Goal: Contribute content: Contribute content

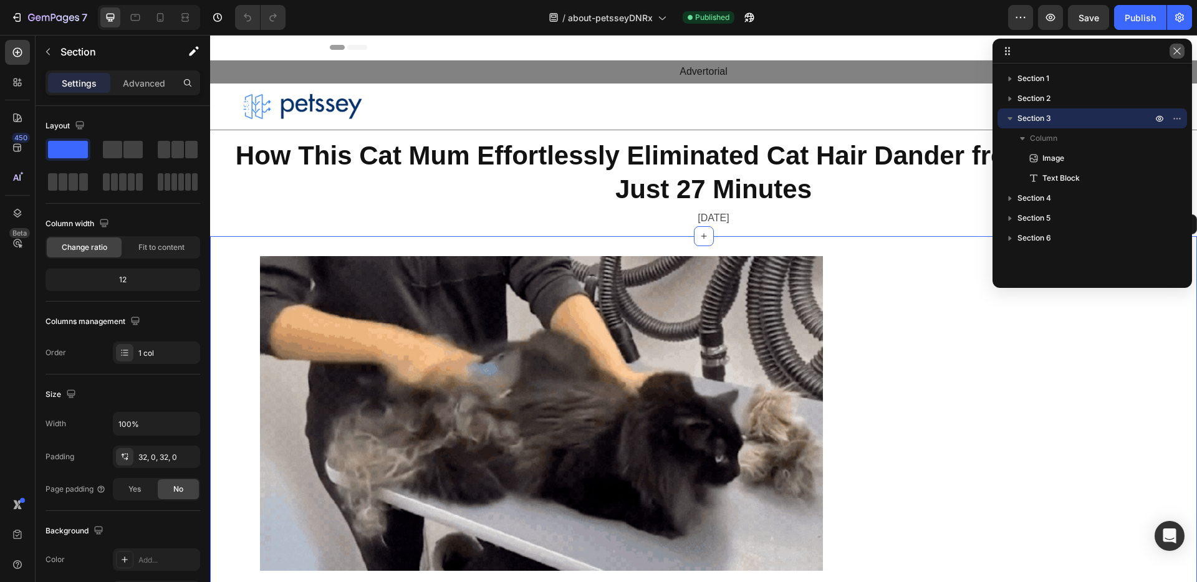
click at [1177, 52] on icon "button" at bounding box center [1177, 51] width 10 height 10
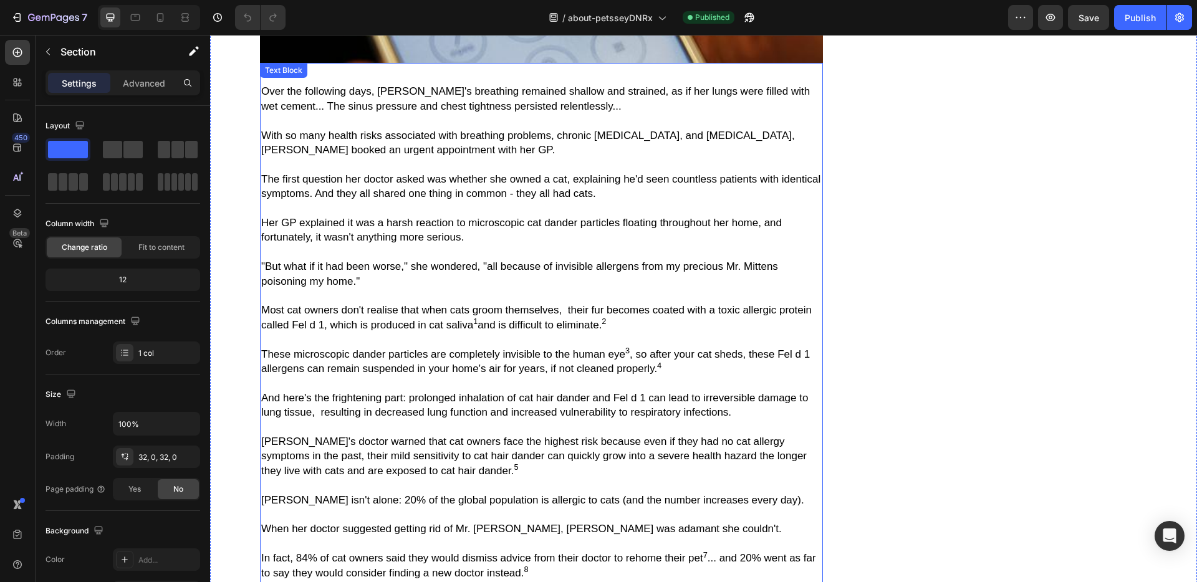
scroll to position [1467, 0]
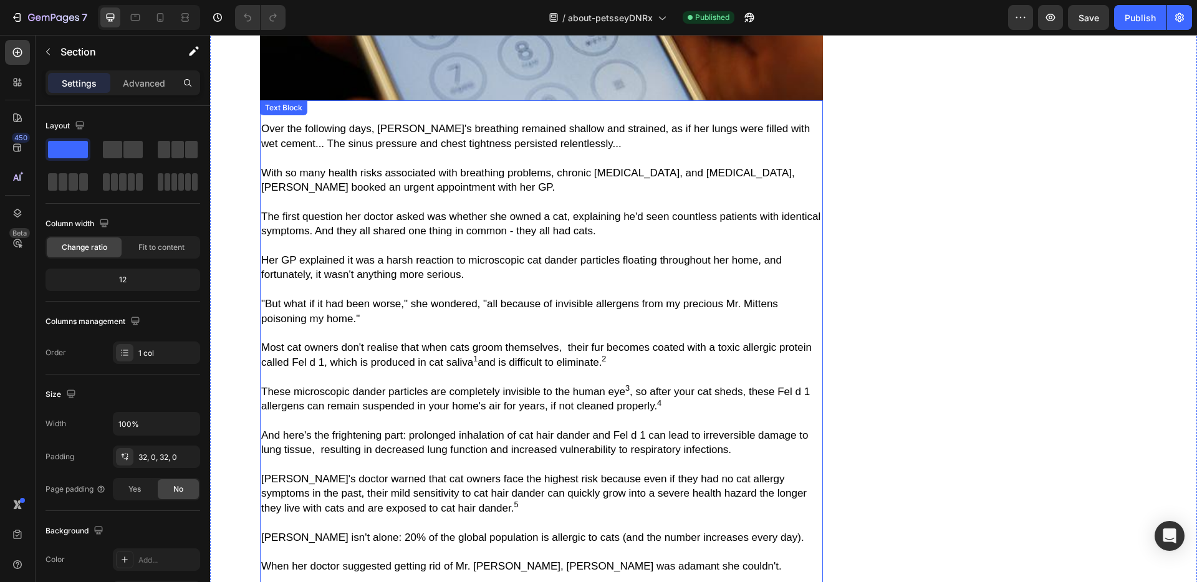
click at [523, 123] on span "Over the following days, [PERSON_NAME]'s breathing remained shallow and straine…" at bounding box center [535, 136] width 549 height 26
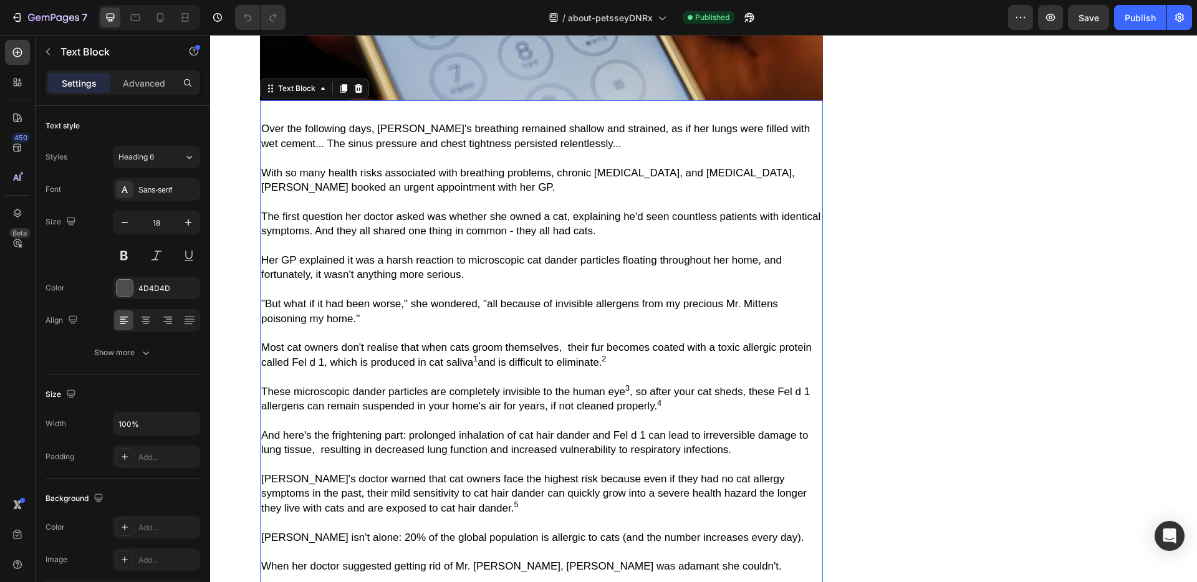
click at [612, 173] on span "With so many health risks associated with breathing problems, chronic allergies…" at bounding box center [528, 180] width 534 height 26
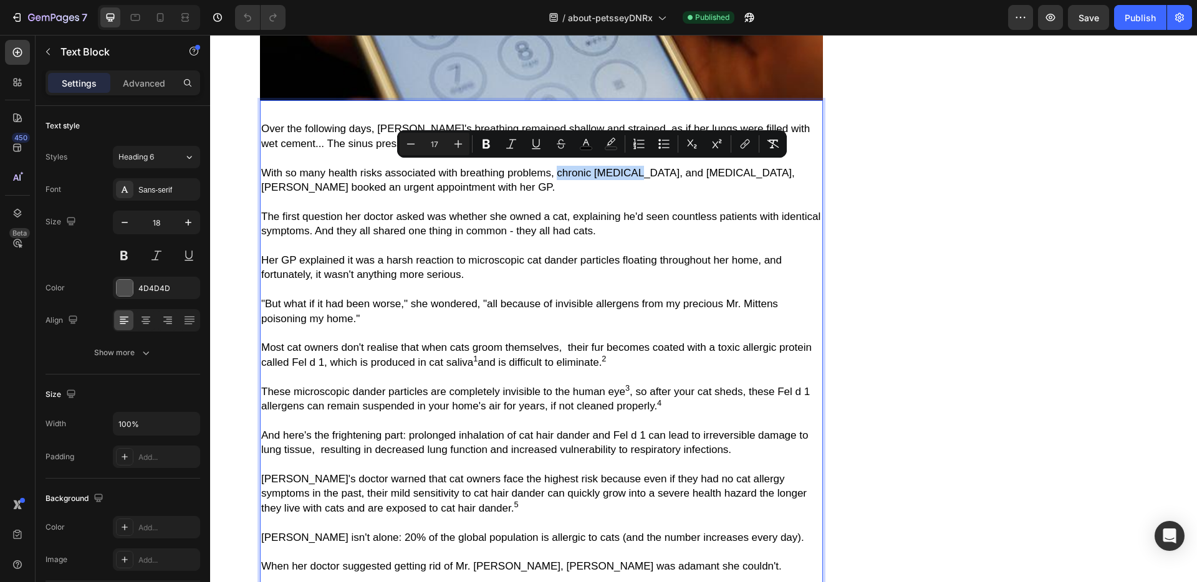
drag, startPoint x: 559, startPoint y: 169, endPoint x: 633, endPoint y: 172, distance: 74.9
click at [633, 172] on span "With so many health risks associated with breathing problems, chronic allergies…" at bounding box center [528, 180] width 534 height 26
click at [494, 142] on icon "Editor contextual toolbar" at bounding box center [489, 144] width 12 height 12
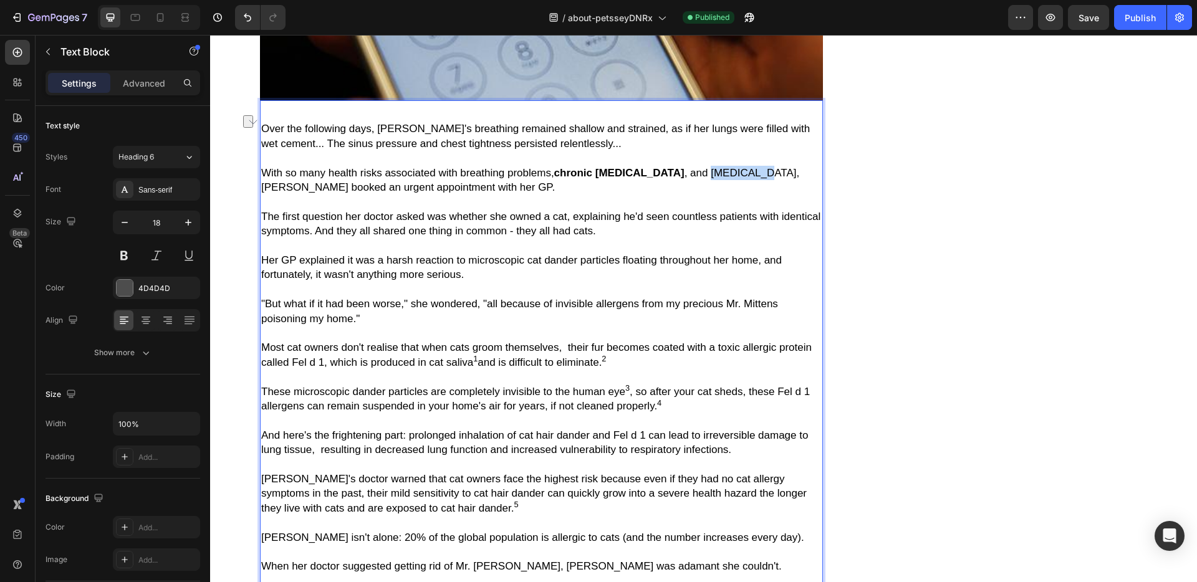
drag, startPoint x: 665, startPoint y: 173, endPoint x: 715, endPoint y: 172, distance: 50.5
click at [715, 172] on span "With so many health risks associated with breathing problems, chronic allergies…" at bounding box center [530, 180] width 538 height 26
drag, startPoint x: 459, startPoint y: 168, endPoint x: 550, endPoint y: 173, distance: 90.5
click at [550, 173] on span "With so many health risks associated with breathing problems, chronic allergies…" at bounding box center [530, 180] width 539 height 26
drag, startPoint x: 559, startPoint y: 229, endPoint x: 566, endPoint y: 229, distance: 6.9
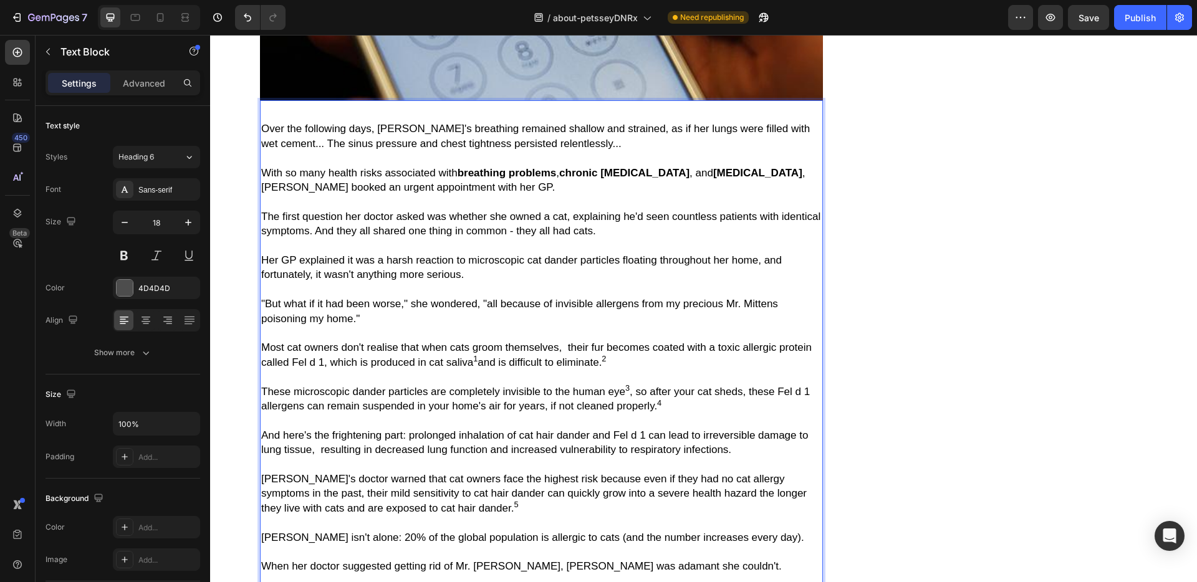
click at [566, 229] on span "The first question her doctor asked was whether she owned a cat, explaining he'…" at bounding box center [540, 224] width 559 height 26
drag, startPoint x: 558, startPoint y: 230, endPoint x: 635, endPoint y: 231, distance: 77.3
click at [635, 231] on span "The first question her doctor asked was whether she owned a cat, explaining he'…" at bounding box center [540, 224] width 559 height 26
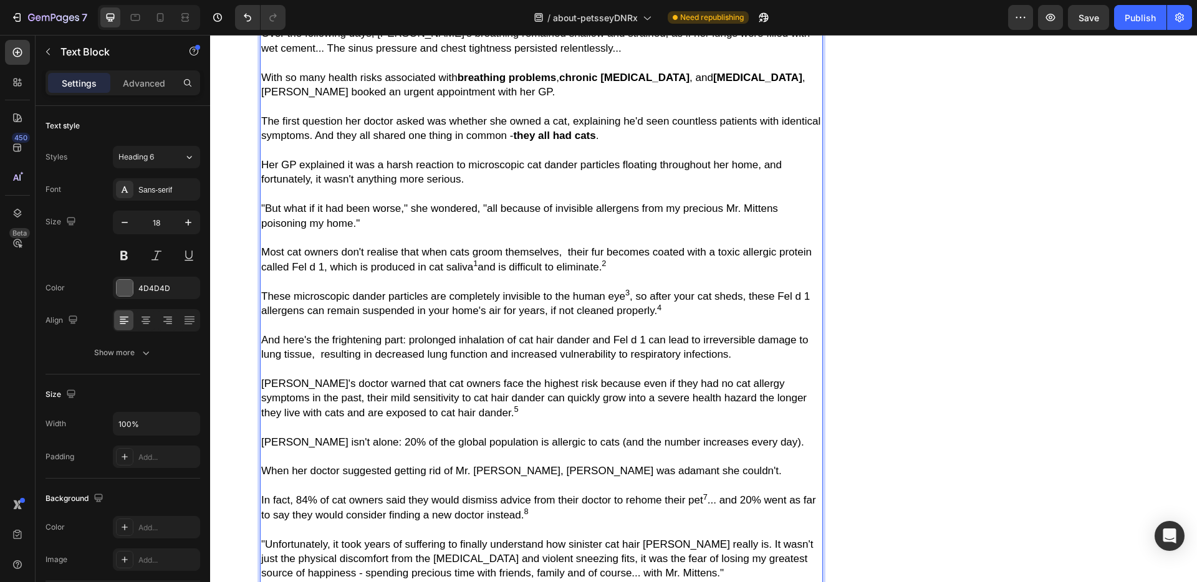
scroll to position [1584, 0]
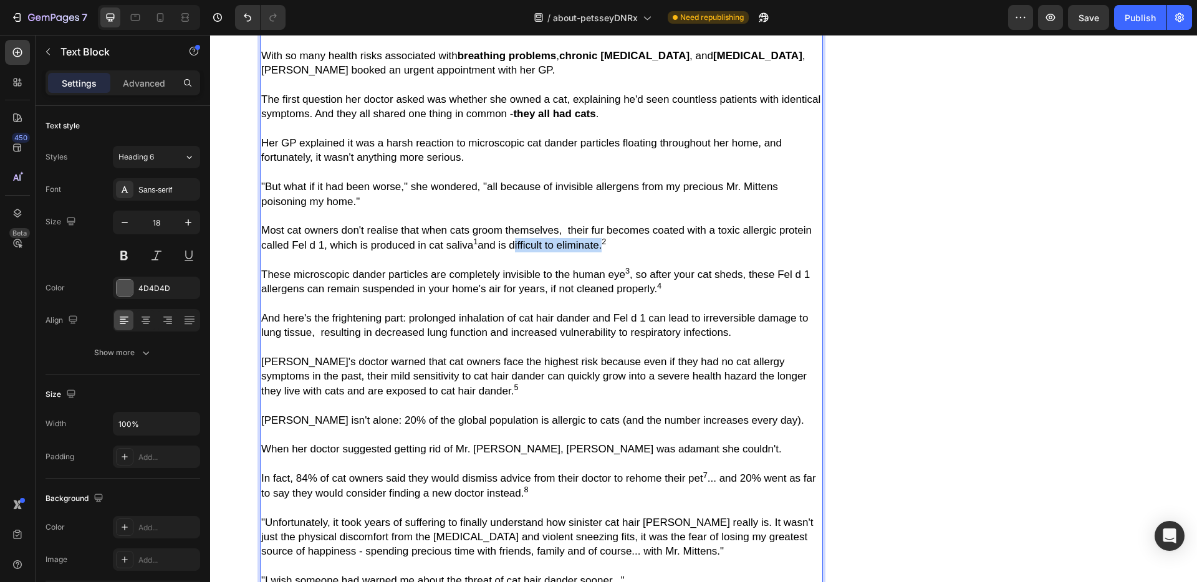
drag, startPoint x: 512, startPoint y: 249, endPoint x: 602, endPoint y: 251, distance: 89.8
click at [602, 251] on span "Most cat owners don't realise that when cats groom themselves, their fur become…" at bounding box center [536, 237] width 550 height 26
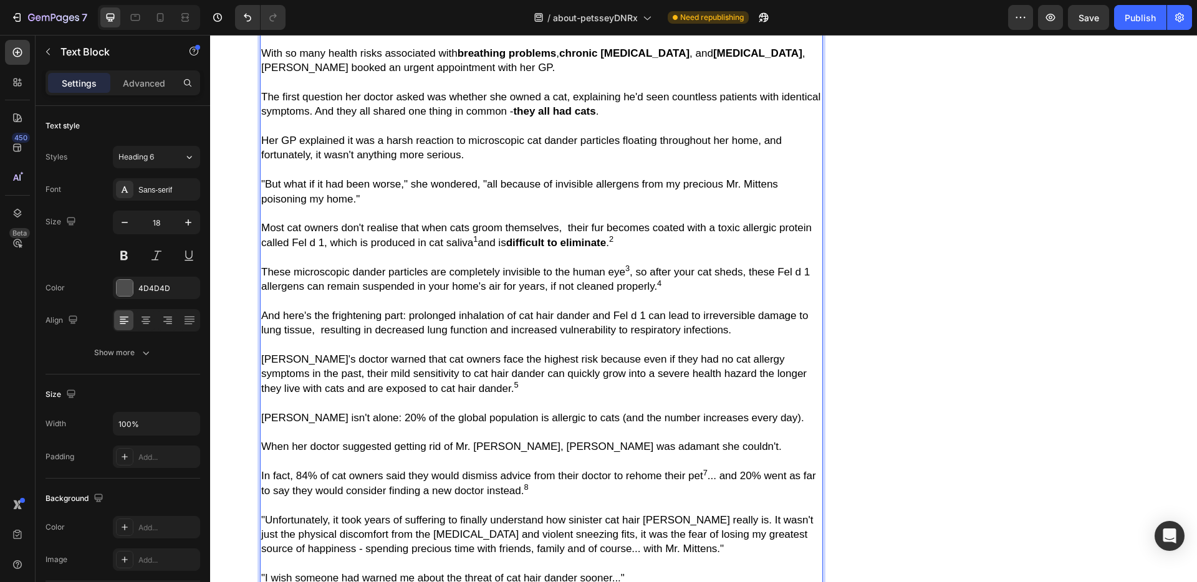
click at [746, 231] on span "Most cat owners don't realise that when cats groom themselves, their fur become…" at bounding box center [536, 235] width 550 height 26
drag, startPoint x: 744, startPoint y: 231, endPoint x: 325, endPoint y: 238, distance: 419.0
click at [325, 238] on span "Most cat owners don't realise that when cats groom themselves, their fur become…" at bounding box center [536, 235] width 550 height 26
click at [436, 263] on p "To enrich screen reader interactions, please activate Accessibility in Grammarl…" at bounding box center [541, 257] width 560 height 14
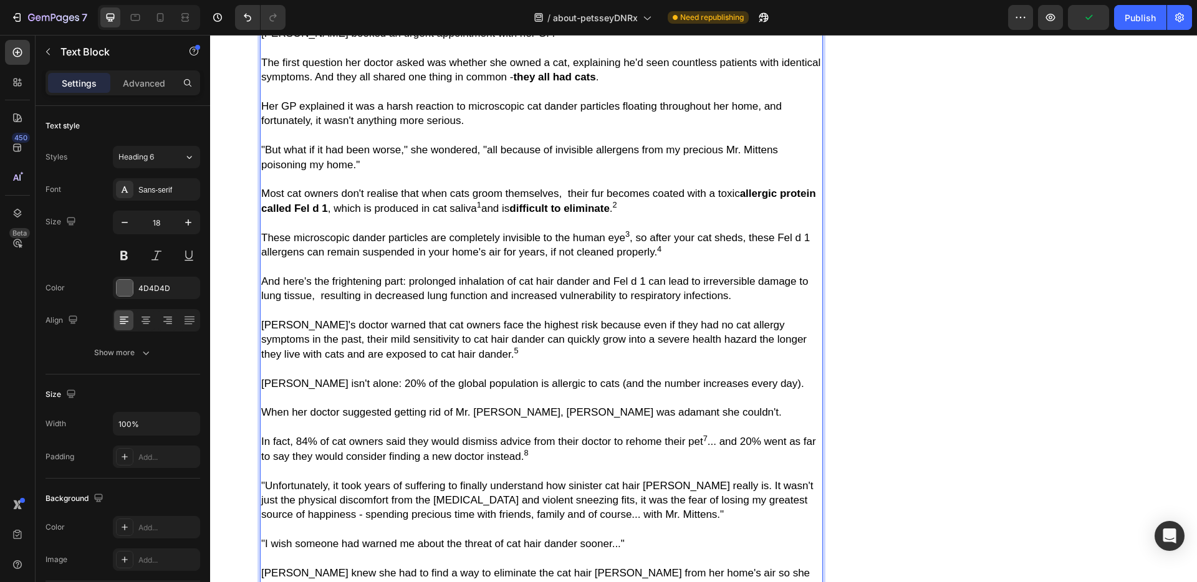
scroll to position [1632, 0]
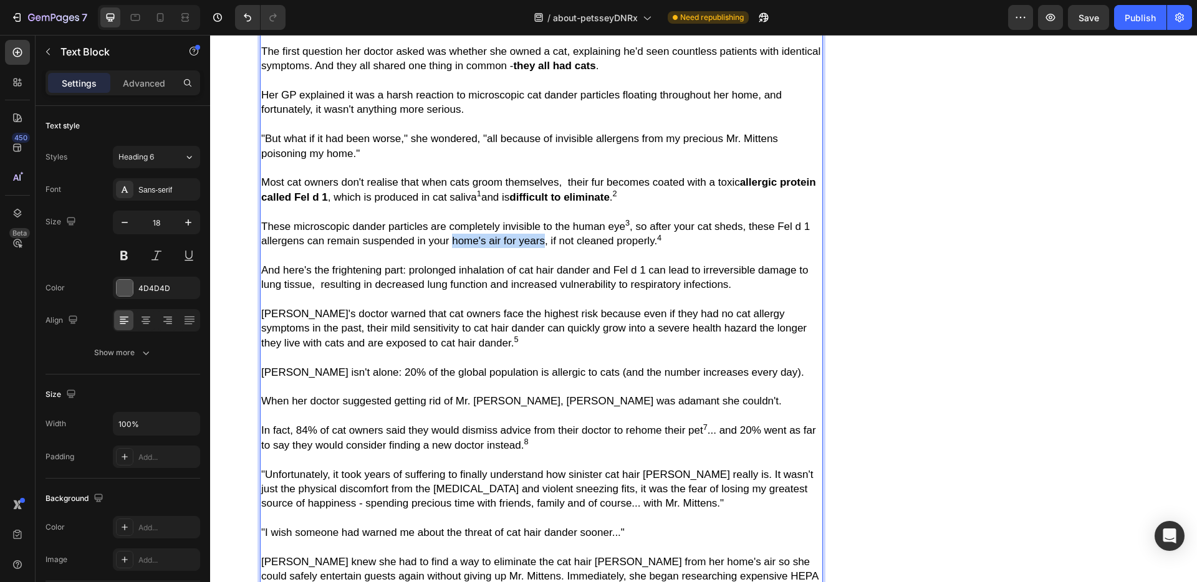
drag, startPoint x: 452, startPoint y: 244, endPoint x: 545, endPoint y: 247, distance: 93.6
click at [545, 247] on span "These microscopic dander particles are completely invisible to the human eye 3 …" at bounding box center [535, 234] width 549 height 26
click at [703, 273] on span "And here's the frightening part: prolonged inhalation of cat hair dander and Fe…" at bounding box center [534, 277] width 547 height 26
drag, startPoint x: 703, startPoint y: 274, endPoint x: 795, endPoint y: 276, distance: 92.3
click at [795, 276] on span "And here's the frightening part: prolonged inhalation of cat hair dander and Fe…" at bounding box center [534, 277] width 547 height 26
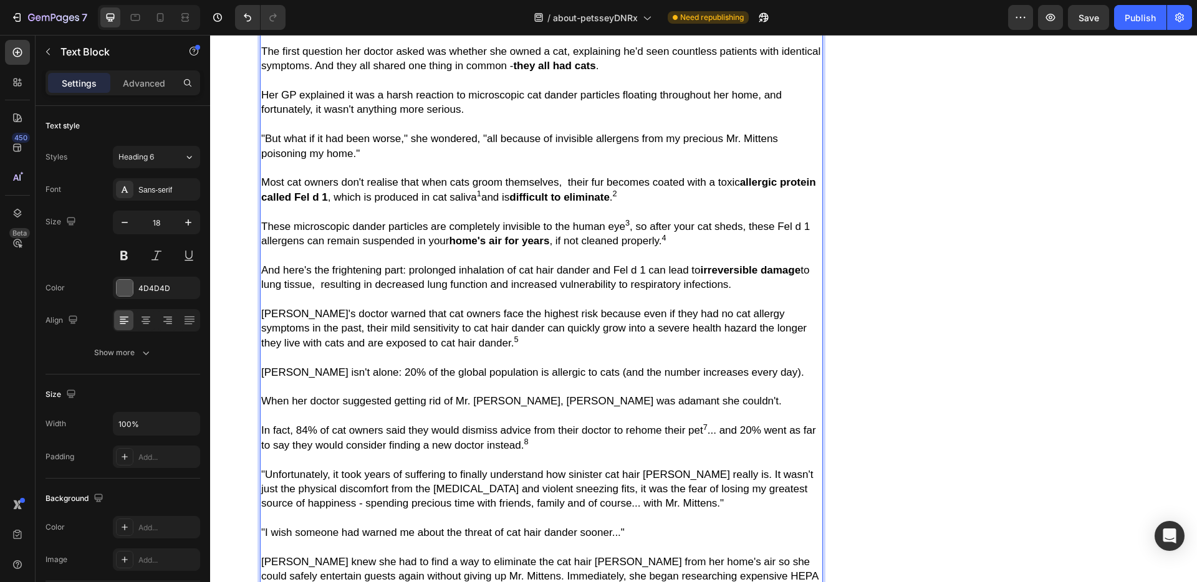
click at [404, 320] on span "Margaret's doctor warned that cat owners face the highest risk because even if …" at bounding box center [533, 328] width 545 height 41
drag, startPoint x: 406, startPoint y: 320, endPoint x: 456, endPoint y: 319, distance: 49.9
click at [456, 319] on span "Margaret's doctor warned that cat owners face the highest risk because even if …" at bounding box center [533, 328] width 545 height 41
click at [507, 335] on span "Margaret's doctor warned that cat owners face the highest risk because even if …" at bounding box center [533, 328] width 545 height 41
drag, startPoint x: 507, startPoint y: 335, endPoint x: 559, endPoint y: 338, distance: 52.5
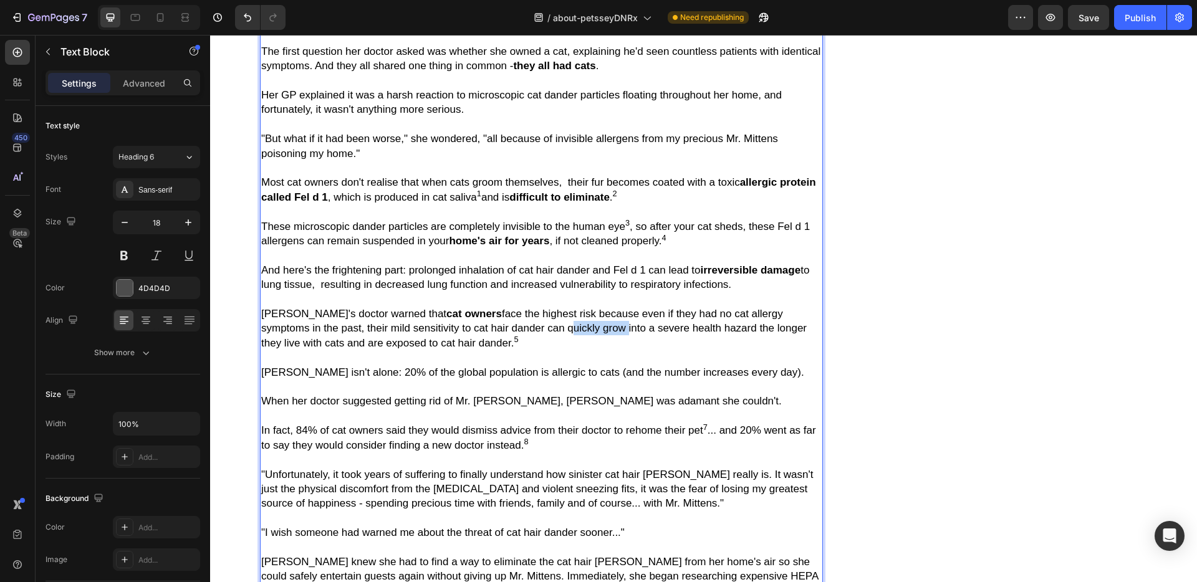
click at [559, 338] on span "Margaret's doctor warned that cat owners face the highest risk because even if …" at bounding box center [533, 328] width 545 height 41
click at [640, 335] on span "Margaret's doctor warned that cat owners face the highest risk because even if …" at bounding box center [534, 328] width 546 height 41
click at [639, 335] on span "Margaret's doctor warned that cat owners face the highest risk because even if …" at bounding box center [534, 328] width 546 height 41
click at [638, 335] on span "Margaret's doctor warned that cat owners face the highest risk because even if …" at bounding box center [534, 328] width 546 height 41
drag, startPoint x: 638, startPoint y: 335, endPoint x: 701, endPoint y: 337, distance: 63.0
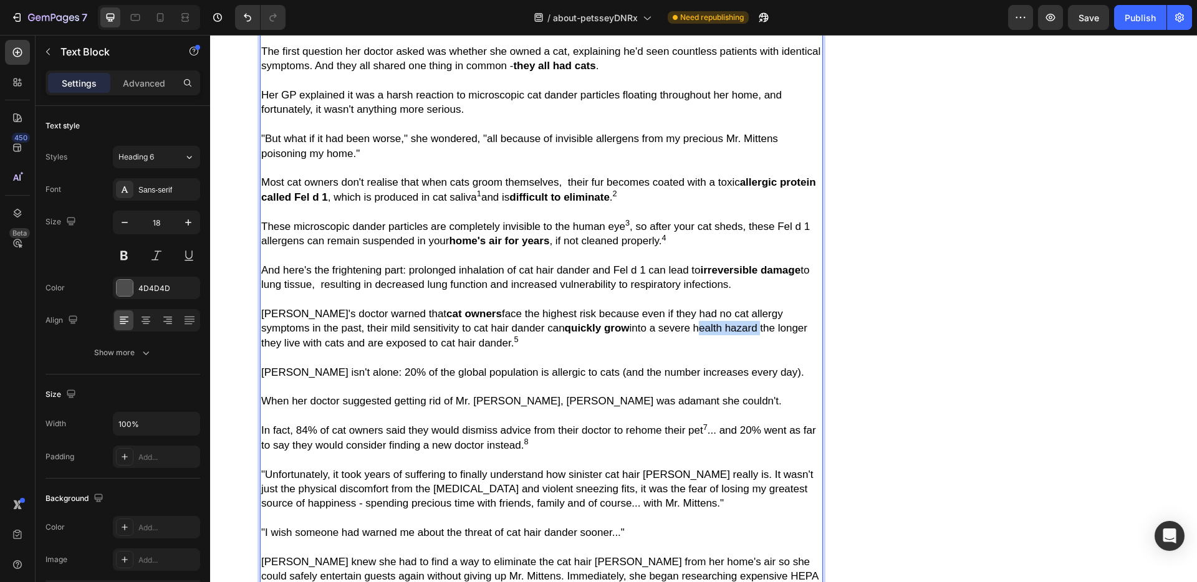
click at [701, 337] on span "Margaret's doctor warned that cat owners face the highest risk because even if …" at bounding box center [534, 328] width 546 height 41
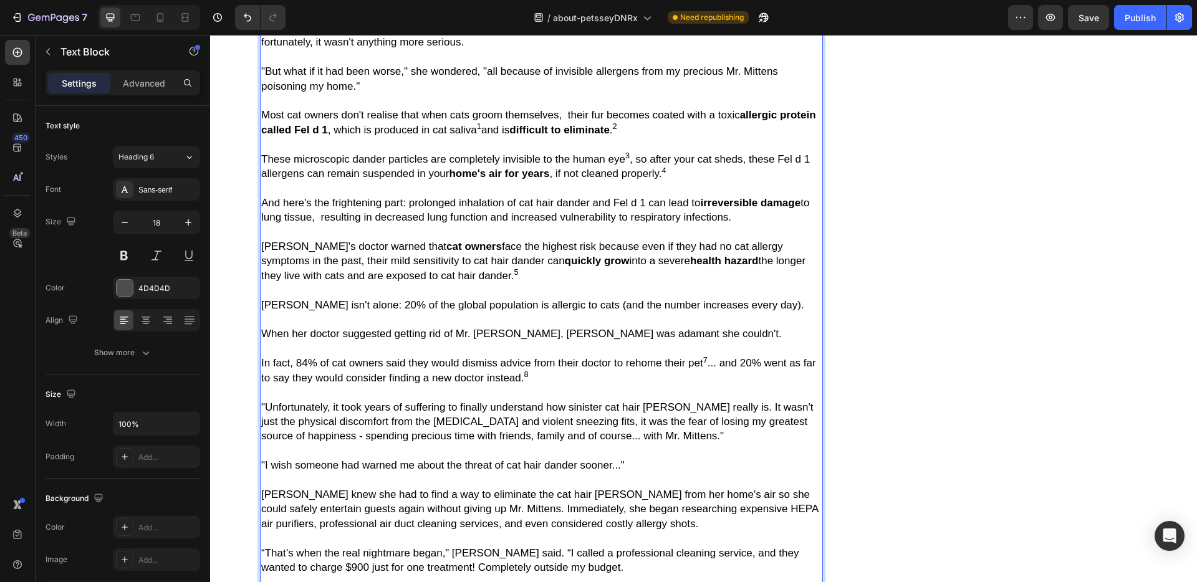
scroll to position [1709, 0]
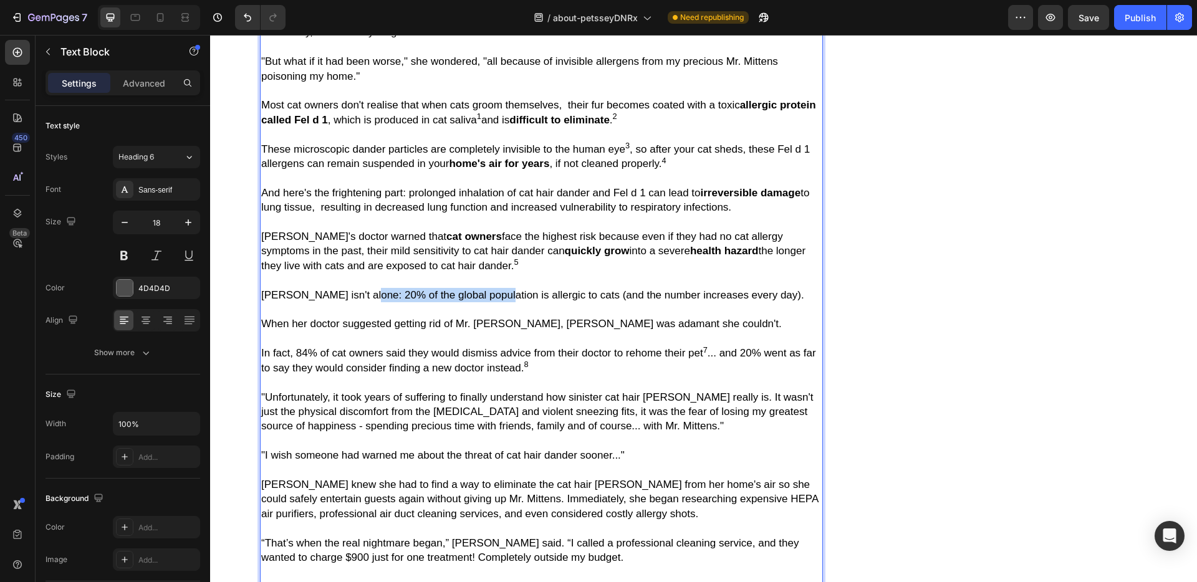
drag, startPoint x: 360, startPoint y: 301, endPoint x: 492, endPoint y: 306, distance: 132.2
click at [492, 301] on span "Margaret isn't alone: 20% of the global population is allergic to cats (and the…" at bounding box center [532, 295] width 543 height 12
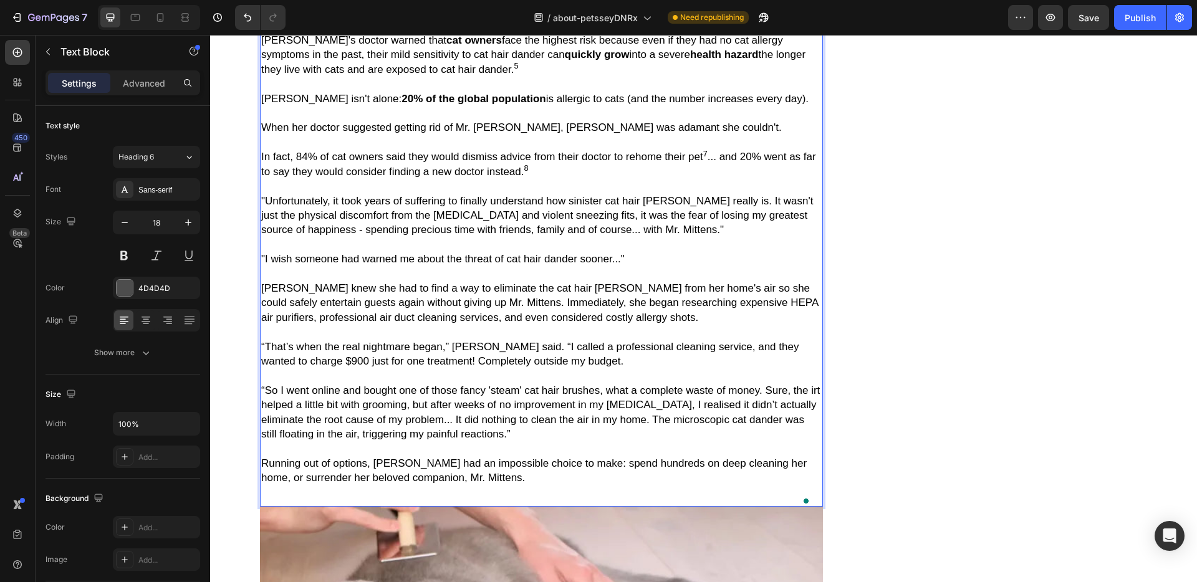
scroll to position [1913, 0]
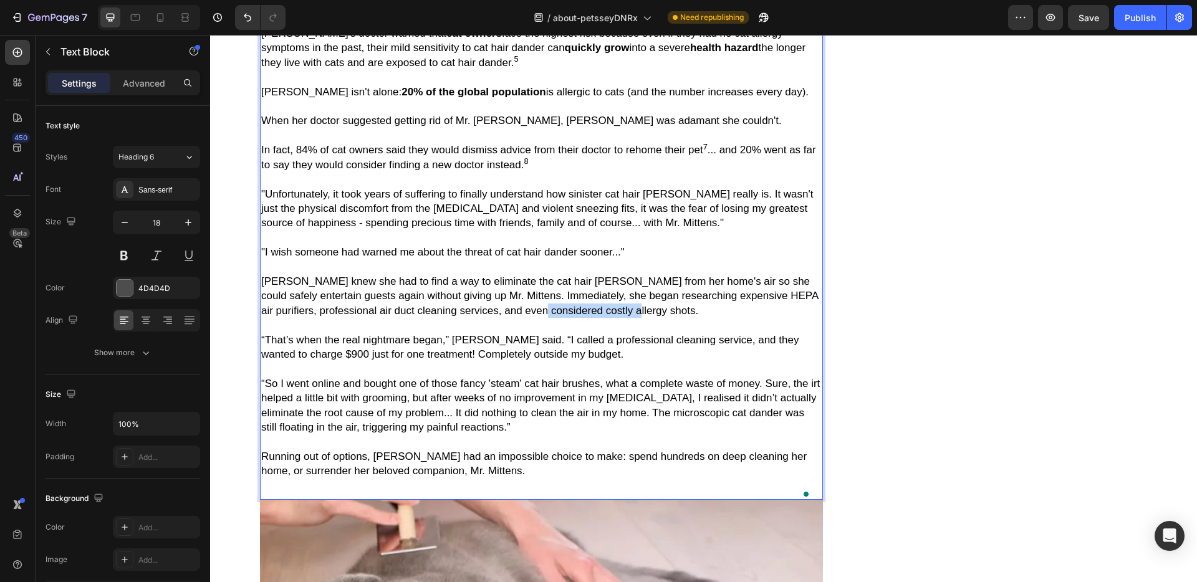
drag, startPoint x: 590, startPoint y: 322, endPoint x: 679, endPoint y: 325, distance: 89.2
click at [679, 317] on span "Margaret knew she had to find a way to eliminate the cat hair dander from her h…" at bounding box center [539, 296] width 557 height 41
click at [262, 477] on span "Running out of options, Margaret had an impossible choice to make: spend hundre…" at bounding box center [533, 464] width 545 height 26
drag, startPoint x: 262, startPoint y: 489, endPoint x: 307, endPoint y: 490, distance: 45.5
click at [307, 477] on span "Running out of options, Margaret had an impossible choice to make: spend hundre…" at bounding box center [533, 464] width 545 height 26
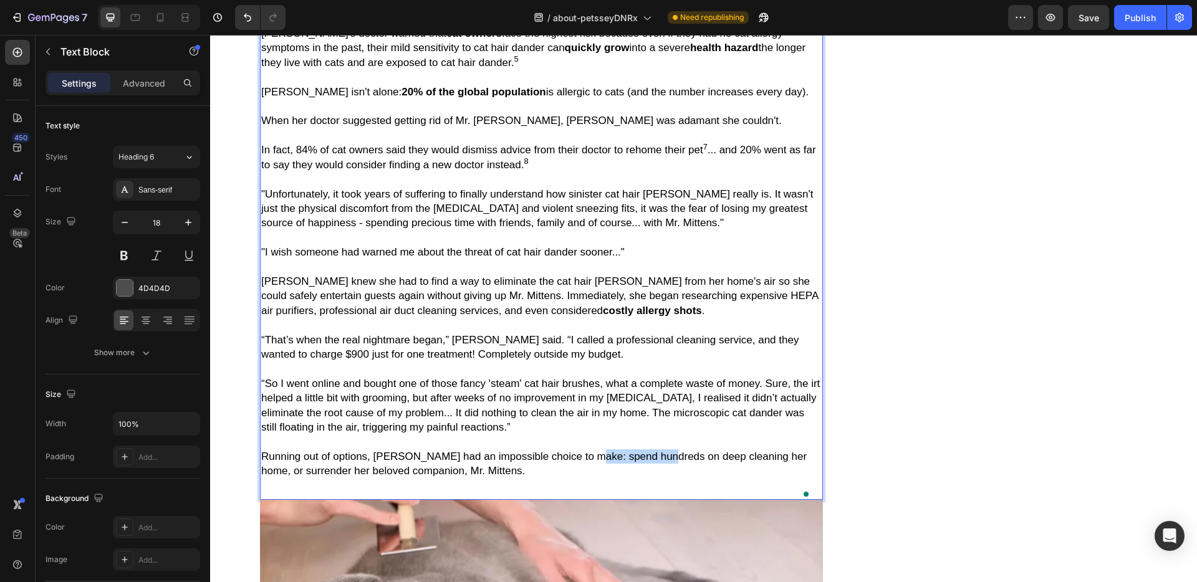
drag, startPoint x: 583, startPoint y: 474, endPoint x: 658, endPoint y: 478, distance: 74.2
click at [658, 477] on span "Running out of options, Margaret had an impossible choice to make: spend hundre…" at bounding box center [533, 464] width 545 height 26
drag, startPoint x: 511, startPoint y: 416, endPoint x: 587, endPoint y: 415, distance: 75.4
click at [587, 415] on span "“So I went online and bought one of those fancy 'steam' cat hair brushes, what …" at bounding box center [540, 405] width 559 height 55
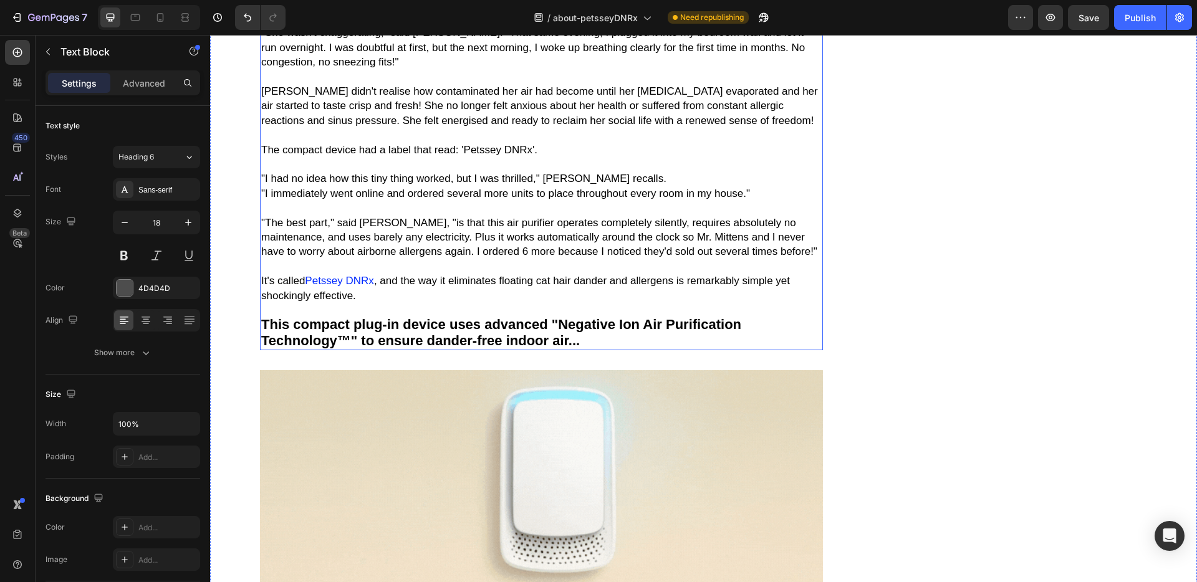
scroll to position [3323, 0]
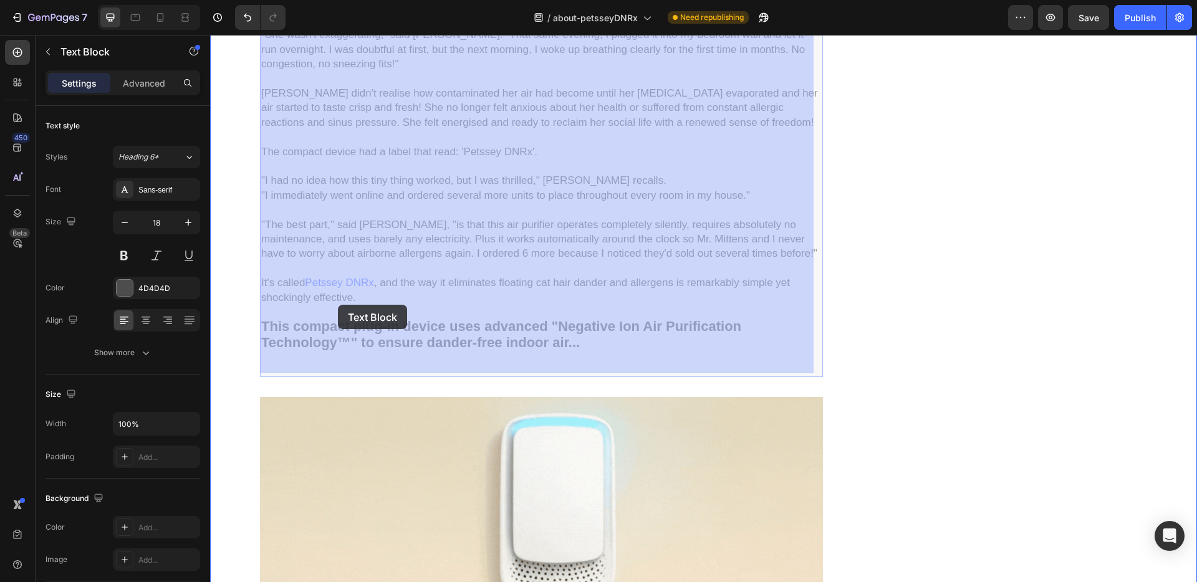
drag, startPoint x: 310, startPoint y: 306, endPoint x: 338, endPoint y: 305, distance: 28.1
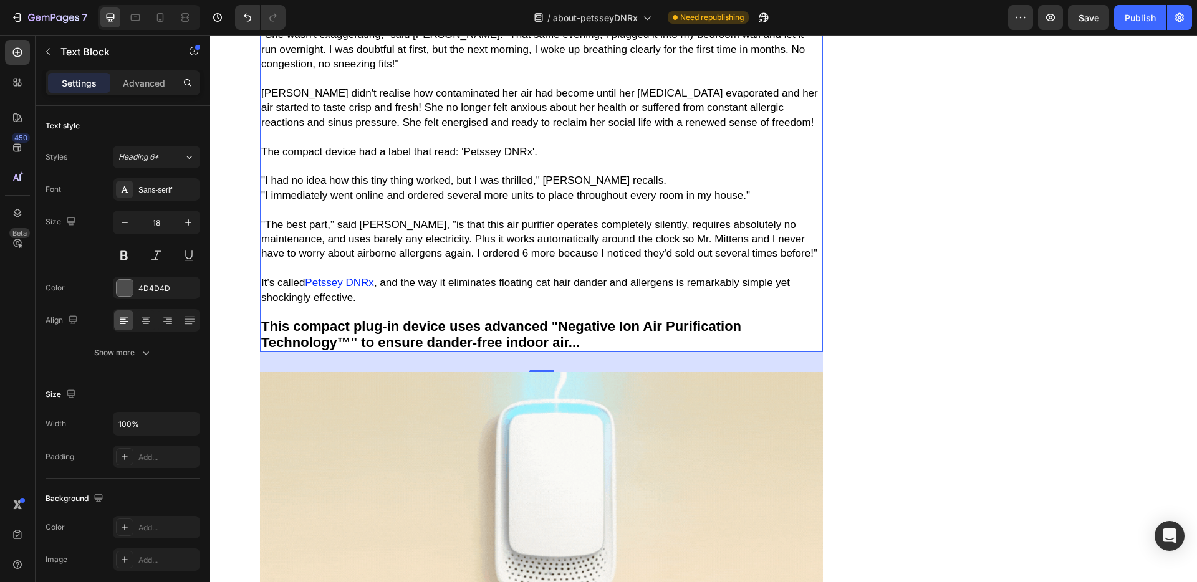
click at [383, 303] on span ", and the way it eliminates floating cat hair dander and allergens is remarkabl…" at bounding box center [525, 290] width 529 height 26
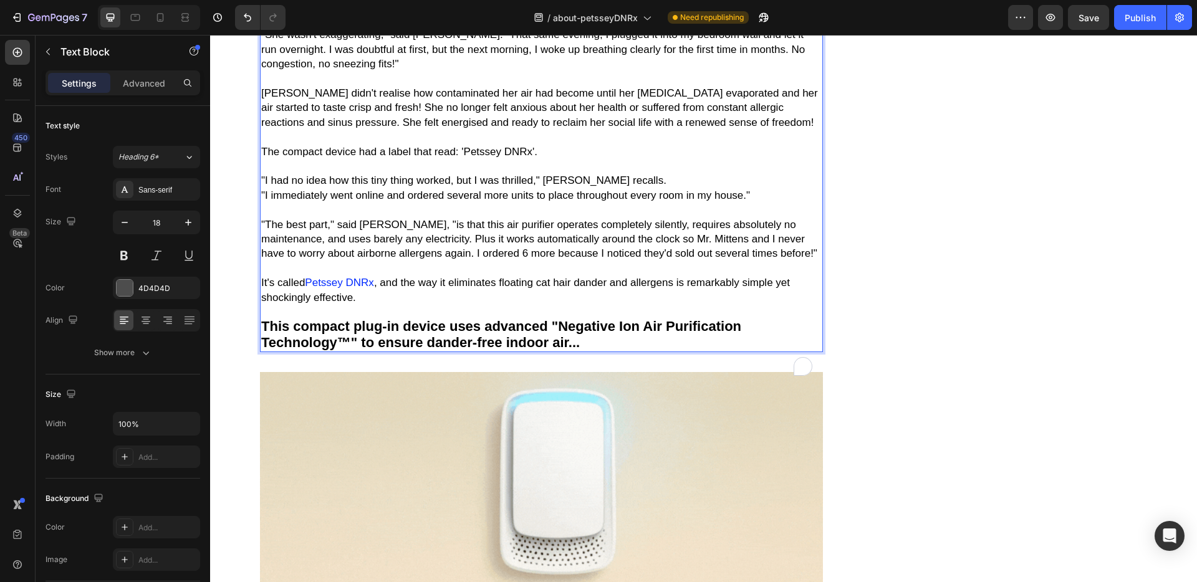
click at [380, 303] on span ", and the way it eliminates floating cat hair dander and allergens is remarkabl…" at bounding box center [525, 290] width 529 height 26
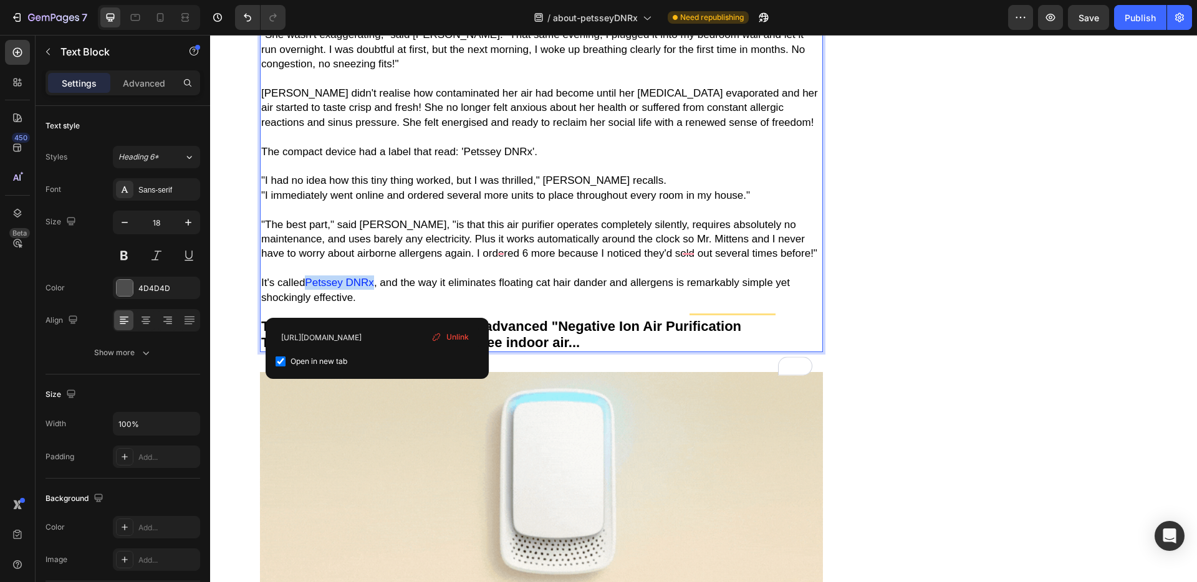
drag, startPoint x: 378, startPoint y: 306, endPoint x: 311, endPoint y: 305, distance: 66.7
click at [311, 305] on p "It's called Petssey DNRx , and the way it eliminates floating cat hair dander a…" at bounding box center [541, 283] width 560 height 44
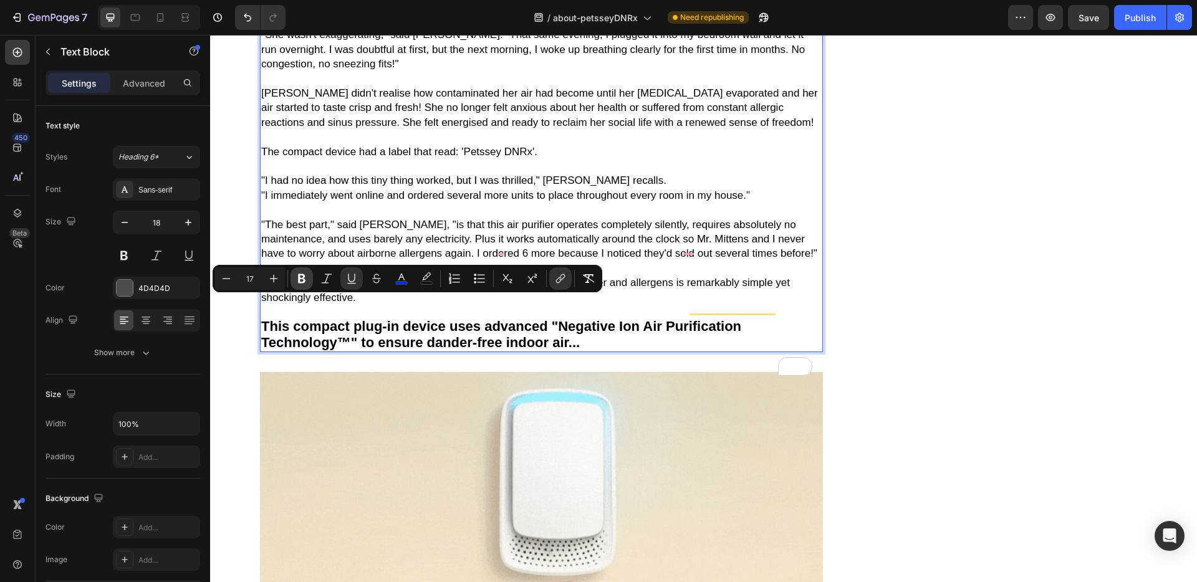
click at [297, 275] on icon "Editor contextual toolbar" at bounding box center [301, 278] width 12 height 12
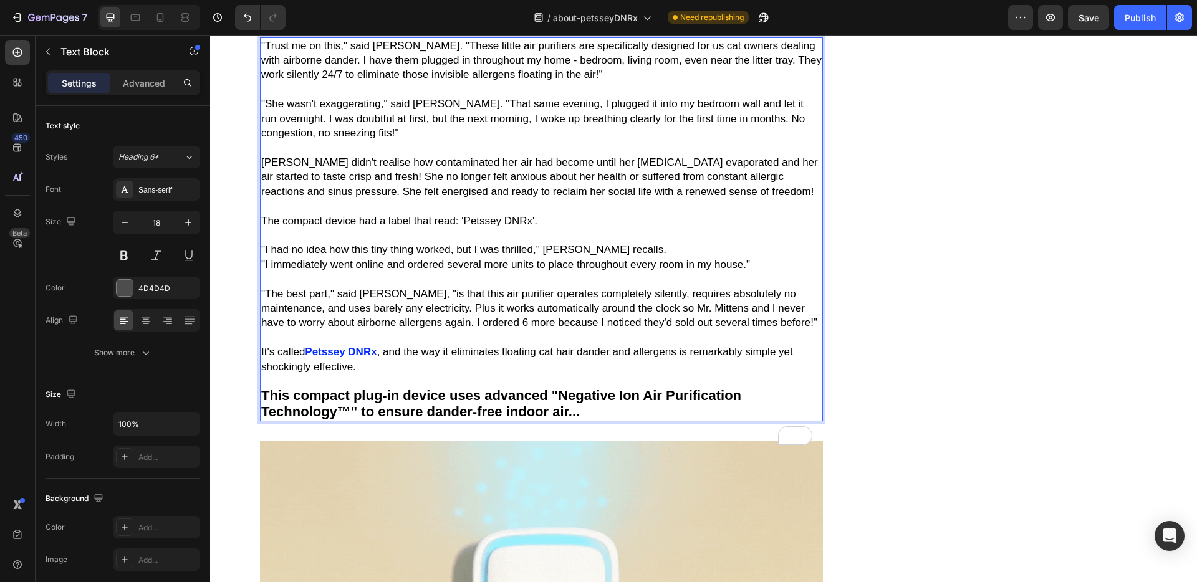
scroll to position [3233, 0]
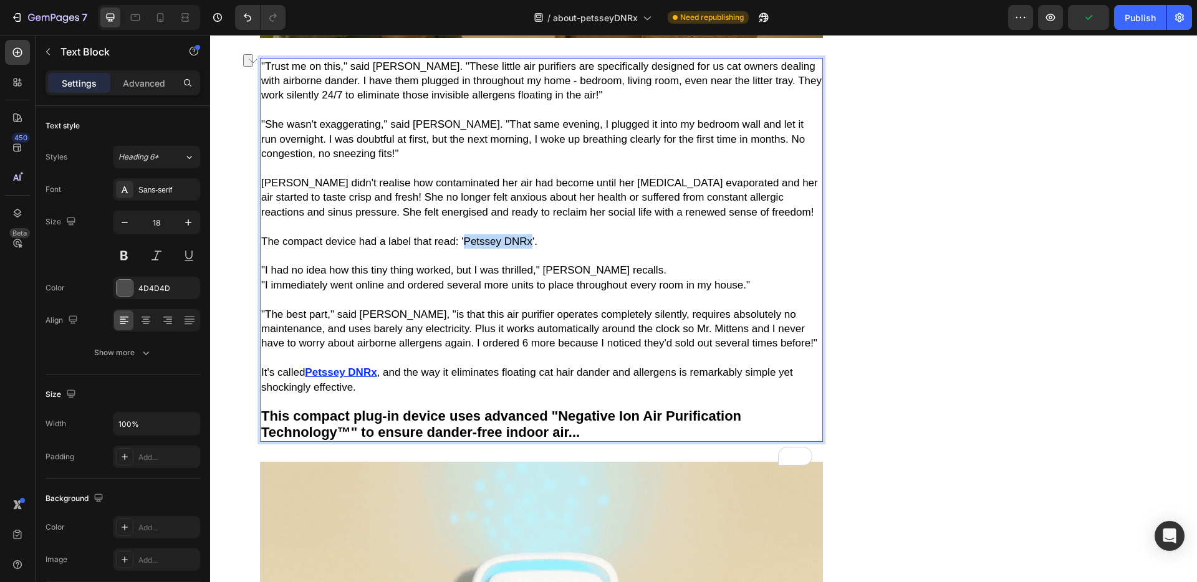
drag, startPoint x: 465, startPoint y: 242, endPoint x: 532, endPoint y: 243, distance: 66.7
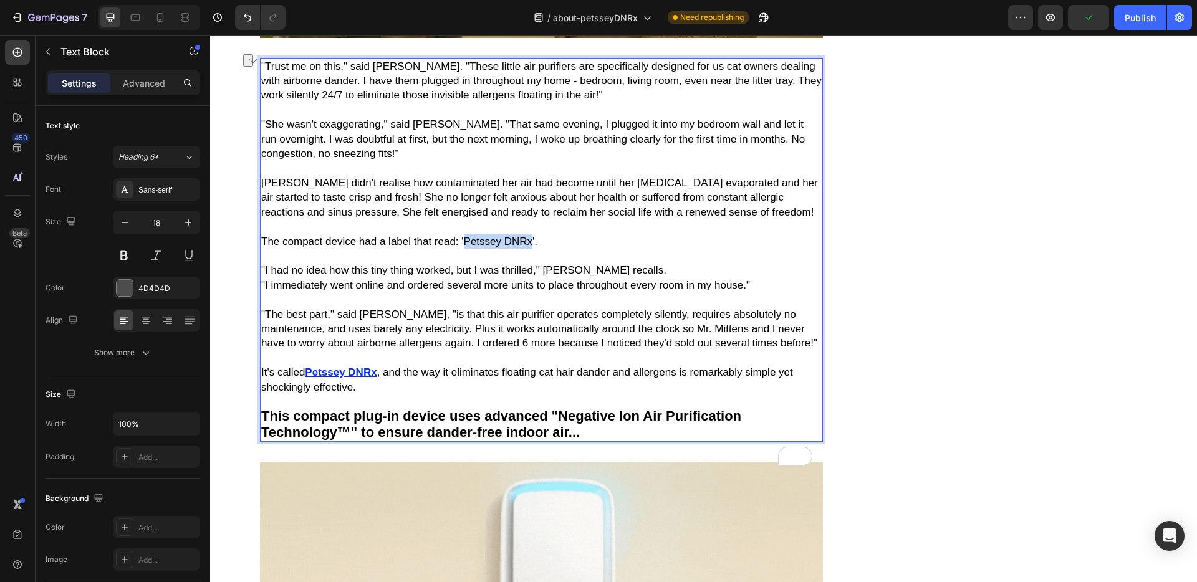
click at [532, 243] on span "The compact device had a label that read: 'Petssey DNRx'." at bounding box center [399, 242] width 276 height 12
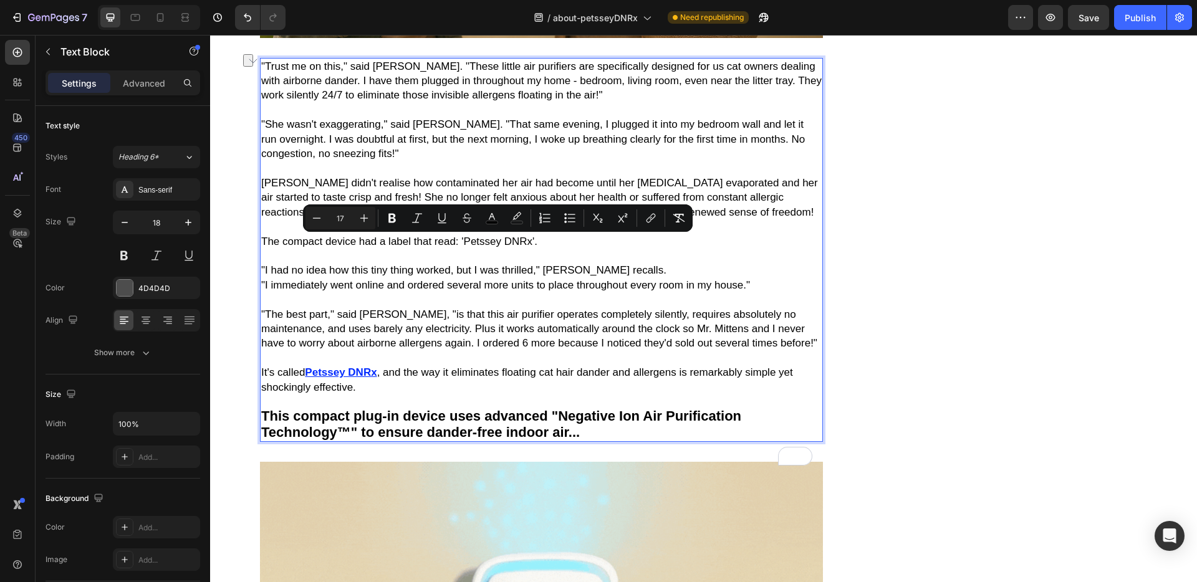
click at [441, 272] on span ""I had no idea how this tiny thing worked, but I was thrilled," [PERSON_NAME] r…" at bounding box center [463, 270] width 405 height 12
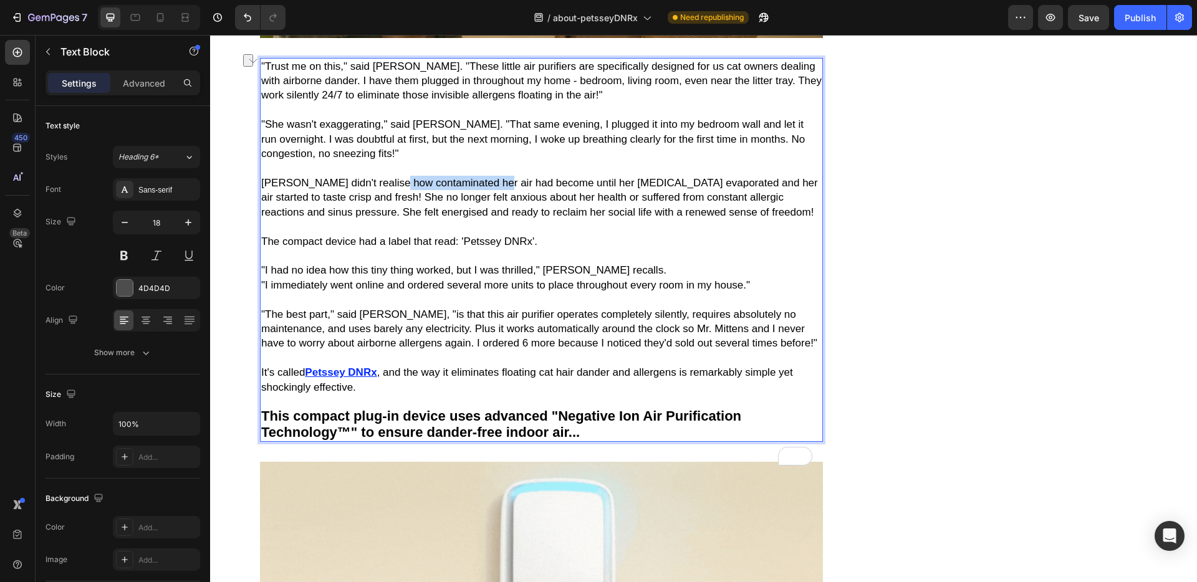
drag, startPoint x: 391, startPoint y: 184, endPoint x: 488, endPoint y: 184, distance: 96.6
click at [488, 184] on span "Margaret didn't realise how contaminated her air had become until her chest pai…" at bounding box center [539, 197] width 557 height 41
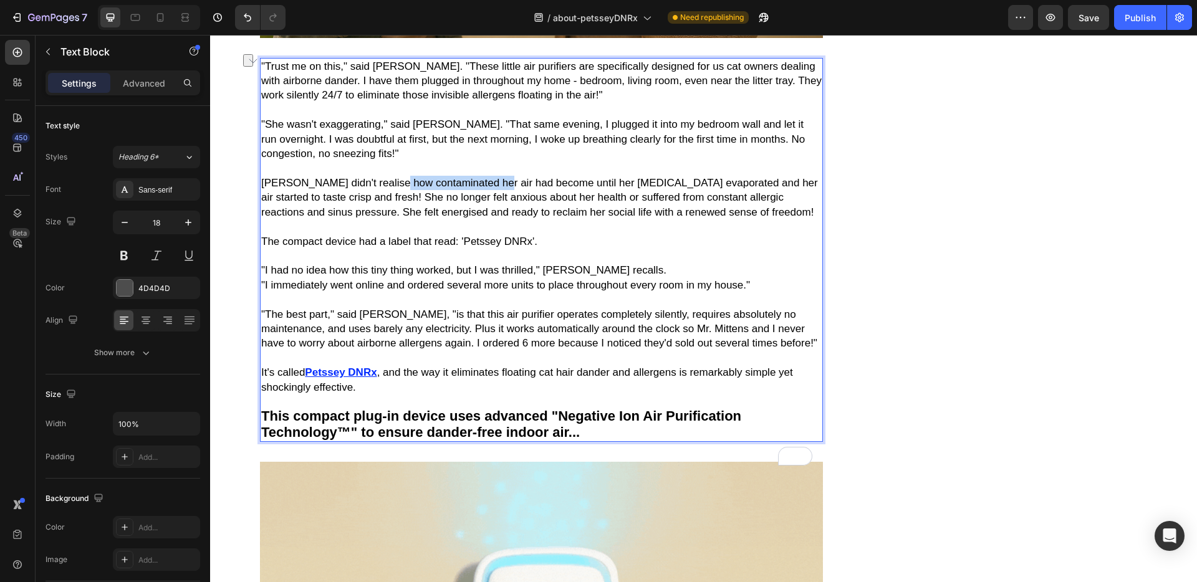
click at [440, 189] on span "Margaret didn't realise how contaminated her air had become until her chest pai…" at bounding box center [539, 197] width 557 height 41
drag, startPoint x: 390, startPoint y: 184, endPoint x: 454, endPoint y: 184, distance: 64.2
click at [454, 184] on span "Margaret didn't realise how contaminated her air had become until her chest pai…" at bounding box center [539, 197] width 557 height 41
drag, startPoint x: 262, startPoint y: 200, endPoint x: 295, endPoint y: 200, distance: 33.0
click at [295, 200] on span "Margaret didn't realise how contaminated her air had become until her chest pai…" at bounding box center [539, 197] width 556 height 41
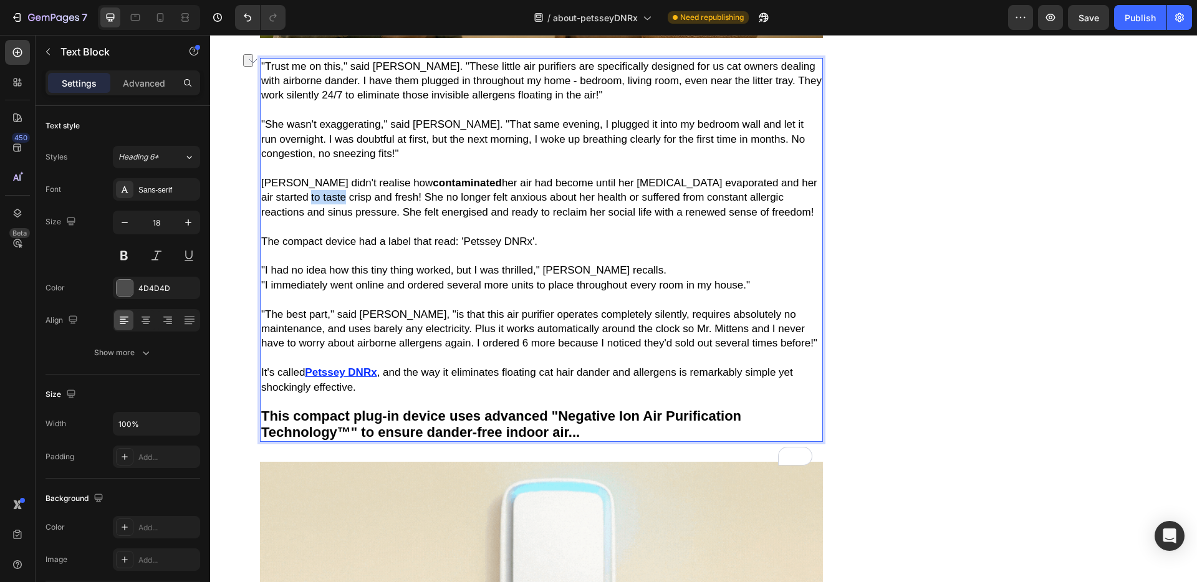
click at [294, 200] on span "Margaret didn't realise how contaminated her air had become until her chest pai…" at bounding box center [539, 197] width 556 height 41
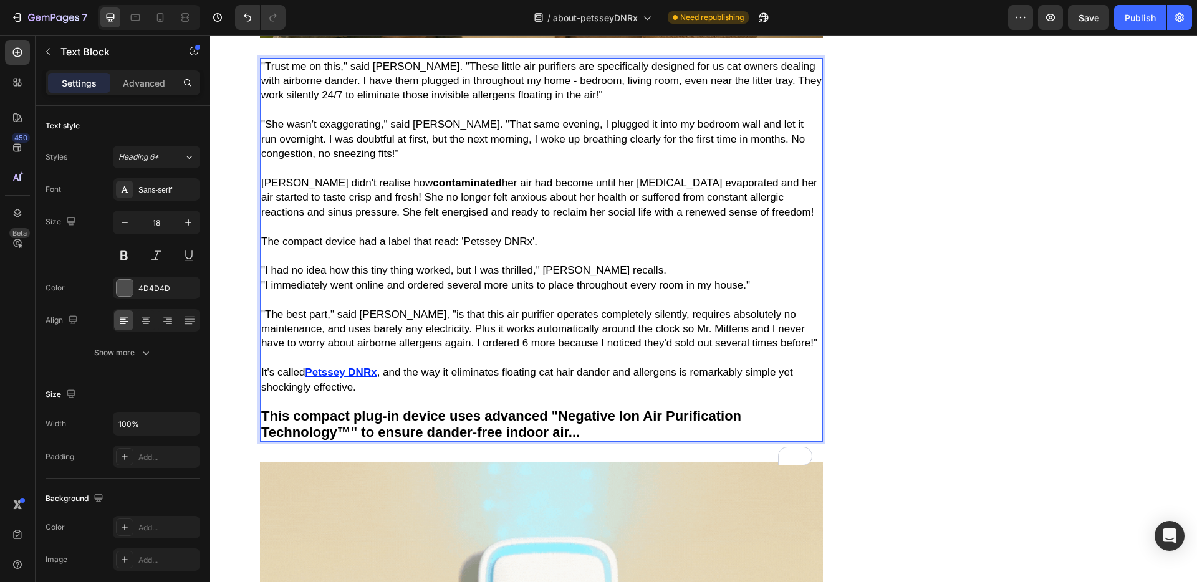
click at [284, 200] on span "Margaret didn't realise how contaminated her air had become until her chest pai…" at bounding box center [539, 197] width 556 height 41
drag, startPoint x: 287, startPoint y: 201, endPoint x: 355, endPoint y: 201, distance: 68.0
click at [355, 201] on span "Margaret didn't realise how contaminated her air had become until her chest pai…" at bounding box center [539, 197] width 556 height 41
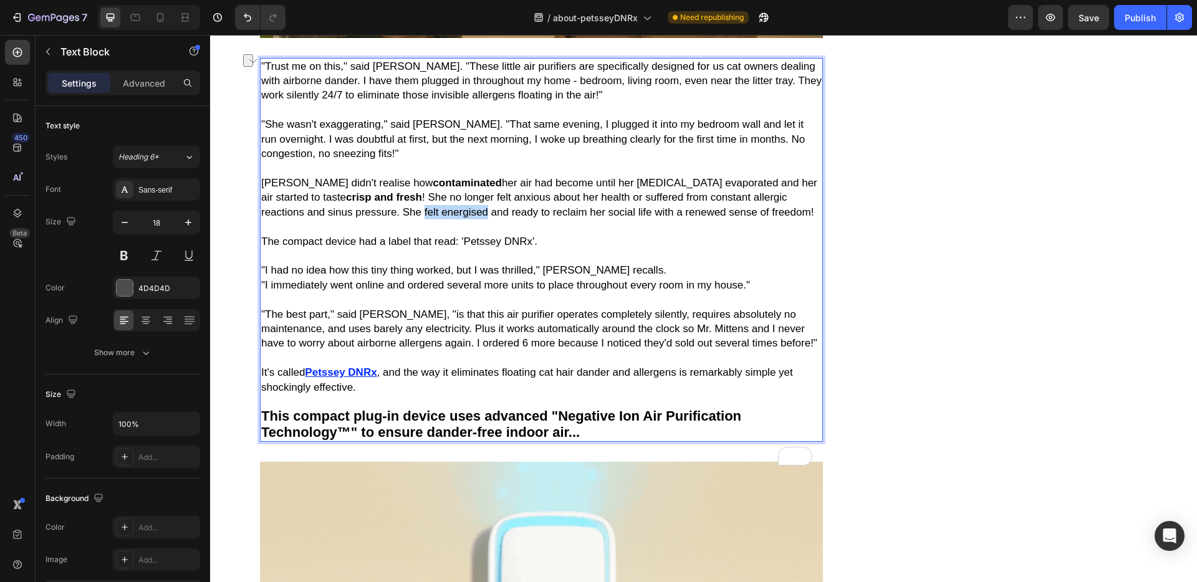
drag, startPoint x: 357, startPoint y: 213, endPoint x: 422, endPoint y: 215, distance: 65.5
click at [422, 215] on span "Margaret didn't realise how contaminated her air had become until her chest pai…" at bounding box center [539, 197] width 556 height 41
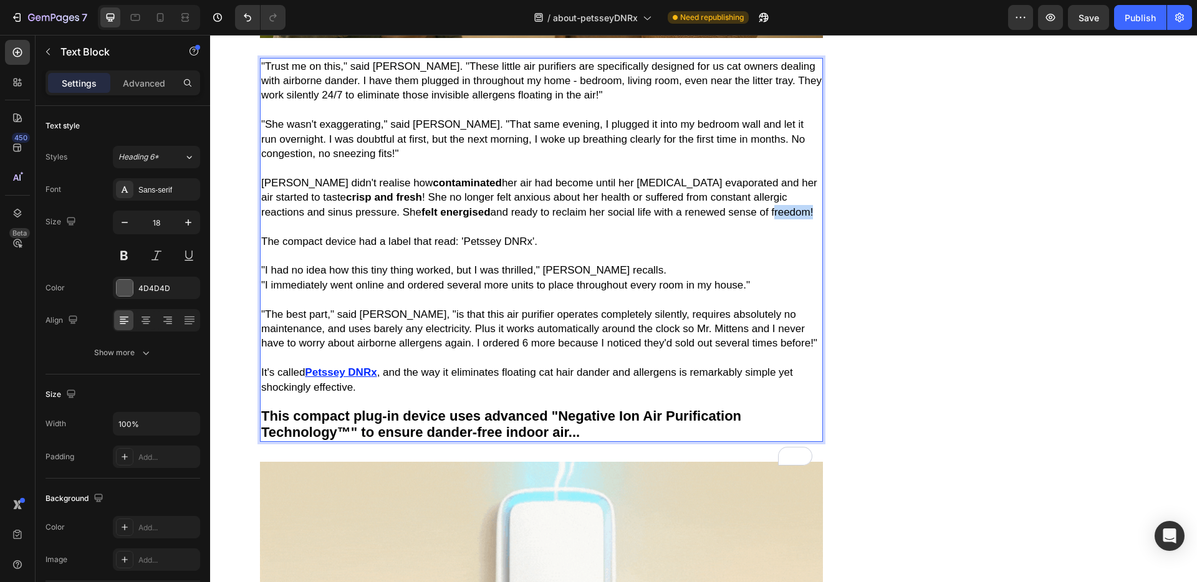
drag, startPoint x: 711, startPoint y: 215, endPoint x: 751, endPoint y: 215, distance: 39.3
click at [751, 215] on span "Margaret didn't realise how contaminated her air had become until her chest pai…" at bounding box center [539, 197] width 556 height 41
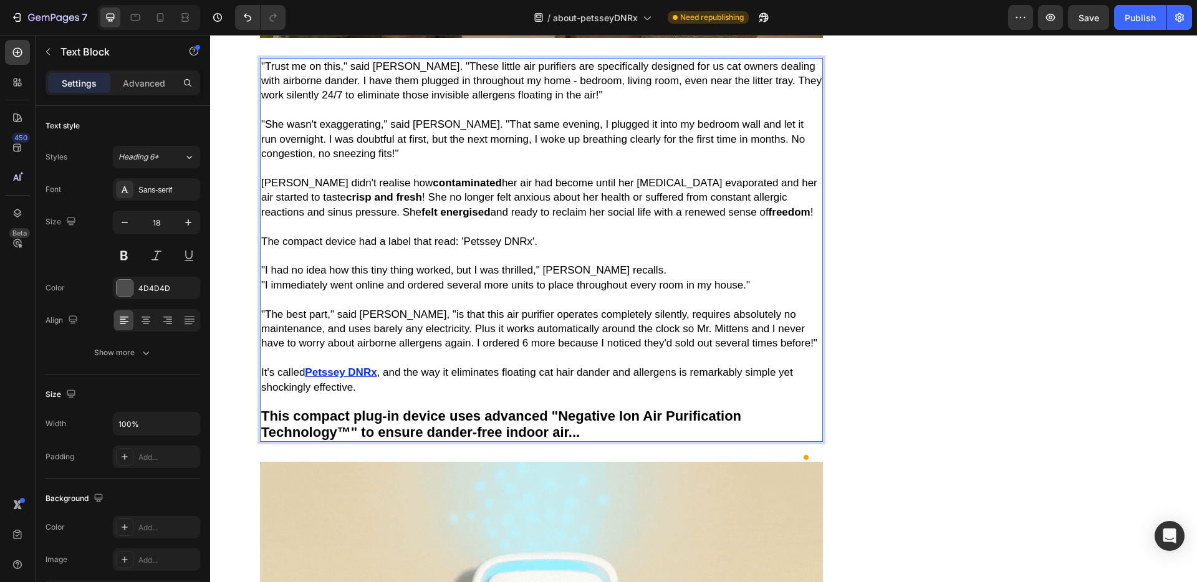
click at [703, 225] on p "The compact device had a label that read: 'Petssey DNRx'." at bounding box center [541, 233] width 560 height 29
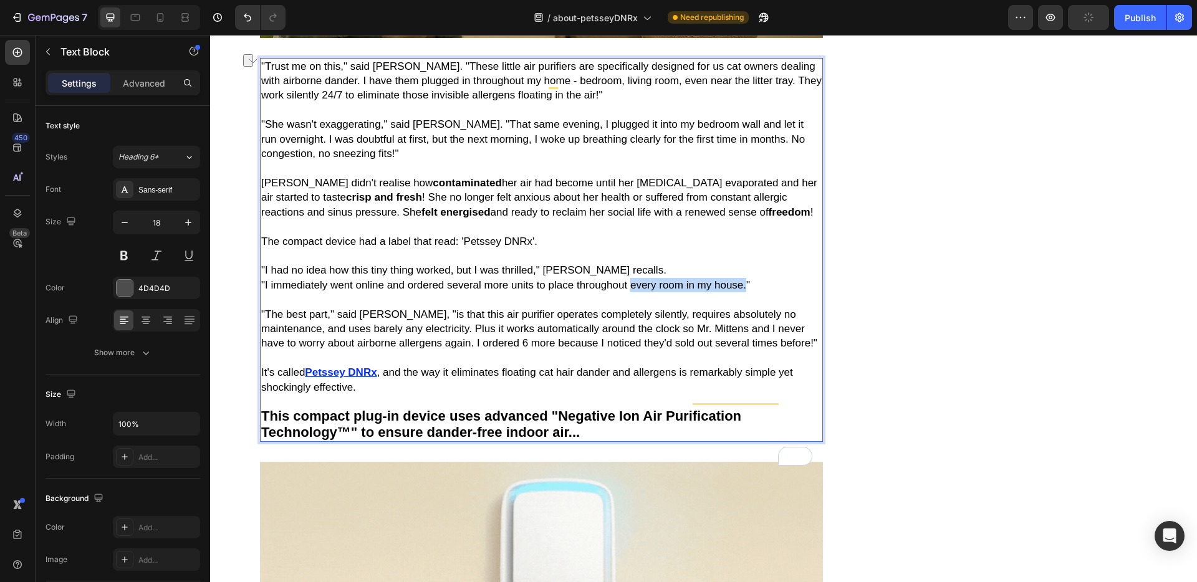
drag, startPoint x: 662, startPoint y: 288, endPoint x: 745, endPoint y: 290, distance: 82.9
click at [745, 290] on span ""I immediately went online and ordered several more units to place throughout e…" at bounding box center [505, 285] width 489 height 12
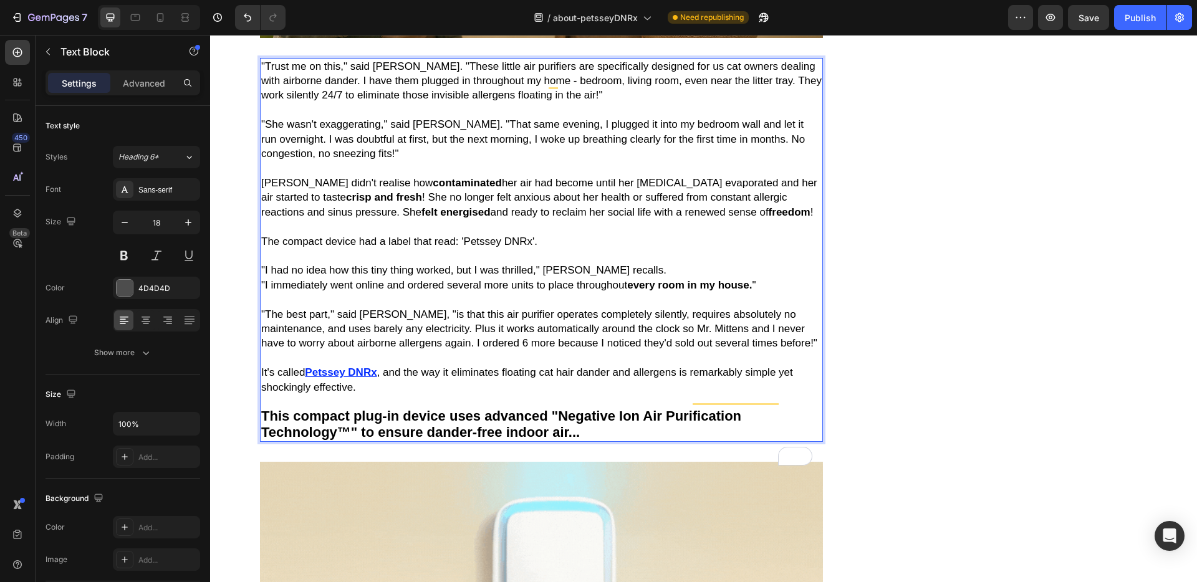
click at [560, 318] on span ""The best part," said Margaret, "is that this air purifier operates completely …" at bounding box center [539, 329] width 556 height 41
drag, startPoint x: 556, startPoint y: 318, endPoint x: 640, endPoint y: 317, distance: 83.5
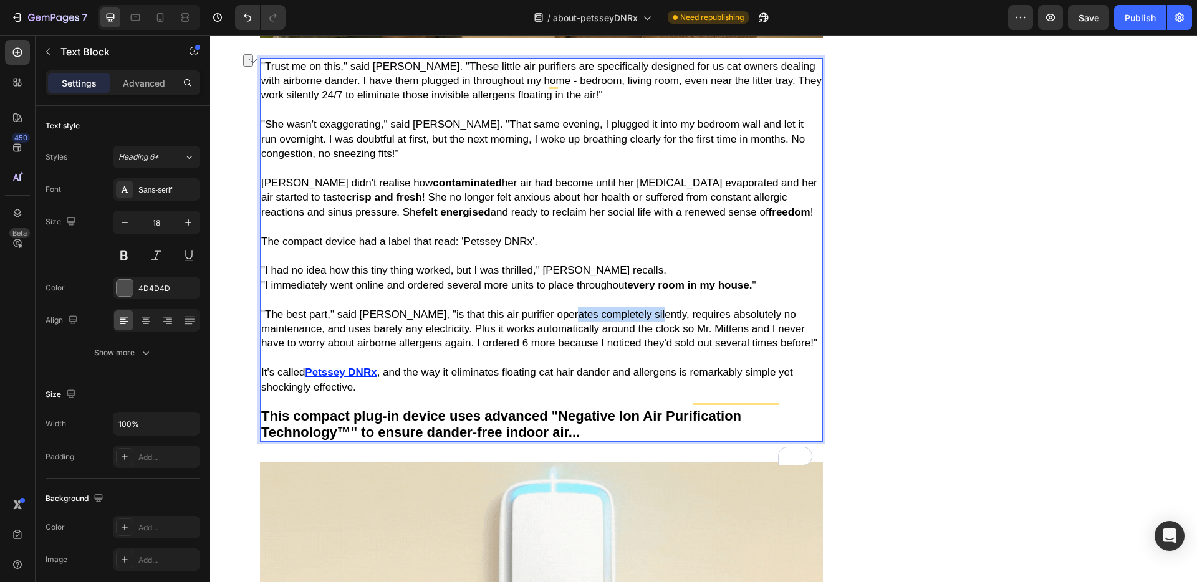
click at [640, 317] on span ""The best part," said Margaret, "is that this air purifier operates completely …" at bounding box center [539, 329] width 556 height 41
drag, startPoint x: 314, startPoint y: 410, endPoint x: 350, endPoint y: 410, distance: 36.2
click at [350, 393] on span ", and the way it eliminates floating cat hair dander and allergens is remarkabl…" at bounding box center [527, 380] width 532 height 26
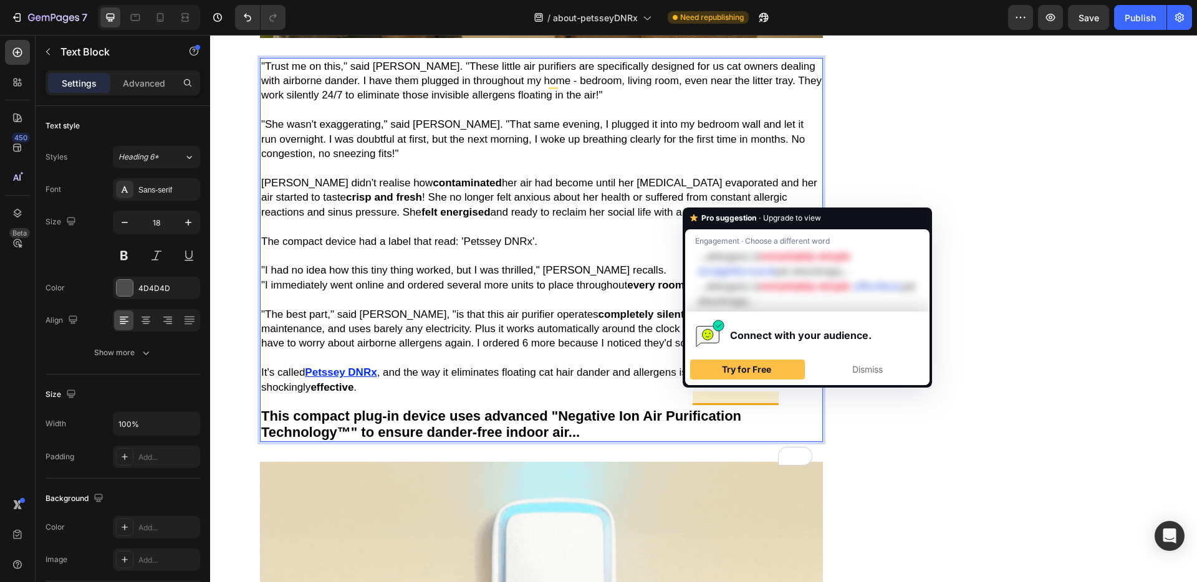
click at [750, 393] on span ", and the way it eliminates floating cat hair dander and allergens is remarkabl…" at bounding box center [527, 380] width 532 height 26
drag, startPoint x: 748, startPoint y: 395, endPoint x: 777, endPoint y: 396, distance: 28.7
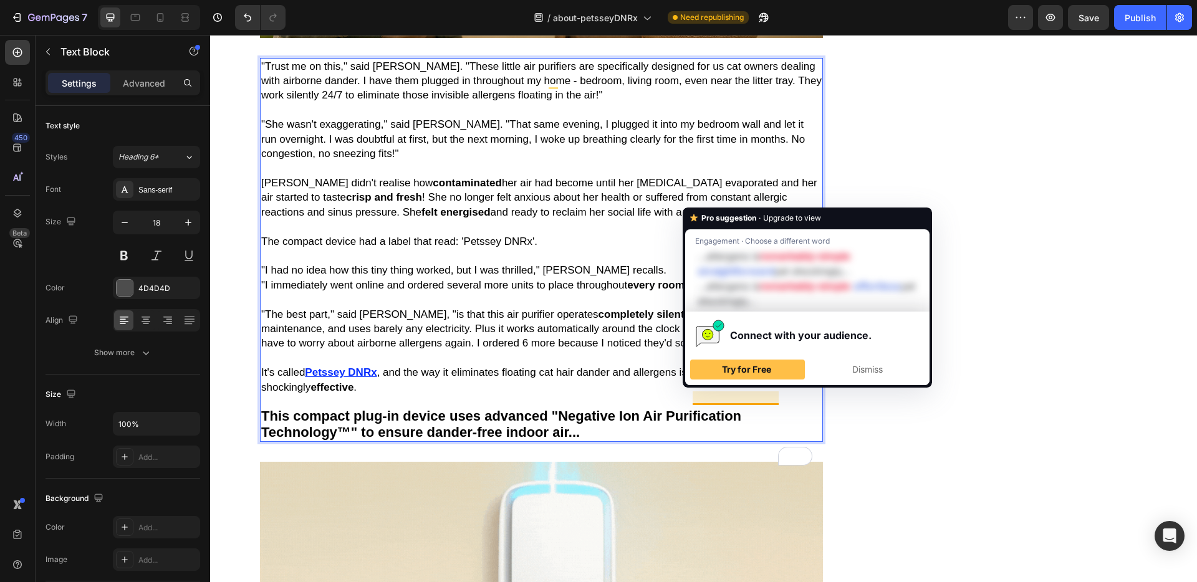
click at [777, 393] on span ", and the way it eliminates floating cat hair dander and allergens is remarkabl…" at bounding box center [527, 380] width 532 height 26
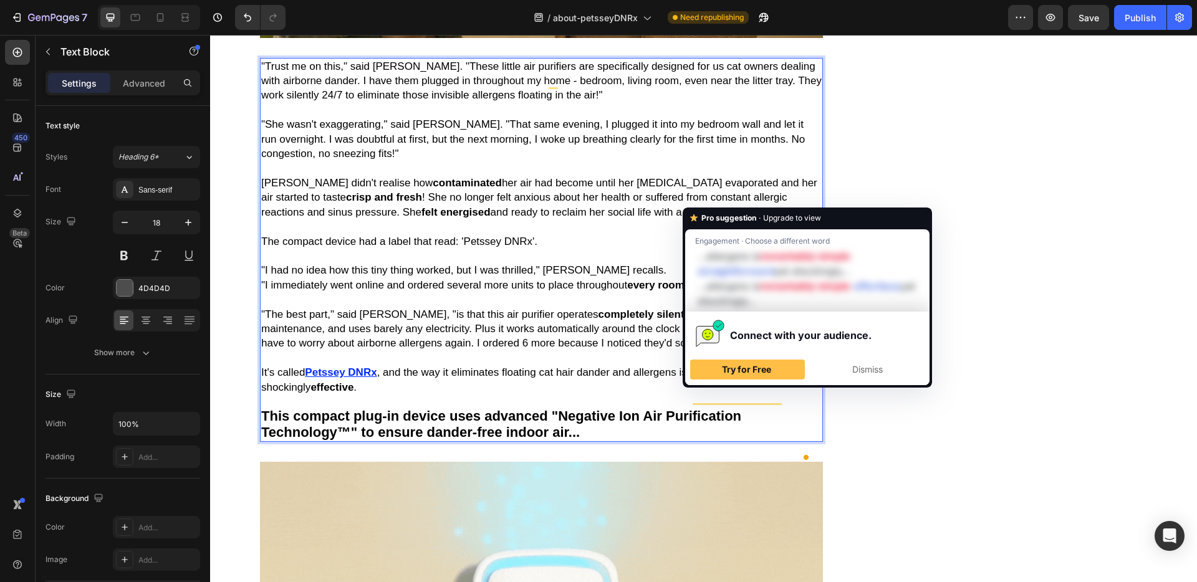
click at [535, 379] on p "It's called Petssey DNRx , and the way it eliminates floating cat hair dander a…" at bounding box center [541, 373] width 560 height 44
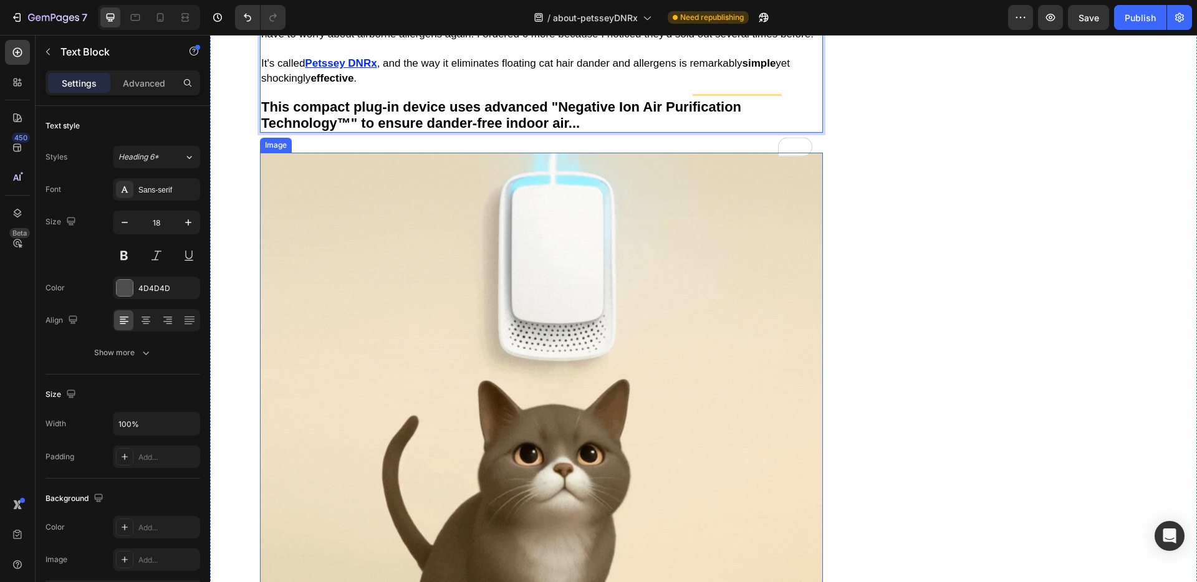
scroll to position [4117, 0]
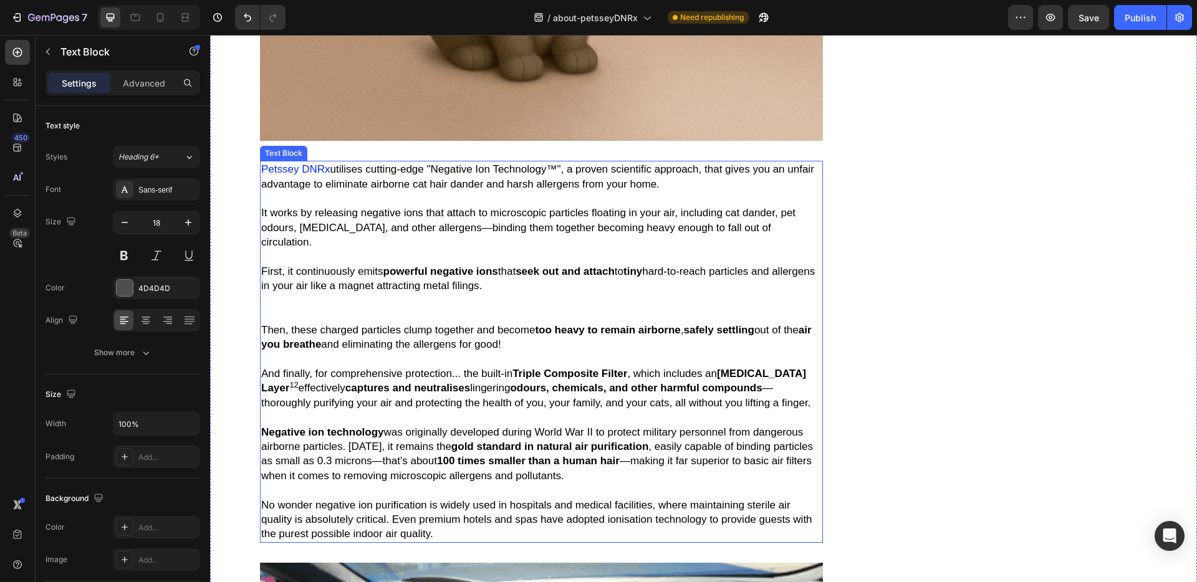
click at [328, 175] on span "Petssey DNRx" at bounding box center [295, 169] width 69 height 12
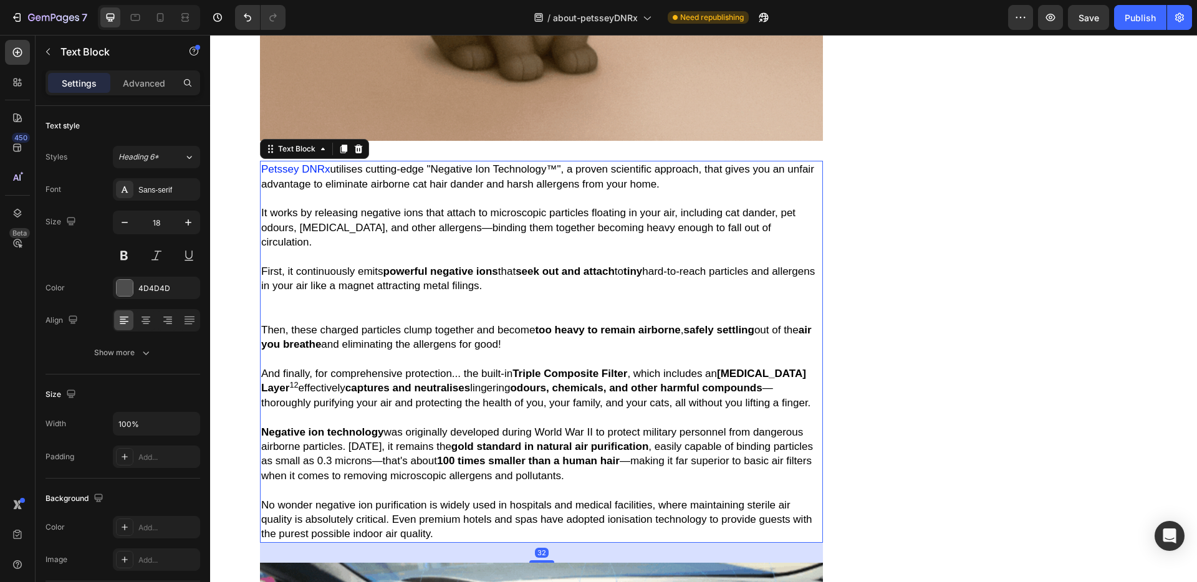
click at [330, 180] on span "utilises cutting-edge "Negative Ion Technology™", a proven scientific approach,…" at bounding box center [537, 176] width 553 height 26
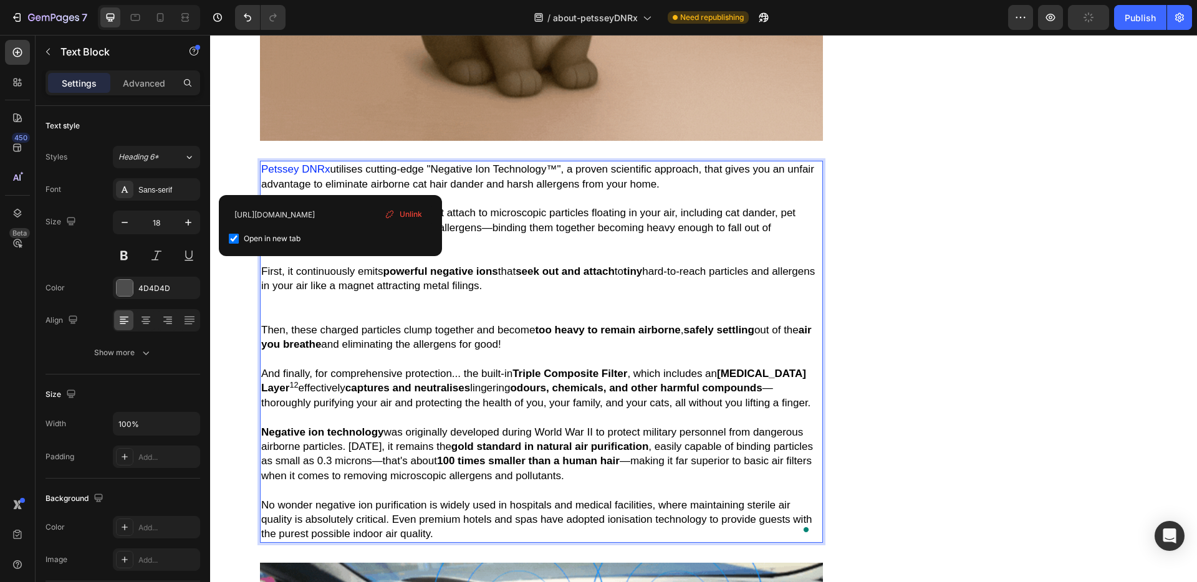
click at [262, 175] on span "Petssey DNRx" at bounding box center [295, 169] width 69 height 12
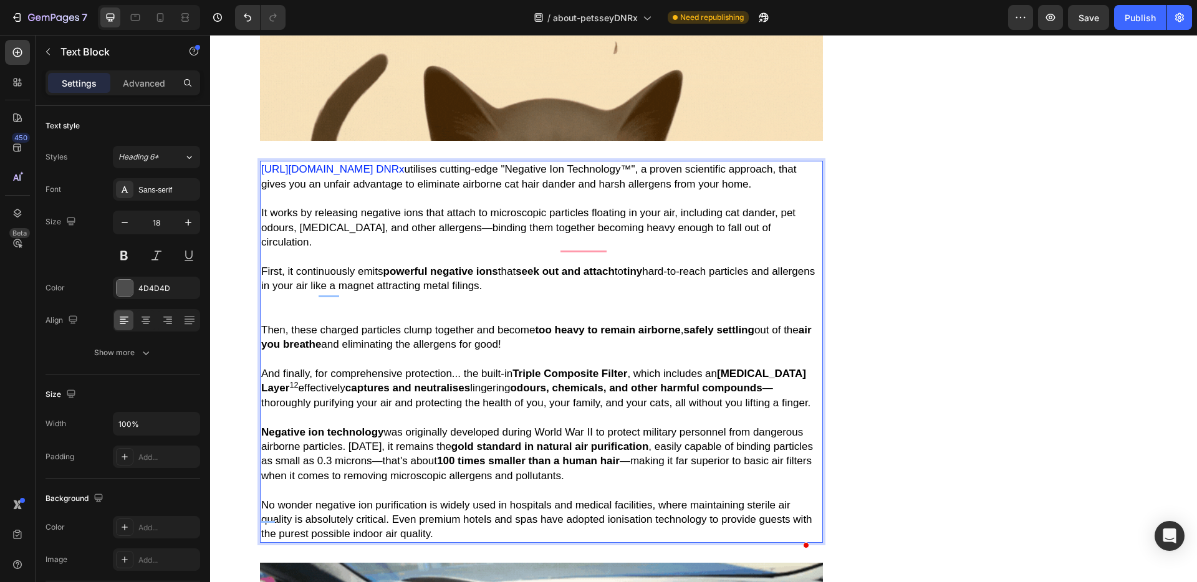
click at [359, 229] on p "It works by releasing negative ions that attach to microscopic particles floati…" at bounding box center [541, 220] width 560 height 59
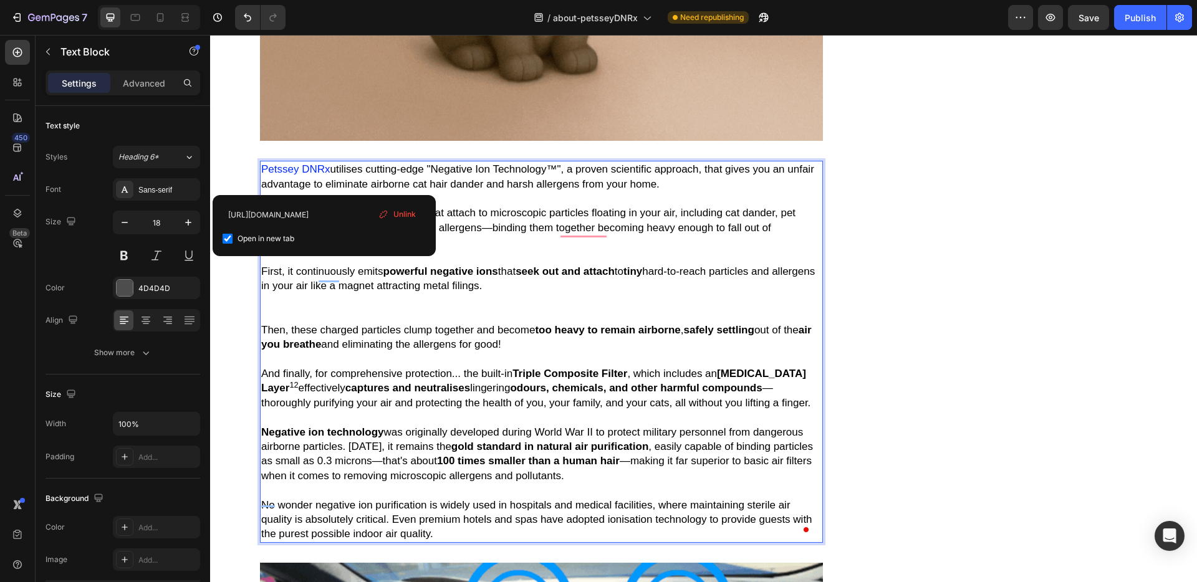
click at [329, 182] on span "utilises cutting-edge "Negative Ion Technology™", a proven scientific approach,…" at bounding box center [537, 176] width 553 height 26
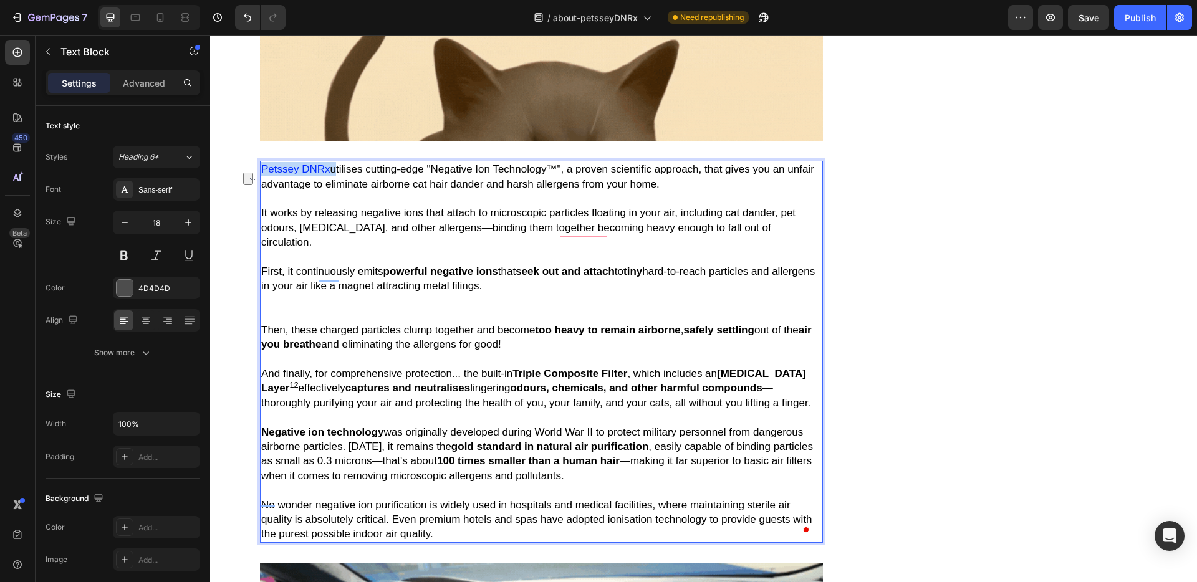
drag, startPoint x: 332, startPoint y: 184, endPoint x: 261, endPoint y: 180, distance: 71.2
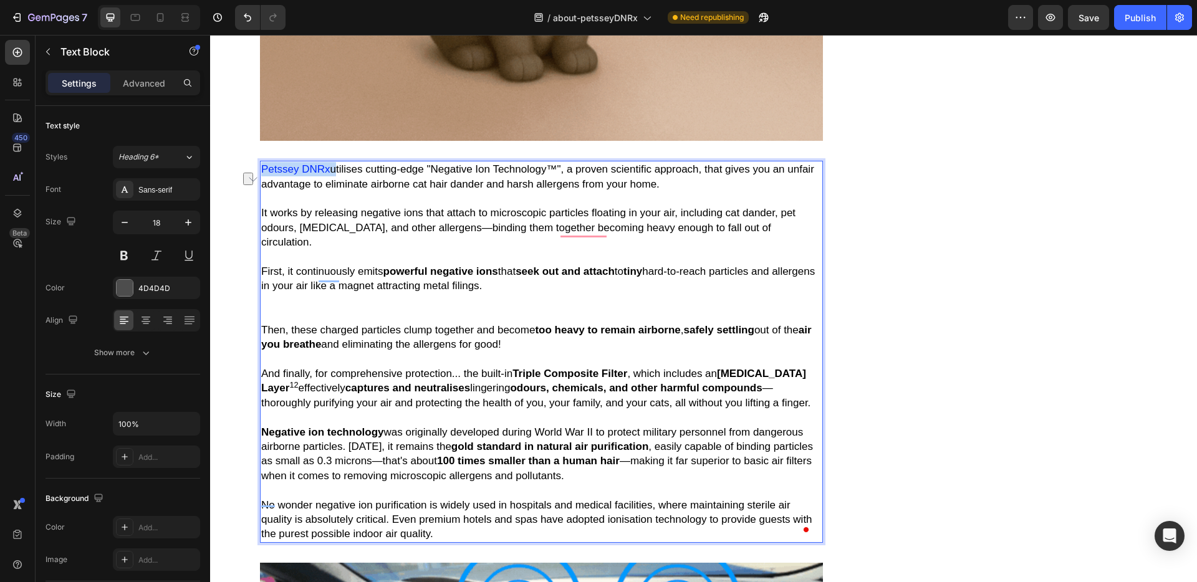
click at [261, 180] on p "Petssey DNRx utilises cutting-edge "Negative Ion Technology™", a proven scienti…" at bounding box center [541, 176] width 560 height 29
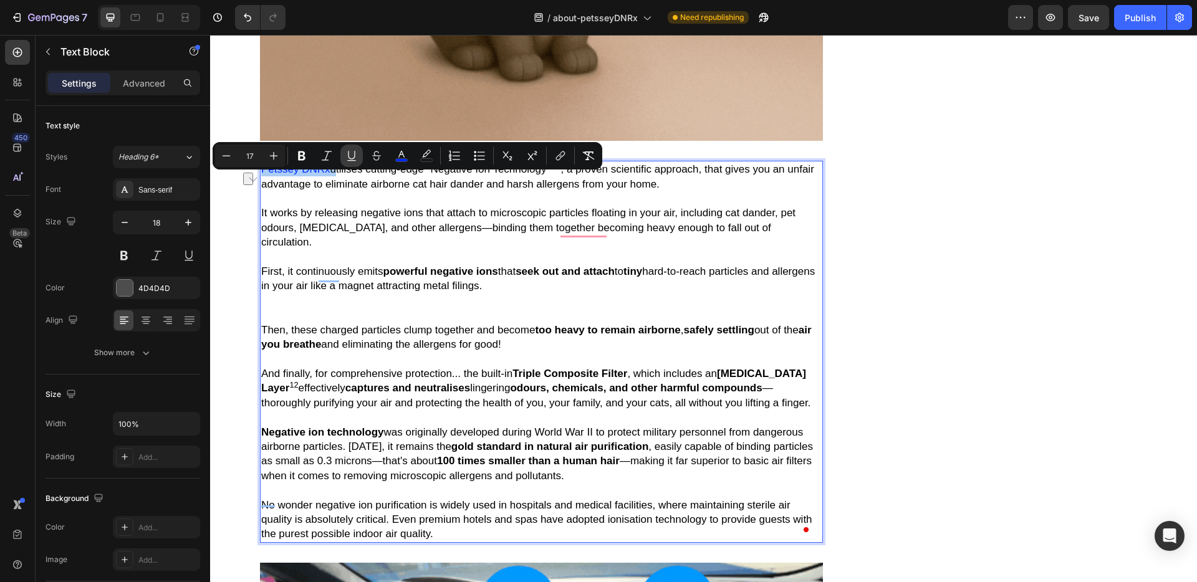
click at [348, 158] on icon "Editor contextual toolbar" at bounding box center [351, 156] width 12 height 12
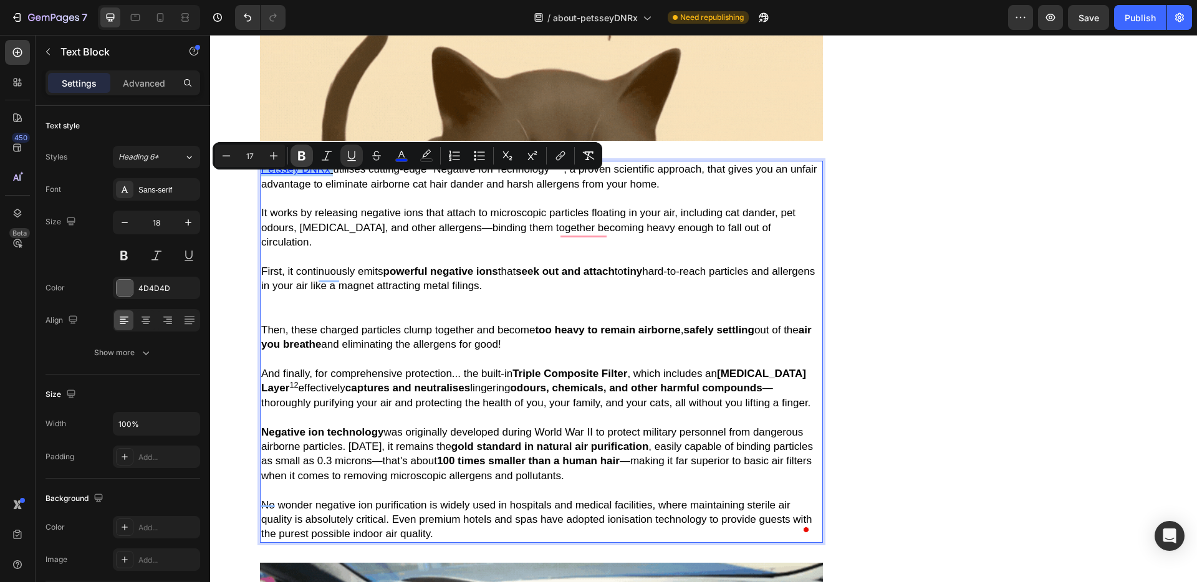
click at [302, 155] on icon "Editor contextual toolbar" at bounding box center [301, 155] width 7 height 9
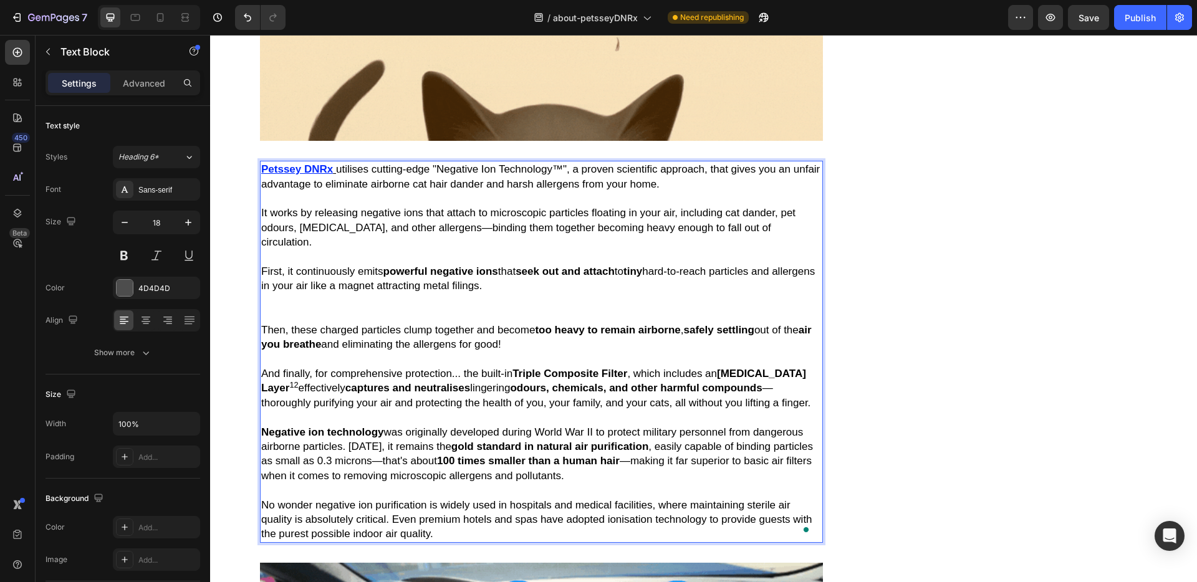
click at [365, 237] on span "It works by releasing negative ions that attach to microscopic particles floati…" at bounding box center [528, 227] width 534 height 41
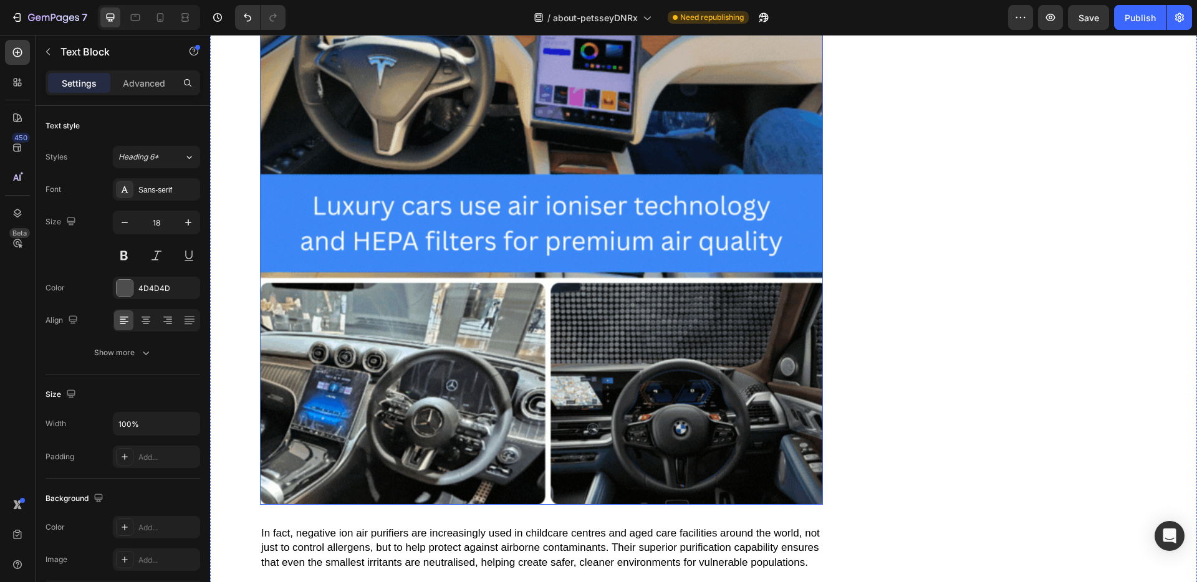
scroll to position [5038, 0]
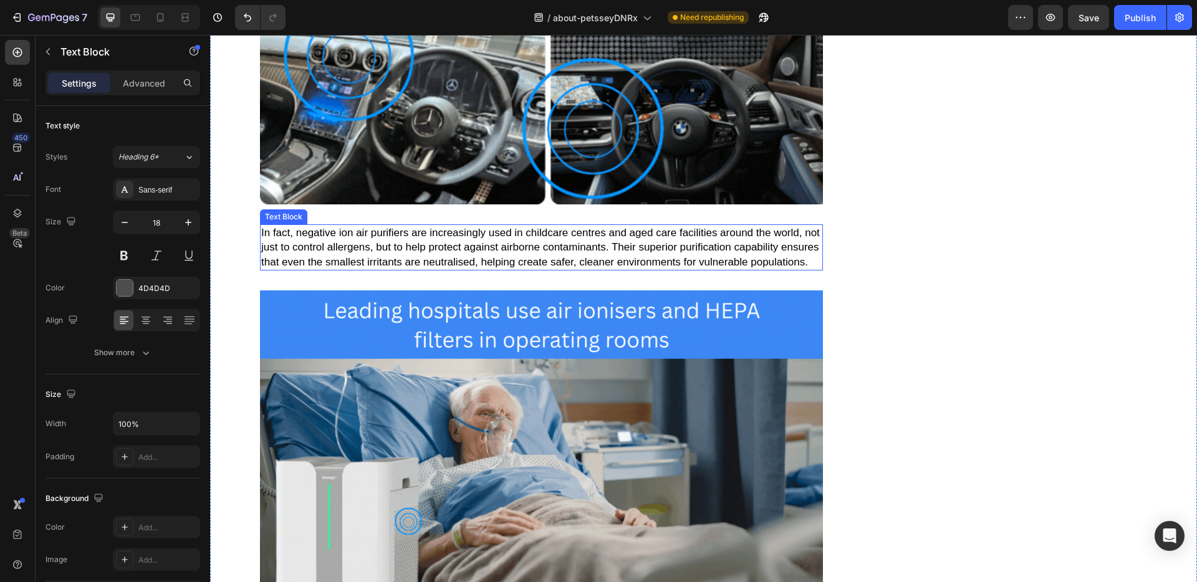
click at [532, 242] on span "In fact, negative ion air purifiers are increasingly used in childcare centres …" at bounding box center [540, 247] width 559 height 41
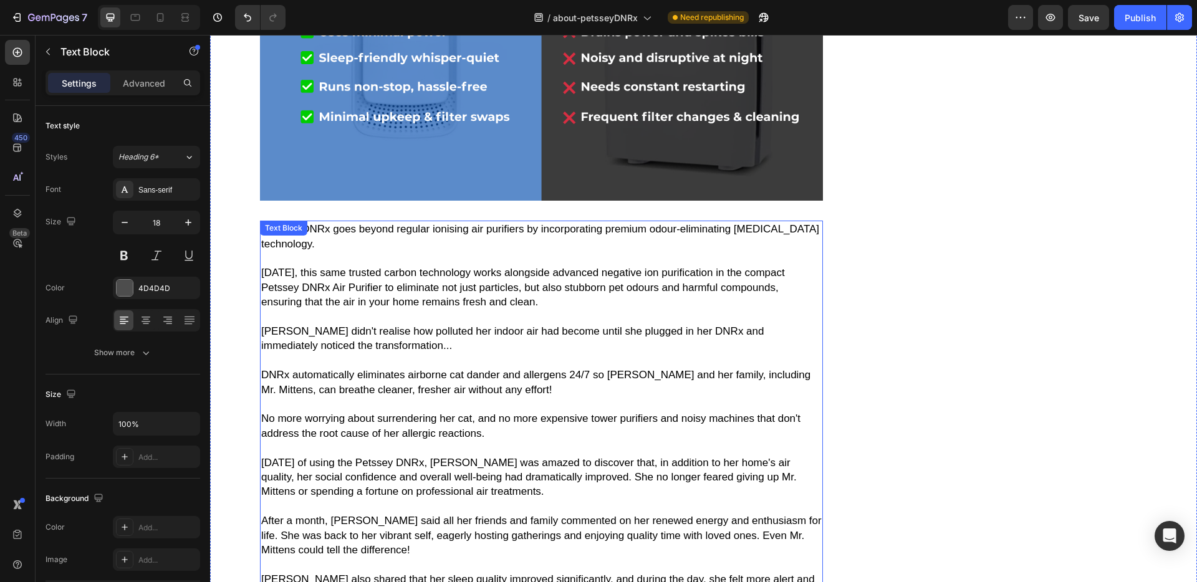
scroll to position [5937, 0]
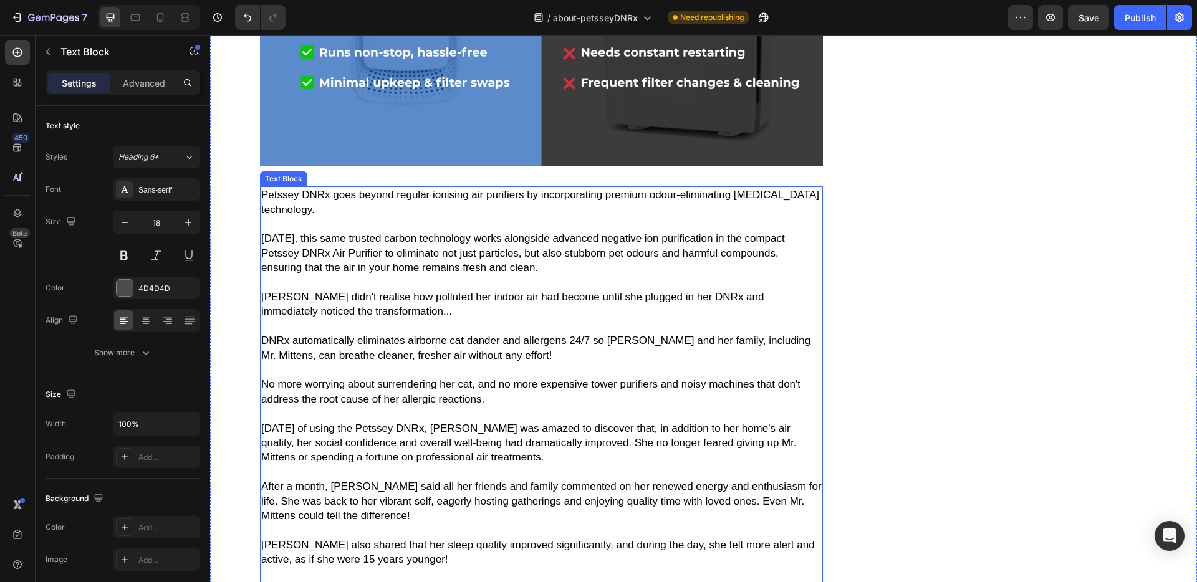
click at [734, 207] on span "Petssey DNRx goes beyond regular ionising air purifiers by incorporating premiu…" at bounding box center [540, 202] width 558 height 26
click at [734, 206] on span "Petssey DNRx goes beyond regular ionising air purifiers by incorporating premiu…" at bounding box center [540, 202] width 558 height 26
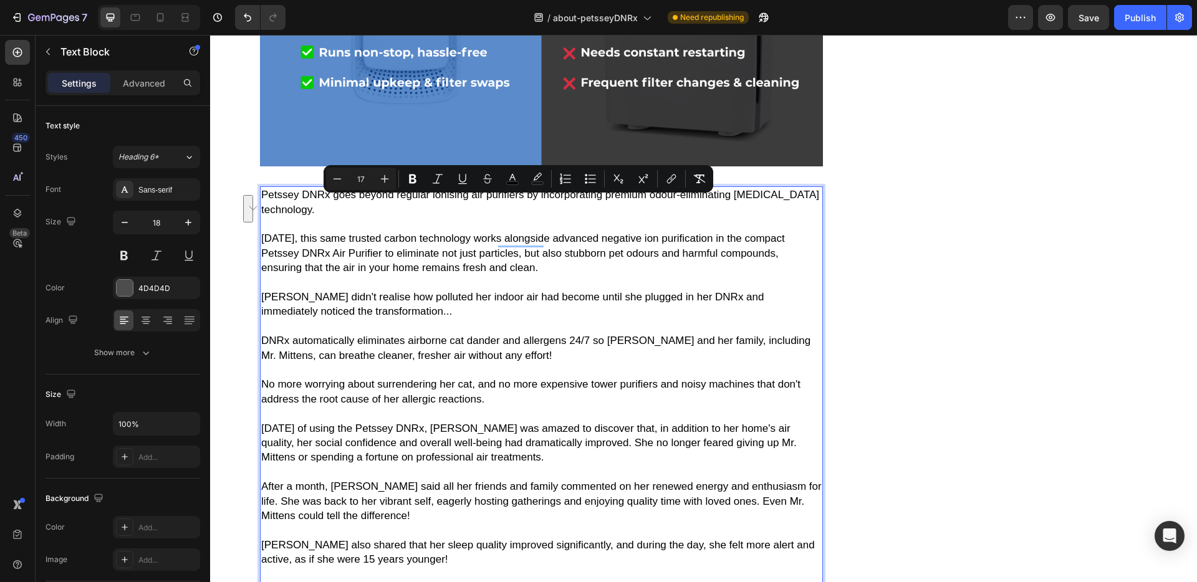
drag, startPoint x: 734, startPoint y: 206, endPoint x: 352, endPoint y: 216, distance: 382.3
click at [352, 216] on p "Petssey DNRx goes beyond regular ionising air purifiers by incorporating premiu…" at bounding box center [541, 202] width 560 height 29
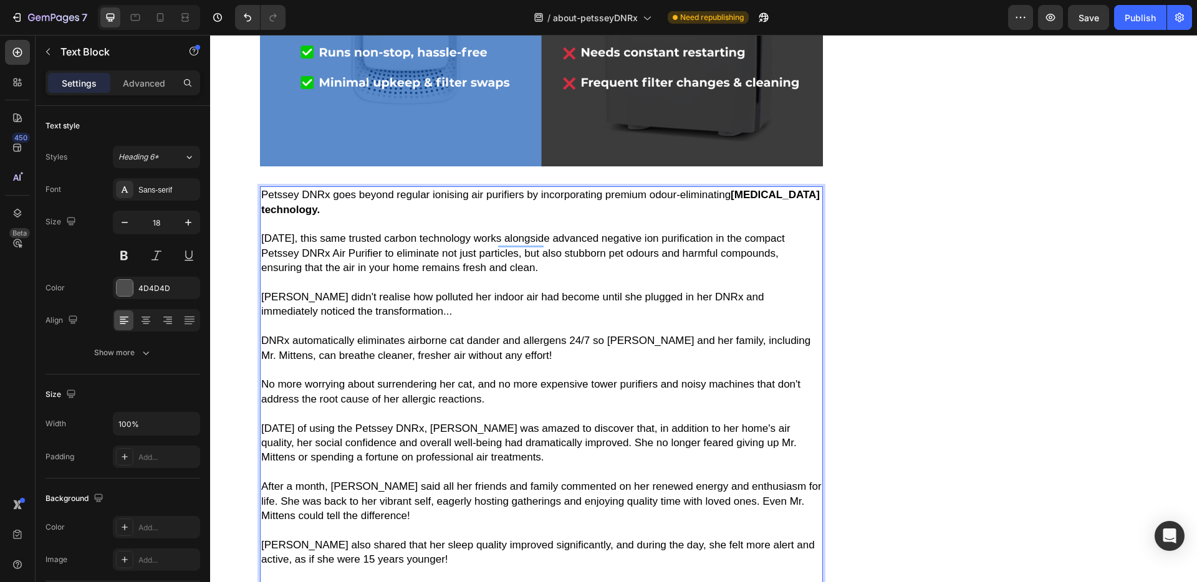
click at [564, 268] on span "Today, this same trusted carbon technology works alongside advanced negative io…" at bounding box center [523, 253] width 524 height 41
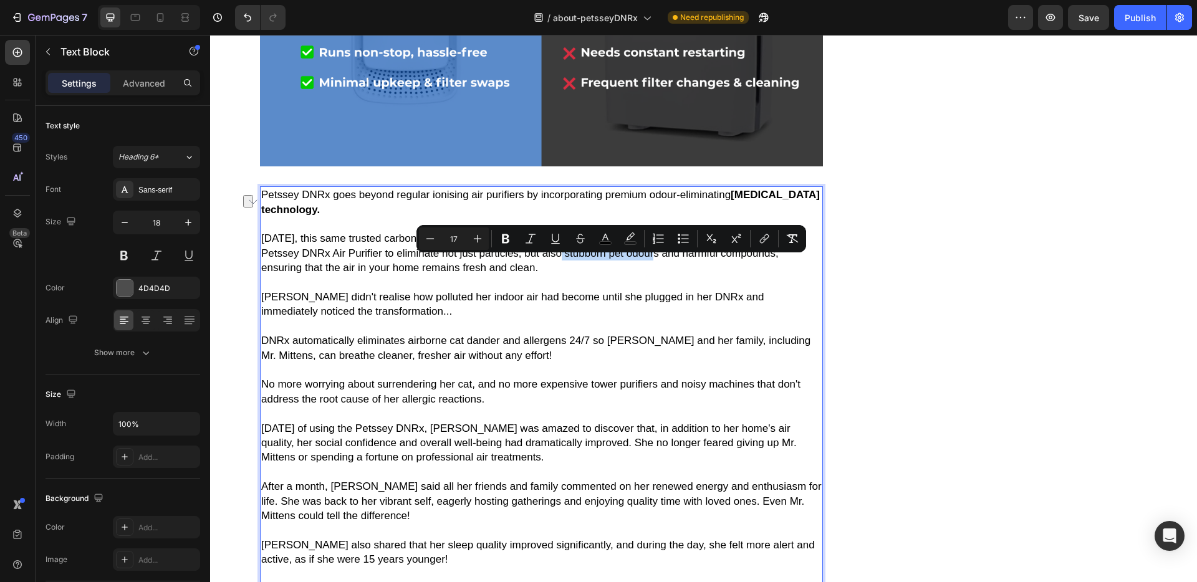
drag, startPoint x: 565, startPoint y: 267, endPoint x: 660, endPoint y: 266, distance: 94.8
click at [660, 266] on span "Today, this same trusted carbon technology works alongside advanced negative io…" at bounding box center [523, 253] width 524 height 41
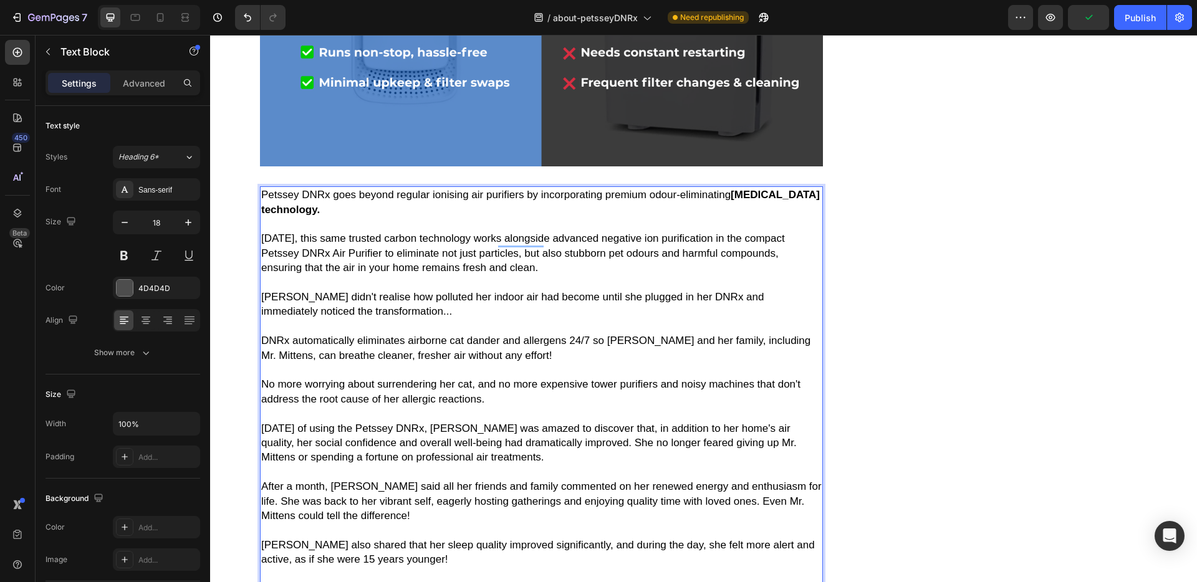
click at [468, 274] on span "Today, this same trusted carbon technology works alongside advanced negative io…" at bounding box center [523, 253] width 524 height 41
click at [462, 274] on span "Today, this same trusted carbon technology works alongside advanced negative io…" at bounding box center [523, 253] width 524 height 41
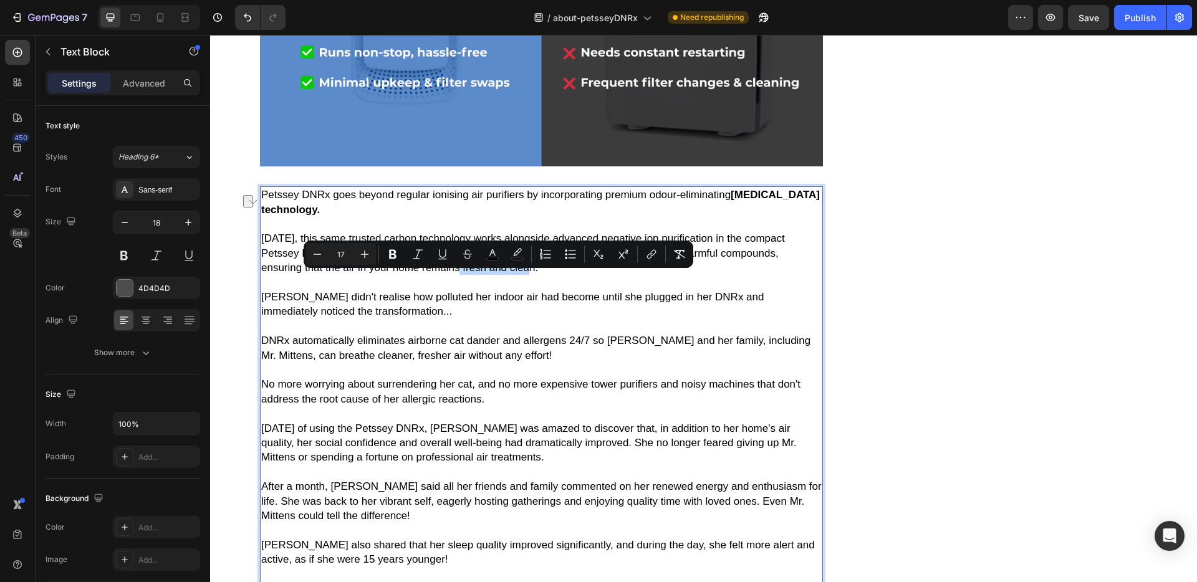
drag, startPoint x: 462, startPoint y: 279, endPoint x: 529, endPoint y: 282, distance: 67.4
click at [529, 274] on span "Today, this same trusted carbon technology works alongside advanced negative io…" at bounding box center [523, 253] width 524 height 41
click at [741, 314] on span "Margaret didn't realise how polluted her indoor air had become until she plugge…" at bounding box center [512, 304] width 502 height 26
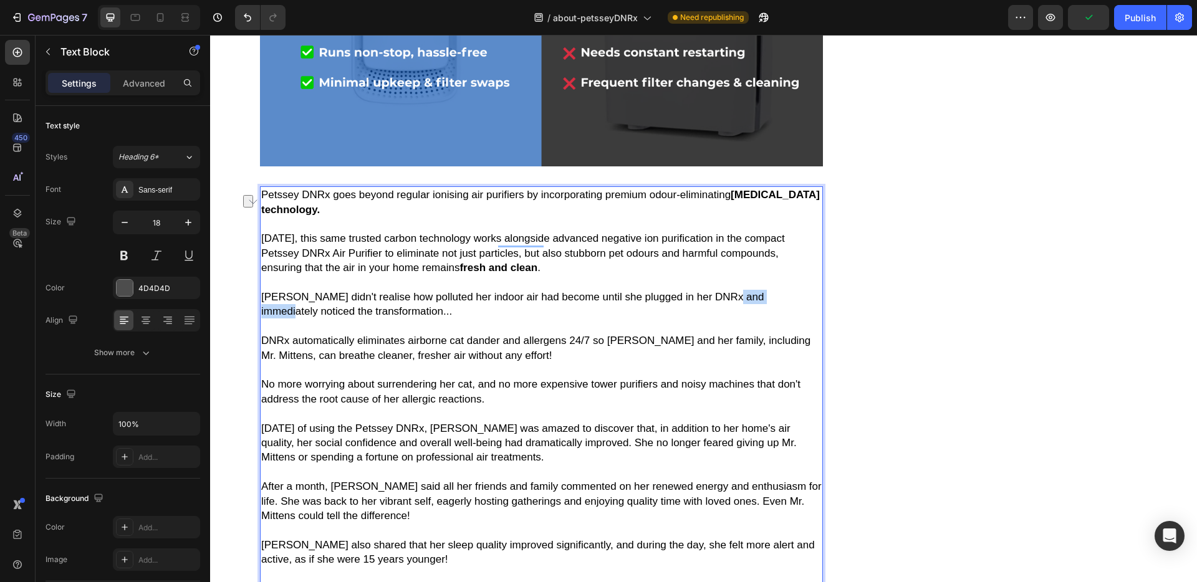
click at [741, 314] on span "Margaret didn't realise how polluted her indoor air had become until she plugge…" at bounding box center [512, 304] width 502 height 26
click at [377, 355] on span "DNRx automatically eliminates airborne cat dander and allergens 24/7 so Margare…" at bounding box center [535, 348] width 549 height 26
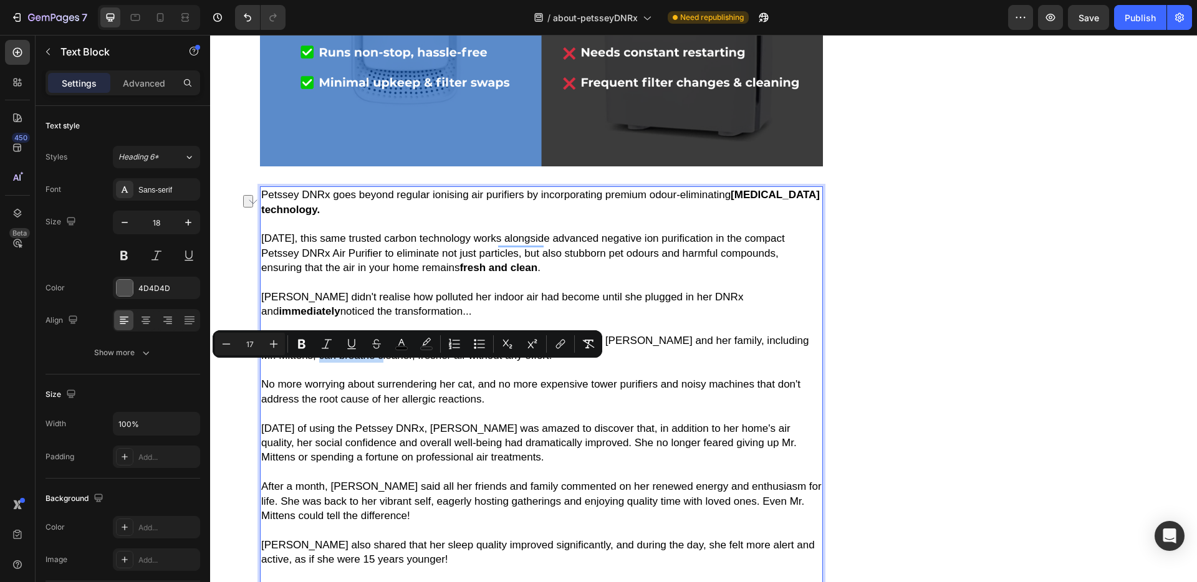
drag, startPoint x: 321, startPoint y: 372, endPoint x: 386, endPoint y: 372, distance: 64.8
click at [386, 361] on span "DNRx automatically eliminates airborne cat dander and allergens 24/7 so Margare…" at bounding box center [534, 348] width 547 height 26
click at [434, 361] on span "DNRx automatically eliminates airborne cat dander and allergens 24/7 so Margare…" at bounding box center [534, 348] width 547 height 26
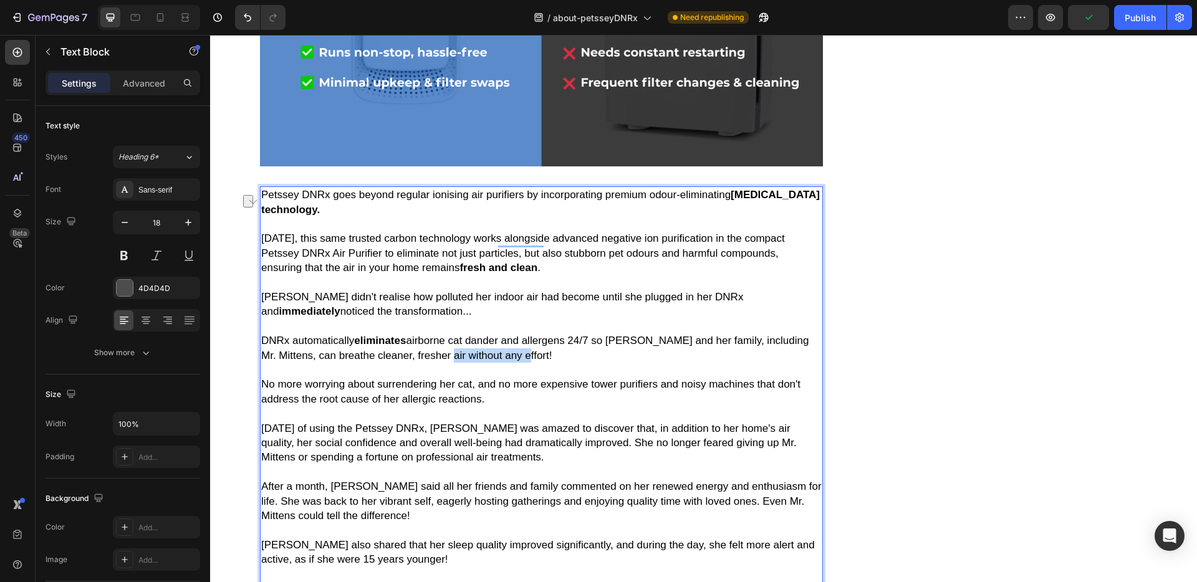
drag, startPoint x: 450, startPoint y: 372, endPoint x: 527, endPoint y: 372, distance: 76.7
click at [527, 361] on span "DNRx automatically eliminates airborne cat dander and allergens 24/7 so Margare…" at bounding box center [534, 348] width 547 height 26
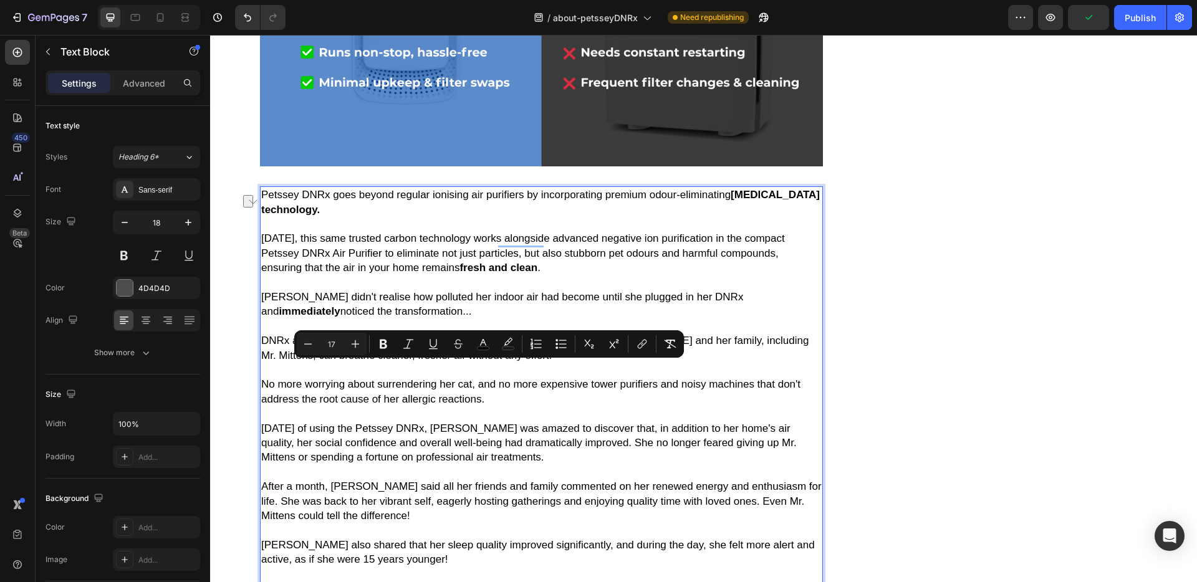
click at [412, 361] on span "DNRx automatically eliminates airborne cat dander and allergens 24/7 so Margare…" at bounding box center [534, 348] width 547 height 26
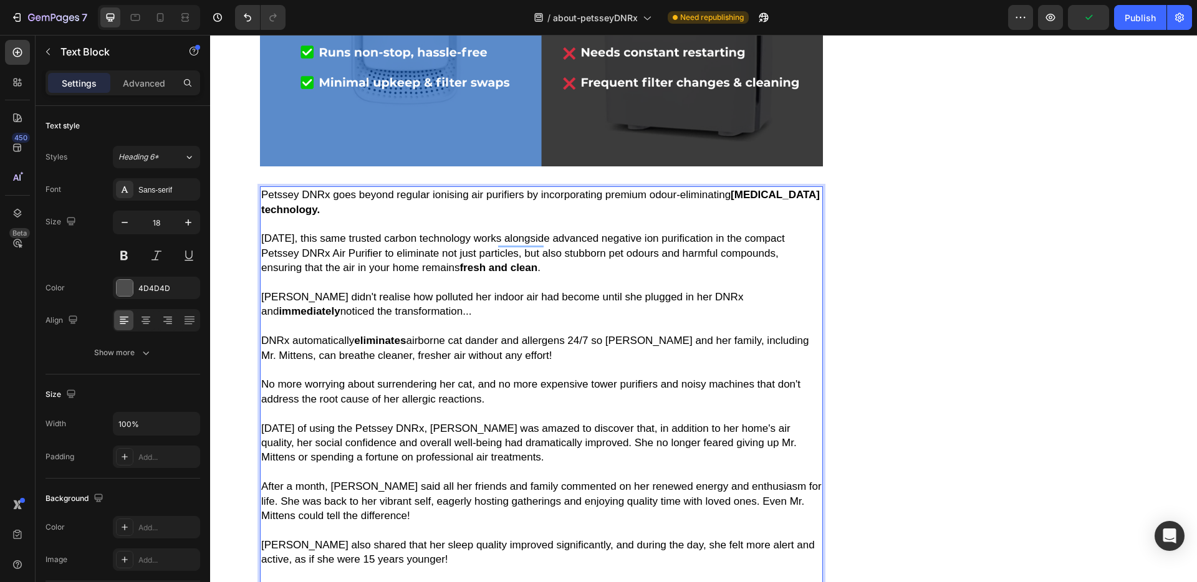
click at [372, 361] on span "DNRx automatically eliminates airborne cat dander and allergens 24/7 so Margare…" at bounding box center [534, 348] width 547 height 26
click at [420, 361] on span "DNRx automatically eliminates airborne cat dander and allergens 24/7 so Margare…" at bounding box center [534, 348] width 547 height 26
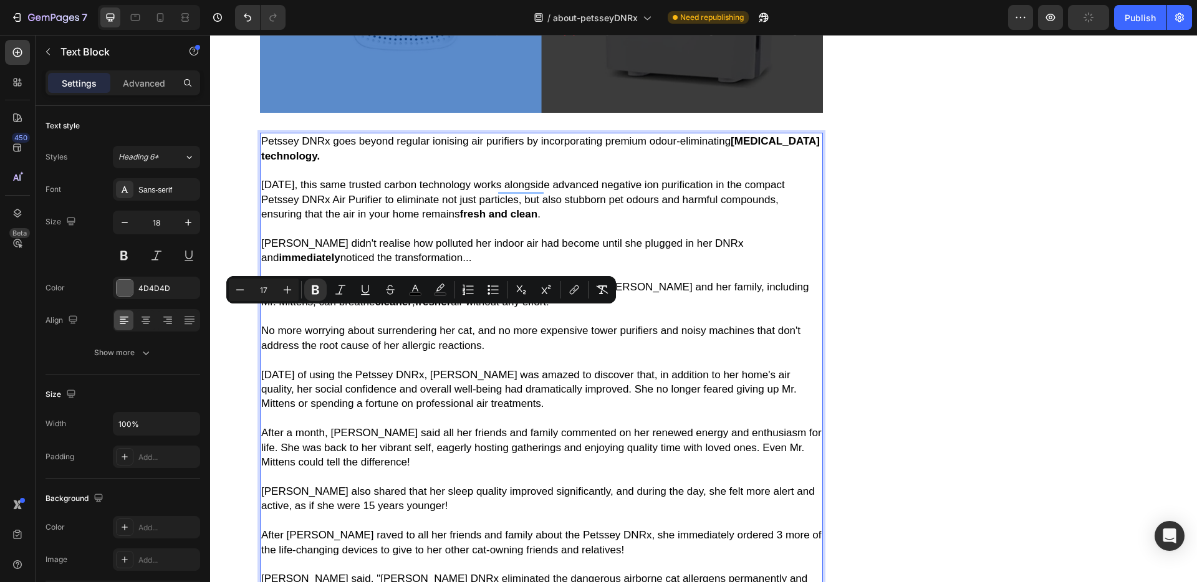
scroll to position [5991, 0]
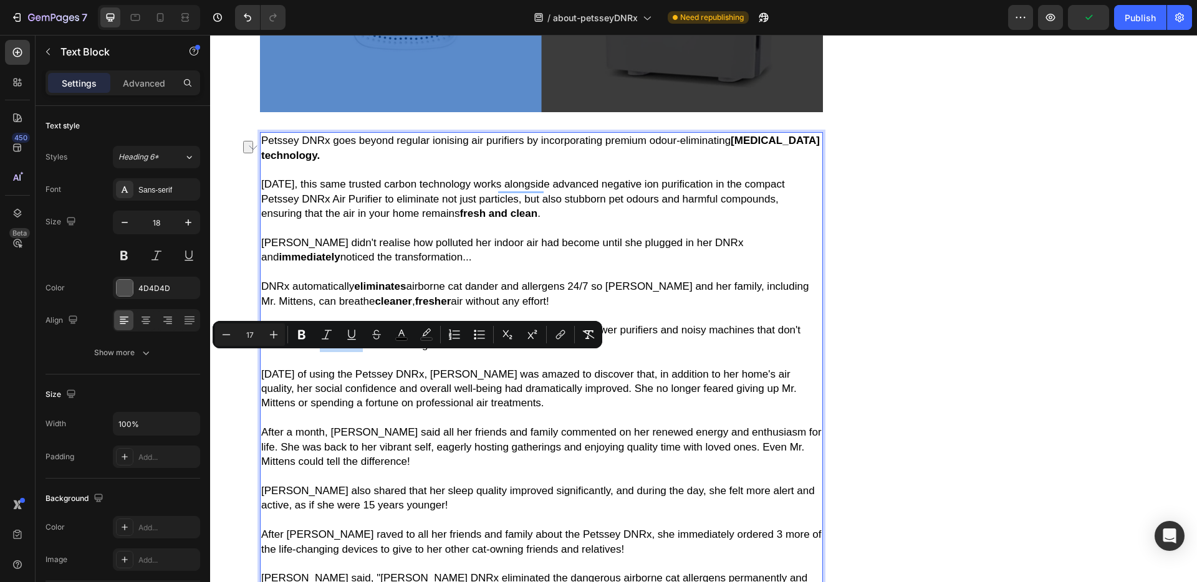
drag, startPoint x: 319, startPoint y: 362, endPoint x: 365, endPoint y: 363, distance: 45.5
click at [365, 350] on span "No more worrying about surrendering her cat, and no more expensive tower purifi…" at bounding box center [530, 337] width 539 height 26
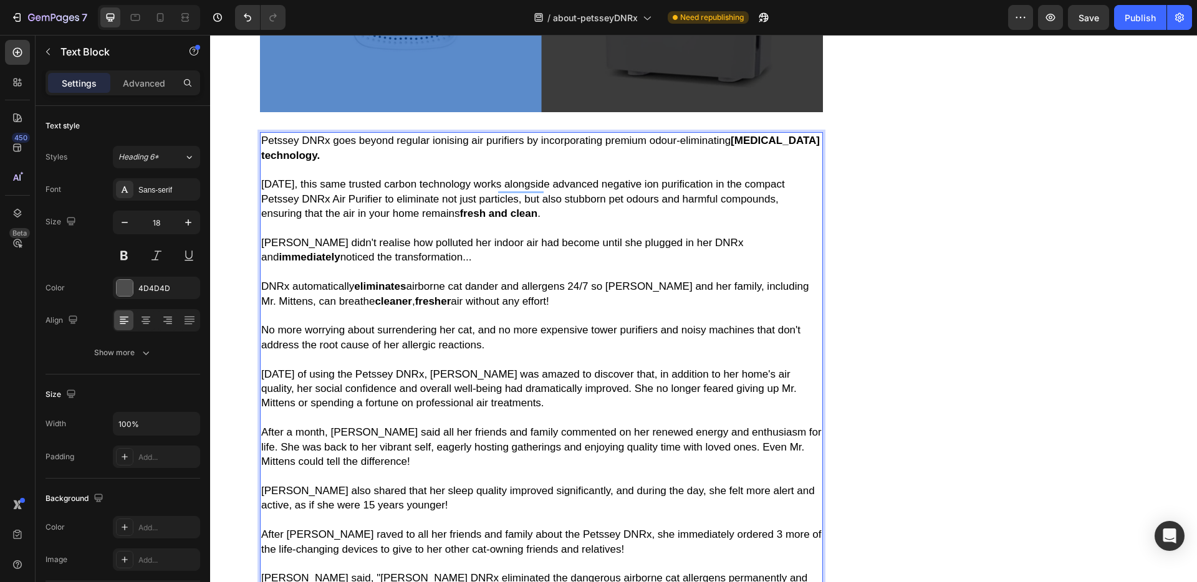
click at [295, 388] on span "Within two weeks of using the Petssey DNRx, Margaret was amazed to discover tha…" at bounding box center [528, 388] width 535 height 41
click at [304, 391] on span "Within two weeks of using the Petssey DNRx, Margaret was amazed to discover tha…" at bounding box center [528, 388] width 535 height 41
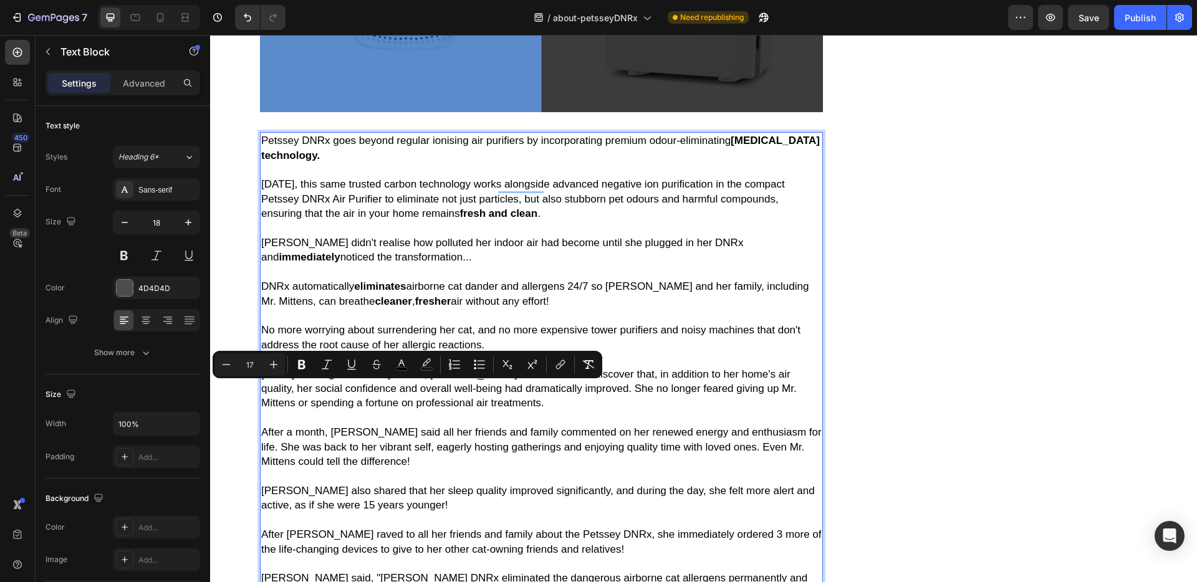
click at [337, 400] on span "Within two weeks of using the Petssey DNRx, Margaret was amazed to discover tha…" at bounding box center [528, 388] width 535 height 41
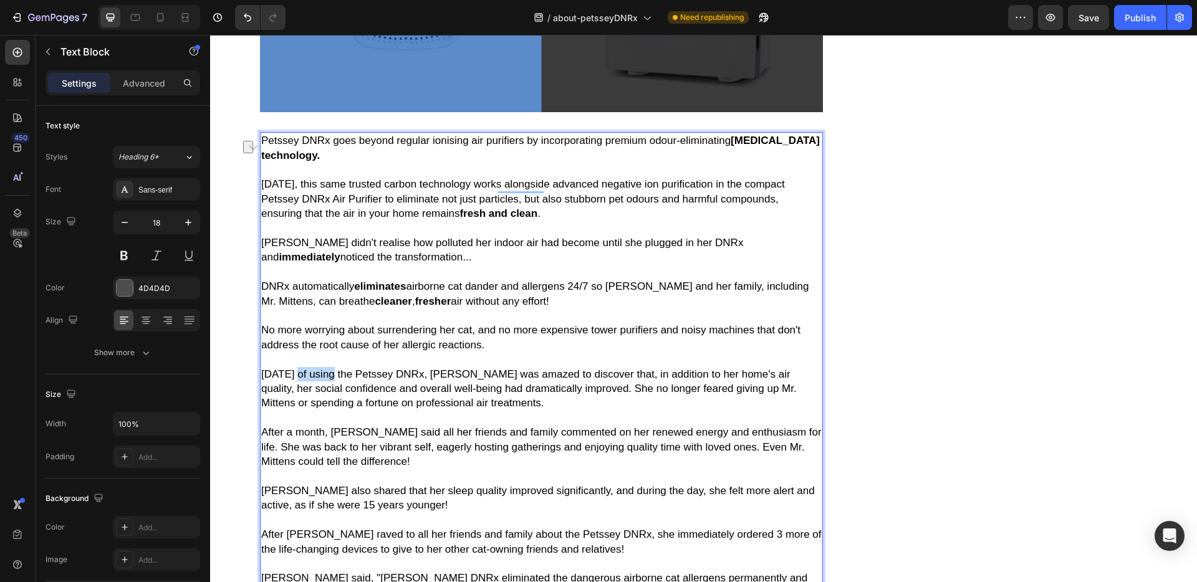
drag, startPoint x: 294, startPoint y: 390, endPoint x: 340, endPoint y: 393, distance: 46.9
click at [340, 393] on span "Within two weeks of using the Petssey DNRx, Margaret was amazed to discover tha…" at bounding box center [528, 388] width 535 height 41
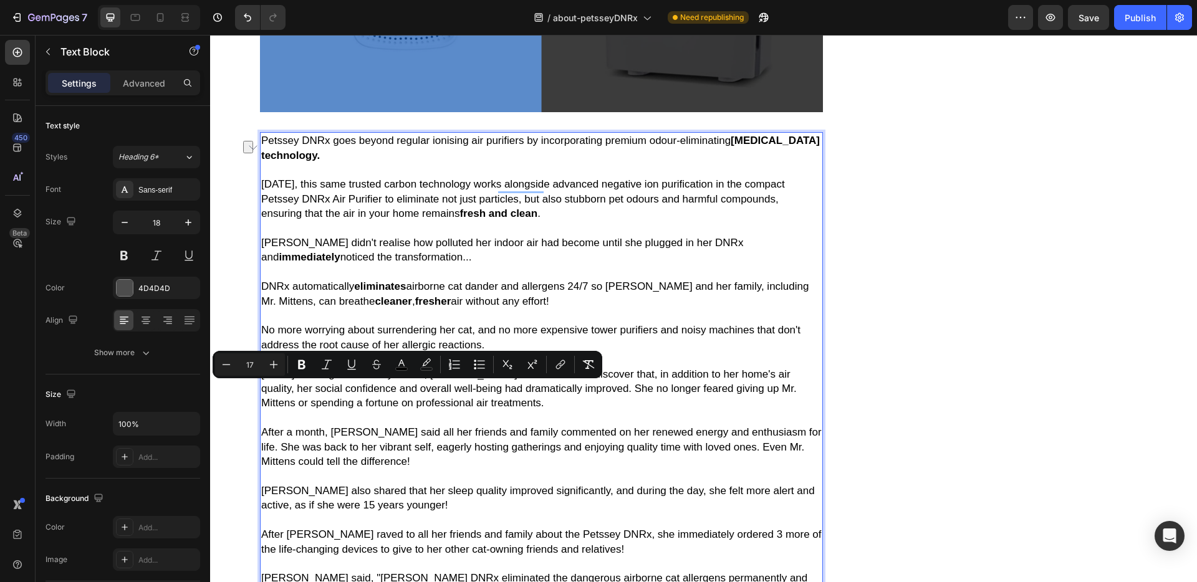
click at [373, 410] on span "Within two weeks of using the Petssey DNRx, Margaret was amazed to discover tha…" at bounding box center [528, 388] width 535 height 41
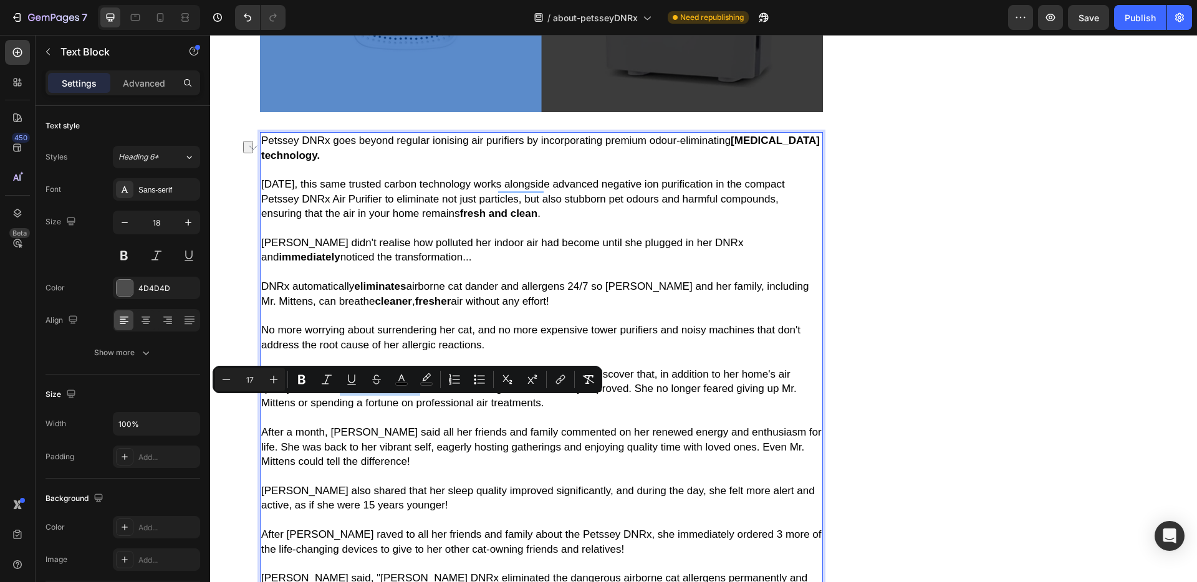
drag, startPoint x: 315, startPoint y: 408, endPoint x: 395, endPoint y: 408, distance: 79.8
click at [395, 408] on span "Within two weeks of using the Petssey DNRx, Margaret was amazed to discover tha…" at bounding box center [528, 388] width 535 height 41
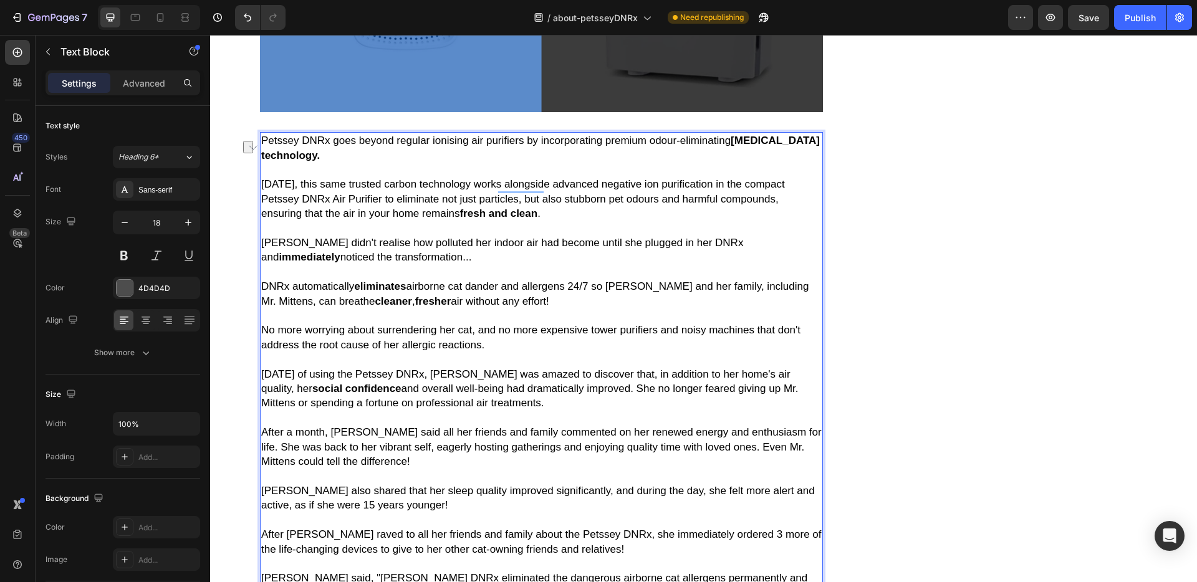
click at [592, 411] on p "Within two weeks of using the Petssey DNRx, Margaret was amazed to discover tha…" at bounding box center [541, 381] width 560 height 59
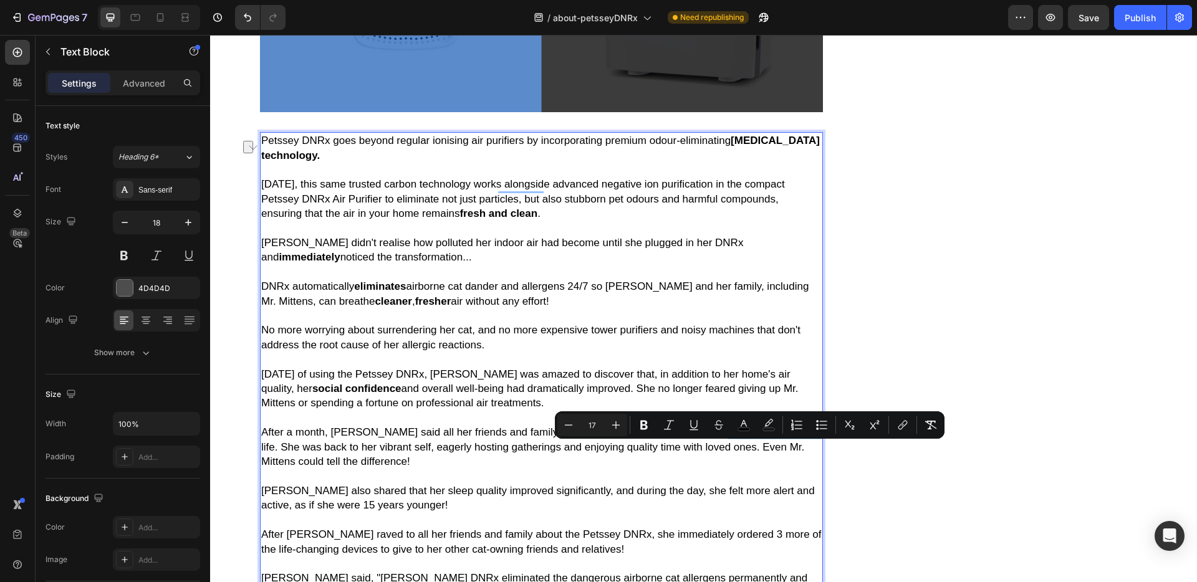
drag, startPoint x: 708, startPoint y: 453, endPoint x: 793, endPoint y: 453, distance: 85.4
click at [793, 453] on span "After a month, Margaret said all her friends and family commented on her renewe…" at bounding box center [541, 446] width 560 height 41
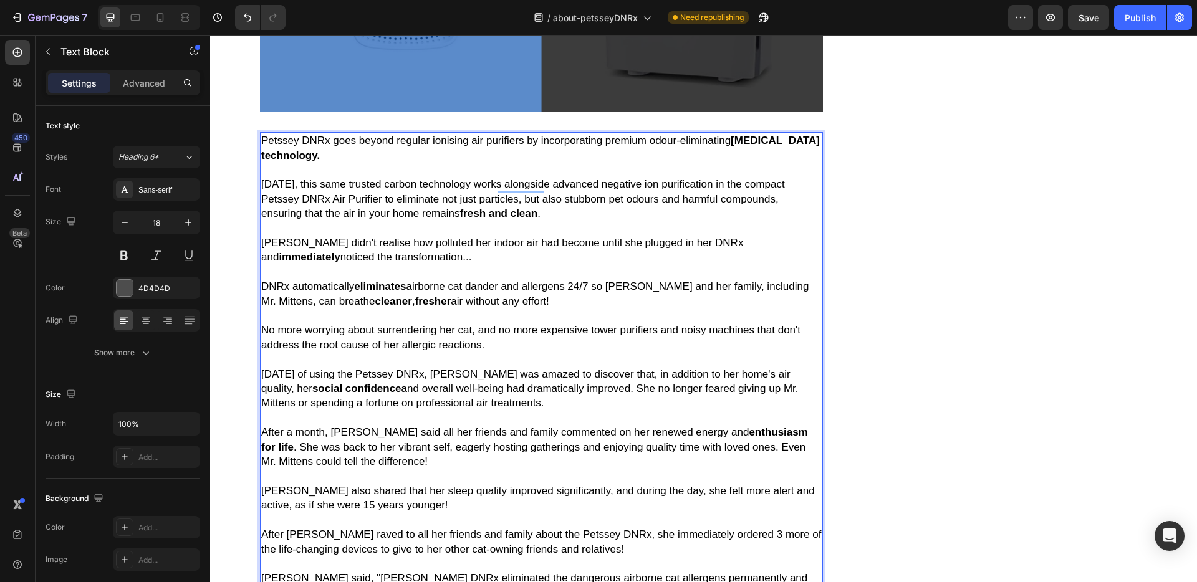
click at [609, 453] on span "After a month, Margaret said all her friends and family commented on her renewe…" at bounding box center [534, 446] width 547 height 41
drag, startPoint x: 608, startPoint y: 452, endPoint x: 682, endPoint y: 451, distance: 74.2
click at [682, 451] on span "After a month, Margaret said all her friends and family commented on her renewe…" at bounding box center [534, 446] width 547 height 41
click at [363, 468] on span "After a month, Margaret said all her friends and family commented on her renewe…" at bounding box center [533, 446] width 545 height 41
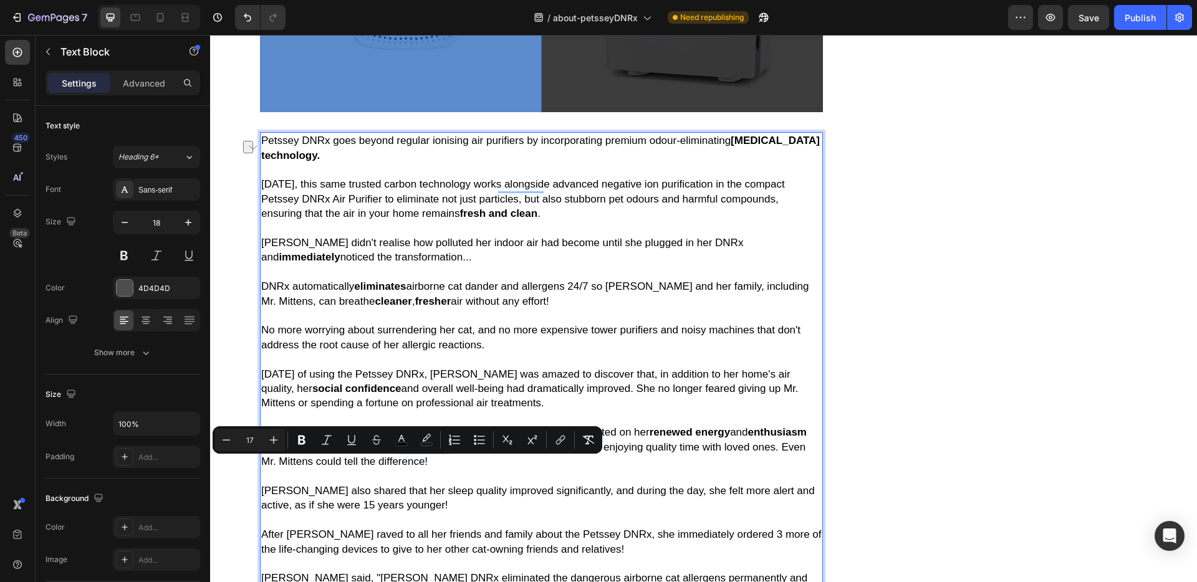
drag, startPoint x: 362, startPoint y: 466, endPoint x: 410, endPoint y: 468, distance: 48.0
click at [410, 468] on span "After a month, Margaret said all her friends and family commented on her renewe…" at bounding box center [533, 446] width 545 height 41
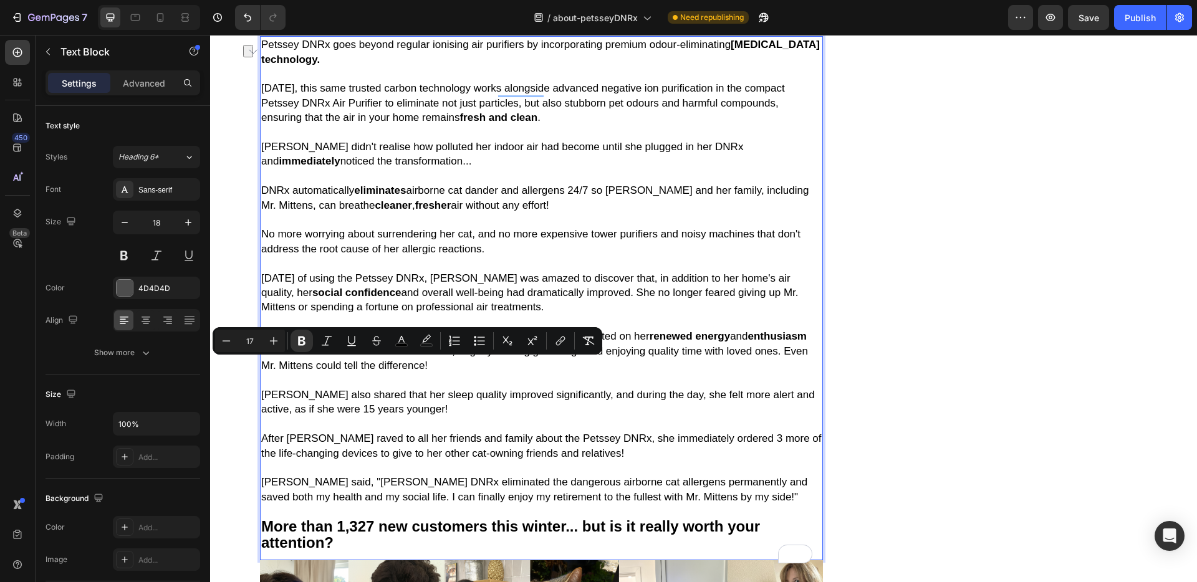
scroll to position [6090, 0]
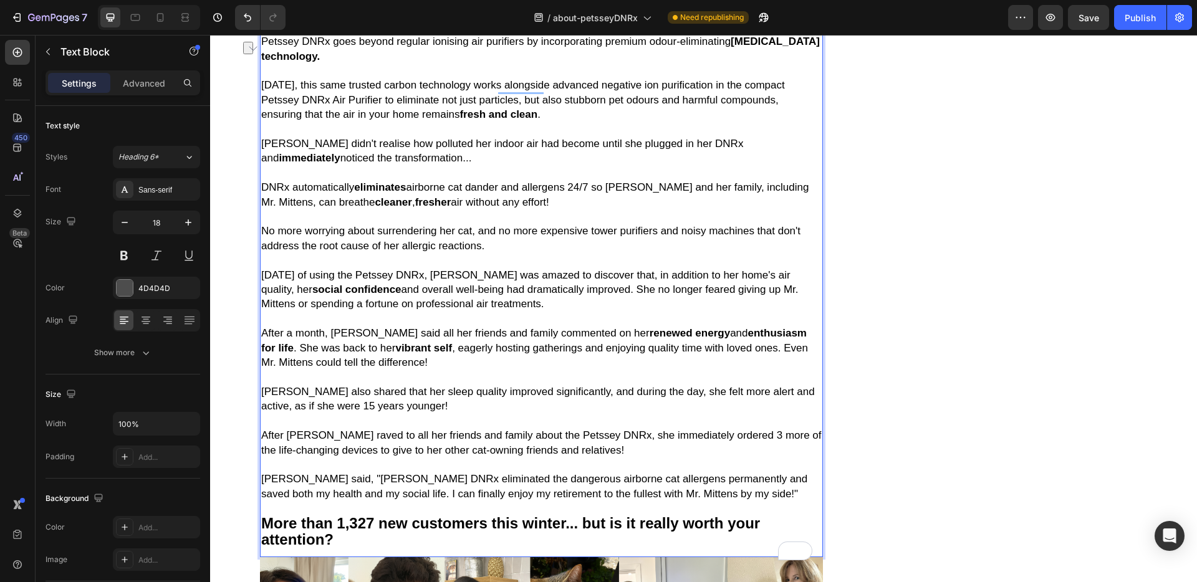
click at [450, 456] on span "After [PERSON_NAME] raved to all her friends and family about the Petssey DNRx,…" at bounding box center [541, 443] width 560 height 26
drag, startPoint x: 330, startPoint y: 428, endPoint x: 411, endPoint y: 428, distance: 81.7
click at [411, 412] on span "Margaret also shared that her sleep quality improved significantly, and during …" at bounding box center [538, 399] width 554 height 26
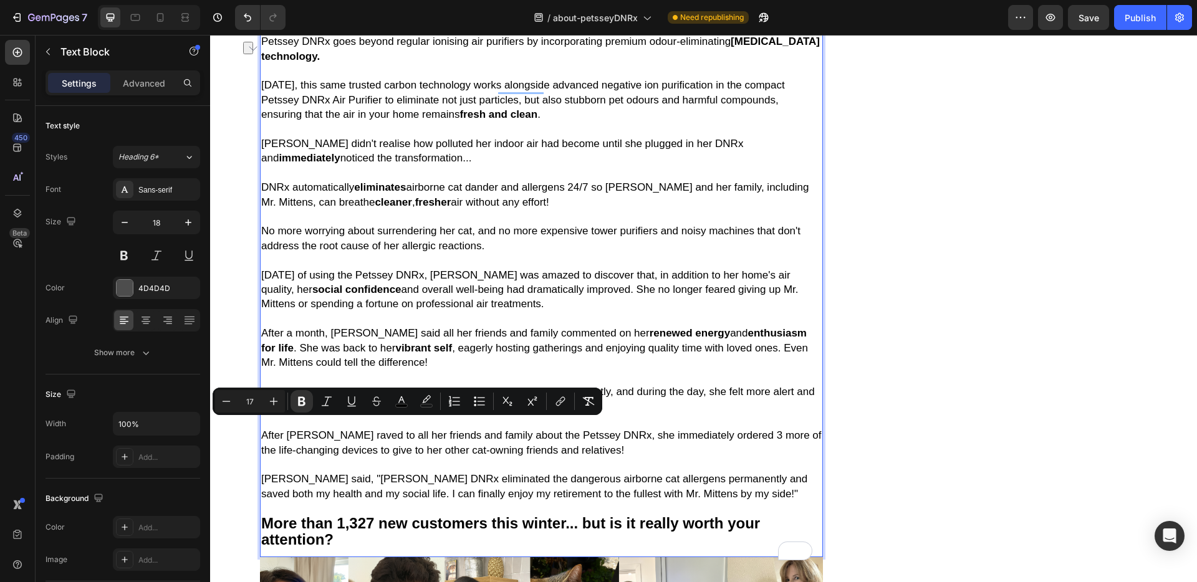
click at [491, 456] on span "After [PERSON_NAME] raved to all her friends and family about the Petssey DNRx,…" at bounding box center [541, 443] width 560 height 26
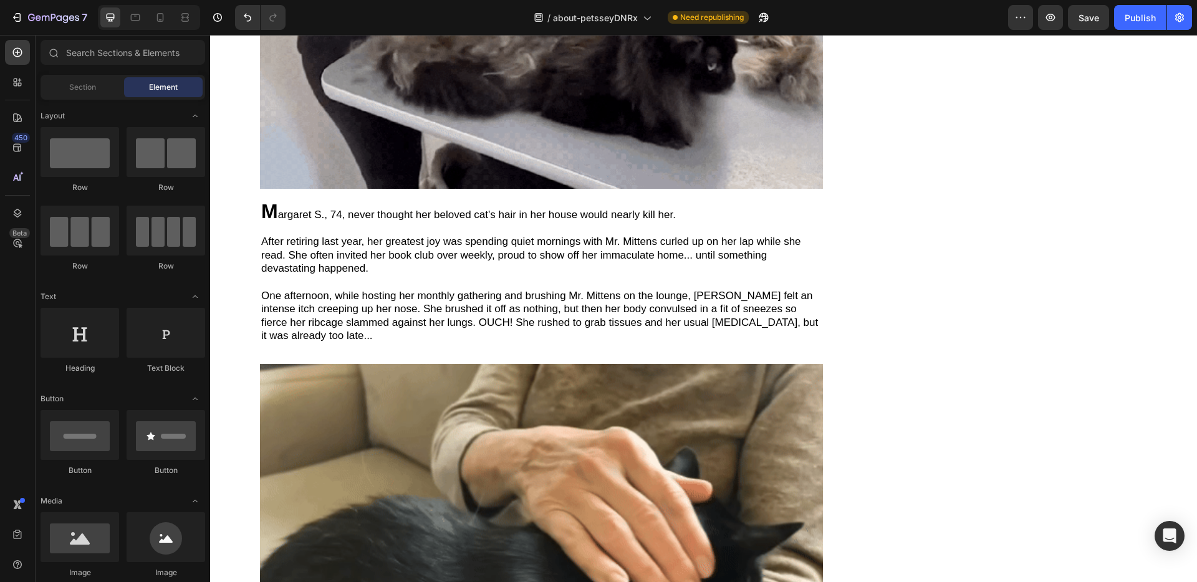
scroll to position [0, 0]
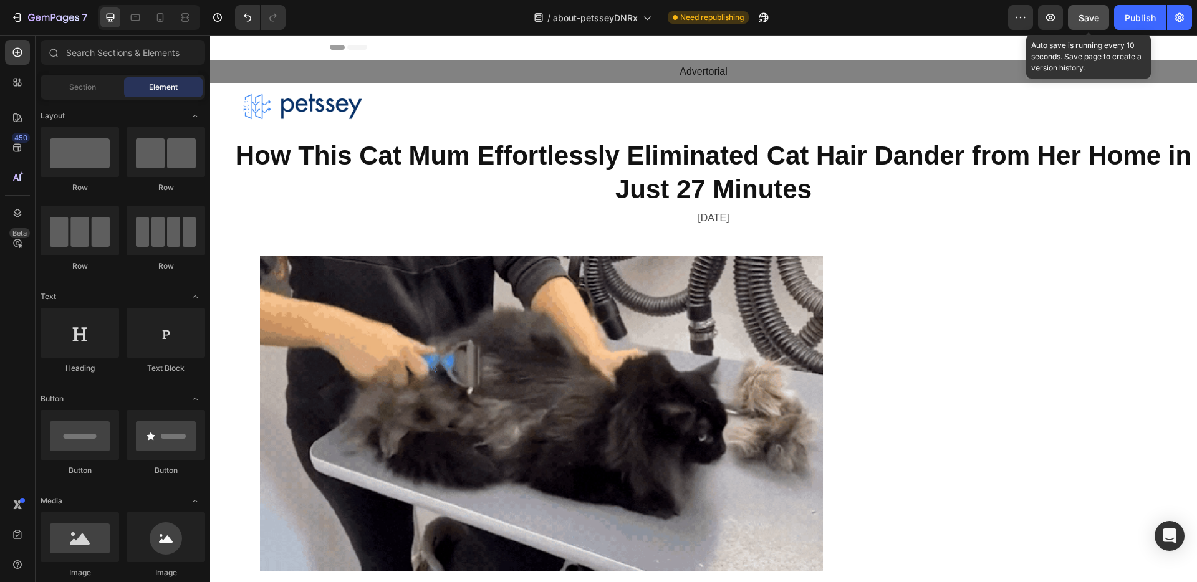
click at [1098, 16] on span "Save" at bounding box center [1088, 17] width 21 height 11
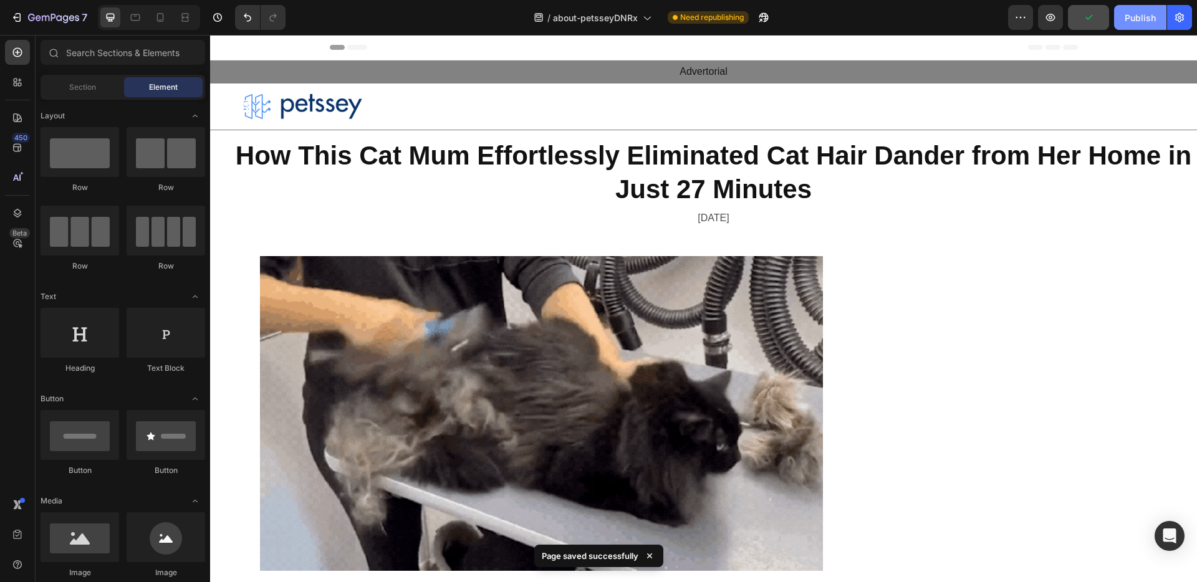
click at [1145, 11] on div "Publish" at bounding box center [1140, 17] width 31 height 13
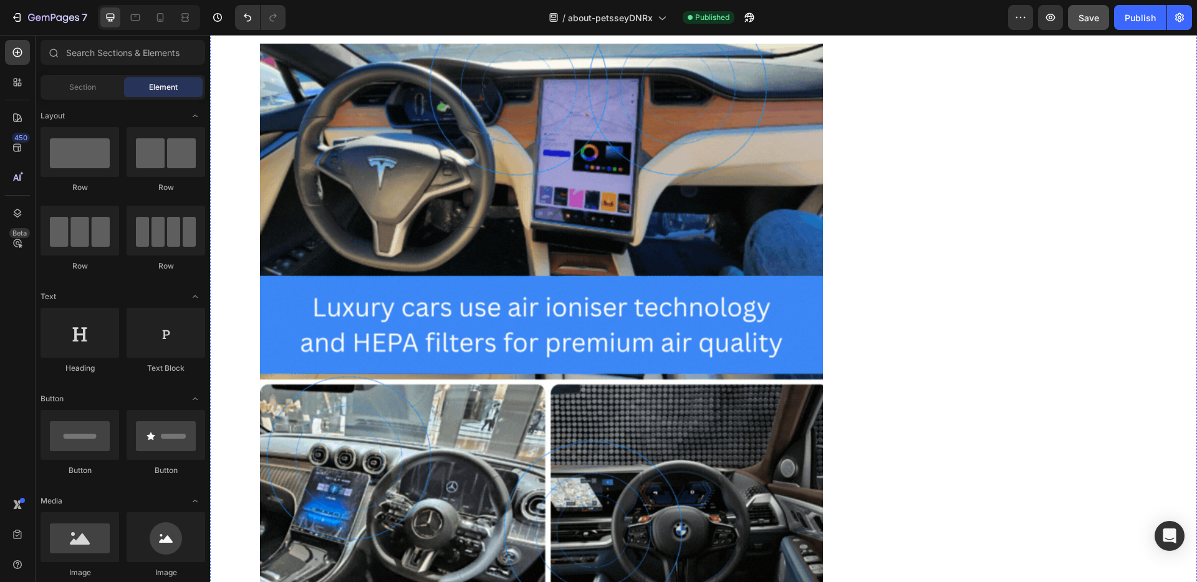
scroll to position [4741, 0]
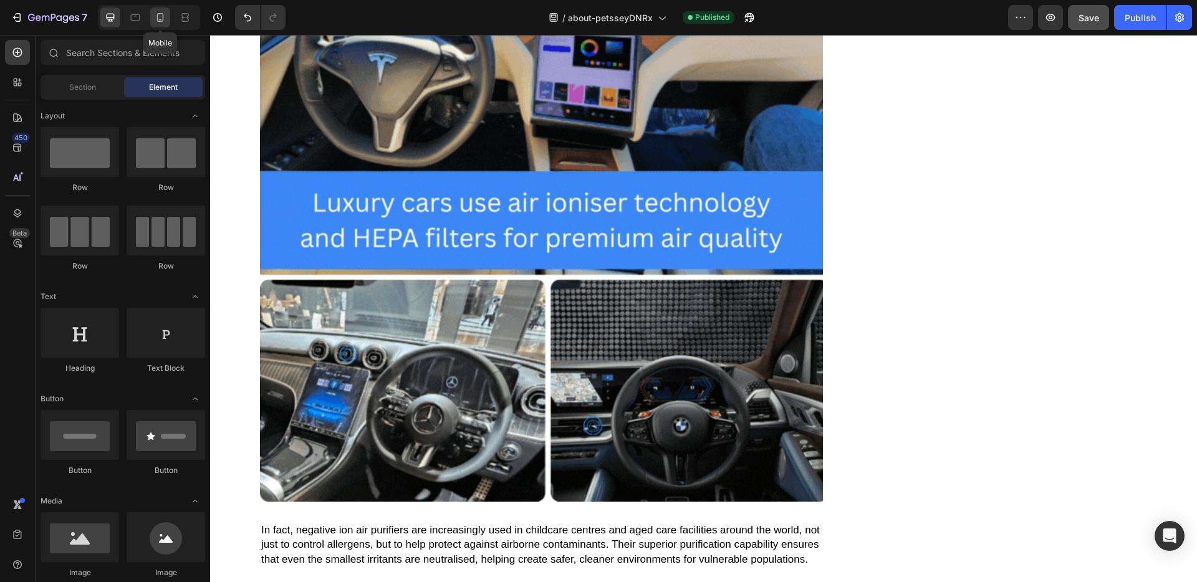
click at [153, 19] on div at bounding box center [160, 17] width 20 height 20
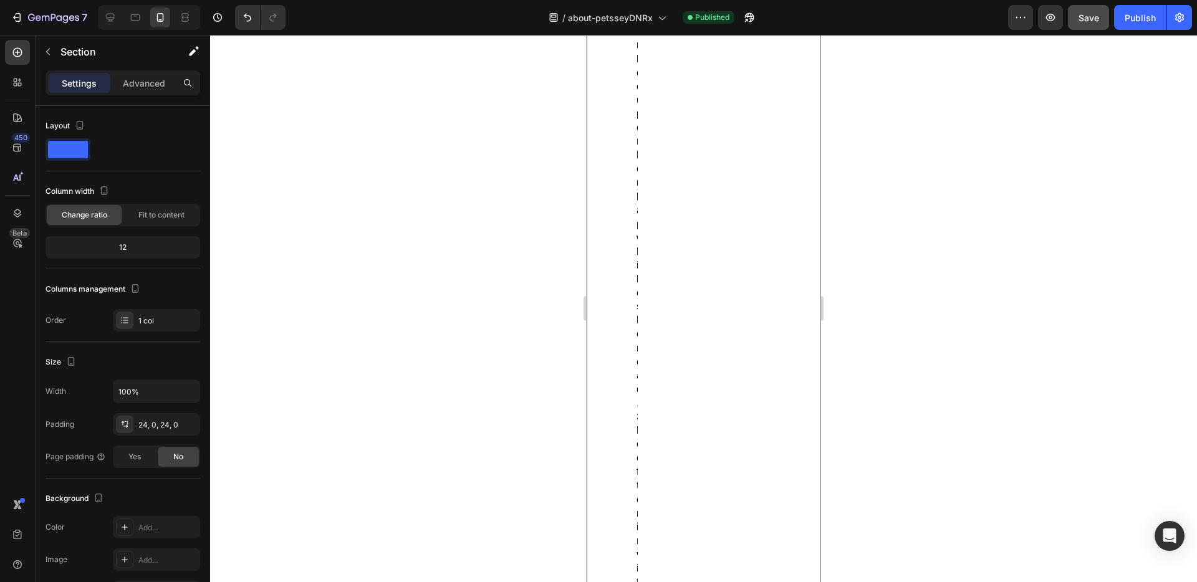
scroll to position [2786, 0]
click at [107, 19] on icon at bounding box center [110, 17] width 12 height 12
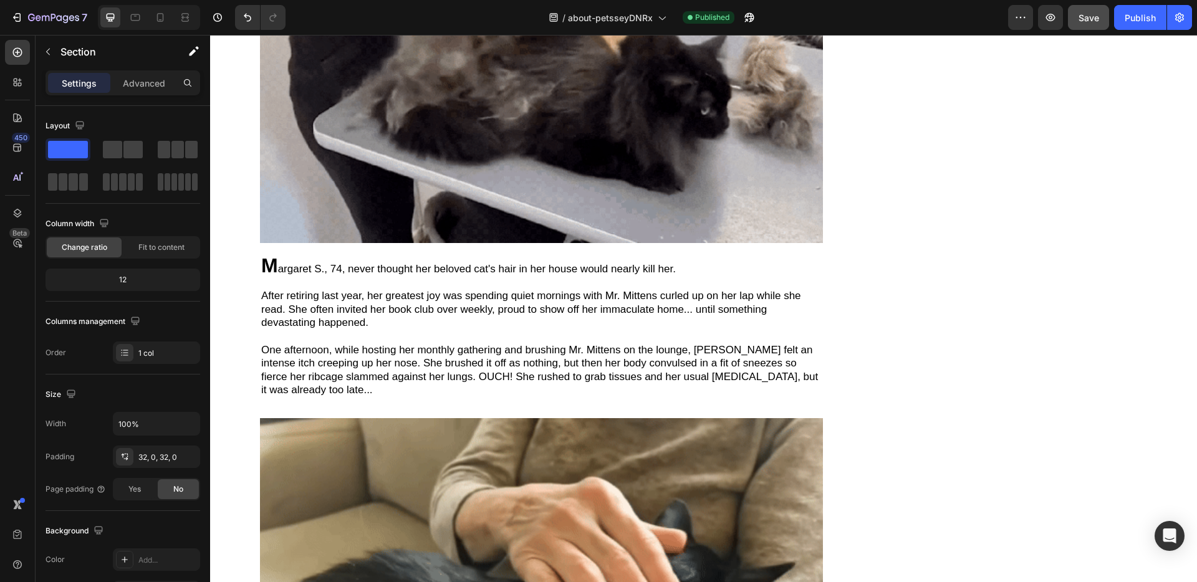
scroll to position [329, 0]
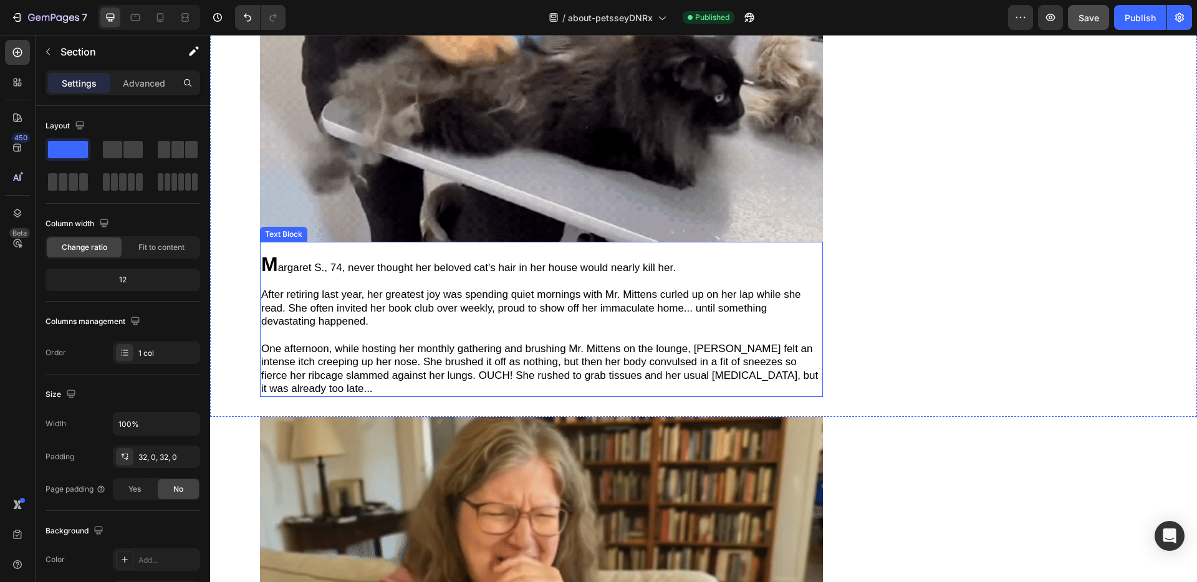
click at [605, 290] on span "After retiring last year, her greatest joy was spending quiet mornings with Mr.…" at bounding box center [531, 308] width 540 height 39
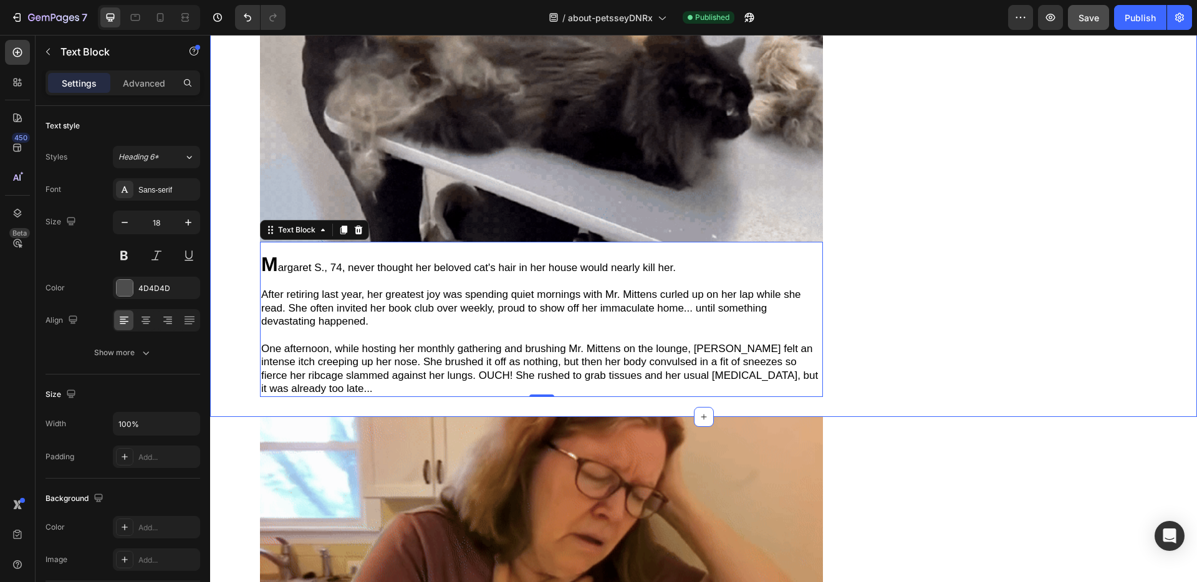
click at [959, 211] on div "Image M argaret S., 74, never thought her beloved cat's hair in her house would…" at bounding box center [703, 162] width 987 height 470
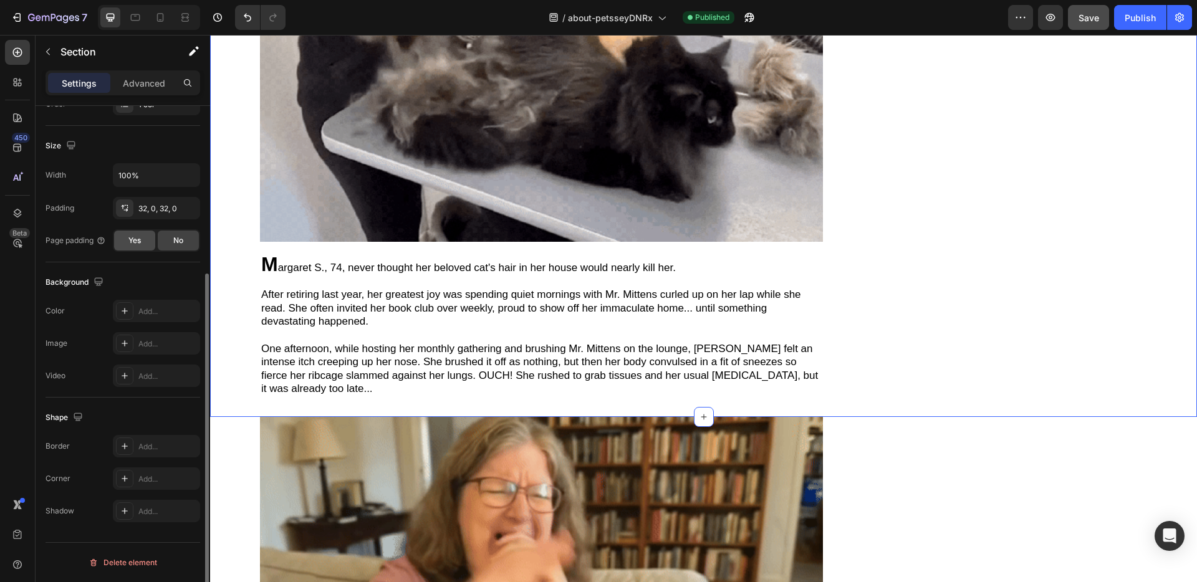
scroll to position [0, 0]
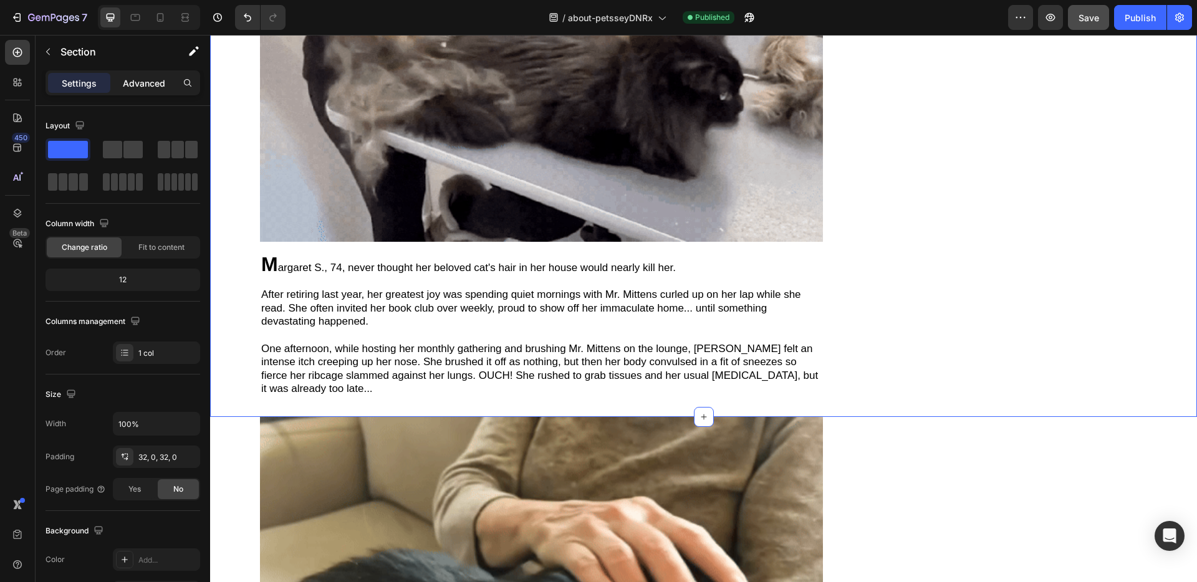
click at [143, 84] on p "Advanced" at bounding box center [144, 83] width 42 height 13
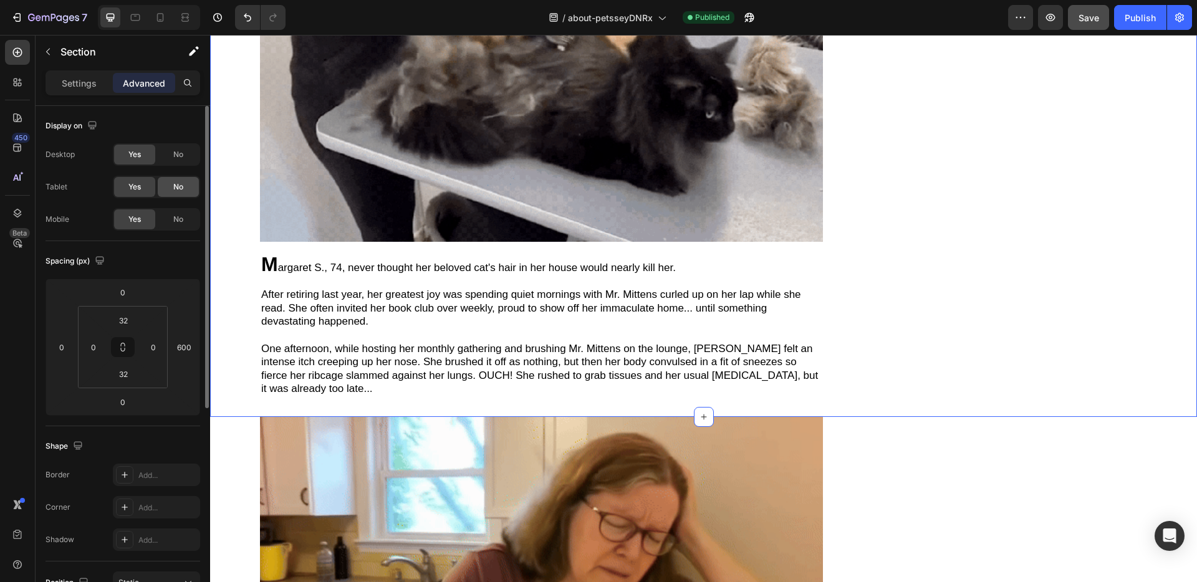
click at [191, 190] on div "No" at bounding box center [178, 187] width 41 height 20
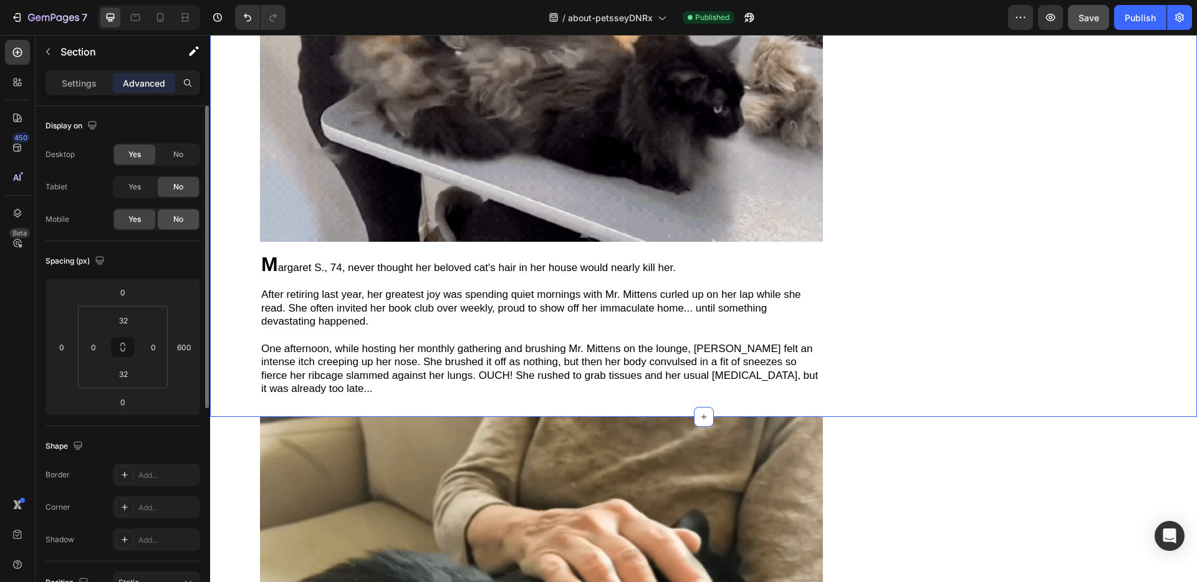
click at [182, 209] on div "No" at bounding box center [178, 219] width 41 height 20
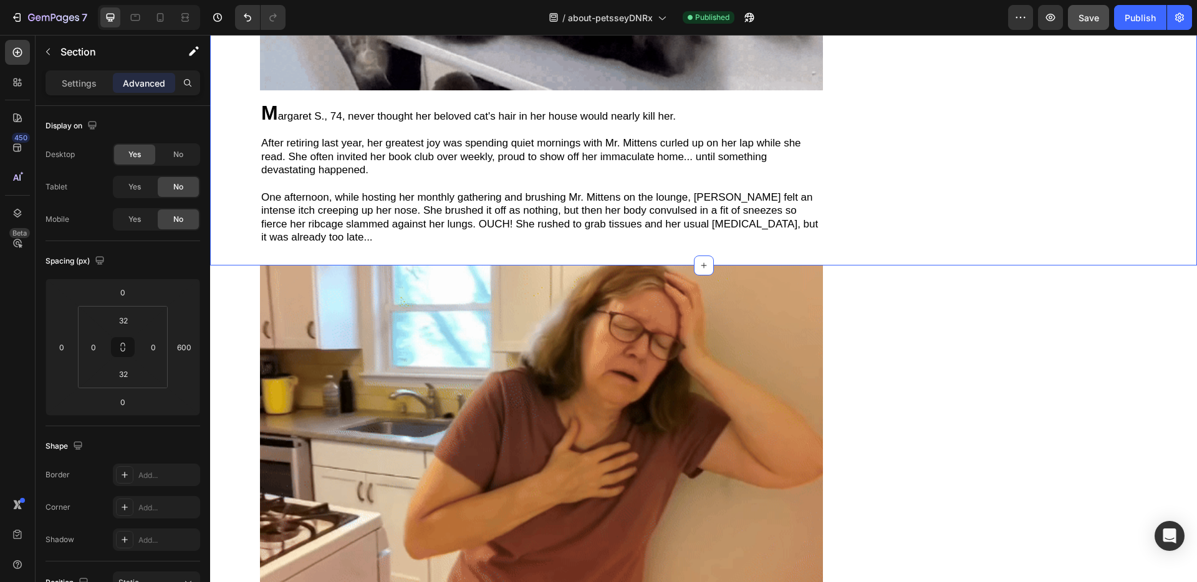
scroll to position [511, 0]
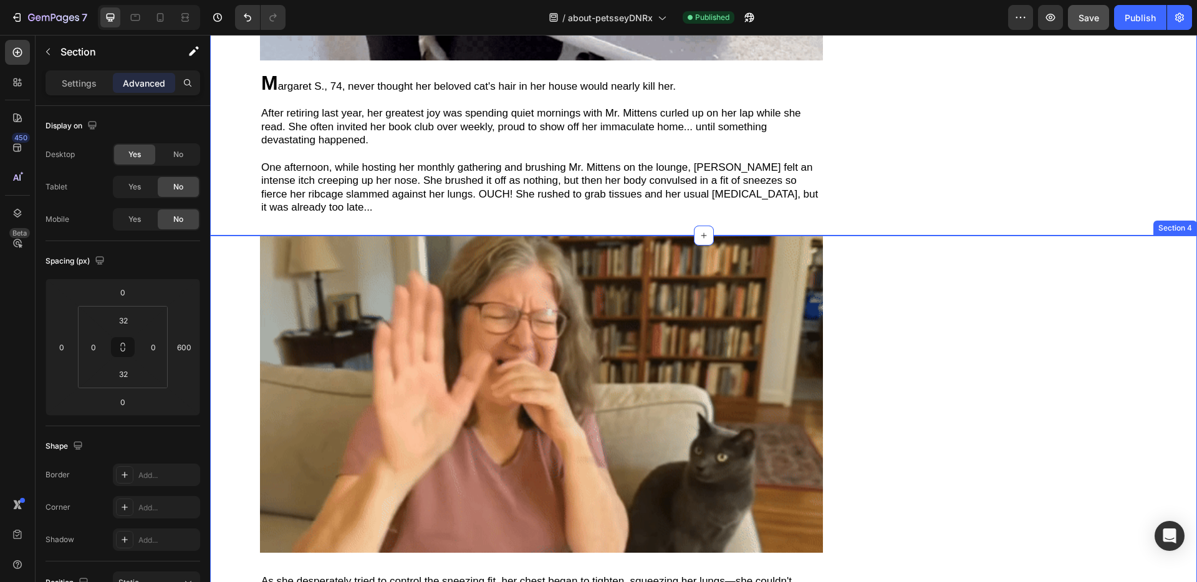
click at [1017, 305] on div "Image As she desperately tried to control the sneezing fit, her chest began to …" at bounding box center [703, 486] width 987 height 500
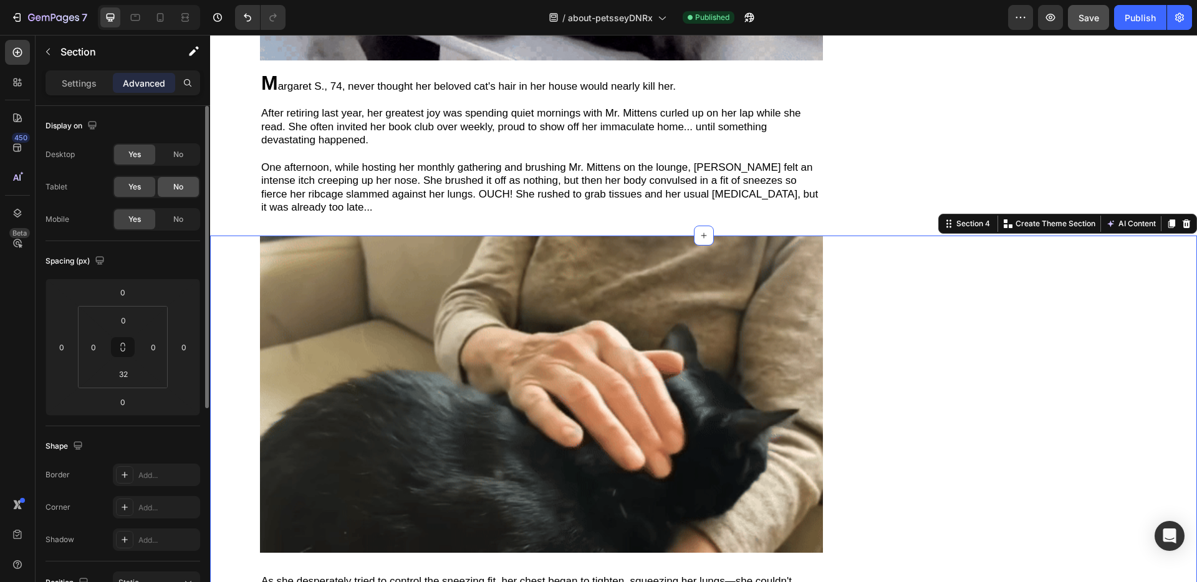
click at [183, 188] on div "No" at bounding box center [178, 187] width 41 height 20
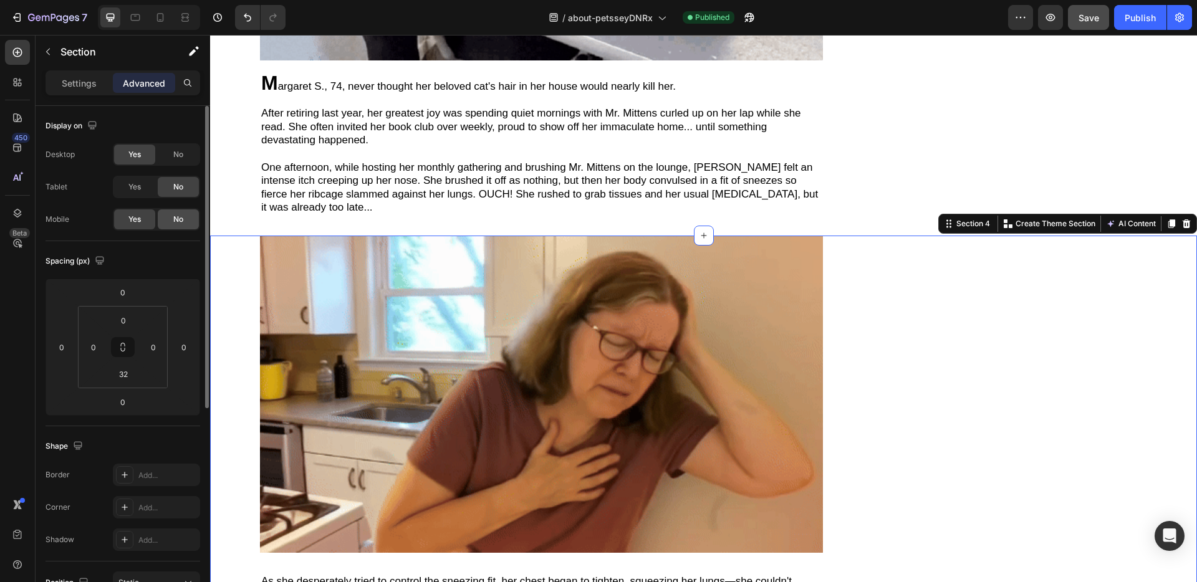
click at [181, 219] on span "No" at bounding box center [178, 219] width 10 height 11
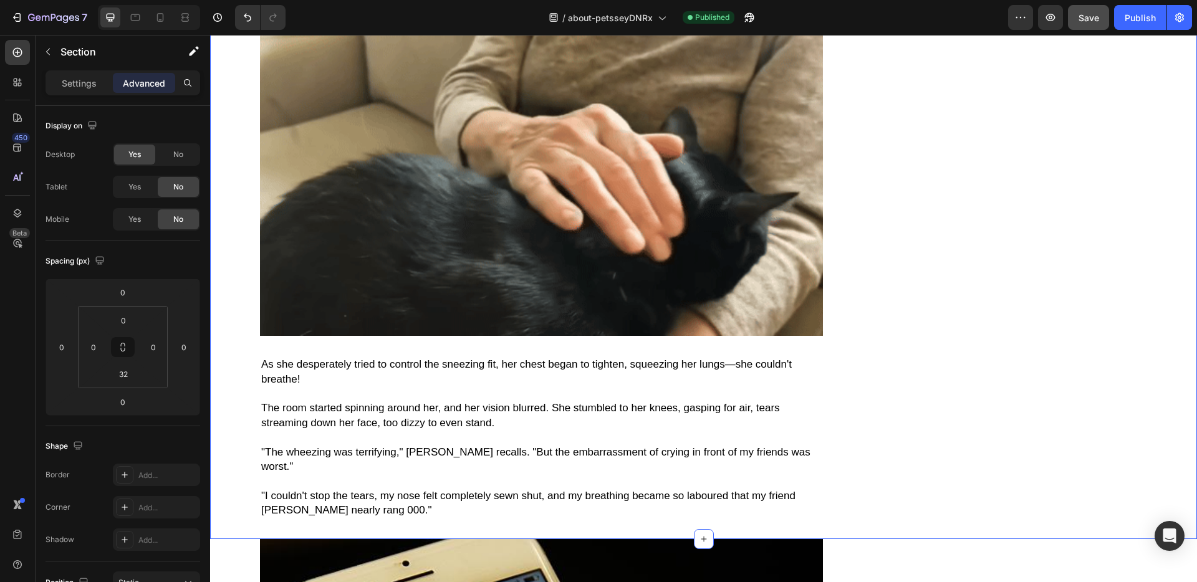
scroll to position [1052, 0]
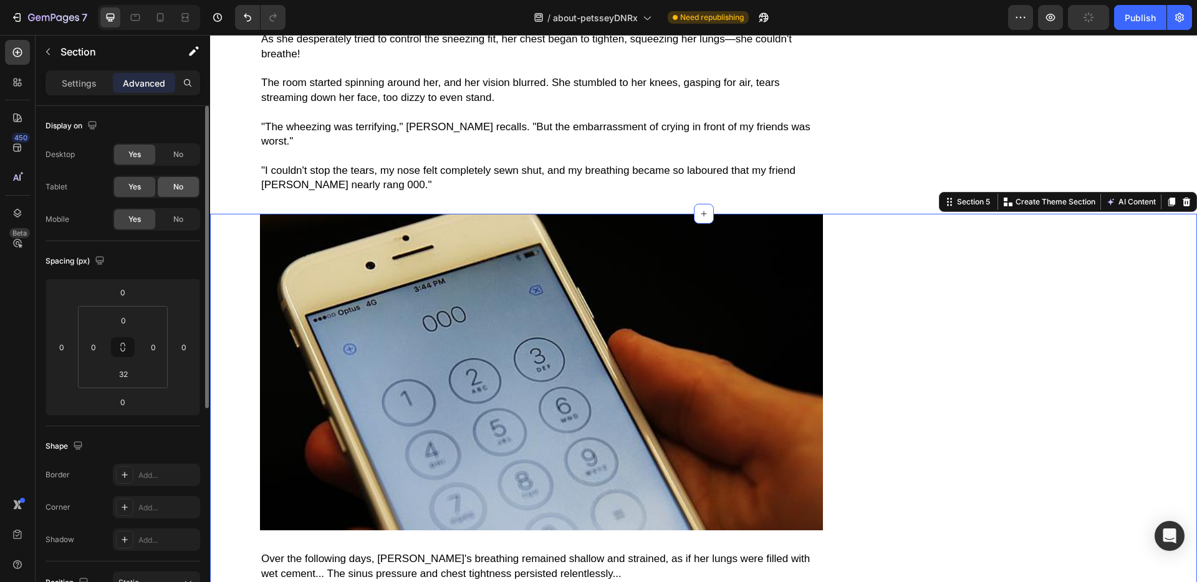
click at [176, 188] on span "No" at bounding box center [178, 186] width 10 height 11
click at [177, 217] on span "No" at bounding box center [178, 219] width 10 height 11
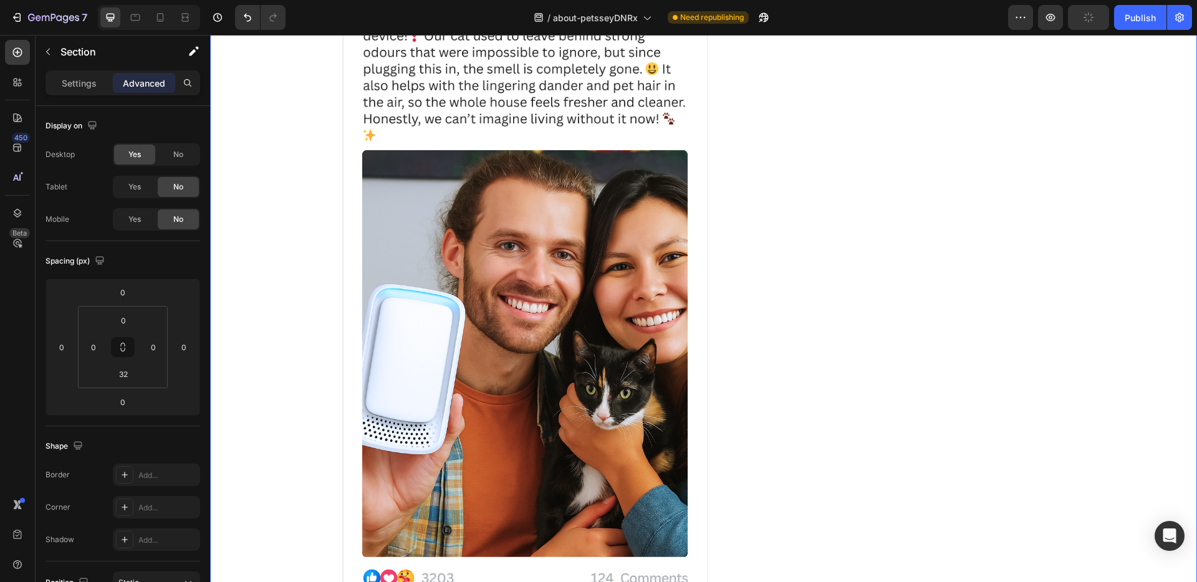
scroll to position [9243, 0]
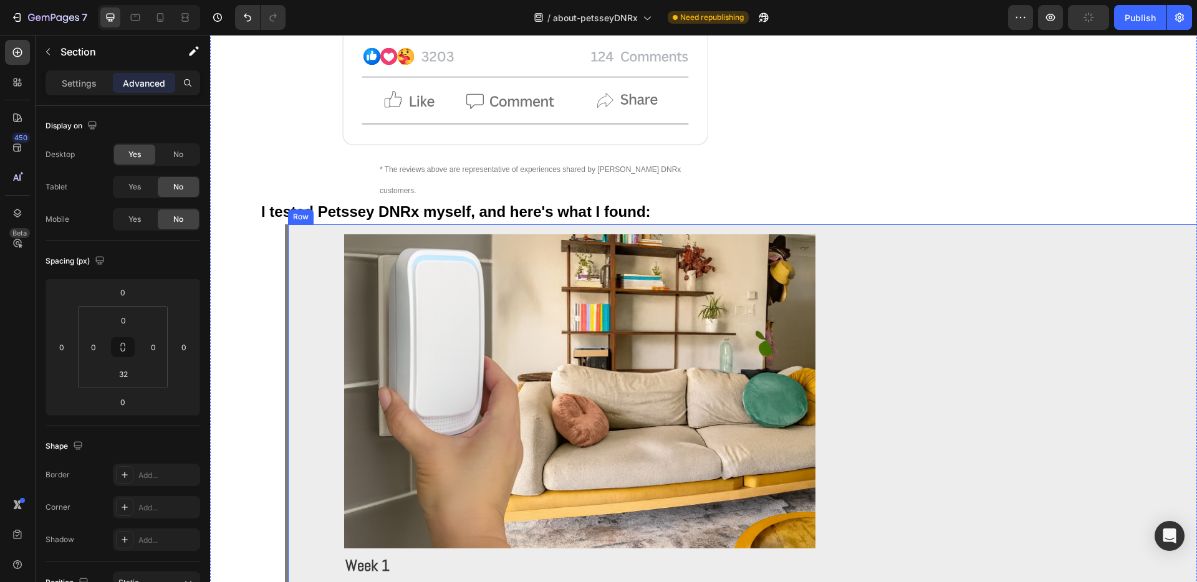
click at [916, 255] on div "Image Week 1 Text Block When my Petssey DNRx arrived, I knew I had the perfect …" at bounding box center [776, 479] width 976 height 490
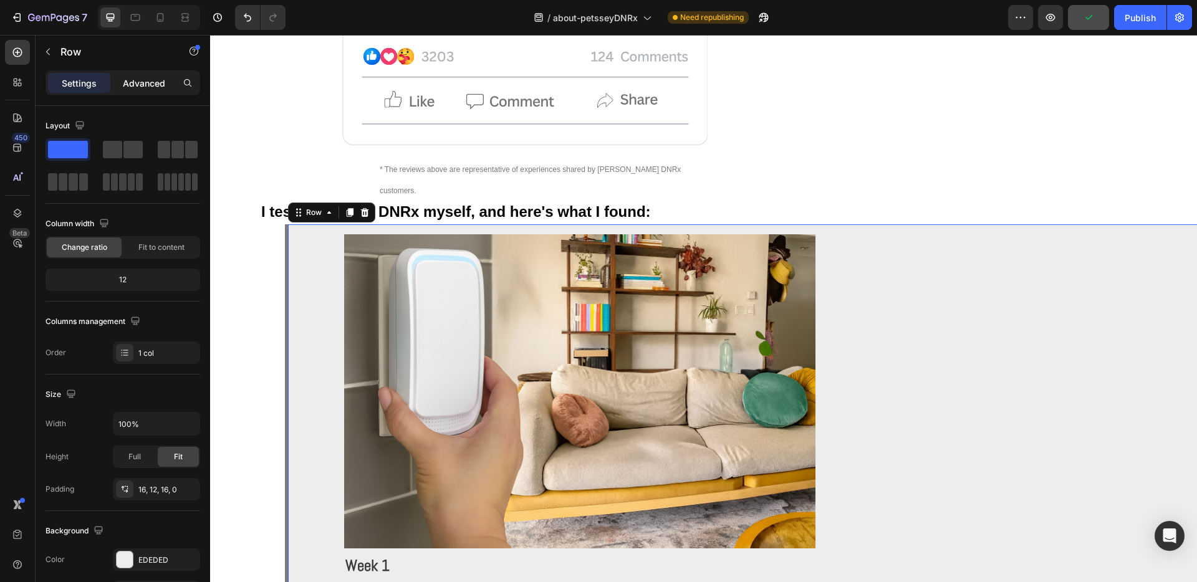
click at [154, 82] on p "Advanced" at bounding box center [144, 83] width 42 height 13
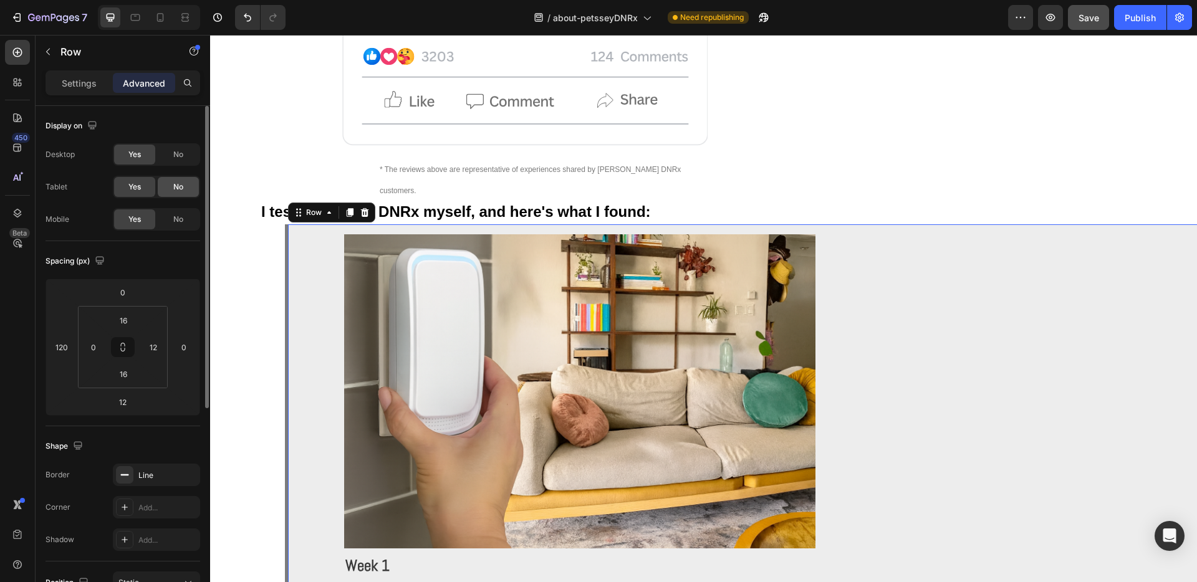
click at [173, 195] on div "No" at bounding box center [178, 187] width 41 height 20
click at [173, 218] on span "No" at bounding box center [178, 219] width 10 height 11
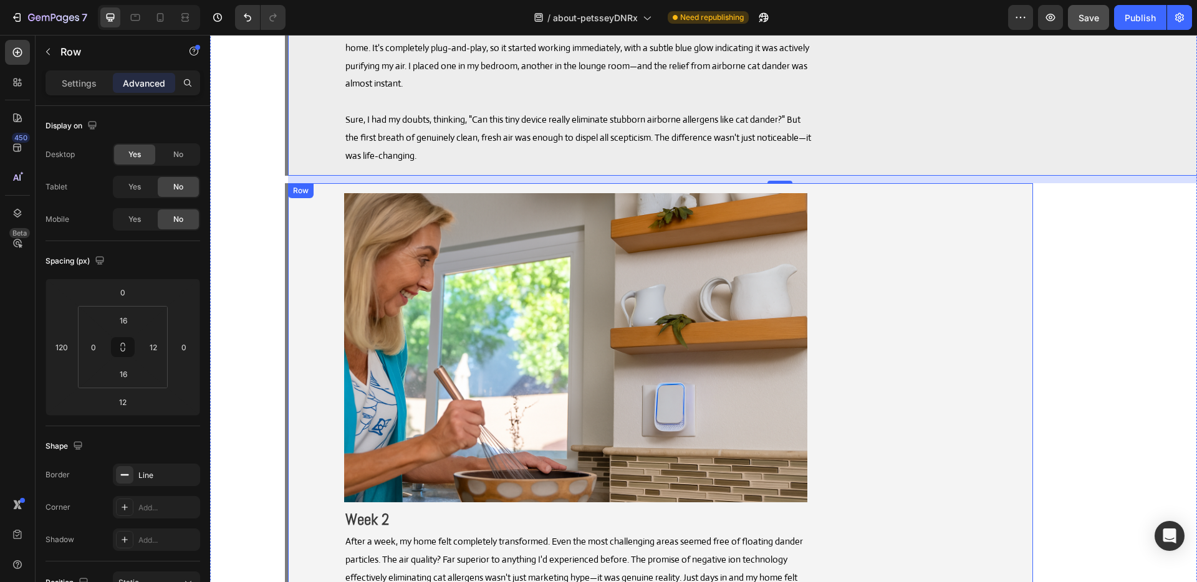
scroll to position [9805, 0]
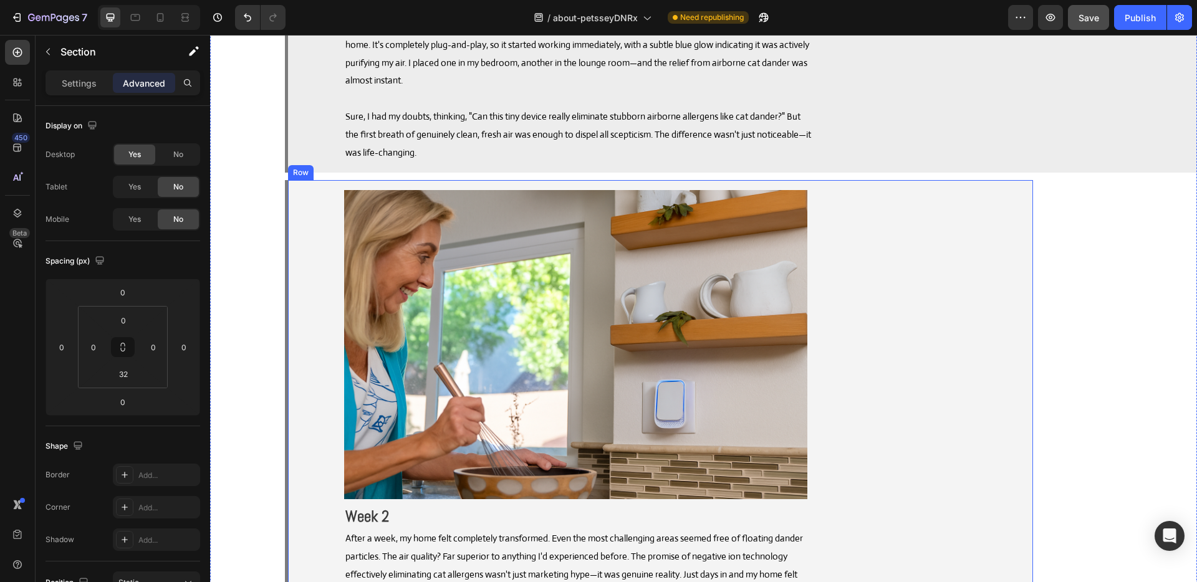
click at [1012, 234] on div "Image Week 2 Text Block After a week, my home felt completely transformed. Even…" at bounding box center [656, 396] width 737 height 413
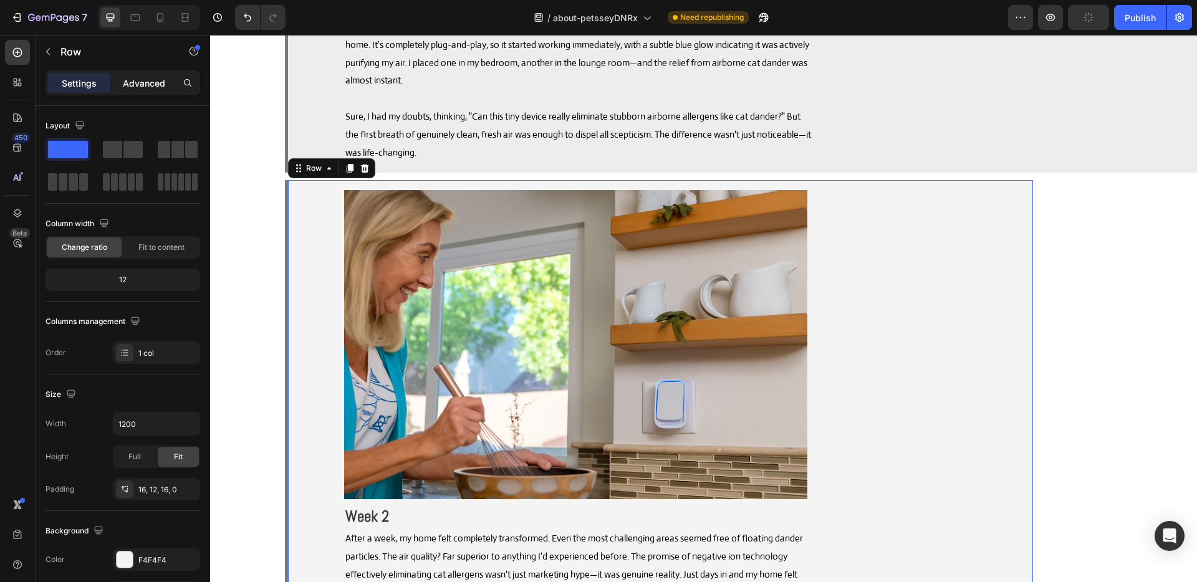
click at [148, 85] on p "Advanced" at bounding box center [144, 83] width 42 height 13
click at [159, 80] on p "Advanced" at bounding box center [144, 83] width 42 height 13
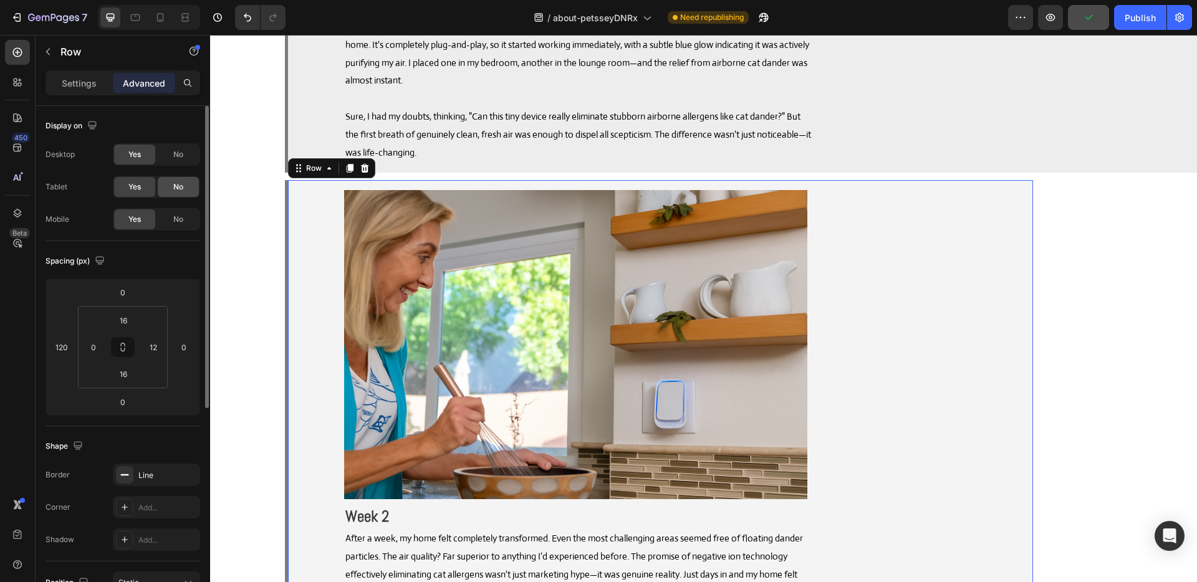
click at [180, 191] on span "No" at bounding box center [178, 186] width 10 height 11
click at [178, 217] on span "No" at bounding box center [178, 219] width 10 height 11
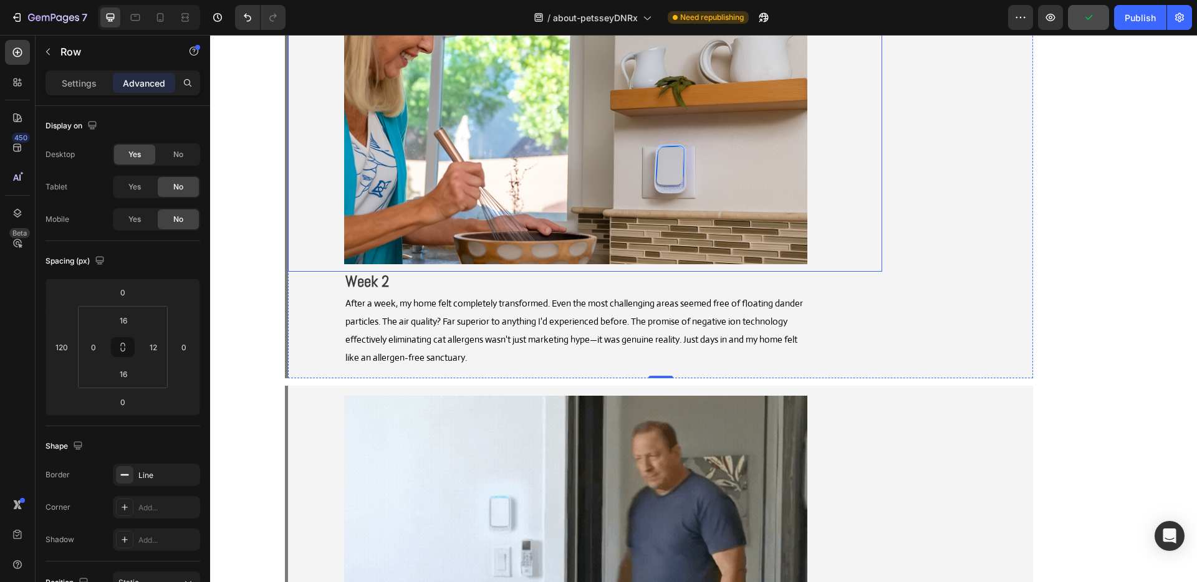
scroll to position [10113, 0]
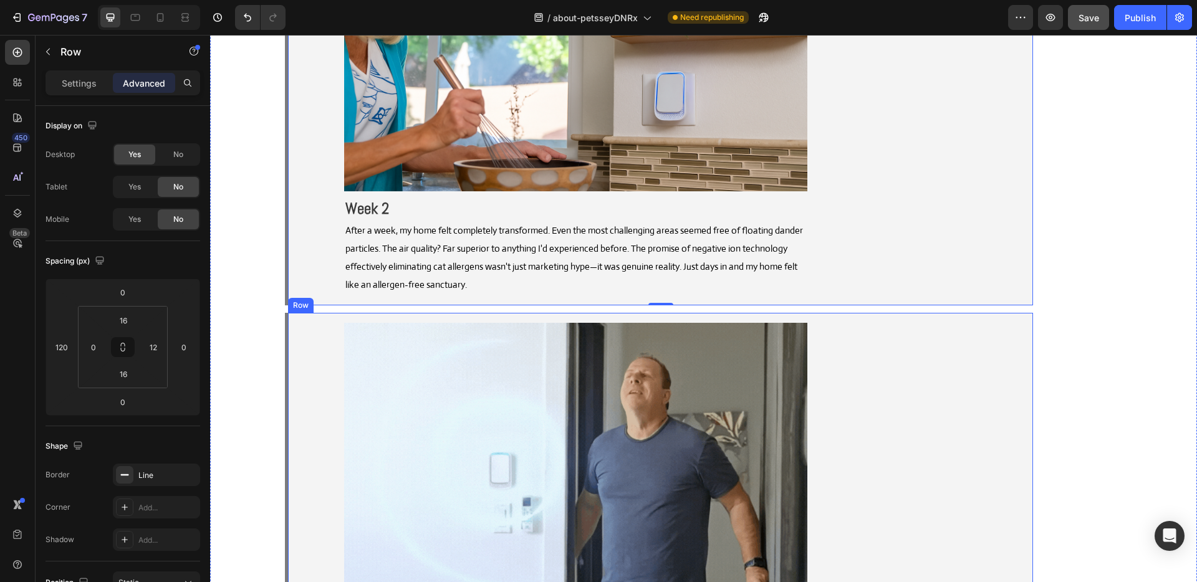
click at [941, 356] on div "Image Week 3 Text Block Here's something you'll love—walking into your home and…" at bounding box center [656, 567] width 737 height 489
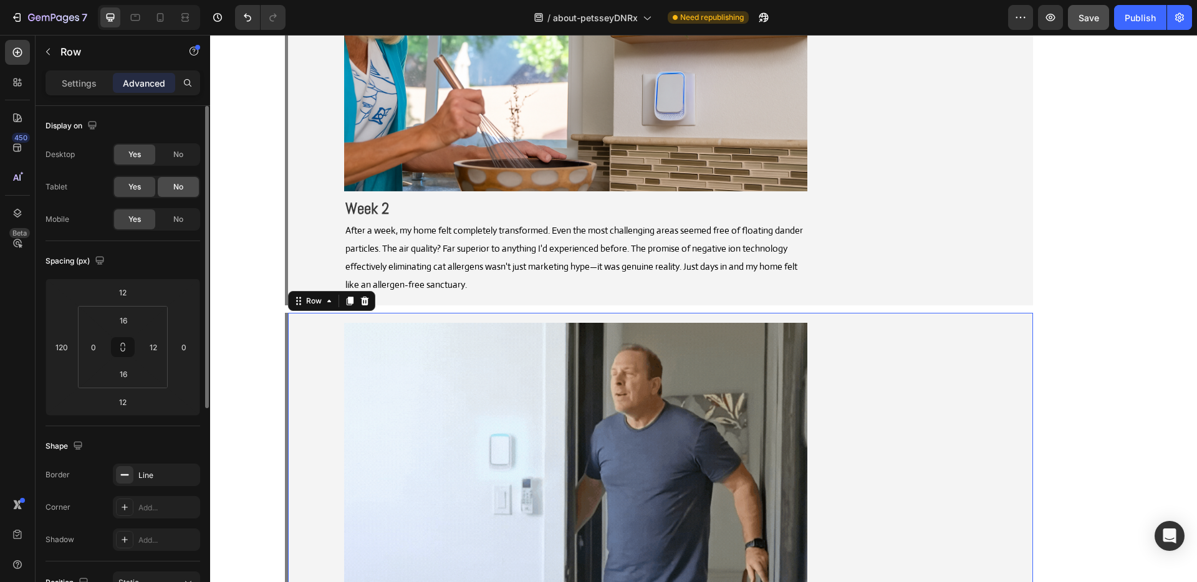
click at [188, 183] on div "No" at bounding box center [178, 187] width 41 height 20
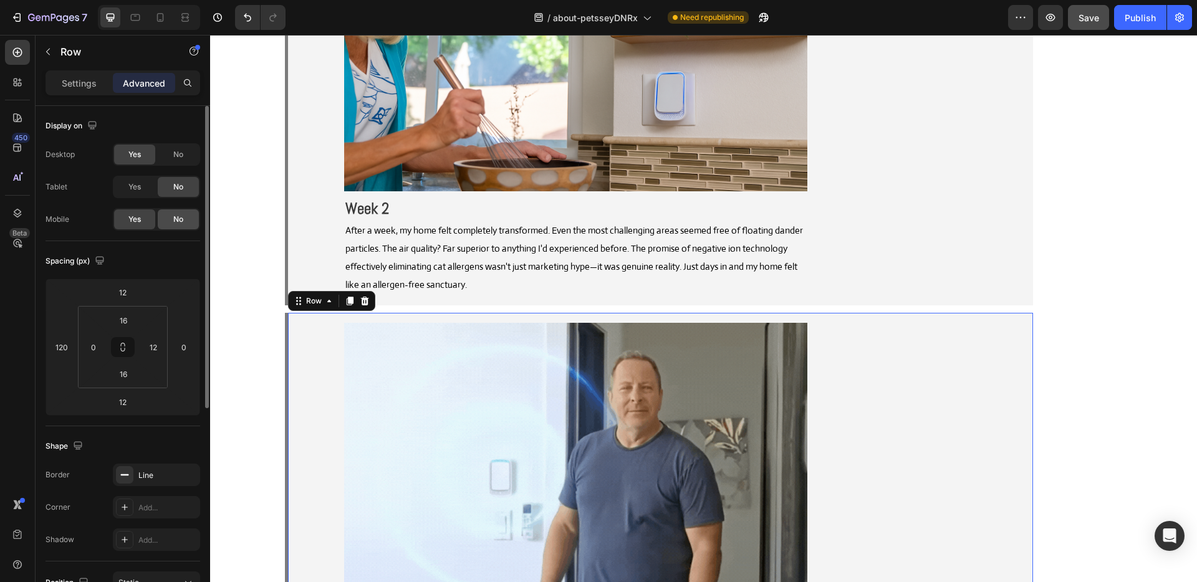
click at [186, 216] on div "No" at bounding box center [178, 219] width 41 height 20
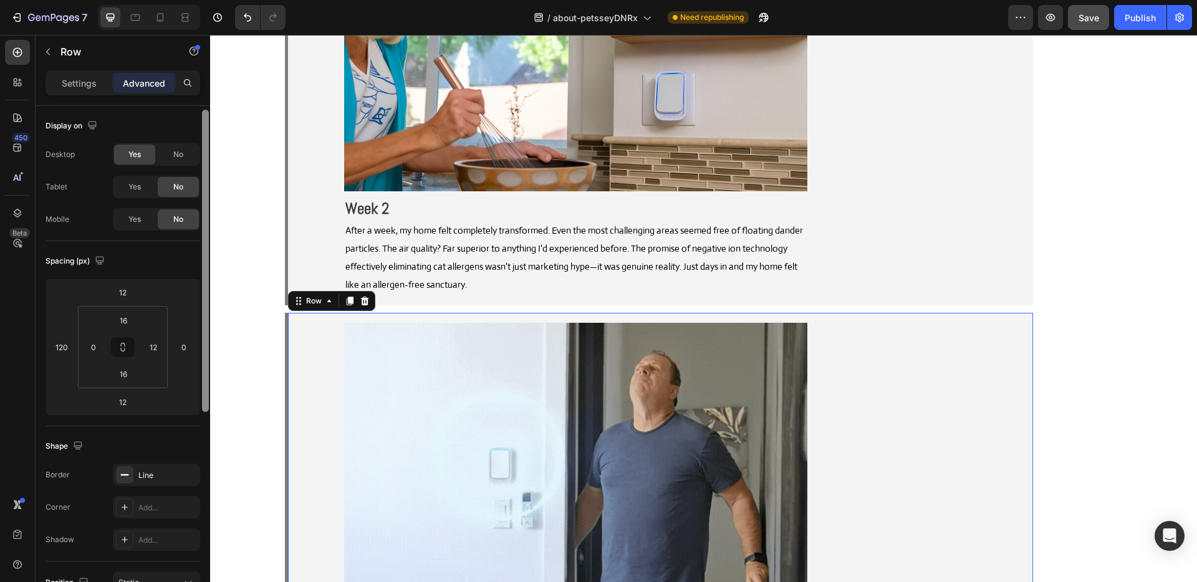
scroll to position [2, 0]
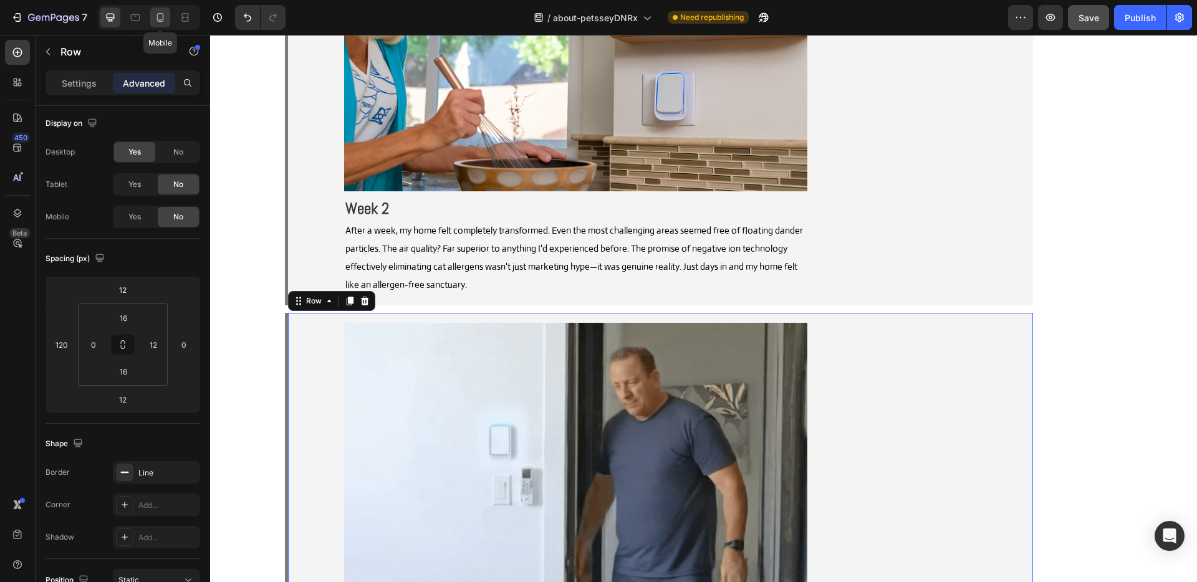
click at [159, 20] on icon at bounding box center [160, 17] width 7 height 9
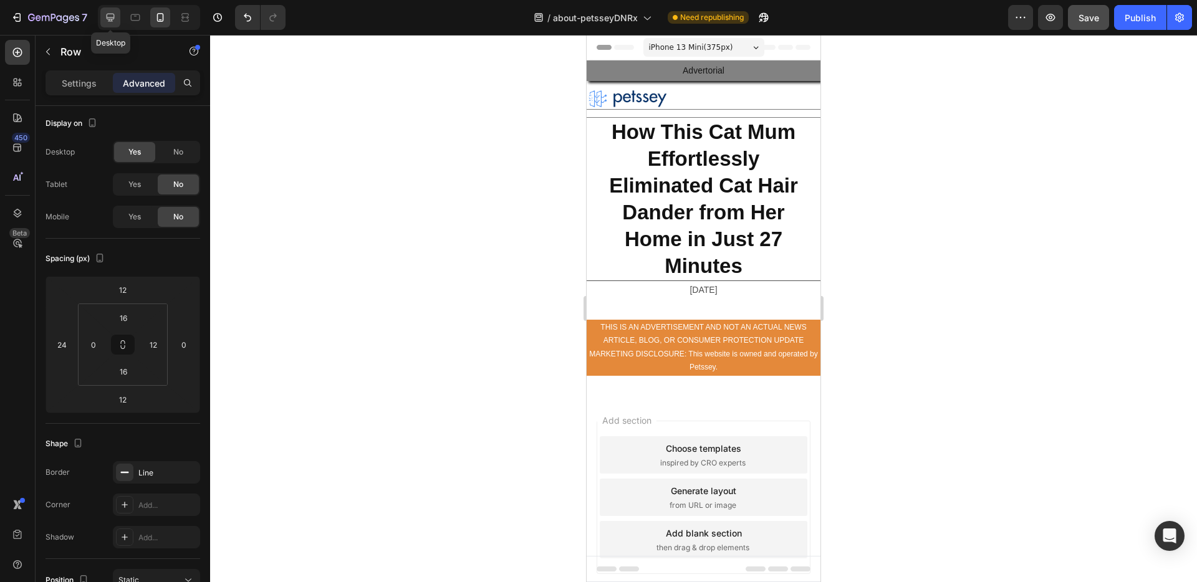
click at [111, 25] on div at bounding box center [110, 17] width 20 height 20
type input "120"
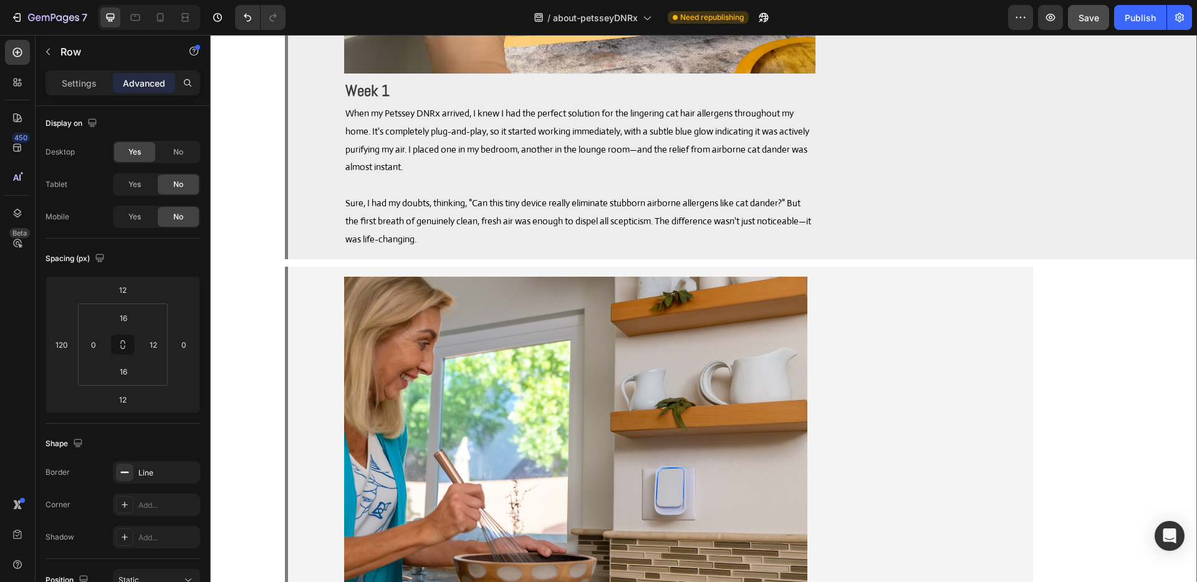
scroll to position [9856, 0]
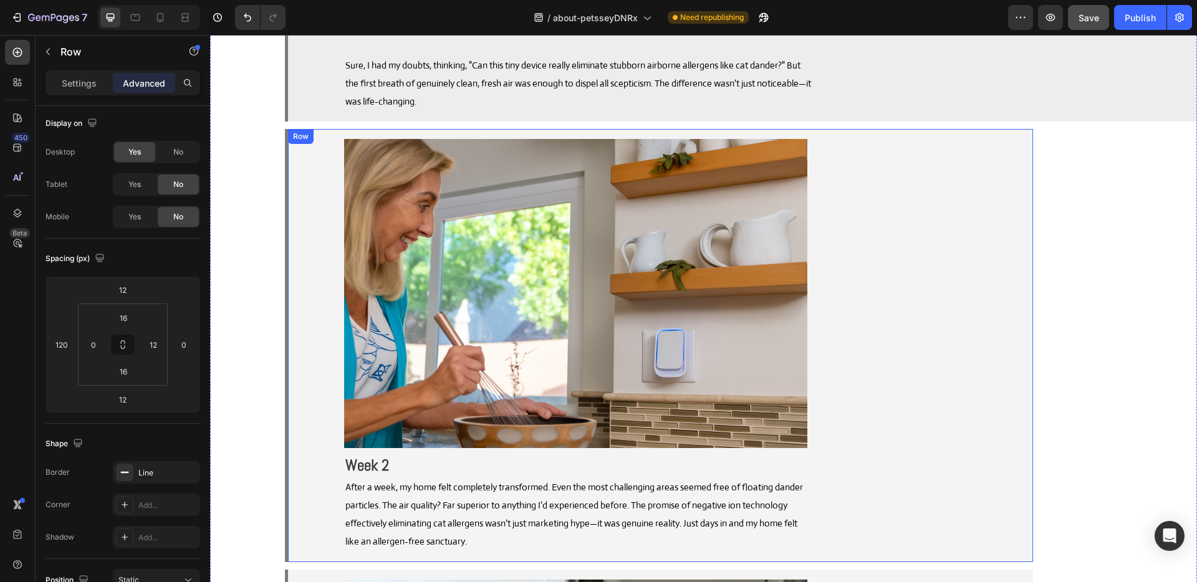
click at [948, 350] on div "Image Week 2 Text Block After a week, my home felt completely transformed. Even…" at bounding box center [656, 345] width 737 height 413
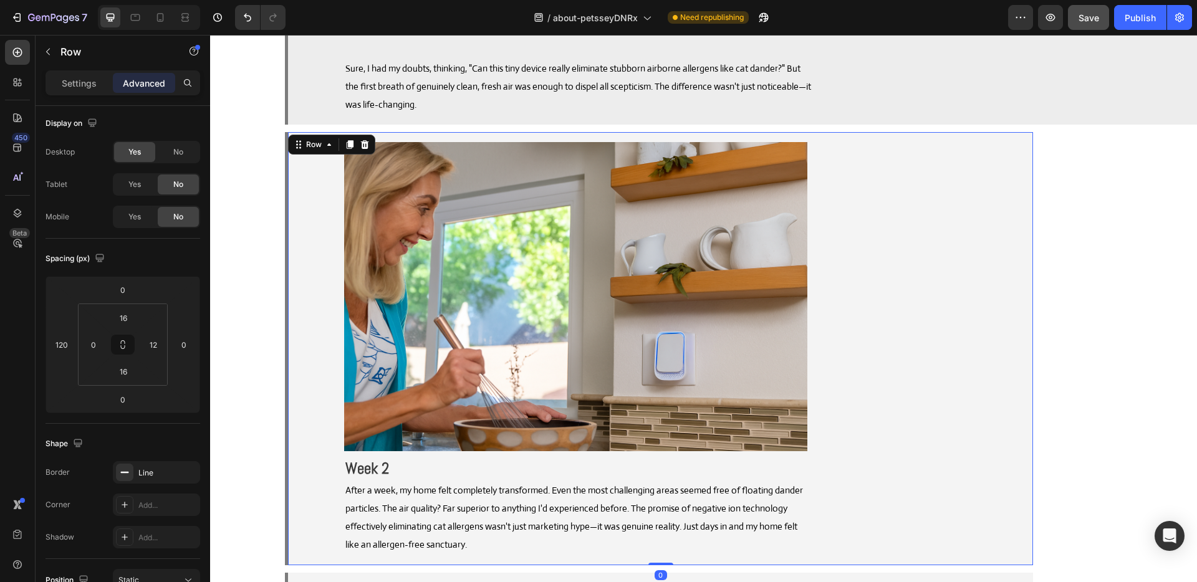
scroll to position [9769, 0]
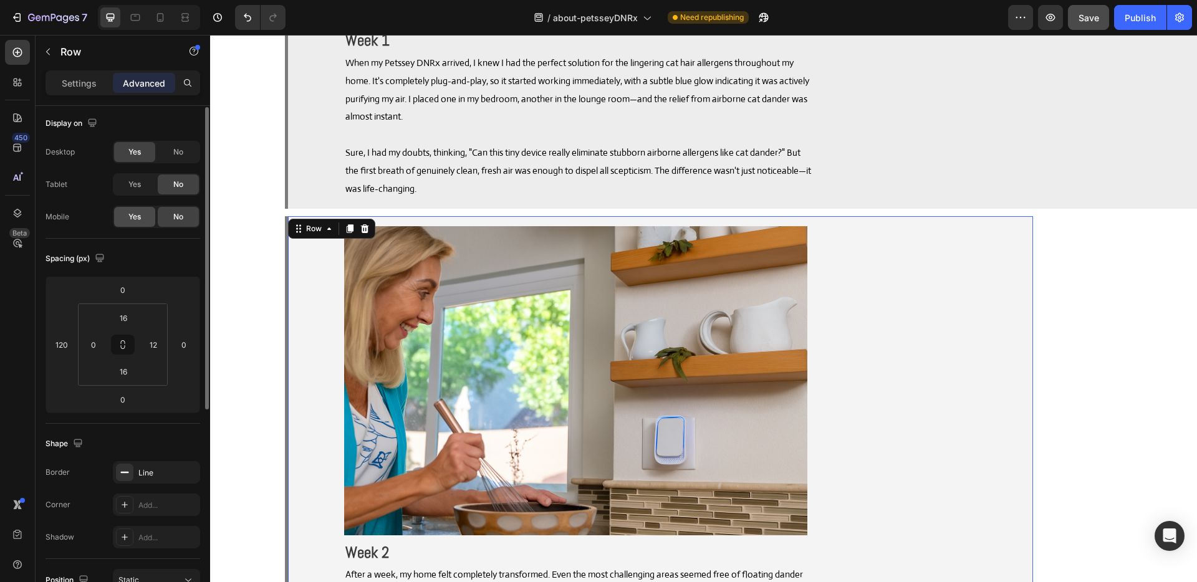
click at [141, 208] on div "Yes" at bounding box center [134, 217] width 41 height 20
drag, startPoint x: 140, startPoint y: 190, endPoint x: 503, endPoint y: 263, distance: 370.1
click at [140, 190] on div "Yes" at bounding box center [134, 185] width 41 height 20
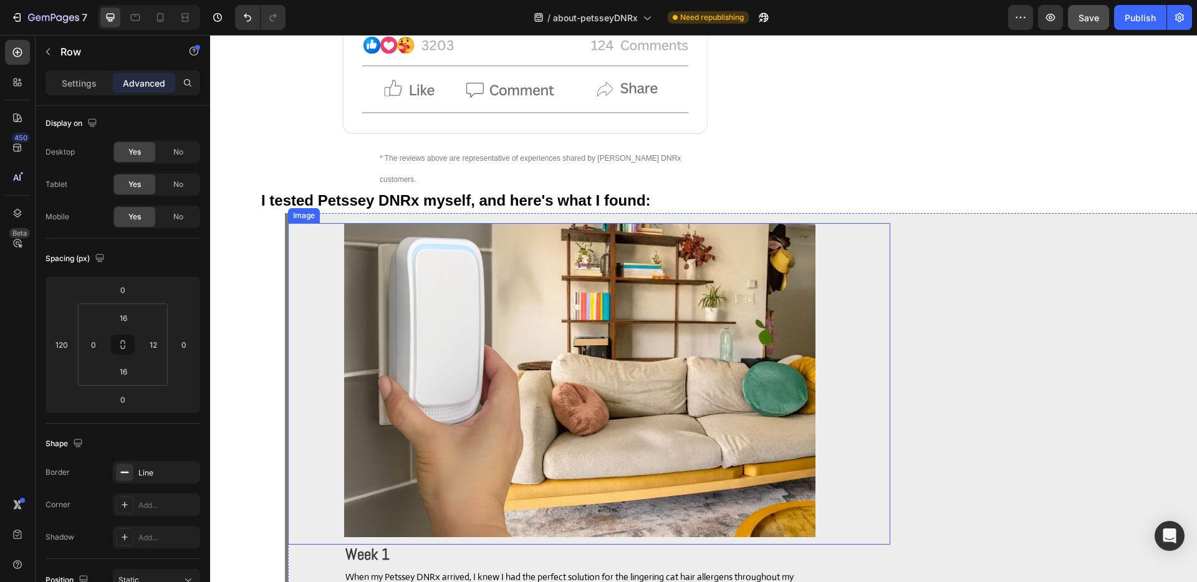
click at [935, 365] on div "Image Week 1 Text Block When my Petssey DNRx arrived, I knew I had the perfect …" at bounding box center [776, 468] width 976 height 490
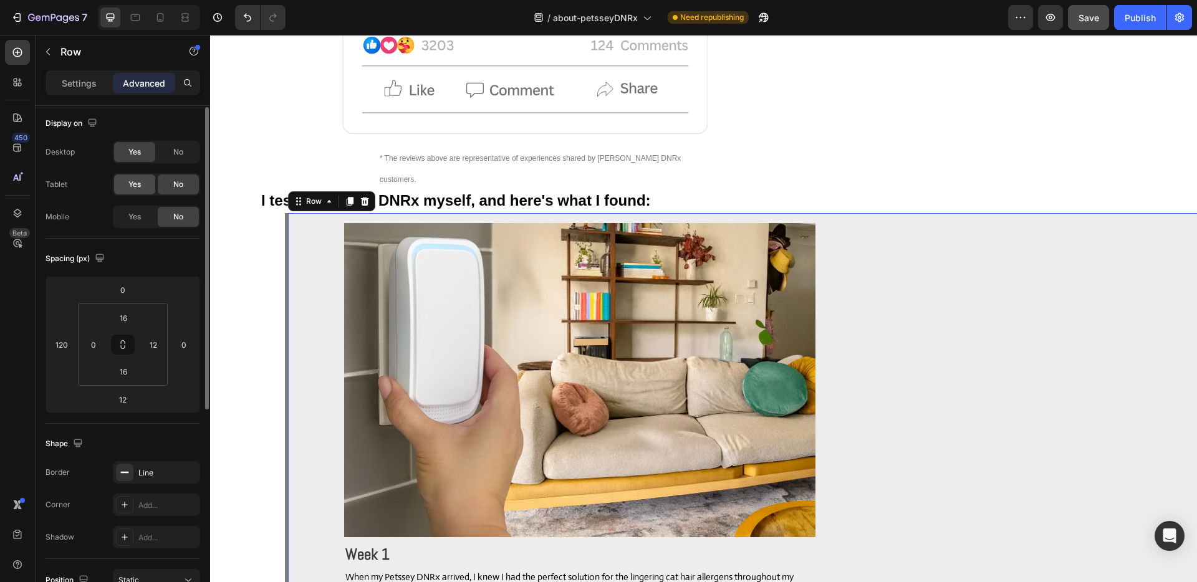
click at [133, 181] on span "Yes" at bounding box center [134, 184] width 12 height 11
click at [138, 215] on span "Yes" at bounding box center [134, 216] width 12 height 11
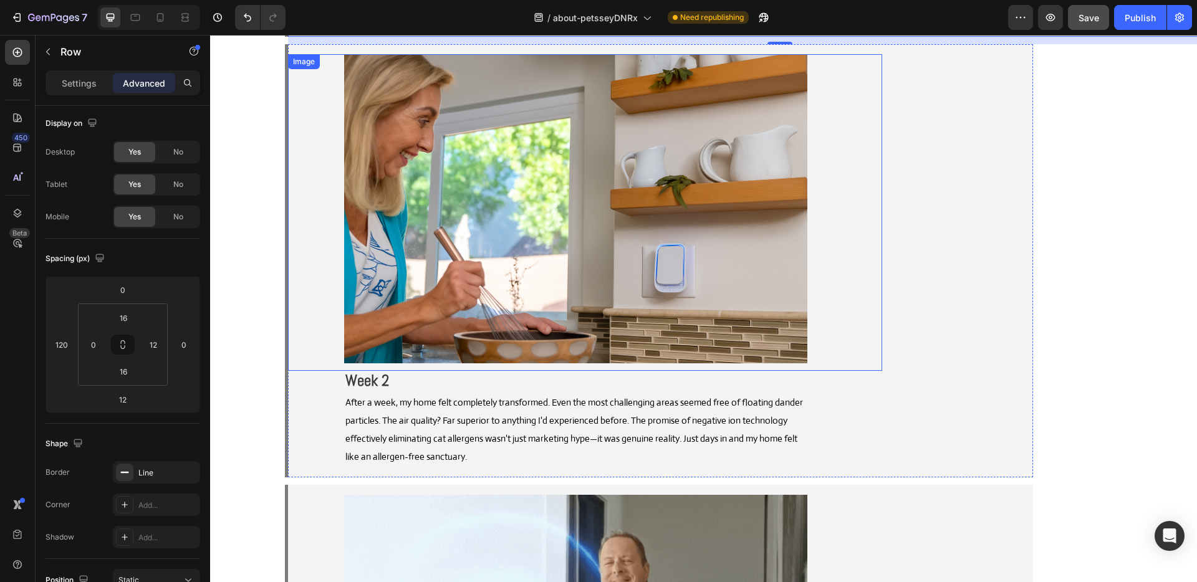
scroll to position [10170, 0]
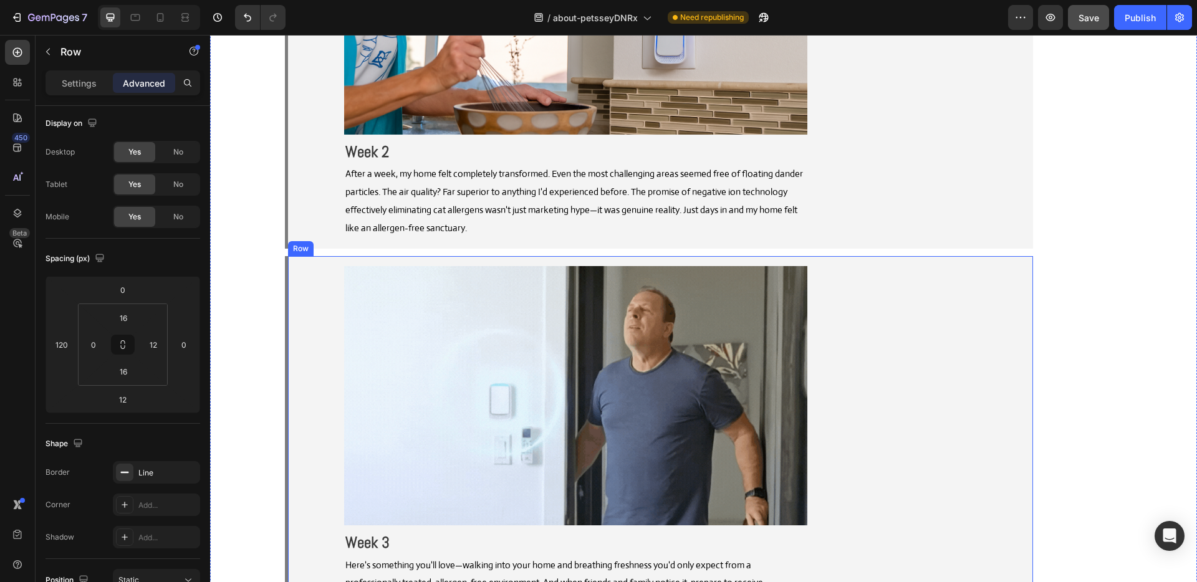
click at [886, 317] on div "Image Week 3 Text Block Here's something you'll love—walking into your home and…" at bounding box center [656, 510] width 737 height 489
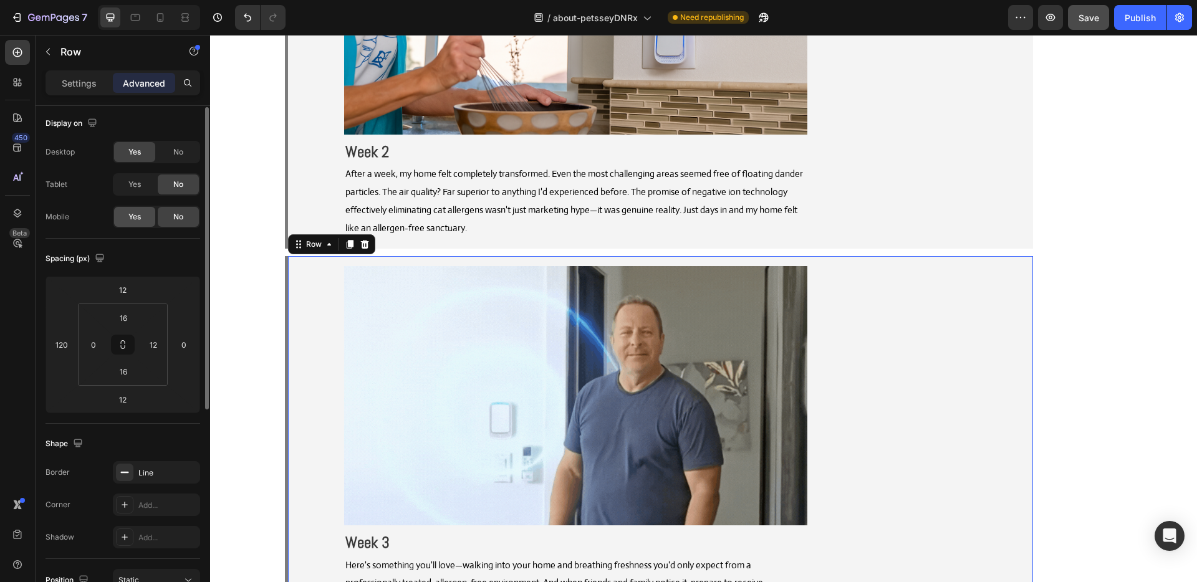
click at [150, 213] on div "Yes" at bounding box center [134, 217] width 41 height 20
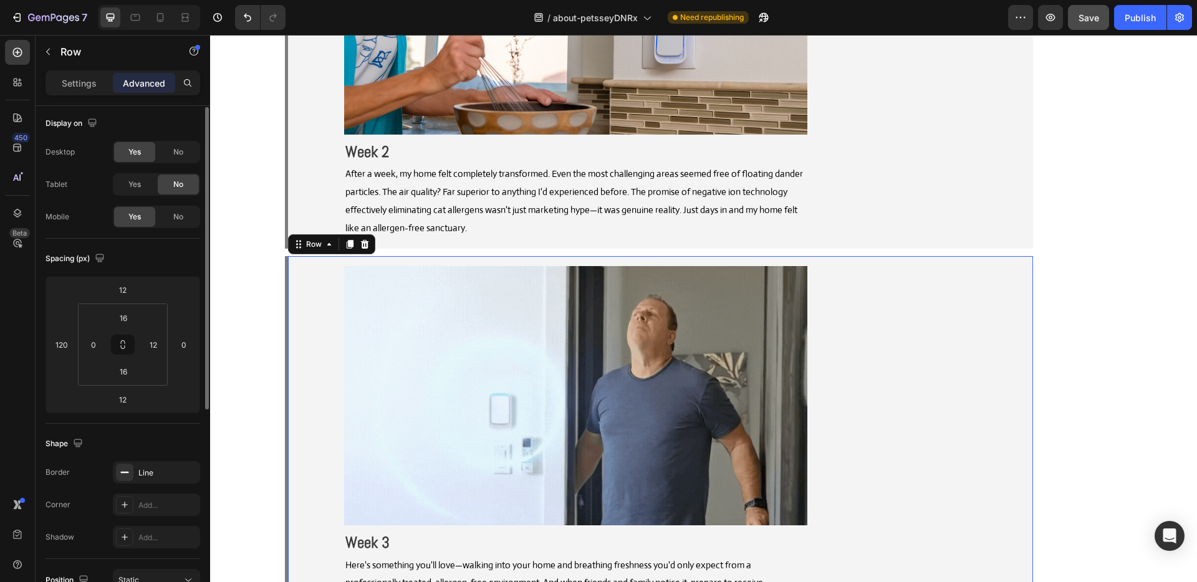
click at [141, 196] on div "Desktop Yes No Tablet Yes No Mobile Yes No" at bounding box center [123, 184] width 155 height 87
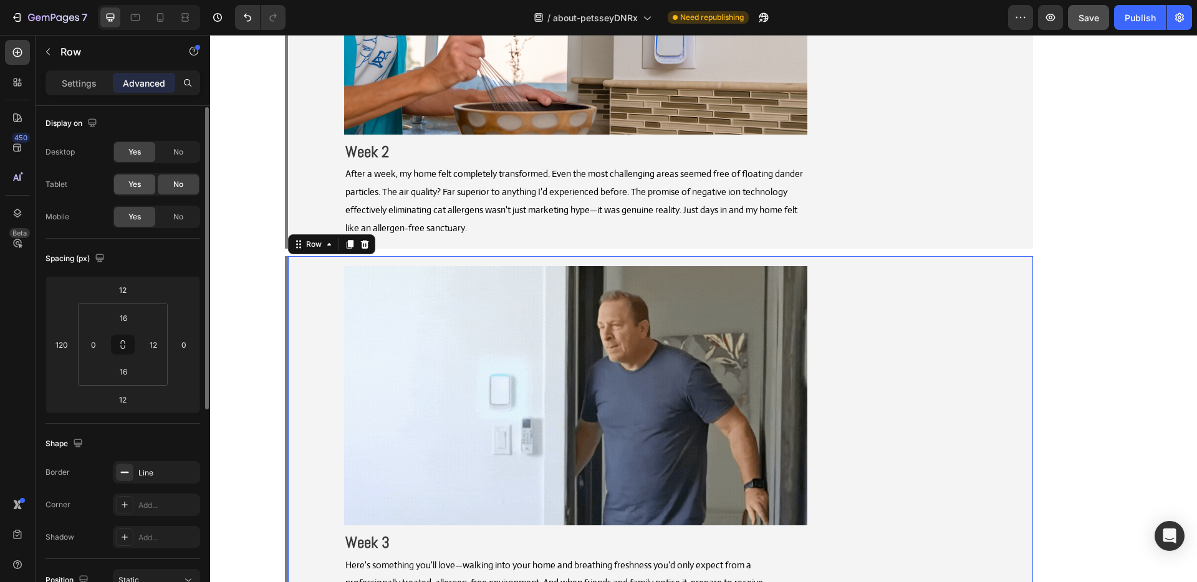
click at [141, 190] on span "Yes" at bounding box center [134, 184] width 12 height 11
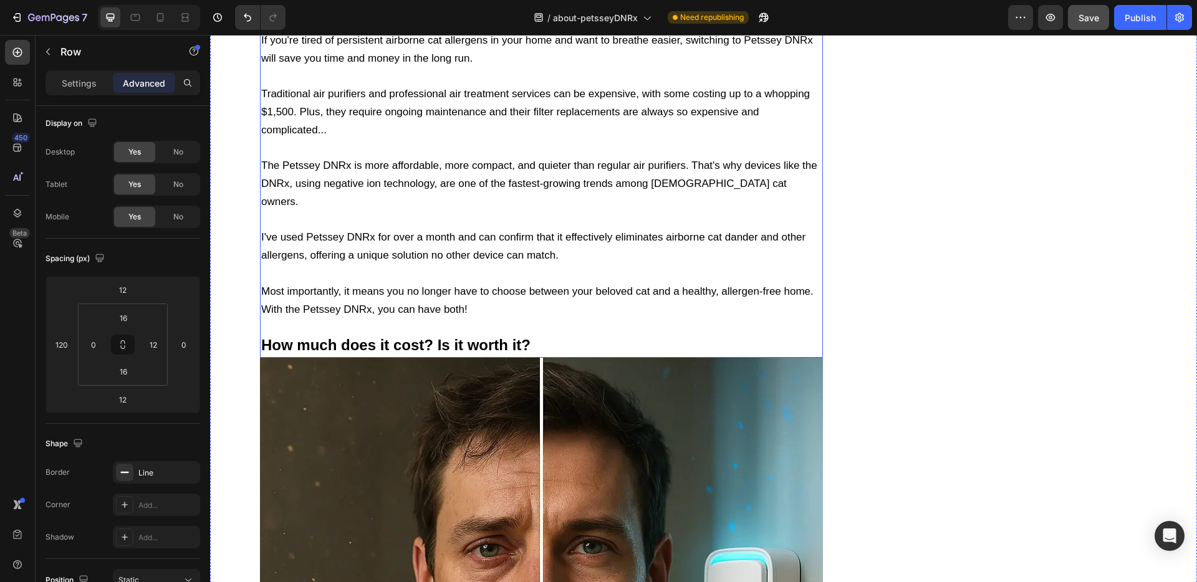
scroll to position [11005, 0]
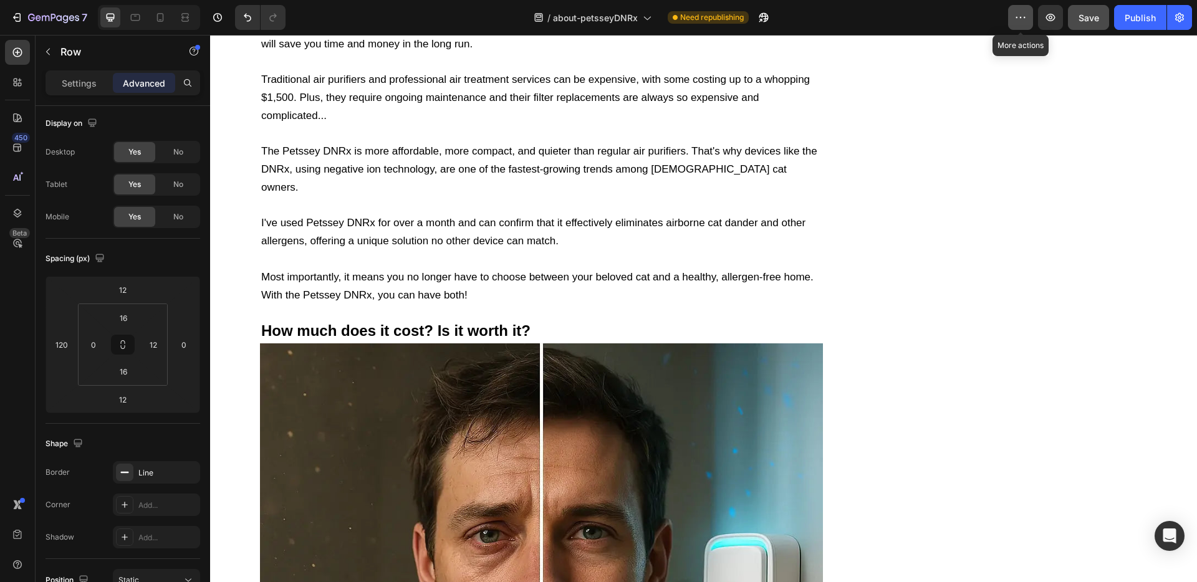
click at [1029, 21] on button "button" at bounding box center [1020, 17] width 25 height 25
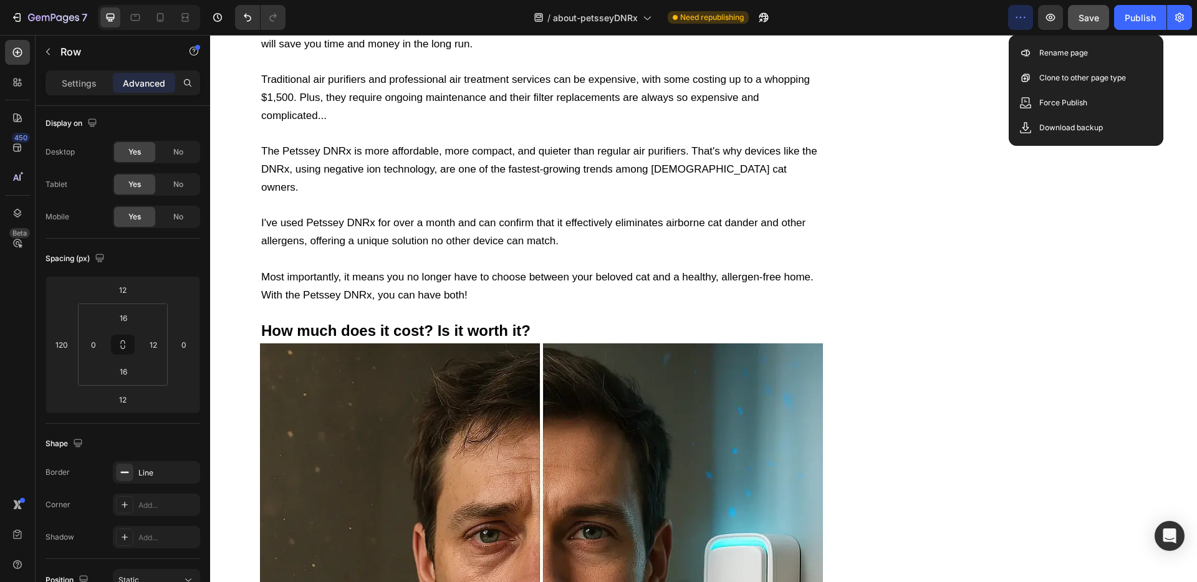
click at [1029, 21] on button "button" at bounding box center [1020, 17] width 25 height 25
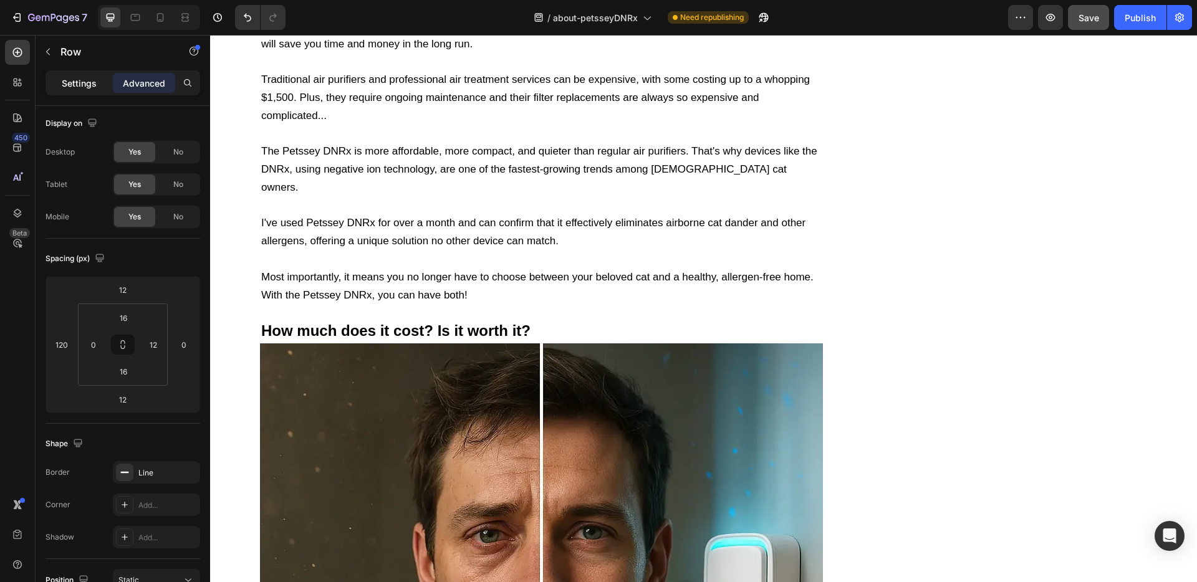
click at [64, 87] on p "Settings" at bounding box center [79, 83] width 35 height 13
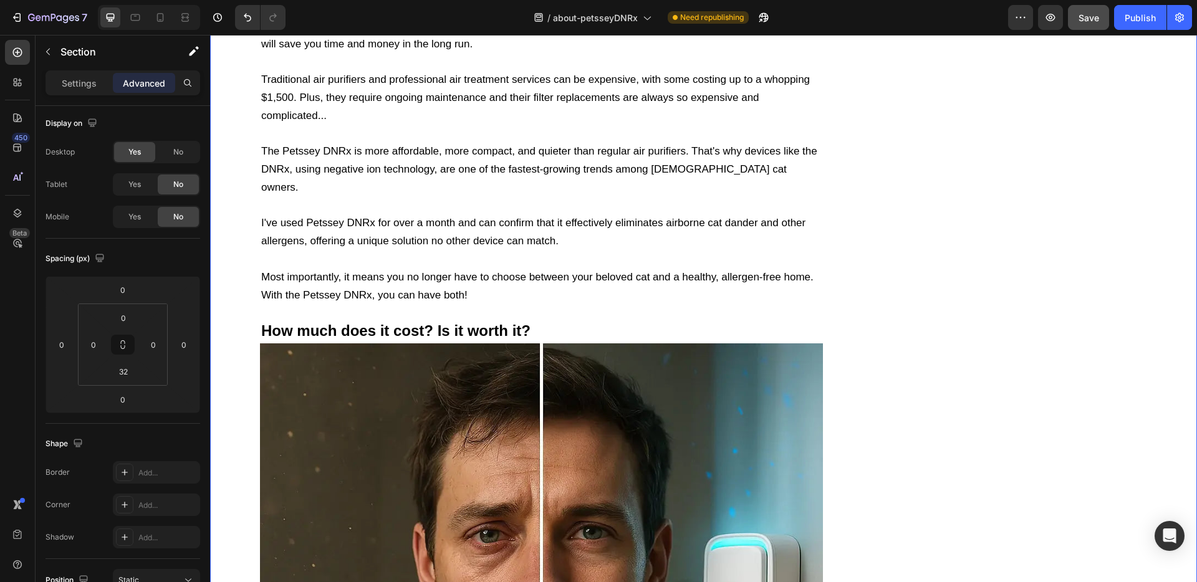
scroll to position [0, 0]
click at [802, 251] on p "Most importantly, it means you no longer have to choose between your beloved ca…" at bounding box center [541, 278] width 560 height 54
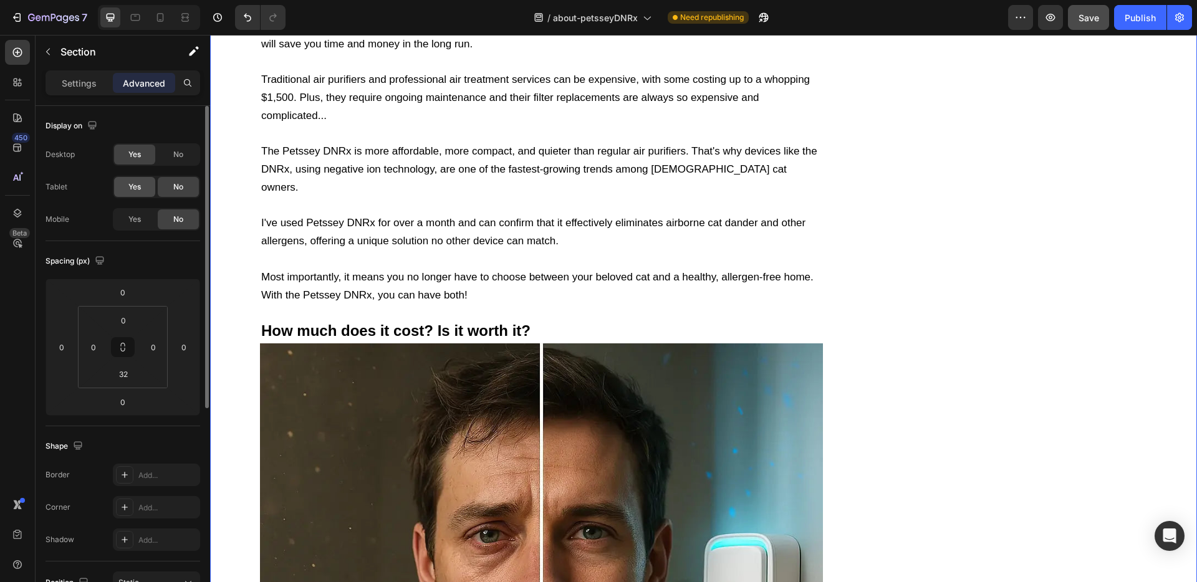
click at [140, 189] on span "Yes" at bounding box center [134, 186] width 12 height 11
click at [140, 216] on span "Yes" at bounding box center [134, 219] width 12 height 11
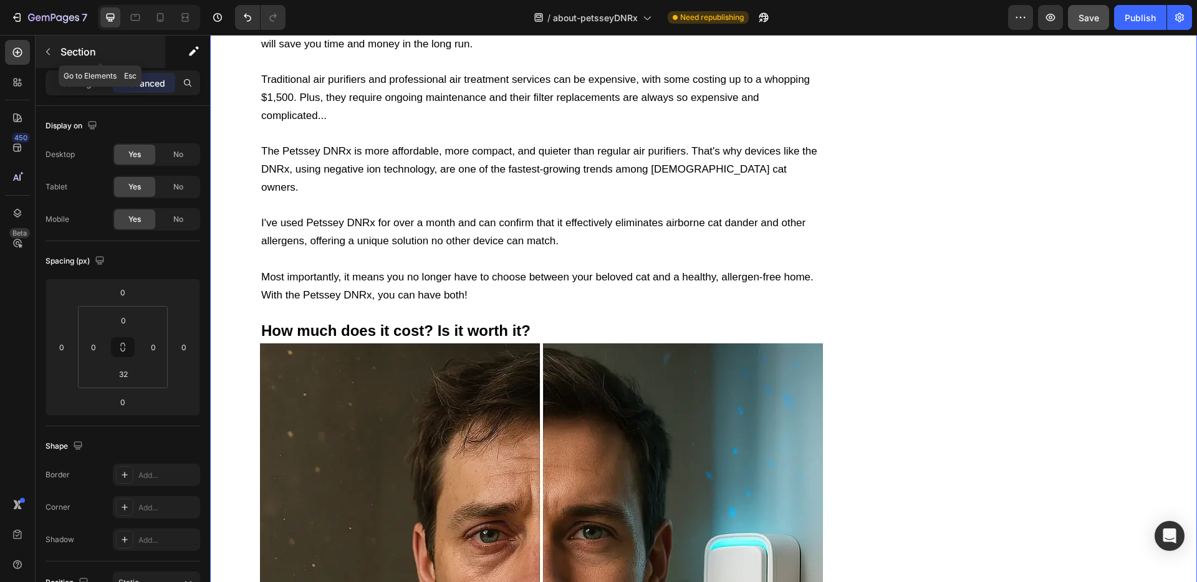
click at [47, 49] on icon "button" at bounding box center [48, 52] width 10 height 10
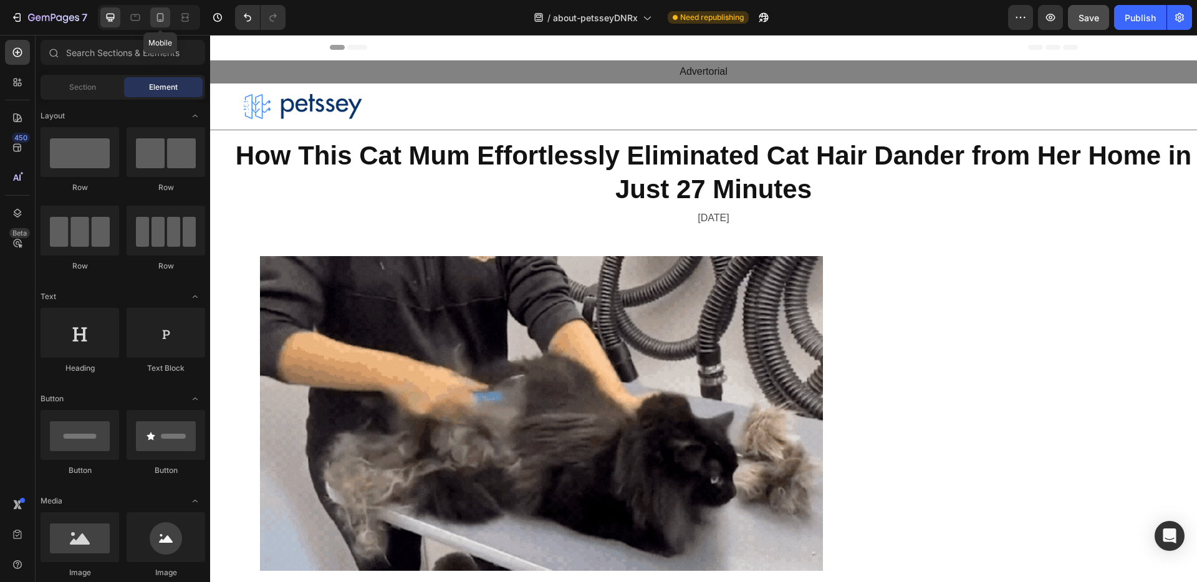
click at [166, 17] on icon at bounding box center [160, 17] width 12 height 12
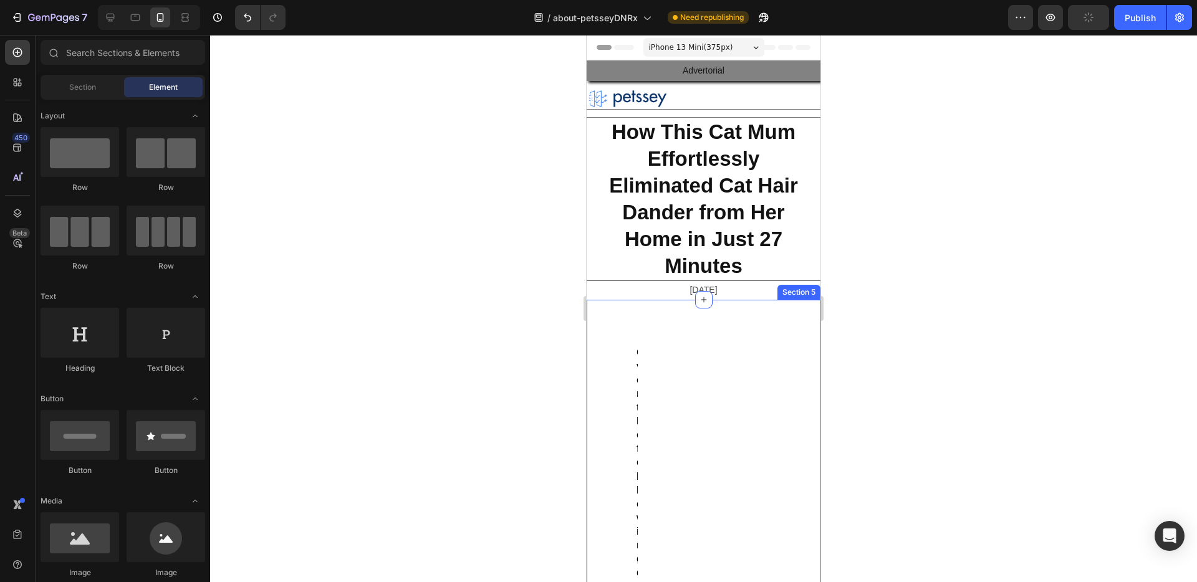
scroll to position [79, 0]
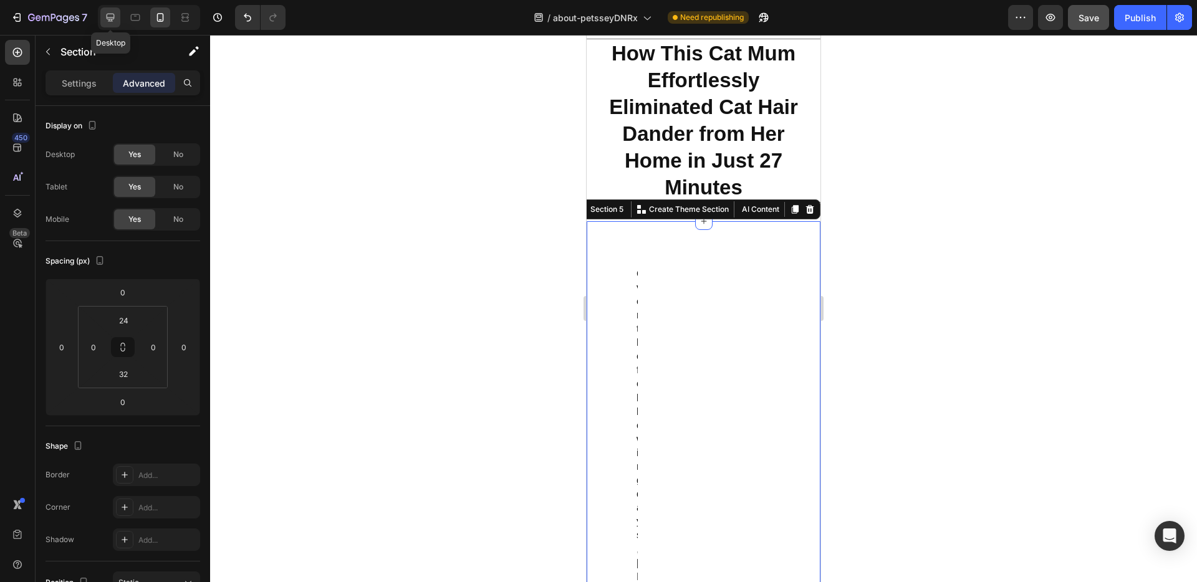
click at [105, 17] on icon at bounding box center [110, 17] width 12 height 12
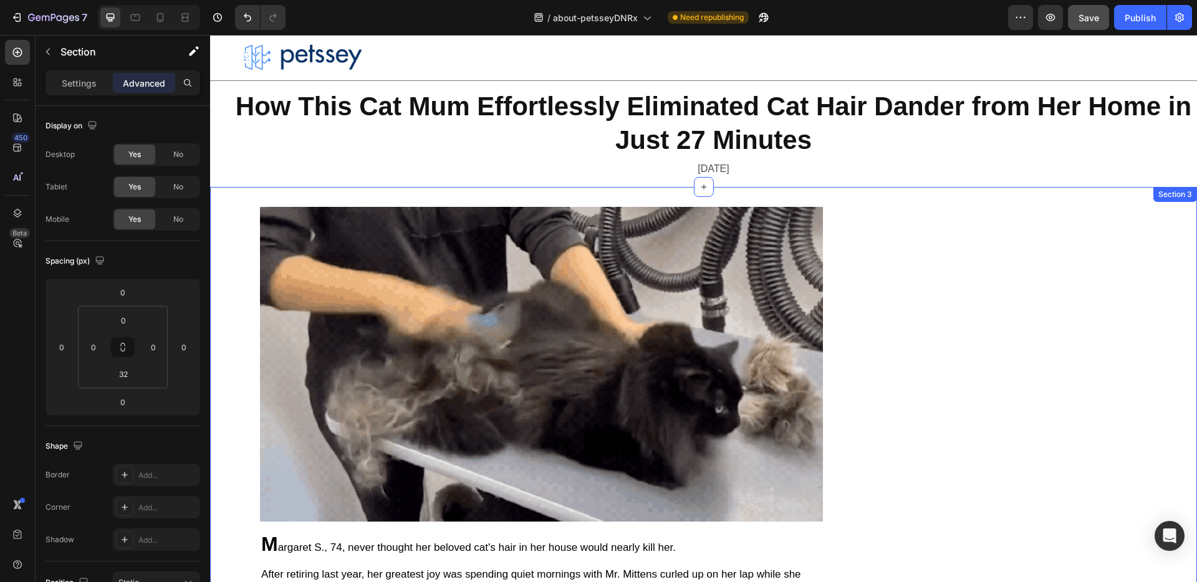
scroll to position [25, 0]
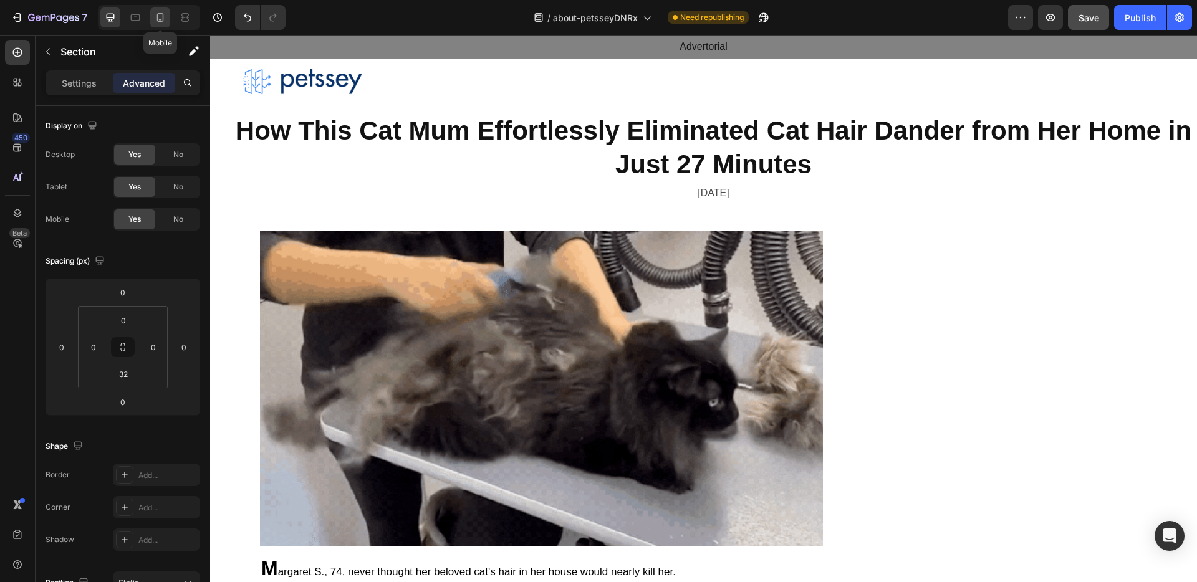
click at [162, 21] on icon at bounding box center [160, 17] width 7 height 9
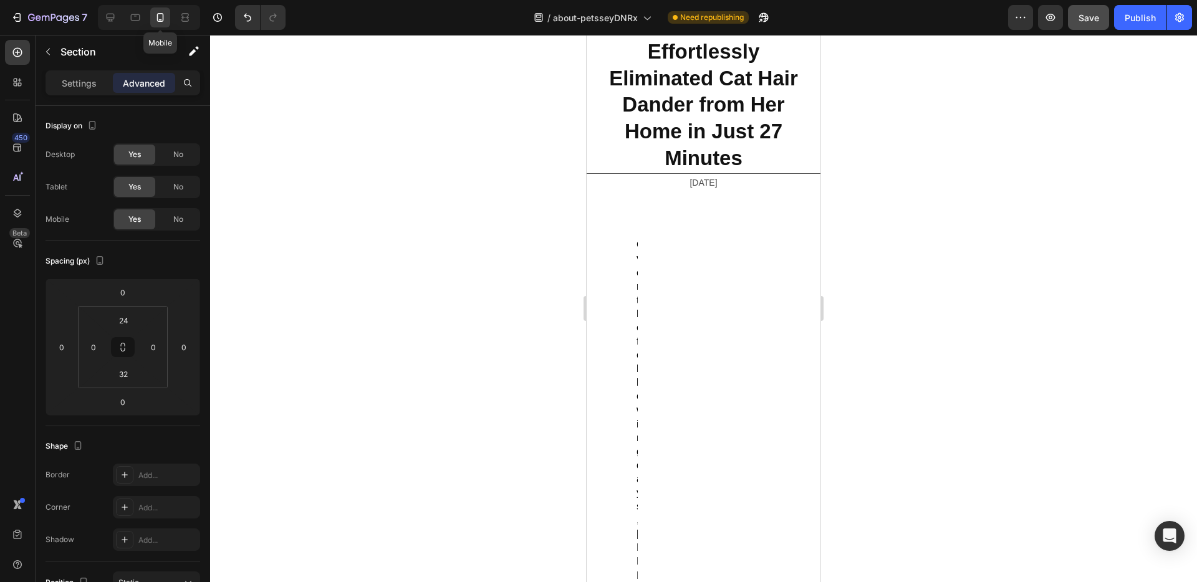
scroll to position [220, 0]
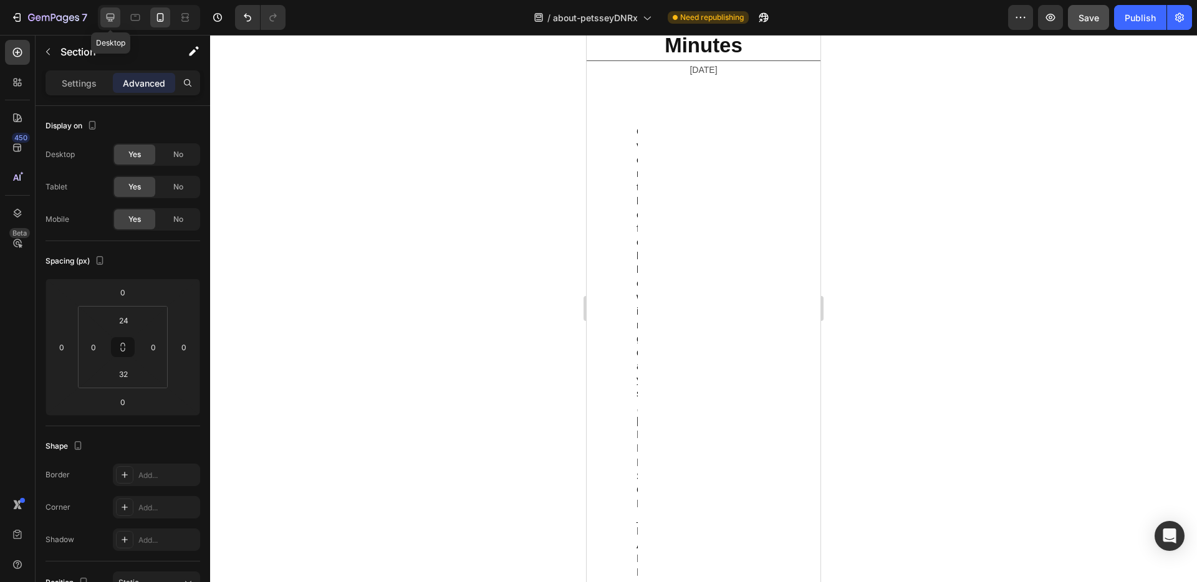
click at [111, 22] on icon at bounding box center [110, 17] width 12 height 12
type input "0"
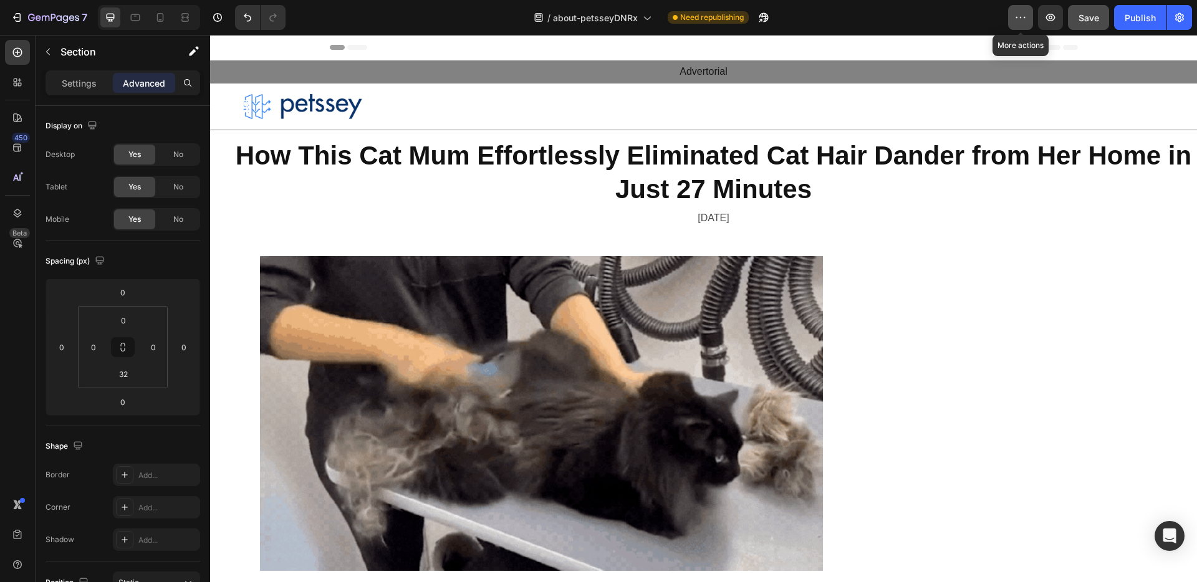
click at [1015, 22] on icon "button" at bounding box center [1020, 17] width 12 height 12
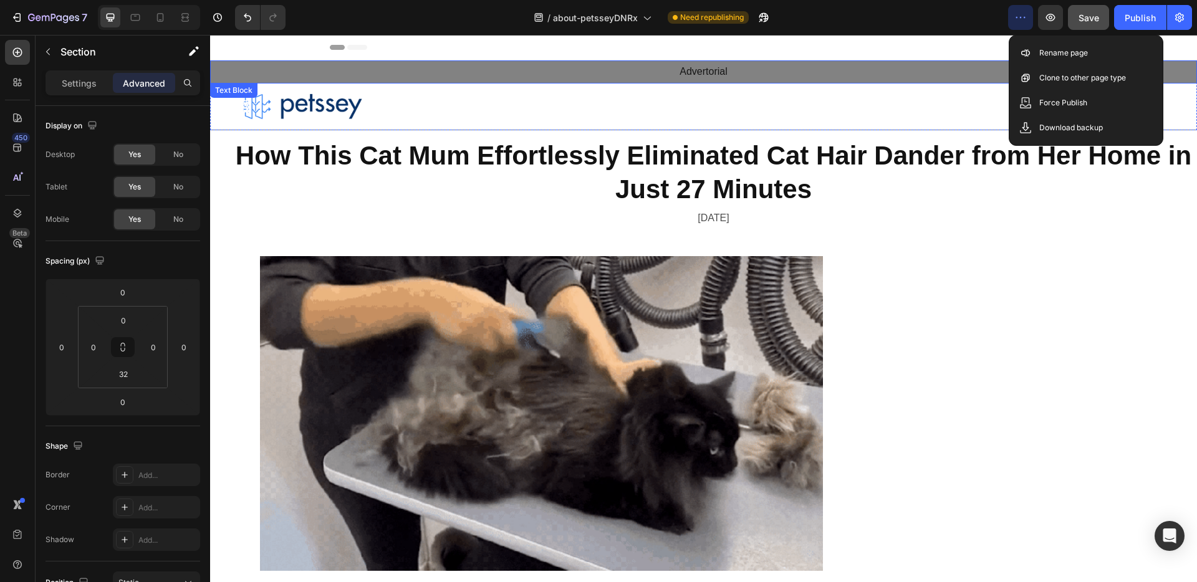
click at [975, 135] on div "How This Cat Mum Effortlessly Eliminated Cat Hair Dander from Her Home in Just …" at bounding box center [703, 183] width 987 height 106
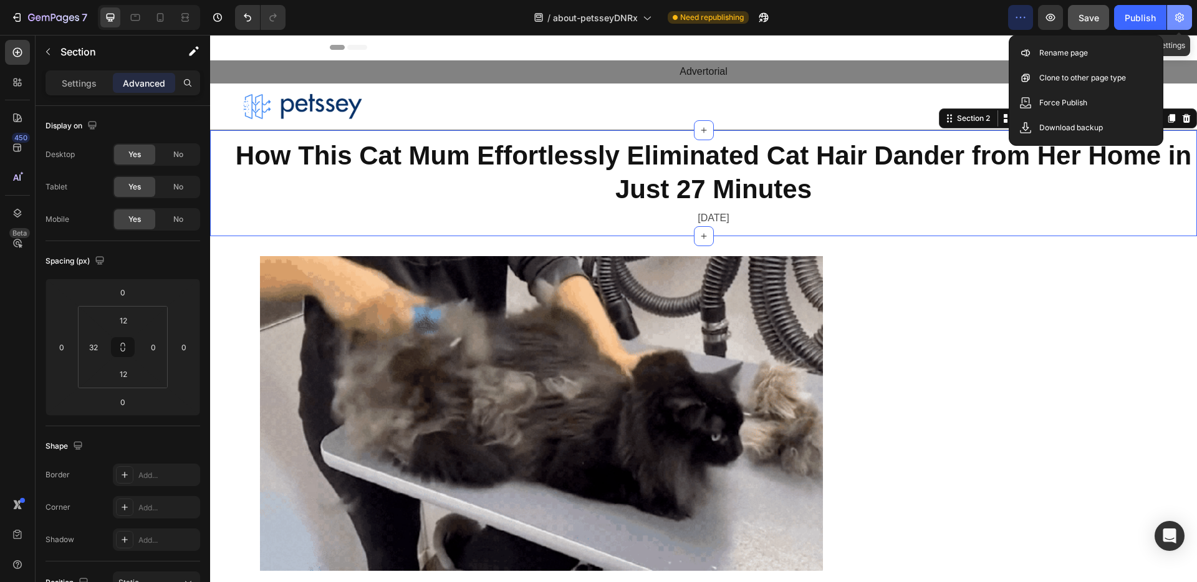
click at [1183, 19] on icon "button" at bounding box center [1179, 17] width 9 height 9
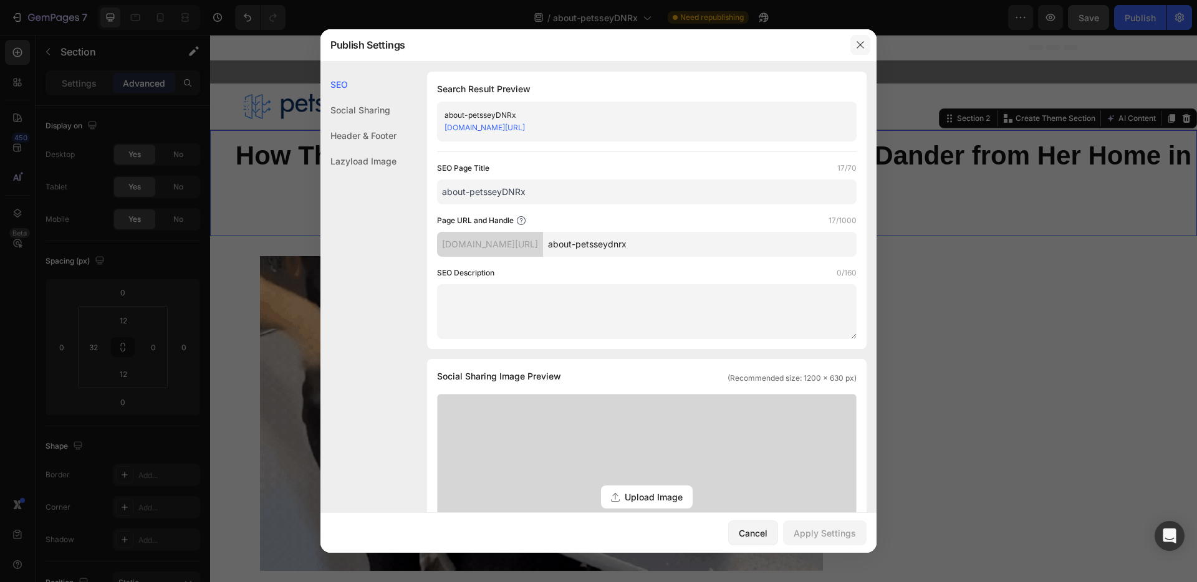
click at [857, 50] on button "button" at bounding box center [860, 45] width 20 height 20
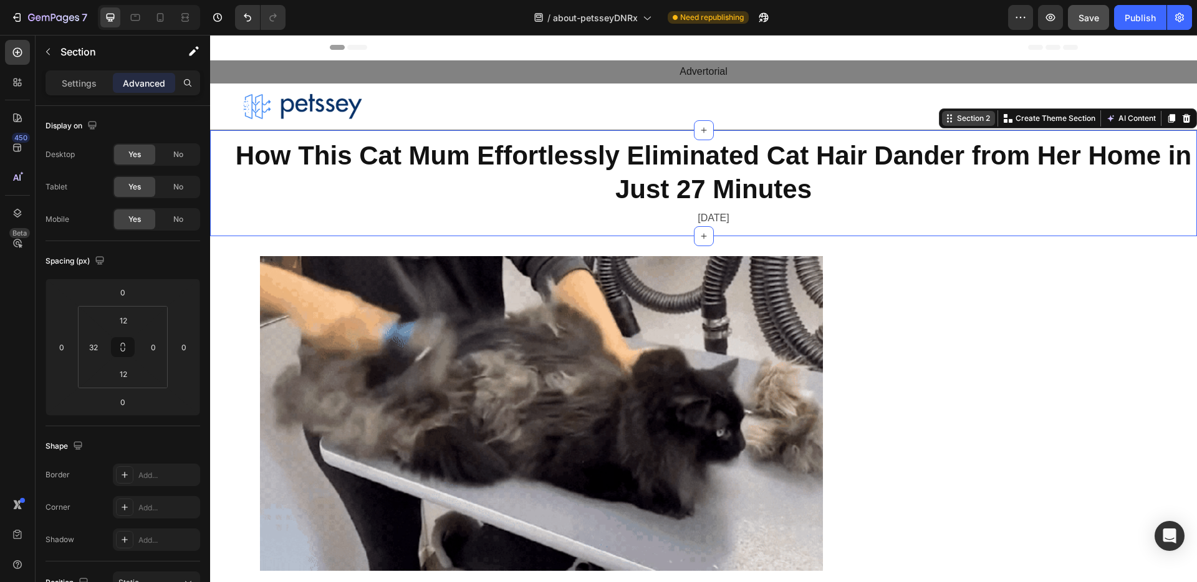
click at [964, 113] on div "Section 2" at bounding box center [973, 118] width 38 height 11
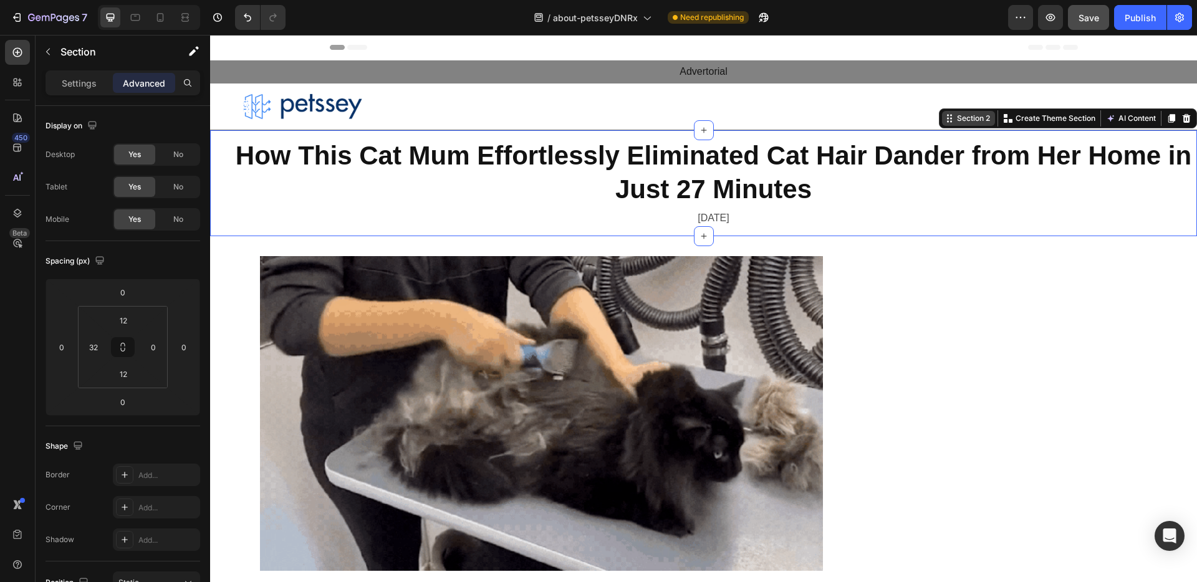
click at [944, 117] on icon at bounding box center [949, 118] width 10 height 10
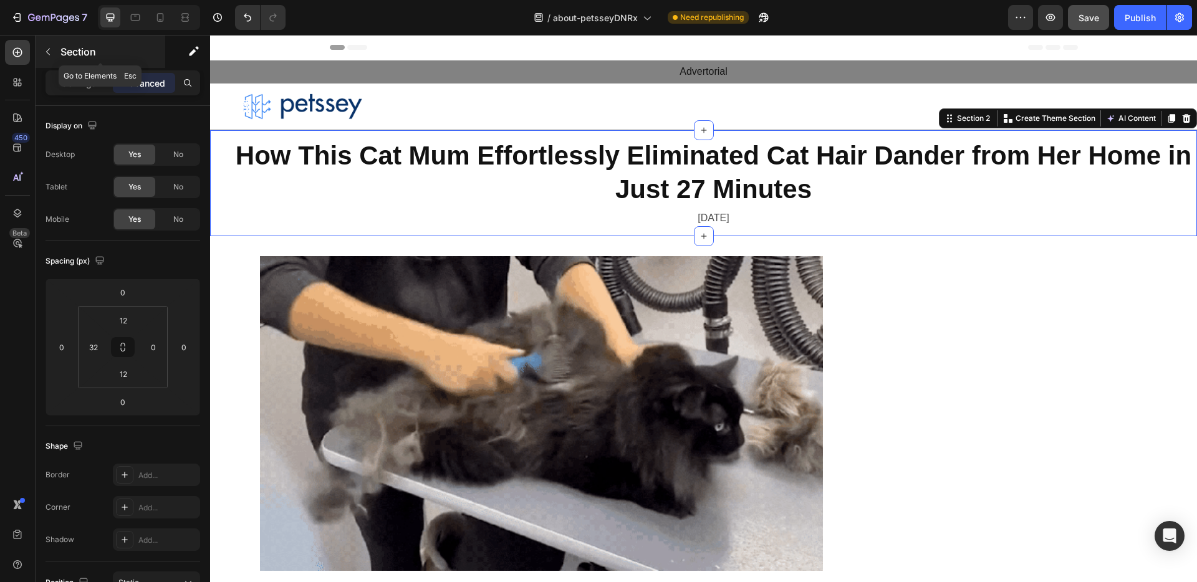
click at [43, 51] on icon "button" at bounding box center [48, 52] width 10 height 10
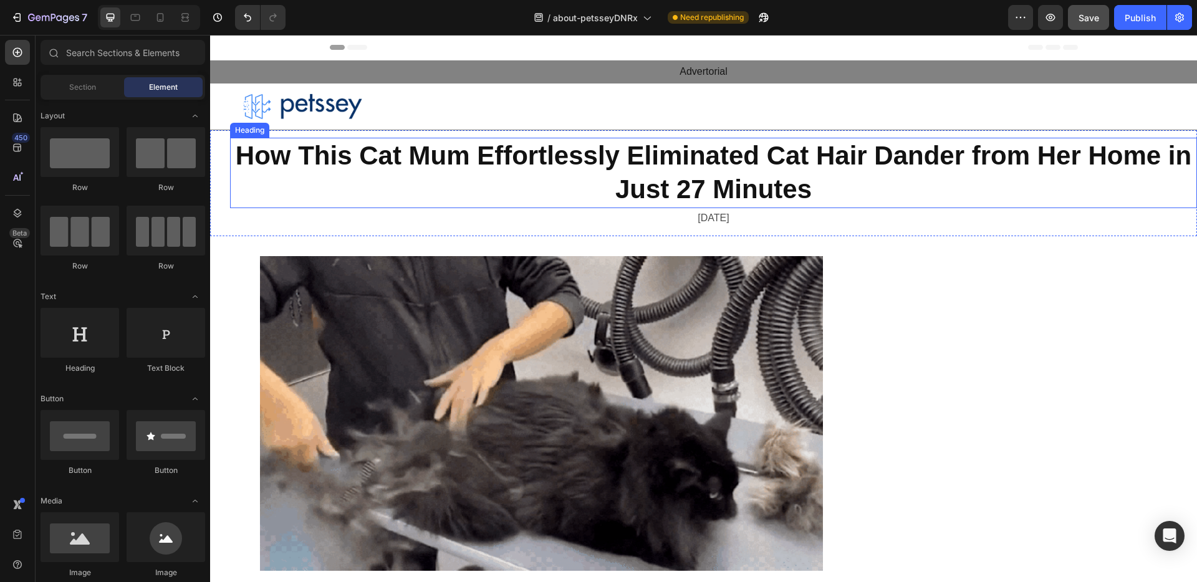
click at [336, 181] on h2 "How This Cat Mum Effortlessly Eliminated Cat Hair Dander from Her Home in Just …" at bounding box center [713, 173] width 967 height 70
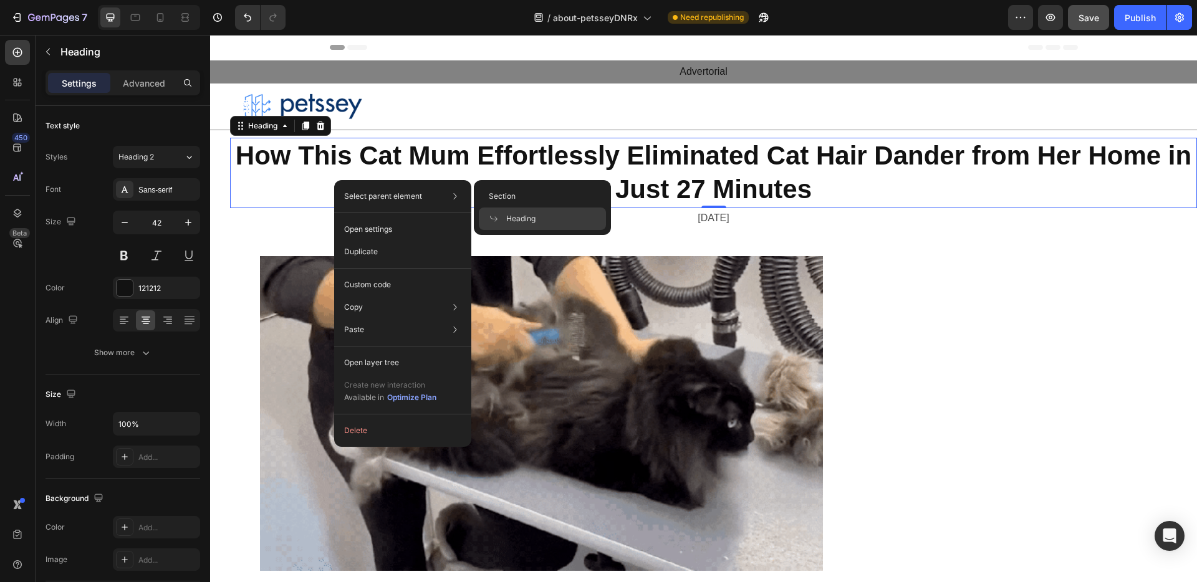
click at [384, 194] on p "Select parent element" at bounding box center [383, 196] width 78 height 11
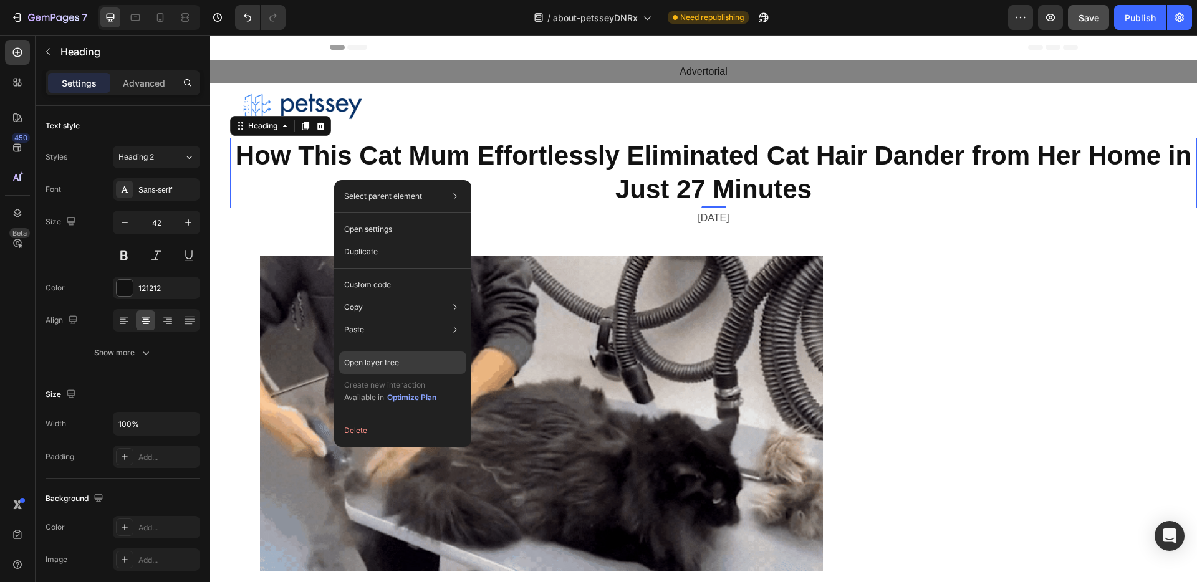
click at [388, 367] on p "Open layer tree" at bounding box center [371, 362] width 55 height 11
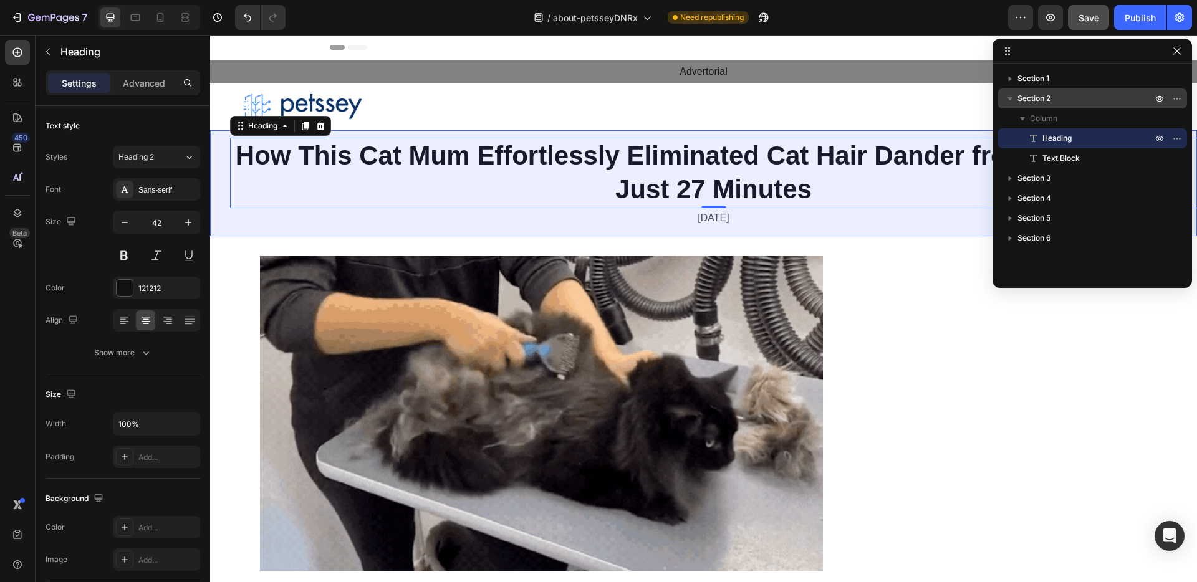
click at [1008, 101] on icon "button" at bounding box center [1010, 98] width 12 height 12
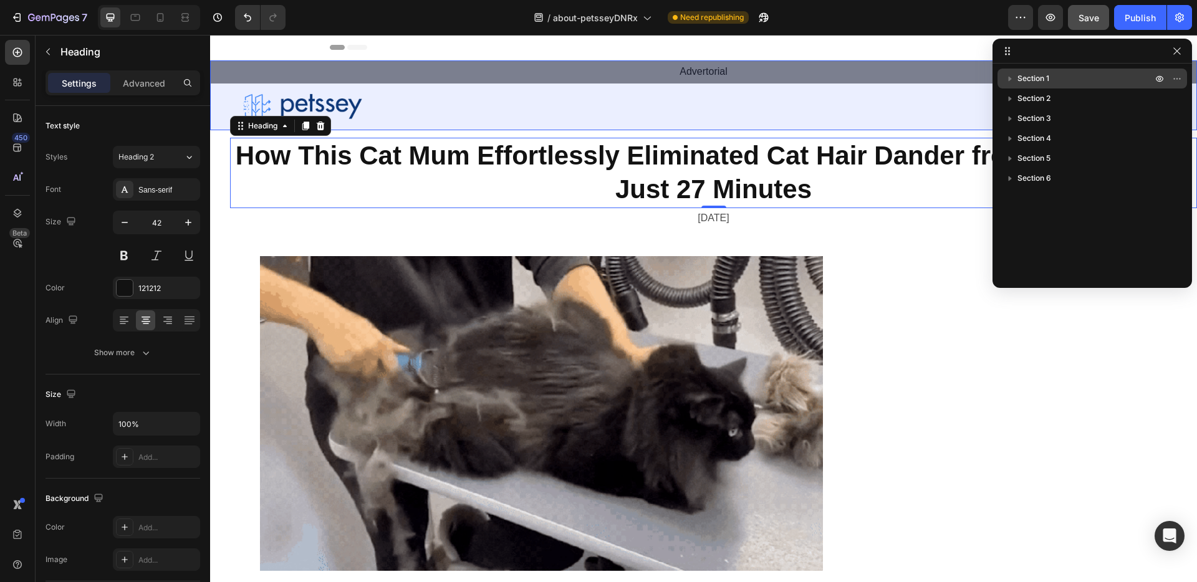
click at [1031, 80] on span "Section 1" at bounding box center [1033, 78] width 32 height 12
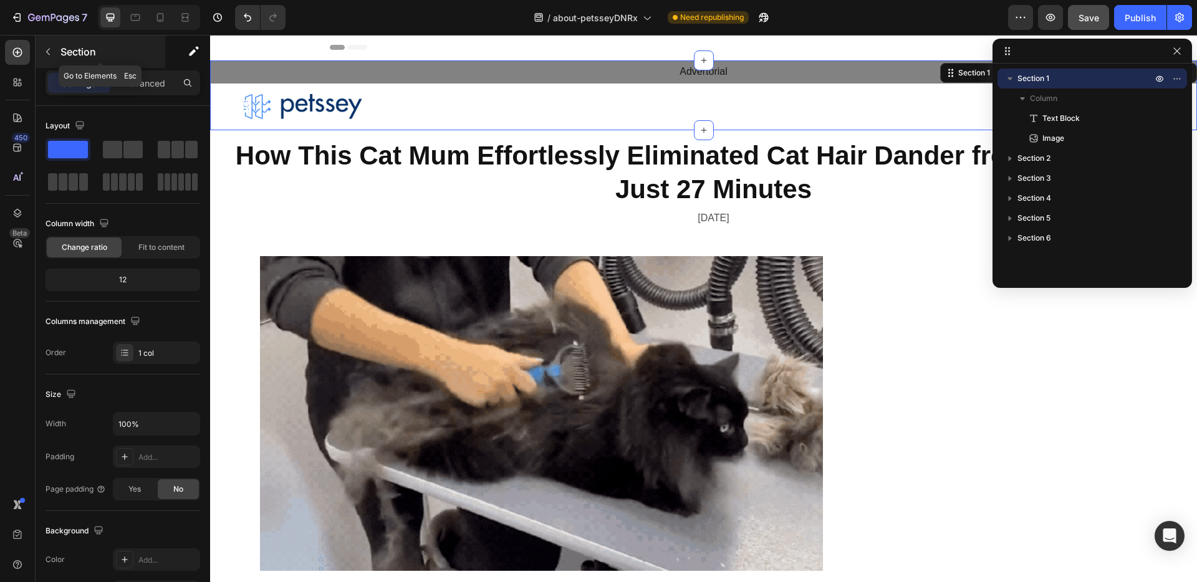
click at [47, 48] on icon "button" at bounding box center [48, 52] width 10 height 10
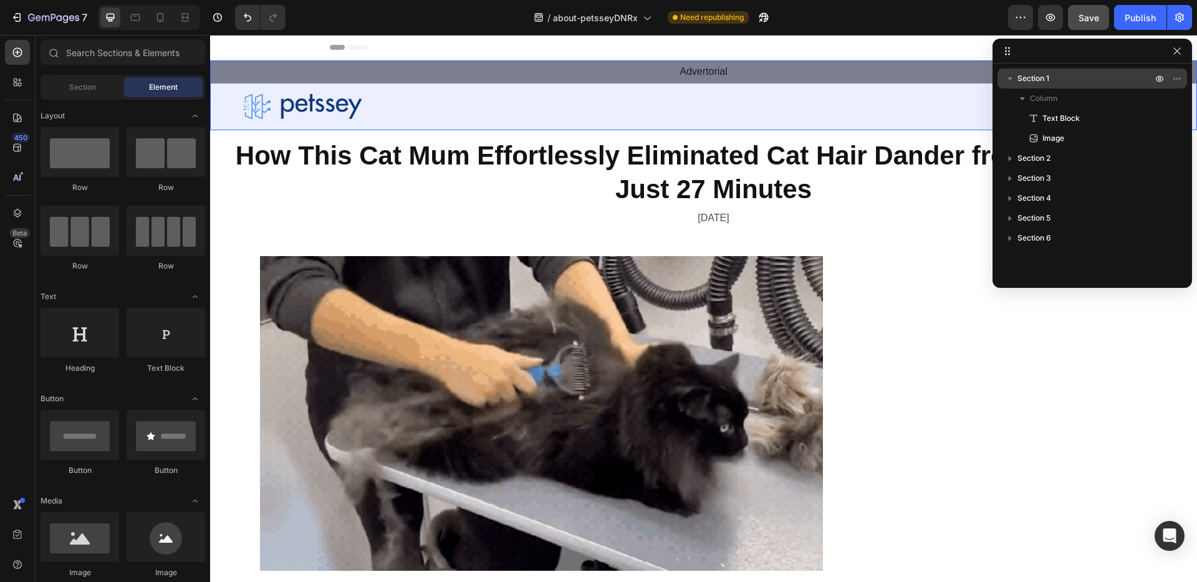
click at [1009, 80] on icon "button" at bounding box center [1010, 78] width 12 height 12
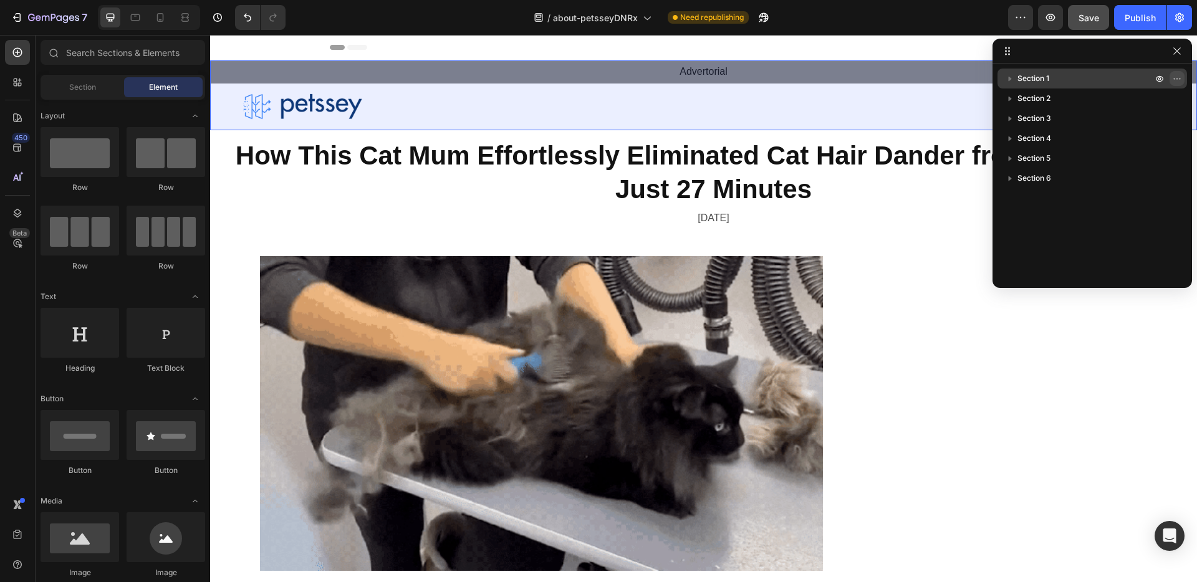
click at [1179, 78] on icon "button" at bounding box center [1179, 78] width 1 height 1
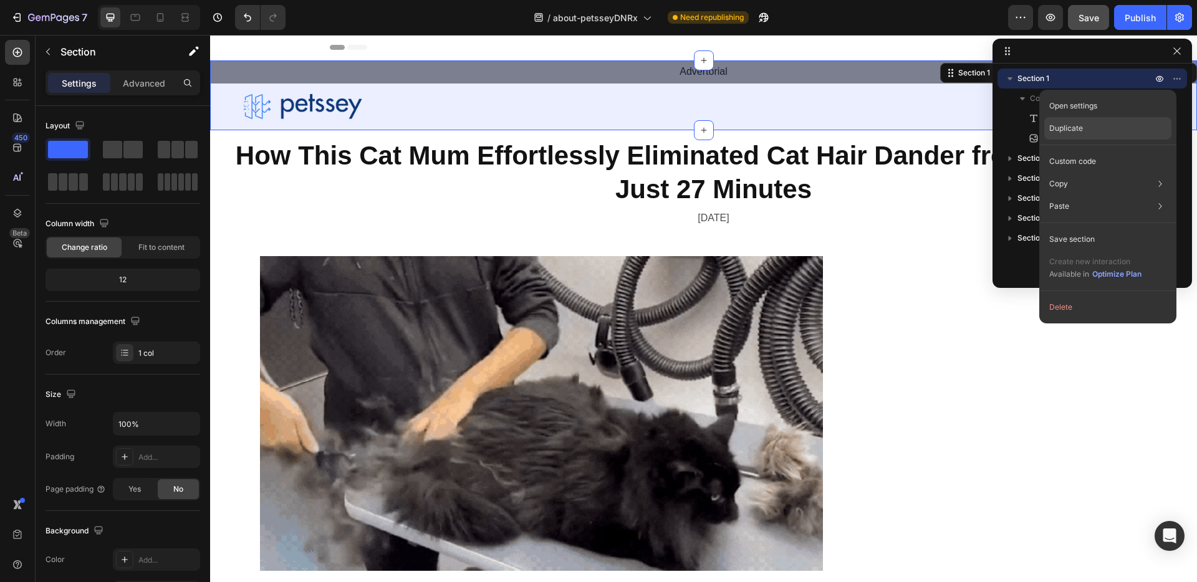
click at [1128, 150] on div "Duplicate" at bounding box center [1107, 161] width 127 height 22
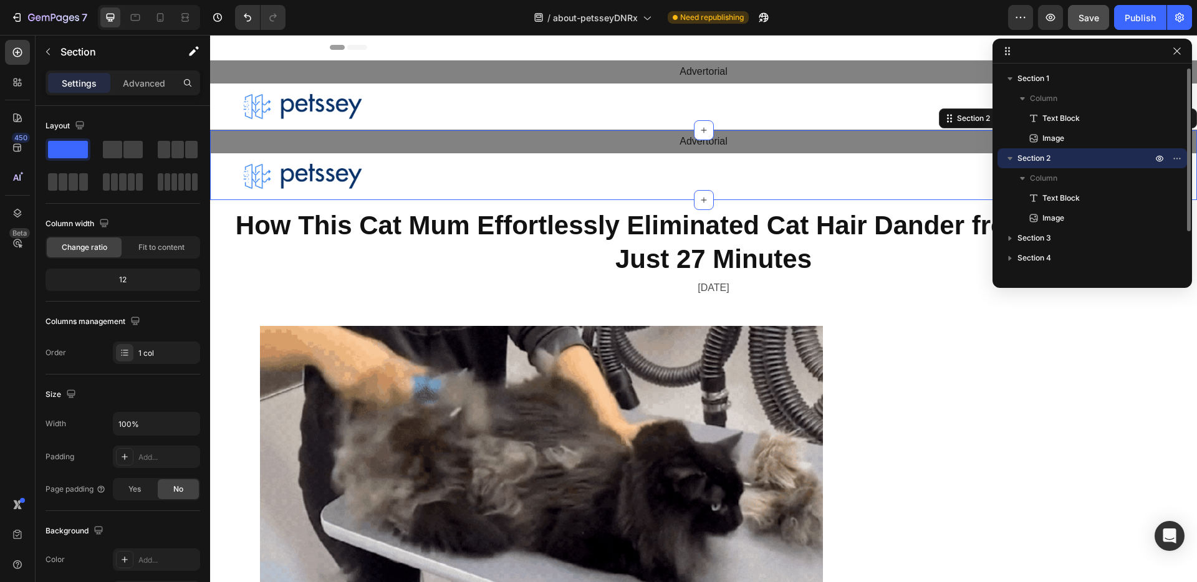
click at [1010, 159] on icon "button" at bounding box center [1009, 158] width 5 height 3
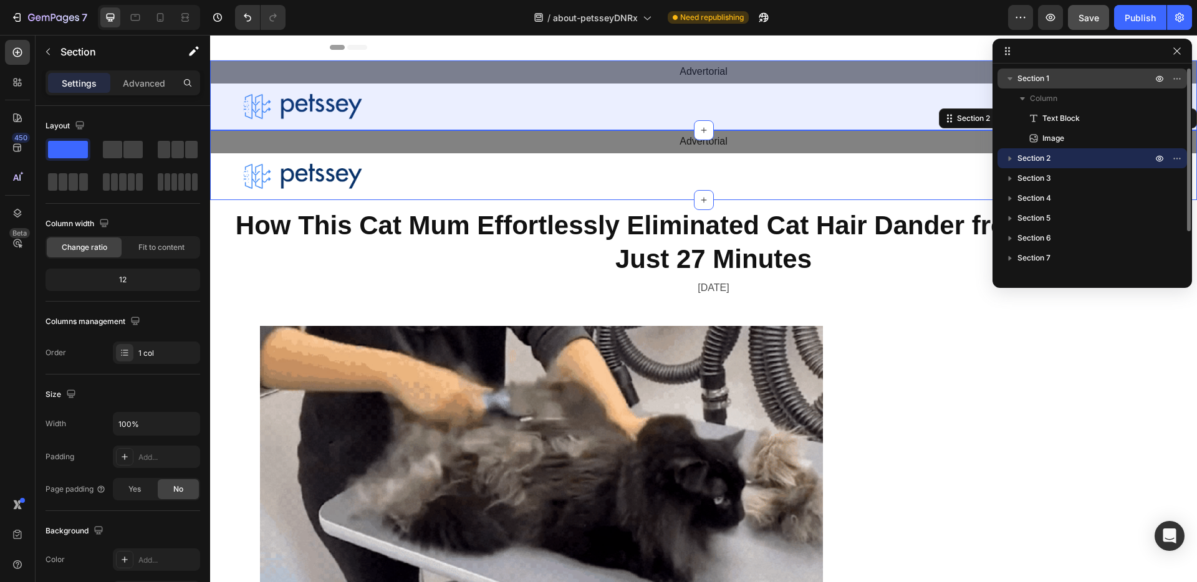
click at [1006, 83] on icon "button" at bounding box center [1010, 78] width 12 height 12
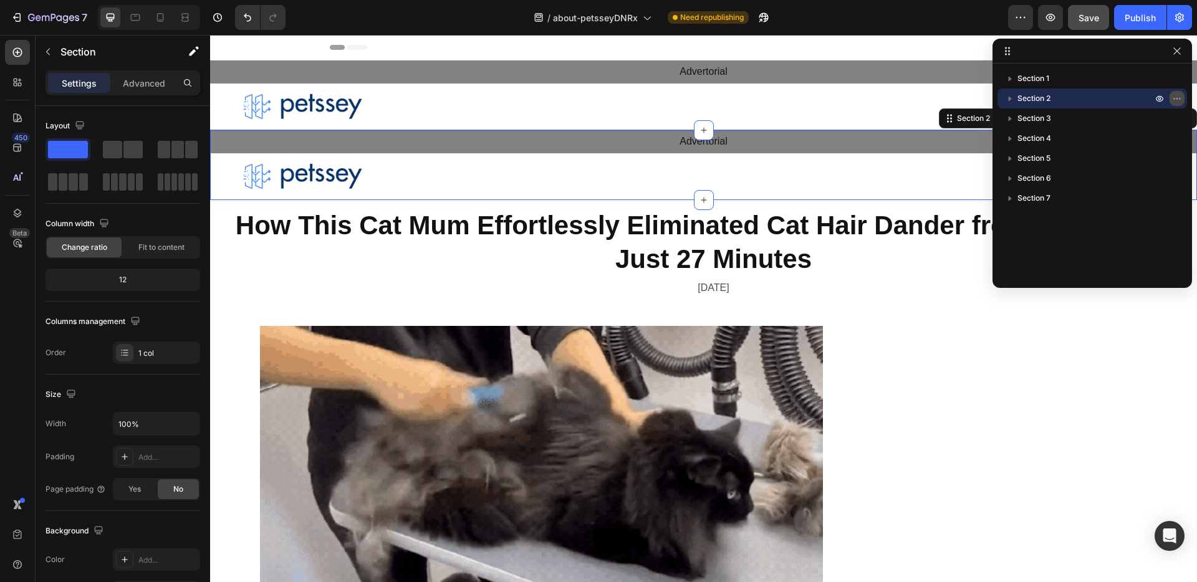
click at [1174, 98] on icon "button" at bounding box center [1173, 98] width 1 height 1
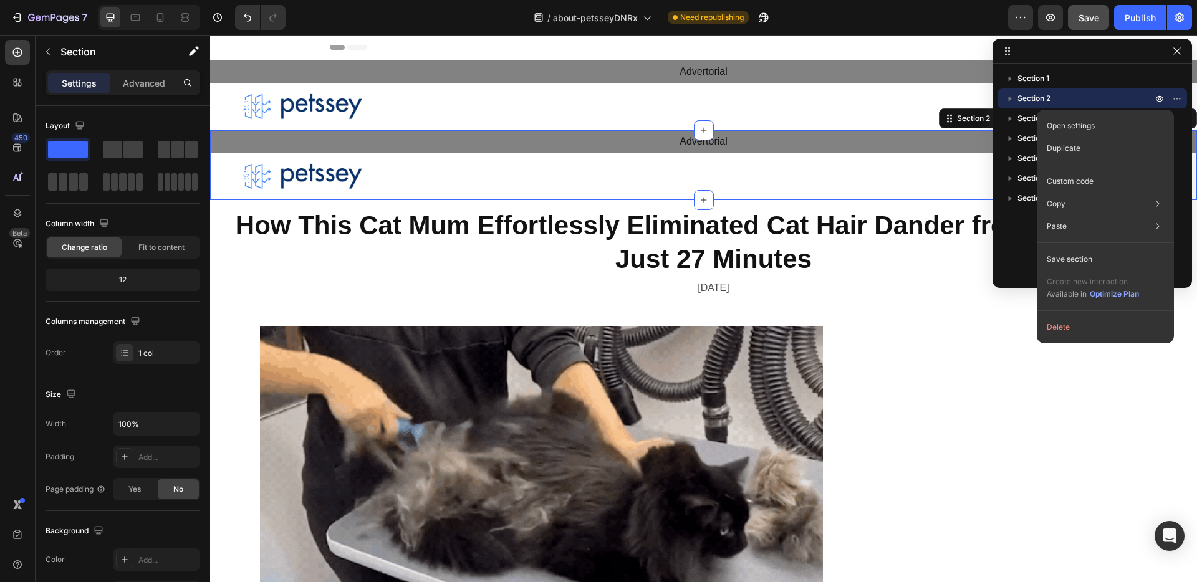
click at [1042, 101] on span "Section 2" at bounding box center [1033, 98] width 33 height 12
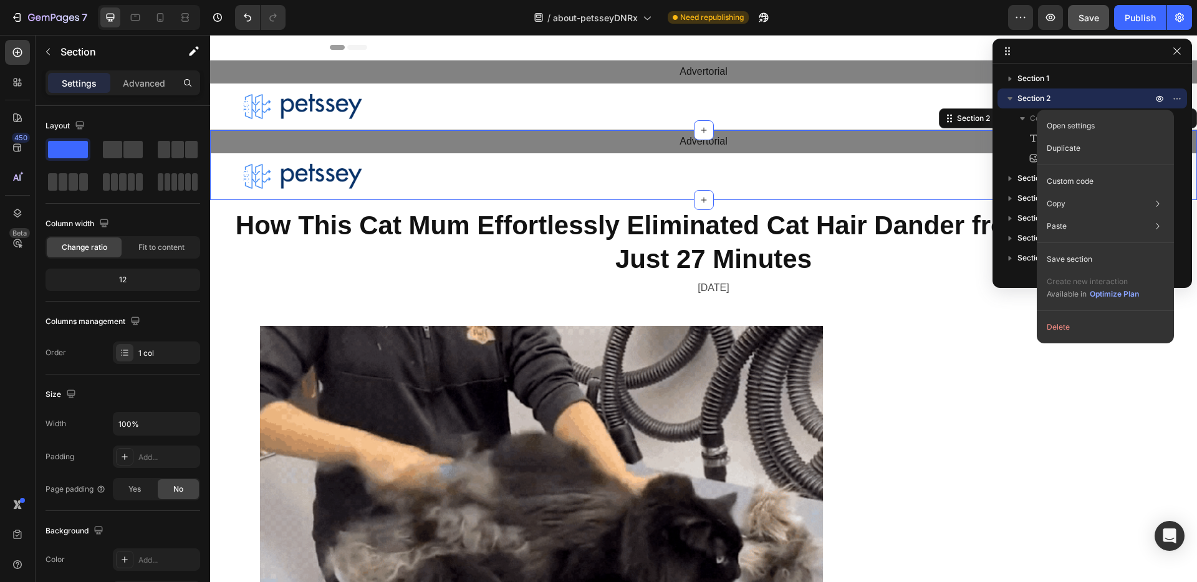
click at [1048, 97] on span "Section 2" at bounding box center [1033, 98] width 33 height 12
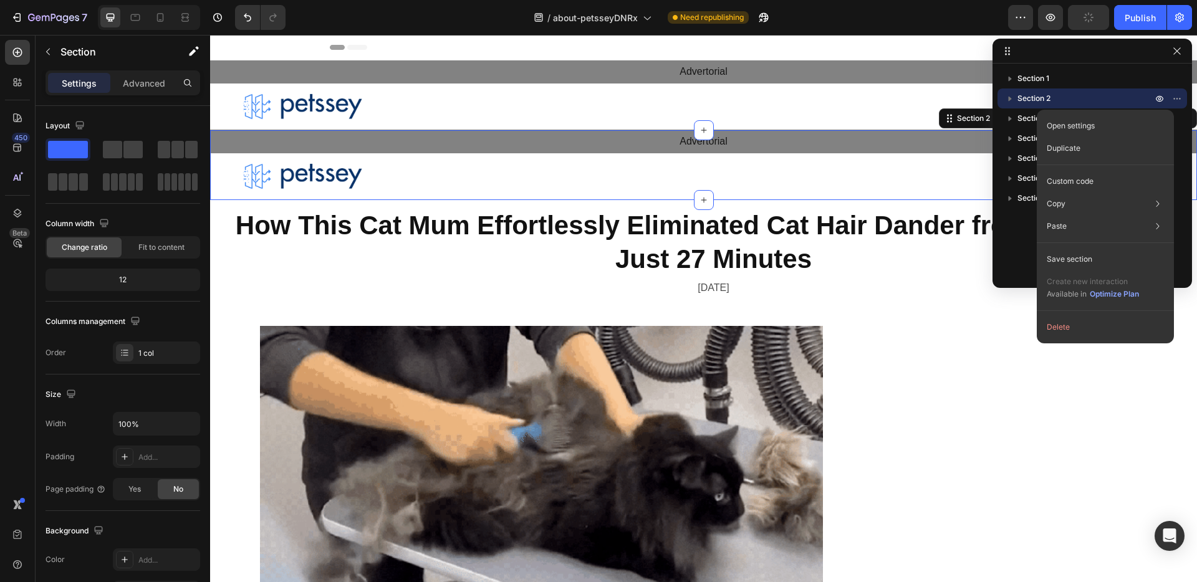
click at [1048, 97] on span "Section 2" at bounding box center [1033, 98] width 33 height 12
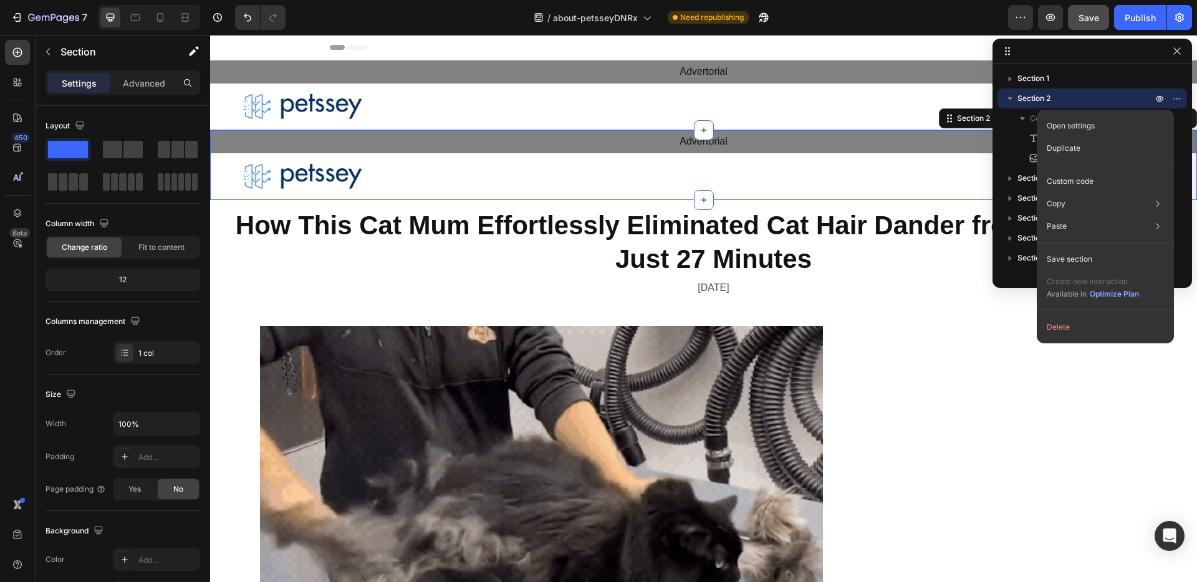
click at [1093, 52] on div at bounding box center [1091, 51] width 199 height 25
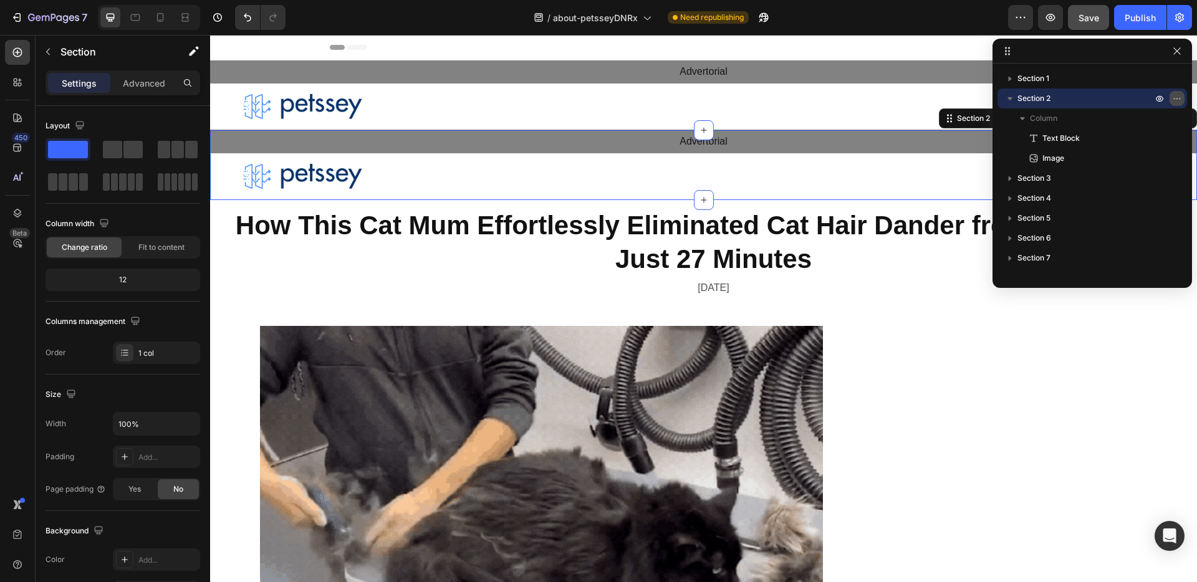
click at [1179, 98] on icon "button" at bounding box center [1179, 98] width 1 height 1
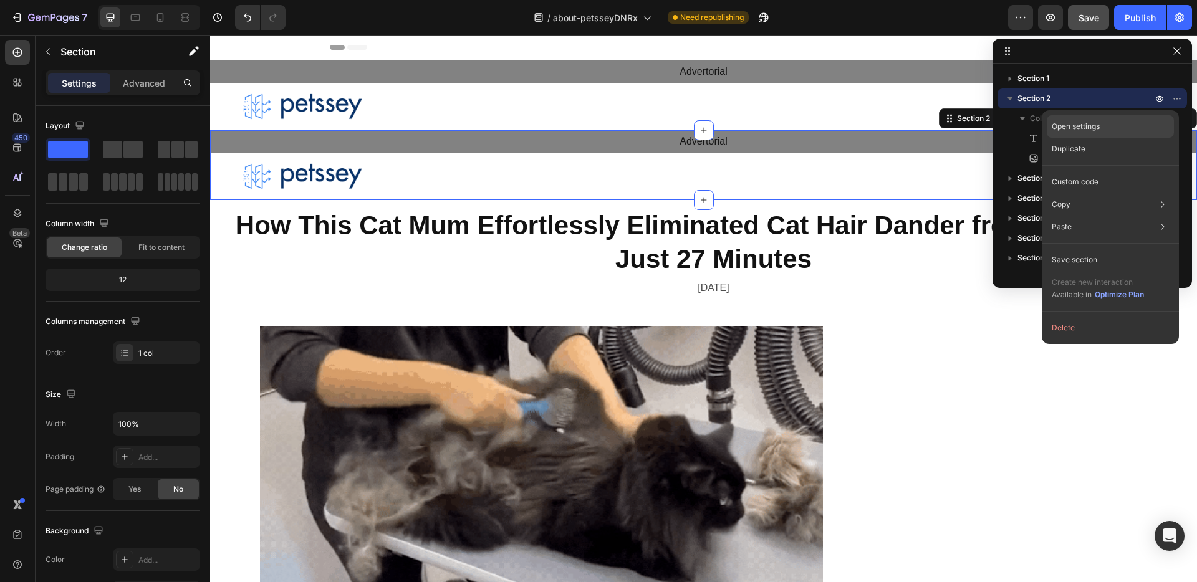
click at [1153, 122] on div "Open settings" at bounding box center [1110, 126] width 127 height 22
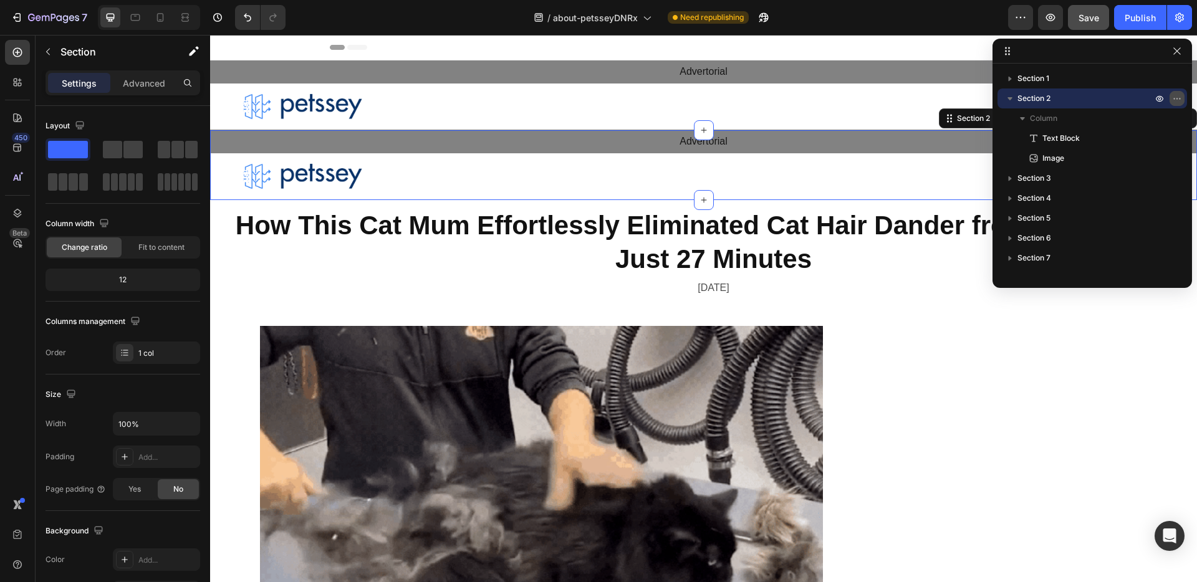
click at [1178, 104] on button "button" at bounding box center [1176, 98] width 15 height 15
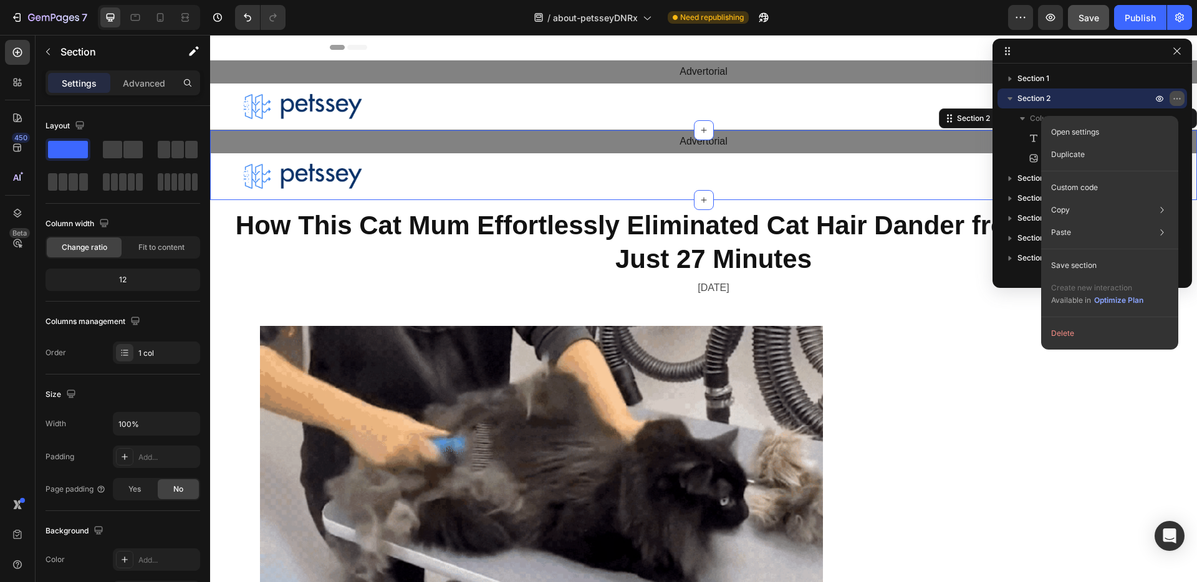
click at [1176, 105] on button "button" at bounding box center [1176, 98] width 15 height 15
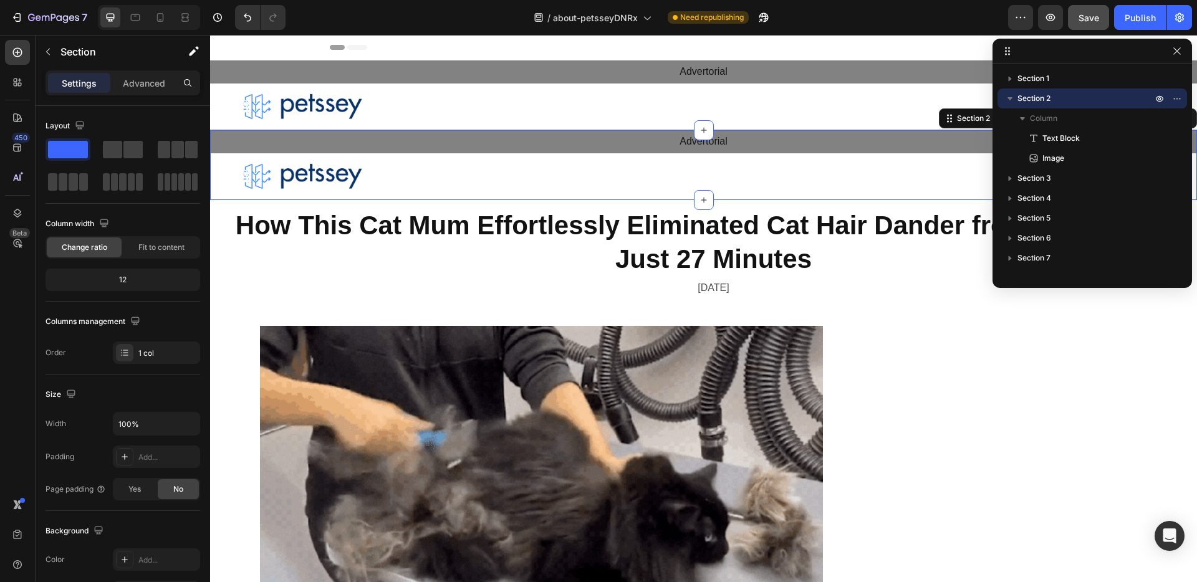
click at [1004, 103] on icon "button" at bounding box center [1010, 98] width 12 height 12
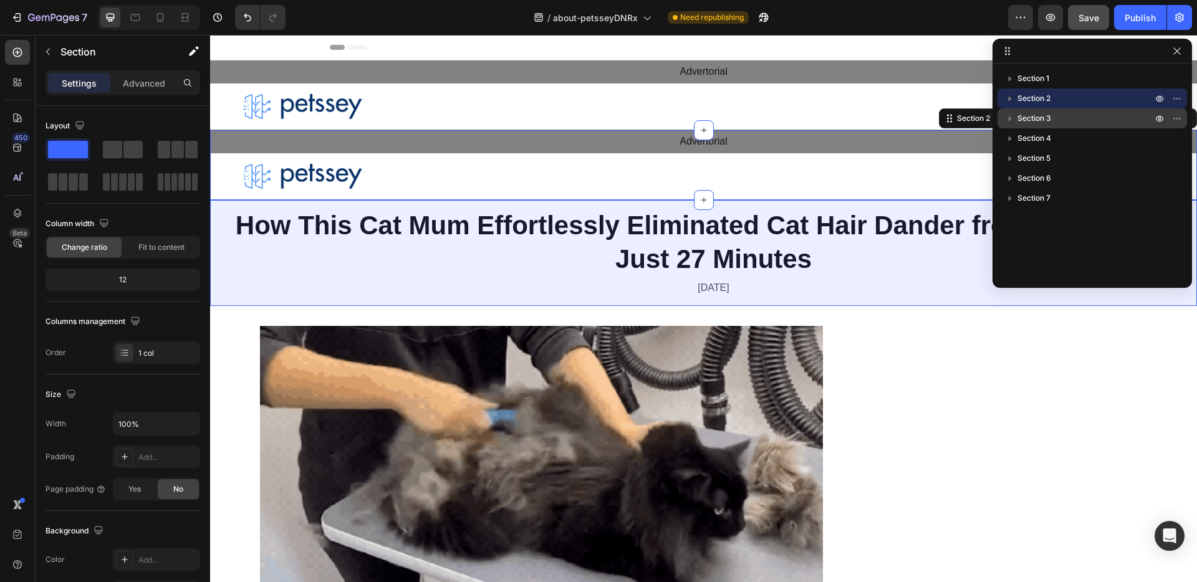
click at [1067, 121] on p "Section 3" at bounding box center [1085, 118] width 137 height 12
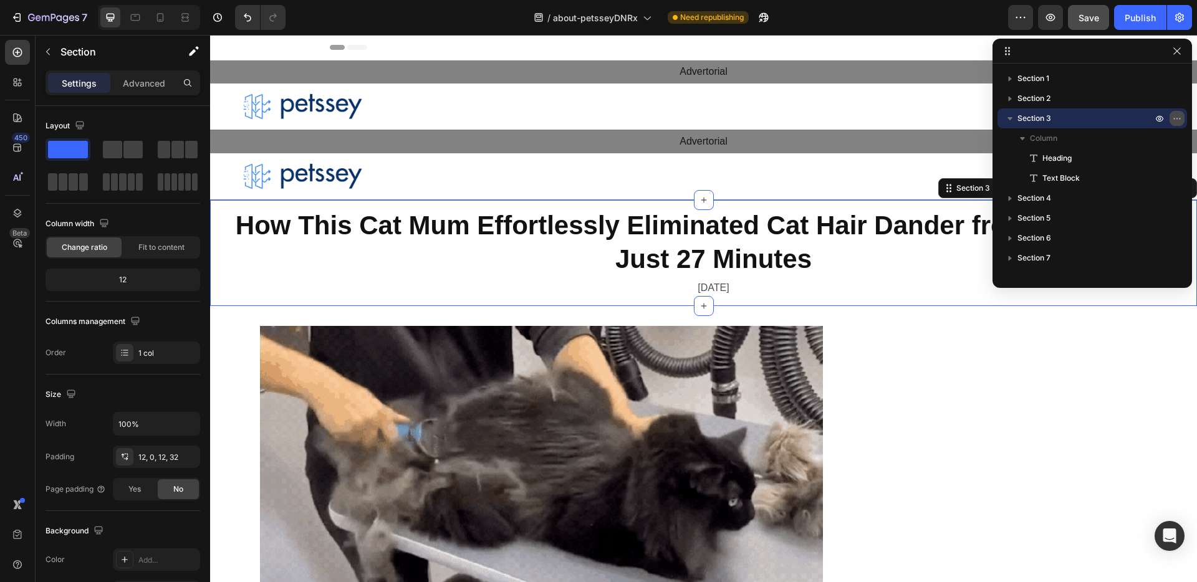
click at [1180, 120] on icon "button" at bounding box center [1177, 118] width 10 height 10
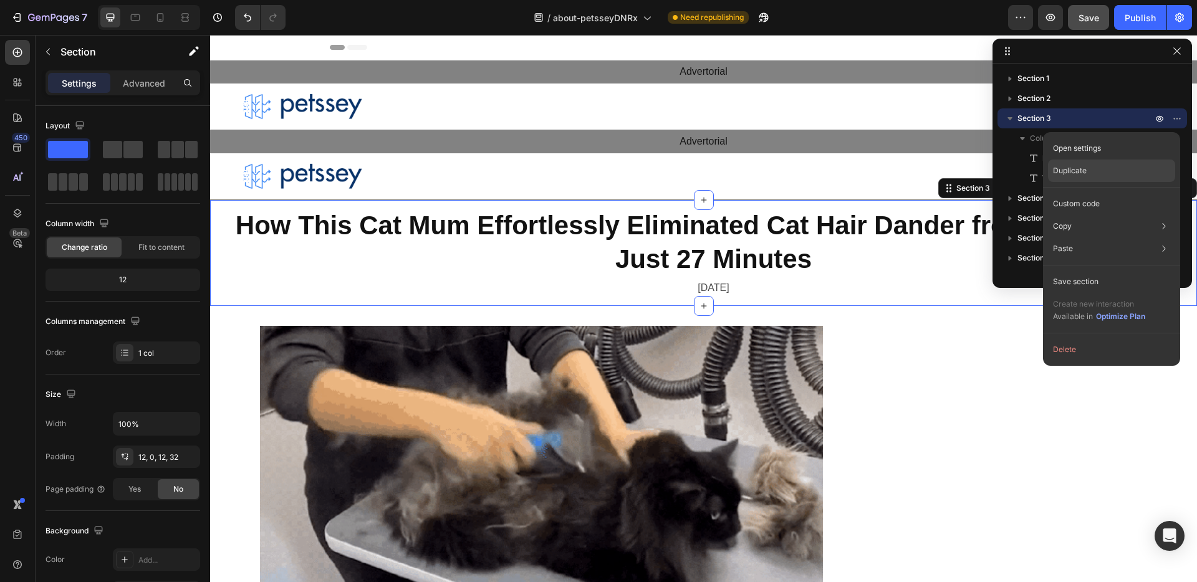
click at [1123, 193] on div "Duplicate" at bounding box center [1111, 204] width 127 height 22
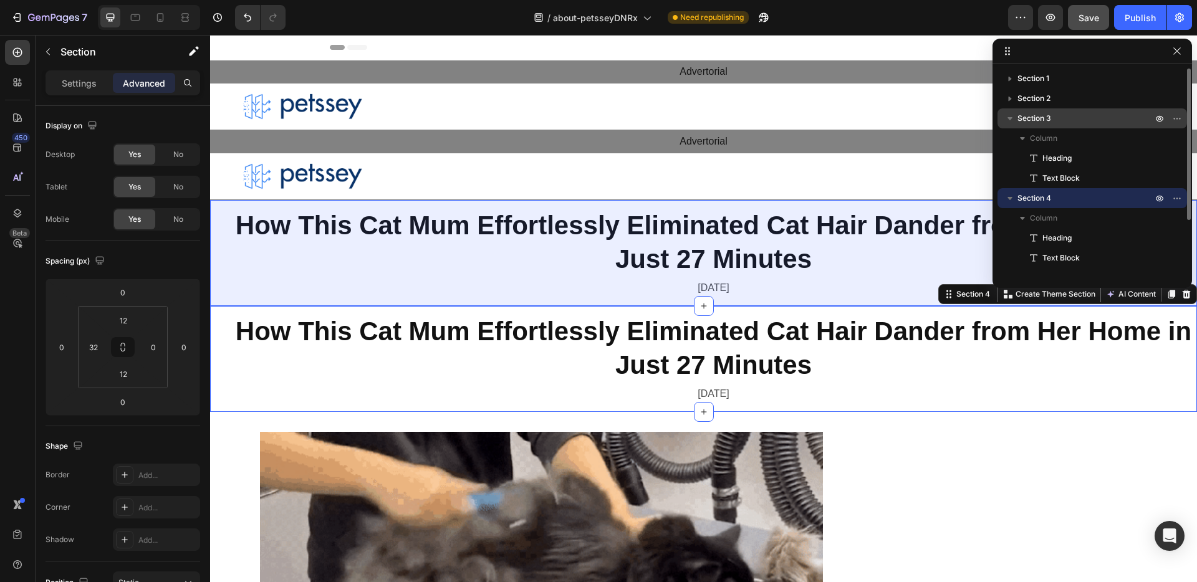
click at [1007, 124] on icon "button" at bounding box center [1010, 118] width 12 height 12
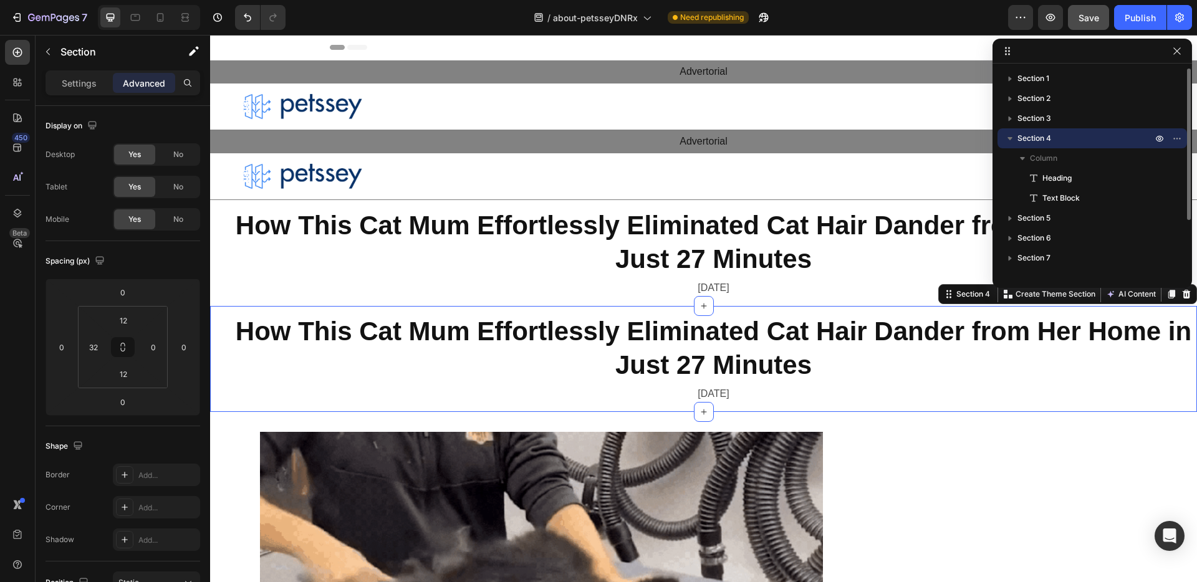
click at [1008, 135] on icon "button" at bounding box center [1010, 138] width 12 height 12
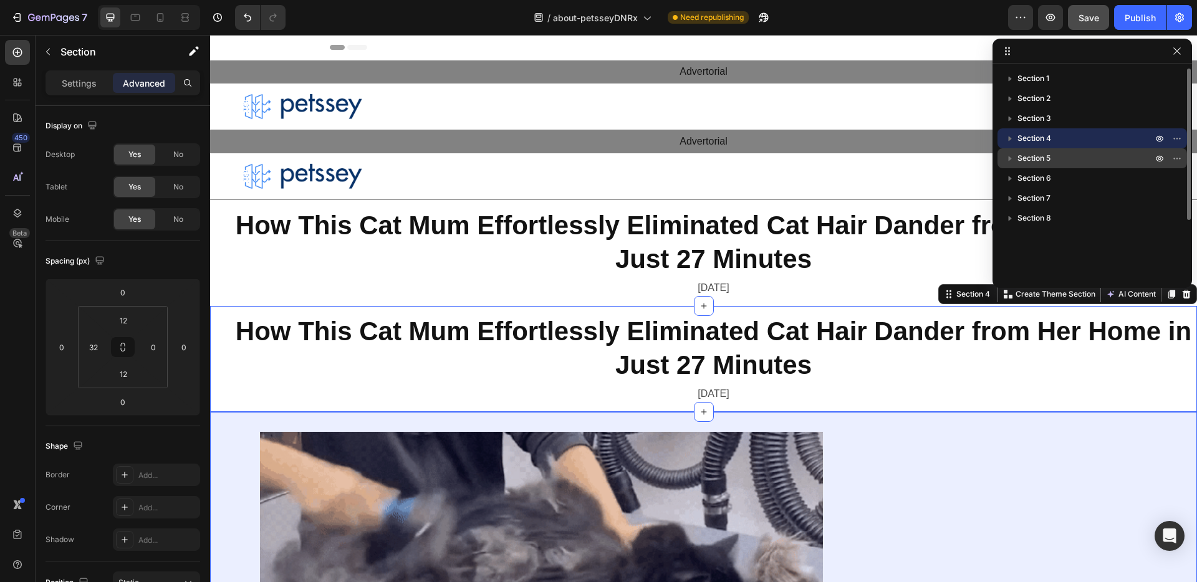
click at [1026, 160] on span "Section 5" at bounding box center [1033, 158] width 33 height 12
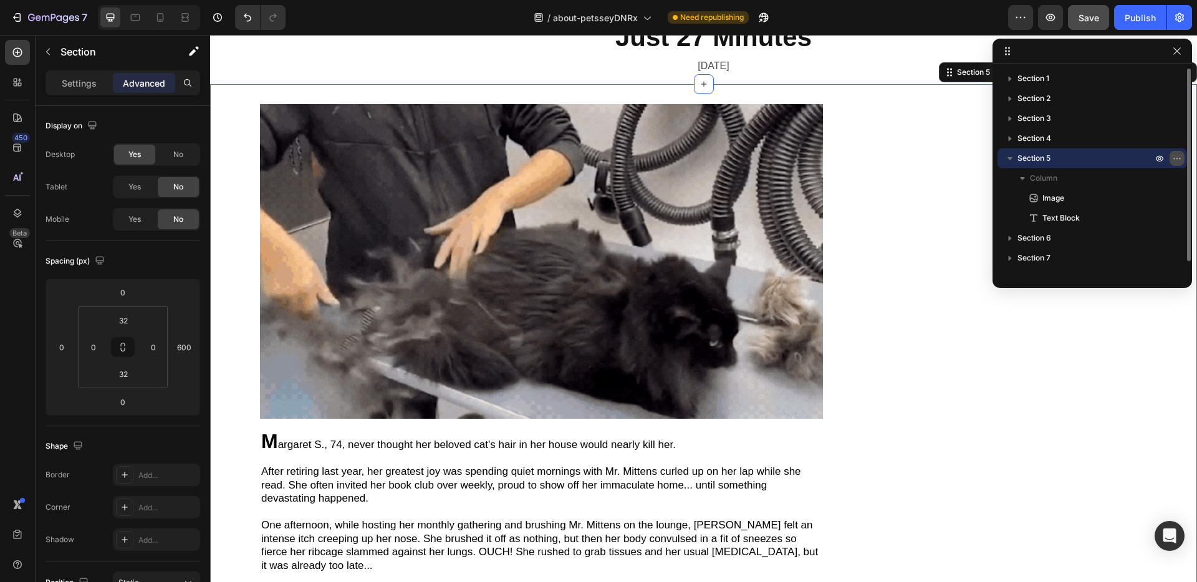
scroll to position [334, 0]
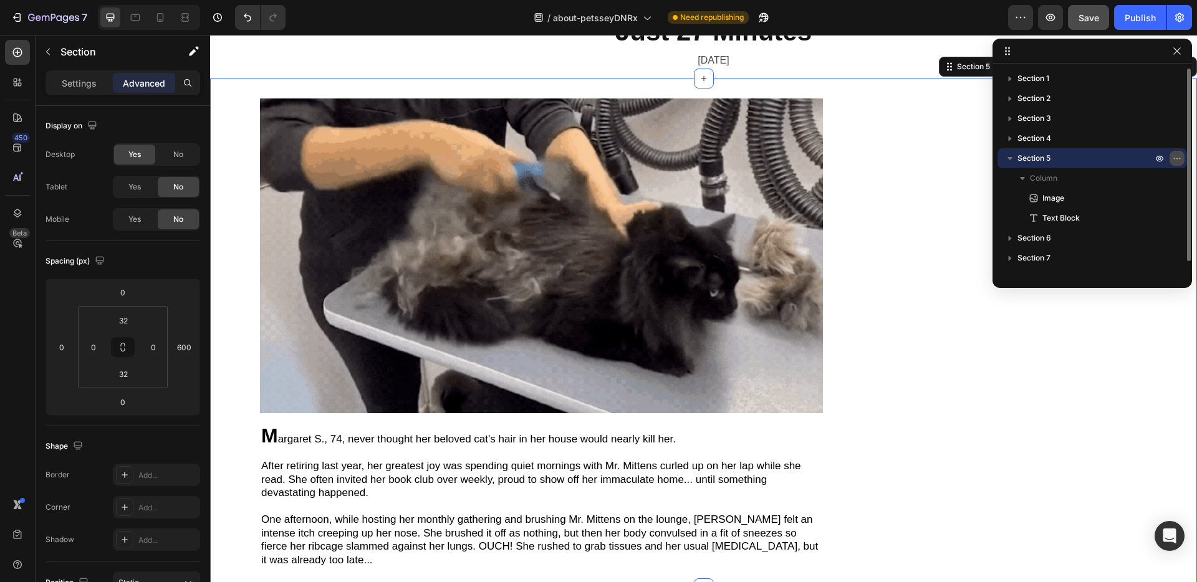
click at [1180, 160] on icon "button" at bounding box center [1177, 158] width 10 height 10
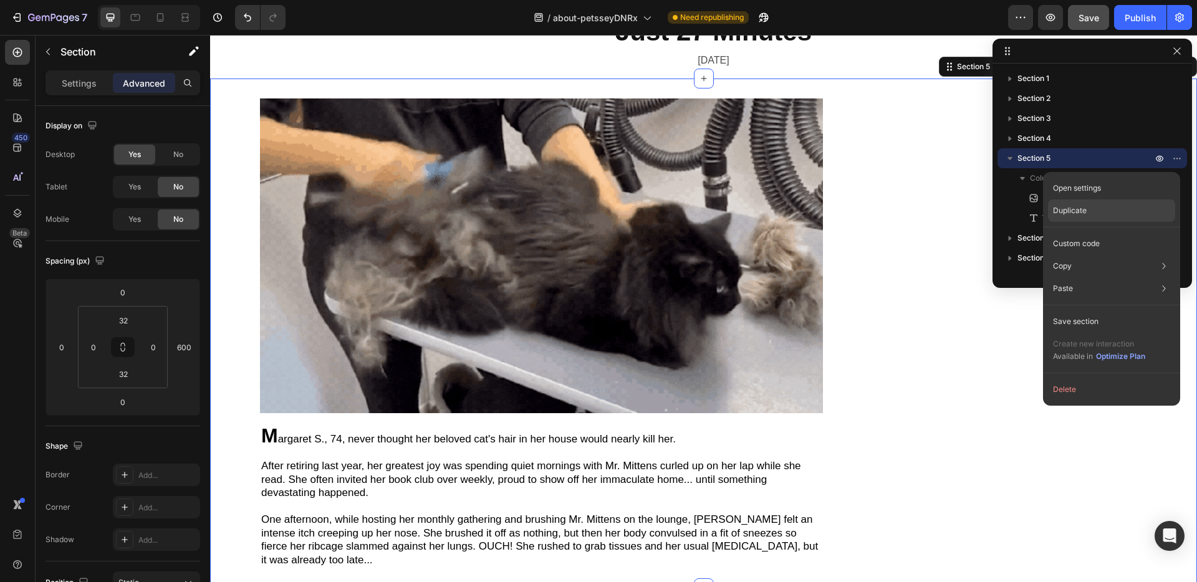
click at [1078, 208] on p "Duplicate" at bounding box center [1070, 210] width 34 height 11
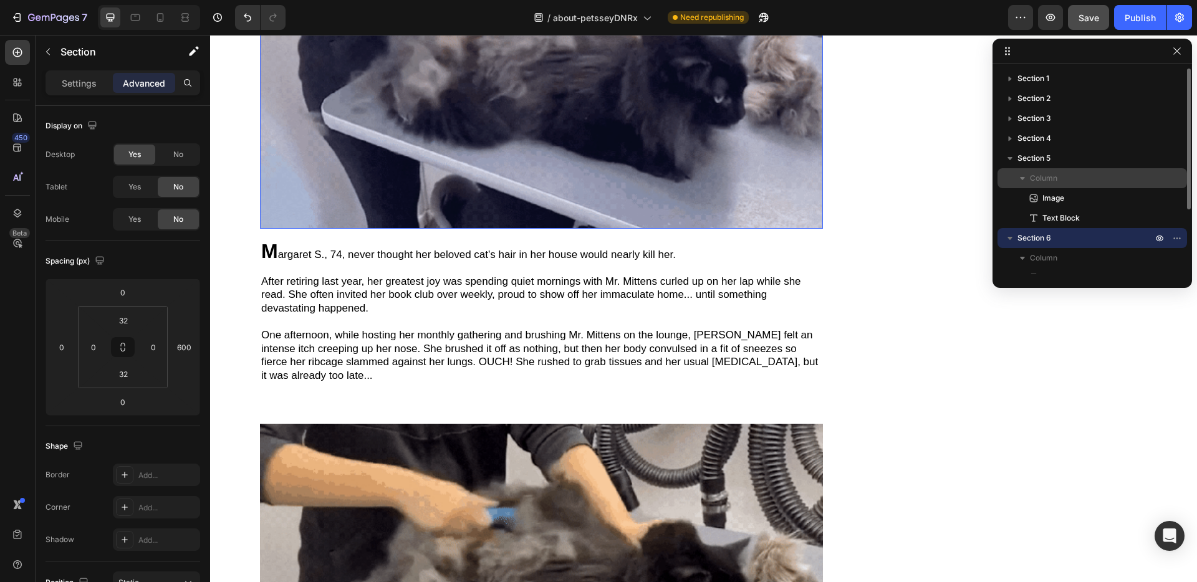
scroll to position [843, 0]
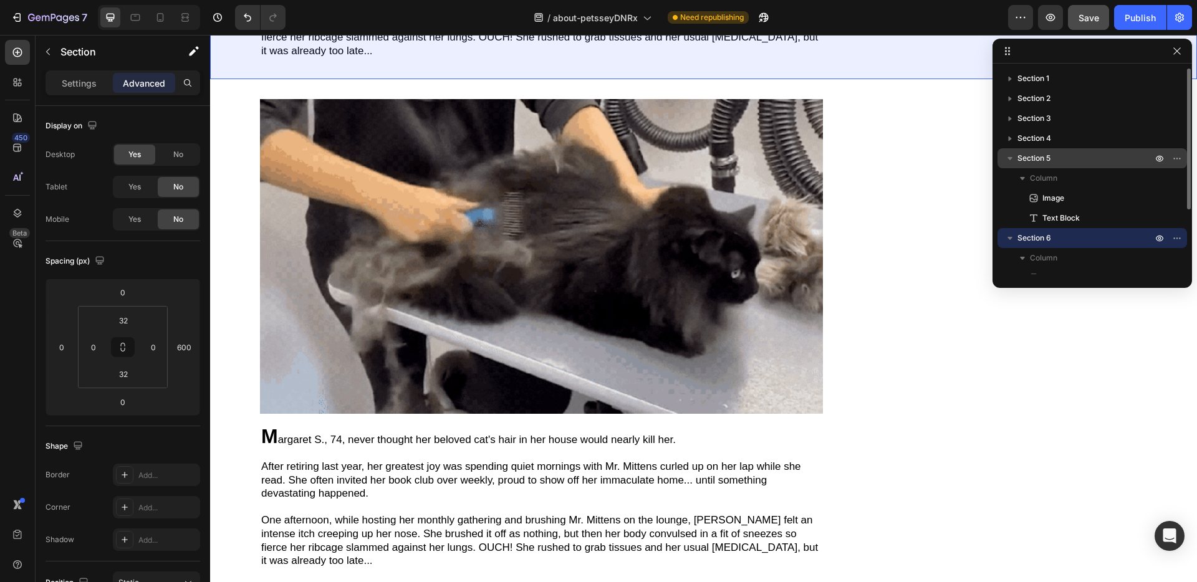
click at [1015, 158] on icon "button" at bounding box center [1010, 158] width 12 height 12
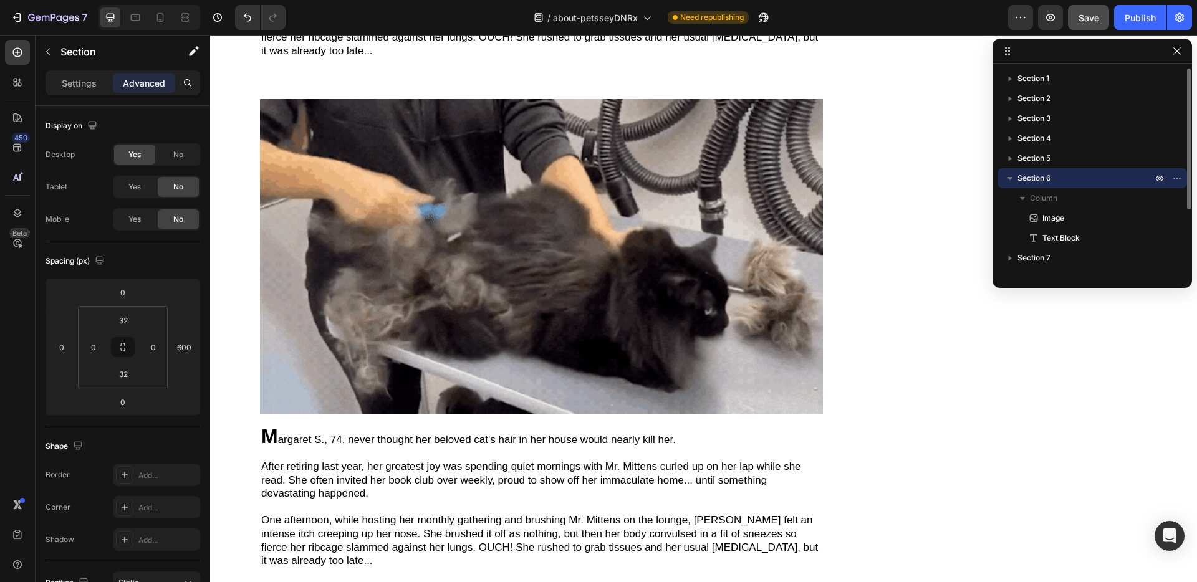
click at [1010, 176] on icon "button" at bounding box center [1010, 178] width 12 height 12
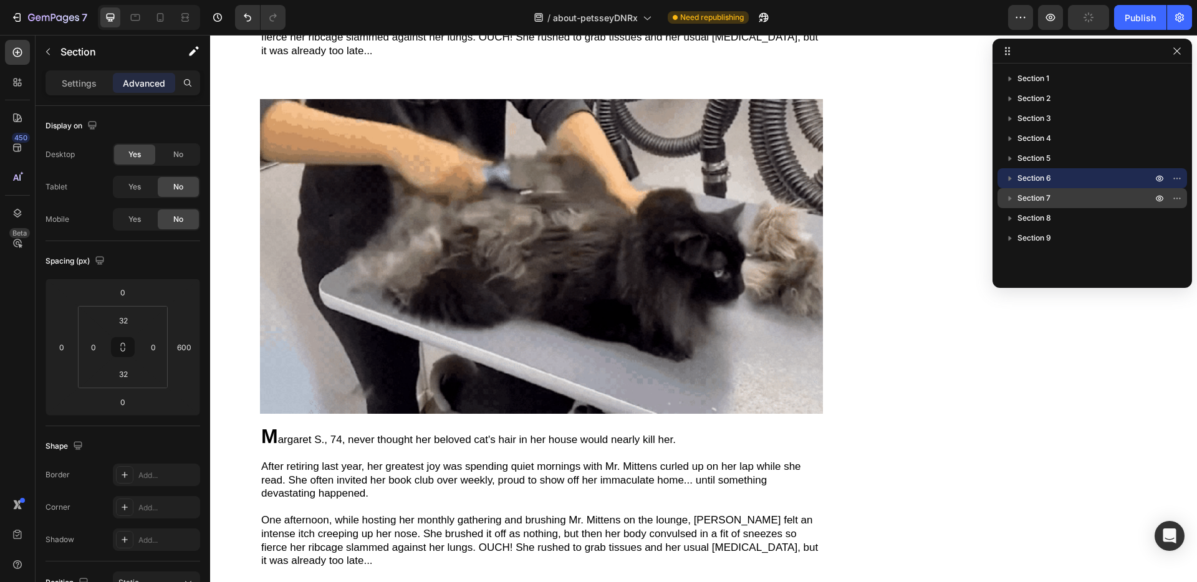
click at [1040, 198] on span "Section 7" at bounding box center [1033, 198] width 33 height 12
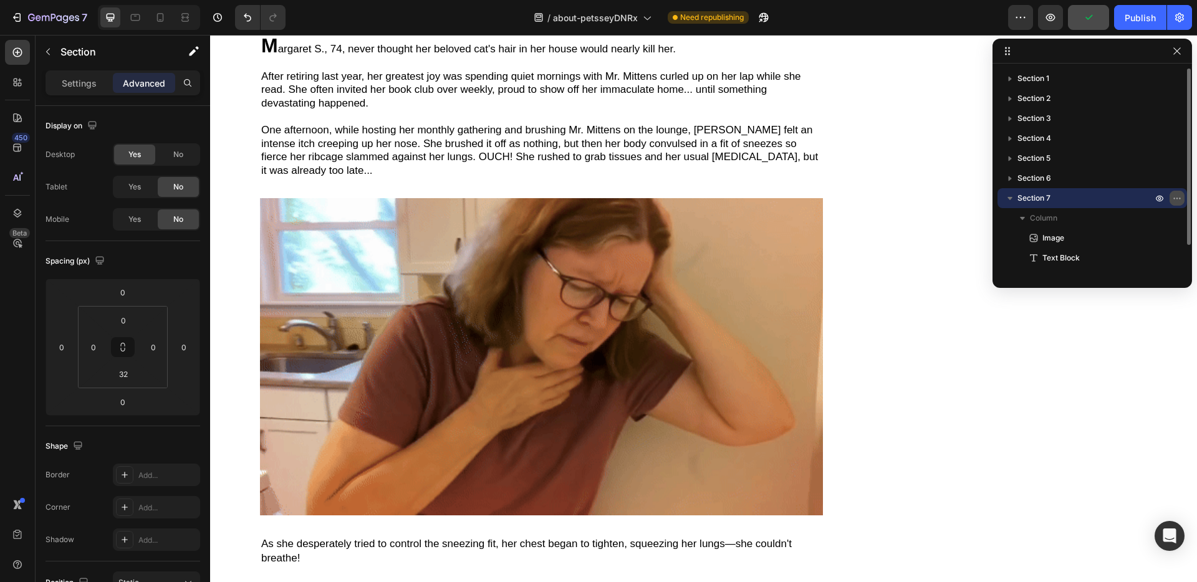
scroll to position [1353, 0]
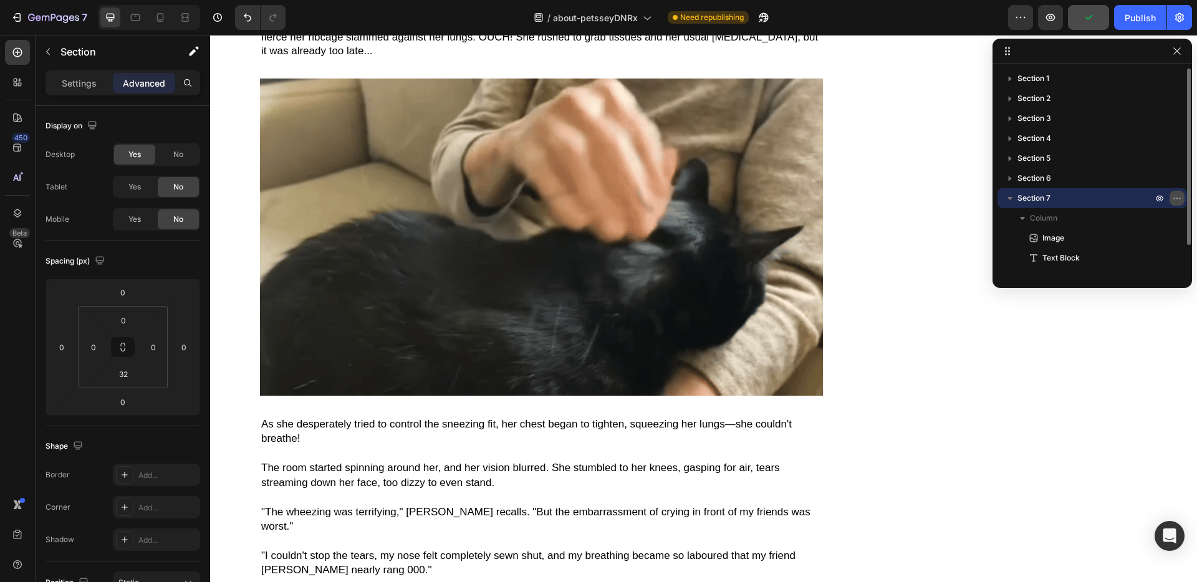
click at [1179, 198] on icon "button" at bounding box center [1177, 198] width 10 height 10
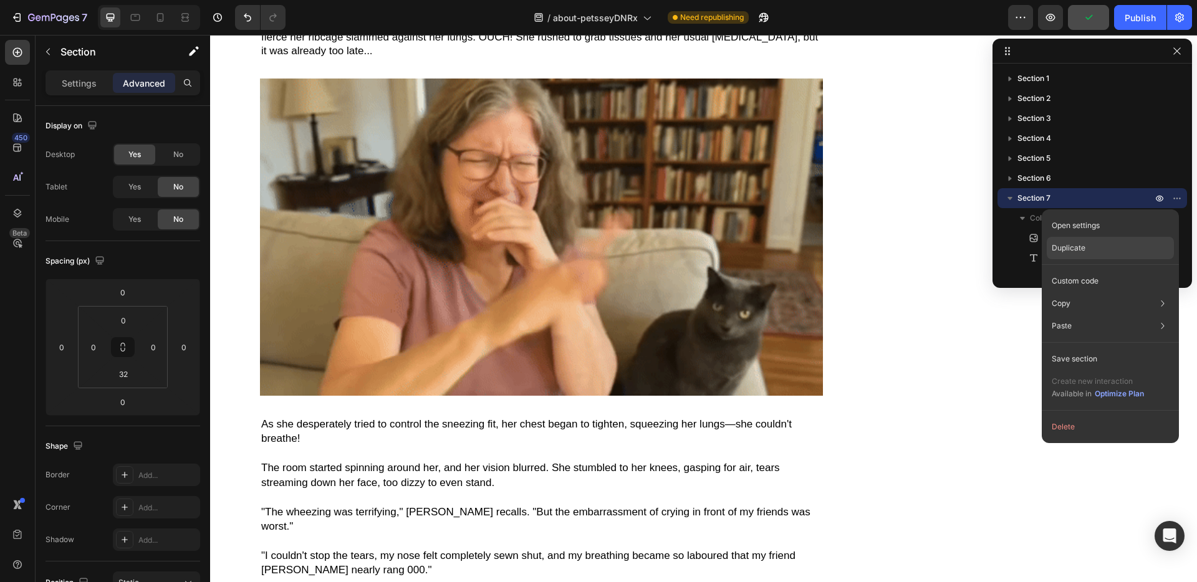
click at [1100, 270] on div "Duplicate" at bounding box center [1110, 281] width 127 height 22
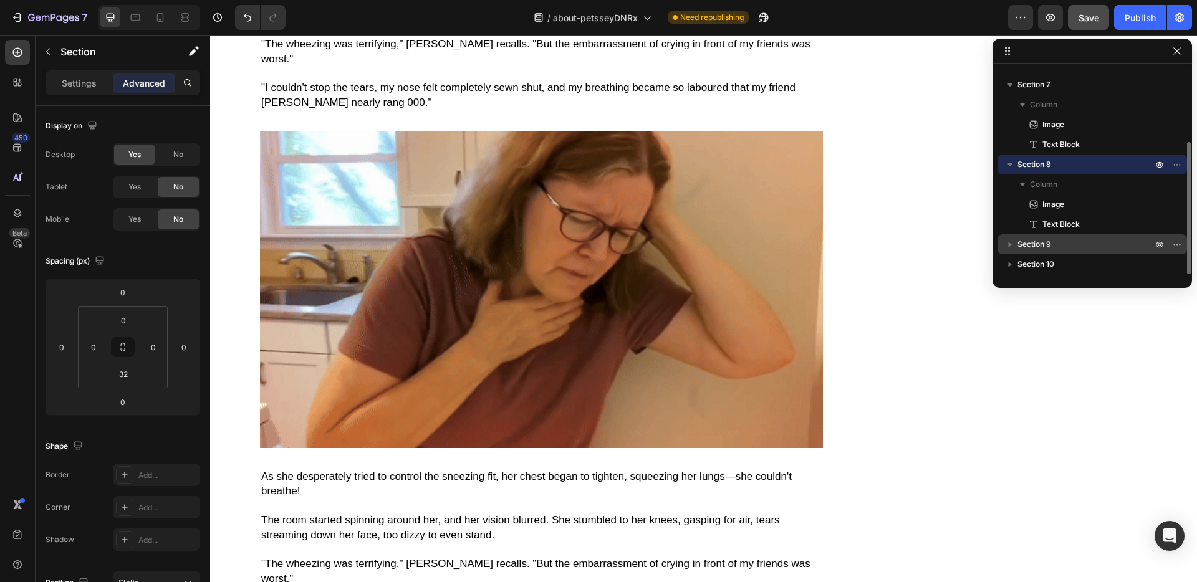
scroll to position [1857, 0]
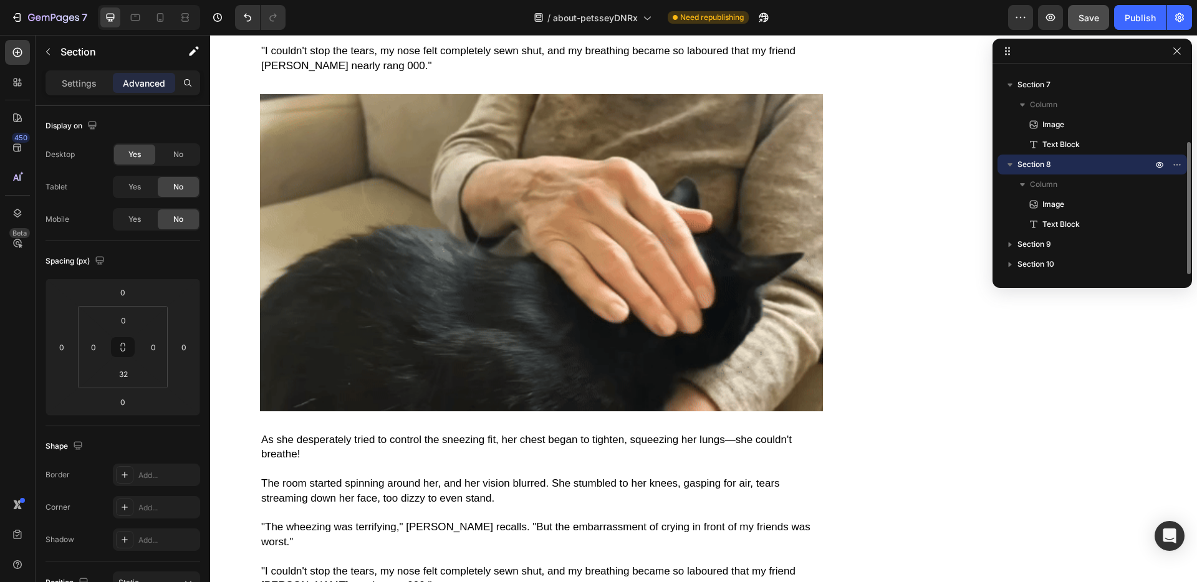
click at [1010, 162] on icon "button" at bounding box center [1010, 164] width 12 height 12
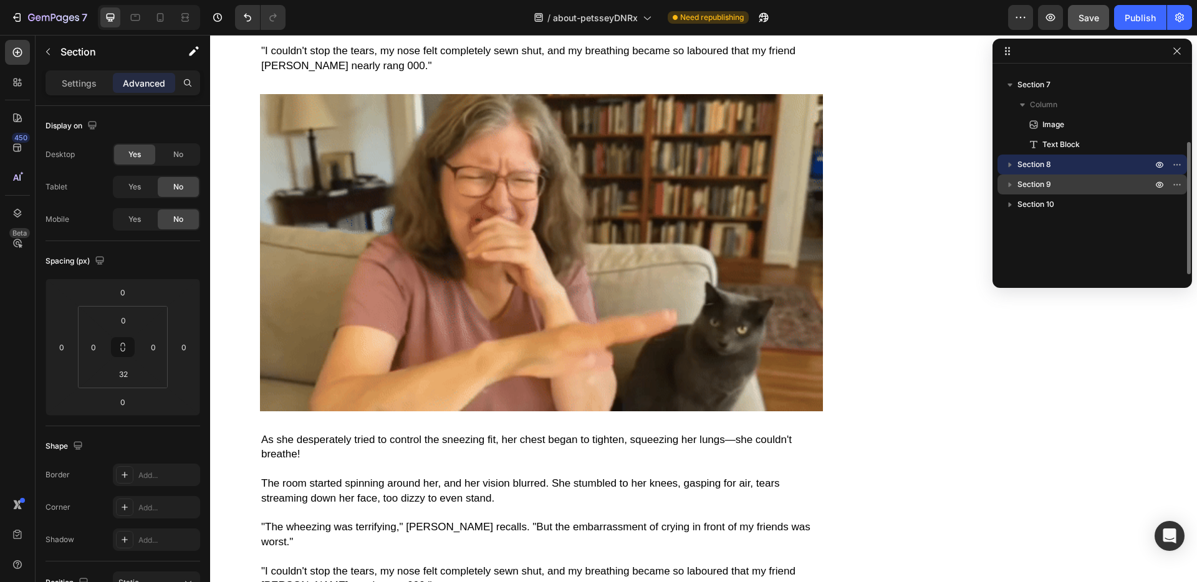
click at [1024, 185] on span "Section 9" at bounding box center [1034, 184] width 34 height 12
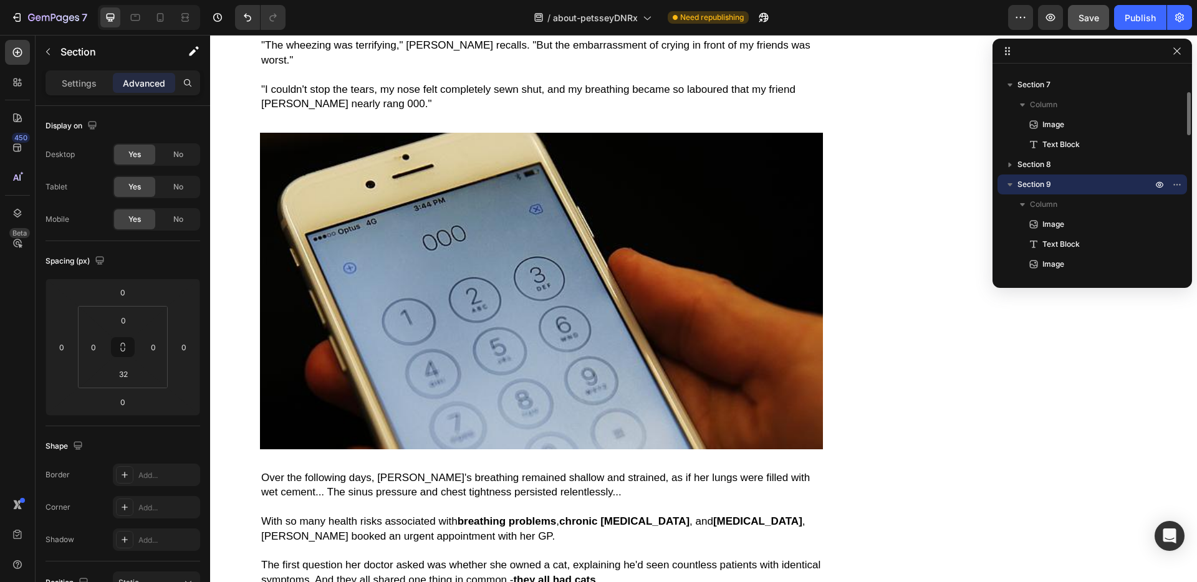
scroll to position [2362, 0]
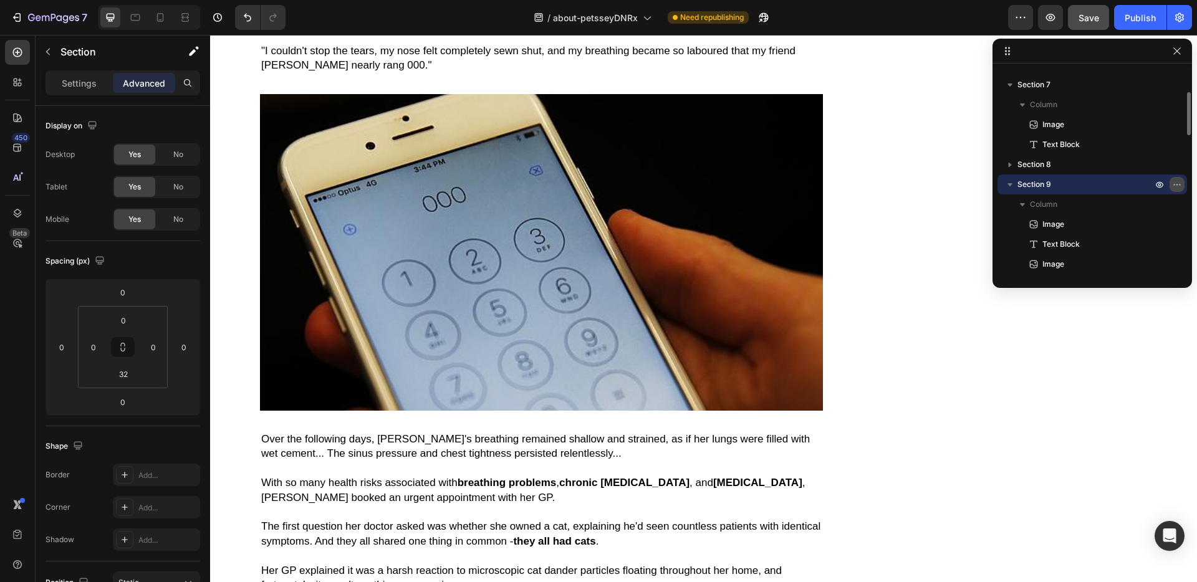
click at [1176, 185] on icon "button" at bounding box center [1177, 185] width 10 height 10
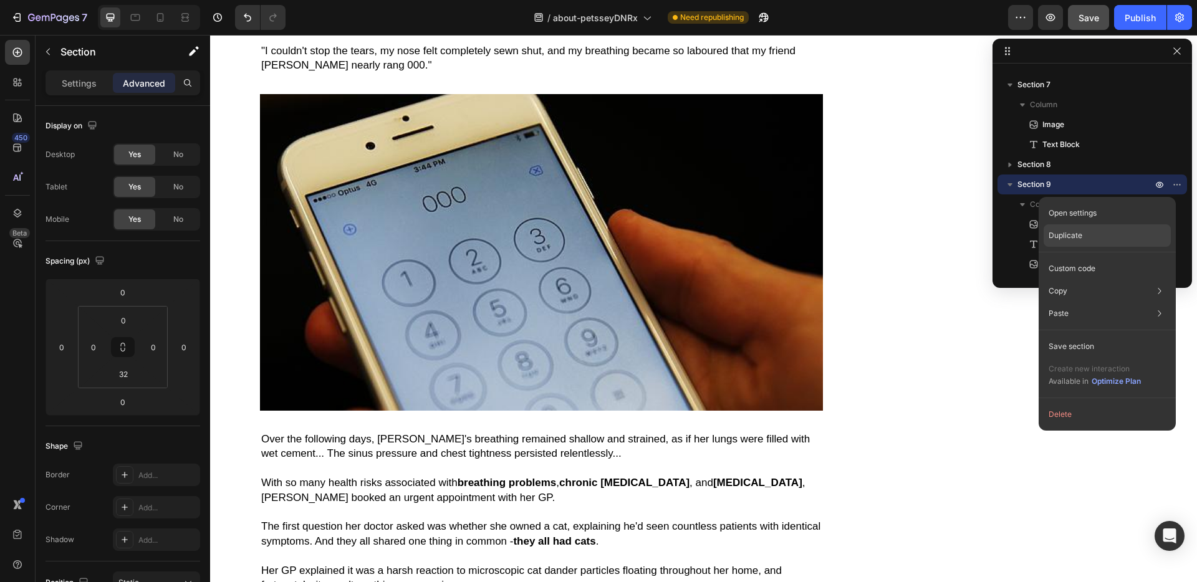
click at [1080, 233] on p "Duplicate" at bounding box center [1066, 235] width 34 height 11
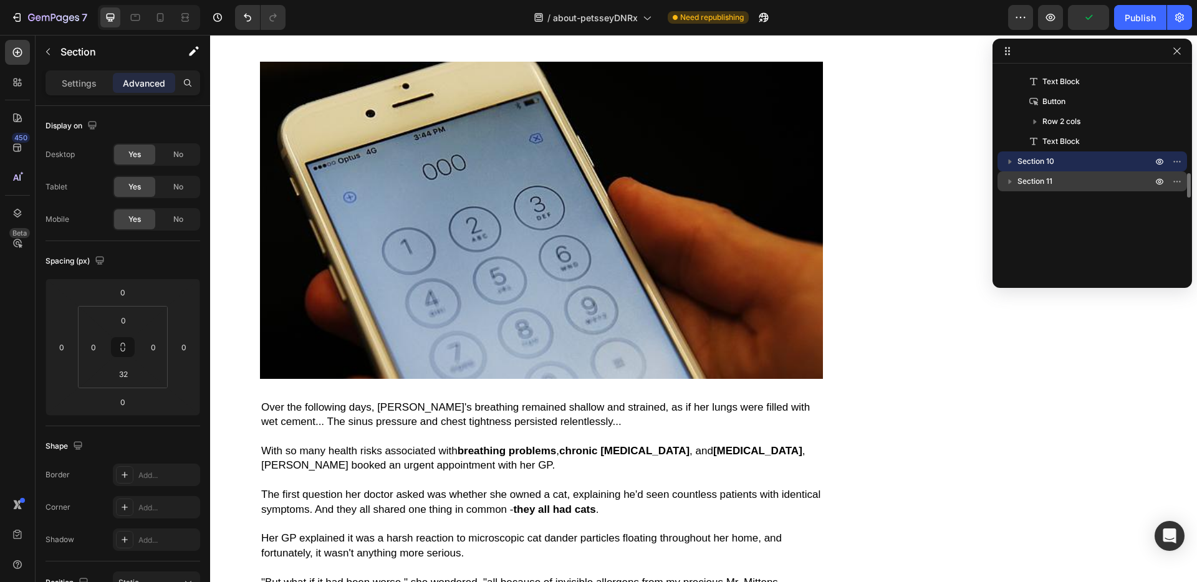
click at [1029, 180] on span "Section 11" at bounding box center [1034, 181] width 35 height 12
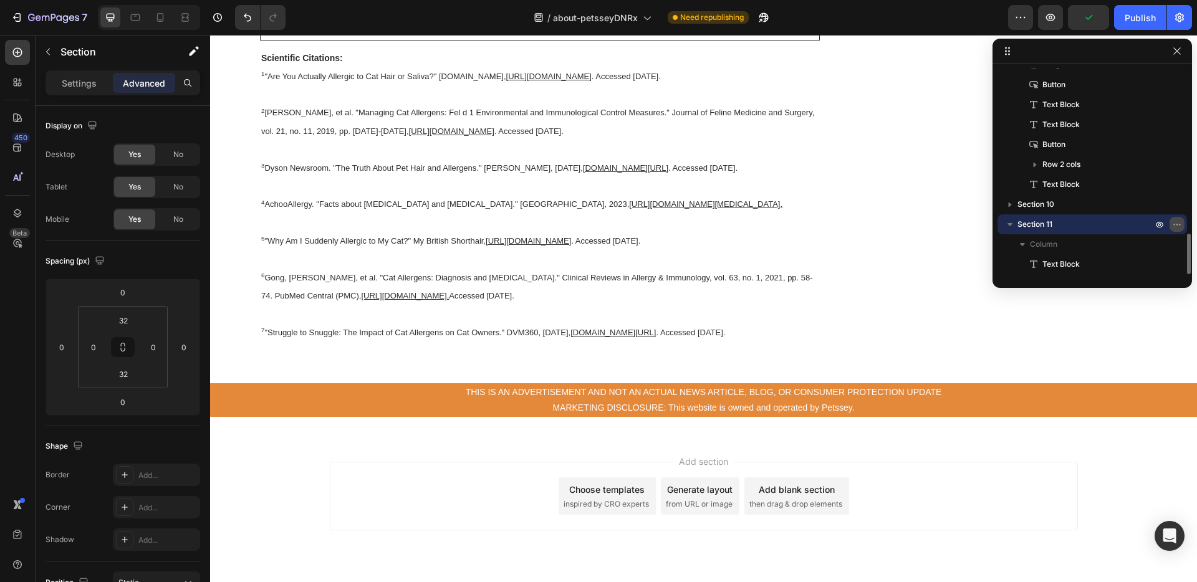
scroll to position [26208, 0]
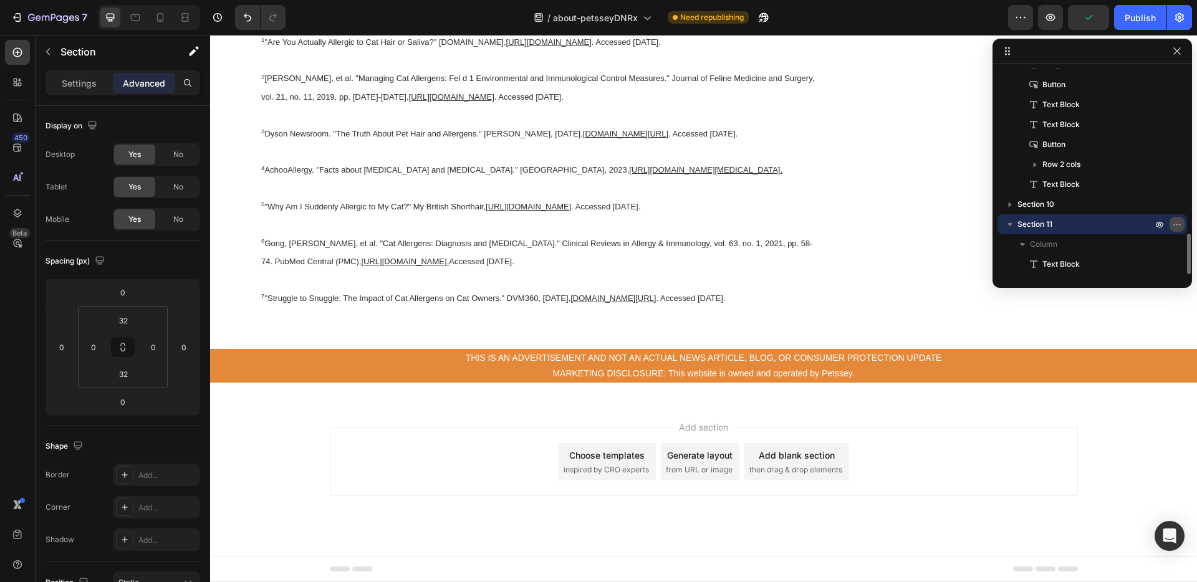
click at [1179, 223] on icon "button" at bounding box center [1177, 224] width 10 height 10
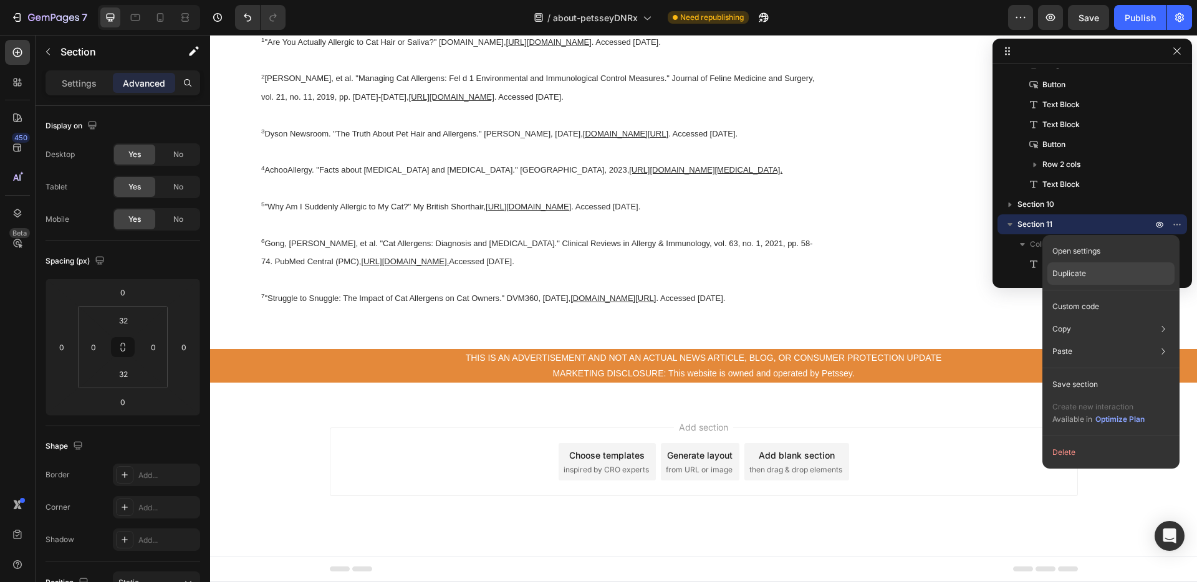
click at [1102, 295] on div "Duplicate" at bounding box center [1110, 306] width 127 height 22
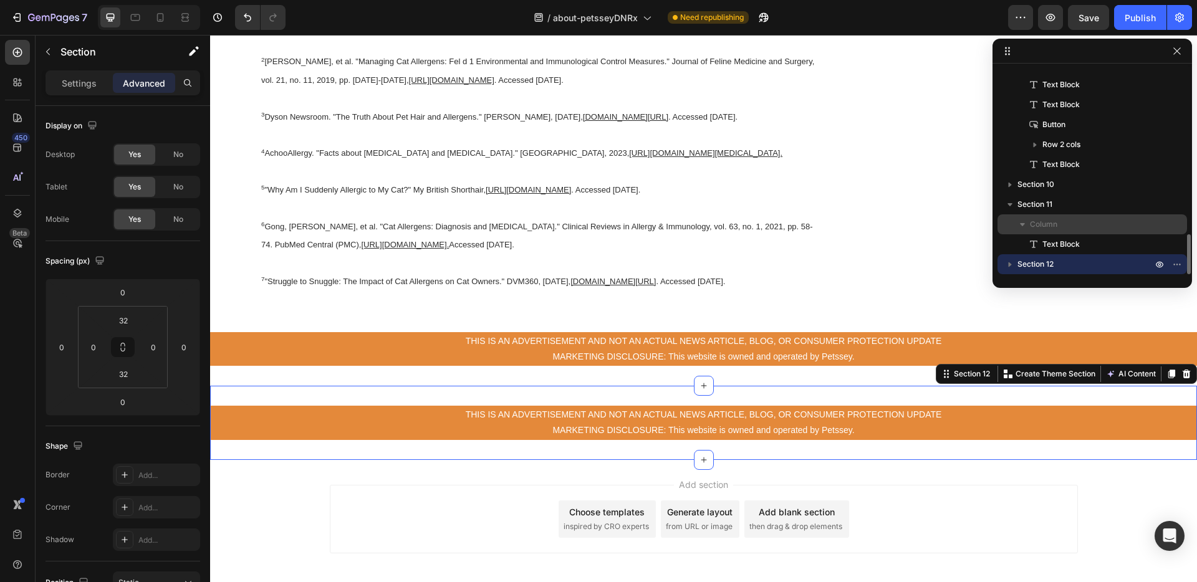
scroll to position [0, 0]
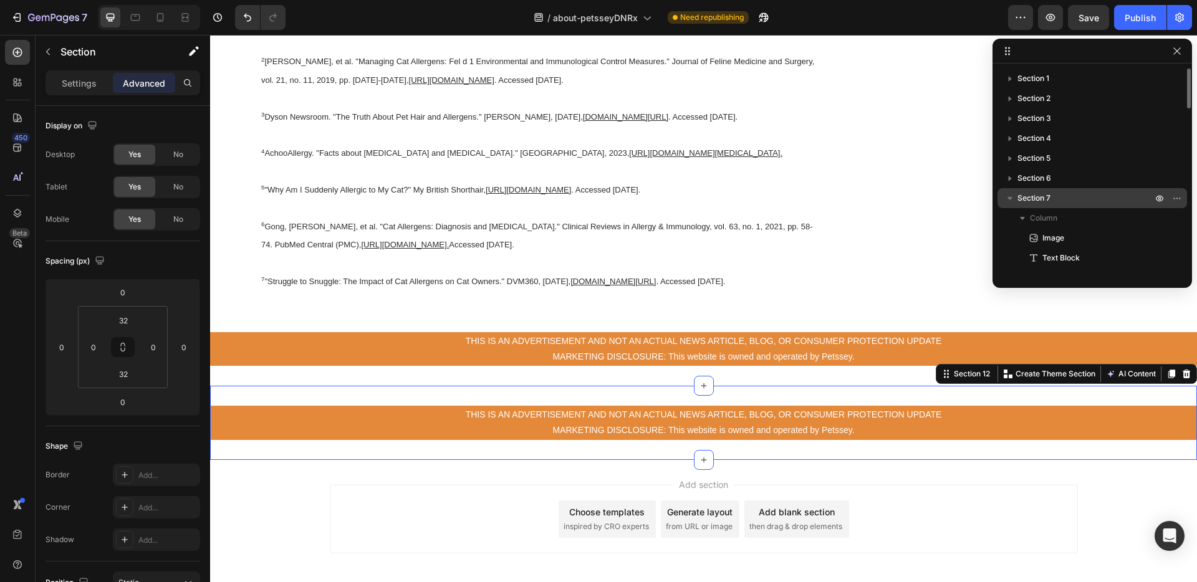
click at [1010, 196] on icon "button" at bounding box center [1010, 198] width 12 height 12
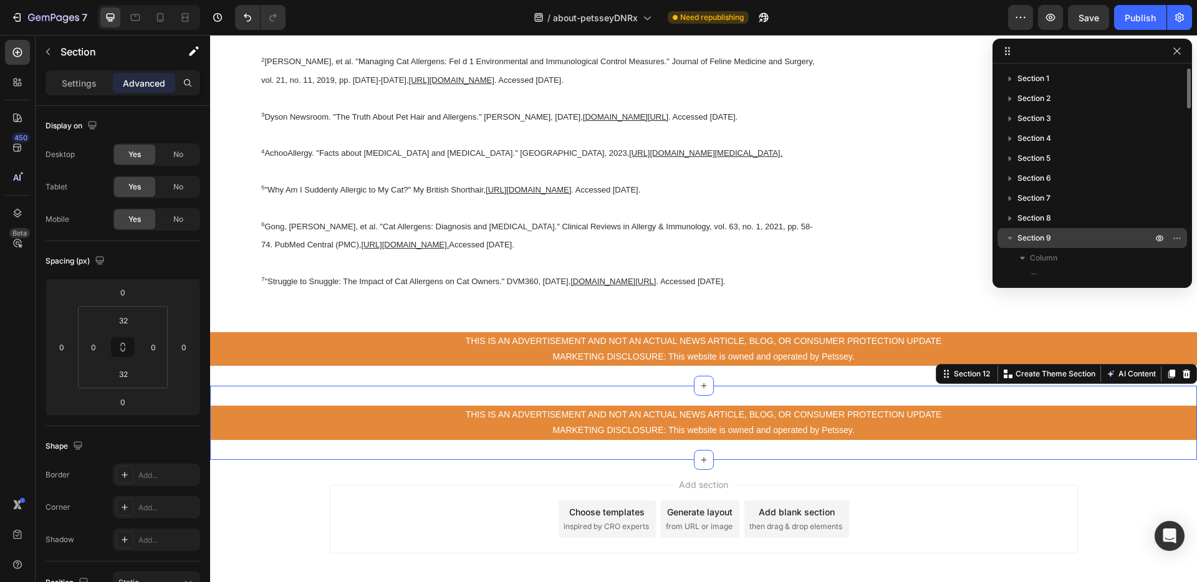
click at [1009, 239] on icon "button" at bounding box center [1009, 238] width 5 height 3
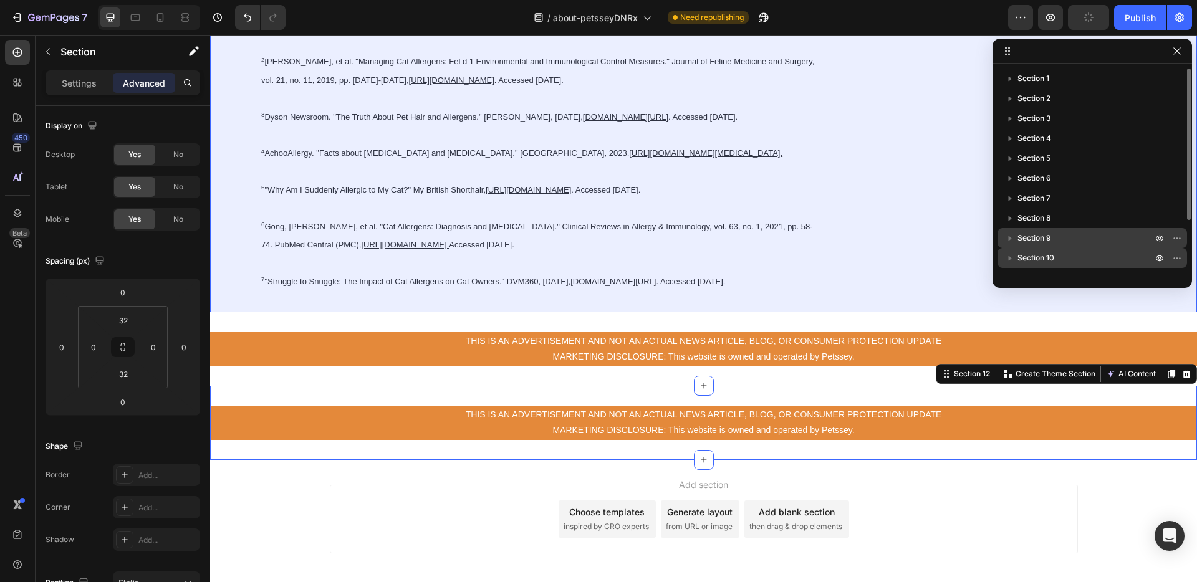
click at [1009, 254] on icon "button" at bounding box center [1010, 258] width 12 height 12
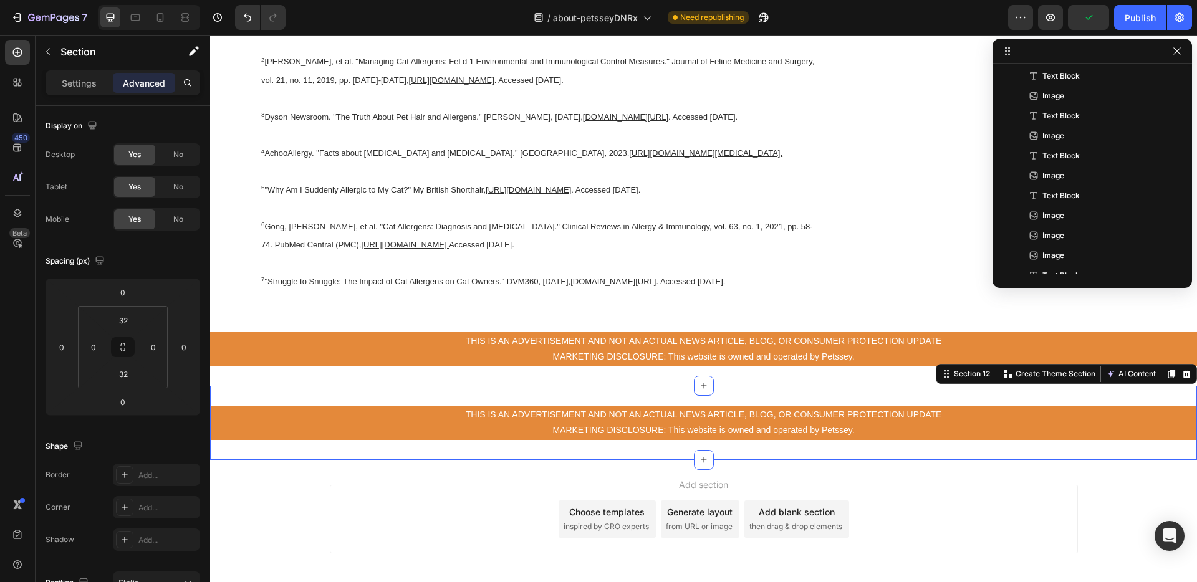
scroll to position [69, 0]
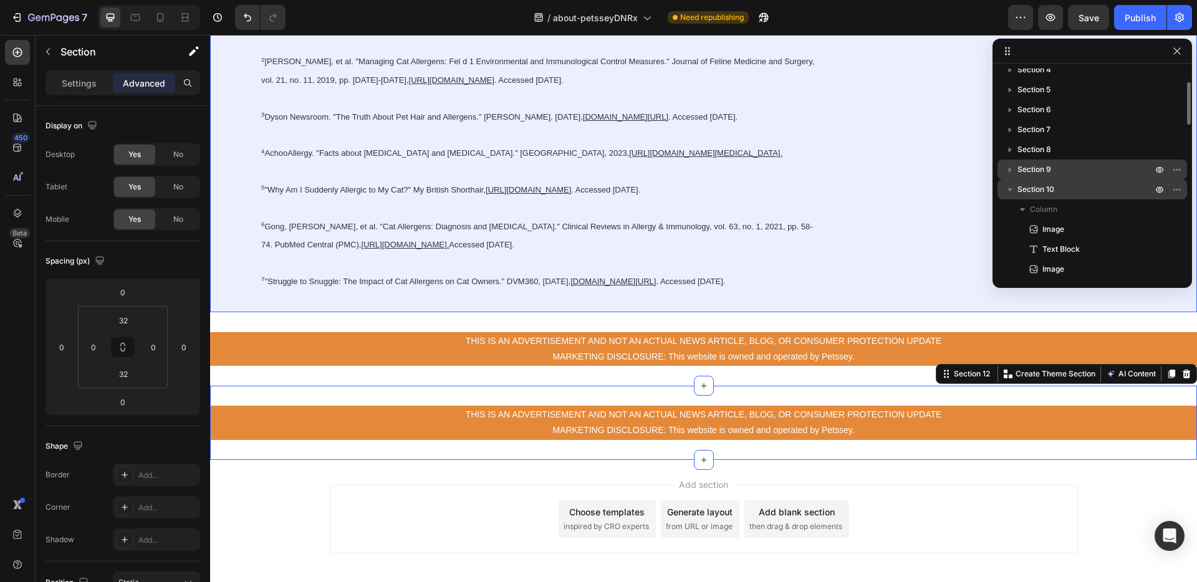
click at [1012, 191] on icon "button" at bounding box center [1010, 189] width 12 height 12
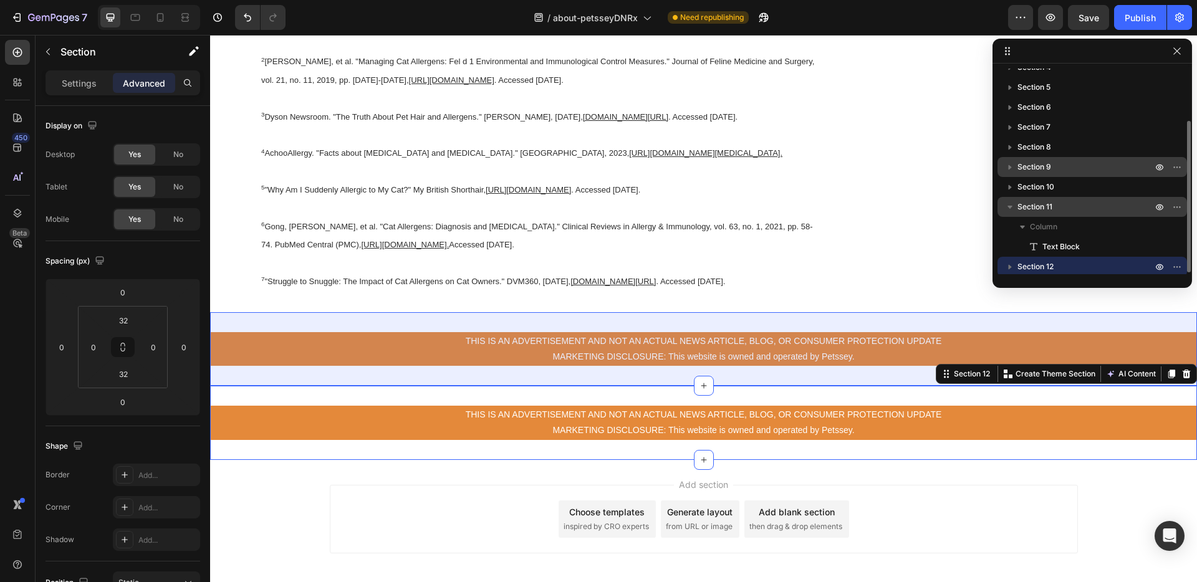
click at [1009, 204] on icon "button" at bounding box center [1010, 207] width 12 height 12
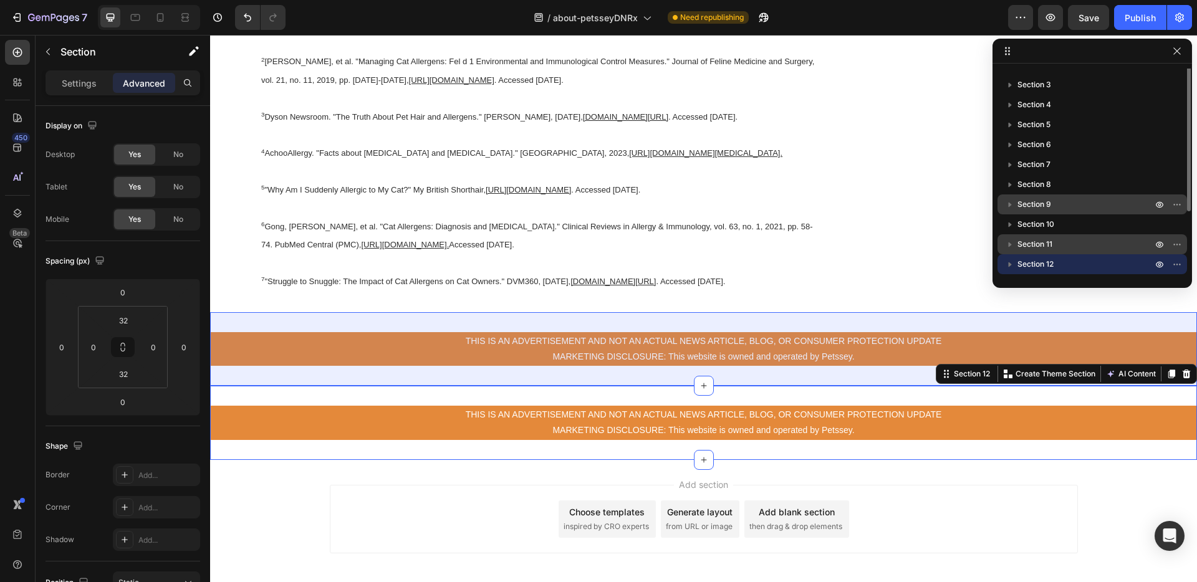
scroll to position [0, 0]
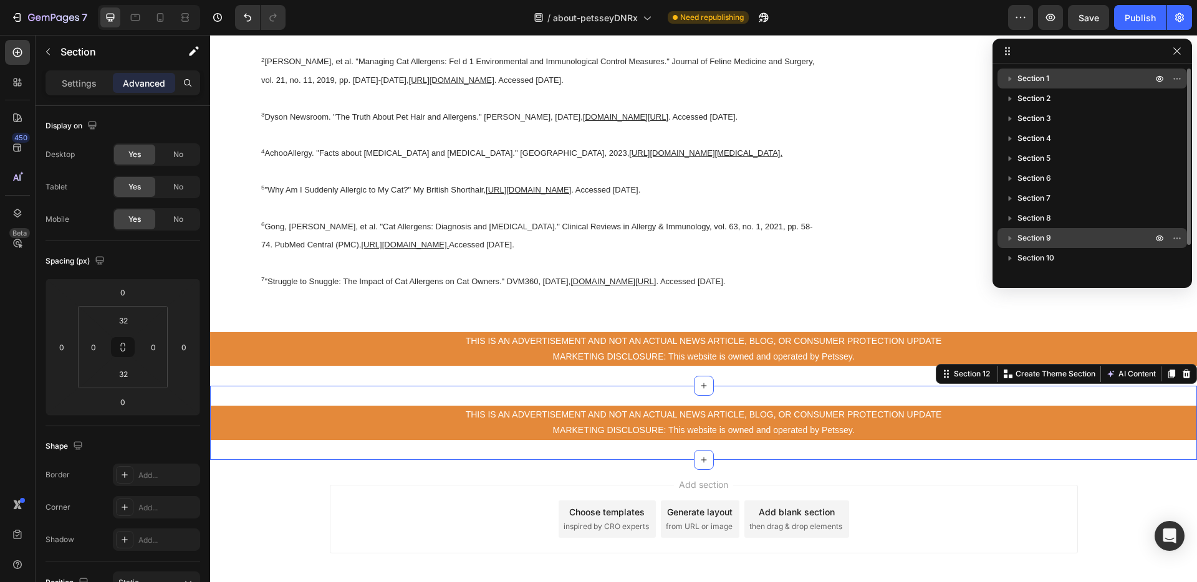
click at [1028, 79] on span "Section 1" at bounding box center [1033, 78] width 32 height 12
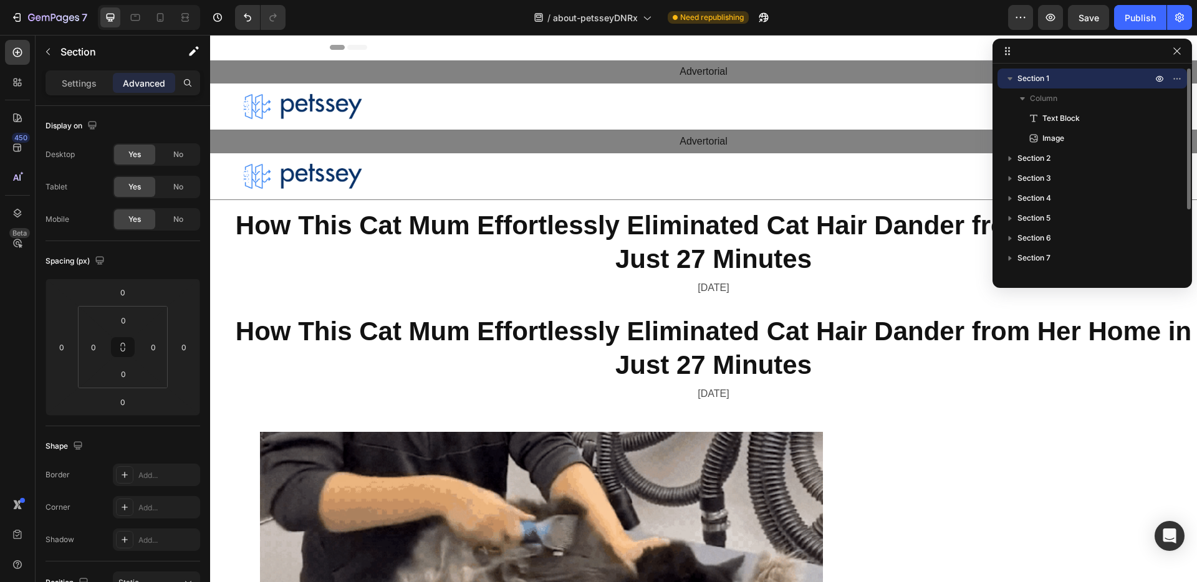
click at [1006, 80] on icon "button" at bounding box center [1010, 78] width 12 height 12
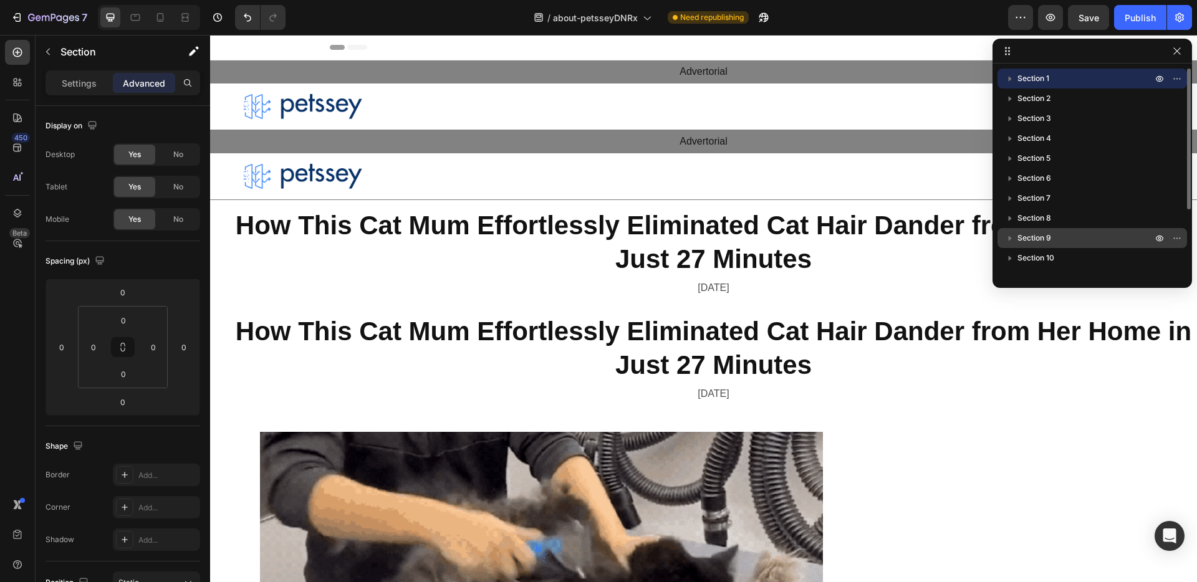
click at [1032, 80] on span "Section 1" at bounding box center [1033, 78] width 32 height 12
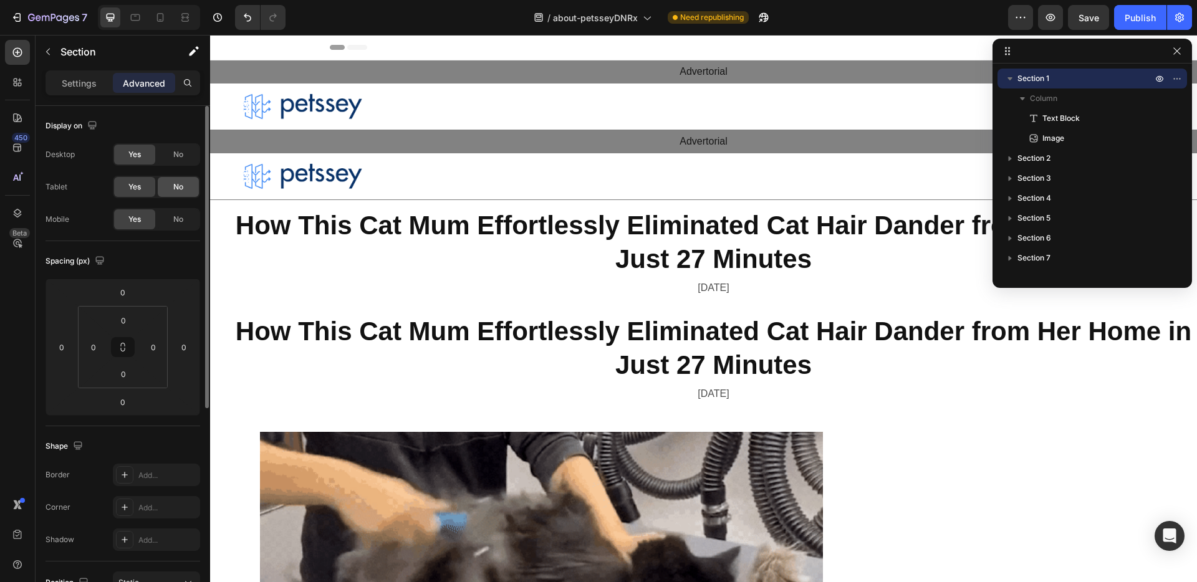
click at [168, 179] on div "No" at bounding box center [178, 187] width 41 height 20
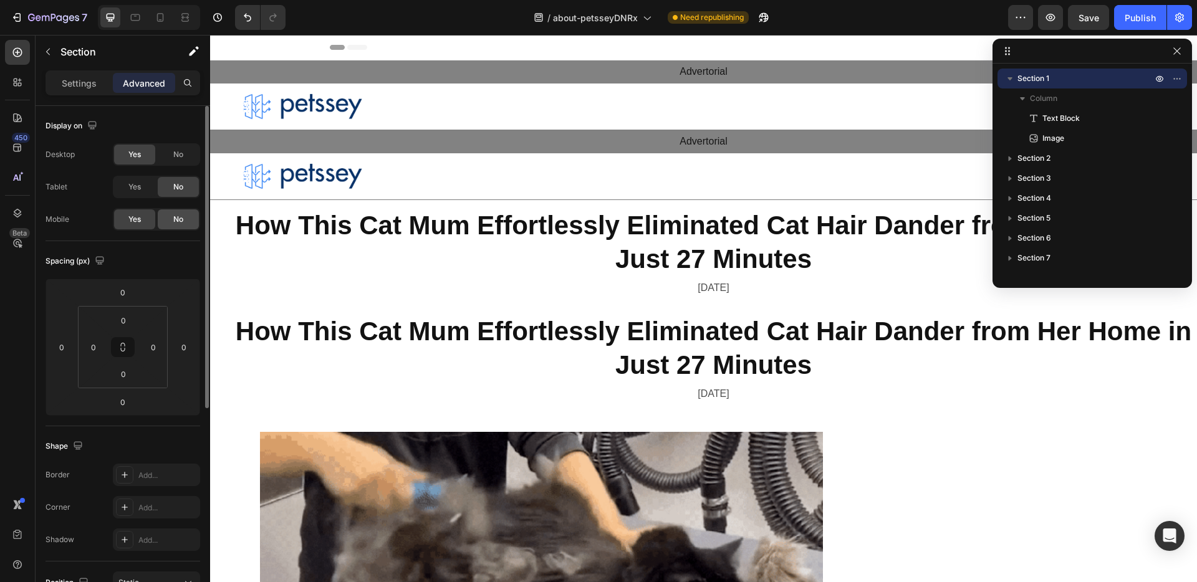
click at [174, 223] on span "No" at bounding box center [178, 219] width 10 height 11
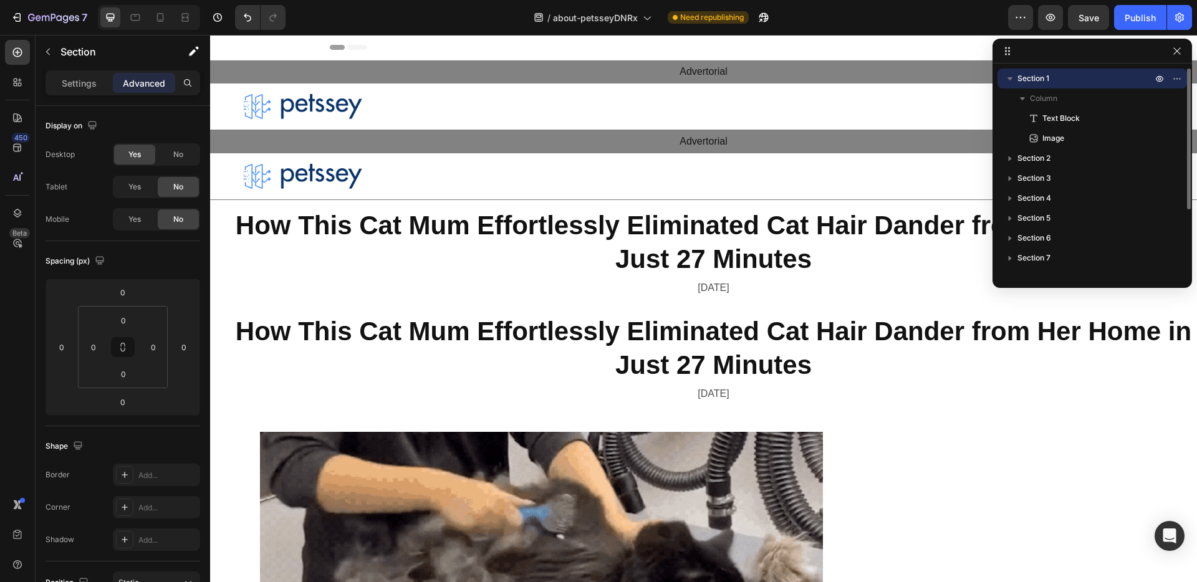
click at [1012, 76] on icon "button" at bounding box center [1010, 78] width 12 height 12
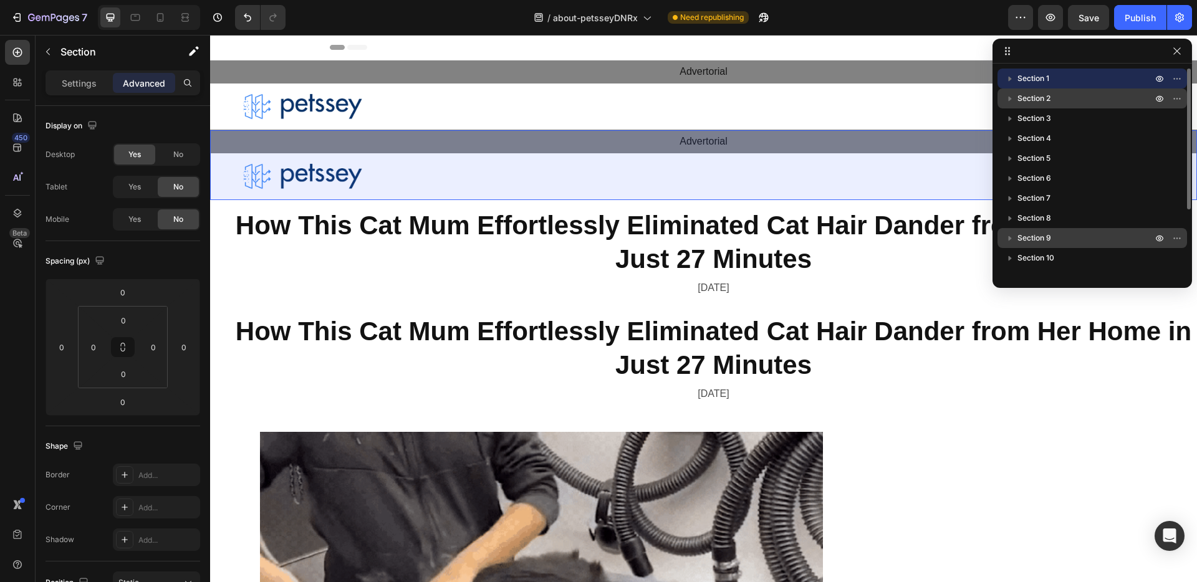
click at [1042, 95] on span "Section 2" at bounding box center [1033, 98] width 33 height 12
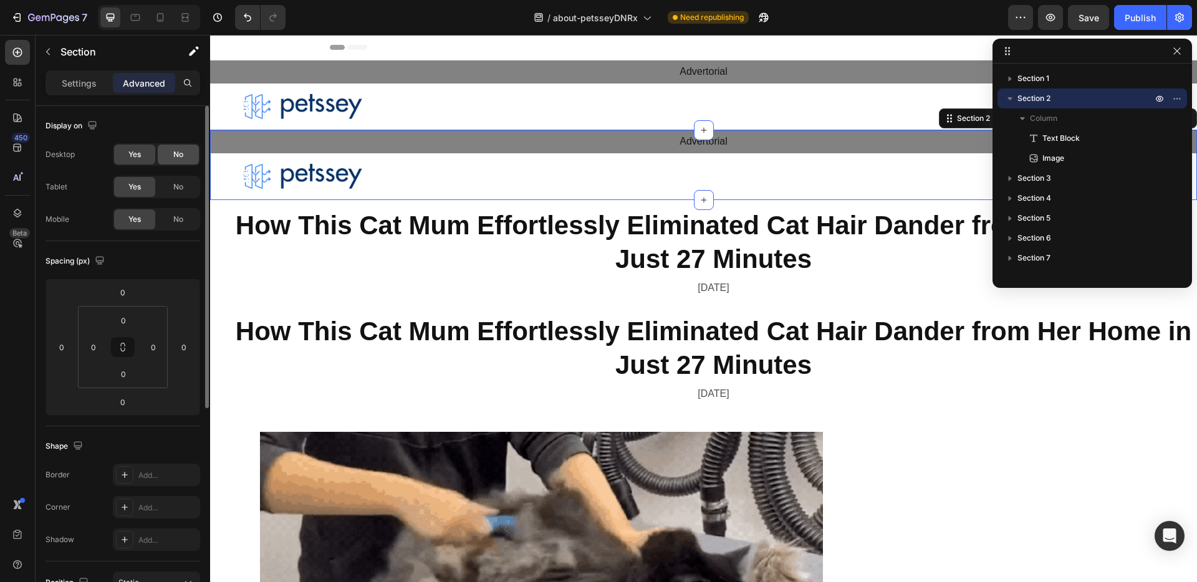
click at [185, 155] on div "No" at bounding box center [178, 155] width 41 height 20
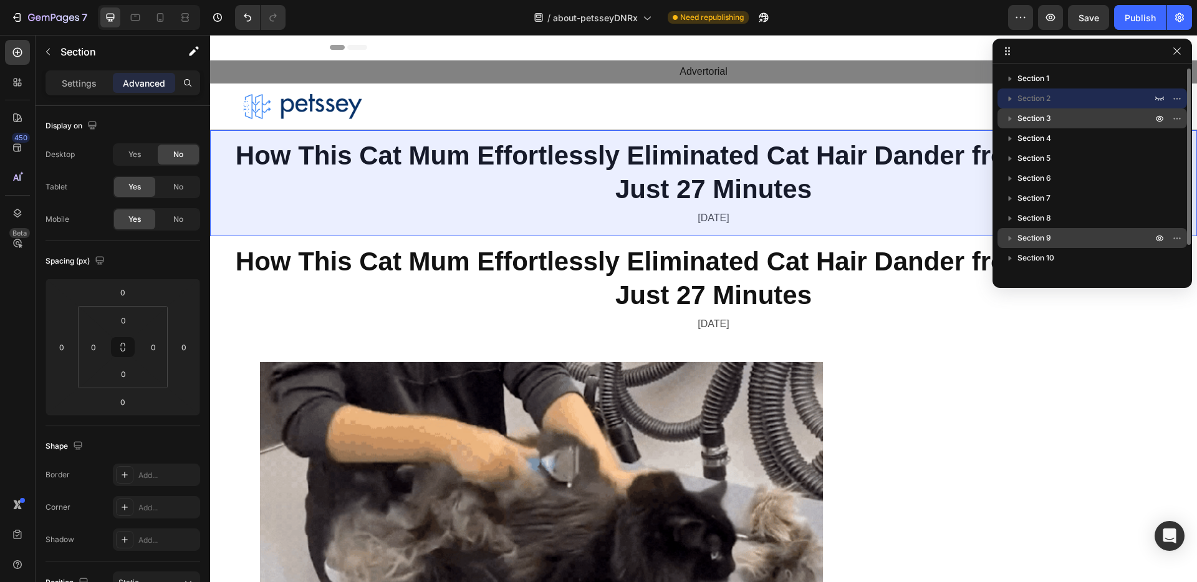
click at [1068, 113] on p "Section 3" at bounding box center [1085, 118] width 137 height 12
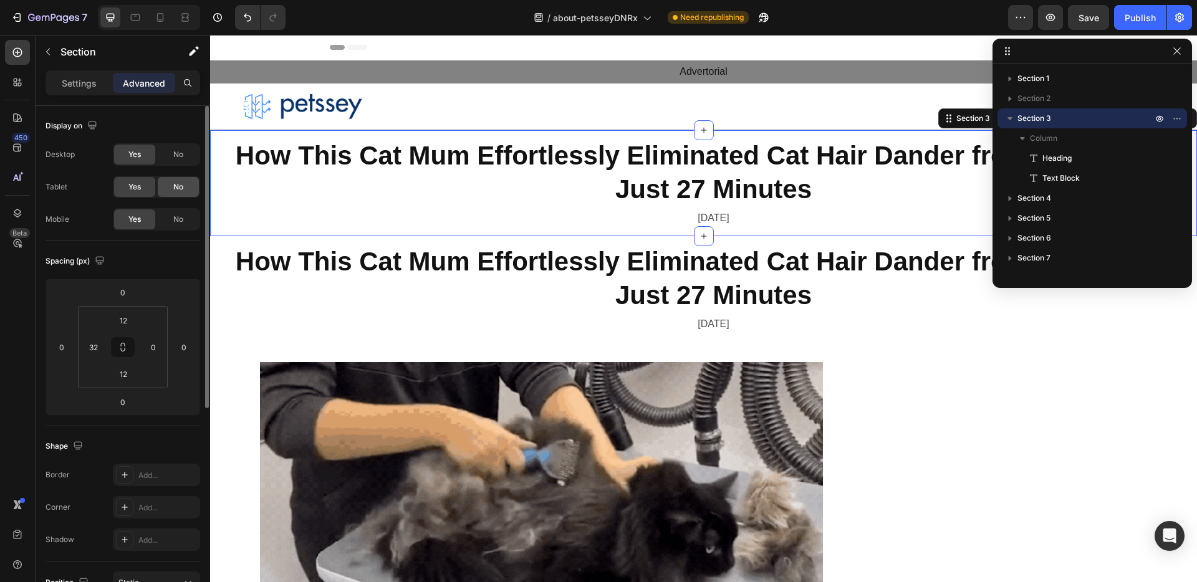
click at [181, 188] on span "No" at bounding box center [178, 186] width 10 height 11
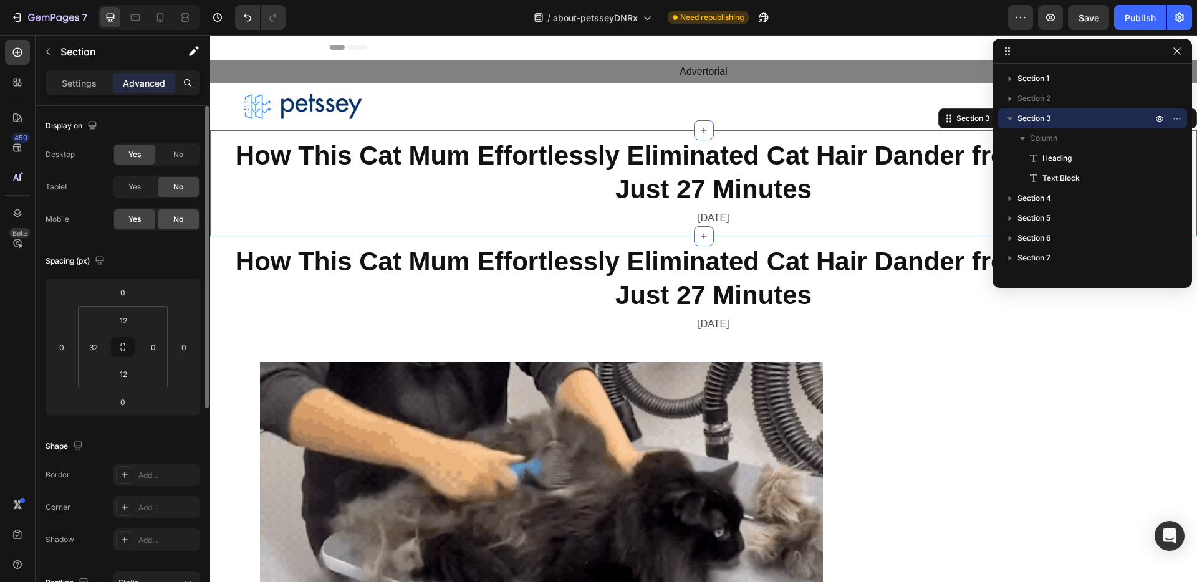
click at [180, 215] on span "No" at bounding box center [178, 219] width 10 height 11
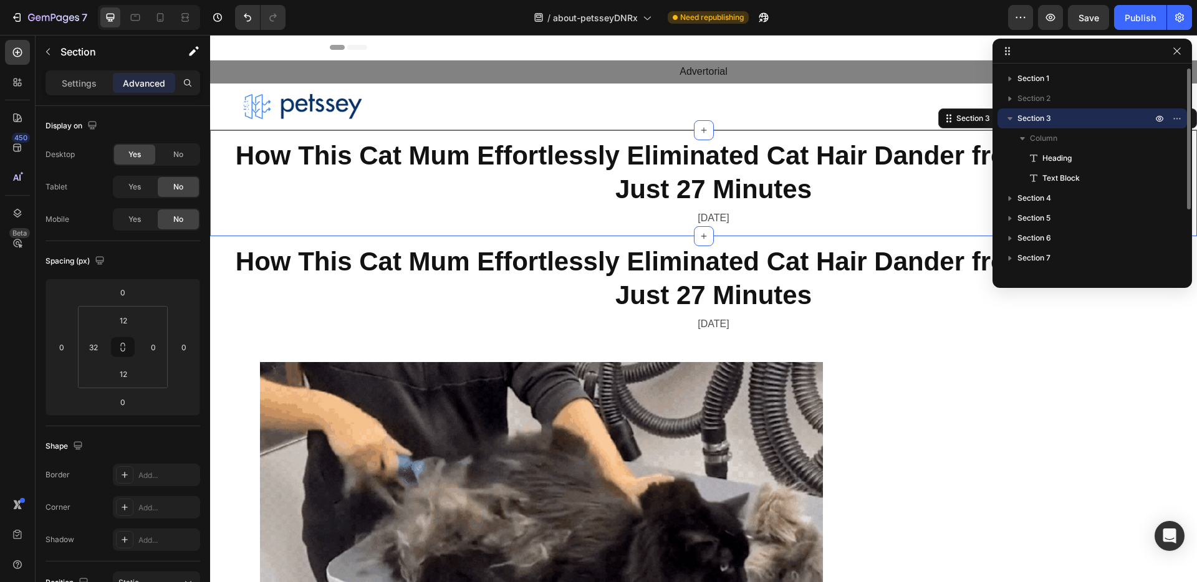
click at [1013, 121] on icon "button" at bounding box center [1010, 118] width 12 height 12
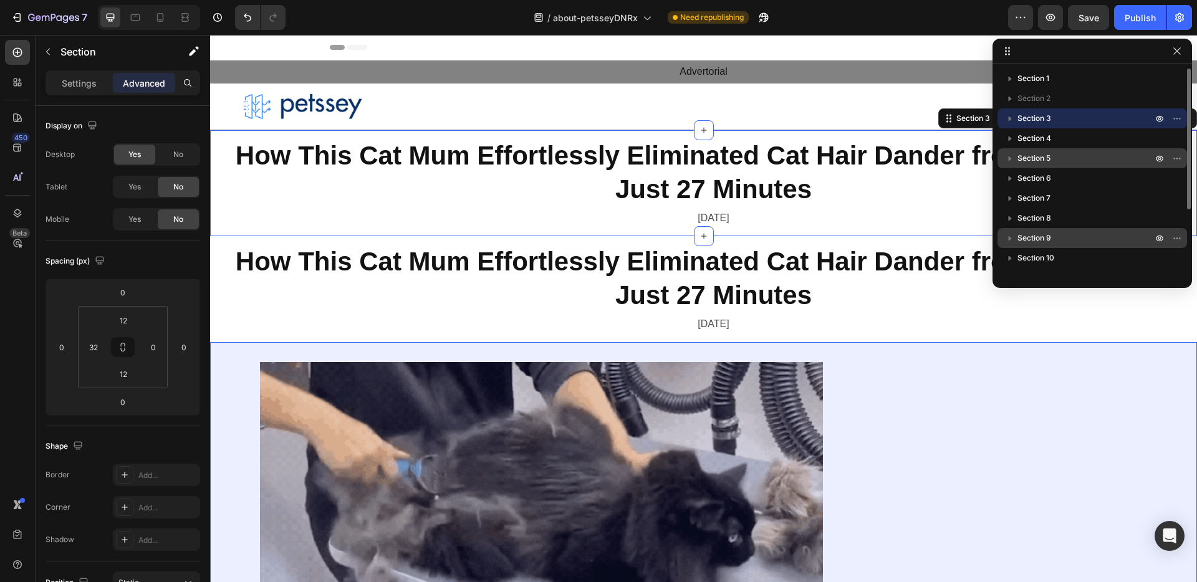
click at [1056, 153] on p "Section 5" at bounding box center [1085, 158] width 137 height 12
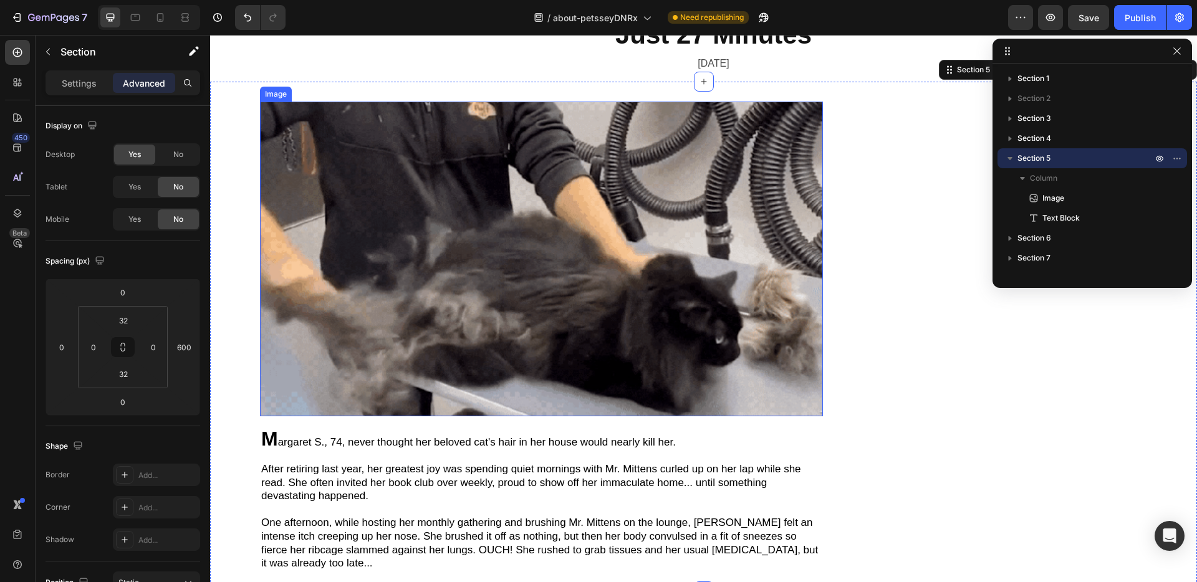
scroll to position [264, 0]
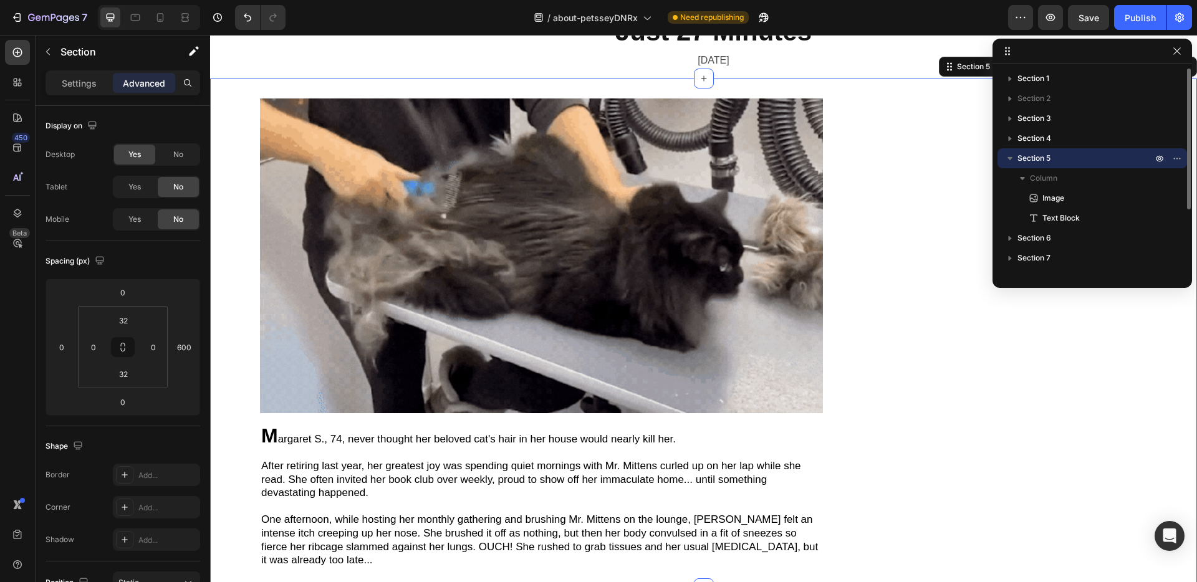
click at [1015, 156] on icon "button" at bounding box center [1010, 158] width 12 height 12
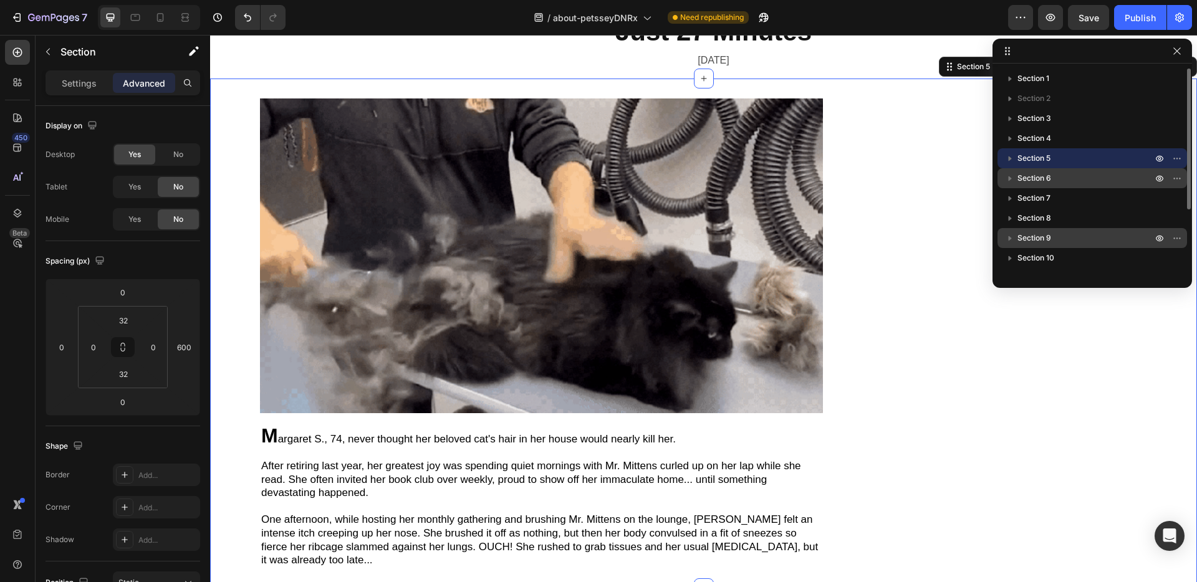
click at [1024, 176] on span "Section 6" at bounding box center [1034, 178] width 34 height 12
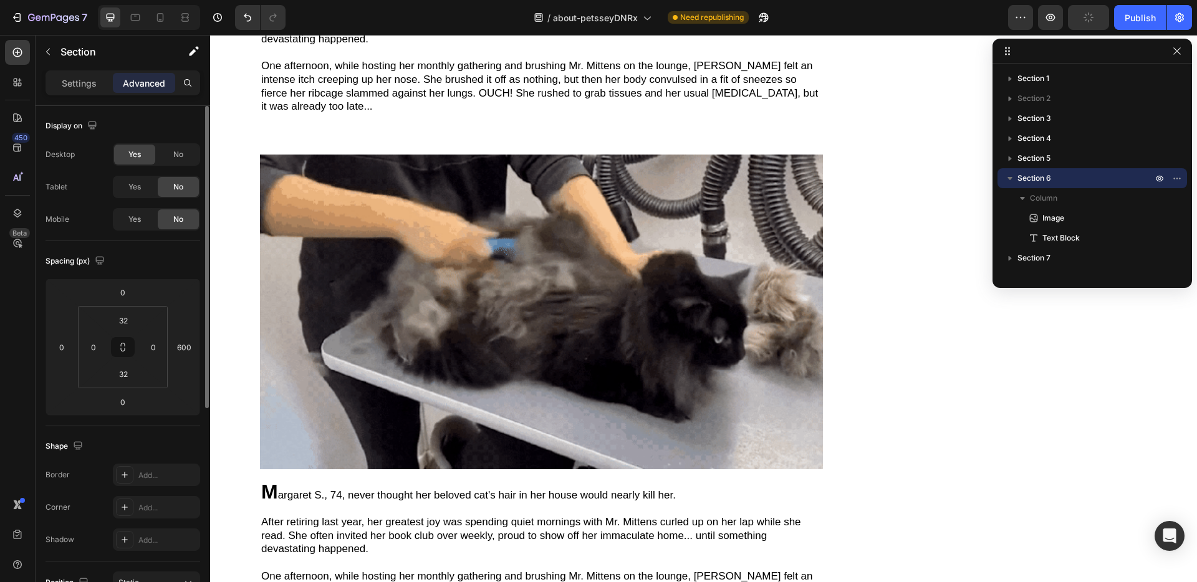
scroll to position [773, 0]
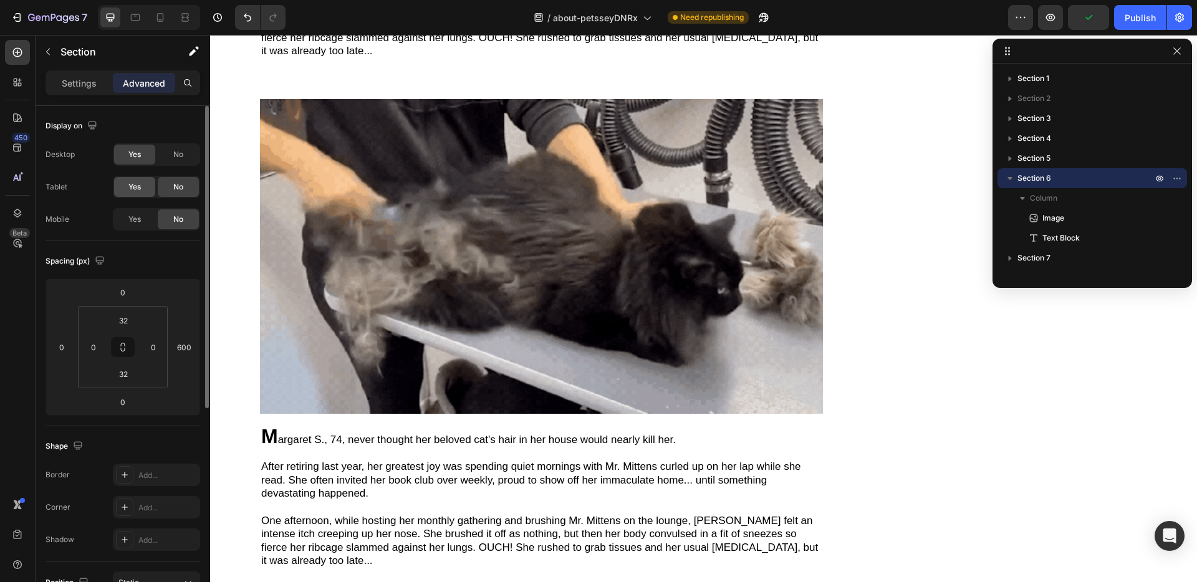
click at [144, 188] on div "Yes" at bounding box center [134, 187] width 41 height 20
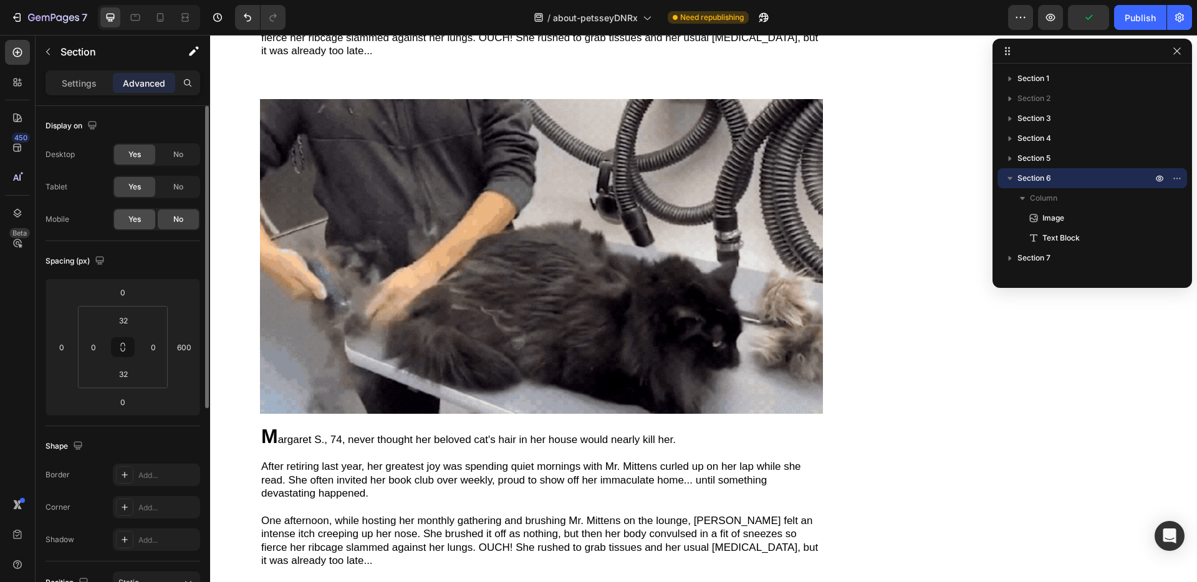
click at [138, 216] on span "Yes" at bounding box center [134, 219] width 12 height 11
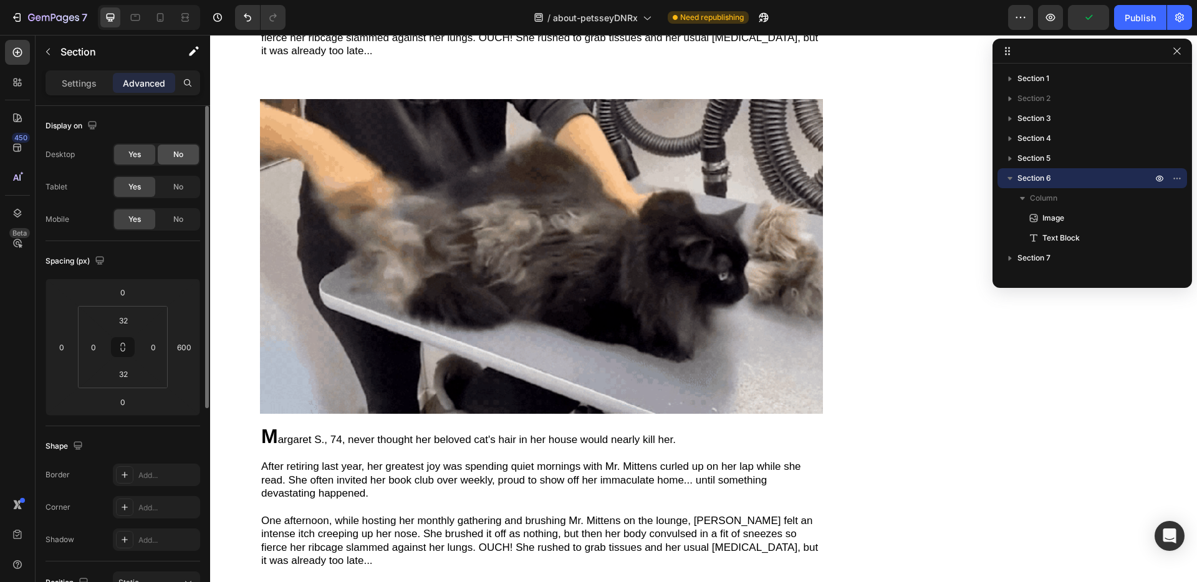
click at [168, 155] on div "No" at bounding box center [178, 155] width 41 height 20
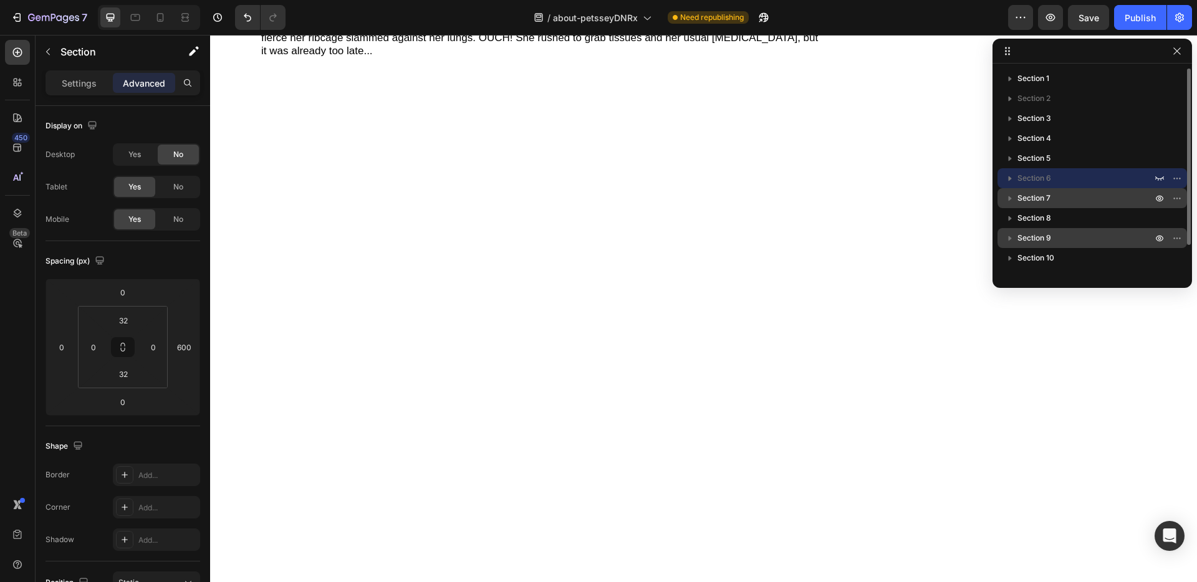
click at [1025, 199] on span "Section 7" at bounding box center [1033, 198] width 33 height 12
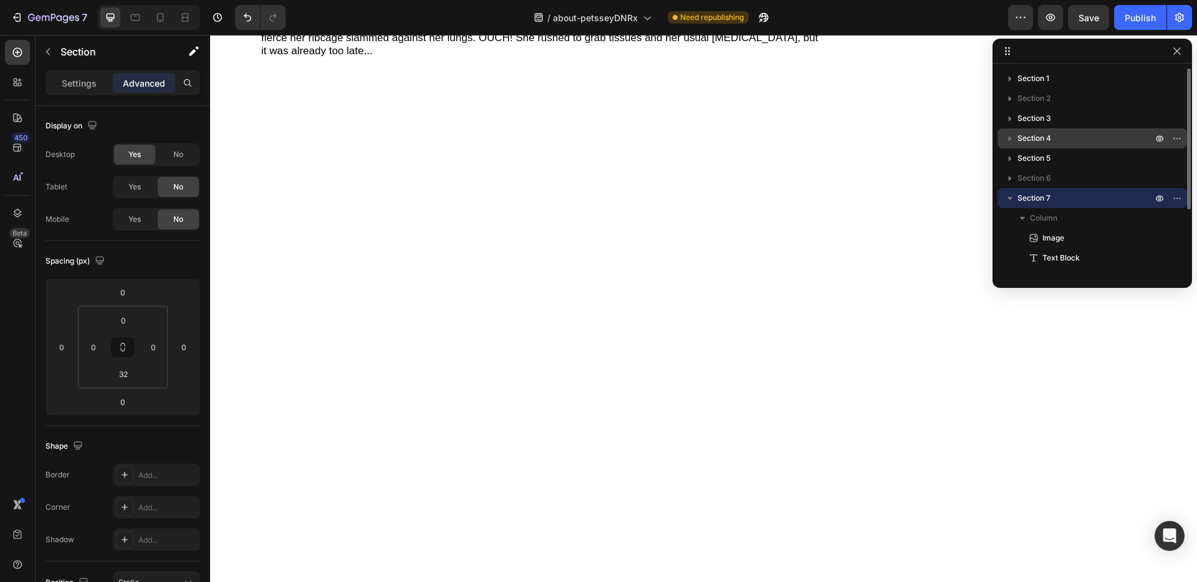
click at [1042, 142] on span "Section 4" at bounding box center [1034, 138] width 34 height 12
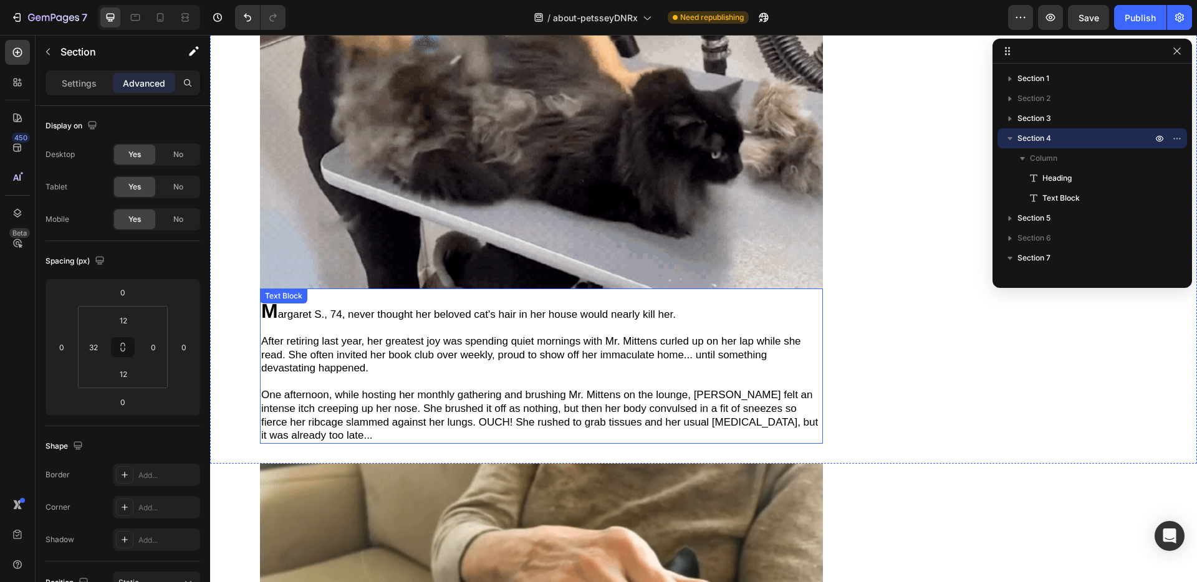
scroll to position [158, 0]
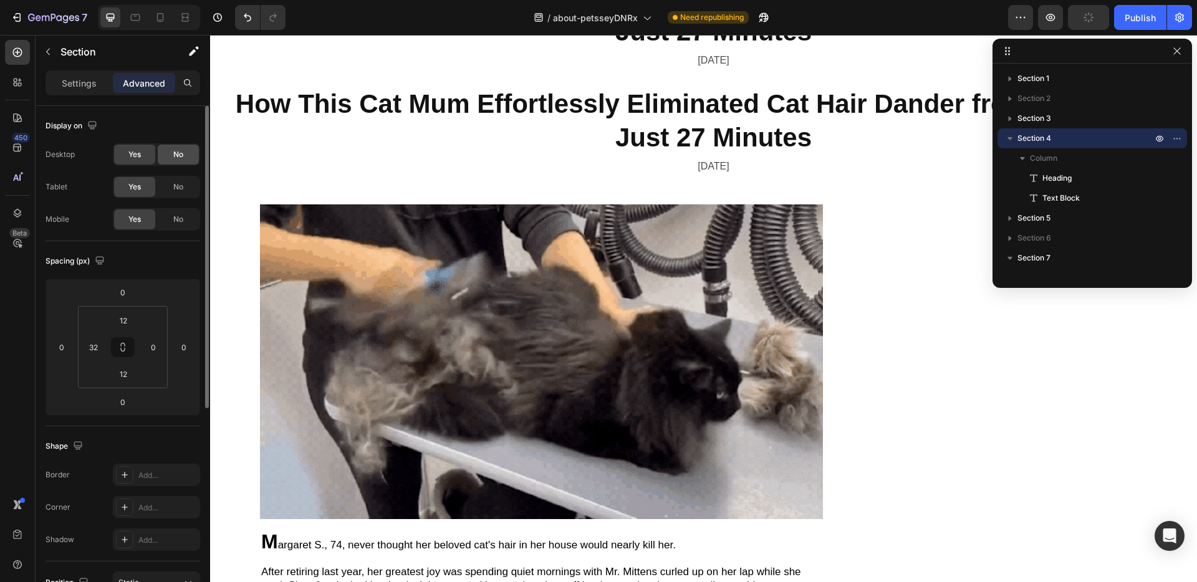
click at [183, 161] on div "No" at bounding box center [178, 155] width 41 height 20
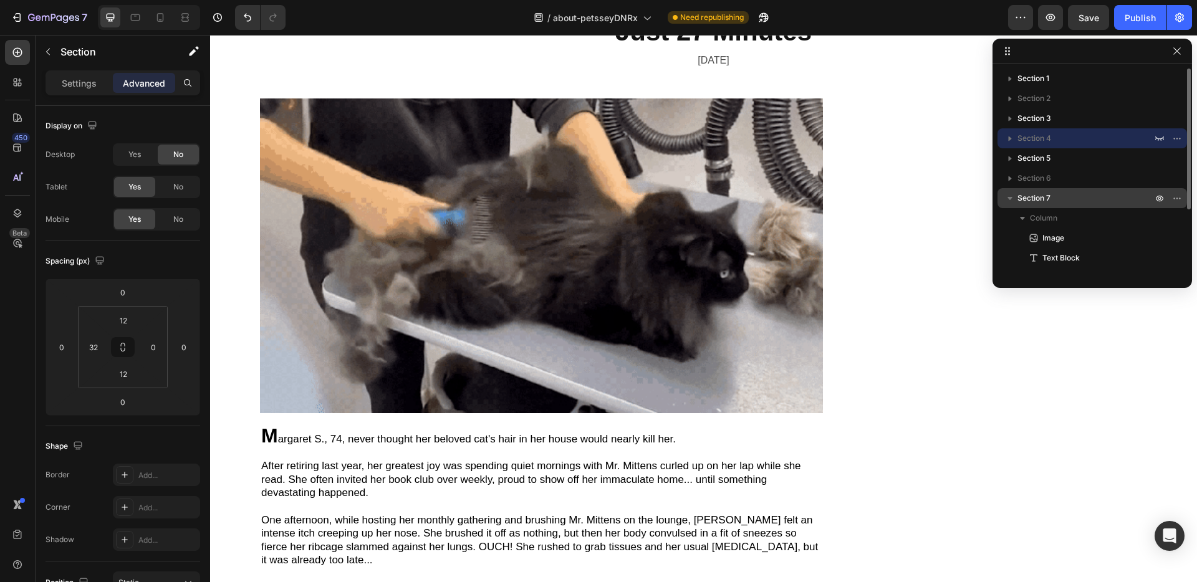
click at [1010, 198] on icon "button" at bounding box center [1009, 198] width 5 height 3
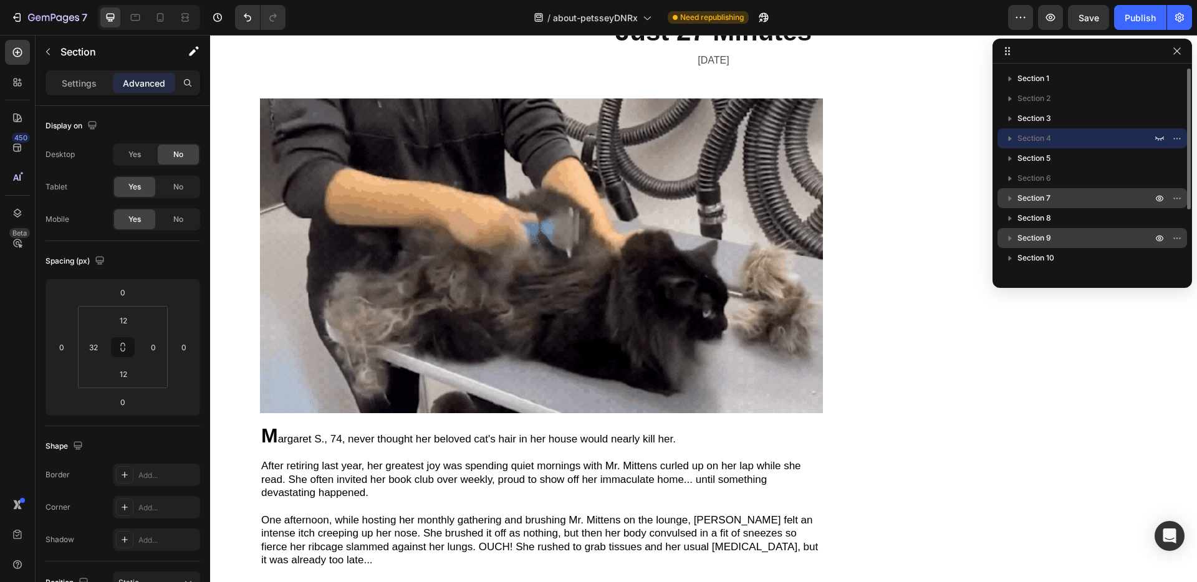
click at [1060, 230] on div "Section 9" at bounding box center [1092, 238] width 180 height 20
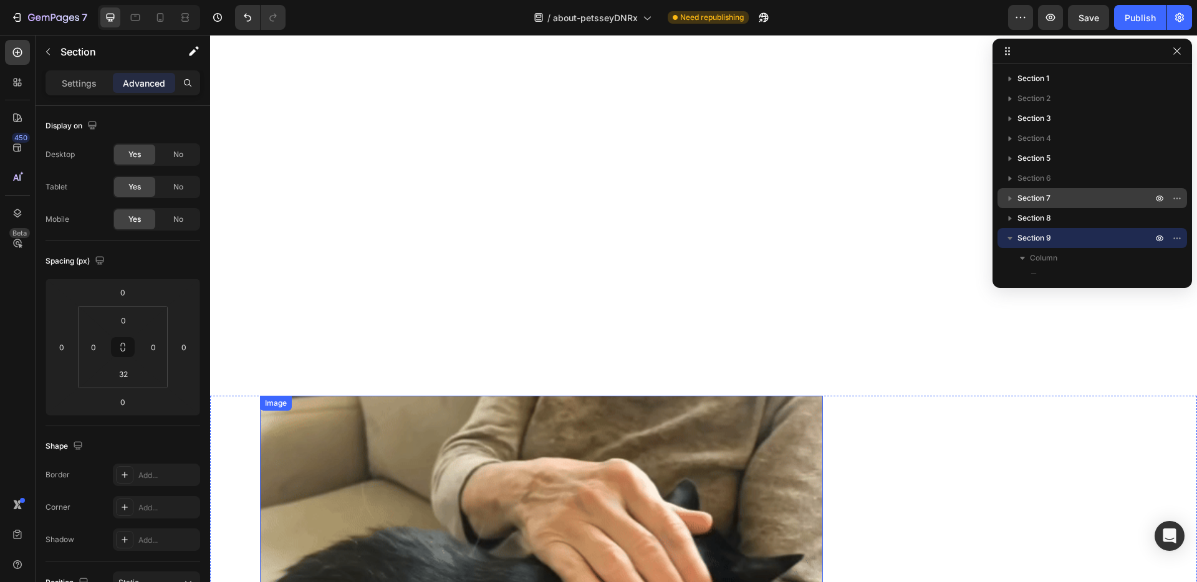
scroll to position [1676, 0]
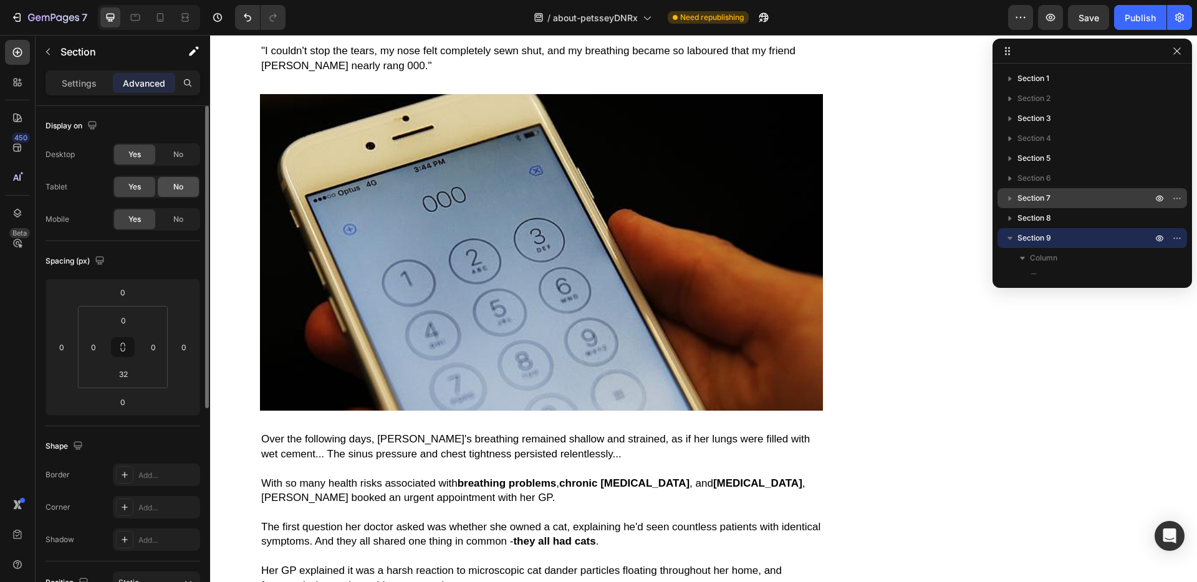
click at [173, 182] on span "No" at bounding box center [178, 186] width 10 height 11
drag, startPoint x: 181, startPoint y: 223, endPoint x: 19, endPoint y: 183, distance: 167.7
click at [181, 223] on span "No" at bounding box center [178, 219] width 10 height 11
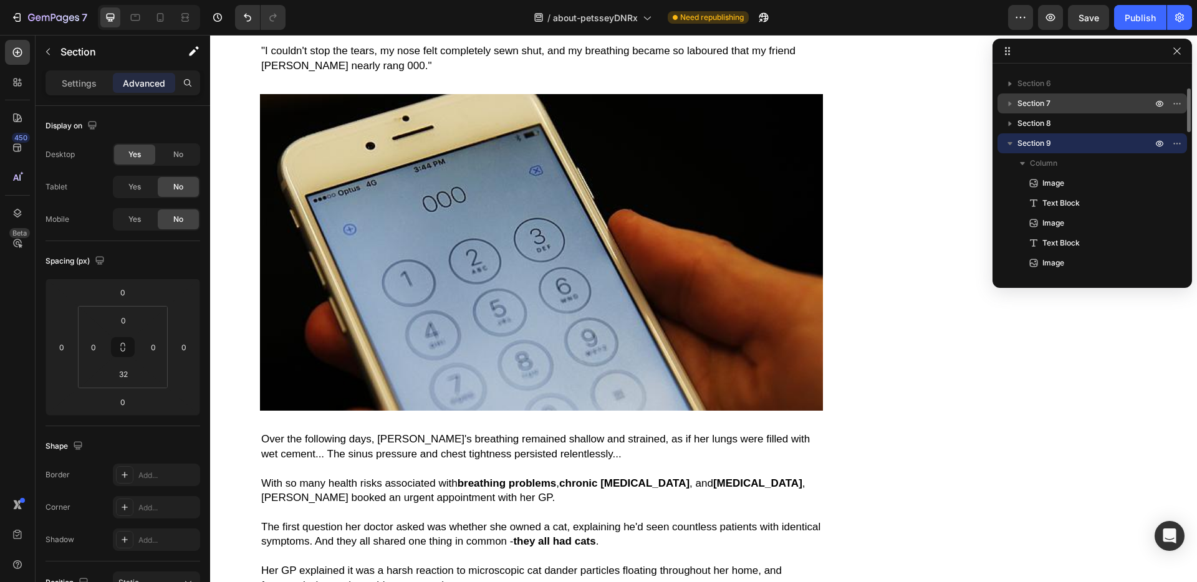
scroll to position [120, 0]
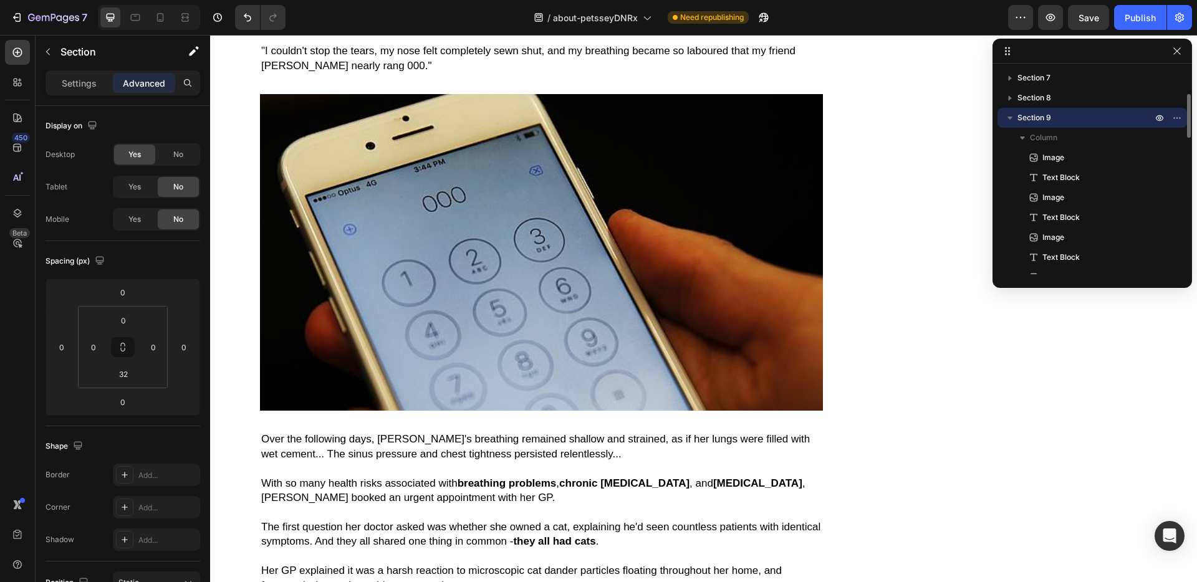
click at [1010, 117] on icon "button" at bounding box center [1009, 118] width 5 height 3
click at [1034, 153] on span "Section 11" at bounding box center [1034, 157] width 35 height 12
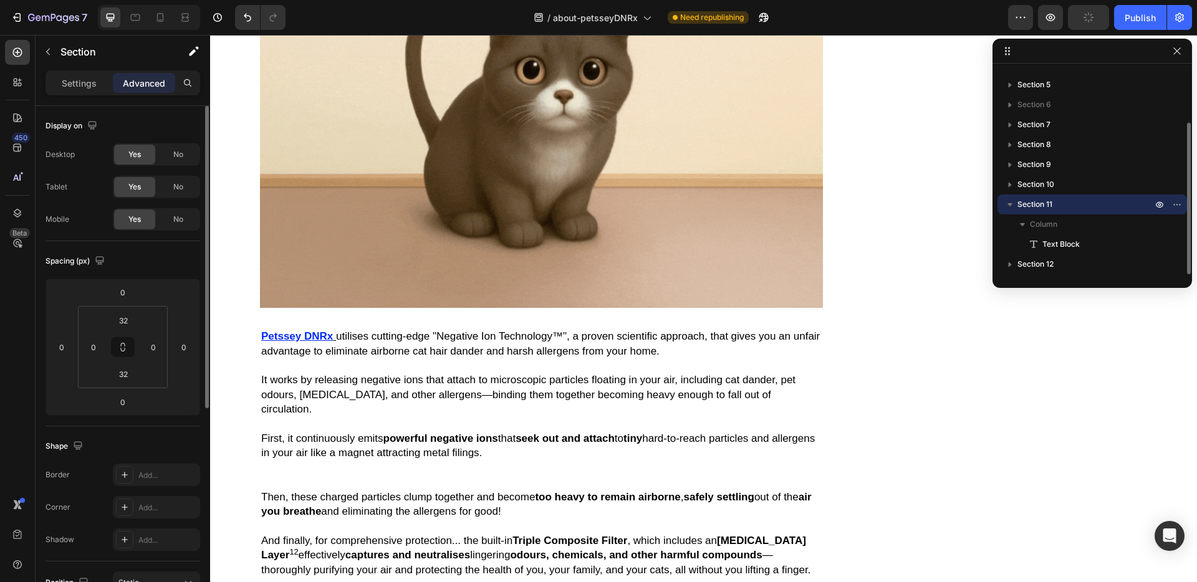
scroll to position [25596, 0]
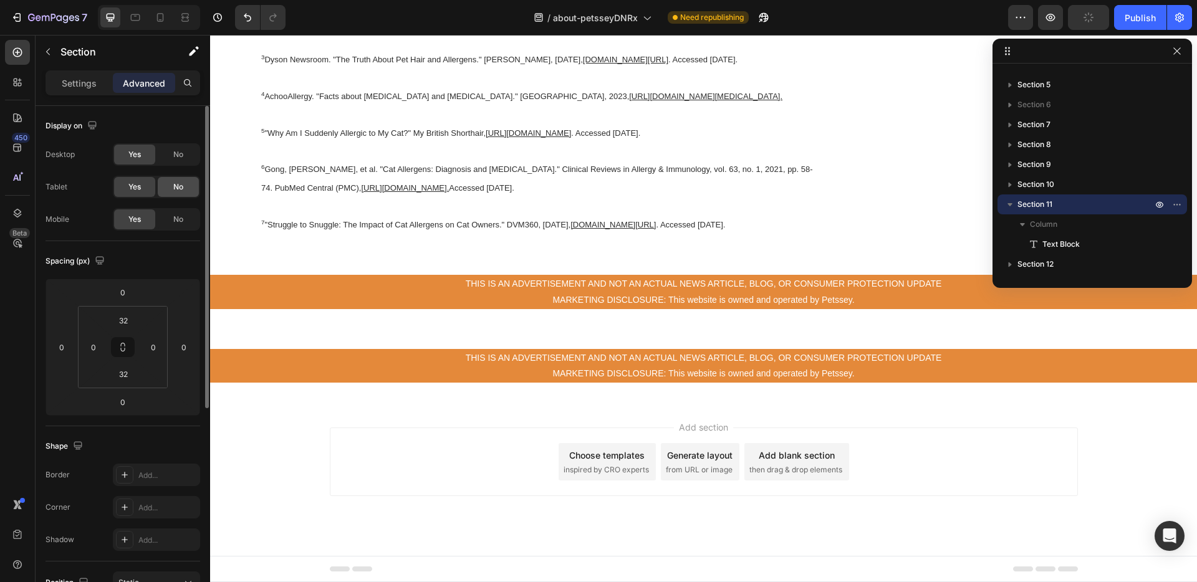
click at [172, 185] on div "No" at bounding box center [178, 187] width 41 height 20
click at [178, 215] on span "No" at bounding box center [178, 219] width 10 height 11
click at [1009, 208] on icon "button" at bounding box center [1010, 204] width 12 height 12
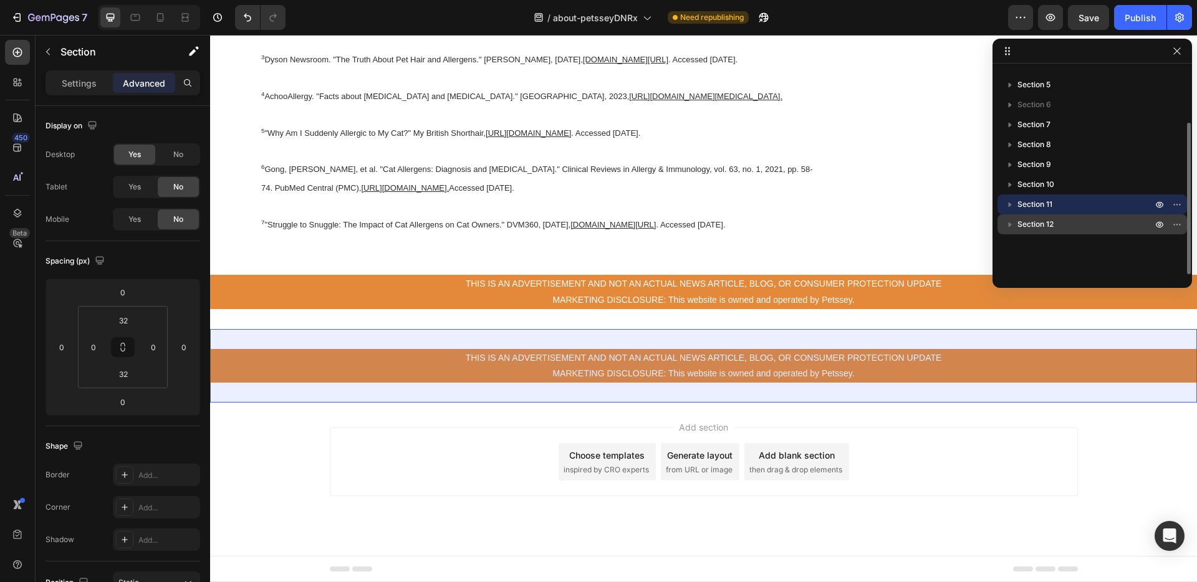
click at [1040, 230] on span "Section 12" at bounding box center [1035, 224] width 36 height 12
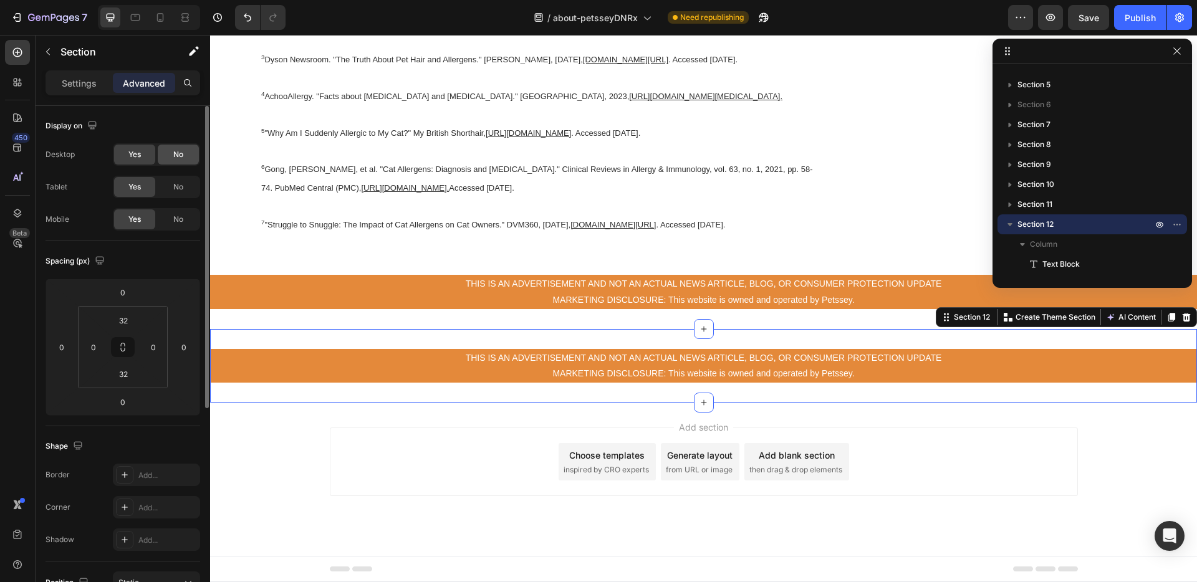
click at [180, 156] on span "No" at bounding box center [178, 154] width 10 height 11
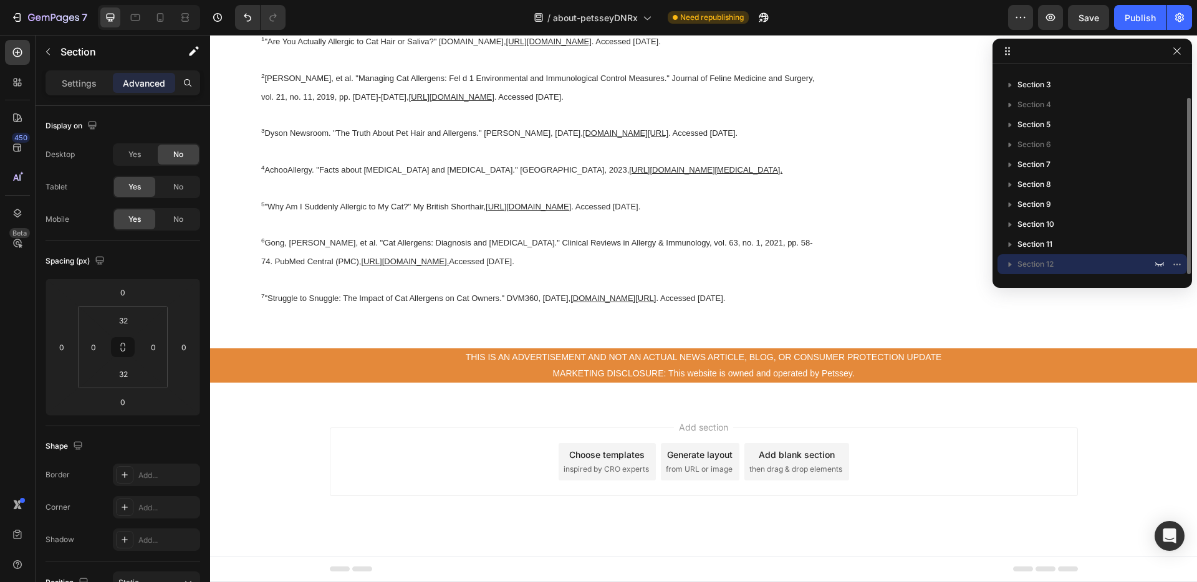
scroll to position [25523, 0]
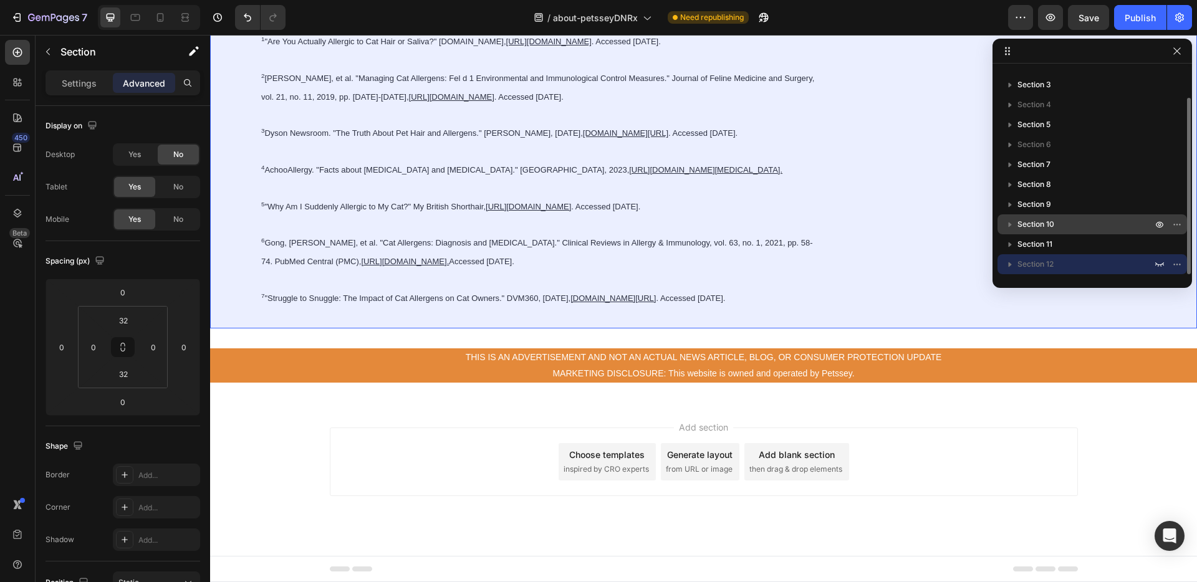
click at [1039, 220] on span "Section 10" at bounding box center [1035, 224] width 37 height 12
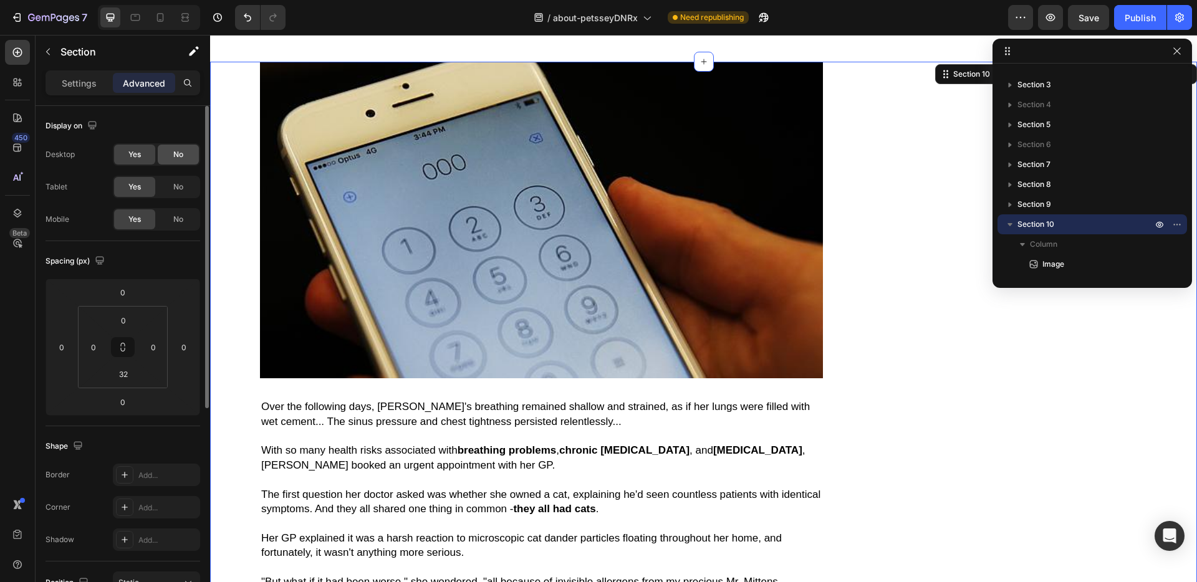
drag, startPoint x: 177, startPoint y: 152, endPoint x: 538, endPoint y: 153, distance: 360.9
click at [177, 152] on span "No" at bounding box center [178, 154] width 10 height 11
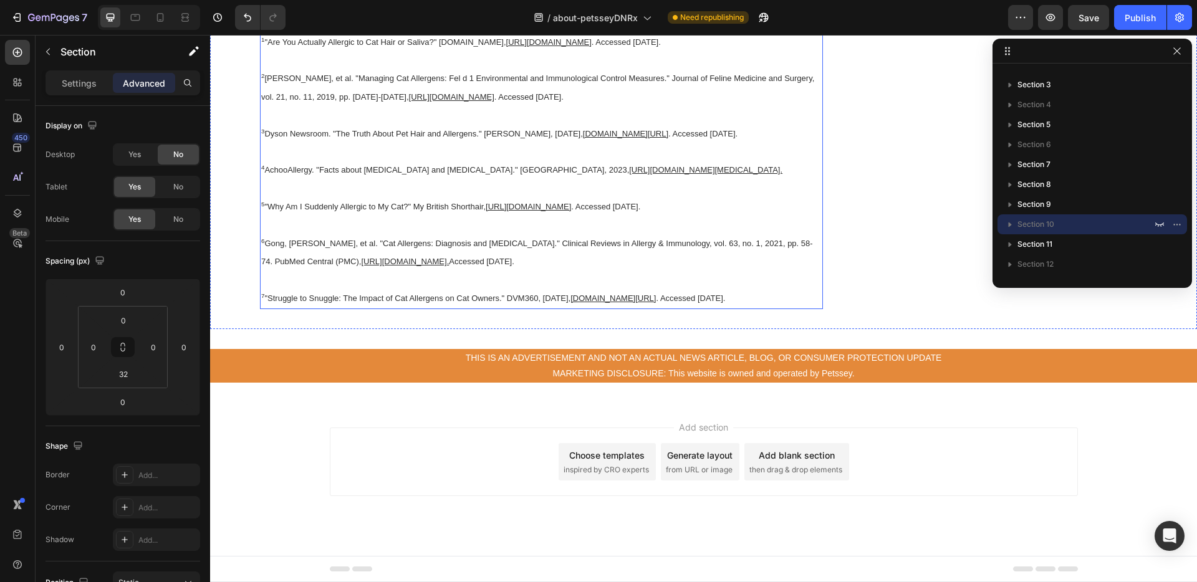
scroll to position [13474, 0]
click at [1032, 182] on span "Section 8" at bounding box center [1034, 184] width 34 height 12
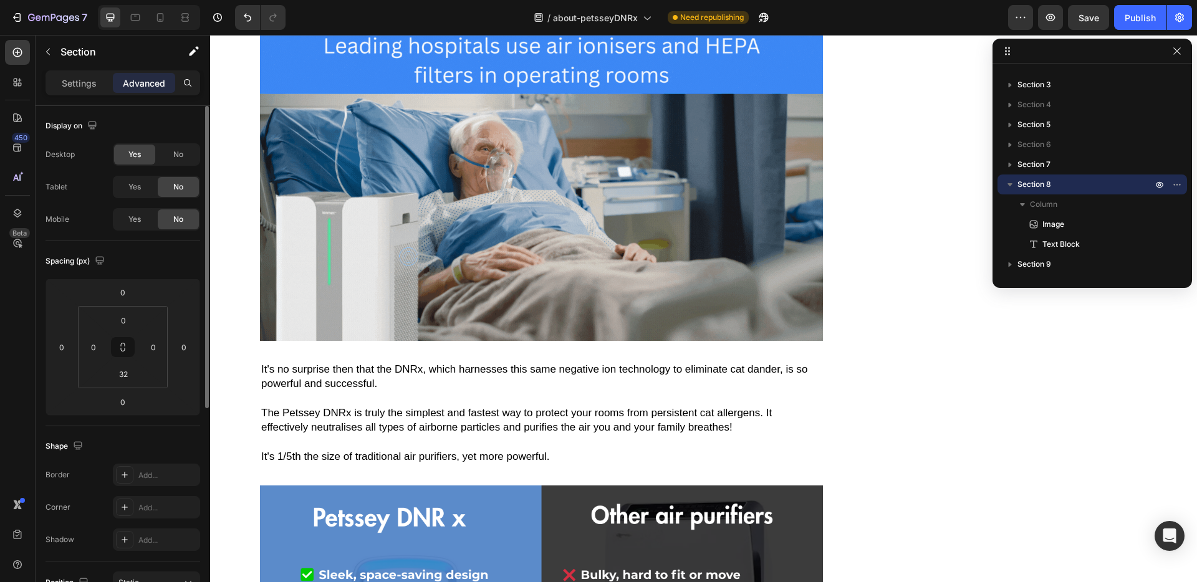
scroll to position [1172, 0]
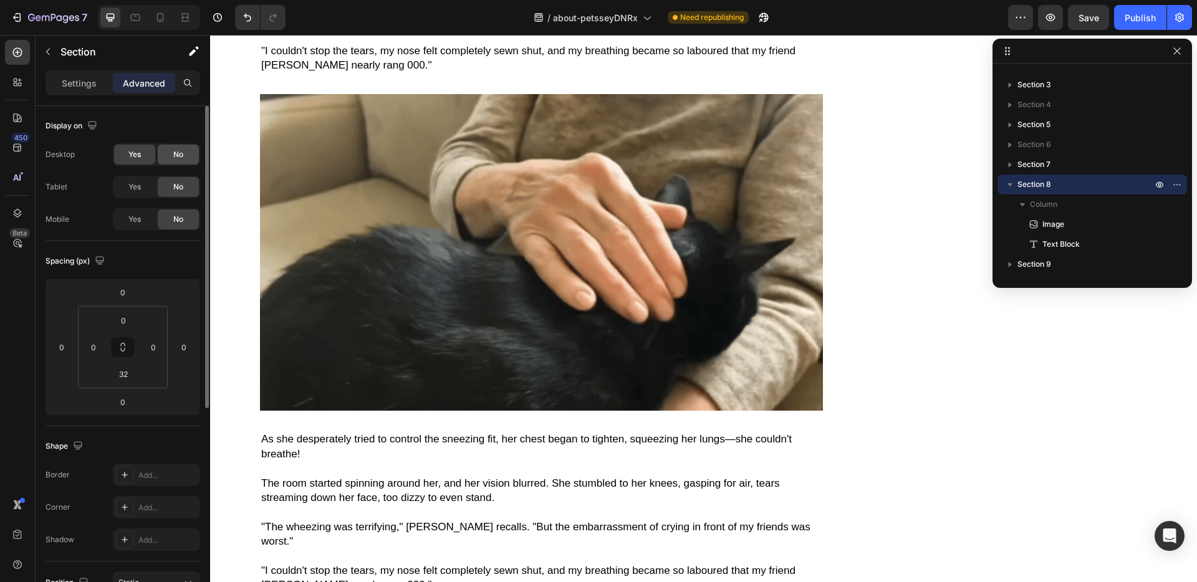
click at [179, 162] on div "No" at bounding box center [178, 155] width 41 height 20
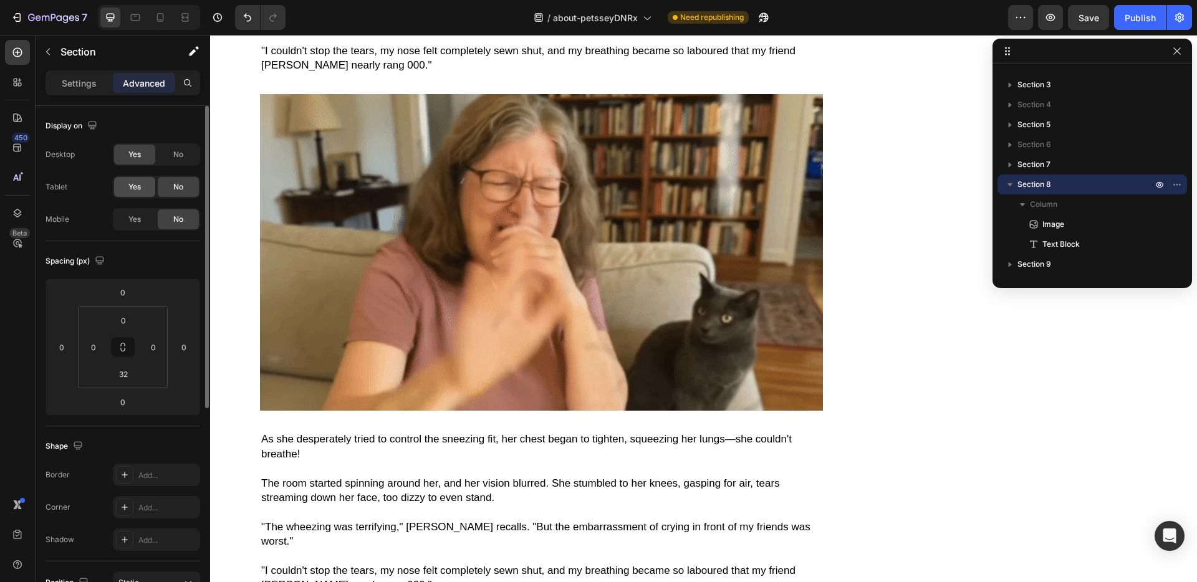
click at [133, 191] on span "Yes" at bounding box center [134, 186] width 12 height 11
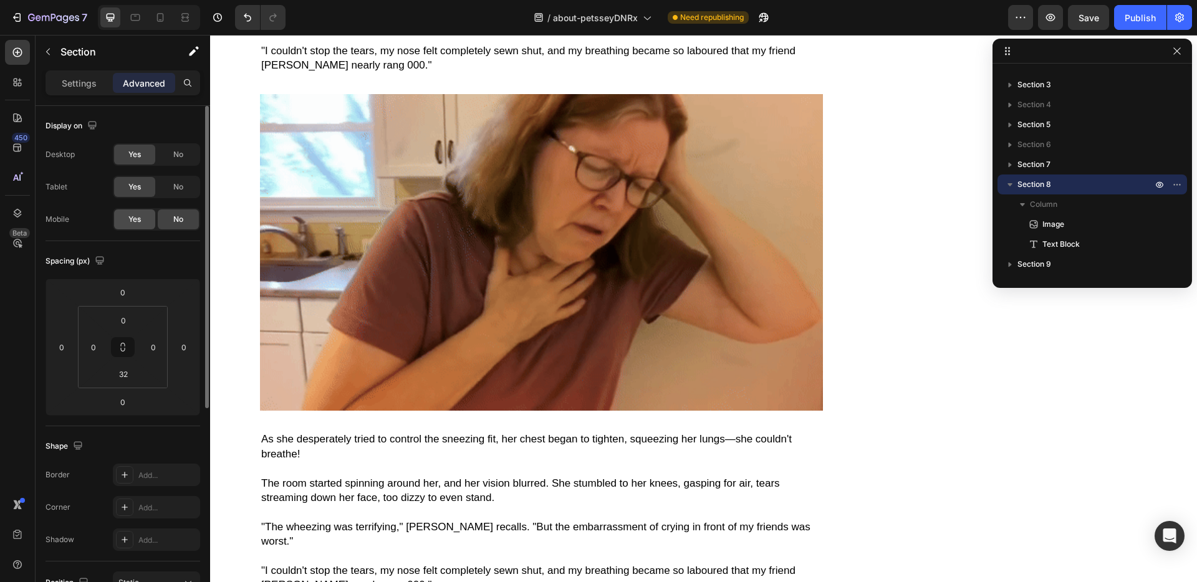
click at [128, 213] on div "Yes" at bounding box center [134, 219] width 41 height 20
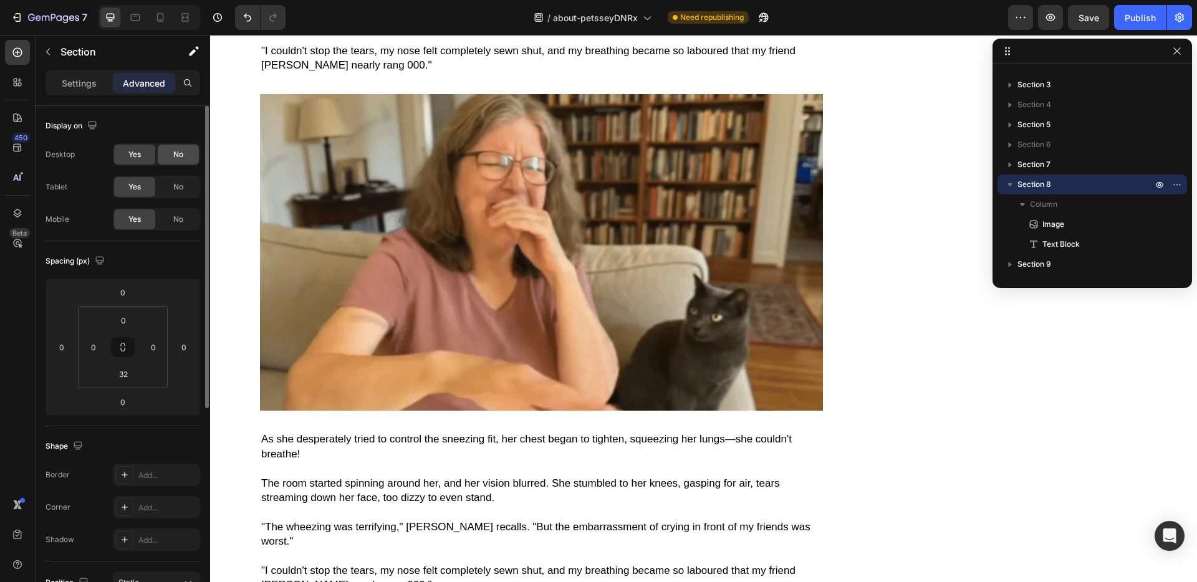
click at [167, 160] on div "No" at bounding box center [178, 155] width 41 height 20
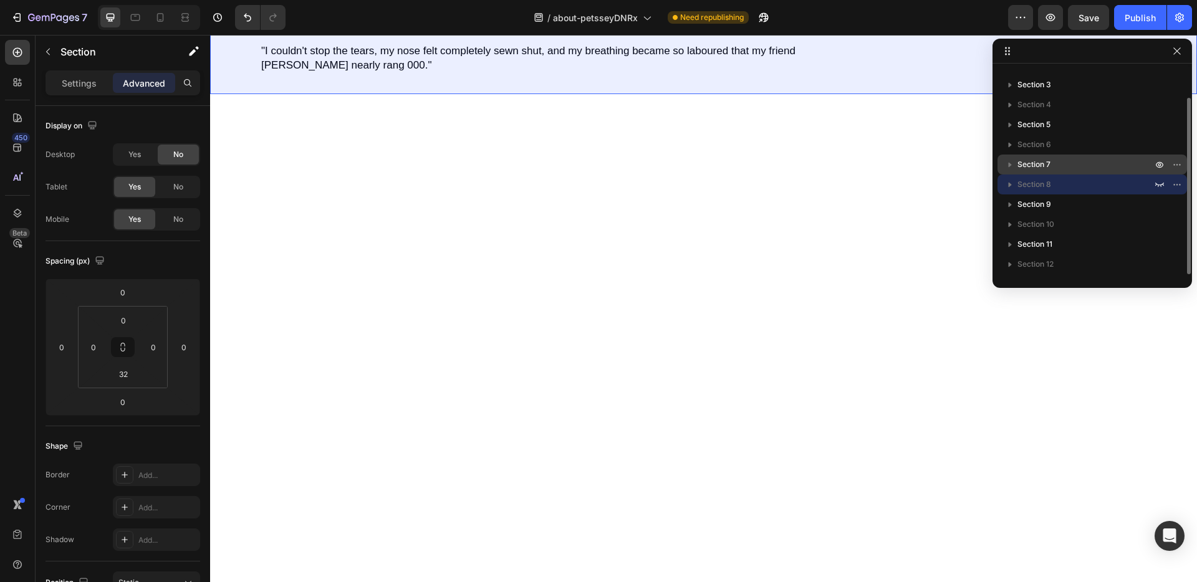
click at [1078, 158] on p "Section 7" at bounding box center [1085, 164] width 137 height 12
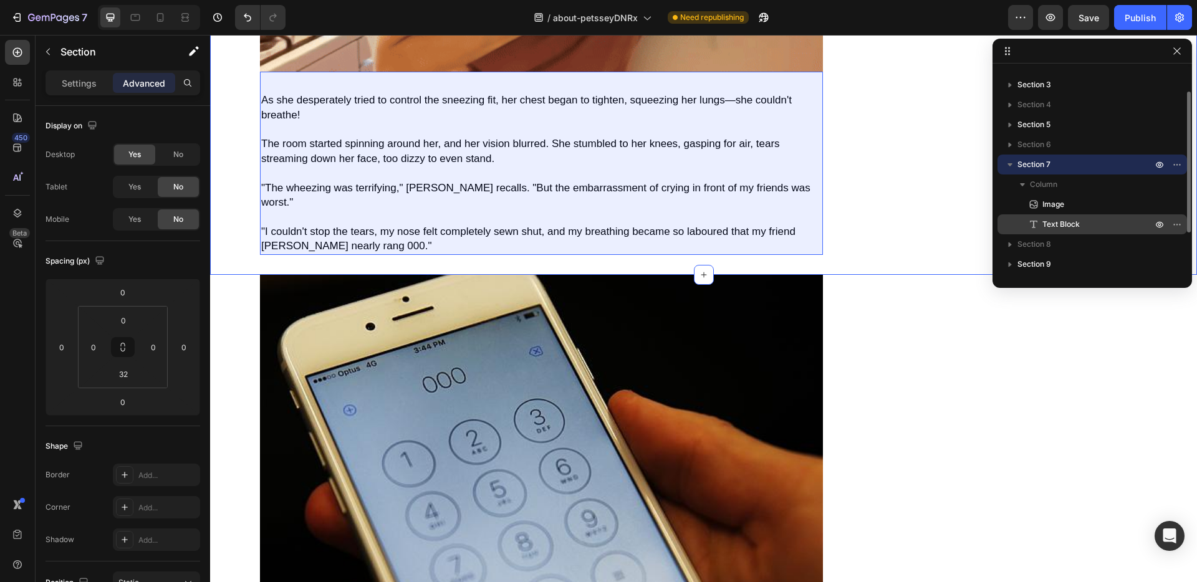
scroll to position [0, 0]
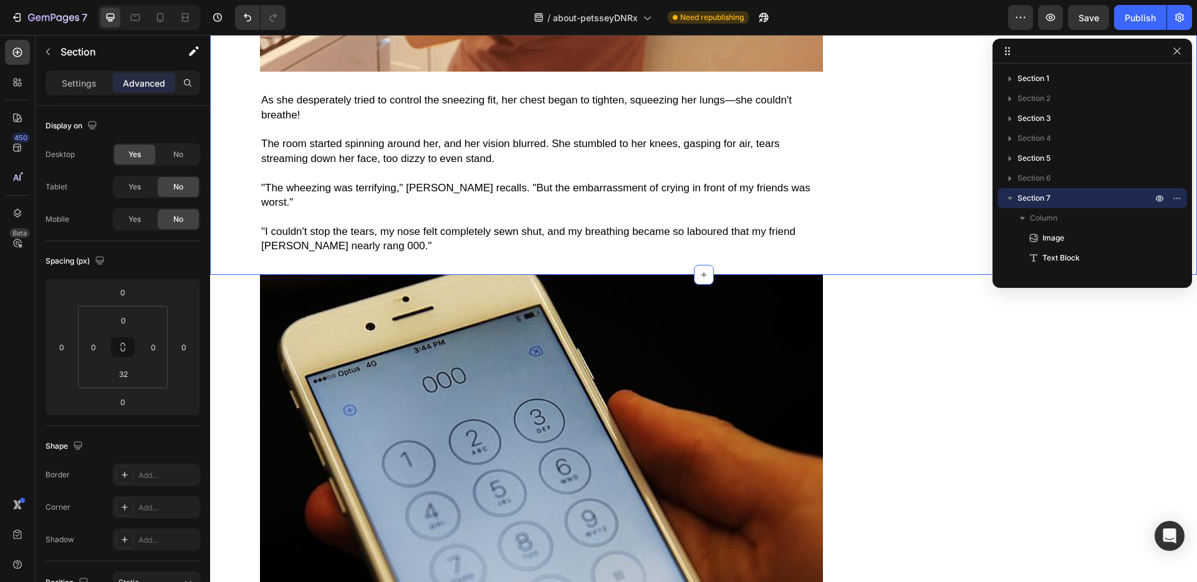
click at [1010, 197] on icon "button" at bounding box center [1009, 198] width 5 height 3
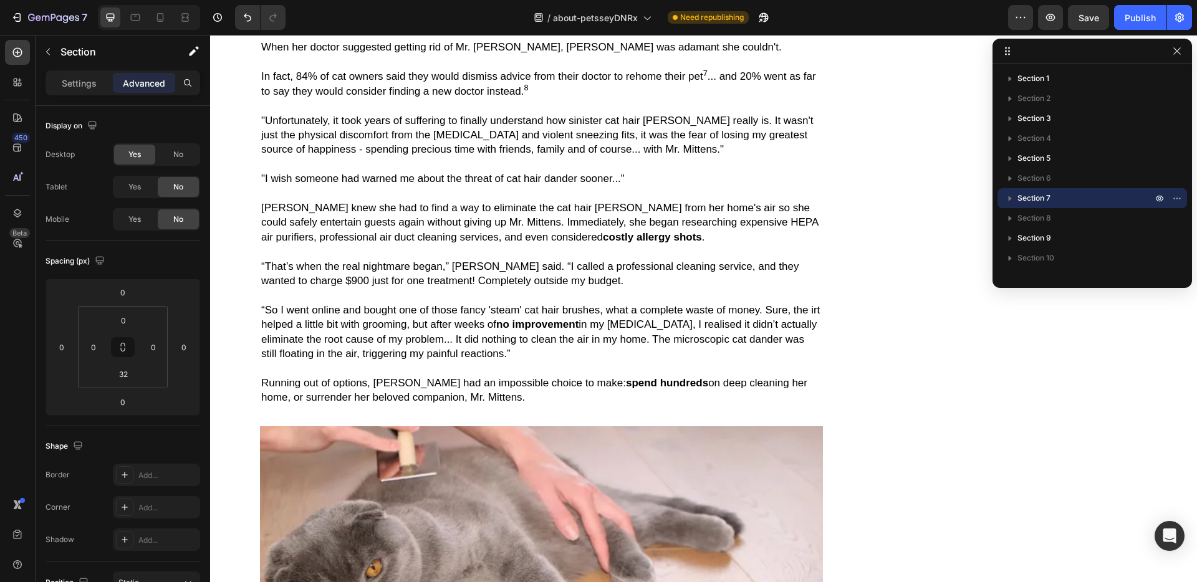
scroll to position [2321, 0]
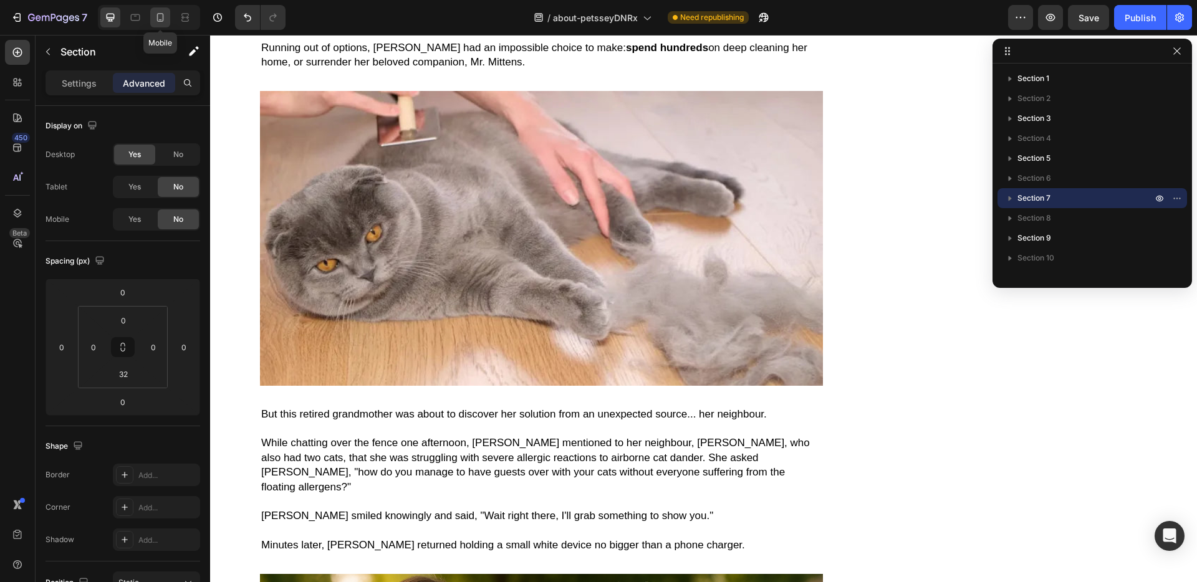
click at [165, 16] on icon at bounding box center [160, 17] width 12 height 12
type input "0"
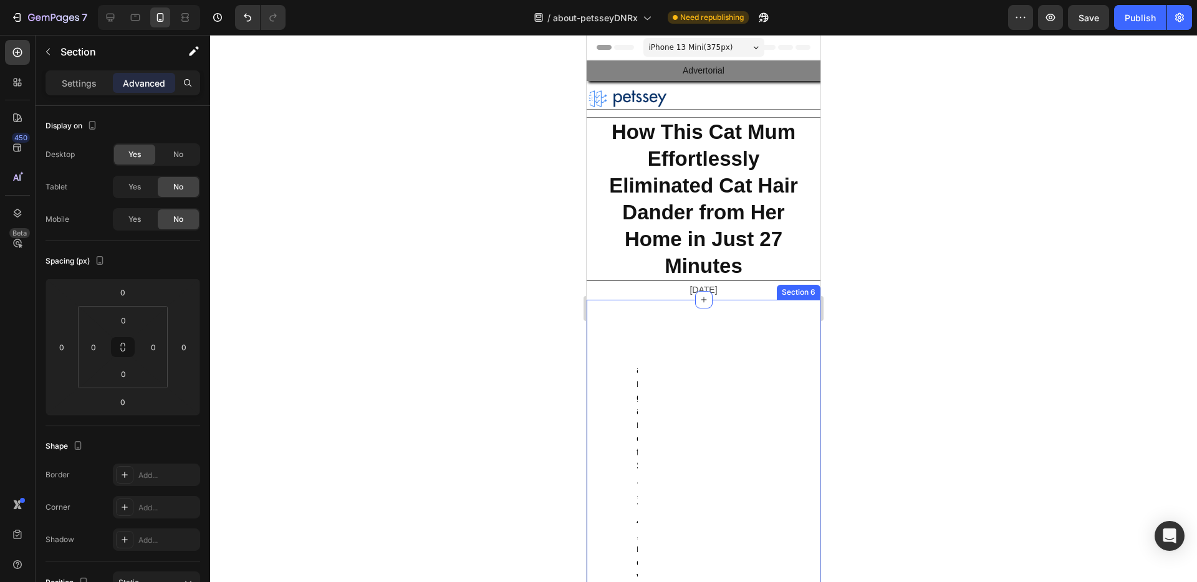
click at [780, 289] on div "Section 6" at bounding box center [798, 292] width 39 height 11
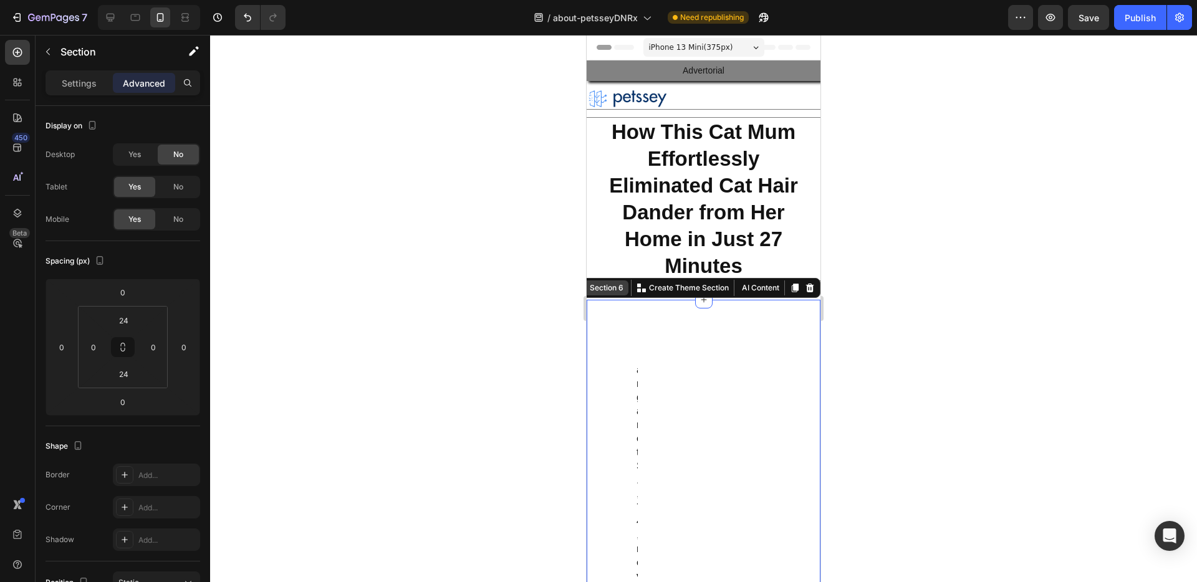
click at [608, 290] on div "Section 6" at bounding box center [606, 287] width 39 height 11
click at [1024, 18] on icon "button" at bounding box center [1020, 17] width 12 height 12
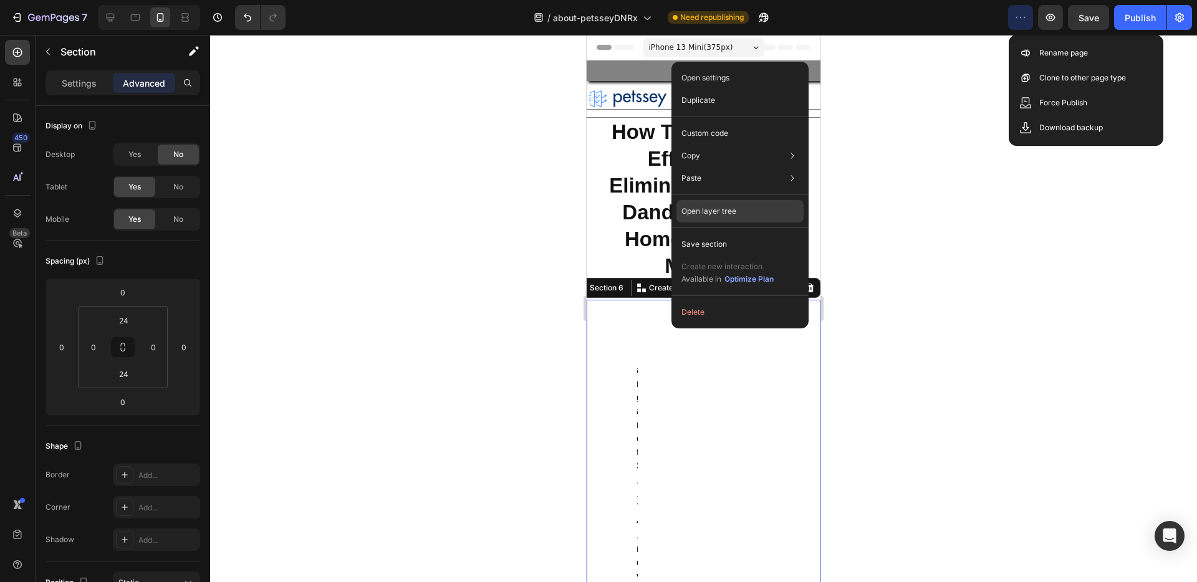
click at [708, 211] on p "Open layer tree" at bounding box center [708, 211] width 55 height 11
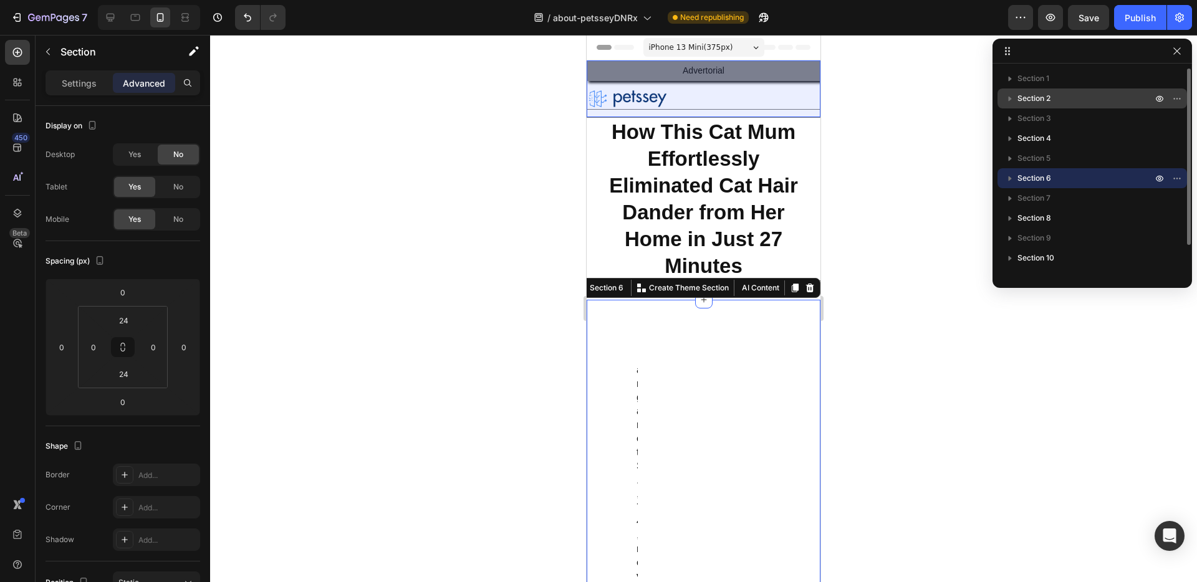
click at [1040, 95] on span "Section 2" at bounding box center [1033, 98] width 33 height 12
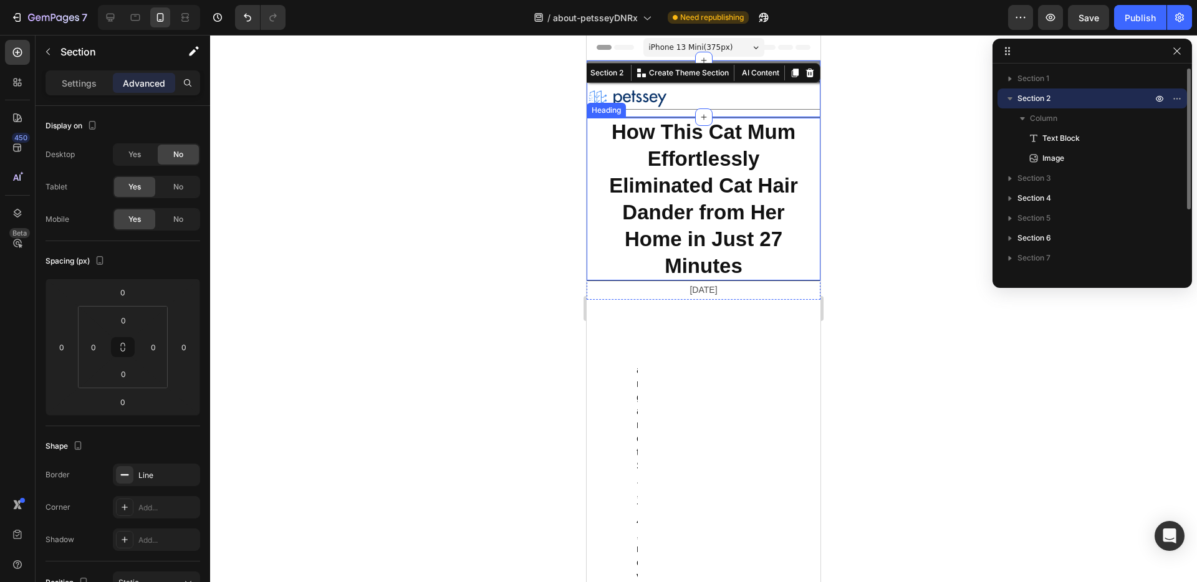
click at [1089, 95] on p "Section 2" at bounding box center [1085, 98] width 137 height 12
click at [1075, 136] on span "Text Block" at bounding box center [1060, 138] width 37 height 12
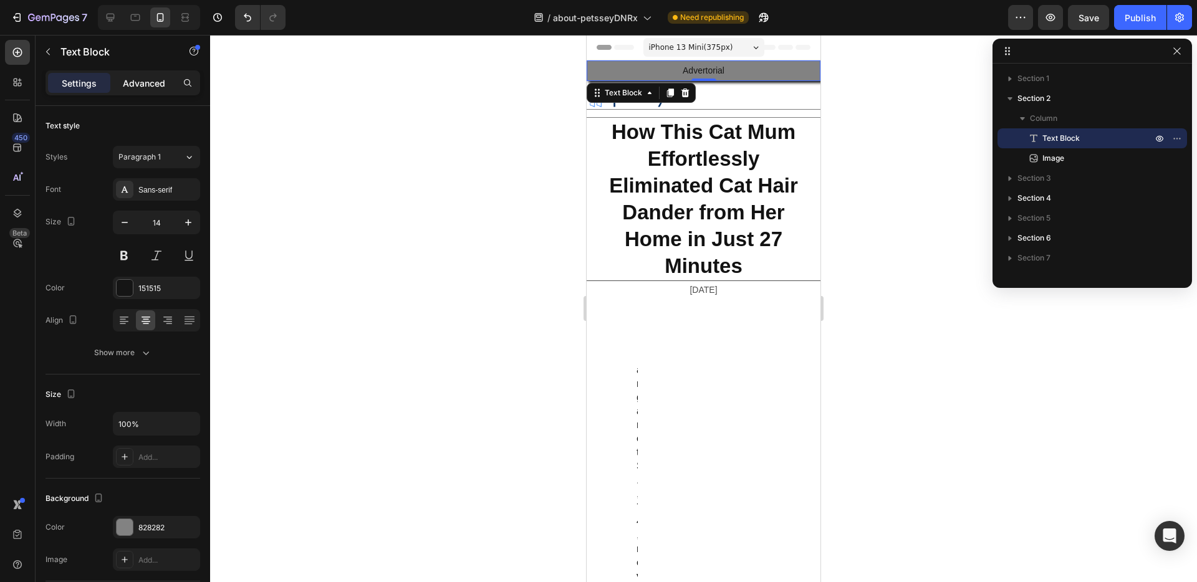
click at [150, 86] on p "Advanced" at bounding box center [144, 83] width 42 height 13
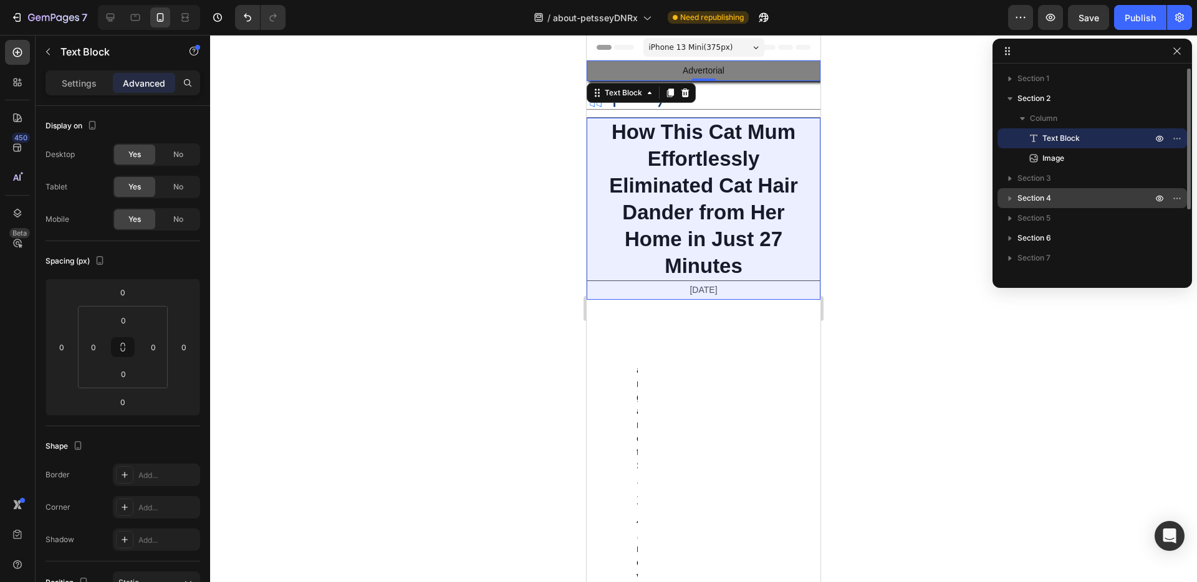
click at [1072, 199] on p "Section 4" at bounding box center [1085, 198] width 137 height 12
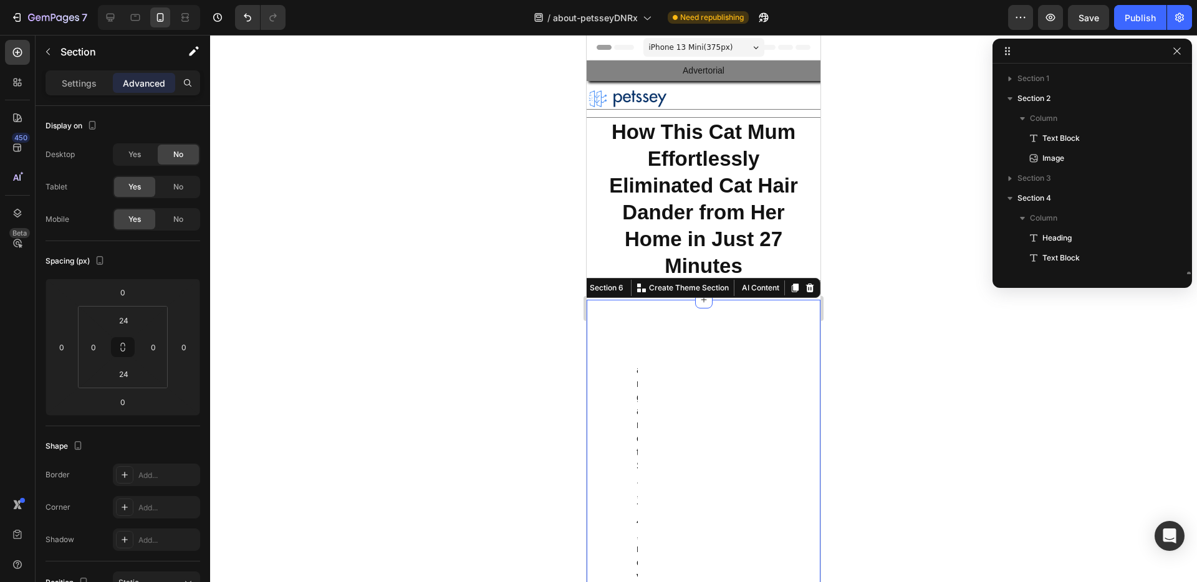
scroll to position [137, 0]
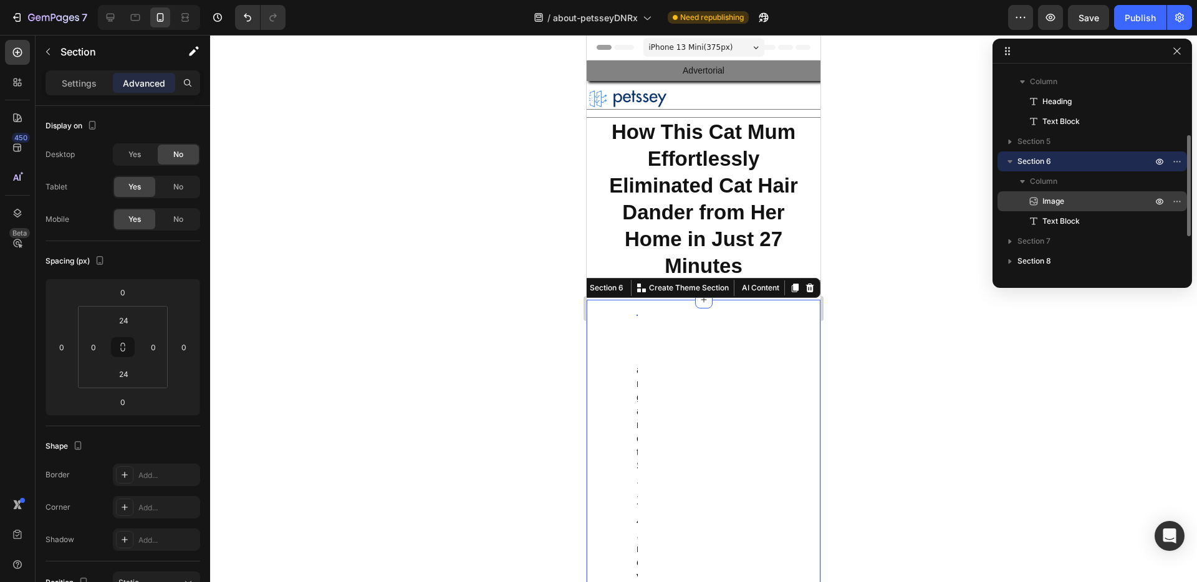
click at [1062, 195] on span "Image" at bounding box center [1053, 201] width 22 height 12
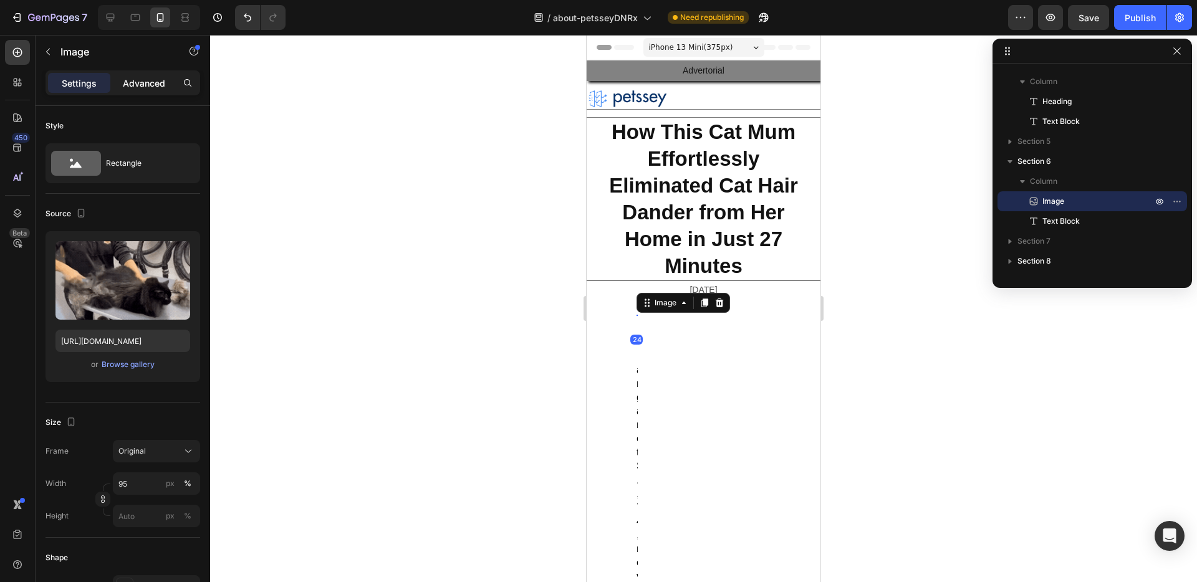
click at [135, 89] on div "Advanced" at bounding box center [144, 83] width 62 height 20
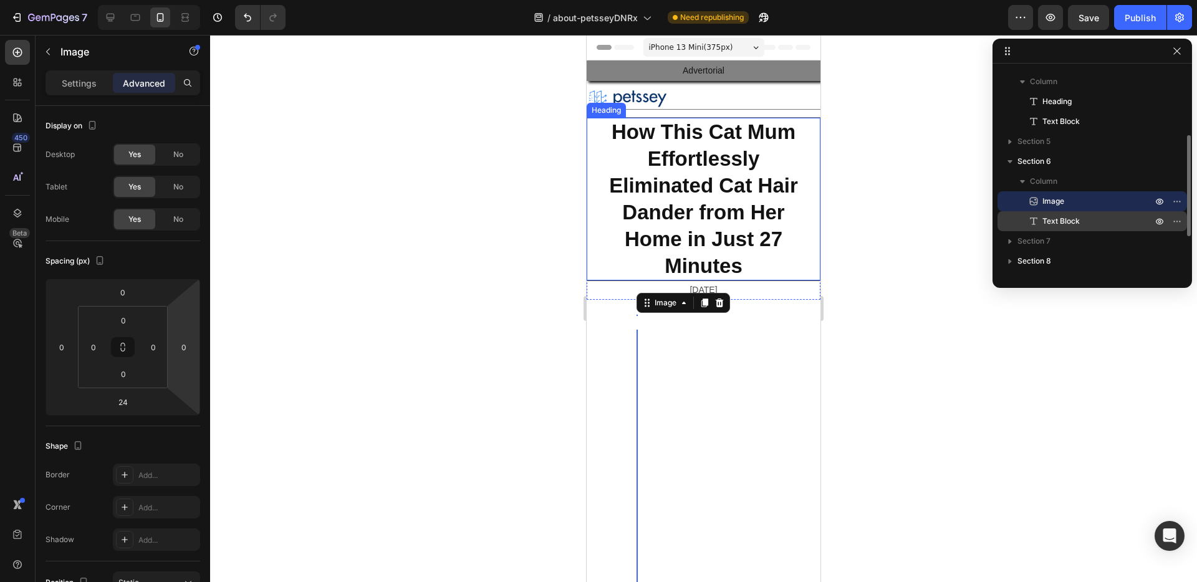
click at [1068, 222] on span "Text Block" at bounding box center [1060, 221] width 37 height 12
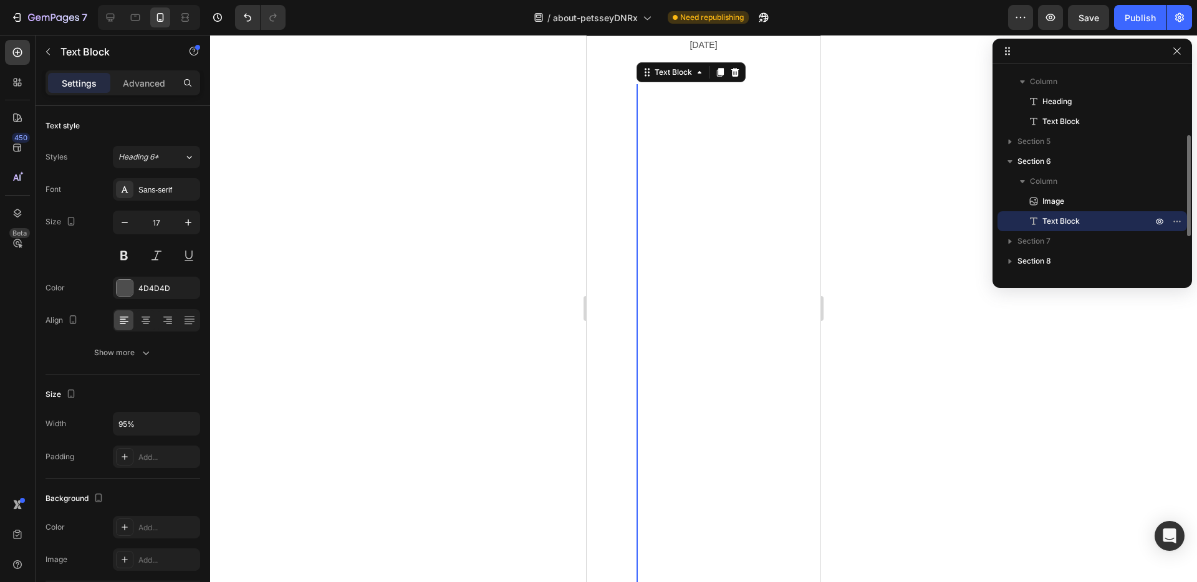
scroll to position [250, 0]
click at [1072, 203] on p "Image" at bounding box center [1083, 201] width 112 height 12
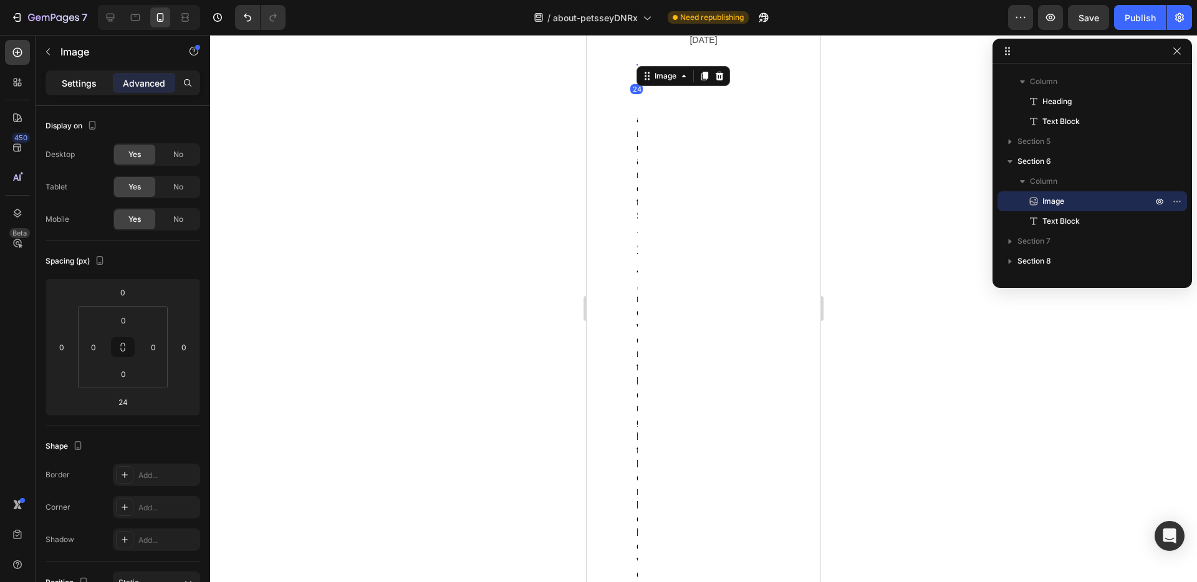
click at [75, 80] on p "Settings" at bounding box center [79, 83] width 35 height 13
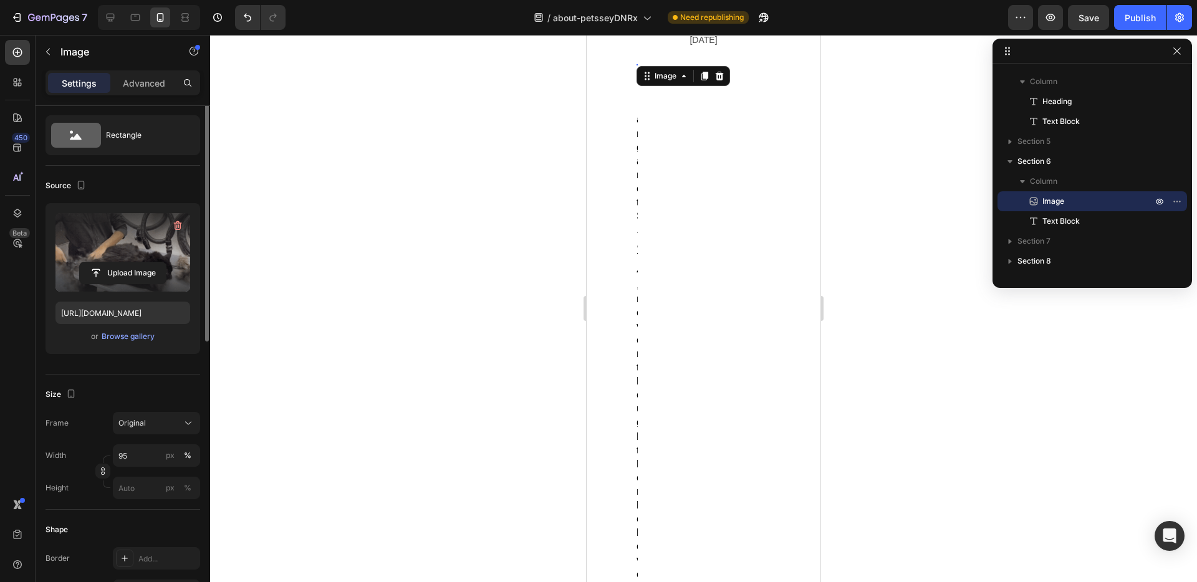
scroll to position [219, 0]
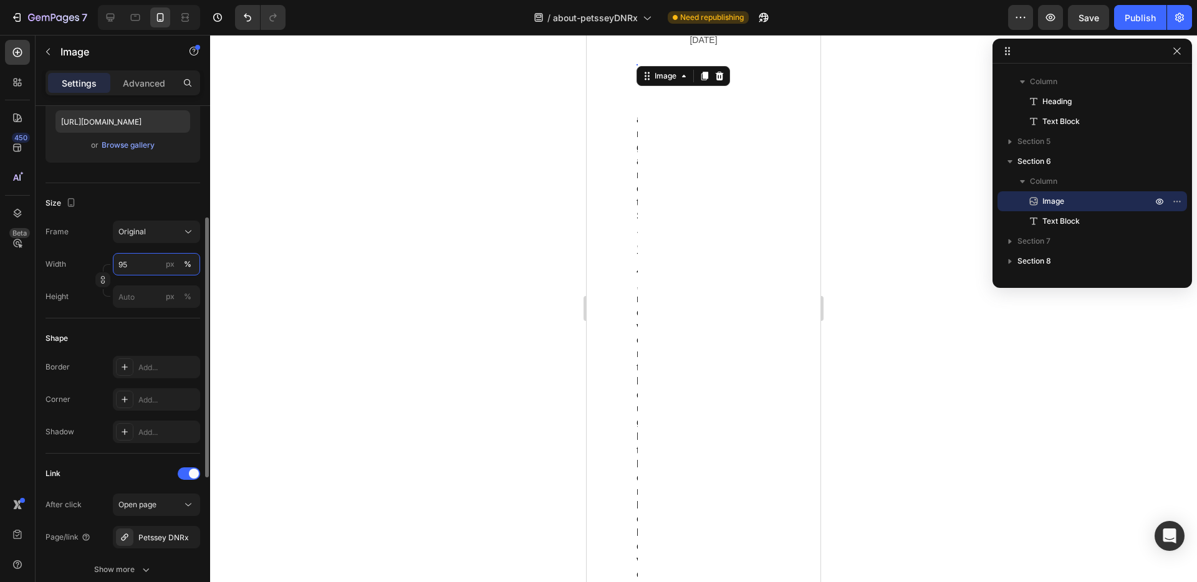
click at [122, 267] on input "95" at bounding box center [156, 264] width 87 height 22
click at [129, 279] on div "Full 100%" at bounding box center [144, 294] width 112 height 32
click at [130, 294] on p "Full 100%" at bounding box center [154, 294] width 72 height 11
type input "100"
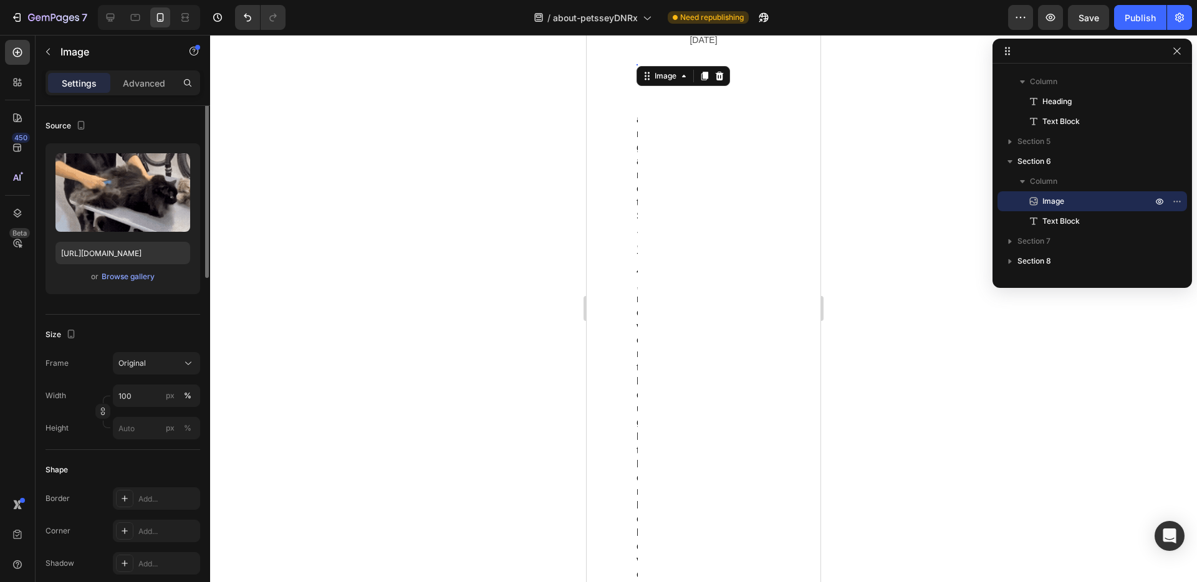
scroll to position [0, 0]
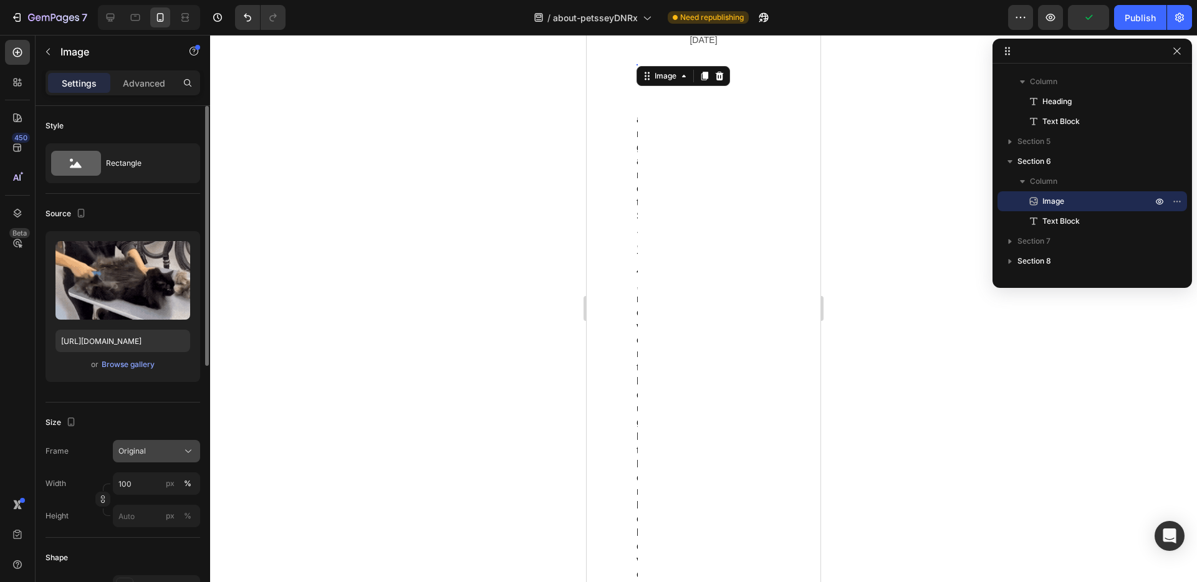
click at [180, 445] on div "Original" at bounding box center [156, 451] width 76 height 12
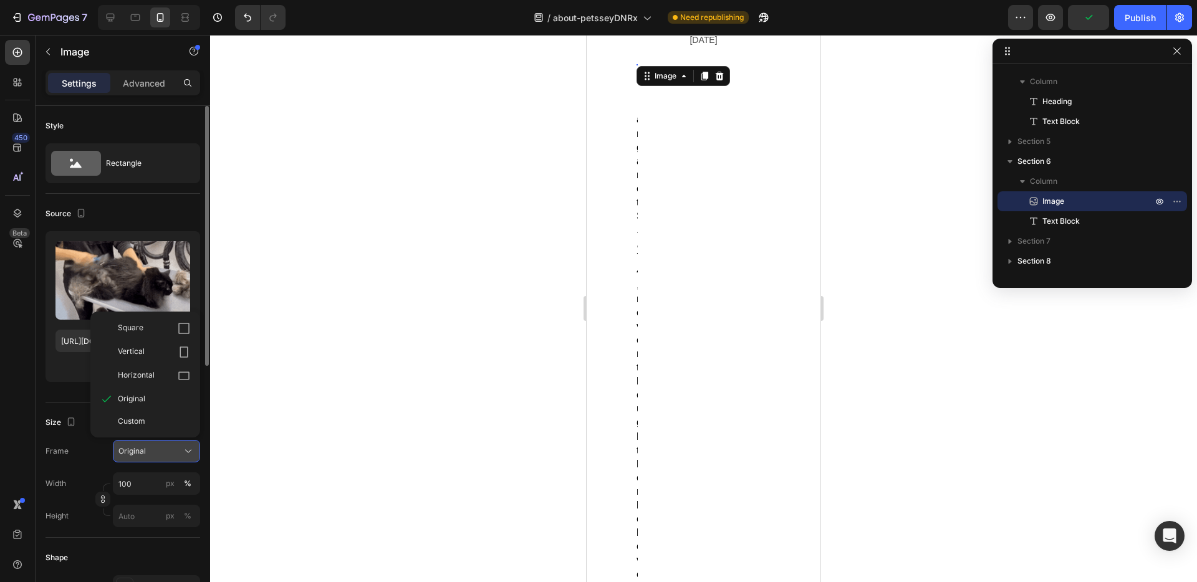
click at [180, 445] on div "Original" at bounding box center [156, 451] width 76 height 12
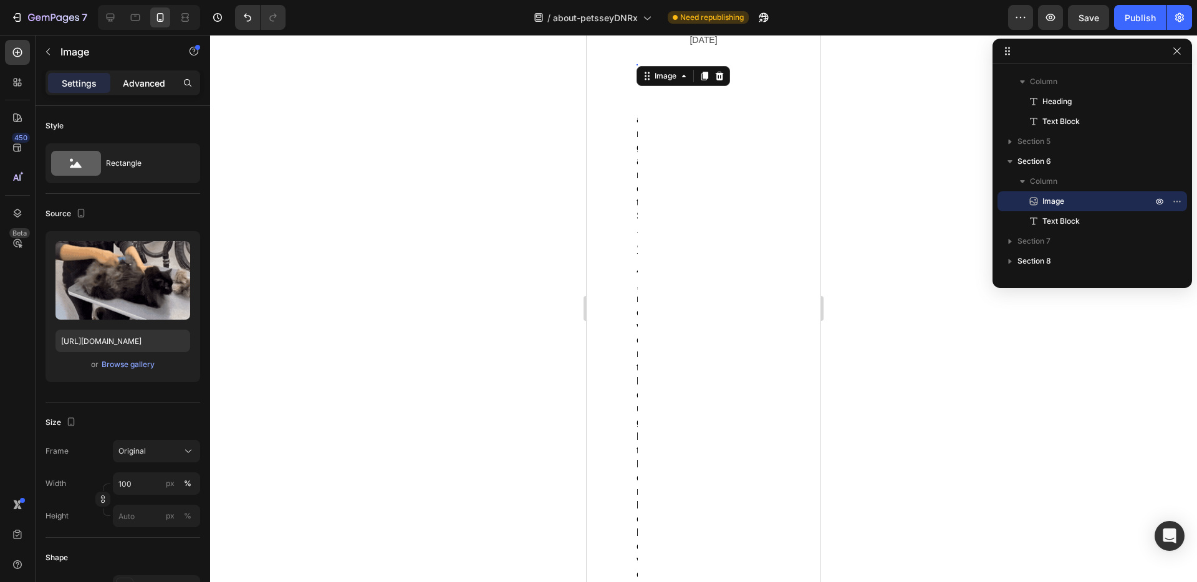
click at [128, 84] on p "Advanced" at bounding box center [144, 83] width 42 height 13
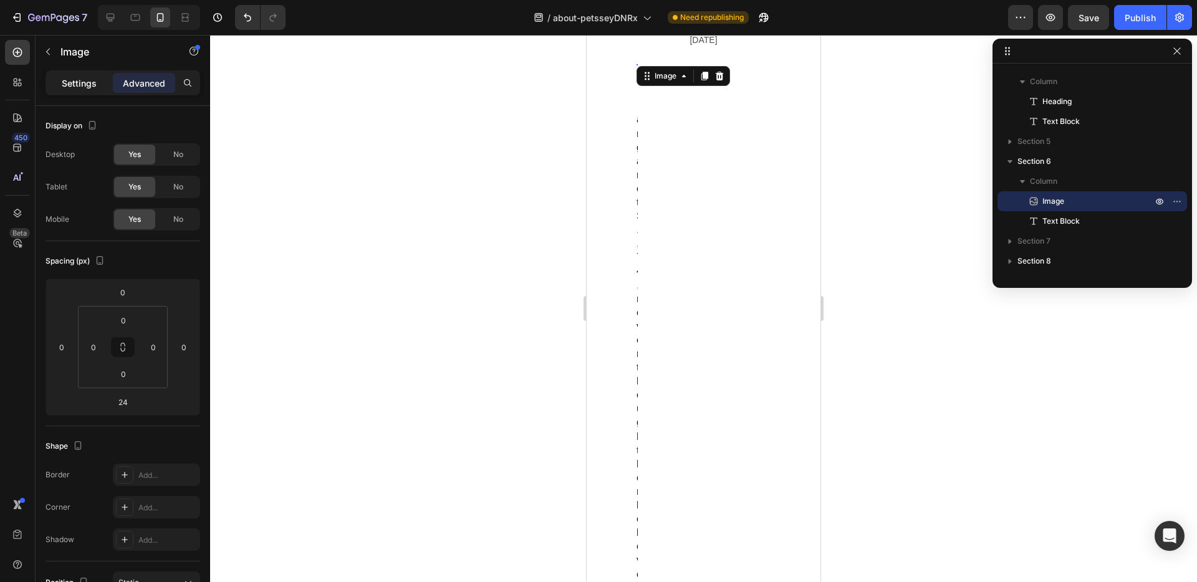
click at [77, 90] on div "Settings" at bounding box center [79, 83] width 62 height 20
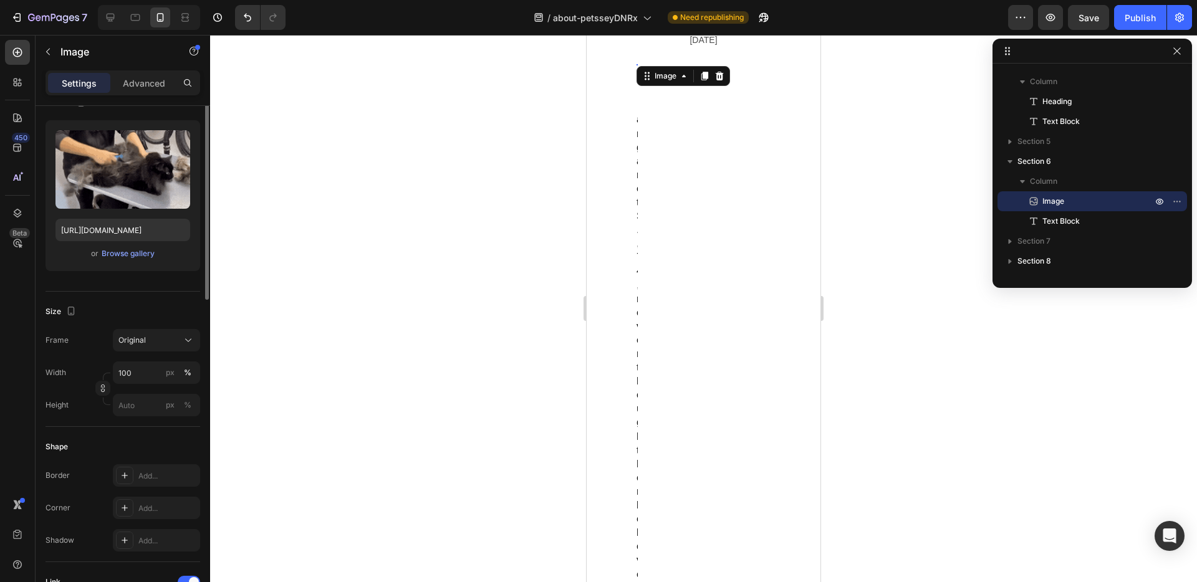
scroll to position [310, 0]
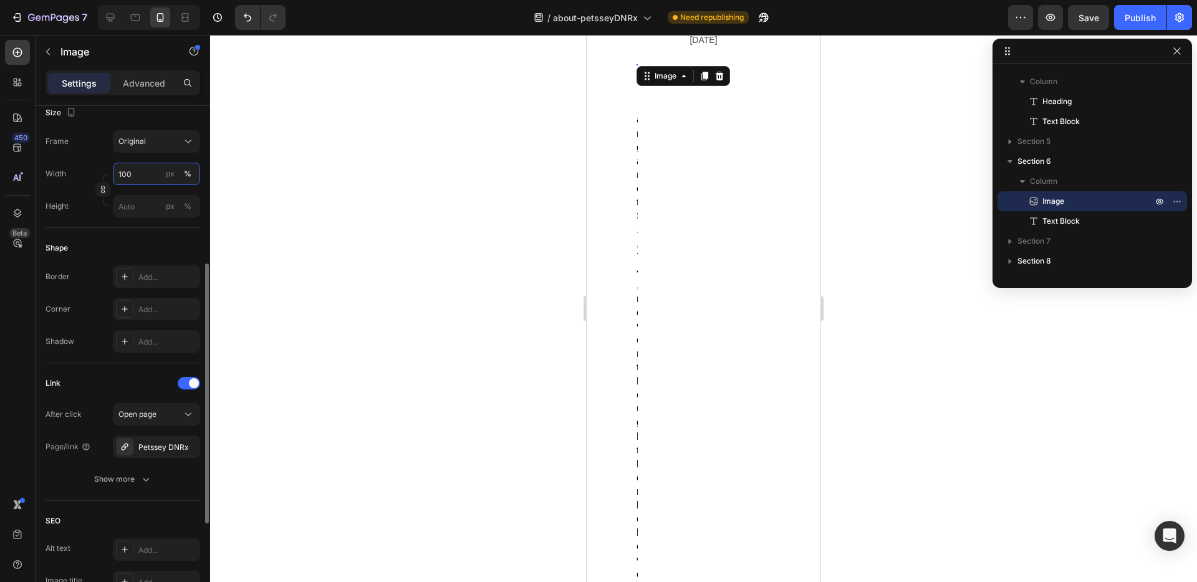
click at [148, 171] on input "100" at bounding box center [156, 174] width 87 height 22
click at [148, 196] on div "Full 100%" at bounding box center [144, 204] width 102 height 22
click at [762, 19] on icon "button" at bounding box center [760, 20] width 3 height 3
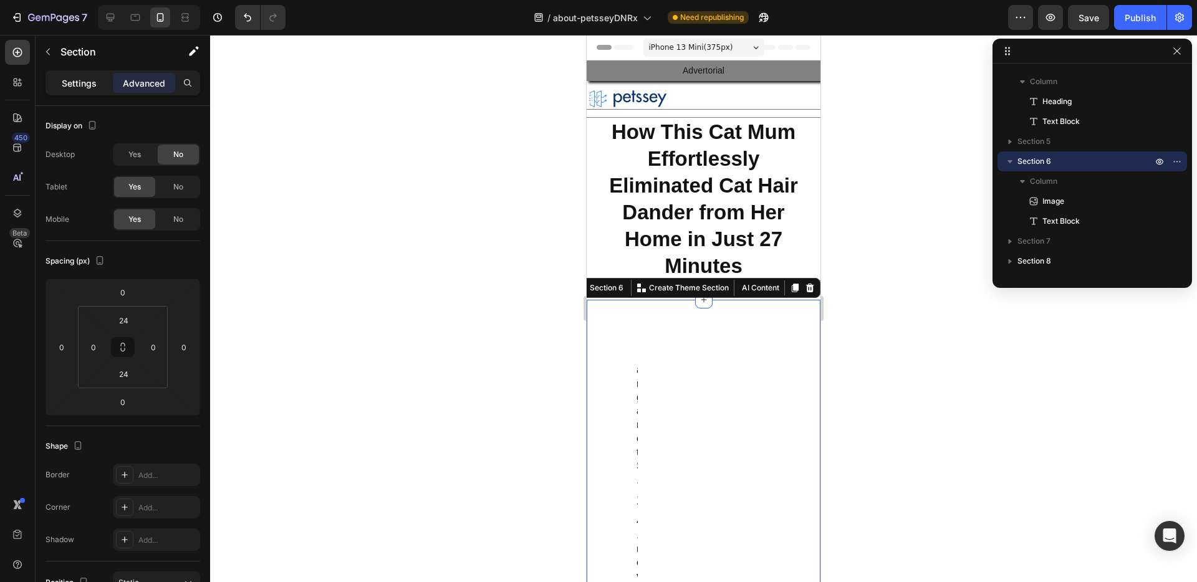
click at [80, 79] on p "Settings" at bounding box center [79, 83] width 35 height 13
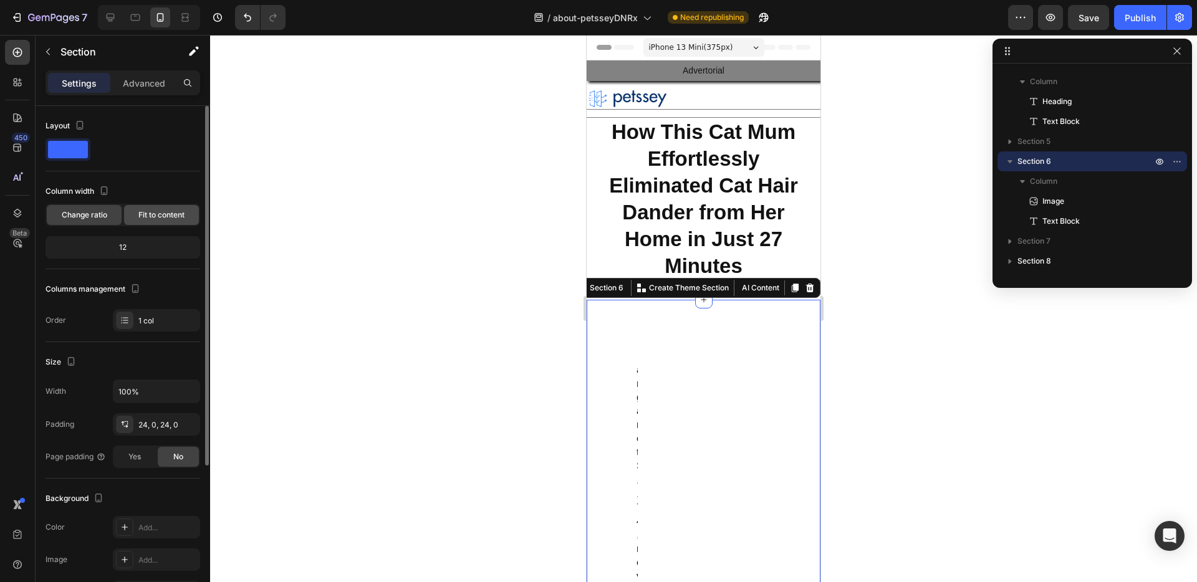
click at [158, 216] on span "Fit to content" at bounding box center [161, 214] width 46 height 11
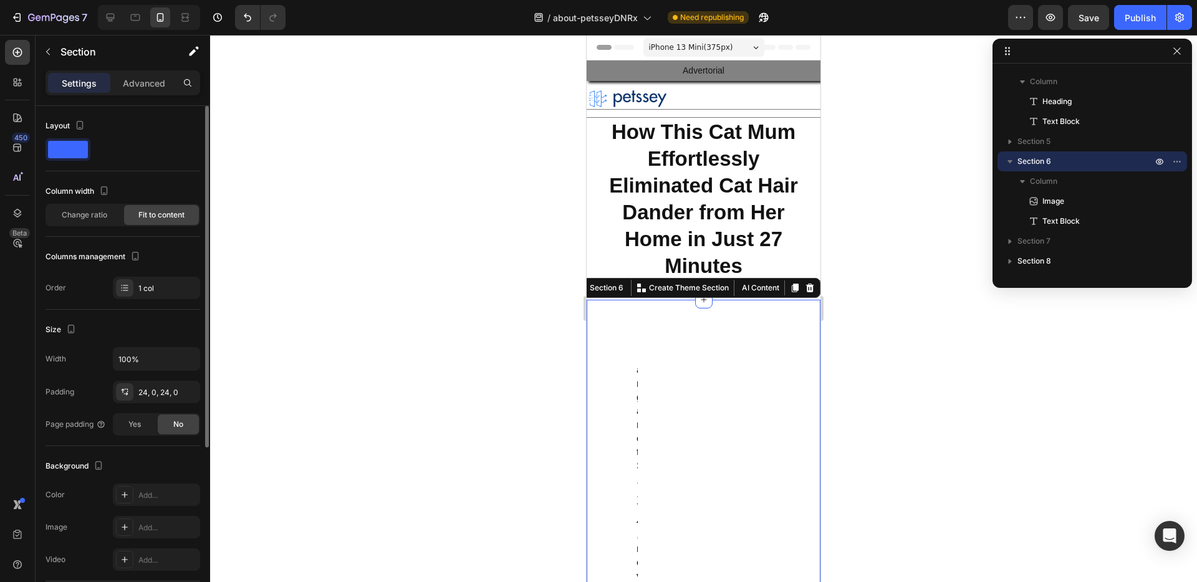
click at [161, 406] on div "Width 100% Padding 24, 0, 24, 0 Page padding Yes No" at bounding box center [123, 391] width 155 height 89
click at [160, 400] on div "24, 0, 24, 0" at bounding box center [156, 392] width 87 height 22
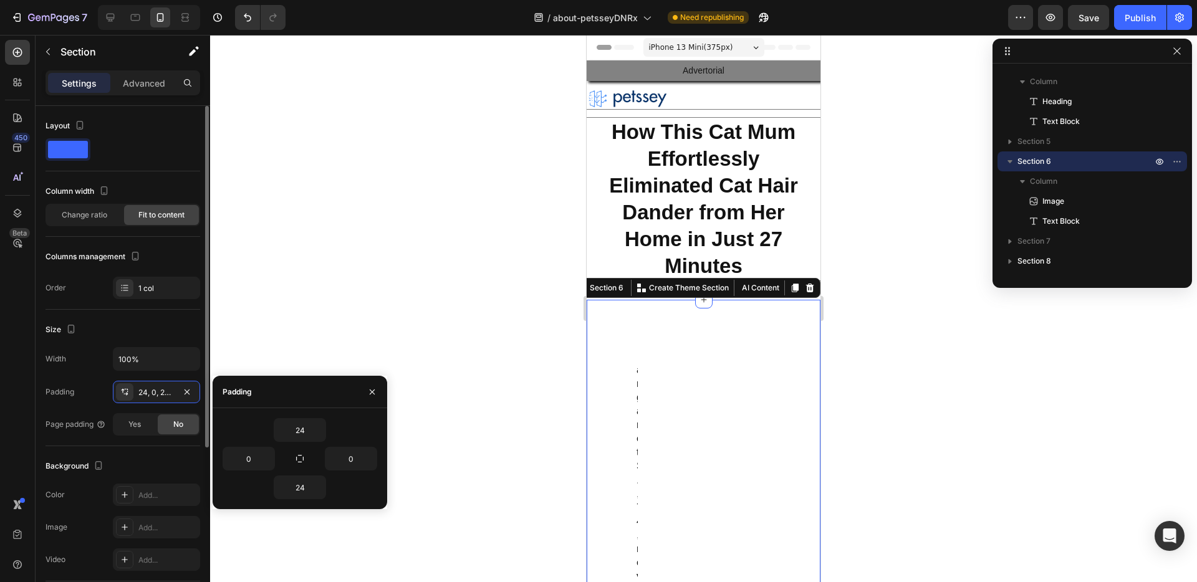
click at [134, 454] on div "Background The changes might be hidden by the video. Color Add... Image Add... …" at bounding box center [123, 513] width 155 height 135
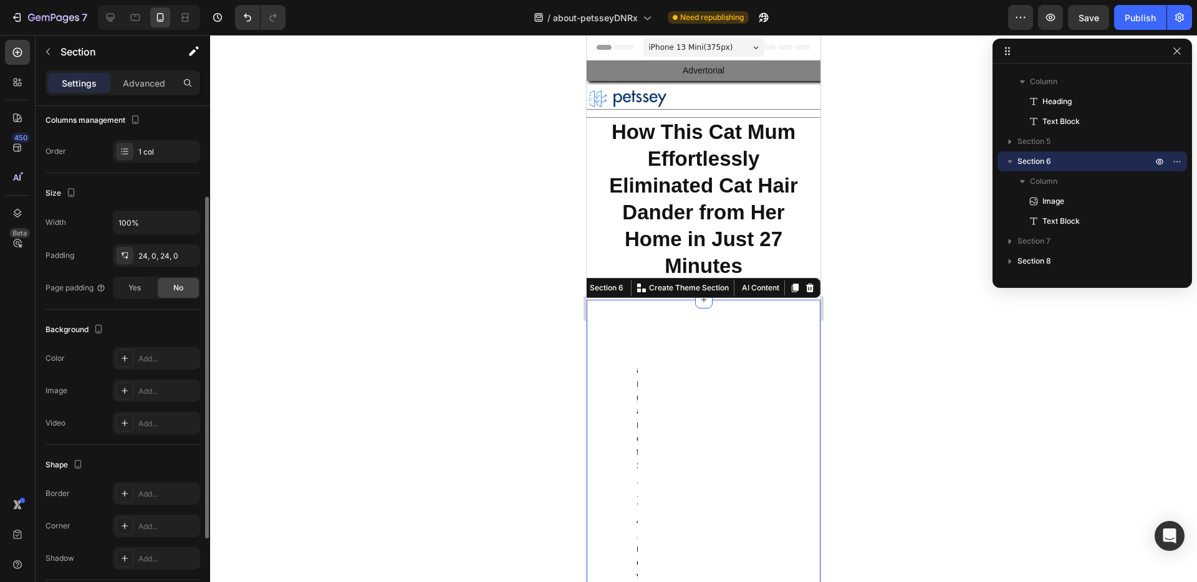
scroll to position [237, 0]
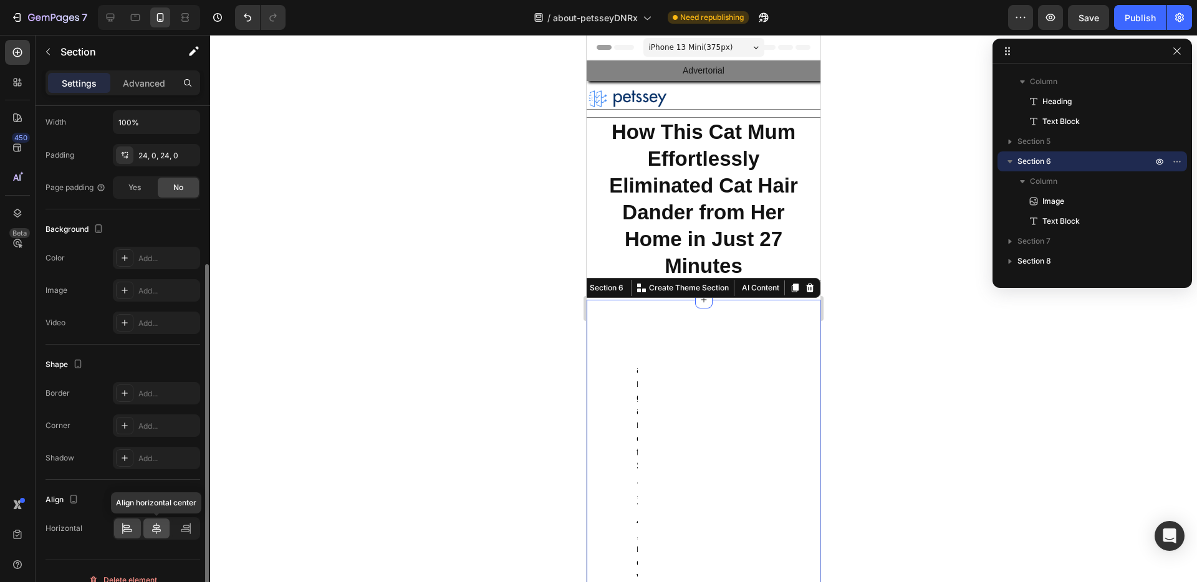
click at [158, 527] on icon at bounding box center [156, 528] width 12 height 12
click at [131, 535] on div at bounding box center [127, 529] width 27 height 20
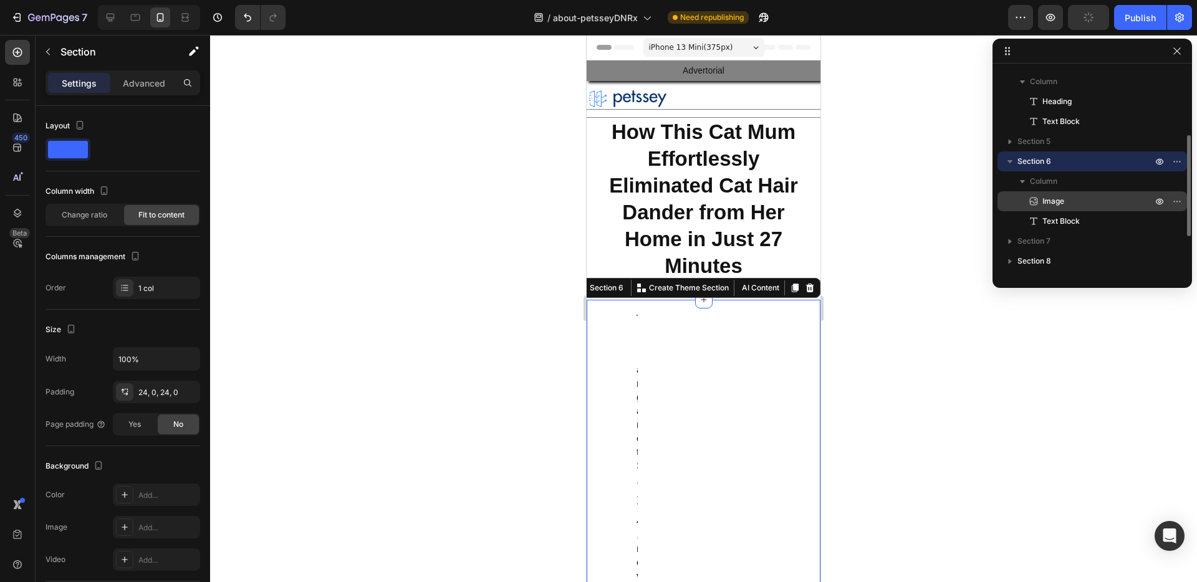
click at [1083, 204] on p "Image" at bounding box center [1083, 201] width 112 height 12
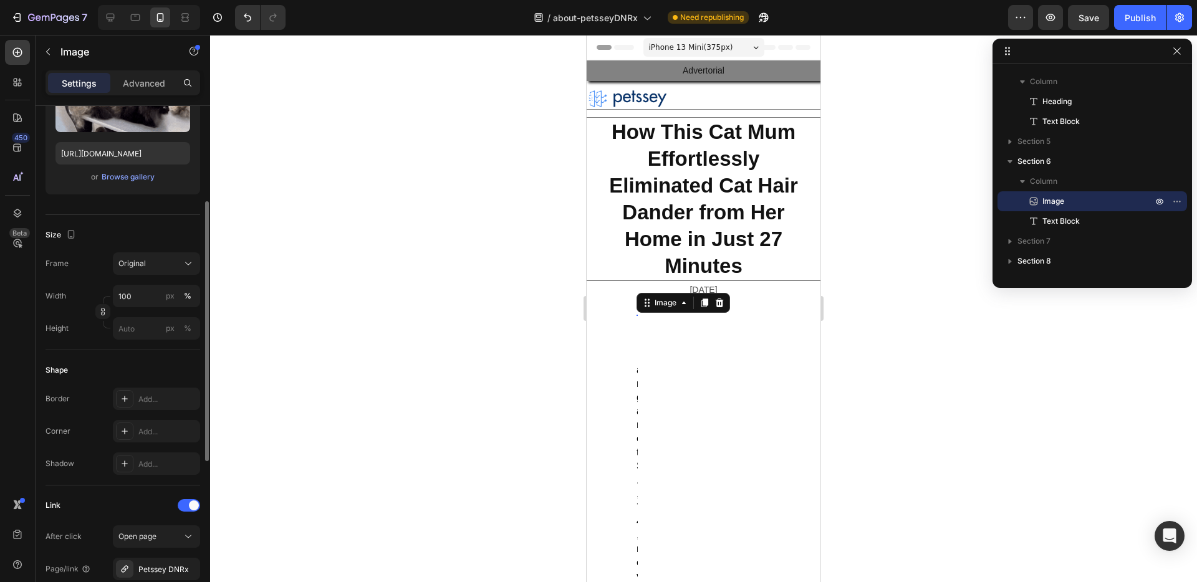
scroll to position [128, 0]
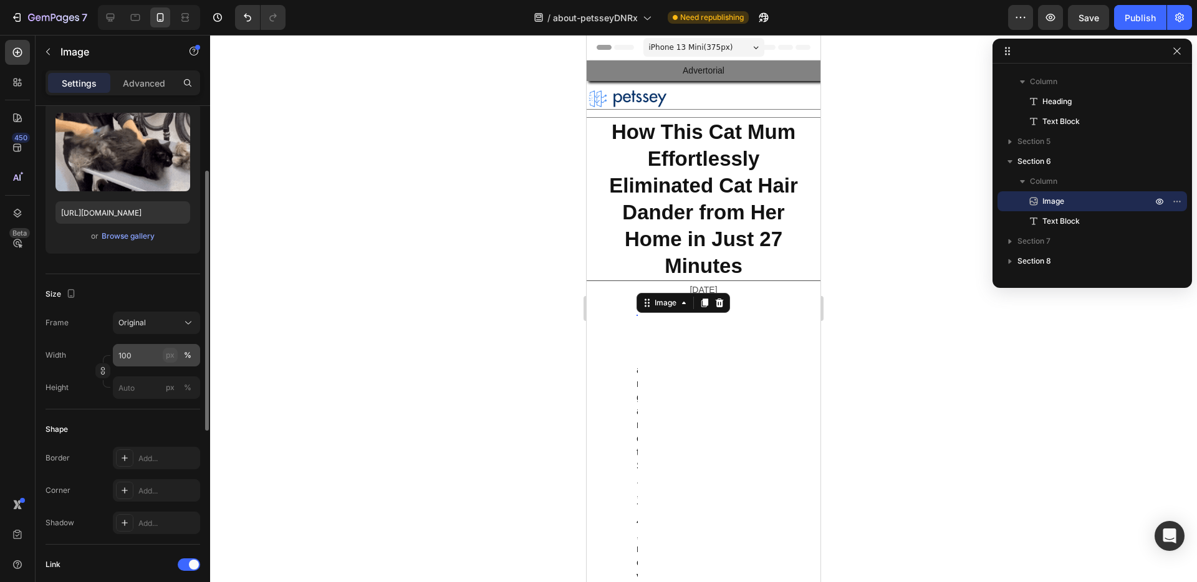
click at [180, 380] on button "px" at bounding box center [187, 387] width 15 height 15
click at [156, 353] on input "100" at bounding box center [156, 355] width 87 height 22
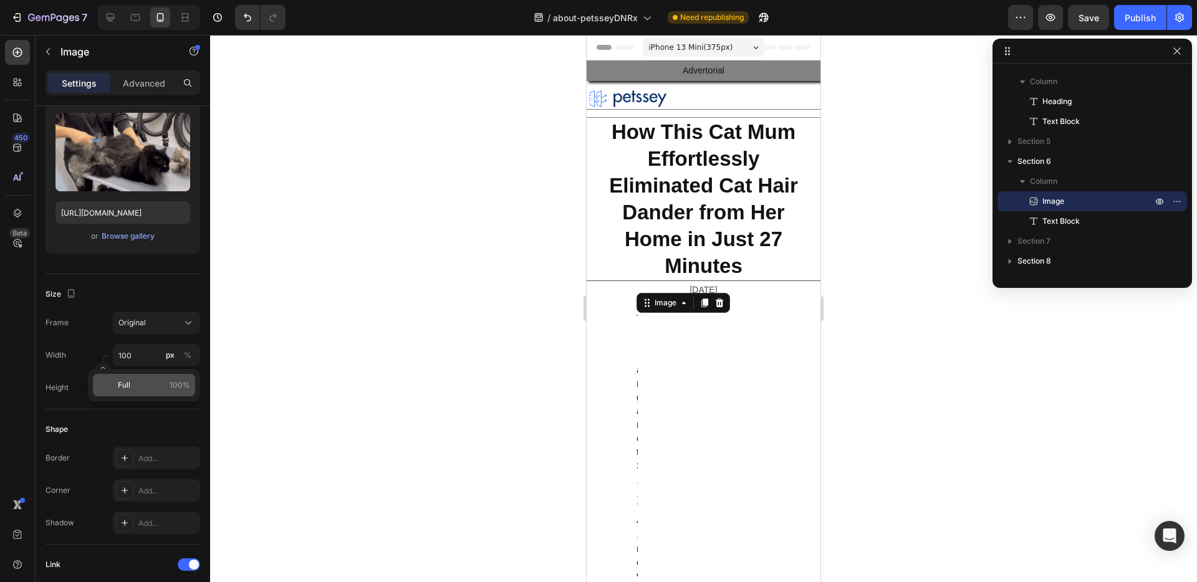
click at [151, 393] on div "Full 100%" at bounding box center [144, 385] width 102 height 22
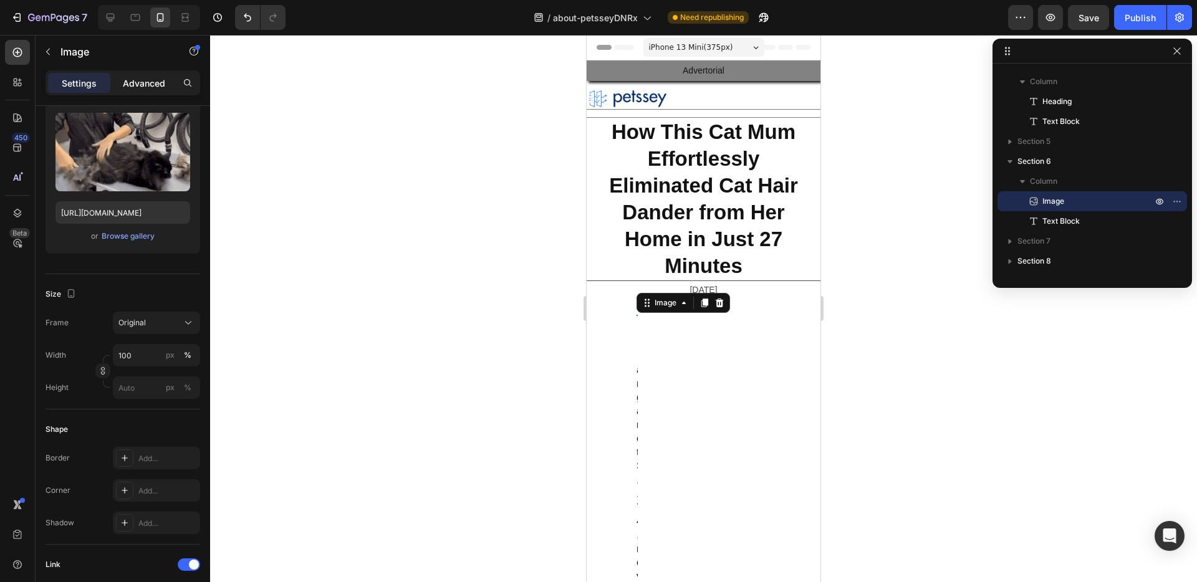
click at [140, 90] on div "Advanced" at bounding box center [144, 83] width 62 height 20
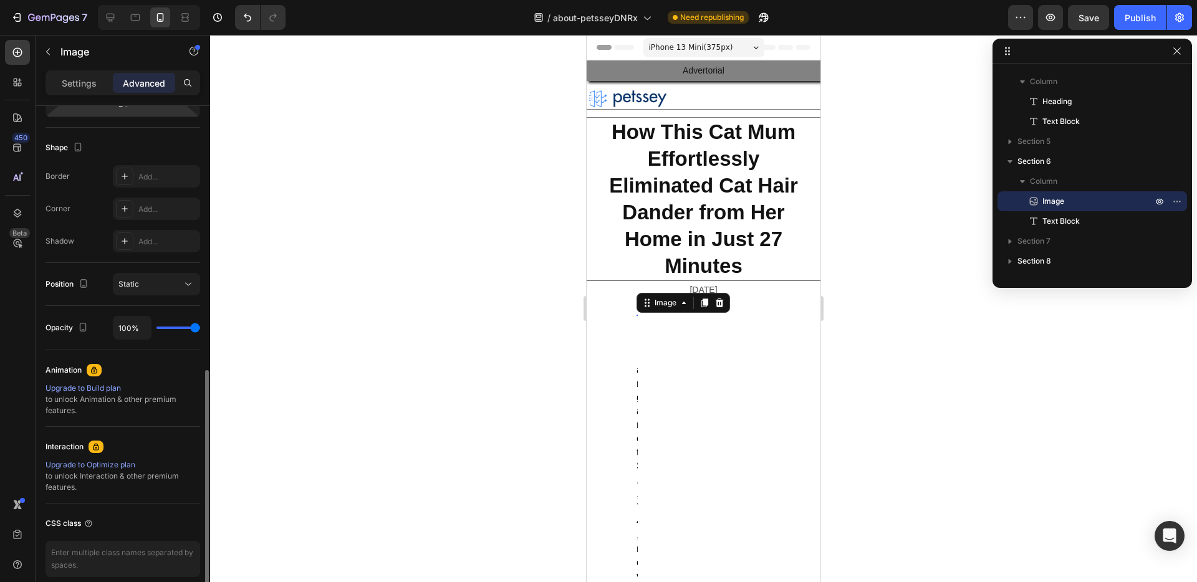
scroll to position [353, 0]
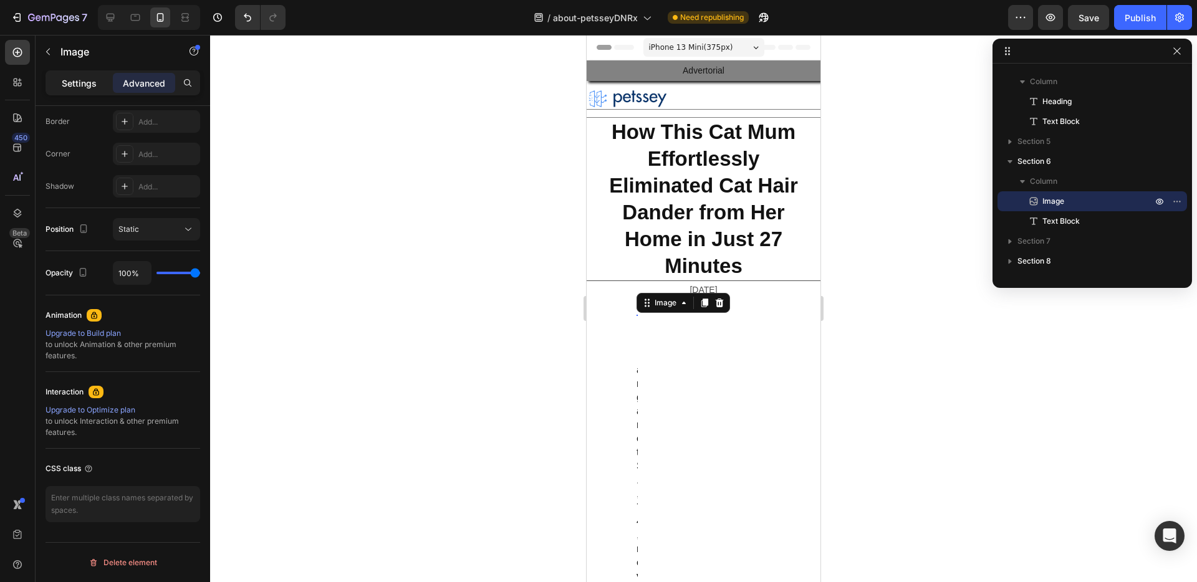
click at [72, 74] on div "Settings" at bounding box center [79, 83] width 62 height 20
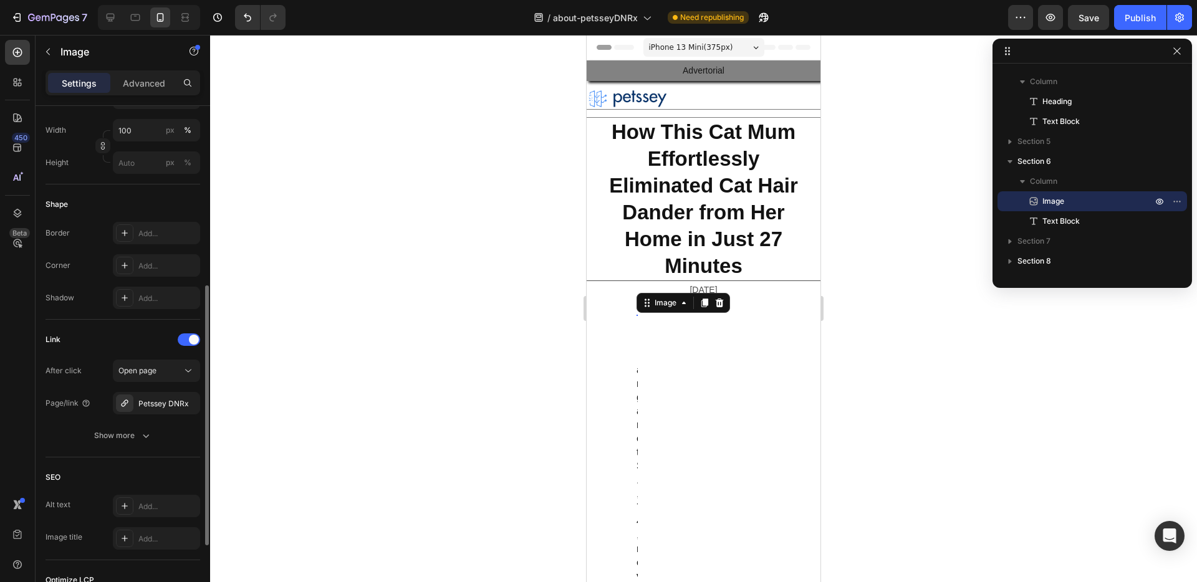
scroll to position [60, 0]
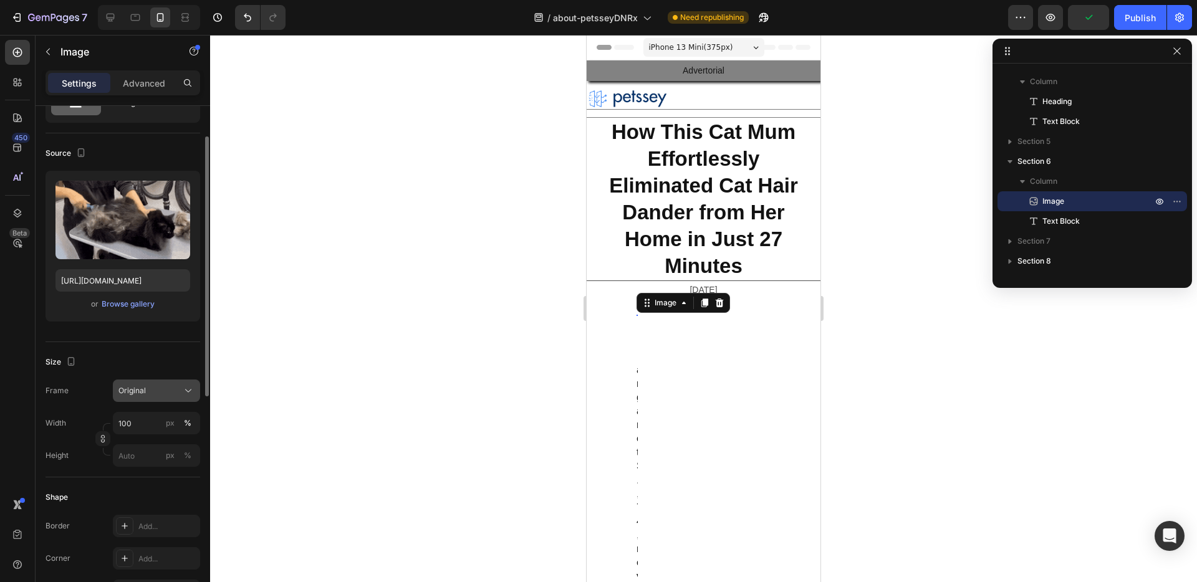
click at [175, 394] on div "Original" at bounding box center [148, 390] width 61 height 11
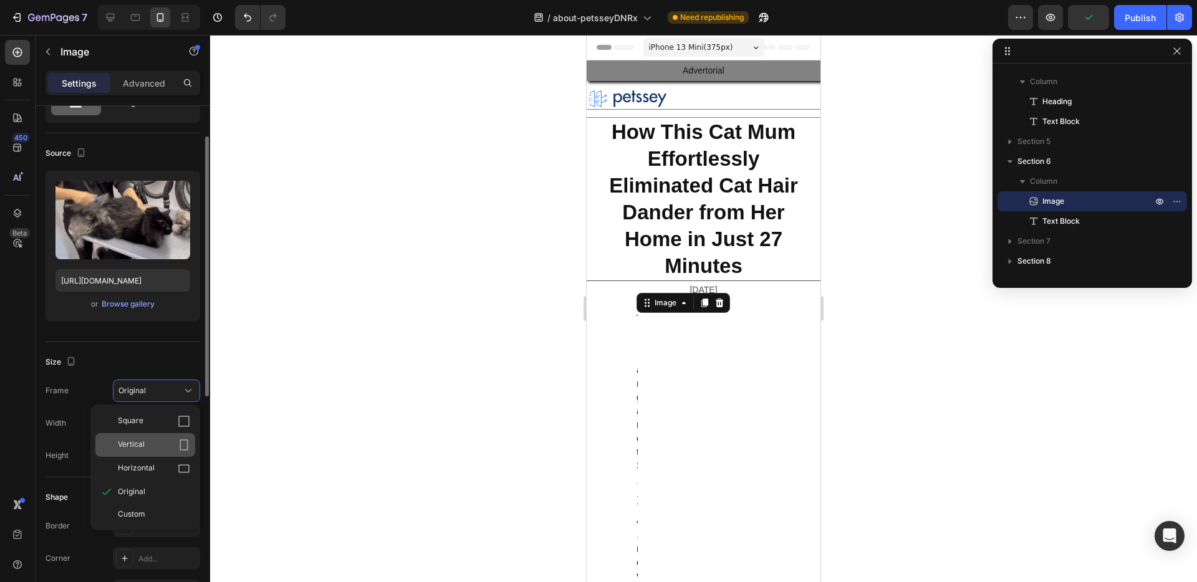
click at [155, 437] on div "Vertical" at bounding box center [145, 445] width 100 height 24
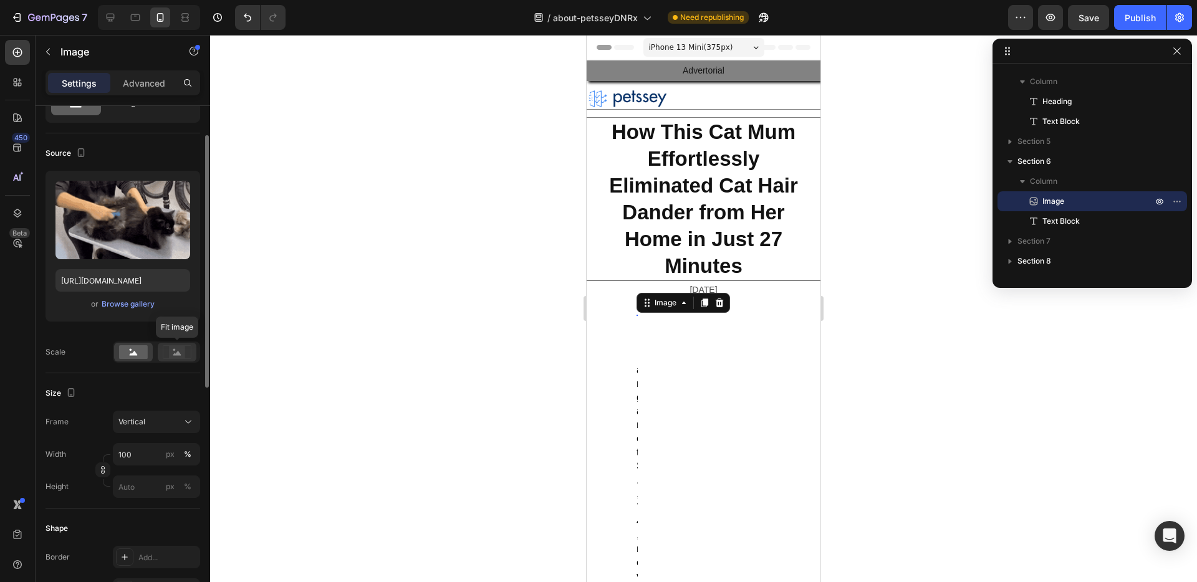
click at [176, 351] on rect at bounding box center [177, 352] width 16 height 12
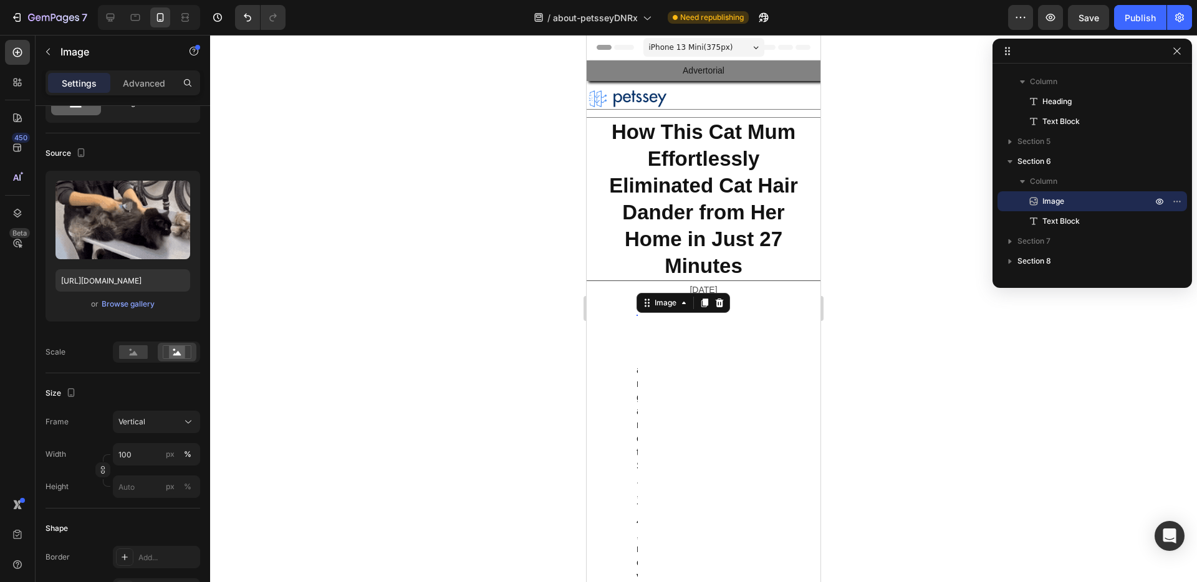
scroll to position [0, 0]
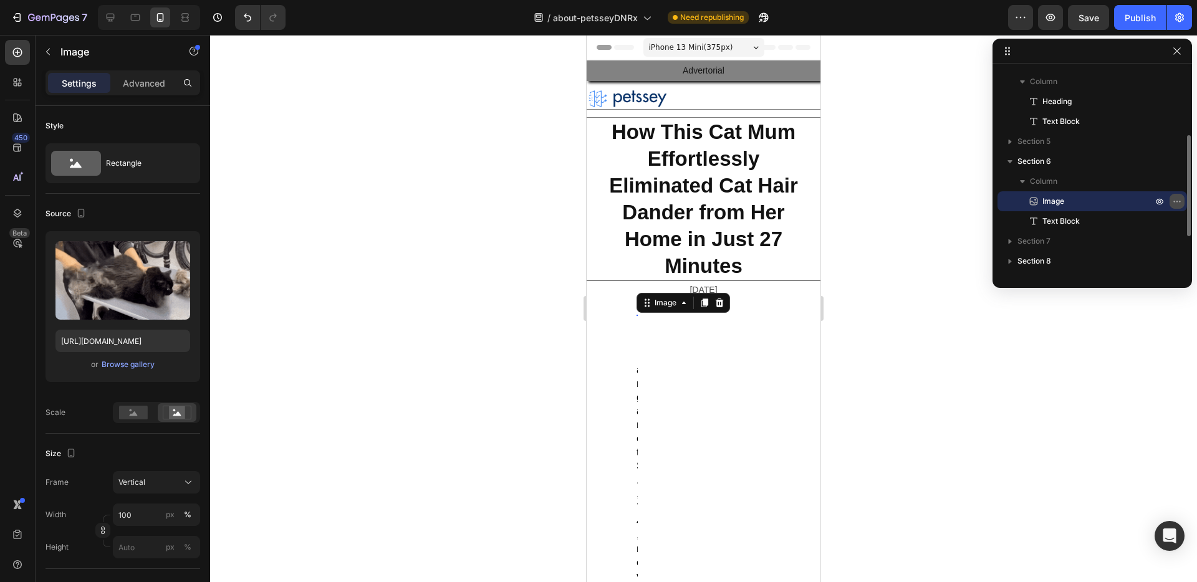
click at [1183, 196] on button "button" at bounding box center [1176, 201] width 15 height 15
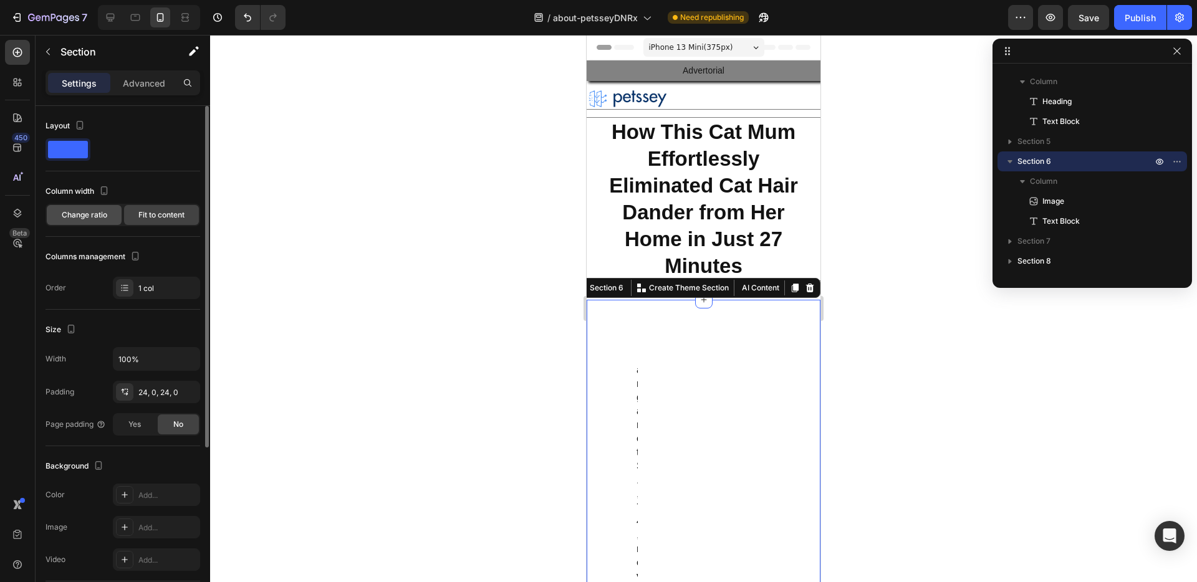
click at [95, 218] on span "Change ratio" at bounding box center [85, 214] width 46 height 11
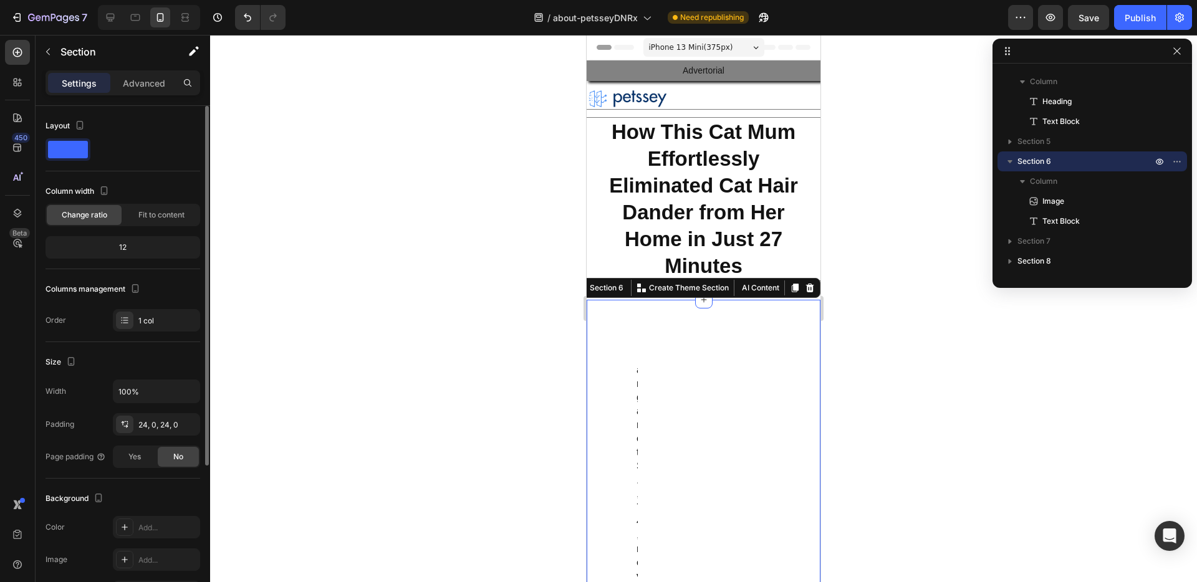
click at [119, 242] on div "12" at bounding box center [123, 247] width 150 height 17
click at [121, 245] on div "12" at bounding box center [123, 247] width 150 height 17
click at [125, 249] on div "12" at bounding box center [123, 247] width 150 height 17
click at [149, 214] on span "Fit to content" at bounding box center [161, 214] width 46 height 11
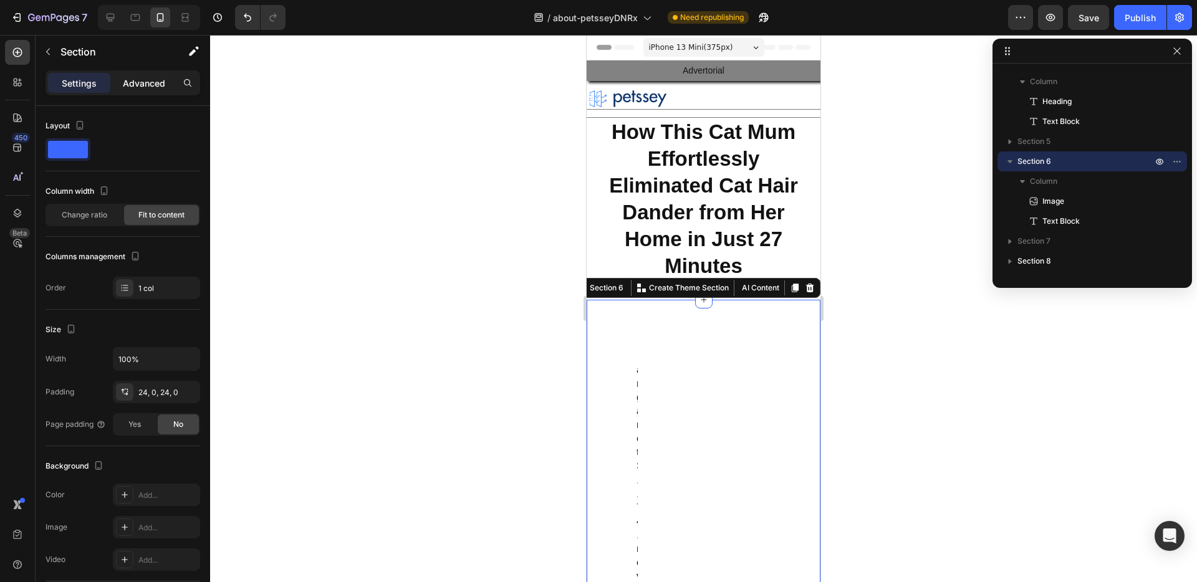
click at [150, 82] on p "Advanced" at bounding box center [144, 83] width 42 height 13
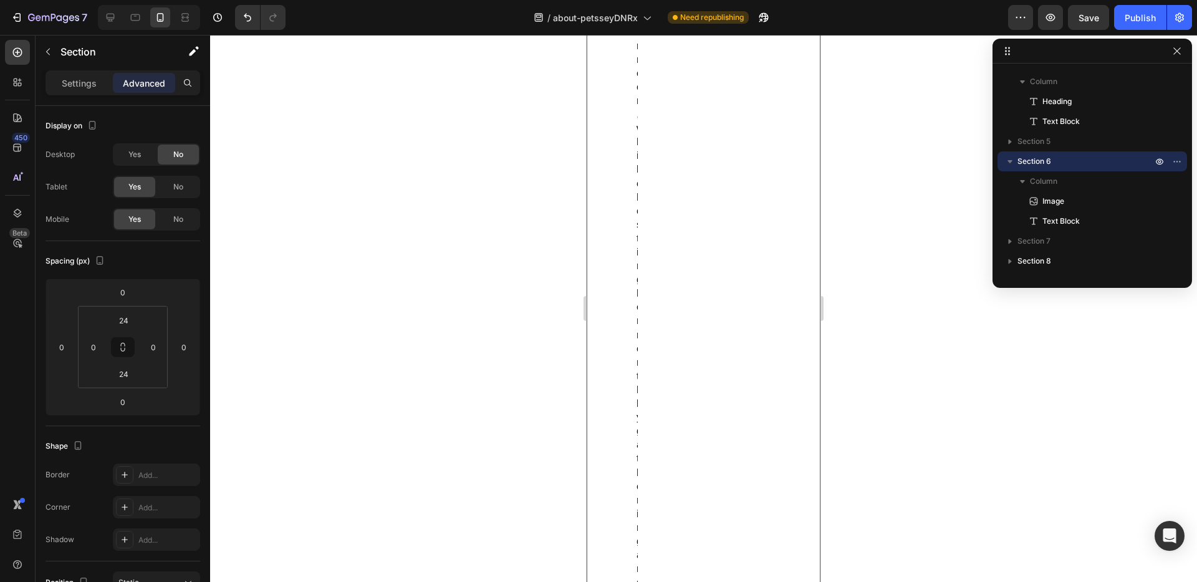
scroll to position [4319, 0]
click at [722, 357] on div "Image M argaret S., 74, never thought her beloved cat's hair in her house would…" at bounding box center [704, 83] width 234 height 8176
click at [108, 24] on div at bounding box center [110, 17] width 20 height 20
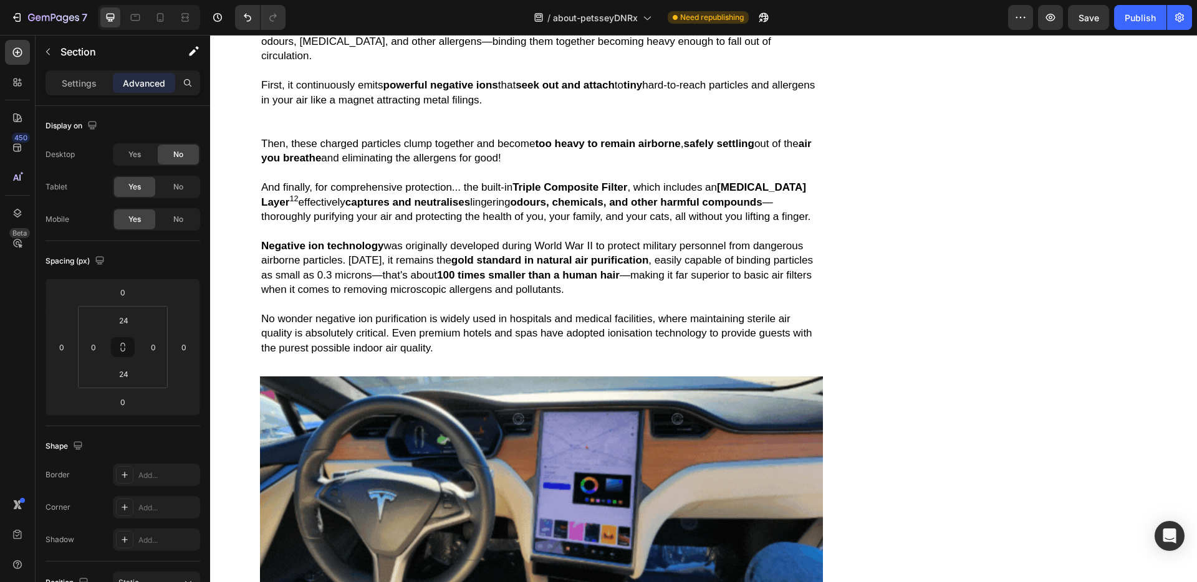
type input "600"
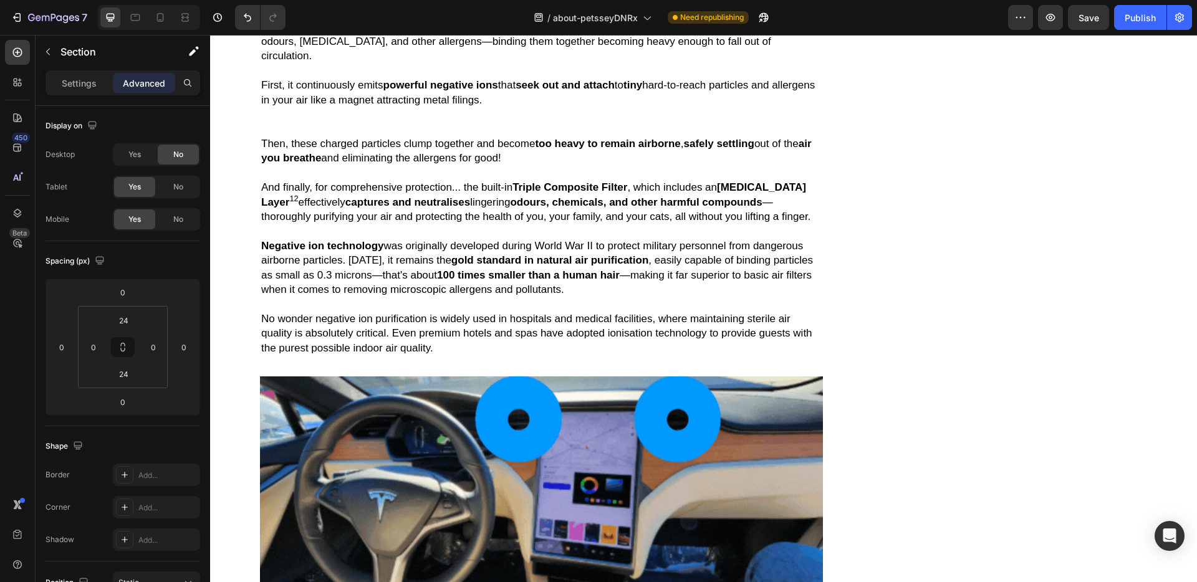
type input "32"
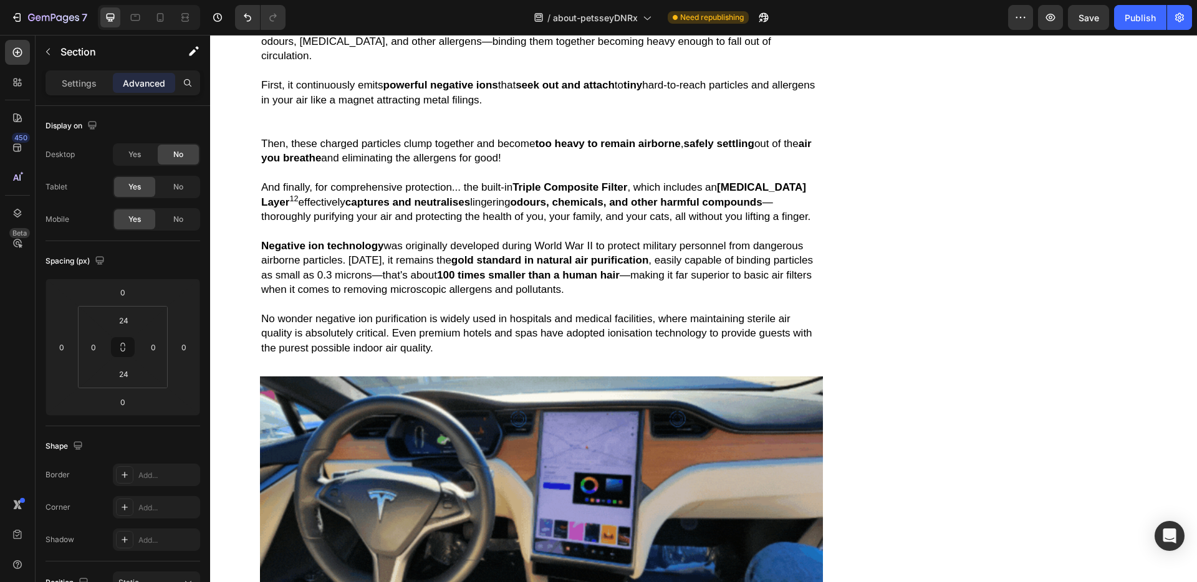
type input "32"
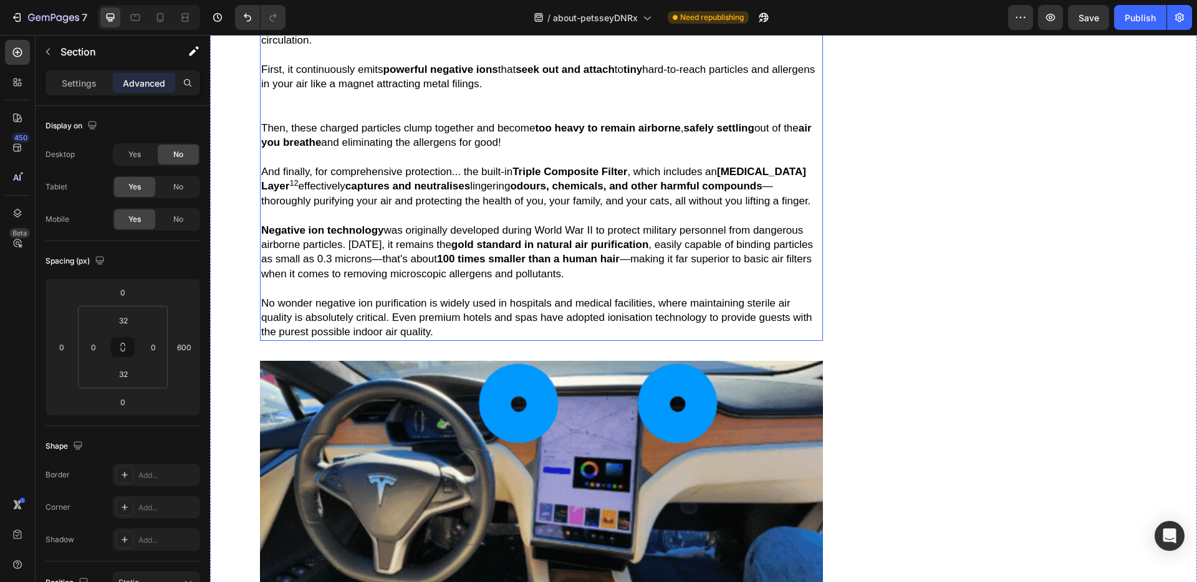
scroll to position [4275, 0]
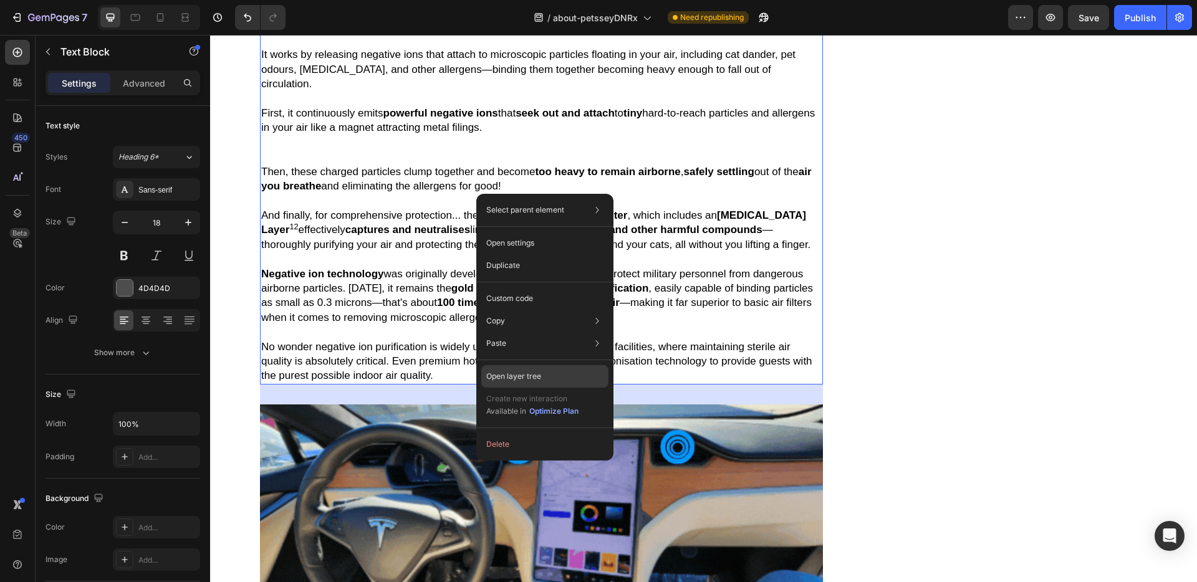
click at [545, 383] on div "Open layer tree" at bounding box center [544, 376] width 127 height 22
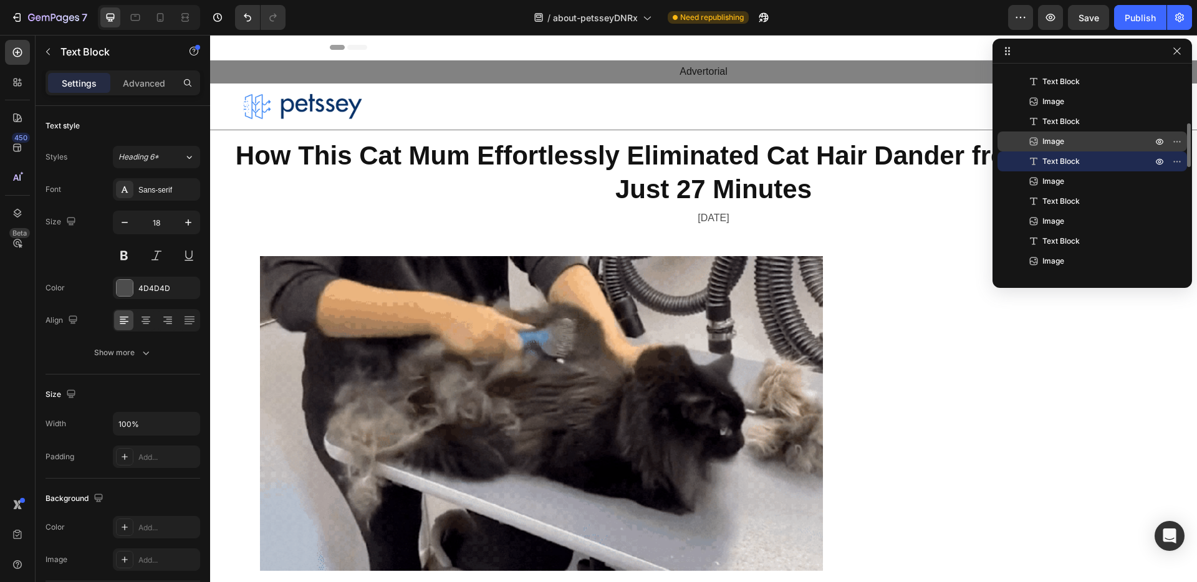
scroll to position [0, 0]
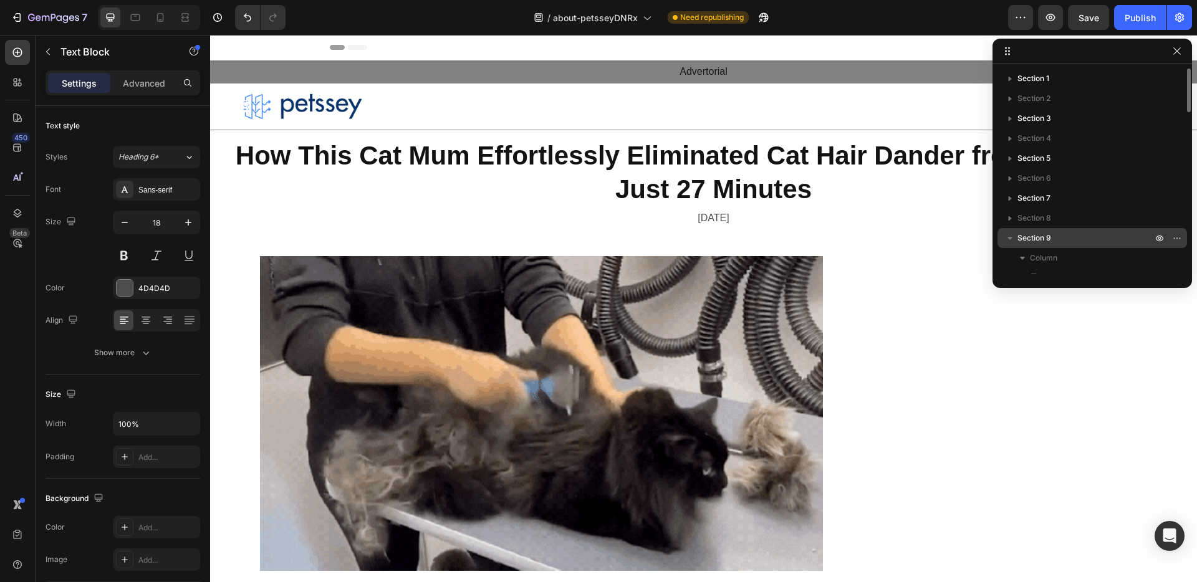
click at [1009, 241] on icon "button" at bounding box center [1010, 238] width 12 height 12
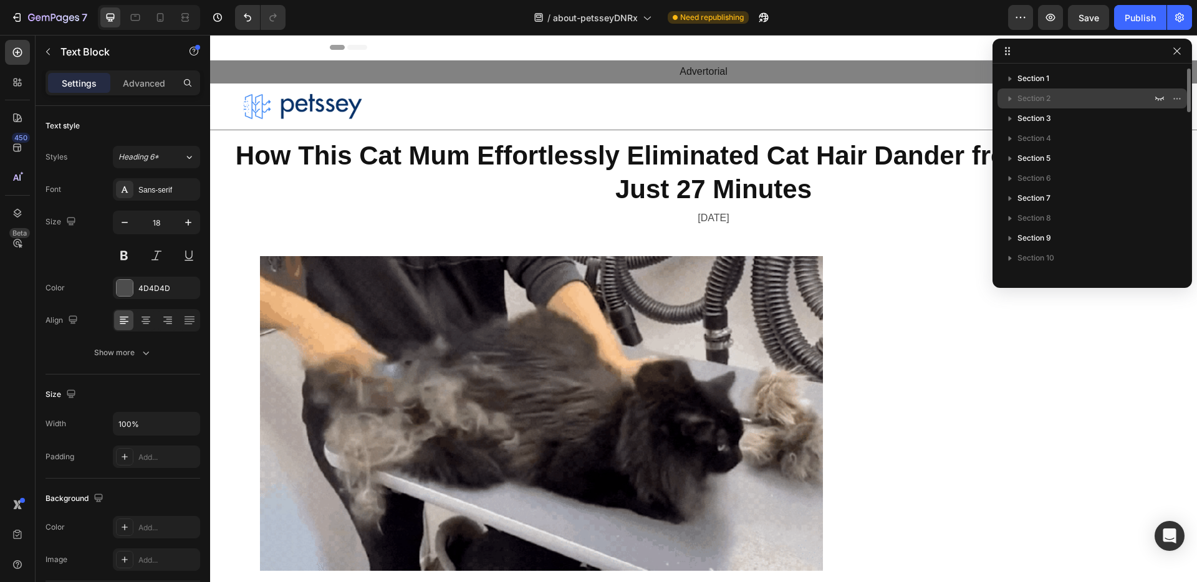
click at [1009, 94] on icon "button" at bounding box center [1010, 98] width 12 height 12
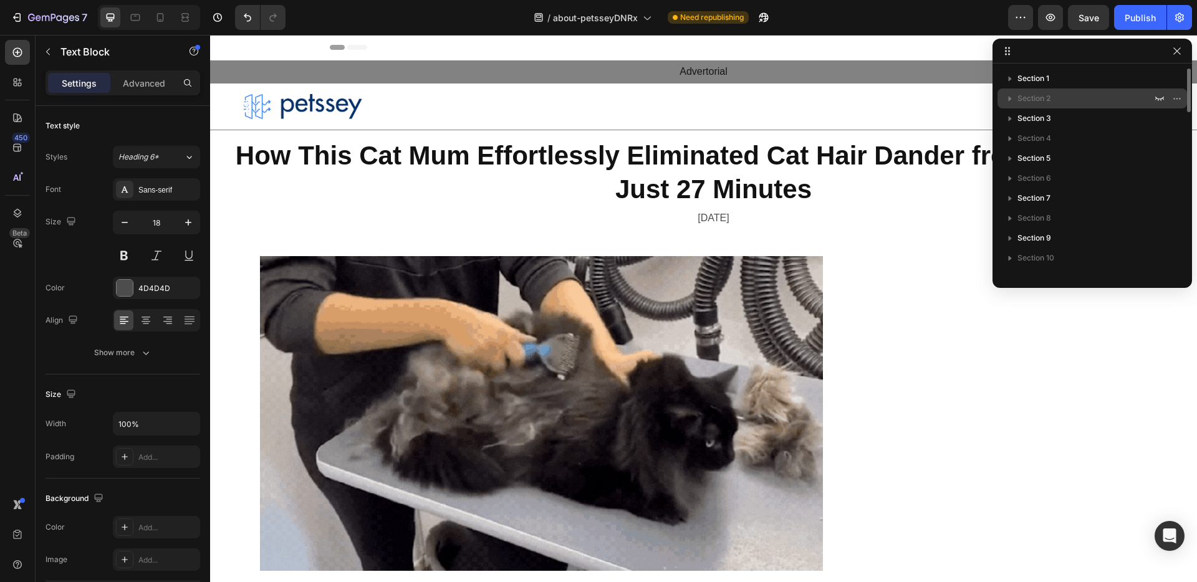
click at [1034, 98] on span "Section 2" at bounding box center [1033, 98] width 33 height 12
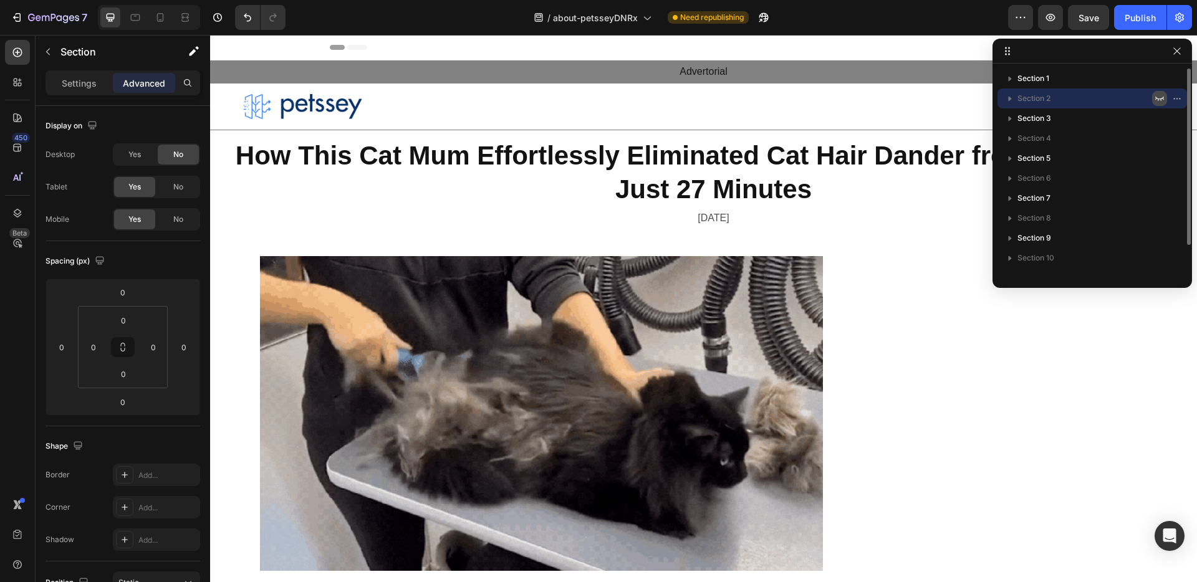
click at [1159, 98] on icon "button" at bounding box center [1159, 99] width 9 height 4
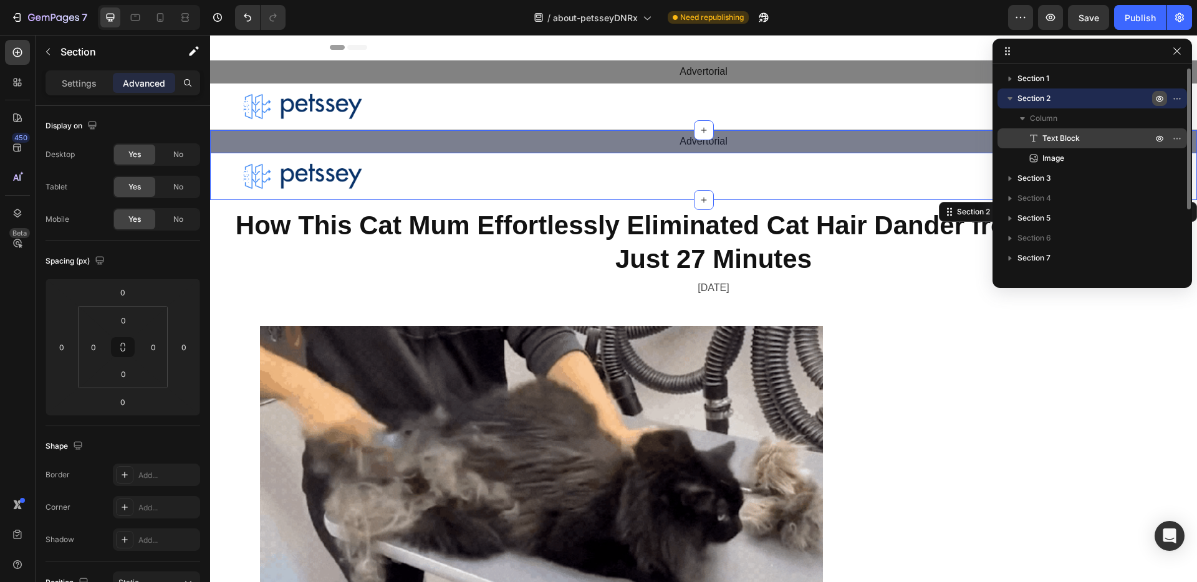
click at [1125, 135] on p "Text Block" at bounding box center [1083, 138] width 112 height 12
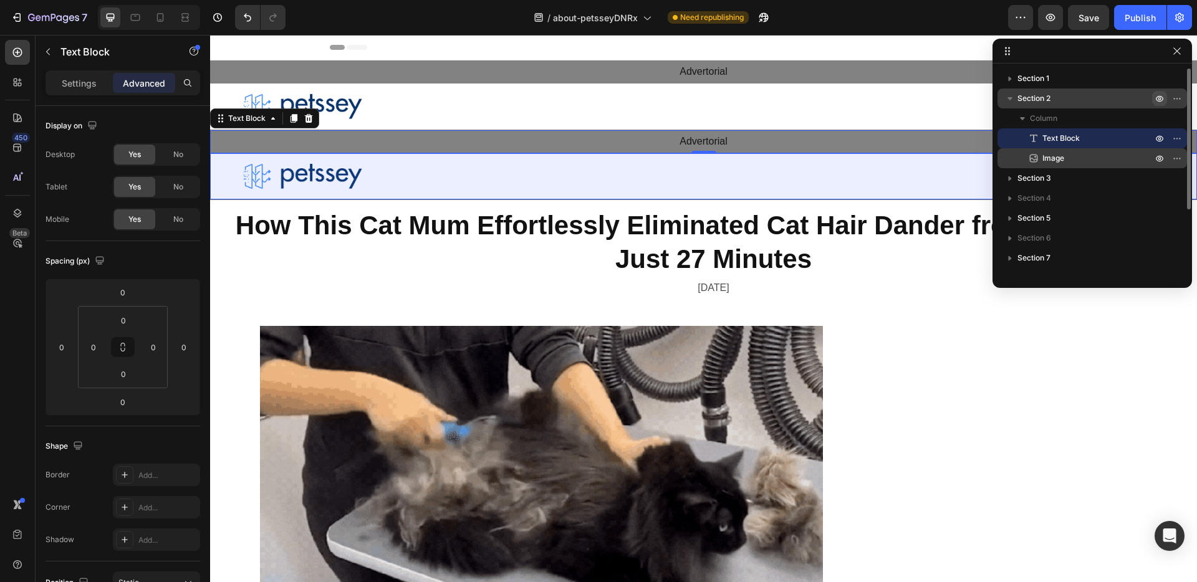
click at [1105, 158] on p "Image" at bounding box center [1083, 158] width 112 height 12
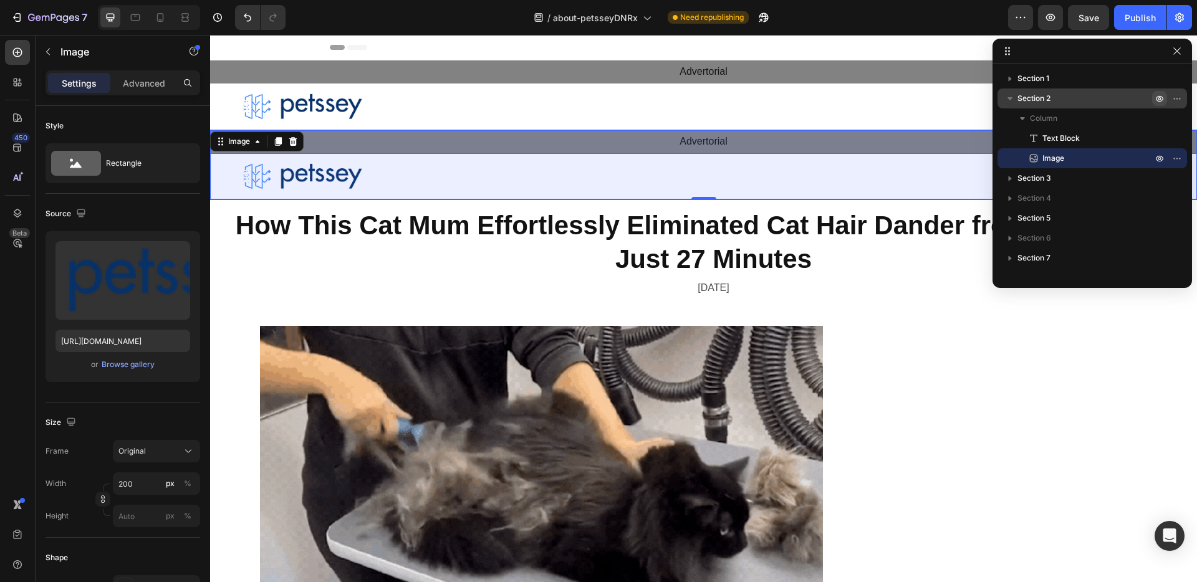
click at [1158, 98] on icon "button" at bounding box center [1159, 98] width 3 height 3
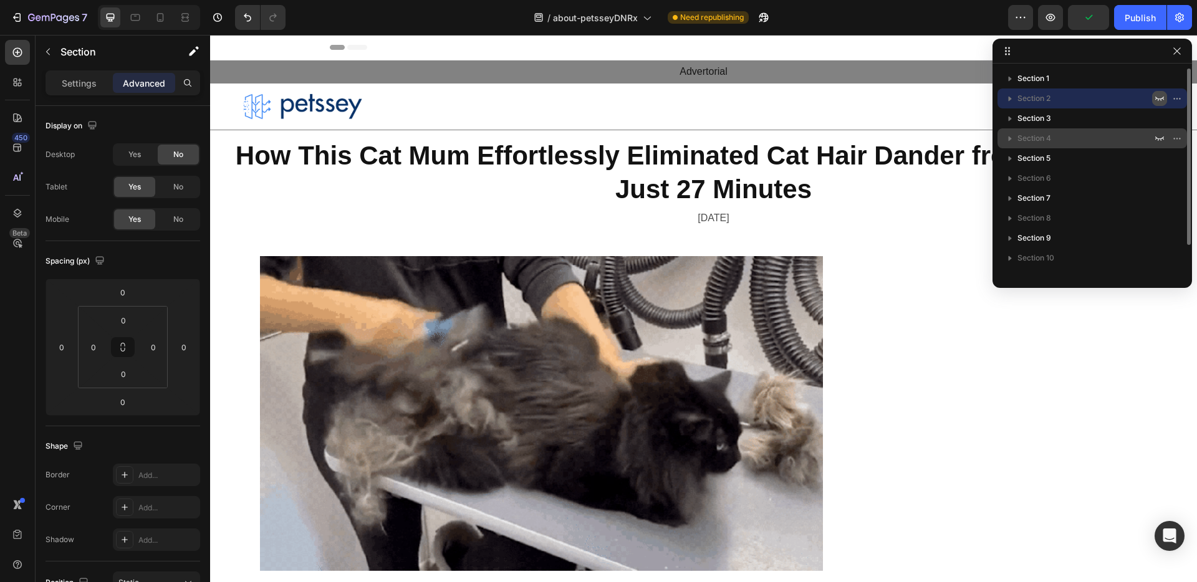
click at [1139, 145] on div "Section 4" at bounding box center [1092, 138] width 180 height 20
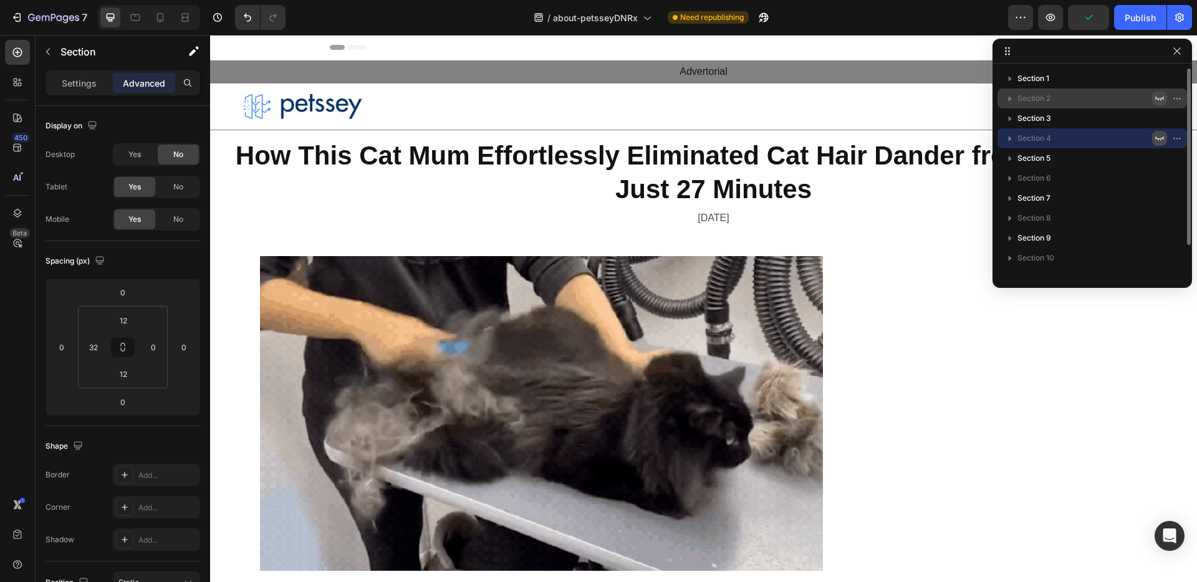
click at [1157, 138] on icon "button" at bounding box center [1159, 138] width 10 height 10
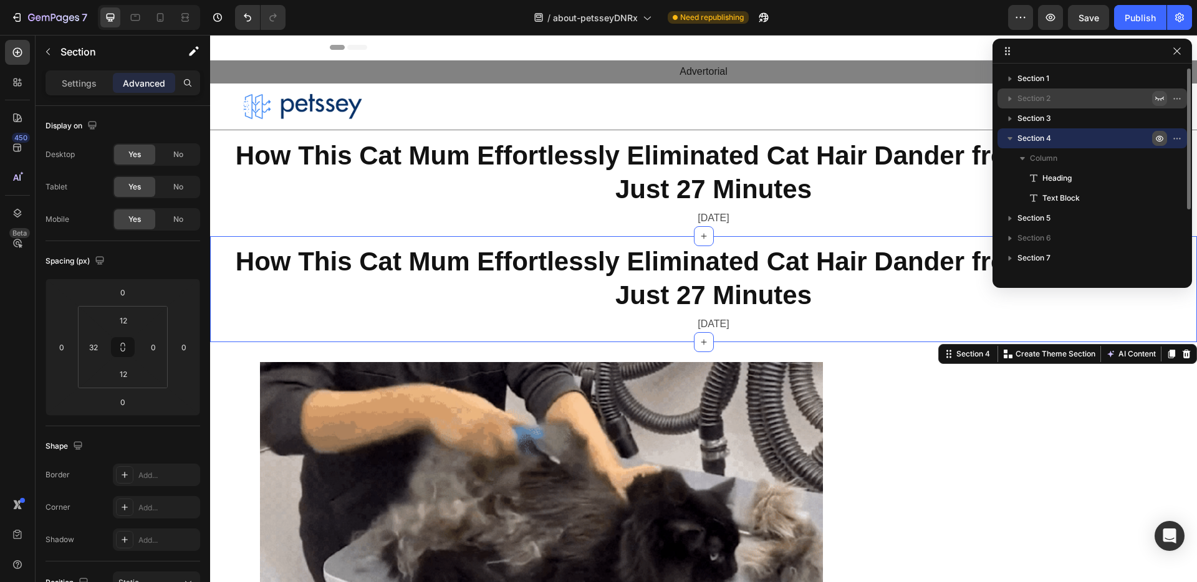
click at [1157, 138] on icon "button" at bounding box center [1159, 138] width 10 height 10
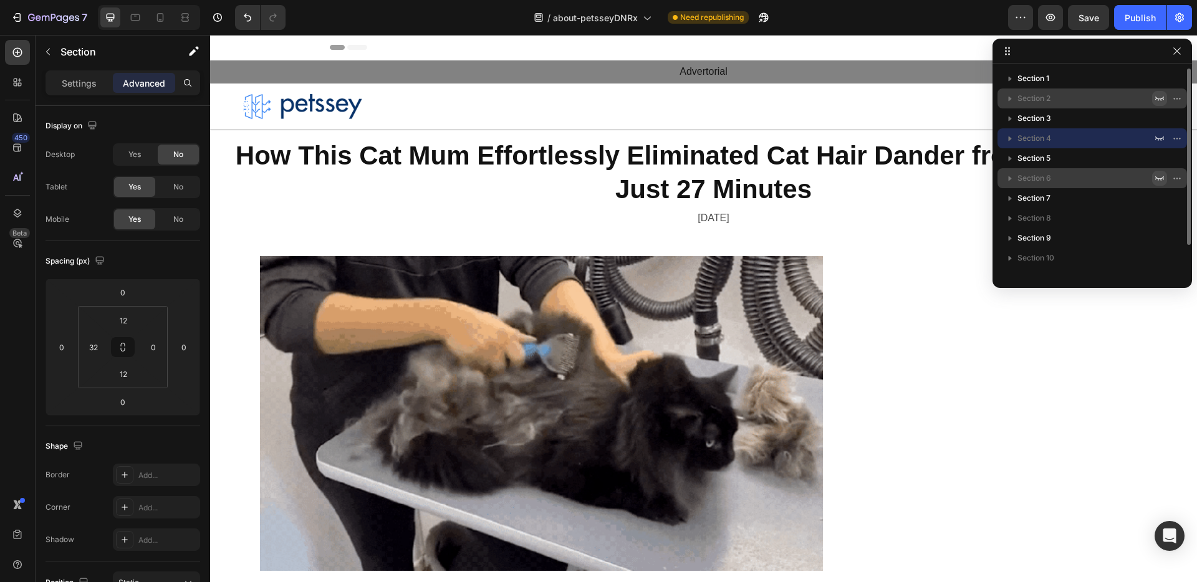
click at [1152, 175] on button "button" at bounding box center [1159, 178] width 15 height 15
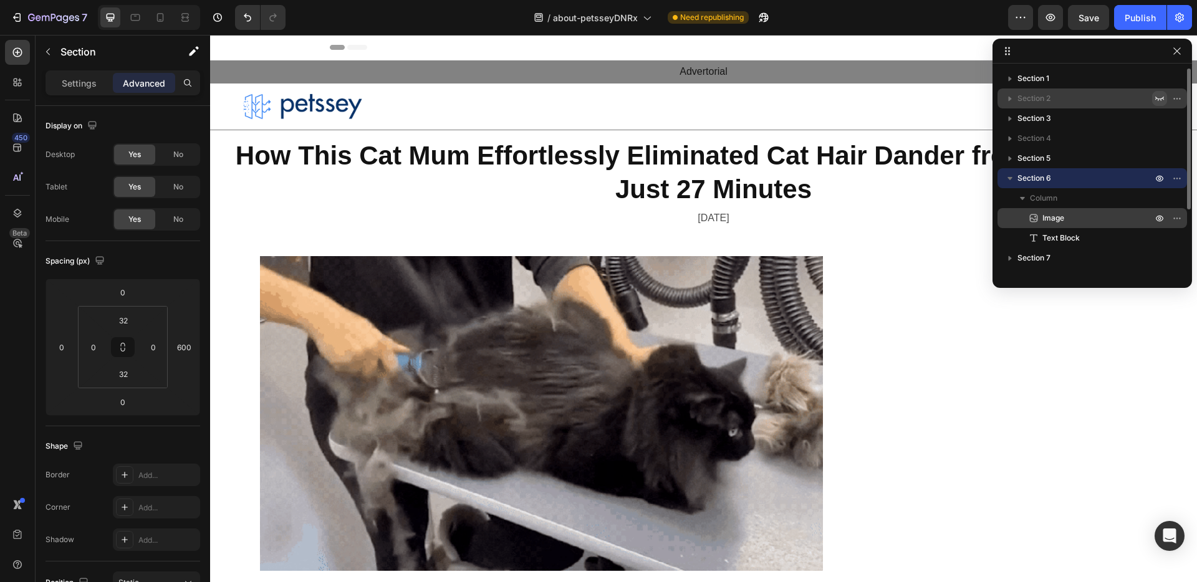
click at [1069, 223] on p "Image" at bounding box center [1083, 218] width 112 height 12
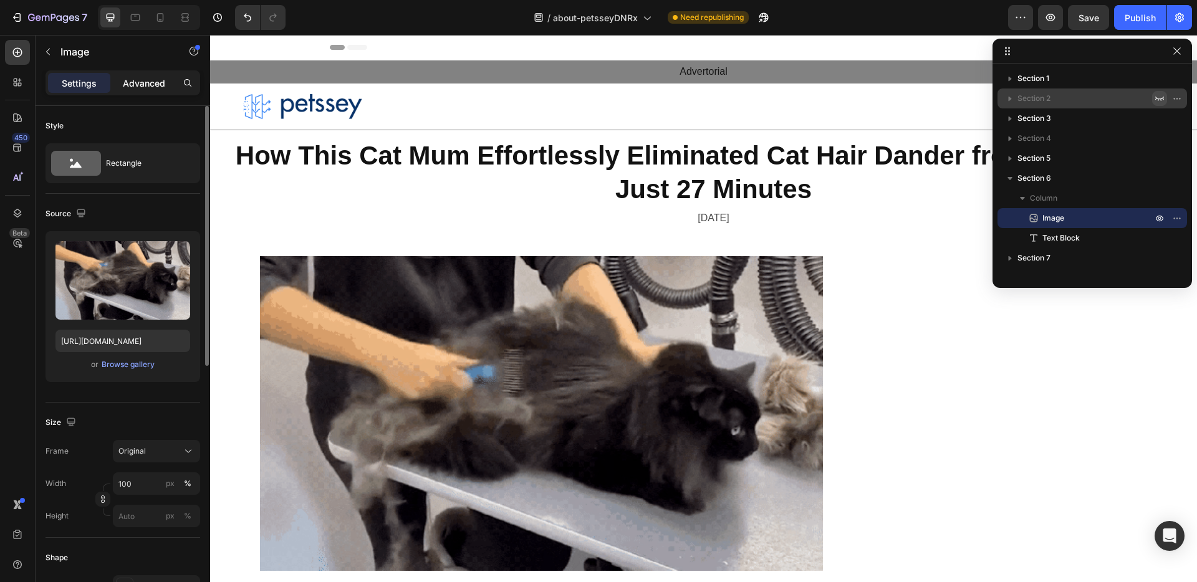
click at [147, 92] on div "Advanced" at bounding box center [144, 83] width 62 height 20
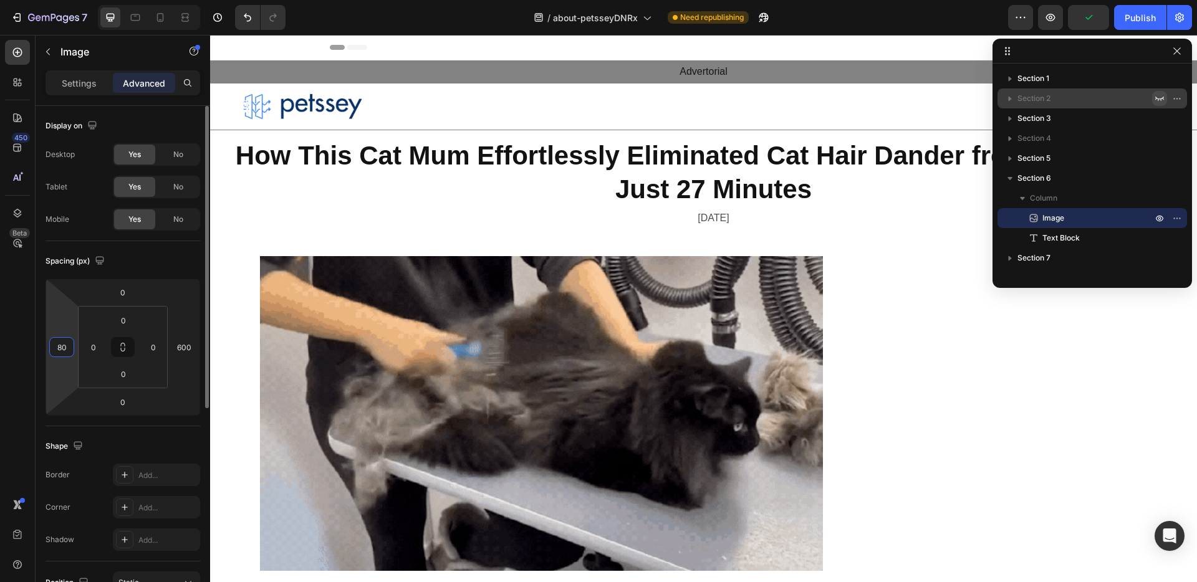
click at [69, 340] on input "80" at bounding box center [61, 347] width 19 height 19
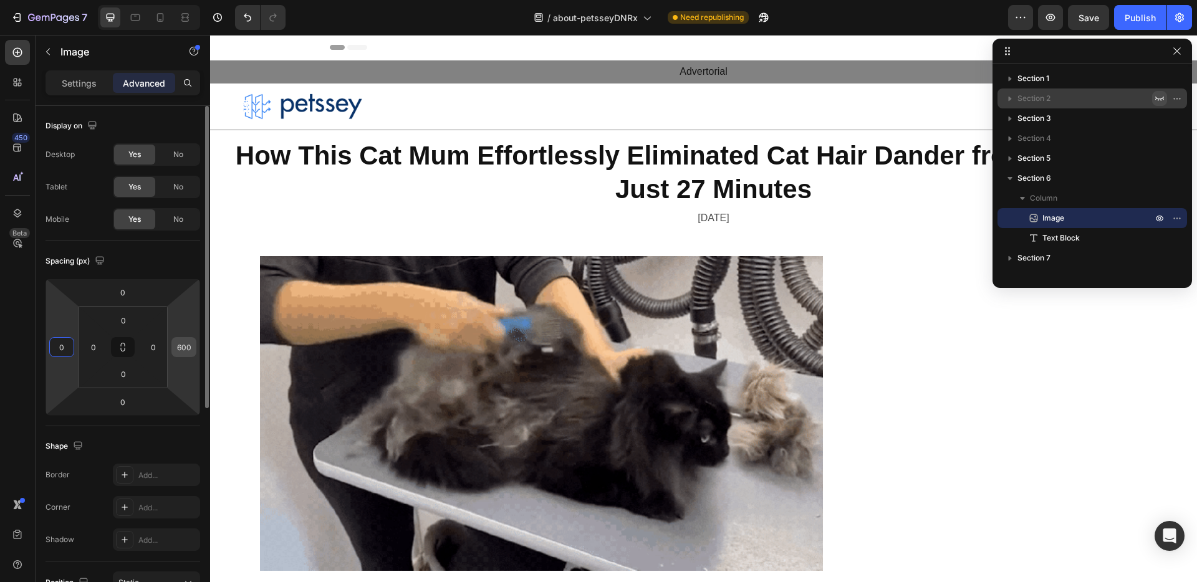
type input "0"
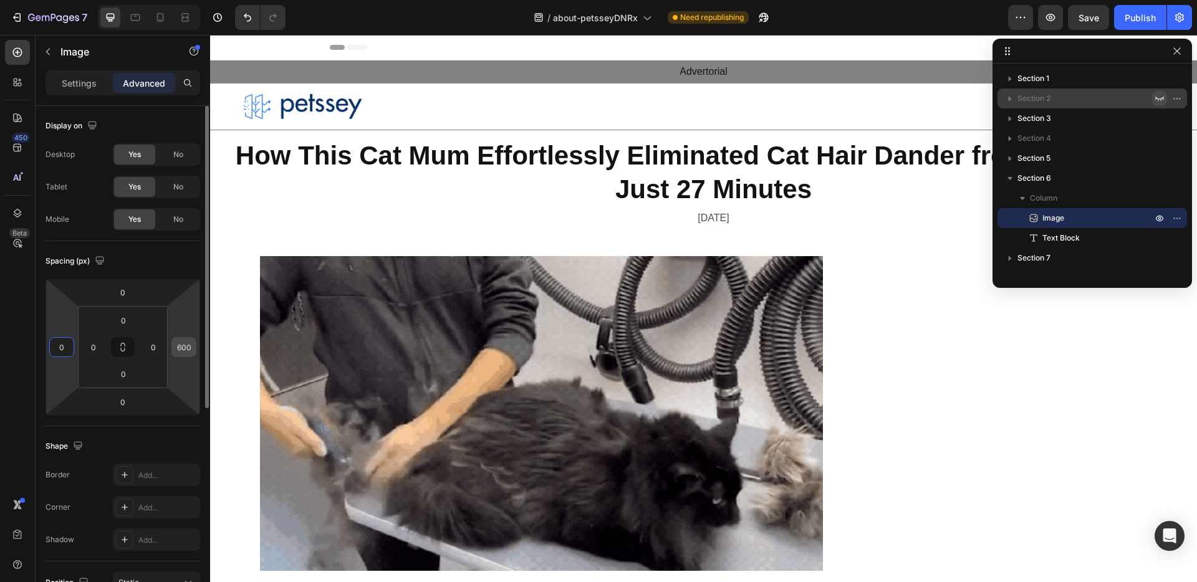
click at [180, 350] on input "600" at bounding box center [184, 347] width 19 height 19
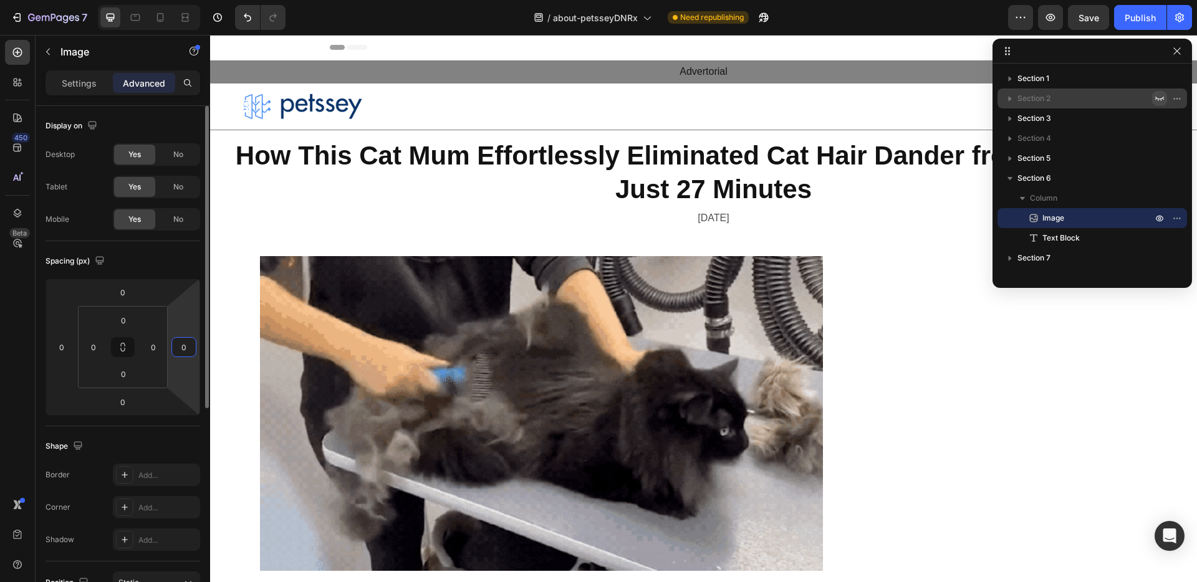
type input "0"
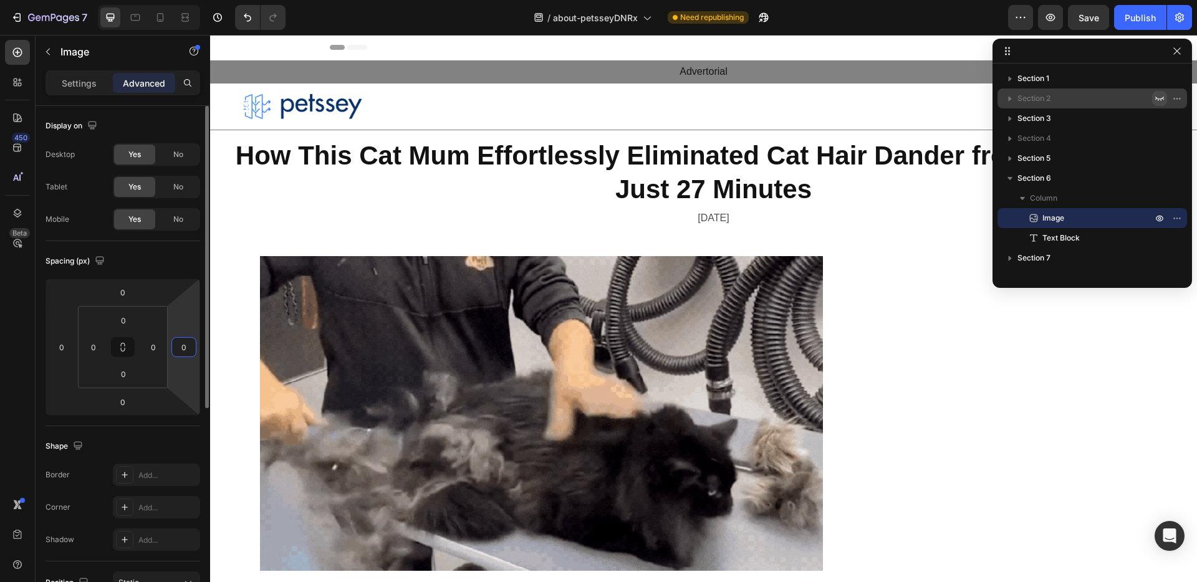
click at [173, 251] on div "Spacing (px)" at bounding box center [123, 261] width 155 height 20
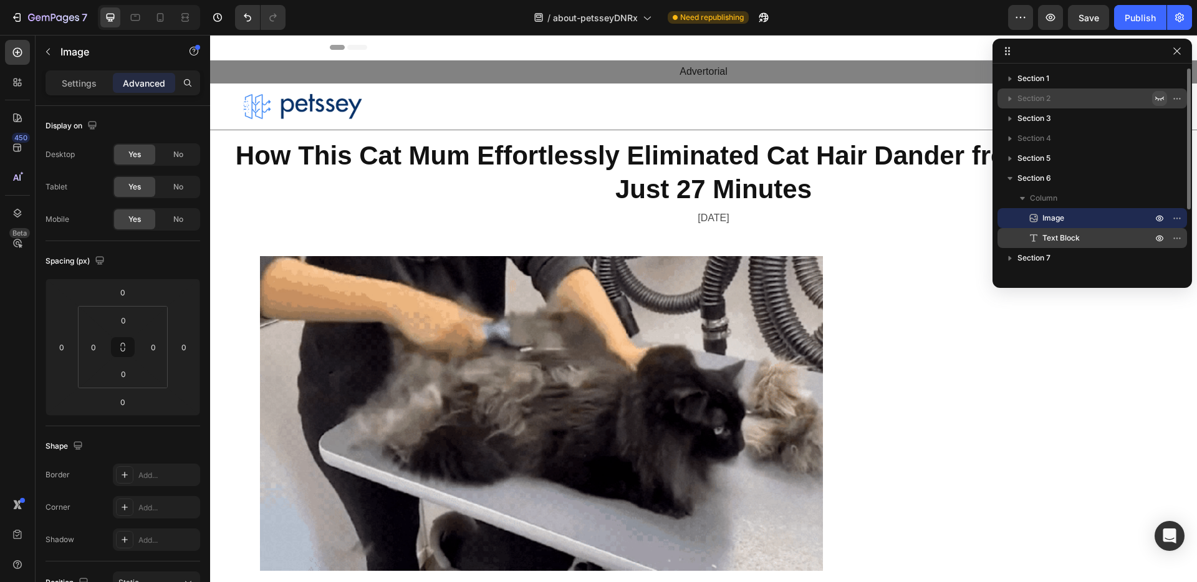
click at [1084, 236] on p "Text Block" at bounding box center [1083, 238] width 112 height 12
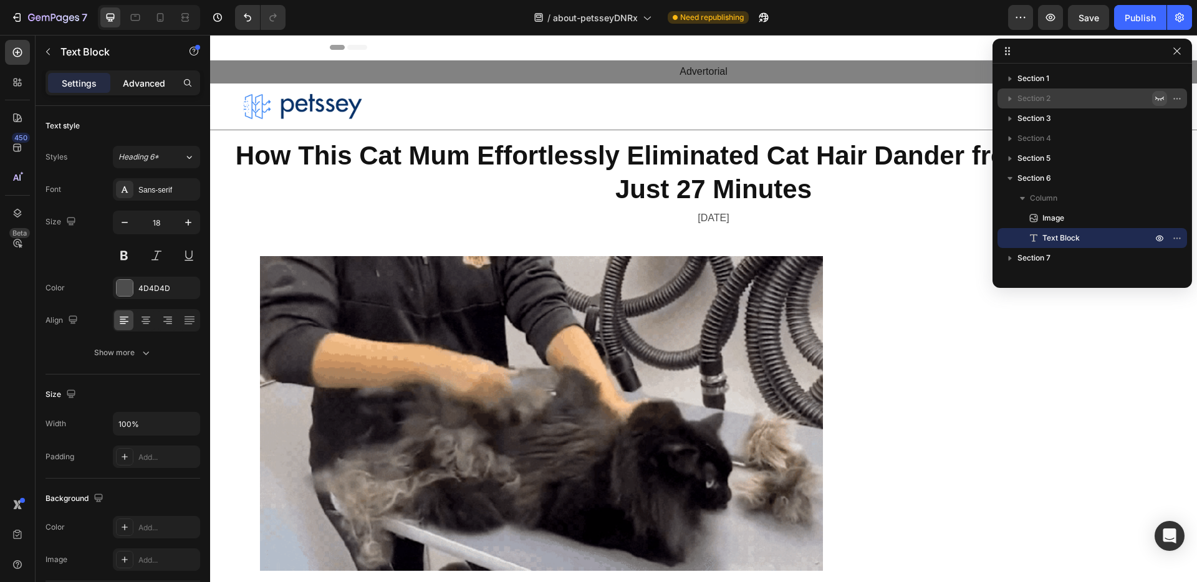
click at [142, 87] on p "Advanced" at bounding box center [144, 83] width 42 height 13
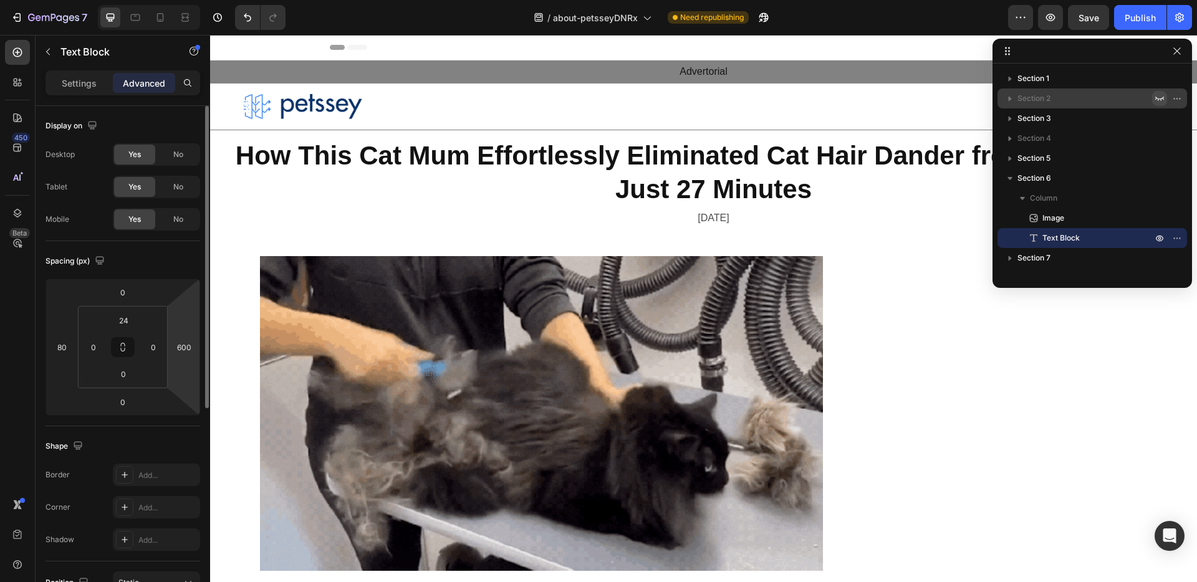
click at [178, 0] on html "7 / about-petsseyDNRx Need republishing Preview Save Publish 450 Beta Sections(…" at bounding box center [598, 0] width 1197 height 0
click at [180, 347] on input "5" at bounding box center [184, 347] width 19 height 19
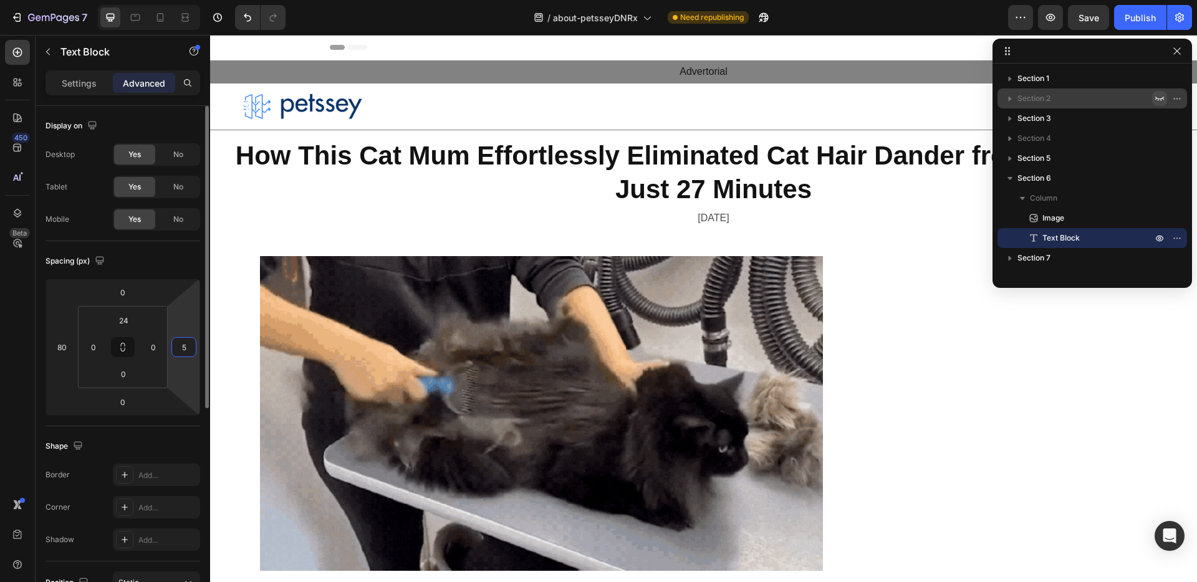
click at [182, 346] on input "5" at bounding box center [184, 347] width 19 height 19
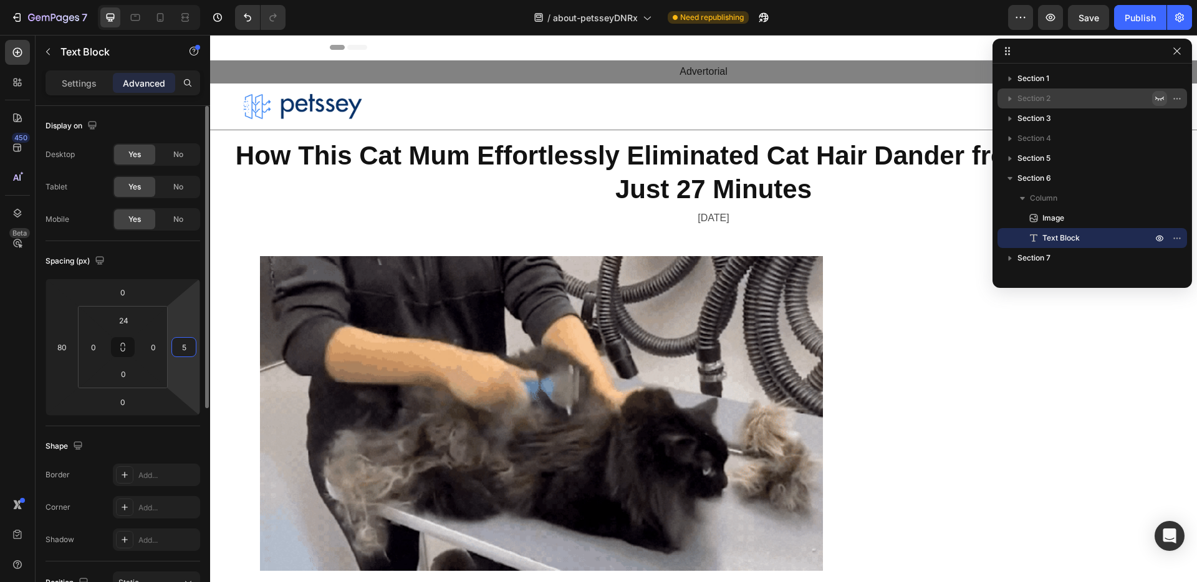
click at [182, 346] on input "5" at bounding box center [184, 347] width 19 height 19
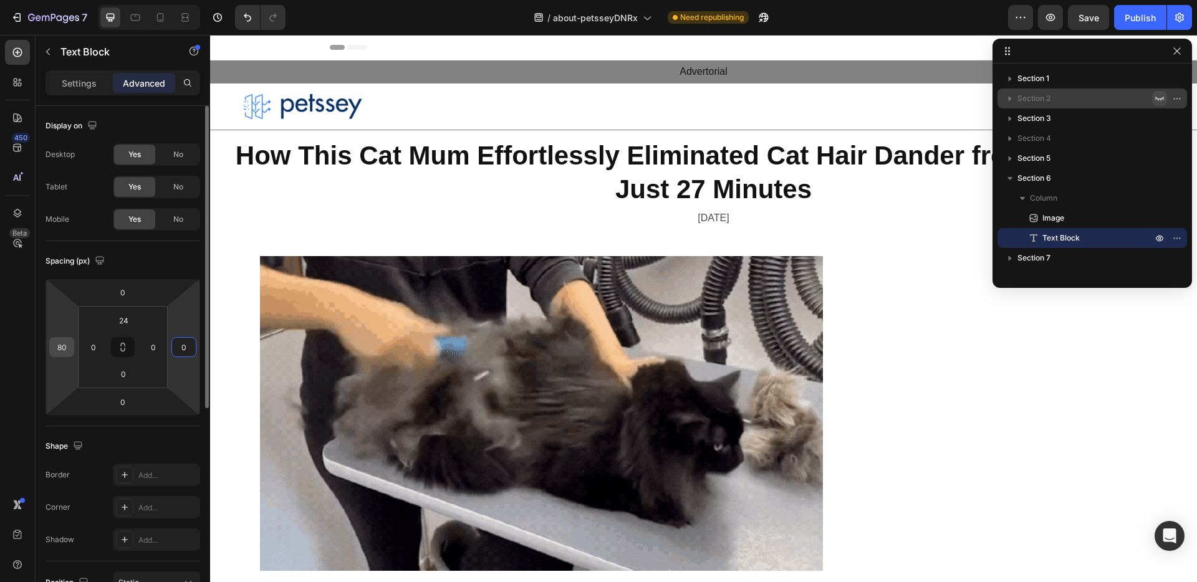
type input "0"
click at [64, 350] on input "80" at bounding box center [61, 347] width 19 height 19
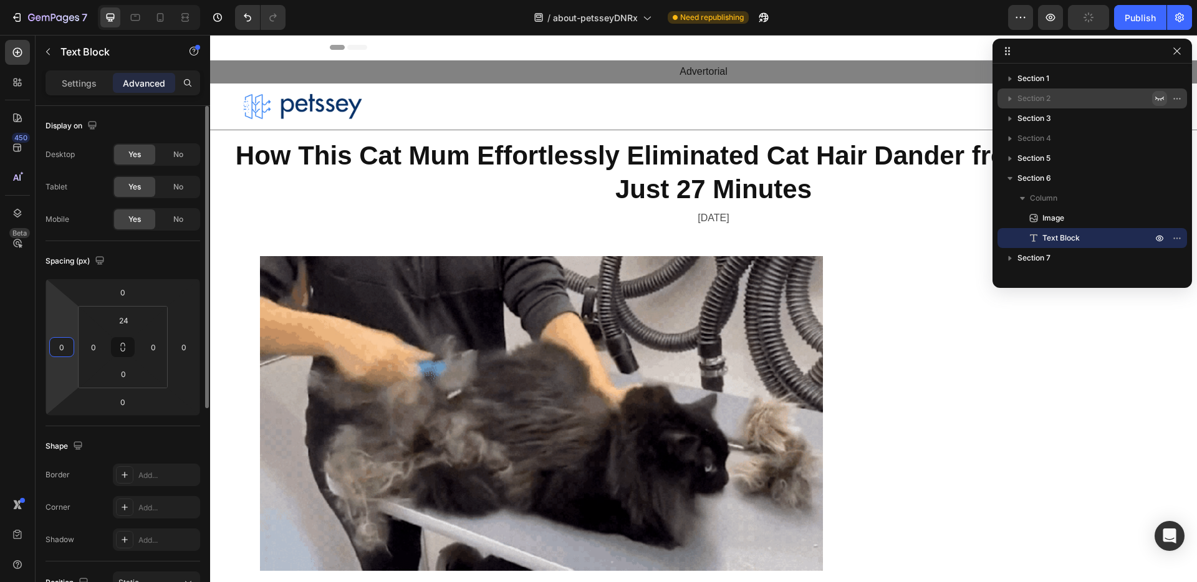
type input "0"
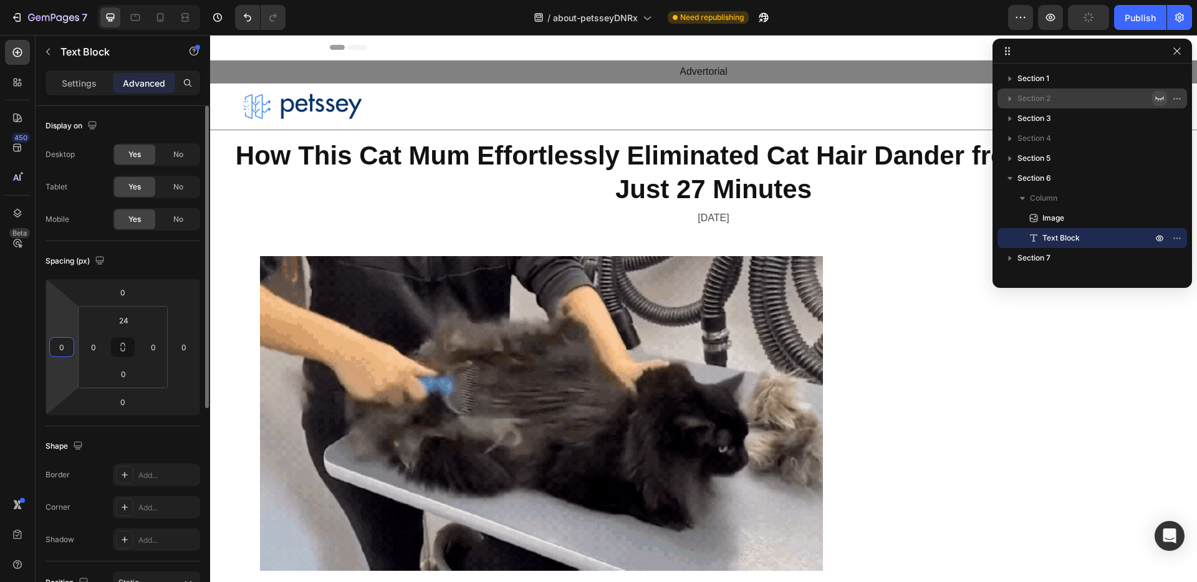
click at [177, 261] on div "Spacing (px)" at bounding box center [123, 261] width 155 height 20
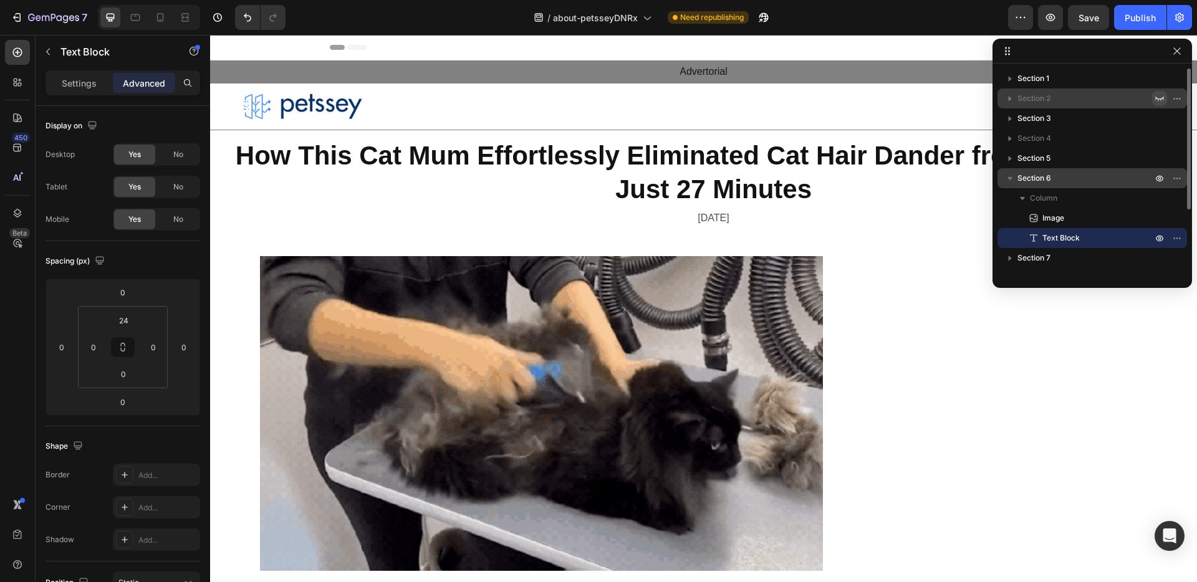
click at [1007, 174] on icon "button" at bounding box center [1010, 178] width 12 height 12
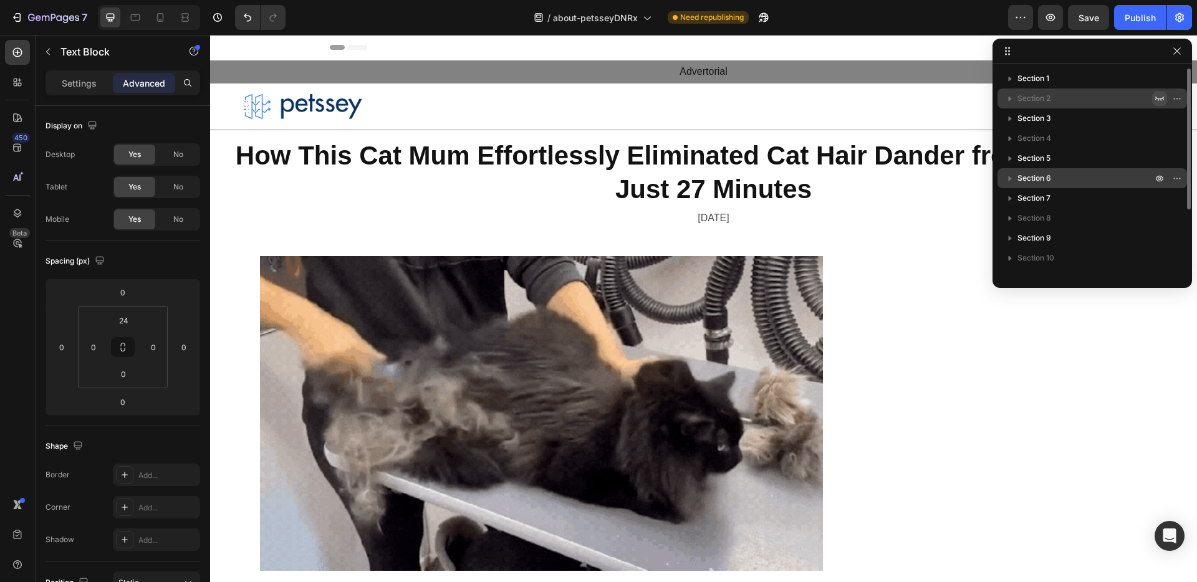
click at [1008, 174] on icon "button" at bounding box center [1010, 178] width 12 height 12
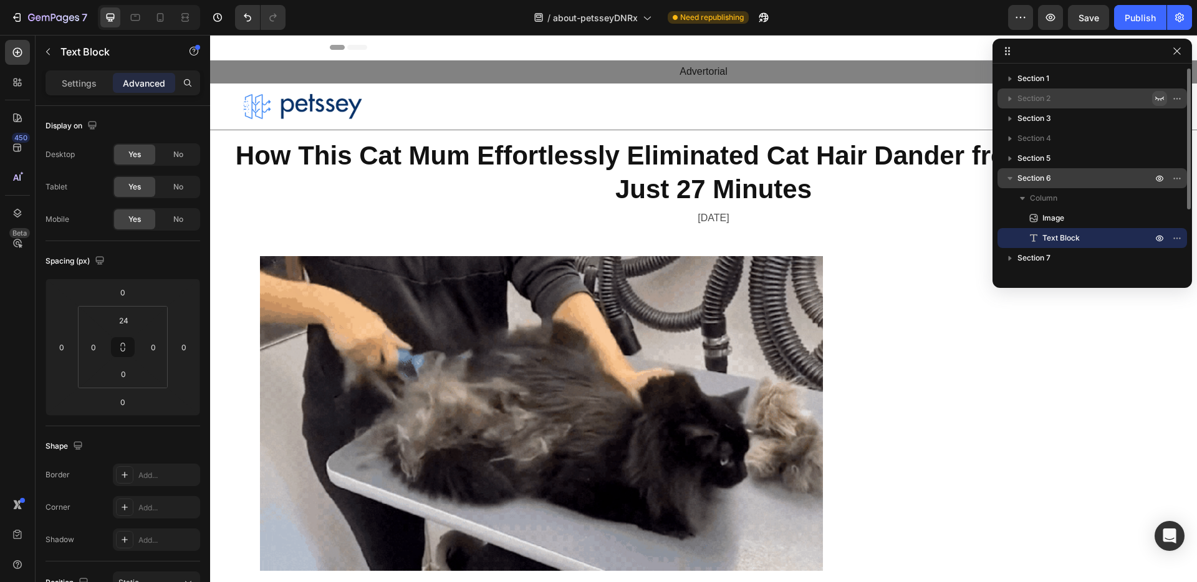
click at [1010, 176] on icon "button" at bounding box center [1010, 178] width 12 height 12
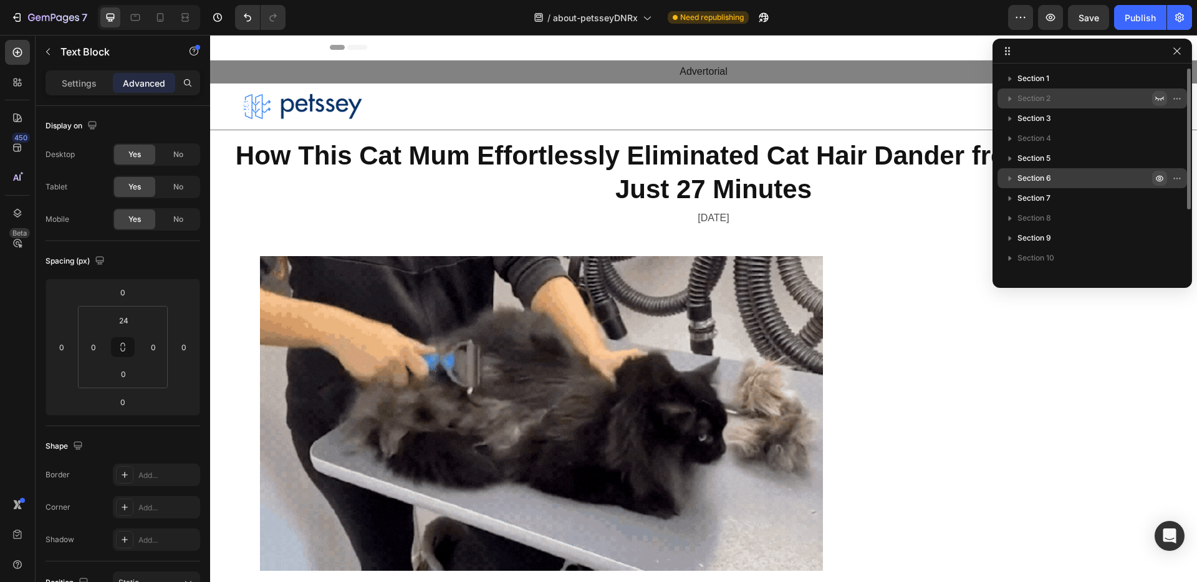
click at [1163, 178] on icon "button" at bounding box center [1159, 178] width 10 height 10
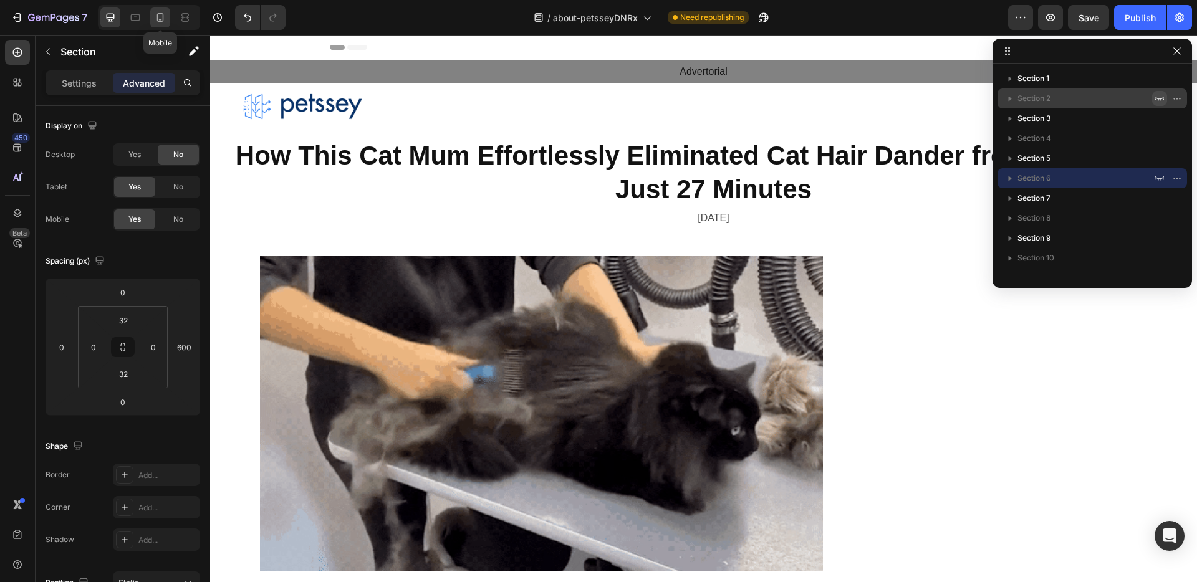
click at [163, 14] on icon at bounding box center [160, 17] width 7 height 9
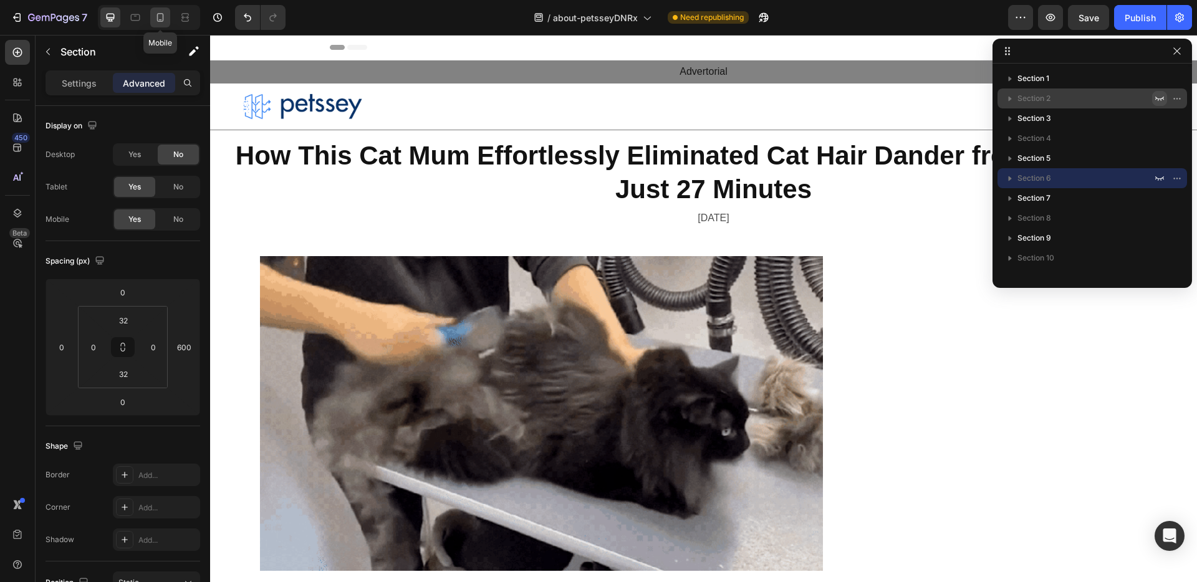
type input "0"
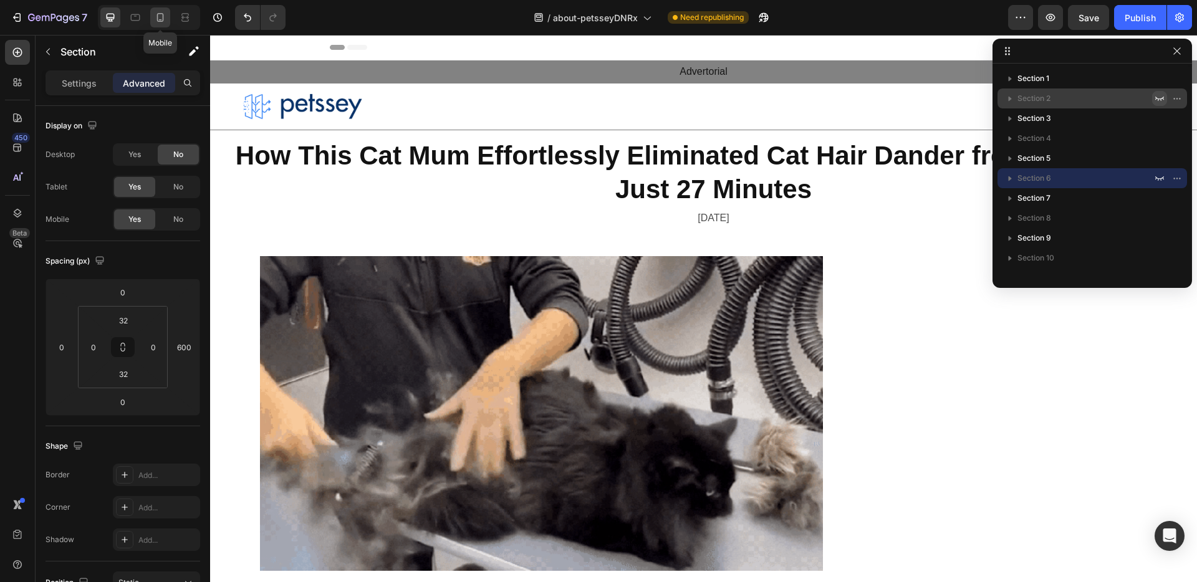
type input "24"
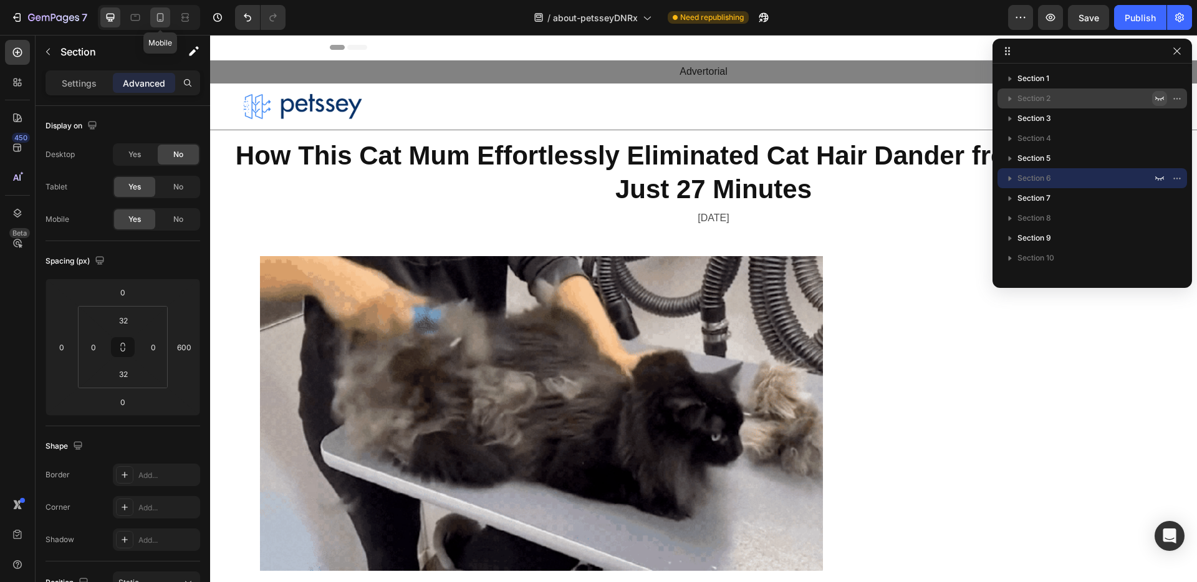
type input "24"
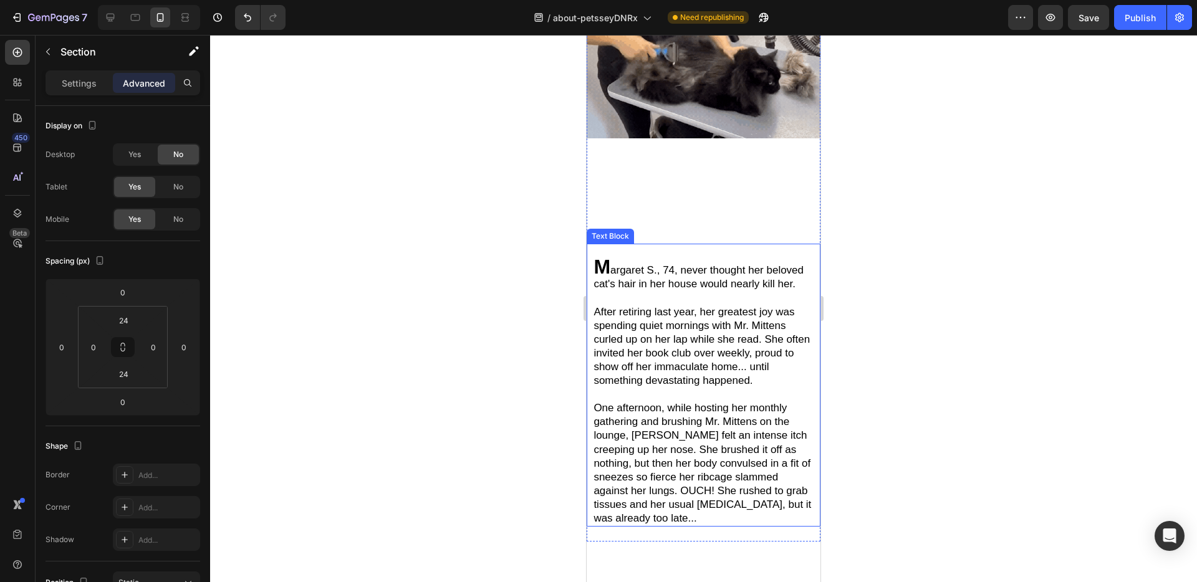
scroll to position [36, 0]
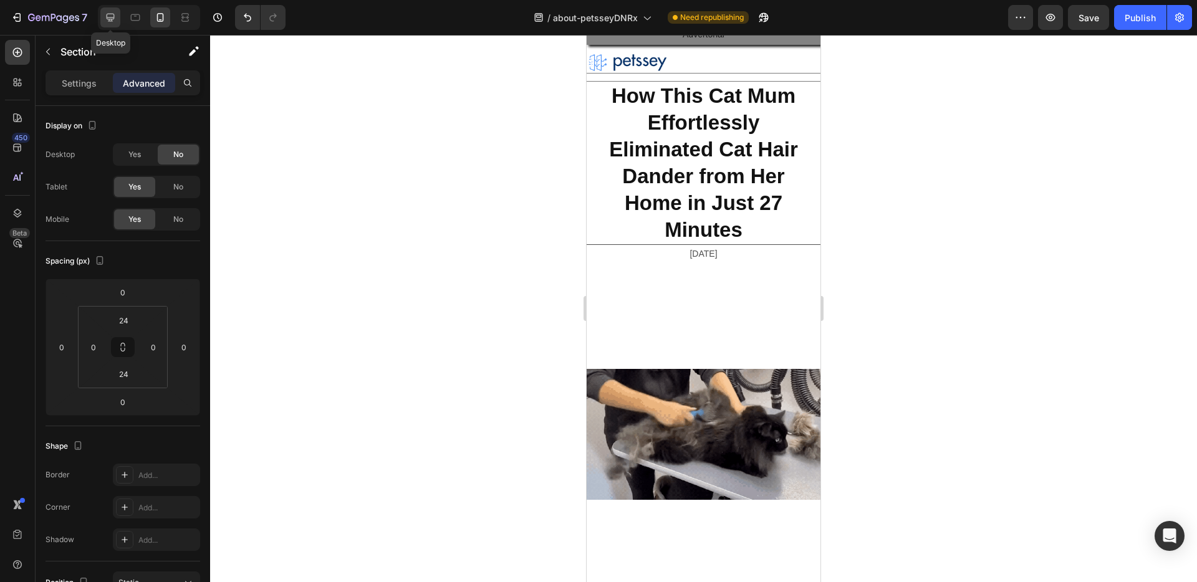
click at [105, 18] on icon at bounding box center [110, 17] width 12 height 12
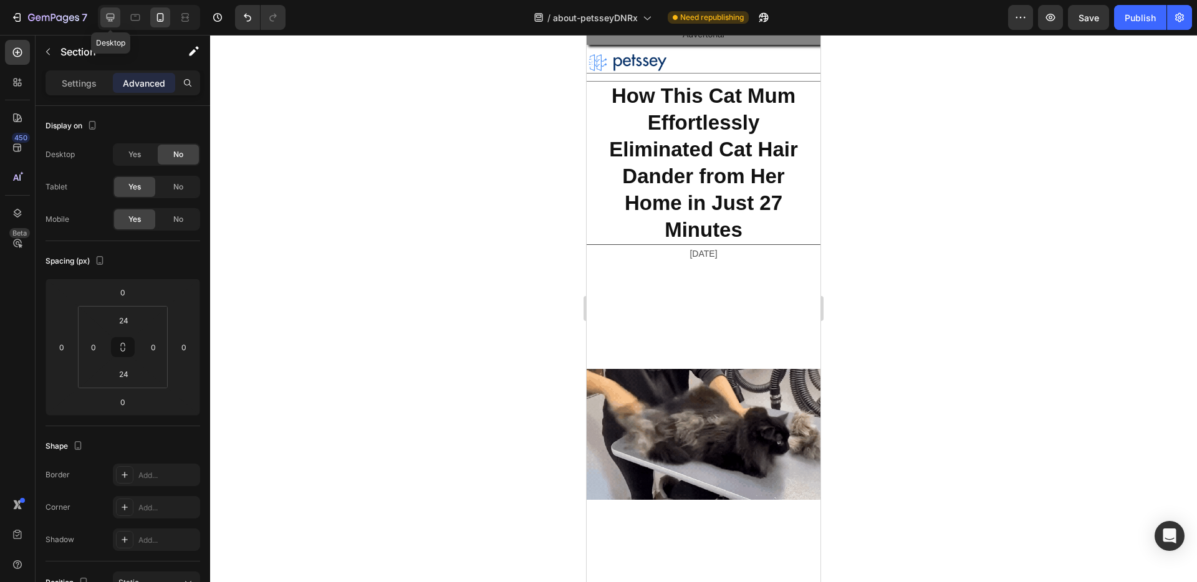
type input "600"
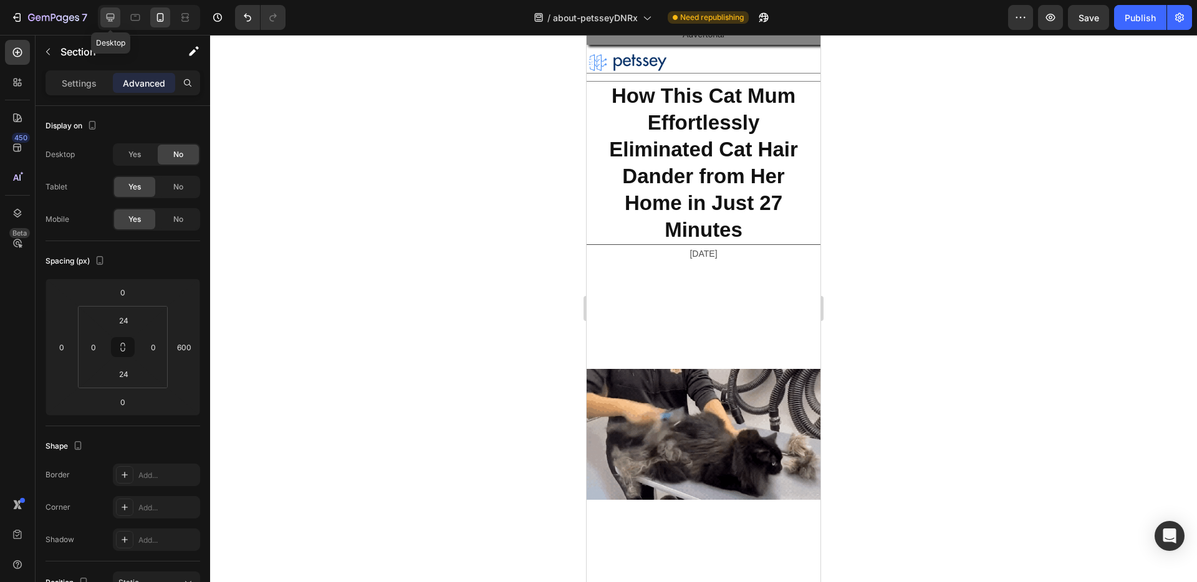
type input "32"
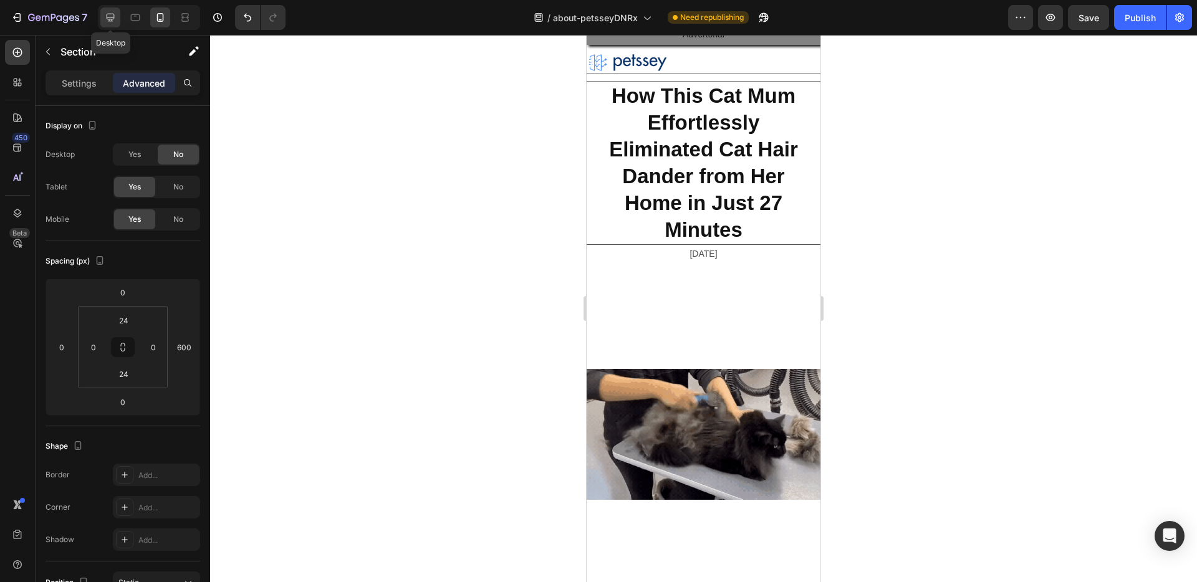
type input "32"
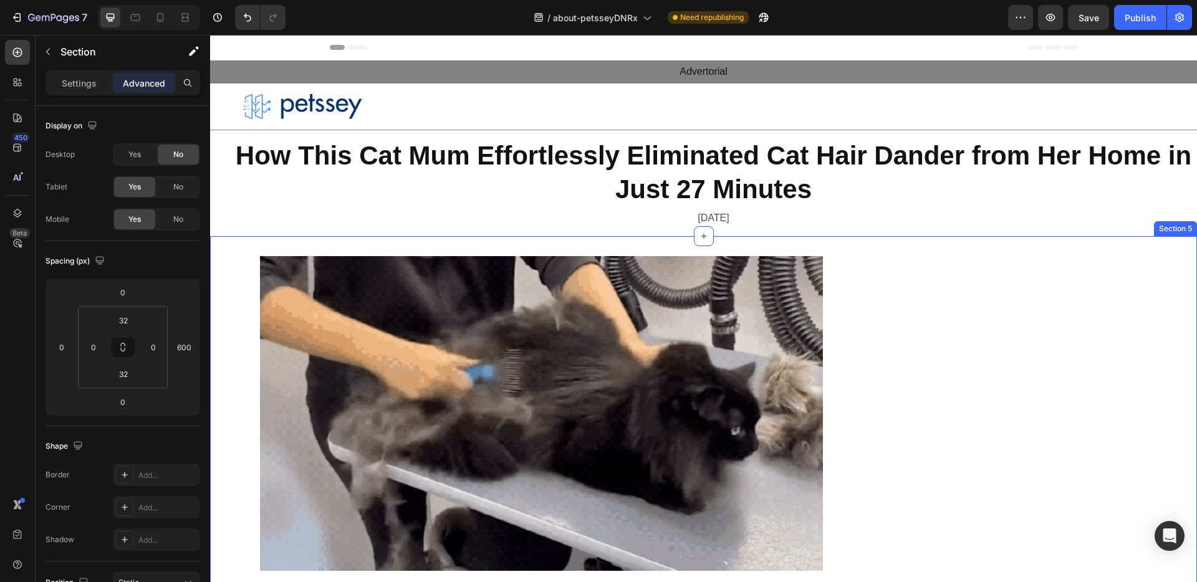
click at [881, 300] on div "Image M argaret S., 74, never thought her beloved cat's hair in her house would…" at bounding box center [703, 491] width 987 height 470
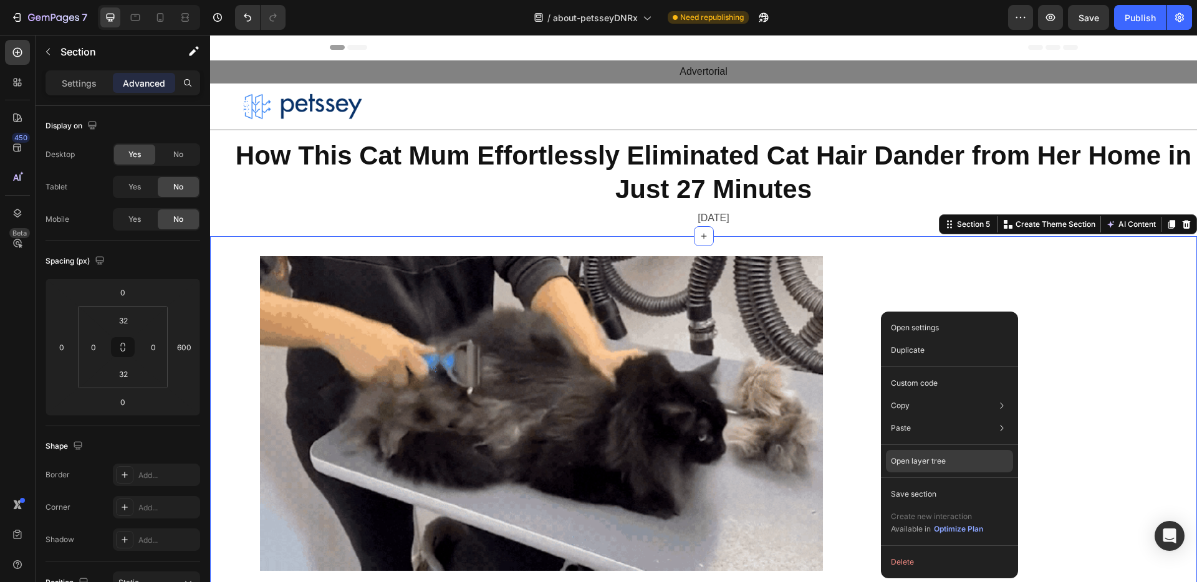
click at [912, 506] on div "Open layer tree" at bounding box center [949, 523] width 127 height 35
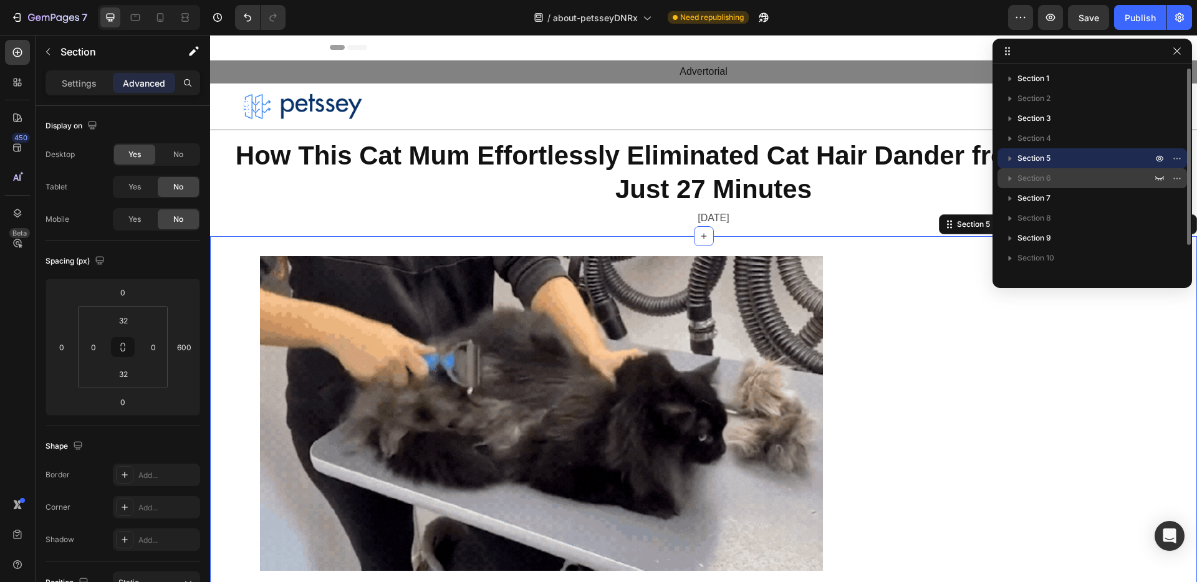
click at [1007, 178] on icon "button" at bounding box center [1010, 178] width 12 height 12
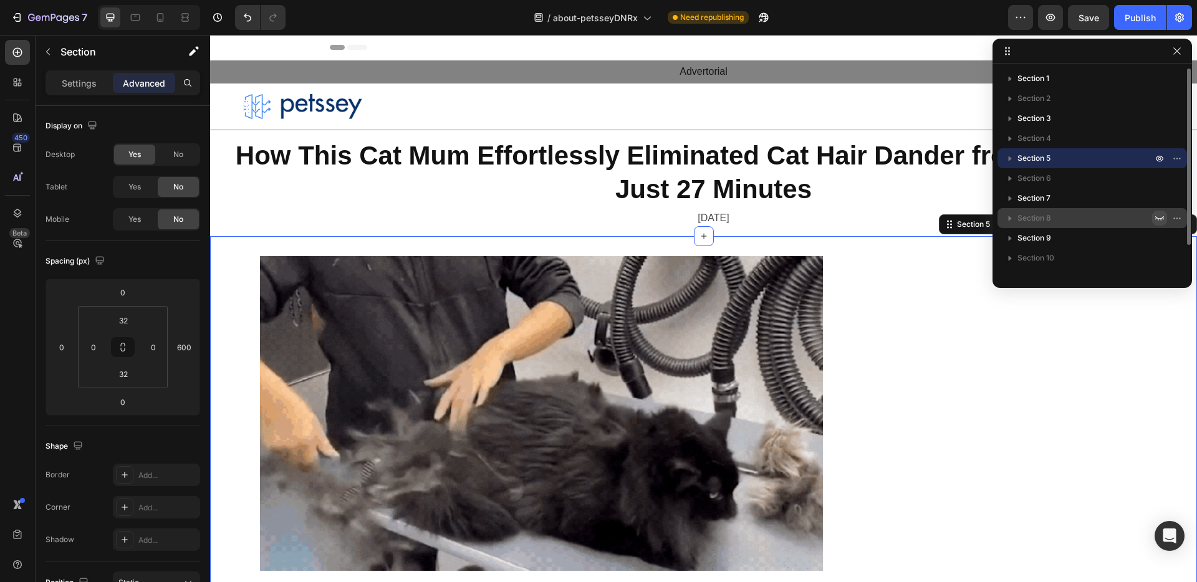
click at [1160, 218] on icon "button" at bounding box center [1159, 218] width 10 height 10
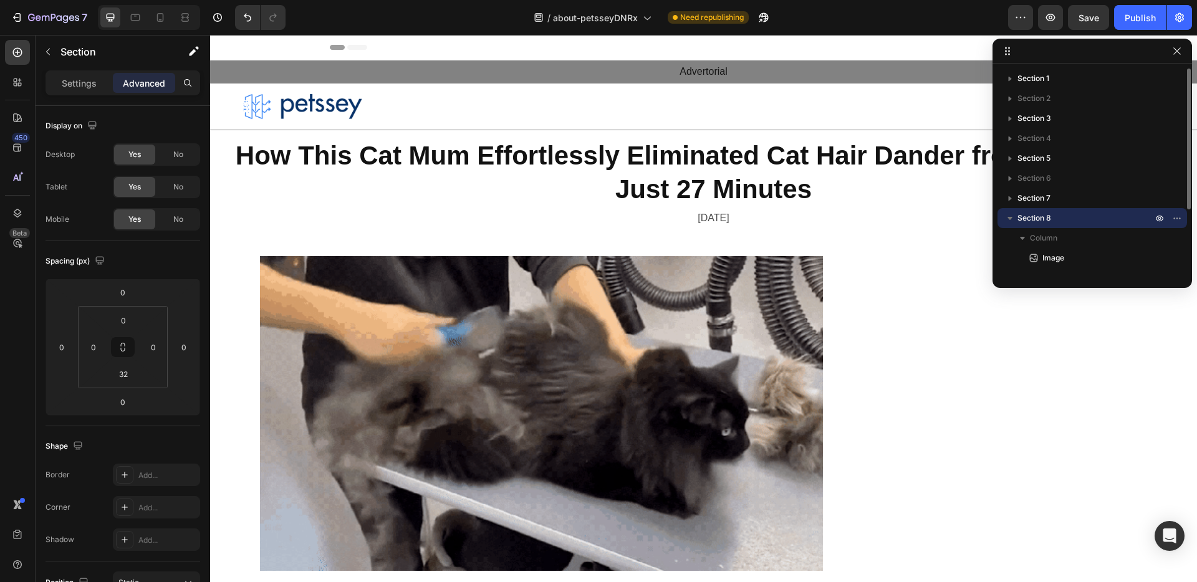
scroll to position [74, 0]
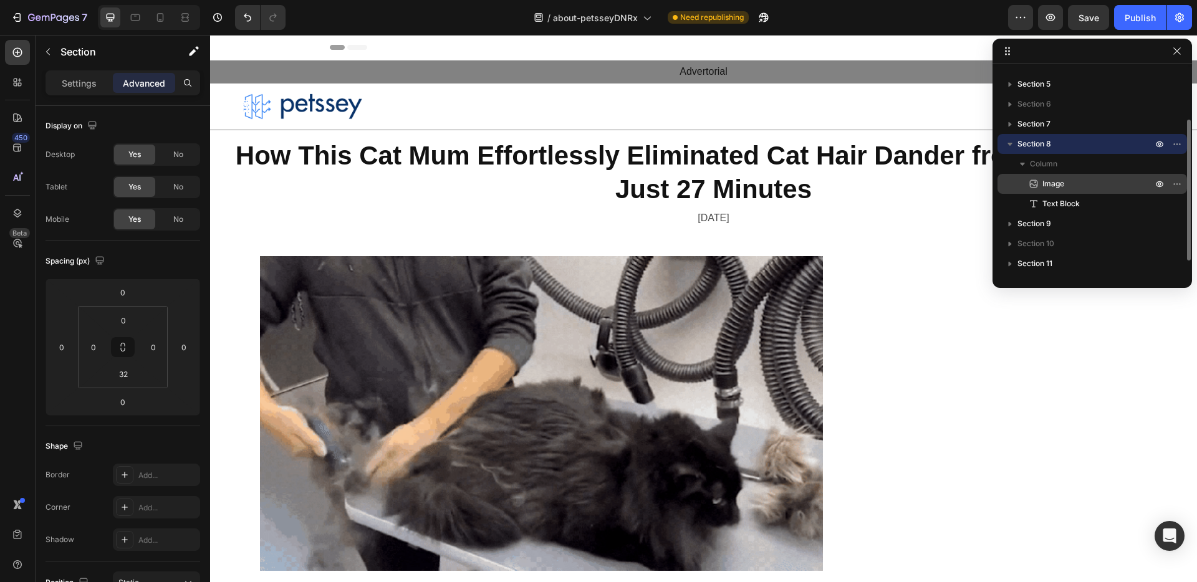
click at [1052, 181] on span "Image" at bounding box center [1053, 184] width 22 height 12
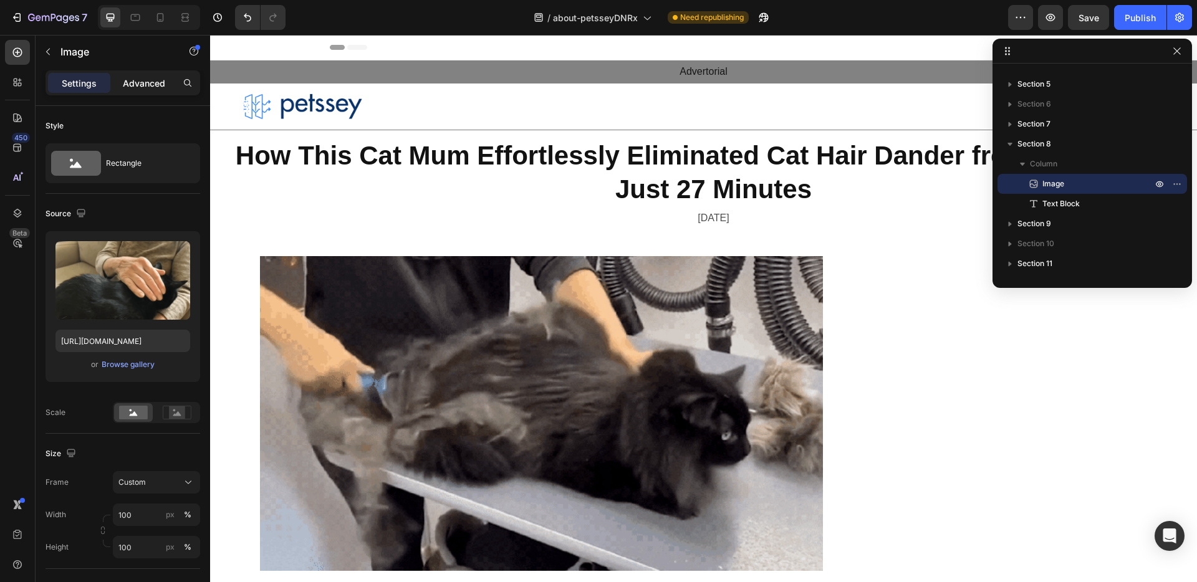
click at [127, 81] on p "Advanced" at bounding box center [144, 83] width 42 height 13
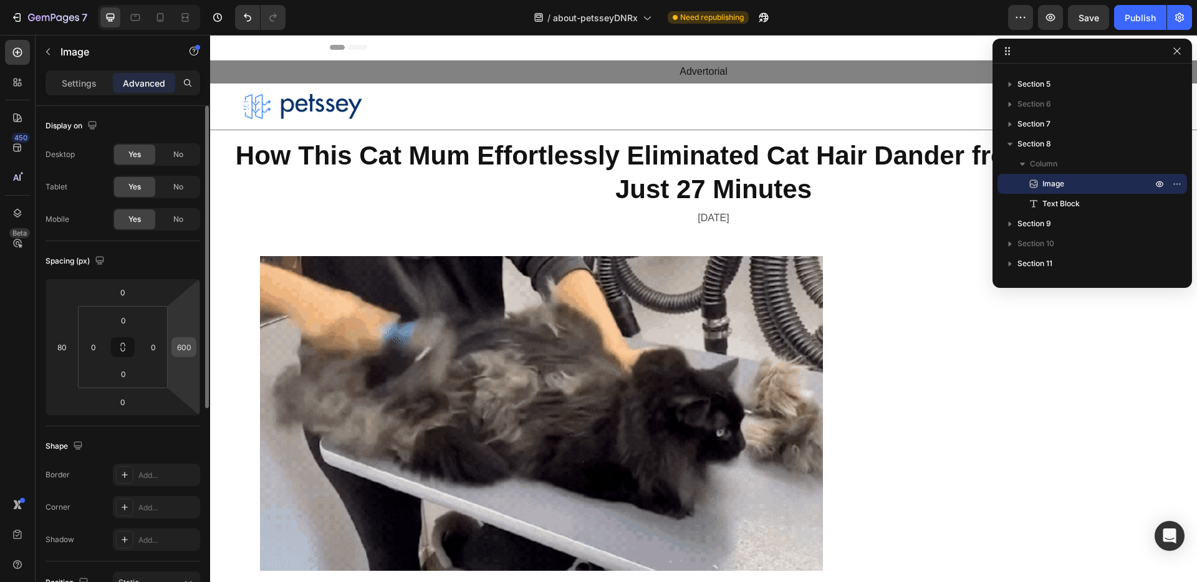
click at [183, 350] on input "600" at bounding box center [184, 347] width 19 height 19
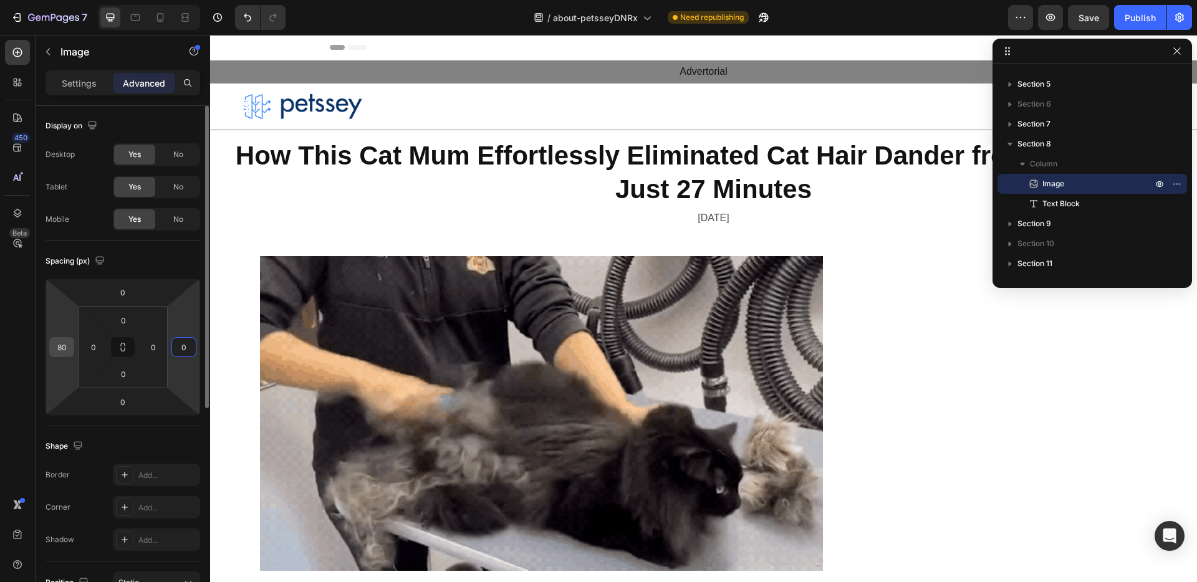
type input "0"
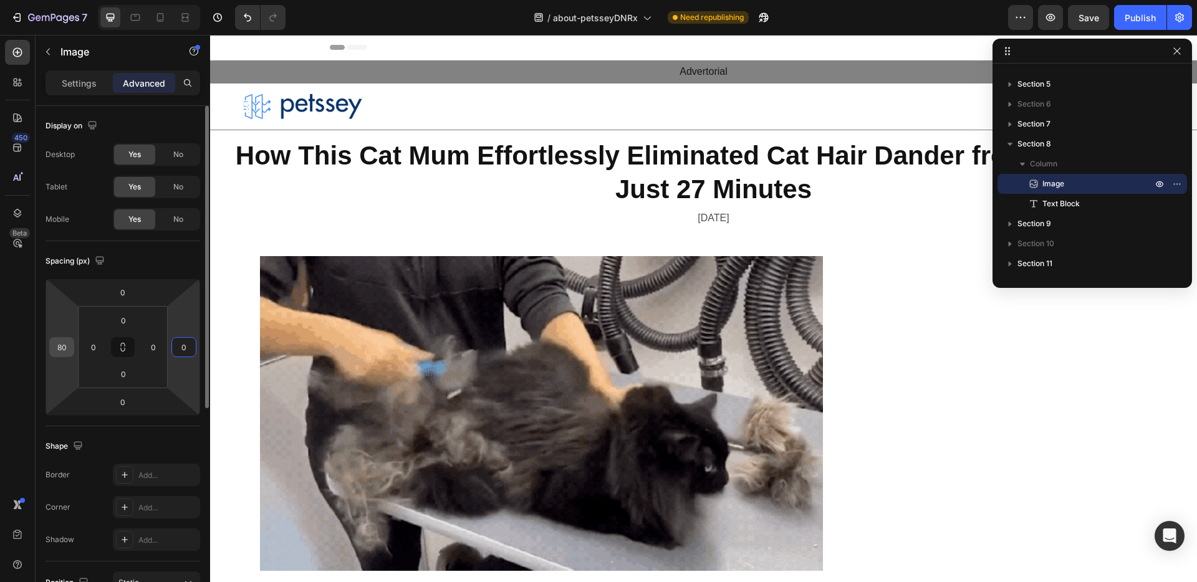
click at [57, 346] on input "80" at bounding box center [61, 347] width 19 height 19
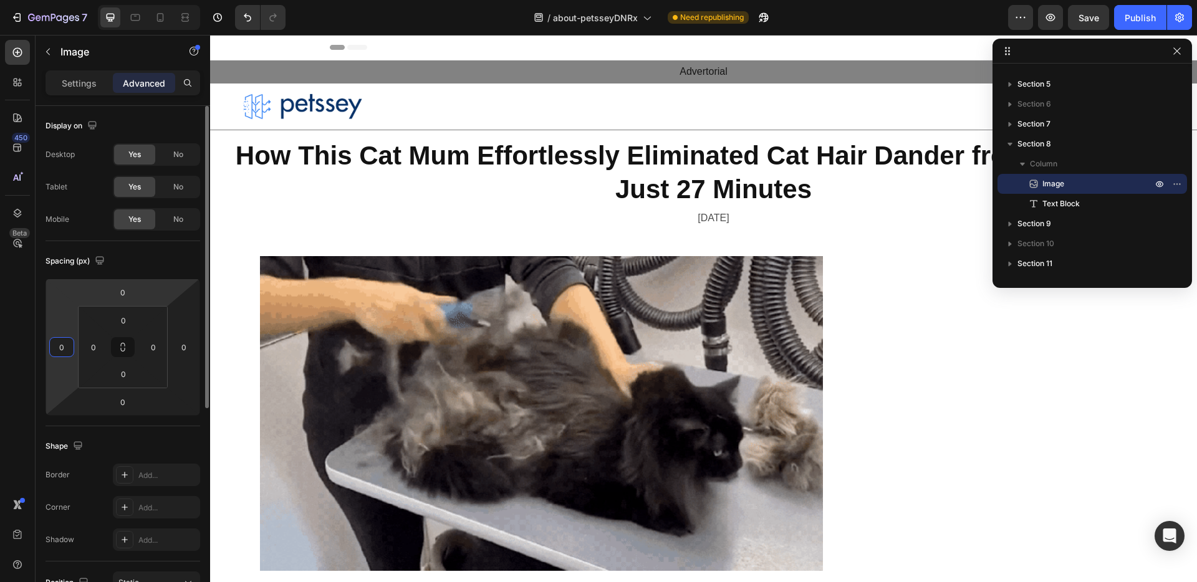
type input "0"
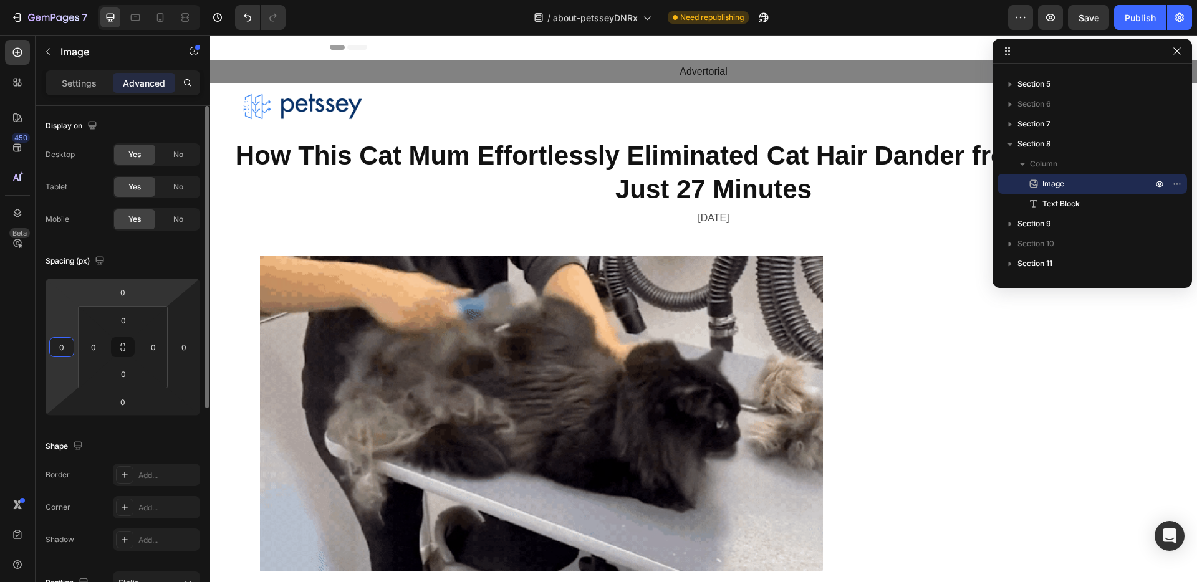
click at [128, 269] on div "Spacing (px)" at bounding box center [123, 261] width 155 height 20
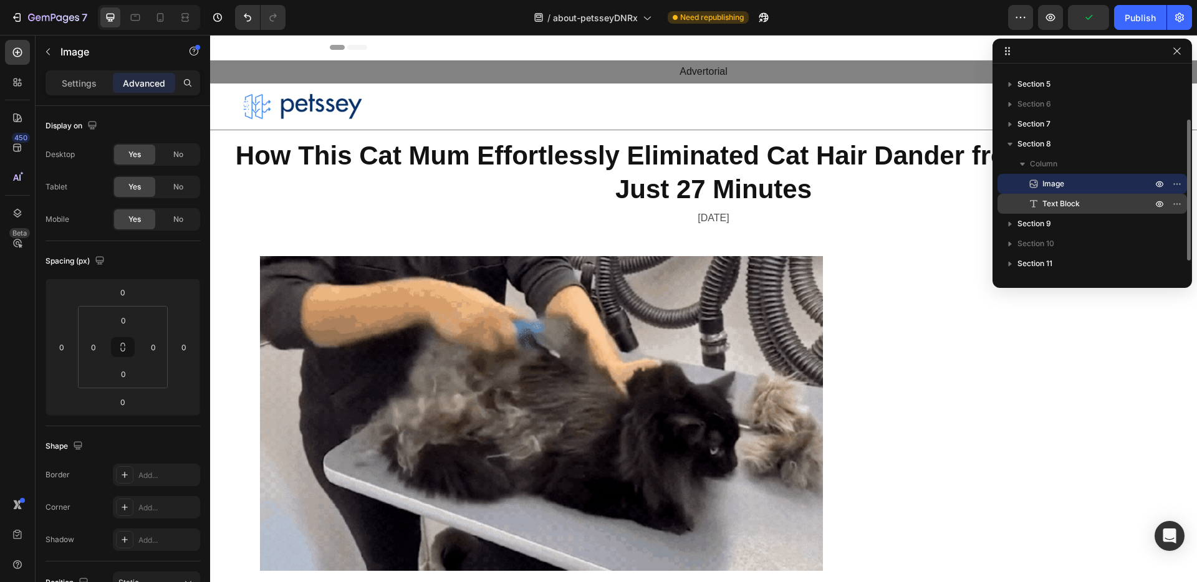
click at [1092, 196] on div "Text Block" at bounding box center [1092, 204] width 180 height 20
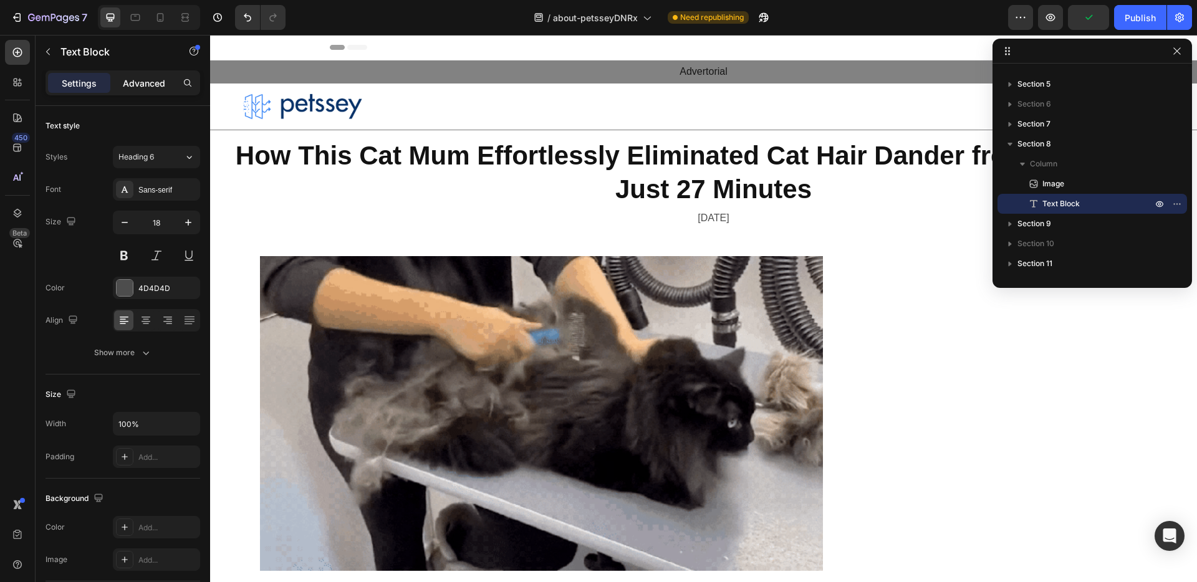
click at [151, 85] on p "Advanced" at bounding box center [144, 83] width 42 height 13
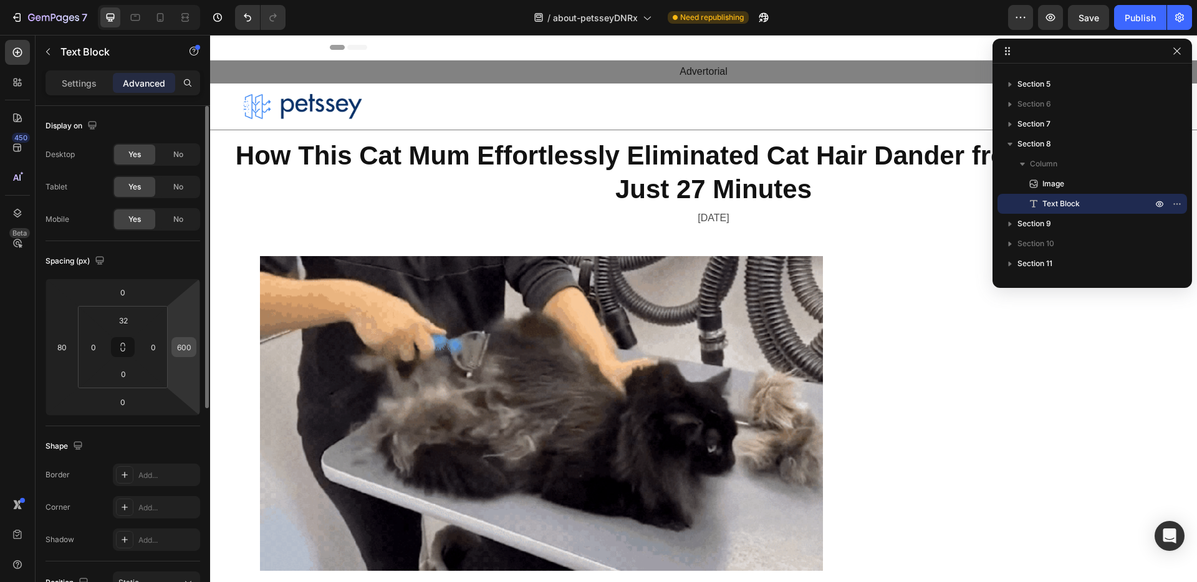
click at [193, 354] on div "600" at bounding box center [183, 347] width 25 height 20
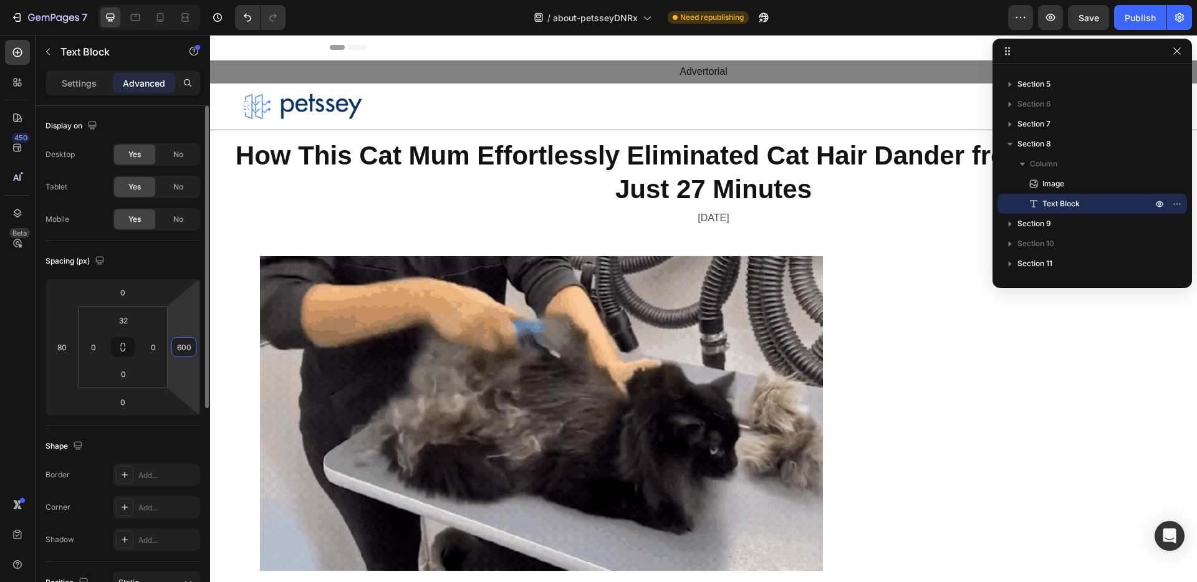
click at [187, 348] on input "600" at bounding box center [184, 347] width 19 height 19
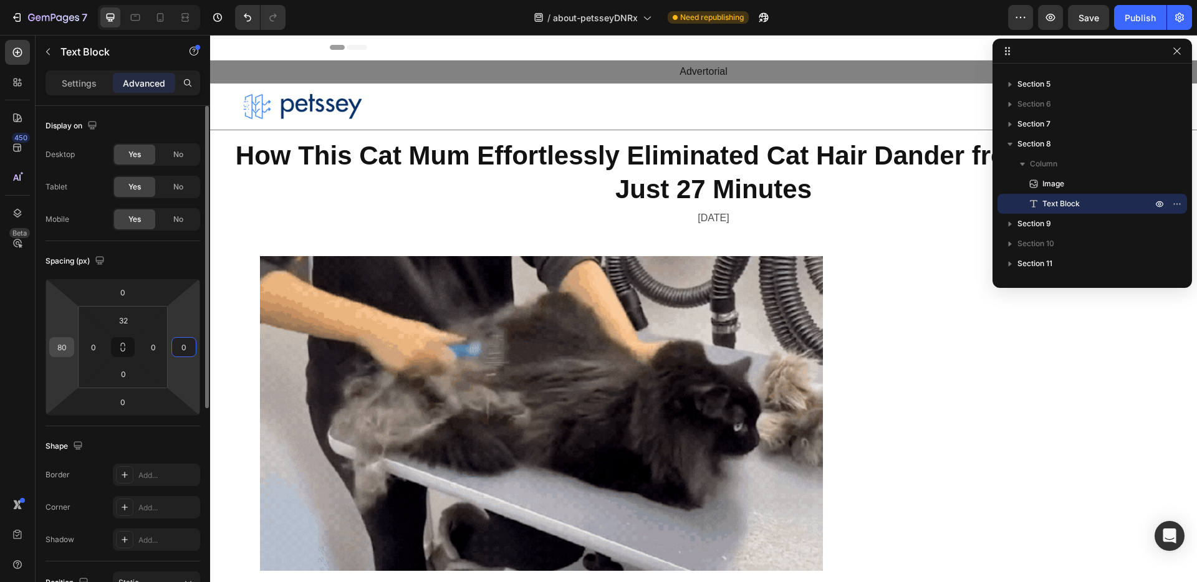
type input "0"
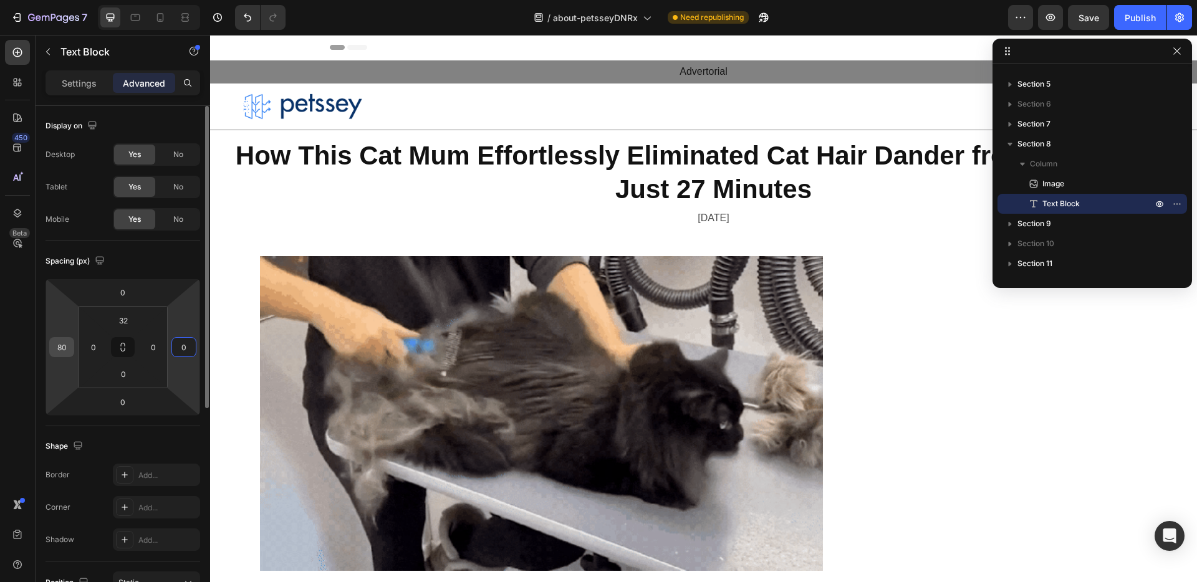
click at [57, 352] on input "80" at bounding box center [61, 347] width 19 height 19
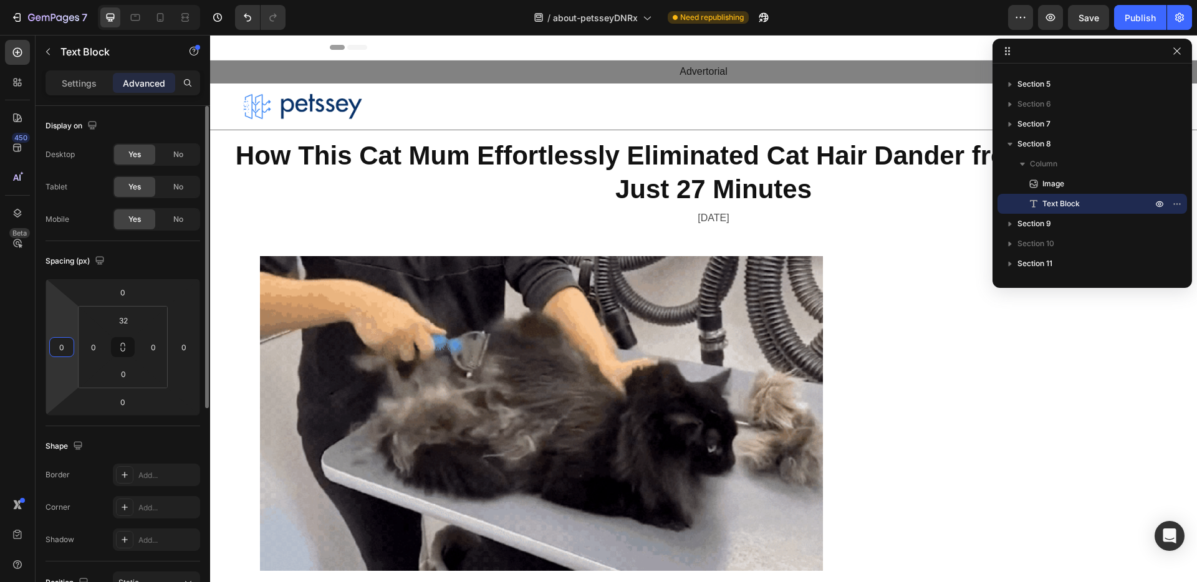
type input "0"
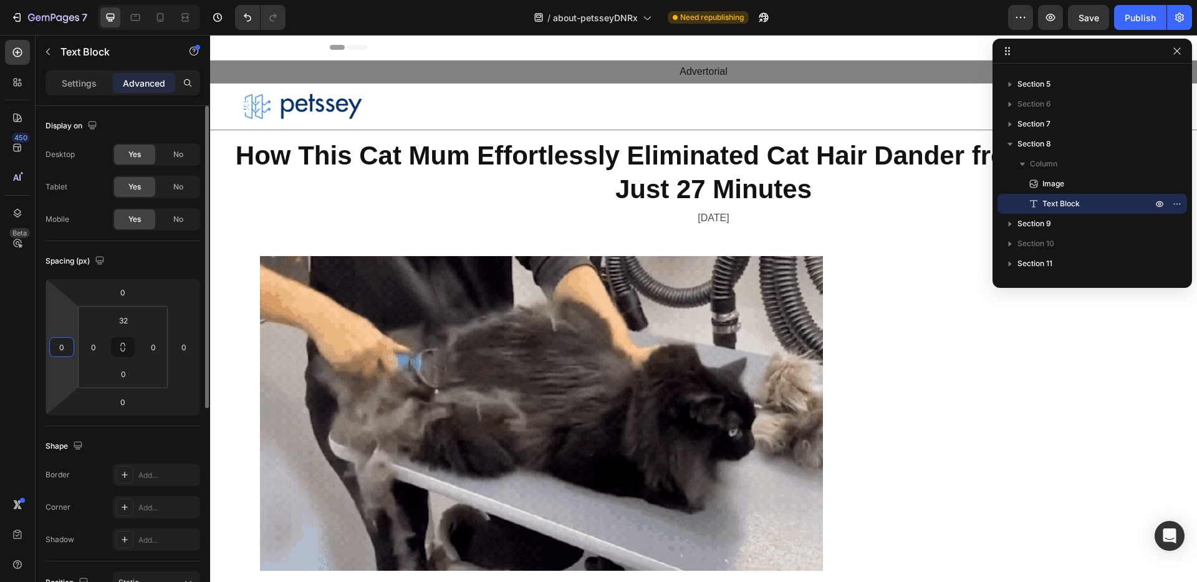
click at [143, 260] on div "Spacing (px)" at bounding box center [123, 261] width 155 height 20
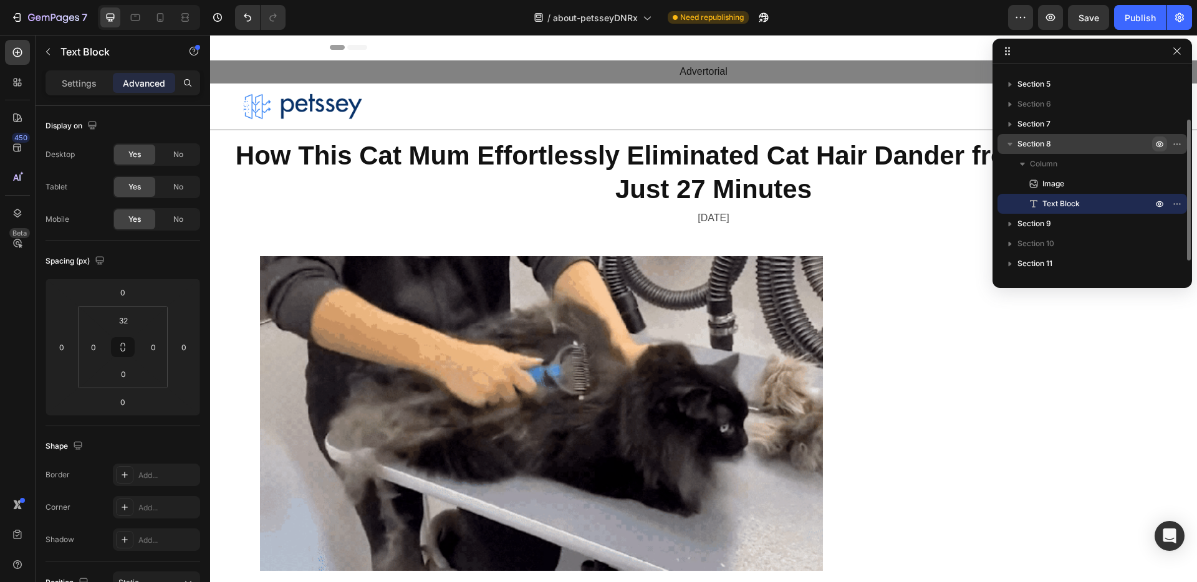
click at [1157, 143] on icon "button" at bounding box center [1159, 144] width 10 height 10
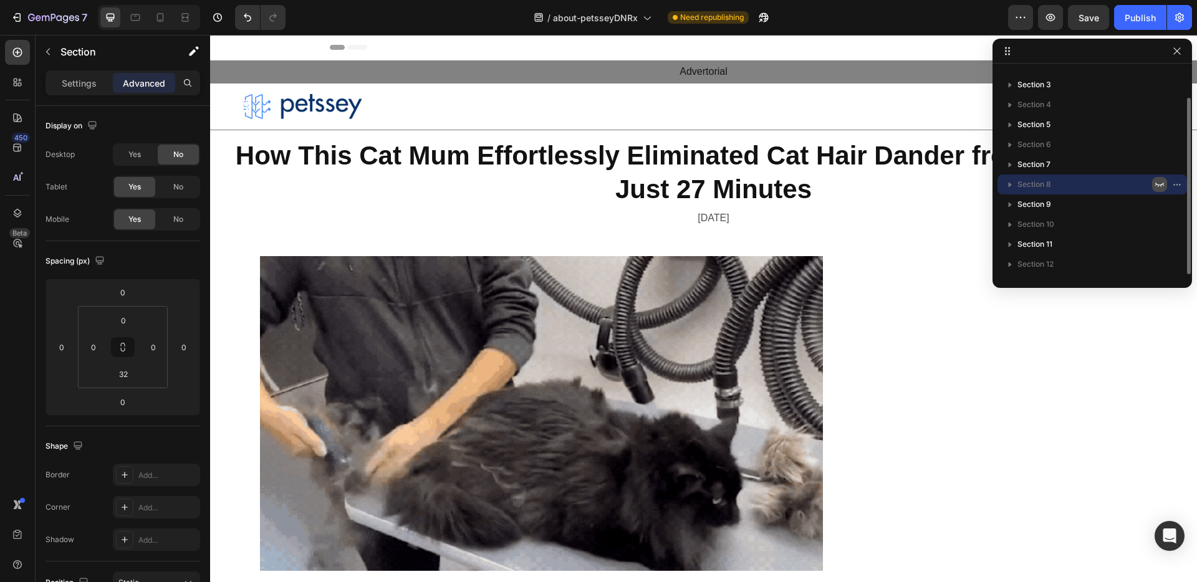
scroll to position [34, 0]
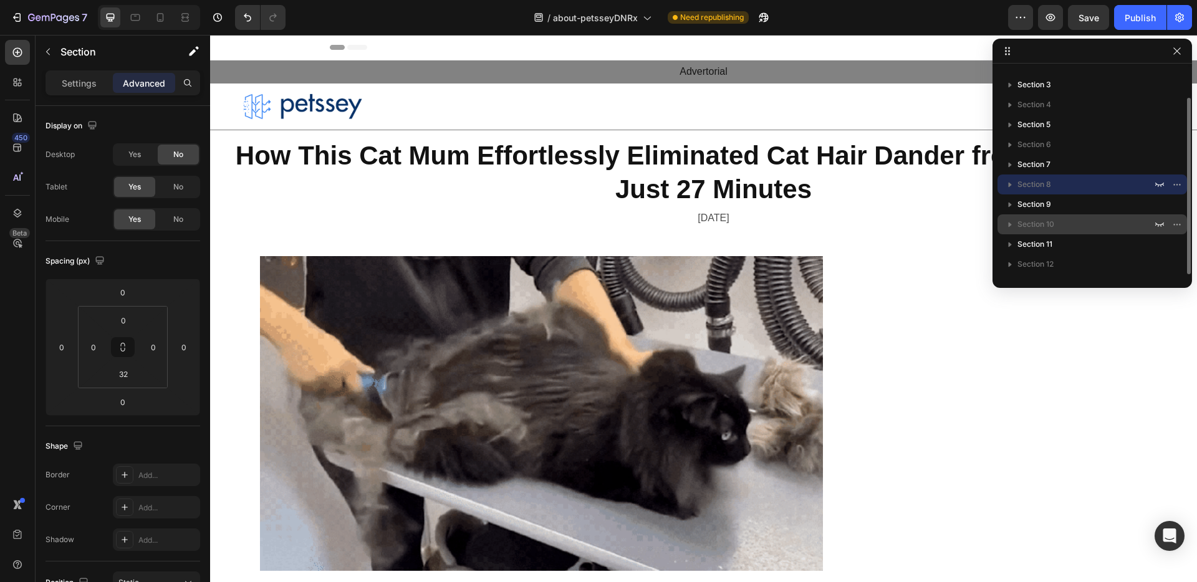
click at [1114, 214] on div "Section 10" at bounding box center [1092, 224] width 180 height 20
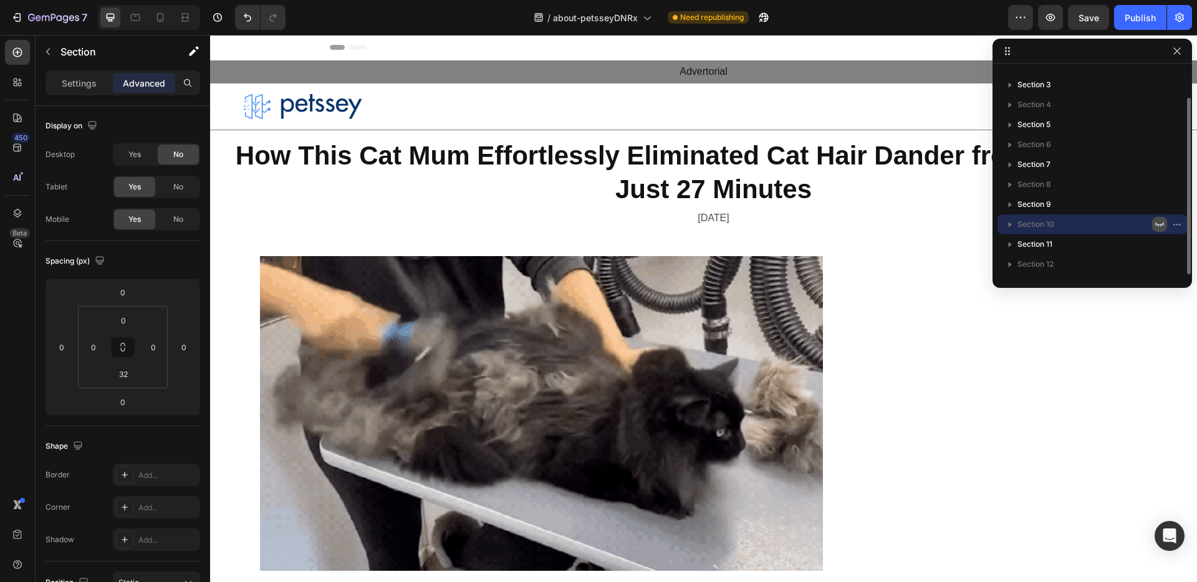
click at [1161, 220] on icon "button" at bounding box center [1159, 224] width 10 height 10
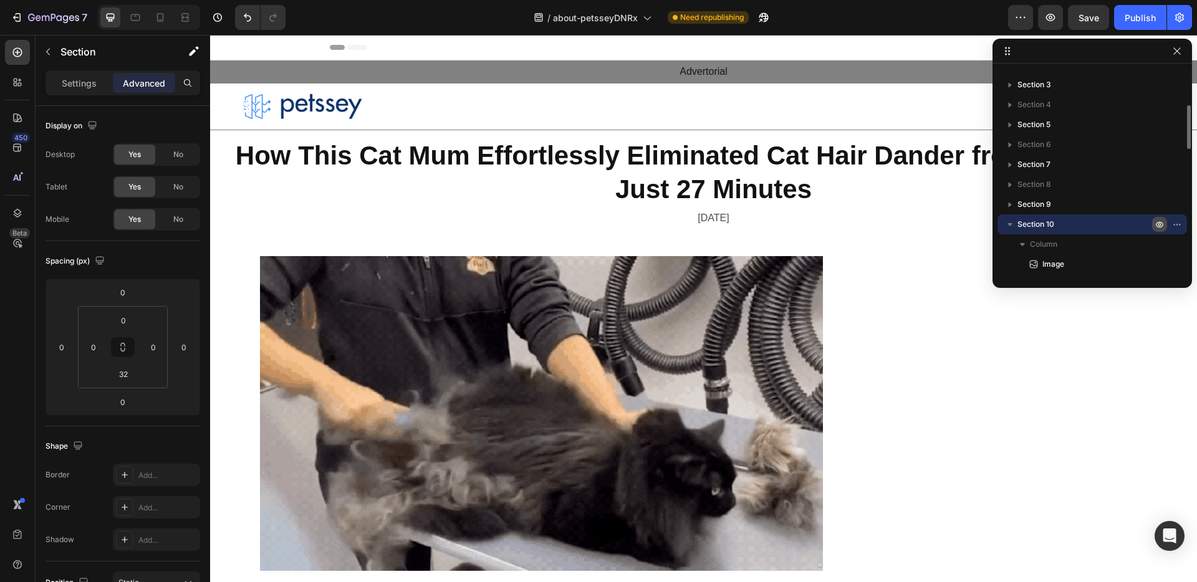
scroll to position [123, 0]
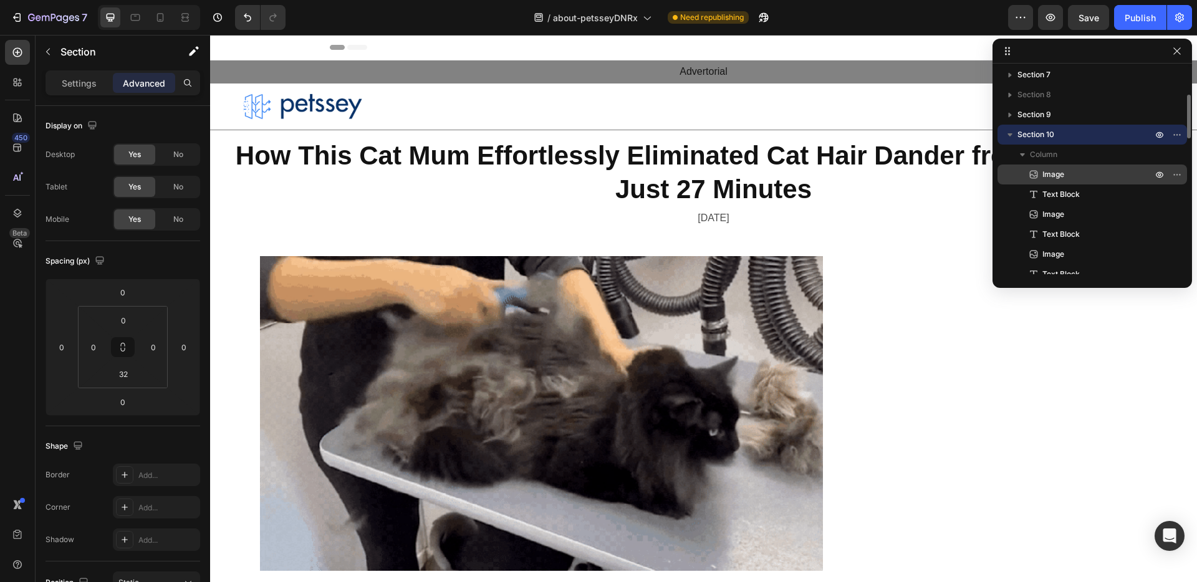
click at [1095, 175] on p "Image" at bounding box center [1083, 174] width 112 height 12
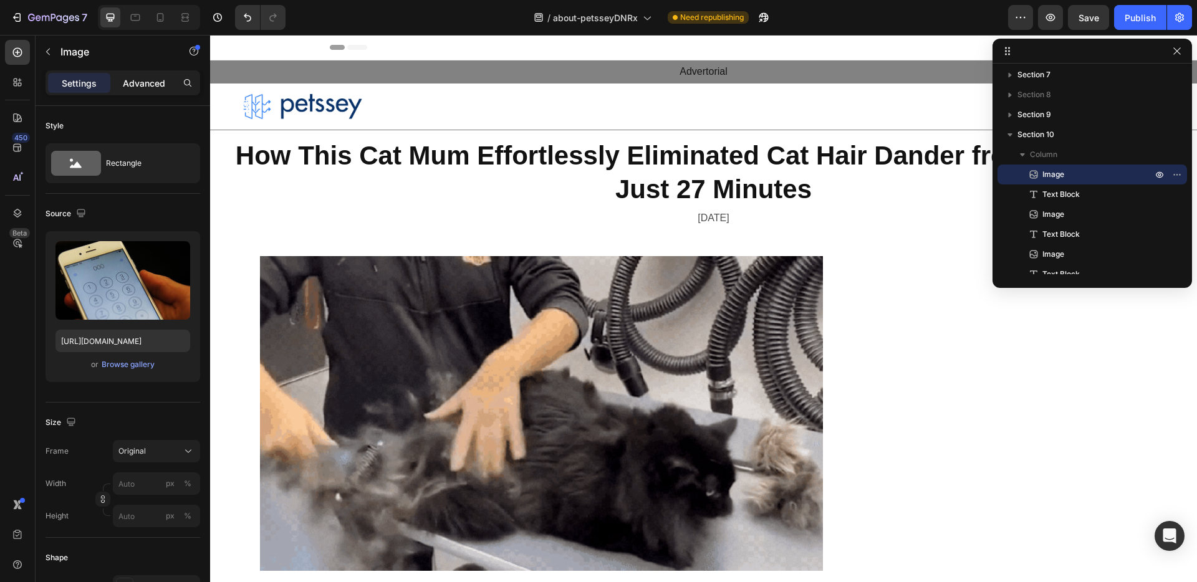
click at [118, 85] on div "Advanced" at bounding box center [144, 83] width 62 height 20
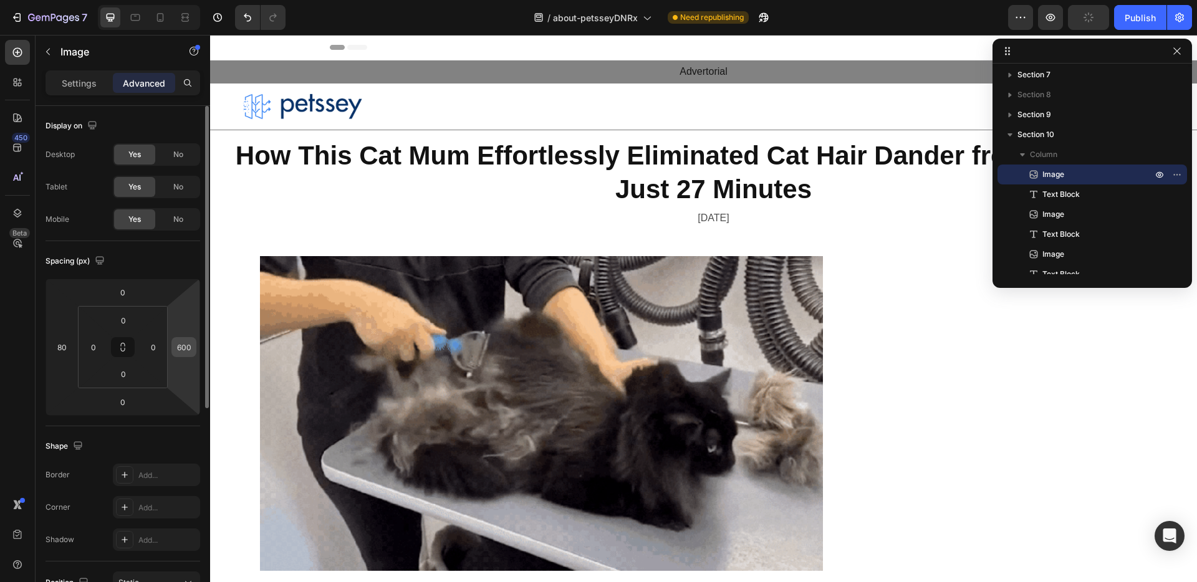
click at [177, 352] on input "600" at bounding box center [184, 347] width 19 height 19
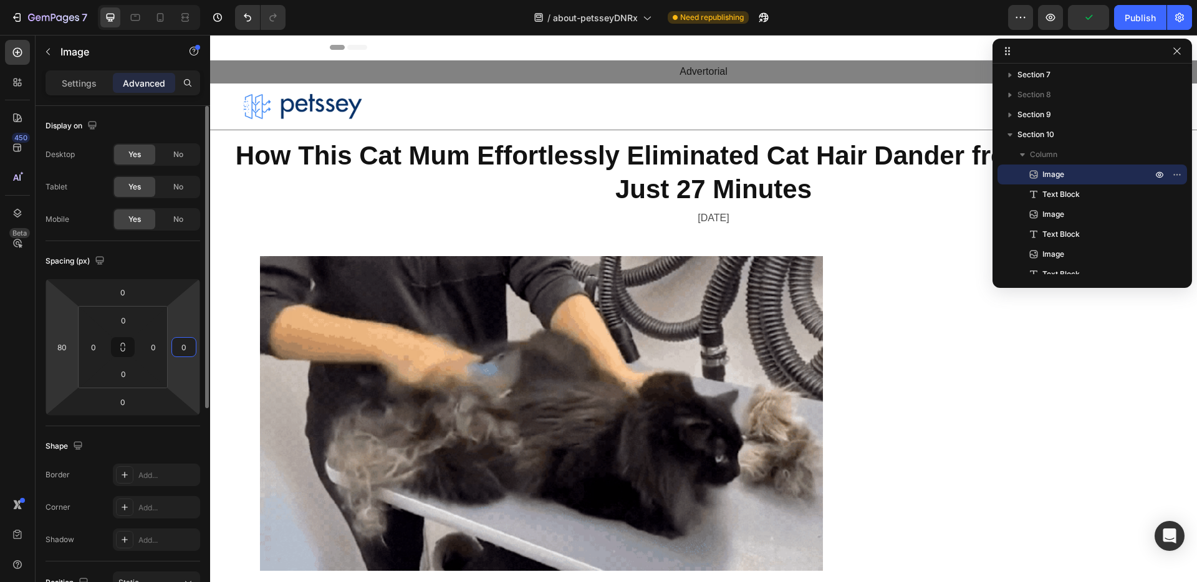
type input "0"
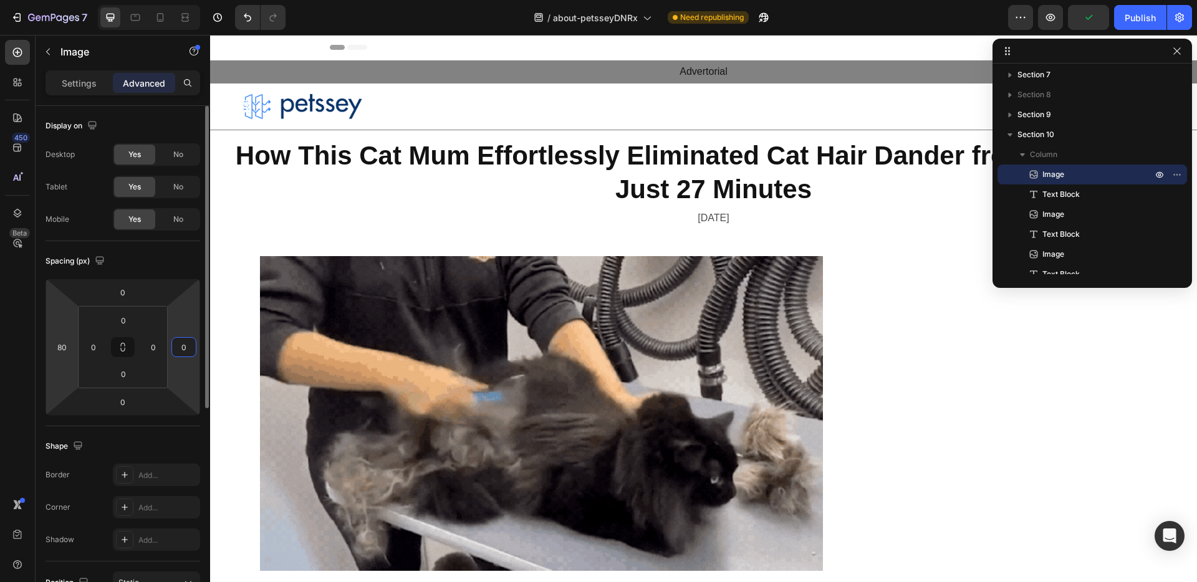
click at [61, 348] on input "80" at bounding box center [61, 347] width 19 height 19
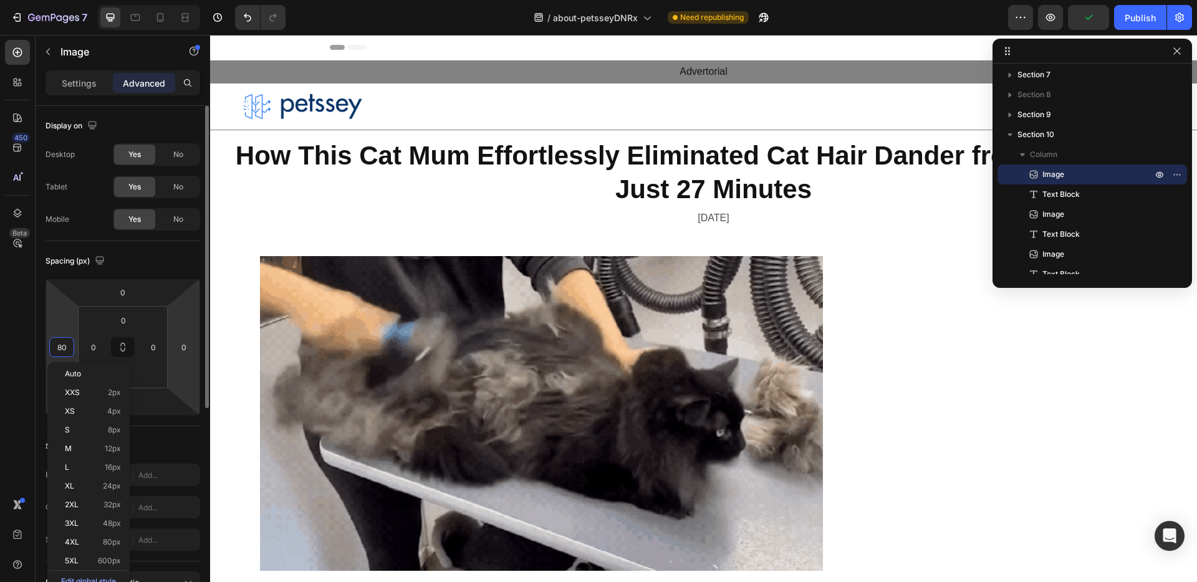
type input "0"
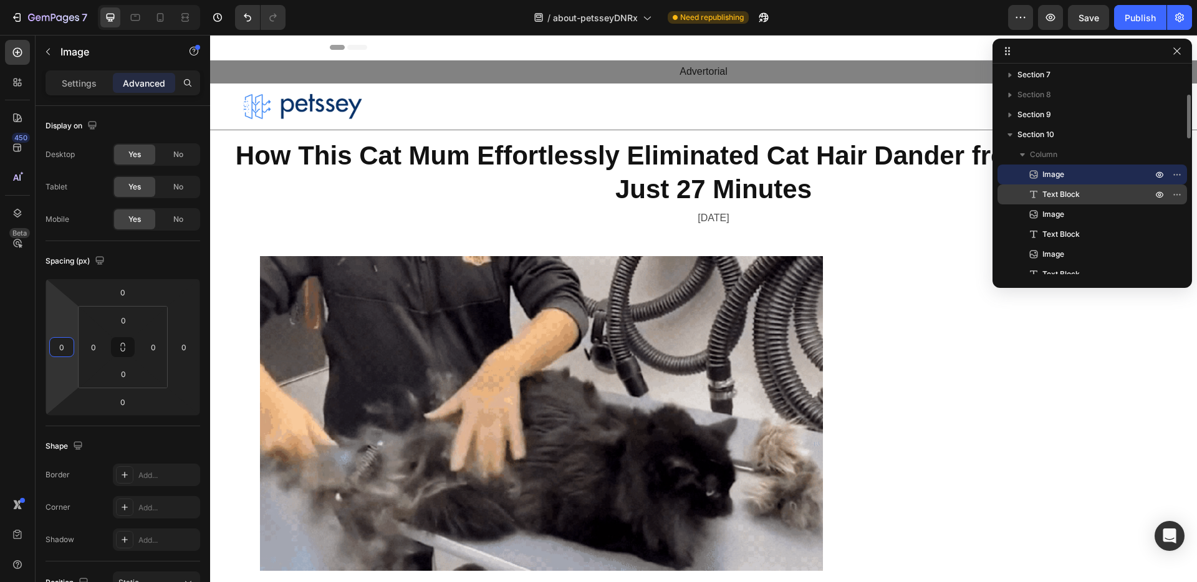
click at [1071, 200] on span "Text Block" at bounding box center [1060, 194] width 37 height 12
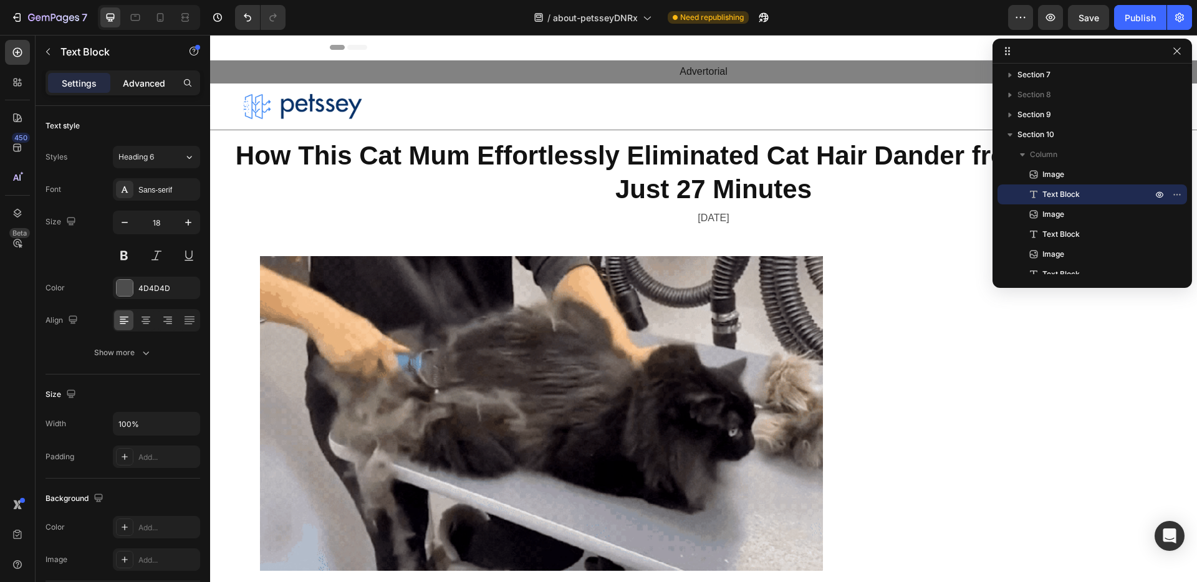
click at [121, 79] on div "Advanced" at bounding box center [144, 83] width 62 height 20
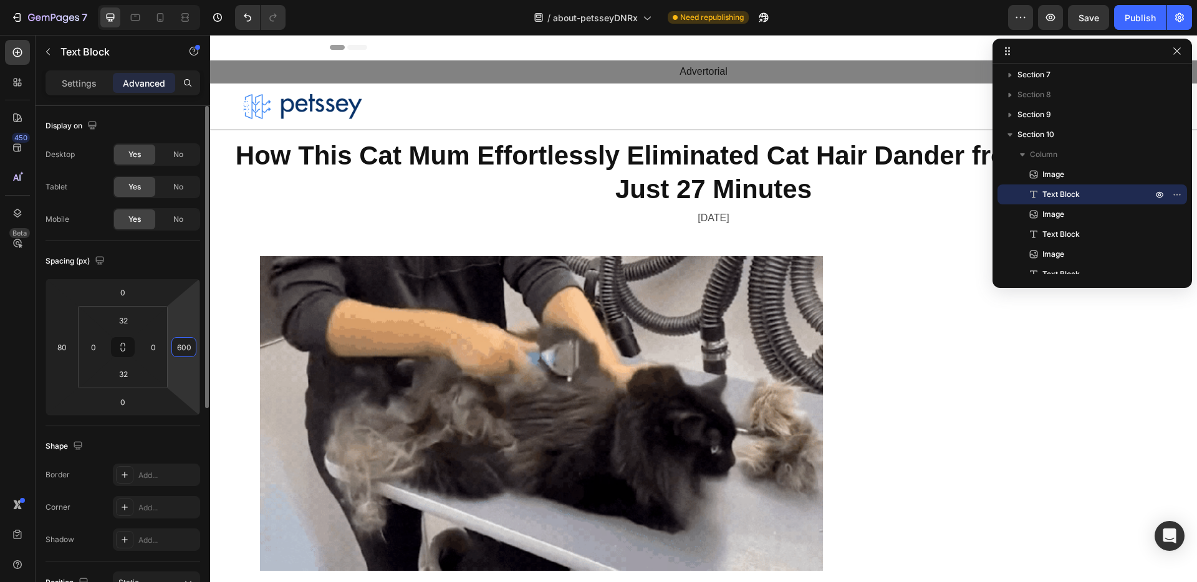
click at [188, 353] on input "600" at bounding box center [184, 347] width 19 height 19
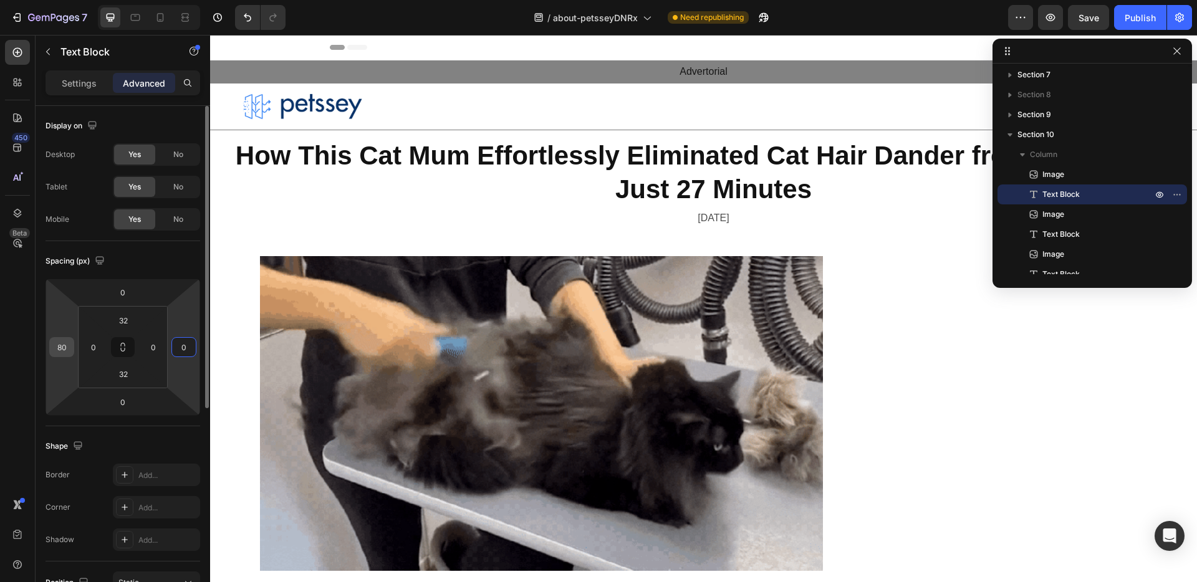
type input "0"
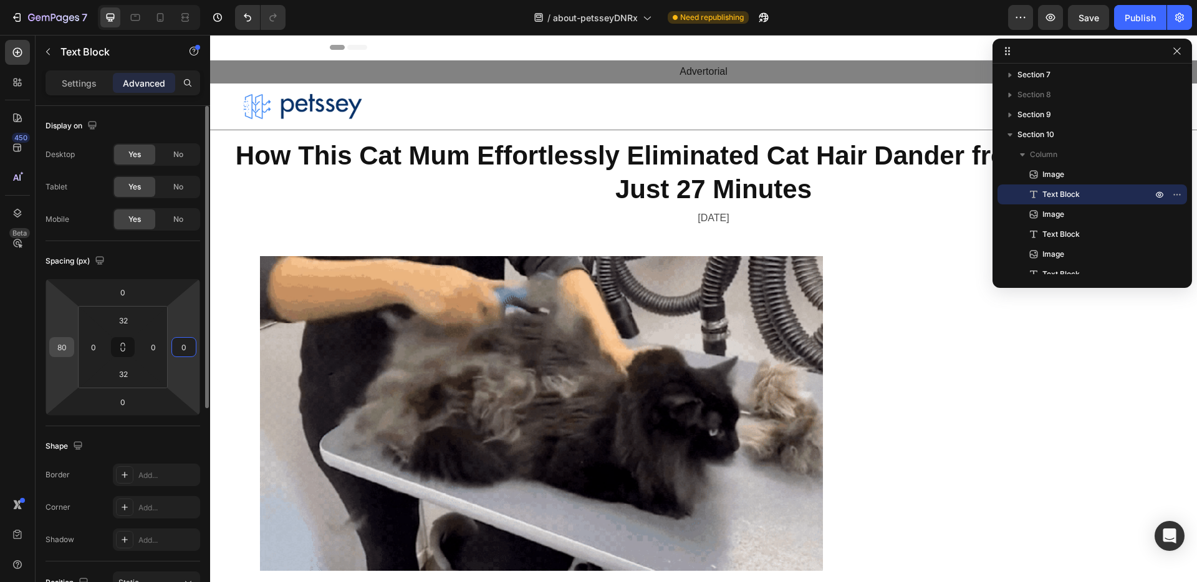
click at [59, 348] on input "80" at bounding box center [61, 347] width 19 height 19
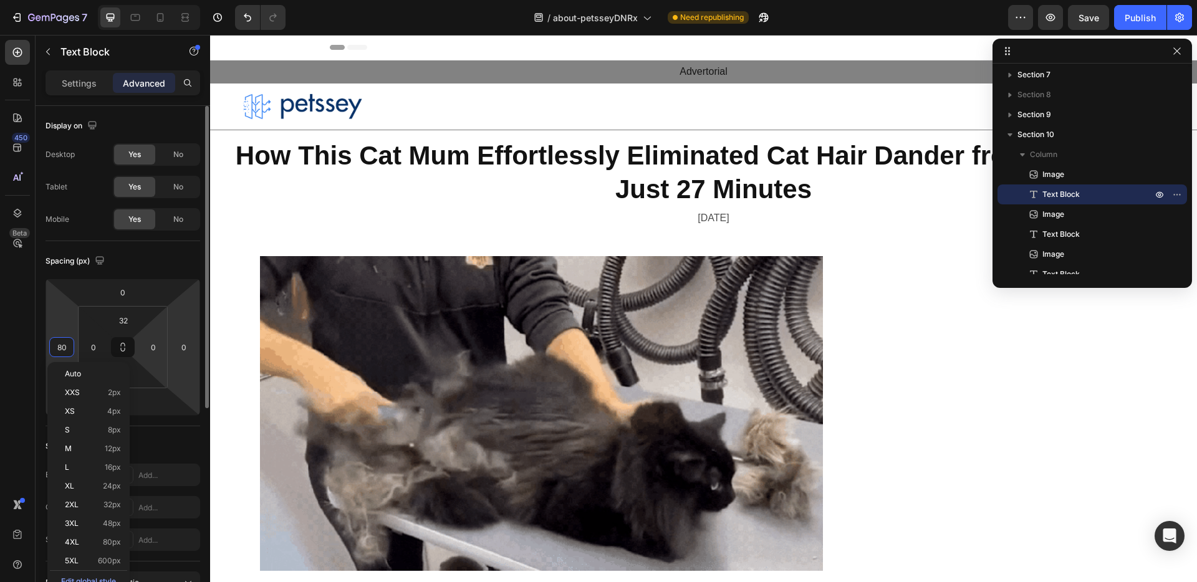
type input "0"
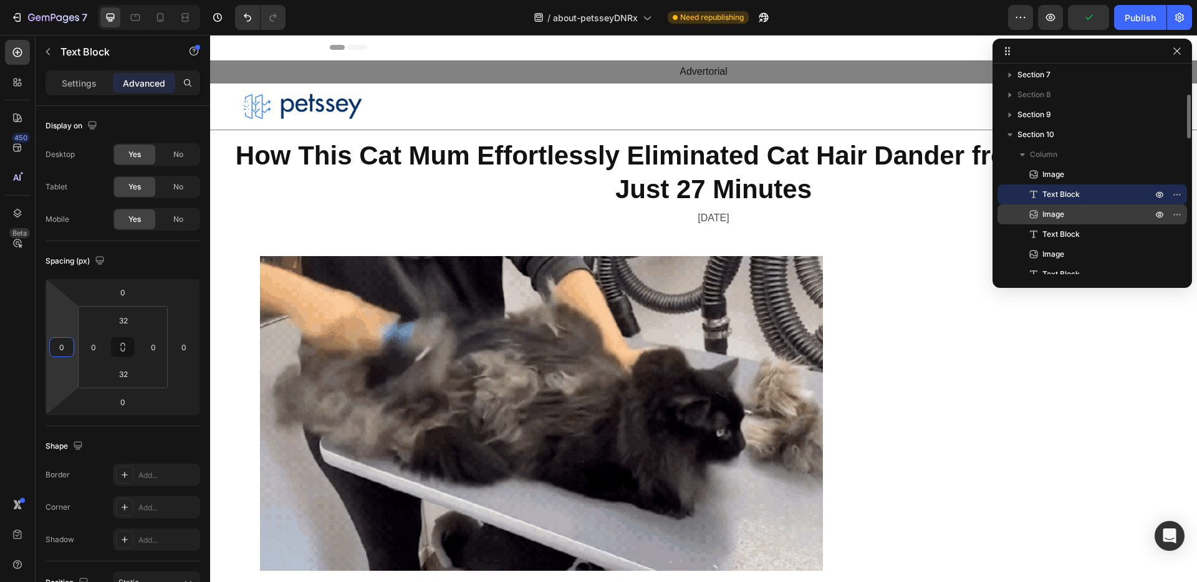
click at [1056, 216] on span "Image" at bounding box center [1053, 214] width 22 height 12
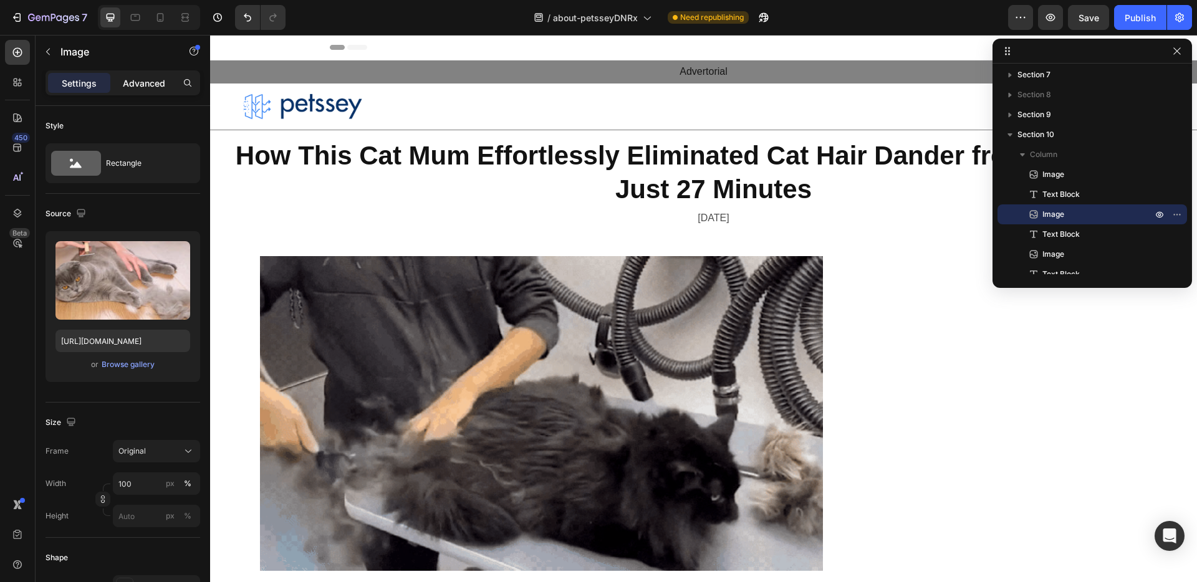
click at [135, 82] on p "Advanced" at bounding box center [144, 83] width 42 height 13
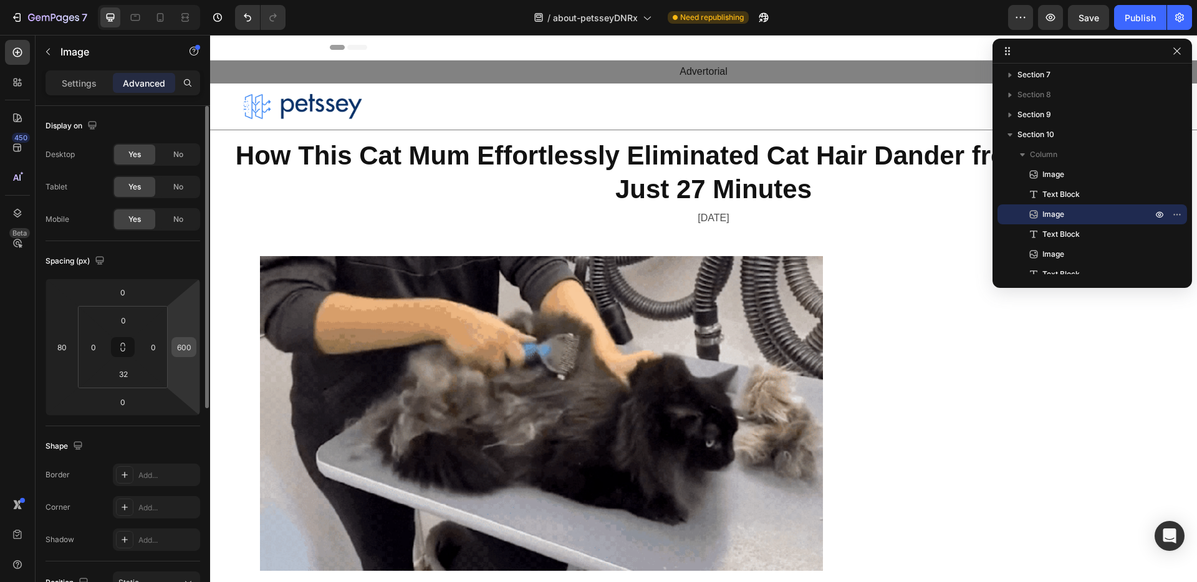
click at [185, 352] on input "600" at bounding box center [184, 347] width 19 height 19
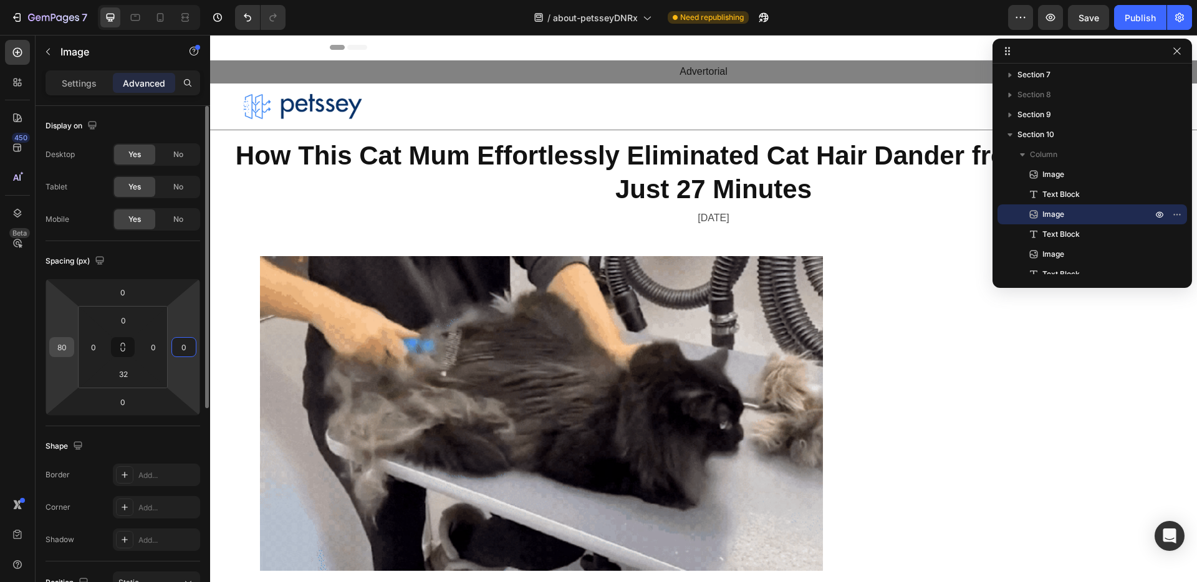
type input "0"
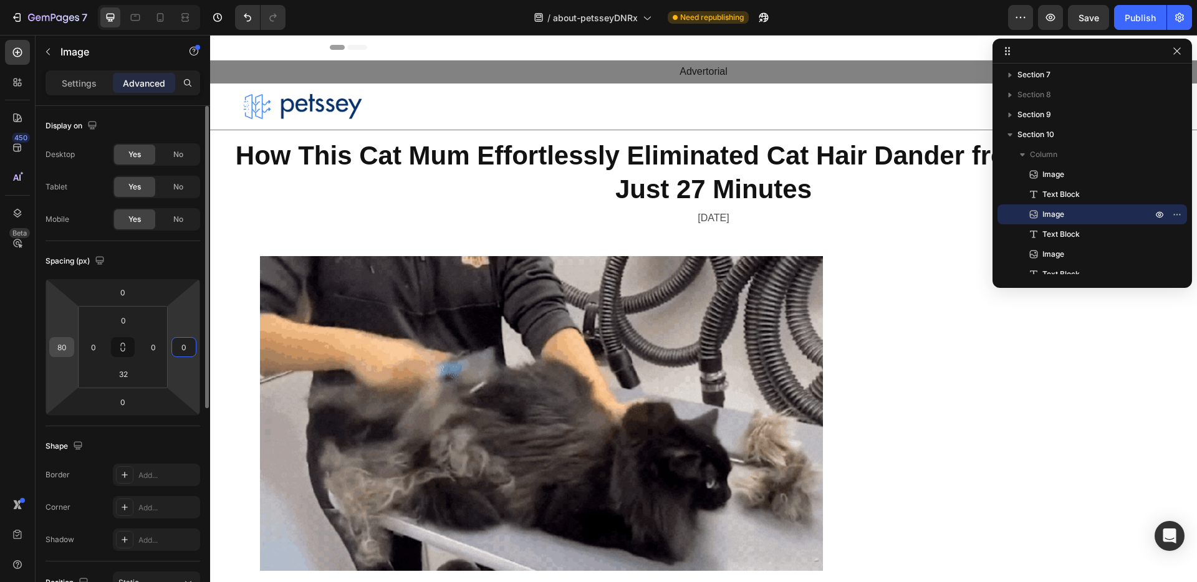
click at [64, 349] on input "80" at bounding box center [61, 347] width 19 height 19
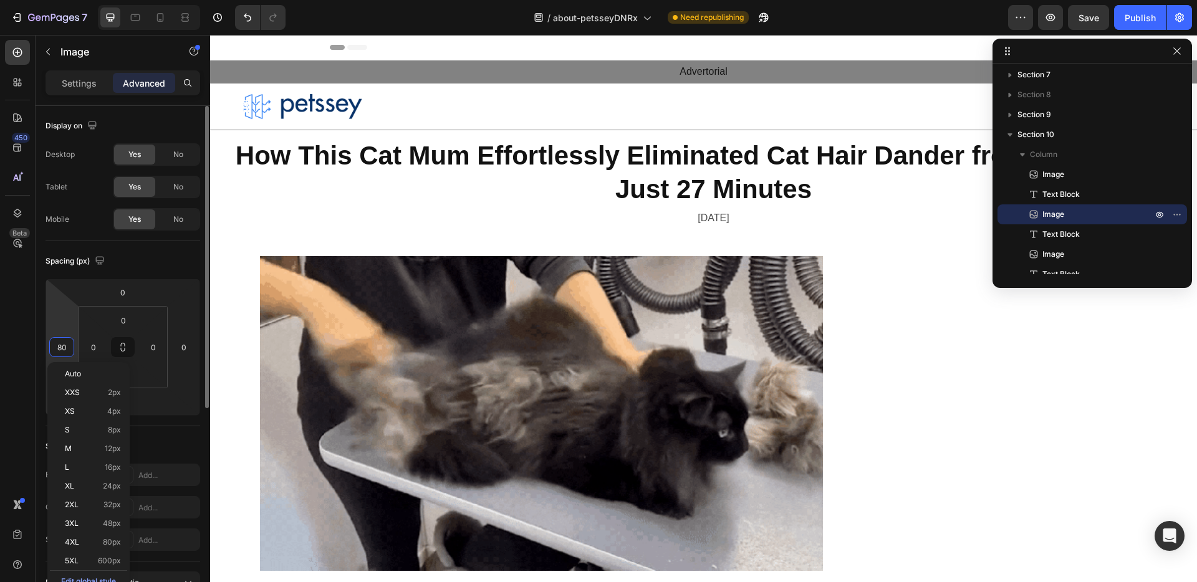
type input "0"
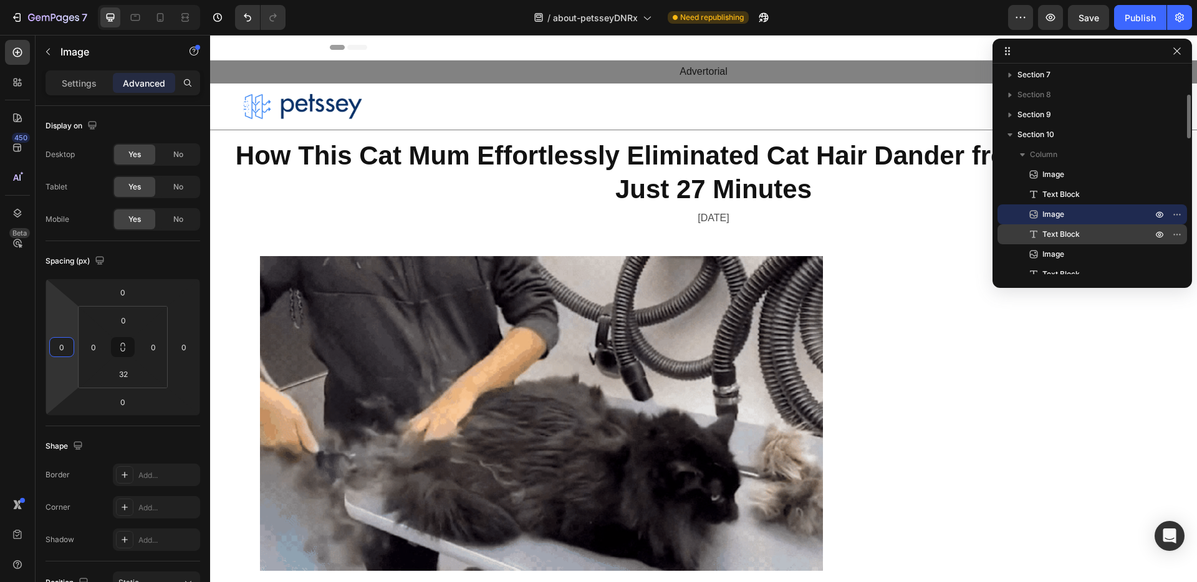
click at [1090, 234] on p "Text Block" at bounding box center [1083, 234] width 112 height 12
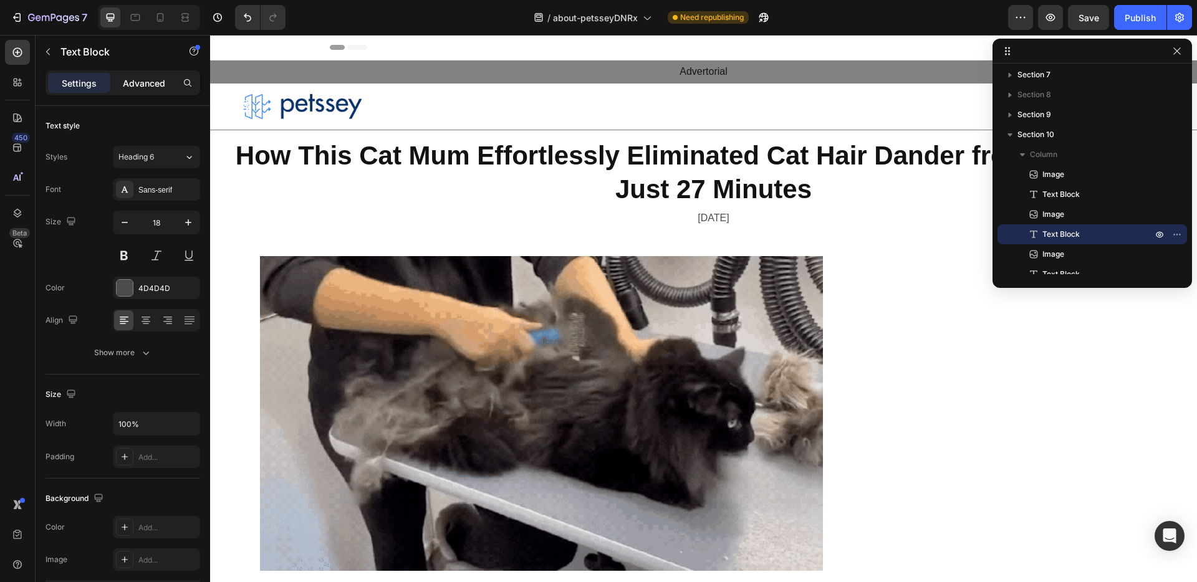
click at [146, 82] on p "Advanced" at bounding box center [144, 83] width 42 height 13
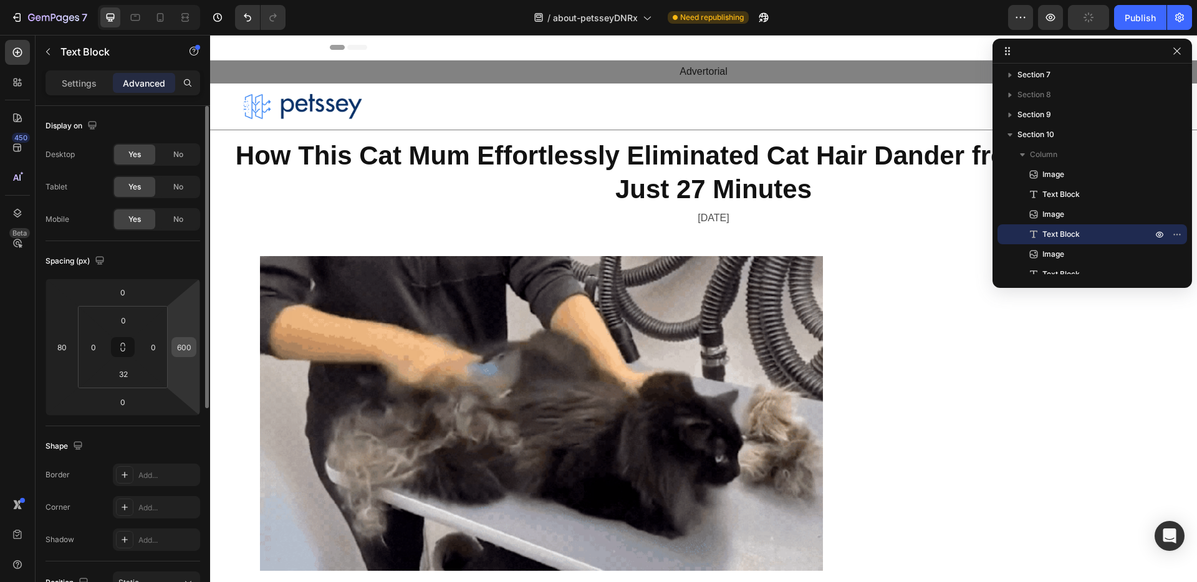
click at [191, 354] on input "600" at bounding box center [184, 347] width 19 height 19
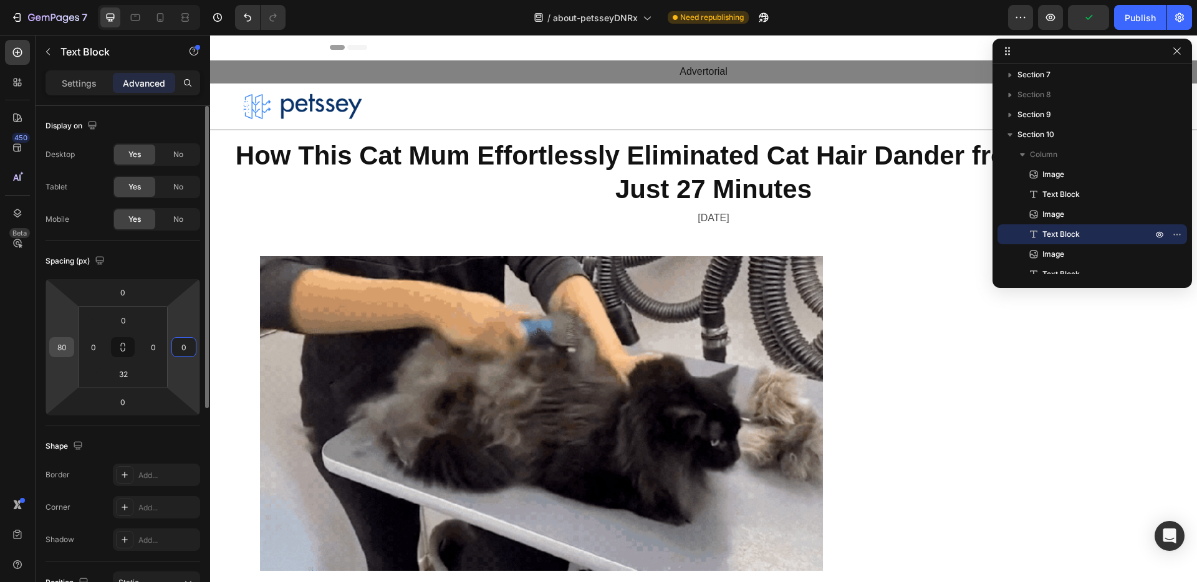
type input "0"
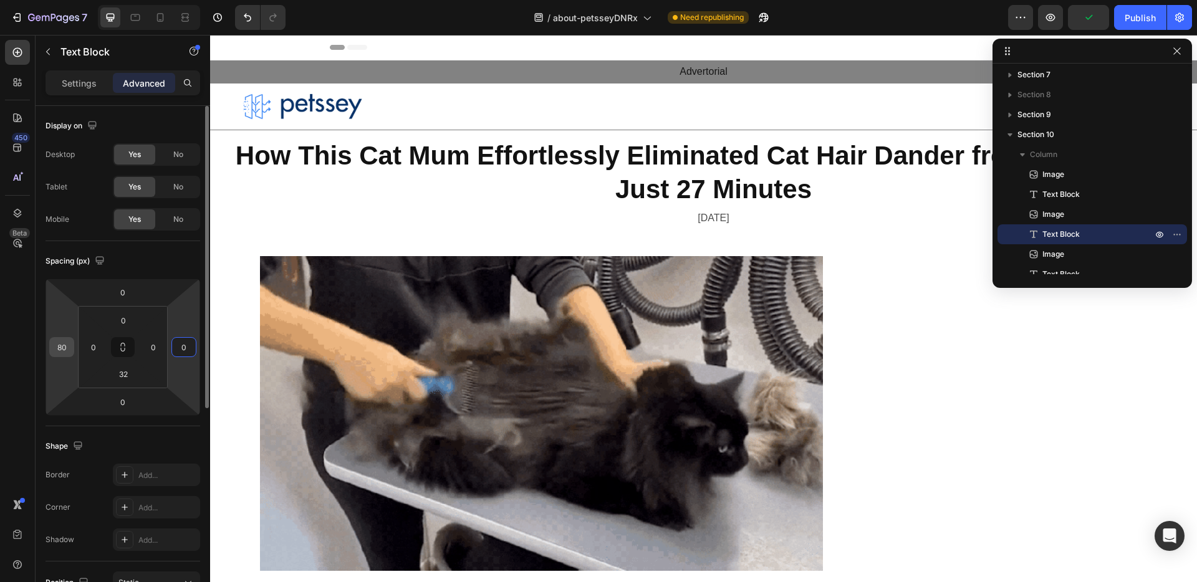
click at [58, 343] on input "80" at bounding box center [61, 347] width 19 height 19
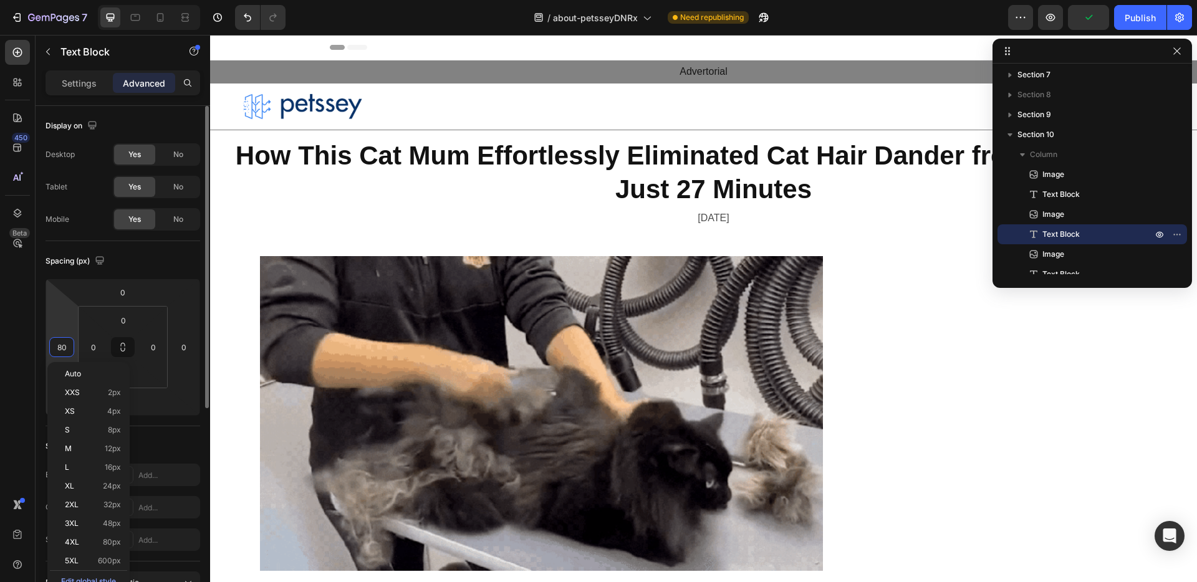
type input "0"
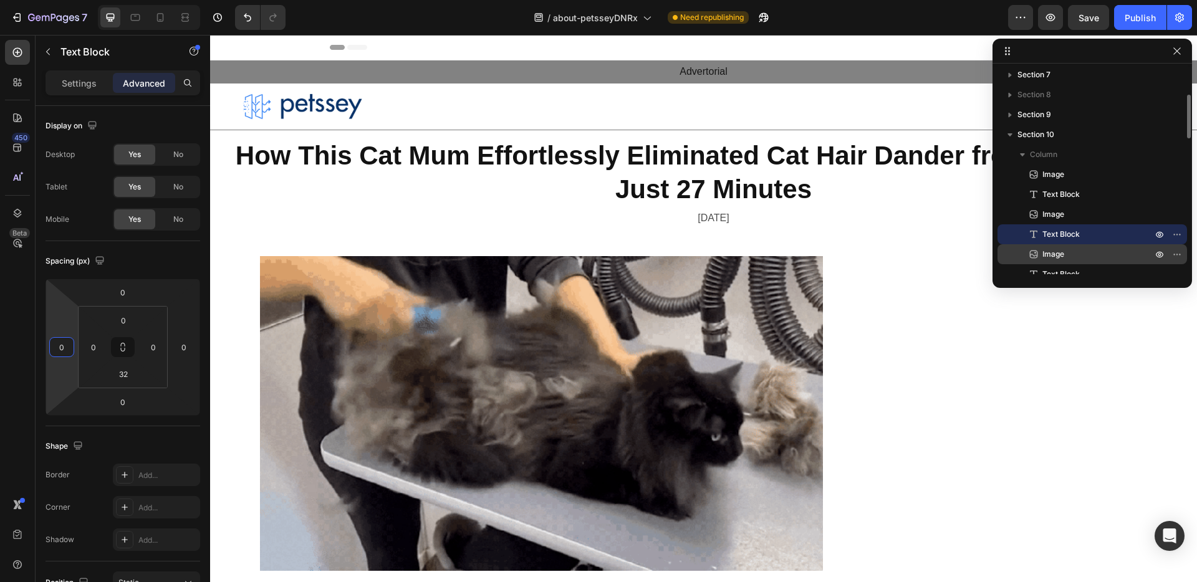
click at [1097, 259] on p "Image" at bounding box center [1083, 254] width 112 height 12
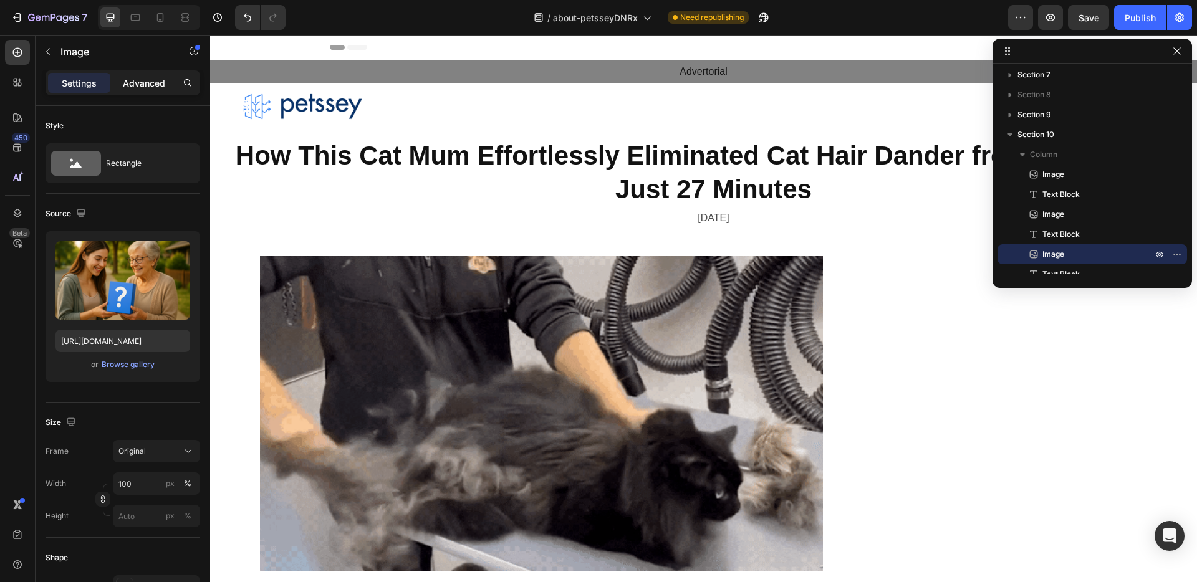
click at [134, 82] on p "Advanced" at bounding box center [144, 83] width 42 height 13
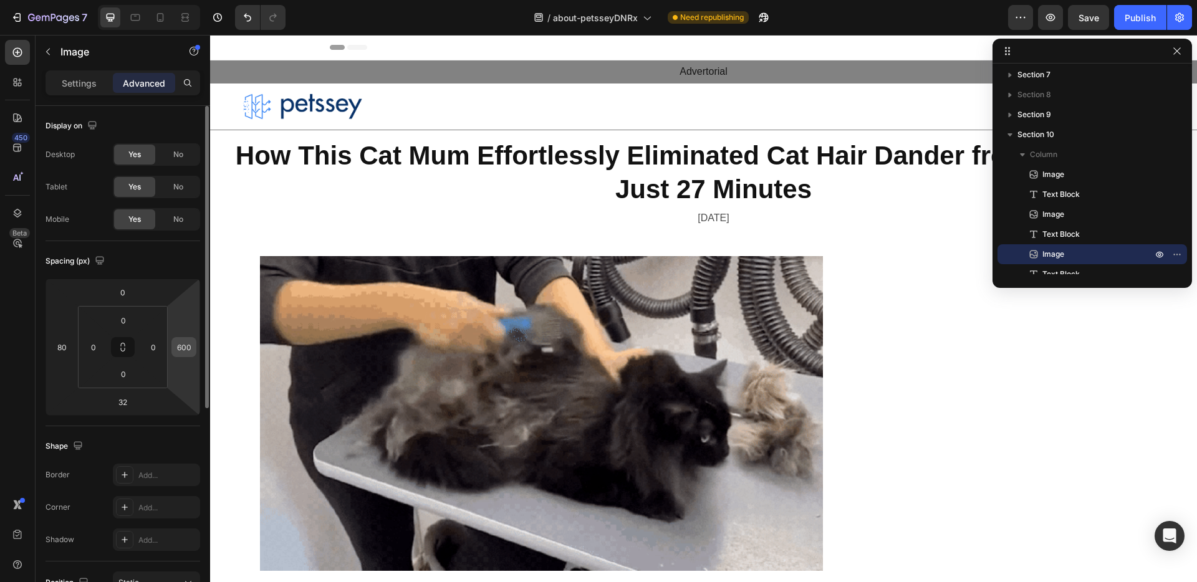
click at [187, 352] on input "600" at bounding box center [184, 347] width 19 height 19
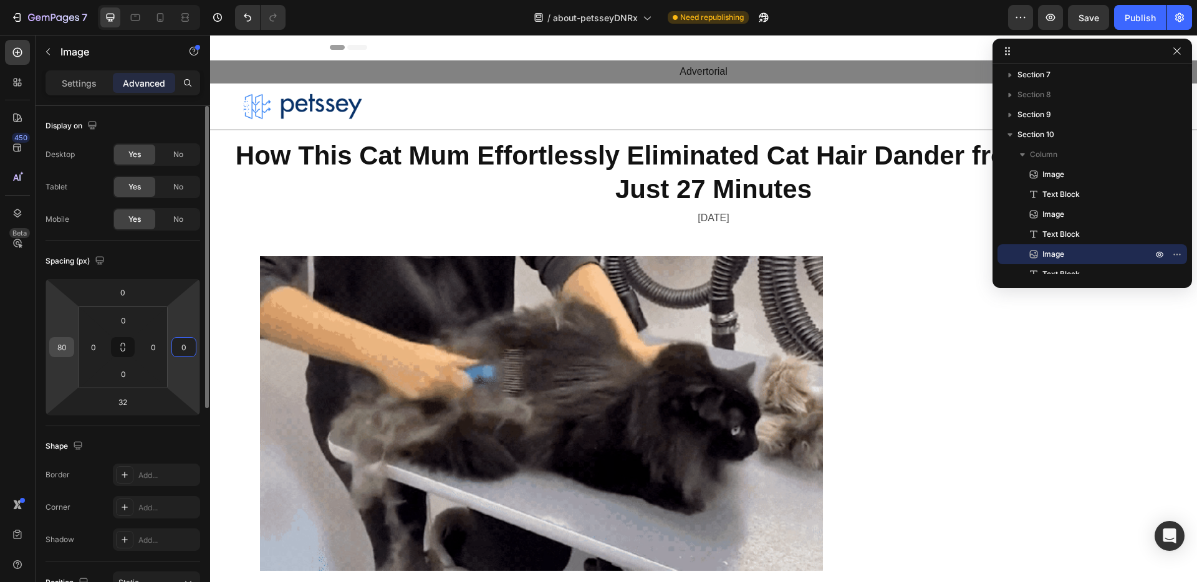
type input "0"
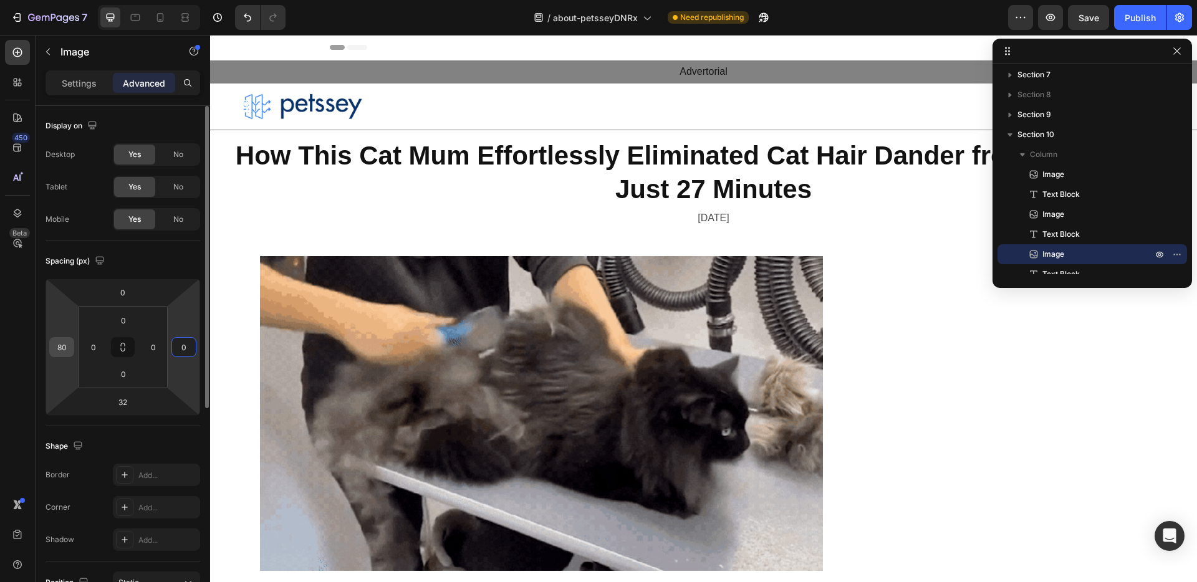
click at [62, 348] on input "80" at bounding box center [61, 347] width 19 height 19
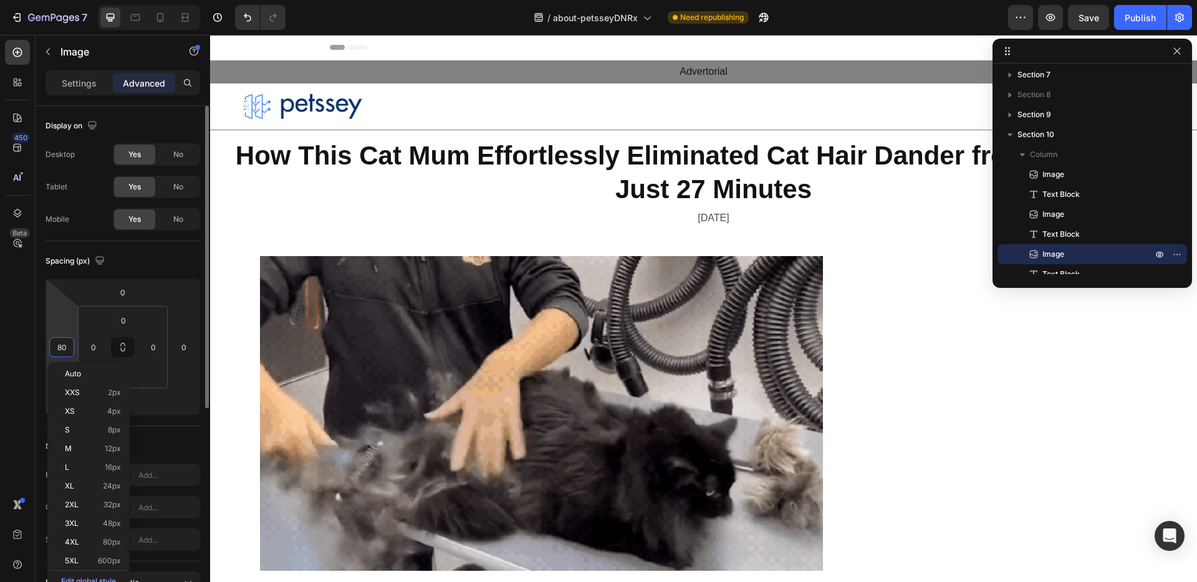
type input "0"
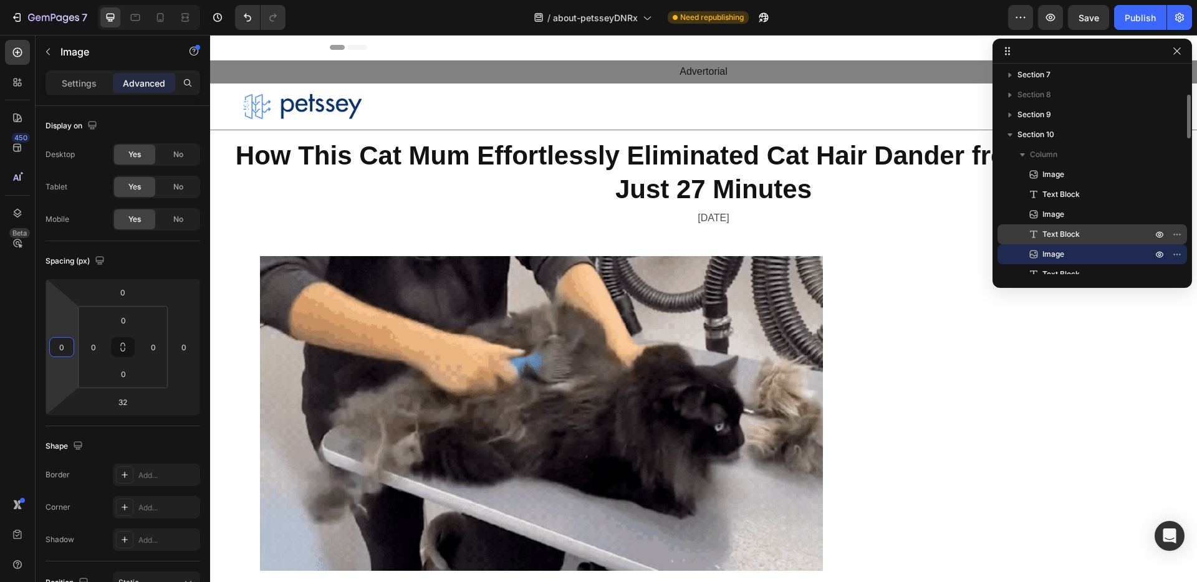
scroll to position [151, 0]
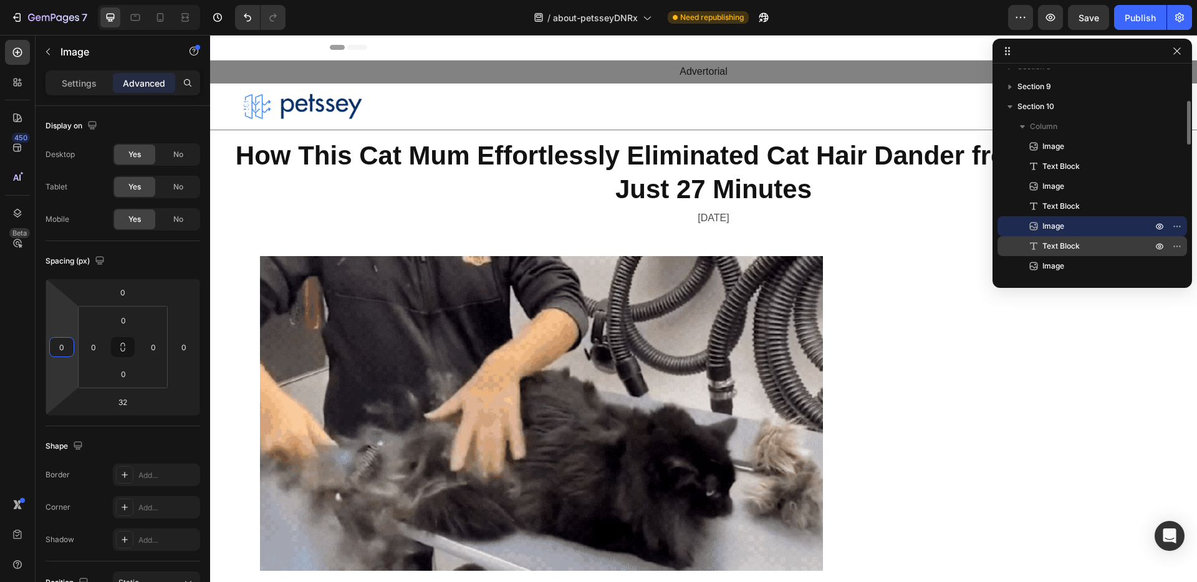
click at [1089, 243] on p "Text Block" at bounding box center [1083, 246] width 112 height 12
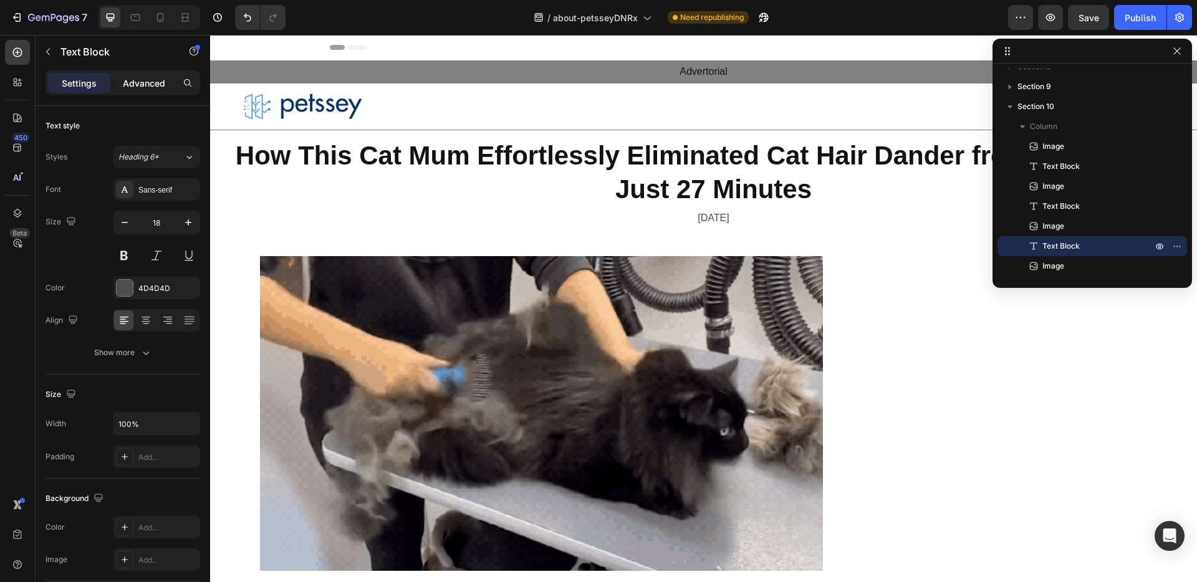
click at [146, 80] on p "Advanced" at bounding box center [144, 83] width 42 height 13
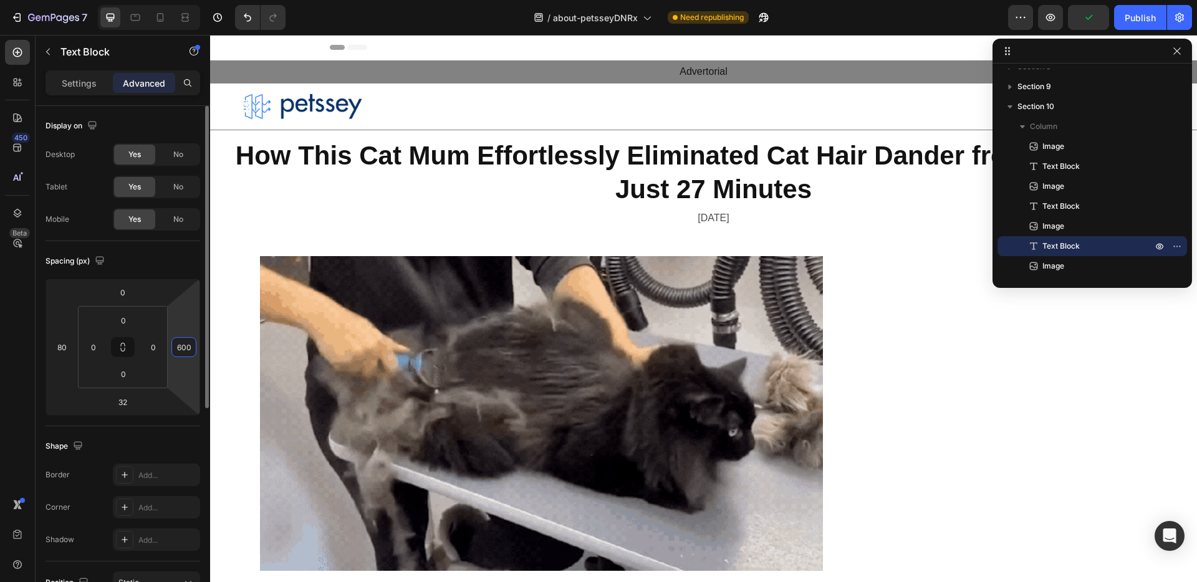
click at [183, 350] on input "600" at bounding box center [184, 347] width 19 height 19
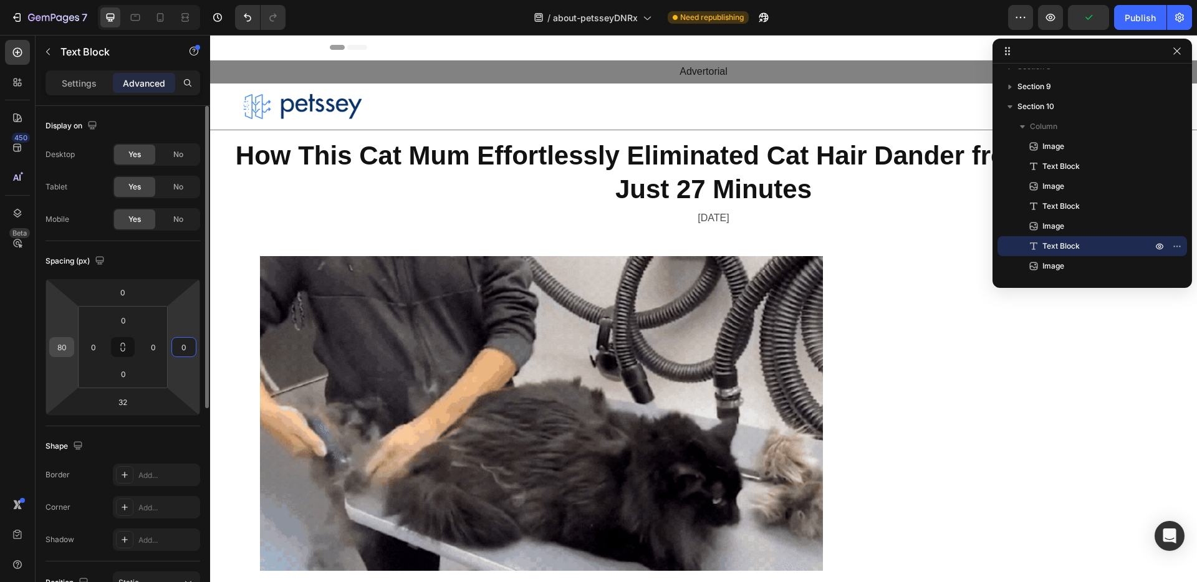
type input "0"
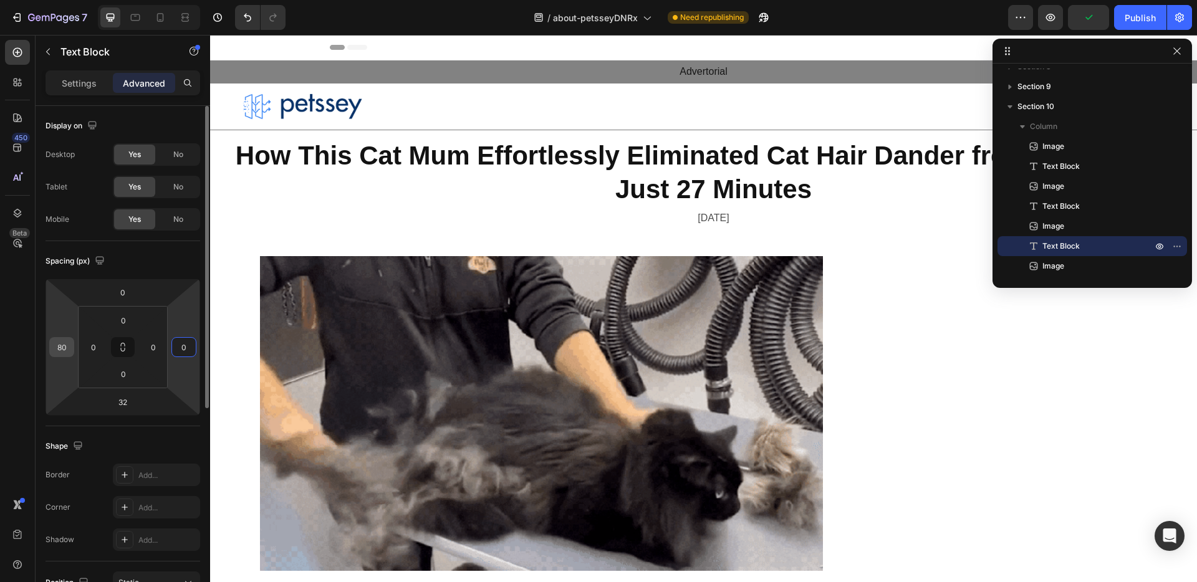
click at [65, 345] on input "80" at bounding box center [61, 347] width 19 height 19
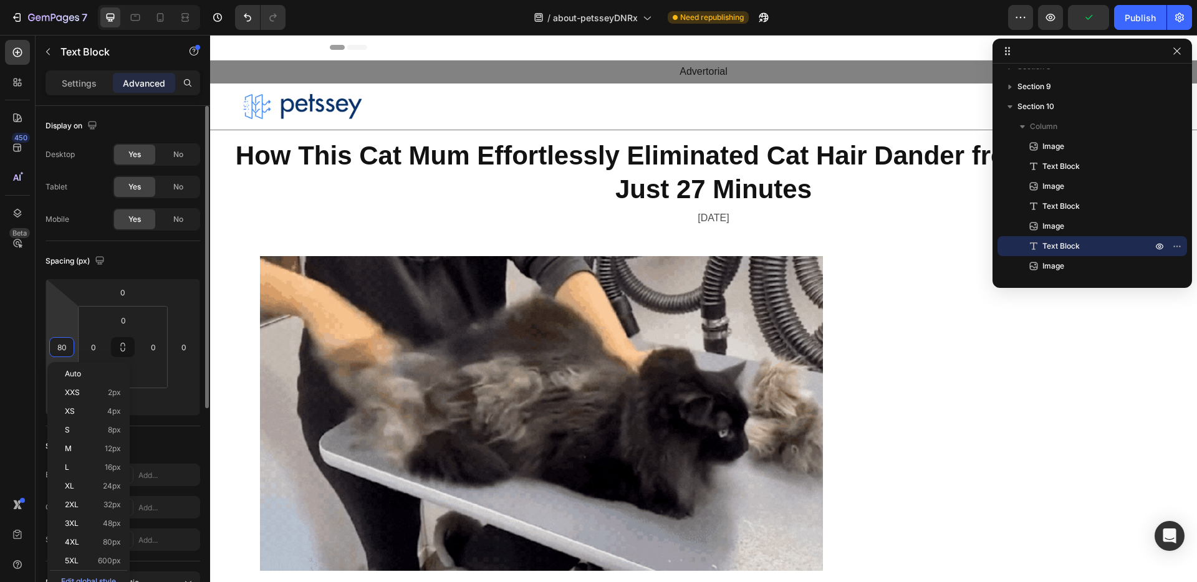
type input "0"
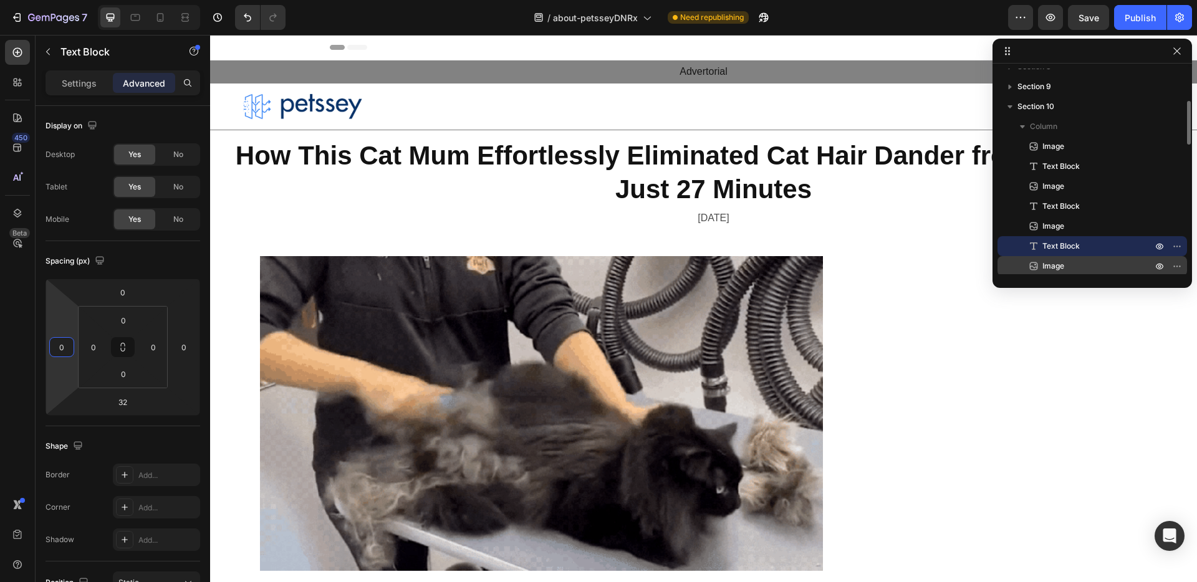
click at [1083, 262] on p "Image" at bounding box center [1083, 266] width 112 height 12
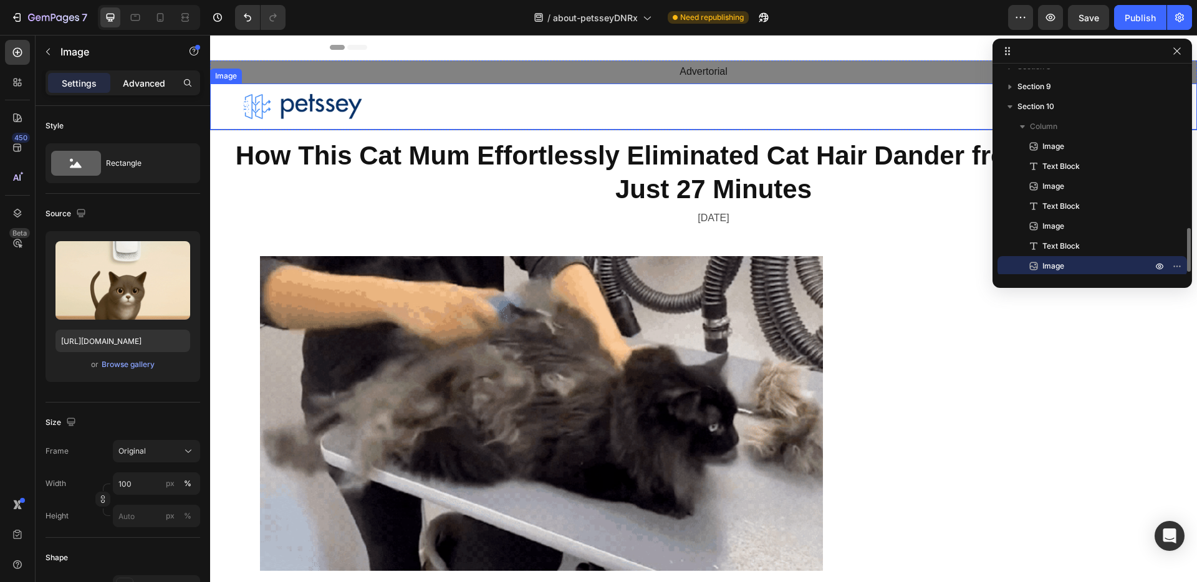
scroll to position [256, 0]
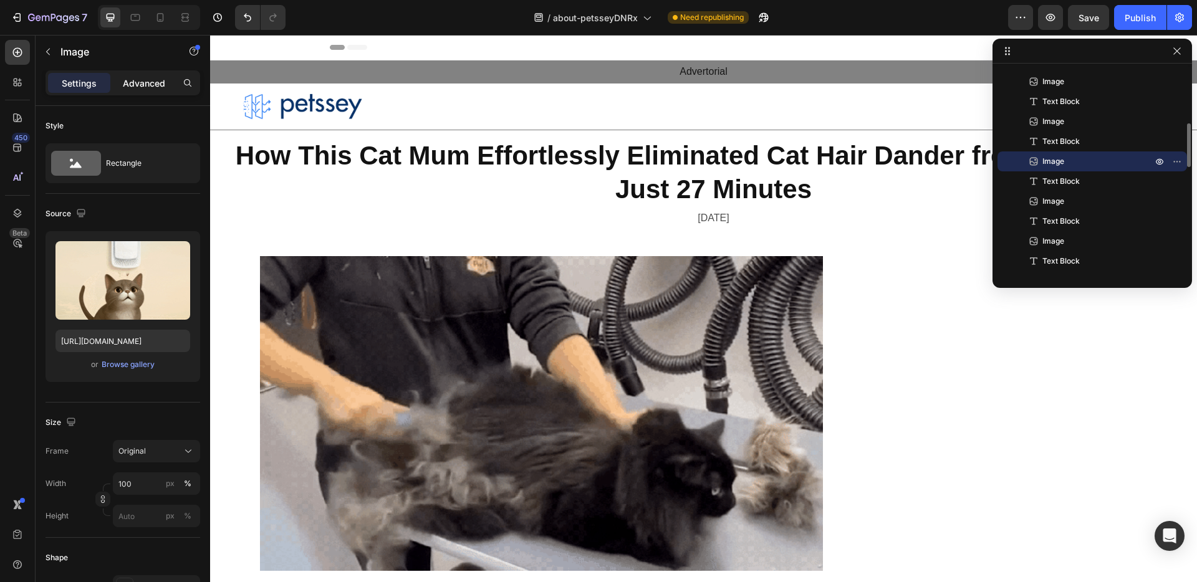
click at [145, 82] on p "Advanced" at bounding box center [144, 83] width 42 height 13
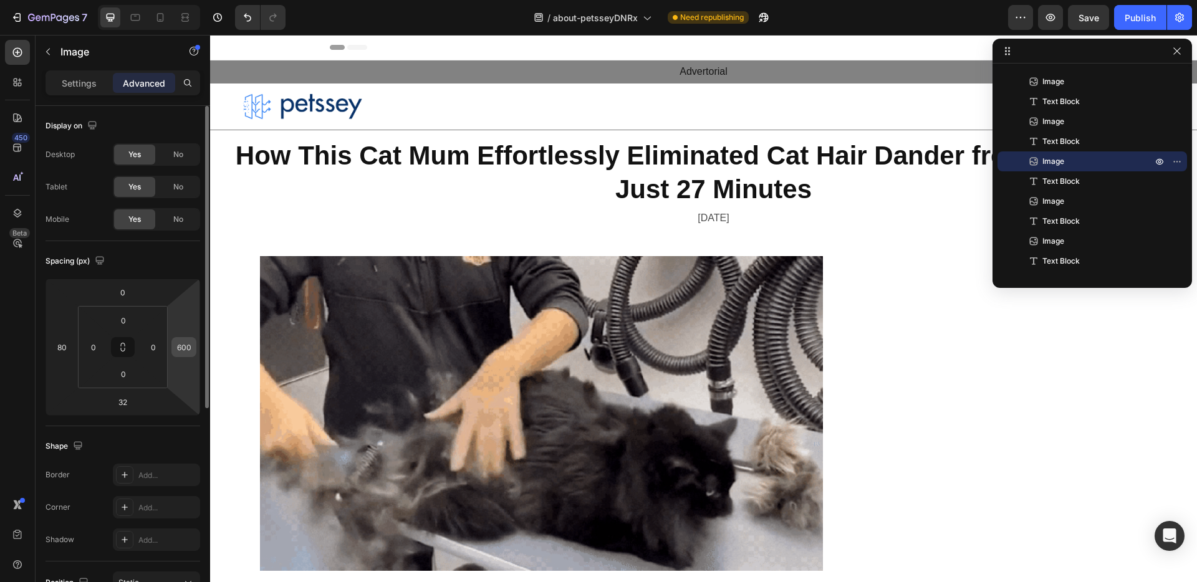
click at [183, 348] on input "600" at bounding box center [184, 347] width 19 height 19
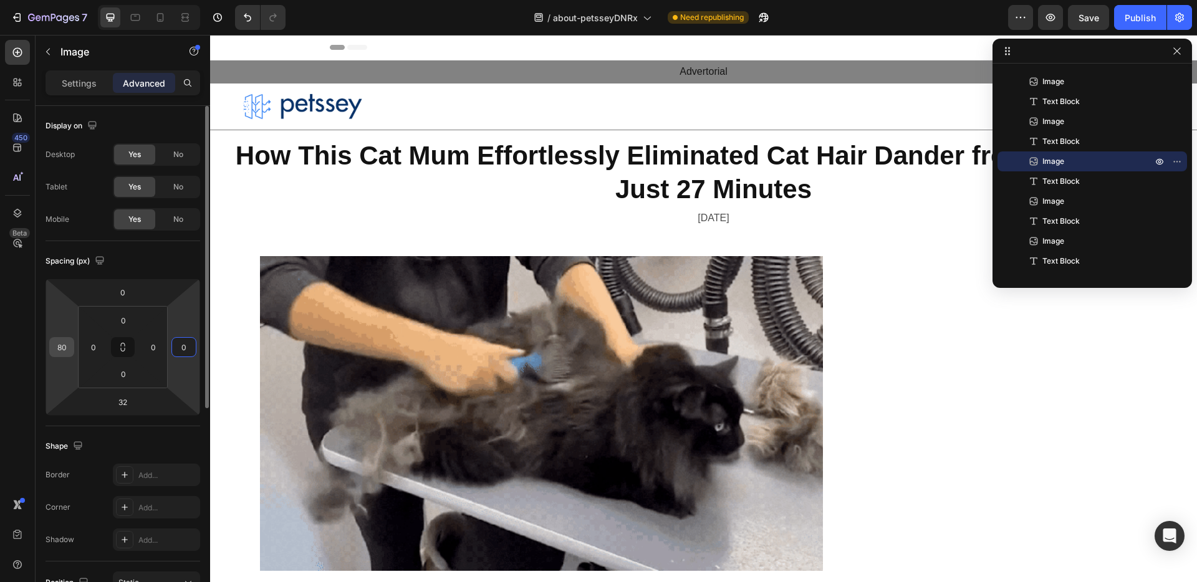
type input "0"
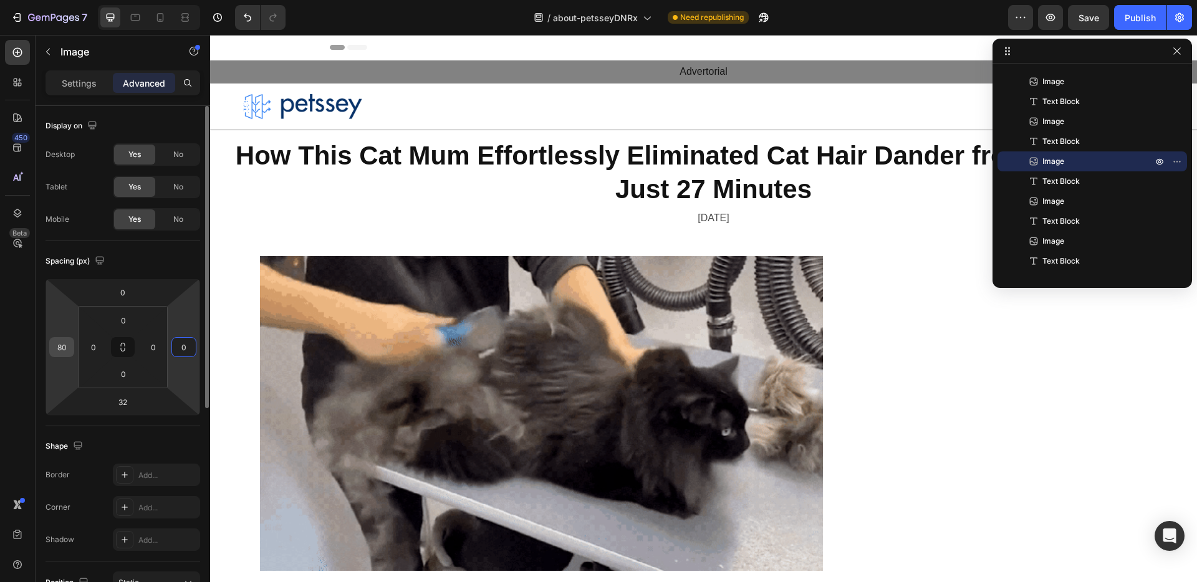
click at [64, 346] on input "80" at bounding box center [61, 347] width 19 height 19
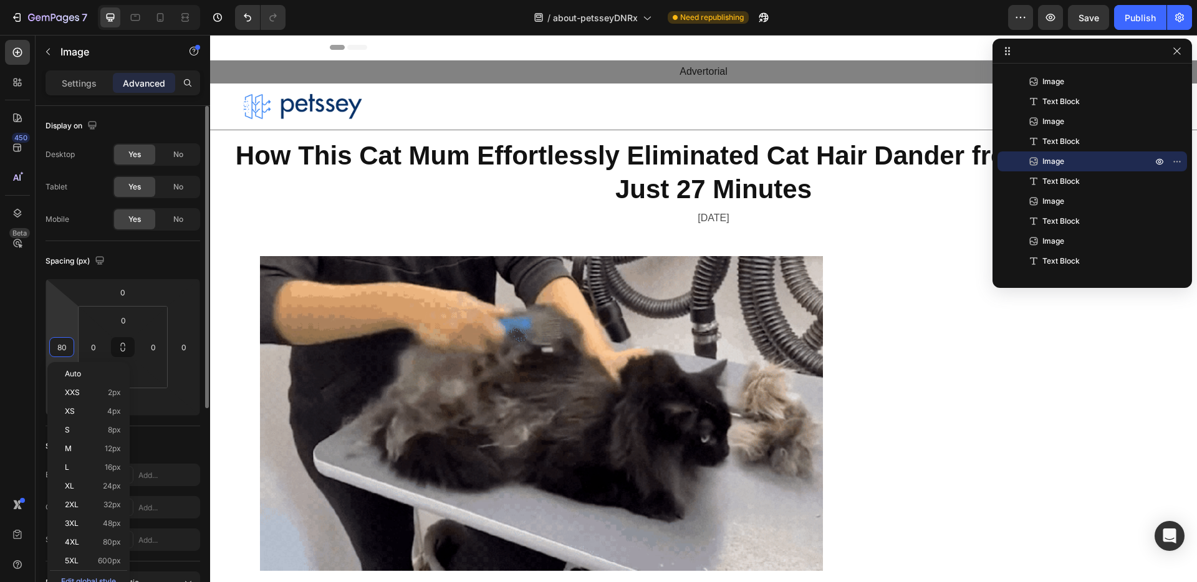
type input "0"
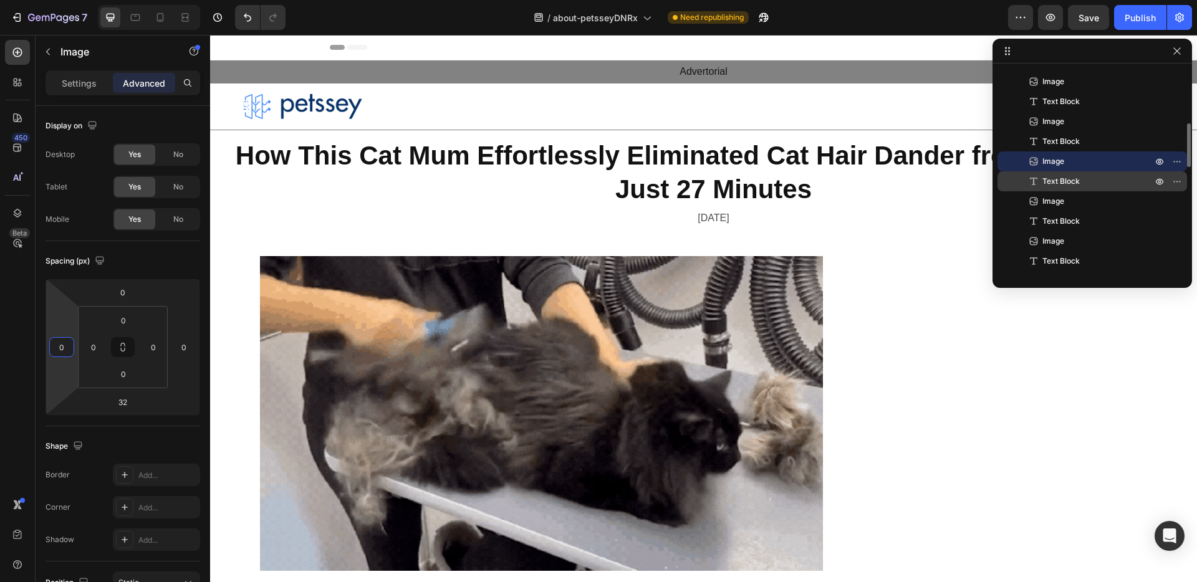
click at [1108, 181] on p "Text Block" at bounding box center [1083, 181] width 112 height 12
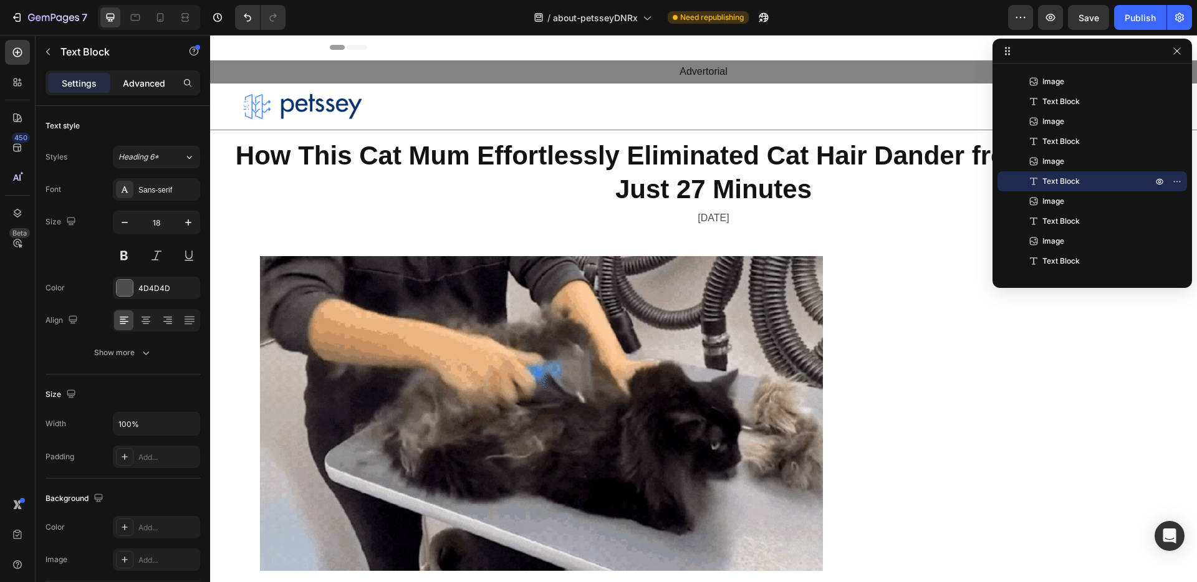
click at [150, 84] on p "Advanced" at bounding box center [144, 83] width 42 height 13
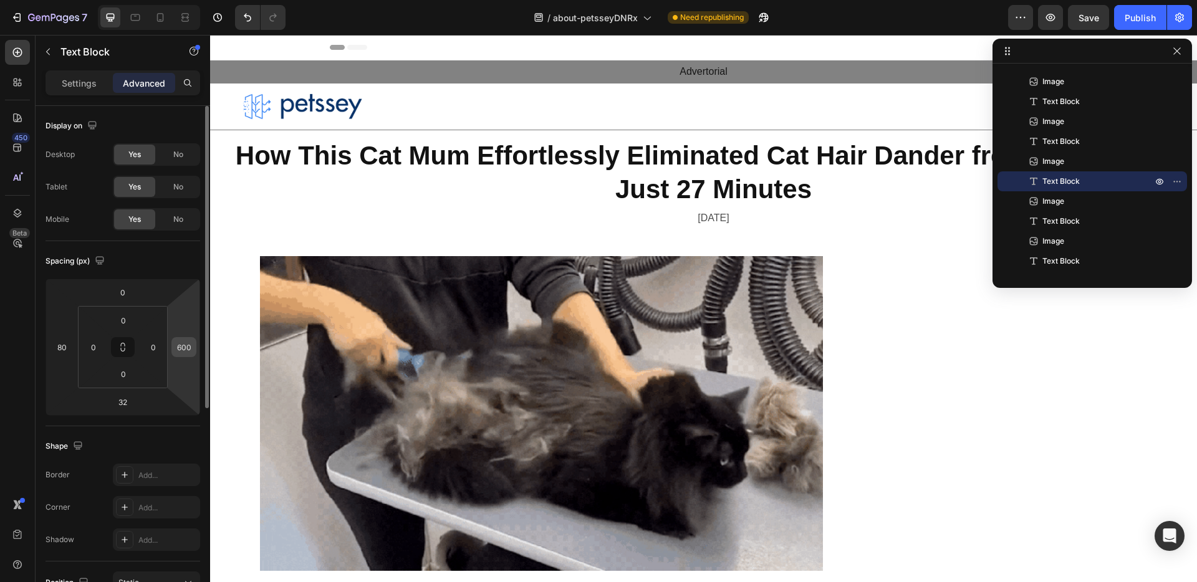
click at [190, 347] on input "600" at bounding box center [184, 347] width 19 height 19
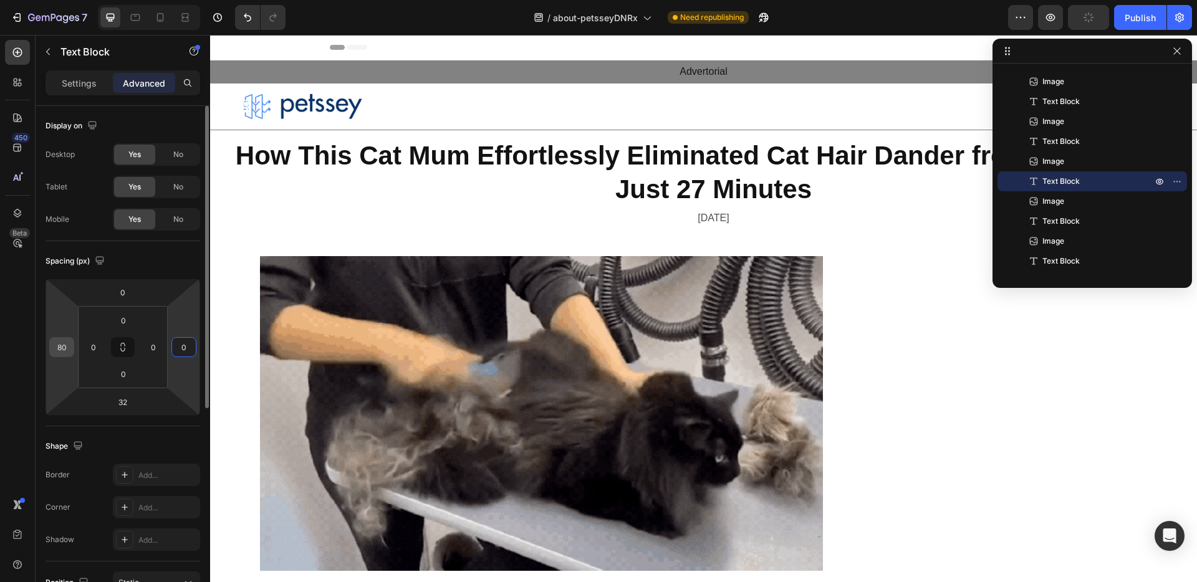
type input "0"
click at [62, 345] on input "80" at bounding box center [61, 347] width 19 height 19
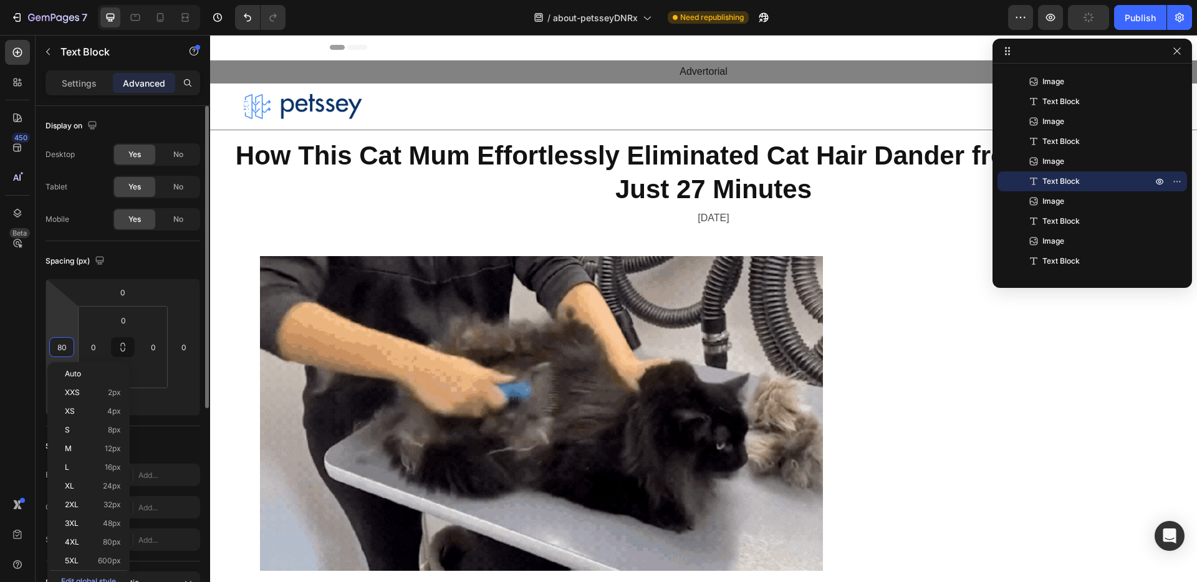
type input "0"
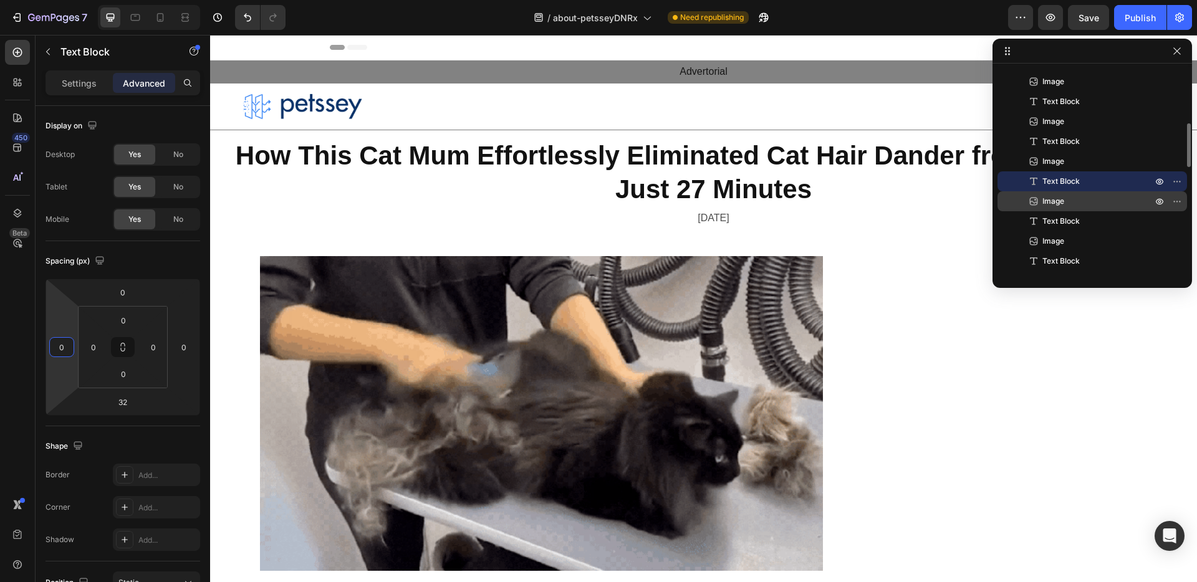
click at [1061, 204] on span "Image" at bounding box center [1053, 201] width 22 height 12
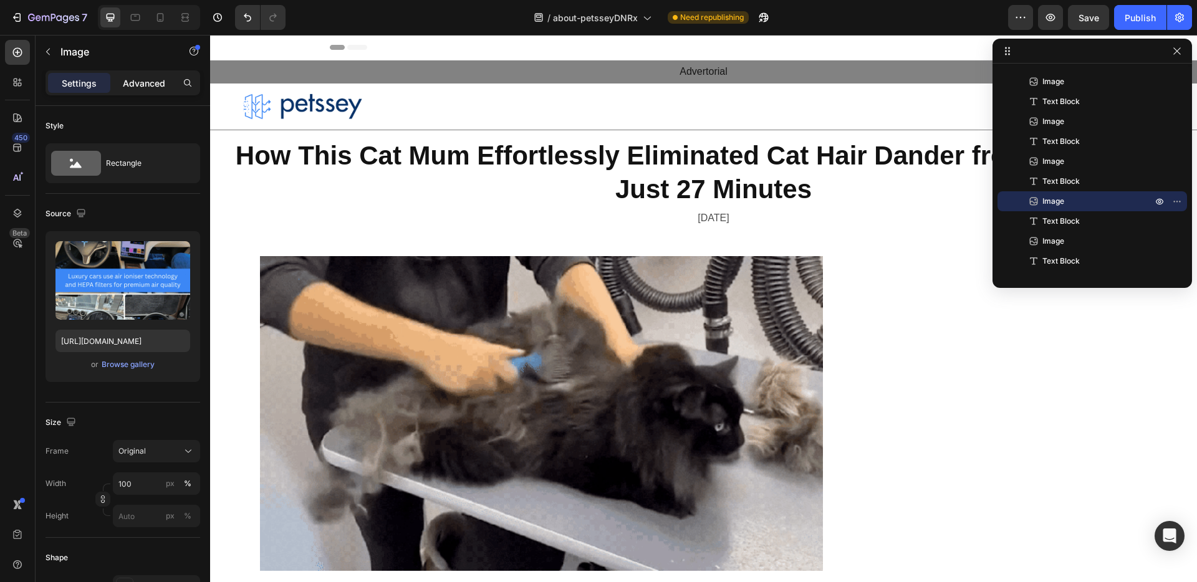
click at [148, 85] on p "Advanced" at bounding box center [144, 83] width 42 height 13
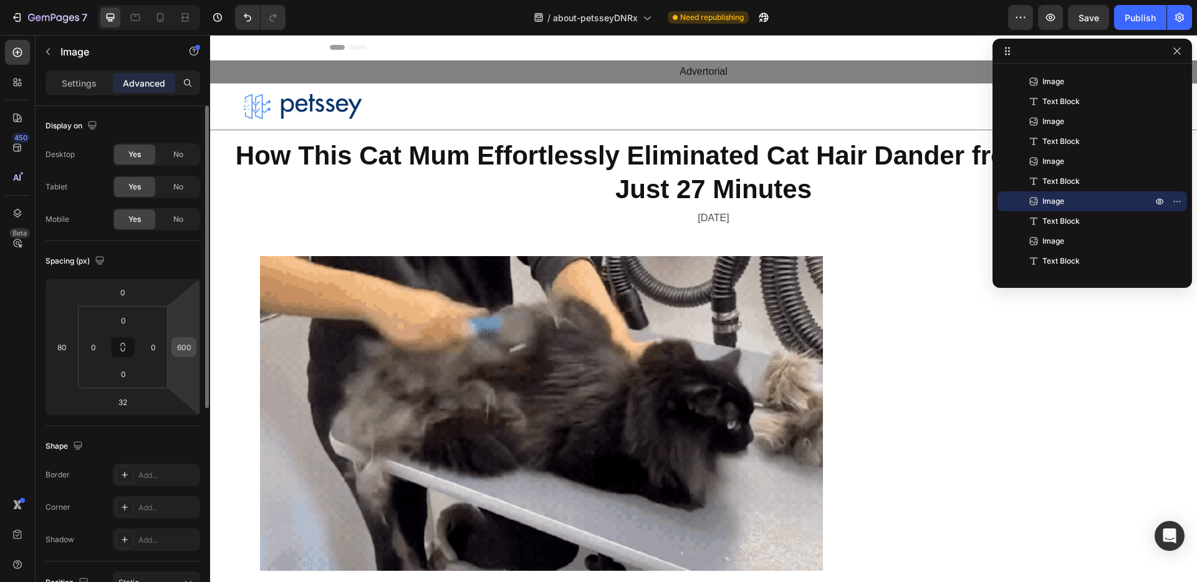
click at [187, 338] on input "600" at bounding box center [184, 347] width 19 height 19
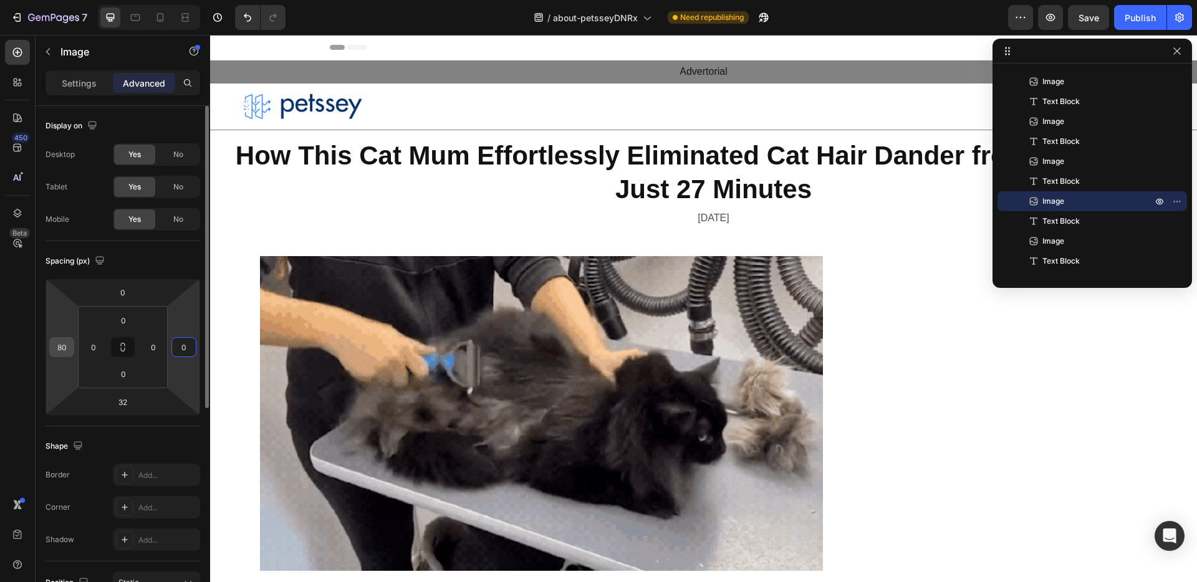
type input "0"
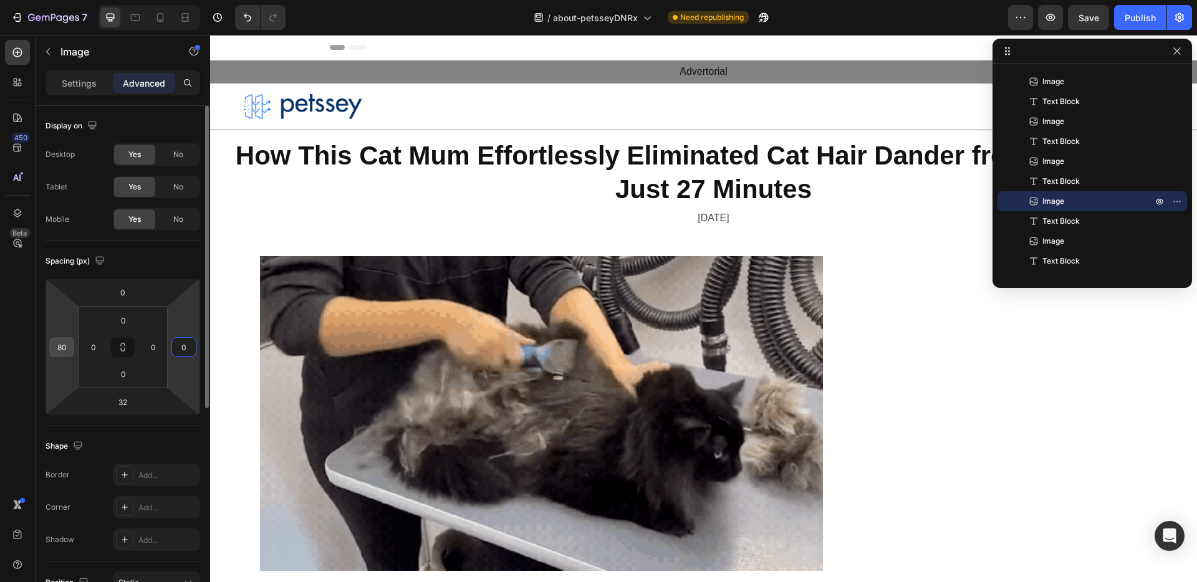
click at [57, 347] on input "80" at bounding box center [61, 347] width 19 height 19
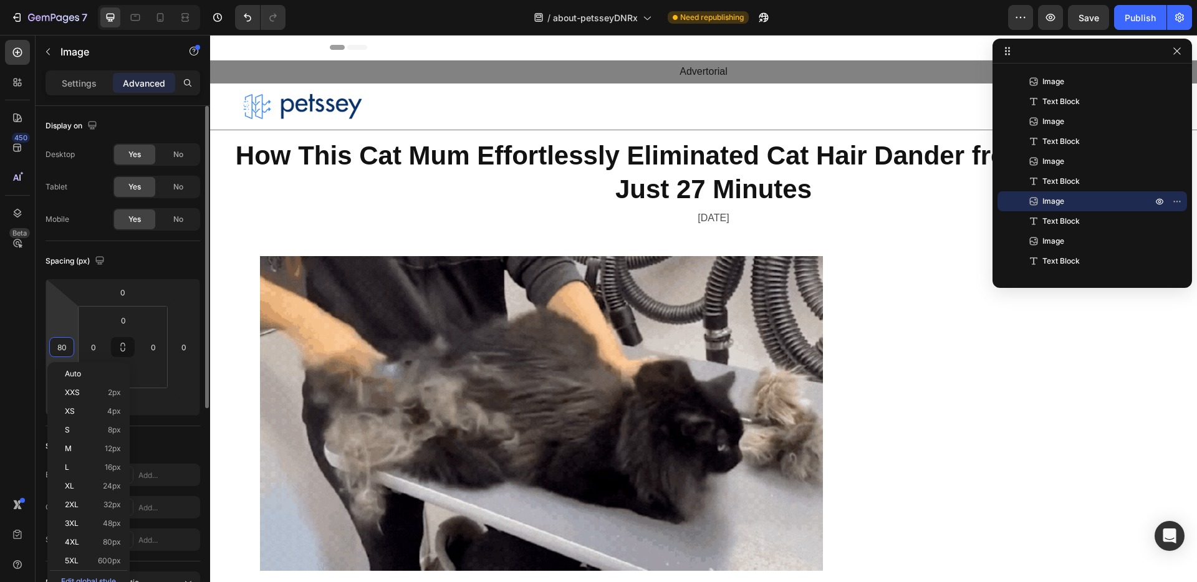
type input "0"
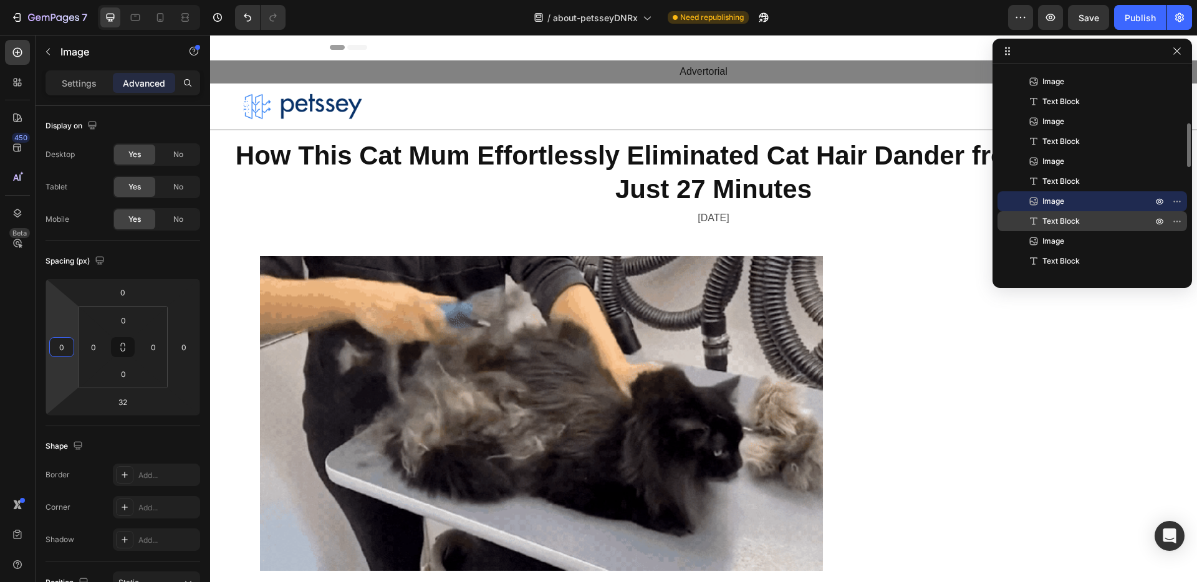
click at [1092, 221] on p "Text Block" at bounding box center [1083, 221] width 112 height 12
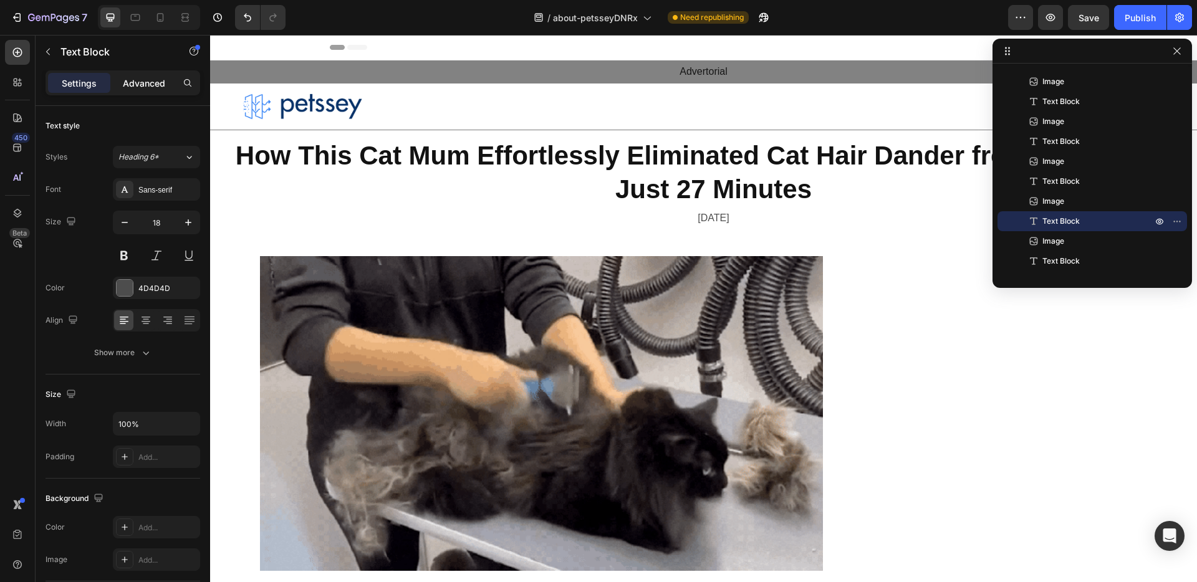
click at [158, 90] on div "Advanced" at bounding box center [144, 83] width 62 height 20
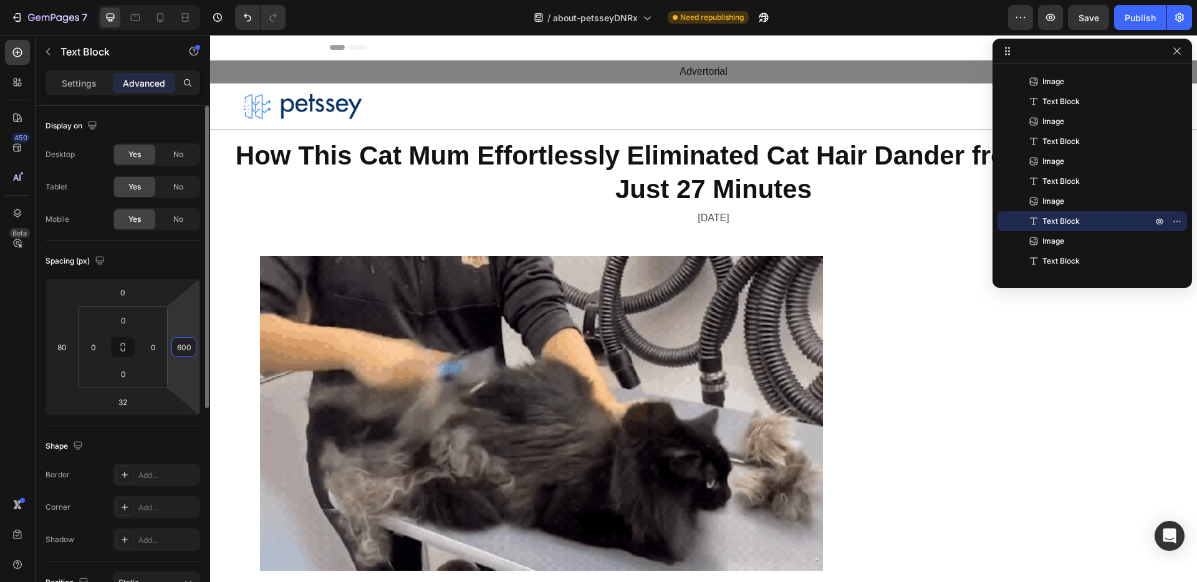
click at [180, 344] on input "600" at bounding box center [184, 347] width 19 height 19
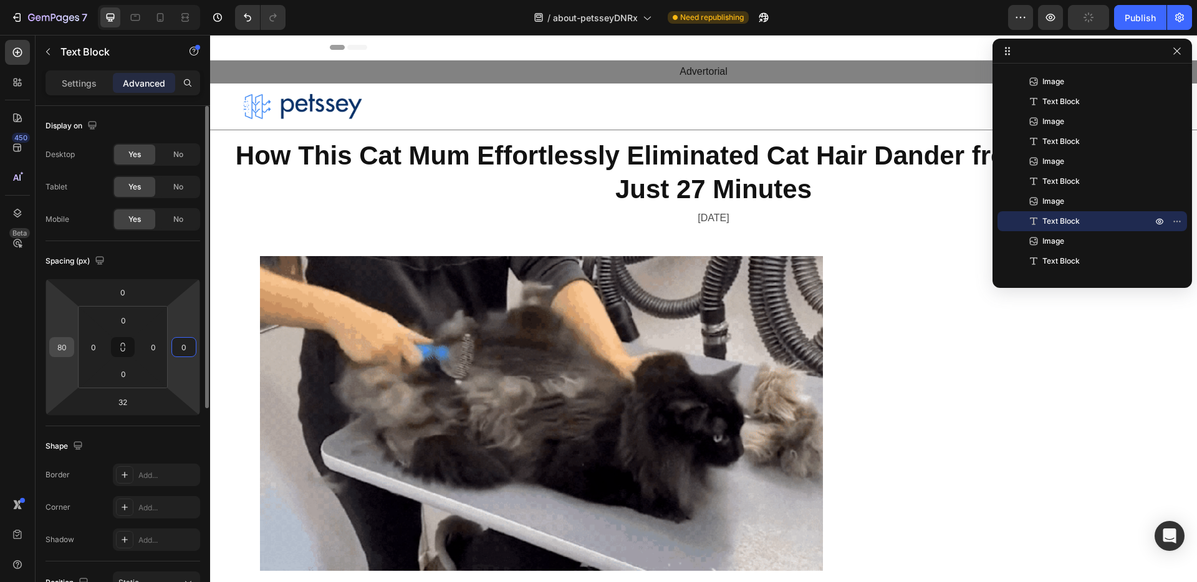
type input "0"
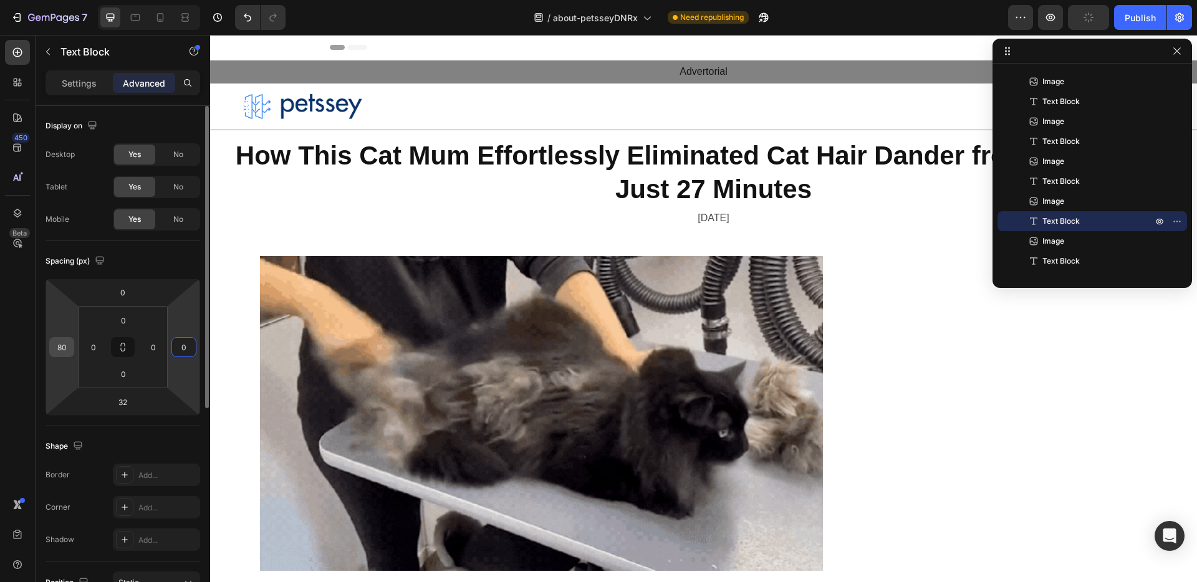
click at [64, 350] on input "80" at bounding box center [61, 347] width 19 height 19
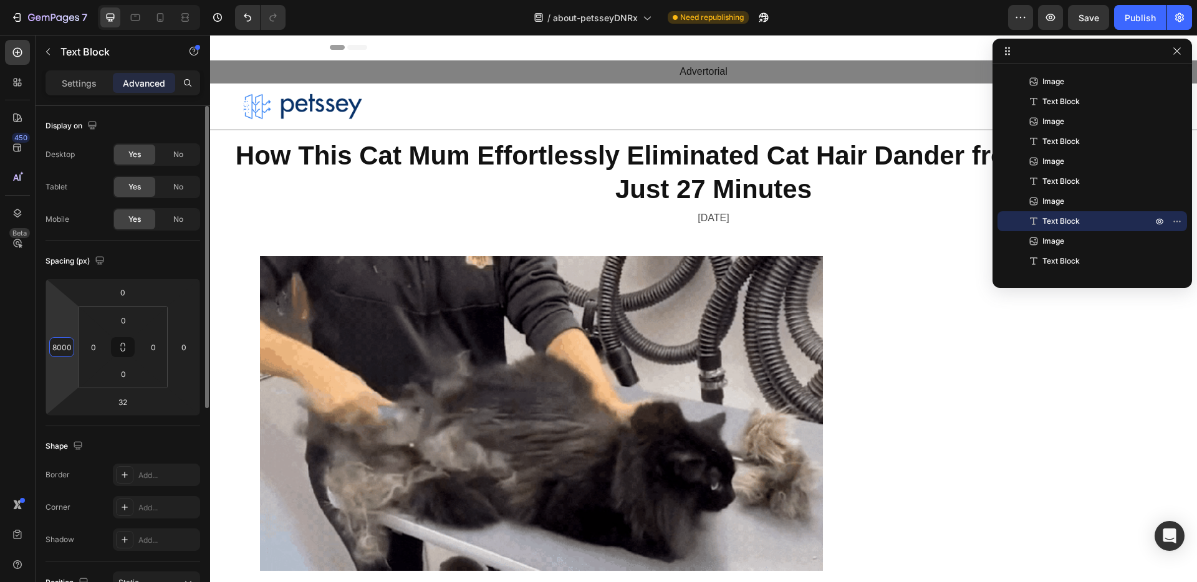
click at [60, 350] on input "8000" at bounding box center [61, 347] width 19 height 19
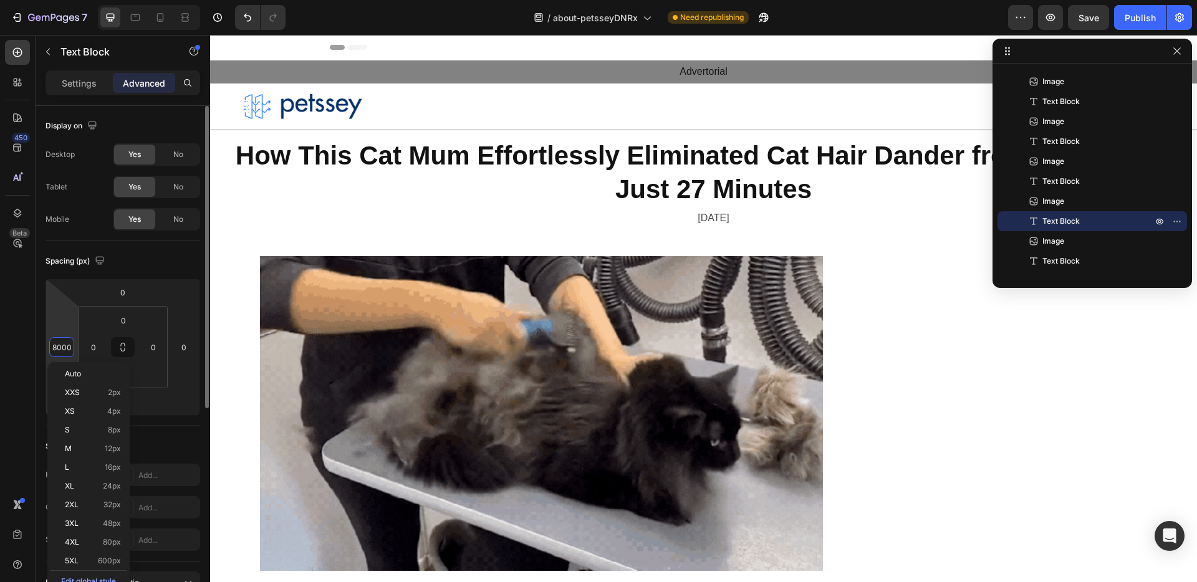
click at [60, 350] on input "8000" at bounding box center [61, 347] width 19 height 19
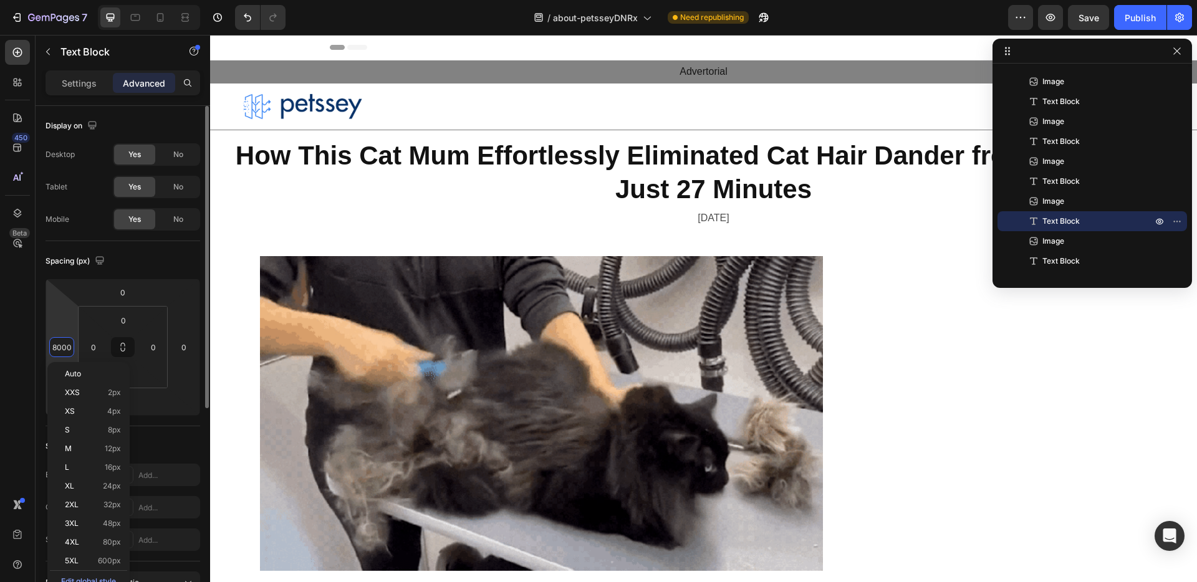
click at [60, 350] on input "8000" at bounding box center [61, 347] width 19 height 19
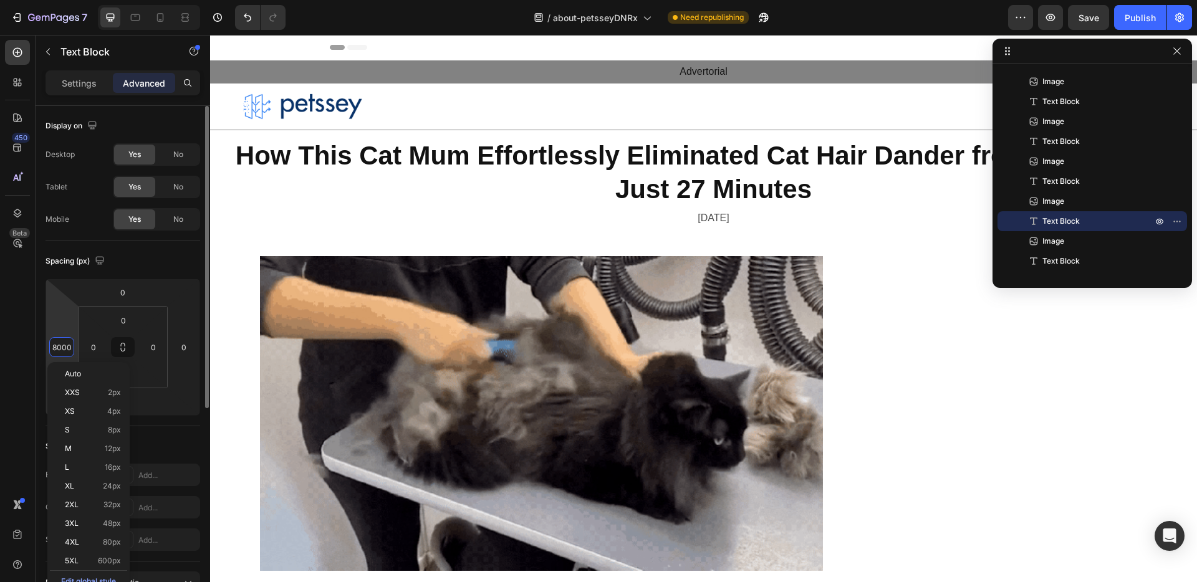
type input "0"
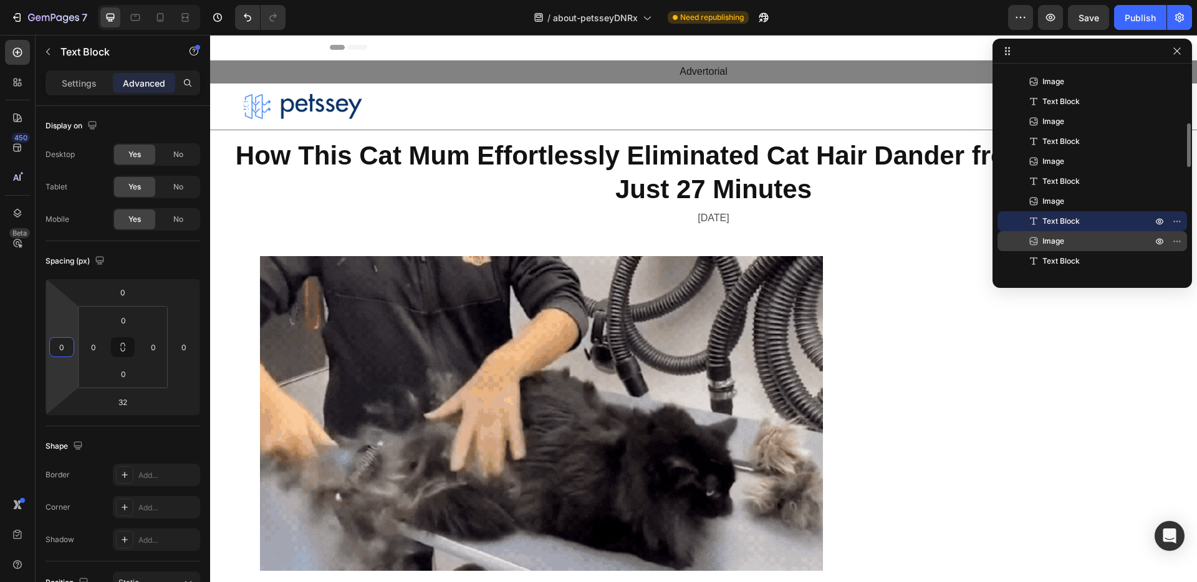
click at [1109, 241] on p "Image" at bounding box center [1083, 241] width 112 height 12
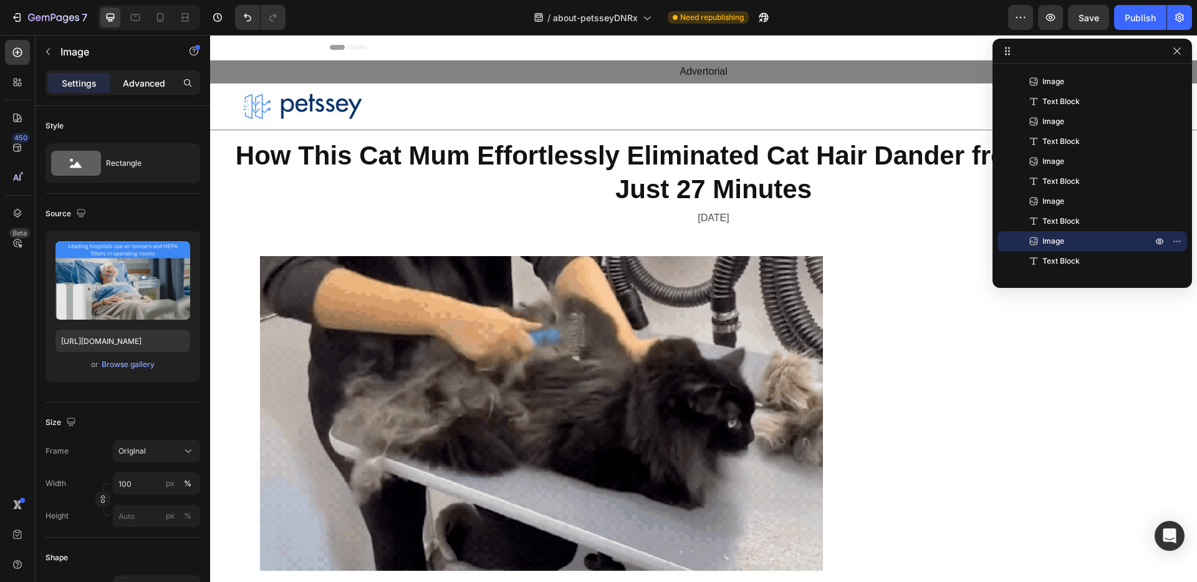
click at [136, 77] on p "Advanced" at bounding box center [144, 83] width 42 height 13
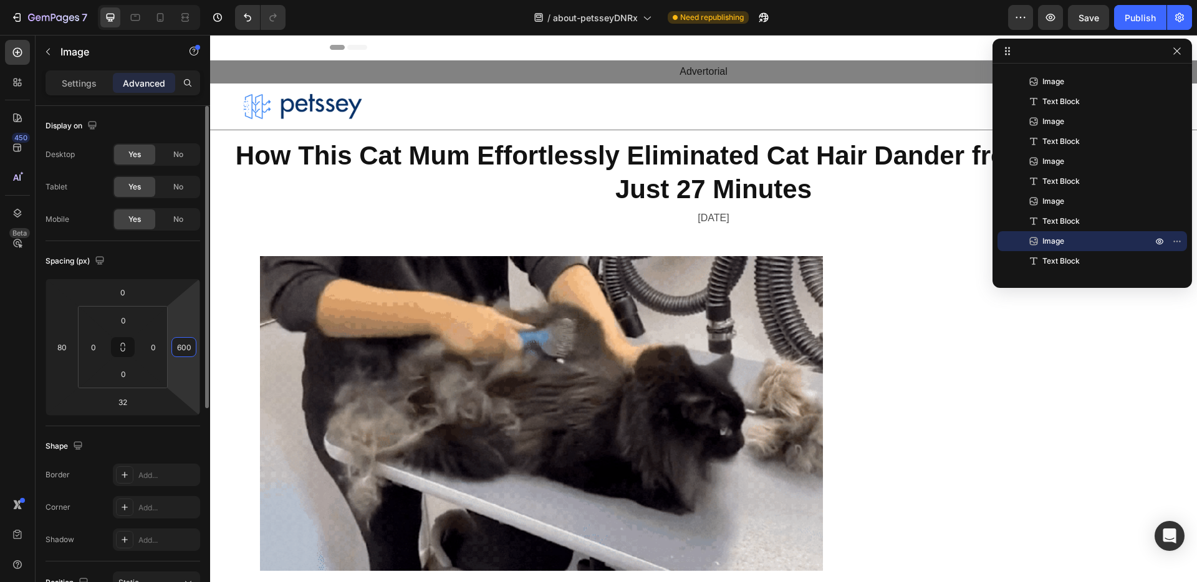
click at [185, 351] on input "600" at bounding box center [184, 347] width 19 height 19
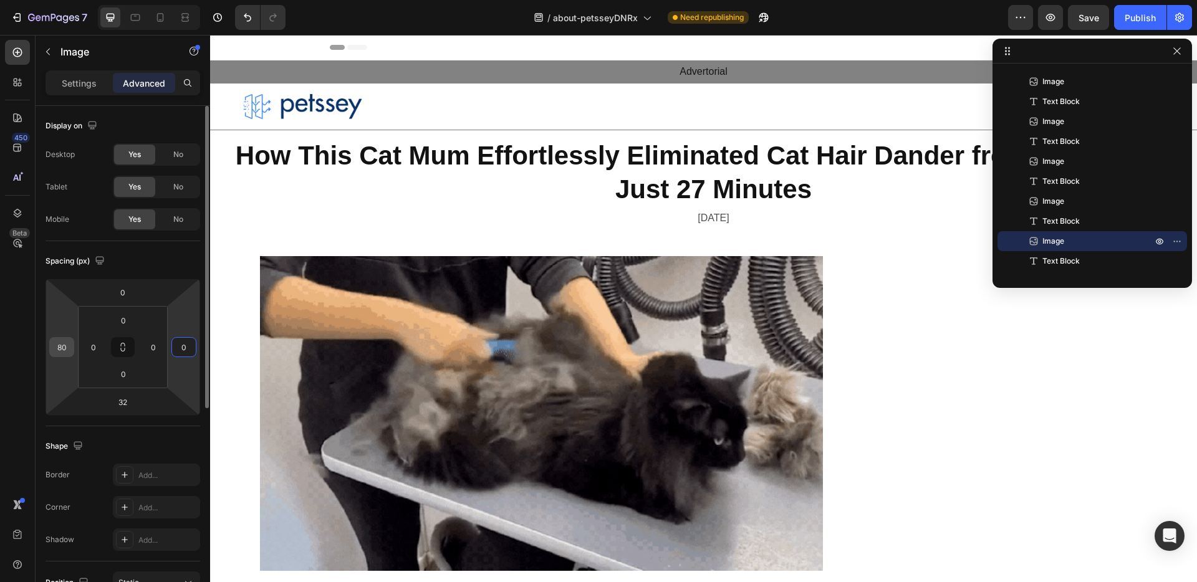
type input "0"
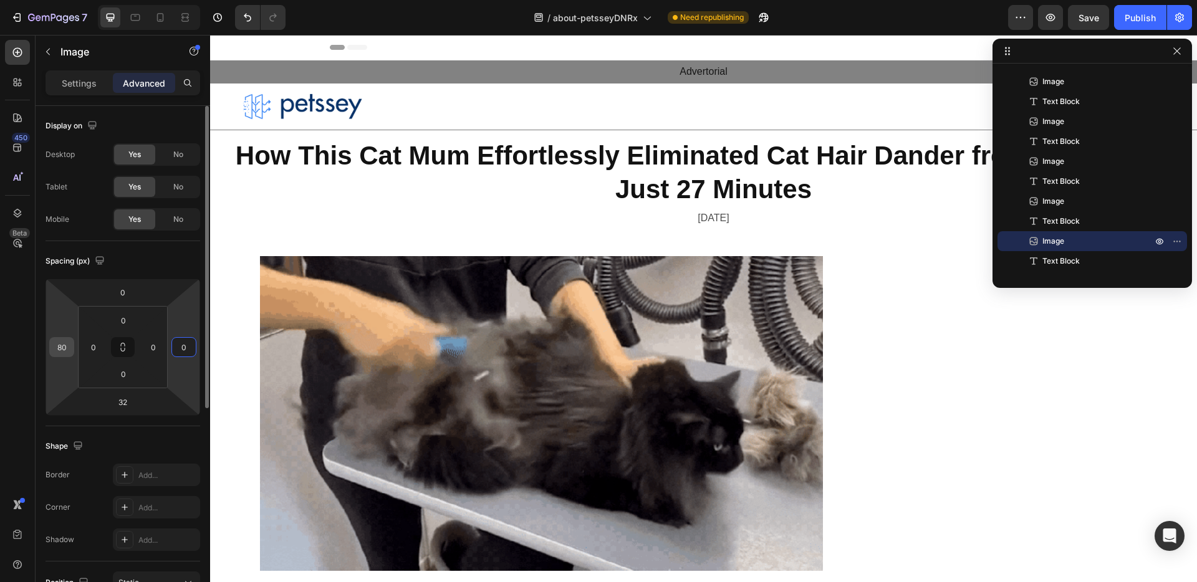
click at [59, 346] on input "80" at bounding box center [61, 347] width 19 height 19
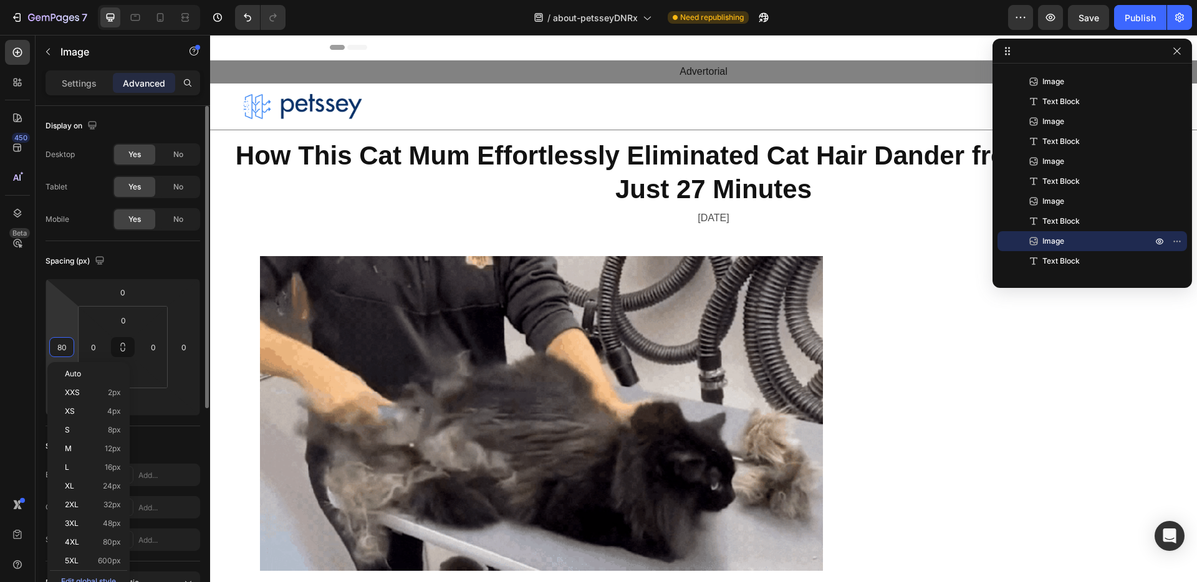
type input "0"
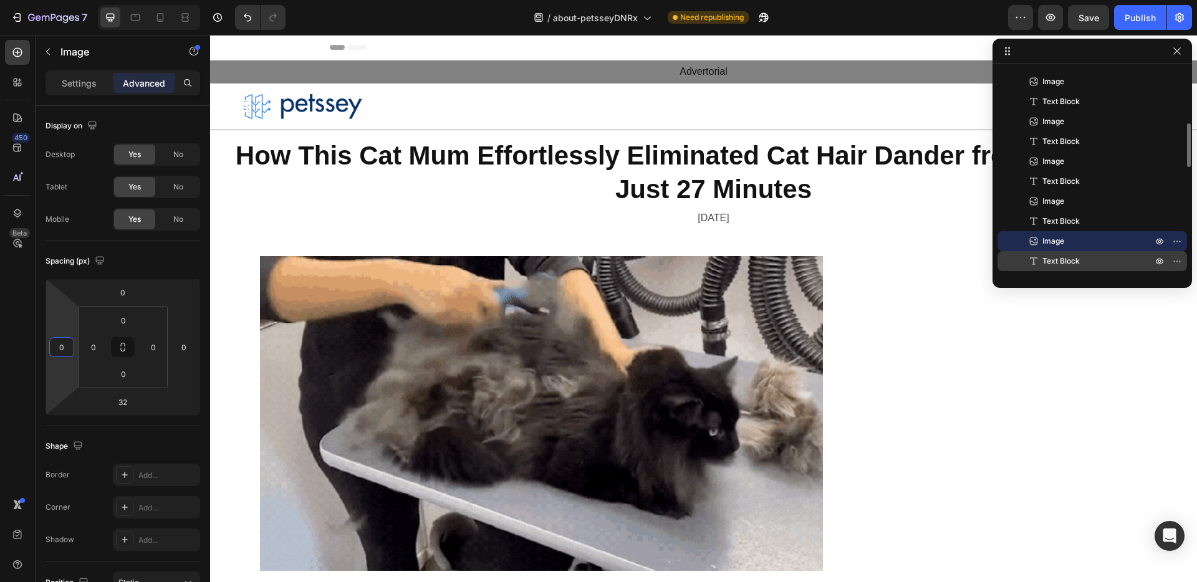
click at [1089, 264] on p "Text Block" at bounding box center [1083, 261] width 112 height 12
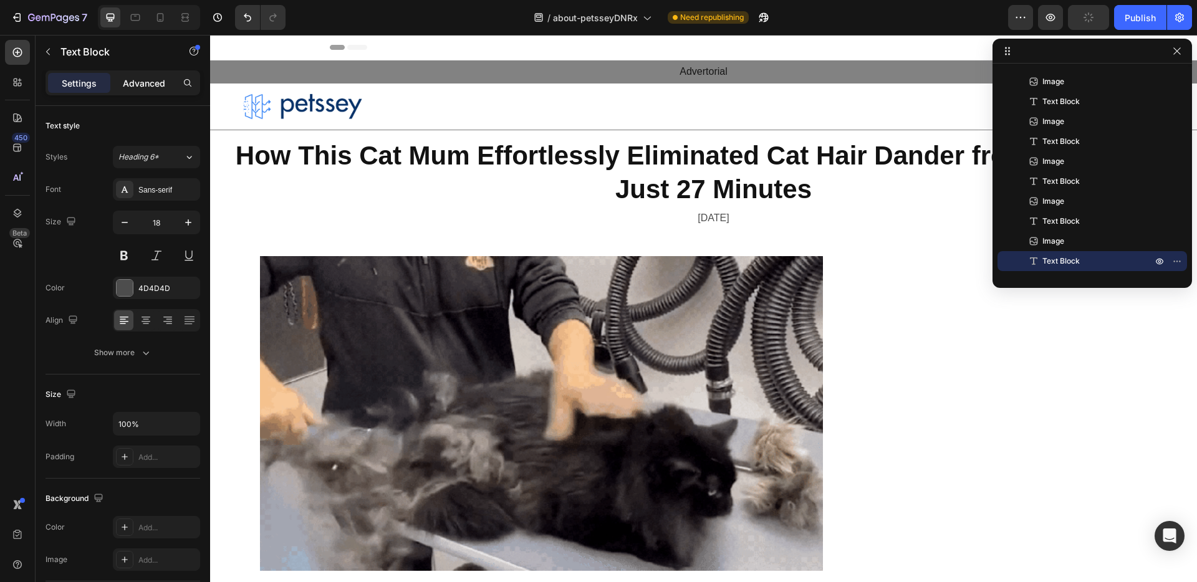
click at [123, 84] on p "Advanced" at bounding box center [144, 83] width 42 height 13
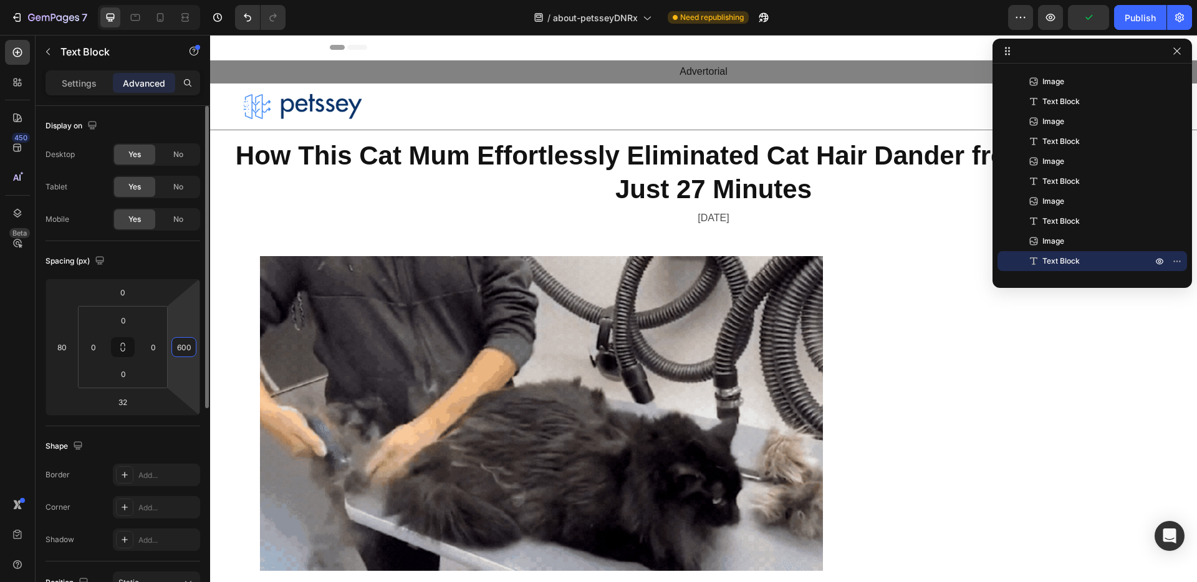
click at [178, 345] on input "600" at bounding box center [184, 347] width 19 height 19
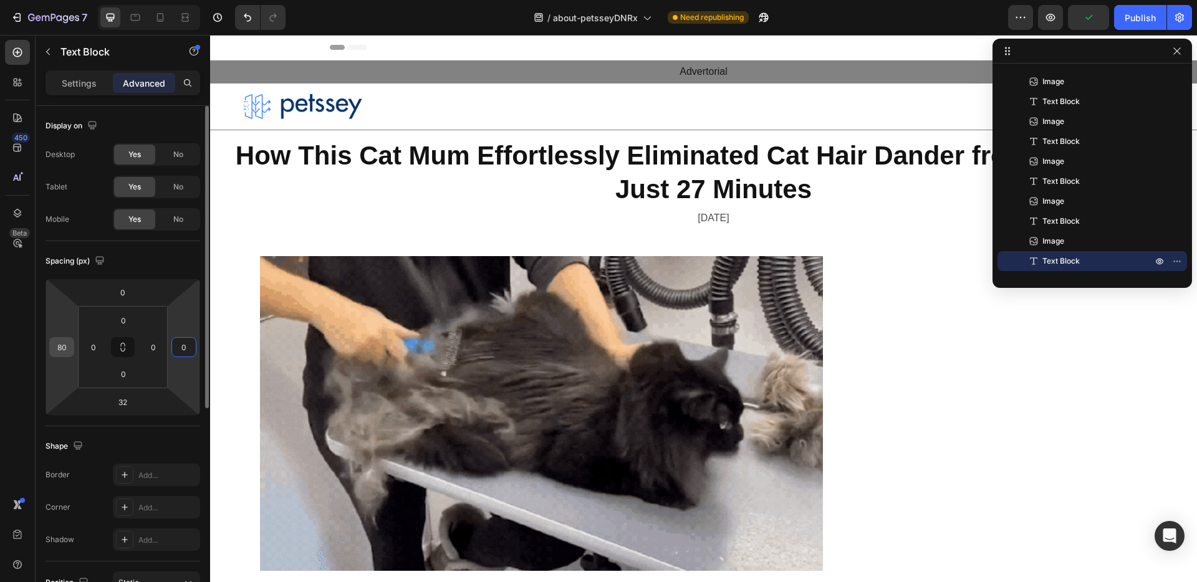
type input "0"
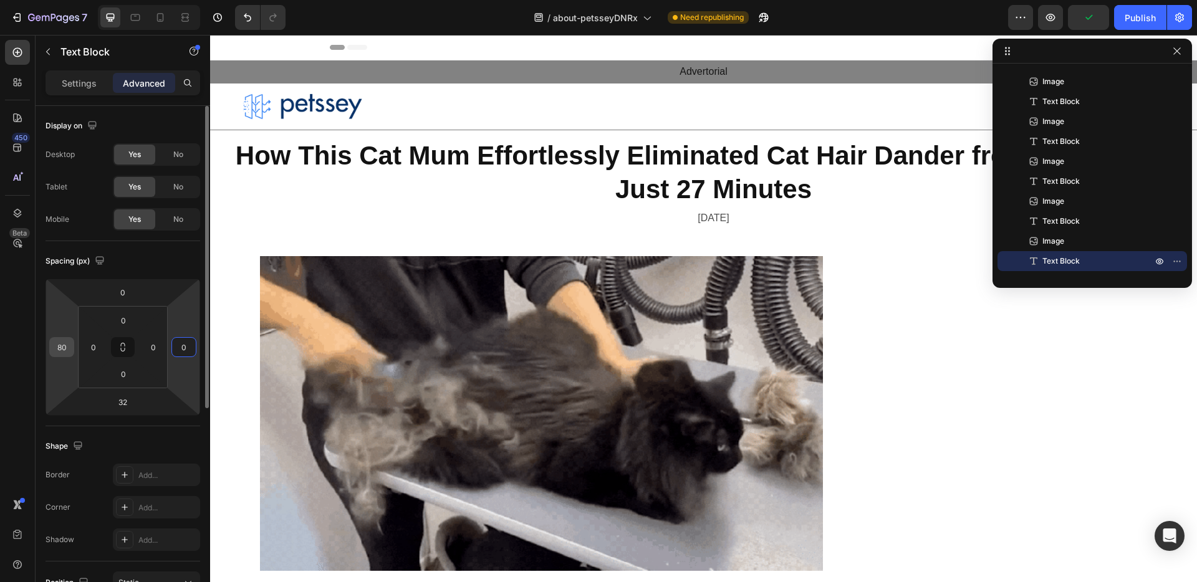
click at [66, 346] on input "80" at bounding box center [61, 347] width 19 height 19
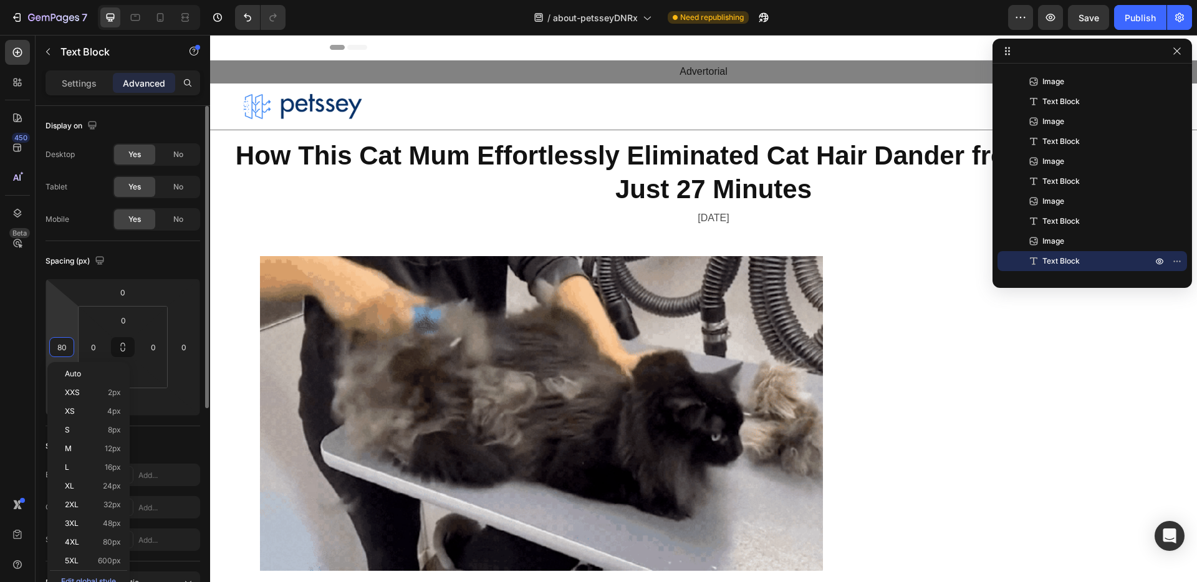
type input "0"
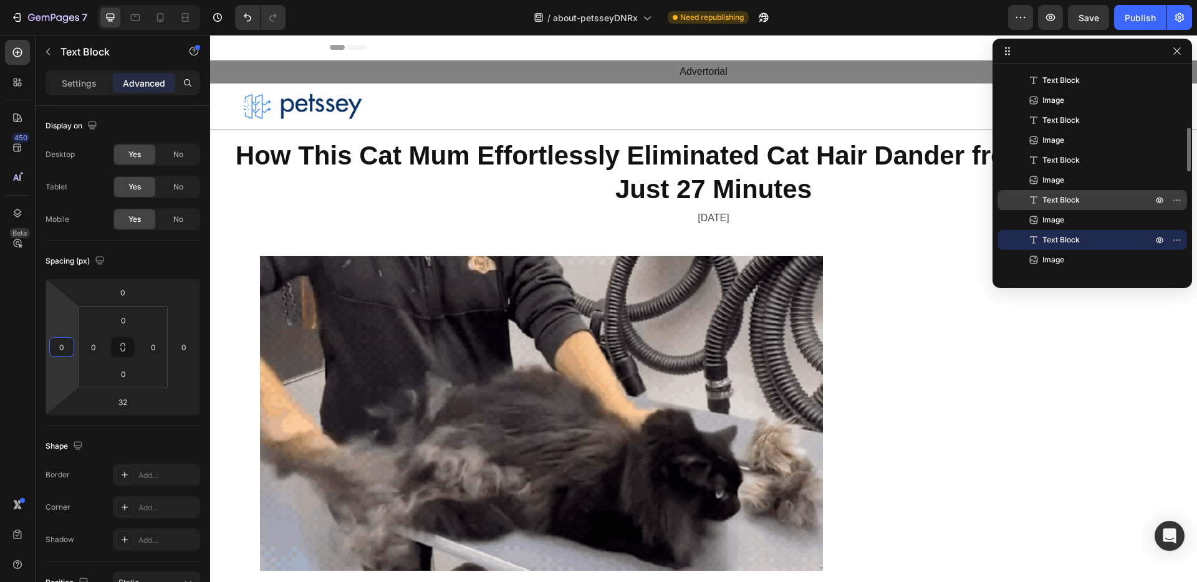
scroll to position [342, 0]
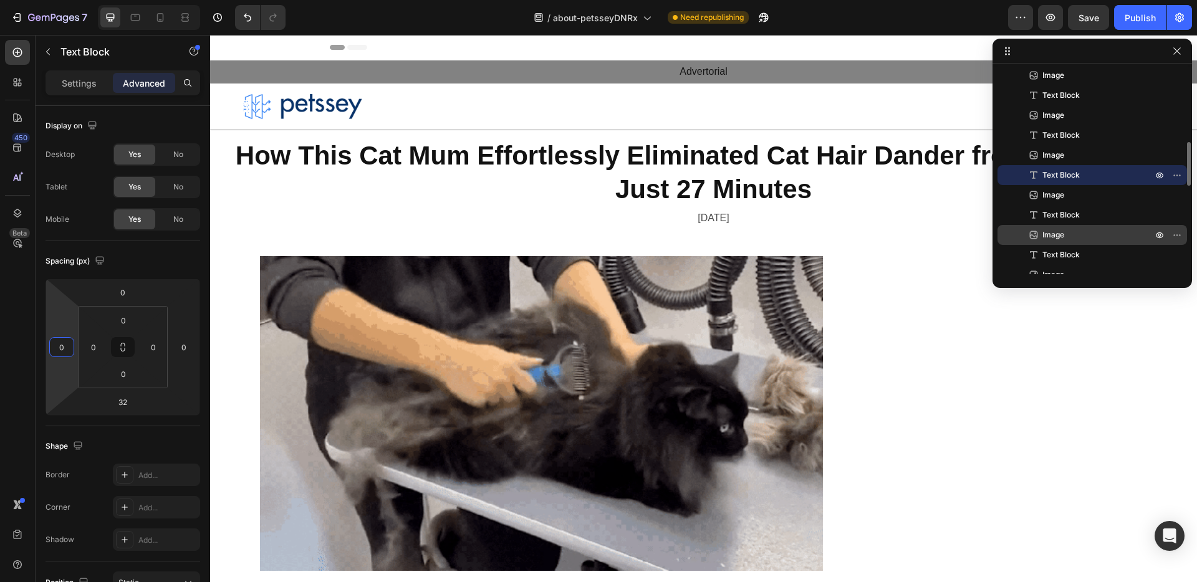
click at [1060, 236] on span "Image" at bounding box center [1053, 235] width 22 height 12
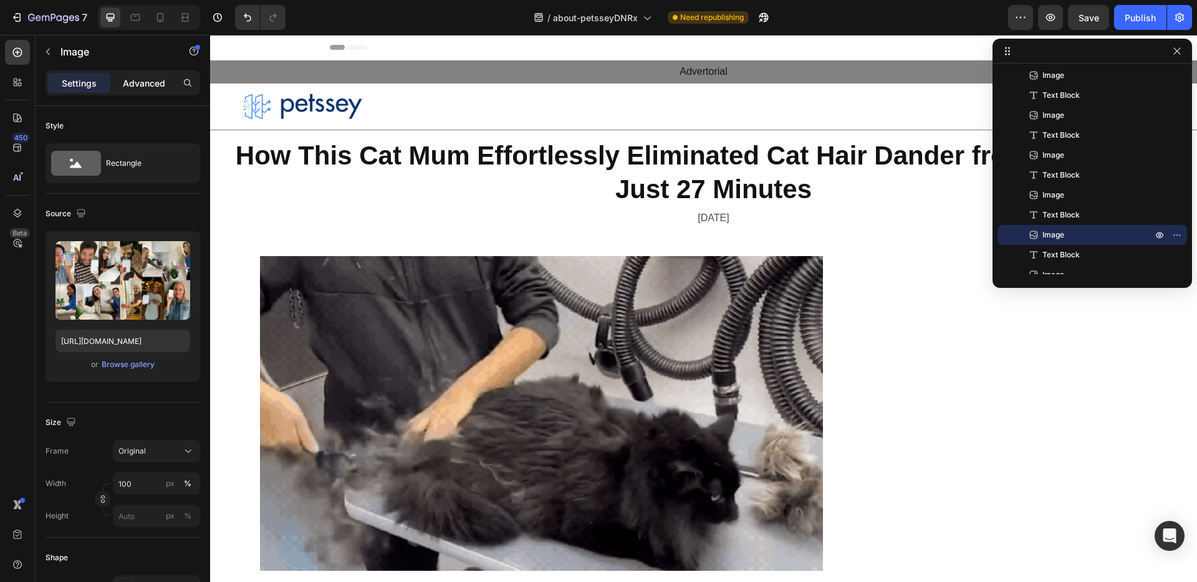
click at [133, 84] on p "Advanced" at bounding box center [144, 83] width 42 height 13
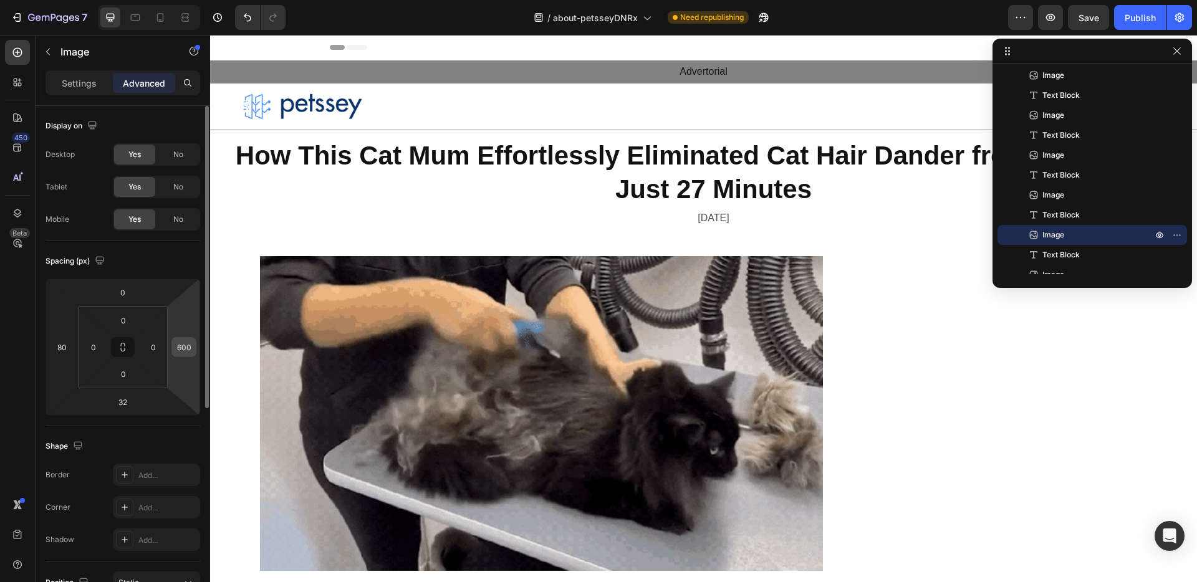
click at [186, 343] on input "600" at bounding box center [184, 347] width 19 height 19
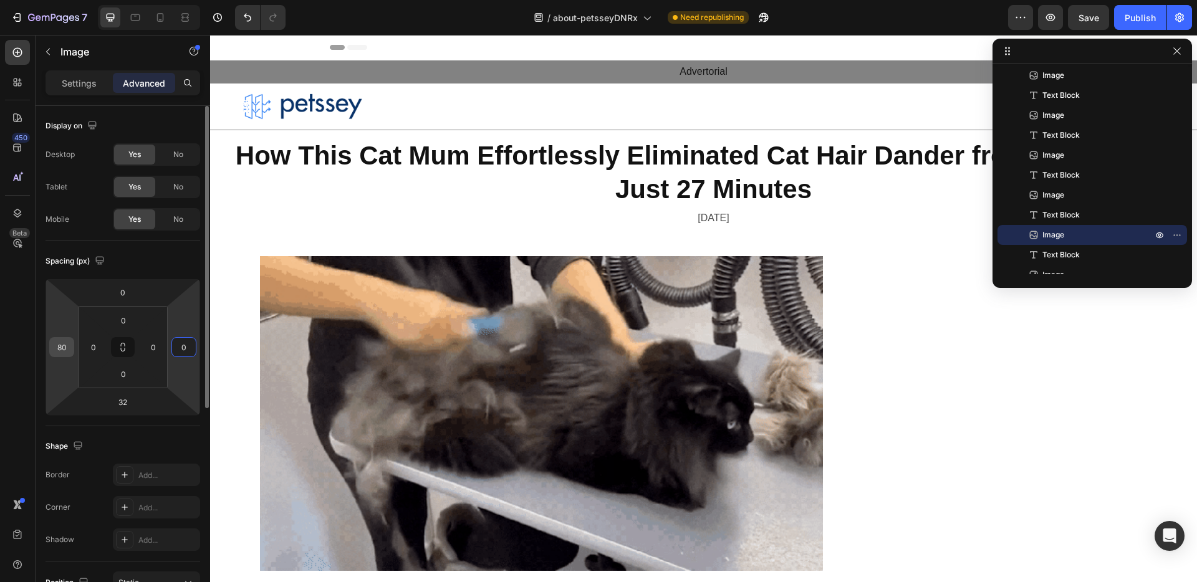
type input "0"
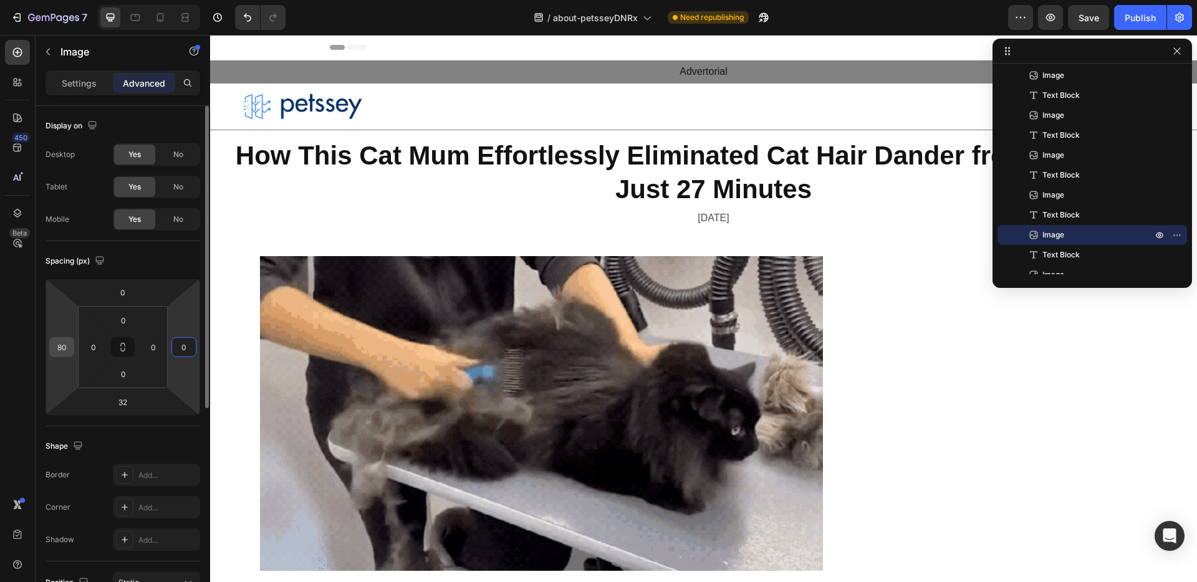
click at [60, 348] on input "80" at bounding box center [61, 347] width 19 height 19
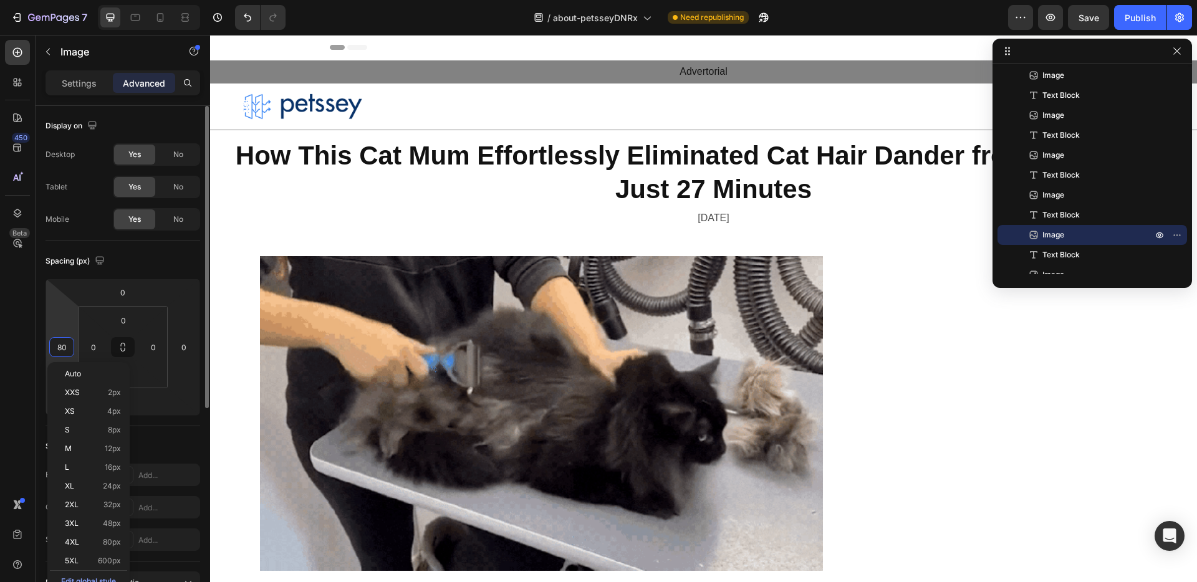
type input "0"
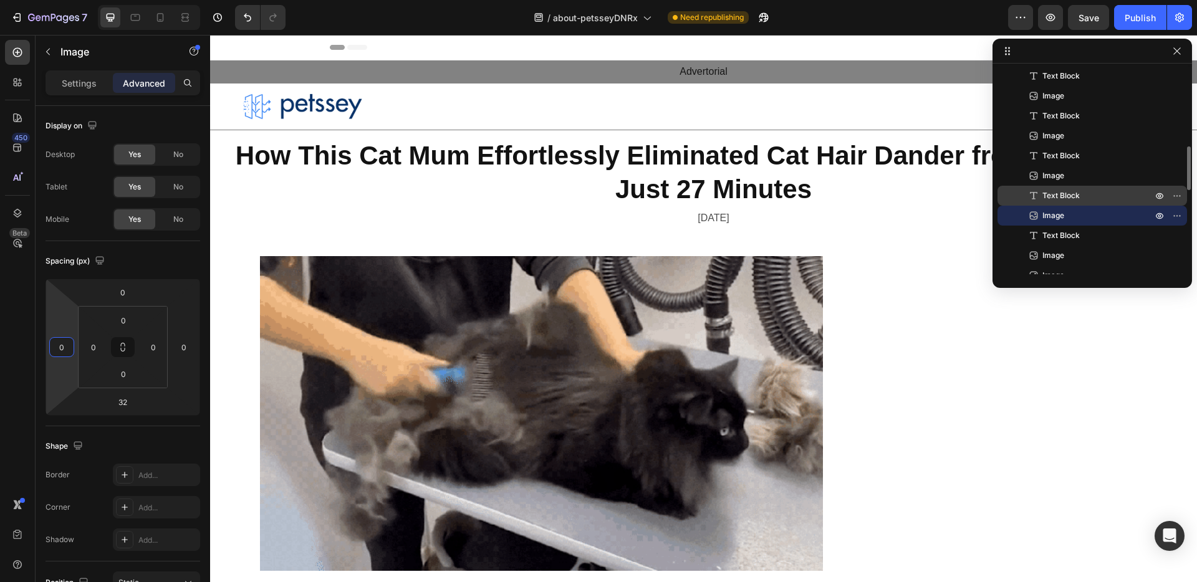
scroll to position [462, 0]
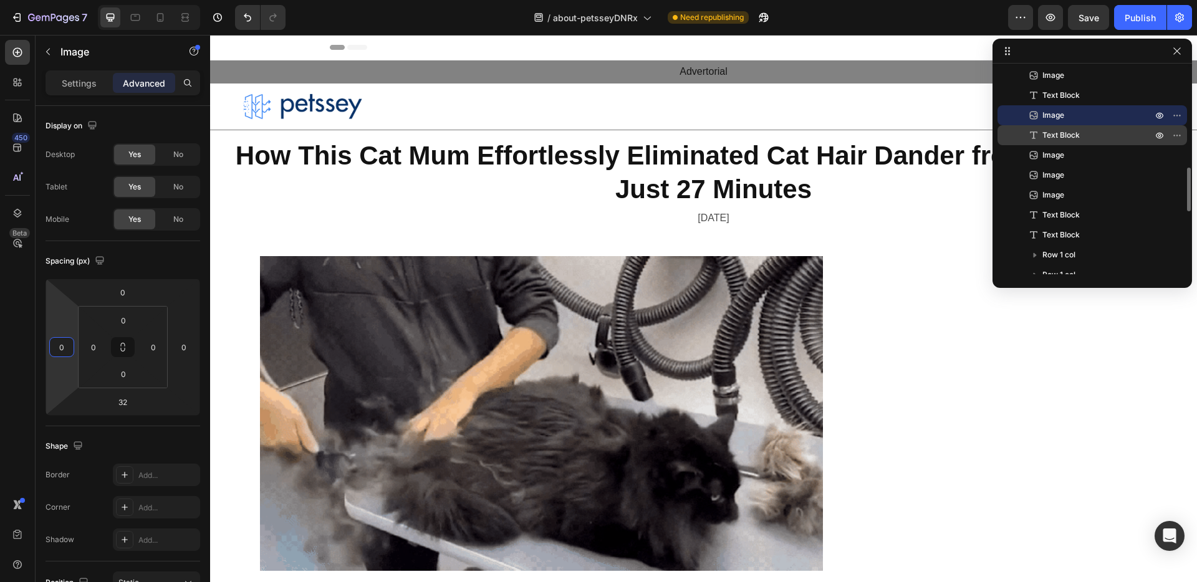
click at [1092, 130] on p "Text Block" at bounding box center [1083, 135] width 112 height 12
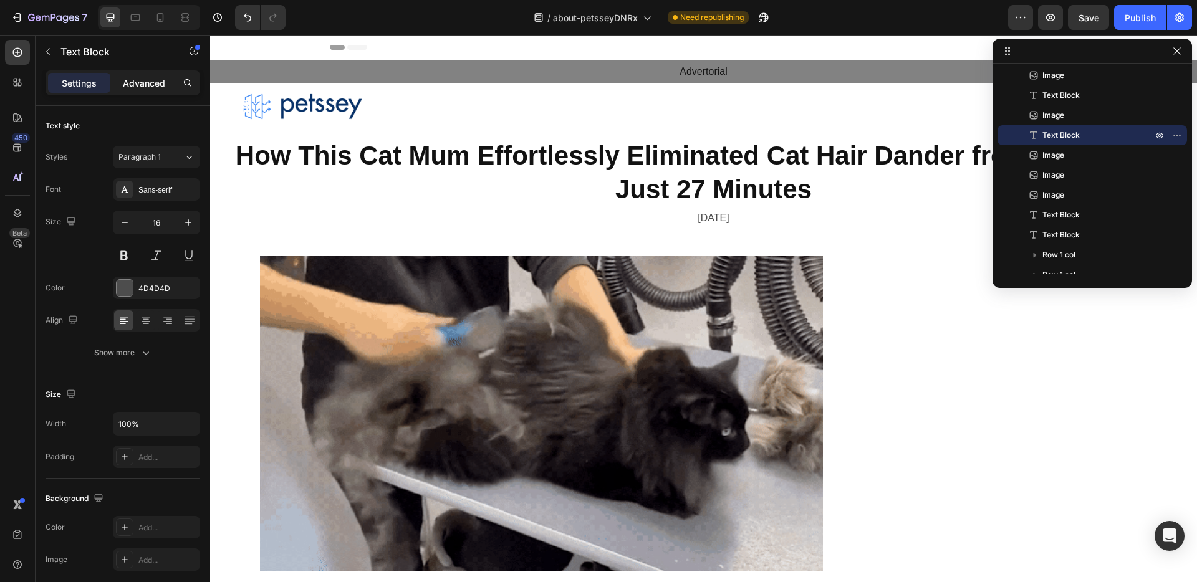
click at [155, 84] on p "Advanced" at bounding box center [144, 83] width 42 height 13
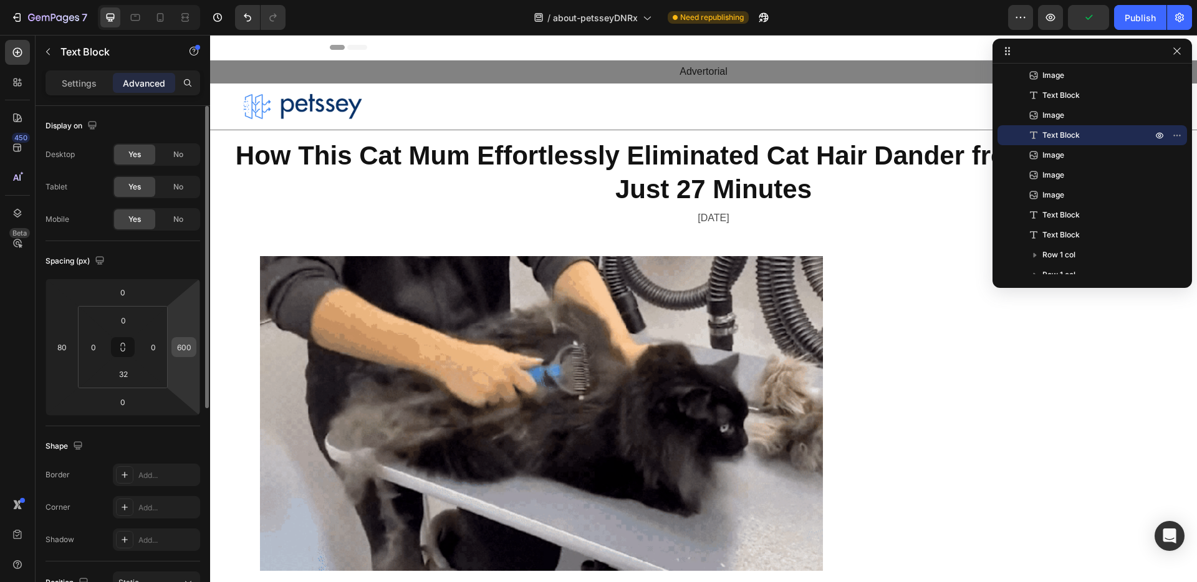
click at [184, 348] on input "600" at bounding box center [184, 347] width 19 height 19
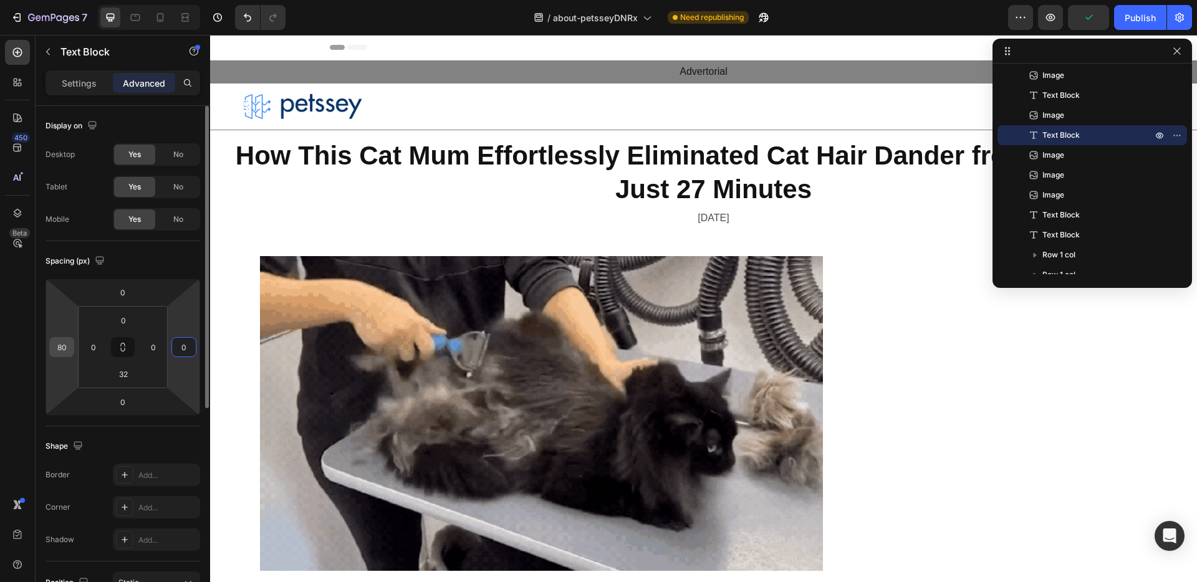
type input "0"
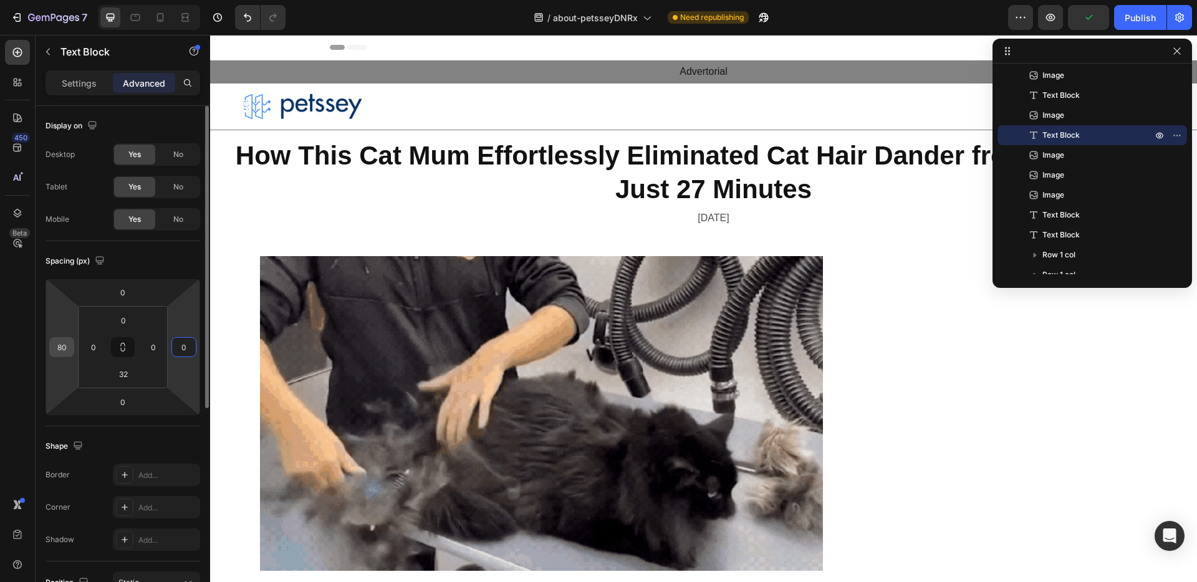
click at [62, 348] on input "80" at bounding box center [61, 347] width 19 height 19
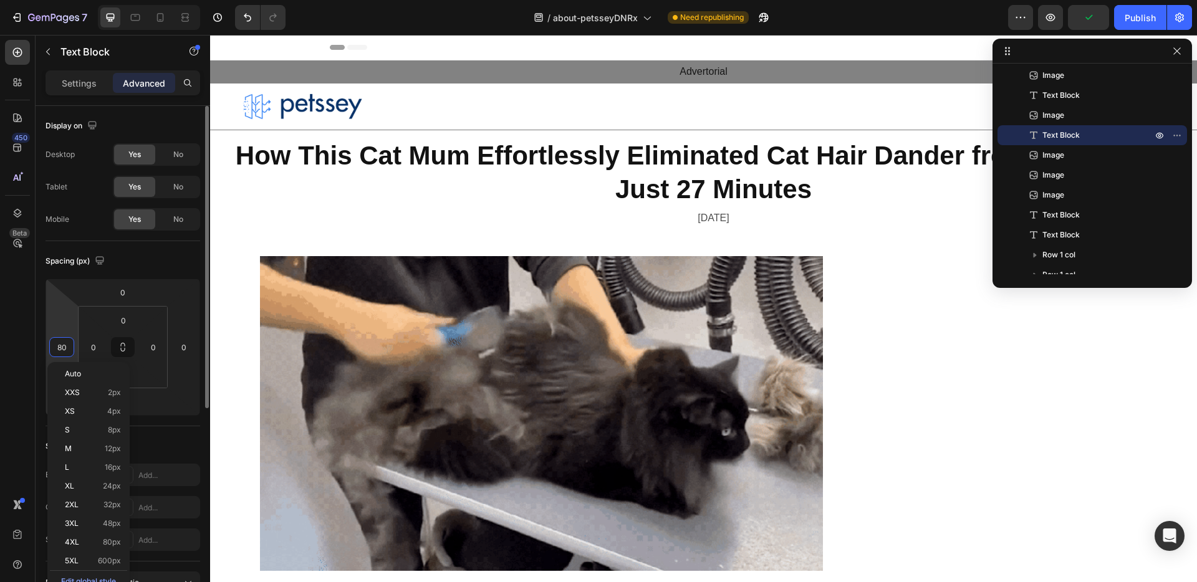
type input "0"
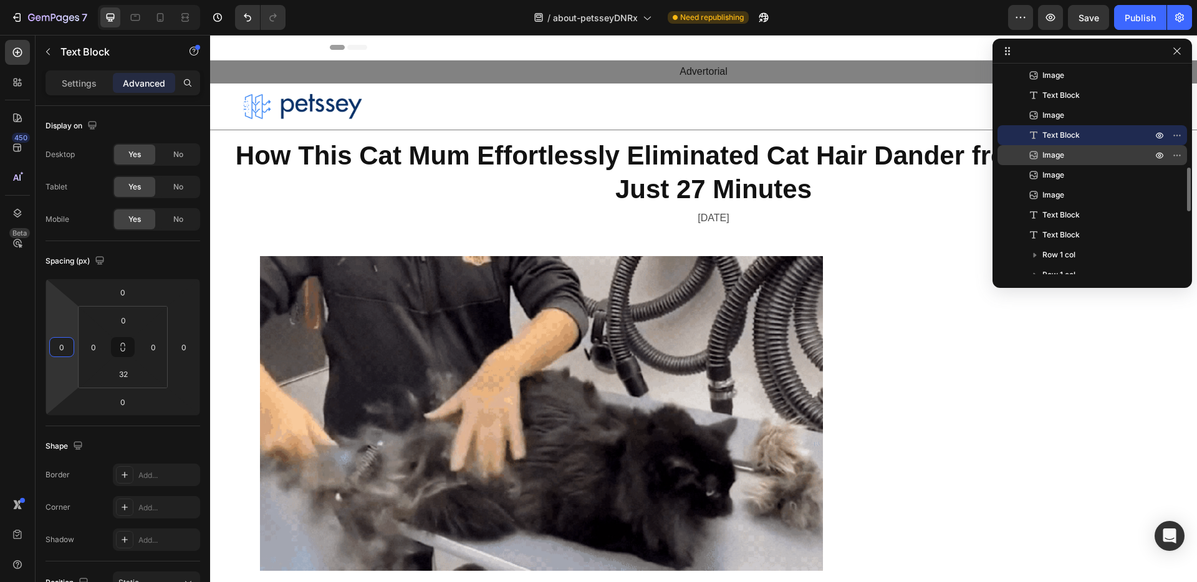
click at [1087, 153] on p "Image" at bounding box center [1083, 155] width 112 height 12
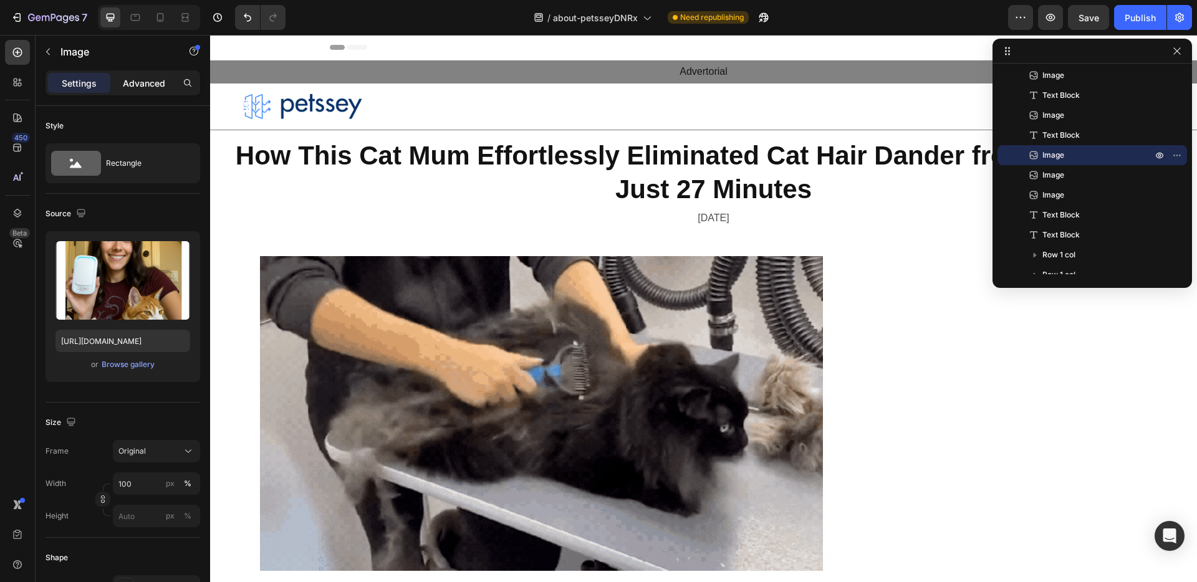
click at [142, 86] on p "Advanced" at bounding box center [144, 83] width 42 height 13
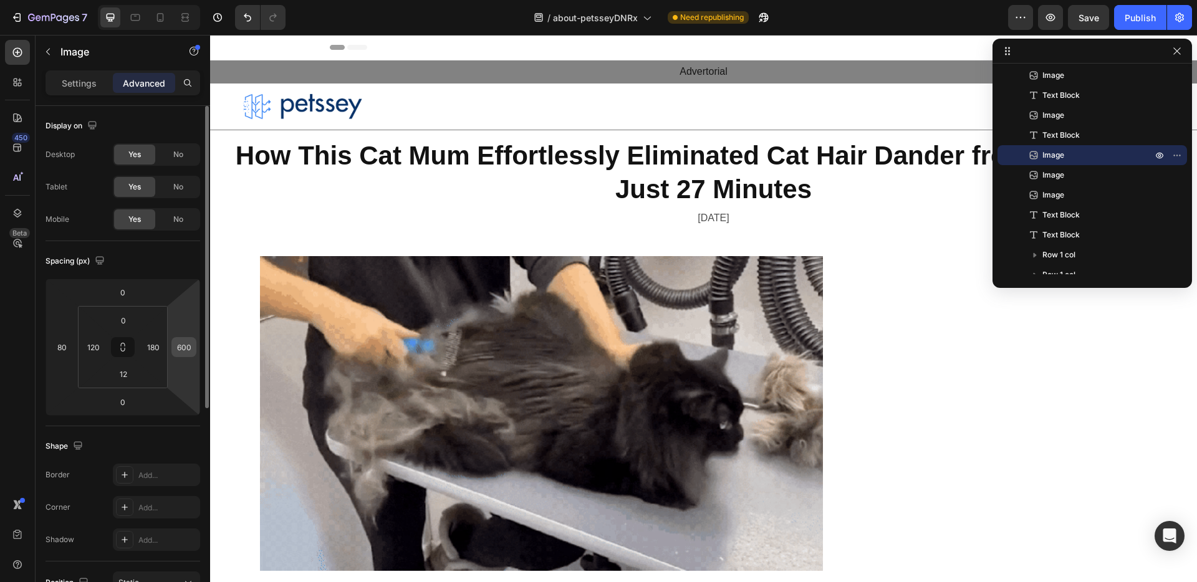
click at [183, 350] on input "600" at bounding box center [184, 347] width 19 height 19
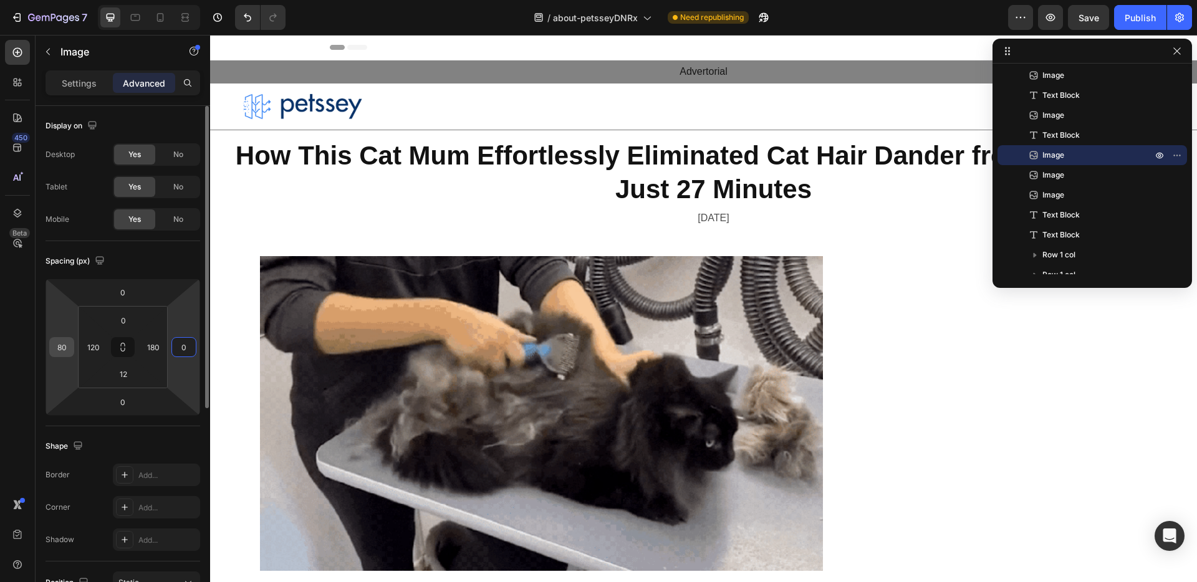
type input "0"
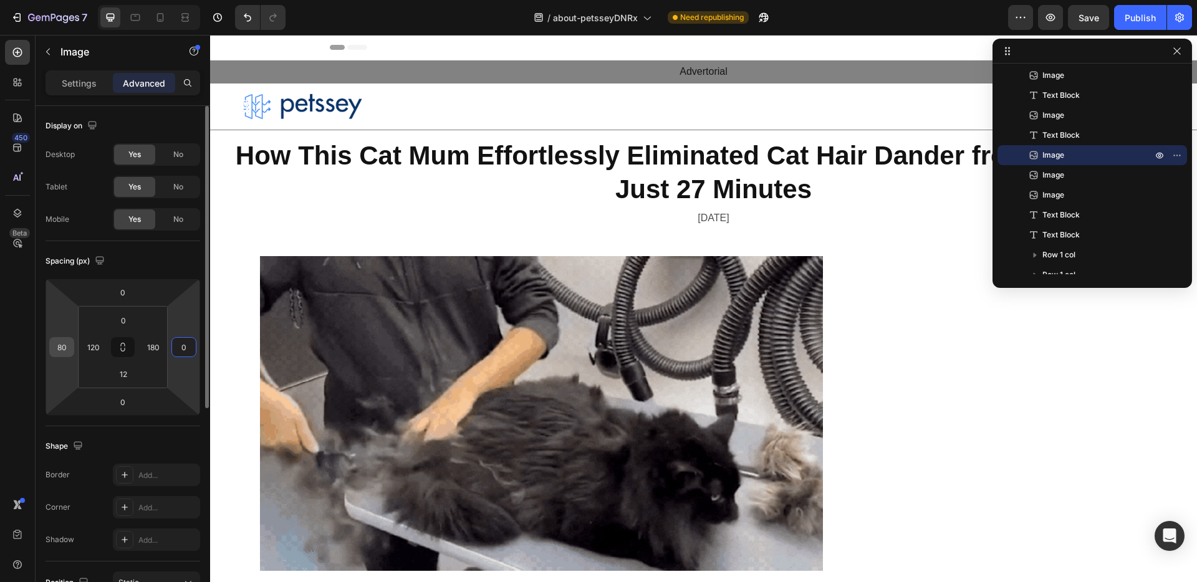
click at [61, 350] on input "80" at bounding box center [61, 347] width 19 height 19
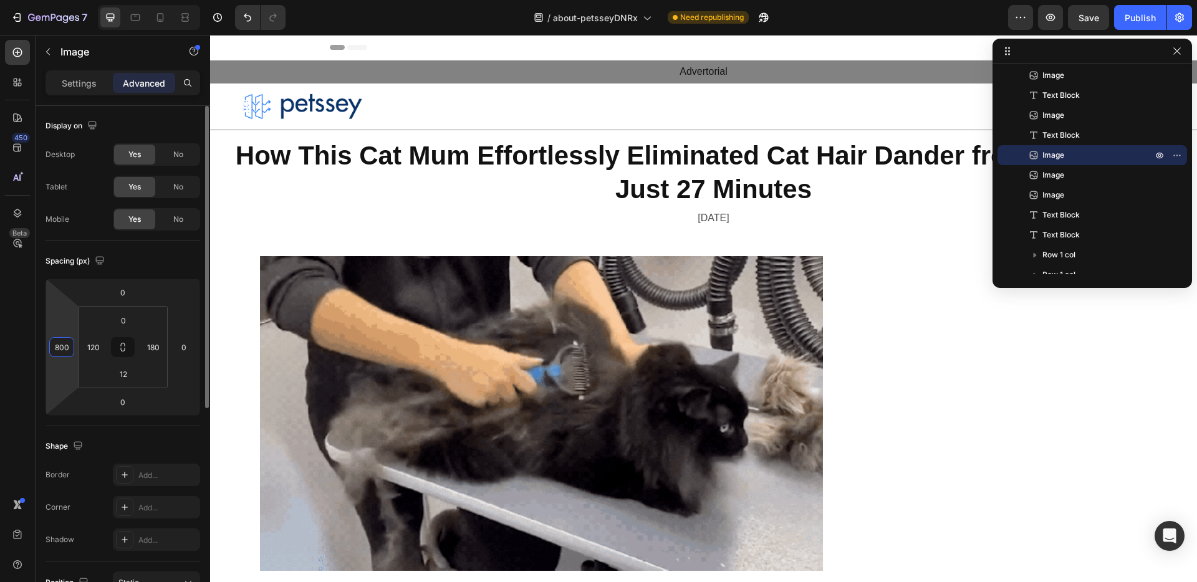
click at [61, 350] on input "800" at bounding box center [61, 347] width 19 height 19
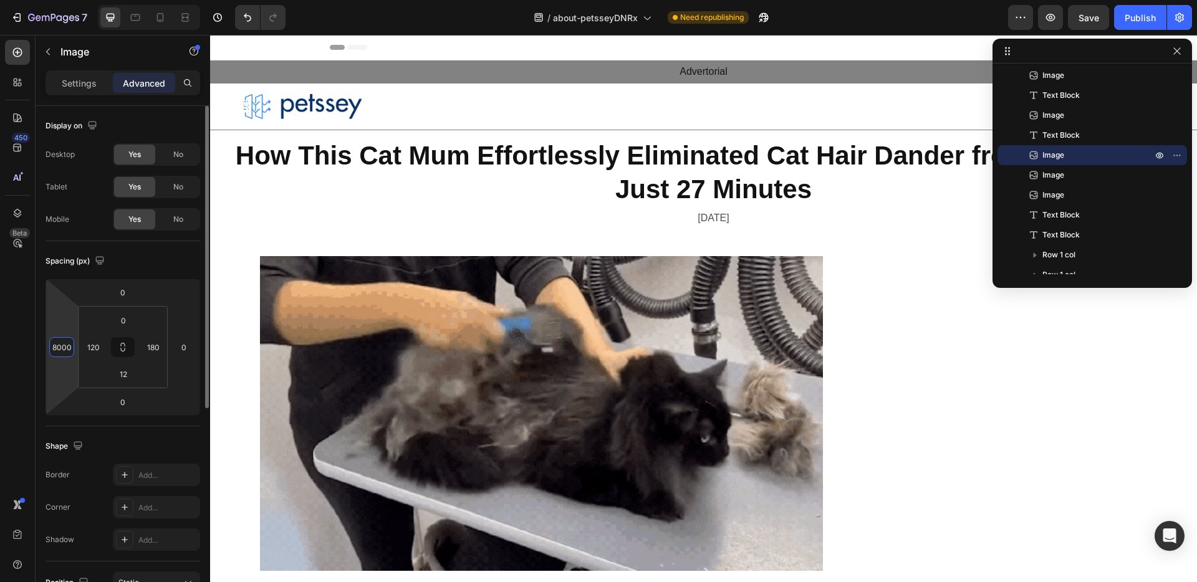
click at [61, 350] on input "8000" at bounding box center [61, 347] width 19 height 19
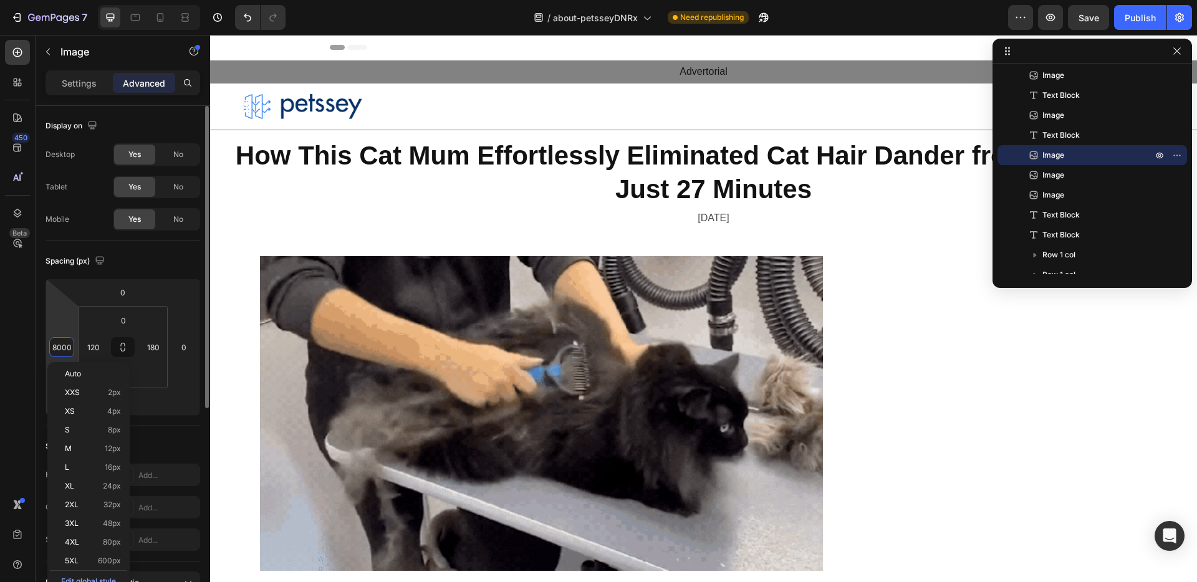
click at [61, 350] on input "8000" at bounding box center [61, 347] width 19 height 19
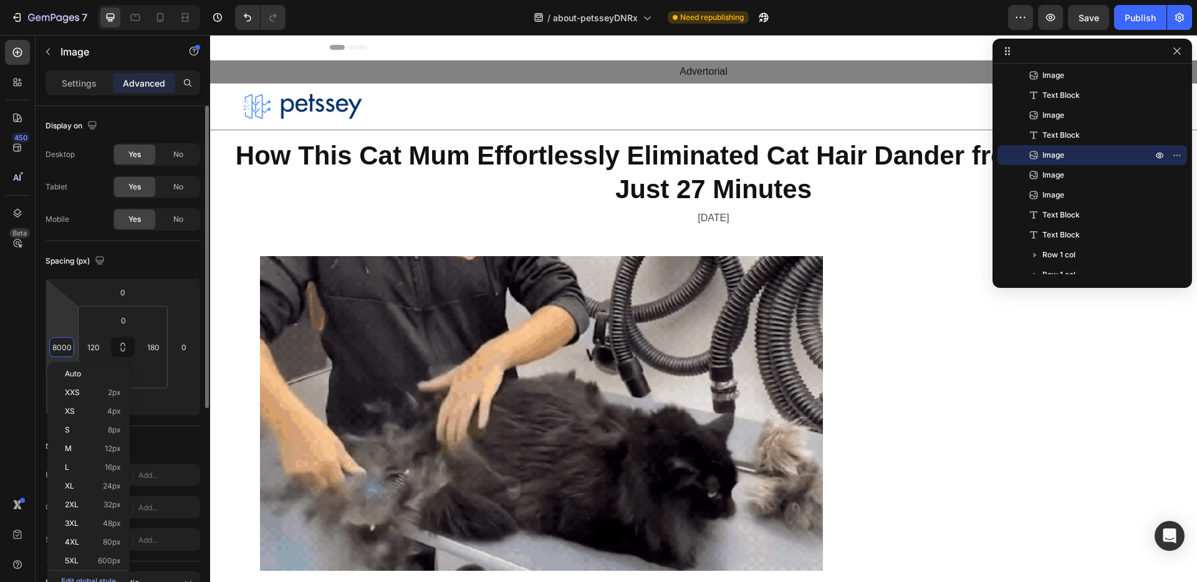
type input "0"
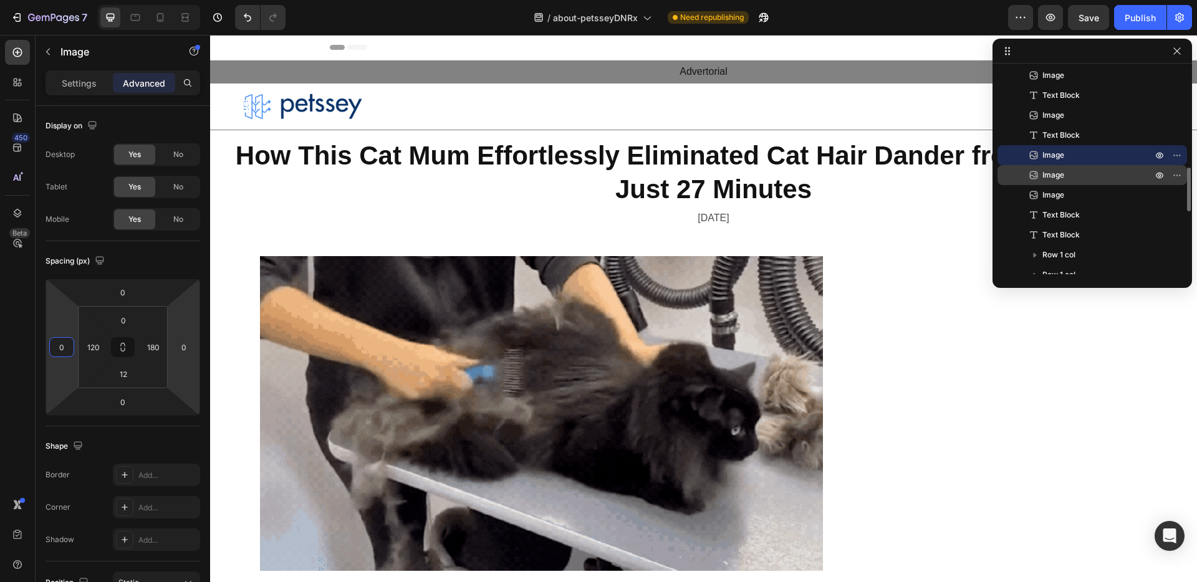
click at [1106, 173] on p "Image" at bounding box center [1083, 175] width 112 height 12
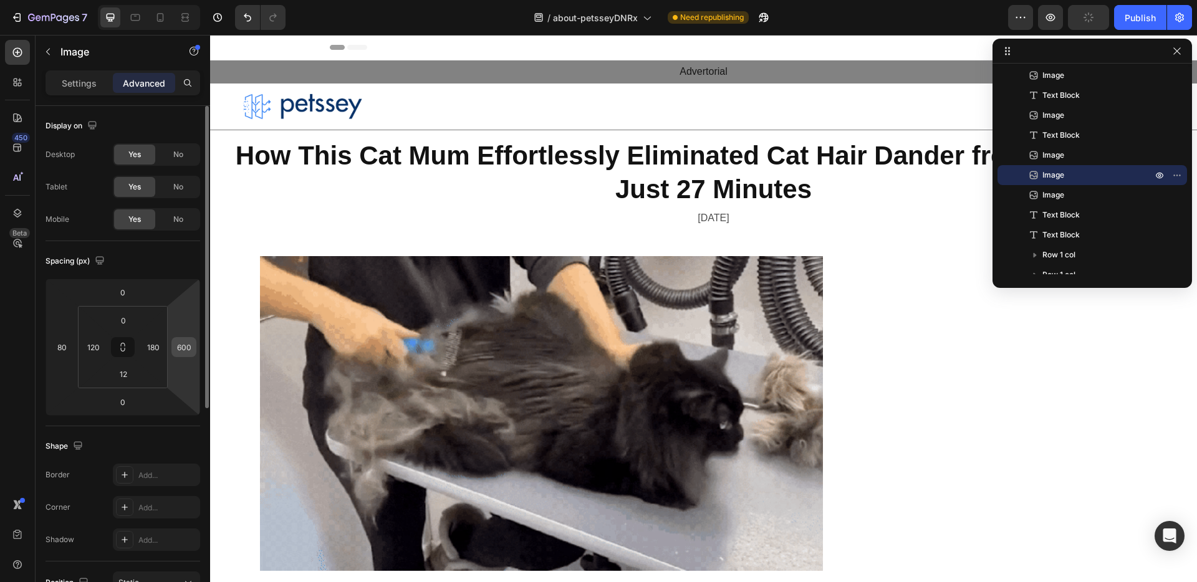
click at [186, 353] on input "600" at bounding box center [184, 347] width 19 height 19
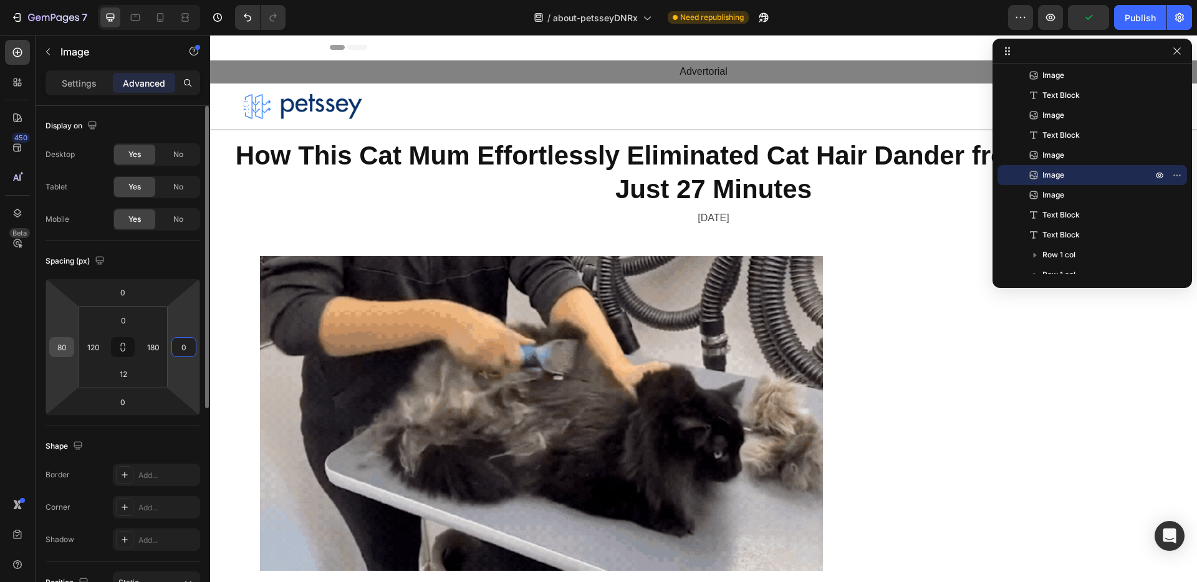
type input "0"
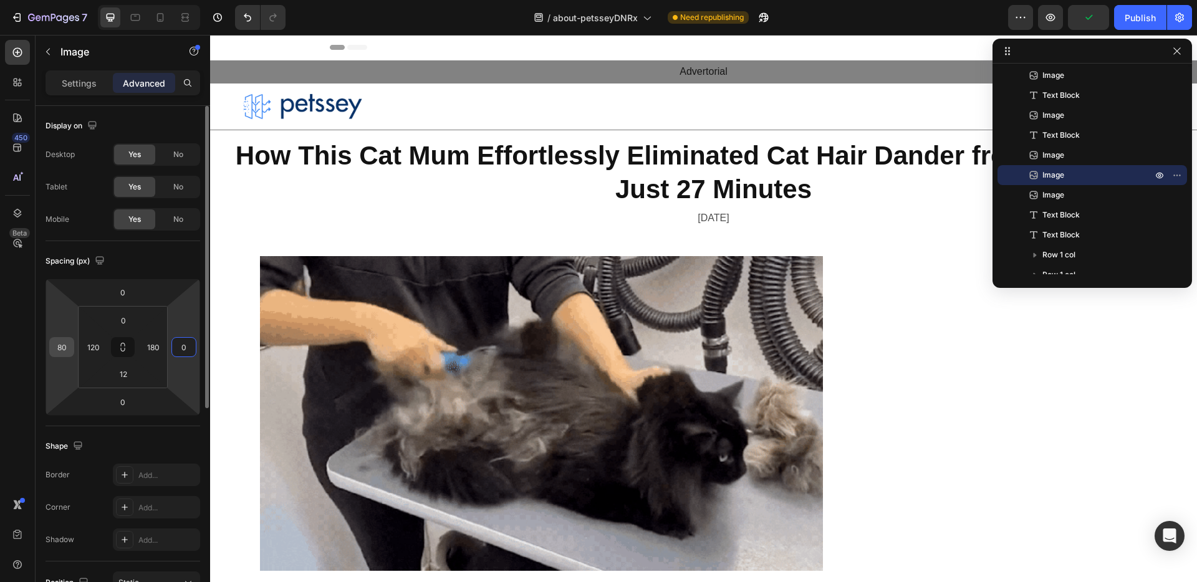
click at [57, 348] on input "80" at bounding box center [61, 347] width 19 height 19
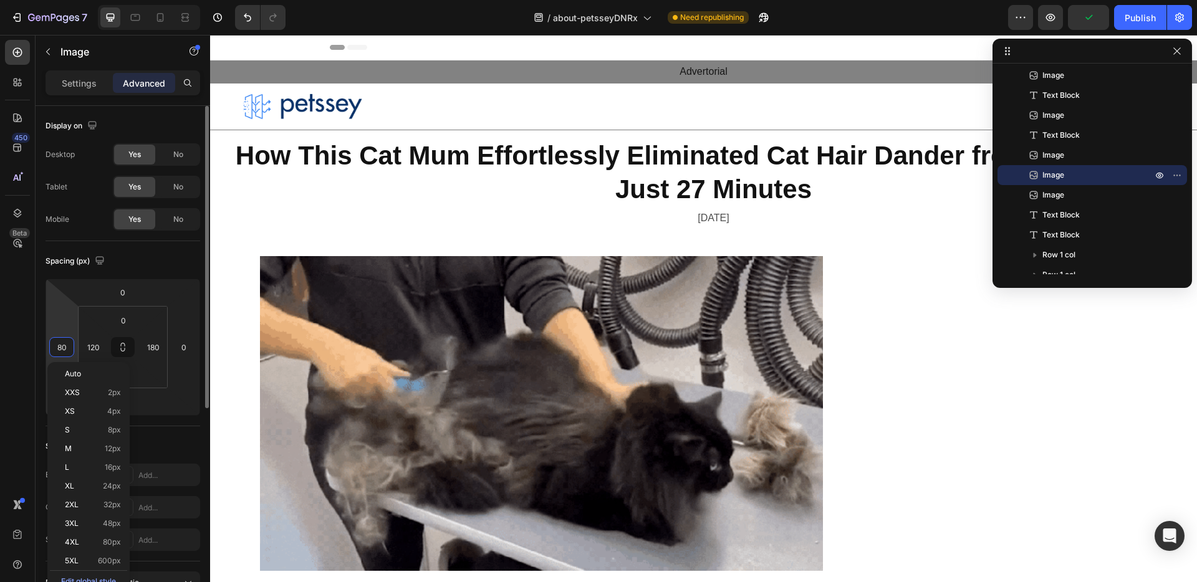
type input "0"
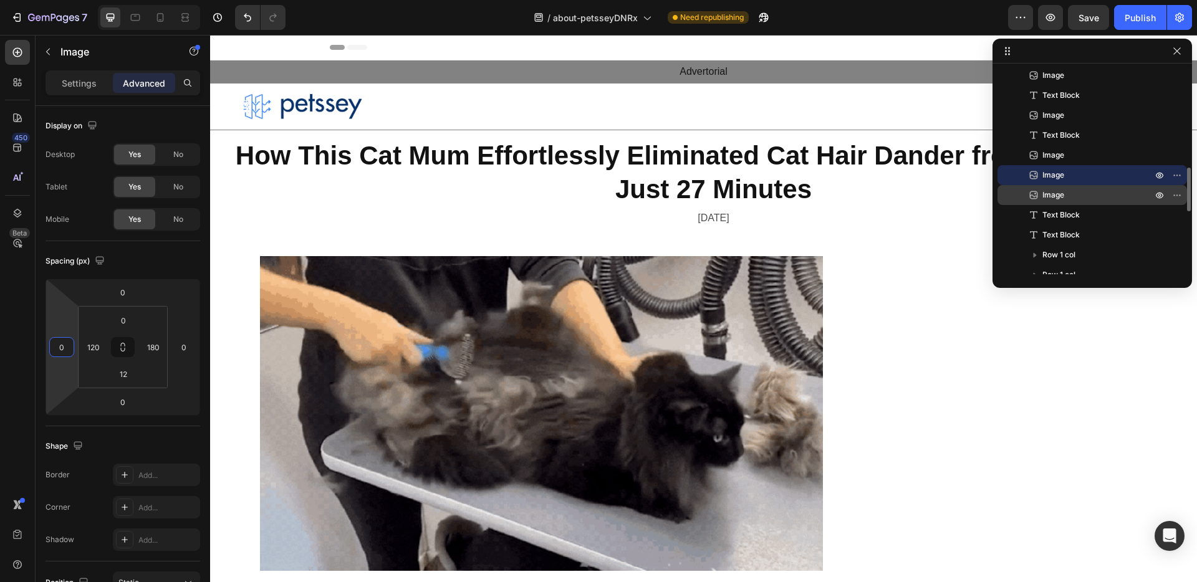
click at [1069, 194] on p "Image" at bounding box center [1083, 195] width 112 height 12
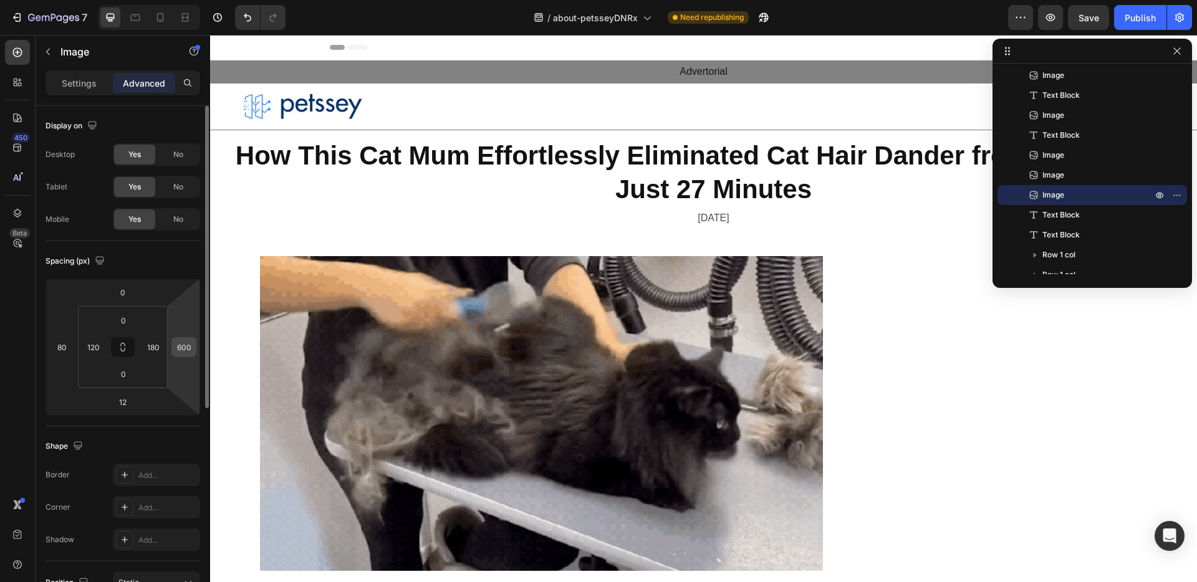
click at [182, 345] on input "600" at bounding box center [184, 347] width 19 height 19
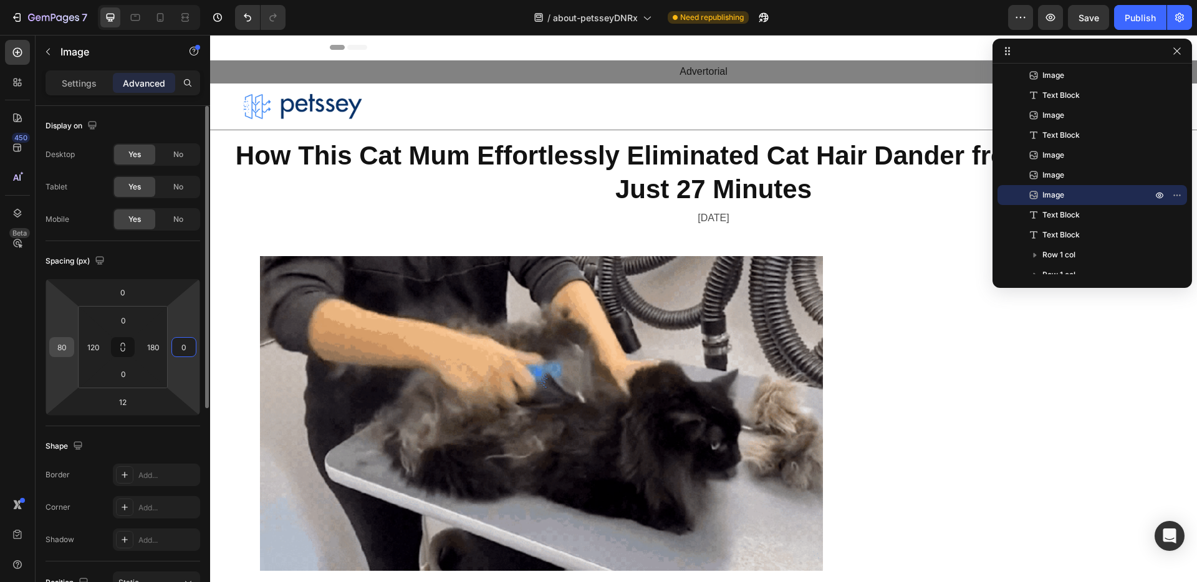
type input "0"
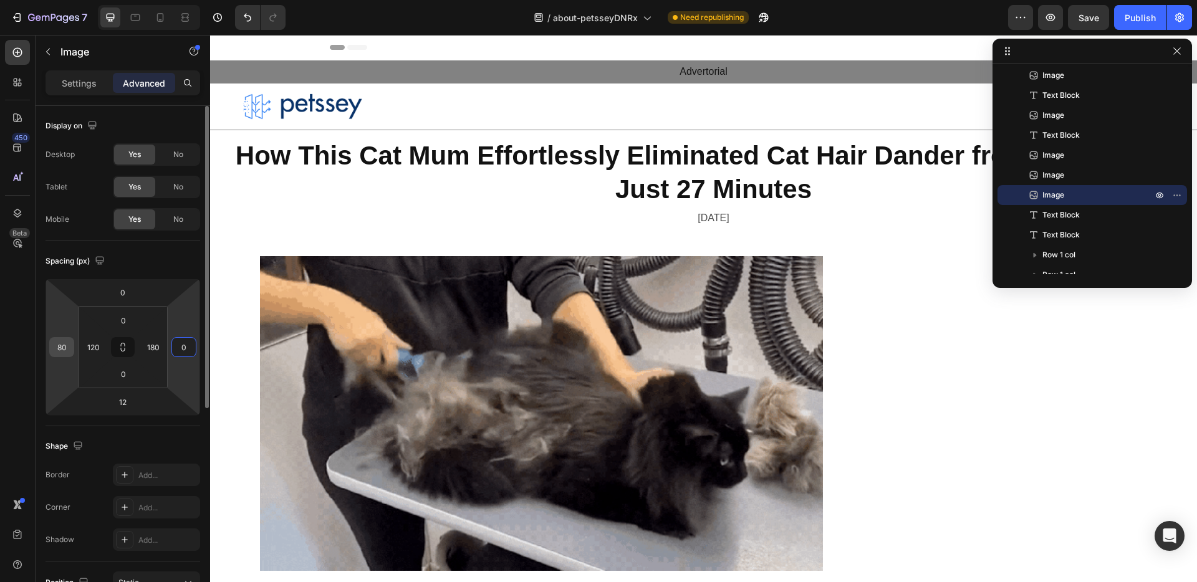
click at [61, 346] on input "80" at bounding box center [61, 347] width 19 height 19
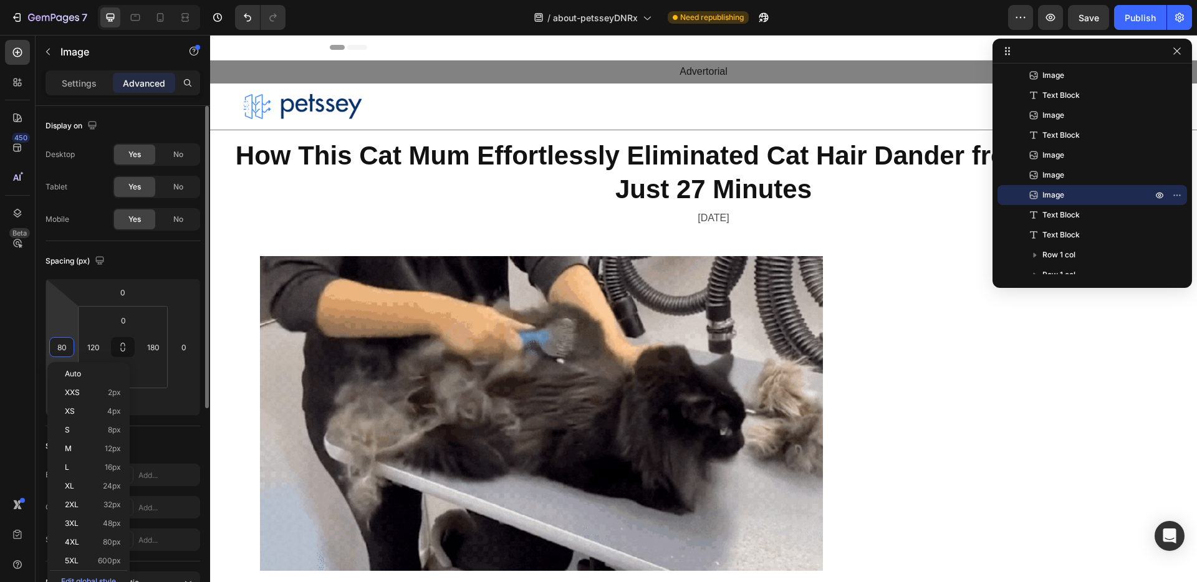
type input "0"
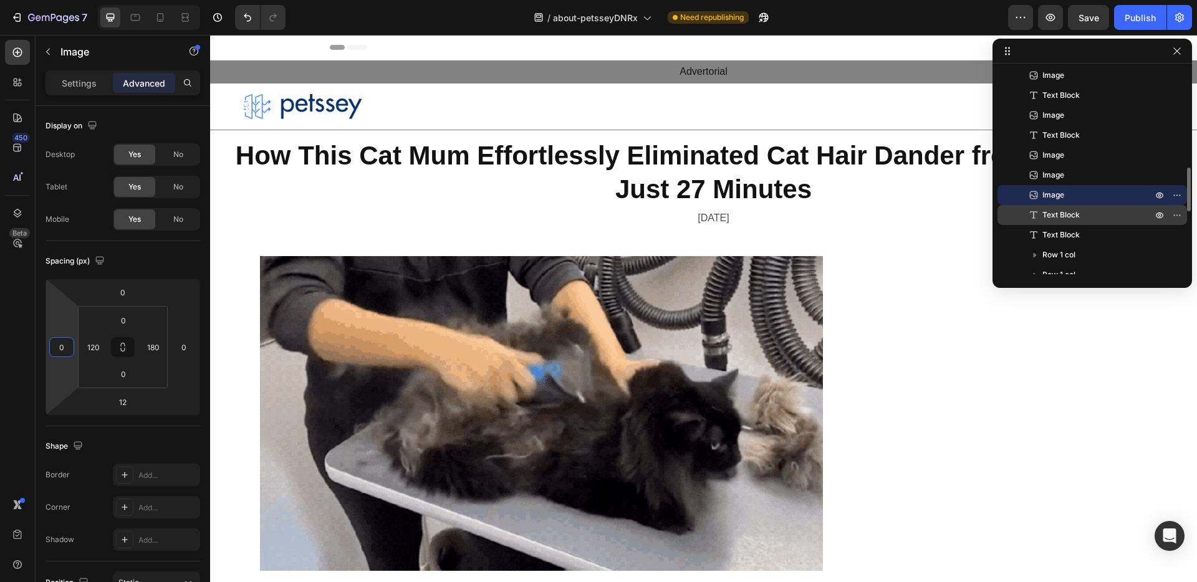
click at [1090, 223] on div "Text Block" at bounding box center [1092, 215] width 180 height 20
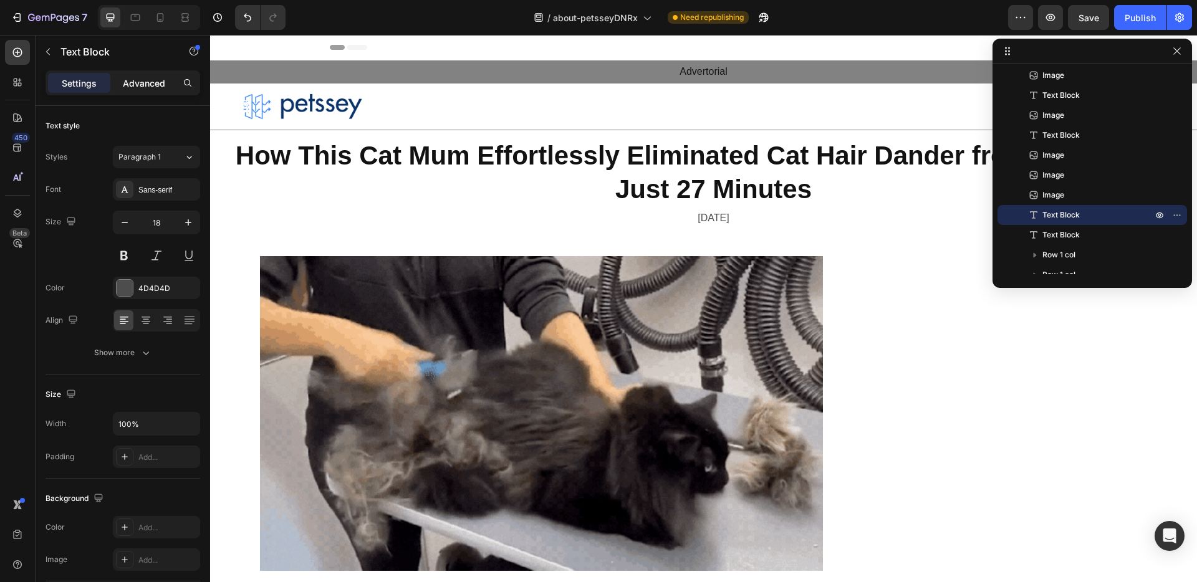
click at [135, 83] on p "Advanced" at bounding box center [144, 83] width 42 height 13
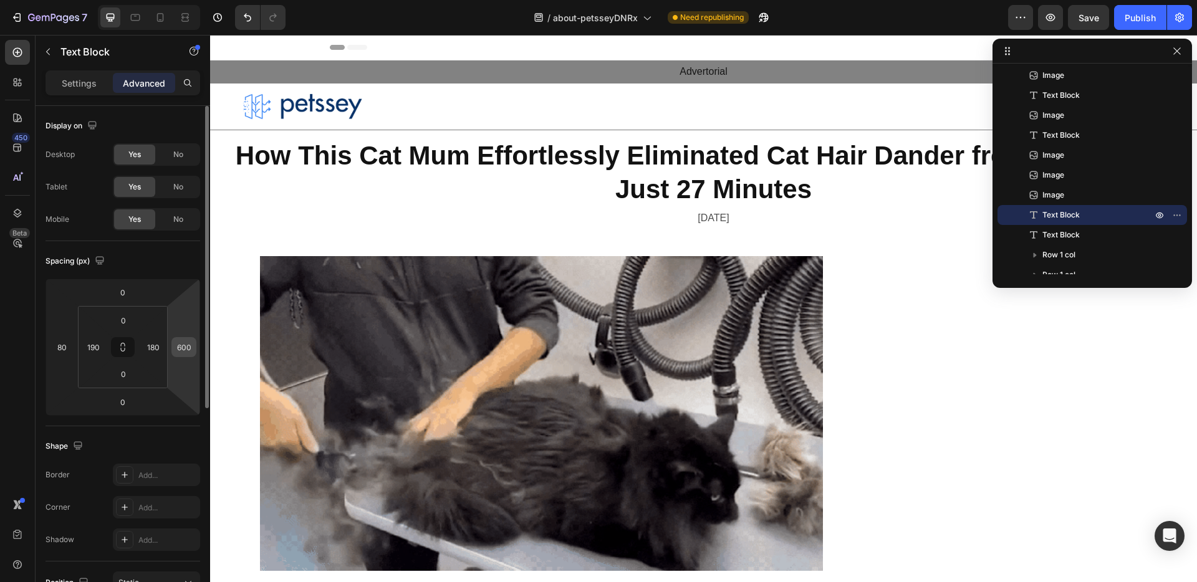
click at [184, 343] on input "600" at bounding box center [184, 347] width 19 height 19
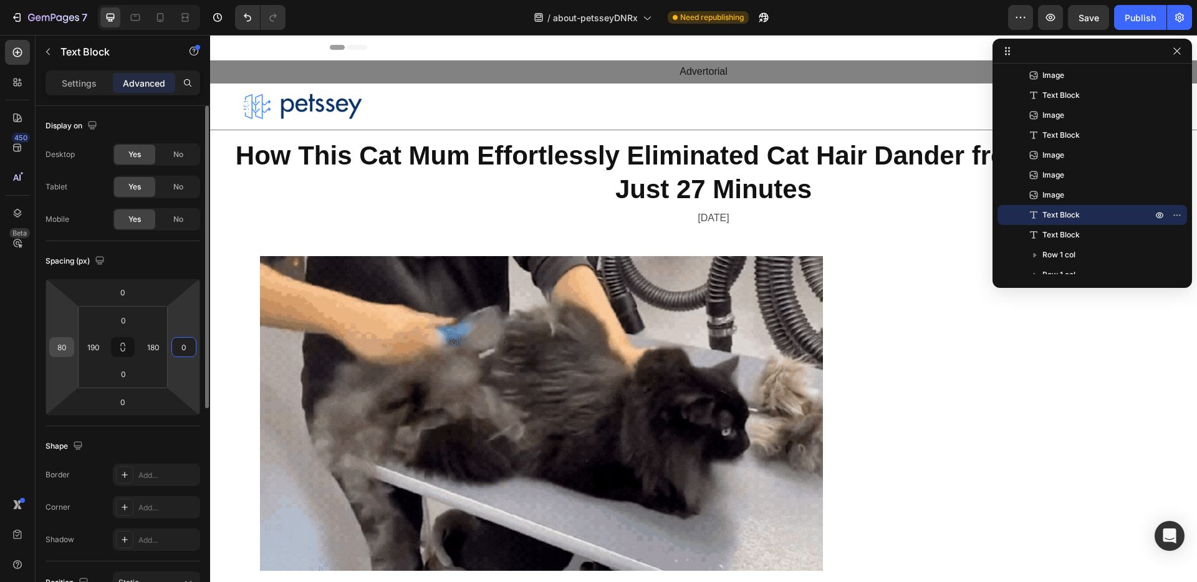
type input "0"
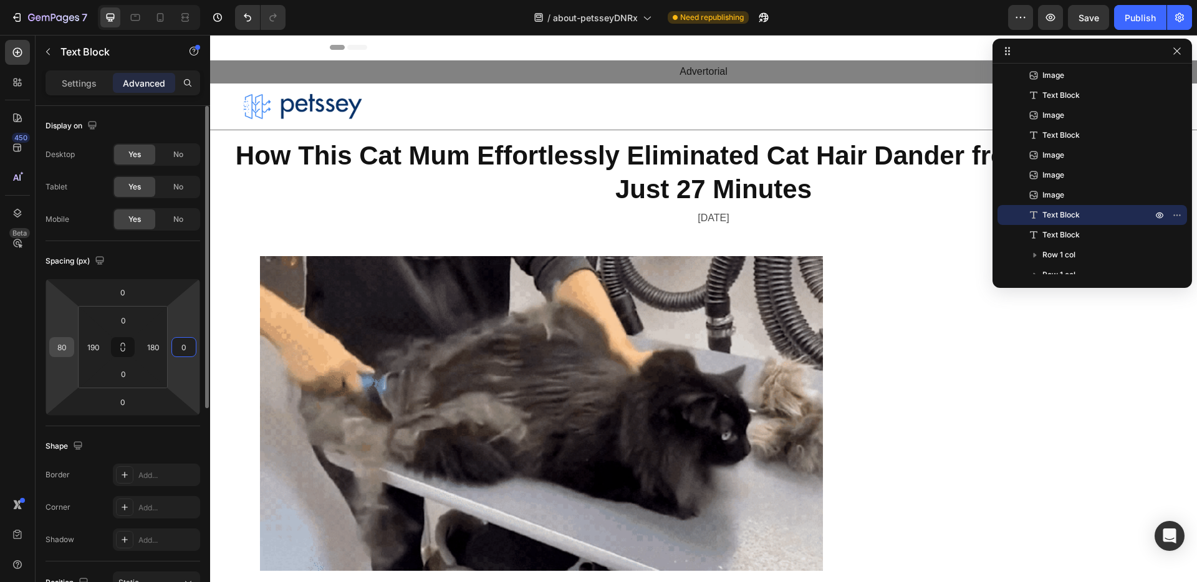
click at [56, 348] on input "80" at bounding box center [61, 347] width 19 height 19
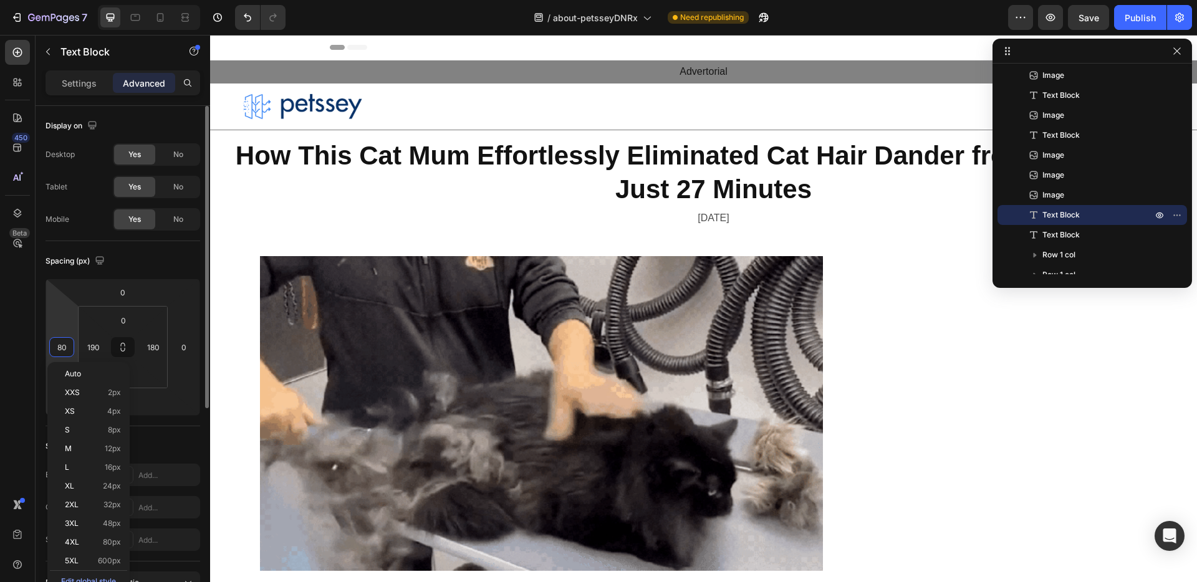
type input "0"
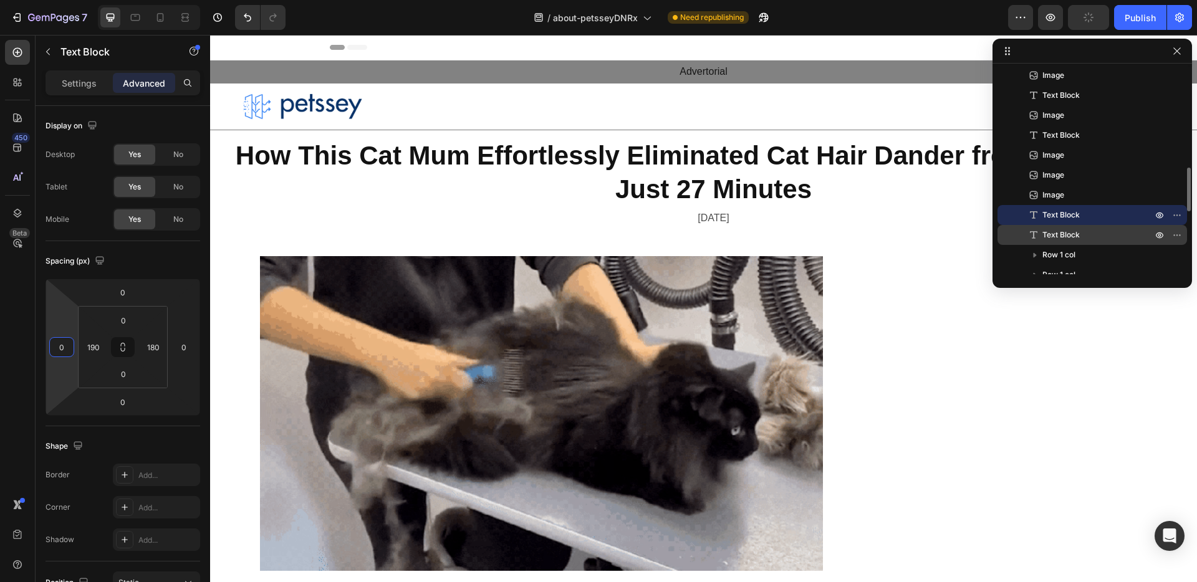
click at [1037, 229] on icon at bounding box center [1033, 235] width 12 height 12
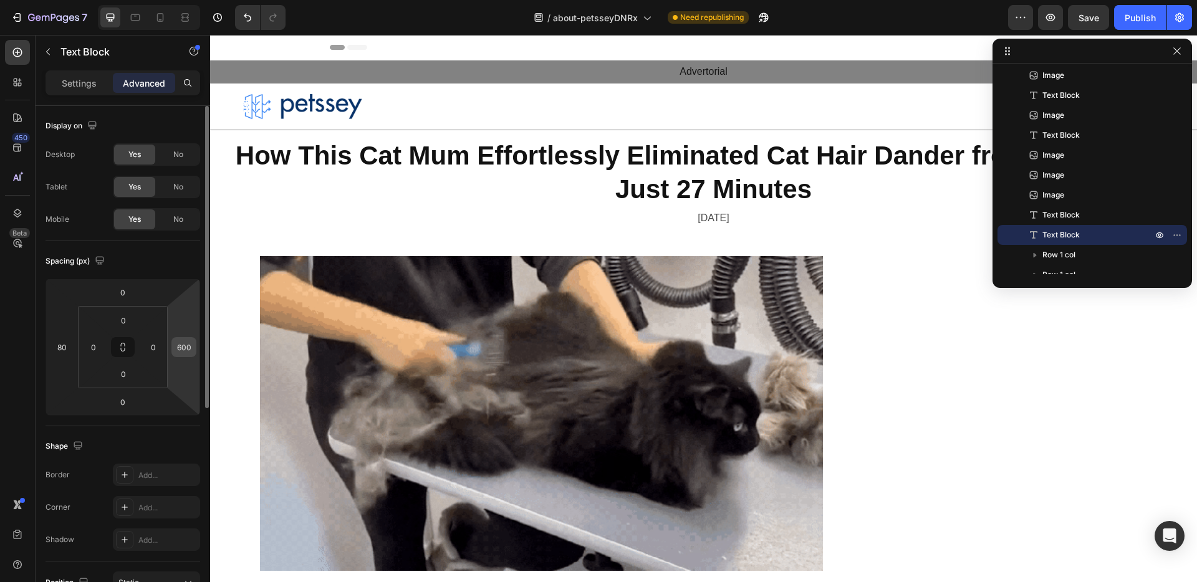
click at [189, 352] on input "600" at bounding box center [184, 347] width 19 height 19
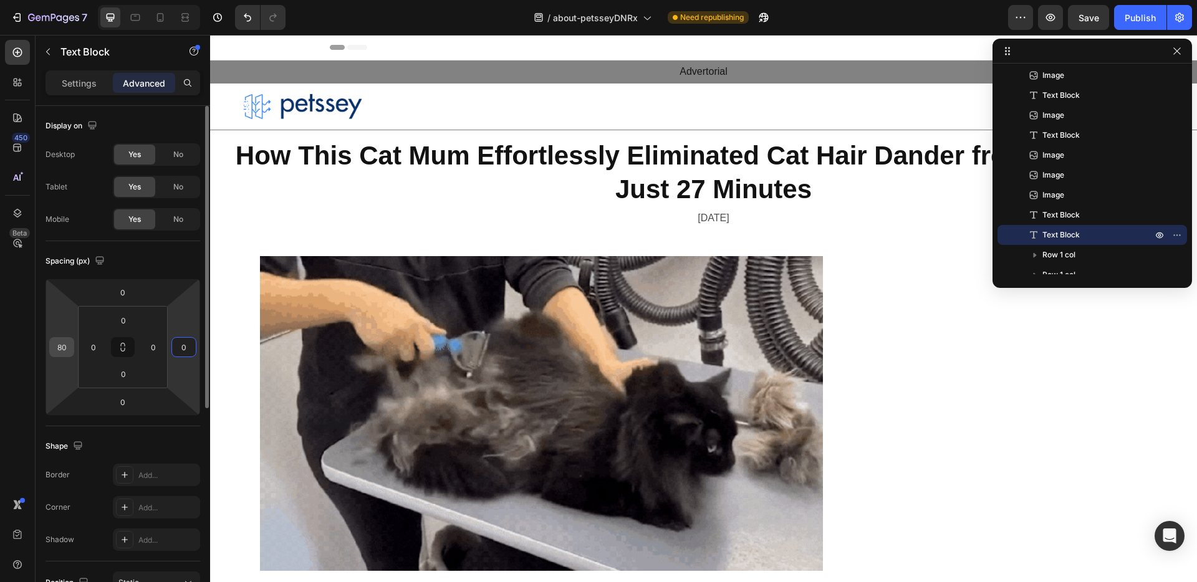
type input "0"
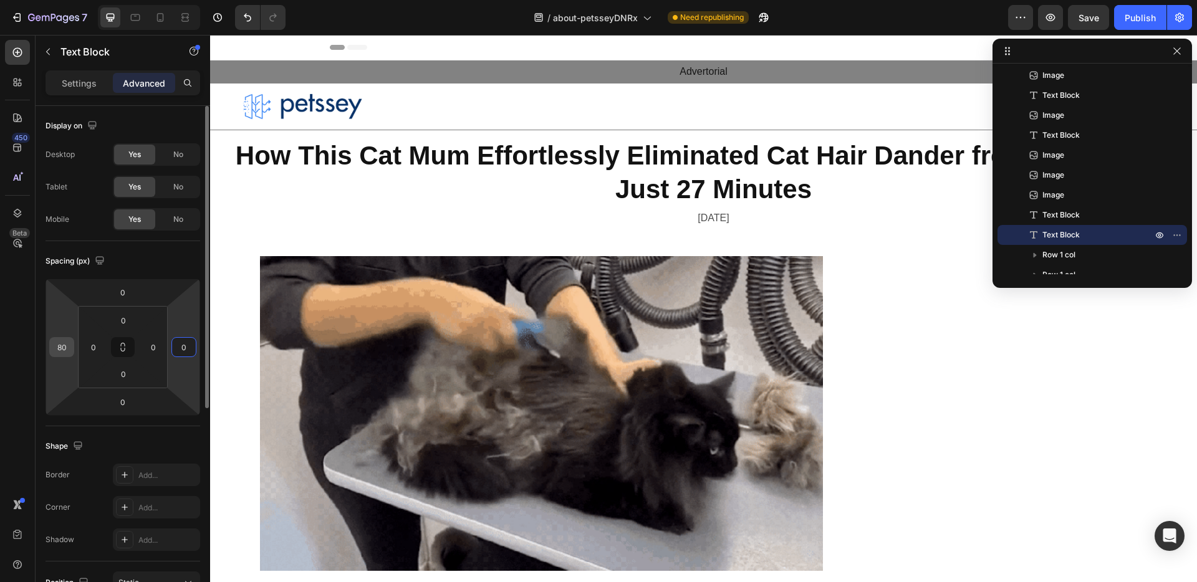
click at [59, 349] on input "80" at bounding box center [61, 347] width 19 height 19
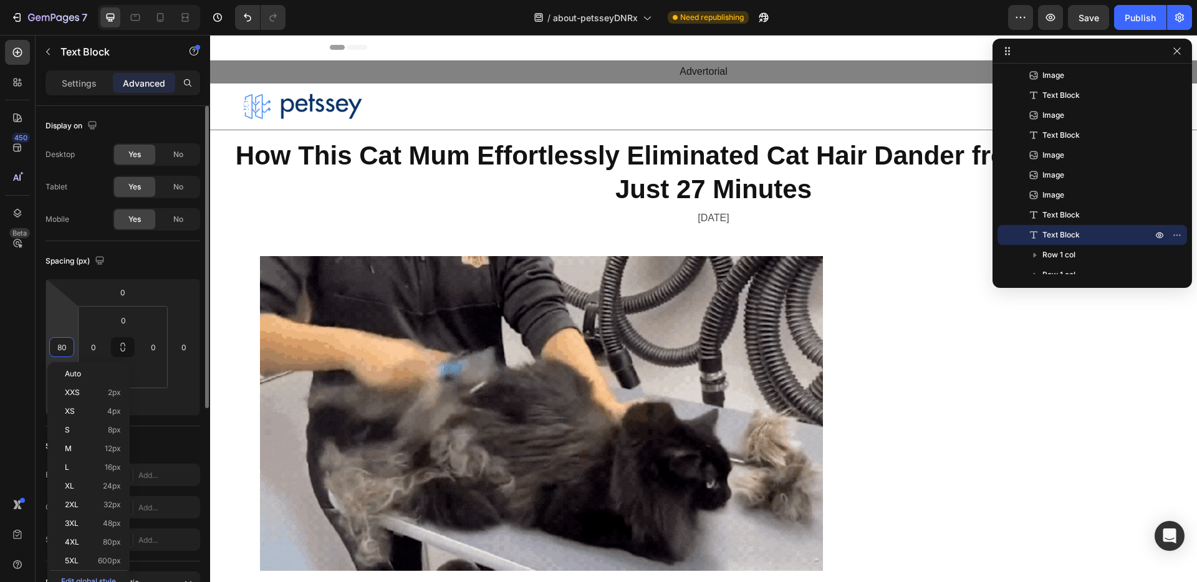
type input "0"
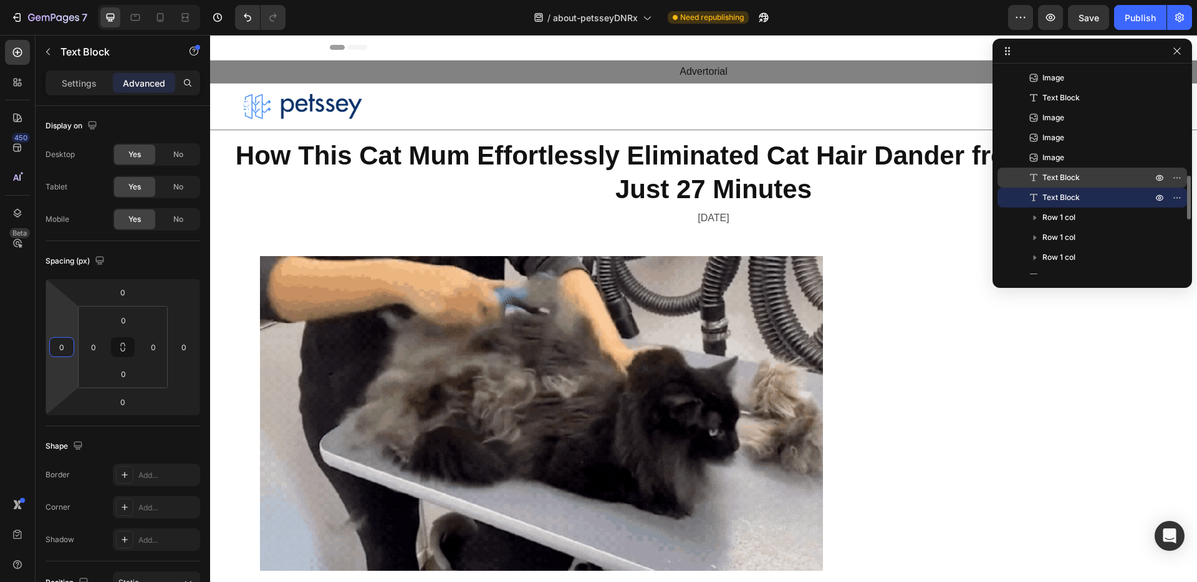
scroll to position [502, 0]
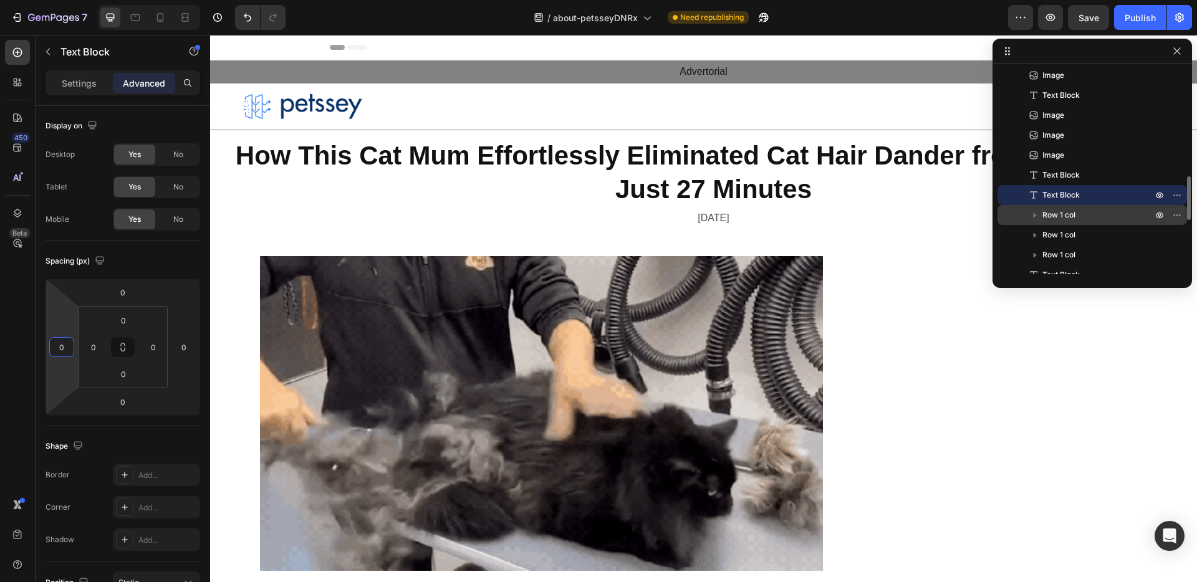
click at [1103, 214] on p "Row 1 col" at bounding box center [1098, 215] width 112 height 12
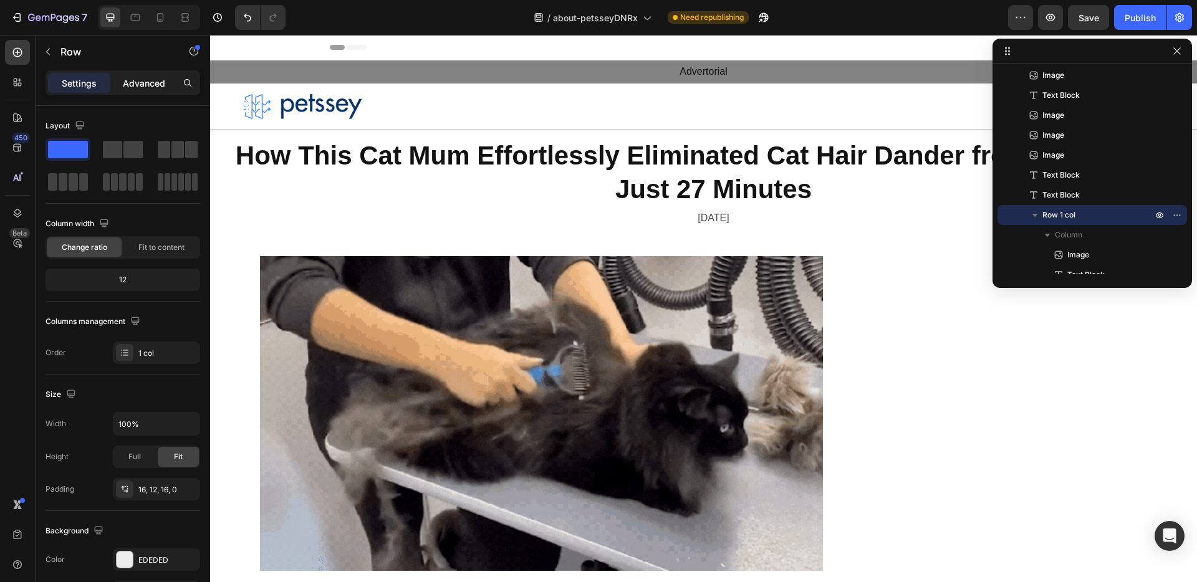
click at [139, 82] on p "Advanced" at bounding box center [144, 83] width 42 height 13
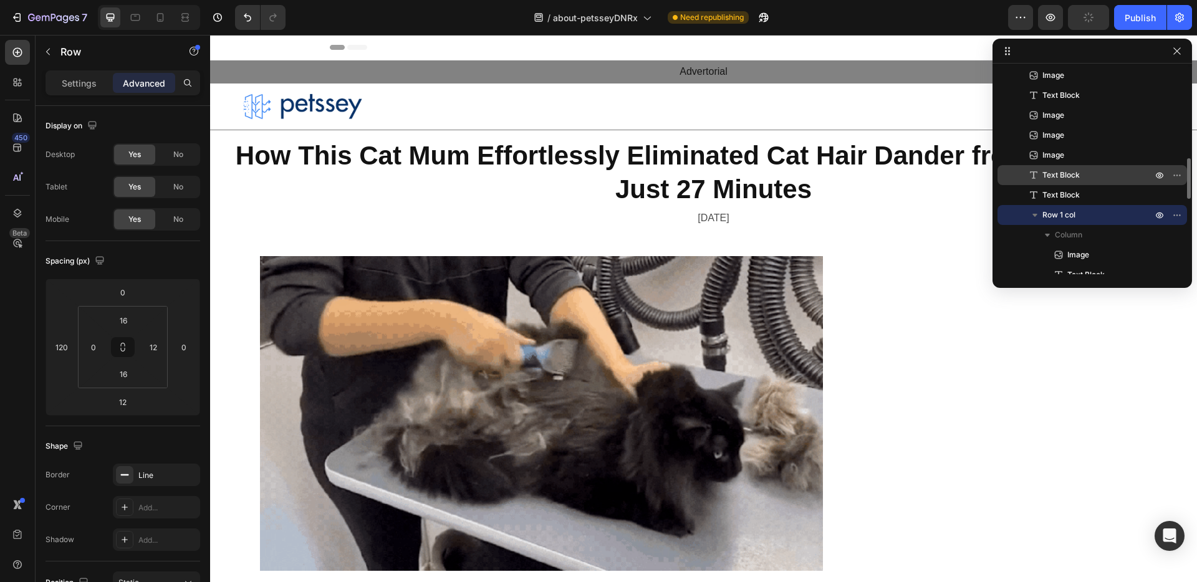
scroll to position [494, 0]
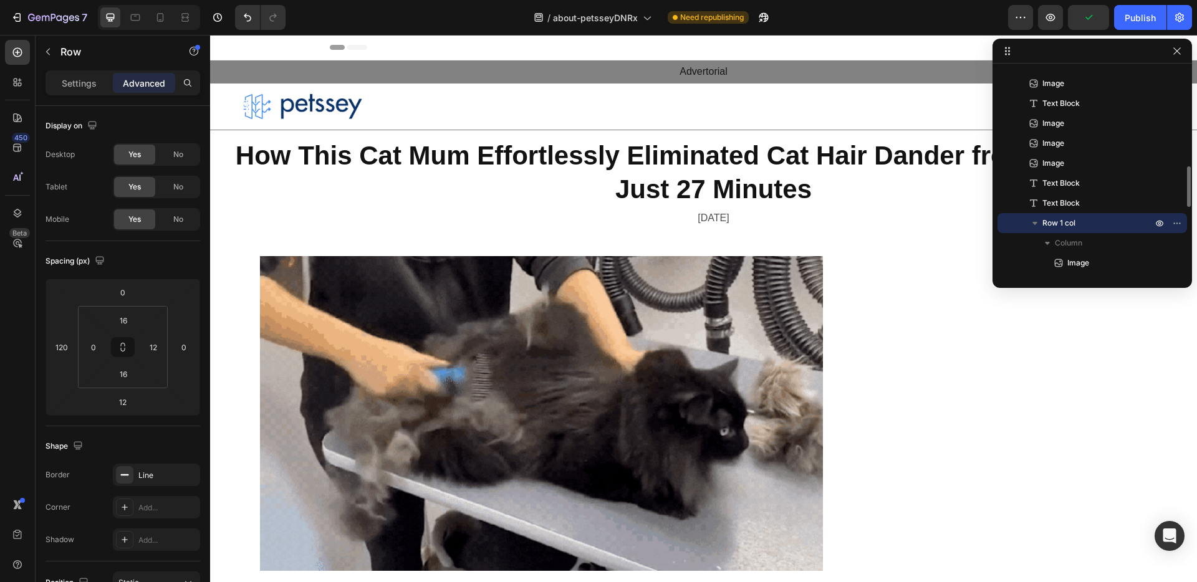
click at [1032, 223] on icon "button" at bounding box center [1035, 223] width 12 height 12
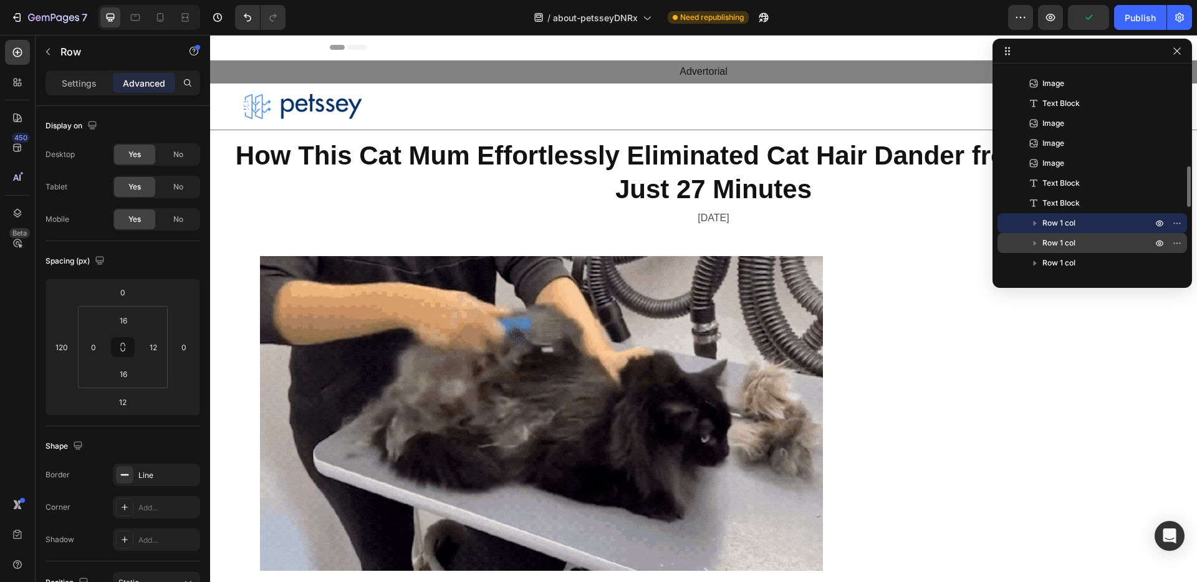
scroll to position [521, 0]
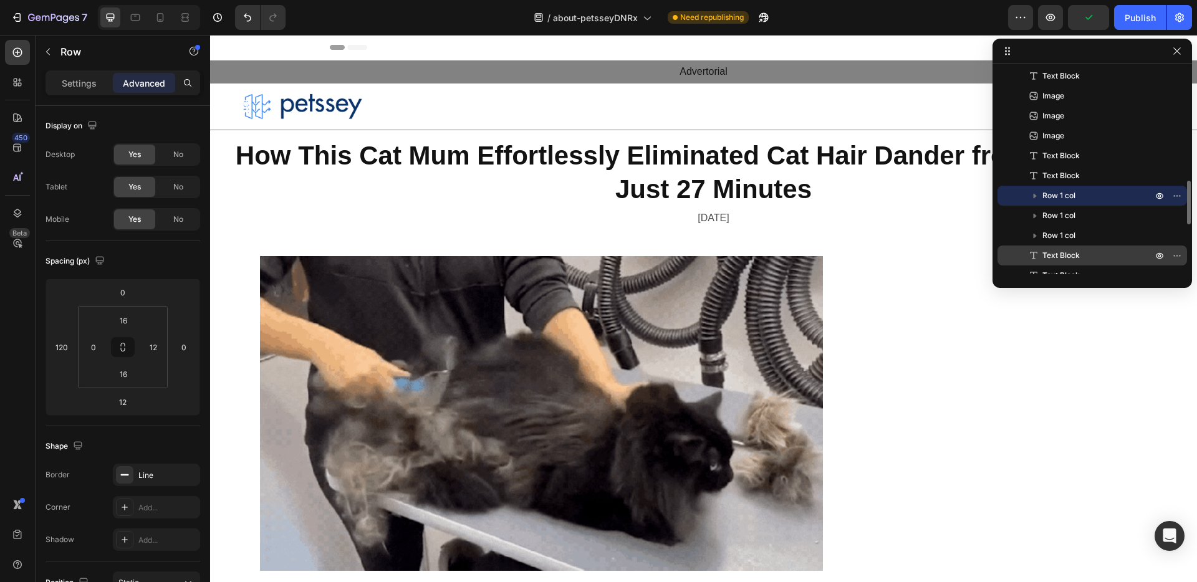
click at [1047, 254] on span "Text Block" at bounding box center [1060, 255] width 37 height 12
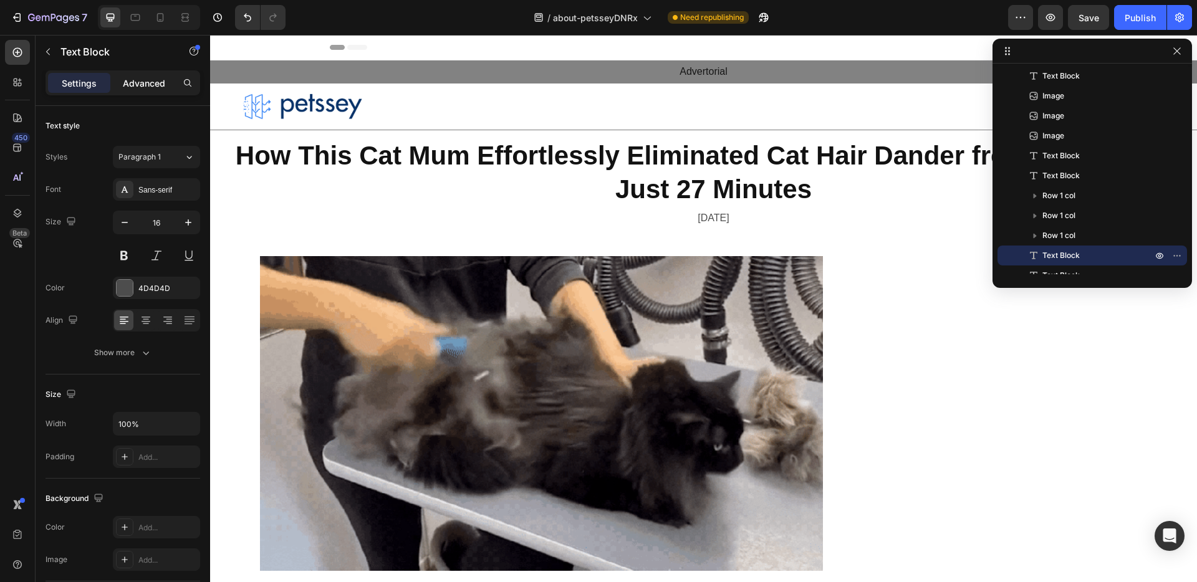
click at [156, 84] on p "Advanced" at bounding box center [144, 83] width 42 height 13
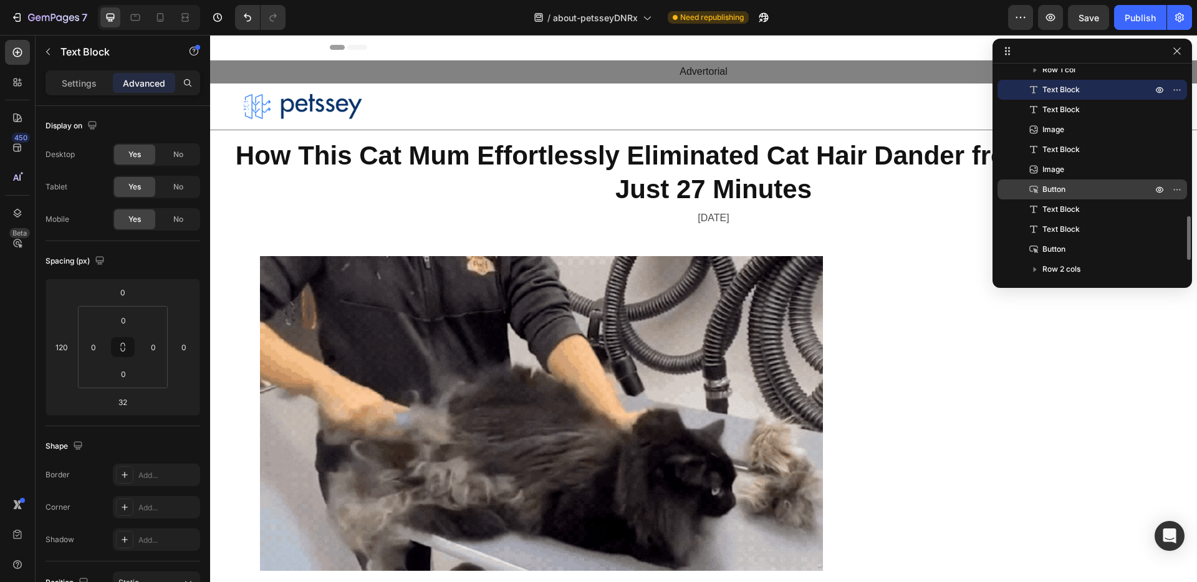
scroll to position [752, 0]
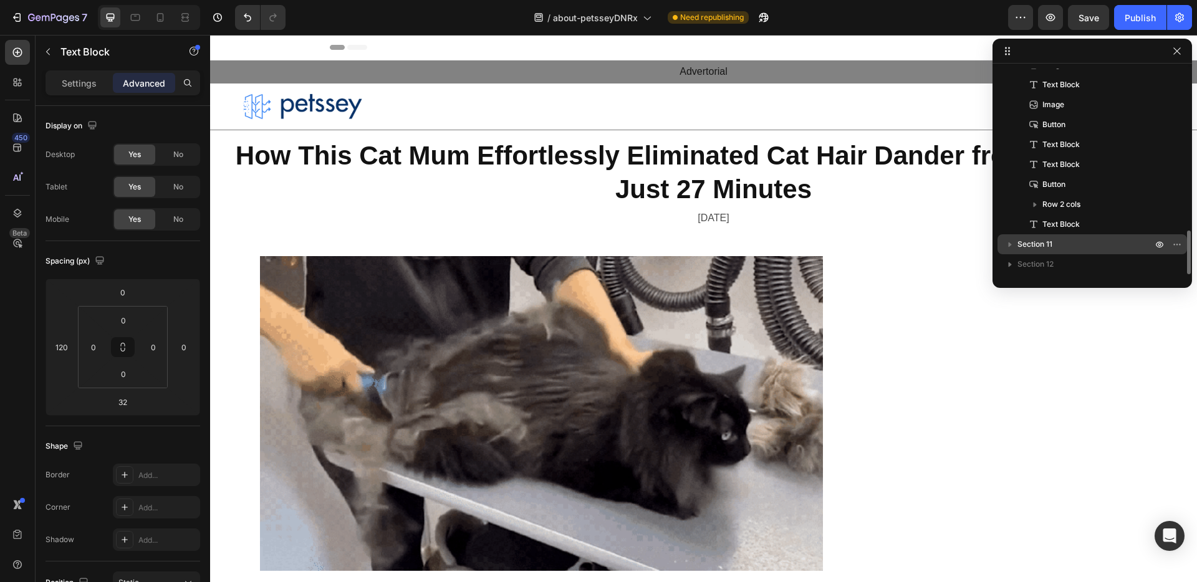
click at [1029, 244] on span "Section 11" at bounding box center [1034, 244] width 35 height 12
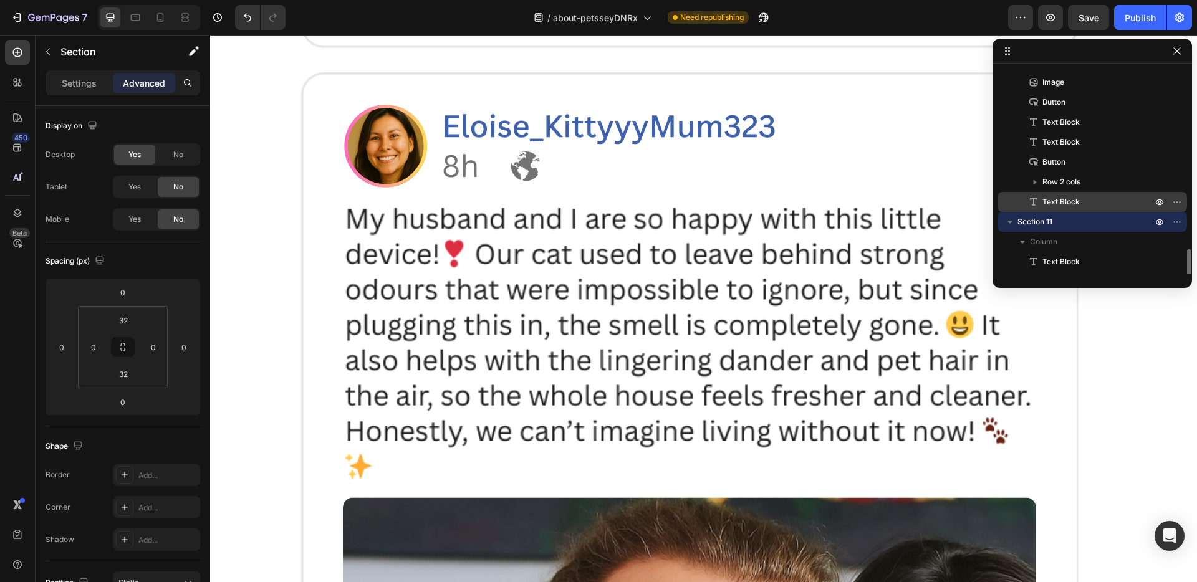
scroll to position [792, 0]
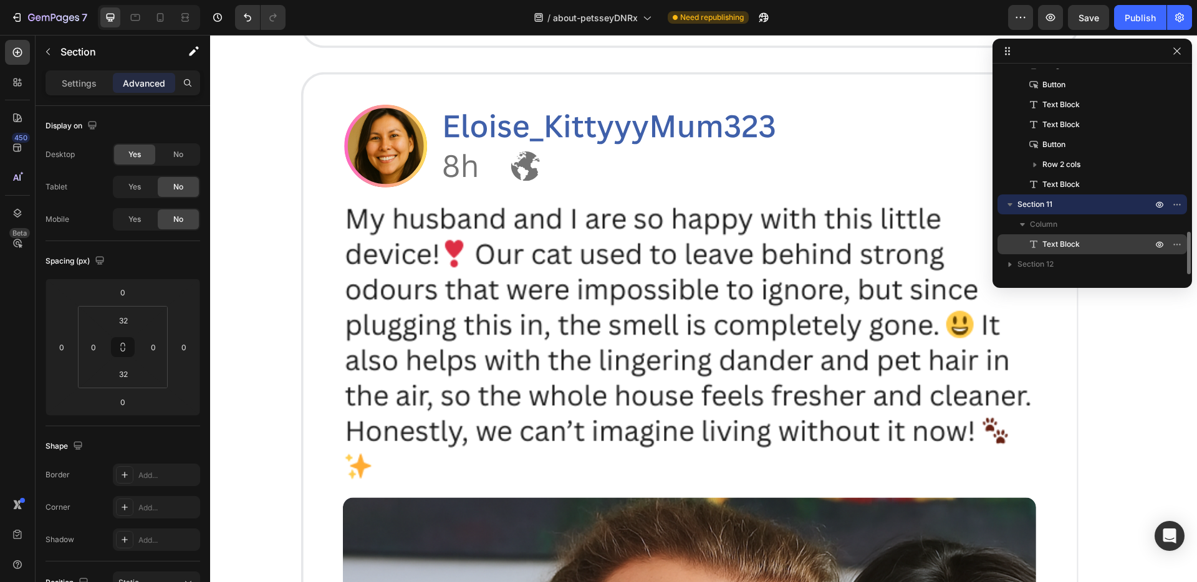
click at [1067, 244] on span "Text Block" at bounding box center [1060, 244] width 37 height 12
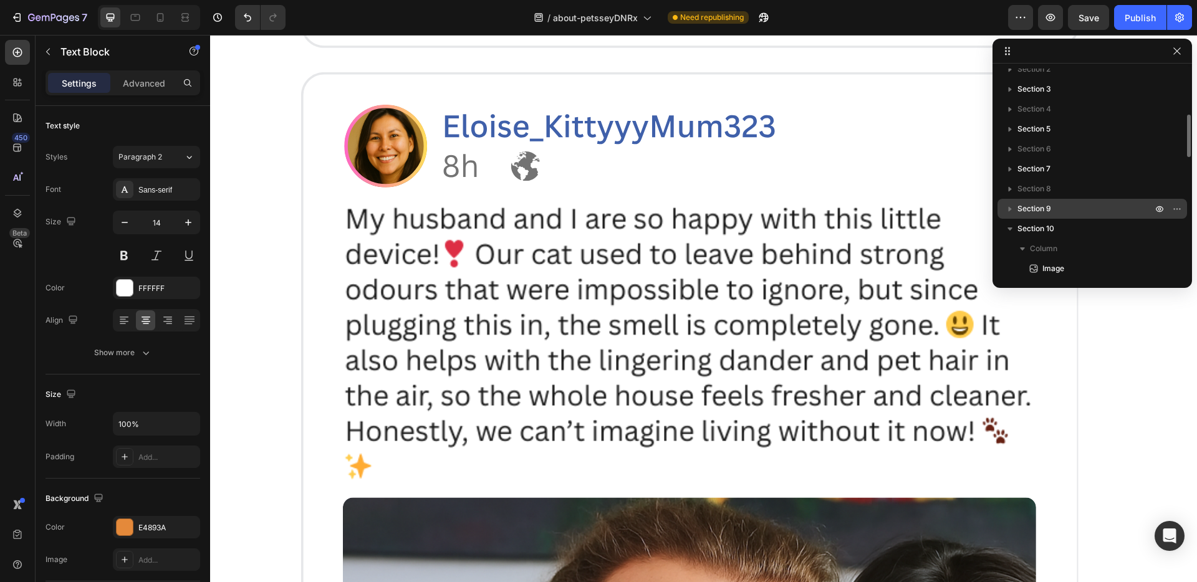
scroll to position [63, 0]
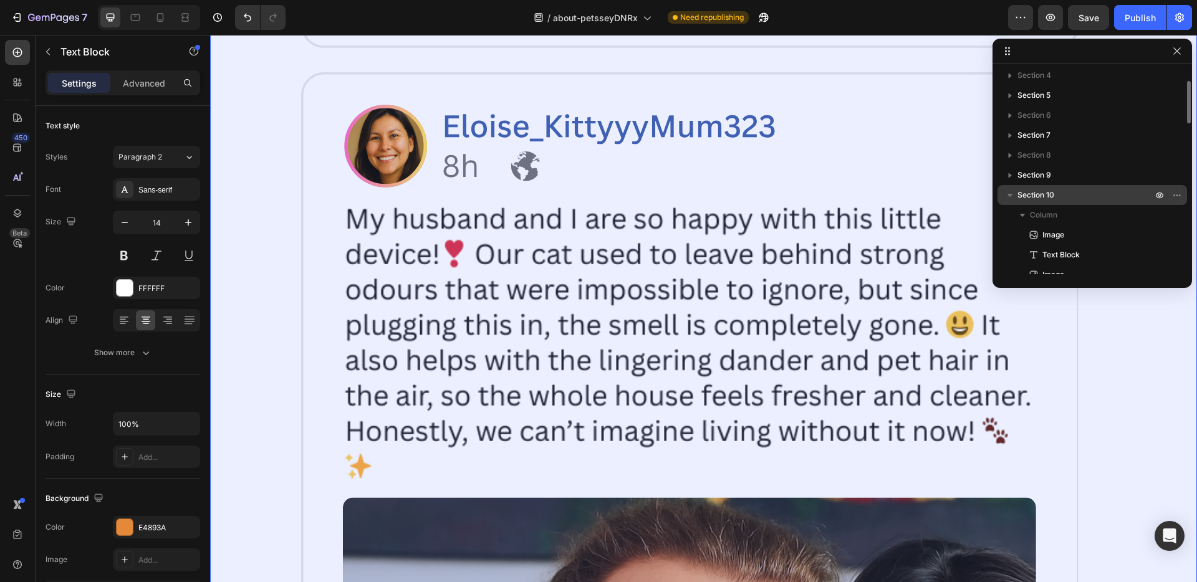
click at [1010, 193] on icon "button" at bounding box center [1010, 195] width 12 height 12
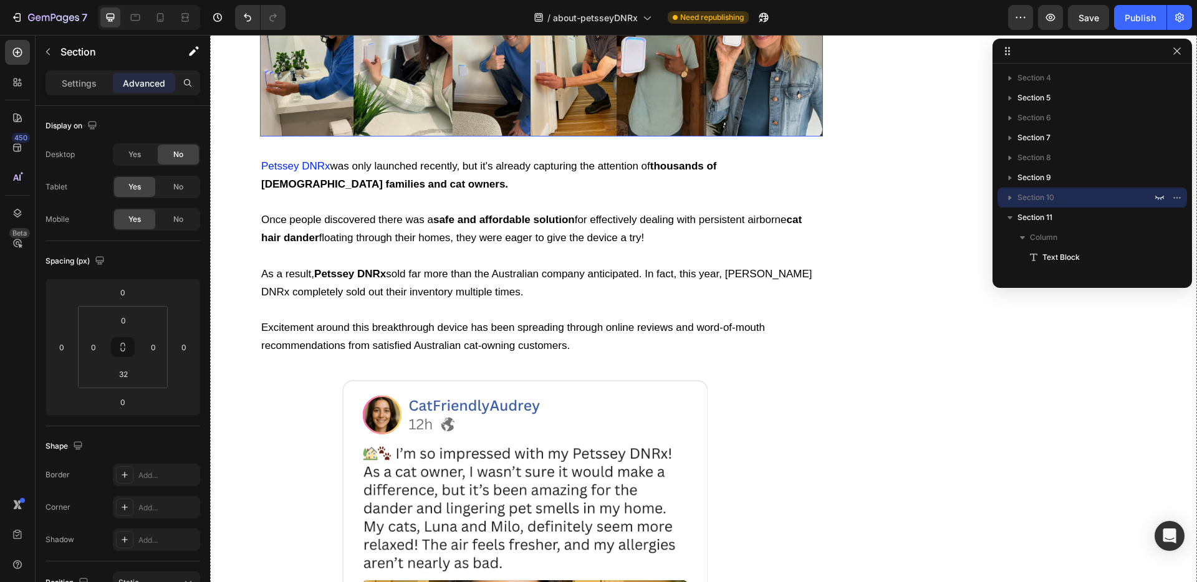
scroll to position [6777, 0]
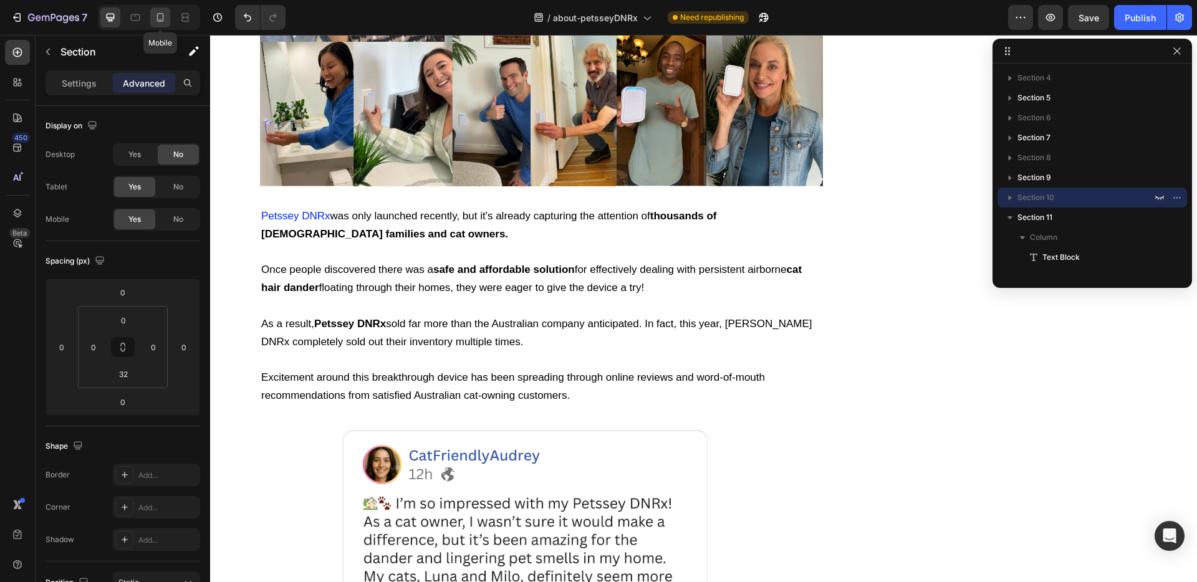
click at [163, 18] on icon at bounding box center [160, 17] width 7 height 9
type input "24"
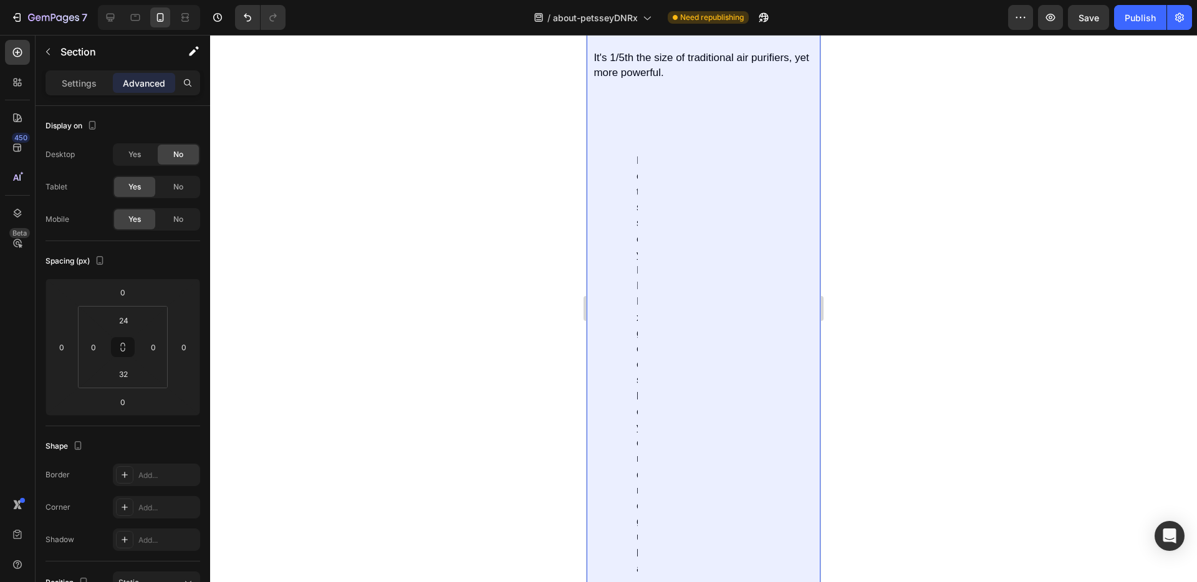
scroll to position [6322, 0]
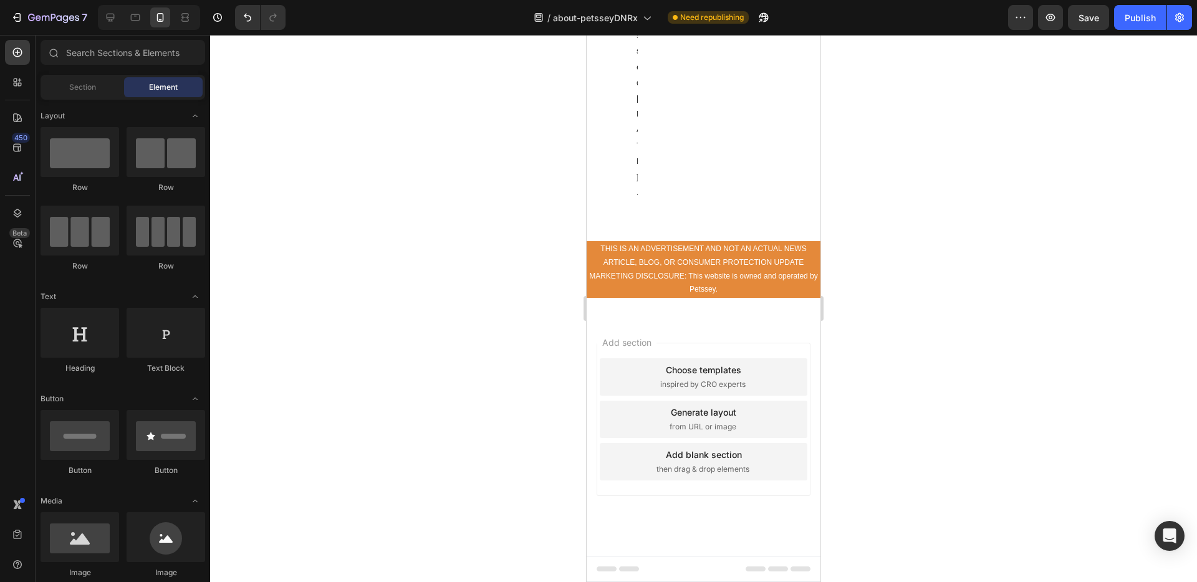
scroll to position [67192, 0]
click at [107, 13] on icon at bounding box center [110, 17] width 12 height 12
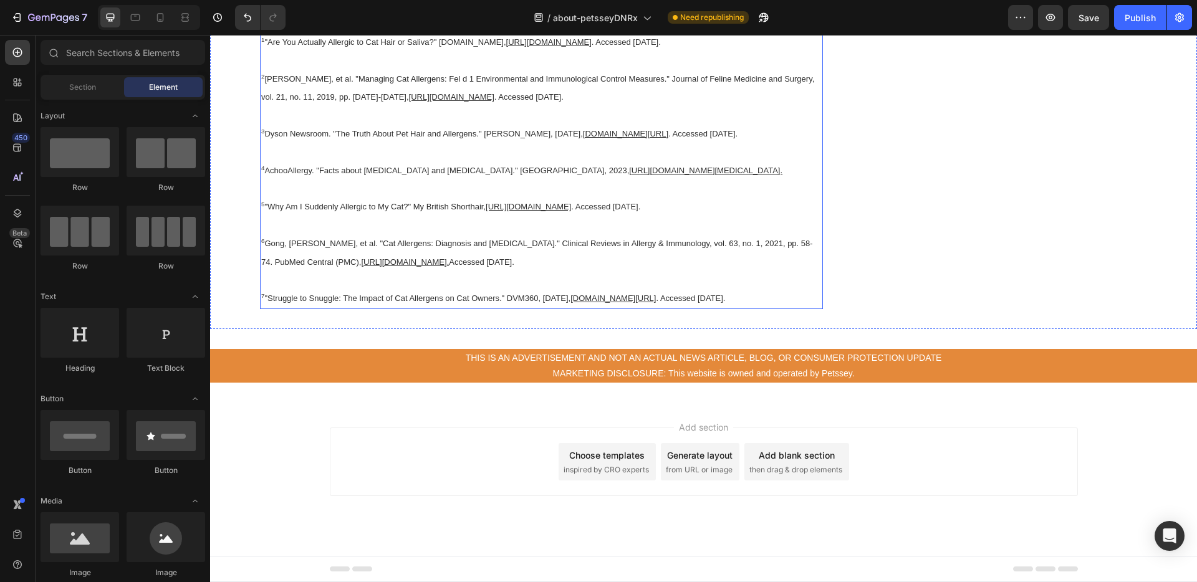
scroll to position [12970, 0]
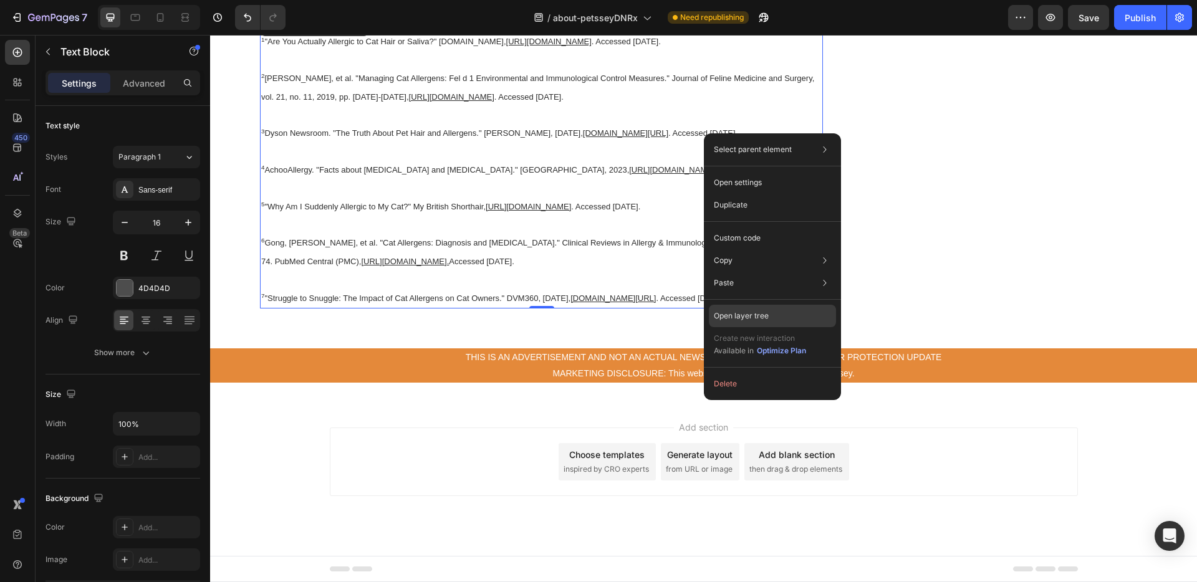
click at [780, 322] on div "Open layer tree" at bounding box center [772, 316] width 127 height 22
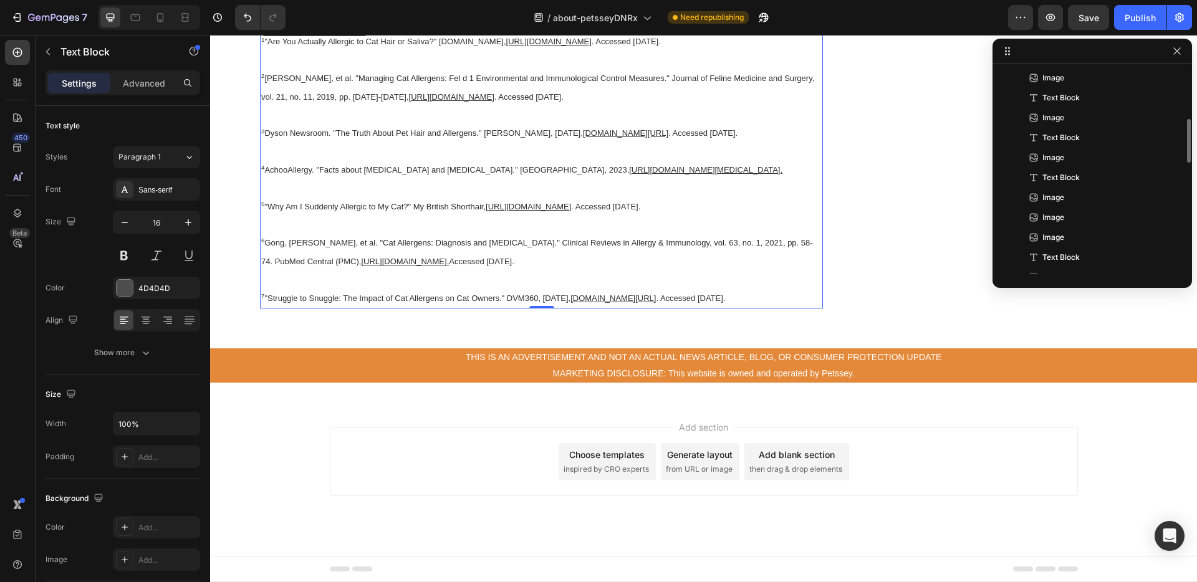
scroll to position [92, 0]
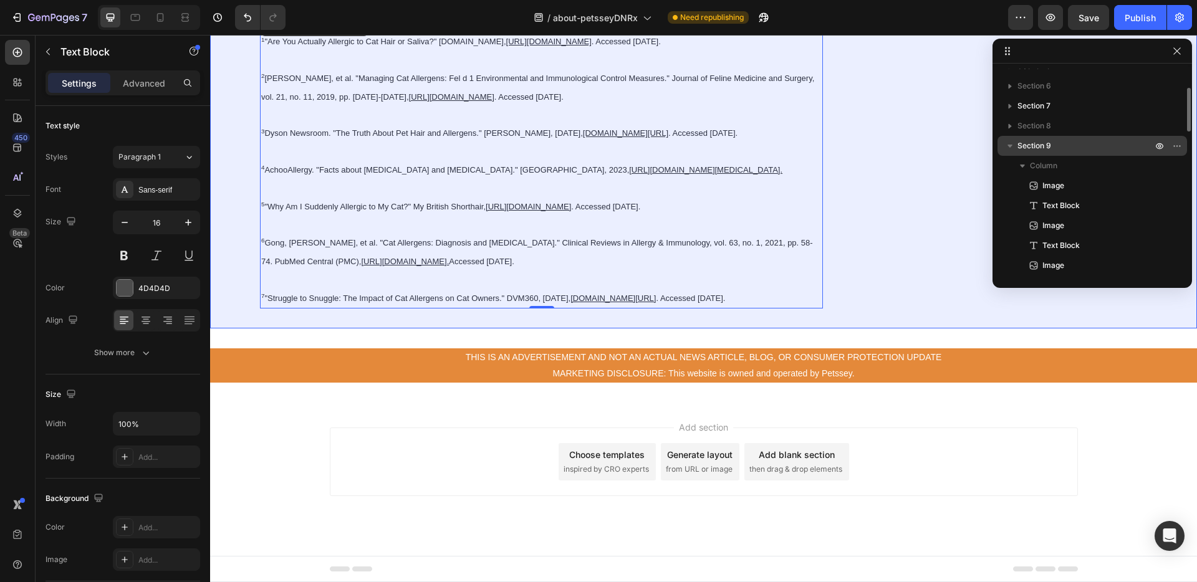
click at [1005, 145] on icon "button" at bounding box center [1010, 146] width 12 height 12
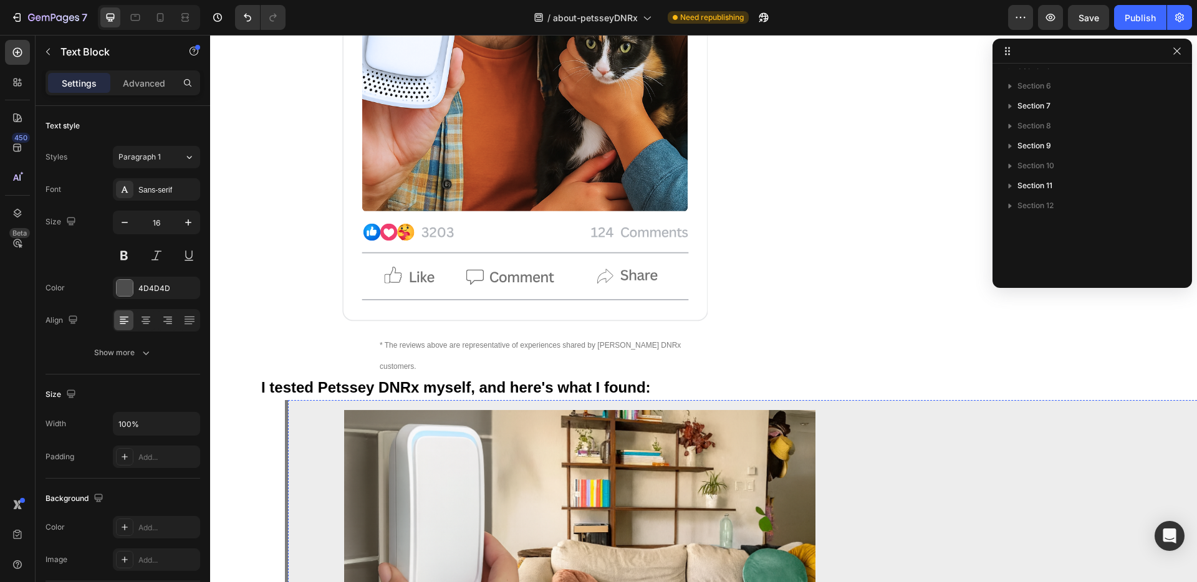
scroll to position [8458, 0]
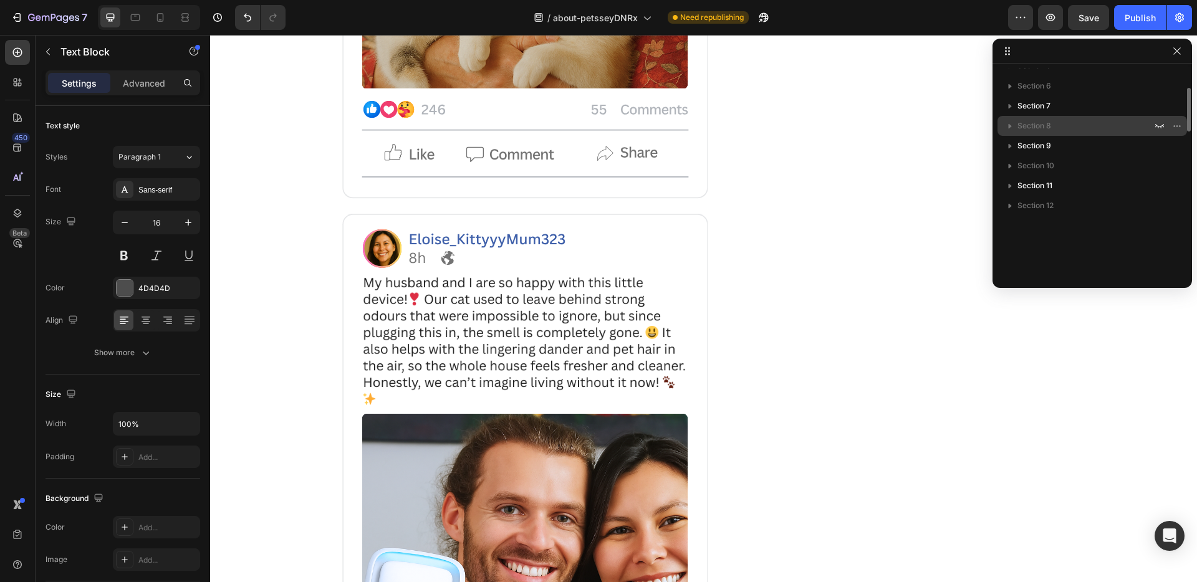
click at [1163, 165] on icon "button" at bounding box center [1159, 166] width 10 height 10
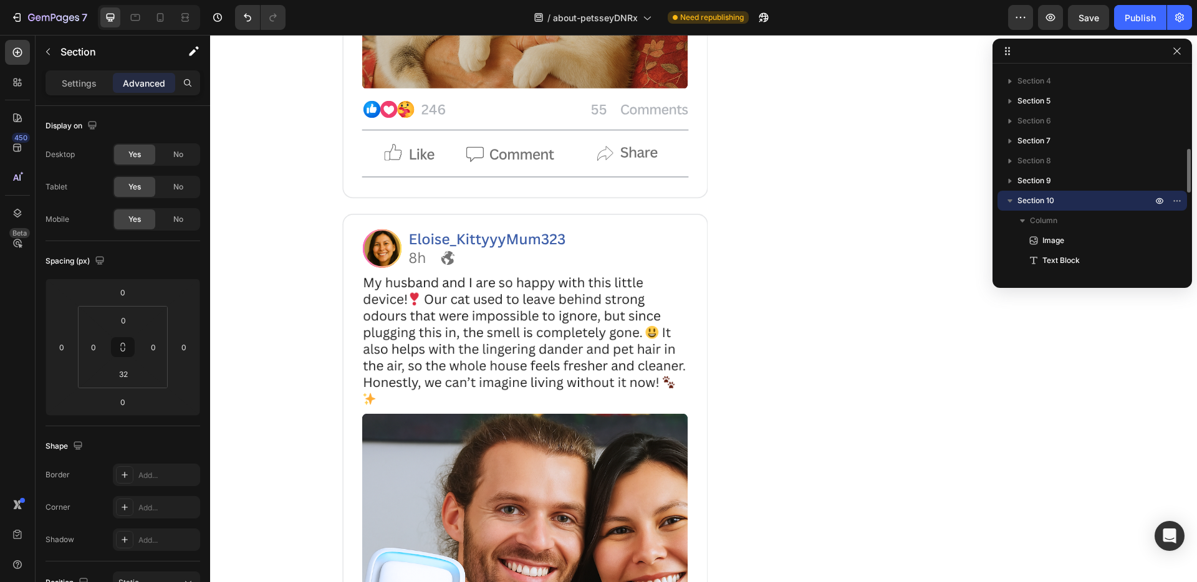
scroll to position [113, 0]
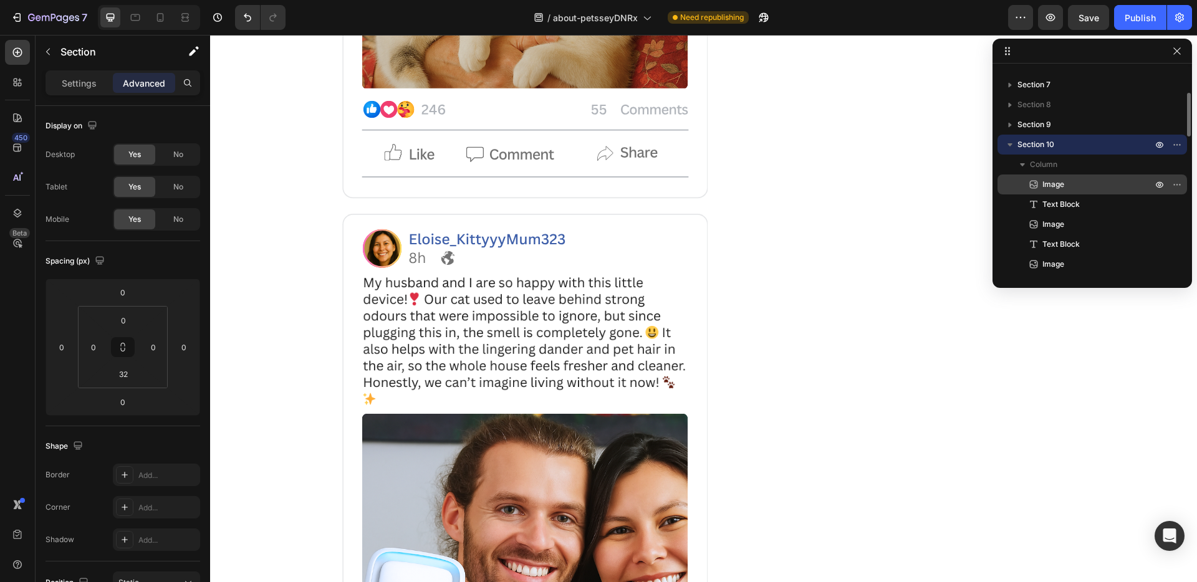
click at [1055, 178] on span "Image" at bounding box center [1053, 184] width 22 height 12
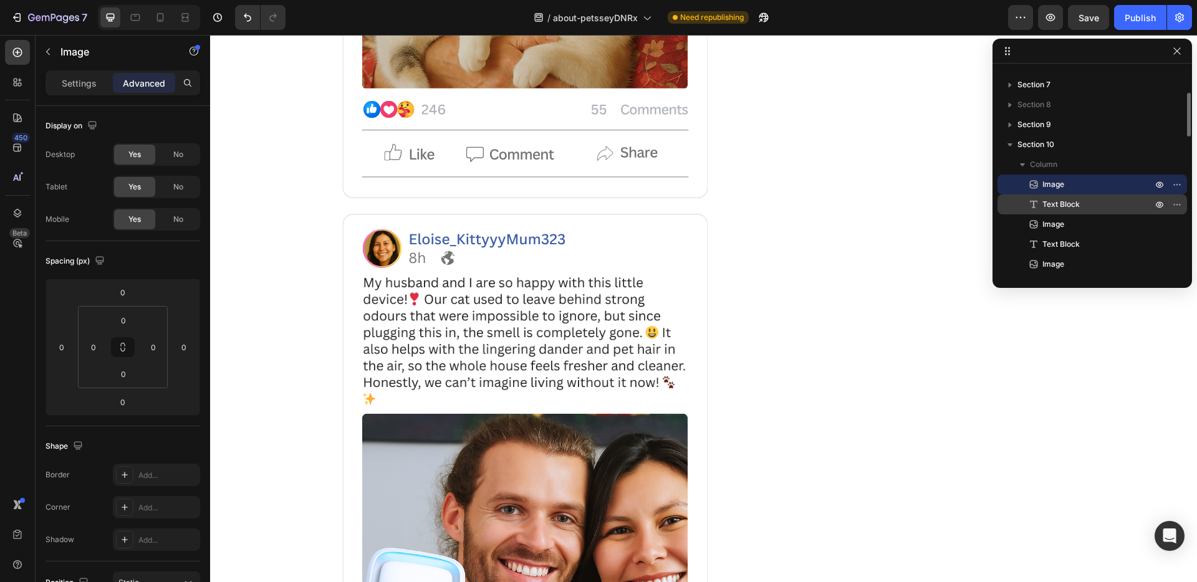
click at [1077, 205] on span "Text Block" at bounding box center [1060, 204] width 37 height 12
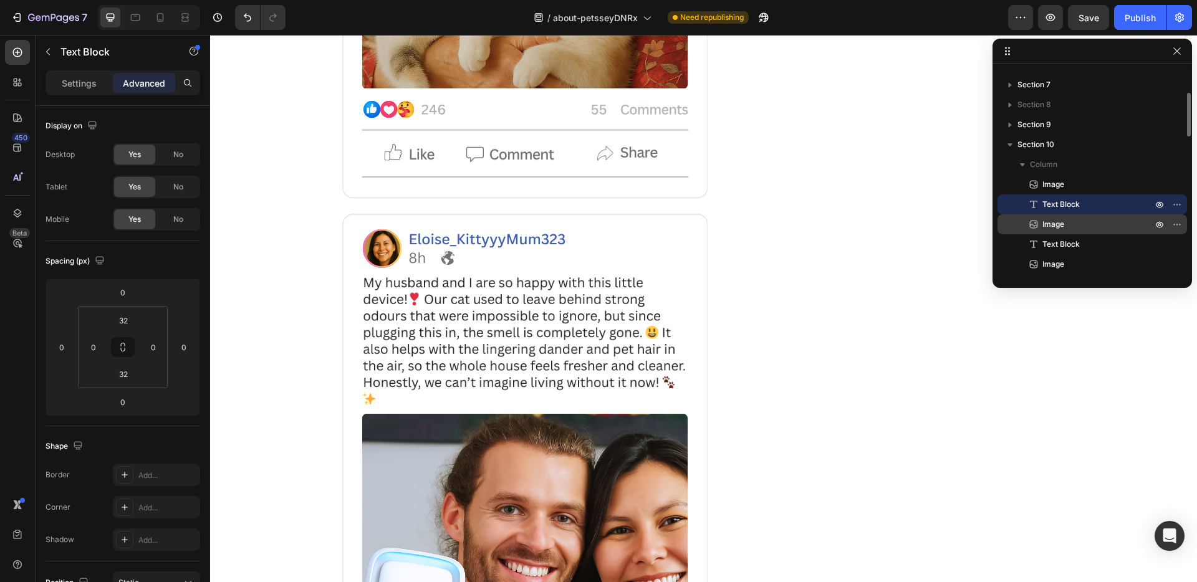
click at [1077, 222] on p "Image" at bounding box center [1083, 224] width 112 height 12
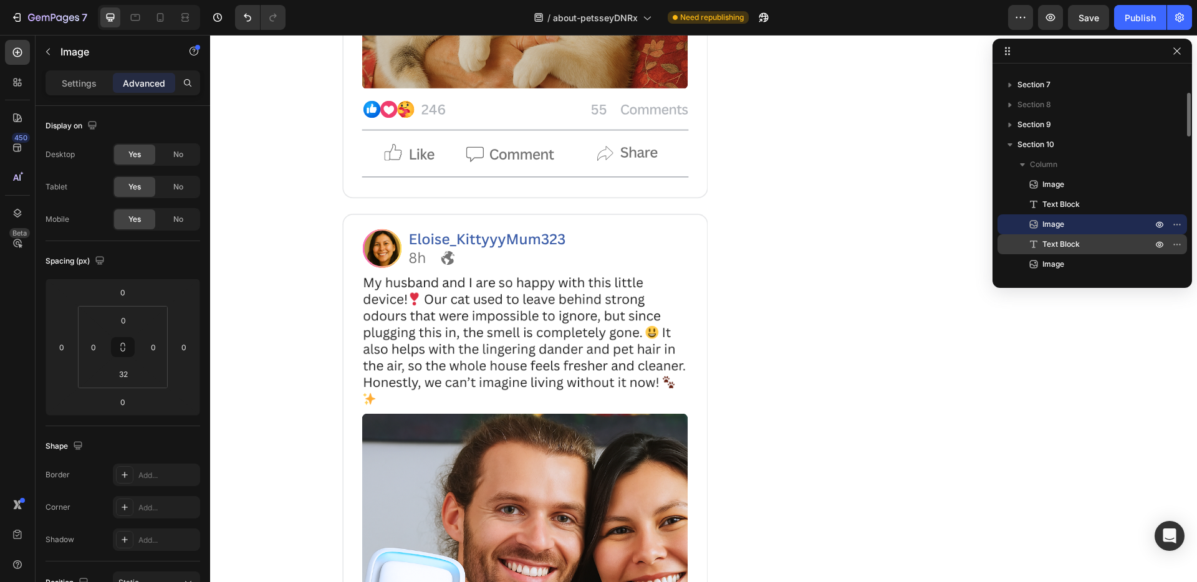
click at [1076, 239] on span "Text Block" at bounding box center [1060, 244] width 37 height 12
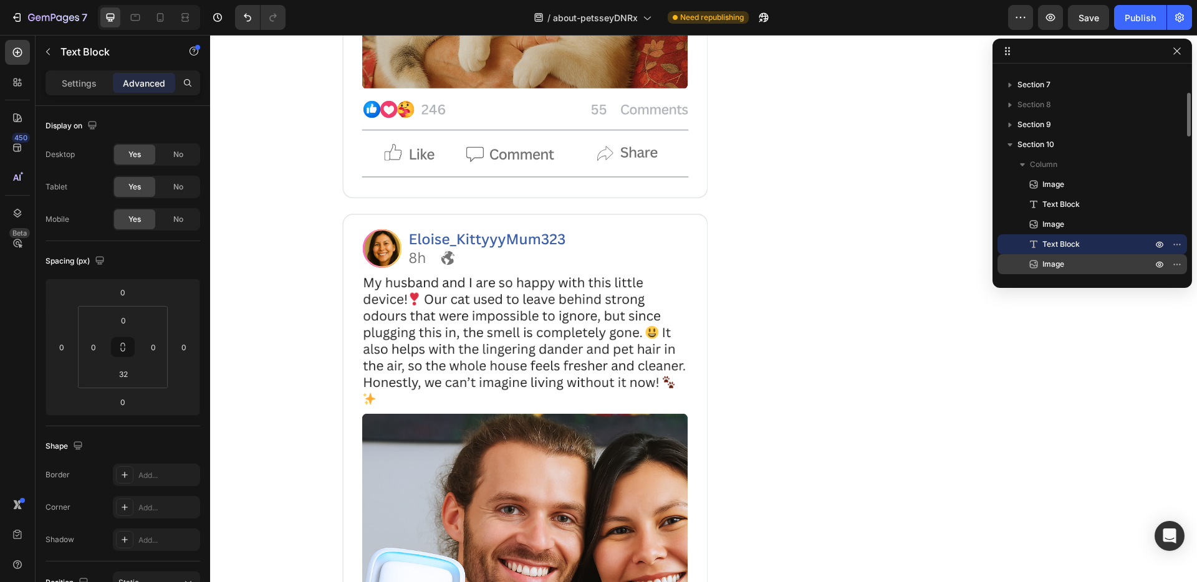
click at [1074, 261] on p "Image" at bounding box center [1083, 264] width 112 height 12
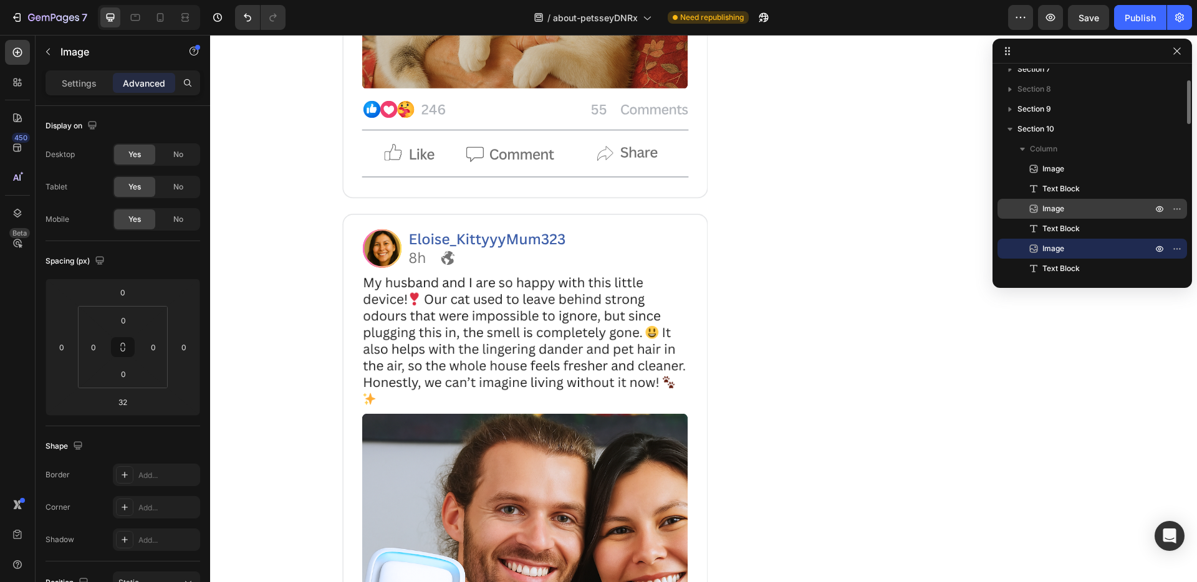
scroll to position [231, 0]
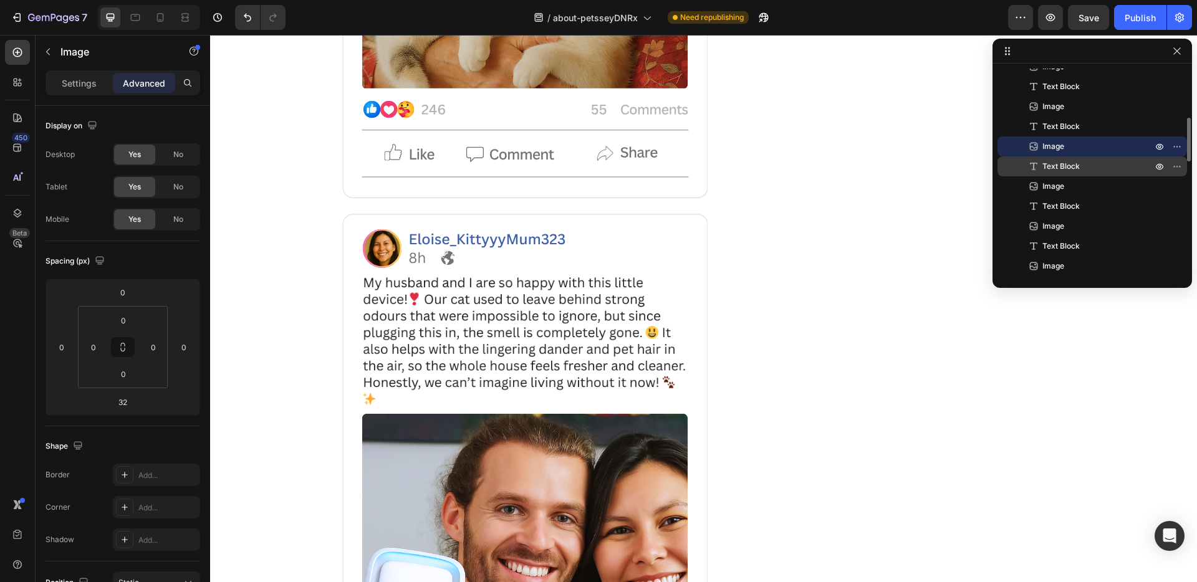
click at [1073, 173] on div "Text Block" at bounding box center [1092, 166] width 180 height 20
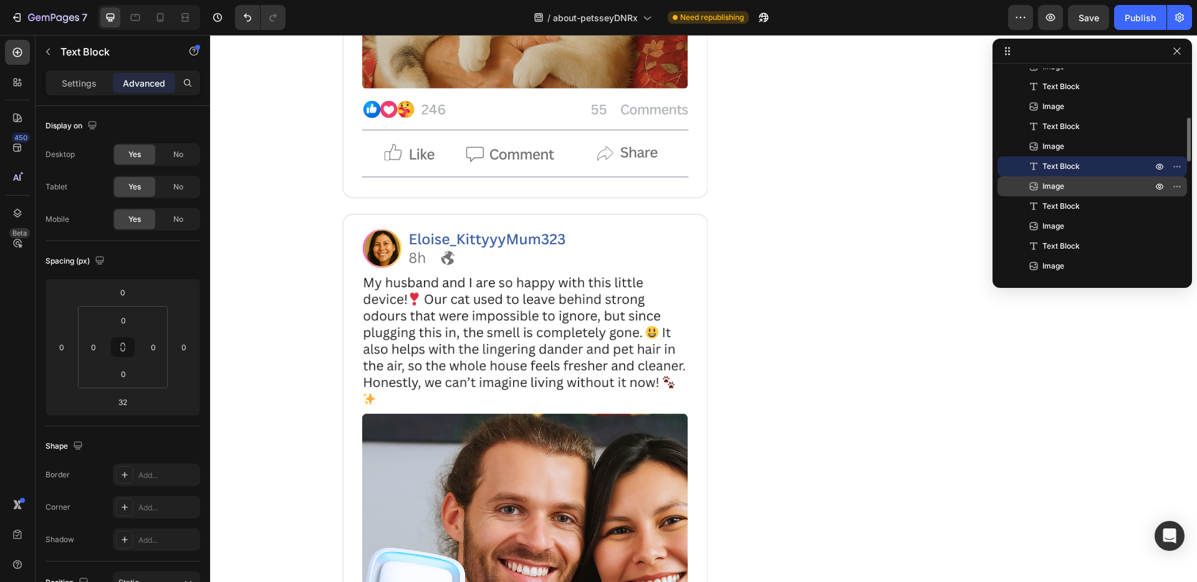
click at [1073, 186] on p "Image" at bounding box center [1083, 186] width 112 height 12
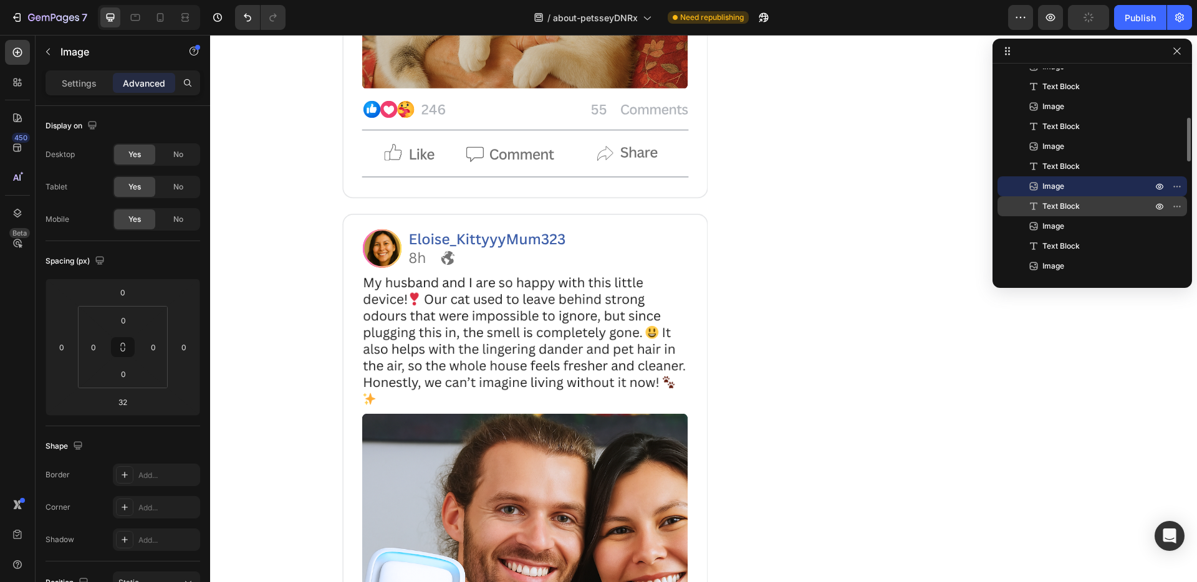
click at [1078, 208] on span "Text Block" at bounding box center [1060, 206] width 37 height 12
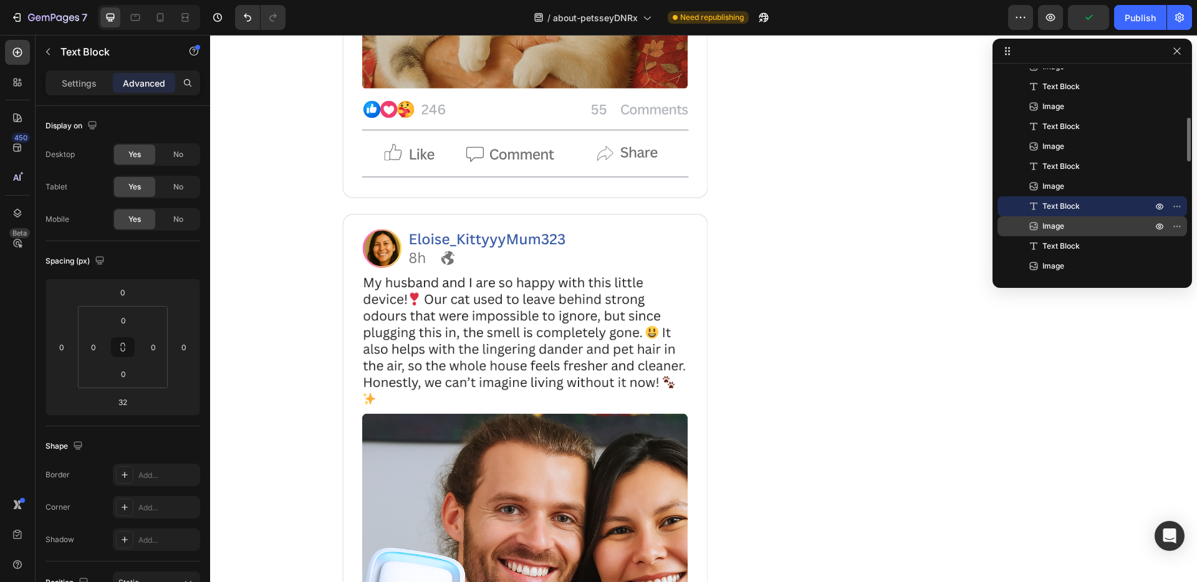
click at [1074, 221] on p "Image" at bounding box center [1083, 226] width 112 height 12
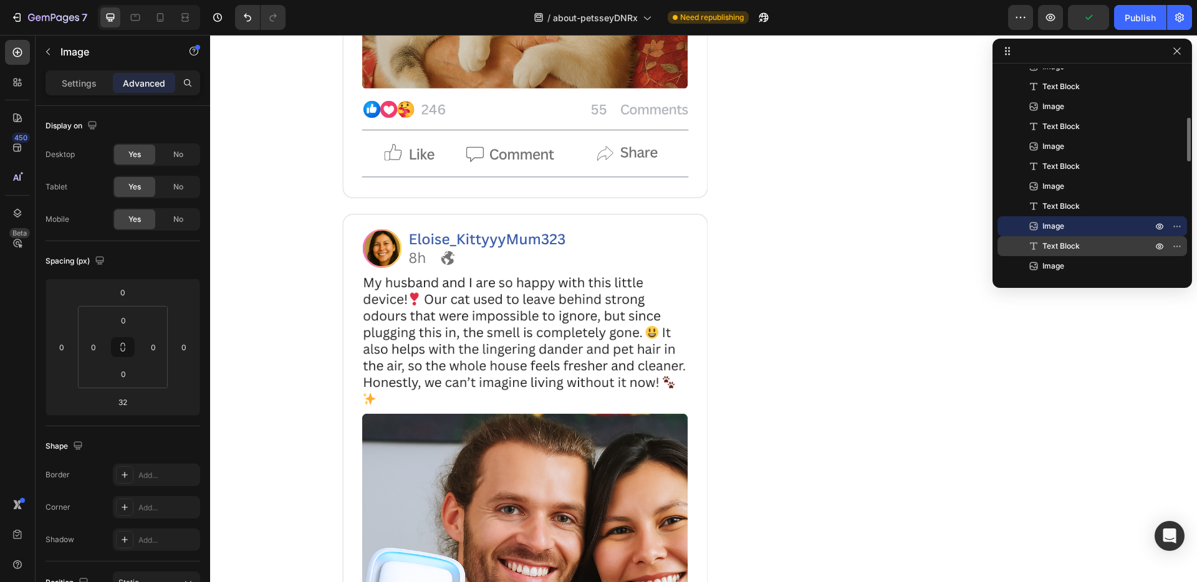
click at [1070, 242] on span "Text Block" at bounding box center [1060, 246] width 37 height 12
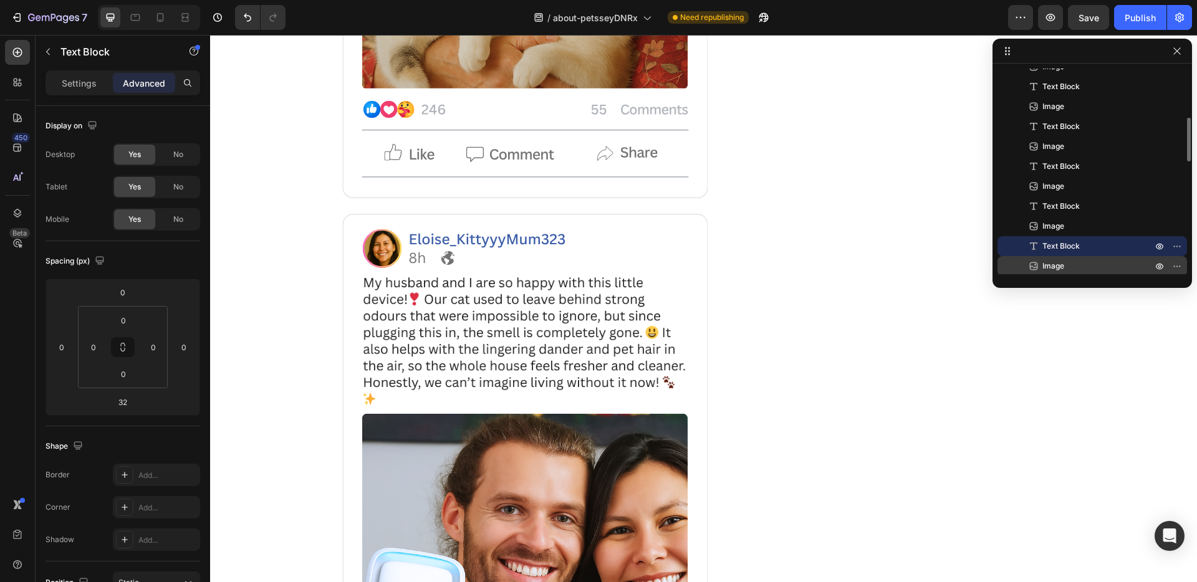
click at [1063, 260] on span "Image" at bounding box center [1053, 266] width 22 height 12
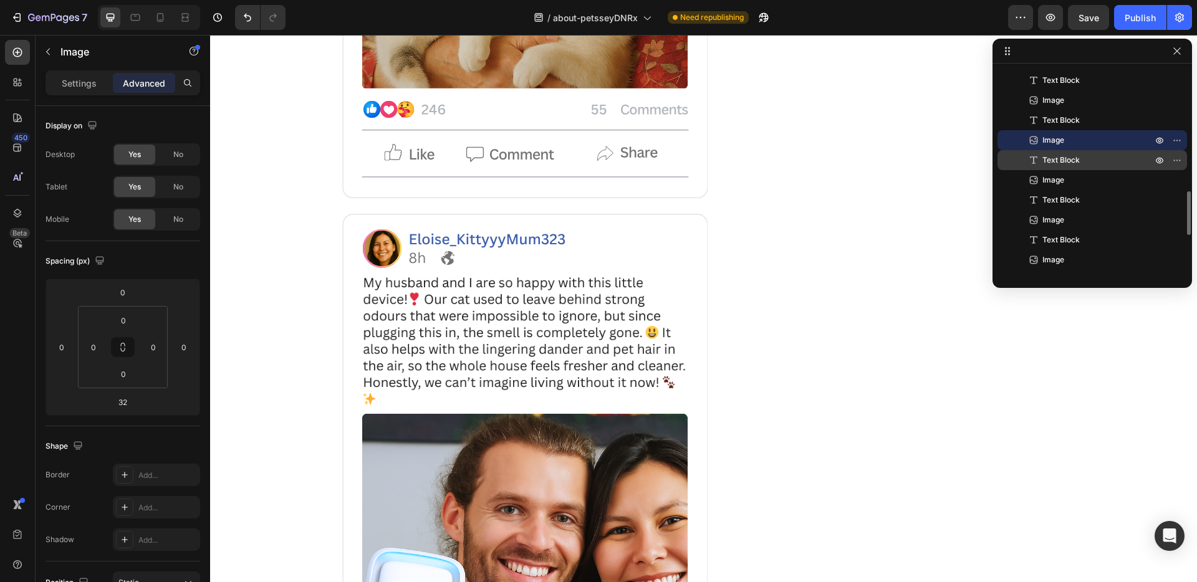
scroll to position [395, 0]
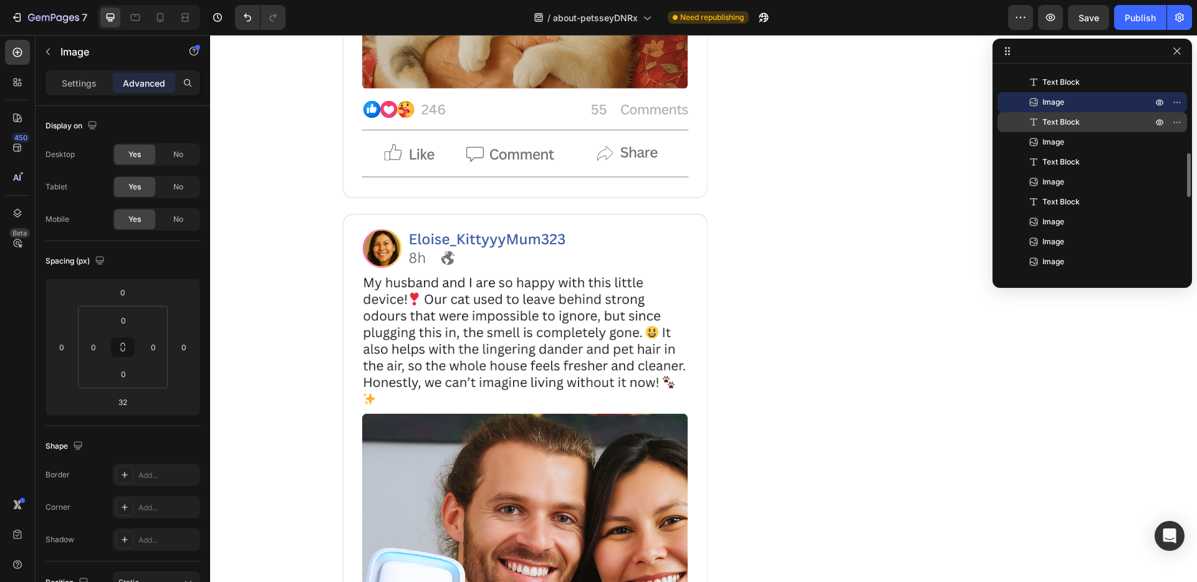
click at [1062, 124] on span "Text Block" at bounding box center [1060, 122] width 37 height 12
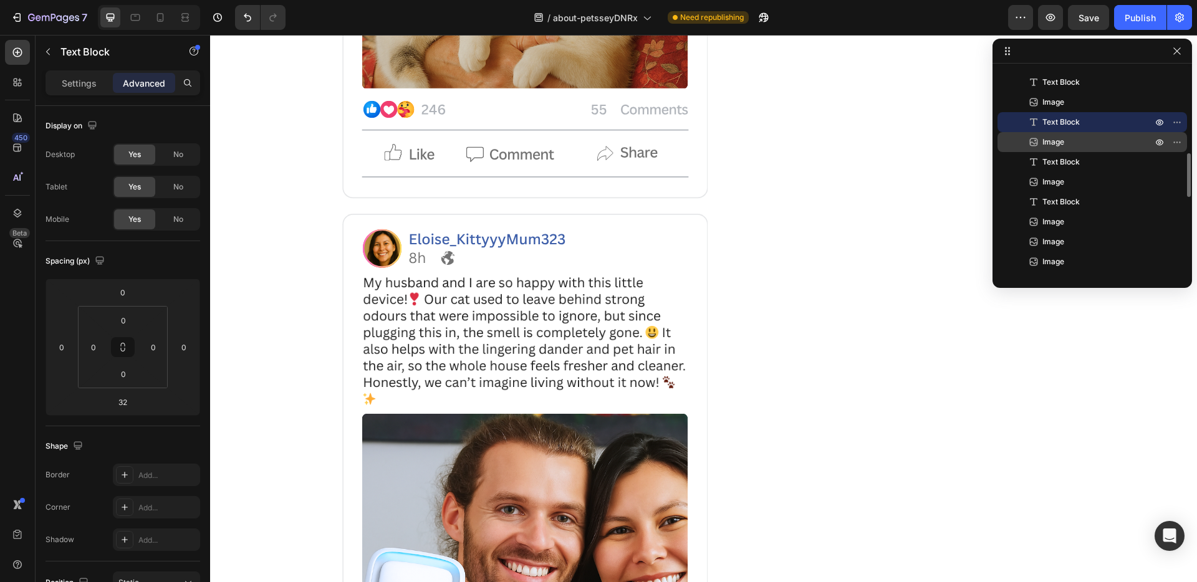
click at [1062, 140] on span "Image" at bounding box center [1053, 142] width 22 height 12
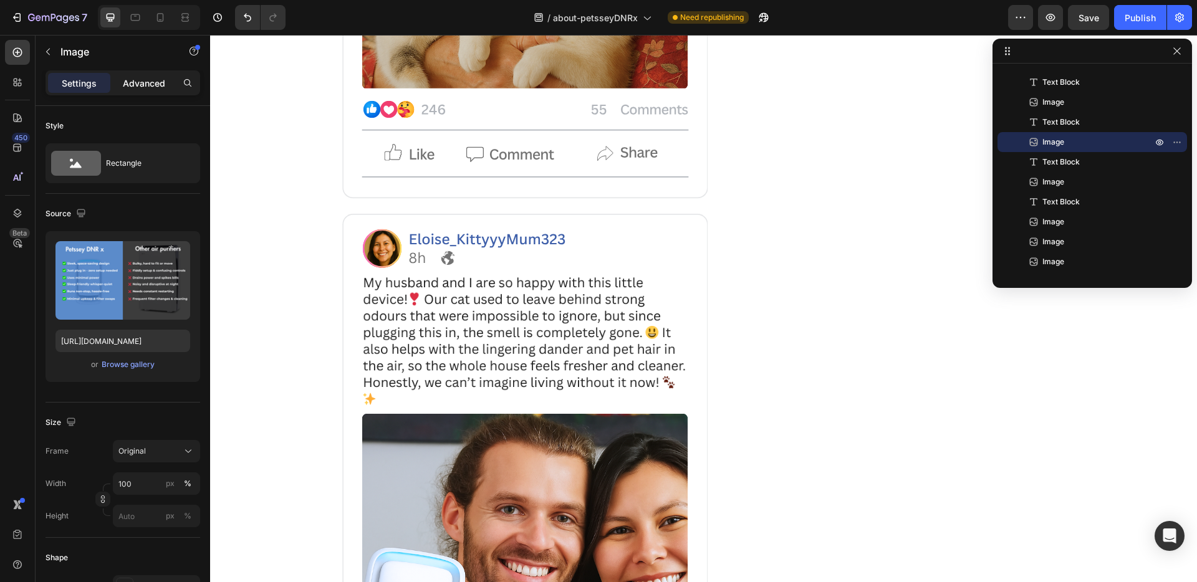
click at [128, 77] on p "Advanced" at bounding box center [144, 83] width 42 height 13
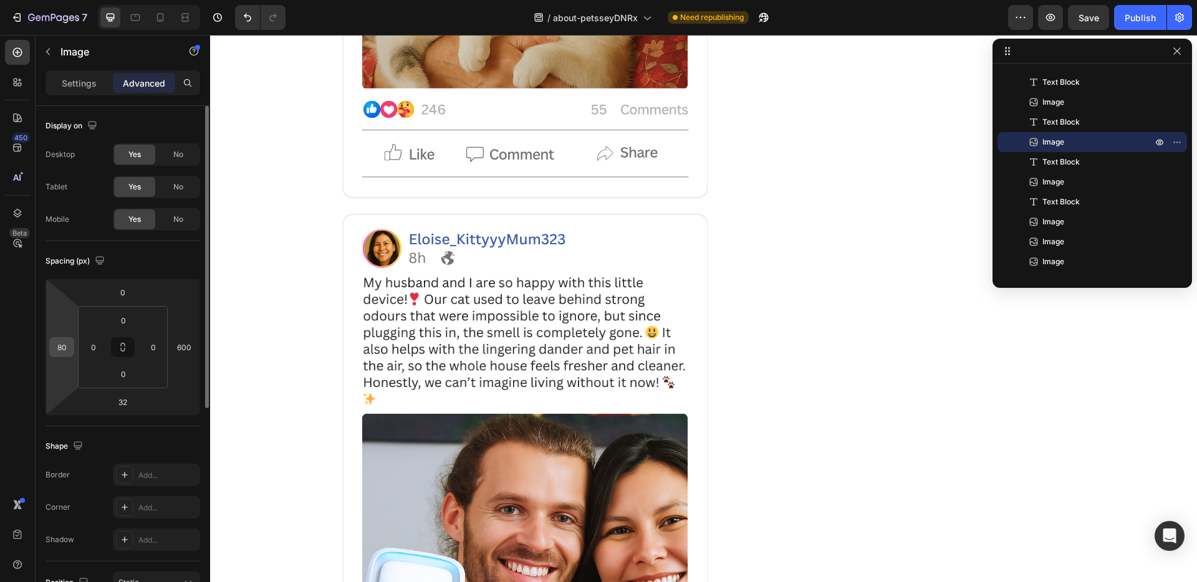
click at [61, 0] on html "7 / about-petsseyDNRx Need republishing Preview Save Publish 450 Beta Sections(…" at bounding box center [598, 0] width 1197 height 0
click at [62, 347] on input "80" at bounding box center [61, 347] width 19 height 19
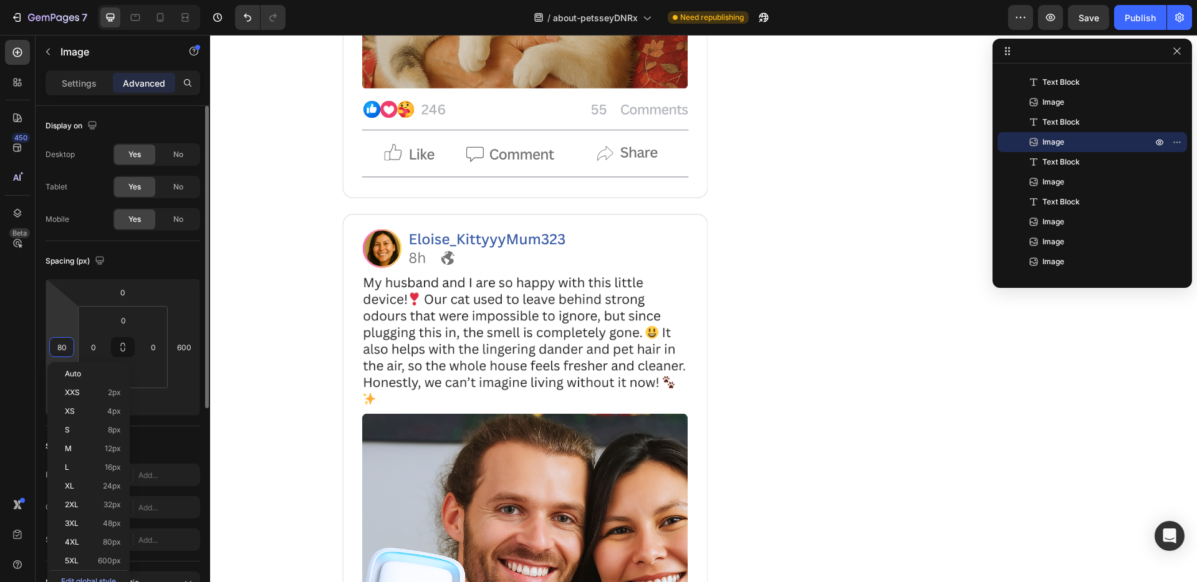
click at [62, 345] on input "80" at bounding box center [61, 347] width 19 height 19
click at [55, 347] on input "80" at bounding box center [61, 347] width 19 height 19
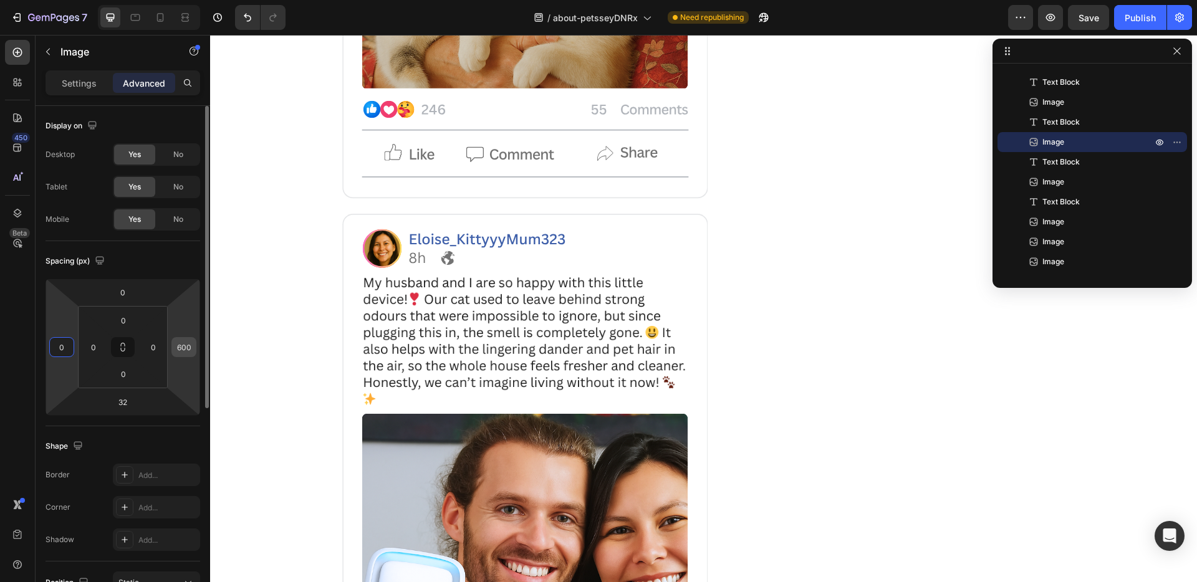
type input "0"
click at [179, 348] on input "600" at bounding box center [184, 347] width 19 height 19
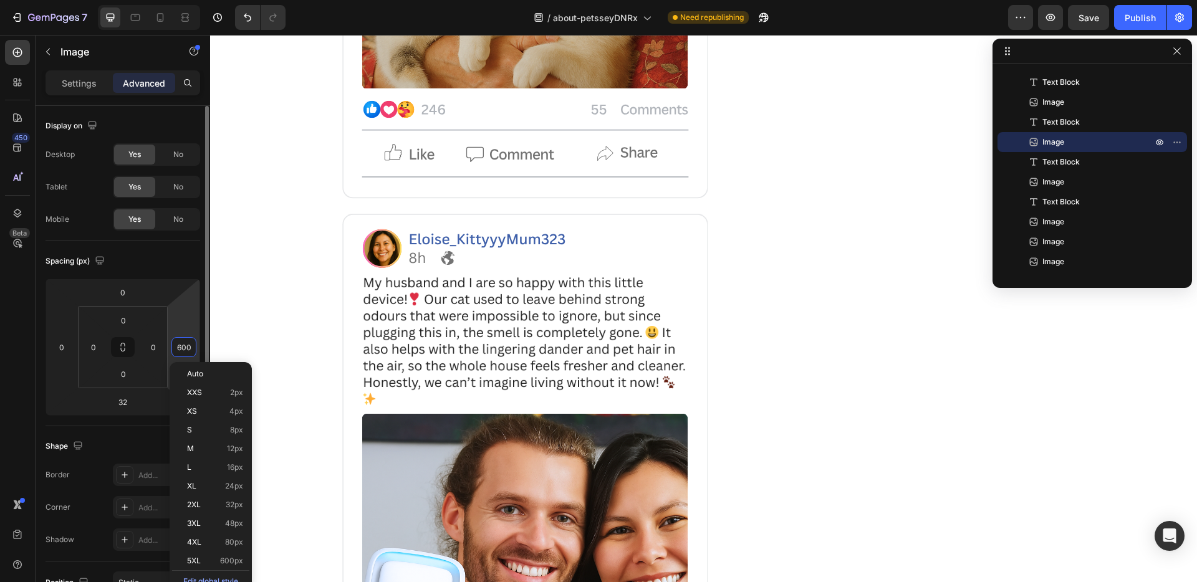
type input "0"
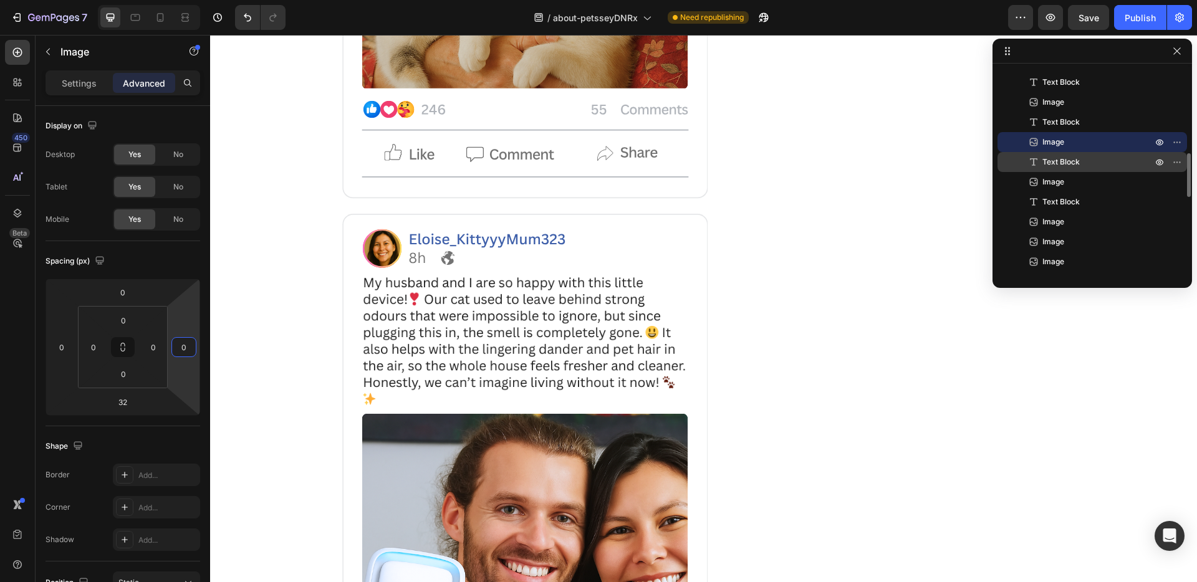
click at [1065, 163] on span "Text Block" at bounding box center [1060, 162] width 37 height 12
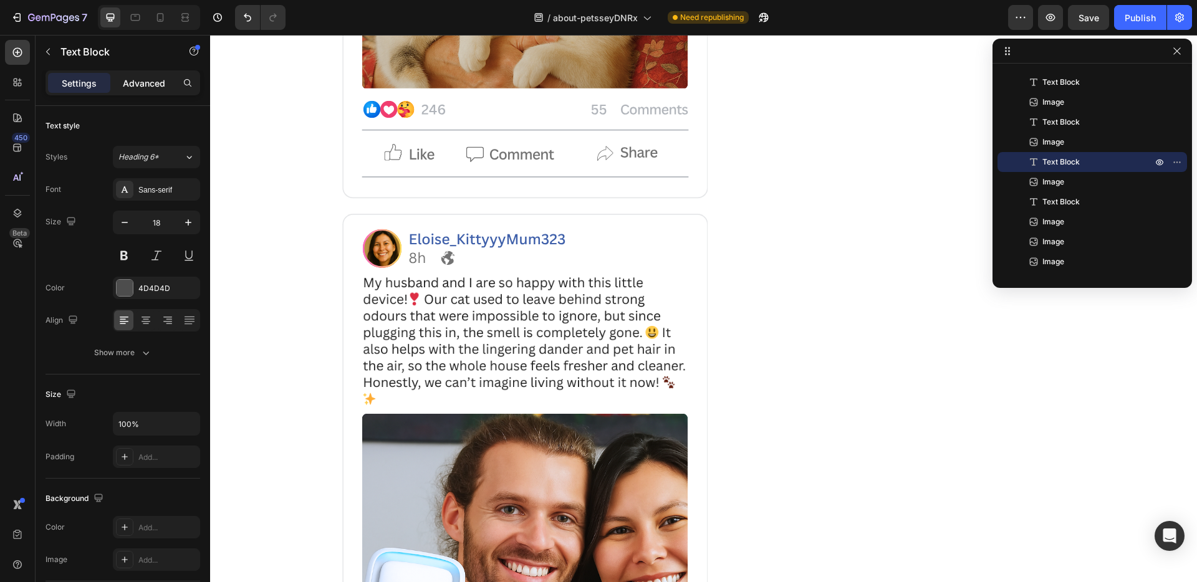
click at [138, 92] on div "Advanced" at bounding box center [144, 83] width 62 height 20
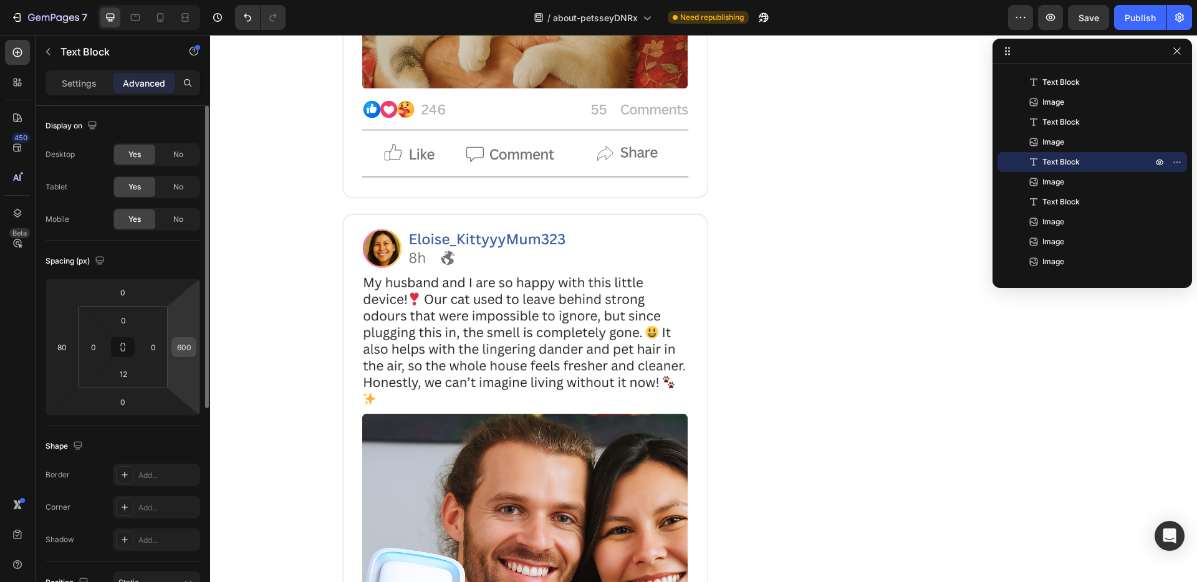
click at [188, 348] on input "600" at bounding box center [184, 347] width 19 height 19
type input "0"
click at [67, 350] on input "80" at bounding box center [61, 347] width 19 height 19
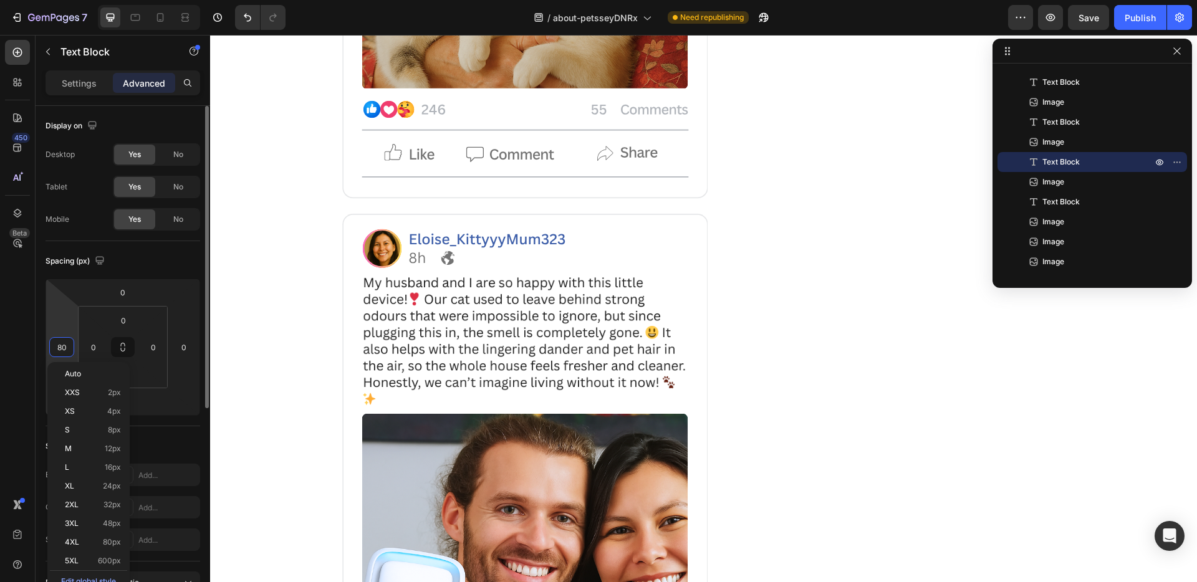
type input "0"
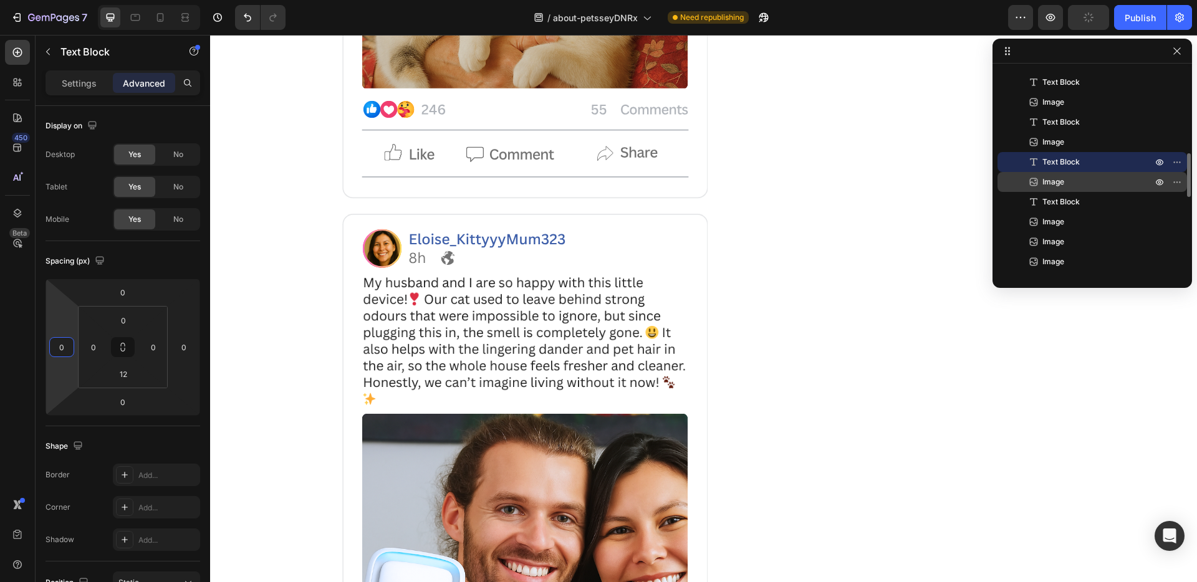
click at [1068, 185] on p "Image" at bounding box center [1083, 182] width 112 height 12
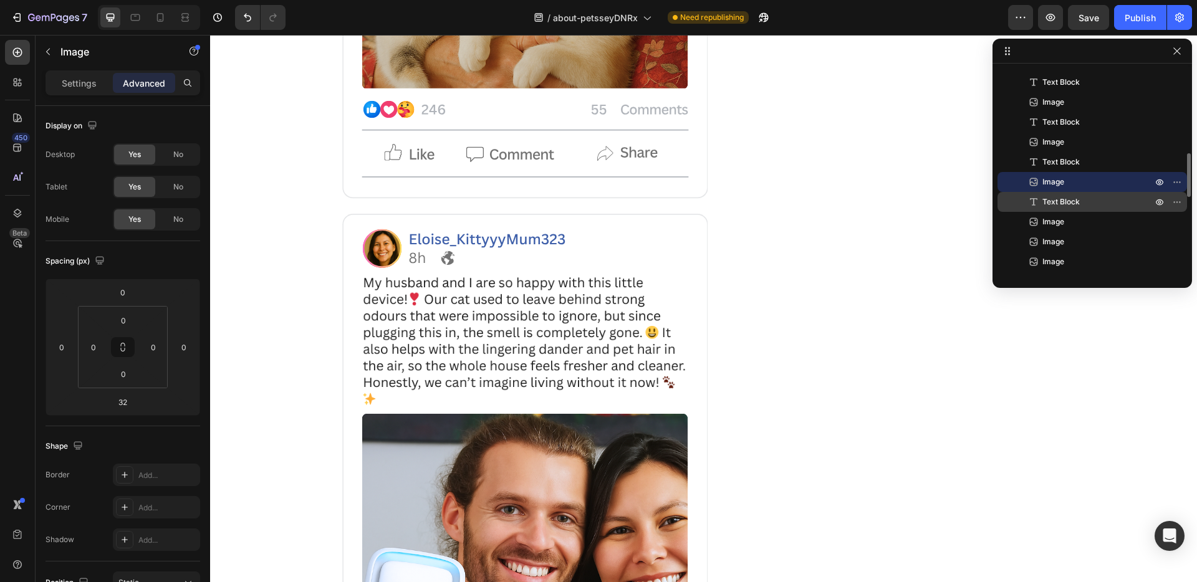
click at [1077, 203] on span "Text Block" at bounding box center [1060, 202] width 37 height 12
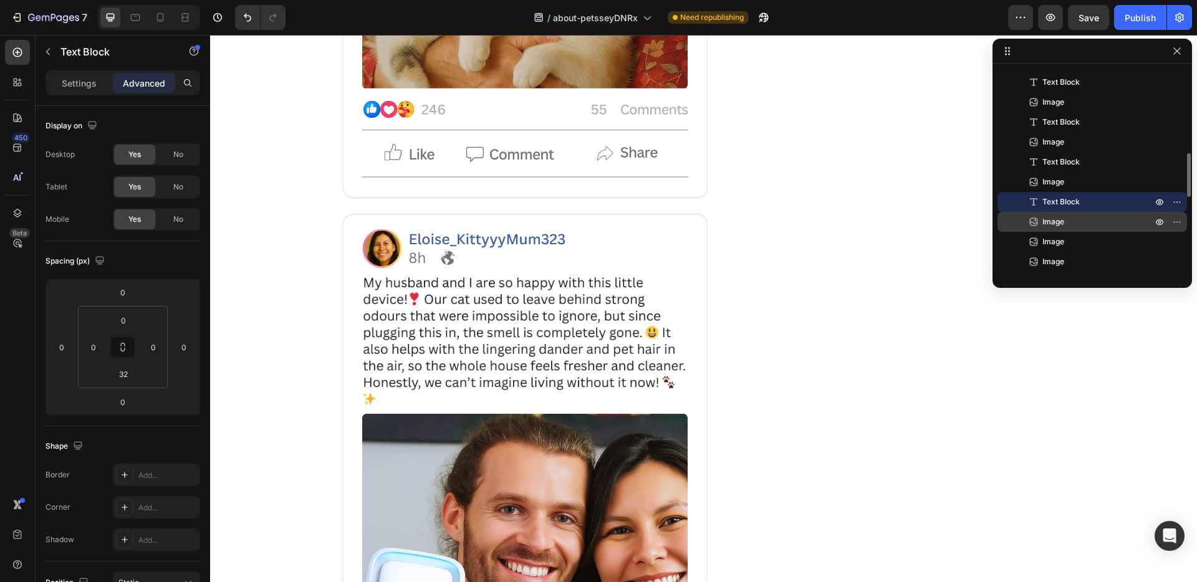
click at [1073, 218] on p "Image" at bounding box center [1083, 222] width 112 height 12
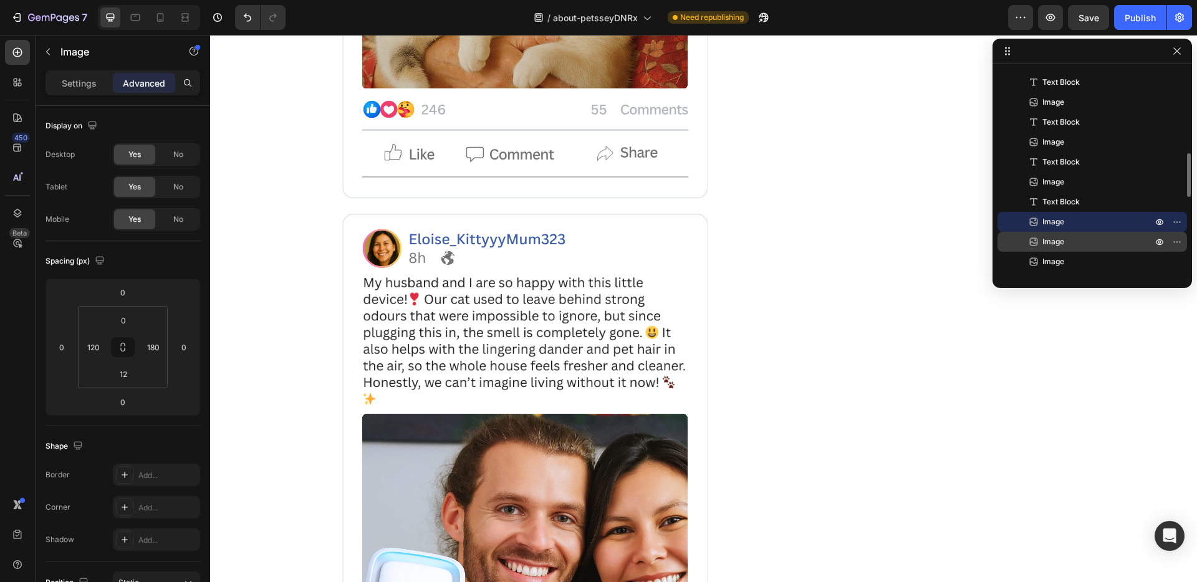
click at [1054, 241] on span "Image" at bounding box center [1053, 242] width 22 height 12
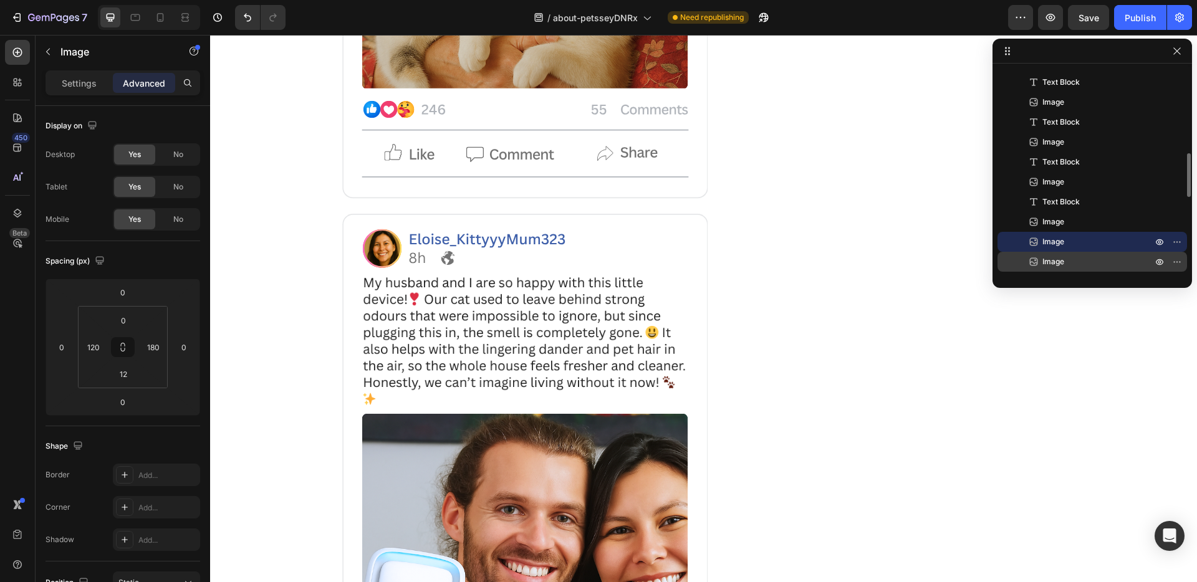
click at [1054, 259] on span "Image" at bounding box center [1053, 262] width 22 height 12
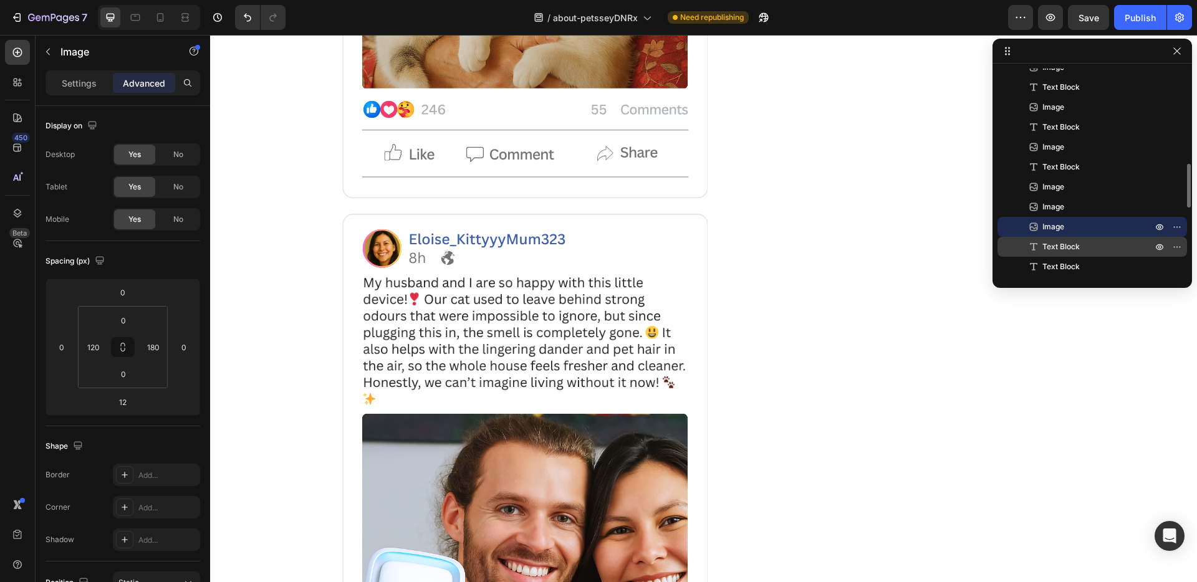
scroll to position [433, 0]
click at [1061, 244] on span "Text Block" at bounding box center [1060, 244] width 37 height 12
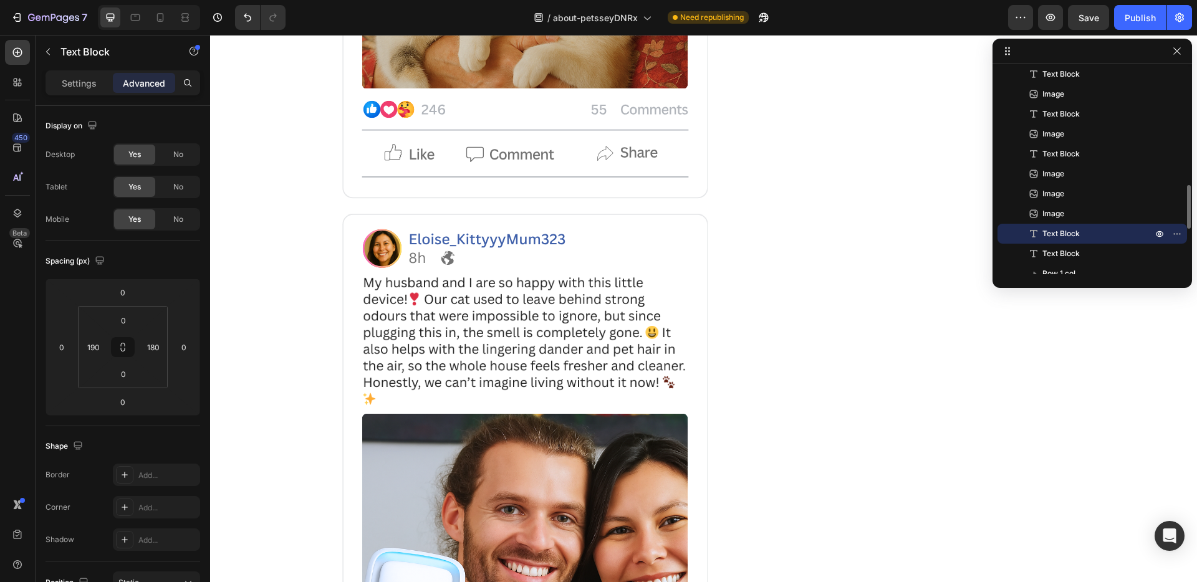
scroll to position [461, 0]
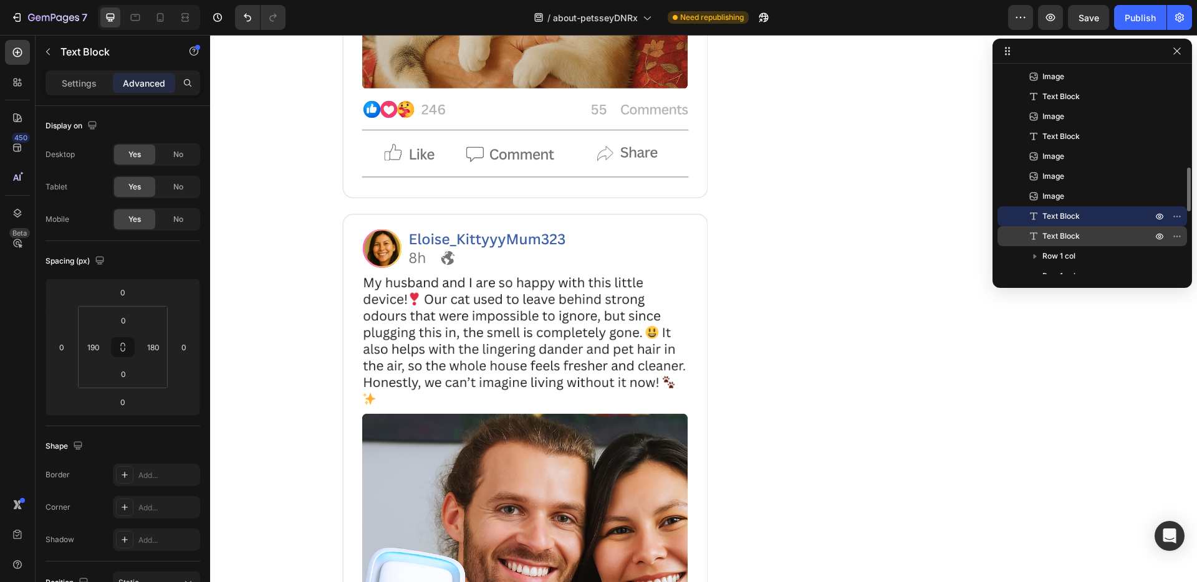
click at [1061, 238] on span "Text Block" at bounding box center [1060, 236] width 37 height 12
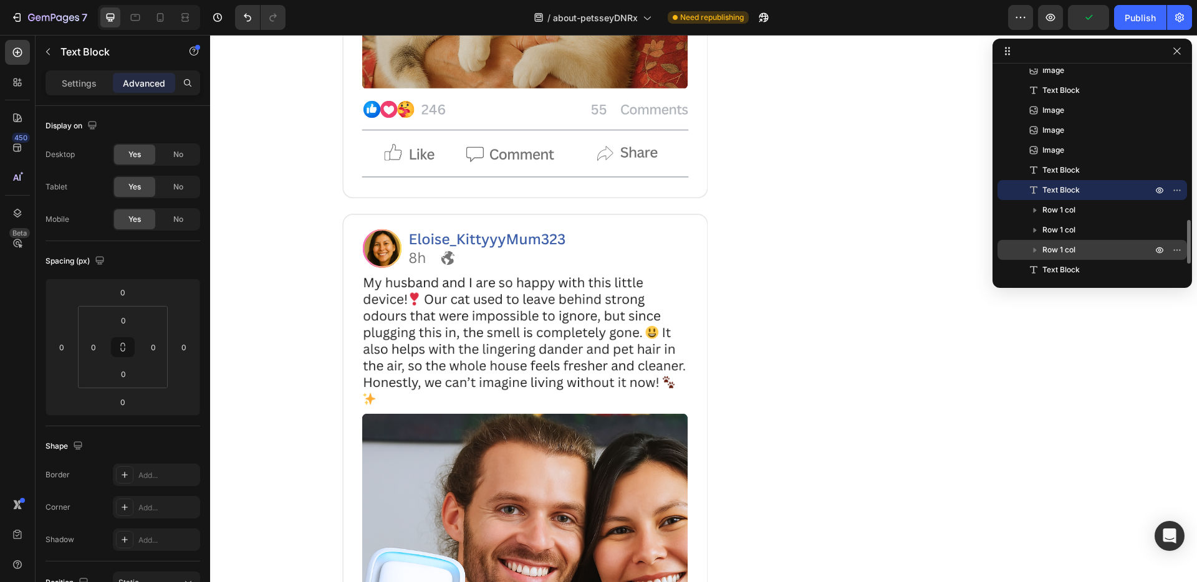
scroll to position [542, 0]
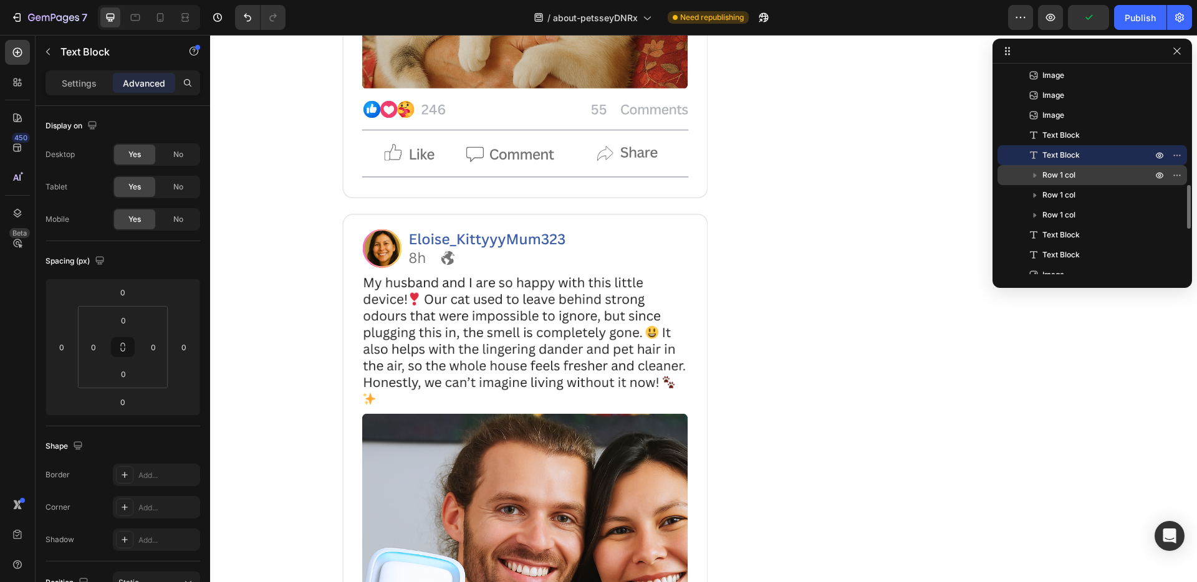
click at [1067, 171] on span "Row 1 col" at bounding box center [1058, 175] width 33 height 12
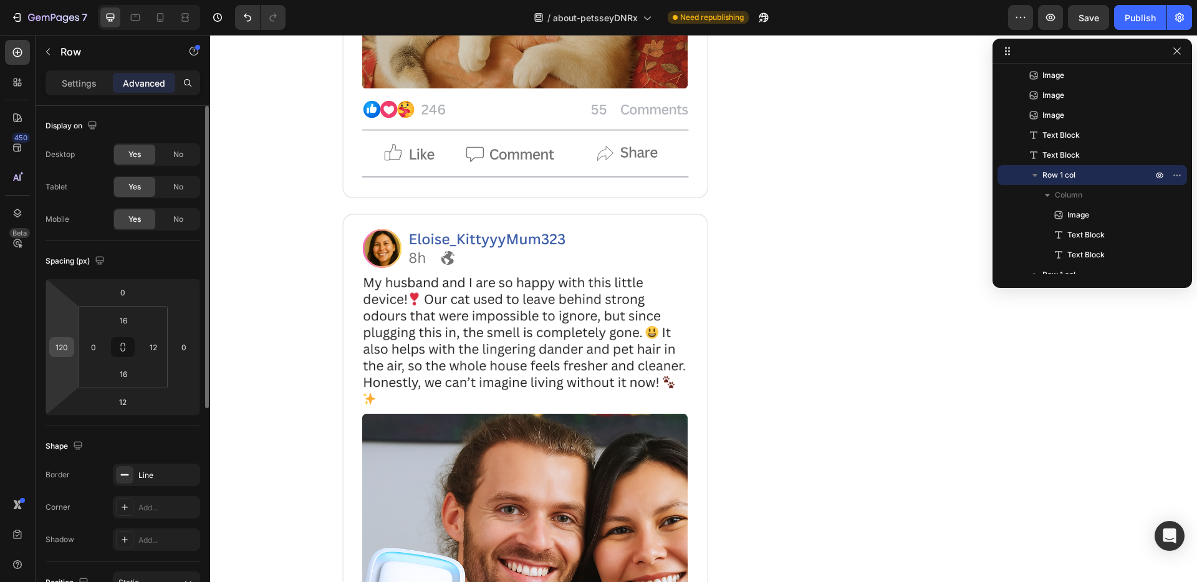
click at [64, 349] on input "120" at bounding box center [61, 347] width 19 height 19
type input "0"
click at [1036, 177] on icon "button" at bounding box center [1035, 175] width 12 height 12
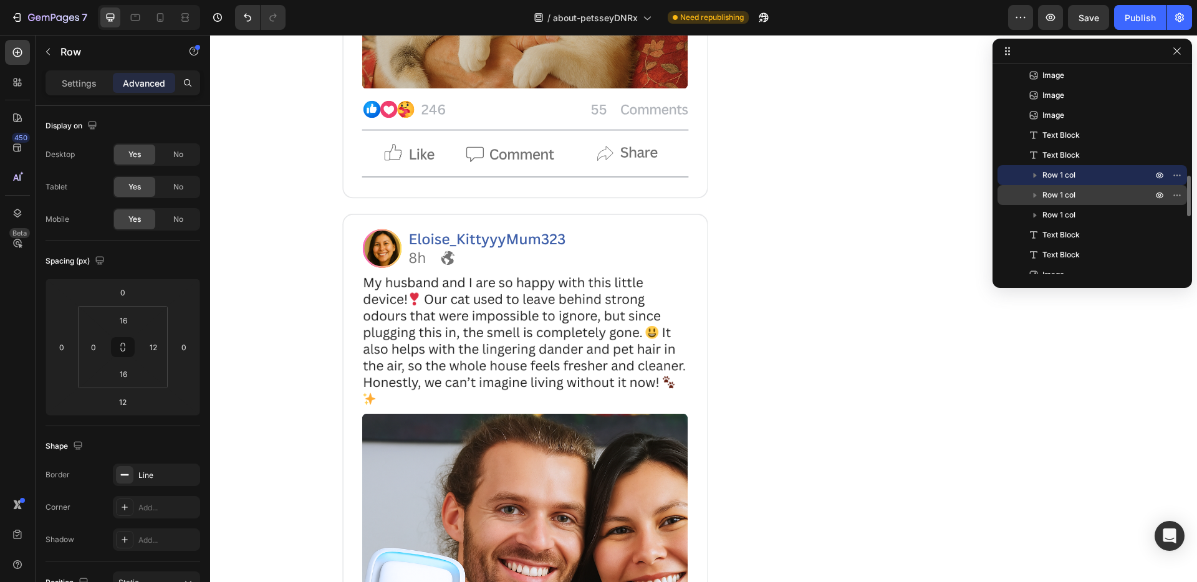
click at [1045, 193] on span "Row 1 col" at bounding box center [1058, 195] width 33 height 12
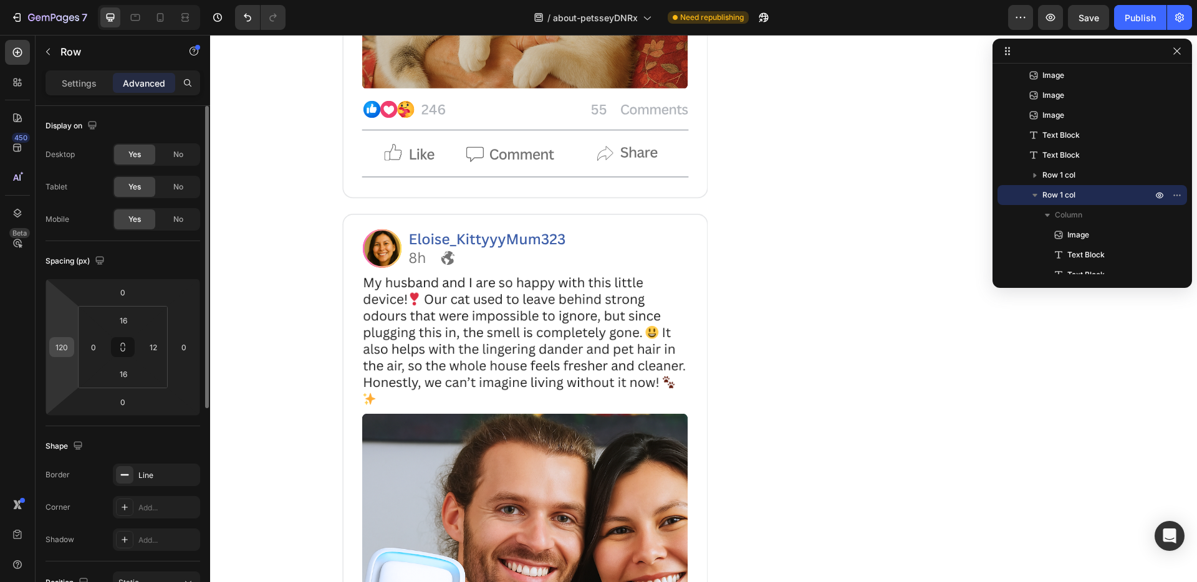
click at [68, 351] on input "120" at bounding box center [61, 347] width 19 height 19
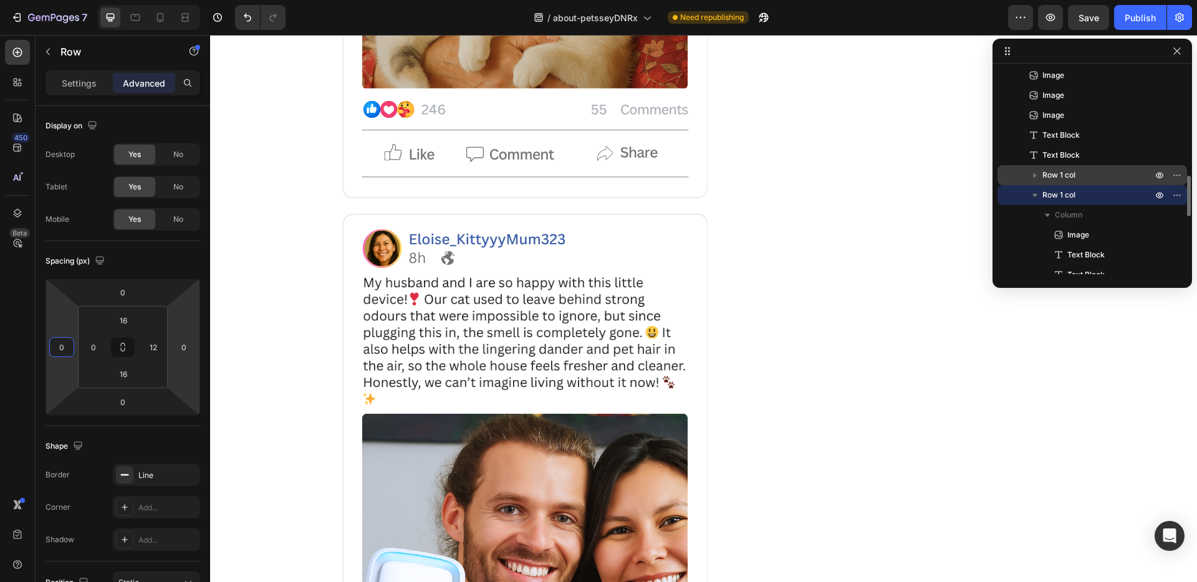
type input "0"
click at [1035, 177] on icon "button" at bounding box center [1035, 175] width 12 height 12
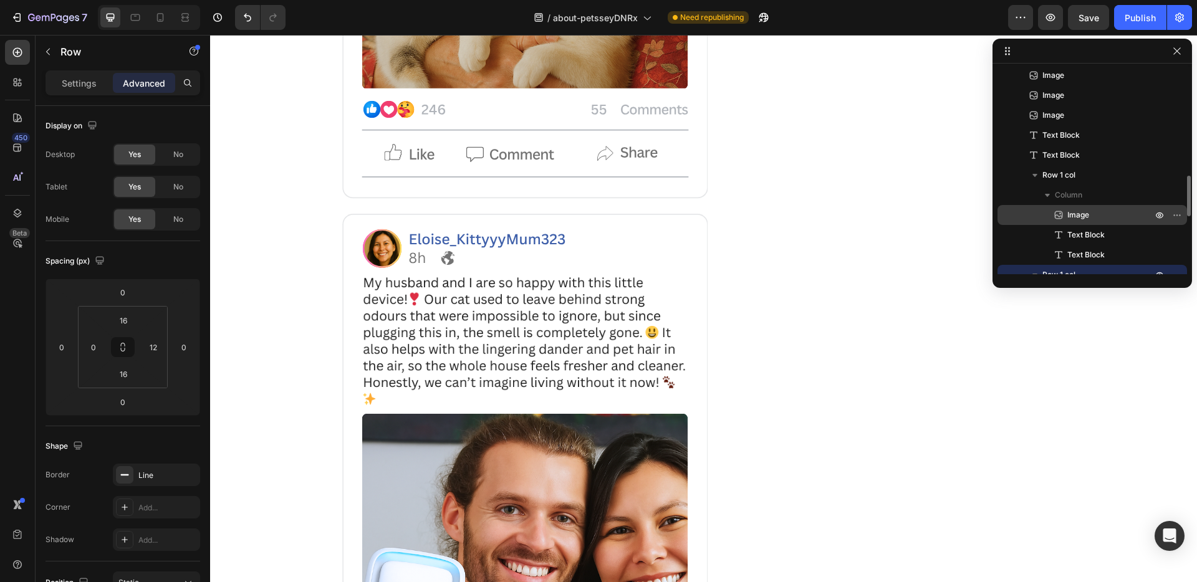
click at [1073, 214] on span "Image" at bounding box center [1078, 215] width 22 height 12
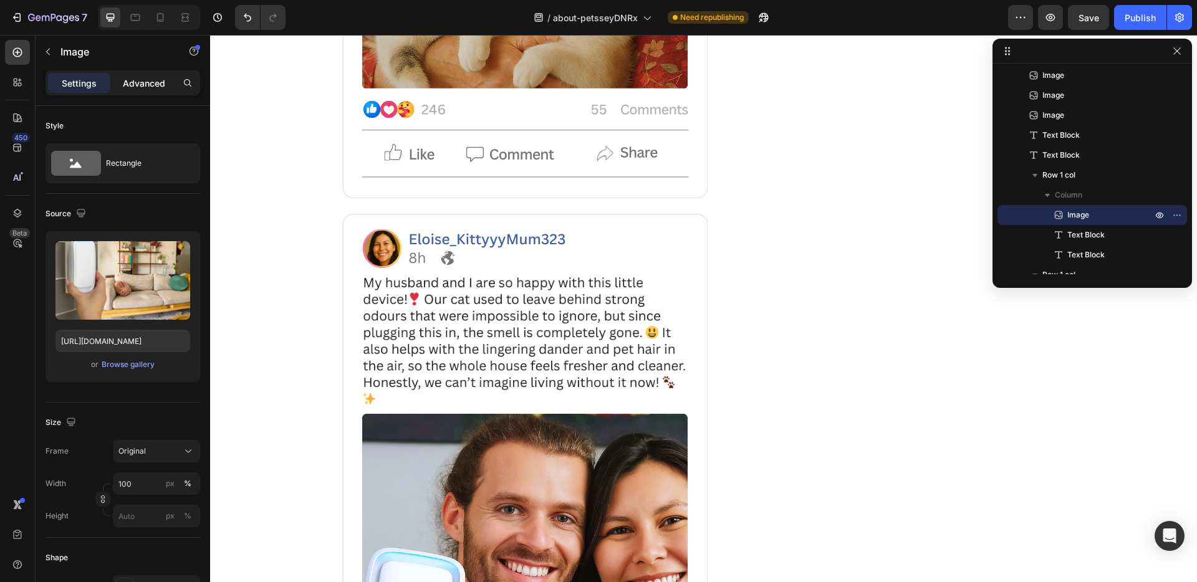
click at [133, 77] on p "Advanced" at bounding box center [144, 83] width 42 height 13
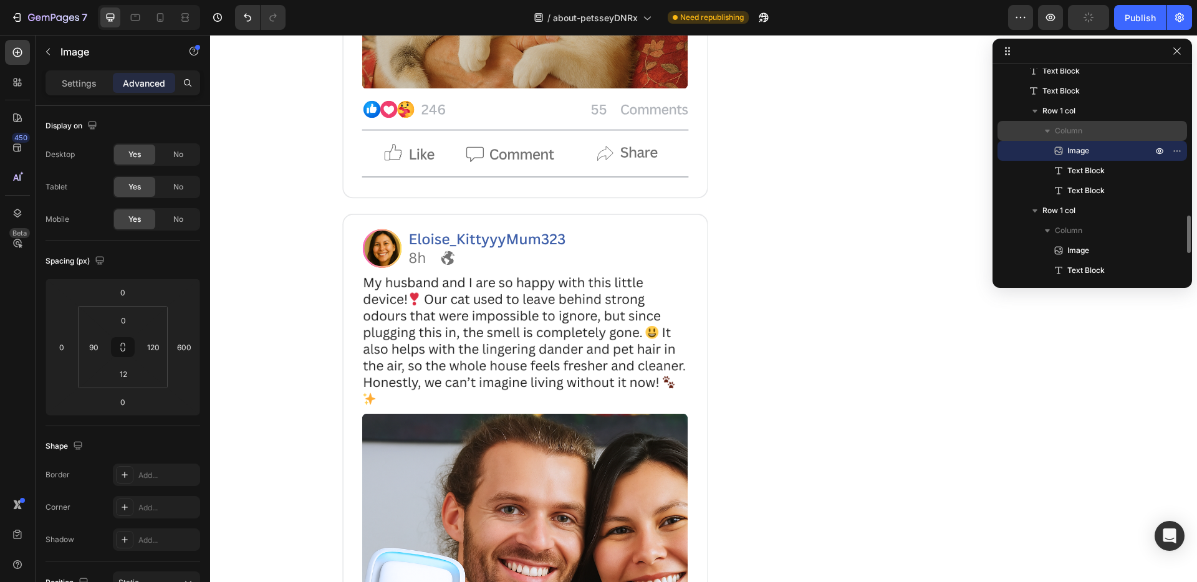
scroll to position [636, 0]
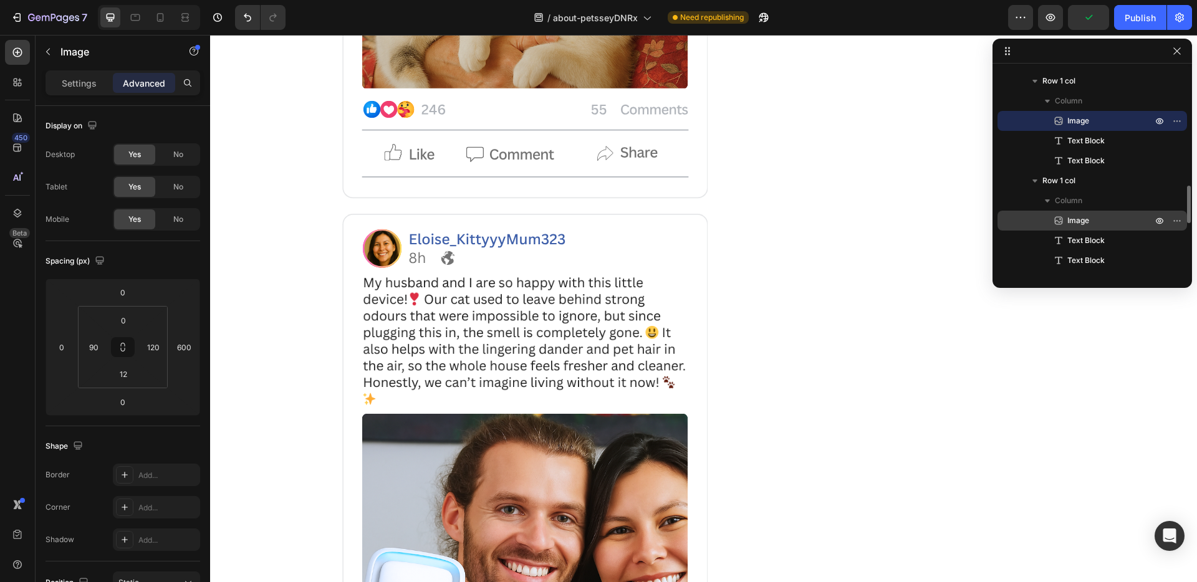
click at [1079, 213] on div "Image" at bounding box center [1092, 221] width 180 height 20
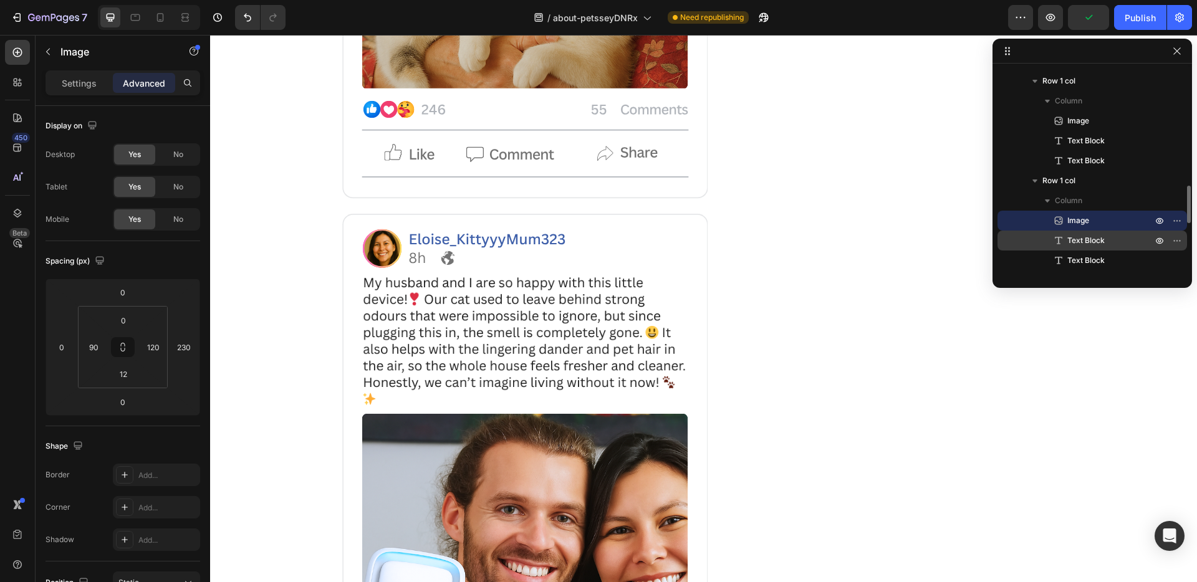
click at [1083, 239] on span "Text Block" at bounding box center [1085, 240] width 37 height 12
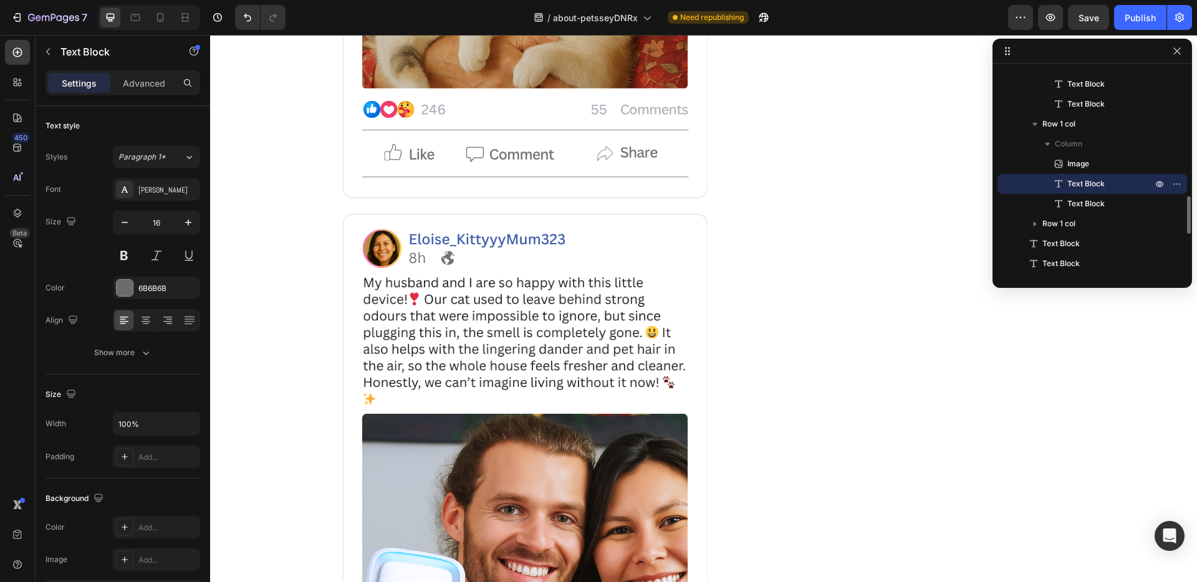
scroll to position [695, 0]
click at [1079, 226] on p "Row 1 col" at bounding box center [1098, 221] width 112 height 12
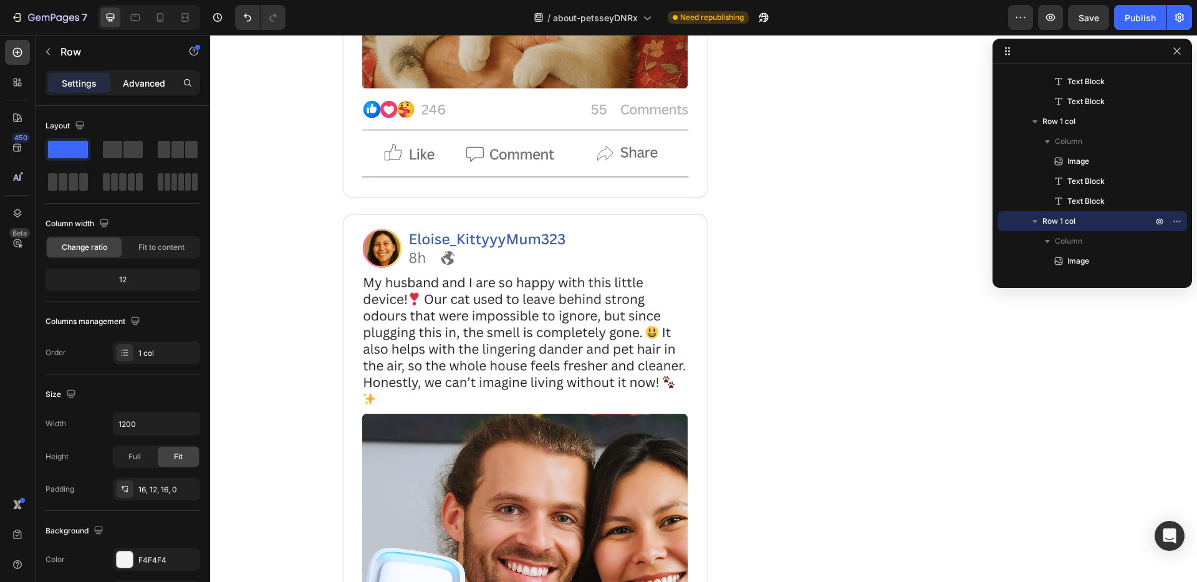
click at [148, 90] on div "Advanced" at bounding box center [144, 83] width 62 height 20
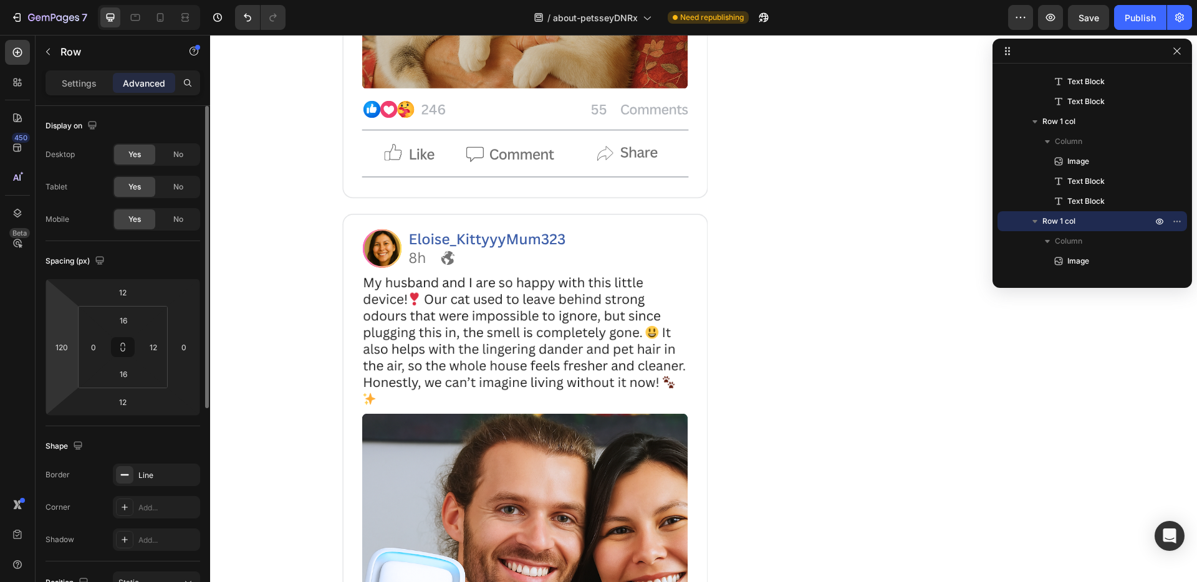
click at [69, 0] on html "7 / about-petsseyDNRx Need republishing Preview Save Publish 450 Beta Sections(…" at bounding box center [598, 0] width 1197 height 0
click at [64, 342] on input "120" at bounding box center [61, 347] width 19 height 19
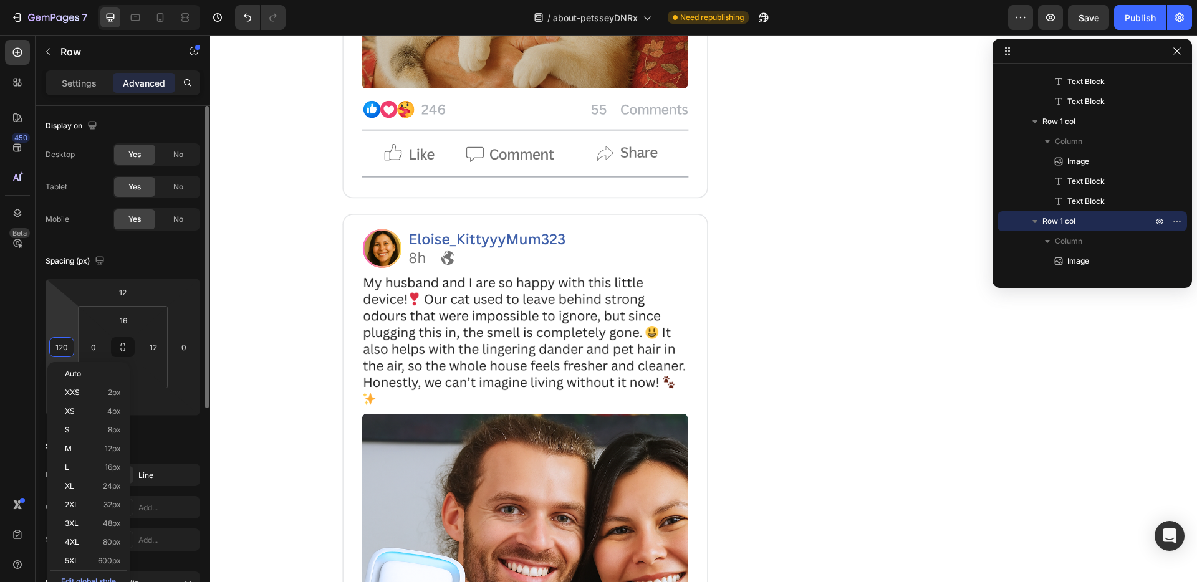
click at [64, 342] on input "120" at bounding box center [61, 347] width 19 height 19
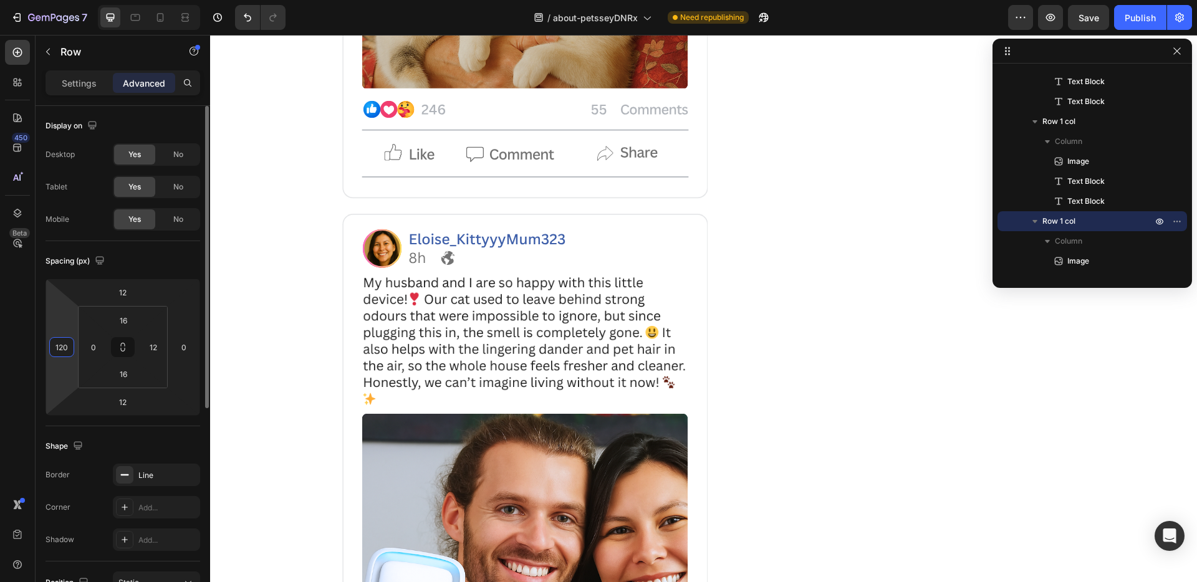
type input "0"
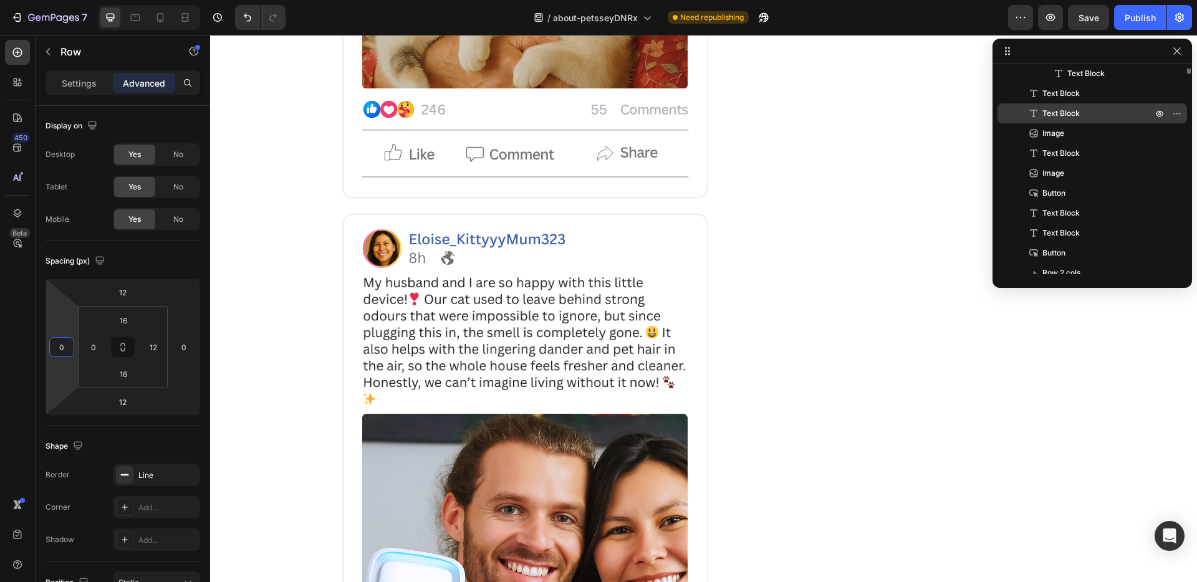
scroll to position [762, 0]
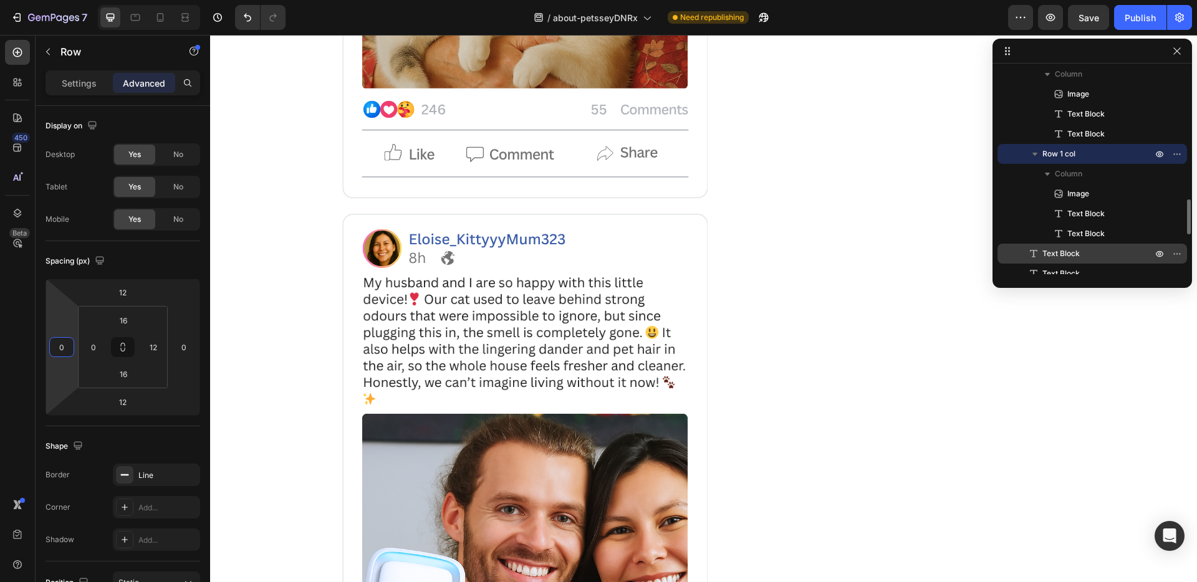
click at [1073, 248] on span "Text Block" at bounding box center [1060, 253] width 37 height 12
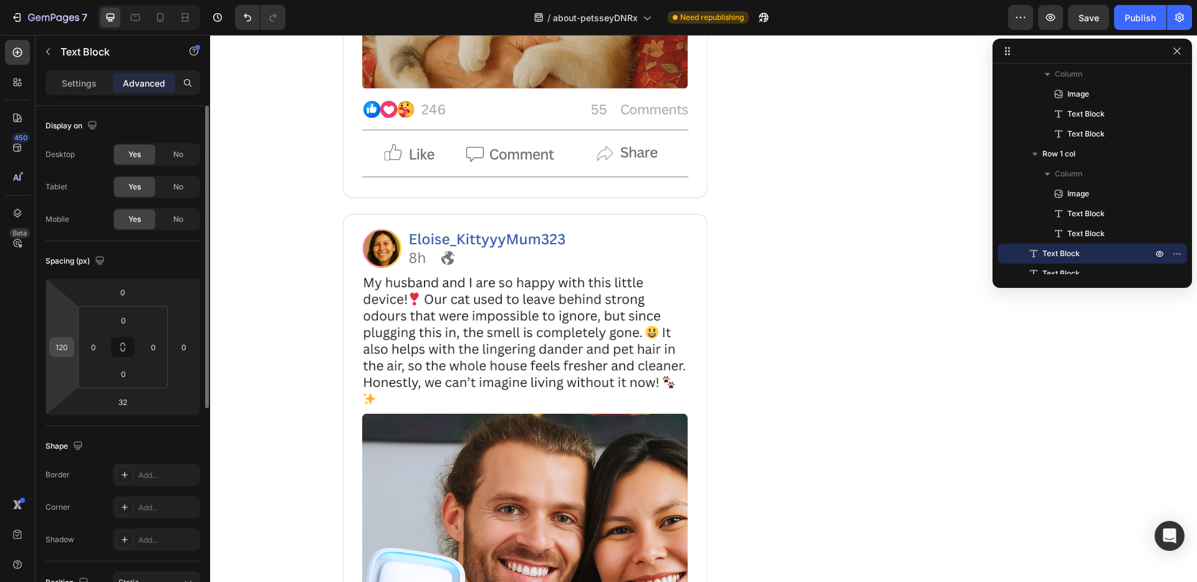
click at [60, 353] on input "120" at bounding box center [61, 347] width 19 height 19
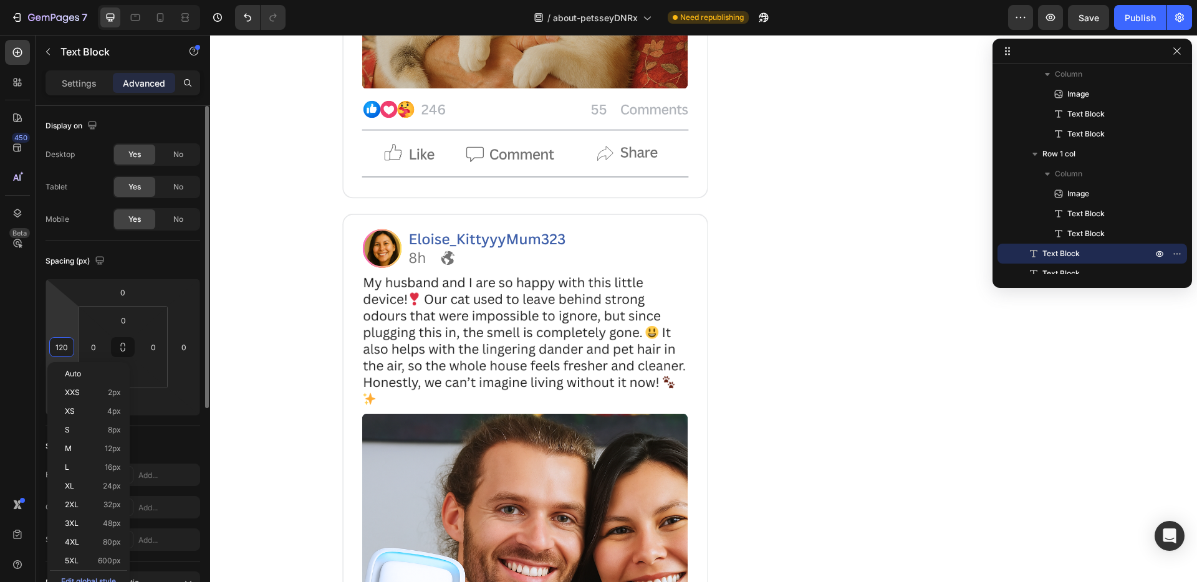
type input "0"
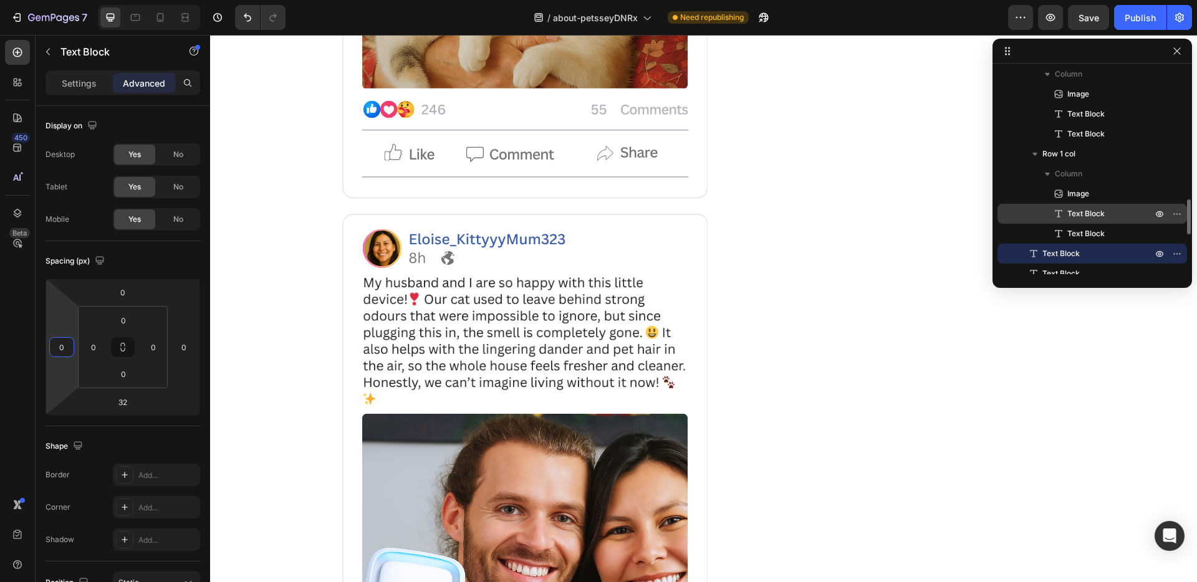
scroll to position [779, 0]
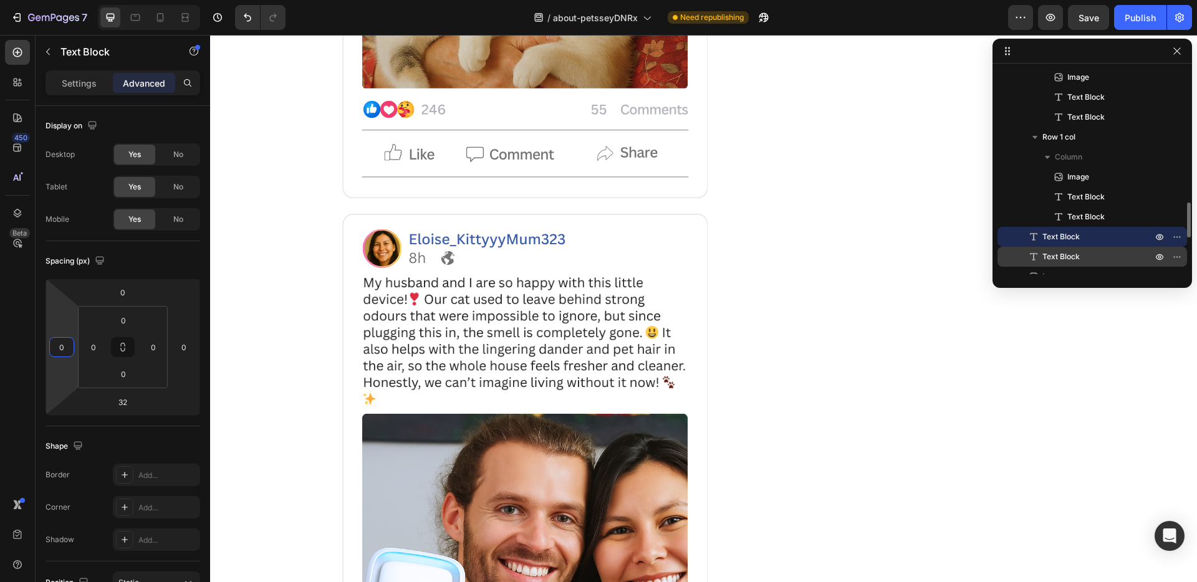
click at [1067, 252] on span "Text Block" at bounding box center [1060, 257] width 37 height 12
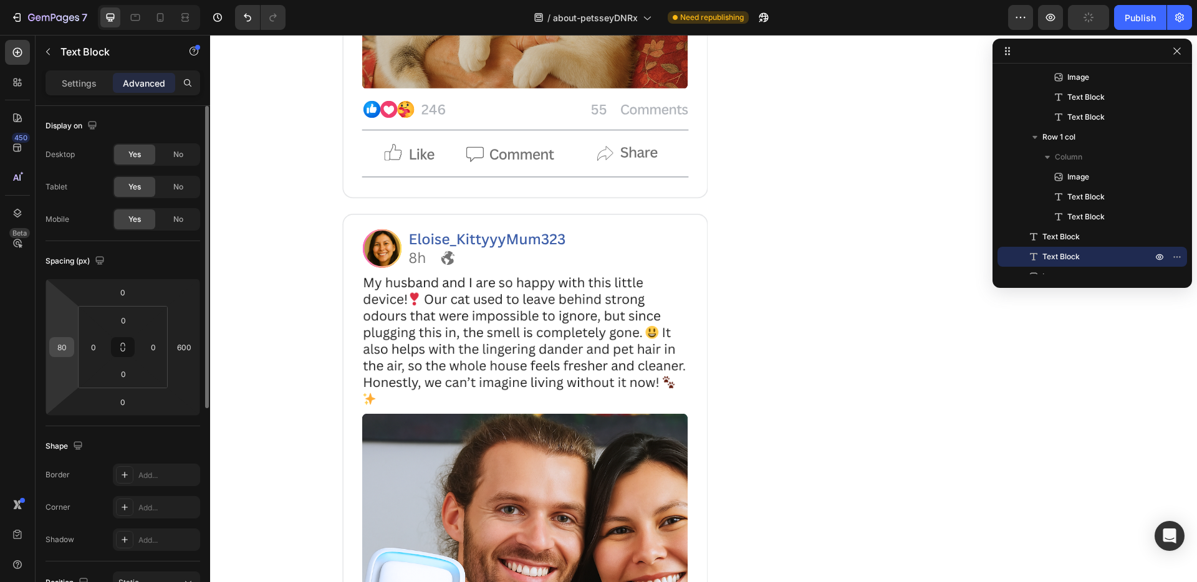
click at [63, 350] on input "80" at bounding box center [61, 347] width 19 height 19
type input "0"
click at [178, 350] on input "600" at bounding box center [184, 347] width 19 height 19
type input "0"
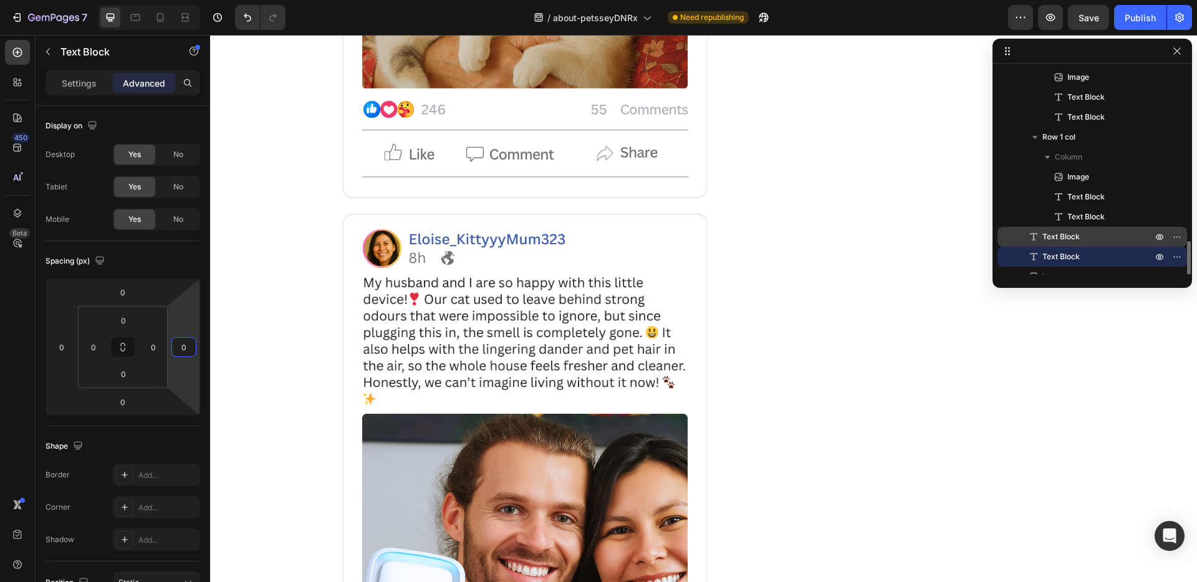
scroll to position [929, 0]
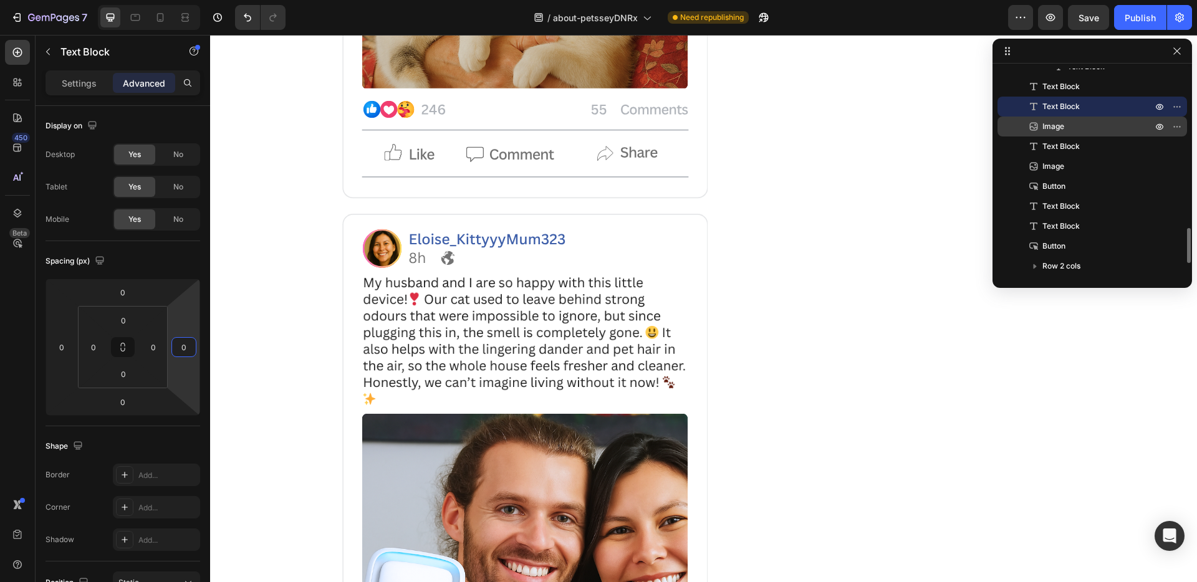
click at [1065, 123] on p "Image" at bounding box center [1083, 126] width 112 height 12
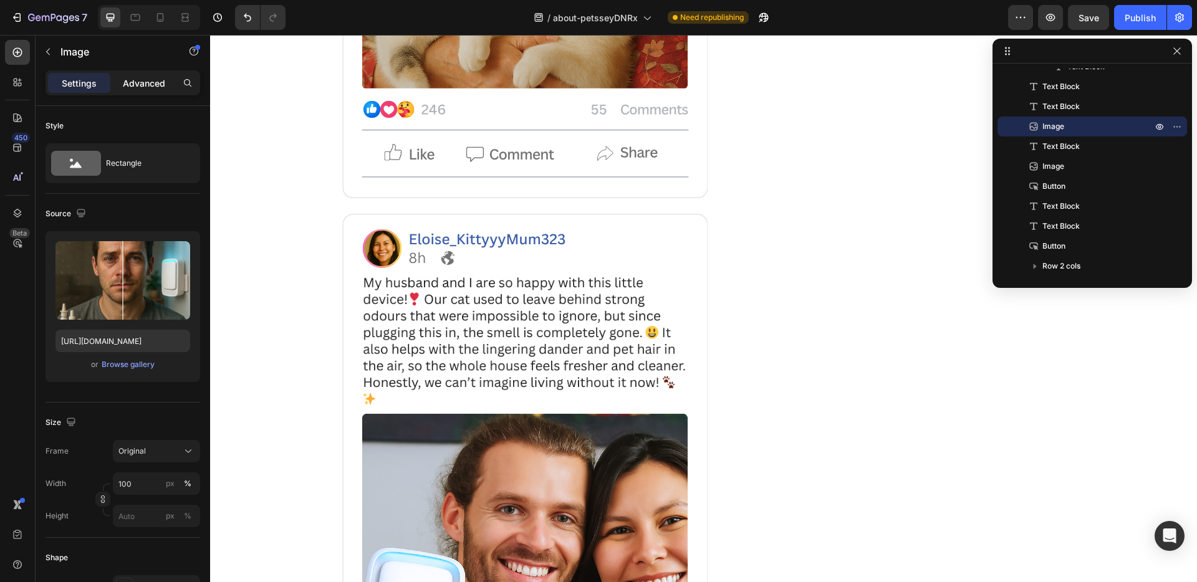
click at [136, 87] on p "Advanced" at bounding box center [144, 83] width 42 height 13
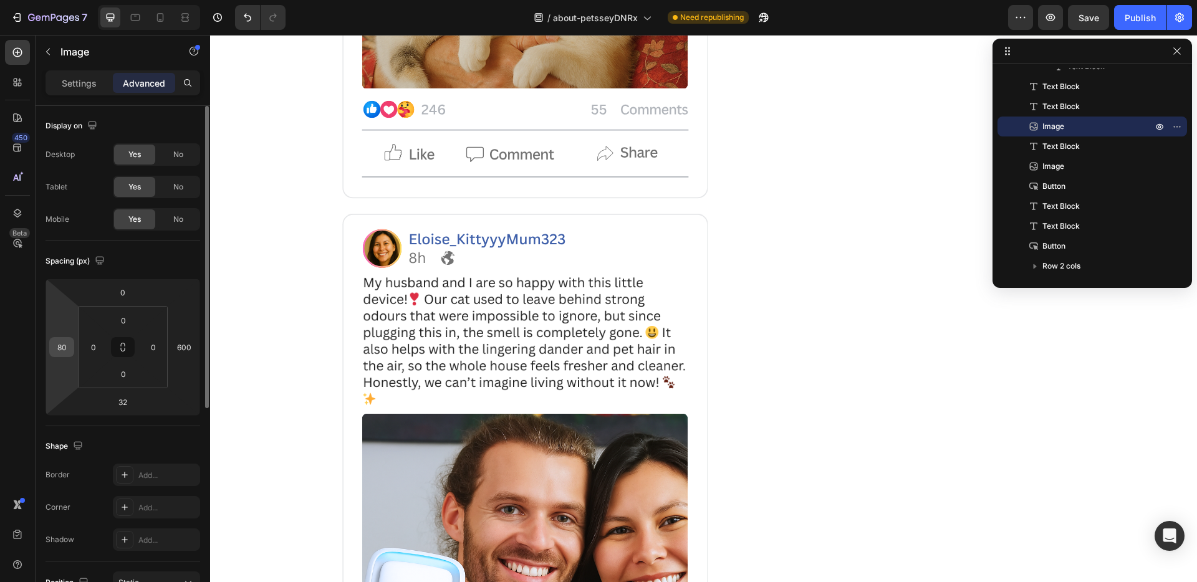
click at [56, 347] on input "80" at bounding box center [61, 347] width 19 height 19
type input "0"
click at [176, 347] on input "600" at bounding box center [184, 347] width 19 height 19
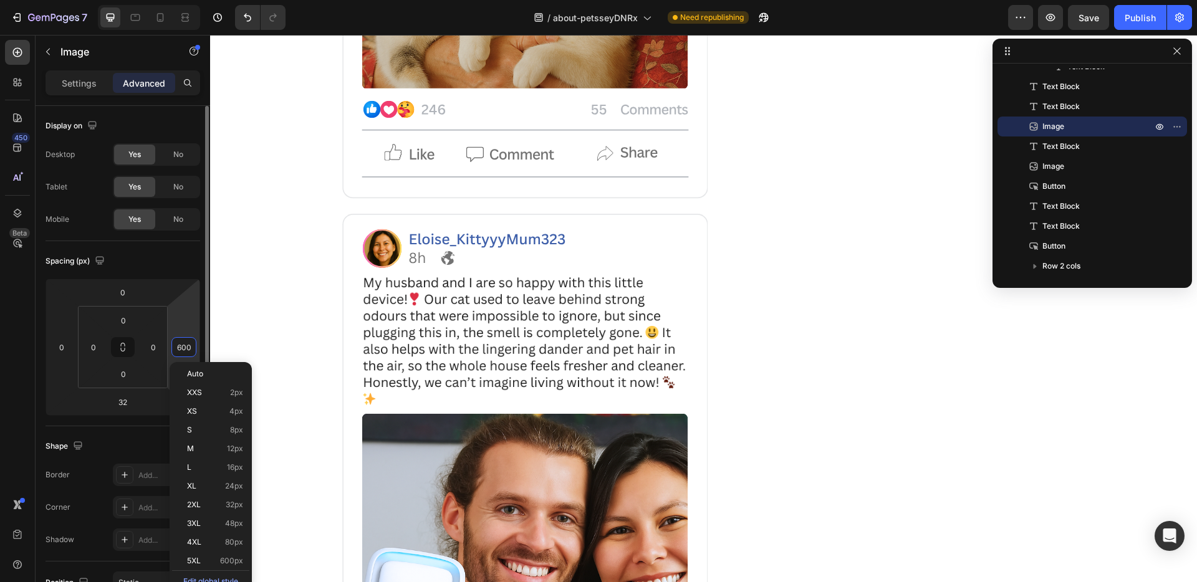
type input "0"
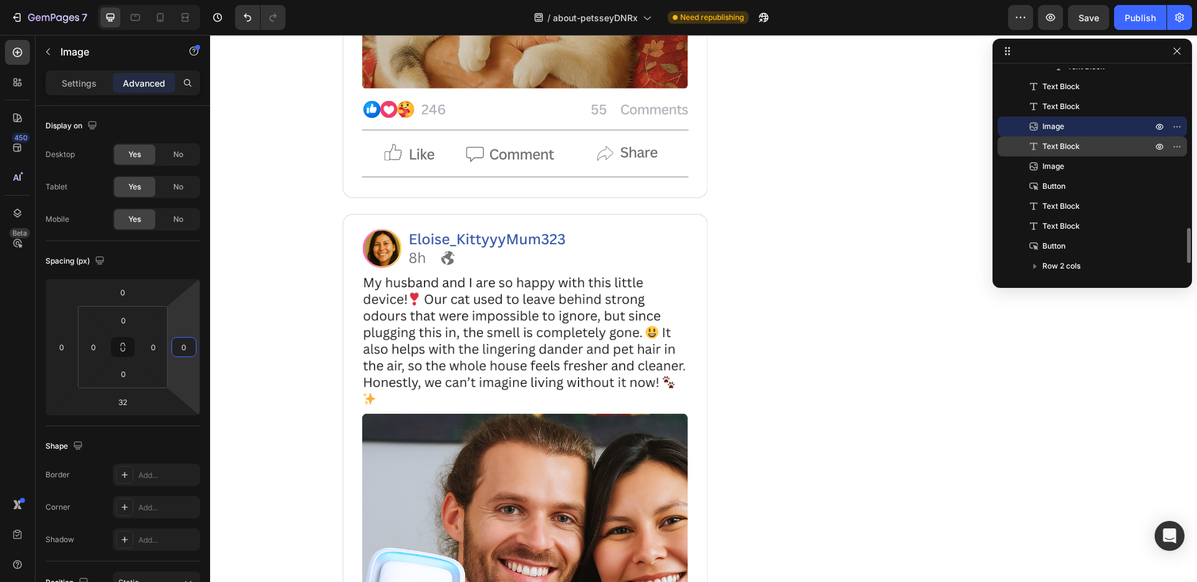
click at [1076, 150] on span "Text Block" at bounding box center [1060, 146] width 37 height 12
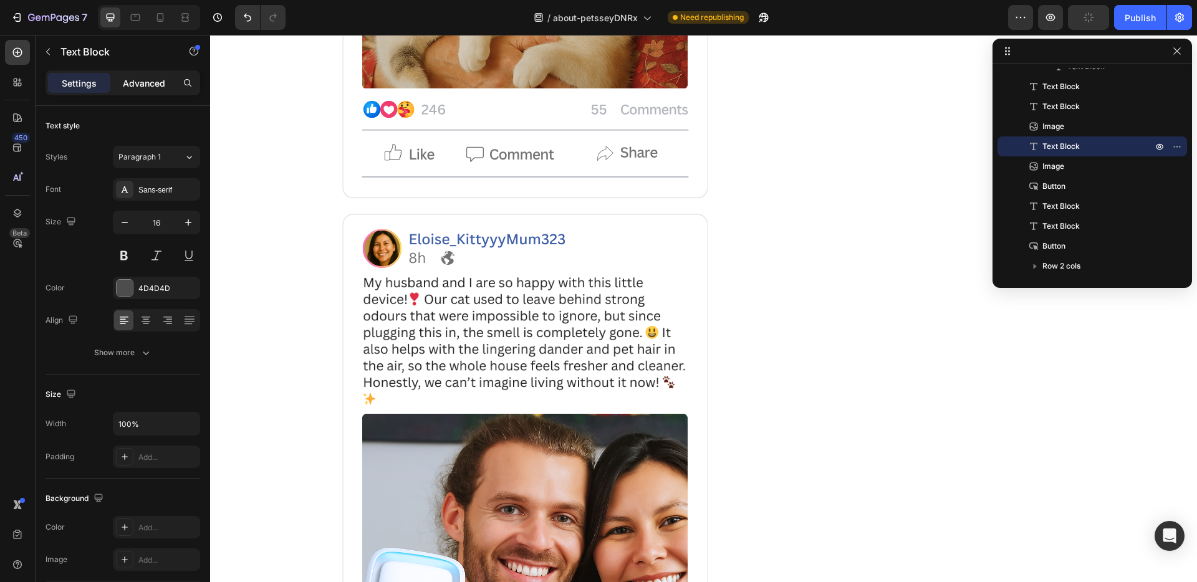
click at [154, 91] on div "Advanced" at bounding box center [144, 83] width 62 height 20
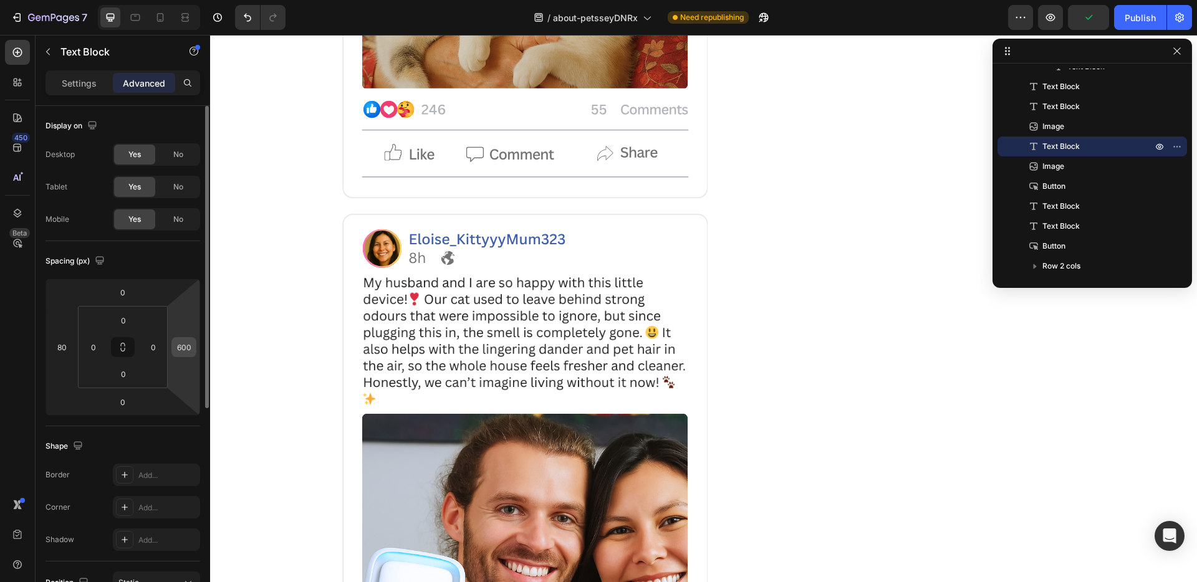
click at [186, 343] on input "600" at bounding box center [184, 347] width 19 height 19
type input "0"
click at [66, 347] on input "80" at bounding box center [61, 347] width 19 height 19
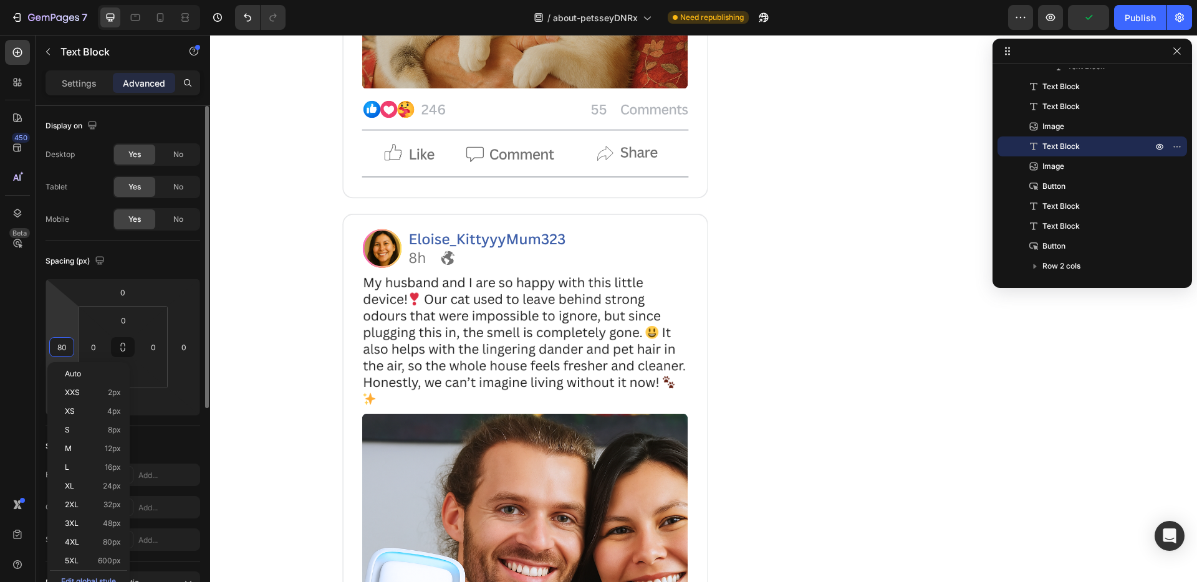
type input "0"
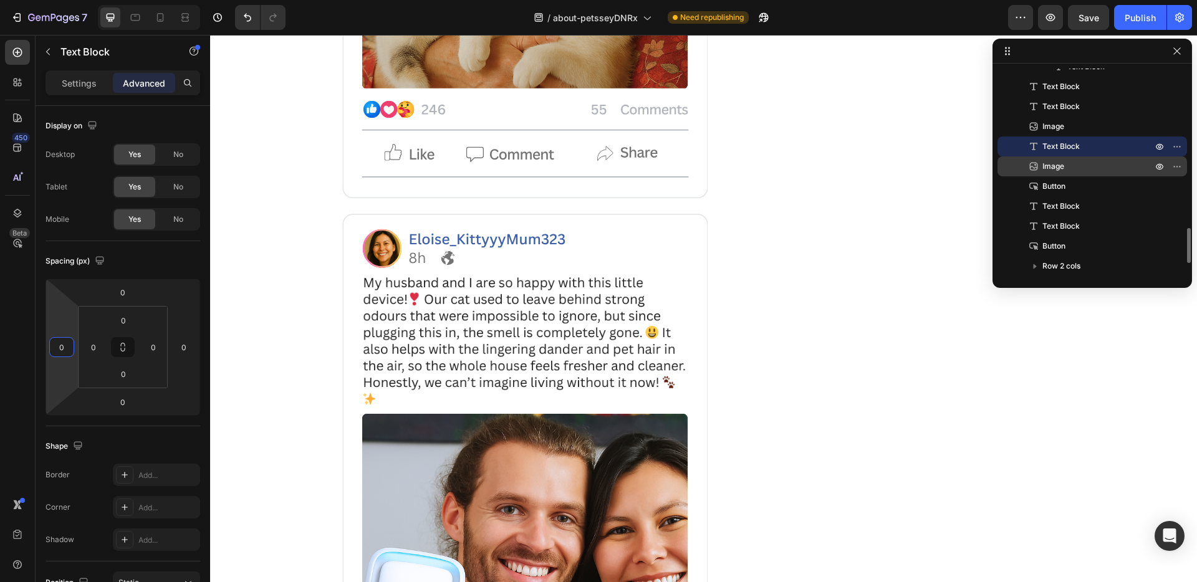
click at [1094, 160] on p "Image" at bounding box center [1083, 166] width 112 height 12
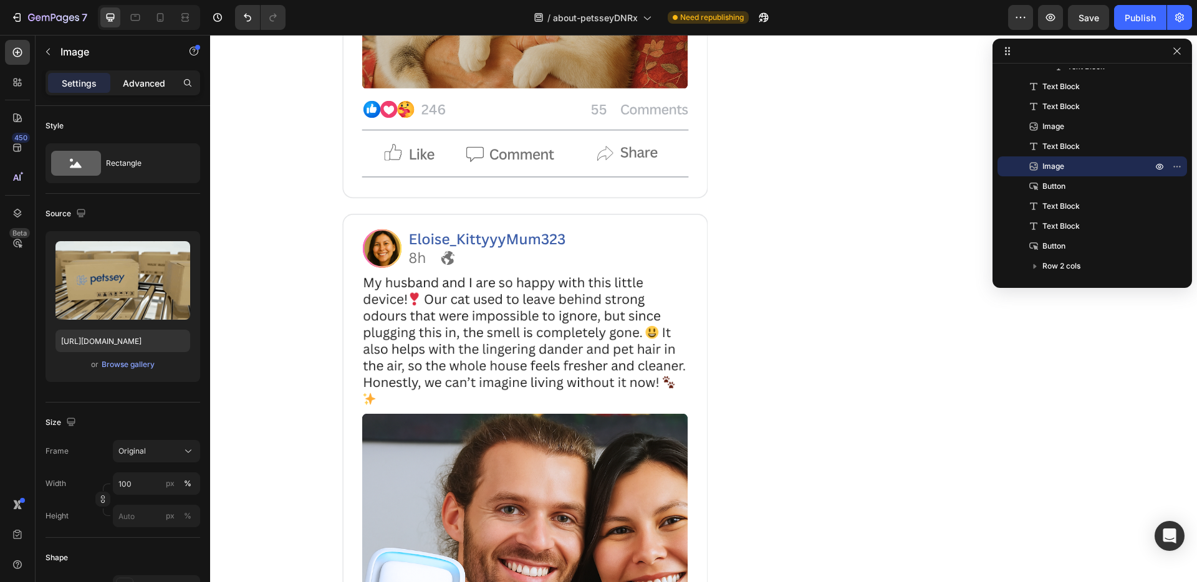
click at [157, 87] on p "Advanced" at bounding box center [144, 83] width 42 height 13
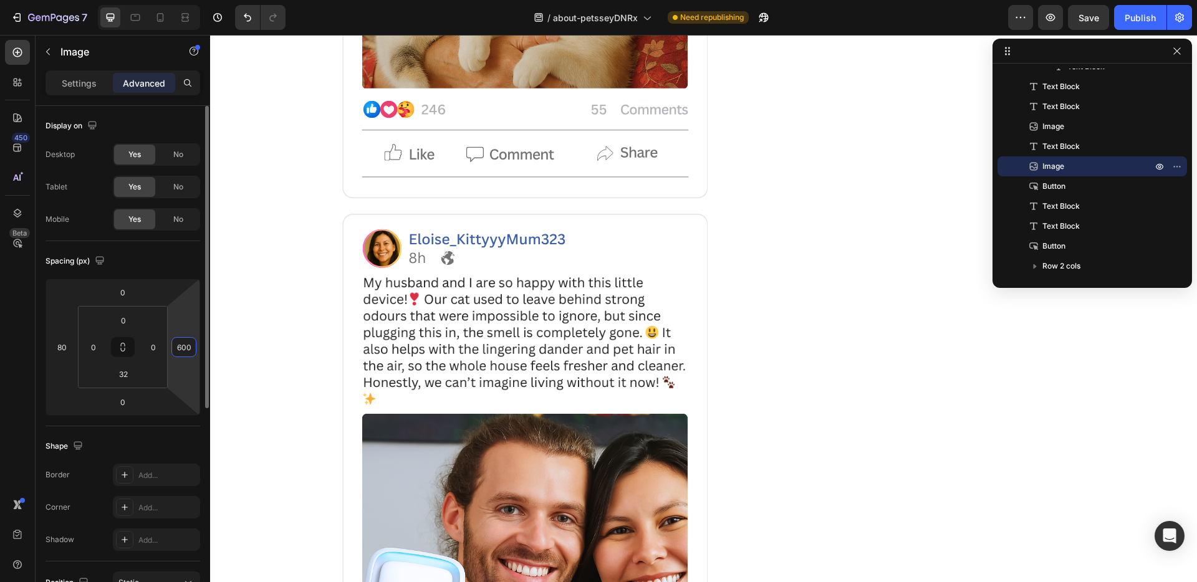
click at [180, 348] on input "600" at bounding box center [184, 347] width 19 height 19
type input "0"
click at [57, 348] on input "80" at bounding box center [61, 347] width 19 height 19
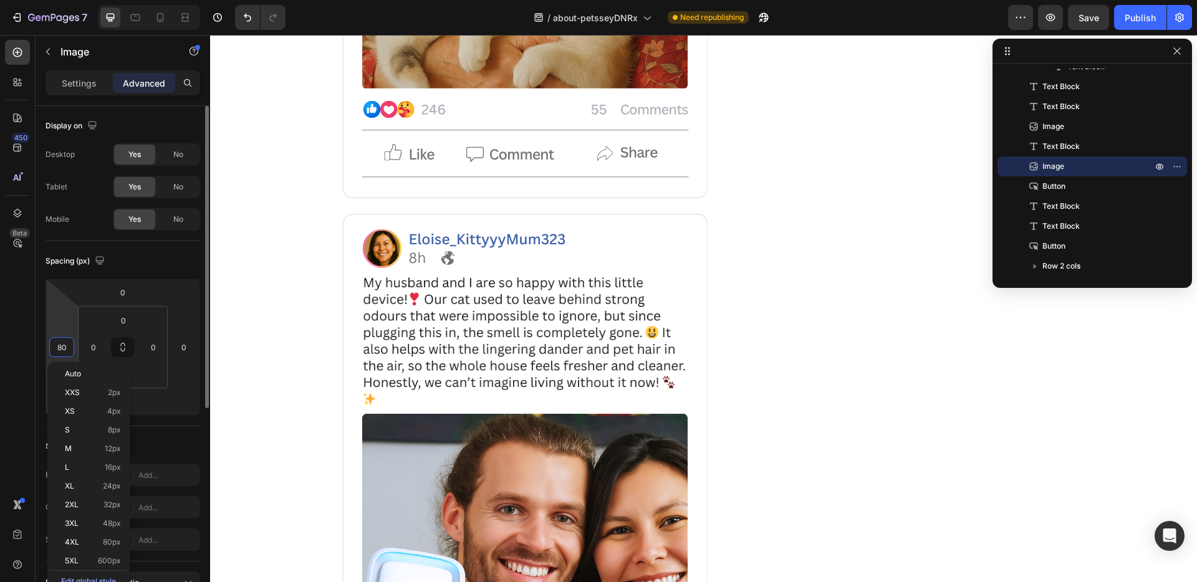
type input "0"
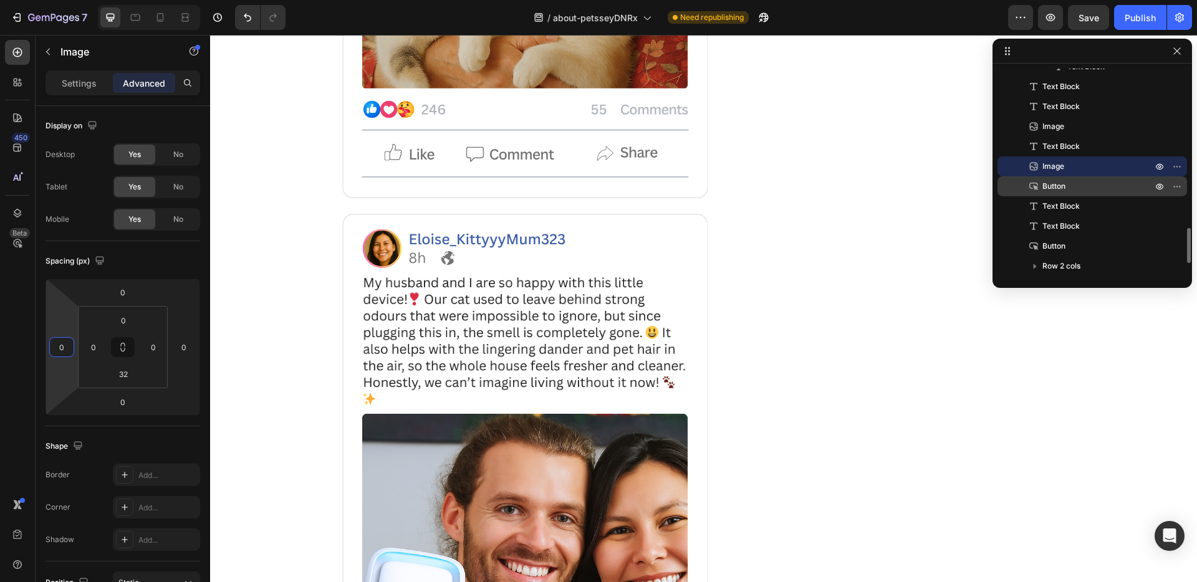
click at [1131, 191] on p "Button" at bounding box center [1083, 186] width 112 height 12
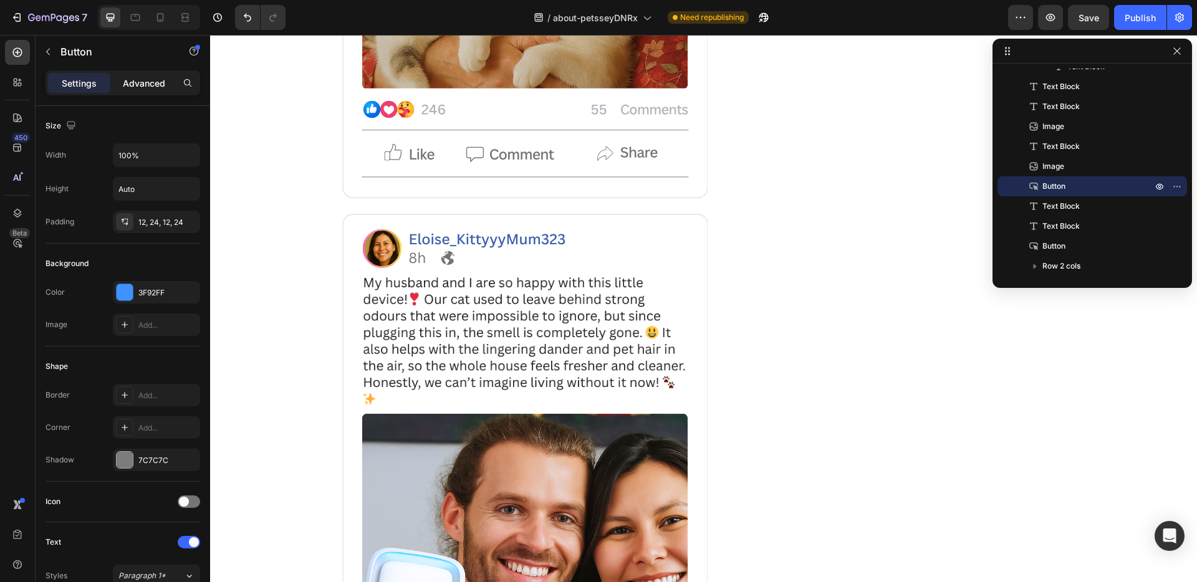
click at [165, 92] on div "Advanced" at bounding box center [144, 83] width 62 height 20
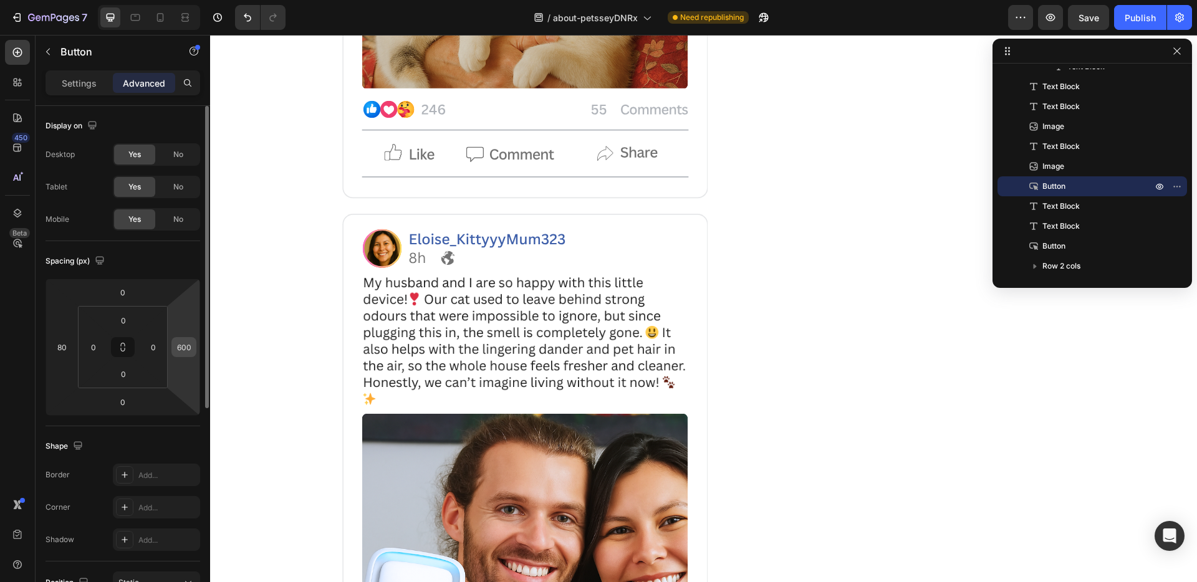
click at [183, 355] on input "600" at bounding box center [184, 347] width 19 height 19
type input "0"
click at [64, 347] on input "80" at bounding box center [61, 347] width 19 height 19
type input "0"
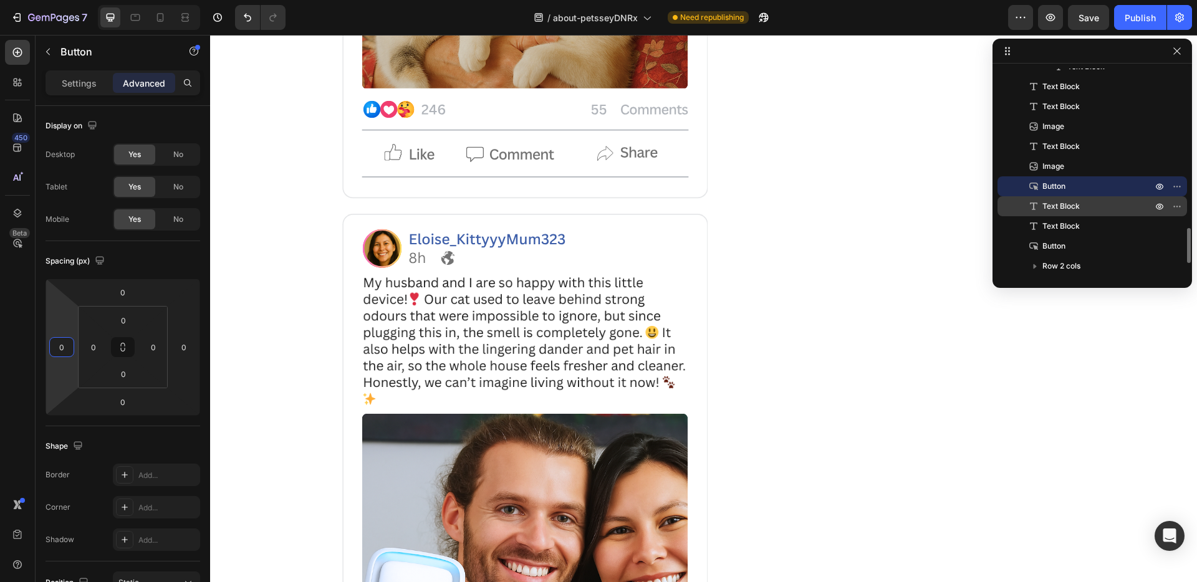
click at [1068, 198] on div "Text Block" at bounding box center [1092, 206] width 180 height 20
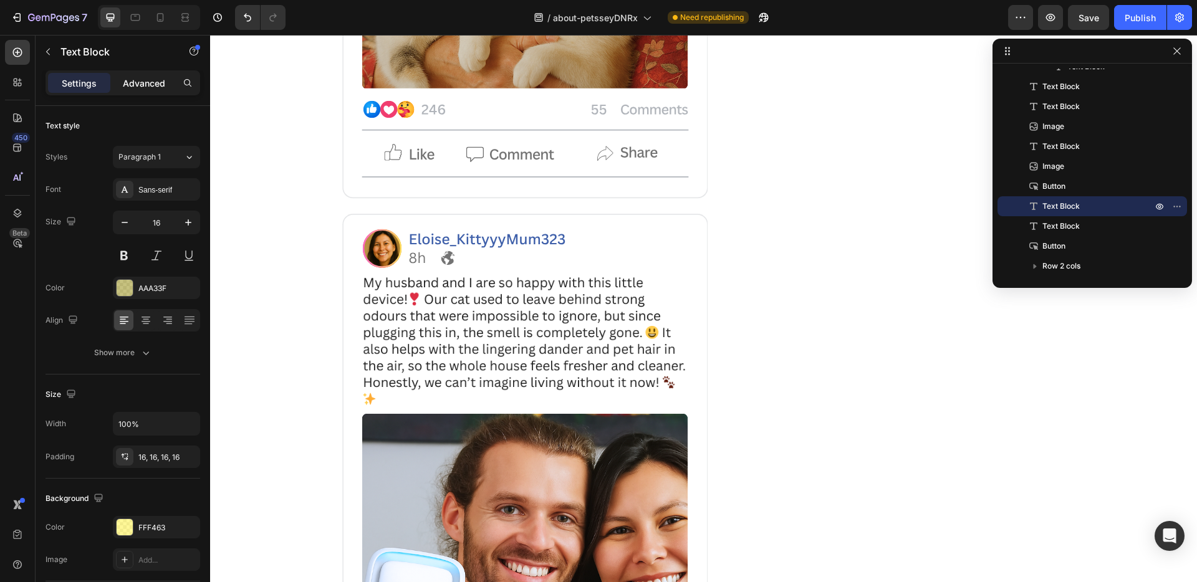
click at [138, 80] on p "Advanced" at bounding box center [144, 83] width 42 height 13
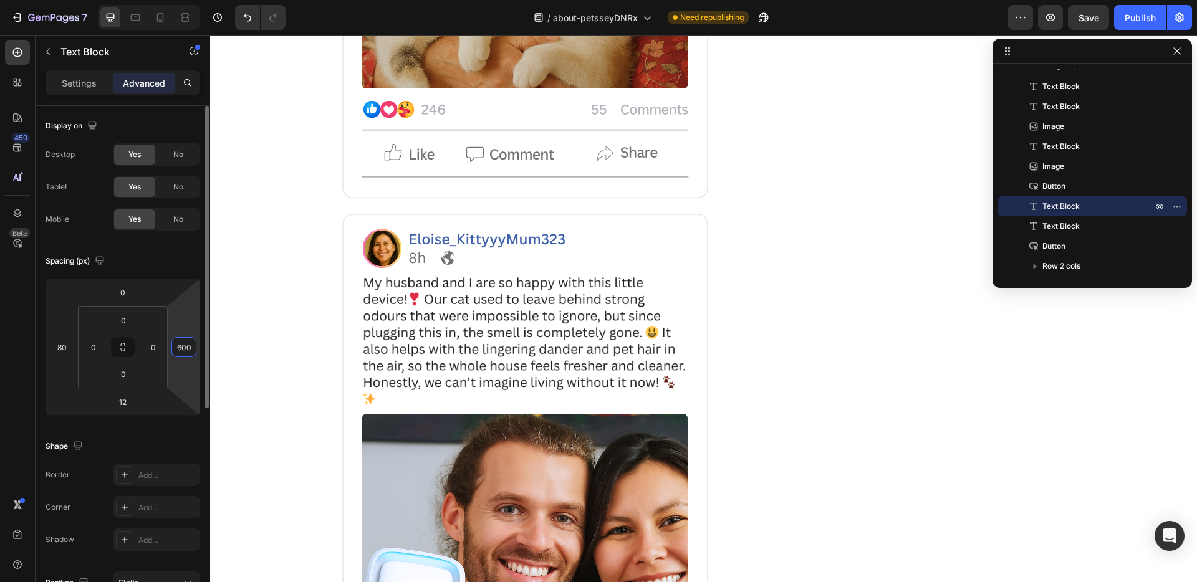
click at [185, 351] on input "600" at bounding box center [184, 347] width 19 height 19
type input "0"
click at [65, 350] on input "80" at bounding box center [61, 347] width 19 height 19
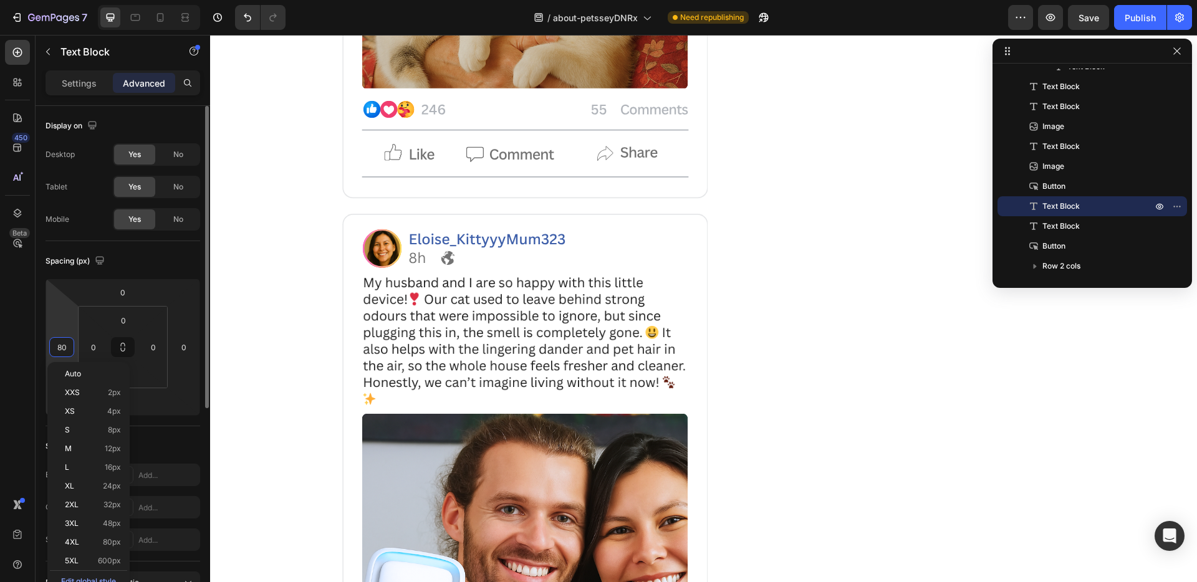
type input "0"
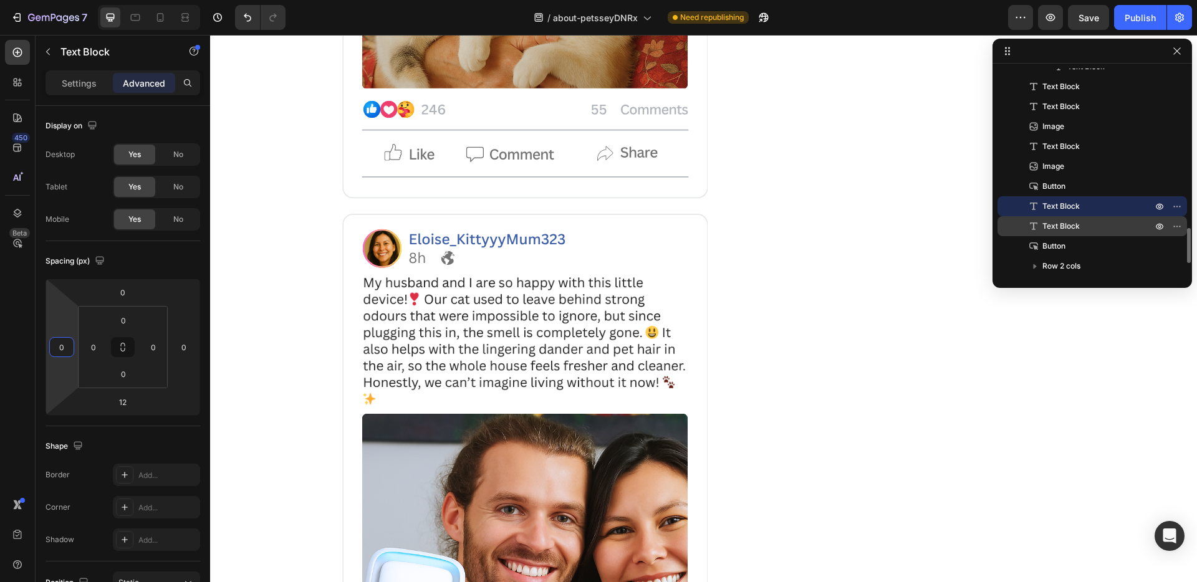
click at [1072, 219] on div "Text Block" at bounding box center [1092, 226] width 180 height 20
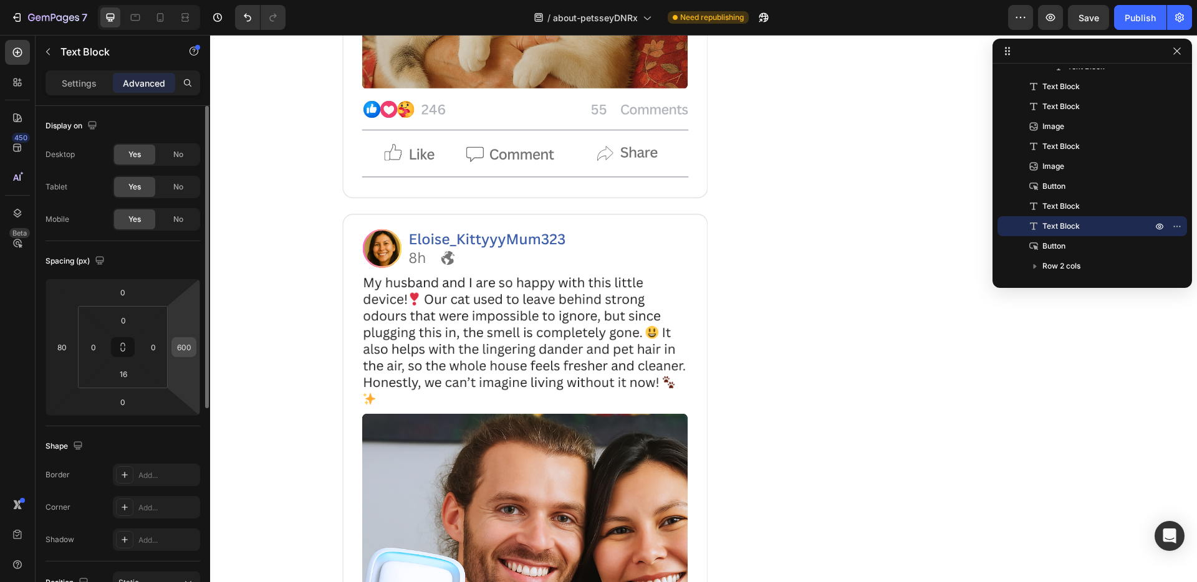
click at [178, 341] on input "600" at bounding box center [184, 347] width 19 height 19
type input "0"
click at [59, 343] on input "80" at bounding box center [61, 347] width 19 height 19
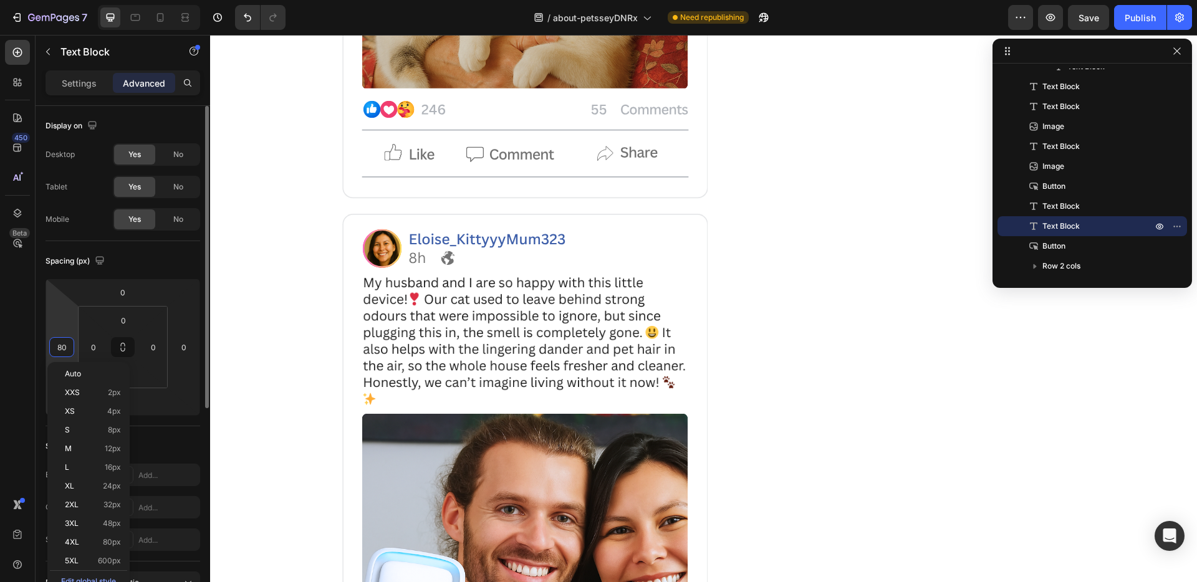
type input "0"
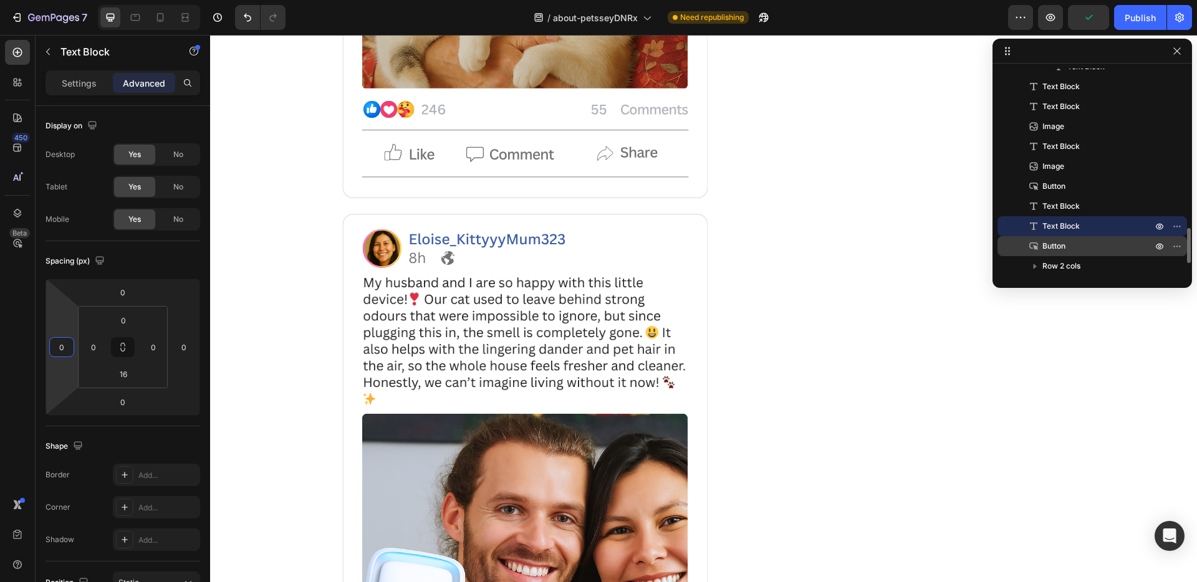
click at [1073, 251] on p "Button" at bounding box center [1083, 246] width 112 height 12
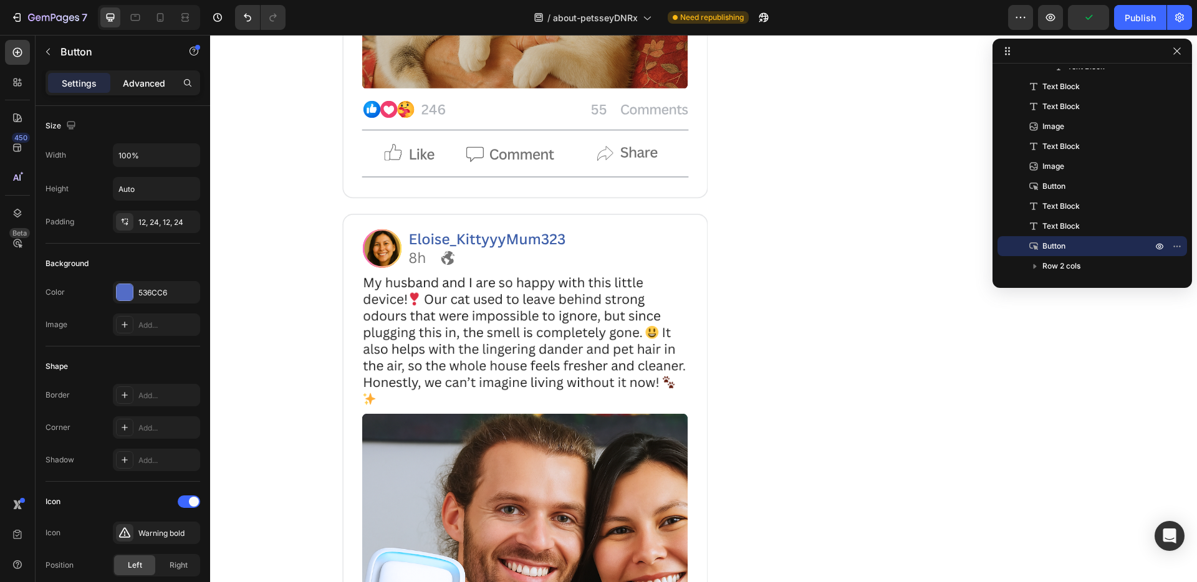
click at [156, 87] on p "Advanced" at bounding box center [144, 83] width 42 height 13
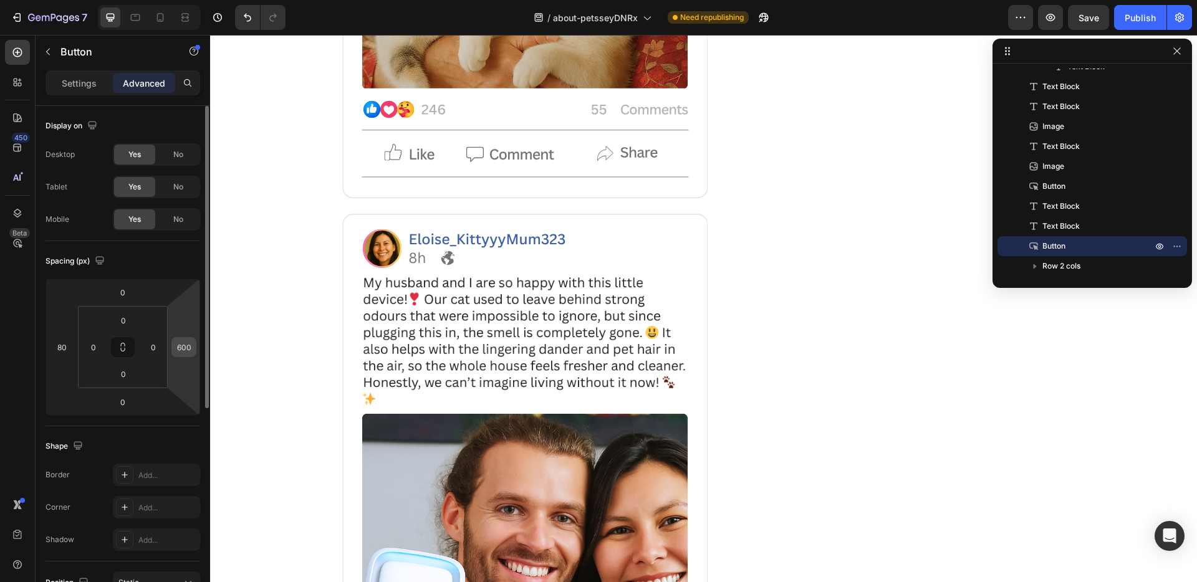
click at [188, 350] on input "600" at bounding box center [184, 347] width 19 height 19
type input "0"
click at [59, 351] on input "80" at bounding box center [61, 347] width 19 height 19
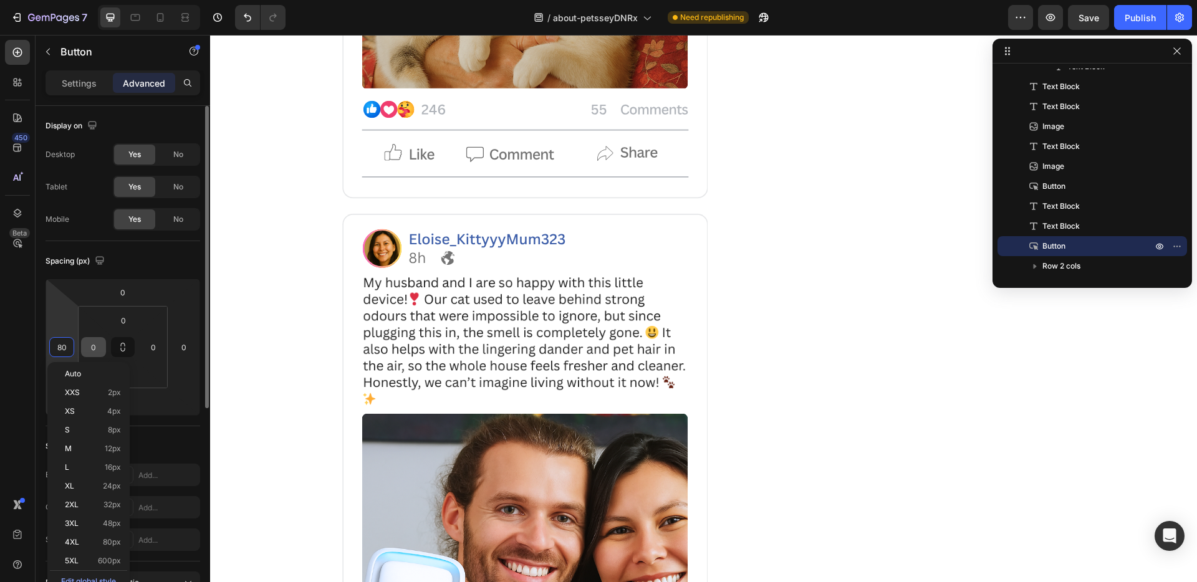
type input "0"
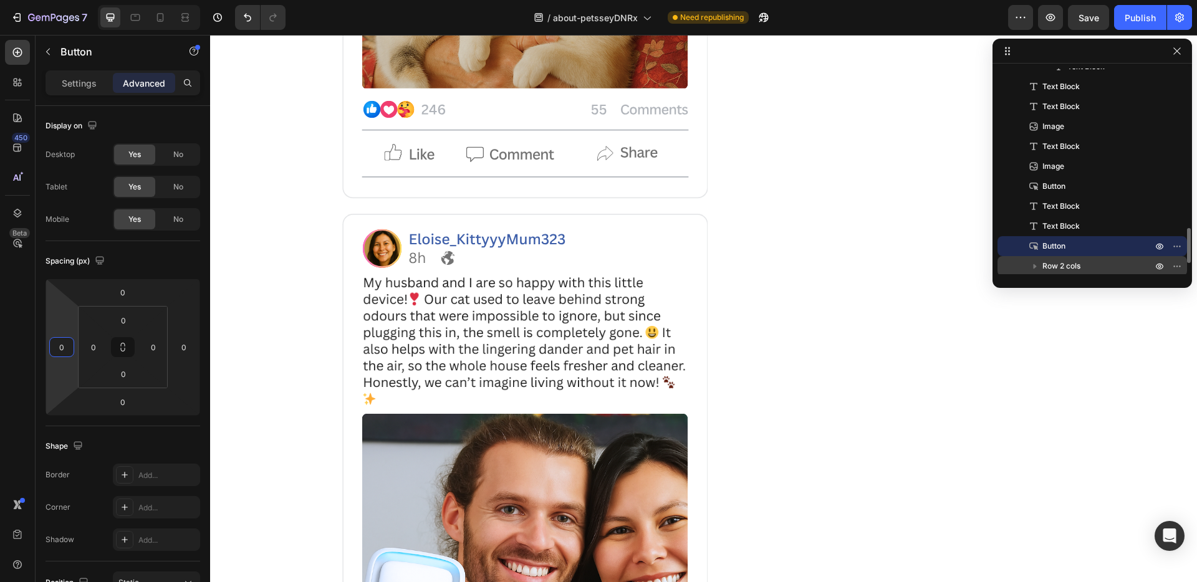
scroll to position [956, 0]
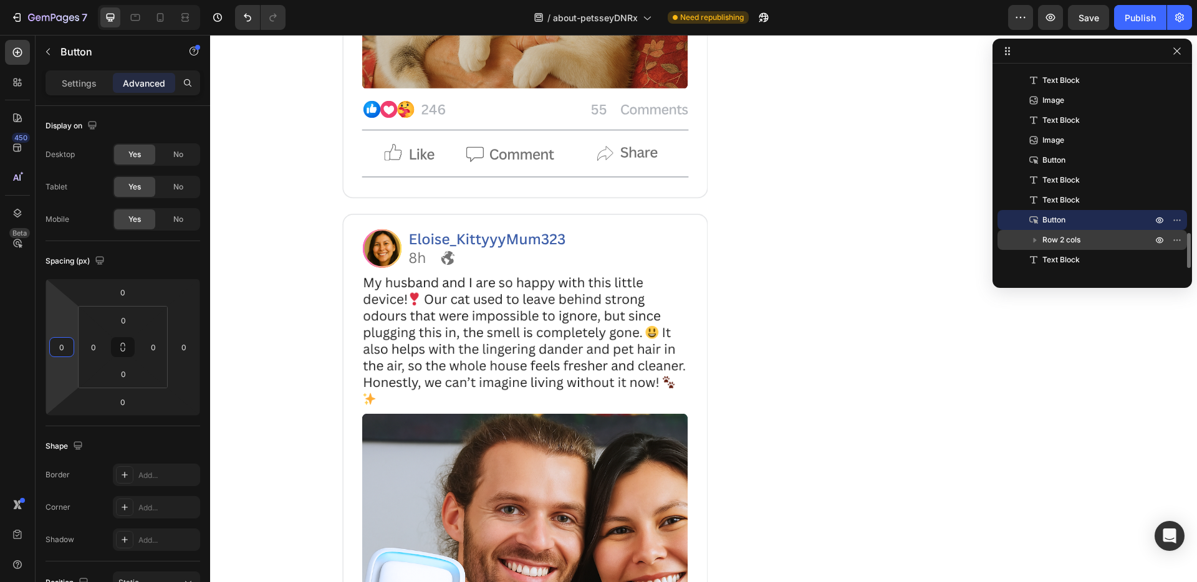
click at [1055, 234] on span "Row 2 cols" at bounding box center [1061, 240] width 38 height 12
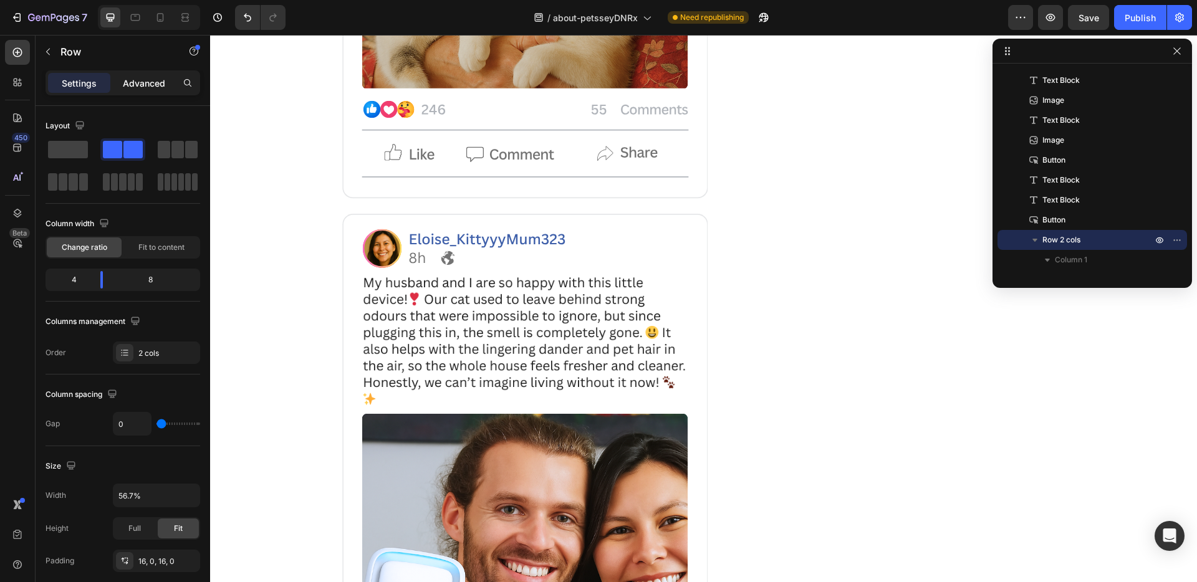
click at [154, 77] on p "Advanced" at bounding box center [144, 83] width 42 height 13
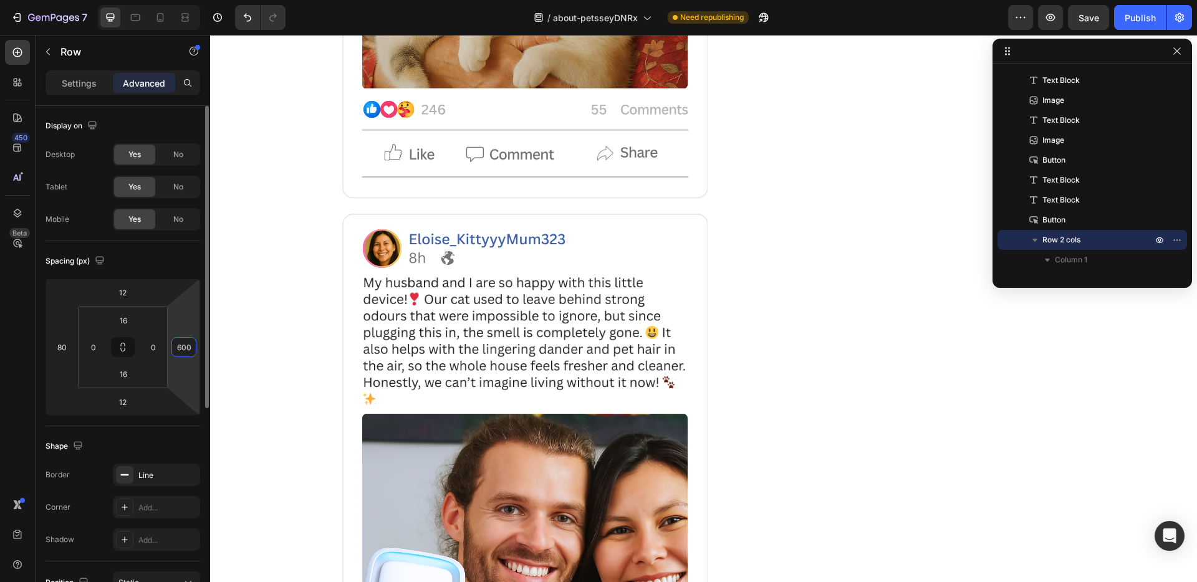
click at [184, 346] on input "600" at bounding box center [184, 347] width 19 height 19
type input "0"
click at [60, 345] on input "80" at bounding box center [61, 347] width 19 height 19
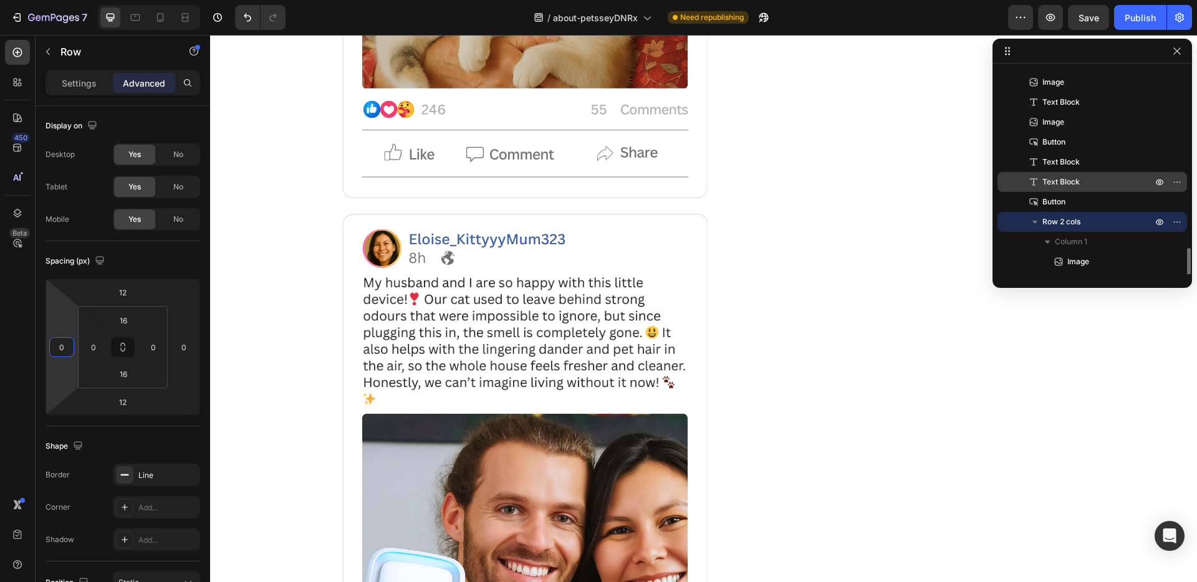
scroll to position [1029, 0]
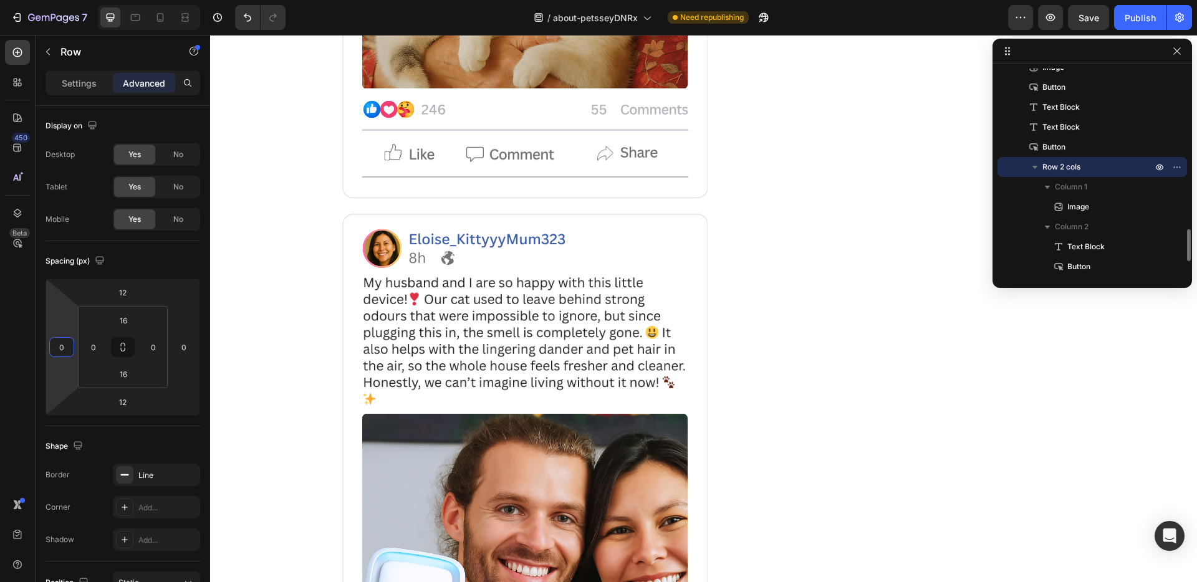
type input "0"
click at [1034, 165] on icon "button" at bounding box center [1035, 167] width 12 height 12
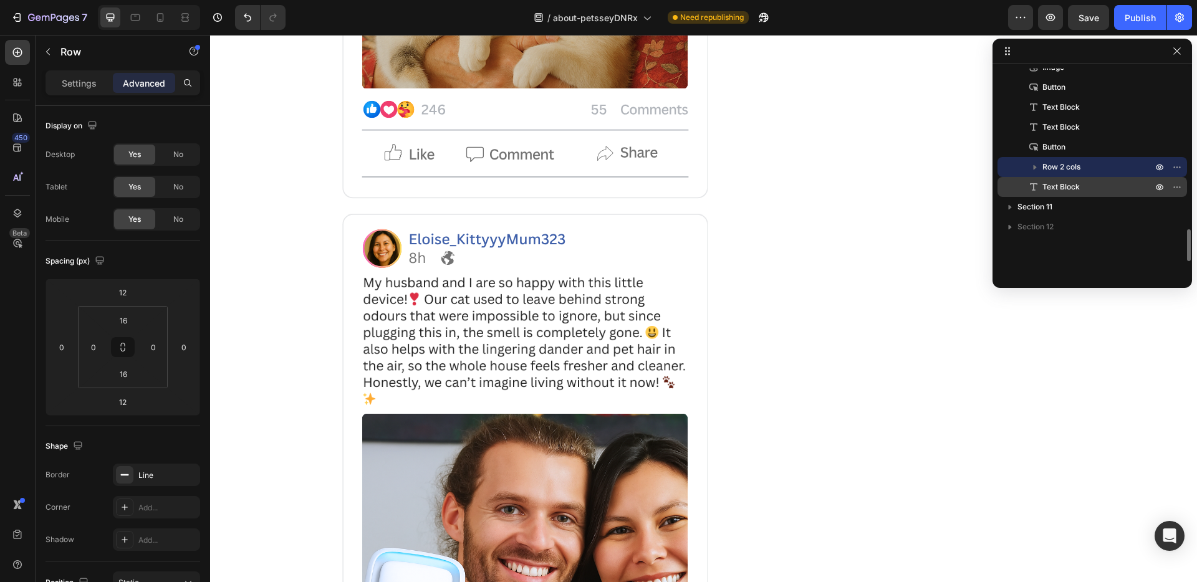
click at [1037, 188] on icon at bounding box center [1033, 187] width 12 height 12
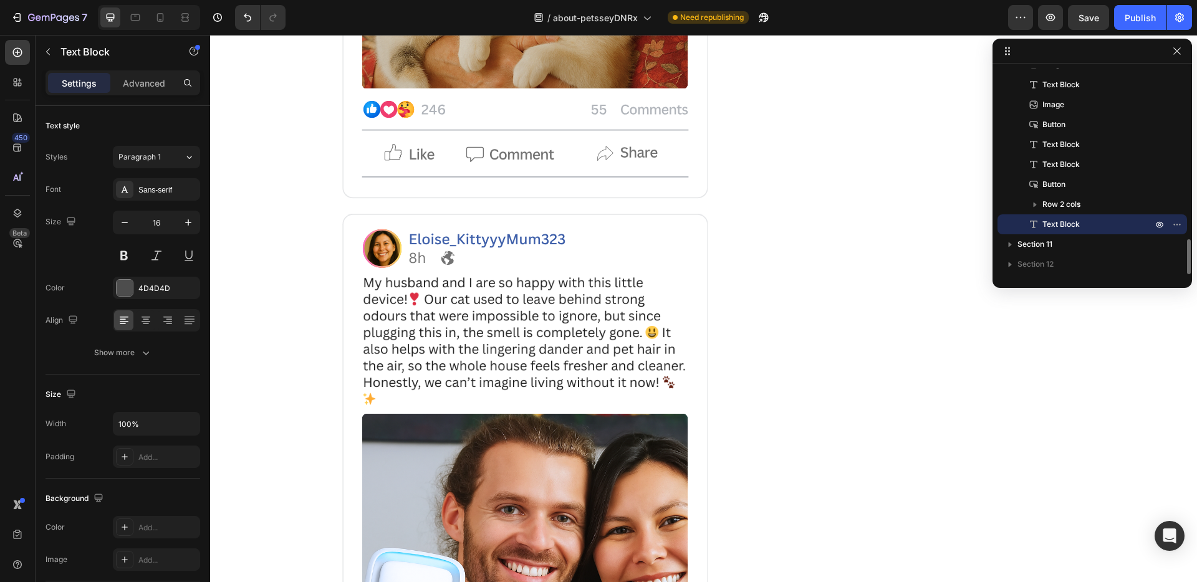
scroll to position [991, 0]
click at [160, 79] on p "Advanced" at bounding box center [144, 83] width 42 height 13
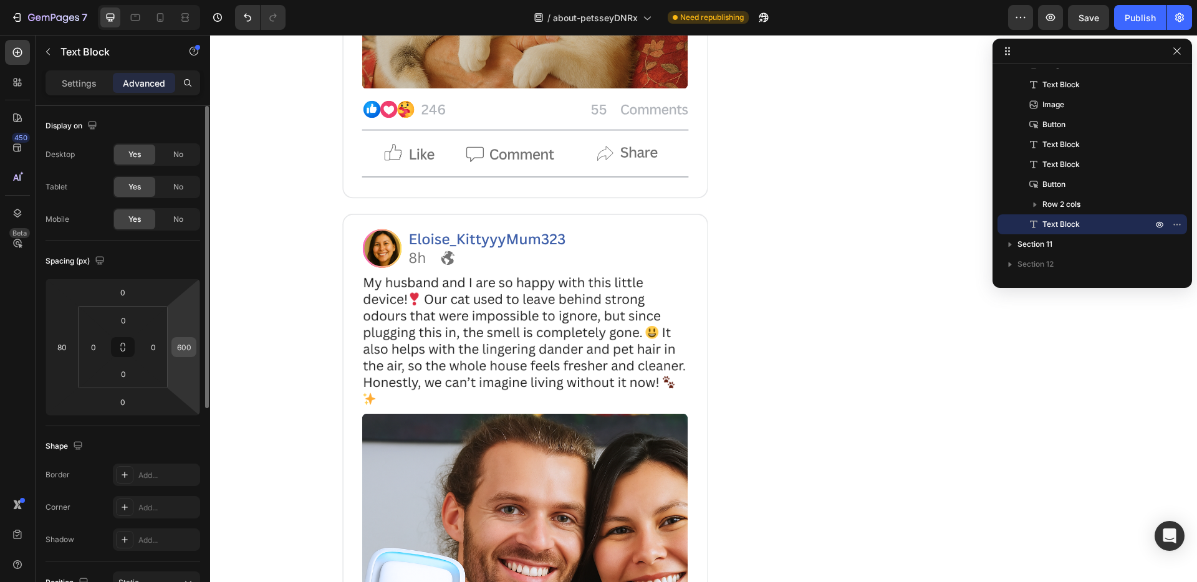
click at [182, 349] on input "600" at bounding box center [184, 347] width 19 height 19
type input "0"
click at [63, 348] on input "80" at bounding box center [61, 347] width 19 height 19
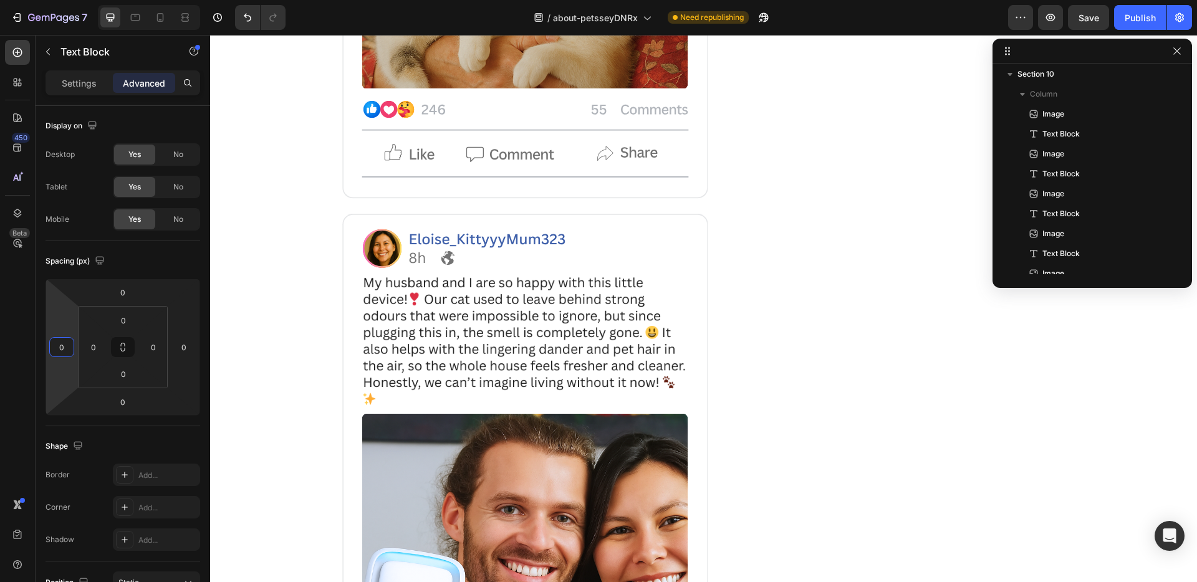
scroll to position [31, 0]
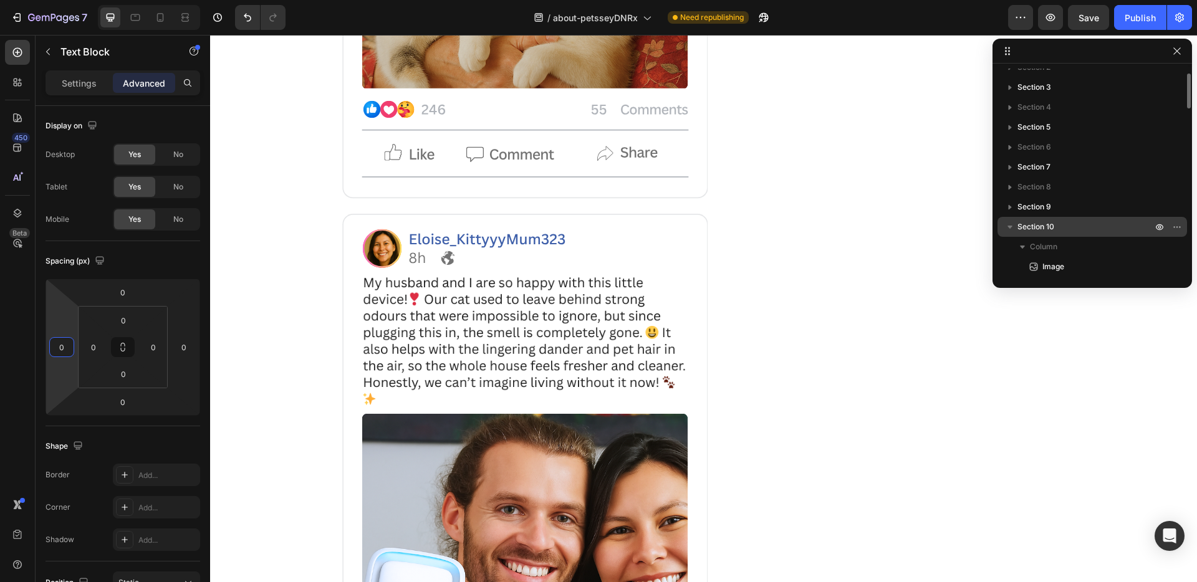
type input "0"
click at [1007, 228] on icon "button" at bounding box center [1010, 227] width 12 height 12
click at [1156, 224] on icon "button" at bounding box center [1159, 227] width 10 height 10
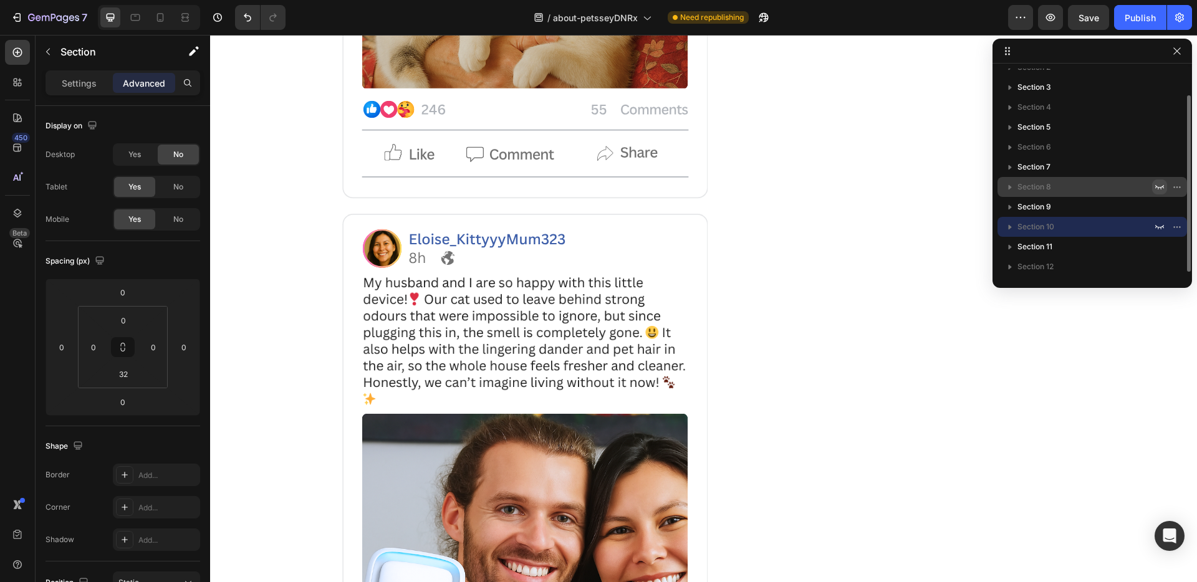
click at [1160, 185] on icon "button" at bounding box center [1159, 187] width 10 height 10
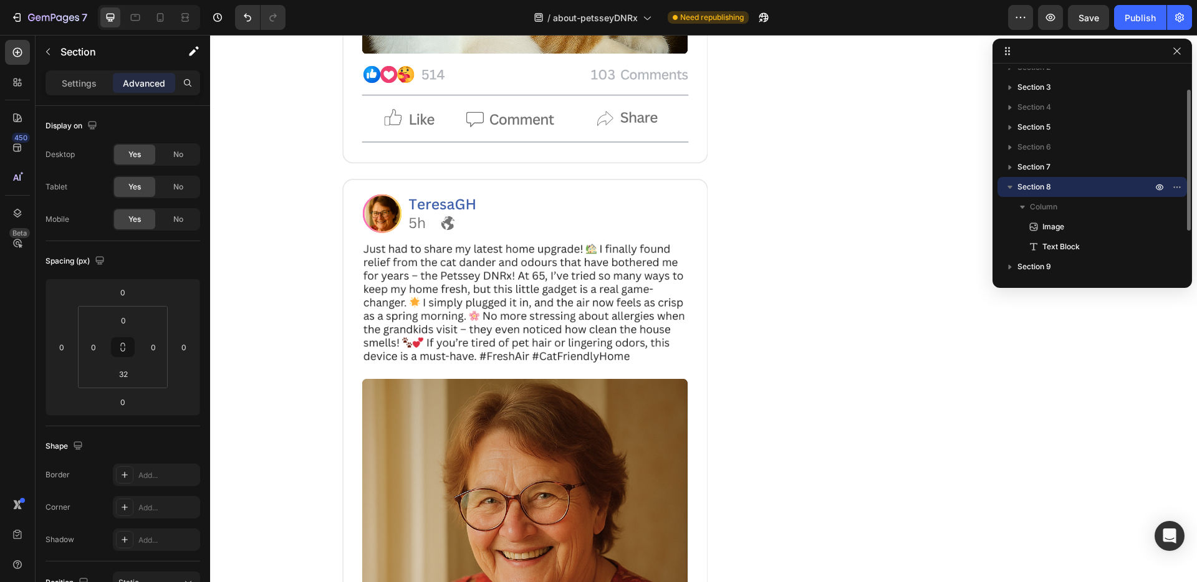
scroll to position [9156, 0]
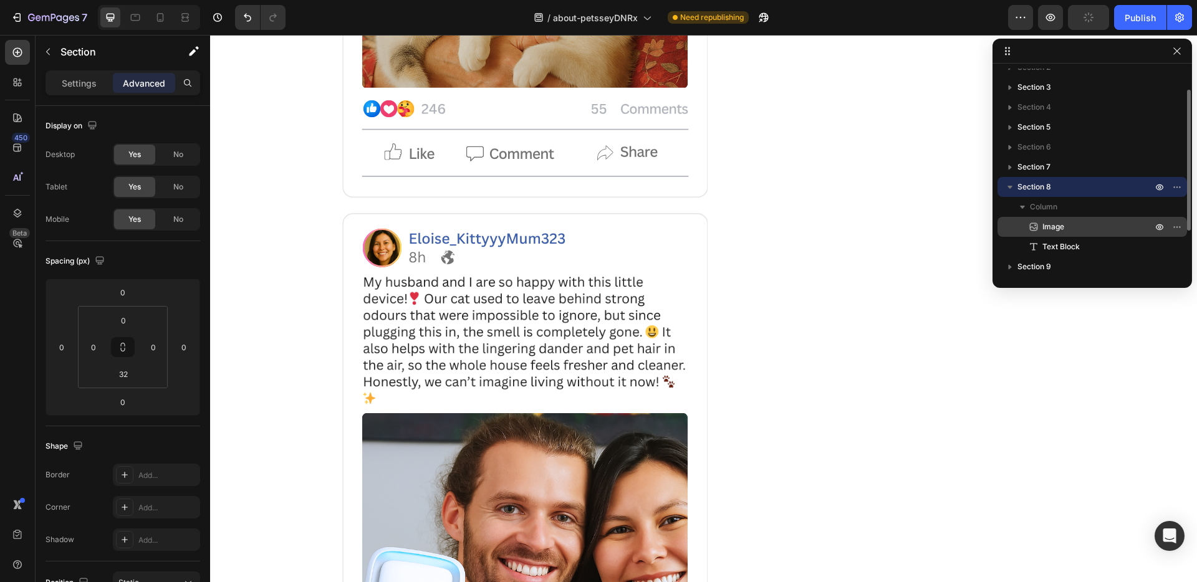
click at [1057, 229] on span "Image" at bounding box center [1053, 227] width 22 height 12
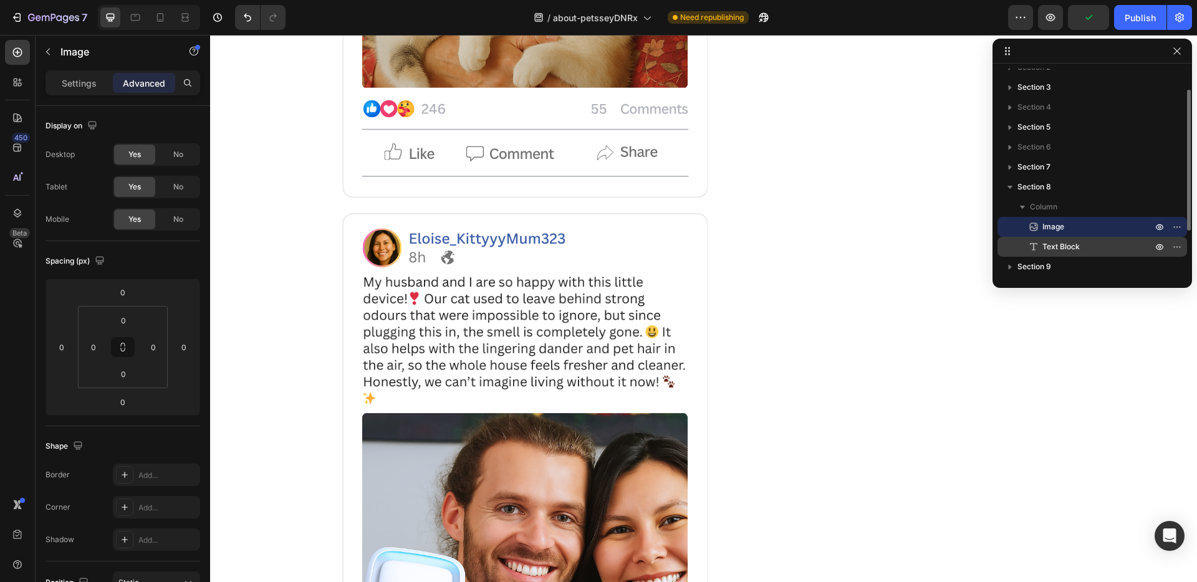
click at [1065, 238] on div "Text Block" at bounding box center [1092, 247] width 180 height 20
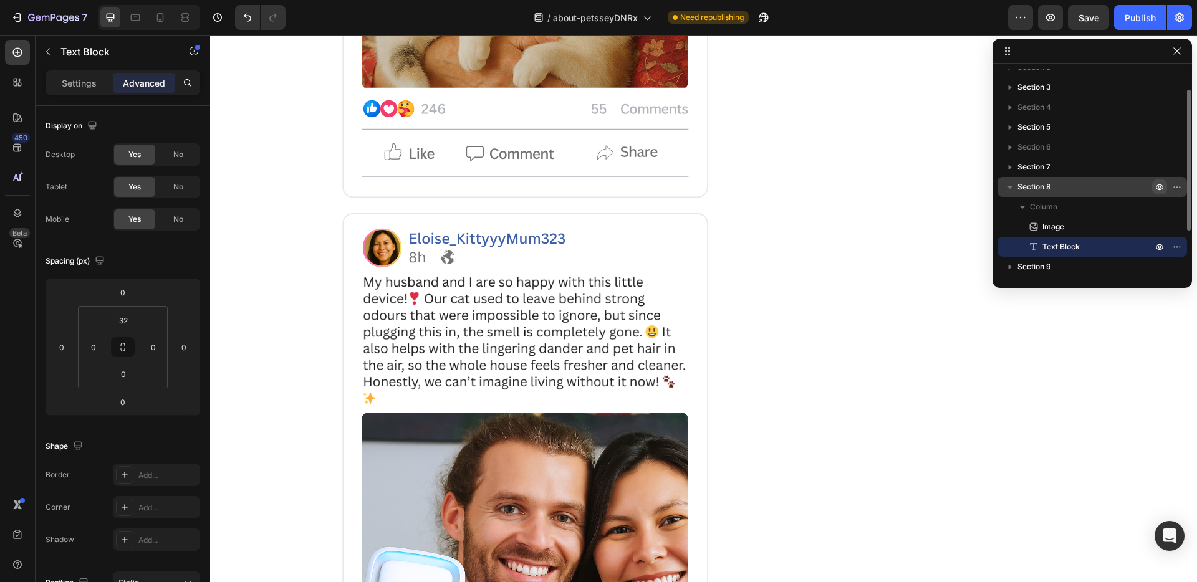
click at [1160, 186] on icon "button" at bounding box center [1159, 187] width 3 height 3
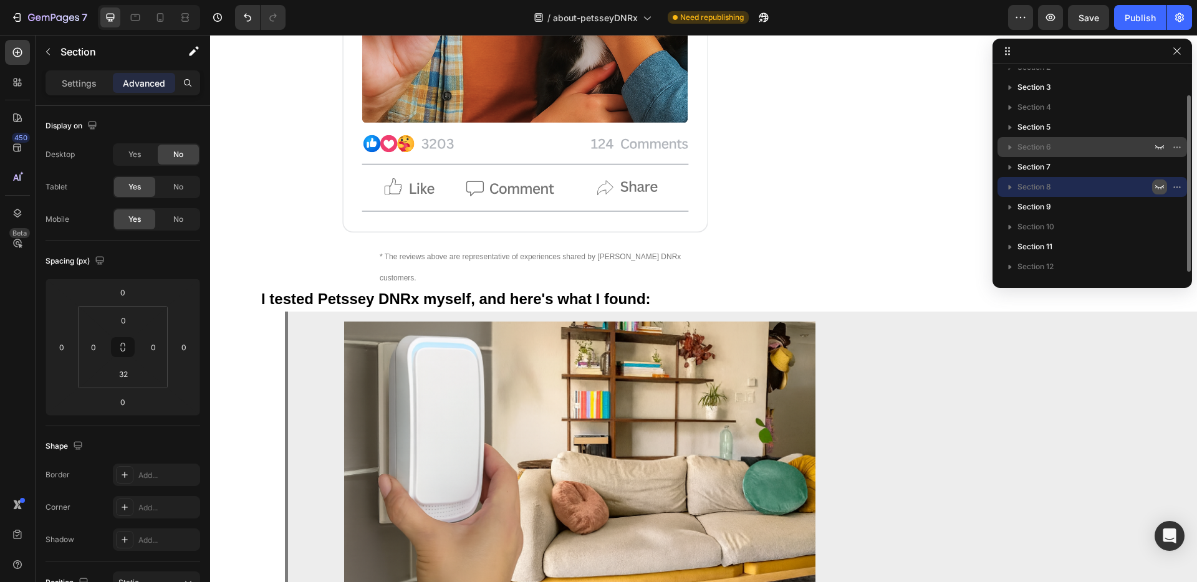
scroll to position [8458, 0]
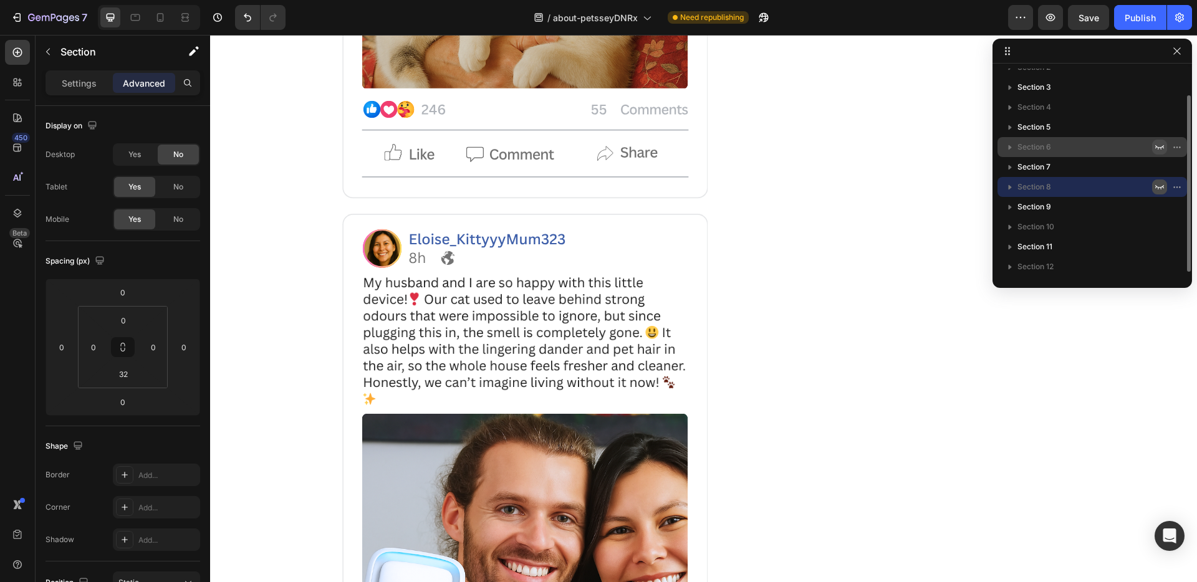
click at [1162, 145] on icon "button" at bounding box center [1159, 147] width 10 height 10
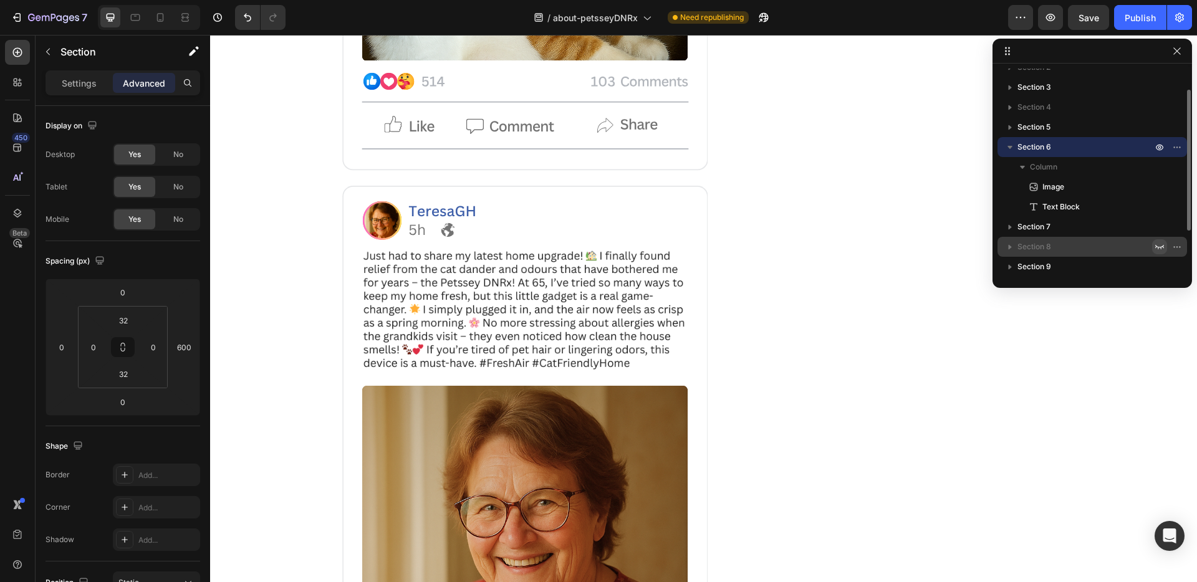
scroll to position [9163, 0]
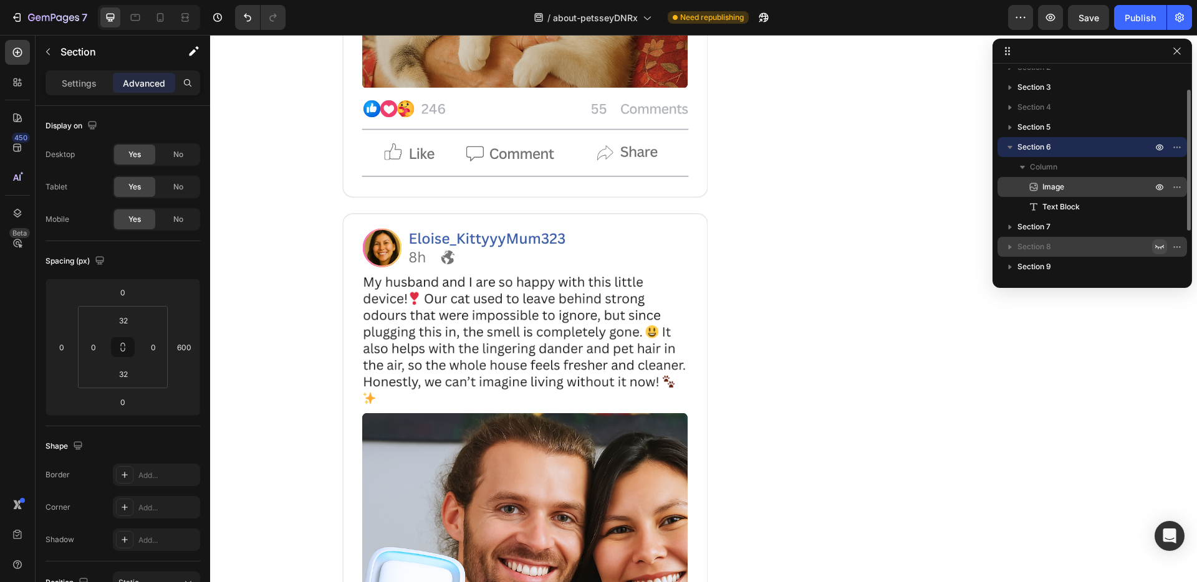
click at [1052, 191] on span "Image" at bounding box center [1053, 187] width 22 height 12
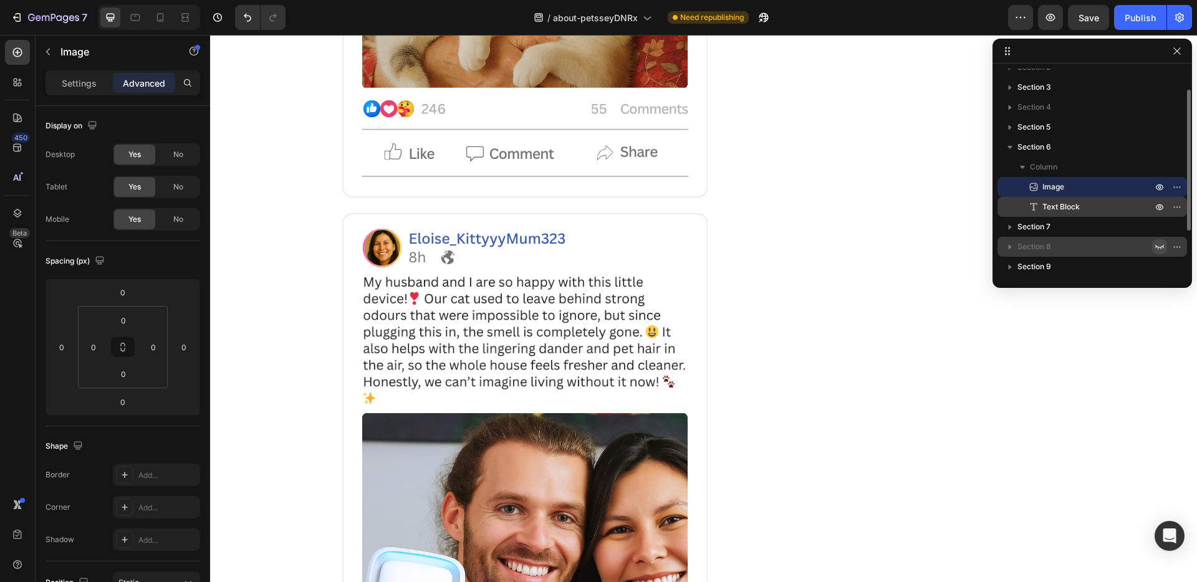
click at [1057, 209] on span "Text Block" at bounding box center [1060, 207] width 37 height 12
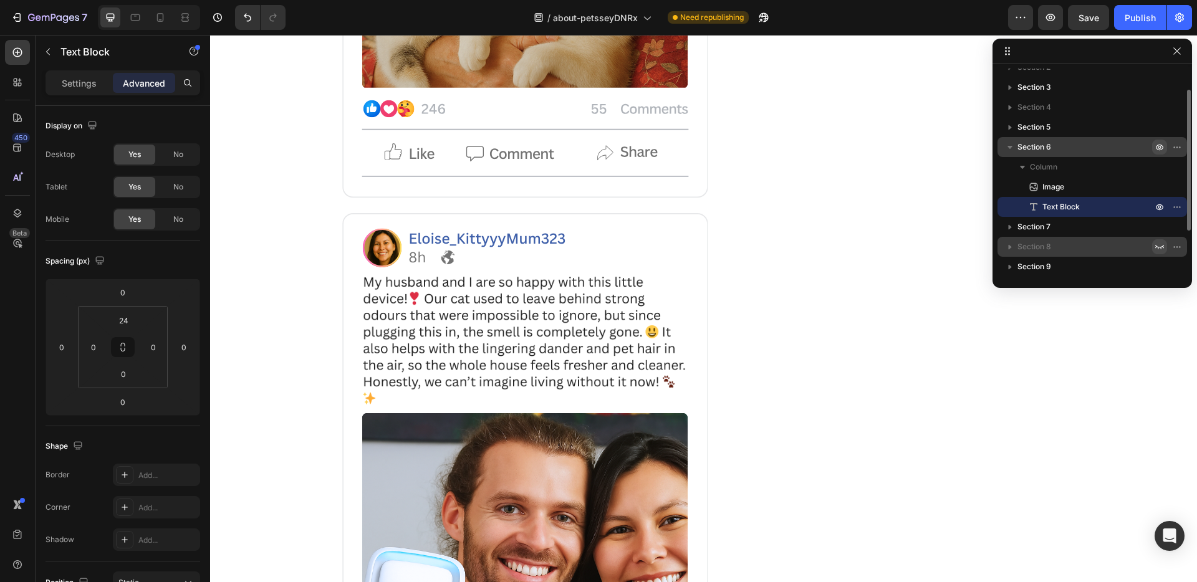
click at [1164, 146] on button "button" at bounding box center [1159, 147] width 15 height 15
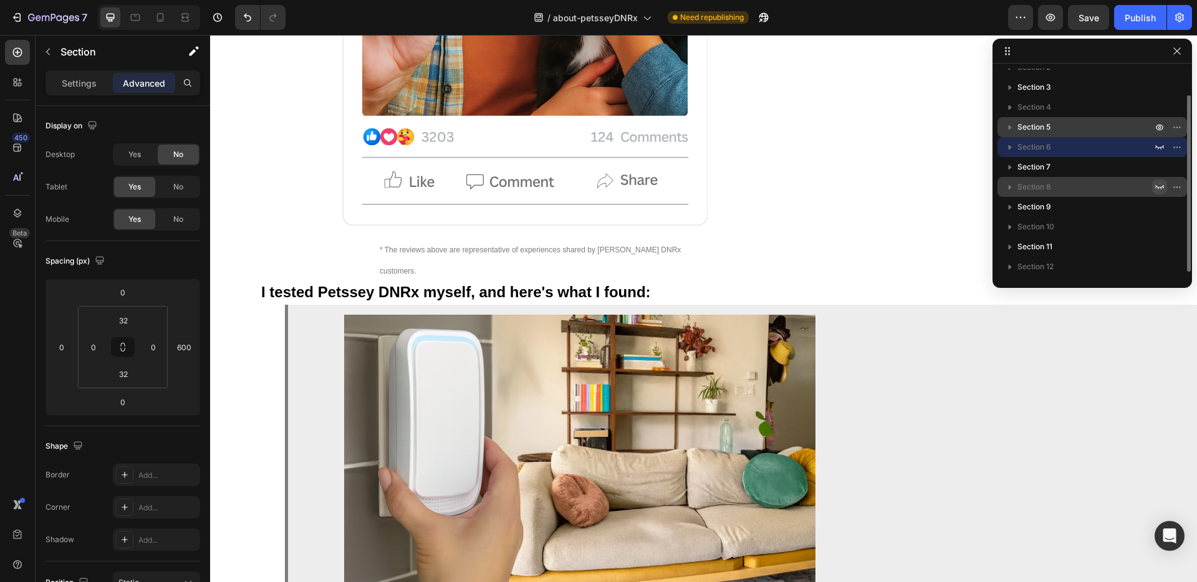
scroll to position [8458, 0]
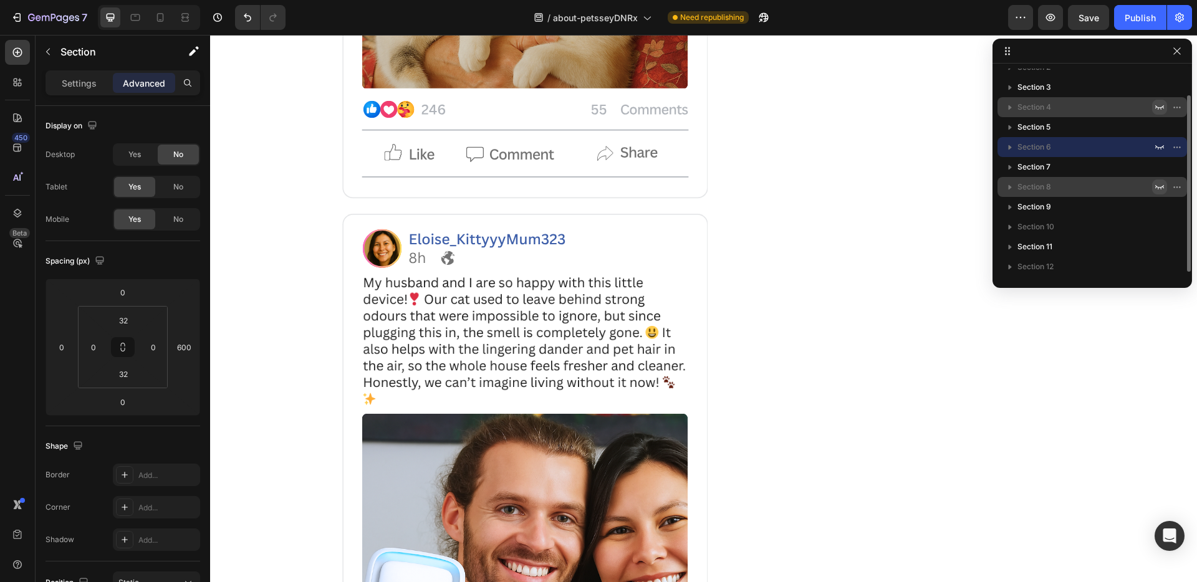
click at [1161, 106] on icon "button" at bounding box center [1159, 107] width 10 height 10
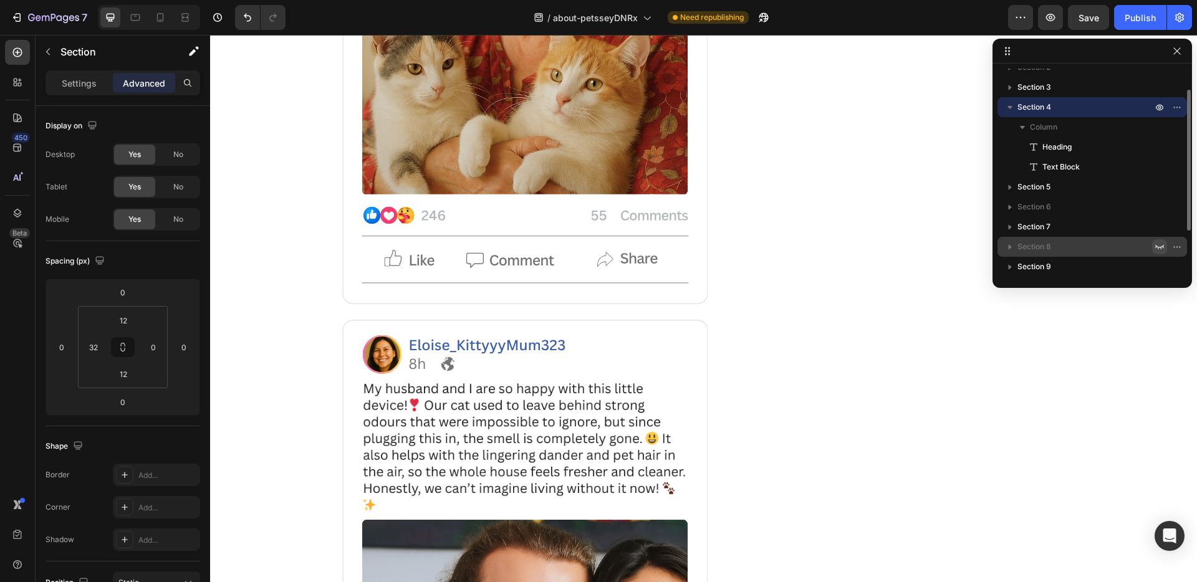
scroll to position [8564, 0]
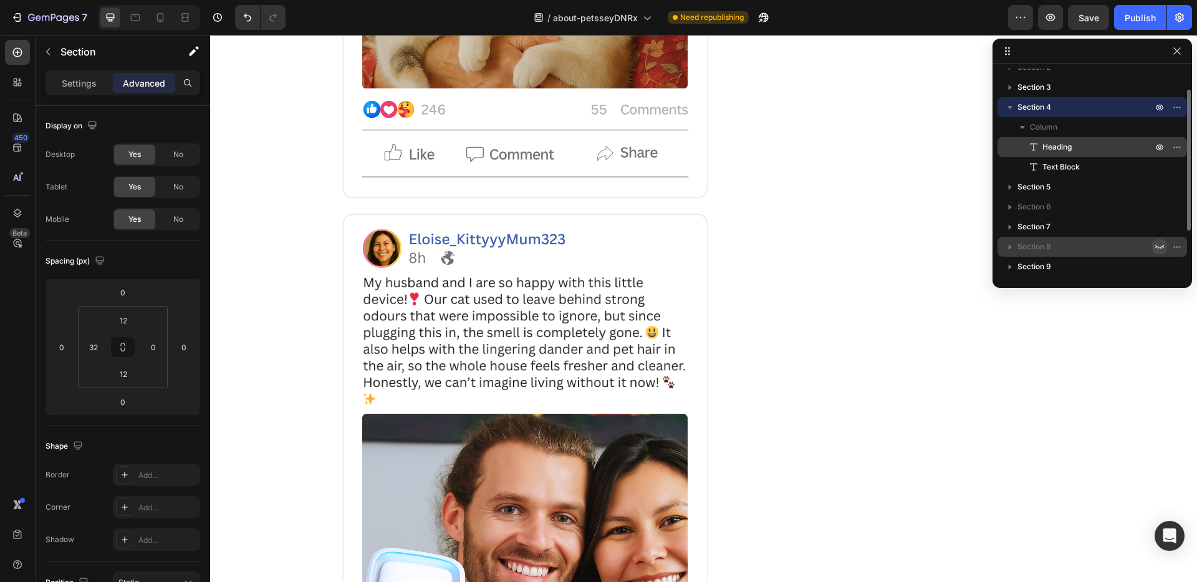
click at [1073, 146] on p "Heading" at bounding box center [1083, 147] width 112 height 12
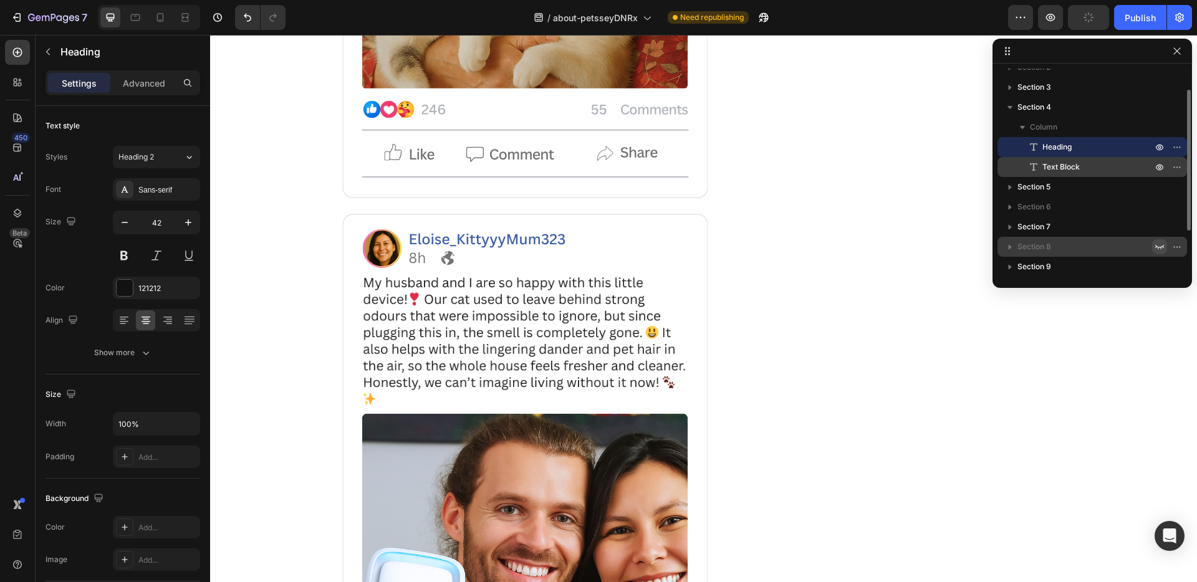
click at [1077, 165] on span "Text Block" at bounding box center [1060, 167] width 37 height 12
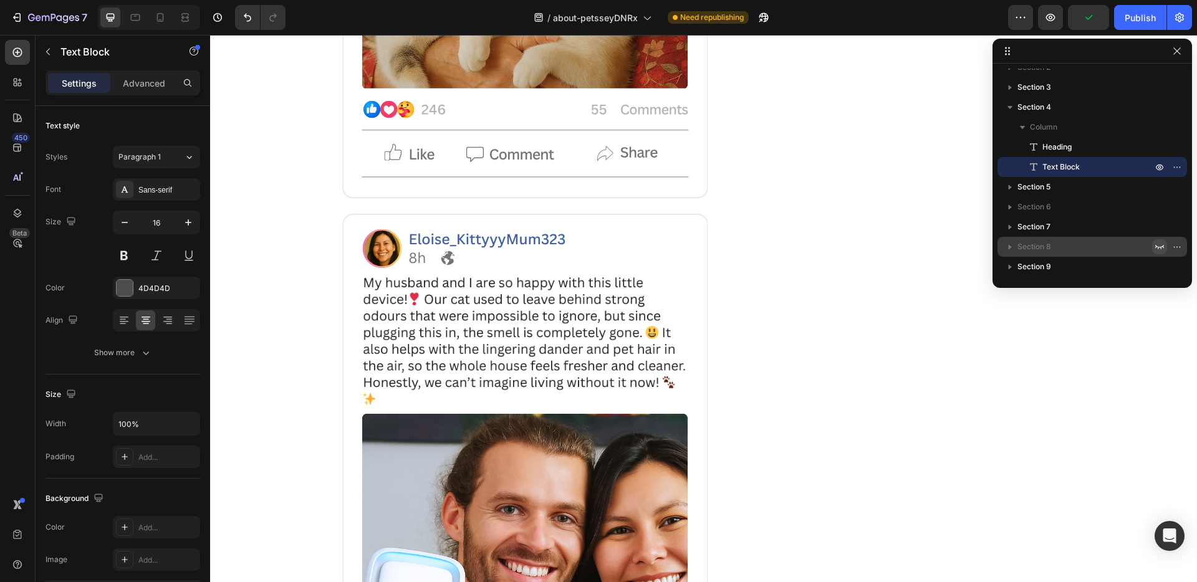
click at [161, 80] on p "Advanced" at bounding box center [144, 83] width 42 height 13
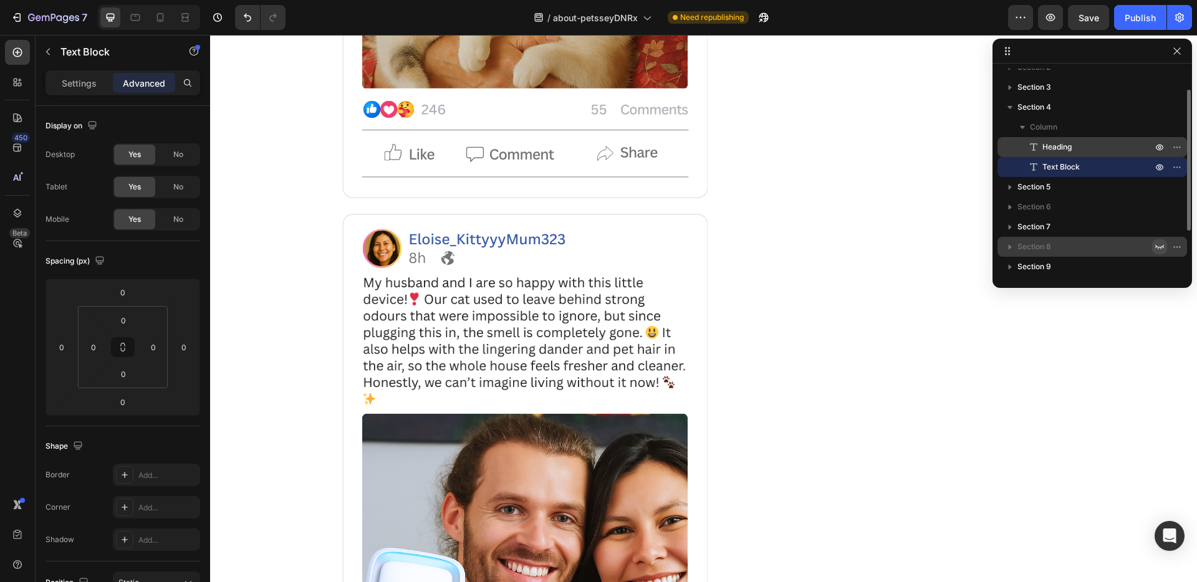
click at [1060, 154] on div "Heading" at bounding box center [1092, 147] width 180 height 20
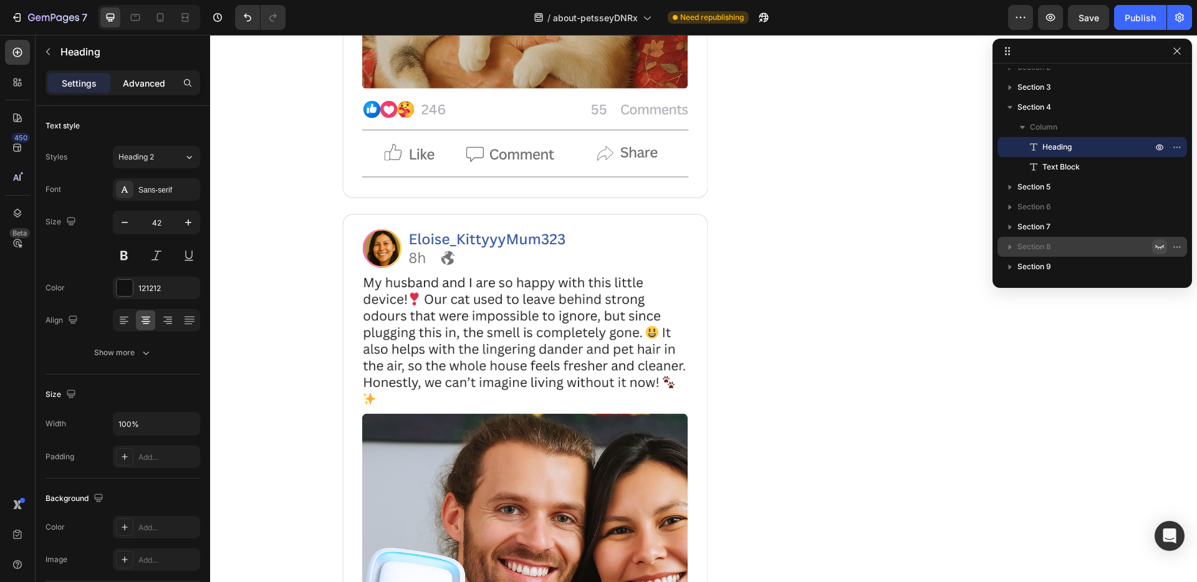
click at [138, 77] on p "Advanced" at bounding box center [144, 83] width 42 height 13
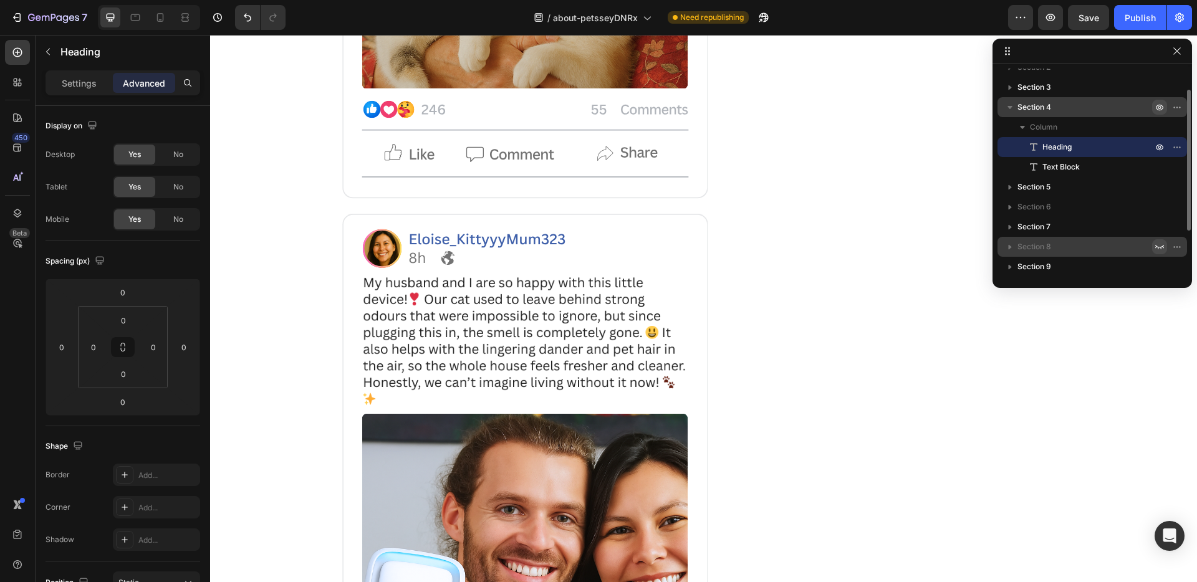
click at [1165, 105] on button "button" at bounding box center [1159, 107] width 15 height 15
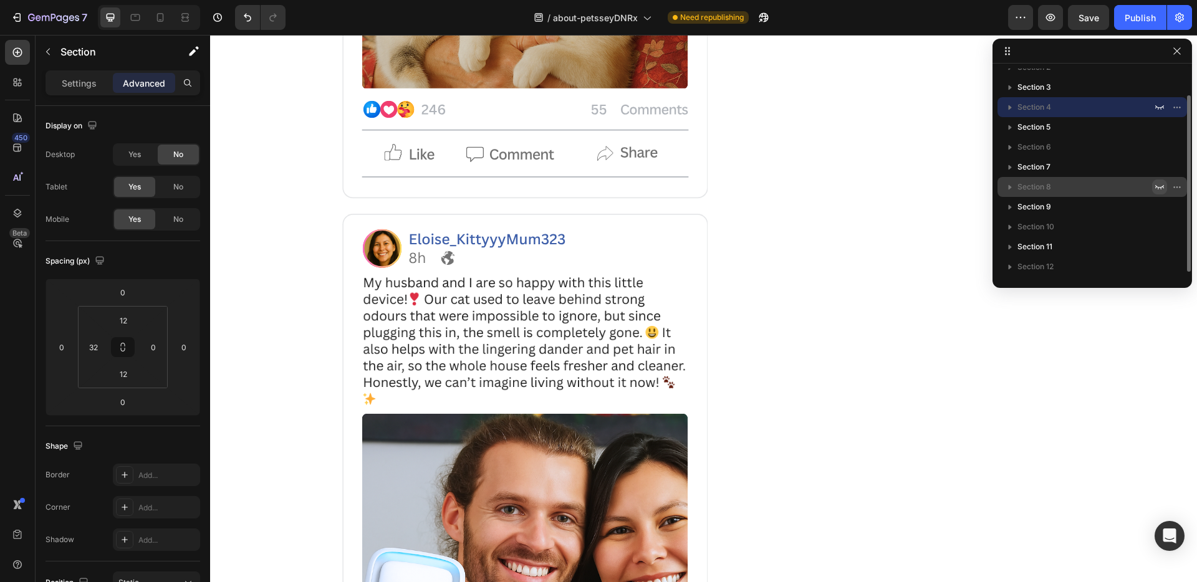
scroll to position [0, 0]
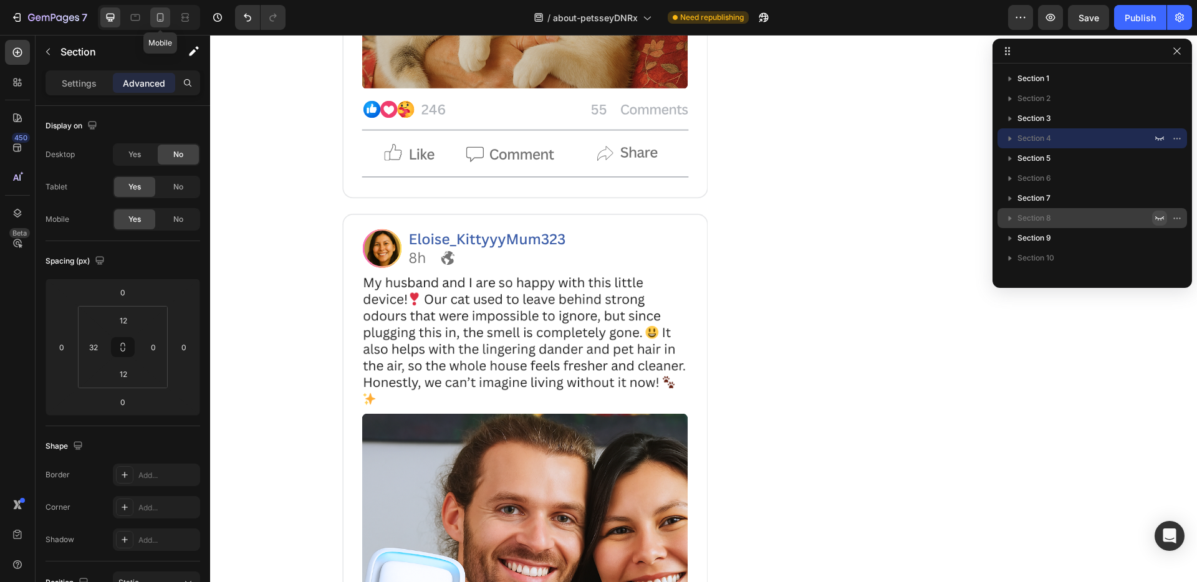
click at [153, 21] on div at bounding box center [160, 17] width 20 height 20
type input "0"
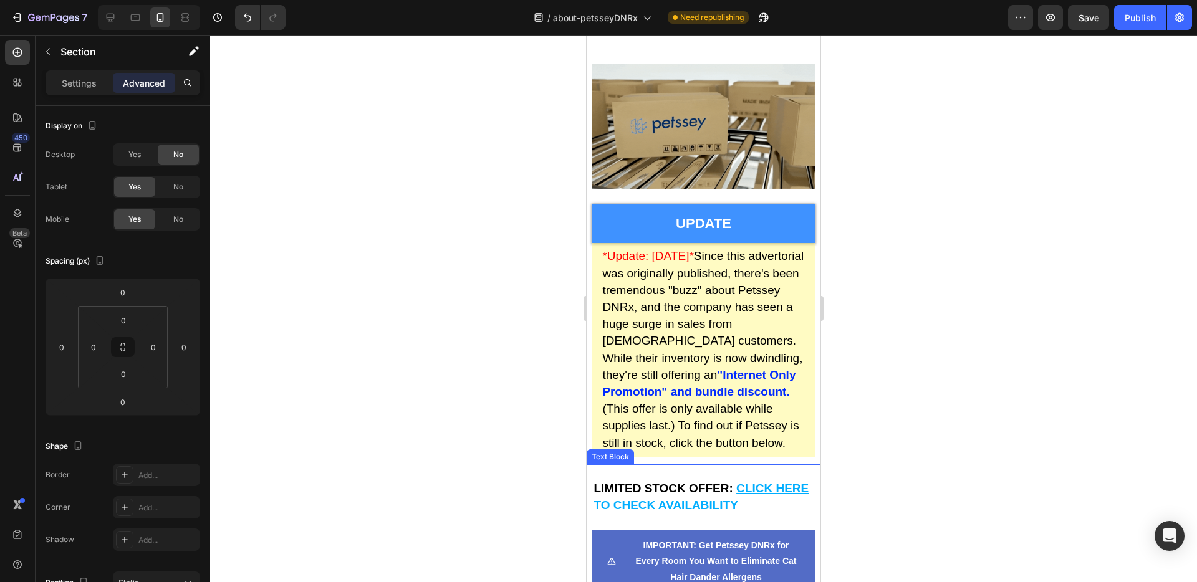
scroll to position [11554, 0]
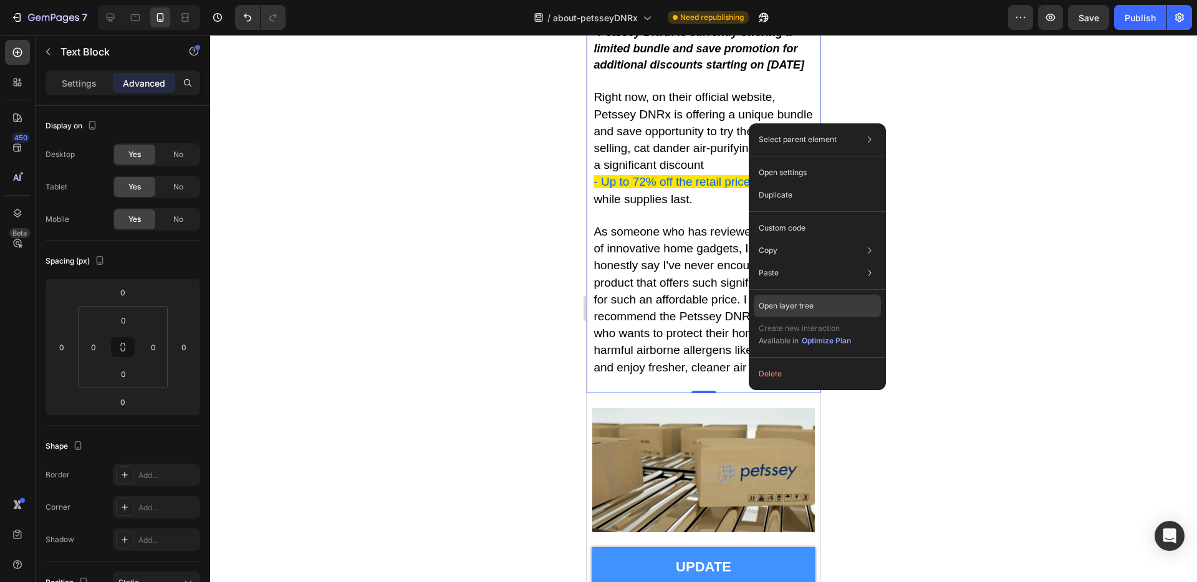
drag, startPoint x: 843, startPoint y: 300, endPoint x: 180, endPoint y: 238, distance: 666.1
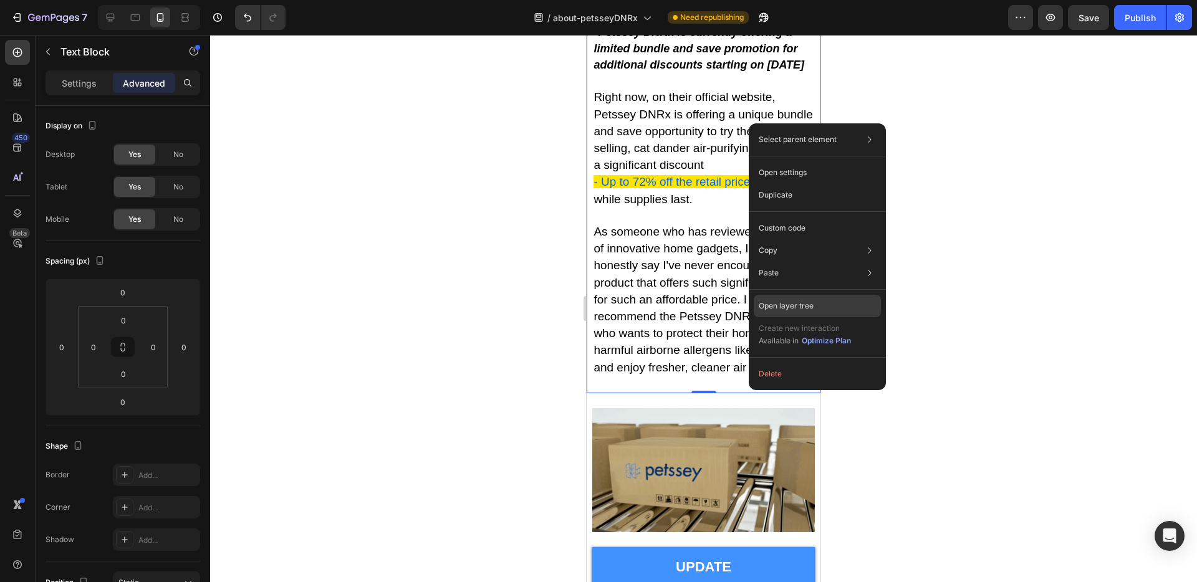
click at [843, 300] on div "Open layer tree" at bounding box center [817, 306] width 127 height 22
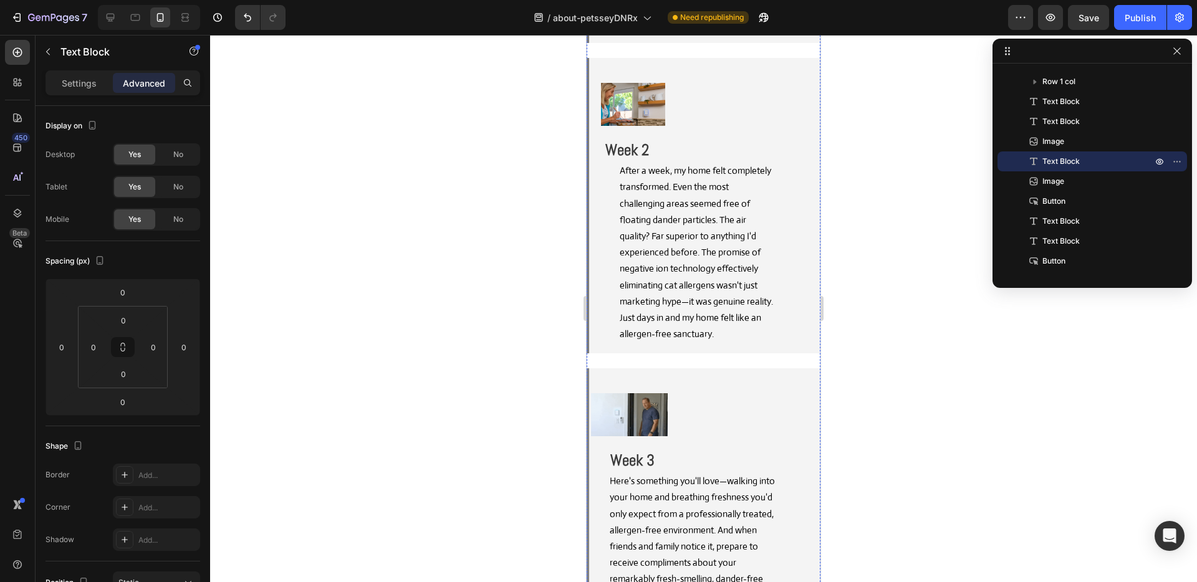
scroll to position [9622, 0]
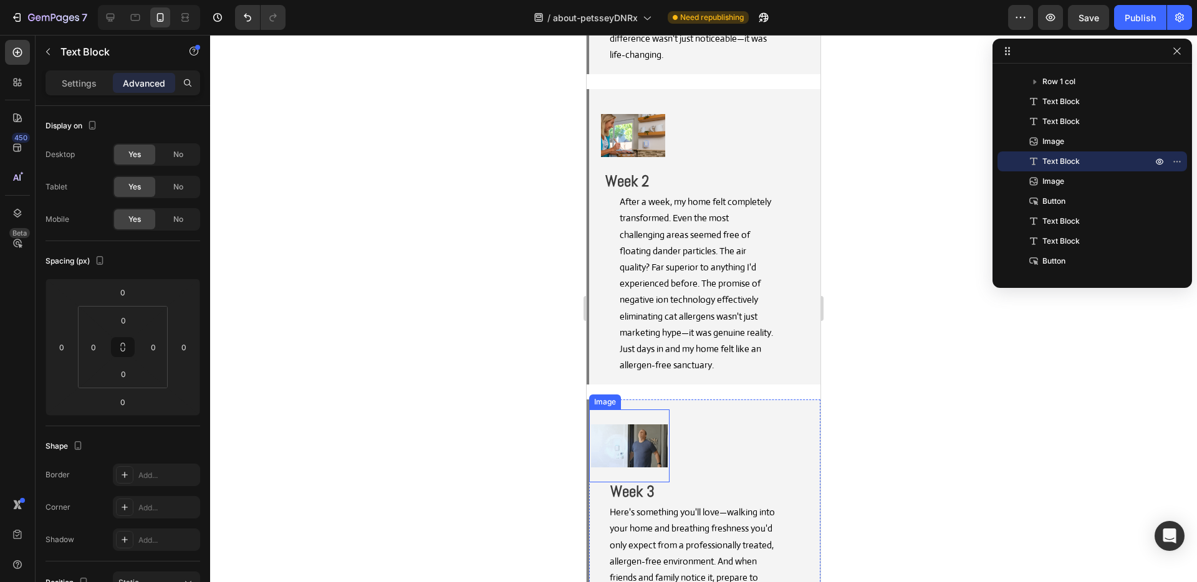
click at [641, 410] on div "Image" at bounding box center [629, 446] width 80 height 73
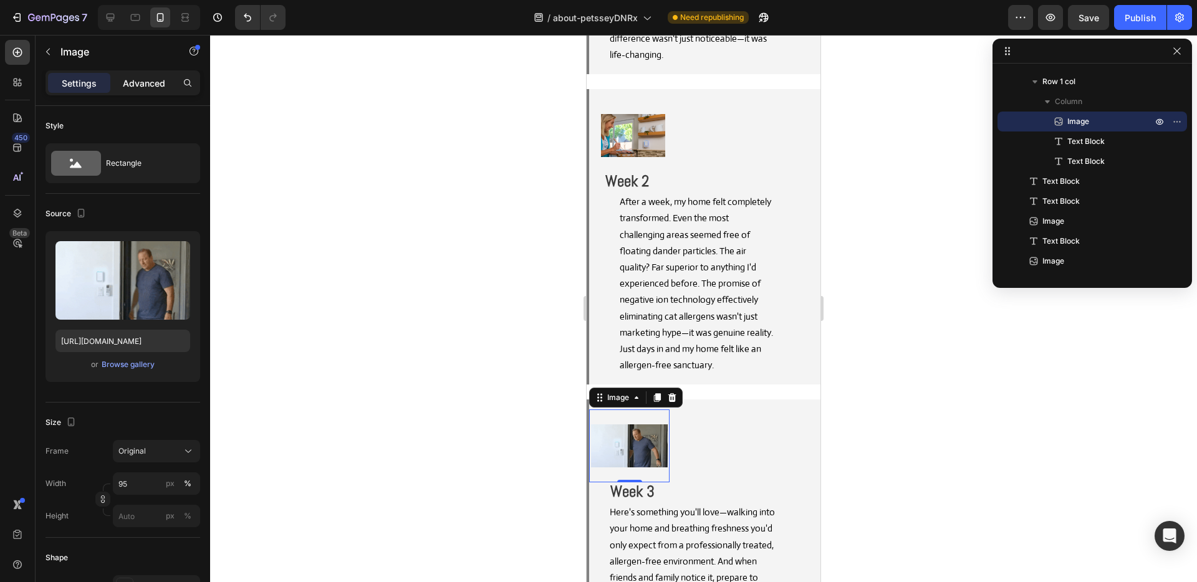
click at [157, 89] on p "Advanced" at bounding box center [144, 83] width 42 height 13
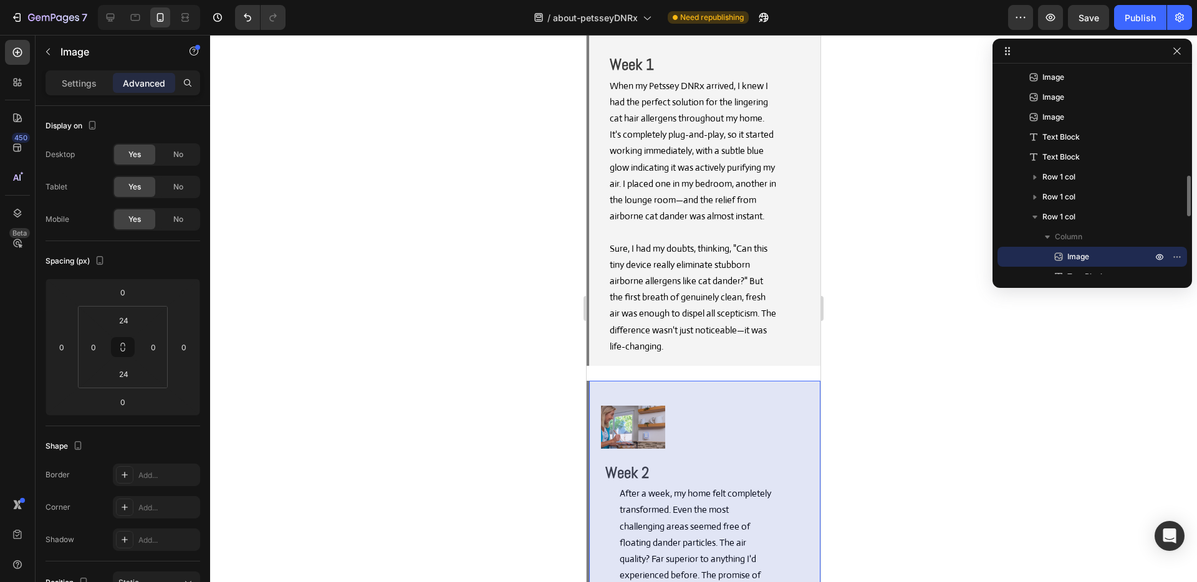
scroll to position [502, 0]
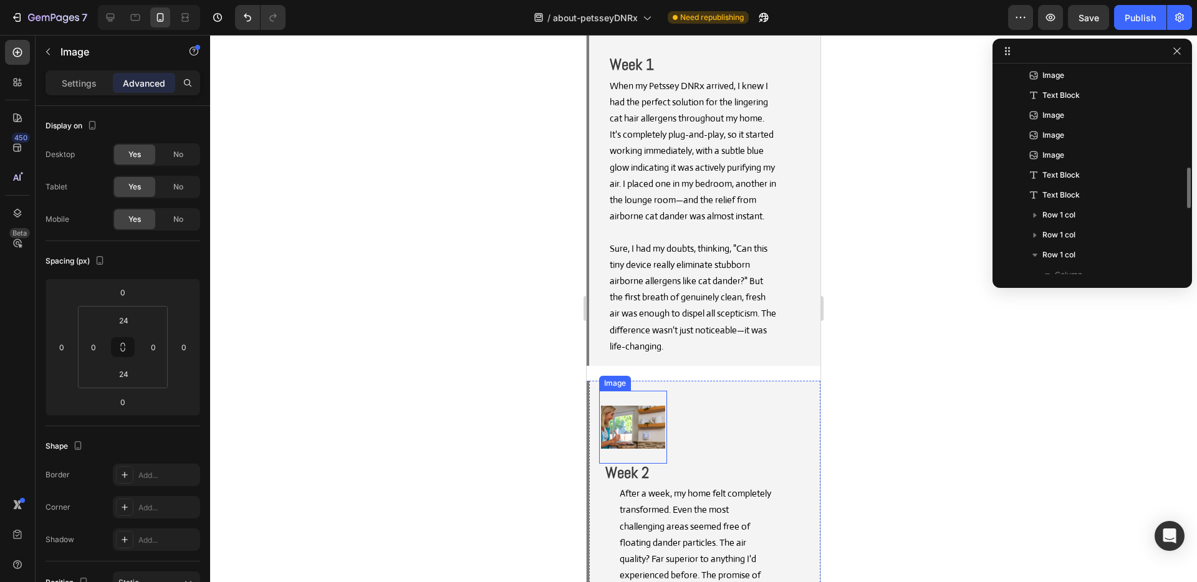
click at [648, 391] on div "Image" at bounding box center [633, 427] width 68 height 73
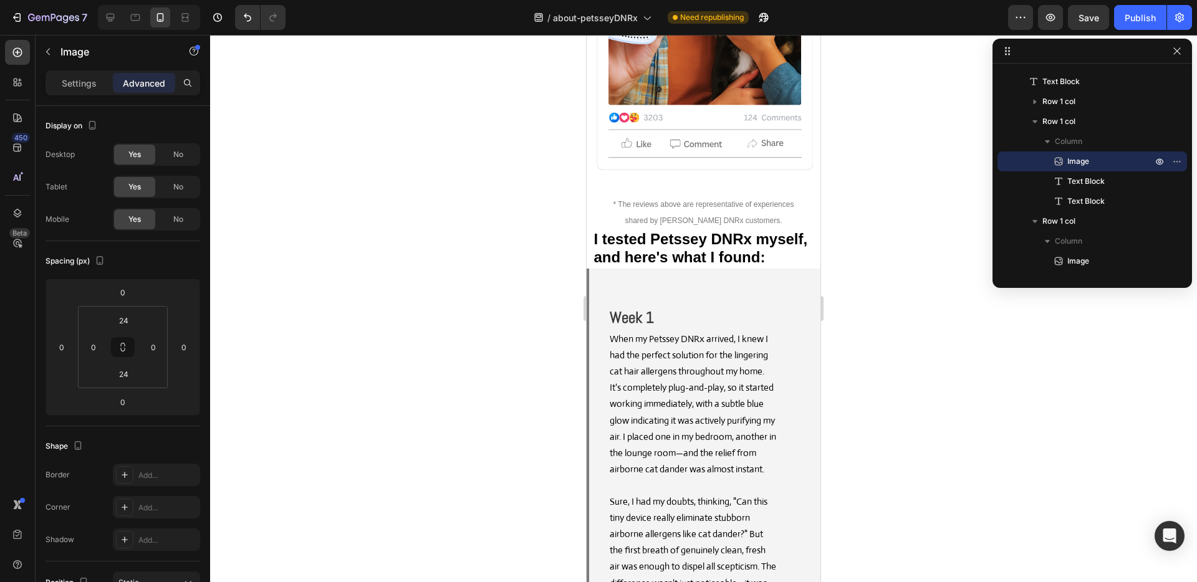
scroll to position [8909, 0]
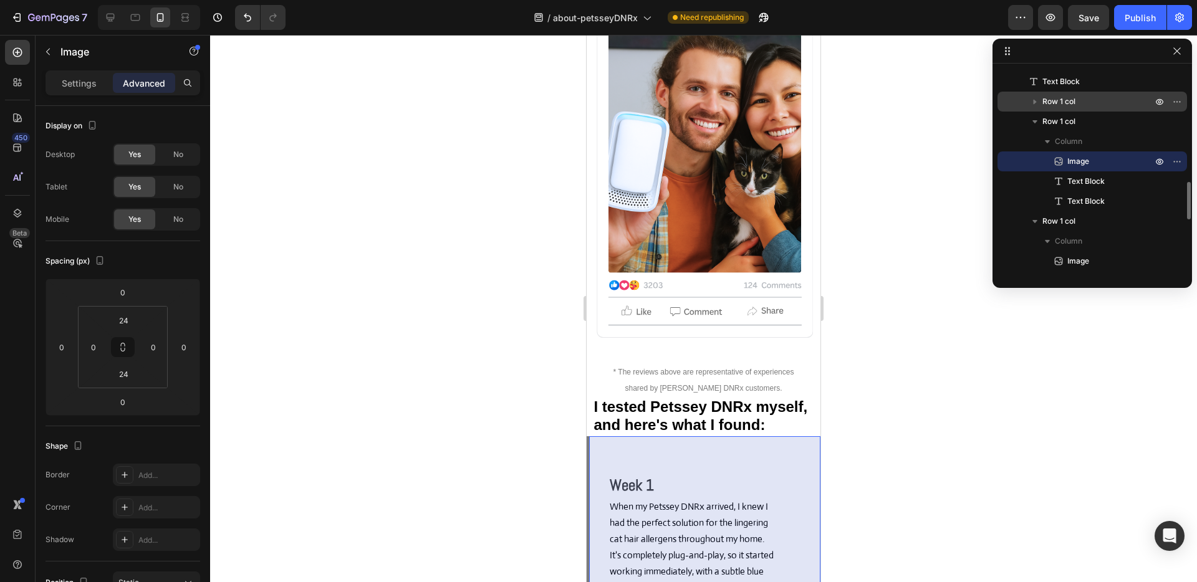
click at [1035, 102] on icon "button" at bounding box center [1035, 102] width 3 height 5
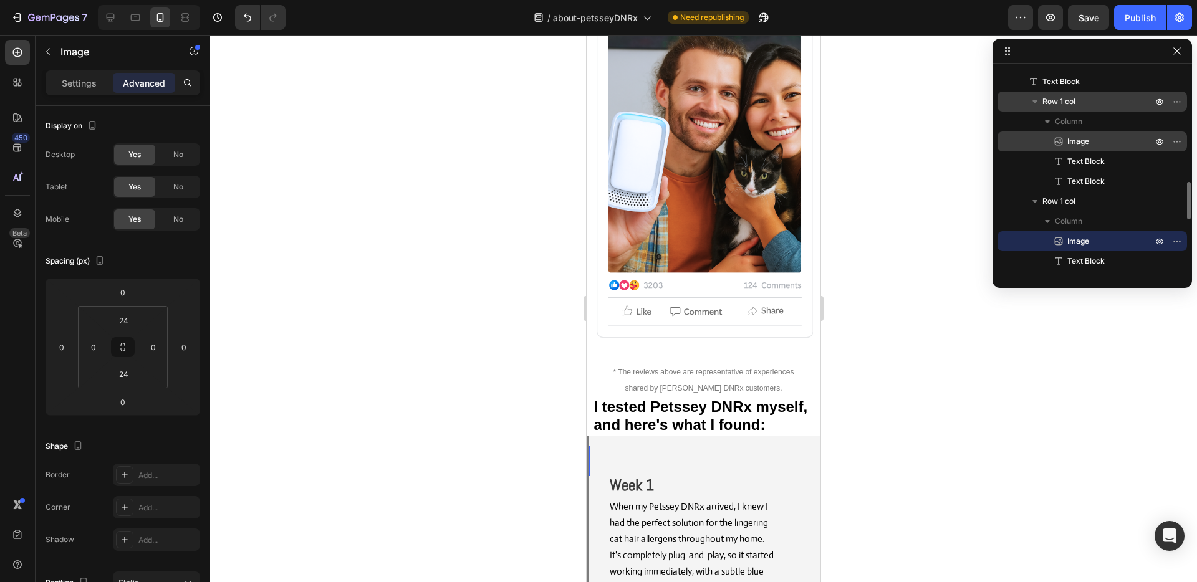
click at [1074, 138] on span "Image" at bounding box center [1078, 141] width 22 height 12
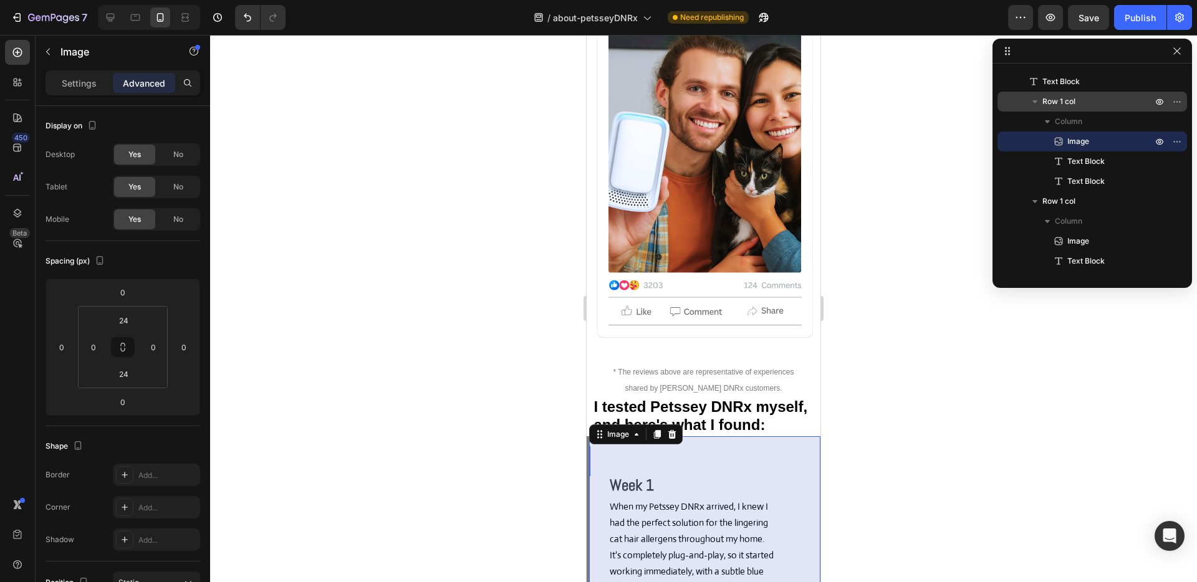
click at [1037, 97] on icon "button" at bounding box center [1035, 101] width 12 height 12
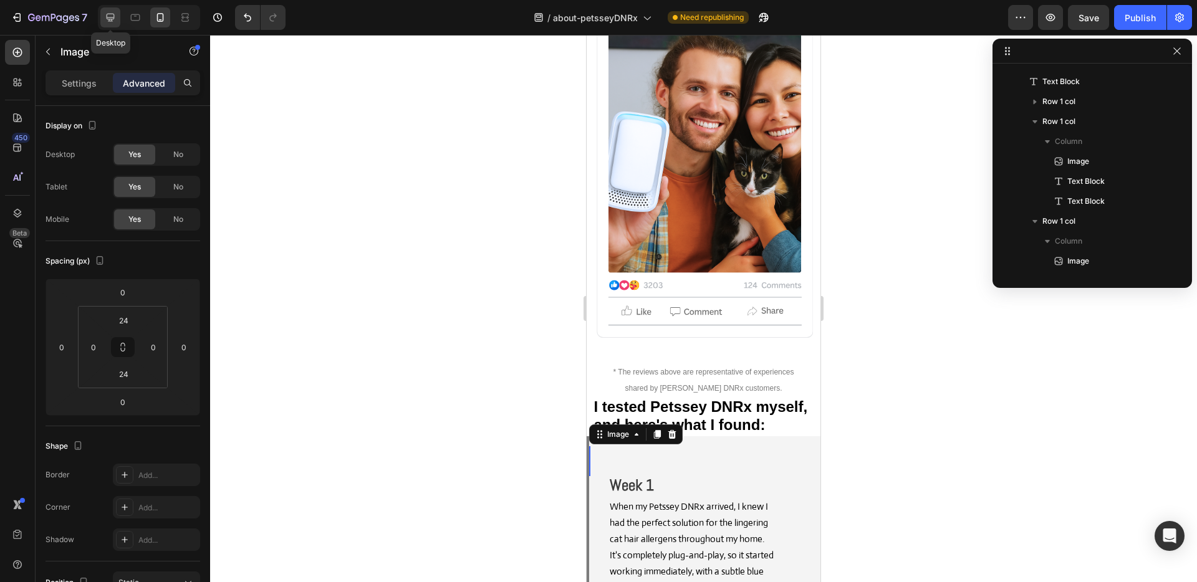
click at [112, 19] on icon at bounding box center [111, 18] width 8 height 8
type input "600"
type input "0"
type input "90"
type input "12"
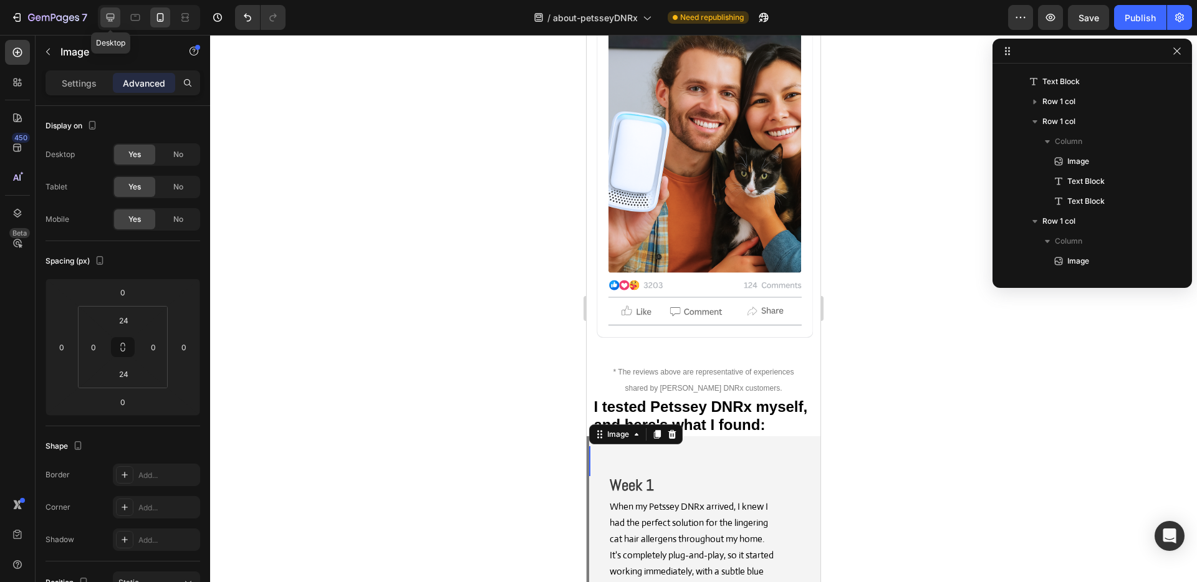
type input "120"
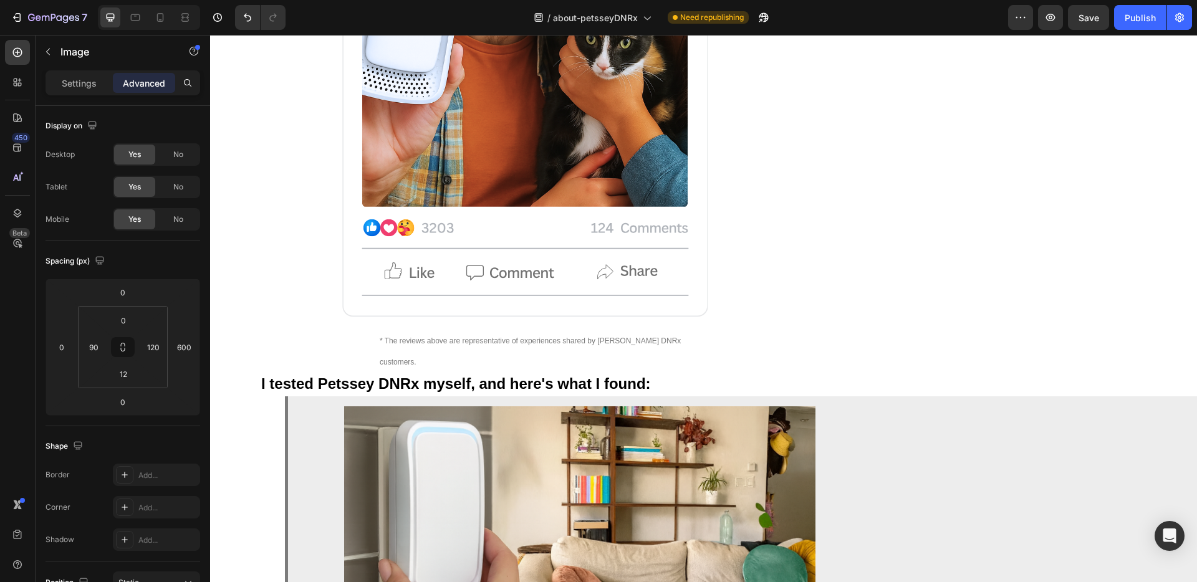
scroll to position [10208, 0]
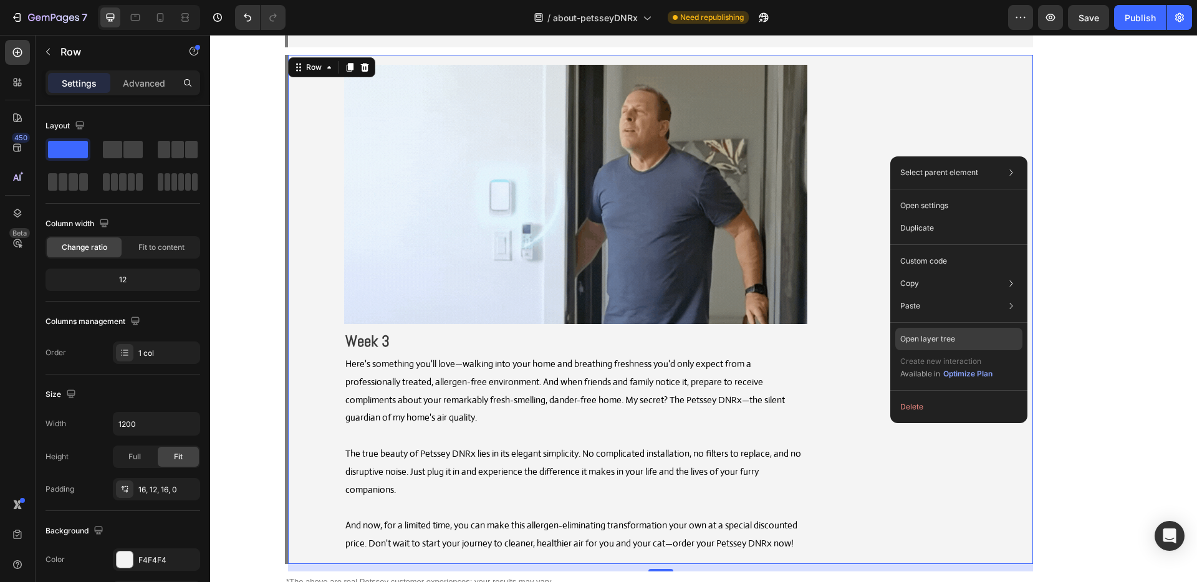
click at [971, 342] on div "Open layer tree" at bounding box center [958, 339] width 127 height 22
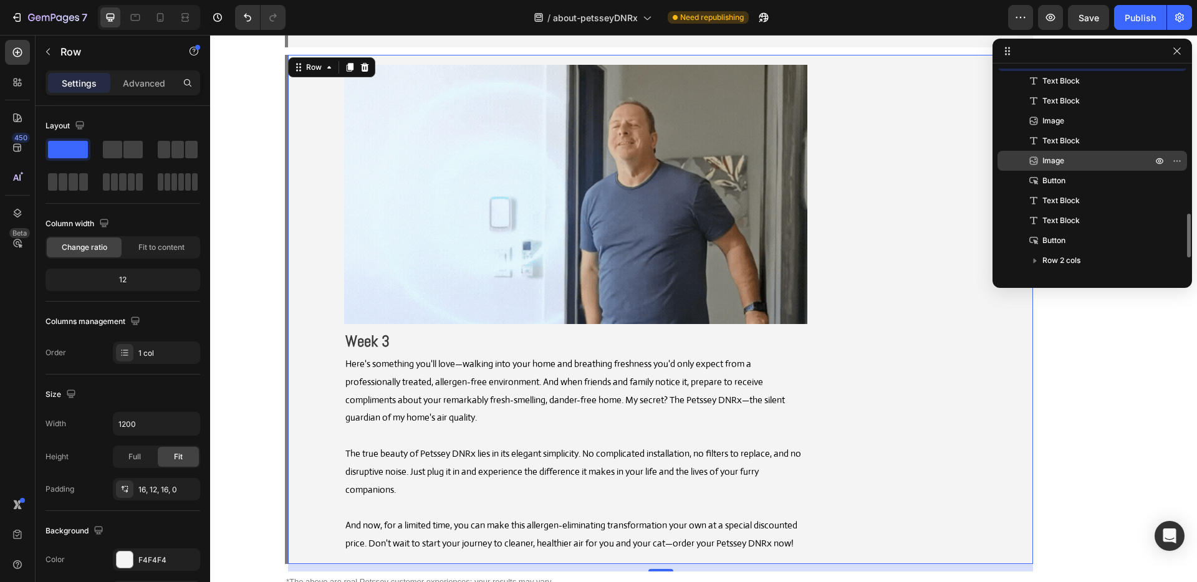
scroll to position [752, 0]
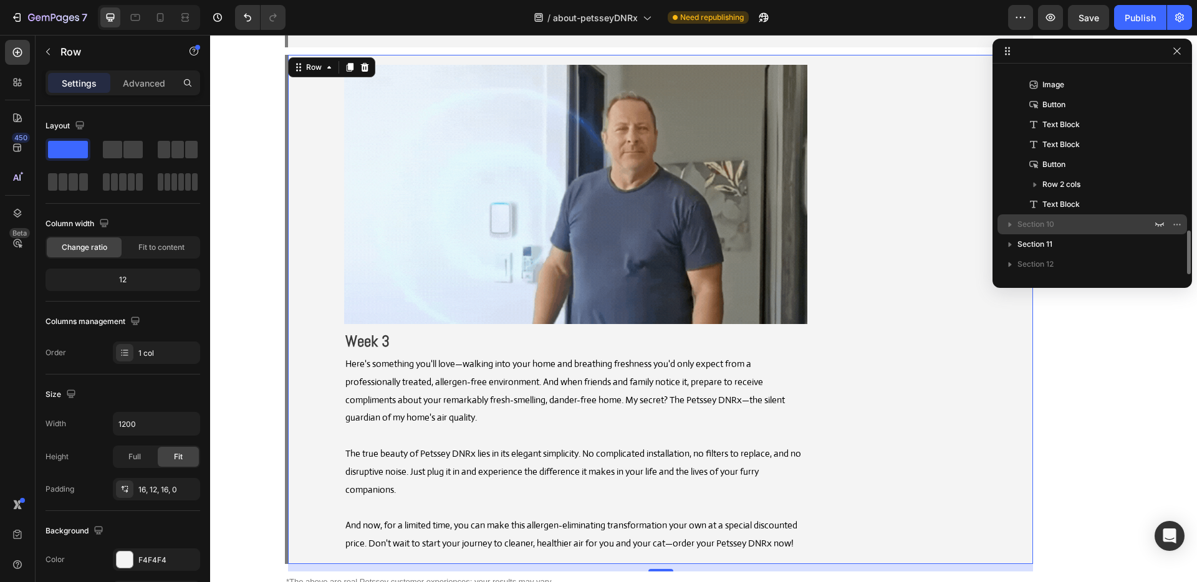
click at [1008, 225] on icon "button" at bounding box center [1010, 224] width 12 height 12
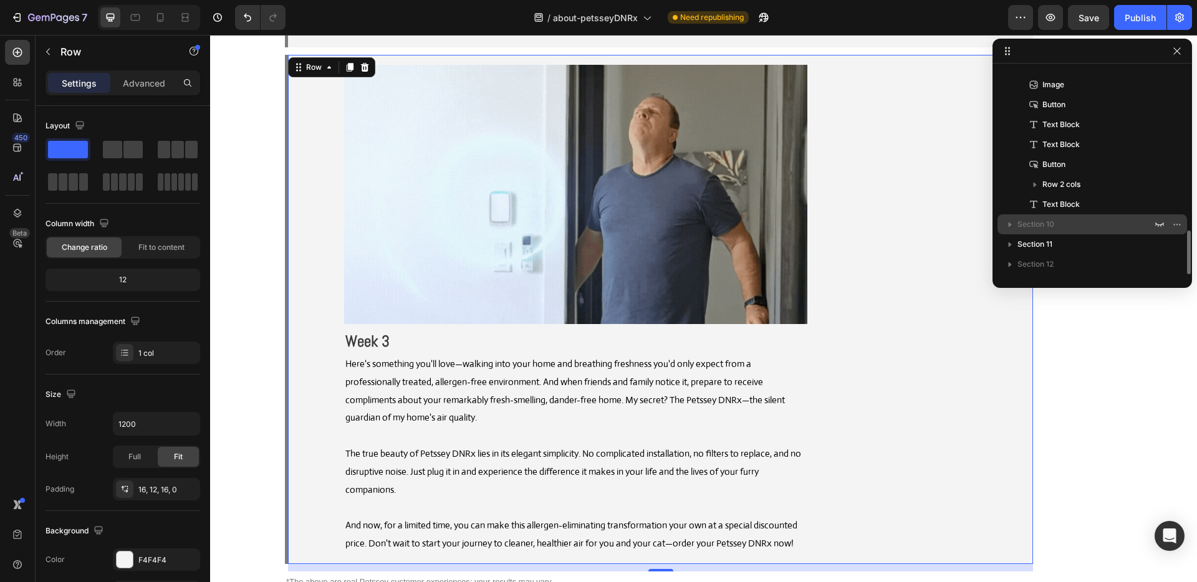
click at [1168, 227] on div at bounding box center [1168, 224] width 32 height 20
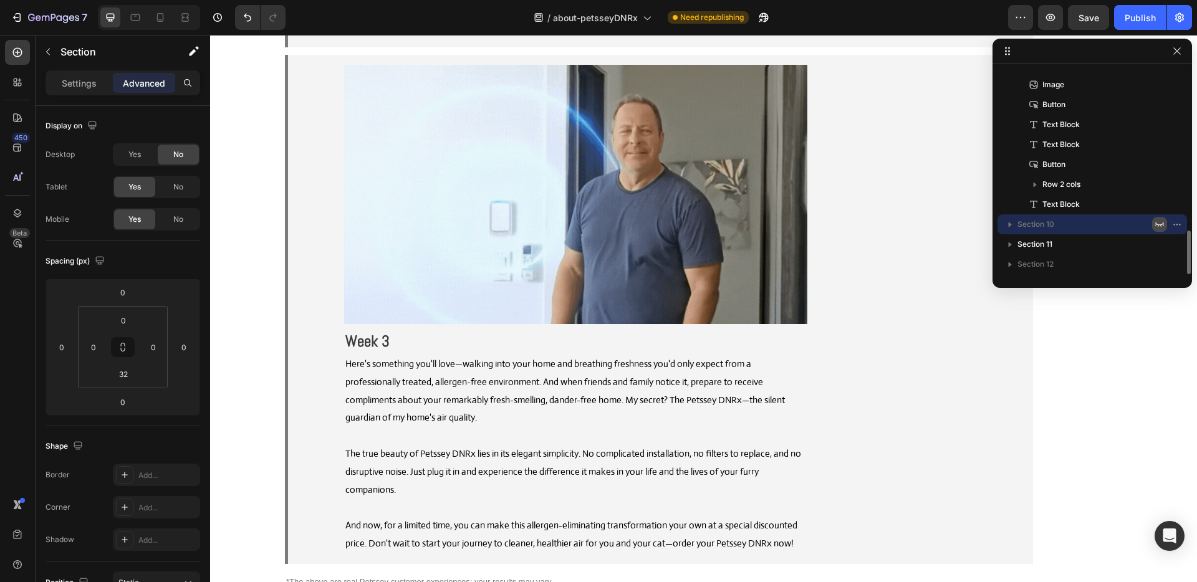
click at [1161, 225] on icon "button" at bounding box center [1159, 224] width 10 height 10
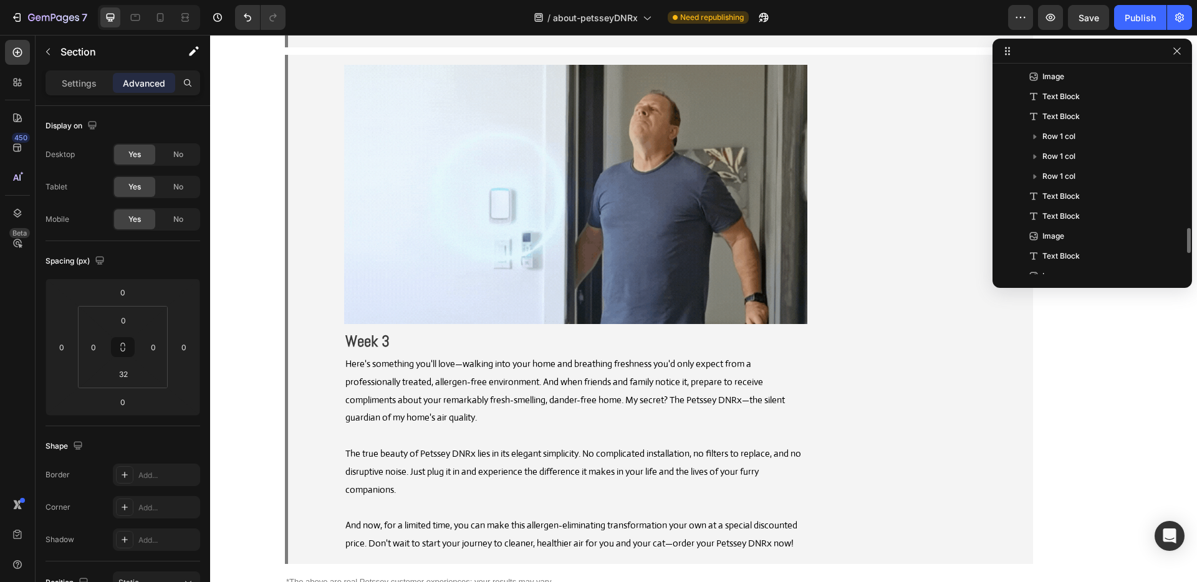
scroll to position [1273, 0]
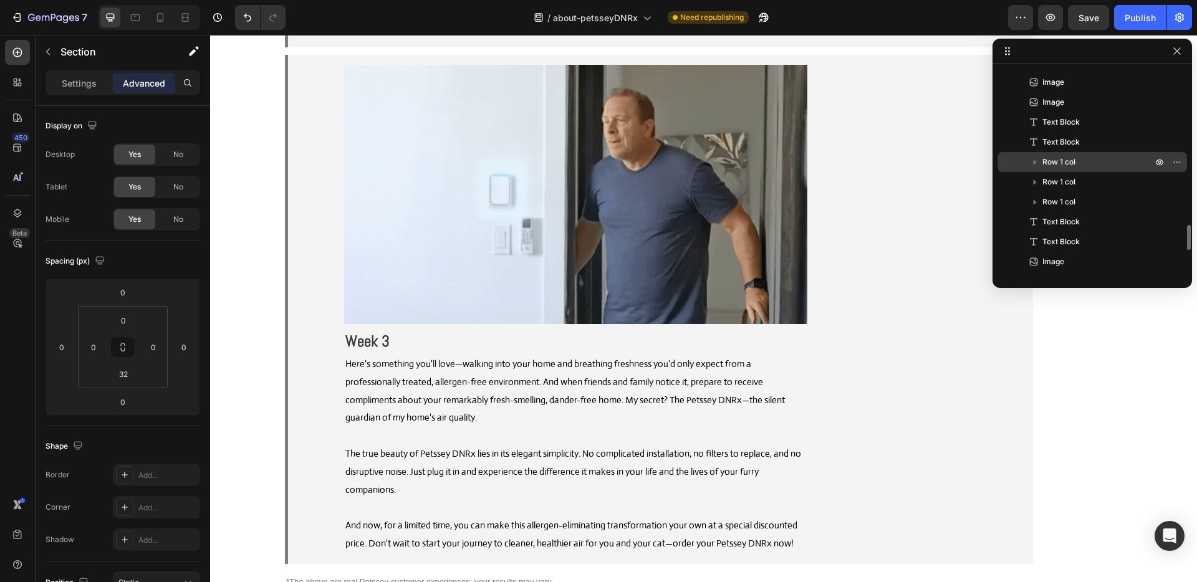
click at [1070, 160] on span "Row 1 col" at bounding box center [1058, 162] width 33 height 12
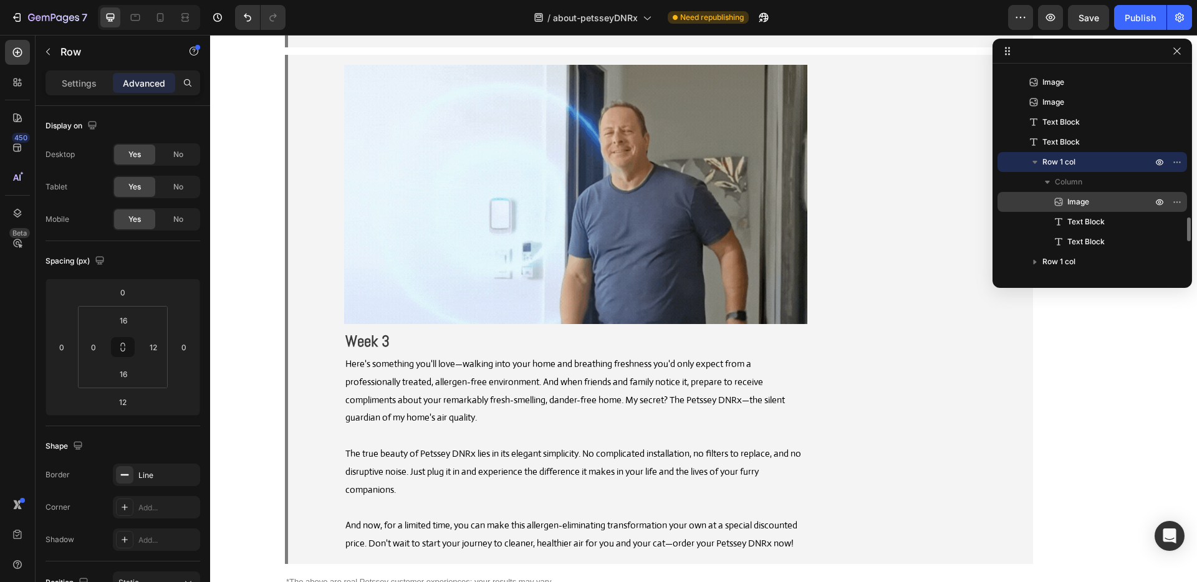
click at [1082, 198] on span "Image" at bounding box center [1078, 202] width 22 height 12
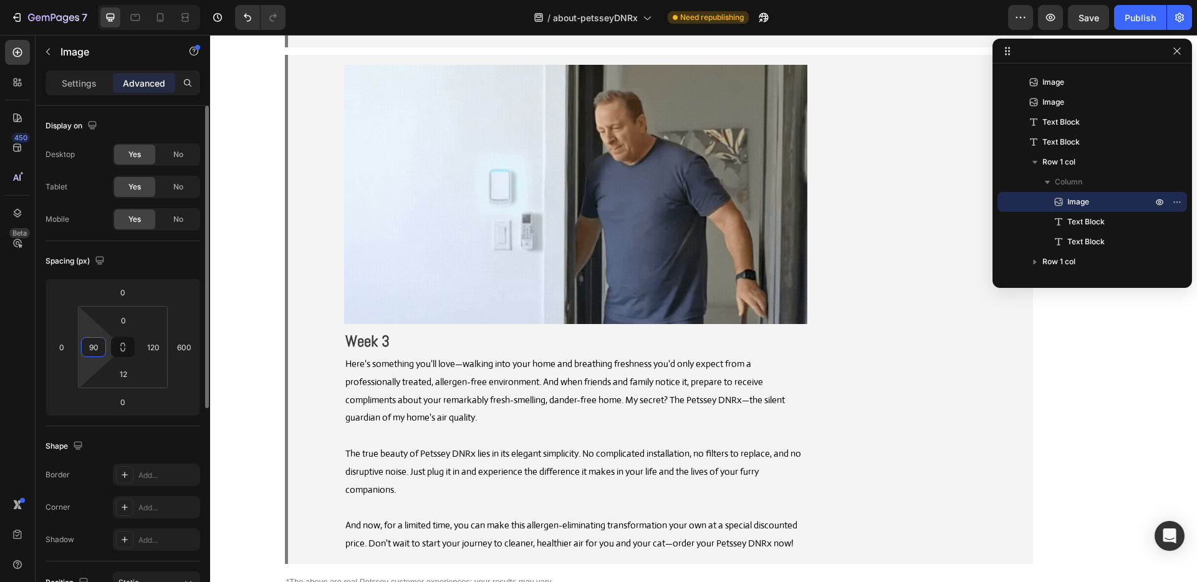
click at [89, 350] on input "90" at bounding box center [93, 347] width 19 height 19
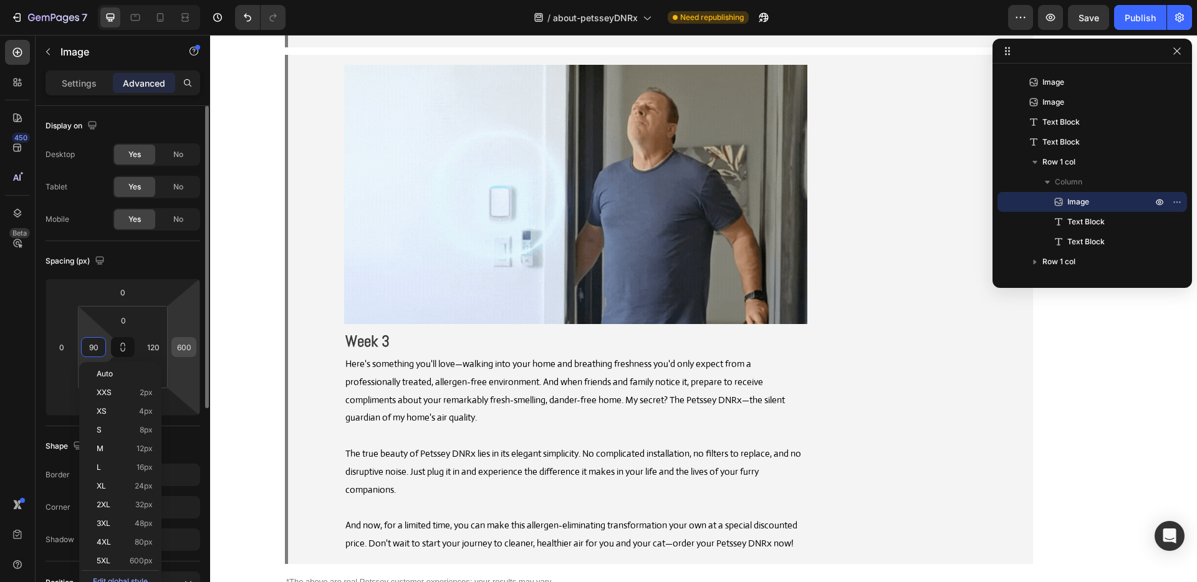
click at [186, 344] on input "600" at bounding box center [184, 347] width 19 height 19
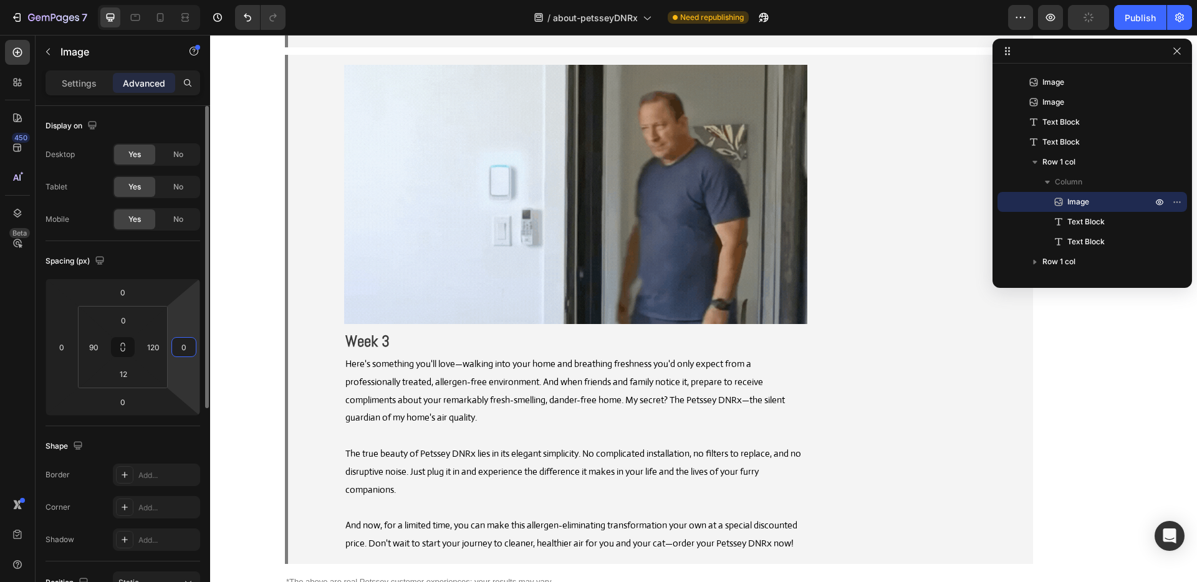
type input "0"
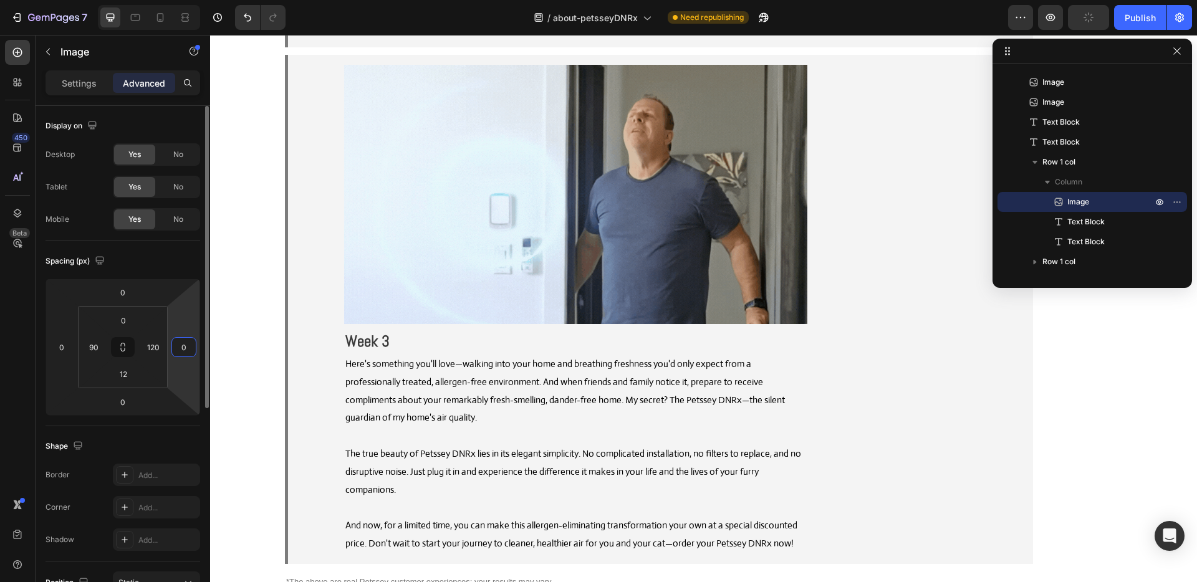
click at [0, 0] on div "Spacing (px) 0 0 0 0 0 90 12 120" at bounding box center [0, 0] width 0 height 0
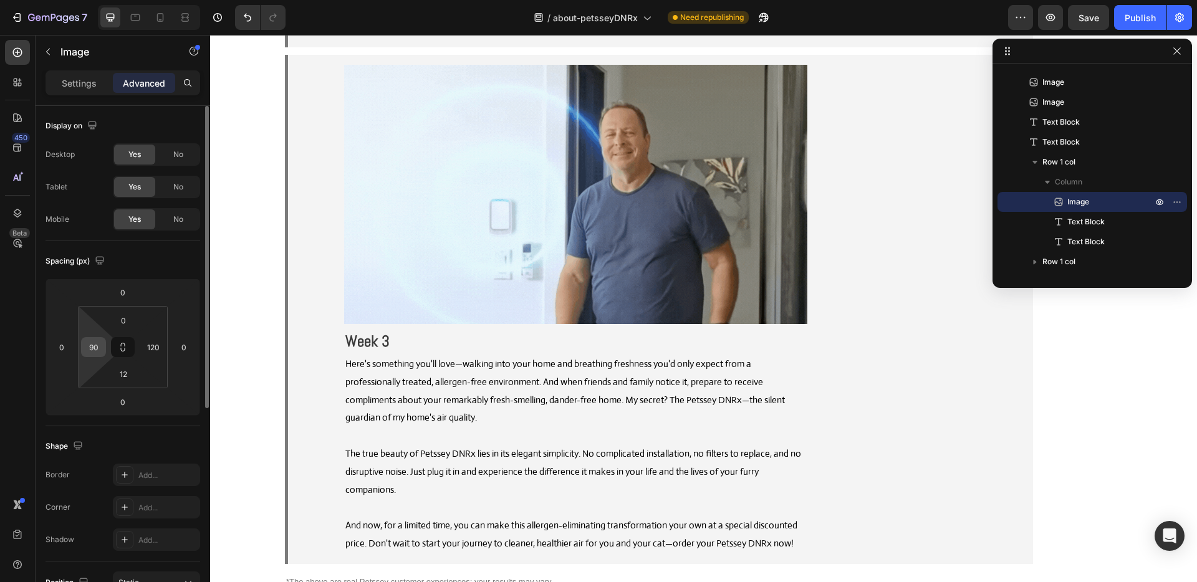
click at [94, 348] on input "90" at bounding box center [93, 347] width 19 height 19
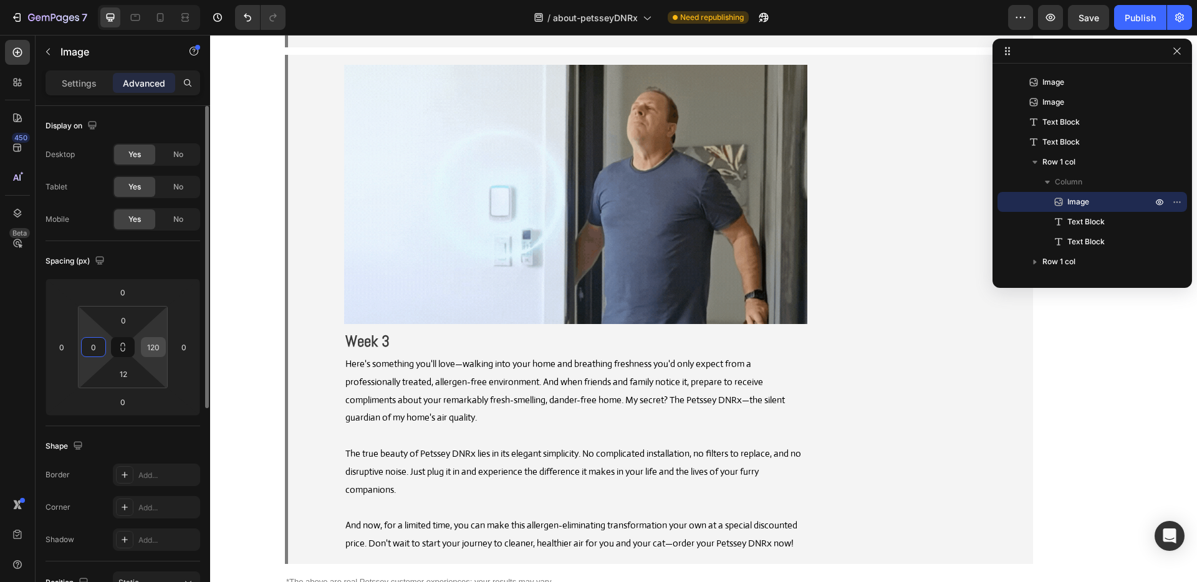
type input "0"
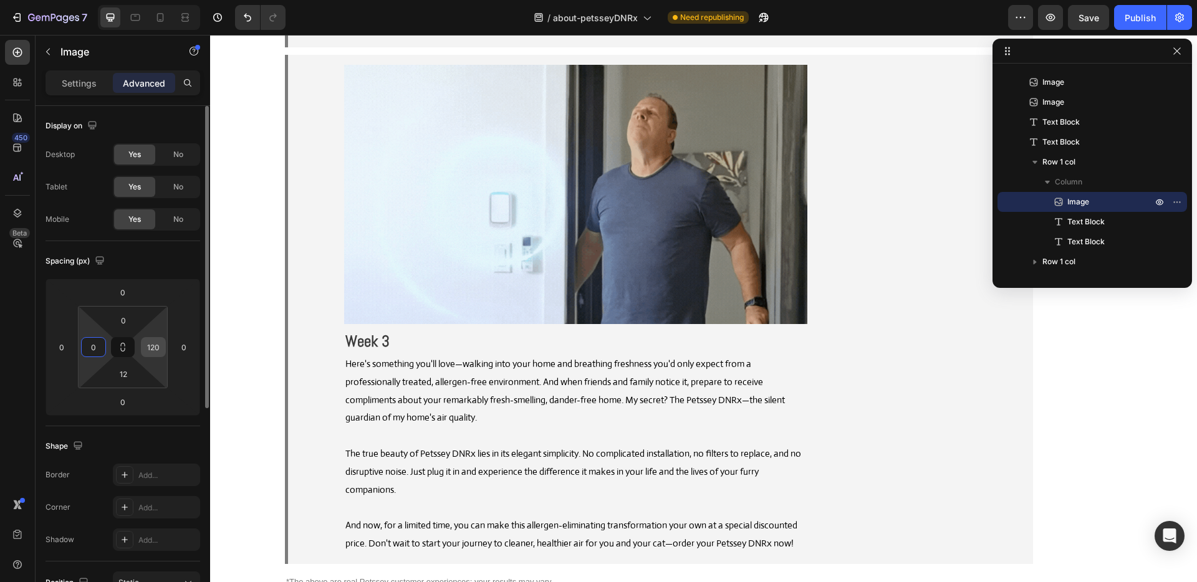
click at [155, 346] on input "120" at bounding box center [153, 347] width 19 height 19
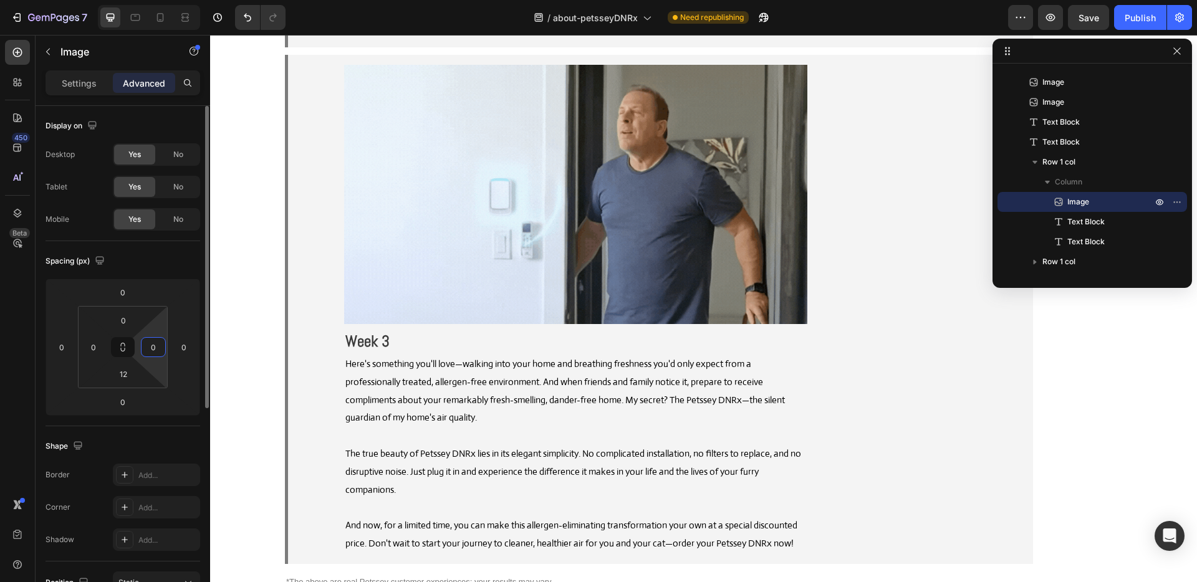
type input "0"
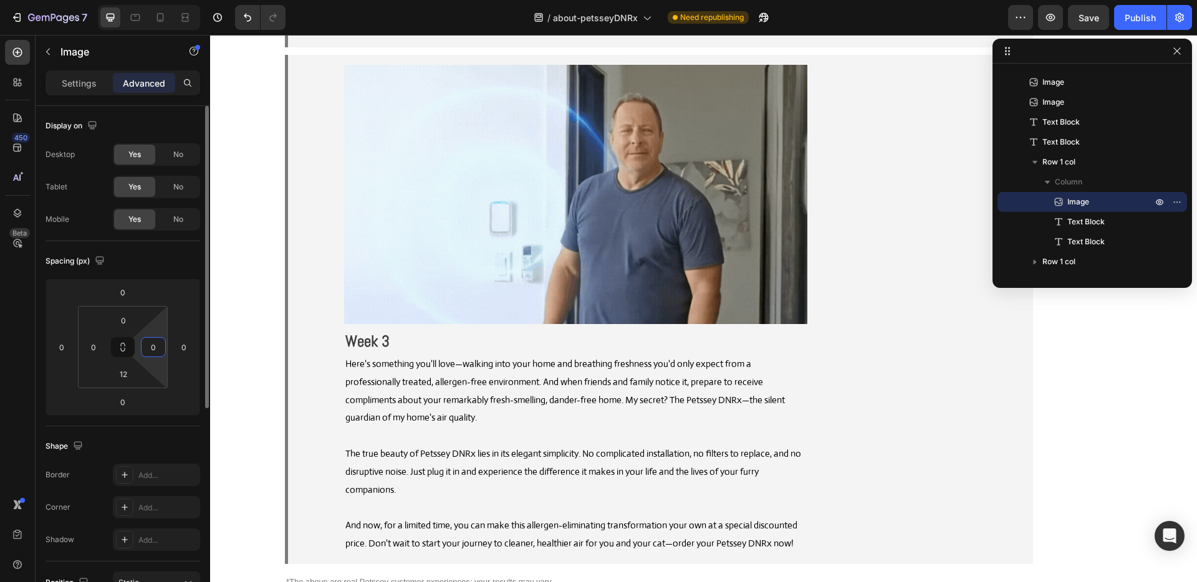
click at [178, 262] on div "Spacing (px)" at bounding box center [123, 261] width 155 height 20
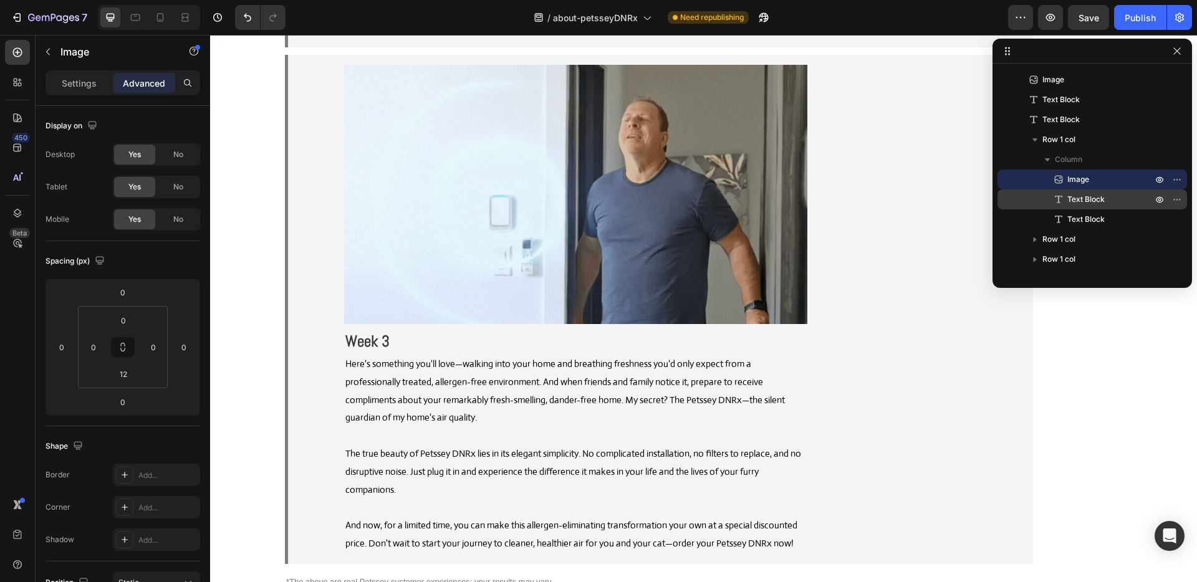
scroll to position [1357, 0]
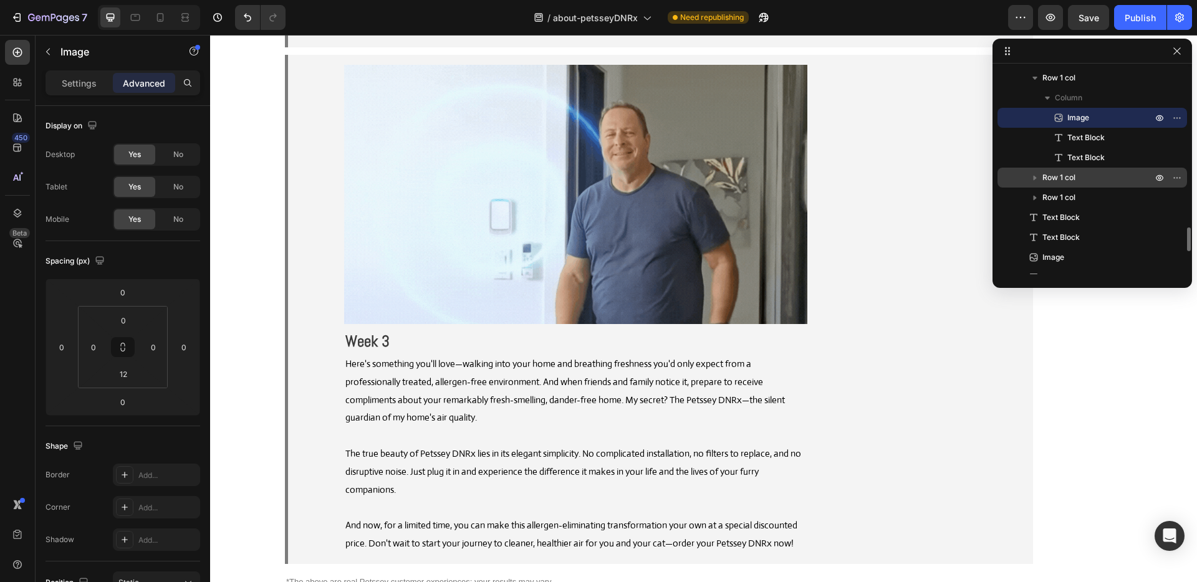
click at [1029, 179] on icon "button" at bounding box center [1035, 177] width 12 height 12
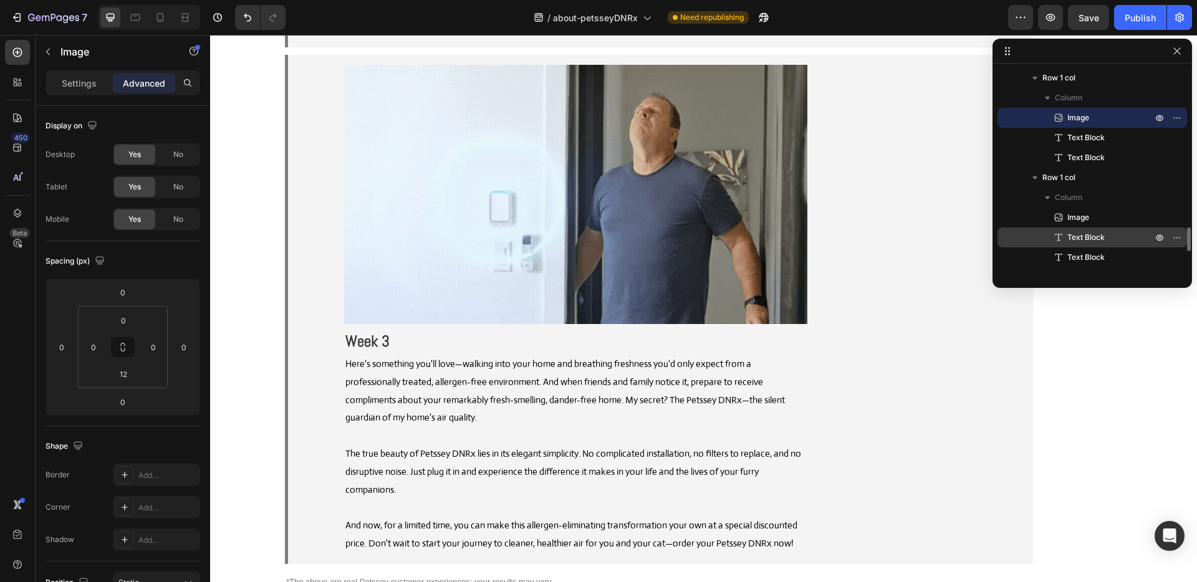
click at [1090, 230] on div "Text Block" at bounding box center [1092, 238] width 180 height 20
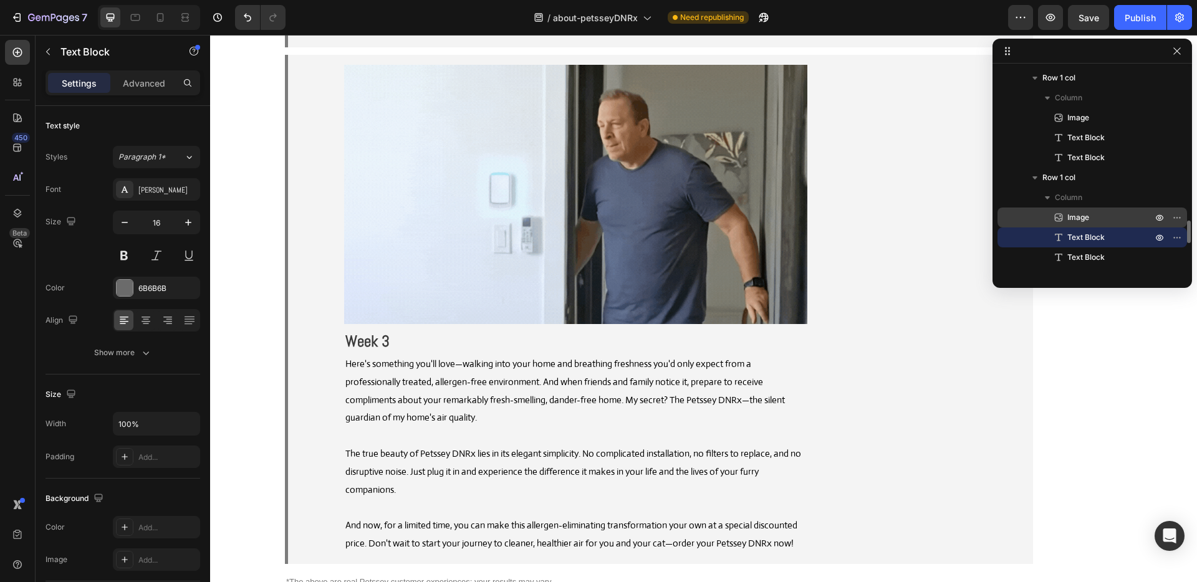
drag, startPoint x: 1090, startPoint y: 217, endPoint x: 212, endPoint y: 344, distance: 886.9
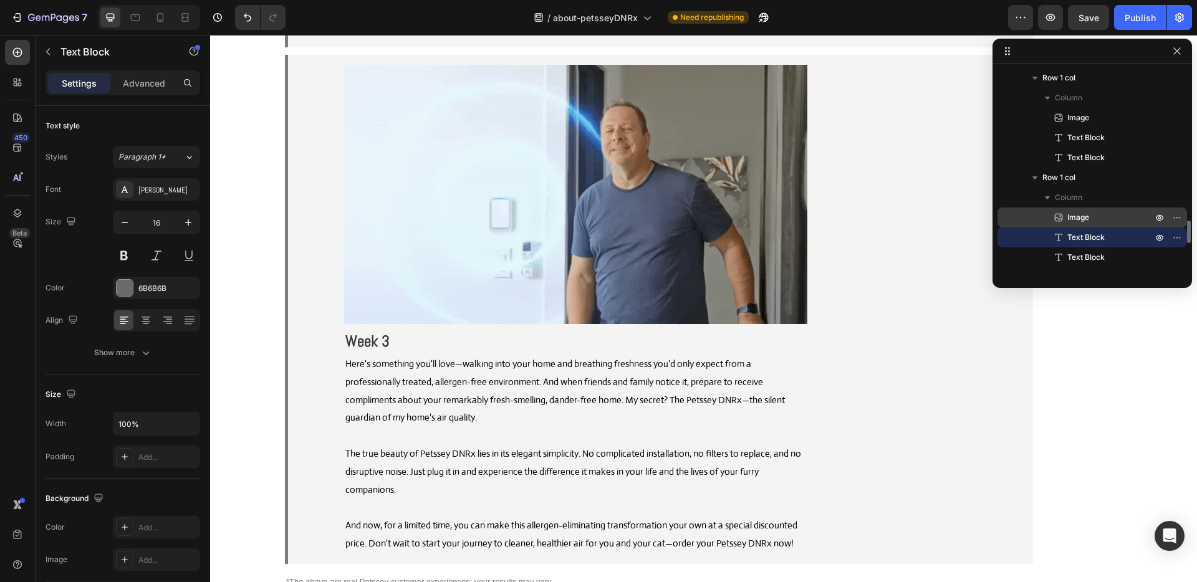
click at [1090, 217] on p "Image" at bounding box center [1095, 217] width 87 height 12
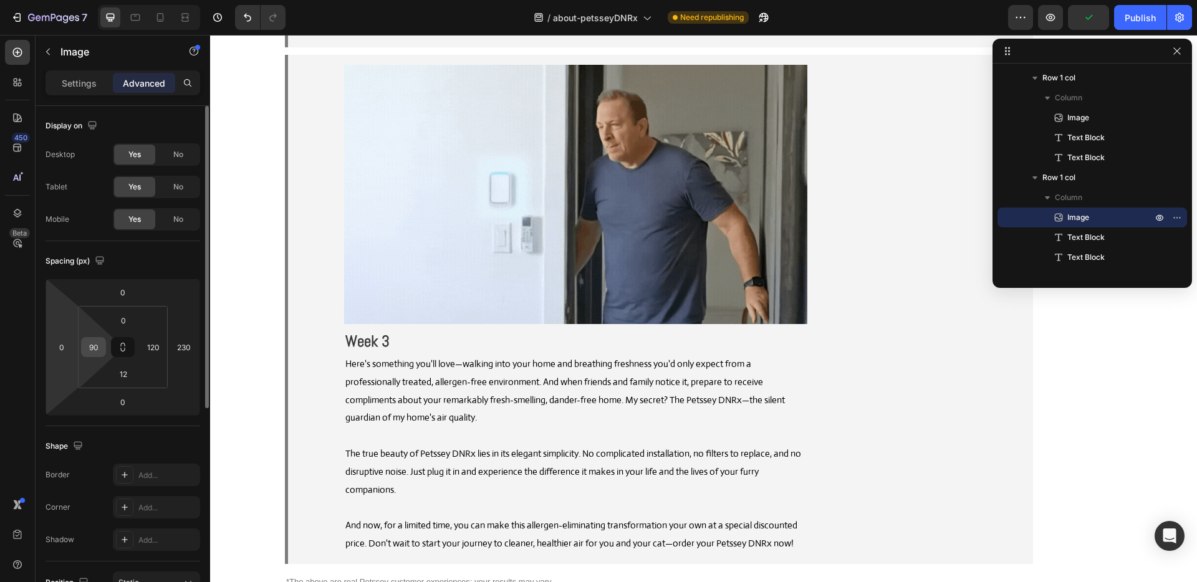
click at [94, 347] on input "90" at bounding box center [93, 347] width 19 height 19
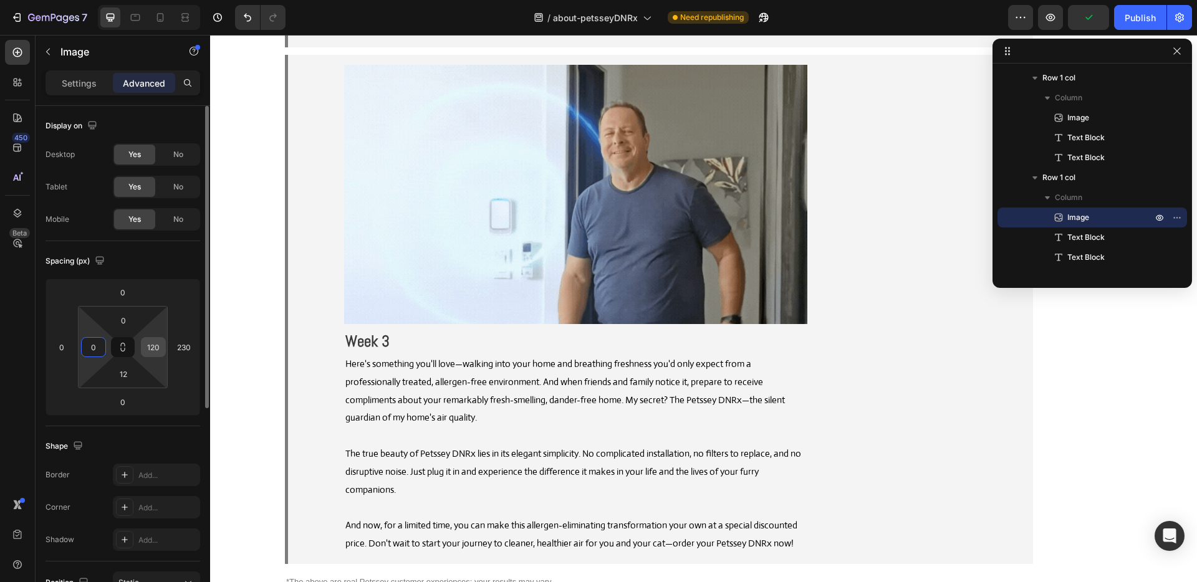
type input "0"
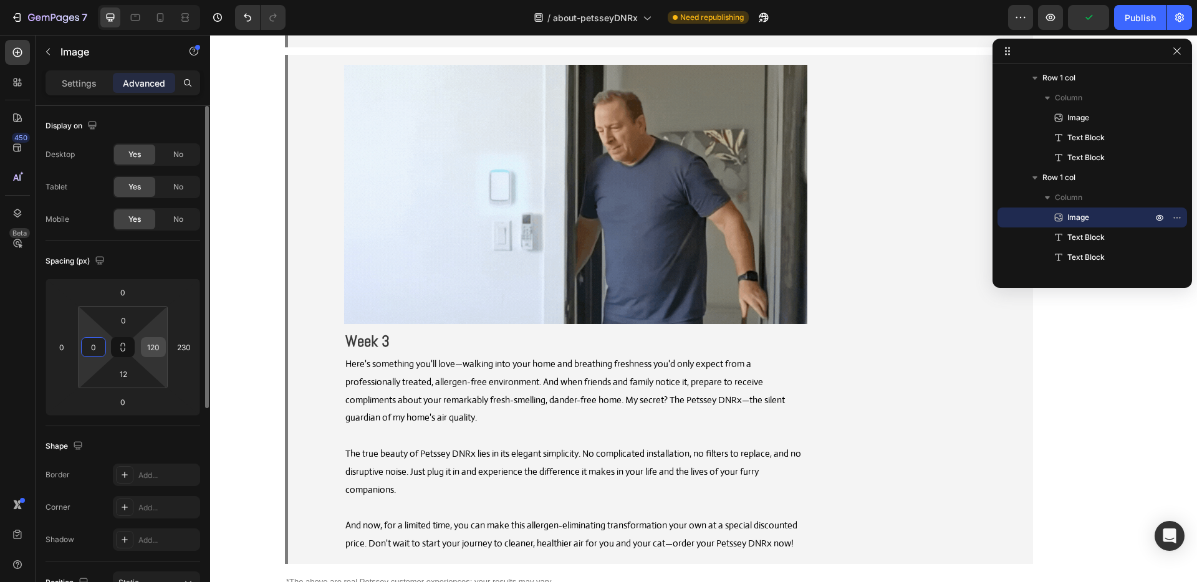
click at [156, 348] on input "120" at bounding box center [153, 347] width 19 height 19
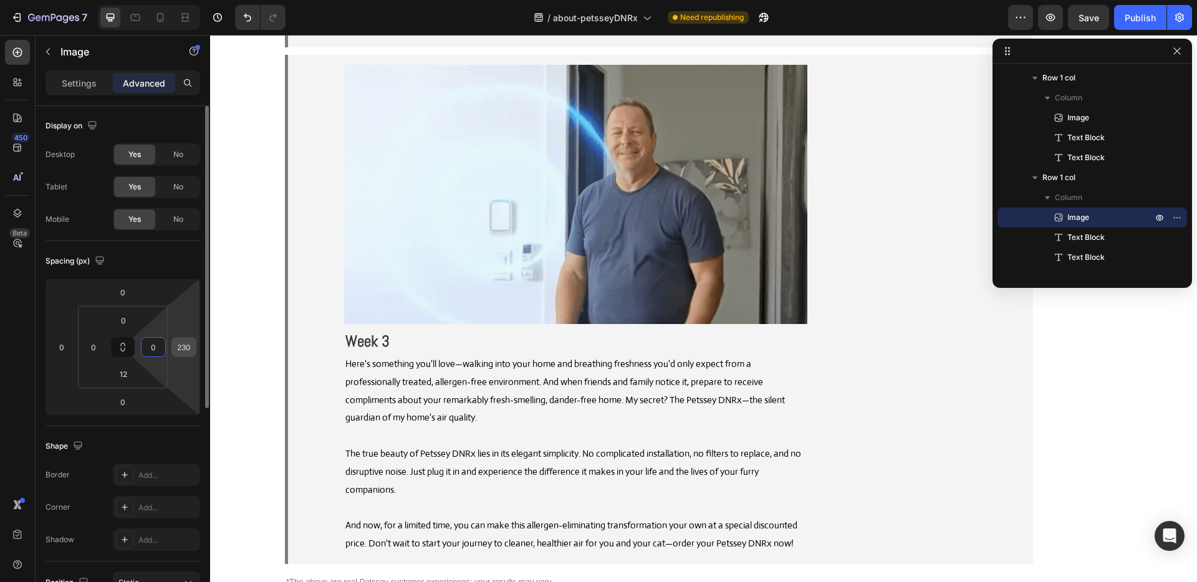
type input "0"
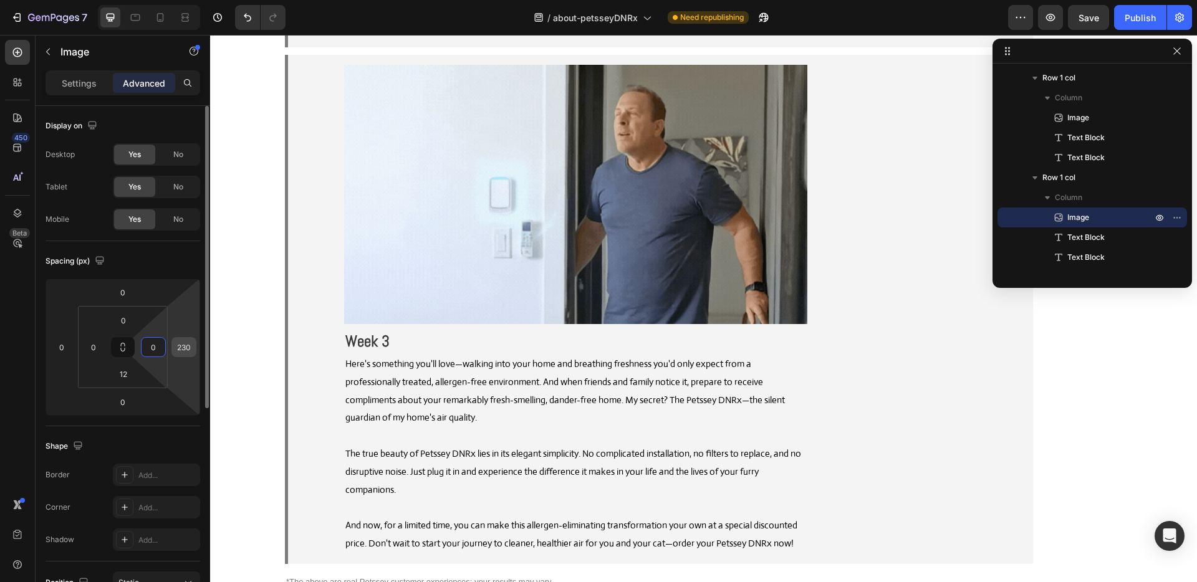
click at [185, 348] on input "230" at bounding box center [184, 347] width 19 height 19
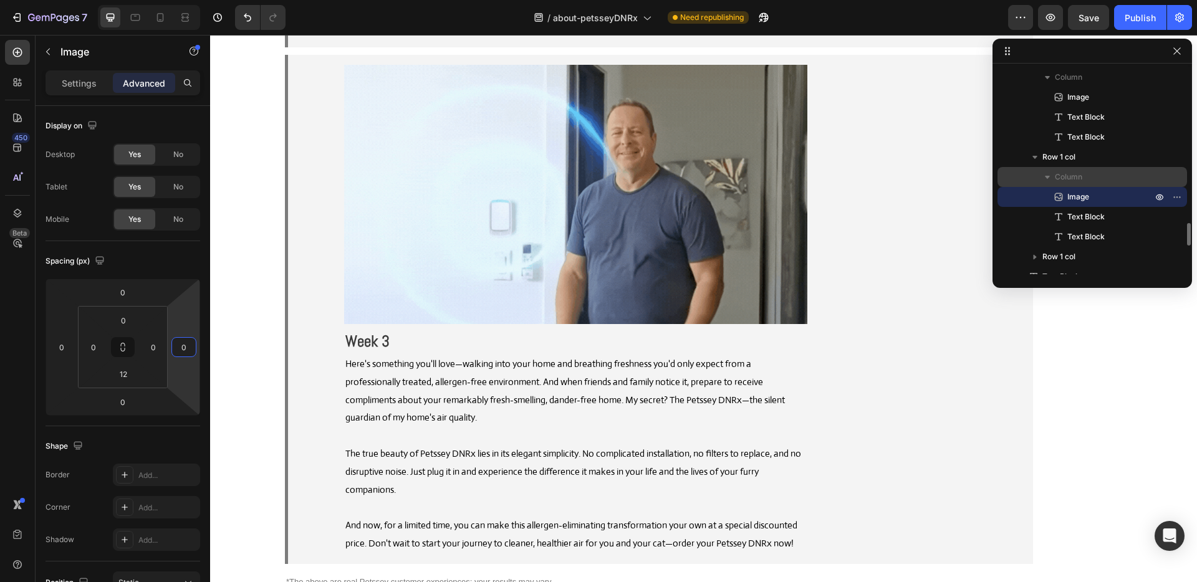
scroll to position [1473, 0]
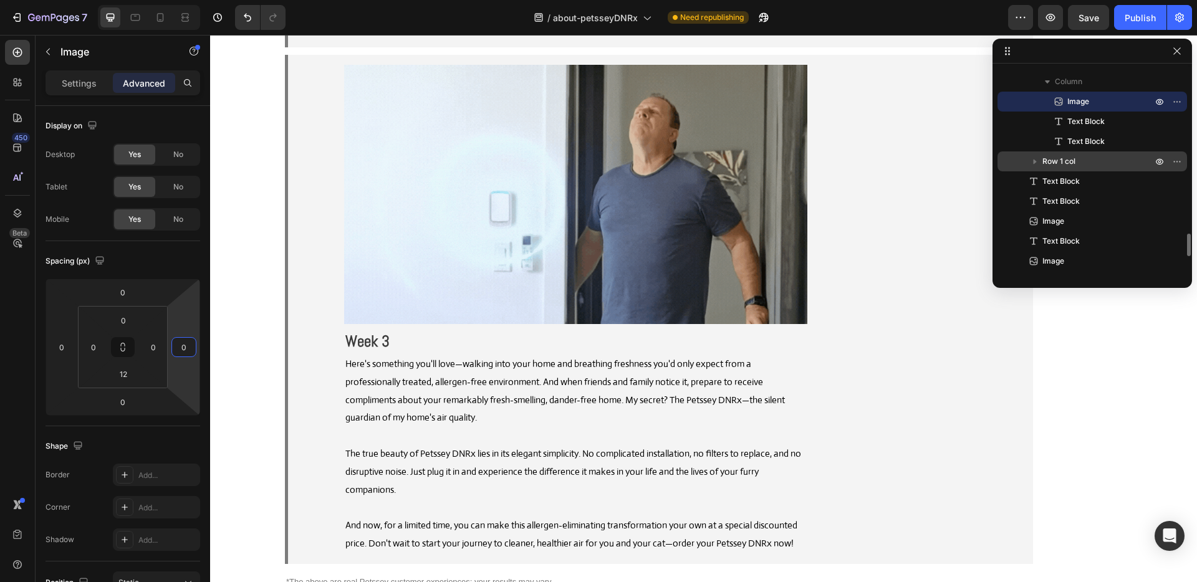
type input "0"
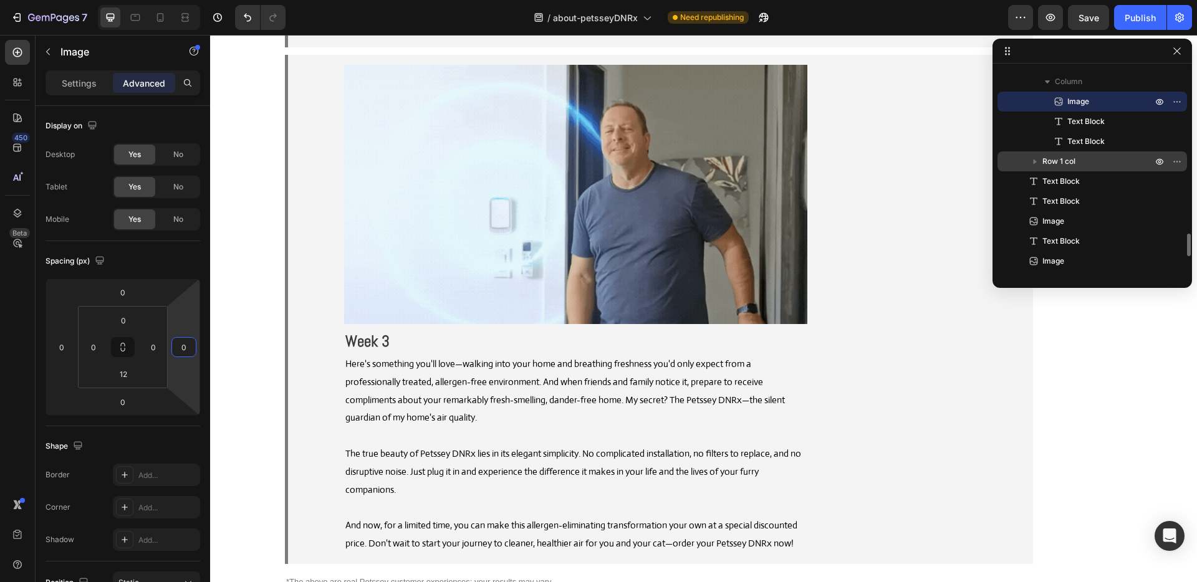
click at [1037, 160] on icon "button" at bounding box center [1035, 161] width 12 height 12
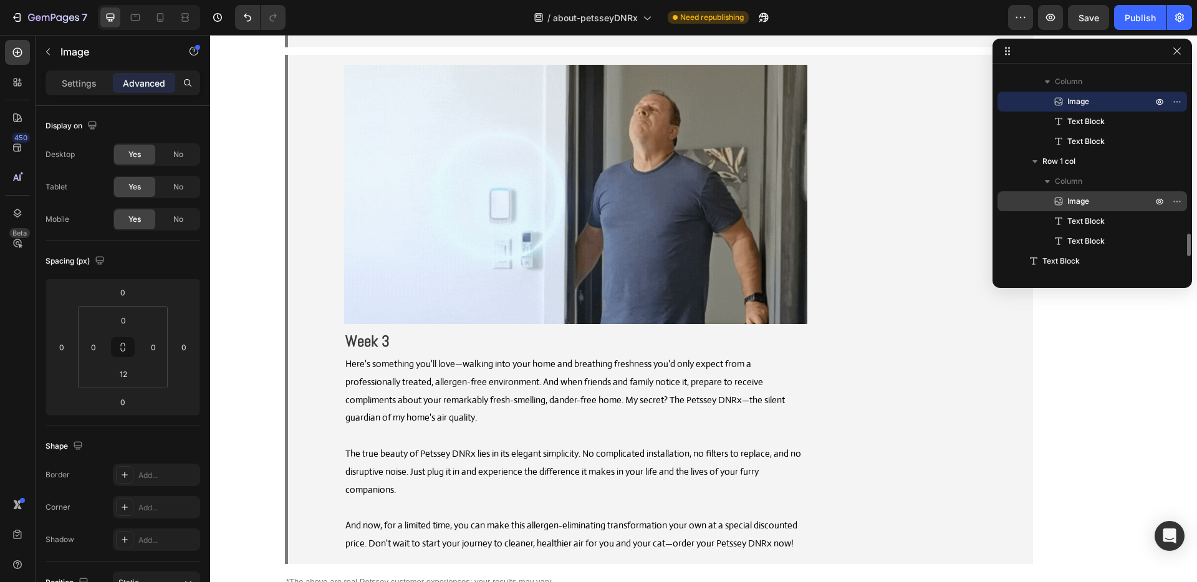
drag, startPoint x: 1075, startPoint y: 195, endPoint x: 238, endPoint y: 285, distance: 842.6
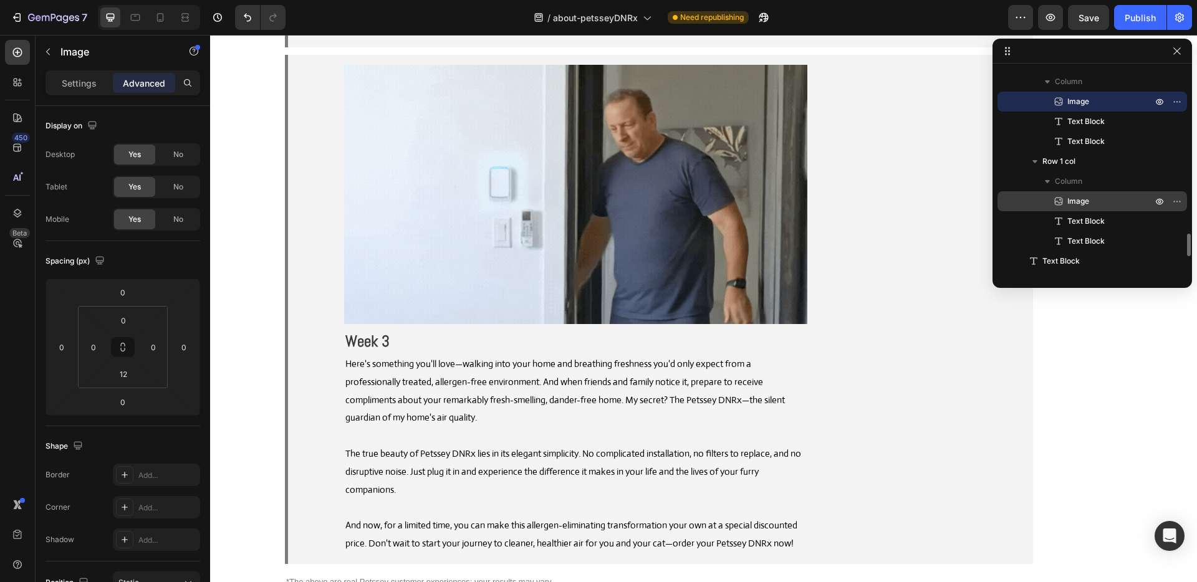
click at [1075, 195] on span "Image" at bounding box center [1078, 201] width 22 height 12
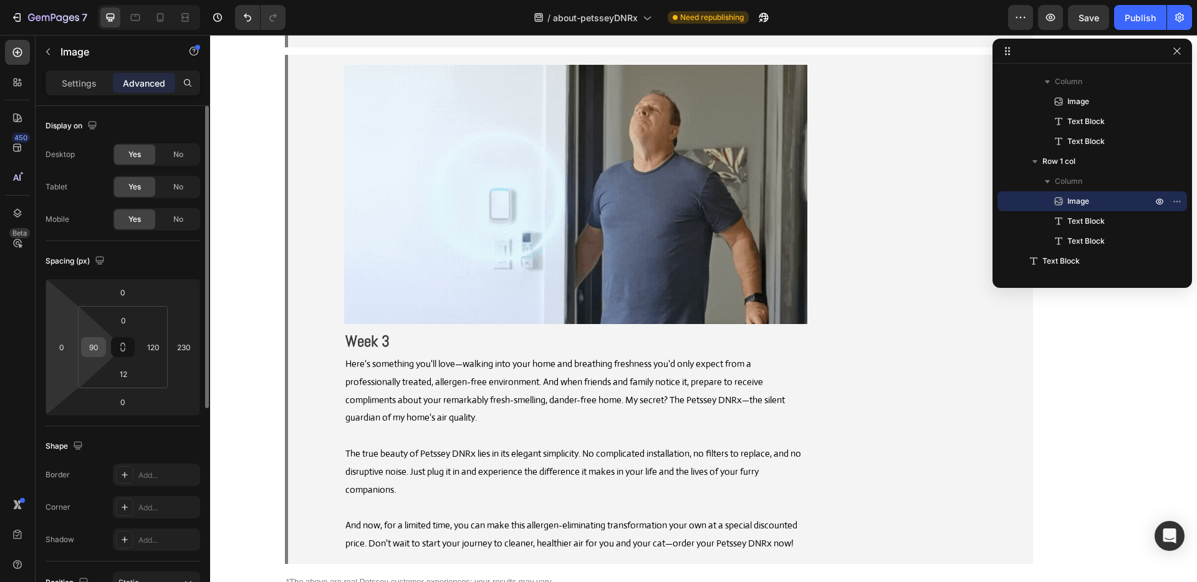
click at [94, 347] on input "90" at bounding box center [93, 347] width 19 height 19
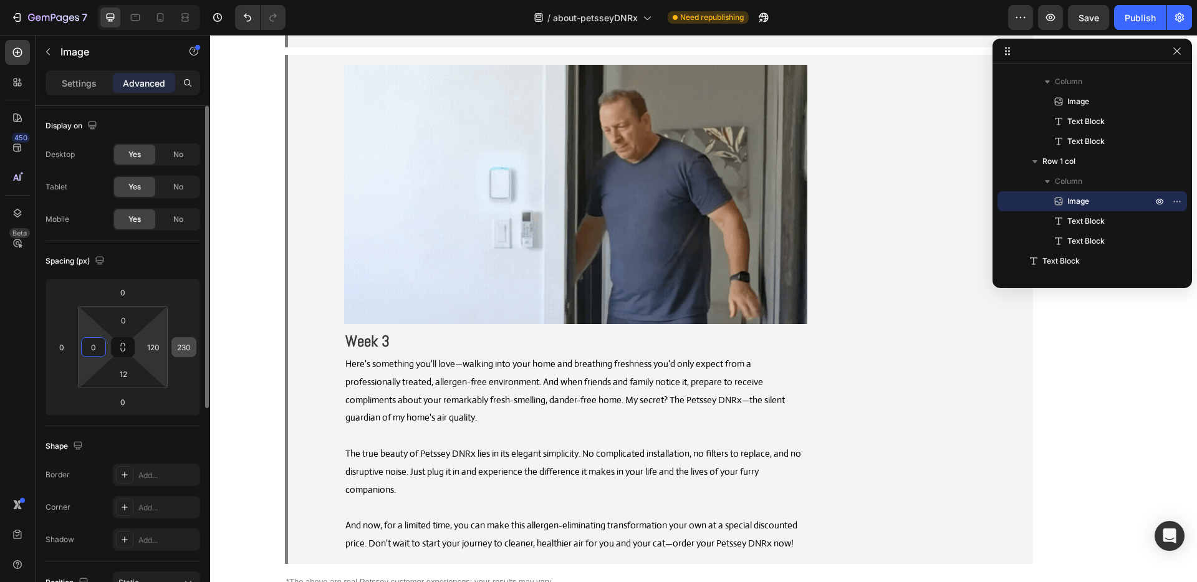
type input "0"
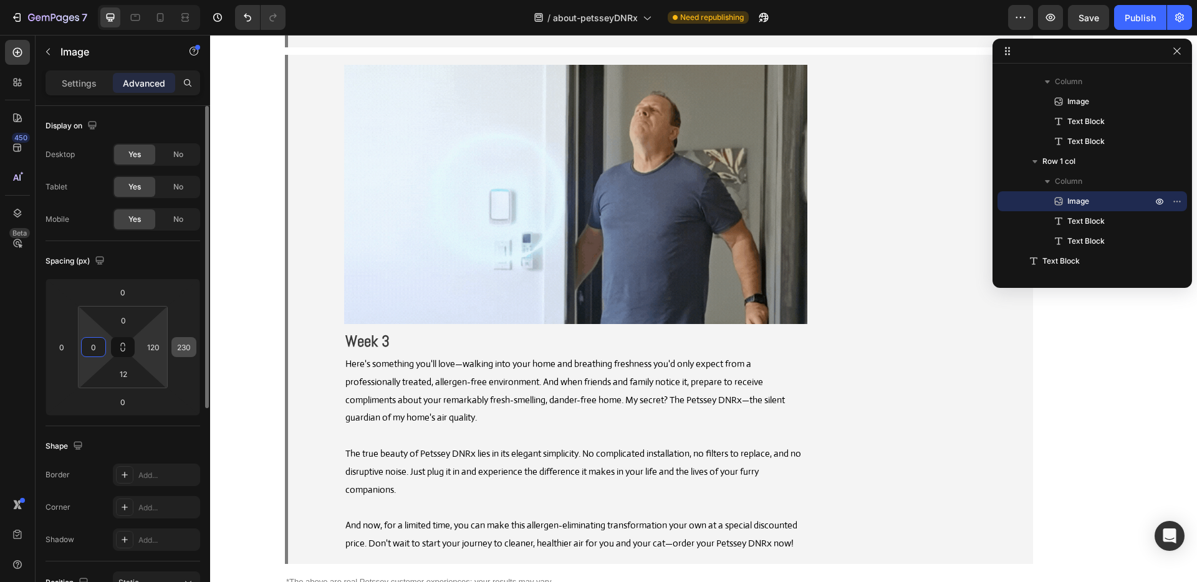
click at [156, 346] on input "120" at bounding box center [153, 347] width 19 height 19
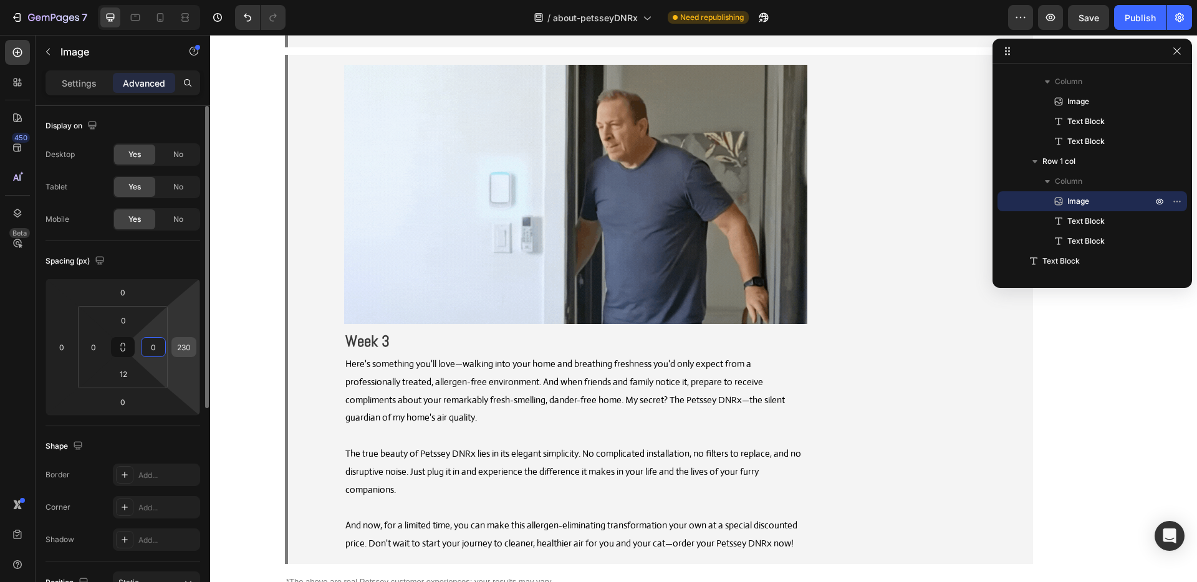
type input "0"
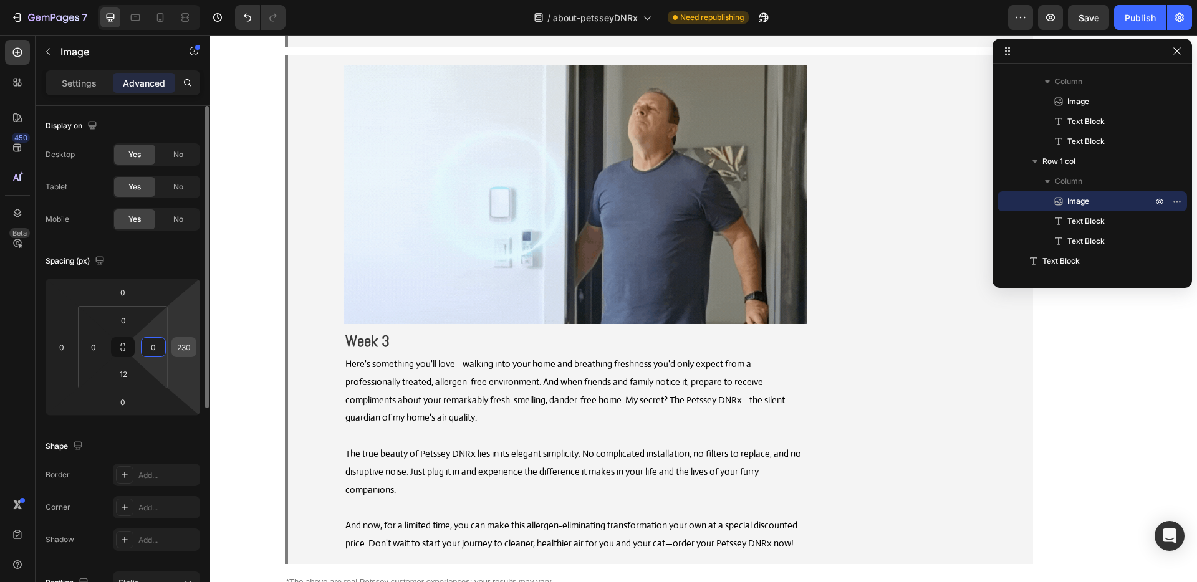
click at [179, 347] on input "230" at bounding box center [184, 347] width 19 height 19
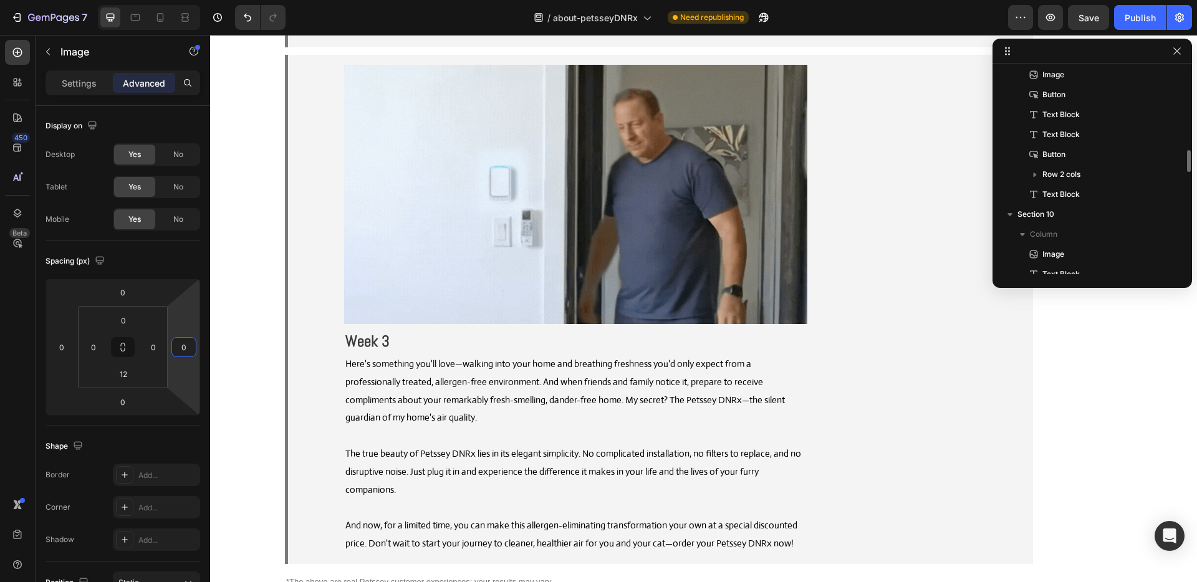
scroll to position [871, 0]
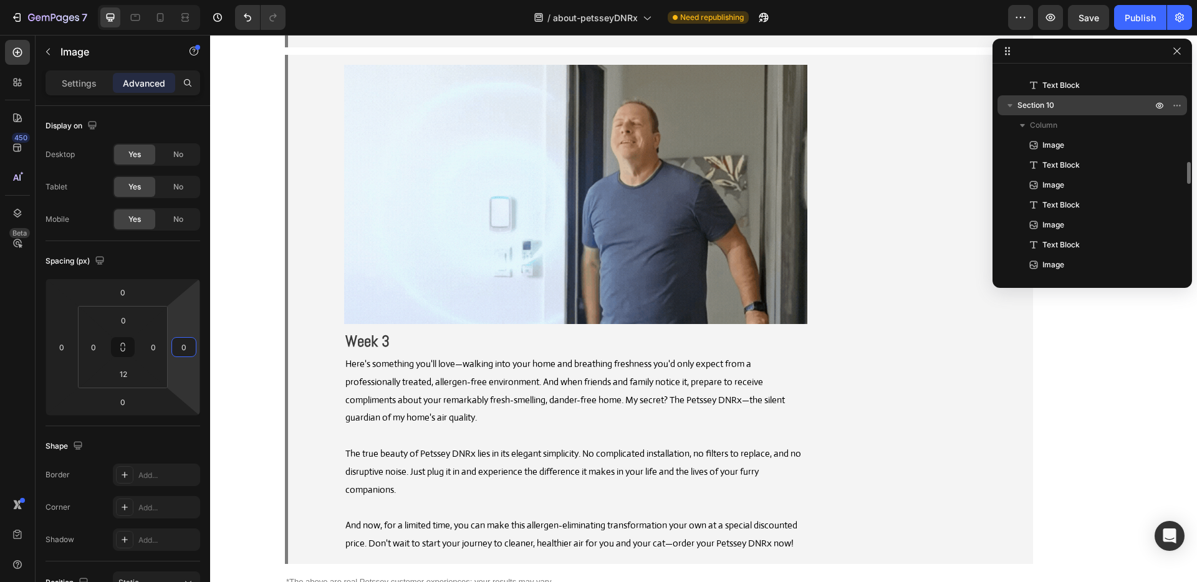
type input "0"
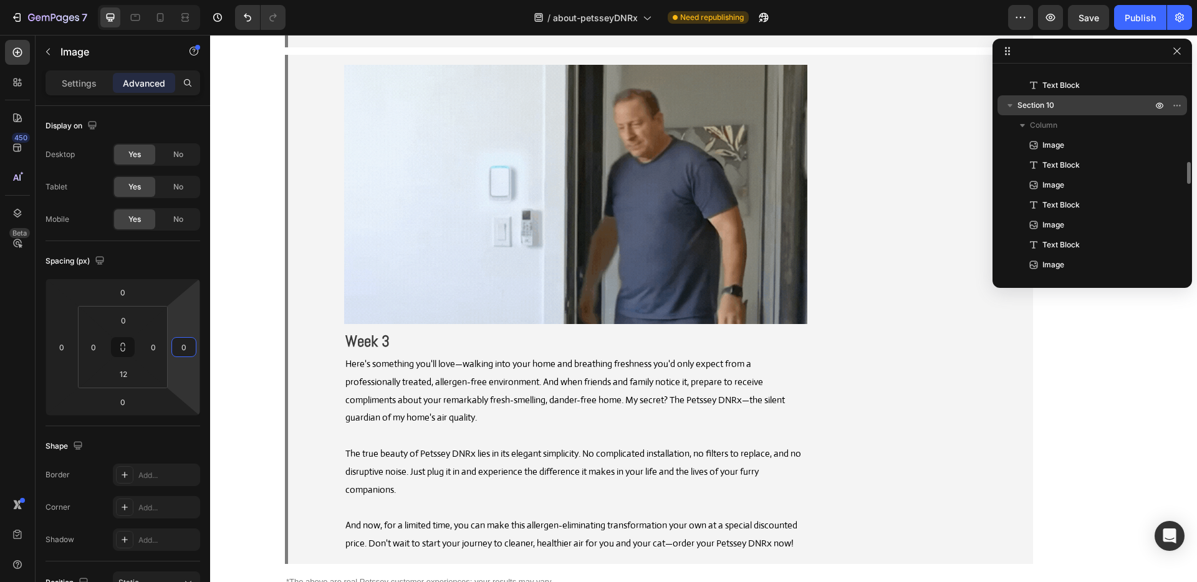
click at [1014, 105] on icon "button" at bounding box center [1010, 105] width 12 height 12
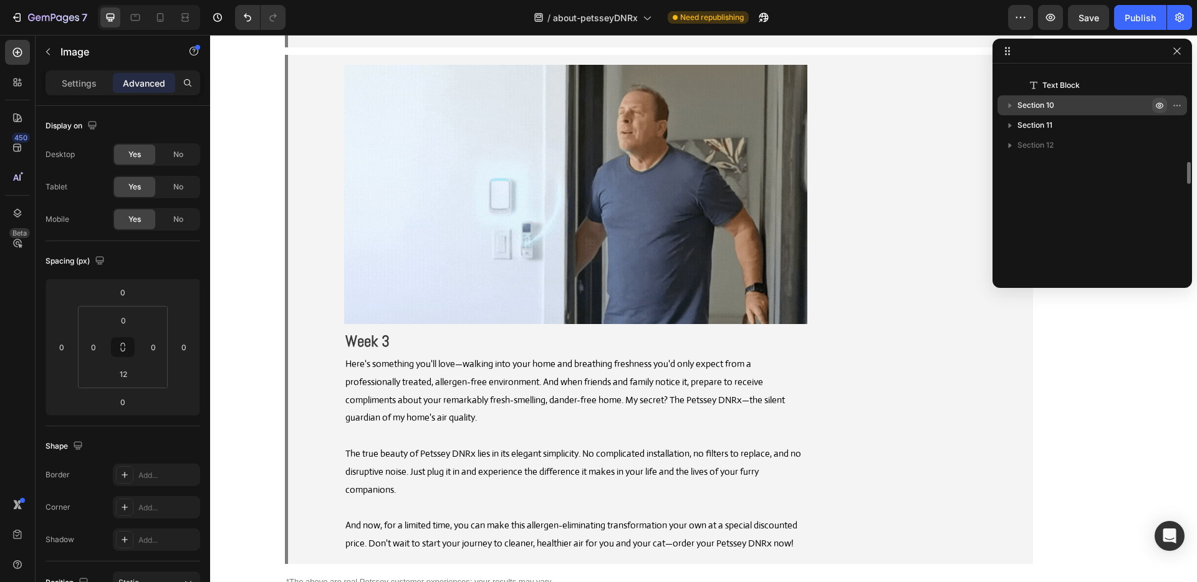
click at [1179, 106] on icon "button" at bounding box center [1179, 105] width 1 height 1
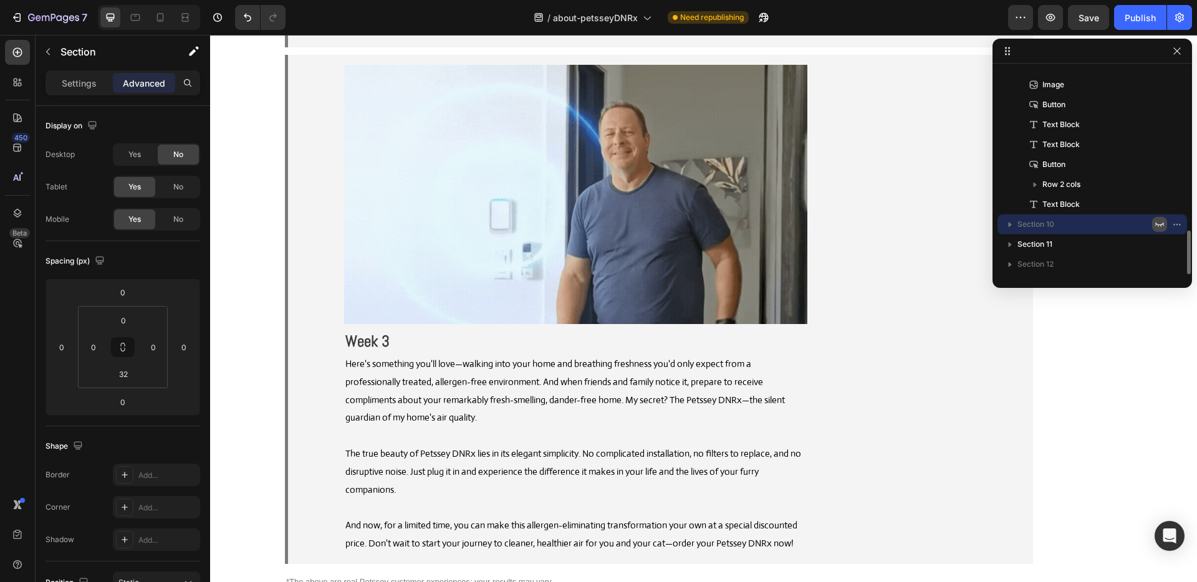
scroll to position [752, 0]
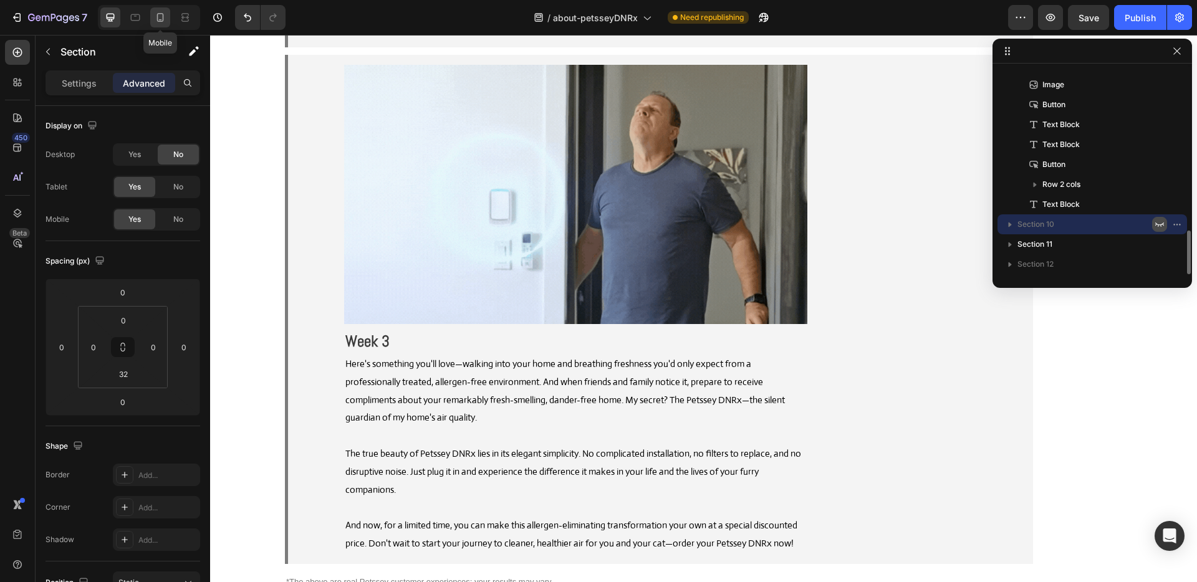
click at [151, 16] on div at bounding box center [160, 17] width 20 height 20
type input "24"
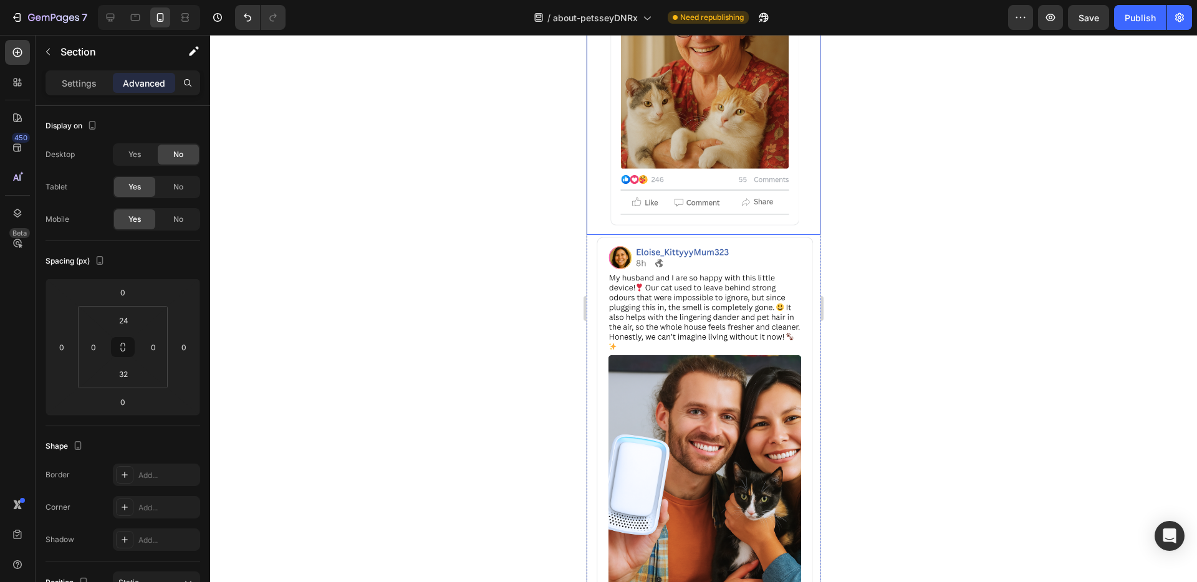
scroll to position [8468, 0]
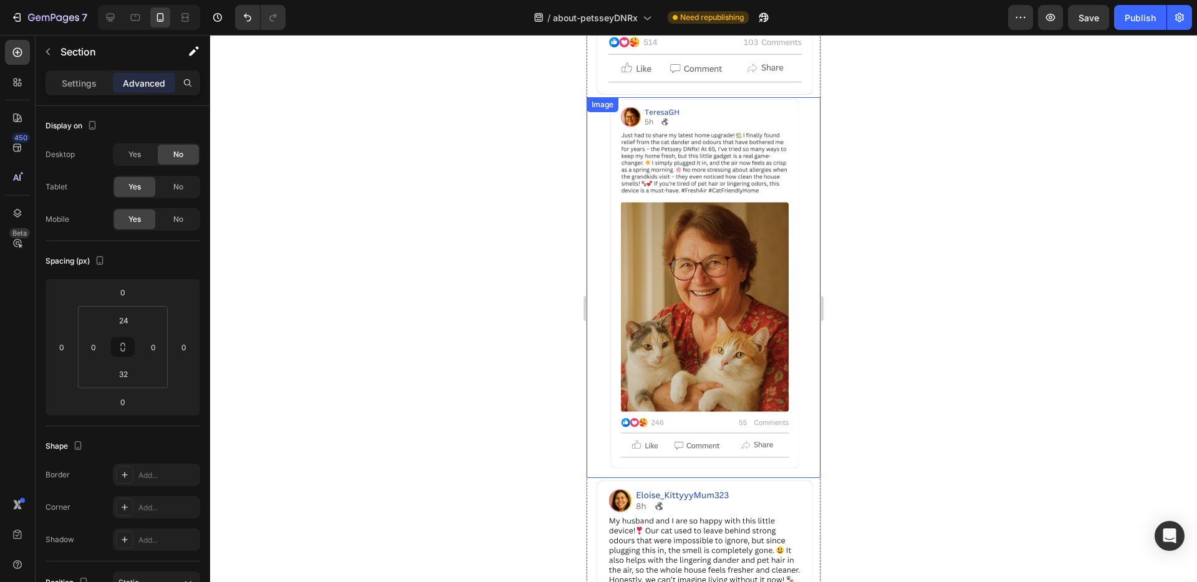
click at [792, 278] on div at bounding box center [704, 283] width 204 height 373
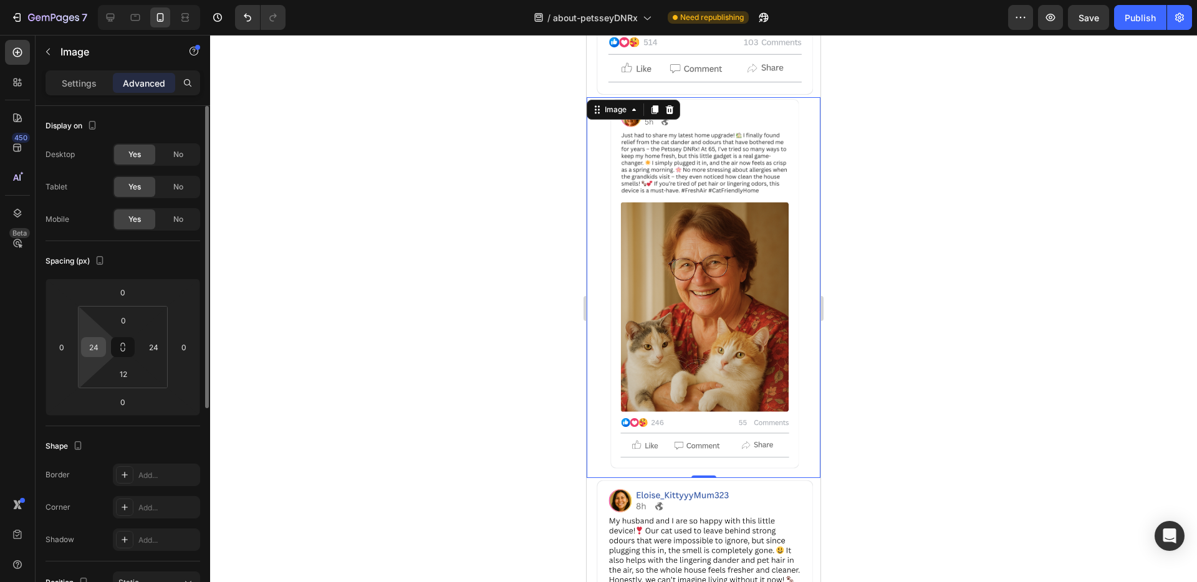
click at [96, 346] on input "24" at bounding box center [93, 347] width 19 height 19
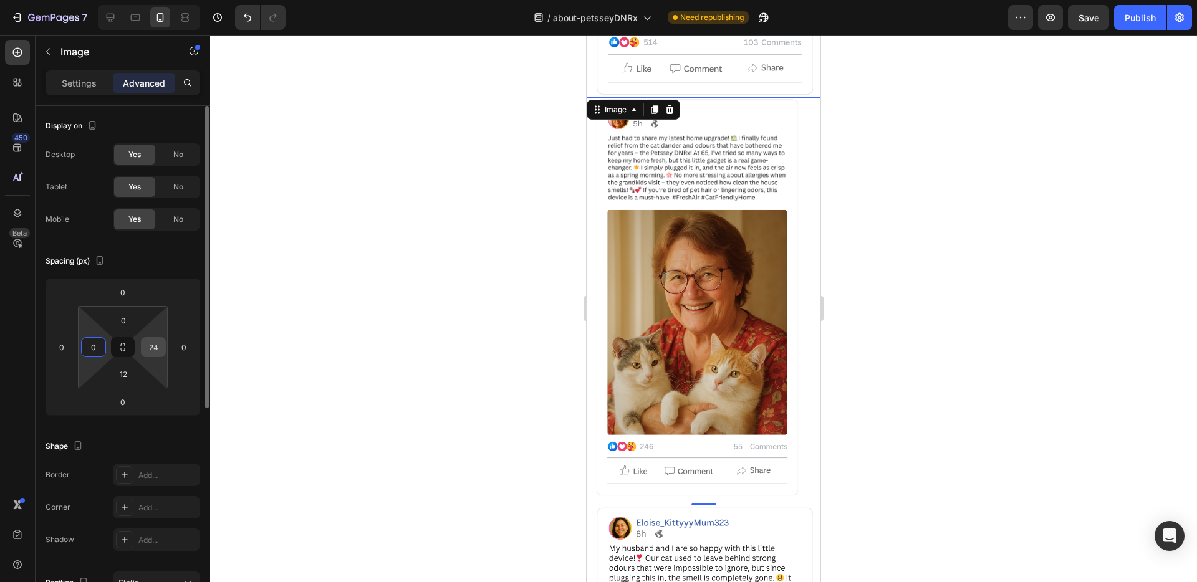
type input "0"
click at [153, 347] on input "24" at bounding box center [153, 347] width 19 height 19
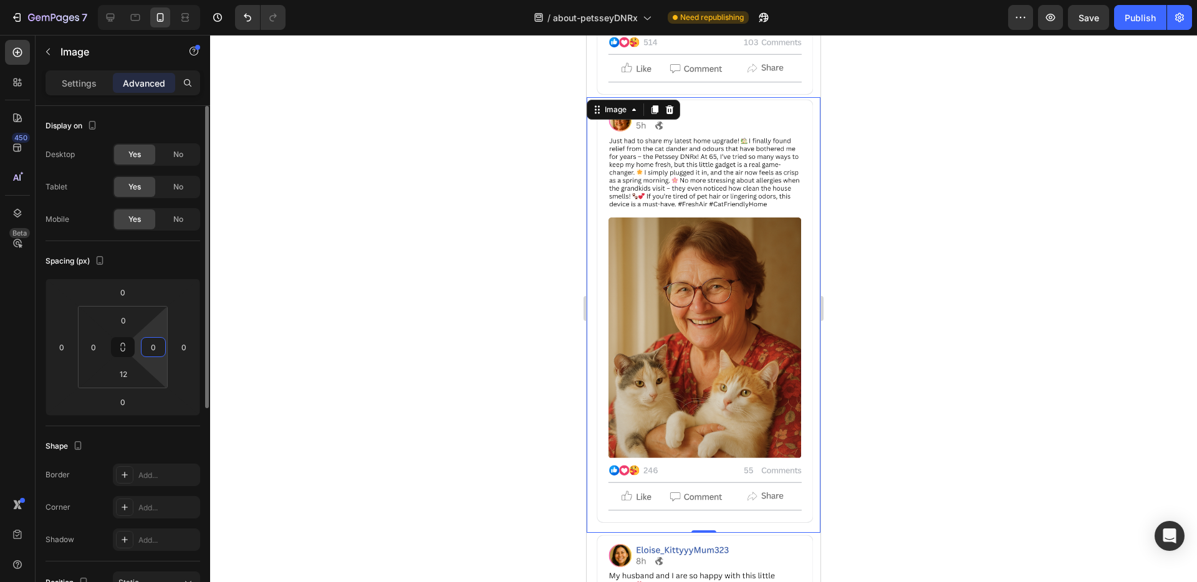
type input "0"
click at [172, 262] on div "Spacing (px)" at bounding box center [123, 261] width 155 height 20
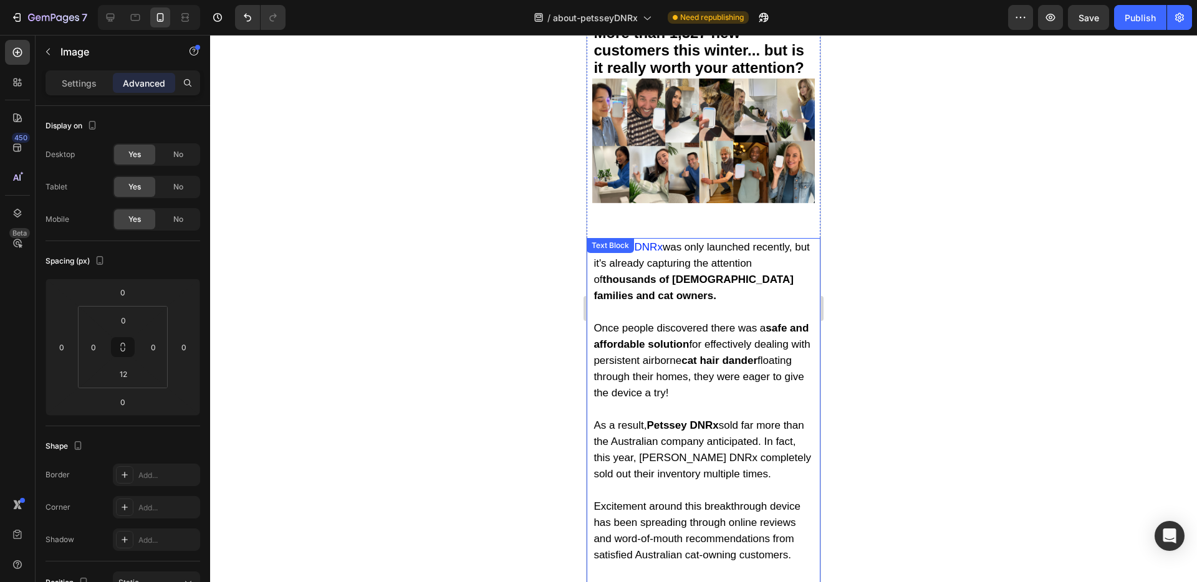
scroll to position [7389, 0]
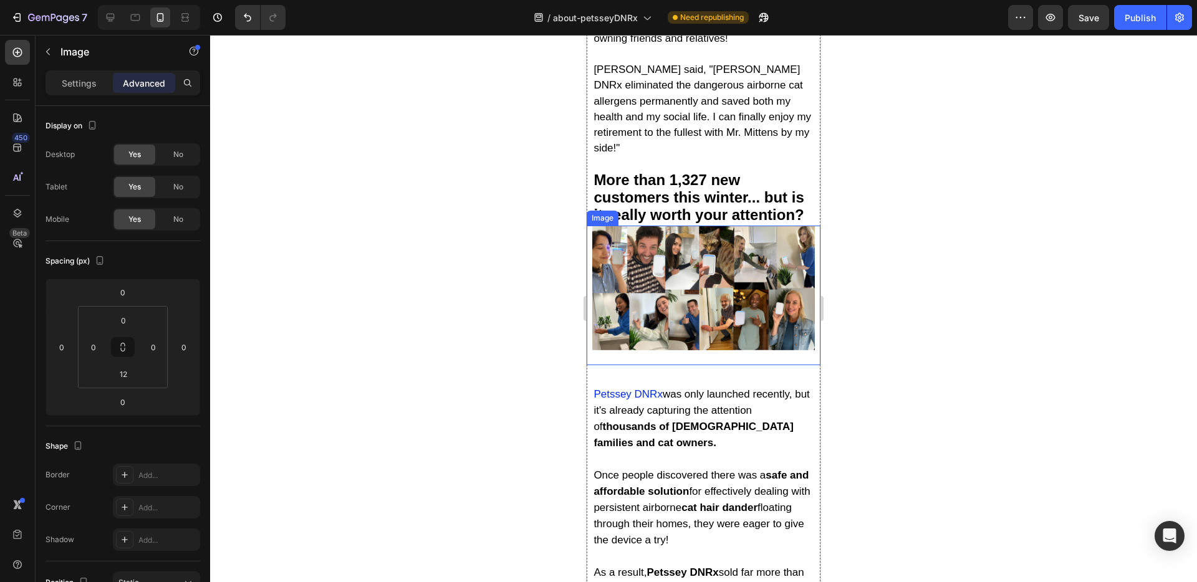
click at [663, 340] on div "Image" at bounding box center [704, 295] width 234 height 139
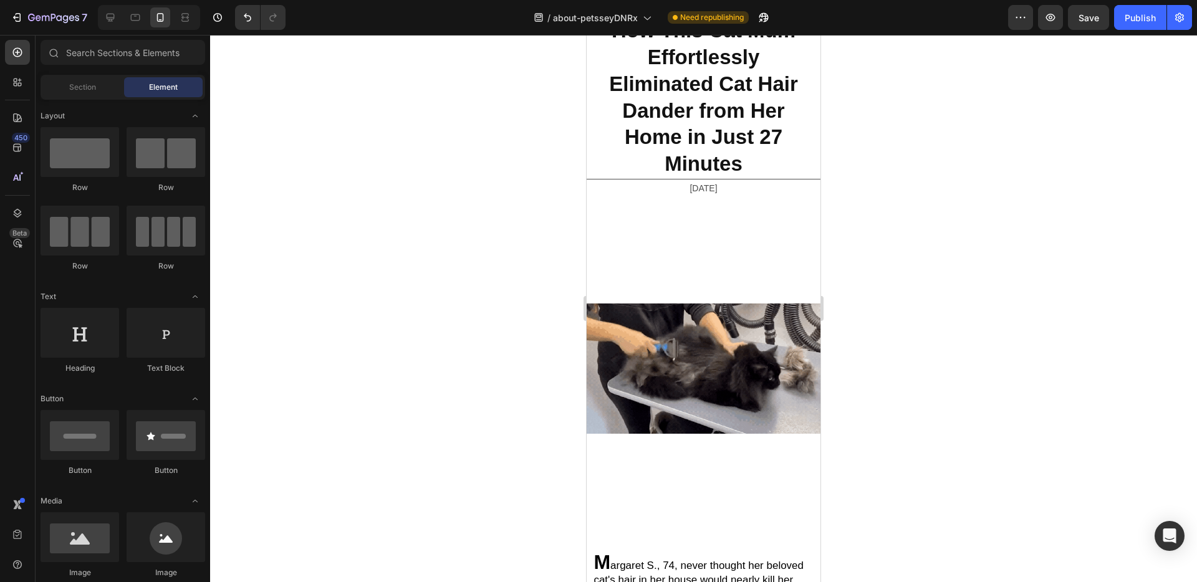
scroll to position [0, 0]
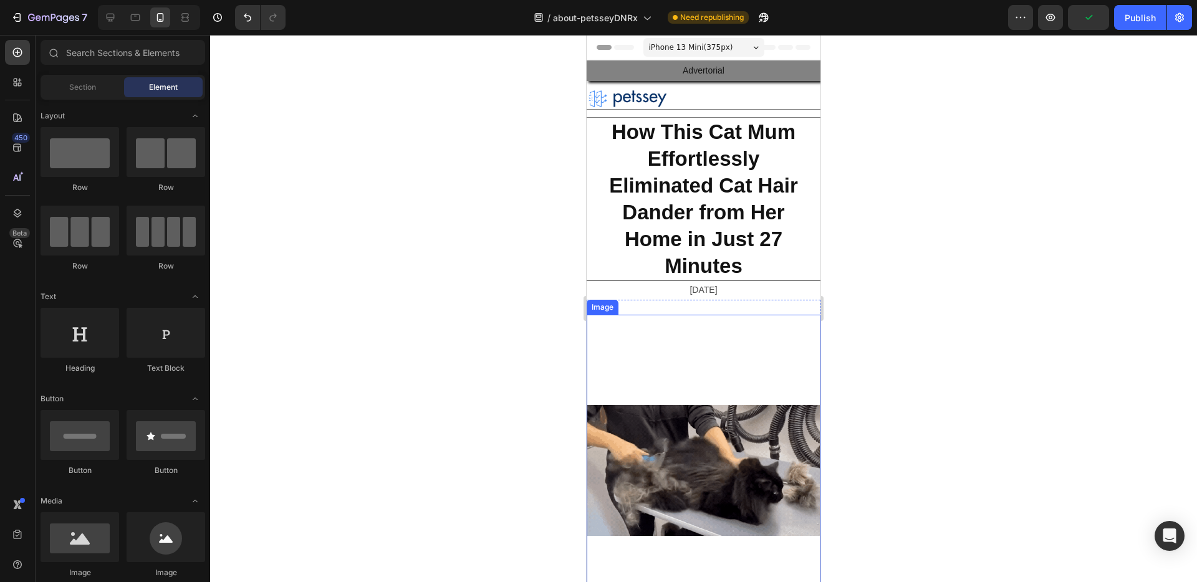
click at [761, 372] on img at bounding box center [704, 471] width 234 height 312
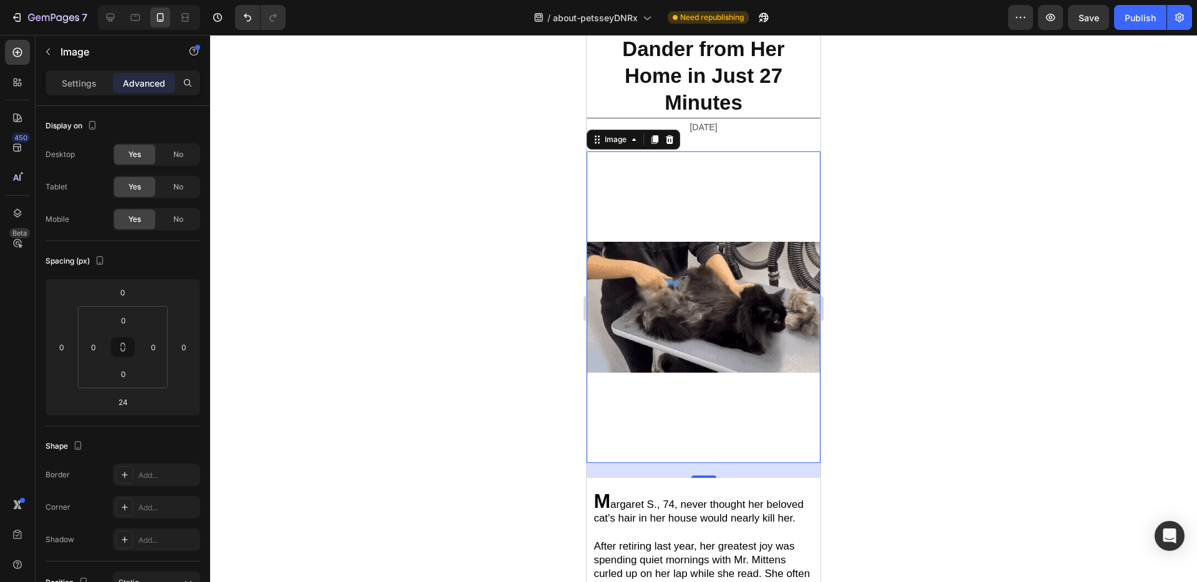
scroll to position [142, 0]
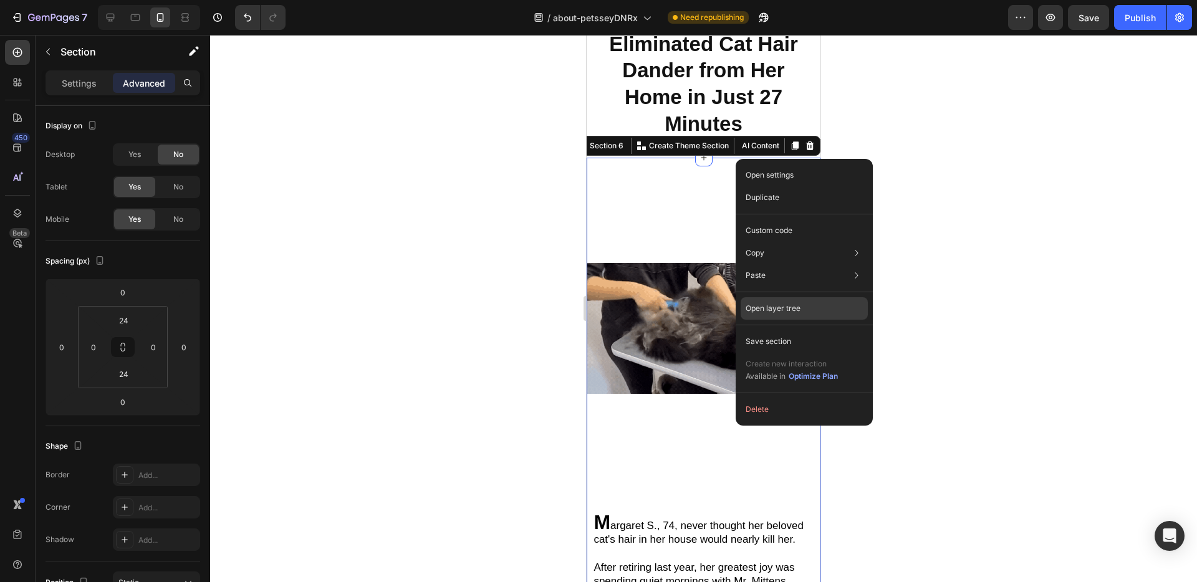
click at [777, 308] on p "Open layer tree" at bounding box center [773, 308] width 55 height 11
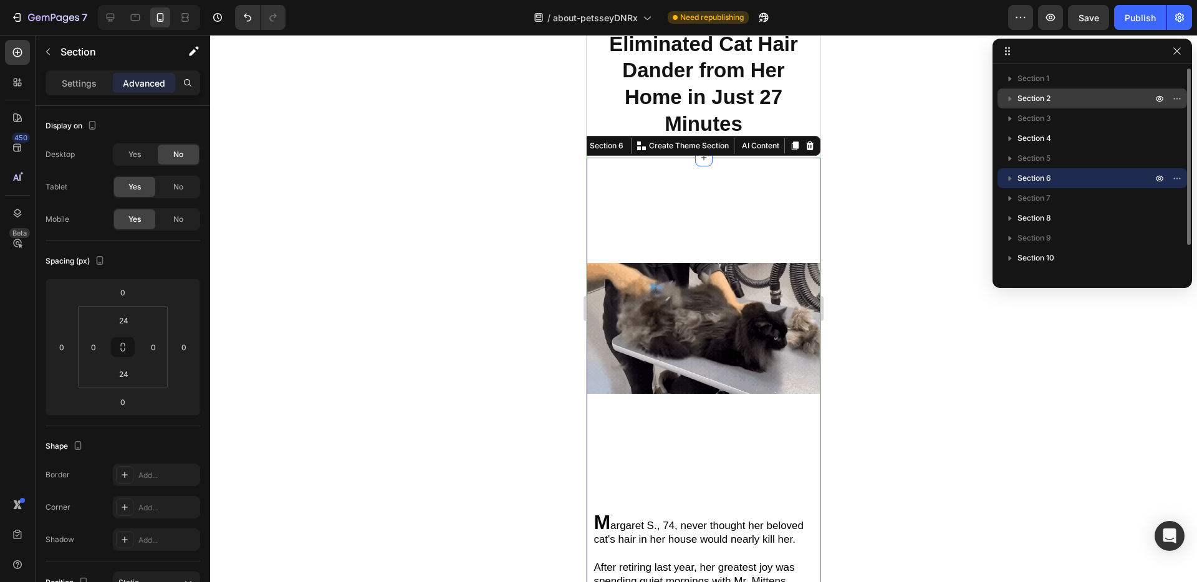
click at [1047, 103] on span "Section 2" at bounding box center [1033, 98] width 33 height 12
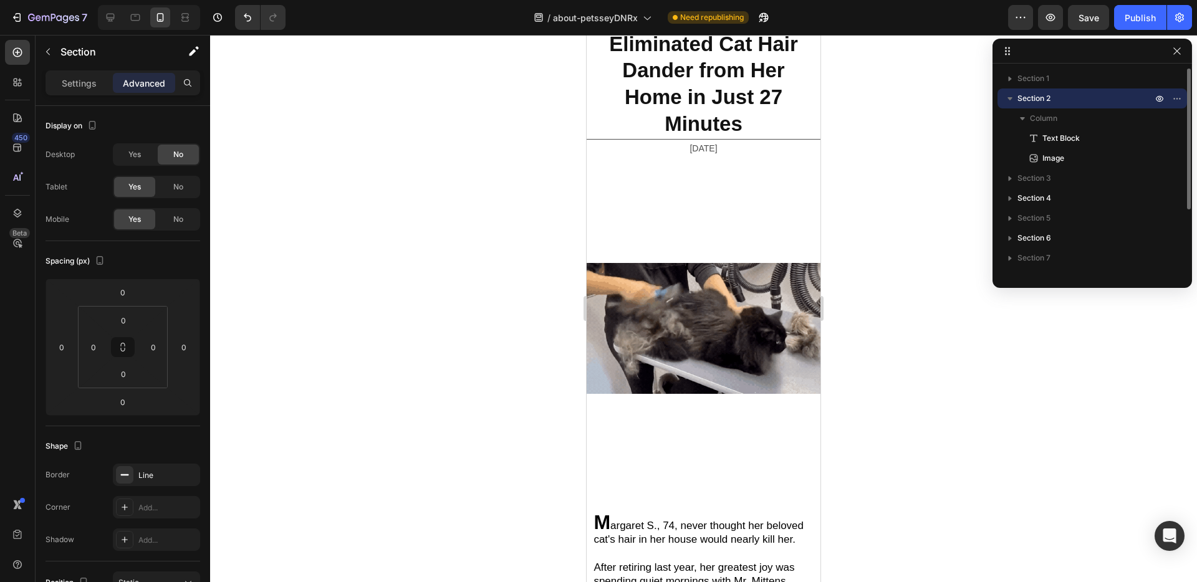
scroll to position [0, 0]
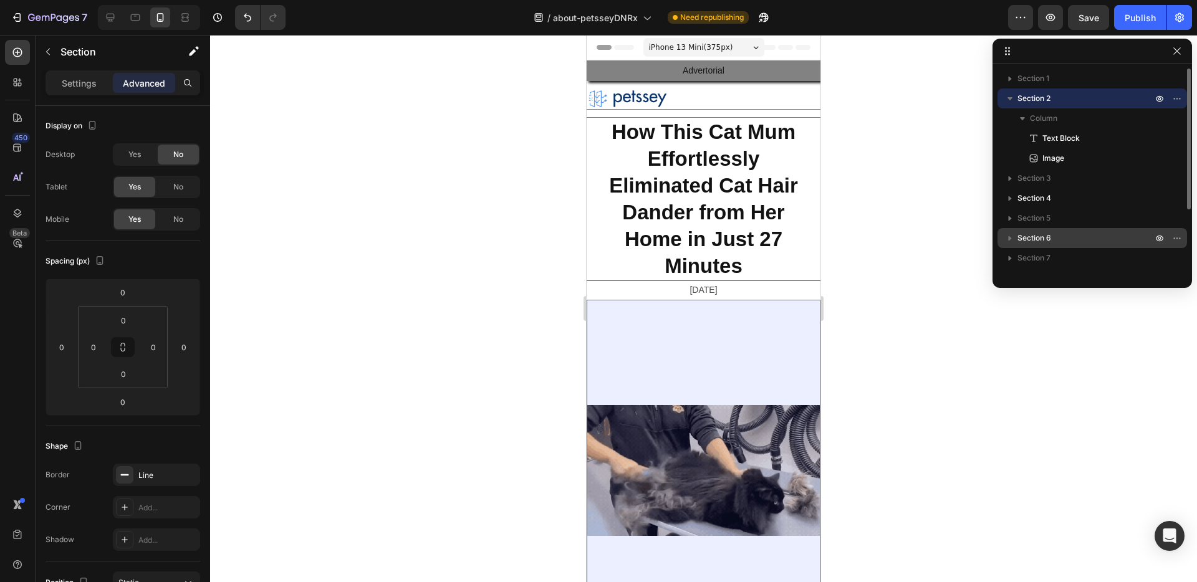
click at [1050, 234] on span "Section 6" at bounding box center [1034, 238] width 34 height 12
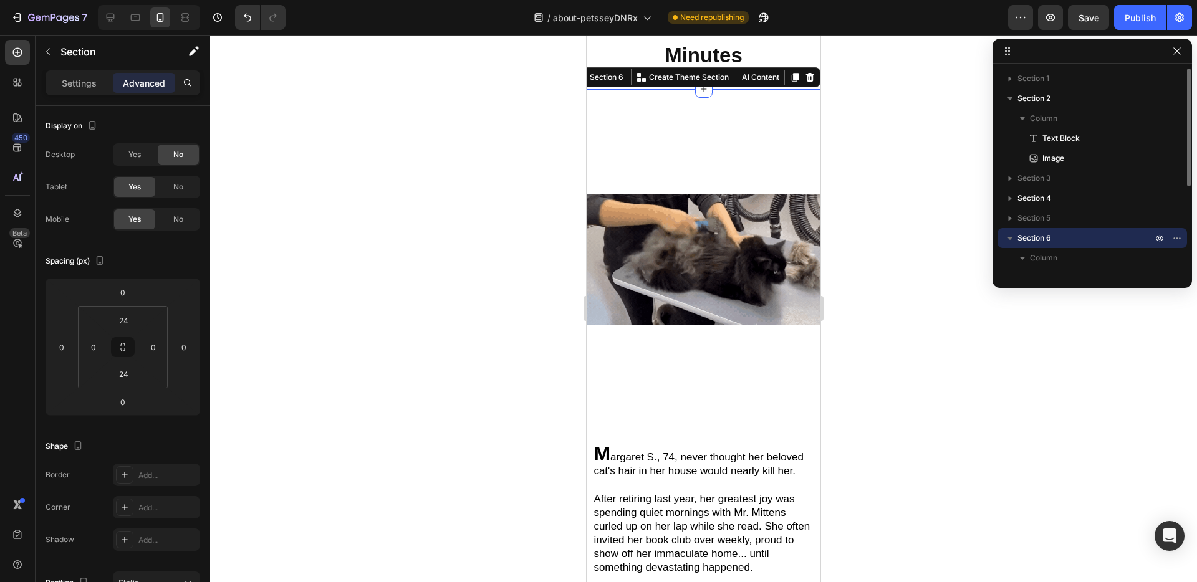
scroll to position [220, 0]
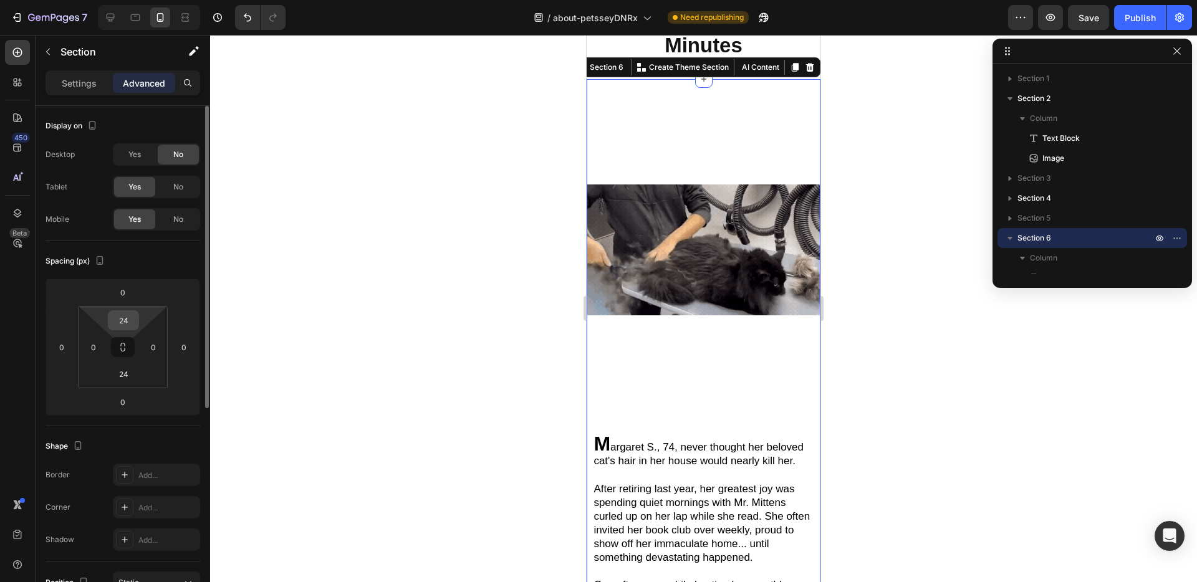
click at [128, 328] on input "24" at bounding box center [123, 320] width 25 height 19
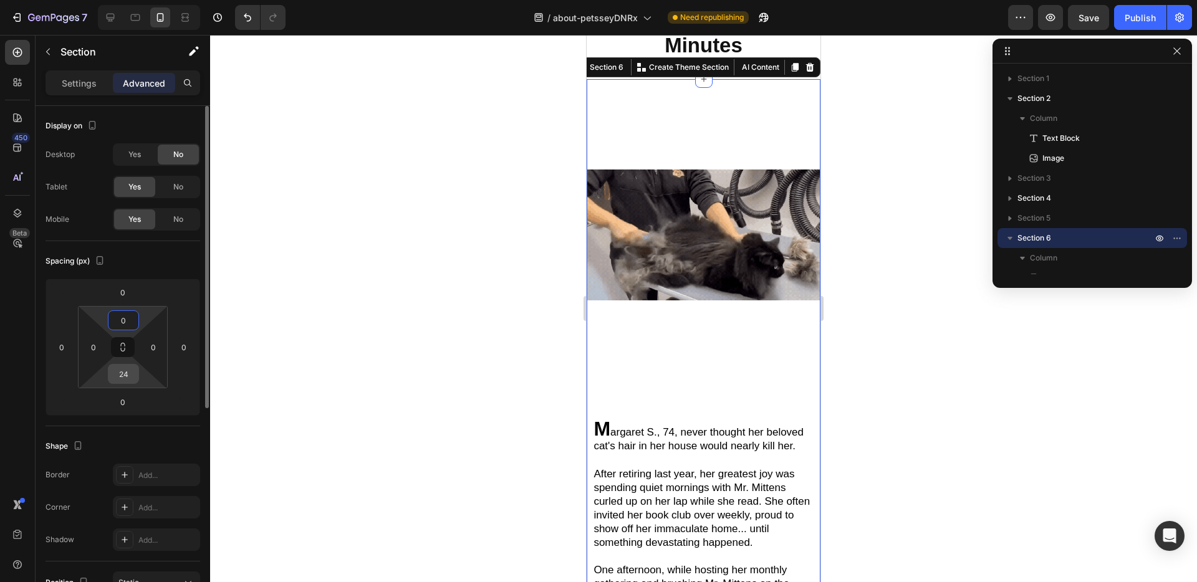
type input "0"
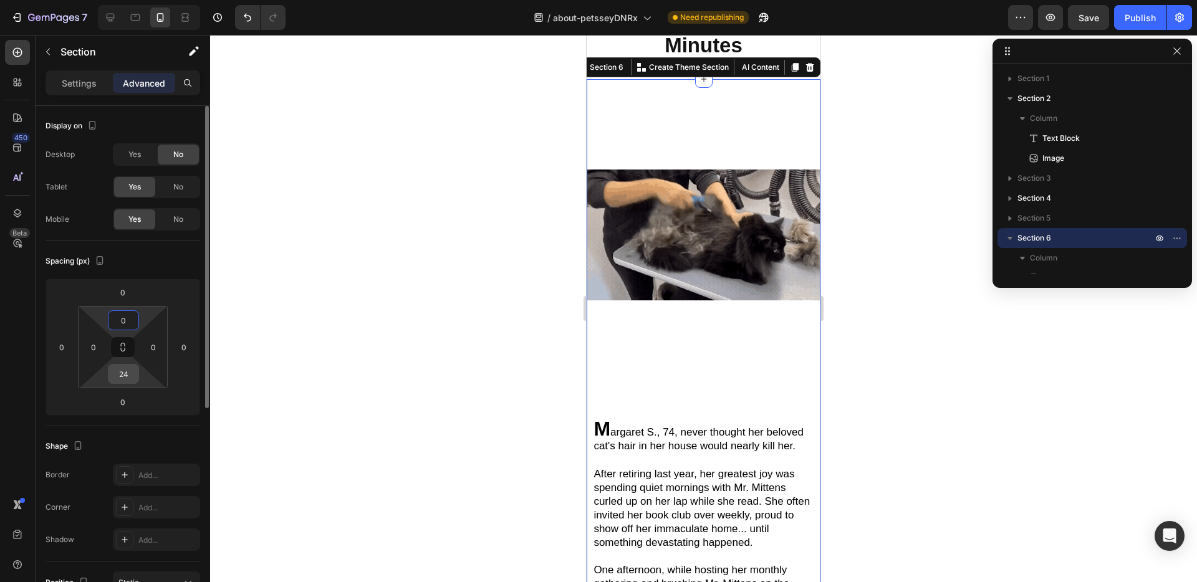
click at [128, 374] on input "24" at bounding box center [123, 374] width 25 height 19
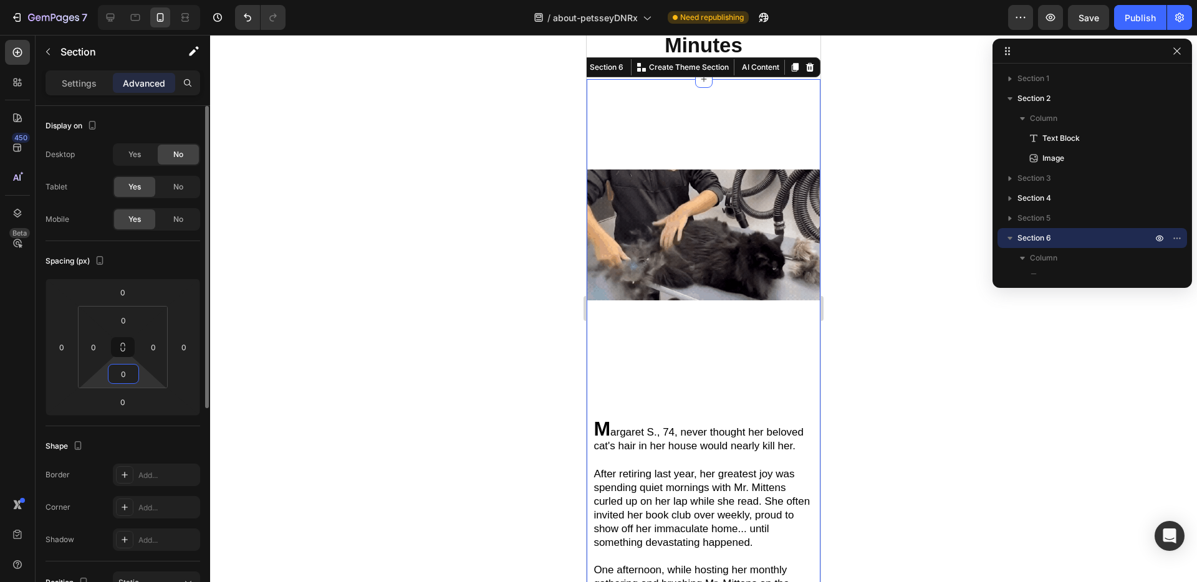
type input "0"
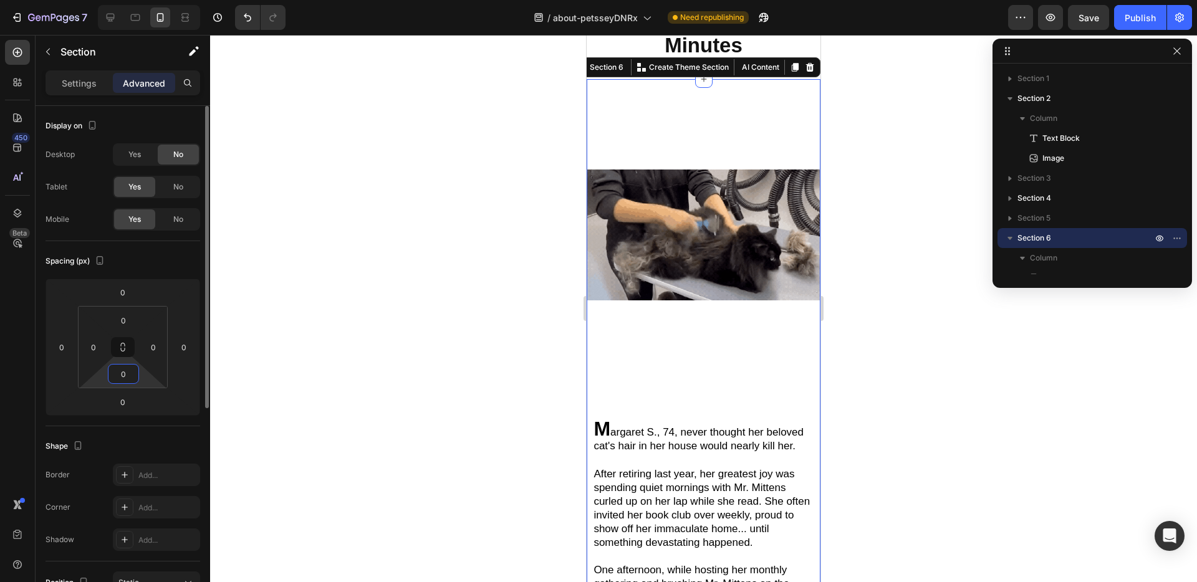
click at [152, 266] on div "Spacing (px)" at bounding box center [123, 261] width 155 height 20
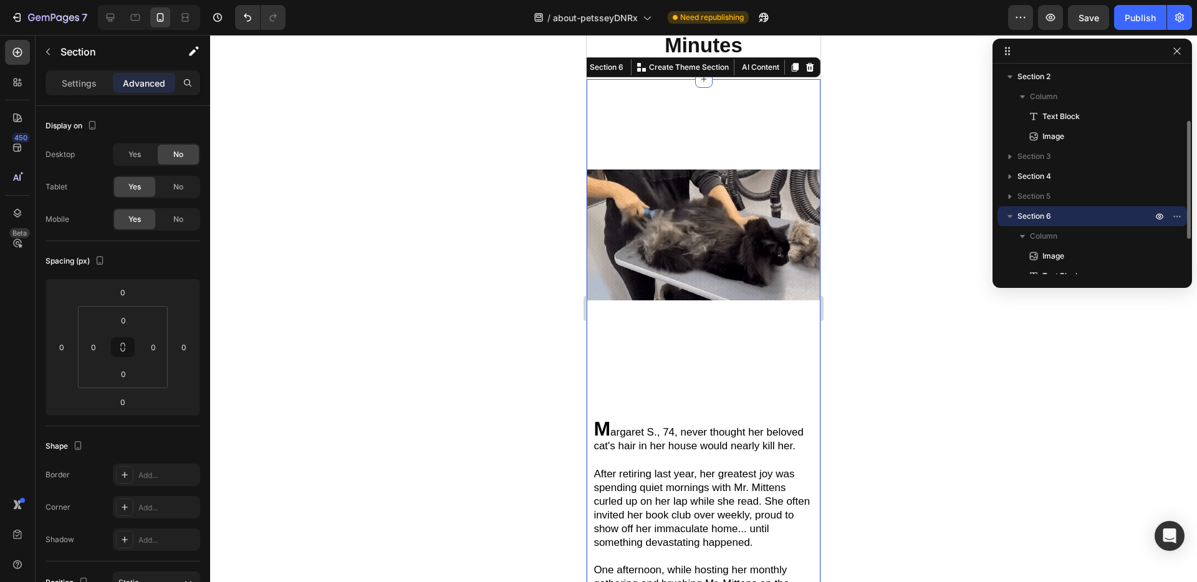
scroll to position [47, 0]
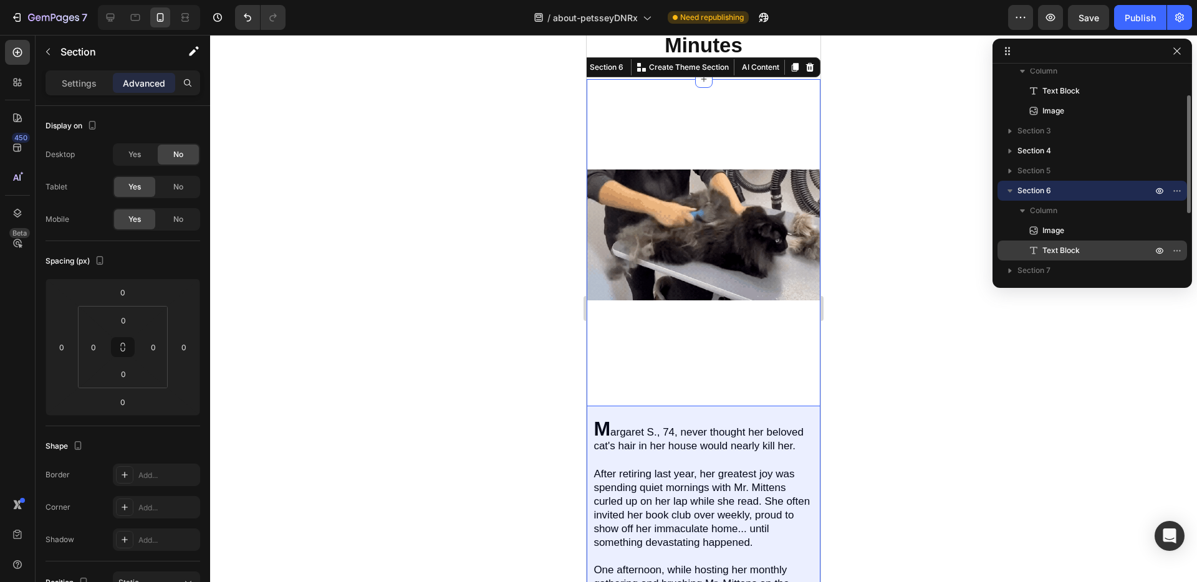
click at [1057, 246] on span "Text Block" at bounding box center [1060, 250] width 37 height 12
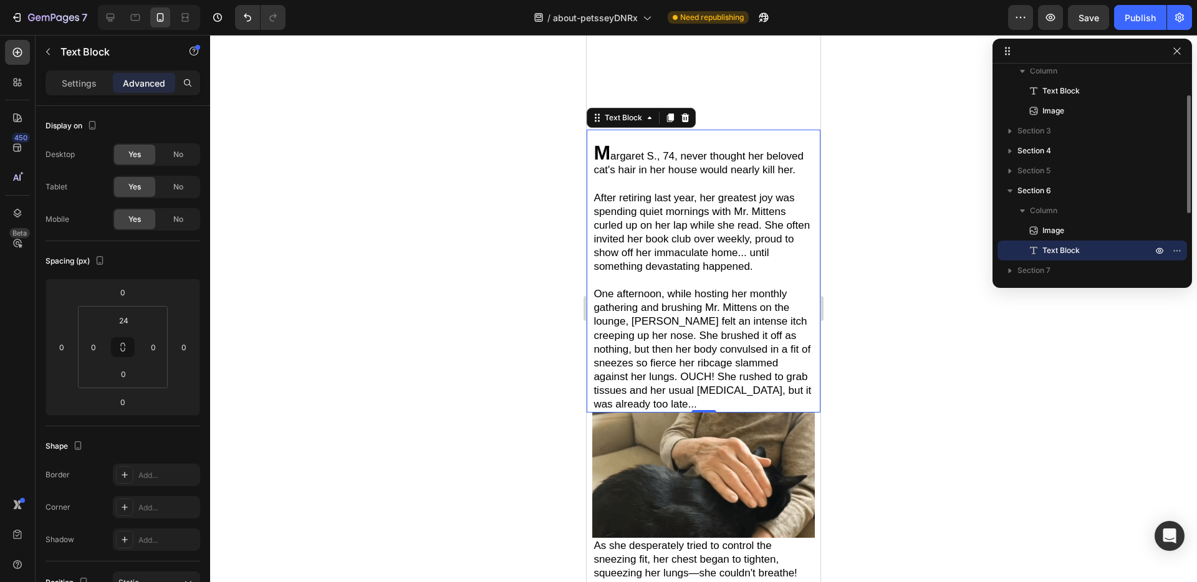
scroll to position [535, 0]
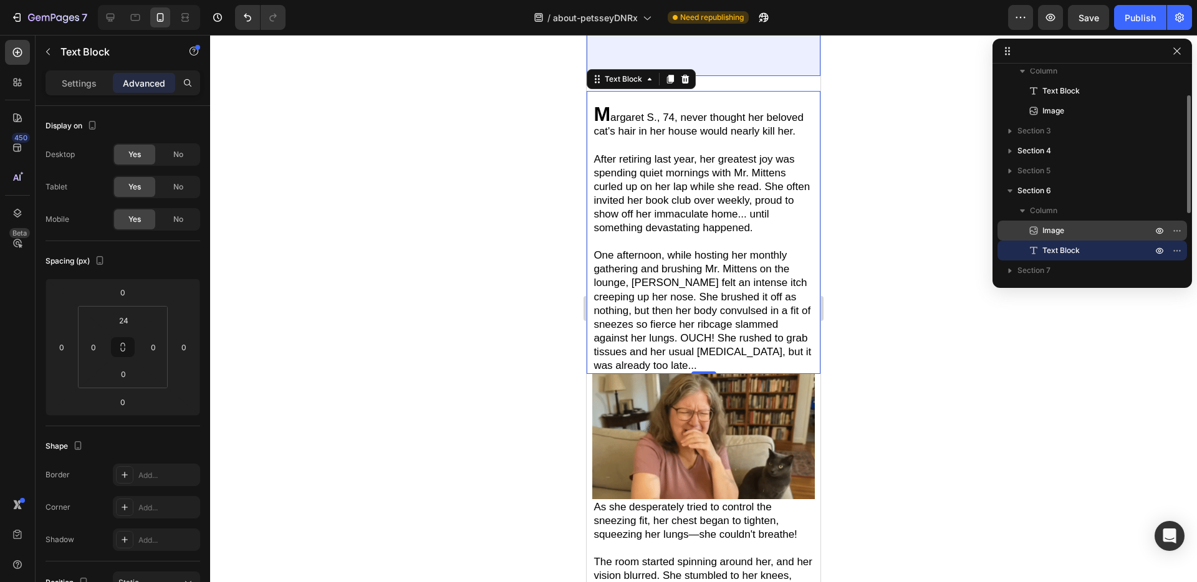
click at [1057, 231] on span "Image" at bounding box center [1053, 230] width 22 height 12
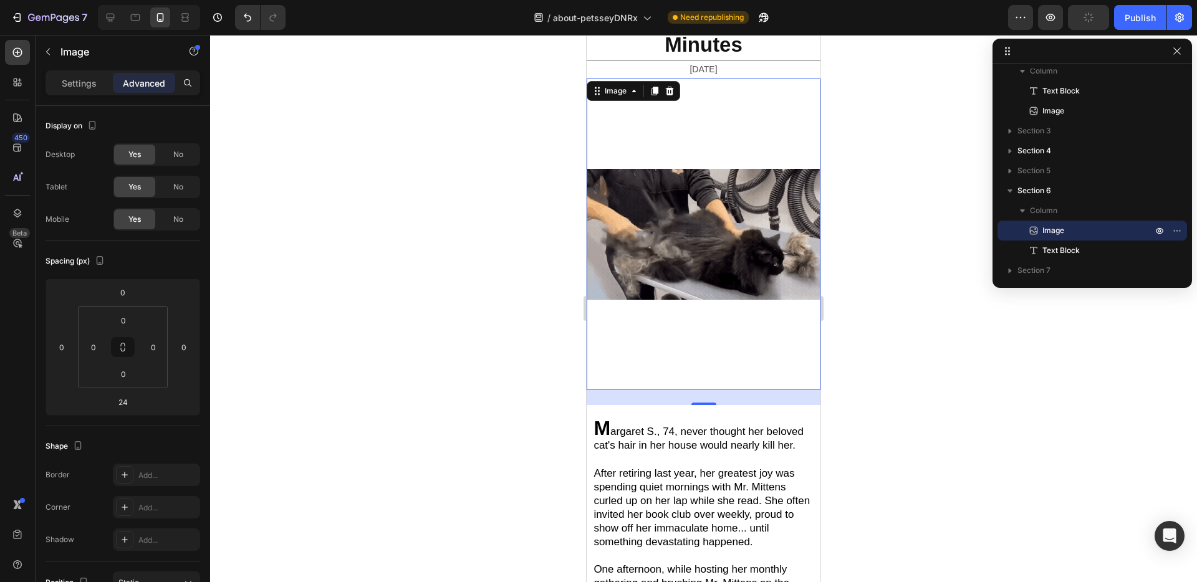
scroll to position [194, 0]
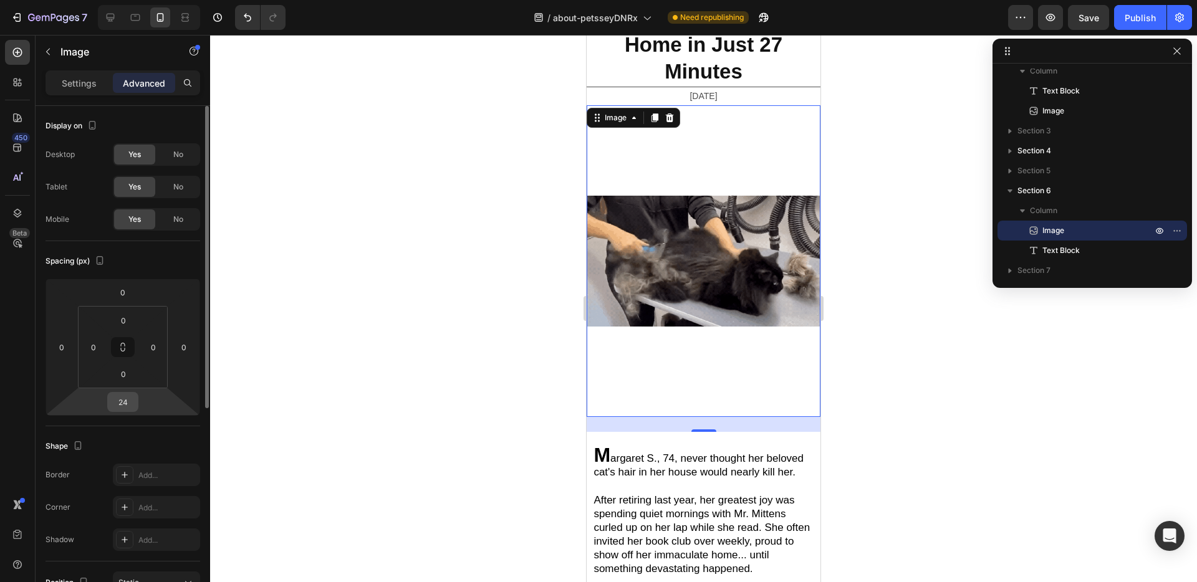
click at [115, 409] on input "24" at bounding box center [122, 402] width 25 height 19
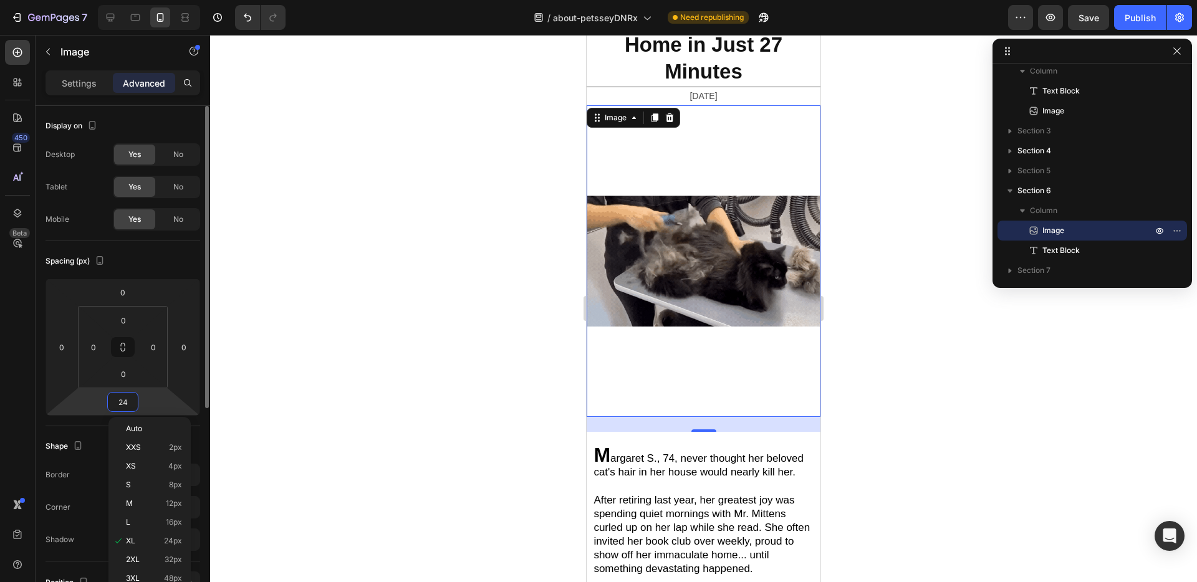
type input "0"
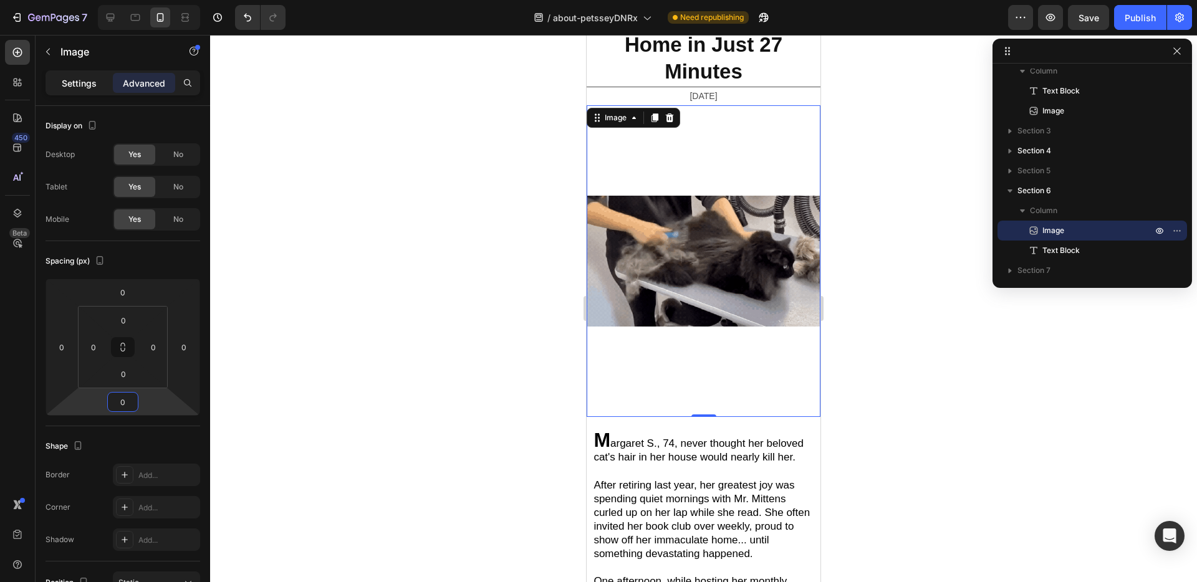
click at [64, 81] on p "Settings" at bounding box center [79, 83] width 35 height 13
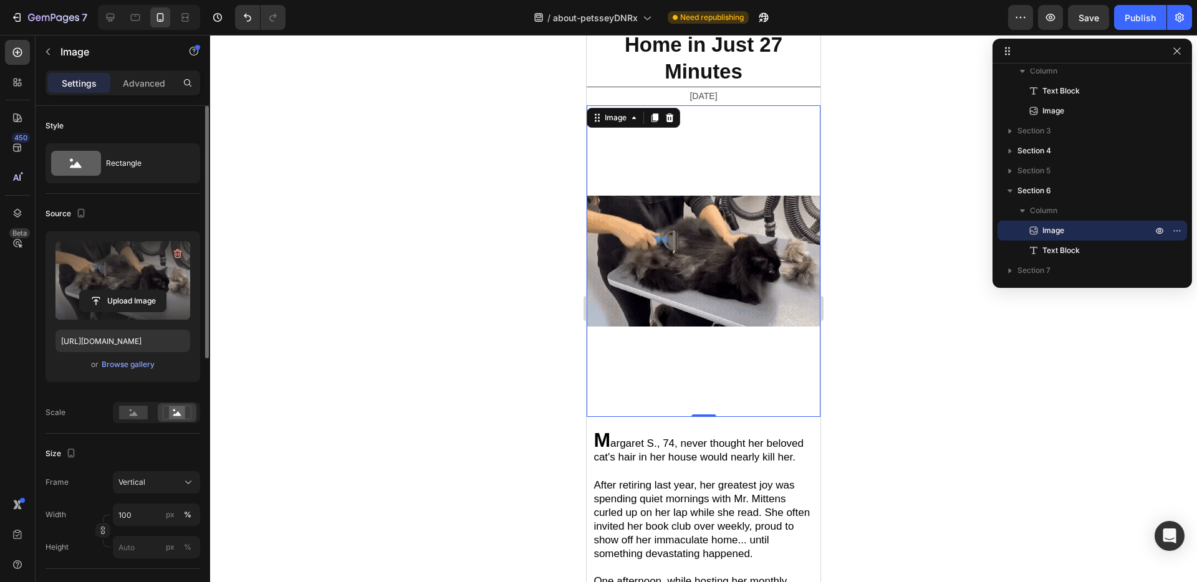
scroll to position [93, 0]
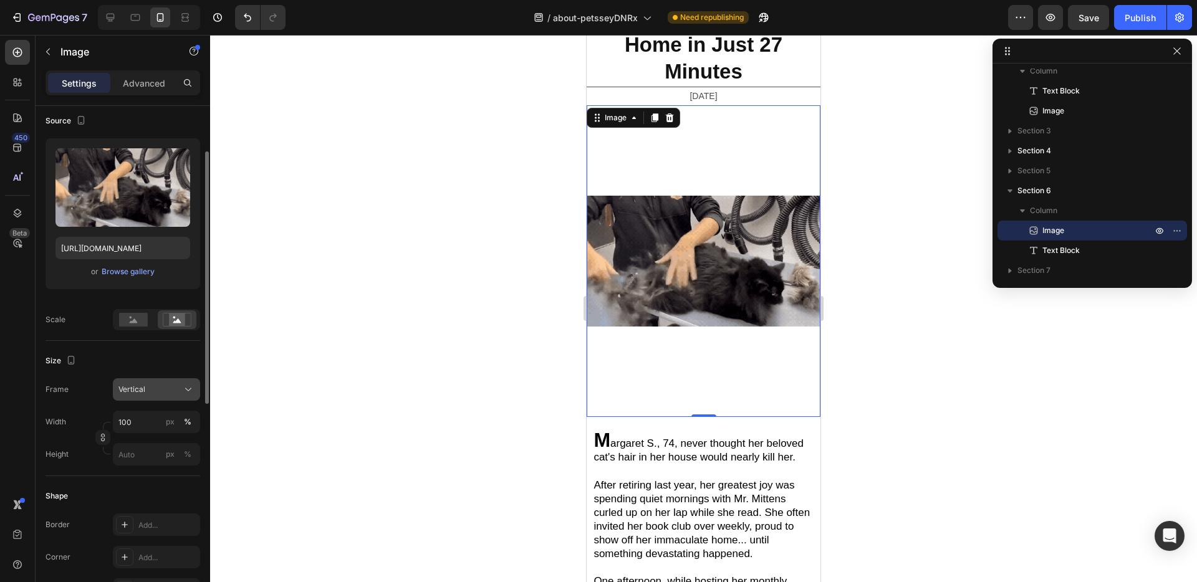
click at [151, 393] on div "Vertical" at bounding box center [148, 389] width 61 height 11
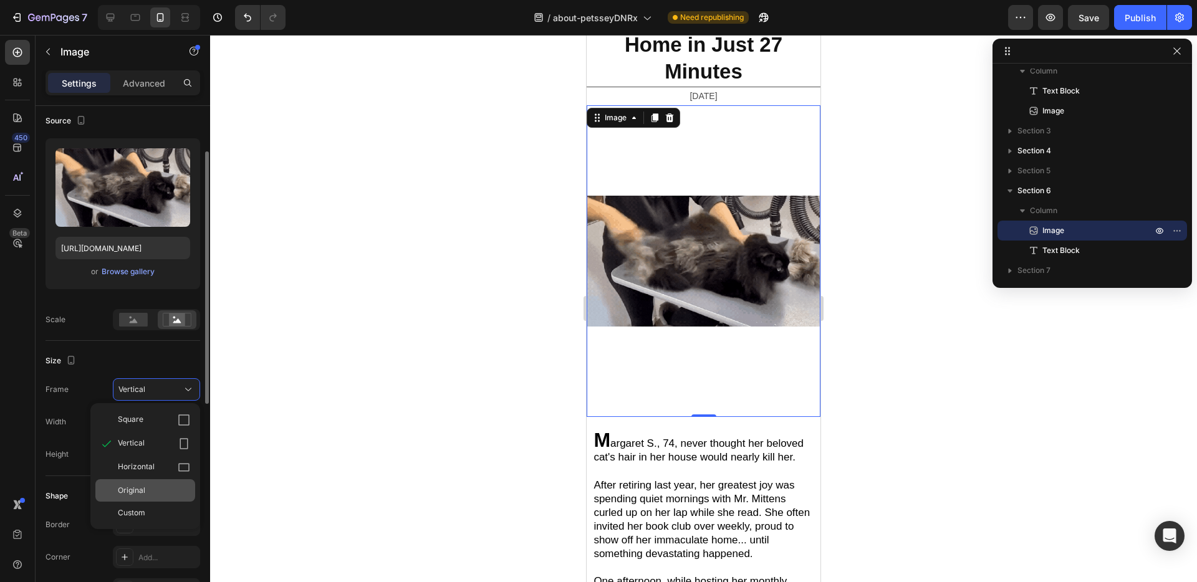
click at [151, 494] on div "Original" at bounding box center [154, 490] width 72 height 11
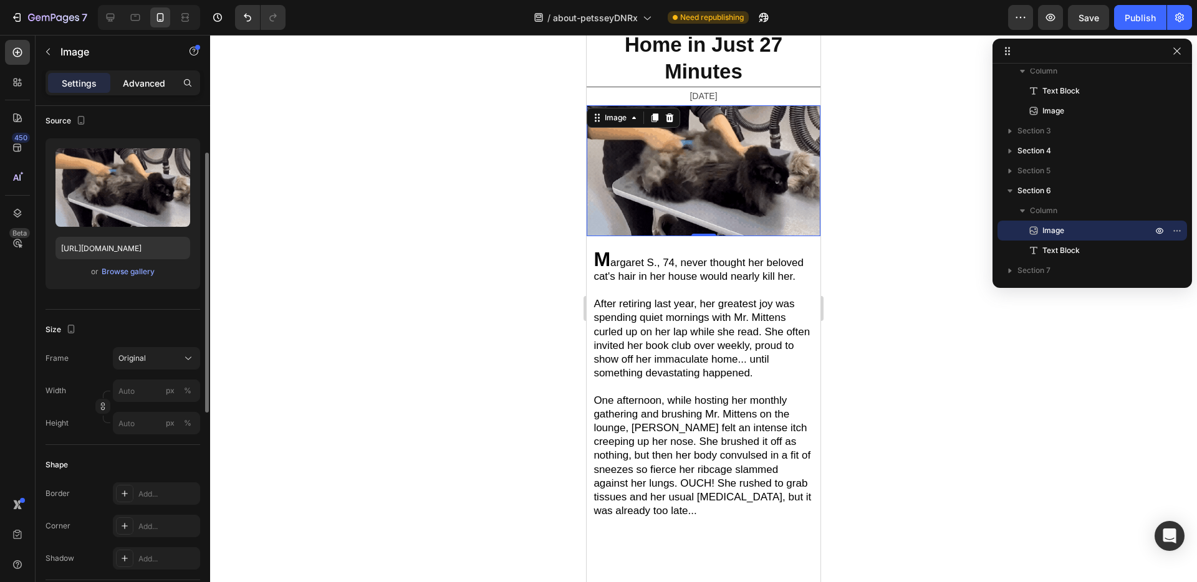
click at [138, 81] on p "Advanced" at bounding box center [144, 83] width 42 height 13
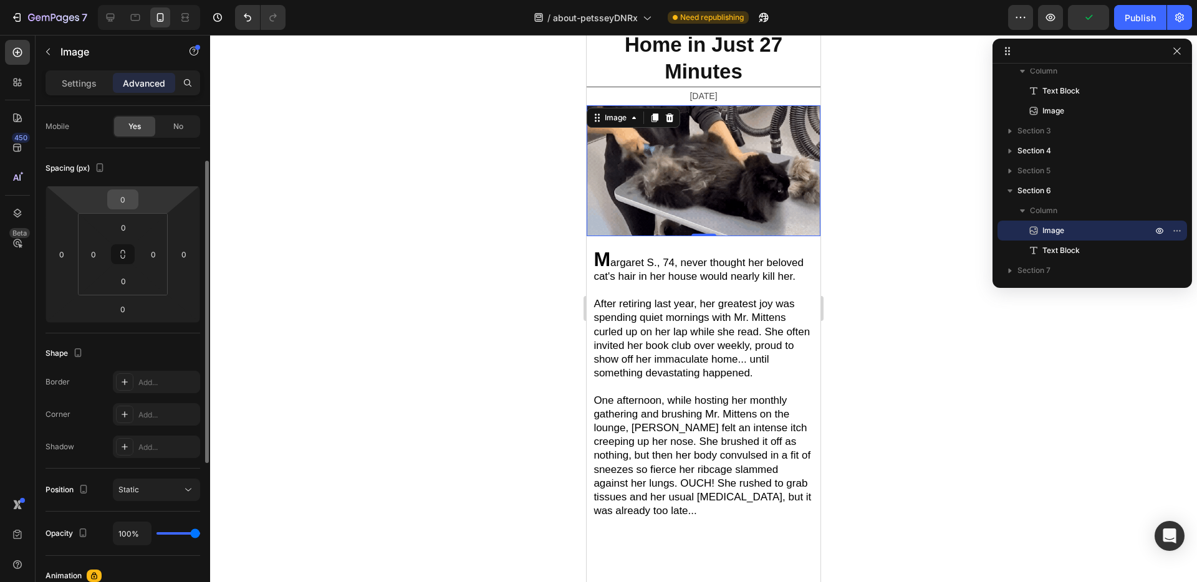
click at [125, 204] on input "0" at bounding box center [122, 199] width 25 height 19
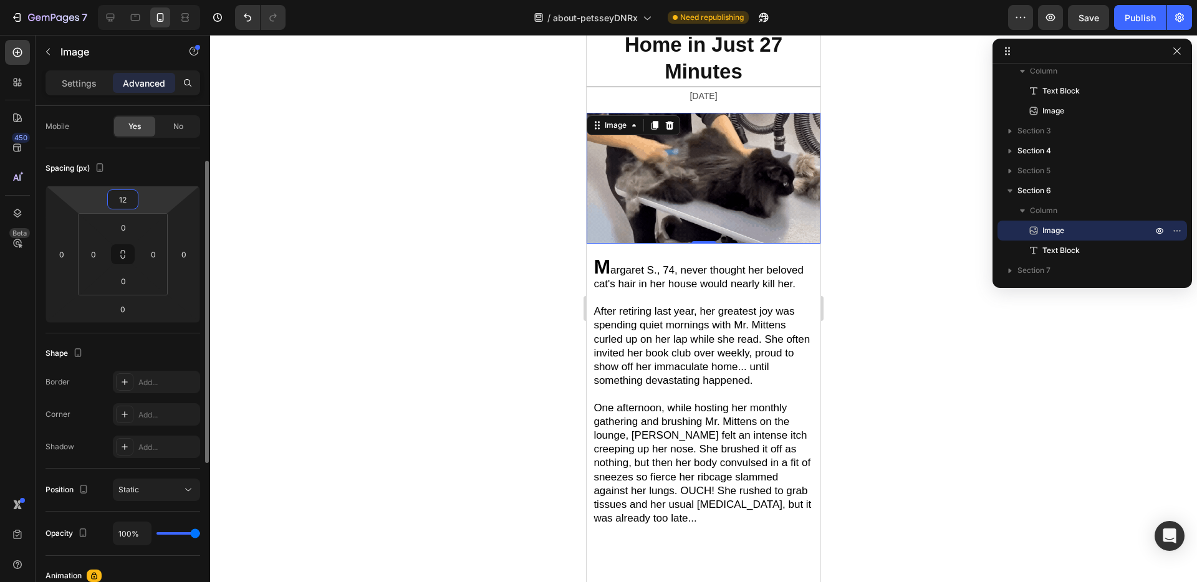
type input "12"
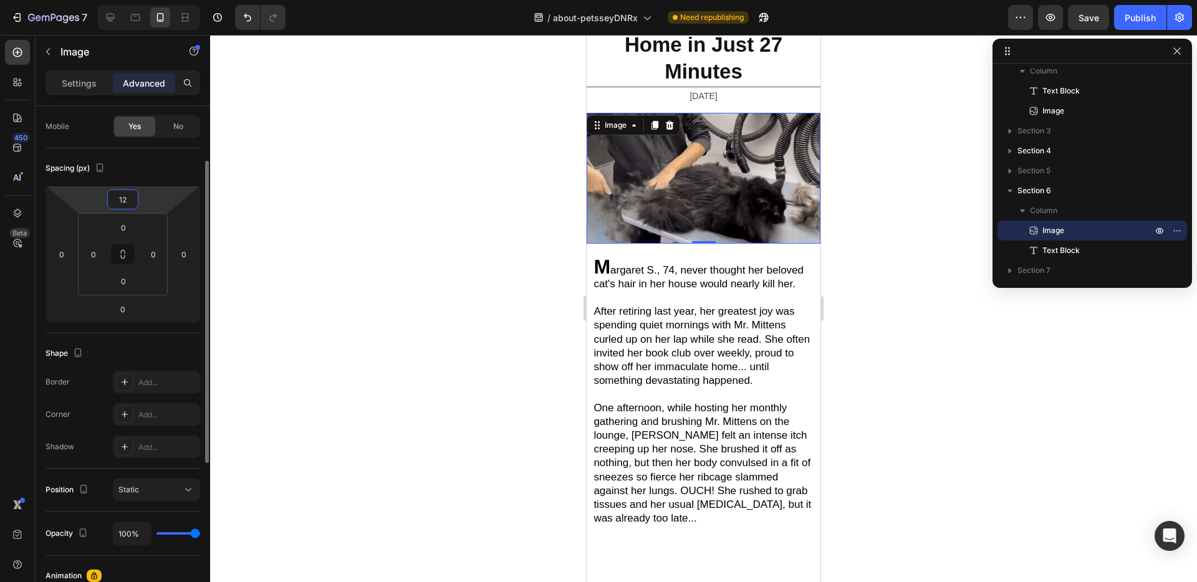
click at [146, 177] on div "Spacing (px)" at bounding box center [123, 168] width 155 height 20
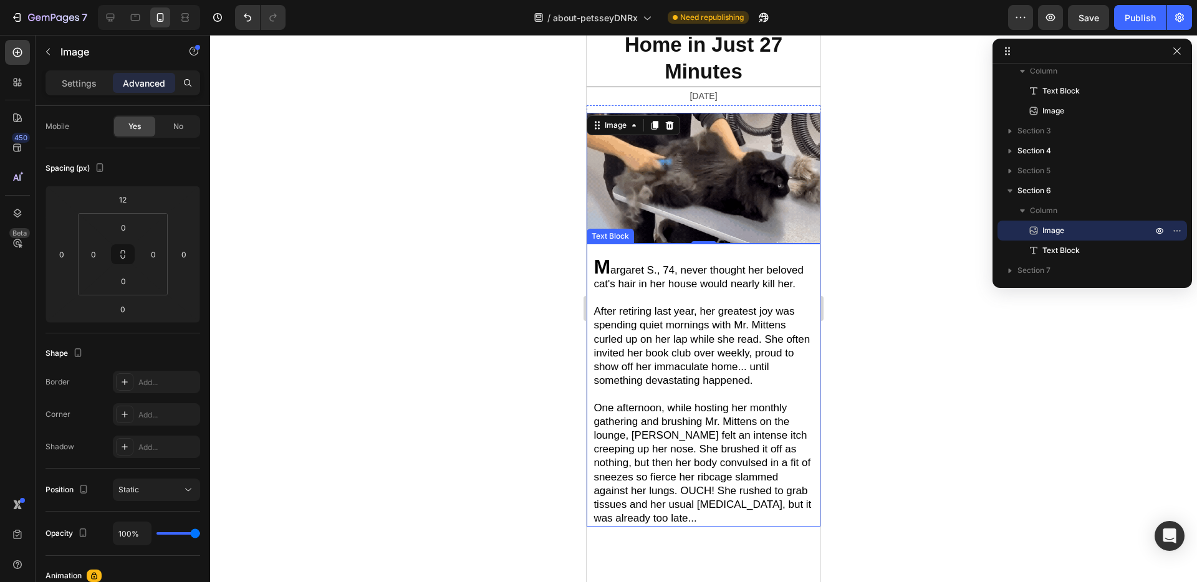
click at [727, 305] on span "After retiring last year, her greatest joy was spending quiet mornings with Mr.…" at bounding box center [701, 345] width 216 height 80
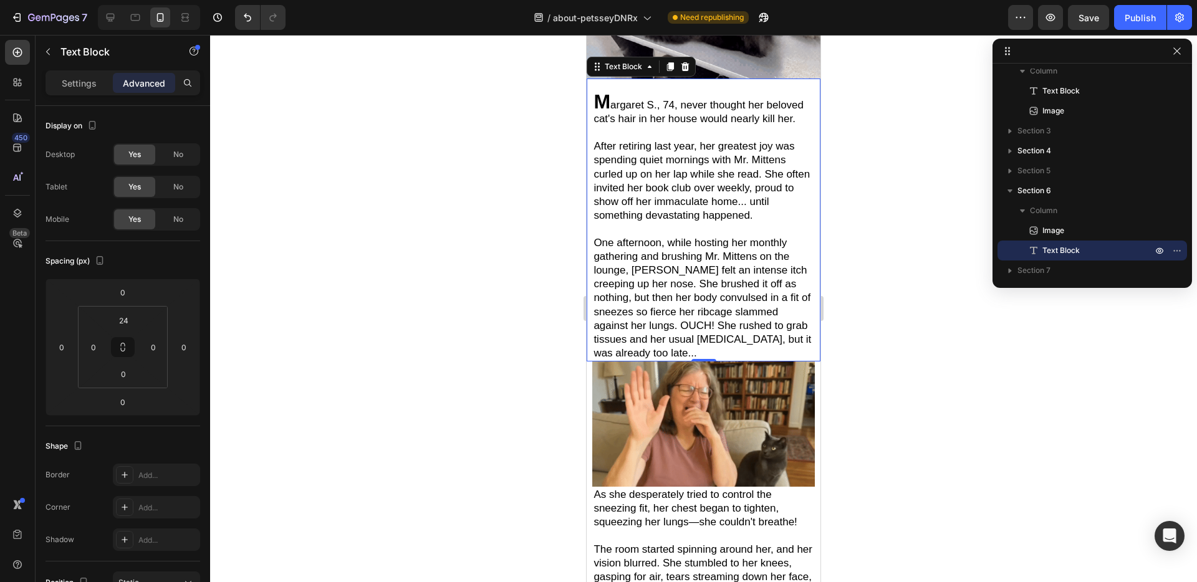
scroll to position [393, 0]
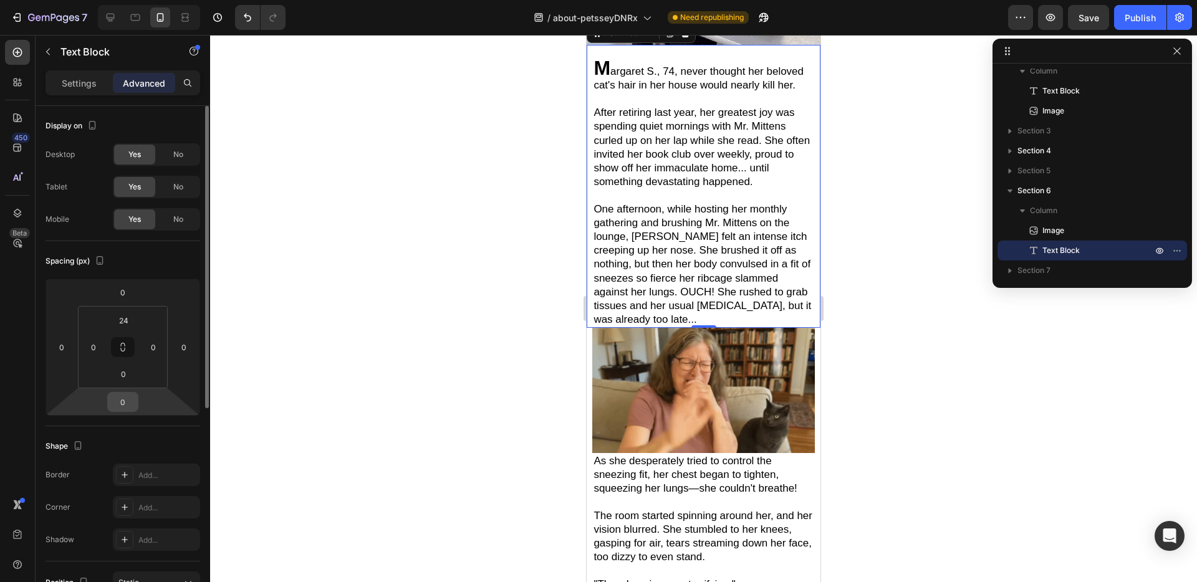
click at [122, 400] on input "0" at bounding box center [122, 402] width 25 height 19
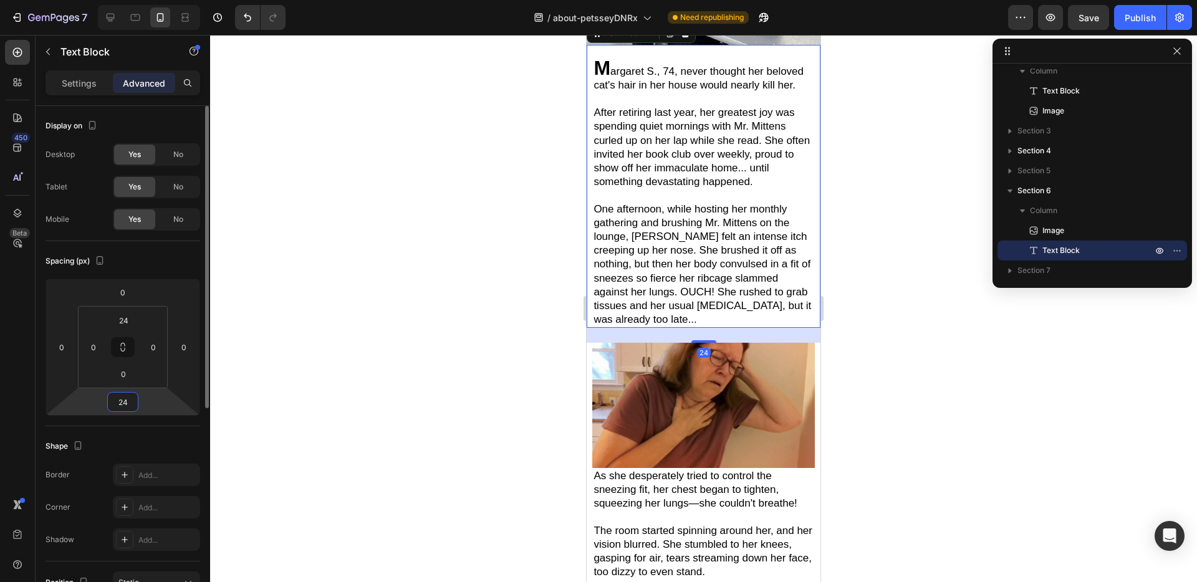
click at [165, 266] on div "Spacing (px)" at bounding box center [123, 261] width 155 height 20
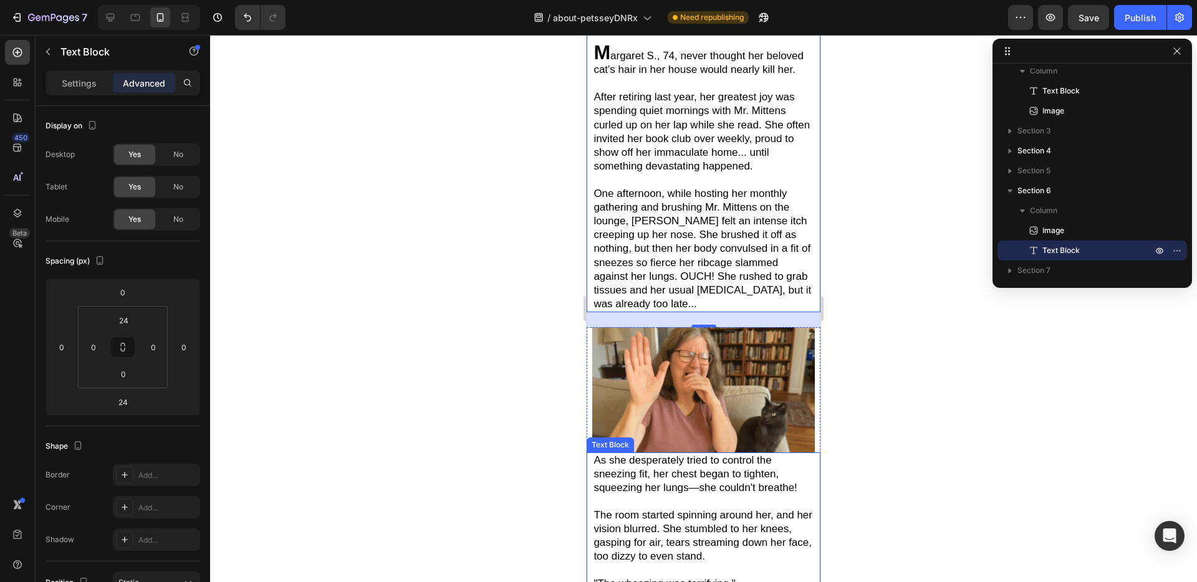
scroll to position [414, 0]
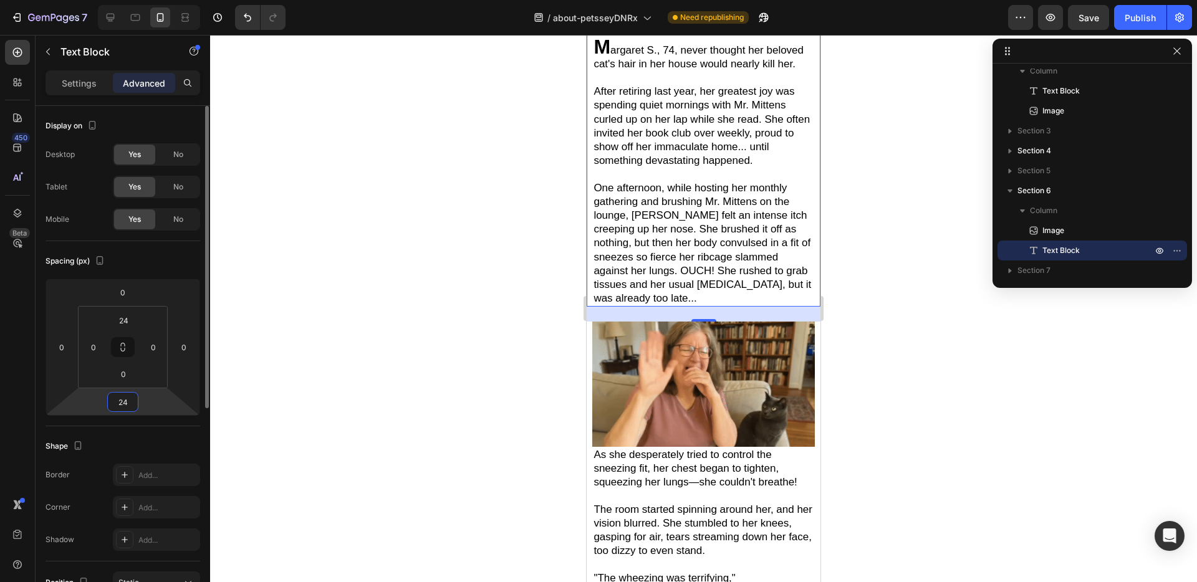
click at [125, 396] on input "24" at bounding box center [122, 402] width 25 height 19
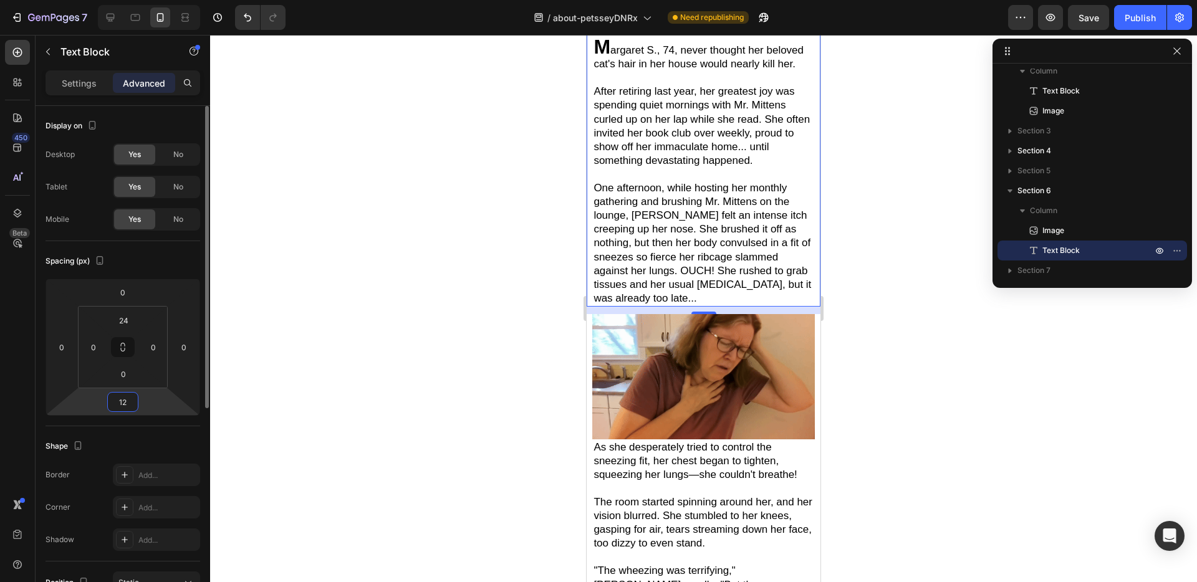
click at [128, 401] on input "12" at bounding box center [122, 402] width 25 height 19
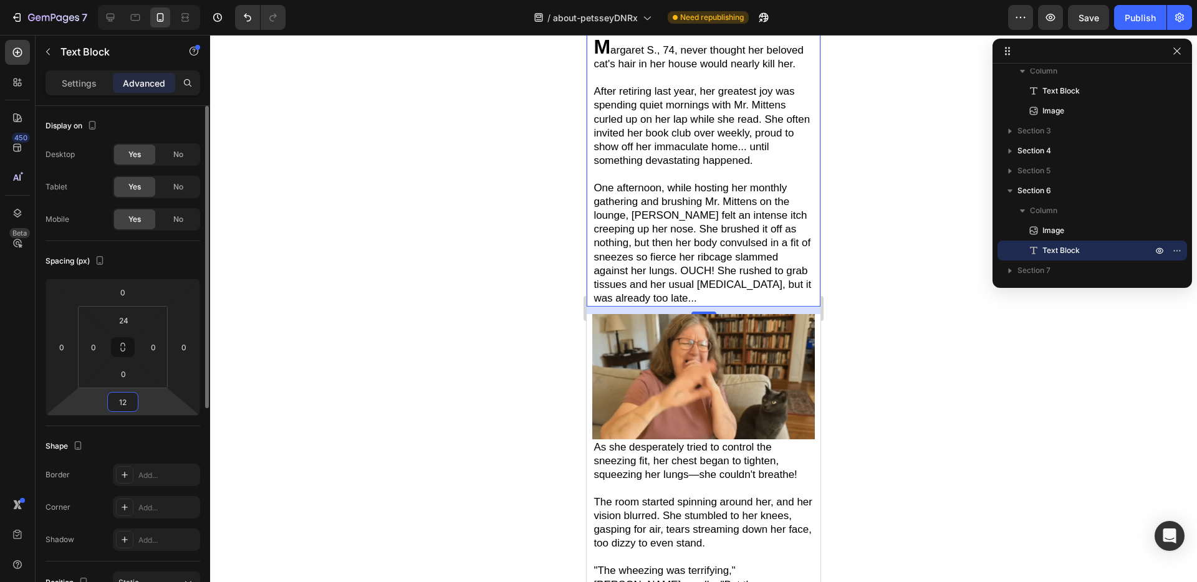
click at [128, 401] on input "12" at bounding box center [122, 402] width 25 height 19
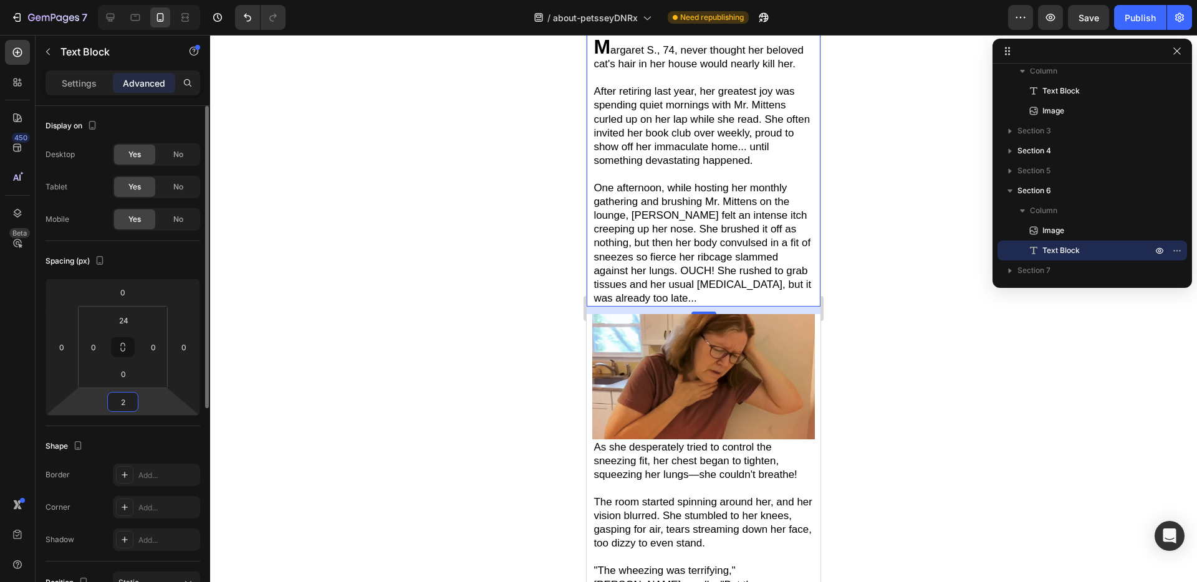
type input "24"
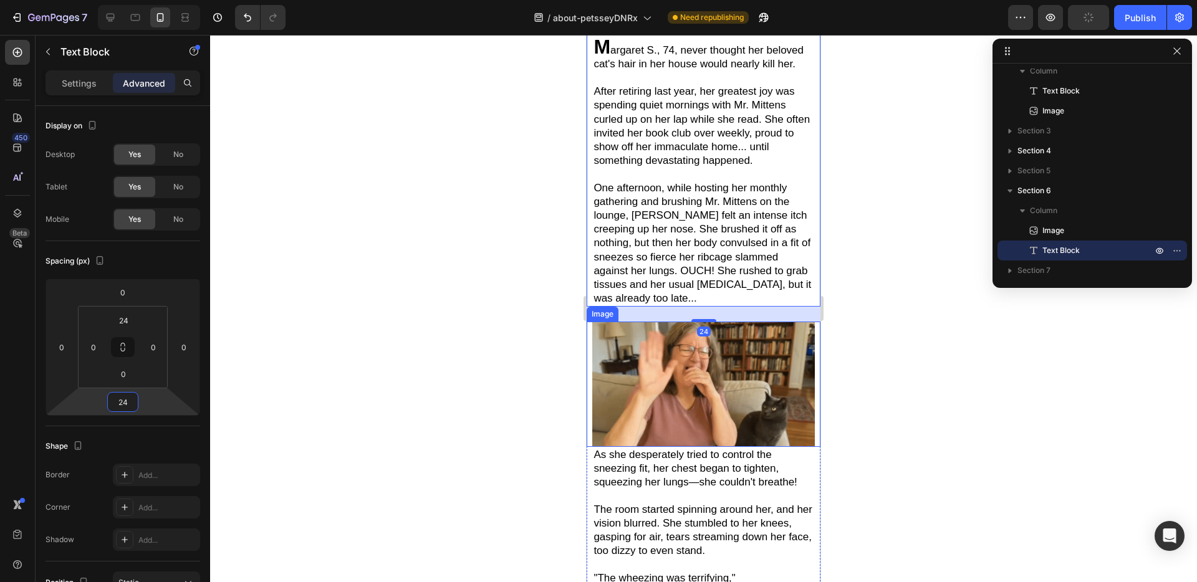
click at [698, 398] on img at bounding box center [703, 384] width 222 height 125
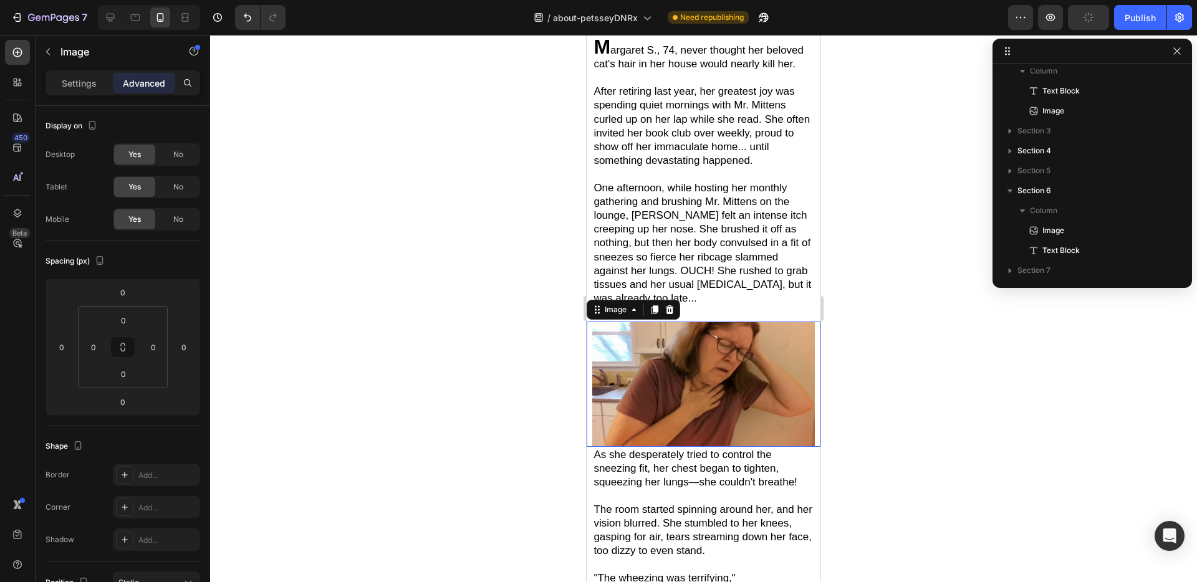
scroll to position [213, 0]
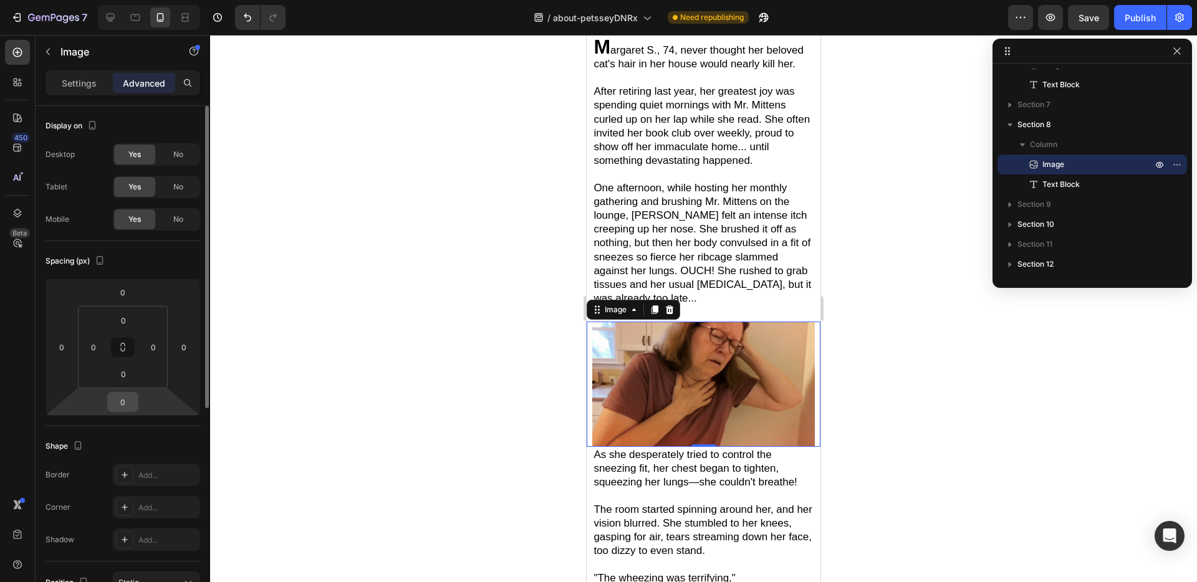
click at [135, 402] on input "0" at bounding box center [122, 402] width 25 height 19
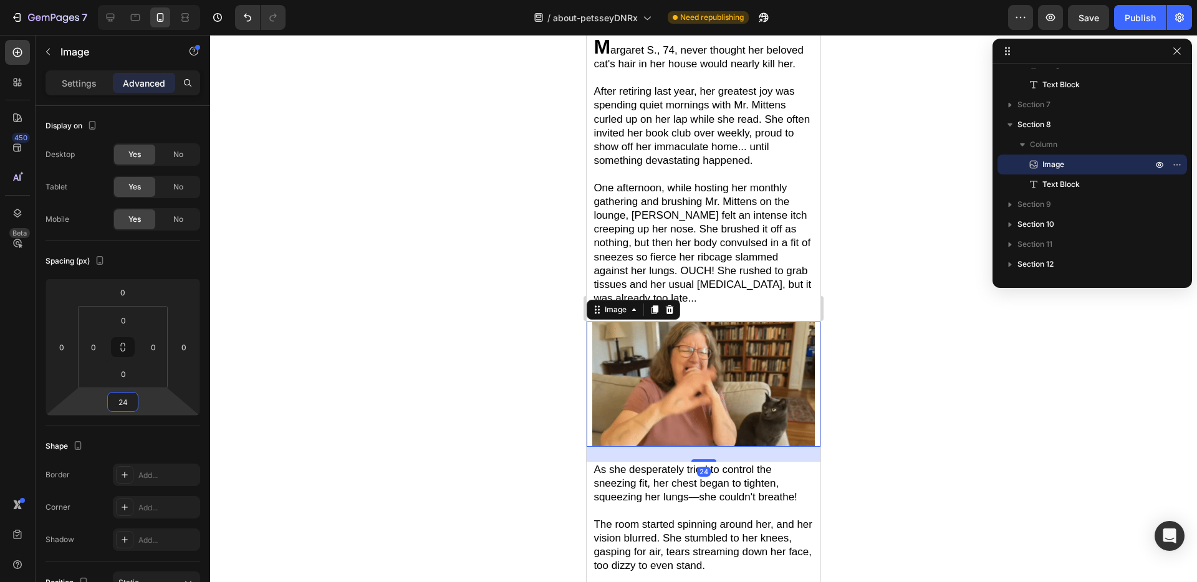
type input "24"
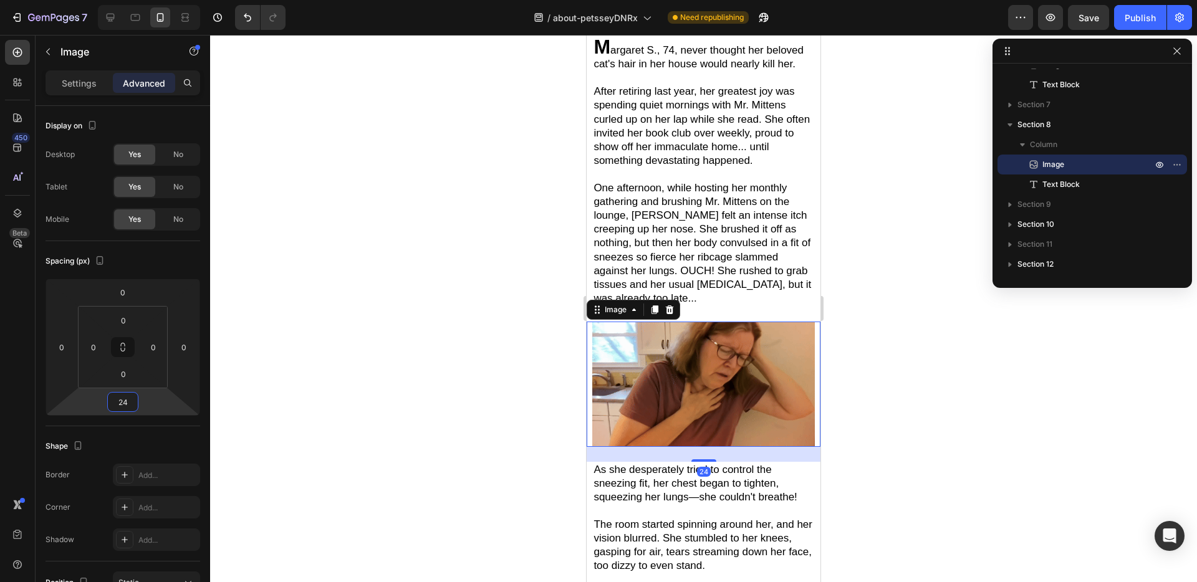
click at [171, 433] on div "Shape Border Add... Corner Add... Shadow Add..." at bounding box center [123, 493] width 155 height 135
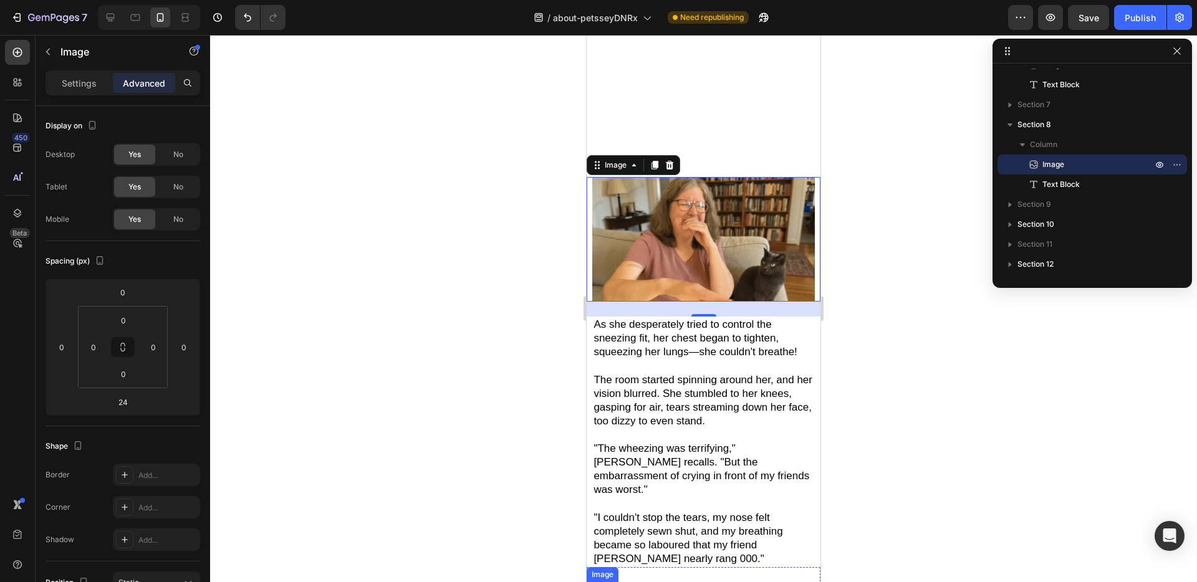
scroll to position [719, 0]
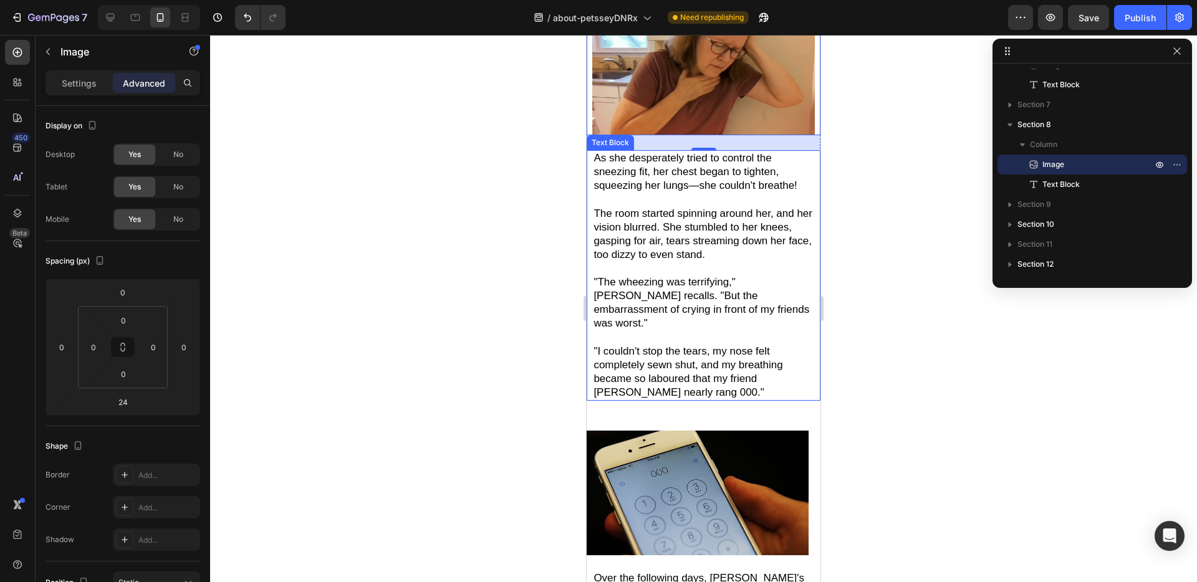
click at [731, 353] on span ""I couldn't stop the tears, my nose felt completely sewn shut, and my breathing…" at bounding box center [687, 371] width 189 height 53
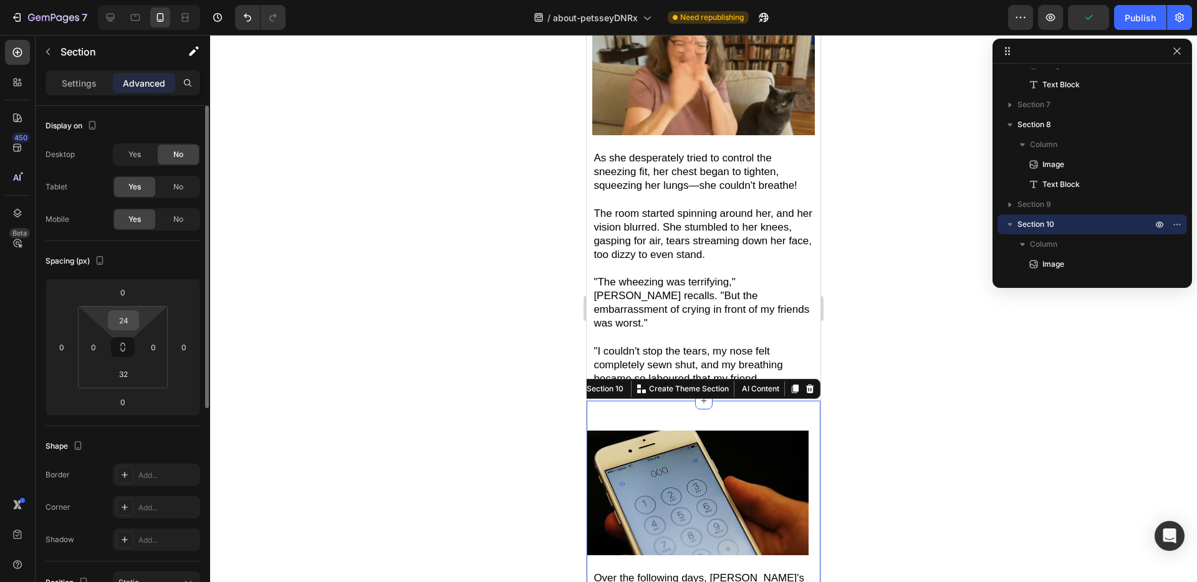
click at [117, 317] on input "24" at bounding box center [123, 320] width 25 height 19
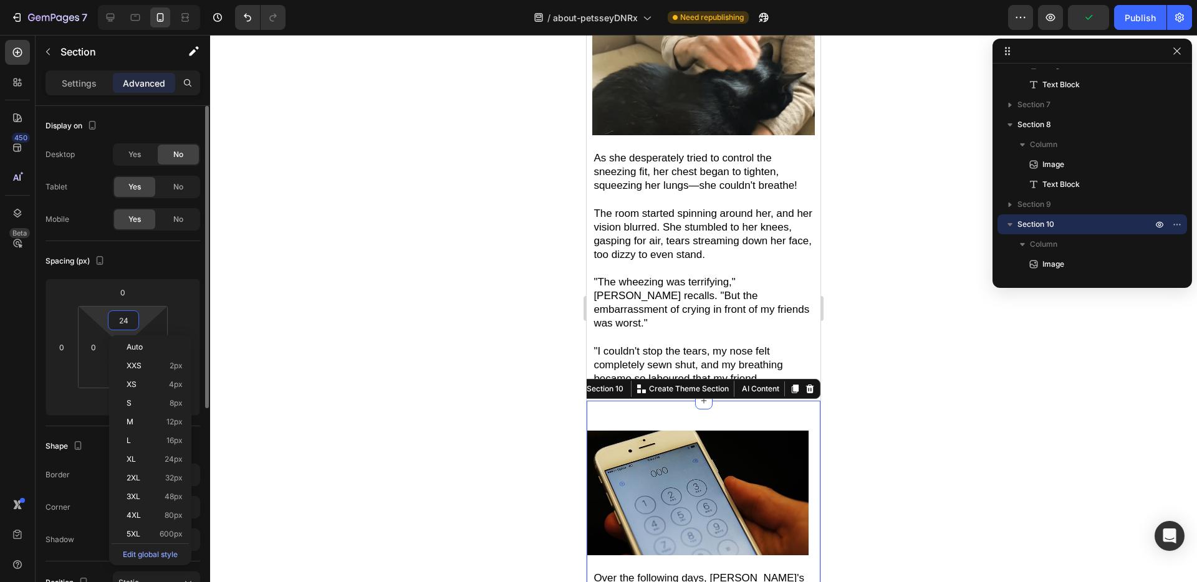
type input "0"
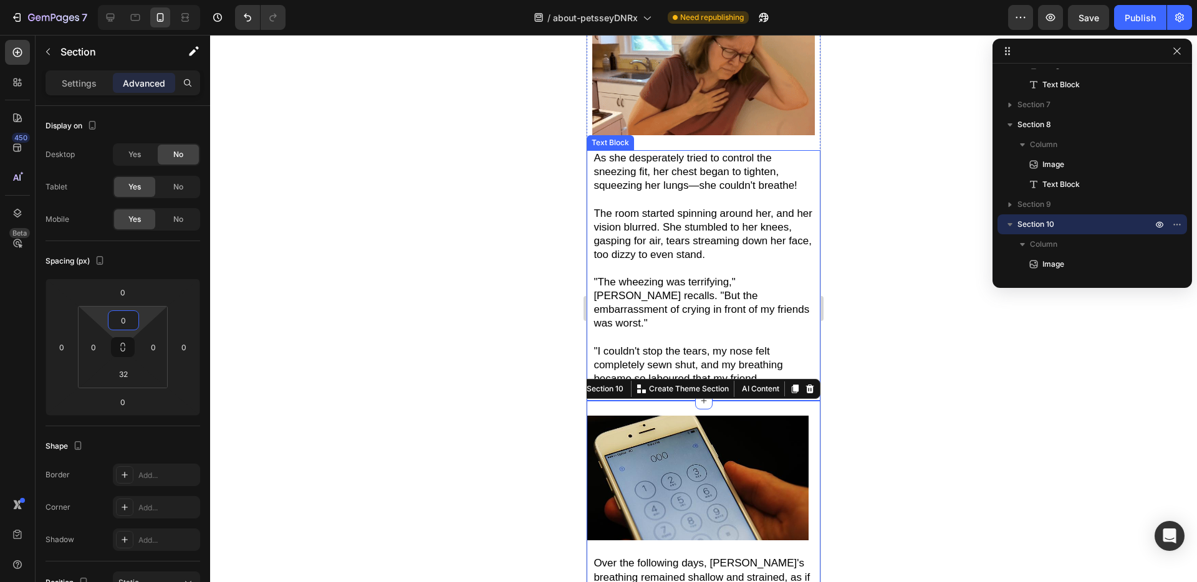
click at [620, 345] on span ""I couldn't stop the tears, my nose felt completely sewn shut, and my breathing…" at bounding box center [687, 371] width 189 height 53
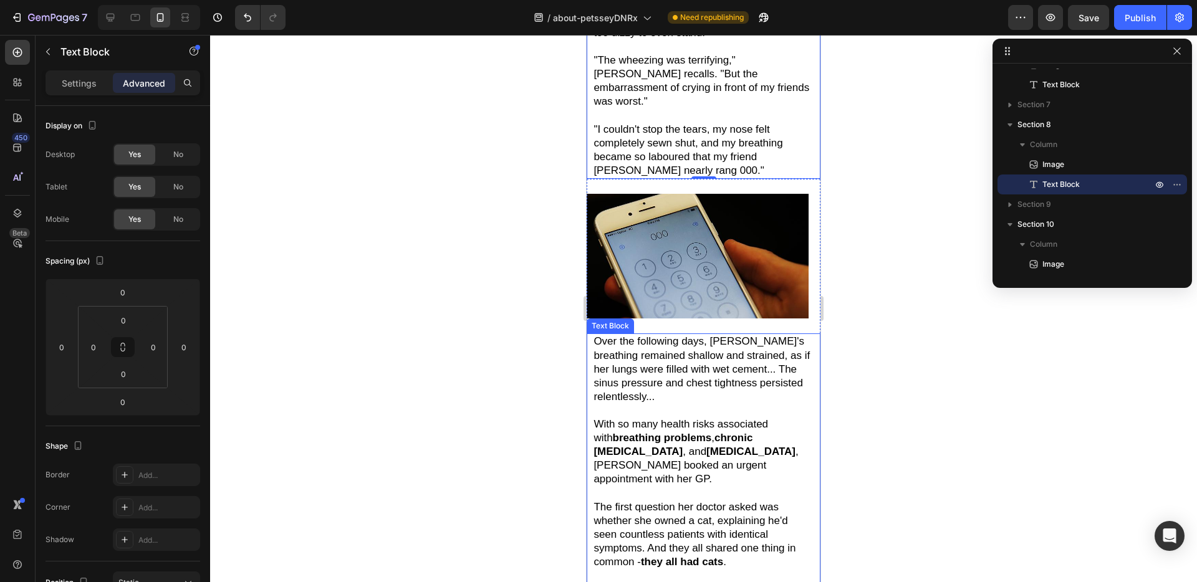
scroll to position [982, 0]
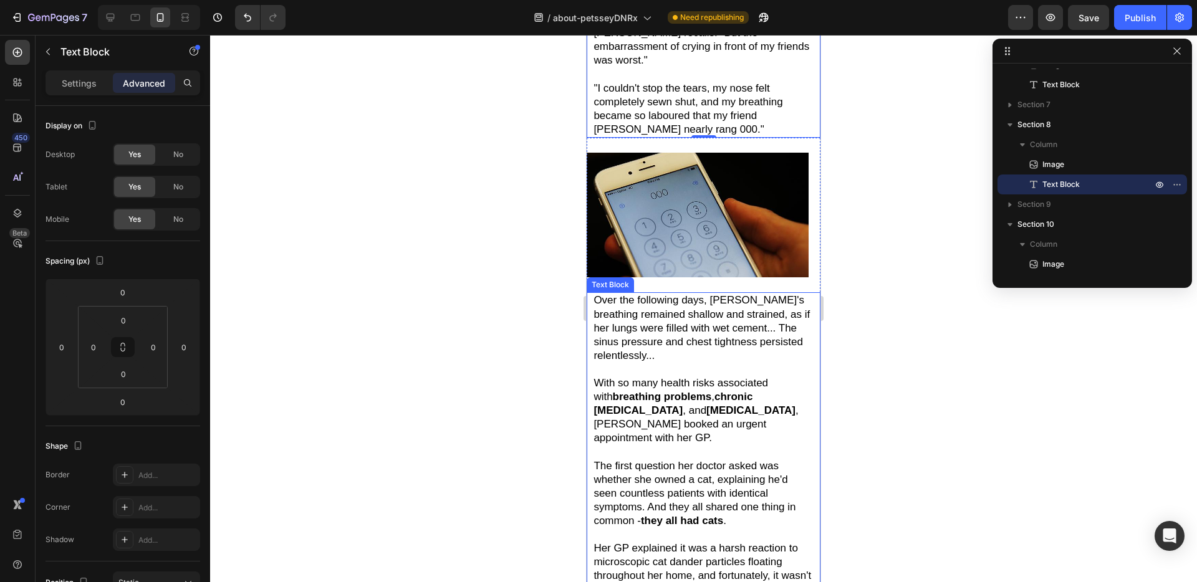
click at [622, 363] on p at bounding box center [702, 370] width 219 height 14
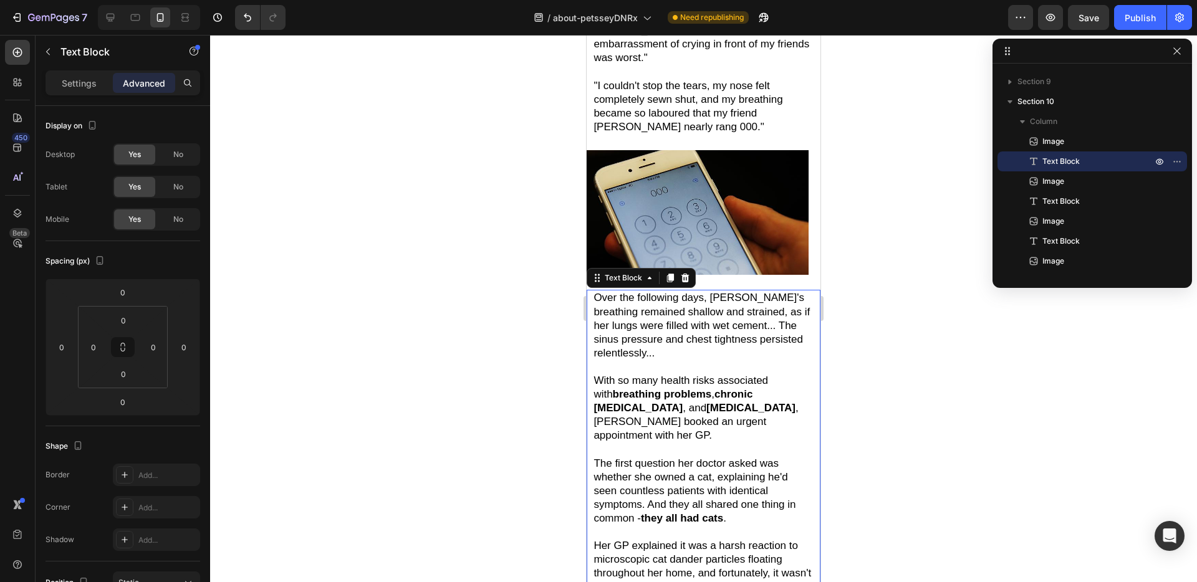
scroll to position [987, 0]
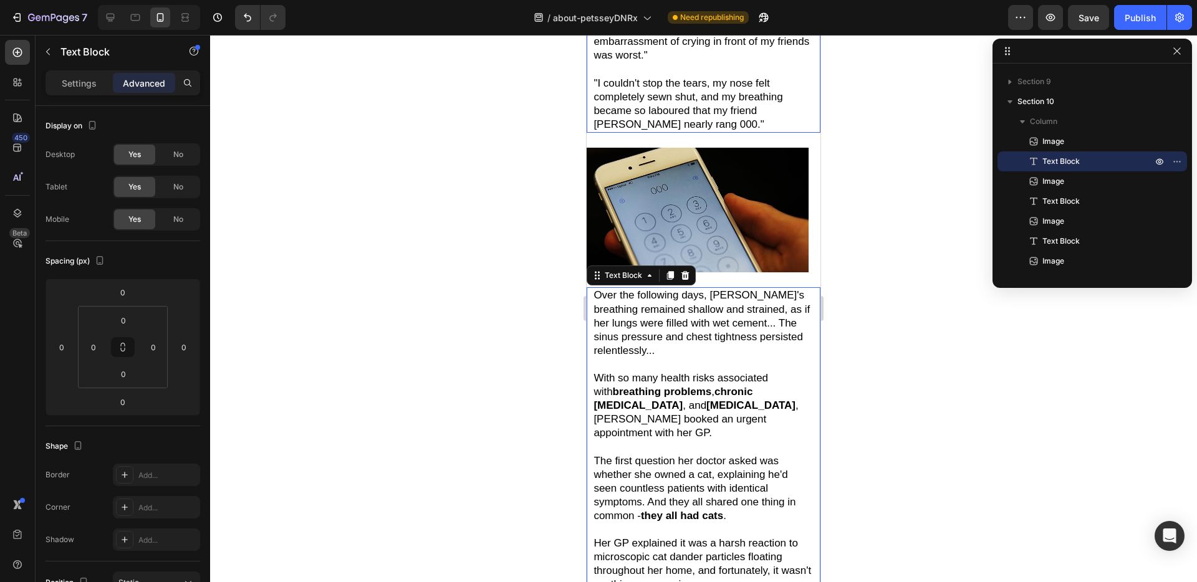
click at [795, 71] on p ""I couldn't stop the tears, my nose felt completely sewn shut, and my breathing…" at bounding box center [702, 96] width 219 height 69
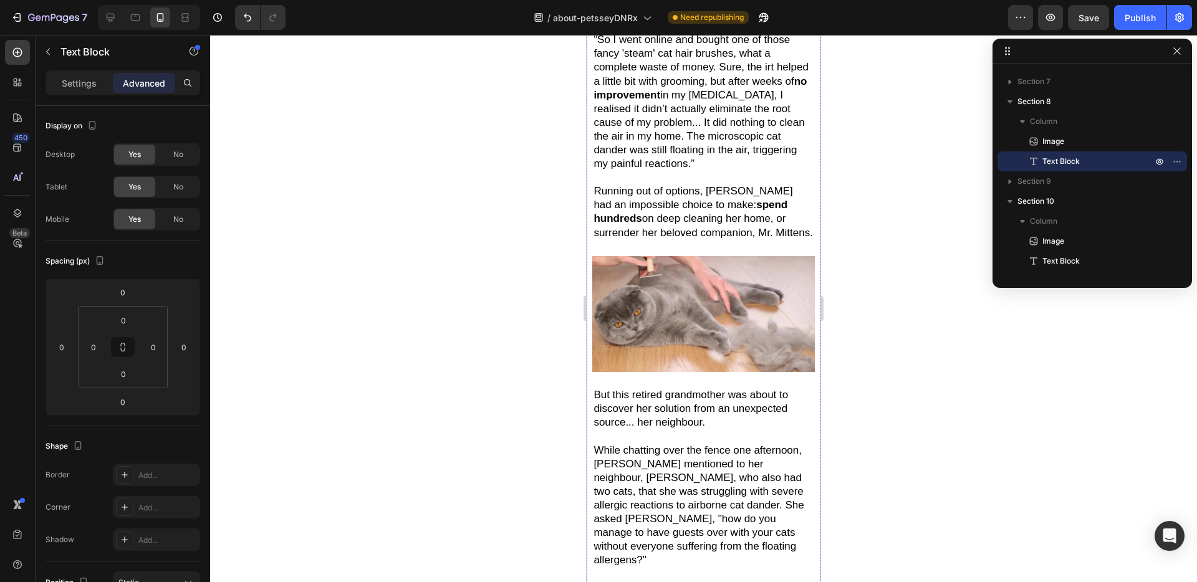
scroll to position [2551, 0]
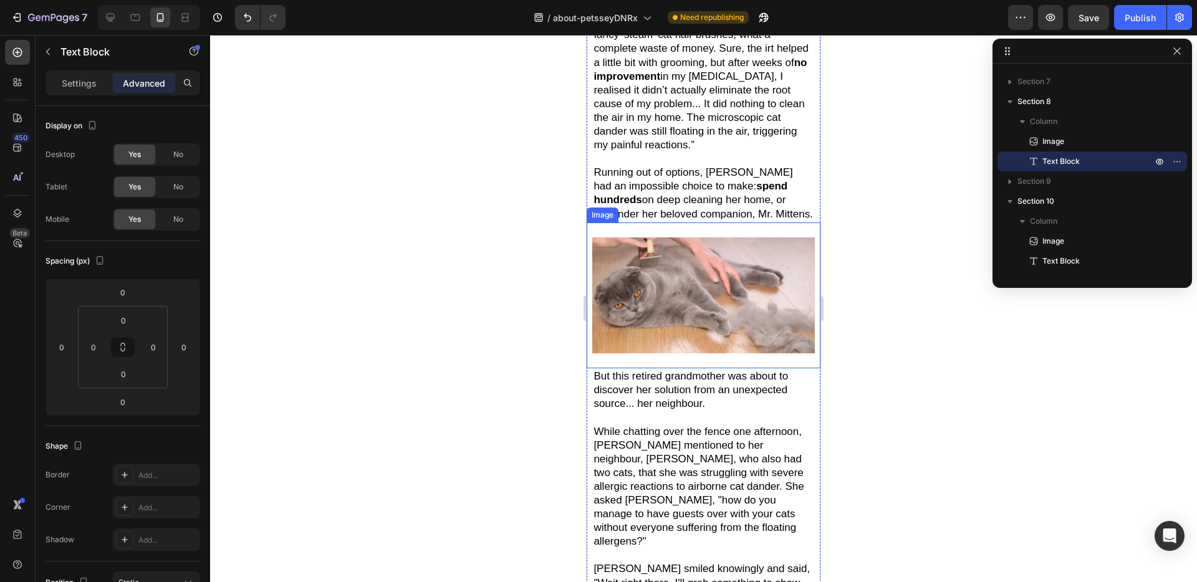
click at [736, 227] on div "Image" at bounding box center [704, 296] width 234 height 146
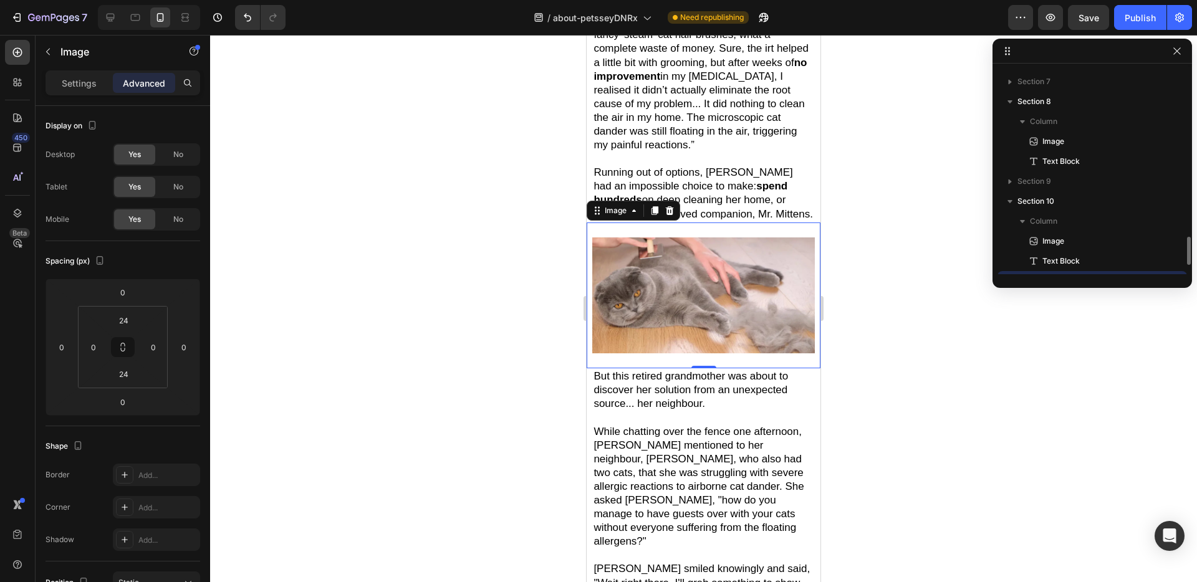
scroll to position [356, 0]
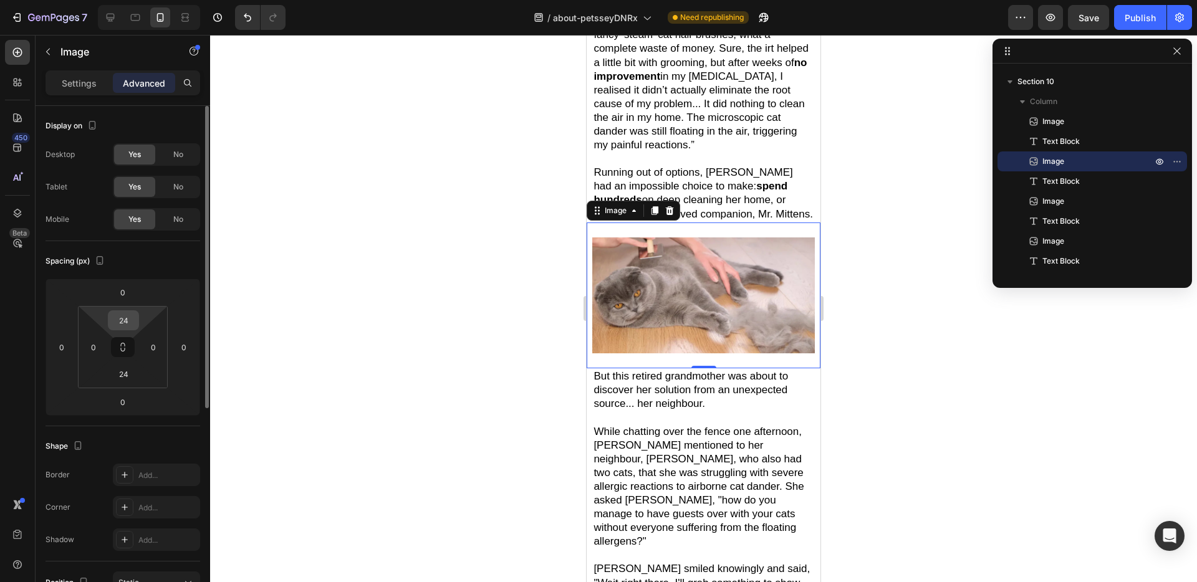
click at [123, 323] on input "24" at bounding box center [123, 320] width 25 height 19
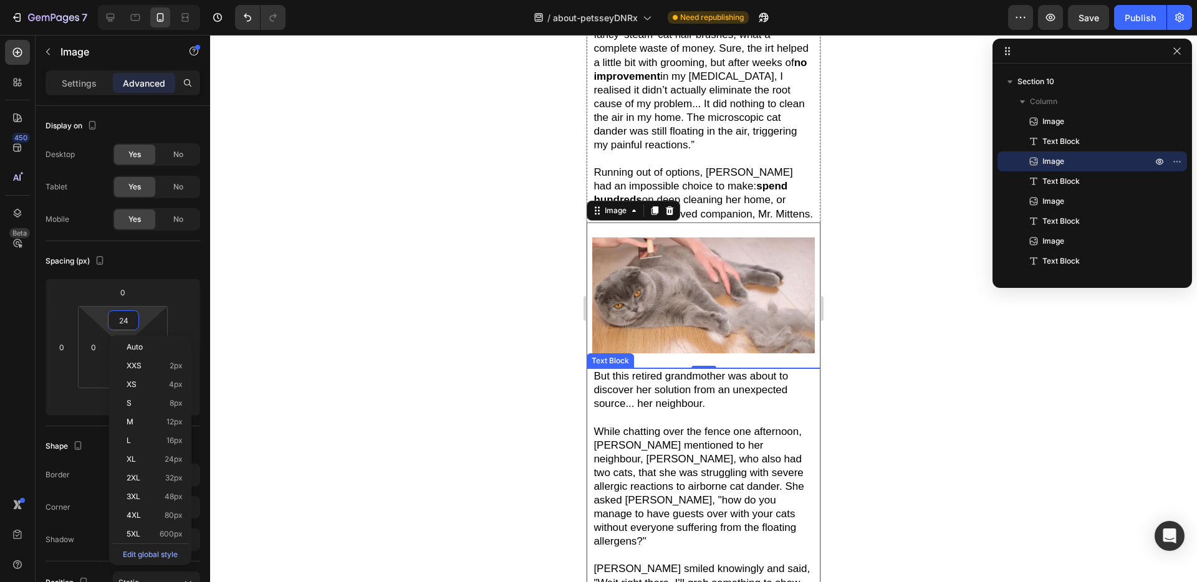
click at [622, 411] on p "While chatting over the fence one afternoon, [PERSON_NAME] mentioned to her nei…" at bounding box center [702, 480] width 219 height 138
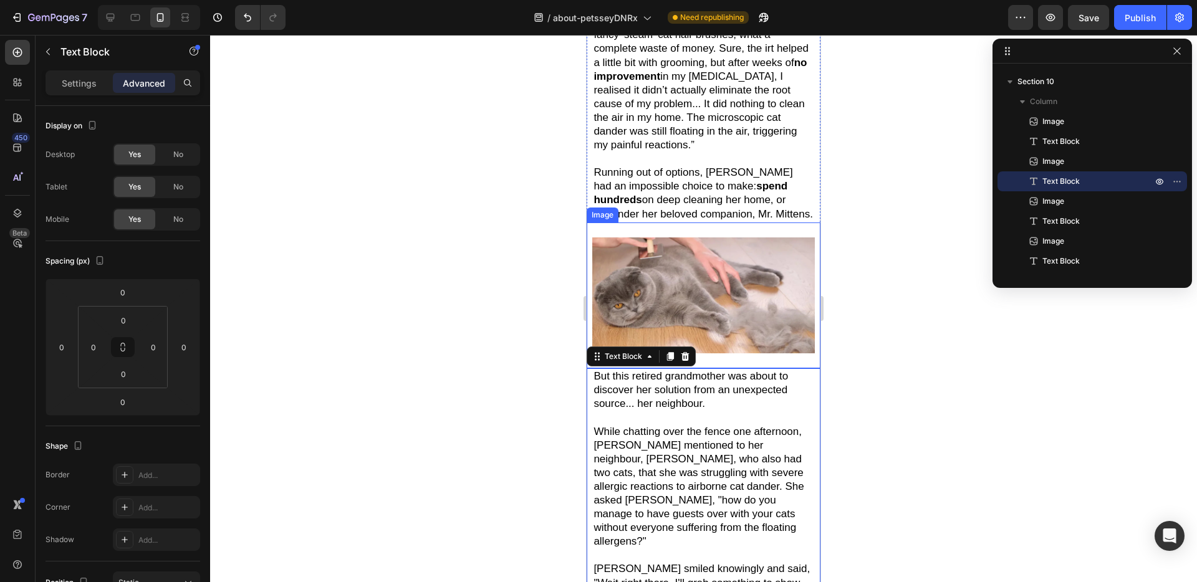
click at [640, 294] on img at bounding box center [703, 296] width 222 height 116
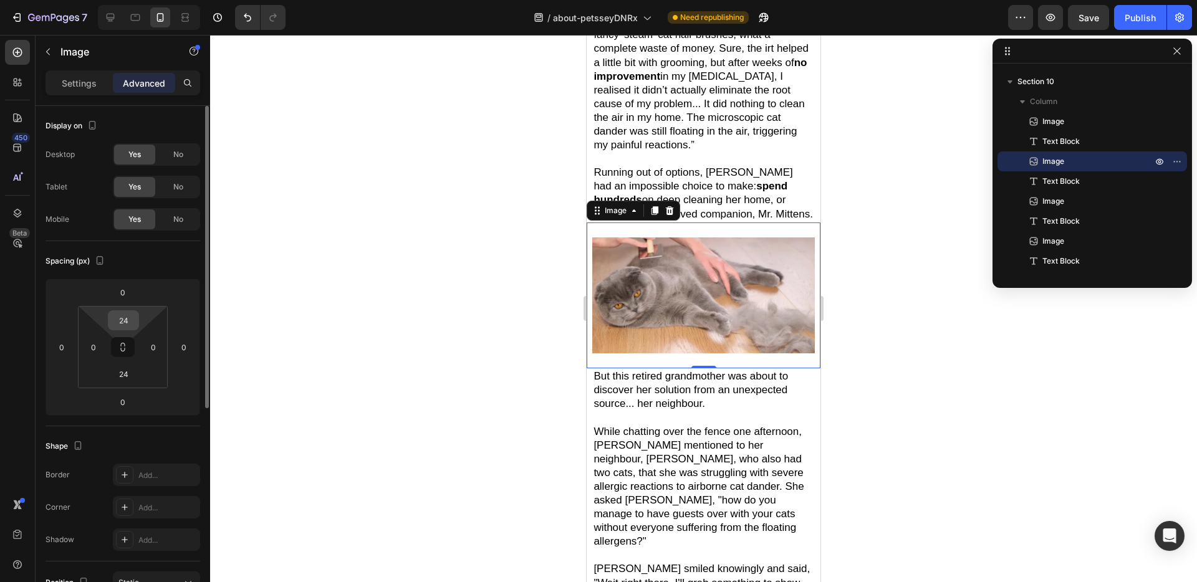
click at [128, 324] on input "24" at bounding box center [123, 320] width 25 height 19
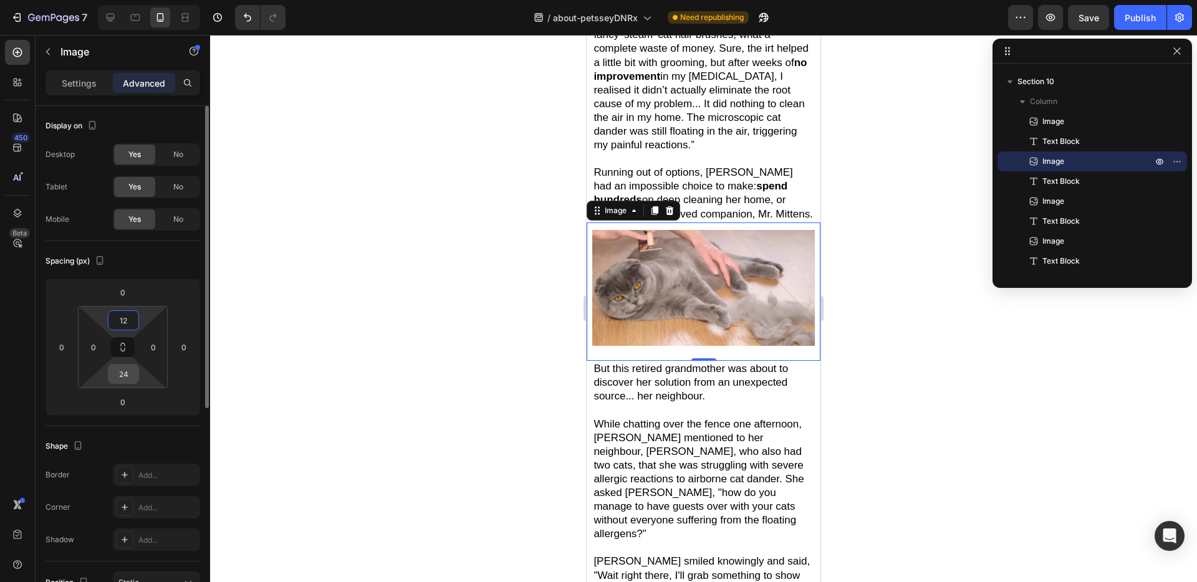
type input "12"
click at [130, 372] on input "24" at bounding box center [123, 374] width 25 height 19
type input "12"
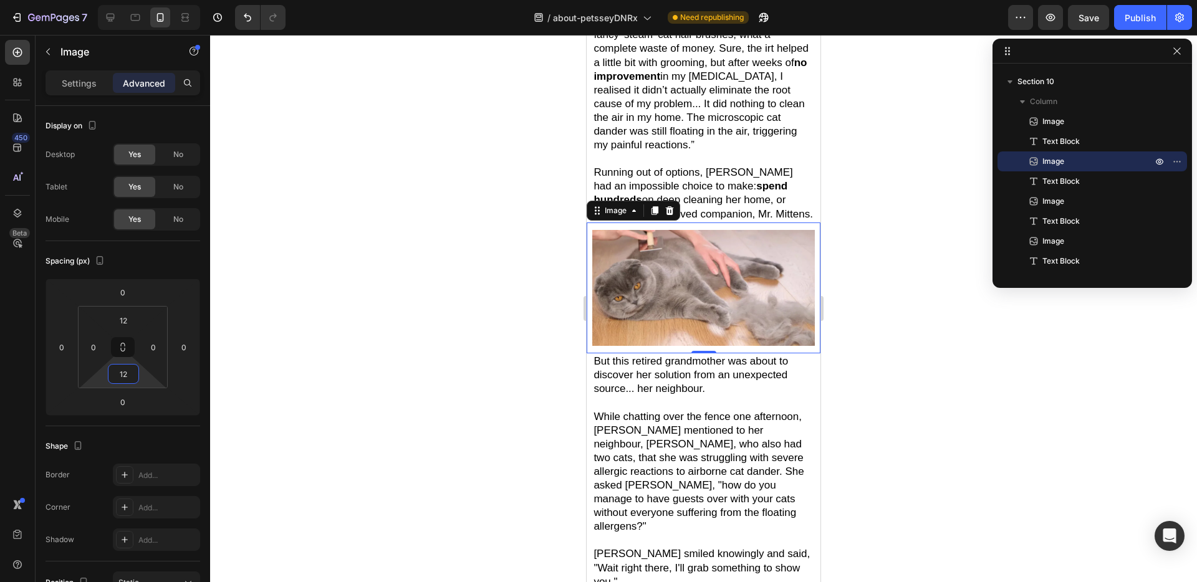
click at [704, 416] on span "While chatting over the fence one afternoon, [PERSON_NAME] mentioned to her nei…" at bounding box center [698, 472] width 210 height 122
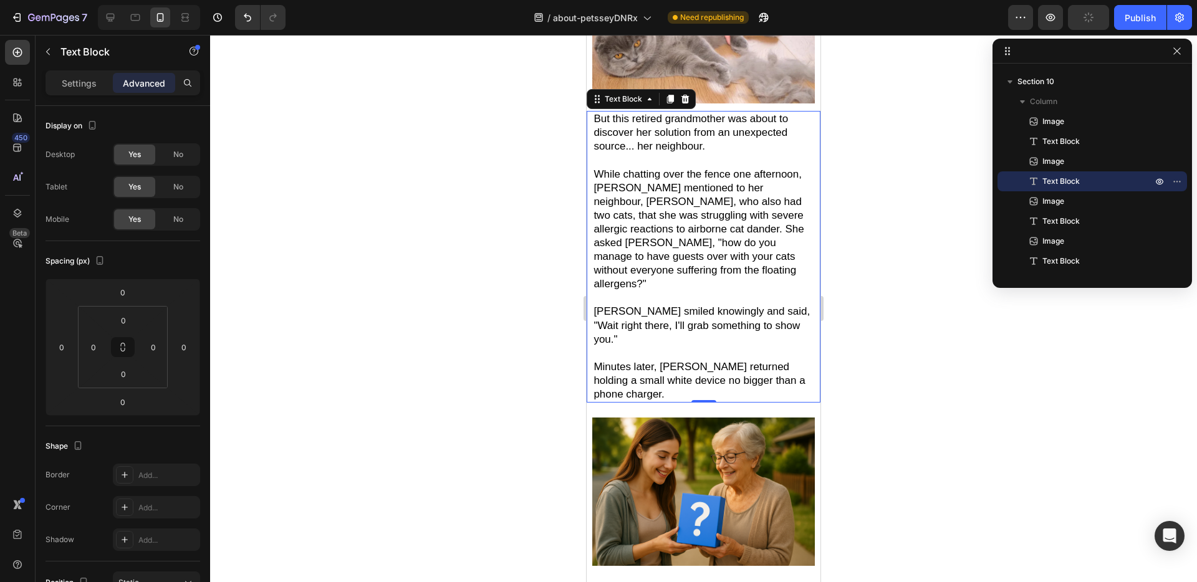
scroll to position [2739, 0]
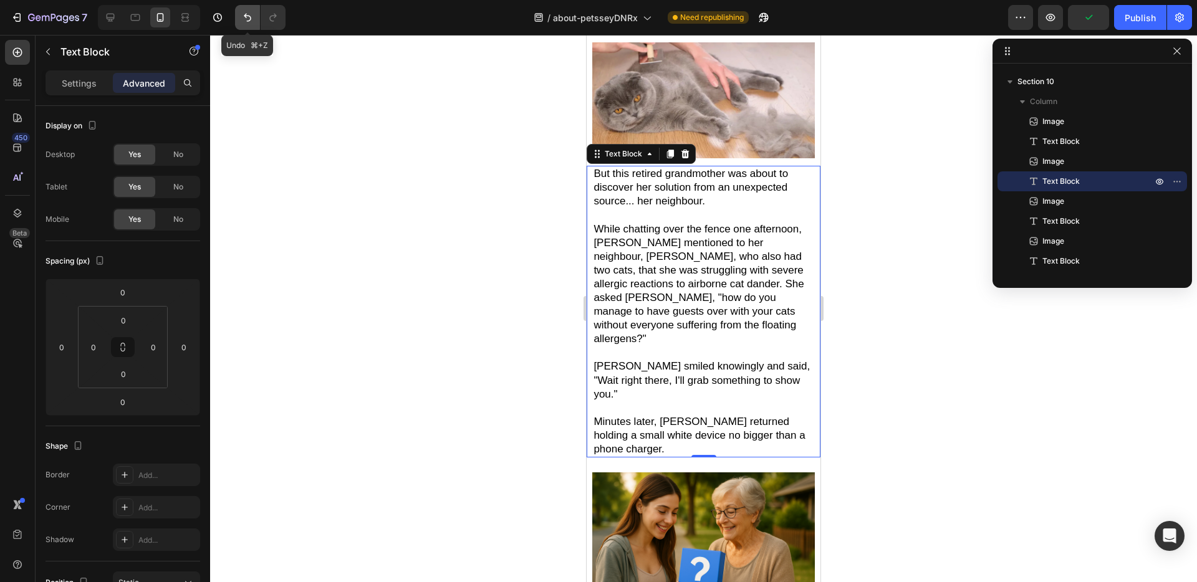
click at [240, 11] on button "Undo/Redo" at bounding box center [247, 17] width 25 height 25
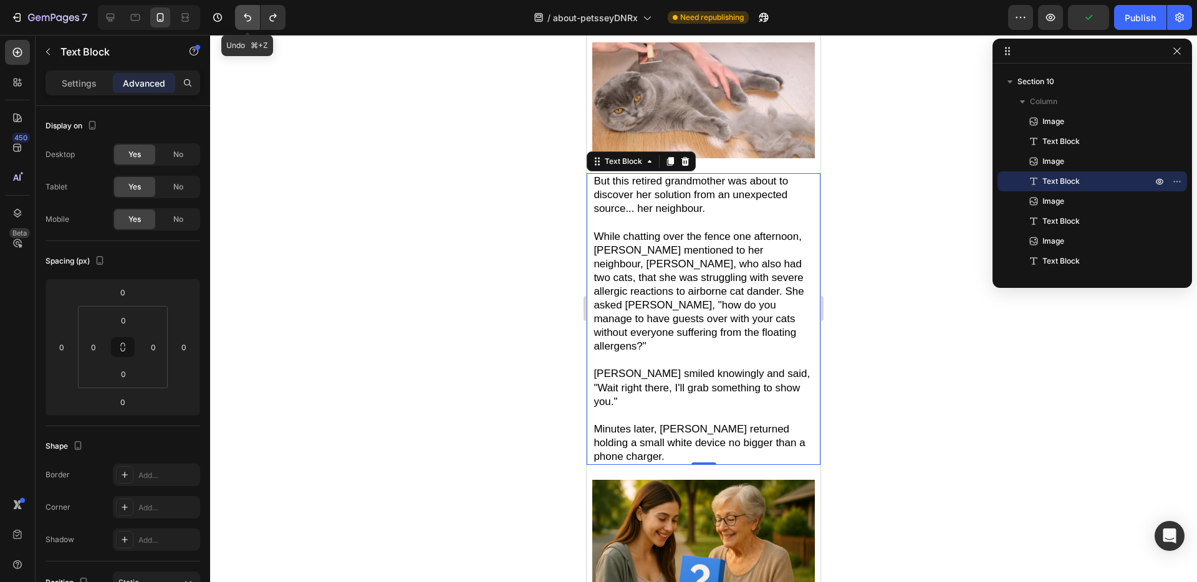
click at [240, 11] on button "Undo/Redo" at bounding box center [247, 17] width 25 height 25
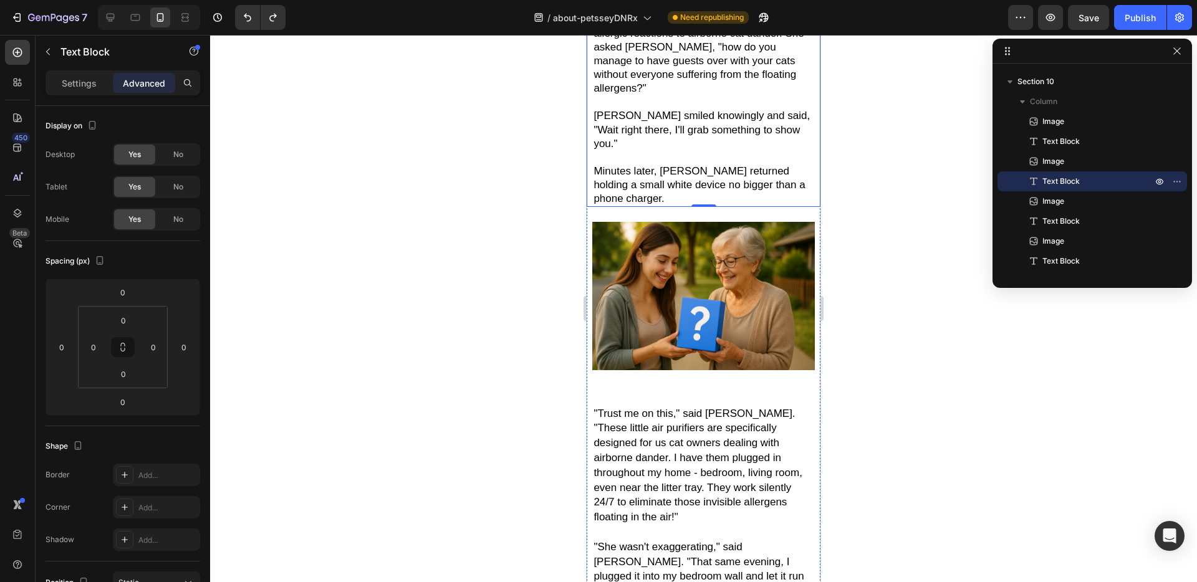
scroll to position [3041, 0]
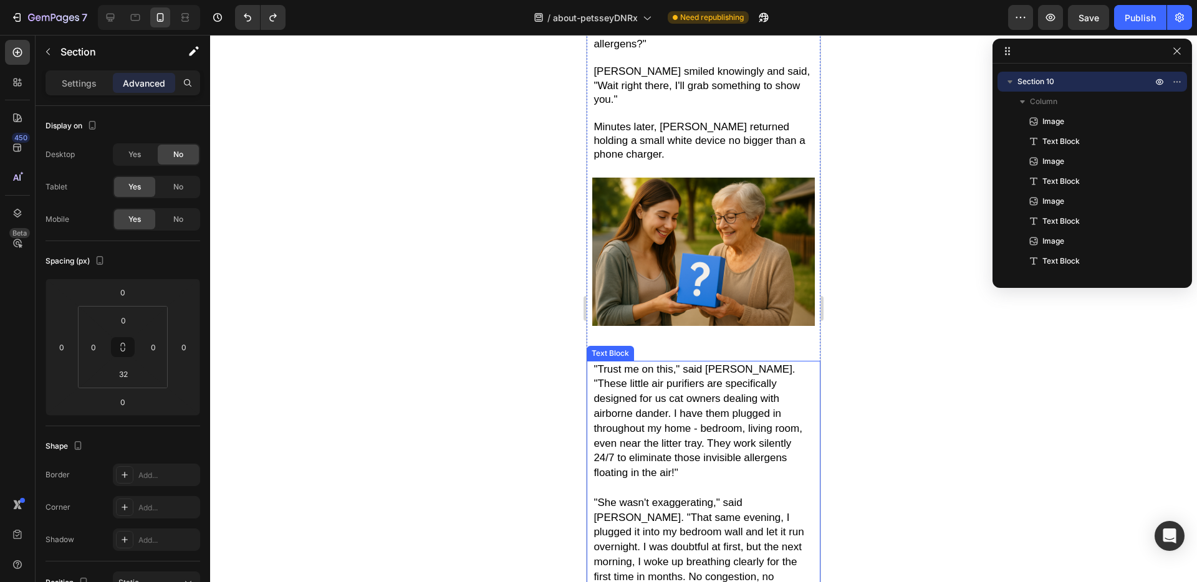
click at [651, 363] on span ""Trust me on this," said [PERSON_NAME]. "These little air purifiers are specifi…" at bounding box center [697, 421] width 209 height 116
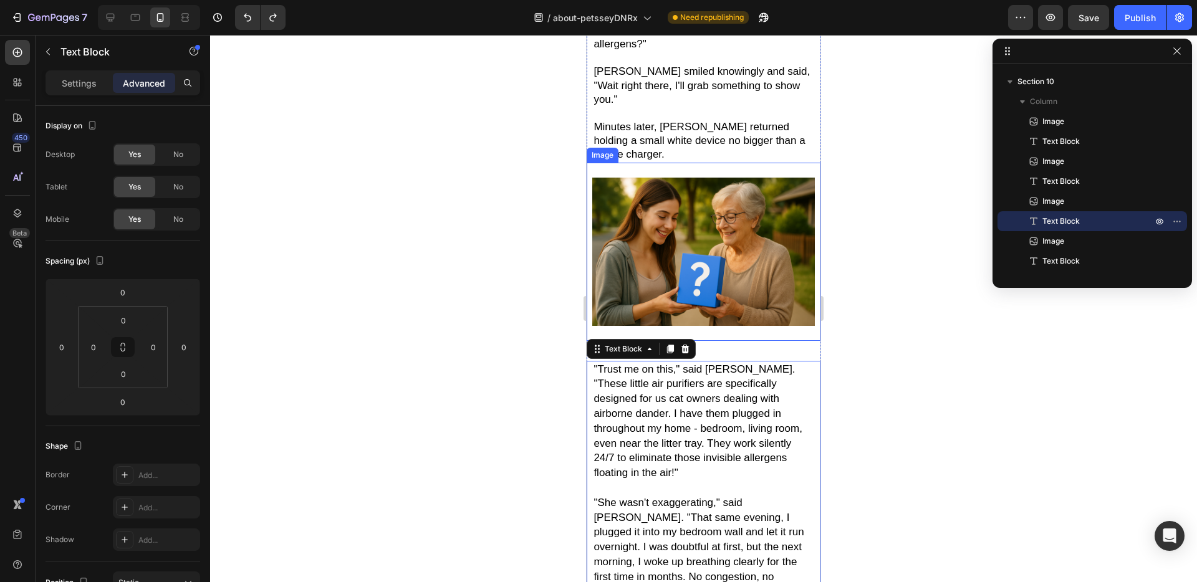
click at [752, 289] on div "Image" at bounding box center [704, 252] width 234 height 178
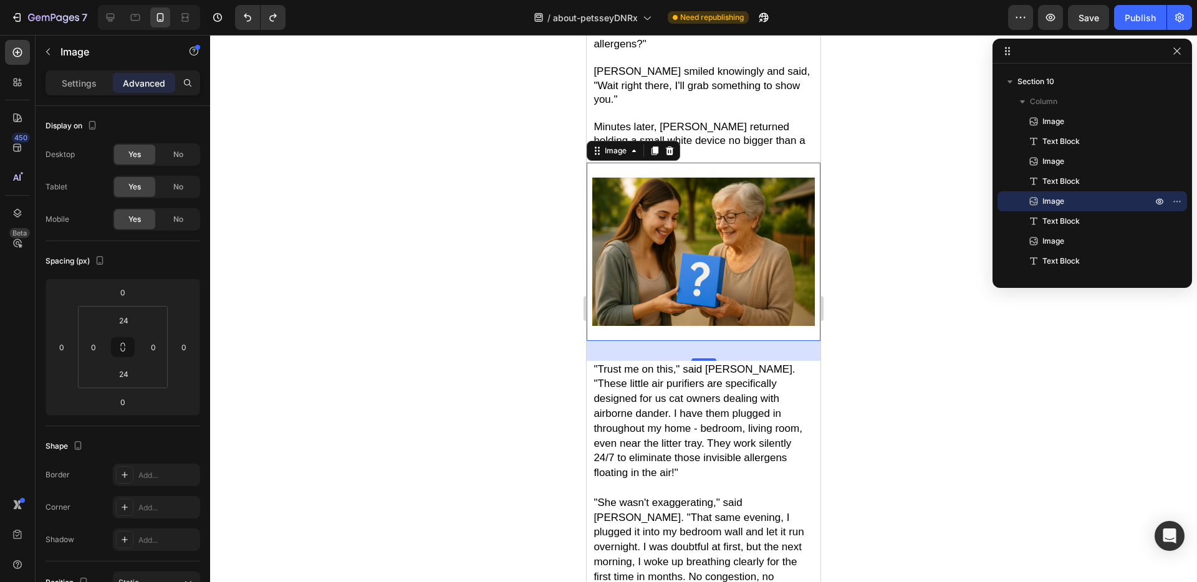
click at [676, 341] on div "32" at bounding box center [704, 351] width 234 height 20
click at [718, 363] on span ""Trust me on this," said [PERSON_NAME]. "These little air purifiers are specifi…" at bounding box center [697, 421] width 209 height 116
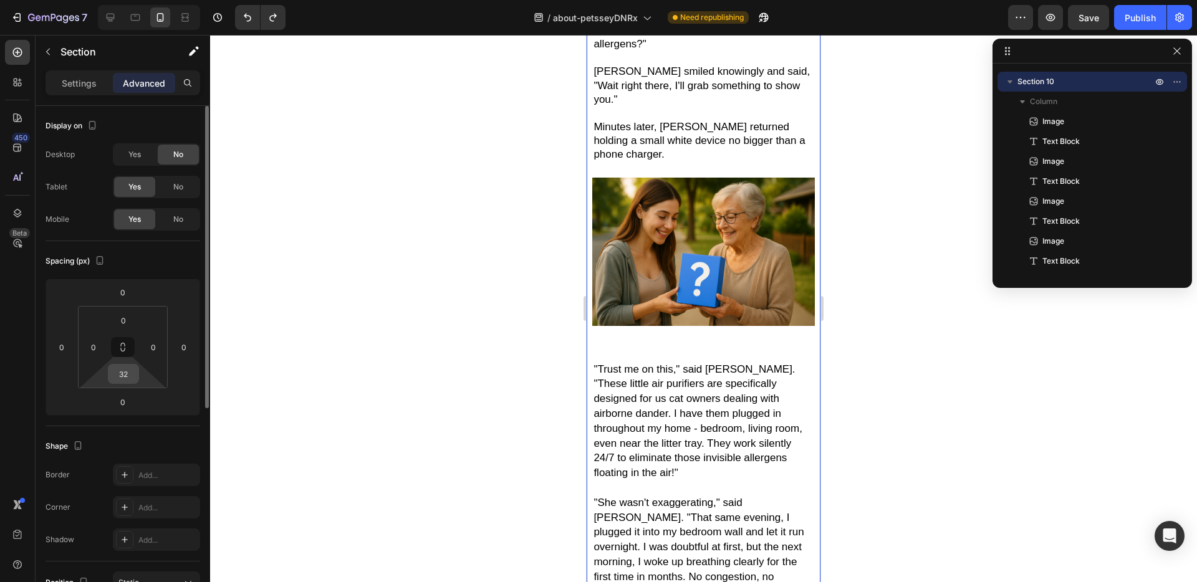
click at [125, 377] on input "32" at bounding box center [123, 374] width 25 height 19
type input "0"
click at [412, 372] on div at bounding box center [703, 308] width 987 height 547
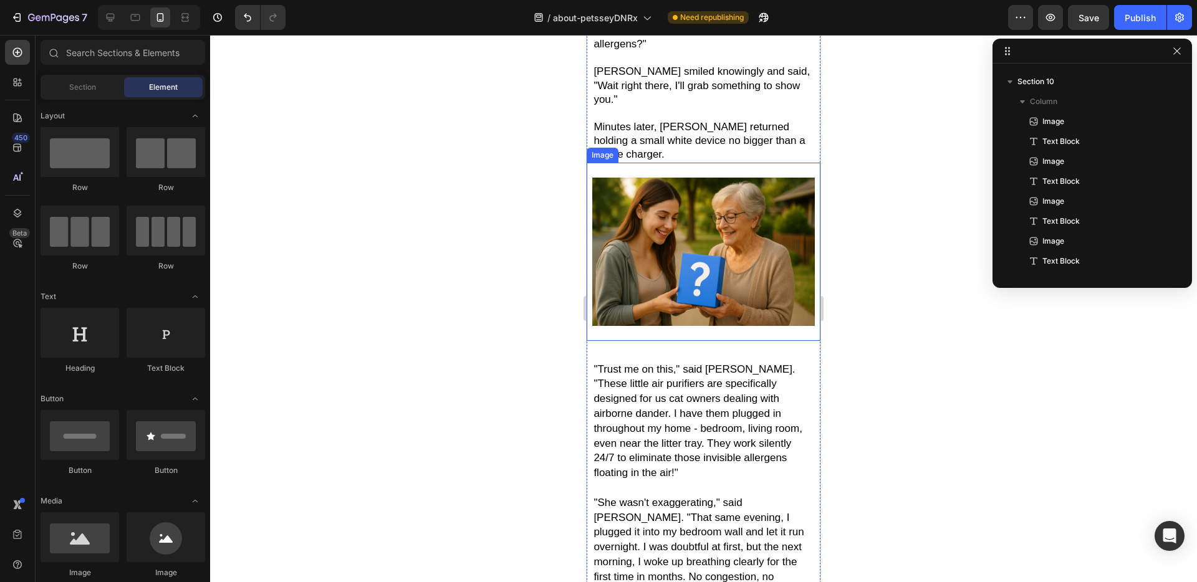
click at [719, 290] on div "Image" at bounding box center [704, 252] width 234 height 178
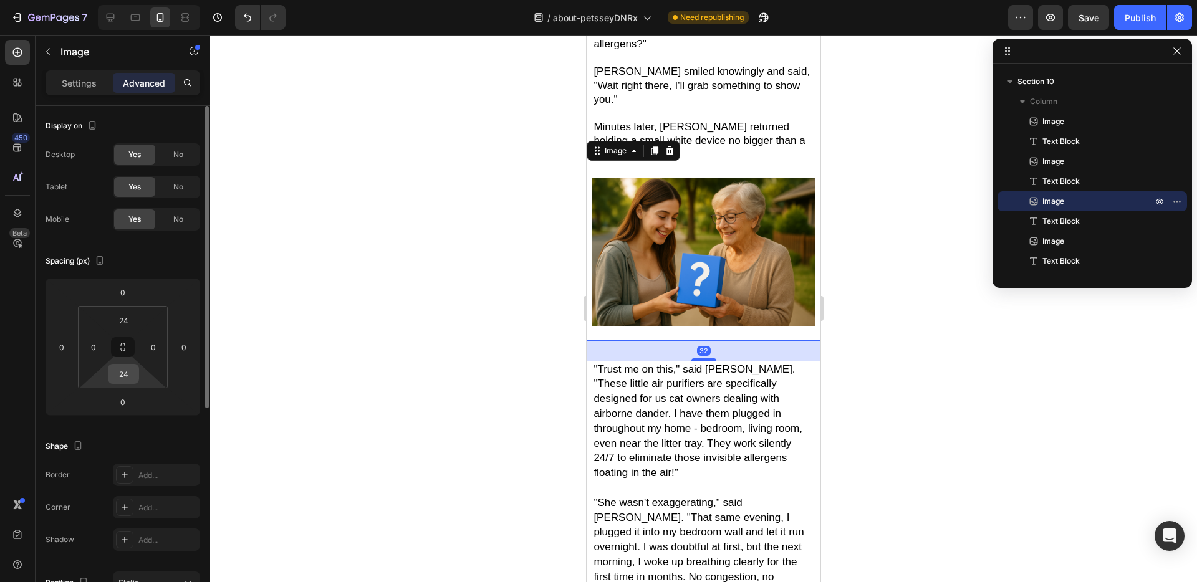
click at [136, 377] on div "24" at bounding box center [123, 374] width 31 height 20
click at [127, 372] on input "24" at bounding box center [123, 374] width 25 height 19
type input "0"
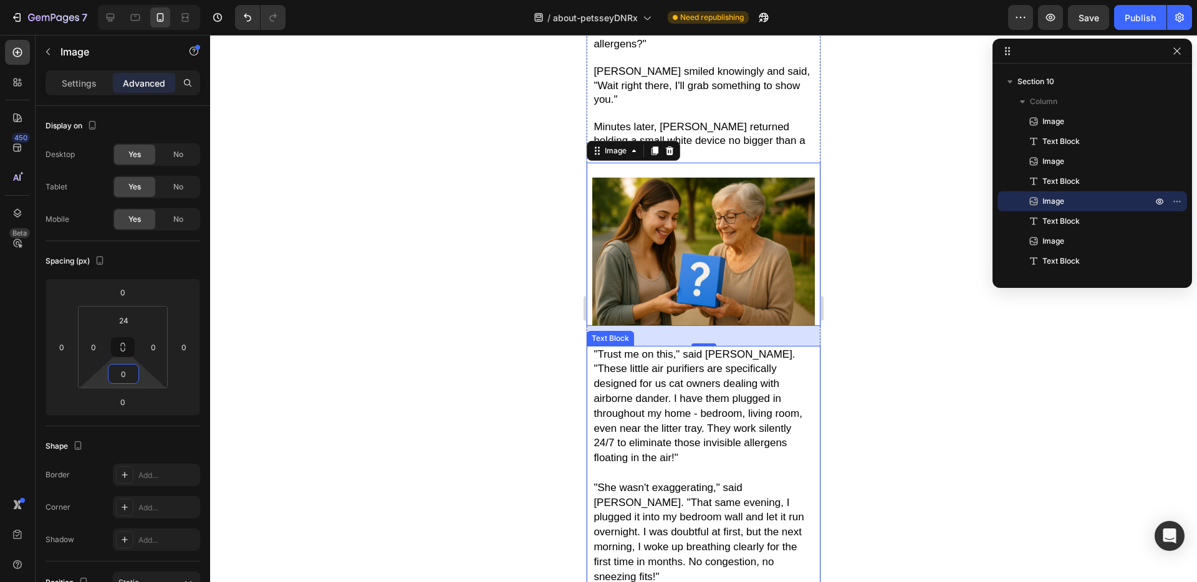
click at [683, 348] on span ""Trust me on this," said [PERSON_NAME]. "These little air purifiers are specifi…" at bounding box center [697, 406] width 209 height 116
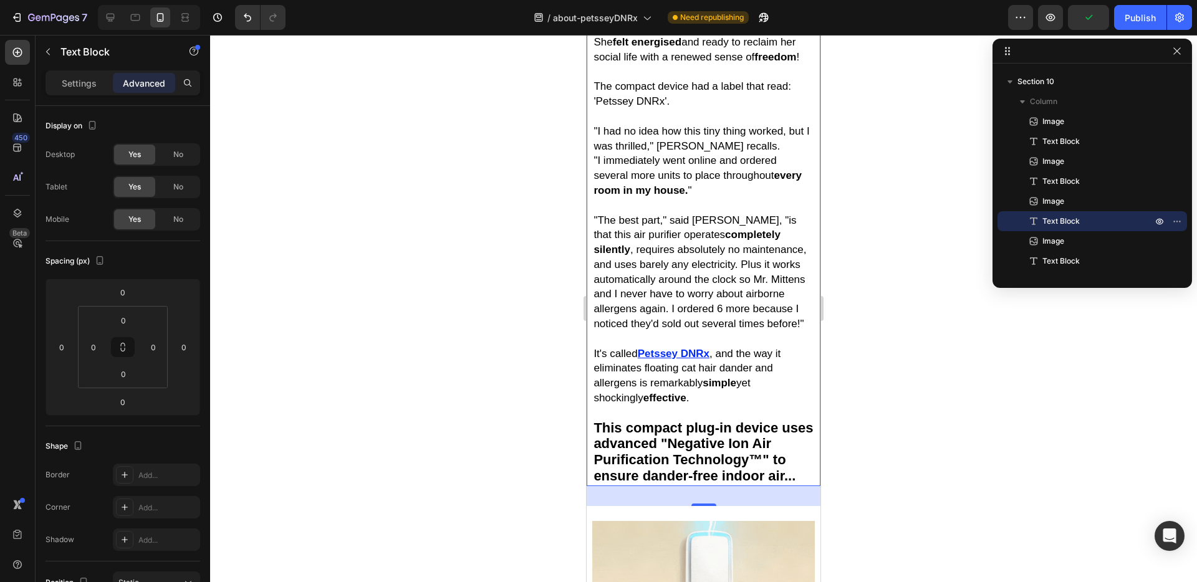
scroll to position [3880, 0]
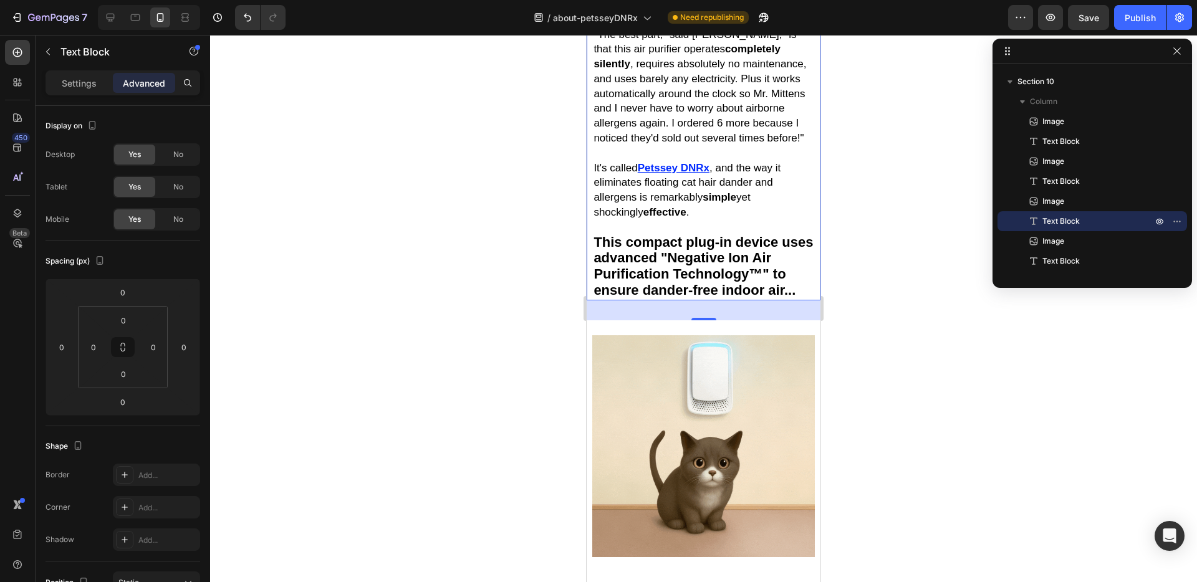
click at [697, 305] on div "32" at bounding box center [704, 310] width 14 height 10
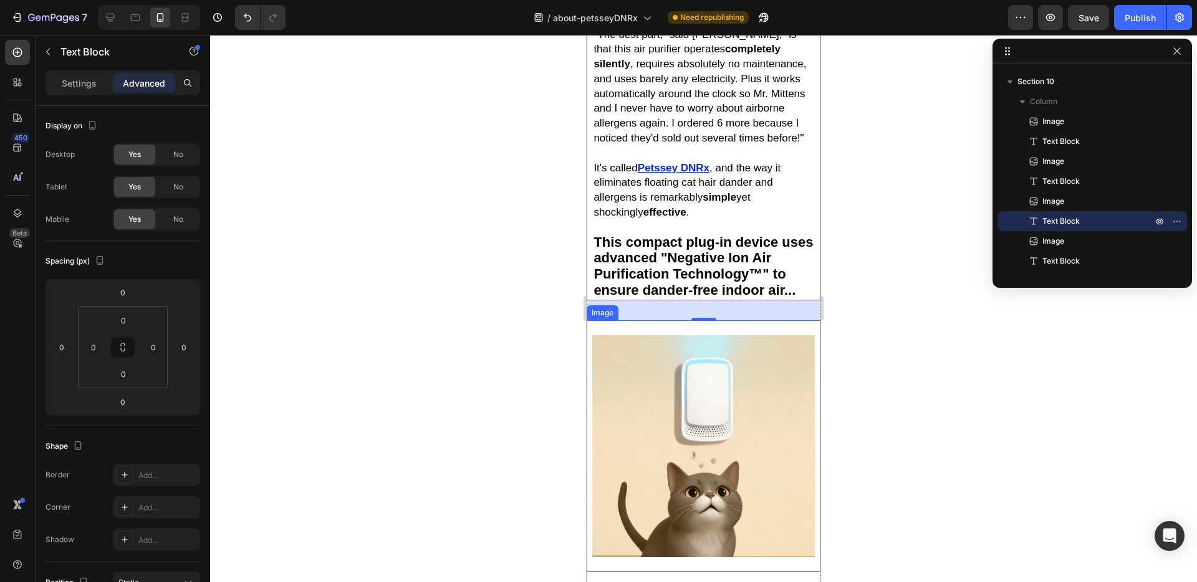
click at [674, 320] on div "Image" at bounding box center [704, 446] width 234 height 252
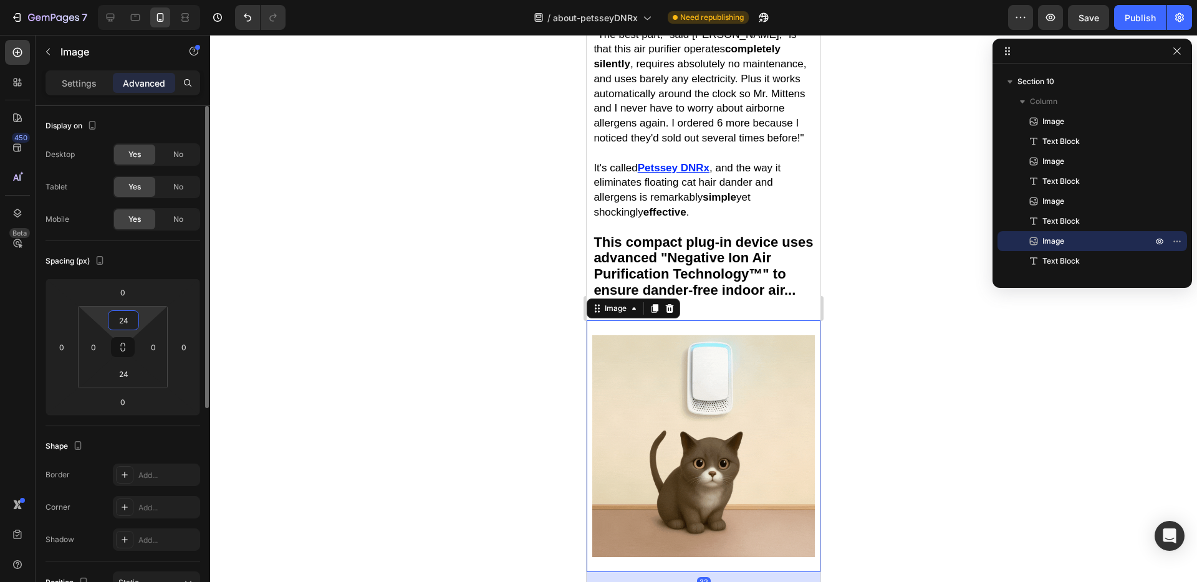
click at [130, 325] on input "24" at bounding box center [123, 320] width 25 height 19
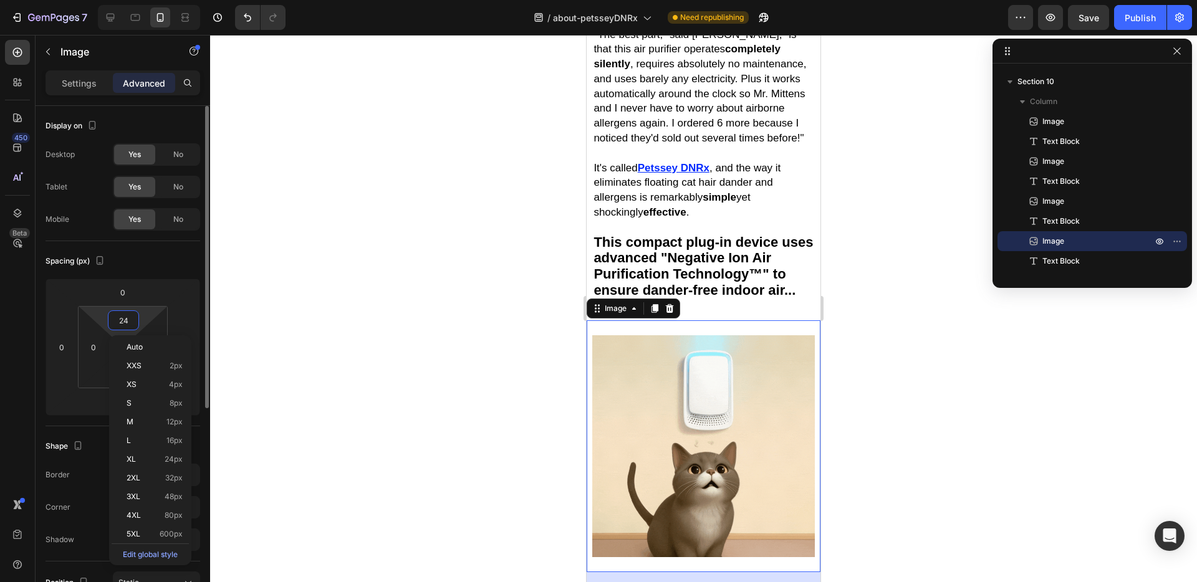
type input "0"
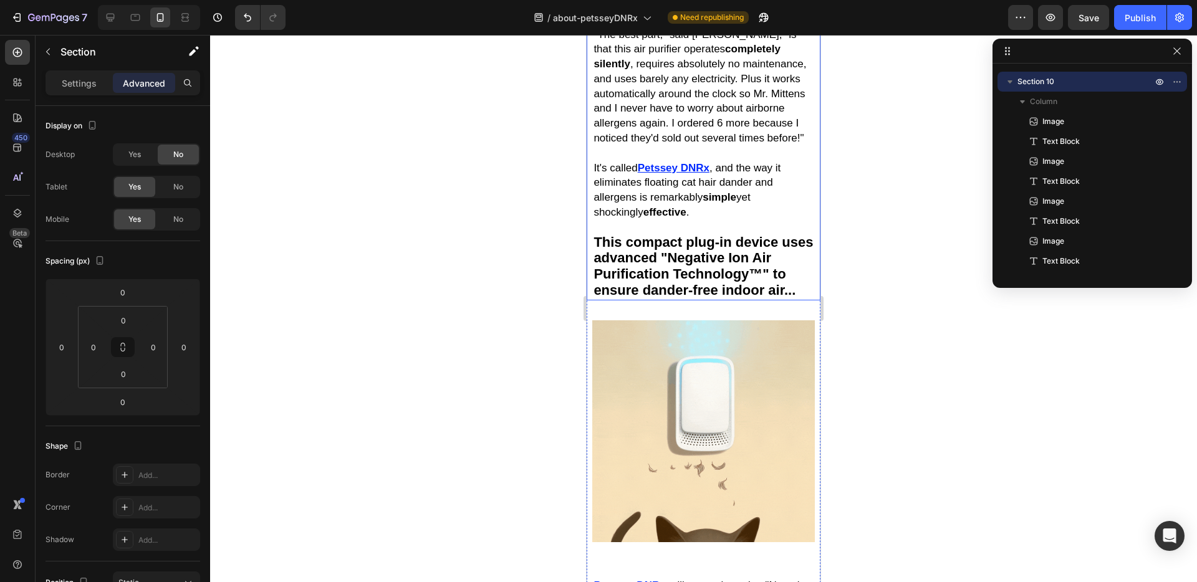
click at [699, 237] on strong "This compact plug-in device uses advanced "Negative Ion Air Purification Techno…" at bounding box center [702, 266] width 219 height 64
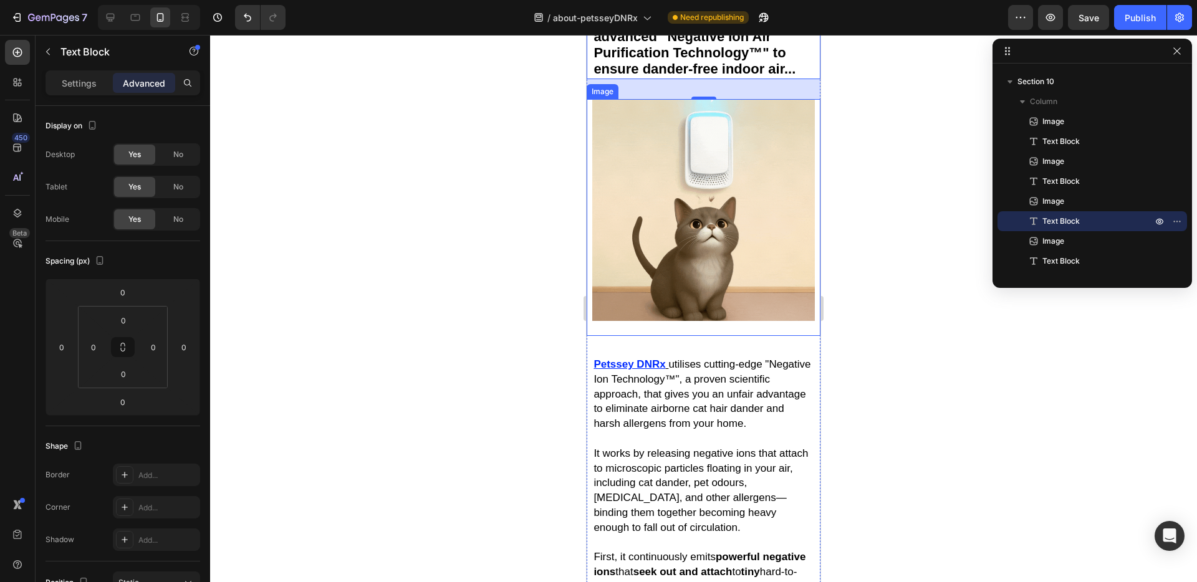
scroll to position [4113, 0]
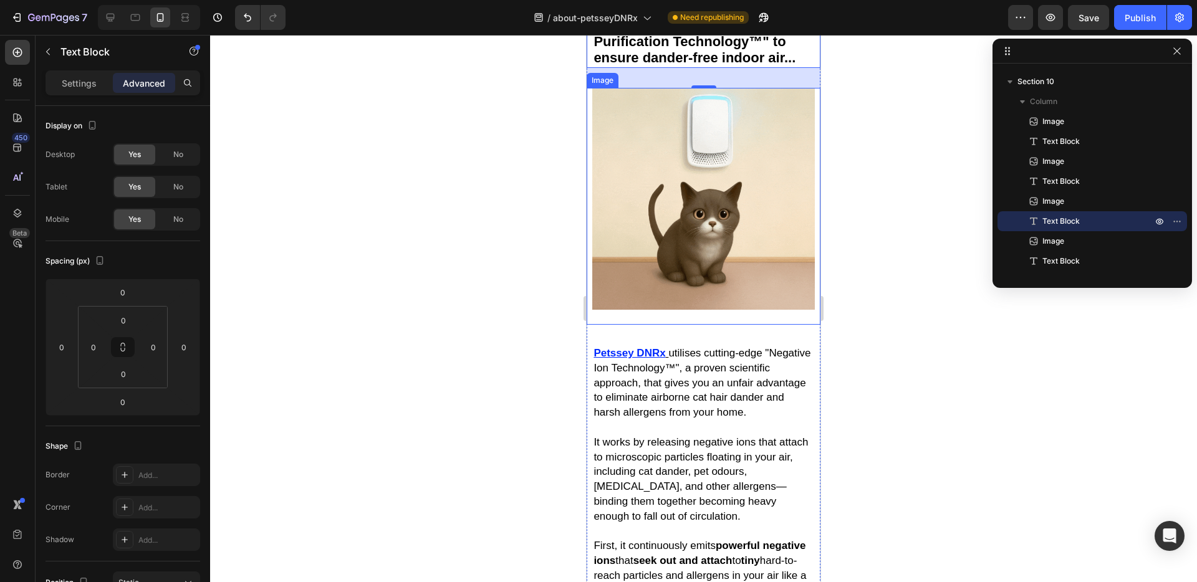
click at [727, 269] on div "Image" at bounding box center [704, 206] width 234 height 237
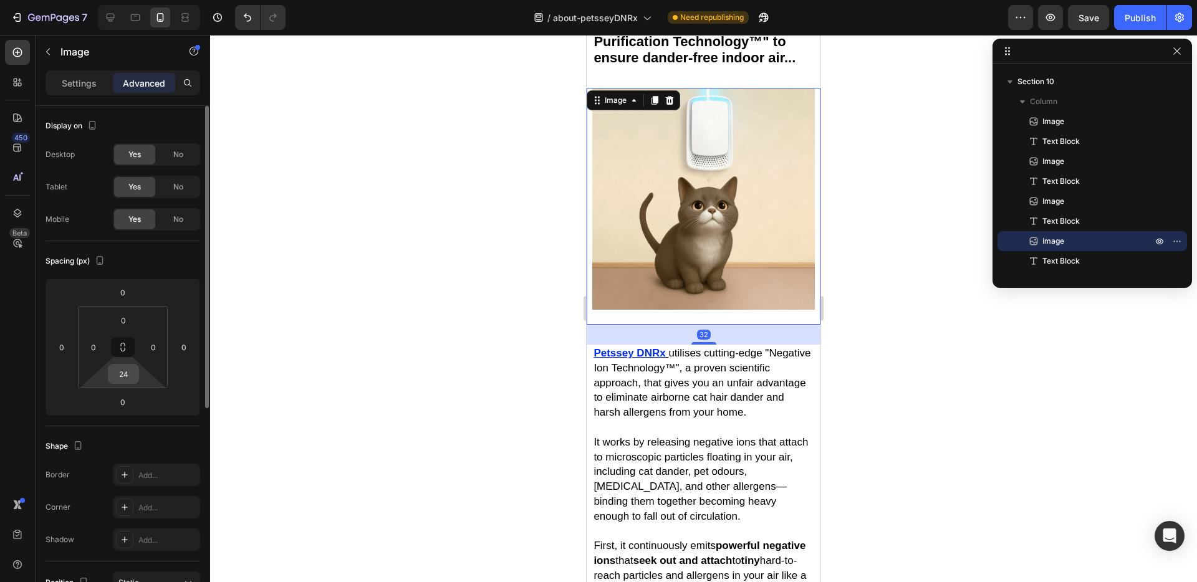
click at [131, 368] on input "24" at bounding box center [123, 374] width 25 height 19
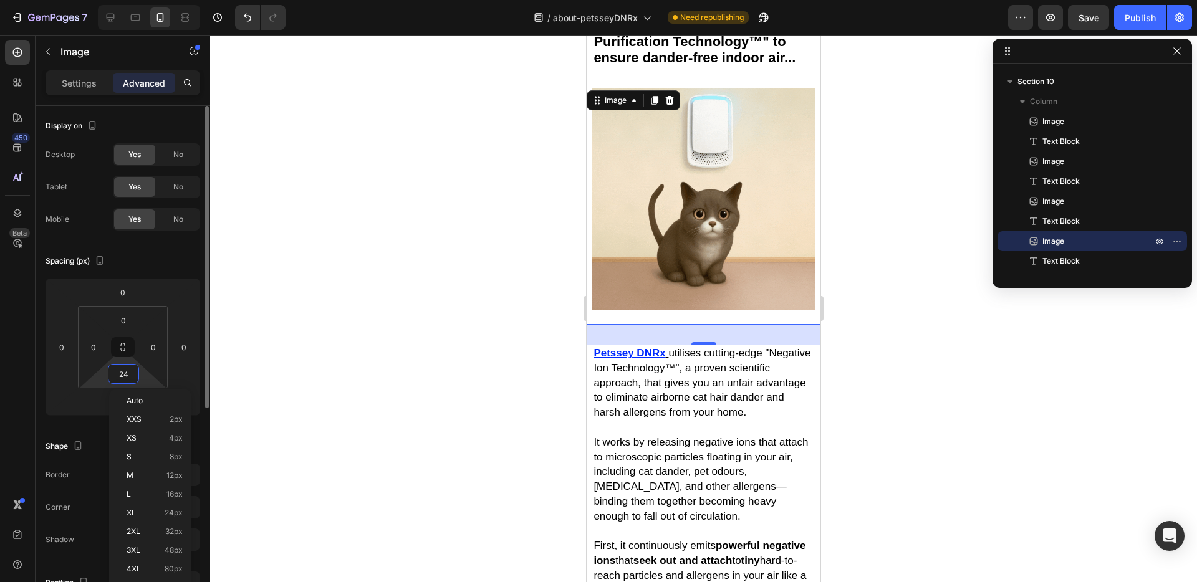
type input "0"
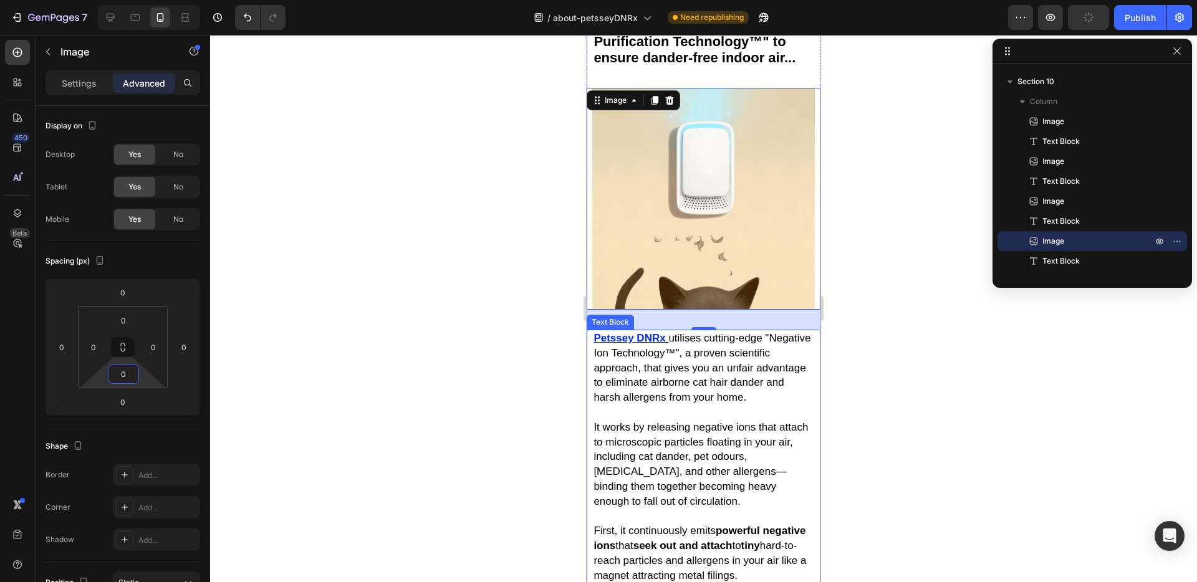
click at [759, 332] on span "utilises cutting-edge "Negative Ion Technology™", a proven scientific approach,…" at bounding box center [701, 367] width 217 height 71
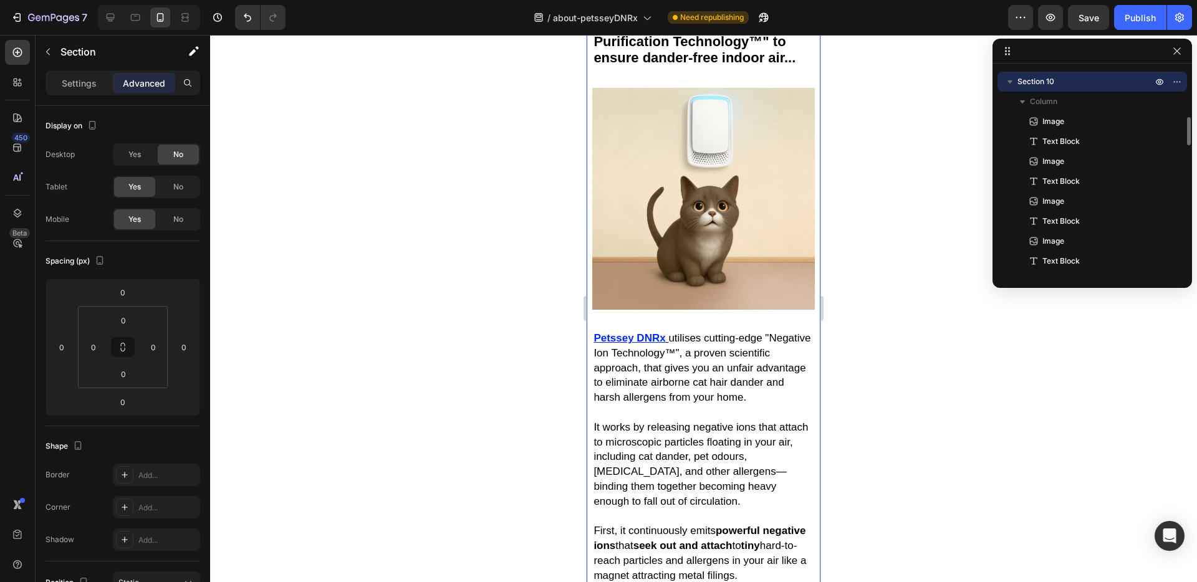
click at [1084, 82] on p "Section 10" at bounding box center [1085, 81] width 137 height 12
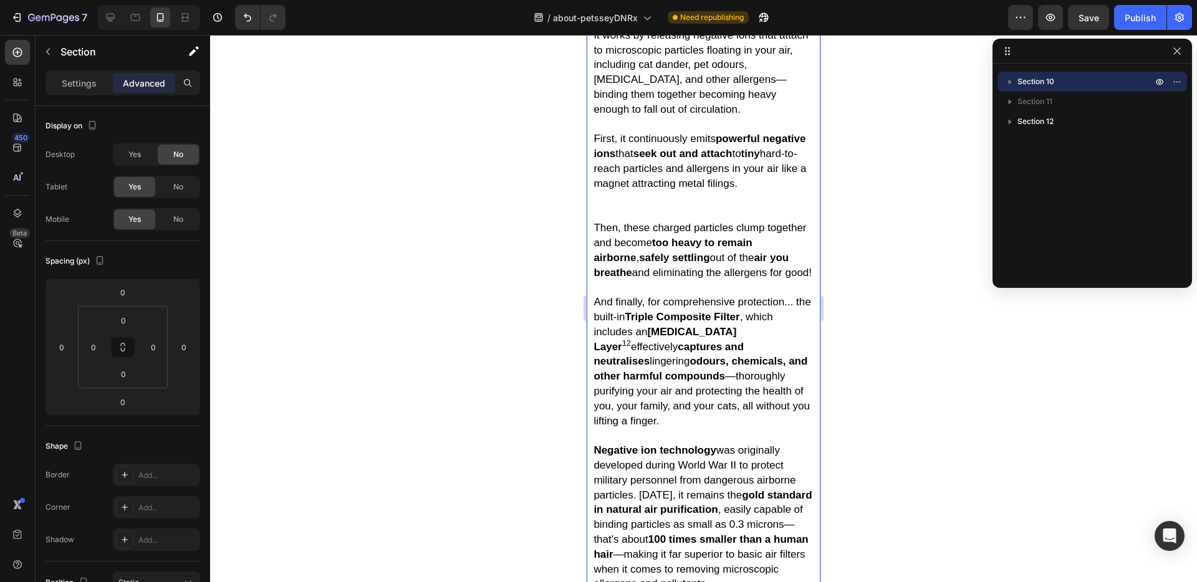
scroll to position [4826, 0]
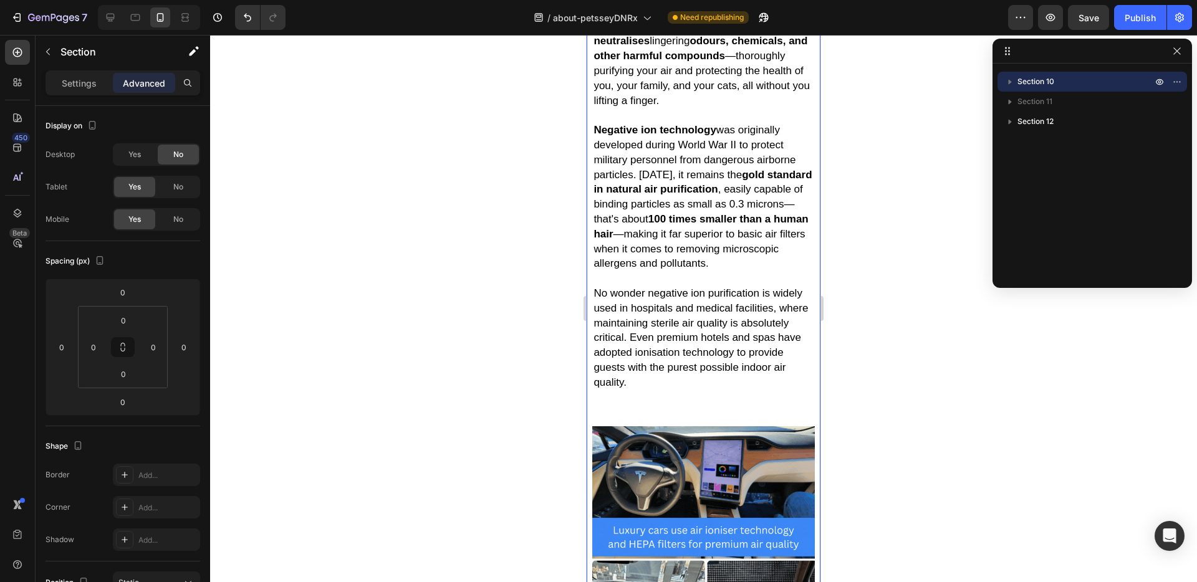
click at [656, 338] on p "No wonder negative ion purification is widely used in hospitals and medical fac…" at bounding box center [702, 330] width 219 height 118
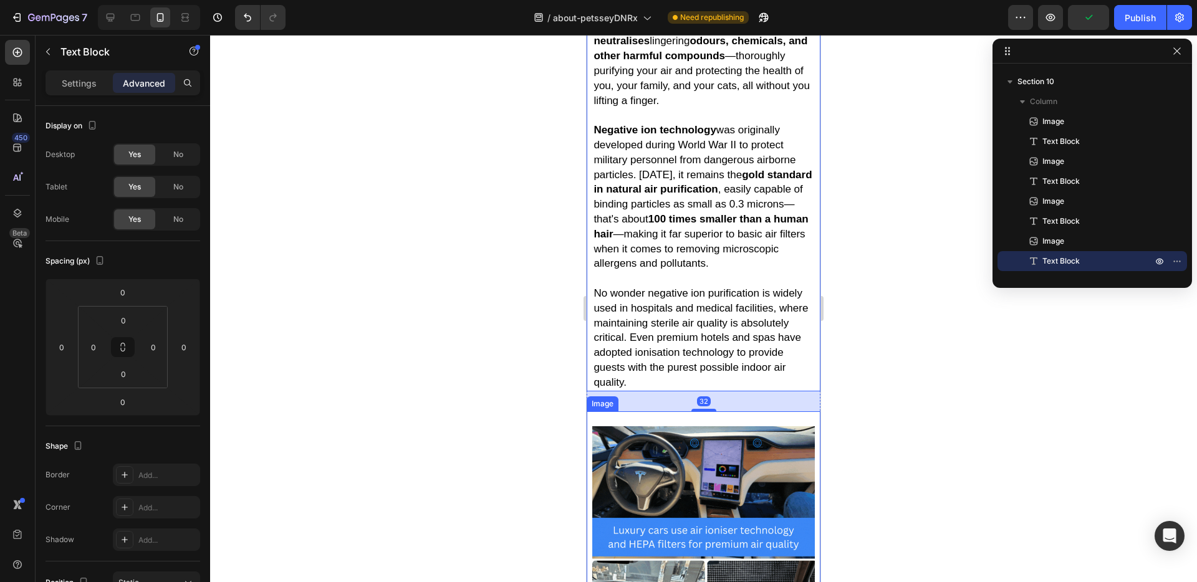
click at [685, 426] on img at bounding box center [703, 537] width 222 height 222
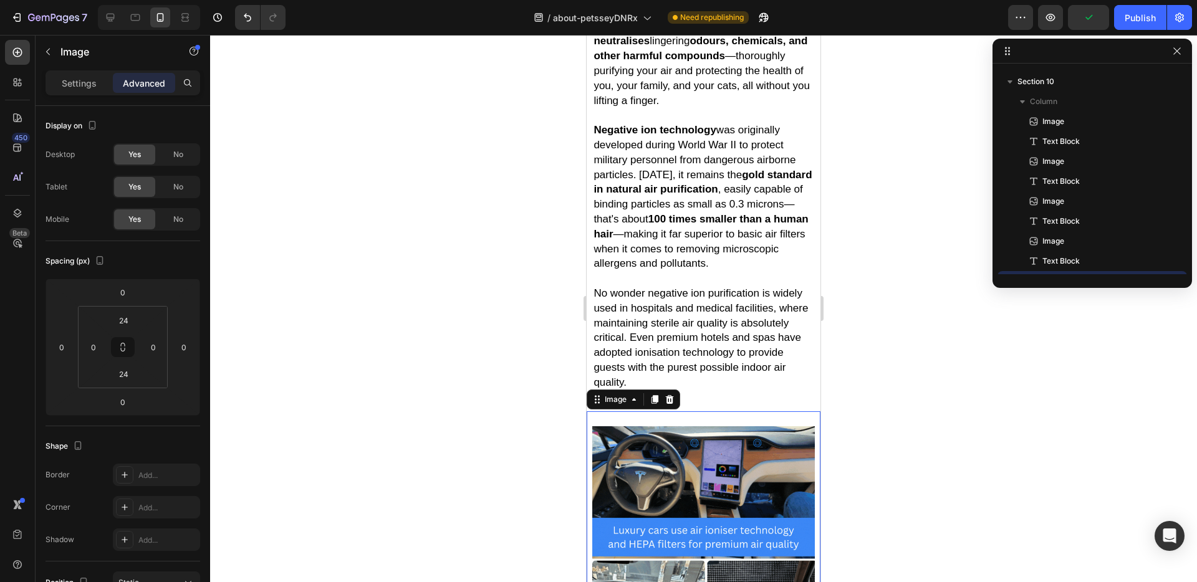
scroll to position [476, 0]
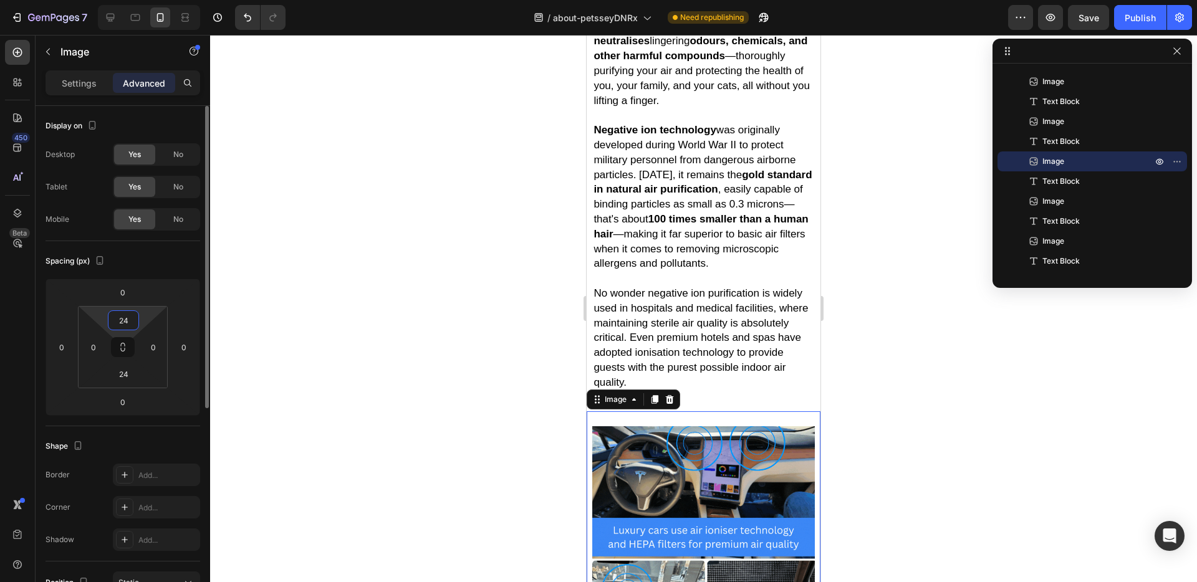
click at [128, 320] on input "24" at bounding box center [123, 320] width 25 height 19
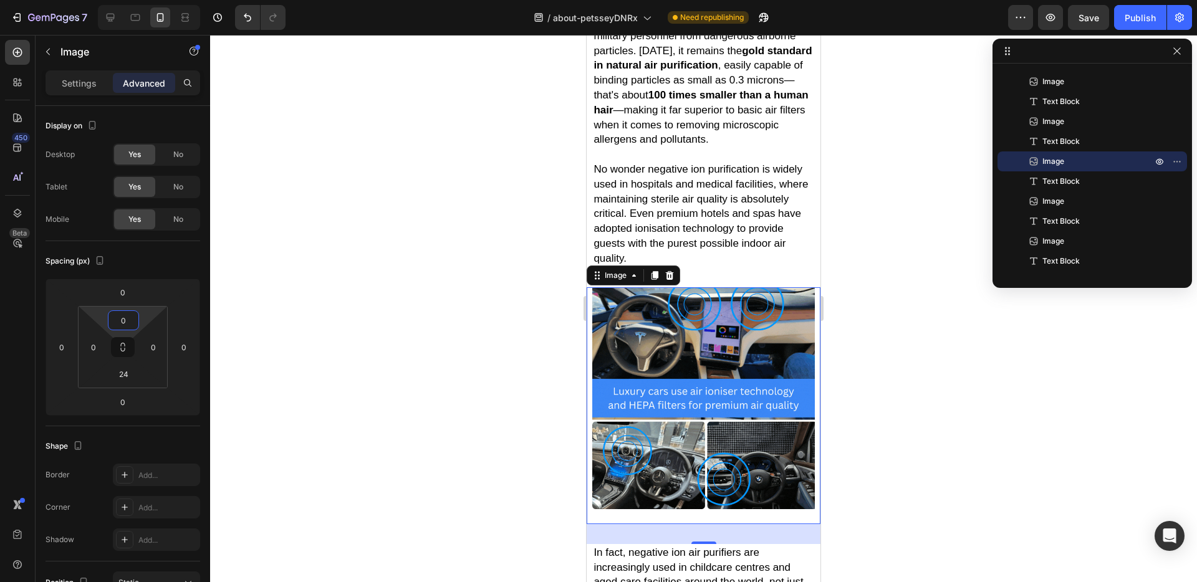
scroll to position [5159, 0]
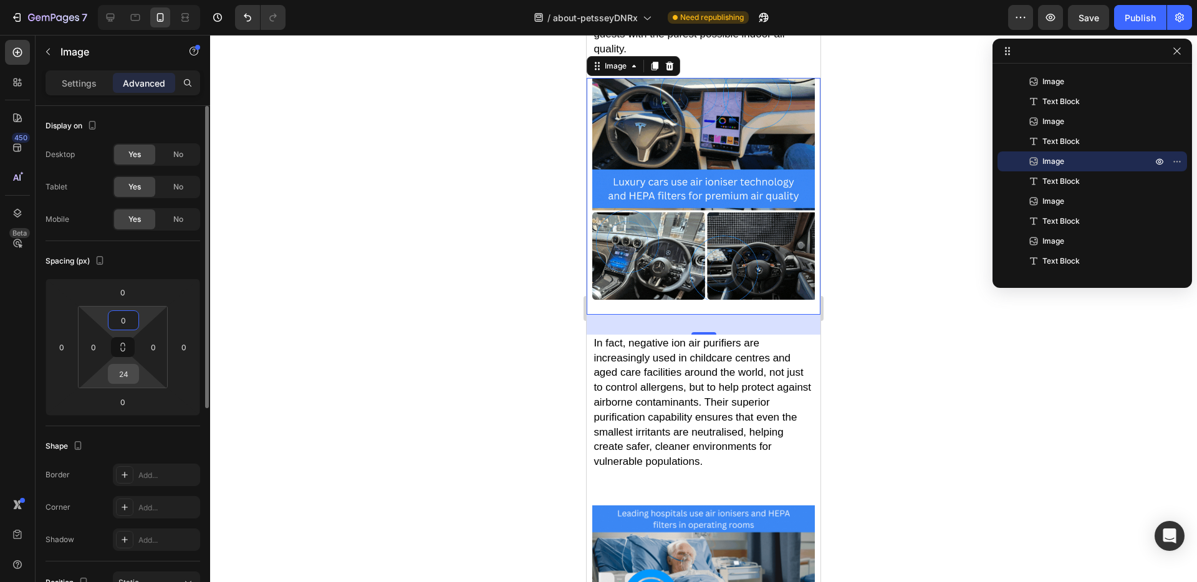
type input "0"
click at [130, 373] on input "24" at bounding box center [123, 374] width 25 height 19
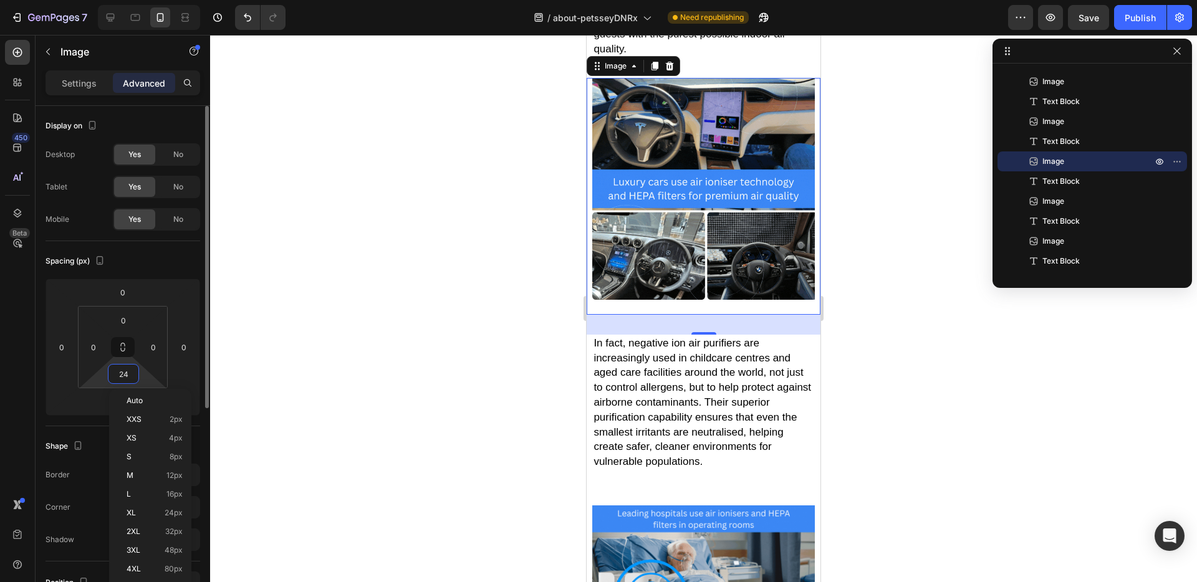
type input "0"
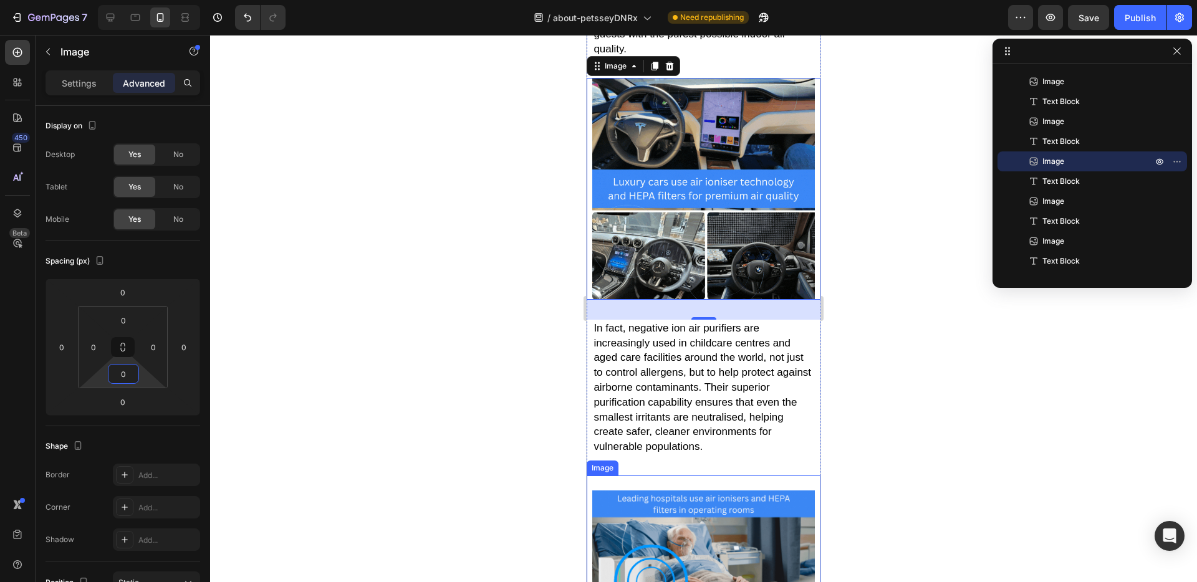
click at [665, 476] on div "Image" at bounding box center [704, 553] width 234 height 154
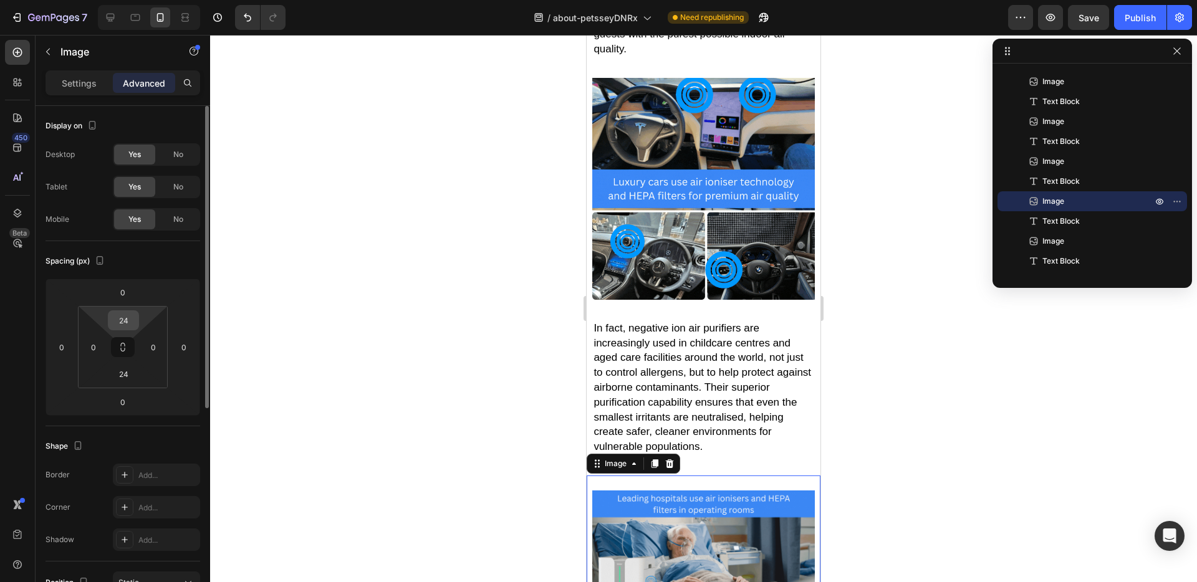
click at [125, 322] on input "24" at bounding box center [123, 320] width 25 height 19
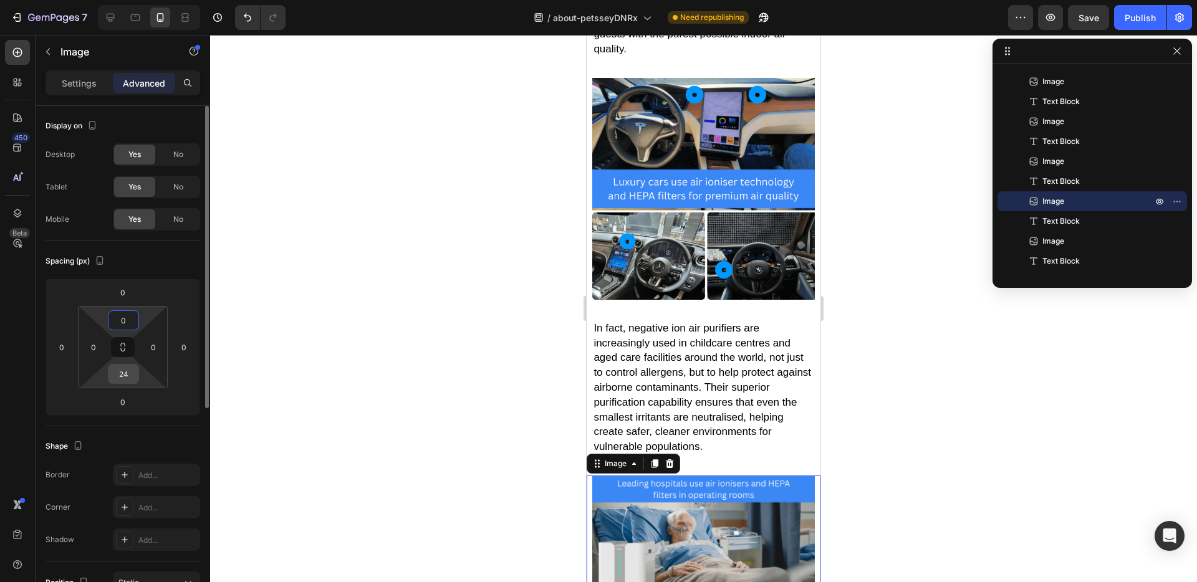
type input "0"
click at [118, 369] on input "24" at bounding box center [123, 374] width 25 height 19
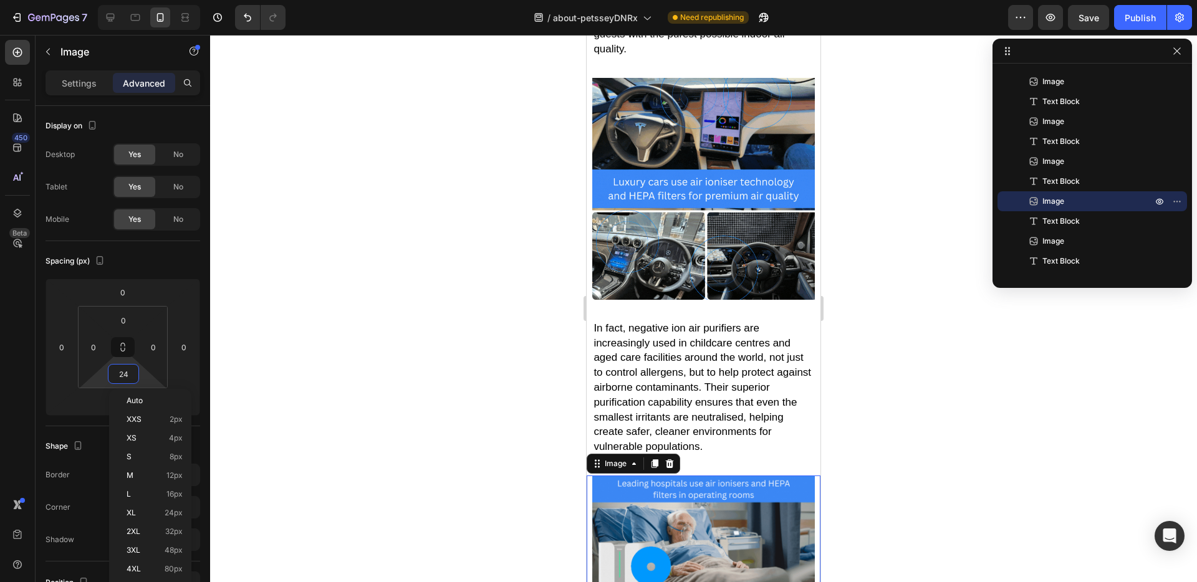
type input "0"
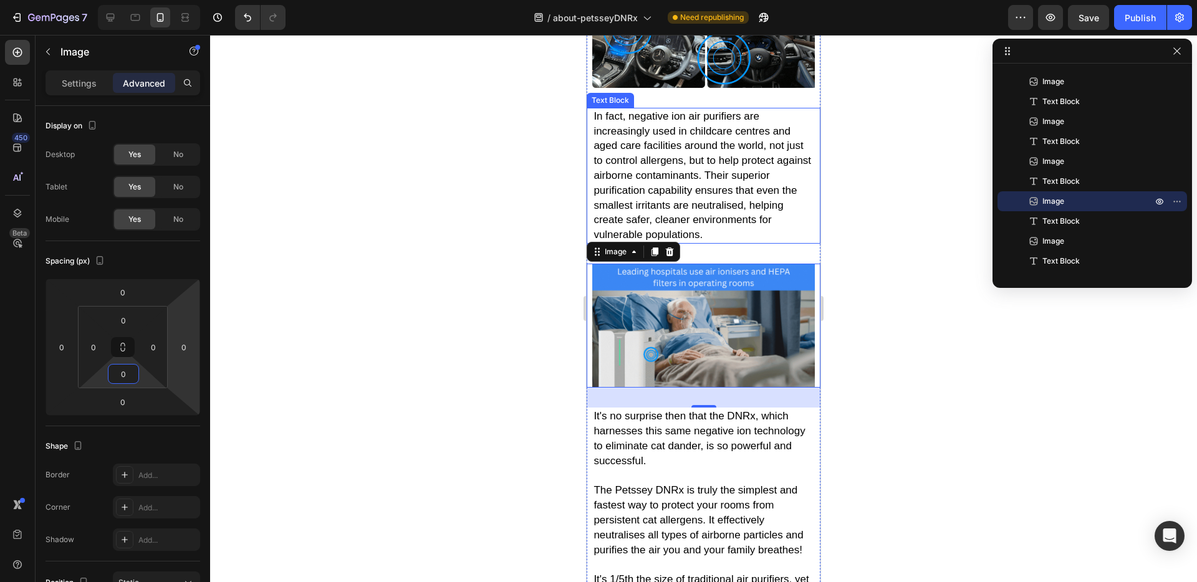
scroll to position [5378, 0]
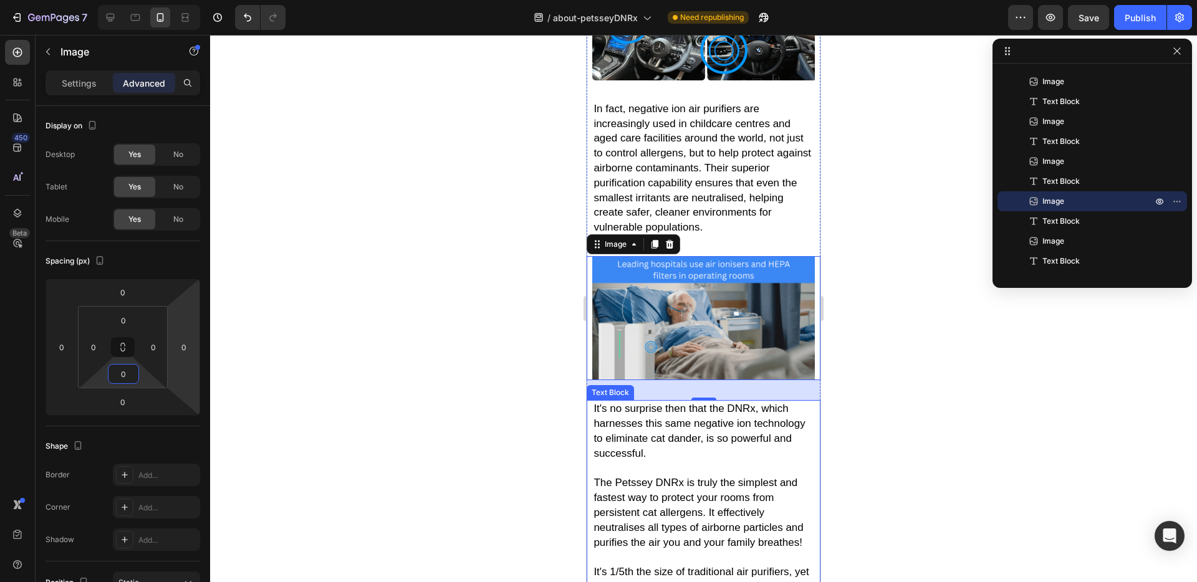
click at [701, 403] on span "It's no surprise then that the DNRx, which harnesses this same negative ion tec…" at bounding box center [698, 431] width 211 height 56
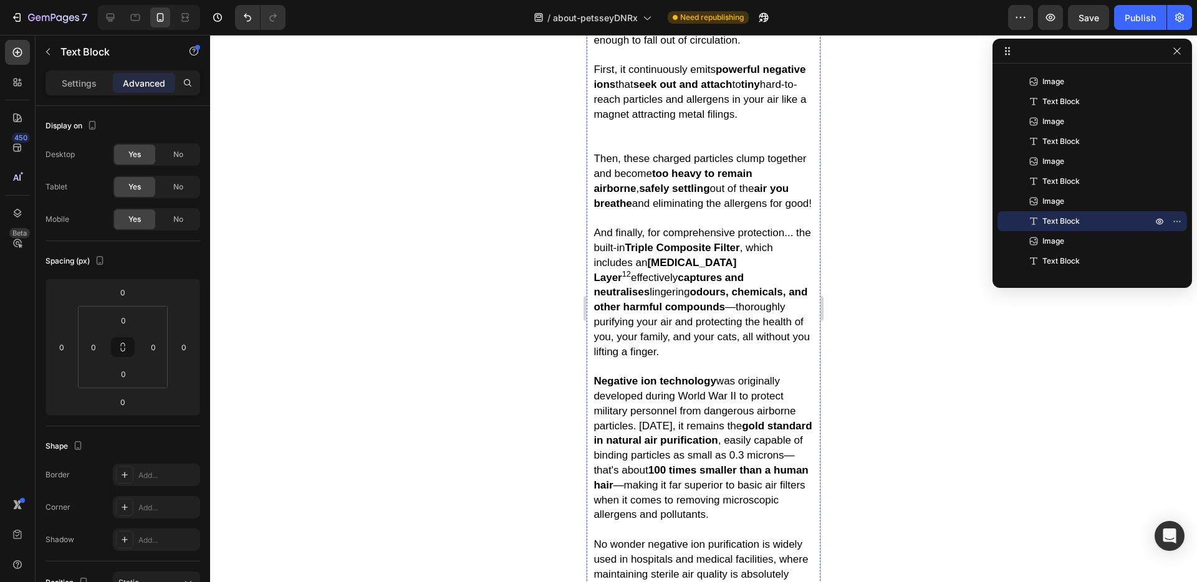
scroll to position [4499, 0]
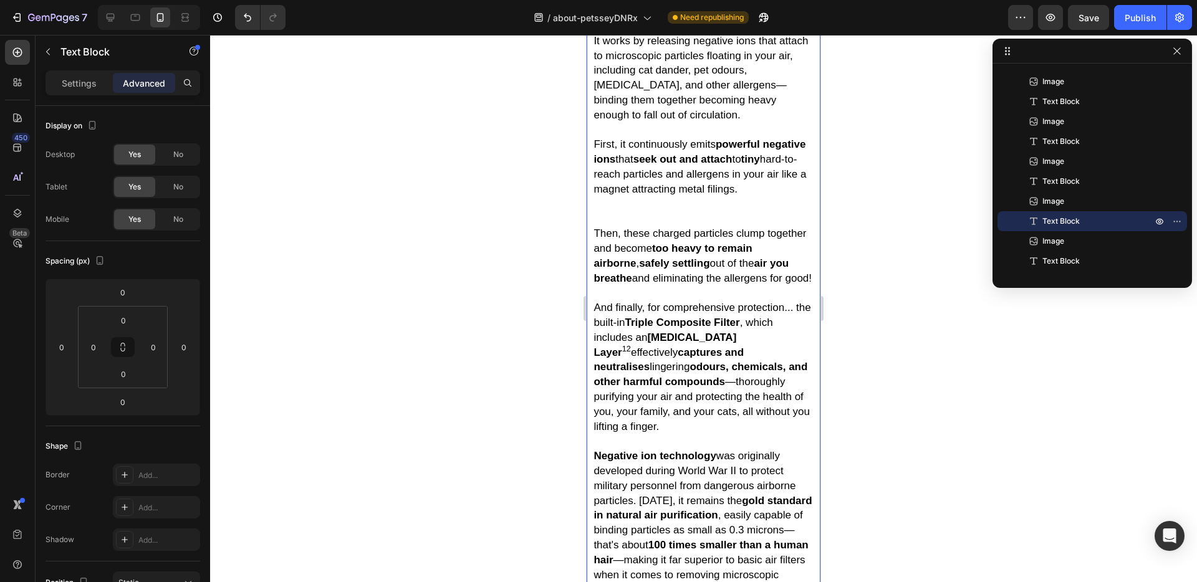
click at [663, 158] on p "First, it continuously emits powerful negative ions that seek out and attach to…" at bounding box center [702, 175] width 219 height 104
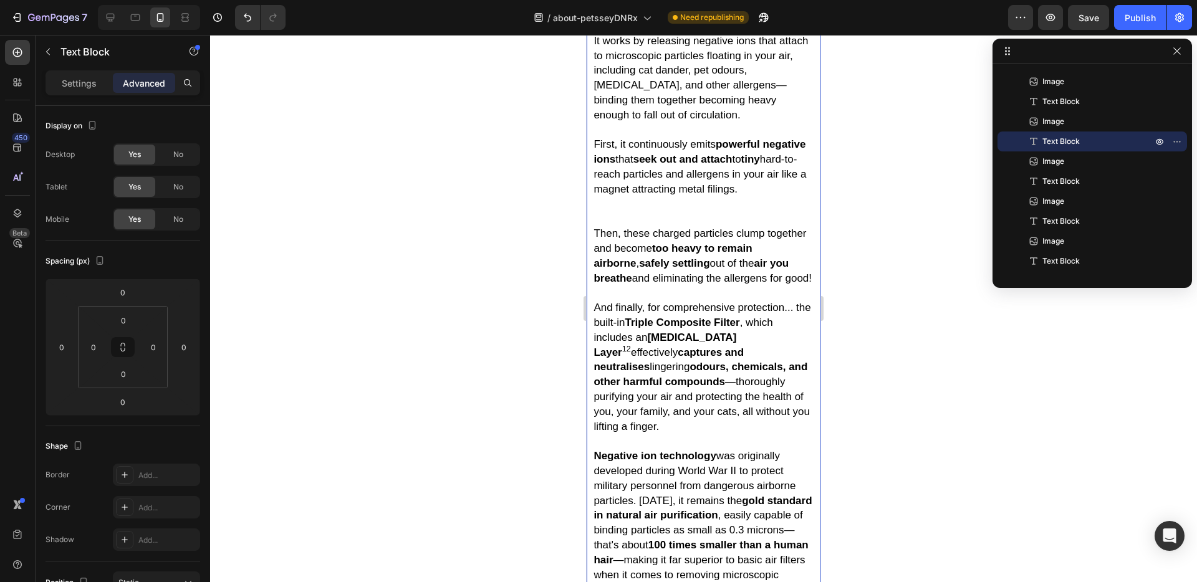
click at [646, 165] on p "First, it continuously emits powerful negative ions that seek out and attach to…" at bounding box center [702, 175] width 219 height 104
click at [600, 154] on p "First, it continuously emits powerful negative ions that seek out and attach to…" at bounding box center [702, 175] width 219 height 104
click at [599, 160] on p "First, it continuously emits powerful negative ions that seek out and attach to…" at bounding box center [702, 175] width 219 height 104
click at [598, 168] on p "First, it continuously emits powerful negative ions that seek out and attach to…" at bounding box center [702, 175] width 219 height 104
click at [626, 450] on strong "Negative ion technology" at bounding box center [654, 456] width 122 height 12
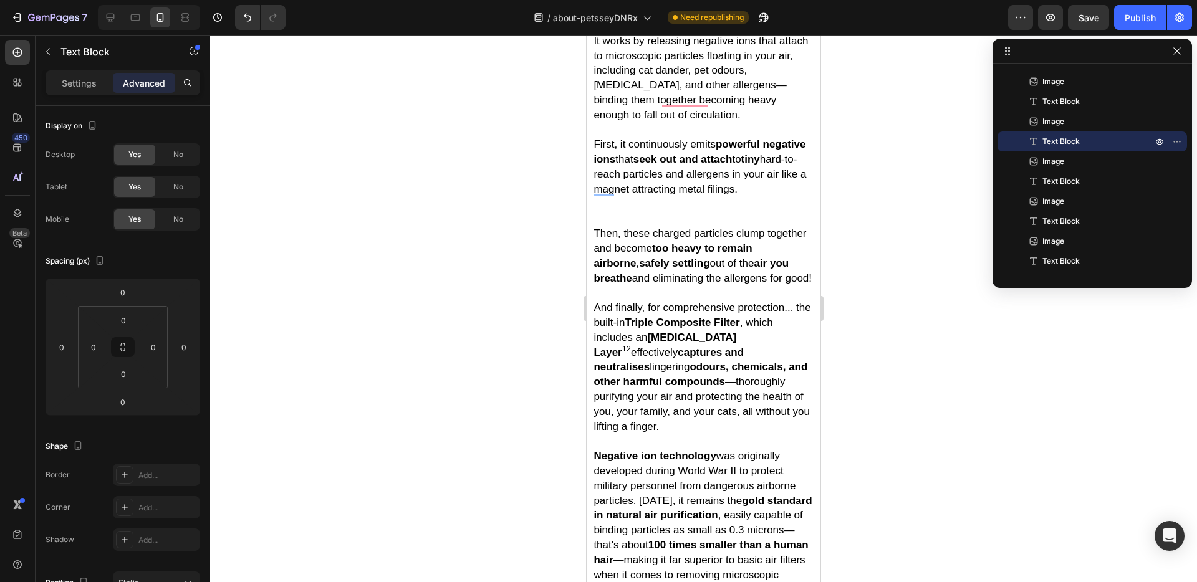
click at [615, 434] on p "Negative ion technology was originally developed during World War II to protect…" at bounding box center [702, 515] width 219 height 163
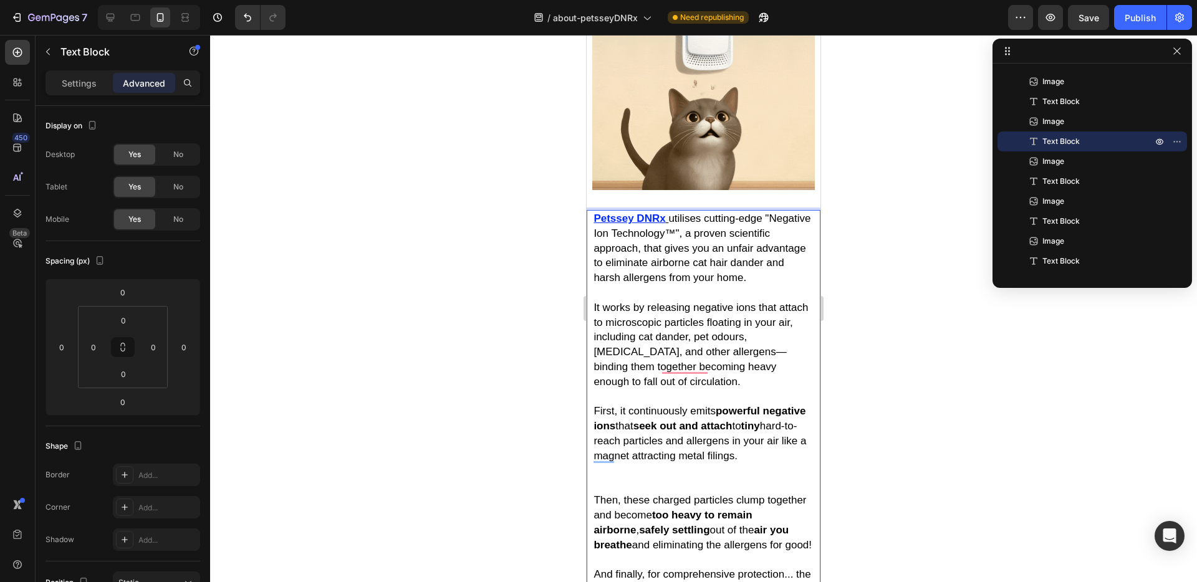
click at [607, 426] on p "First, it continuously emits powerful negative ions that seek out and attach to…" at bounding box center [702, 442] width 219 height 104
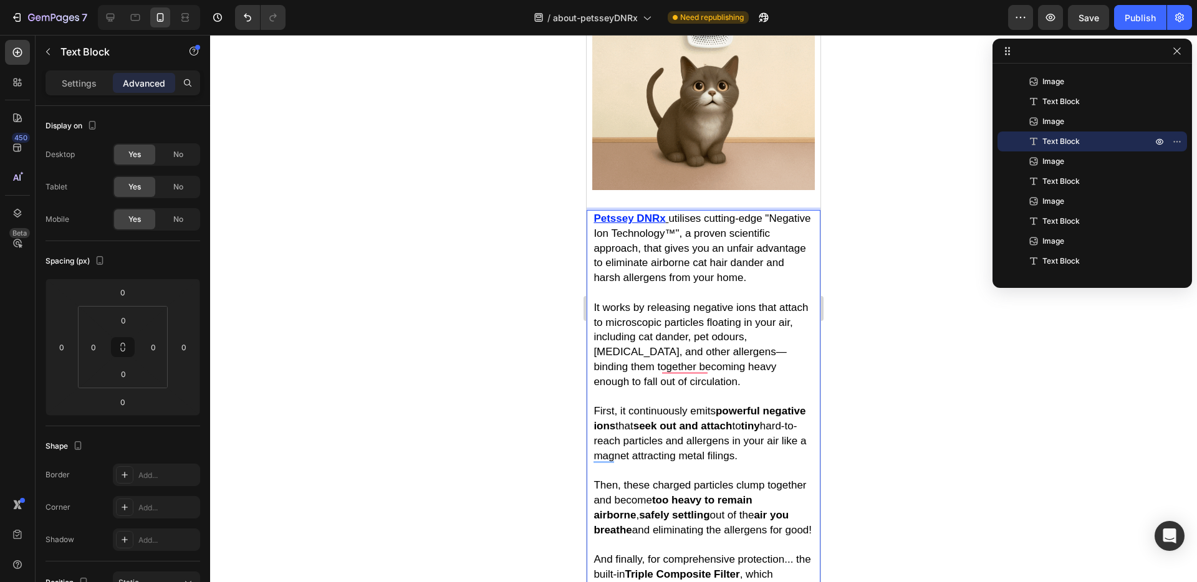
click at [612, 390] on p "First, it continuously emits powerful negative ions that seek out and attach to…" at bounding box center [702, 434] width 219 height 89
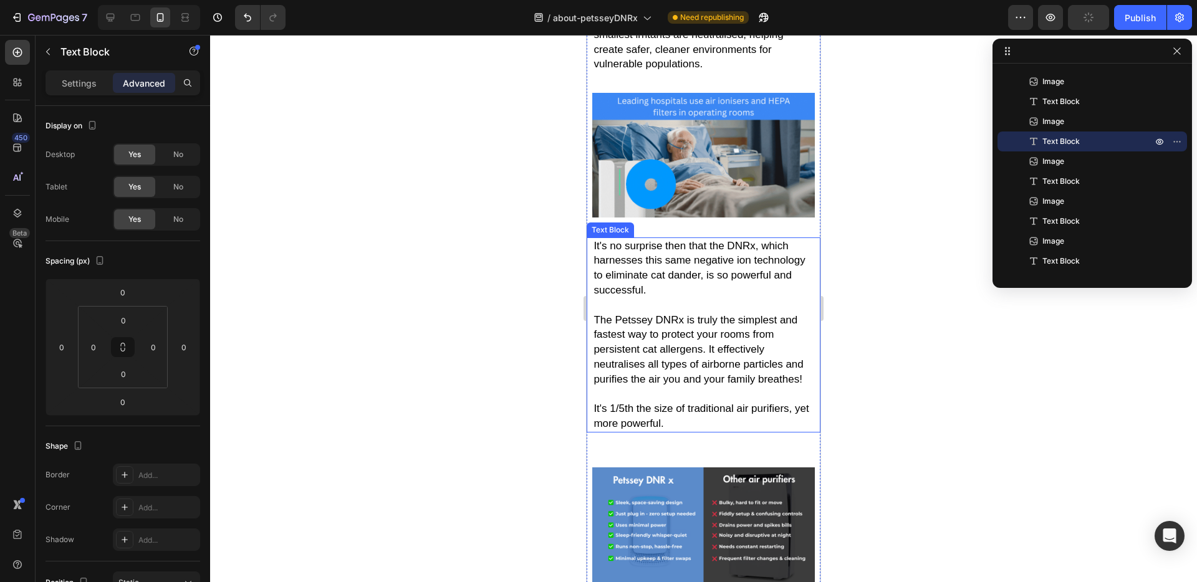
scroll to position [5584, 0]
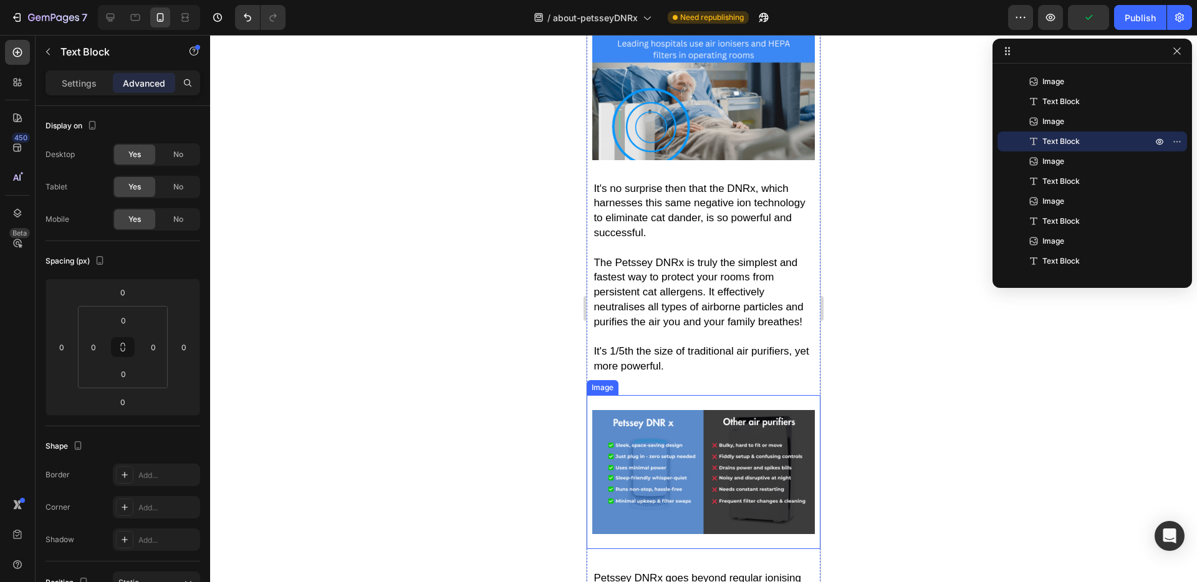
click at [631, 395] on div "Image" at bounding box center [704, 472] width 234 height 154
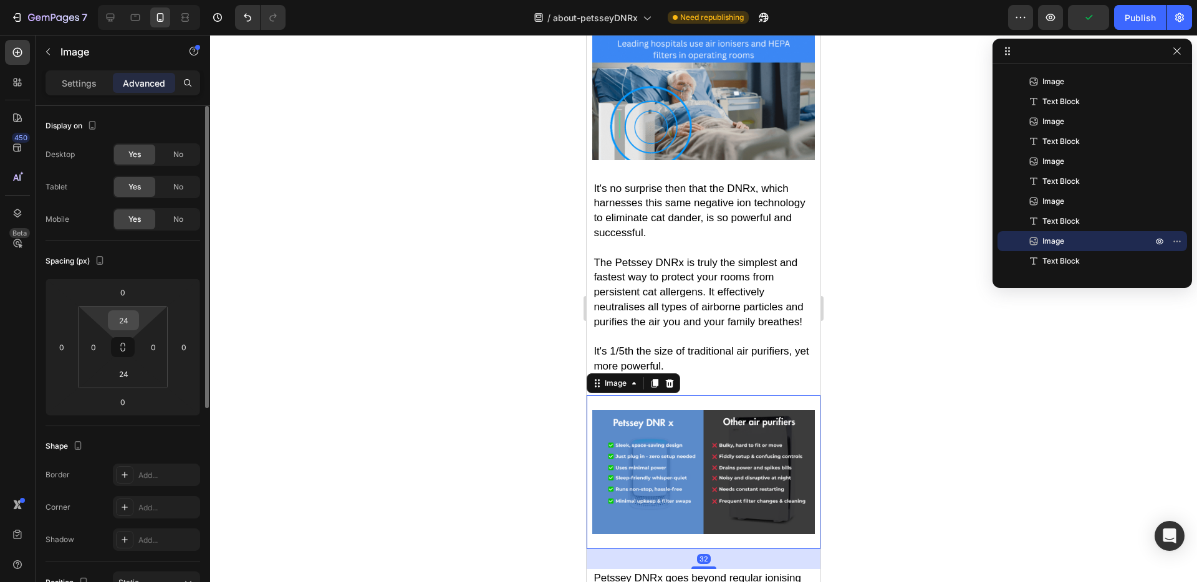
click at [119, 327] on input "24" at bounding box center [123, 320] width 25 height 19
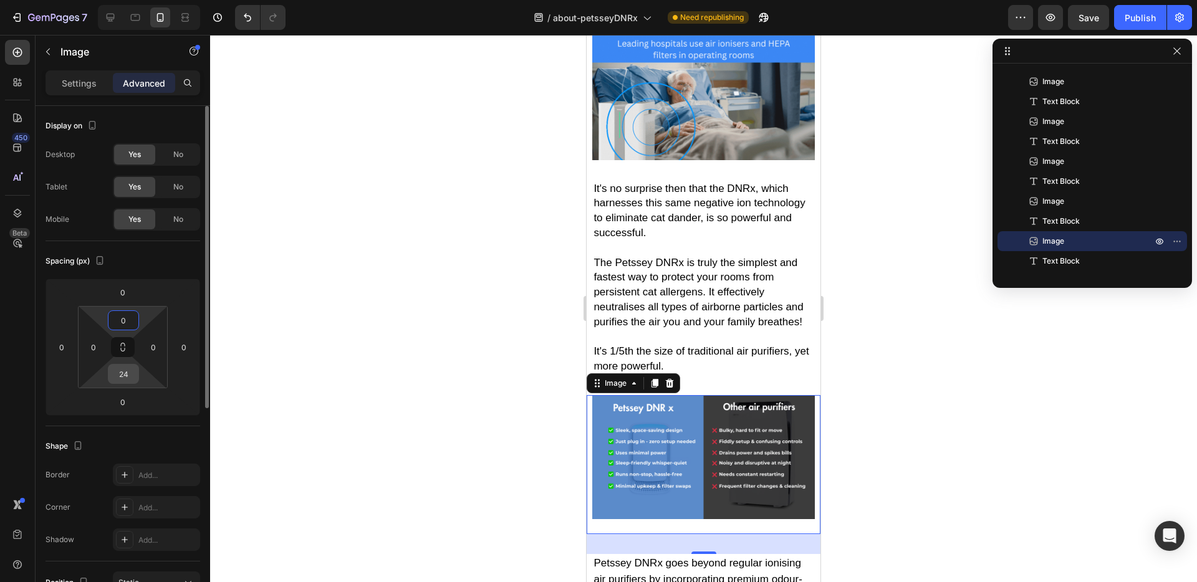
type input "0"
click at [125, 372] on input "24" at bounding box center [123, 374] width 25 height 19
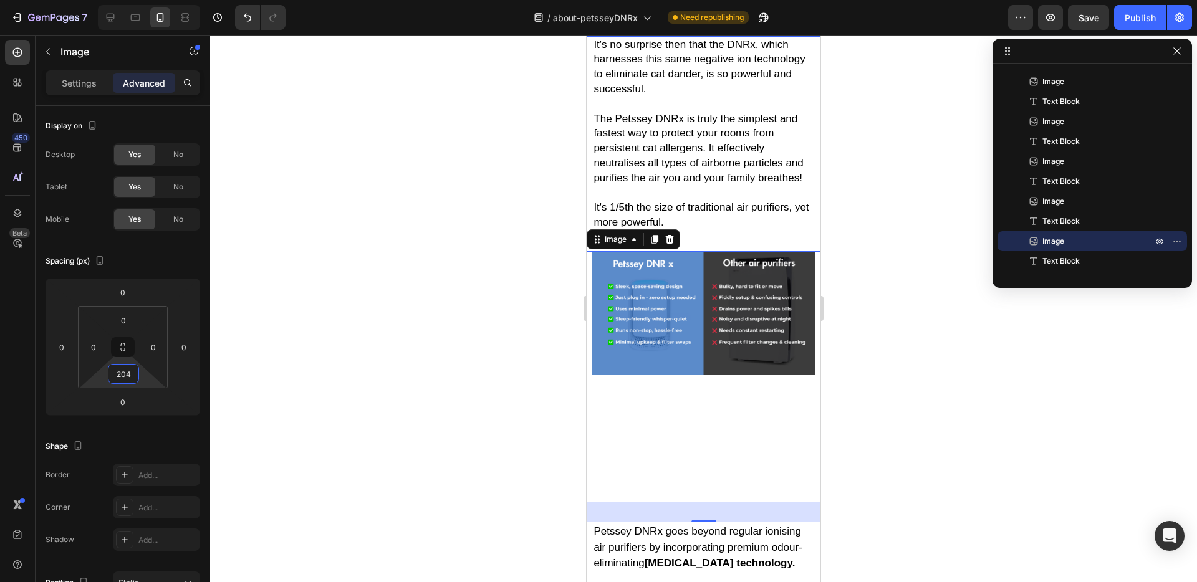
type input "0"
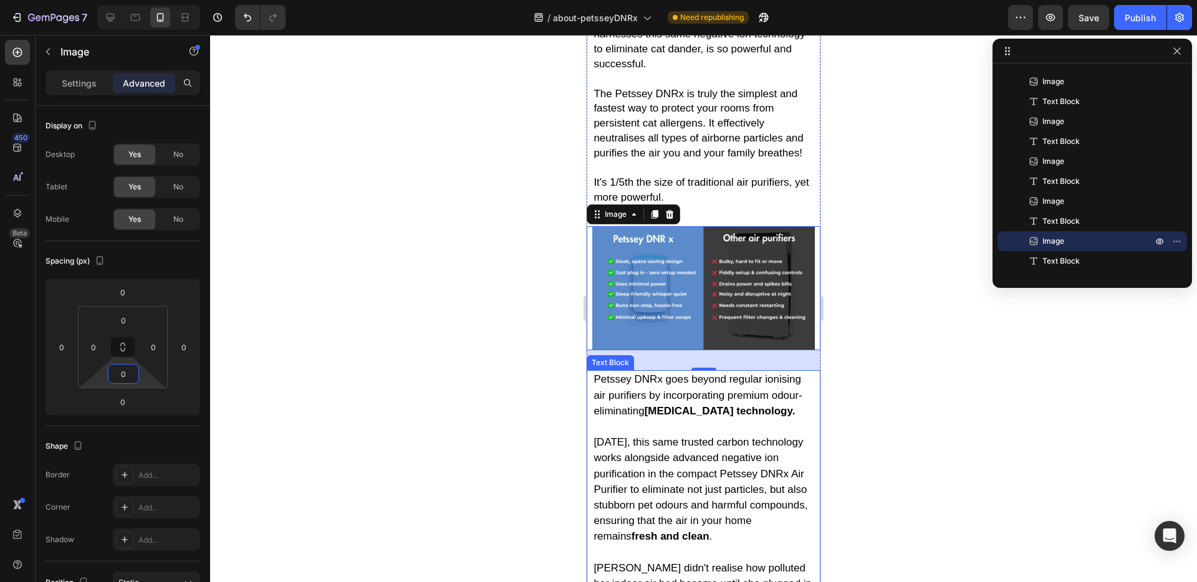
click at [691, 436] on span "Today, this same trusted carbon technology works alongside advanced negative io…" at bounding box center [700, 489] width 214 height 106
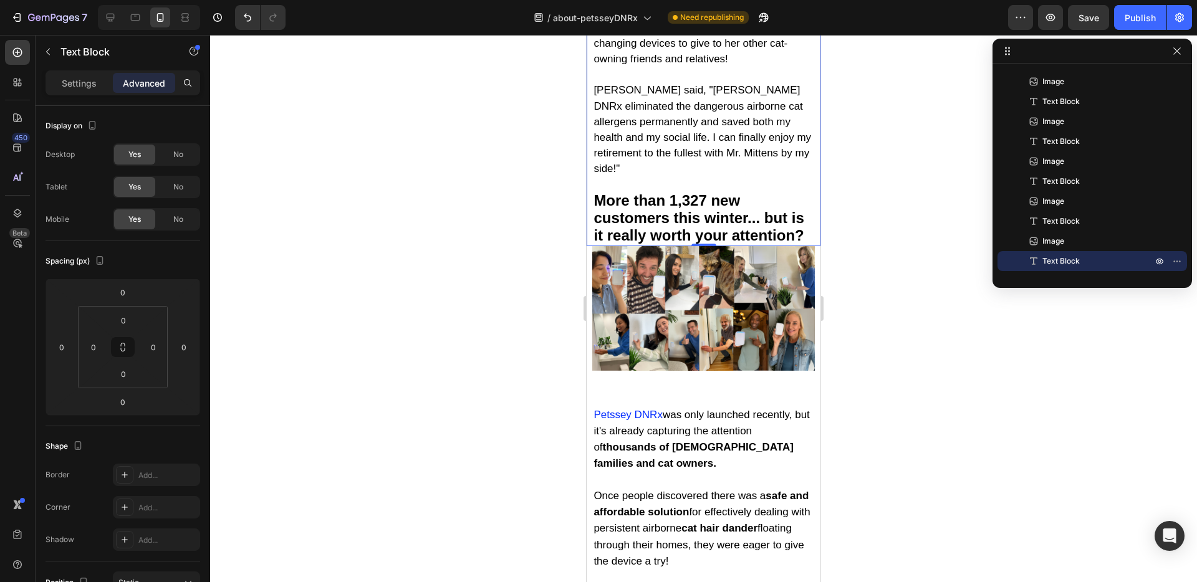
scroll to position [6904, 0]
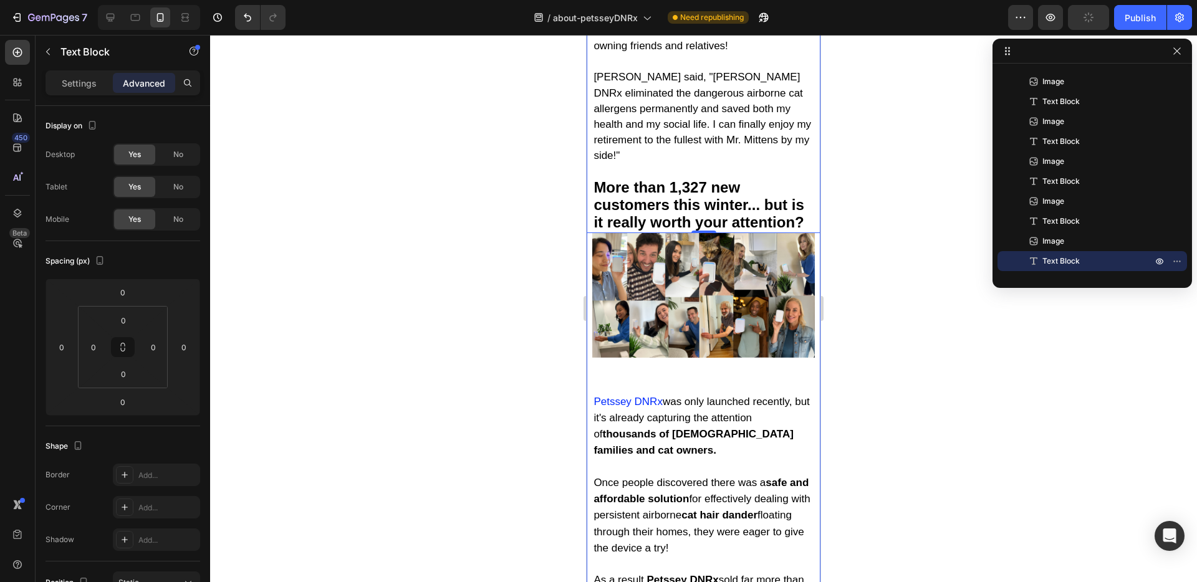
click at [639, 372] on div "Image Over the following days, Margaret's breathing remained shallow and strain…" at bounding box center [704, 314] width 234 height 12232
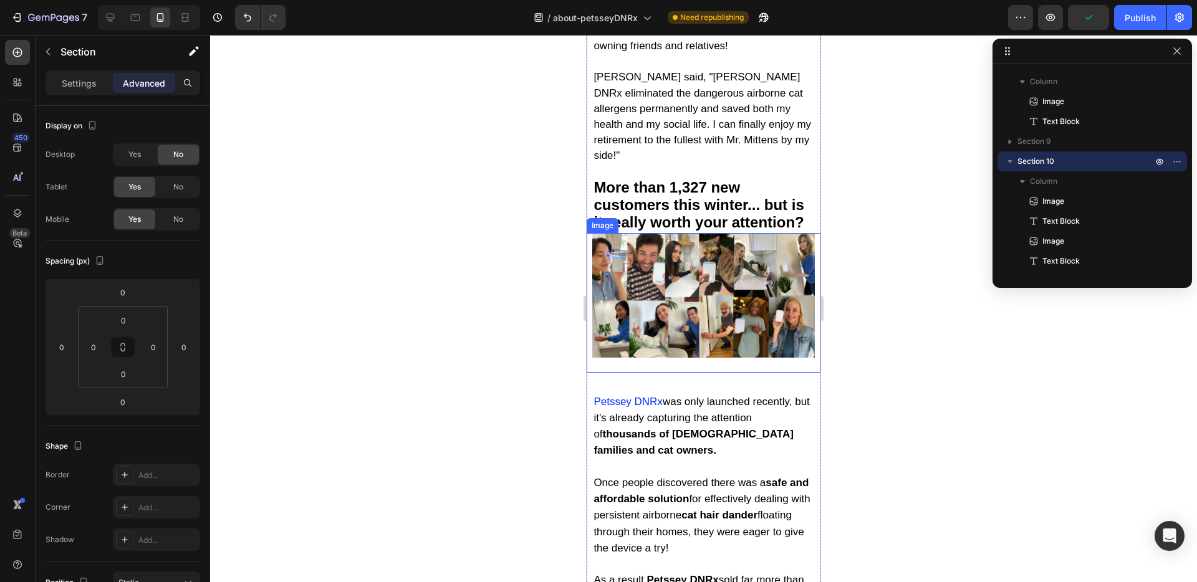
click at [648, 347] on div "Image" at bounding box center [704, 302] width 234 height 139
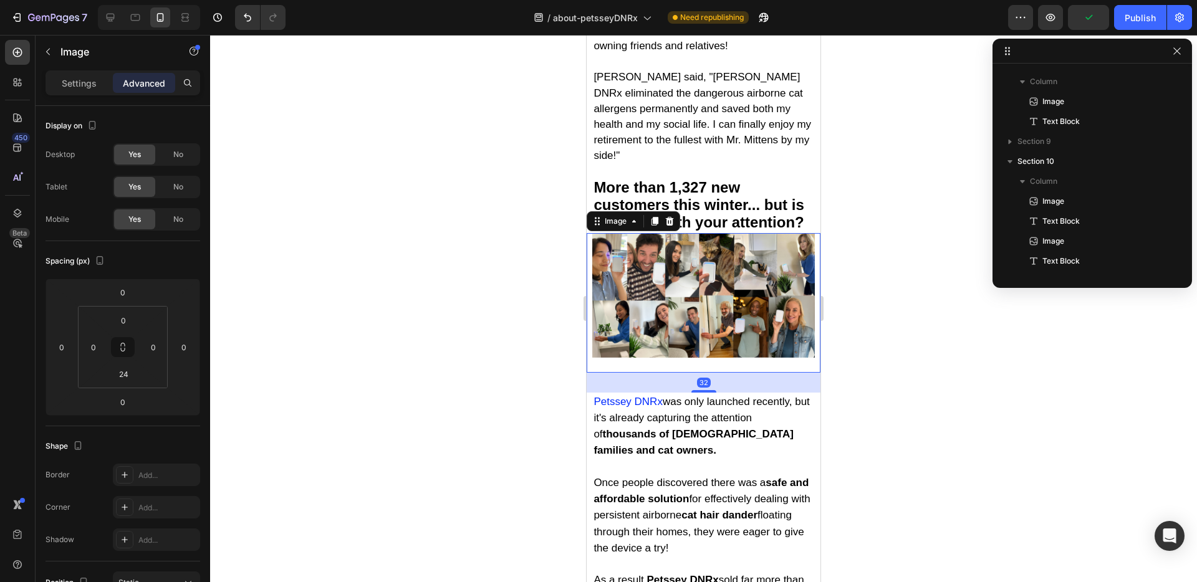
scroll to position [595, 0]
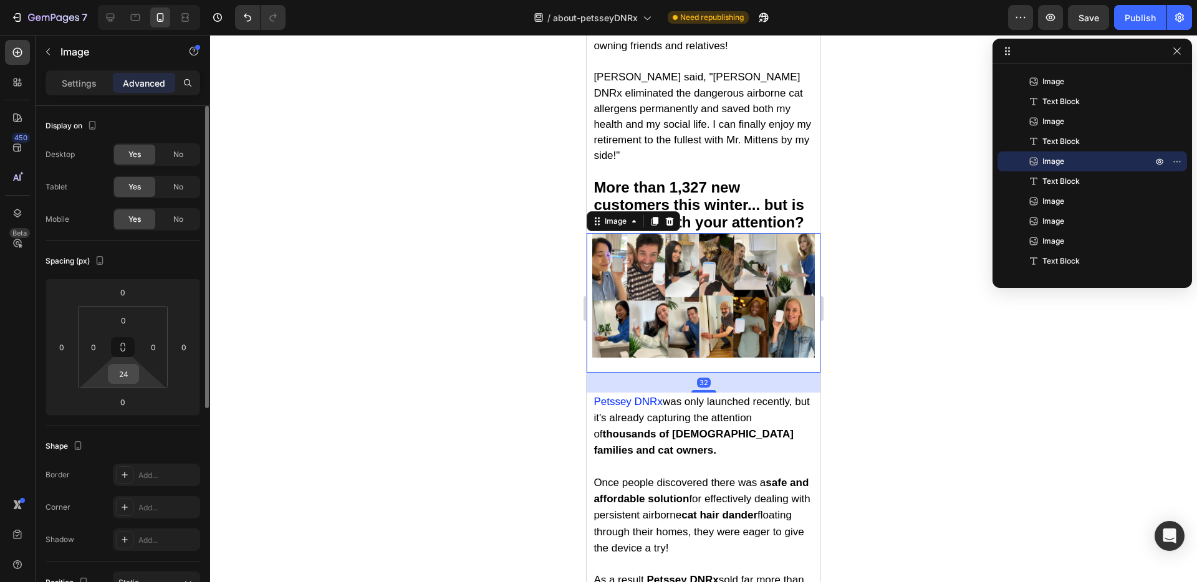
click at [125, 376] on input "24" at bounding box center [123, 374] width 25 height 19
type input "0"
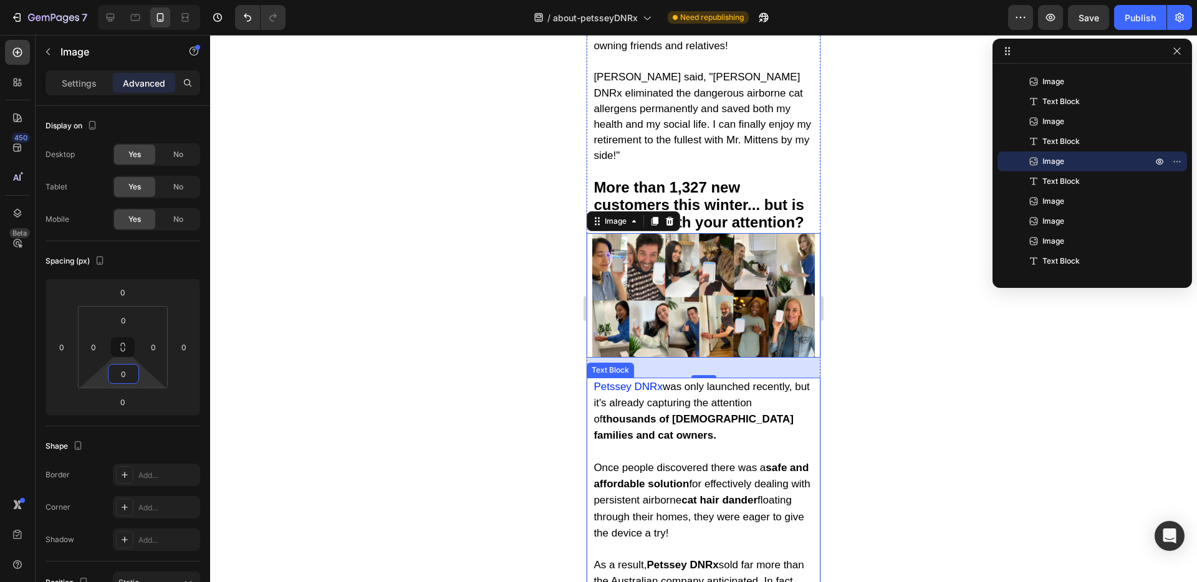
click at [722, 413] on strong "thousands of [DEMOGRAPHIC_DATA] families and cat owners." at bounding box center [693, 427] width 200 height 28
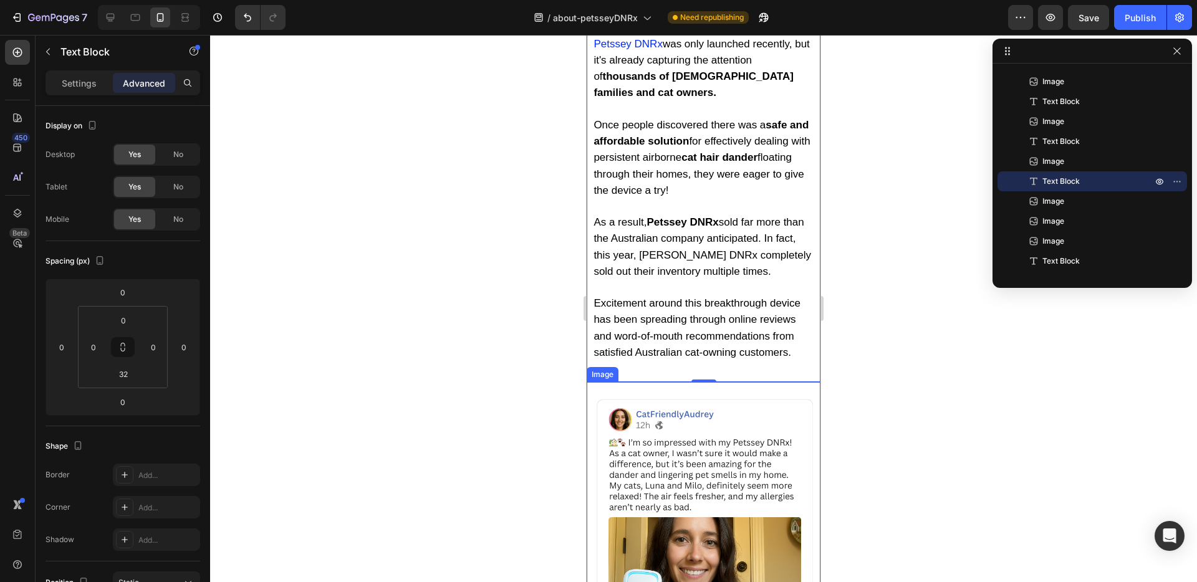
scroll to position [7254, 0]
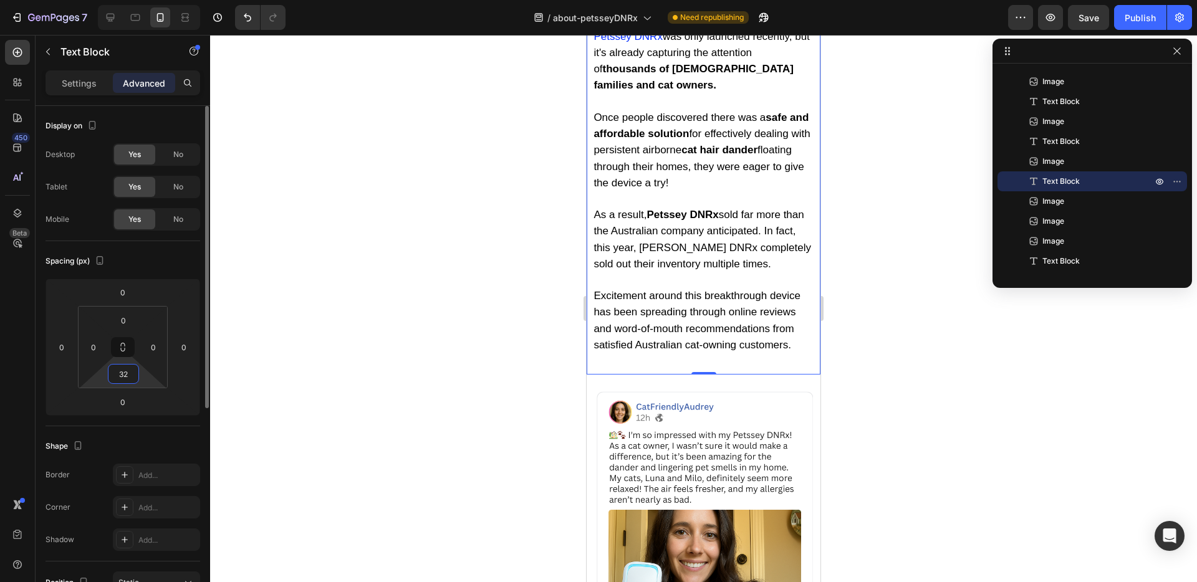
click at [117, 373] on input "32" at bounding box center [123, 374] width 25 height 19
type input "0"
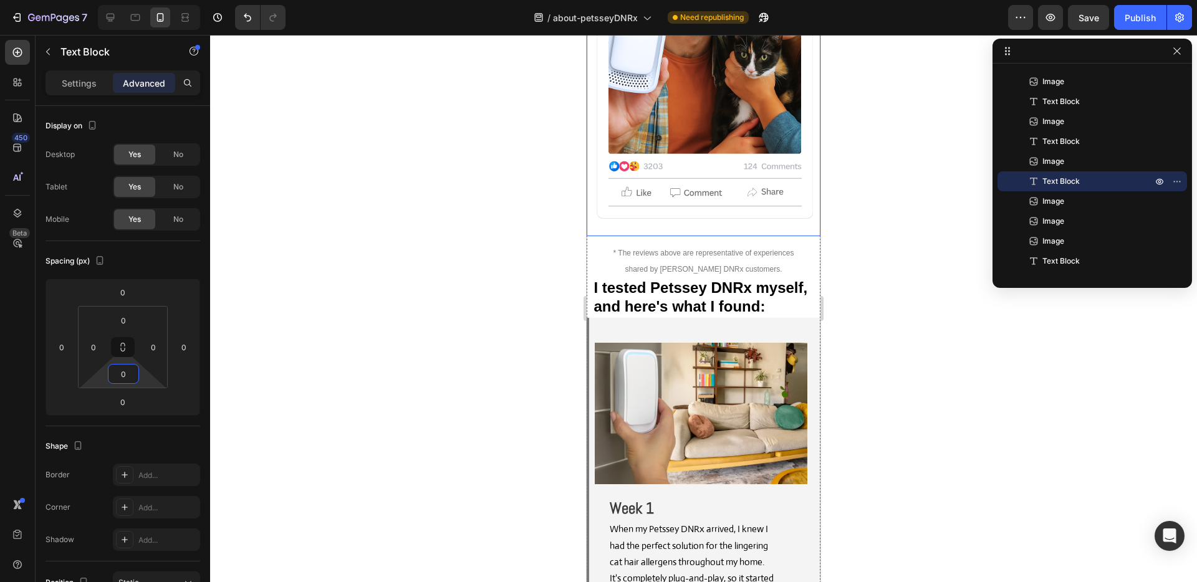
scroll to position [8719, 0]
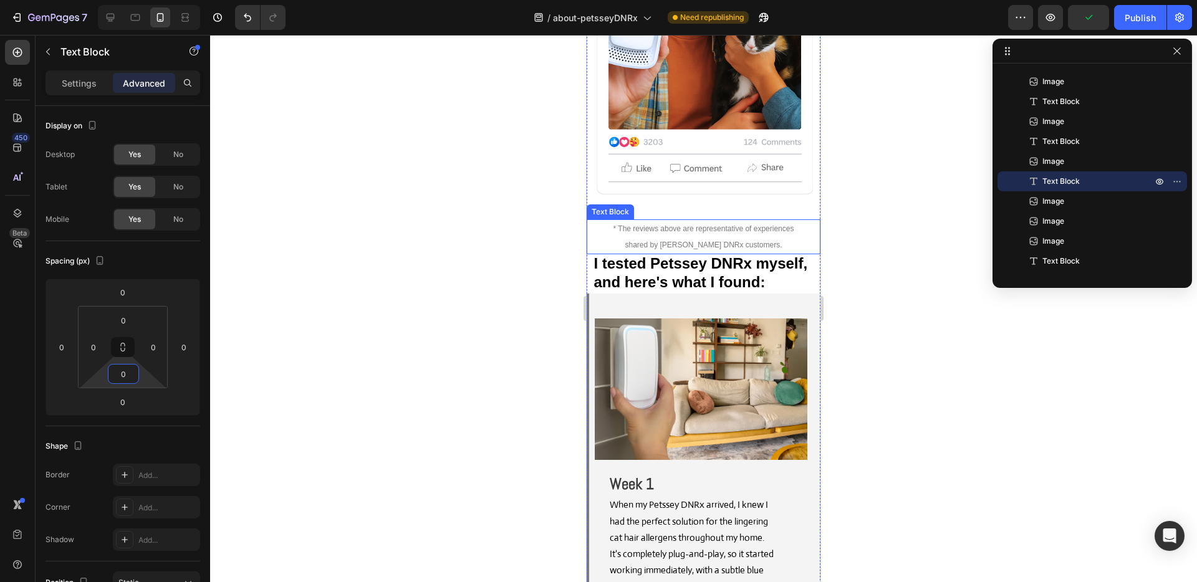
click at [777, 221] on p "* The reviews above are representative of experiences shared by [PERSON_NAME] D…" at bounding box center [703, 237] width 191 height 32
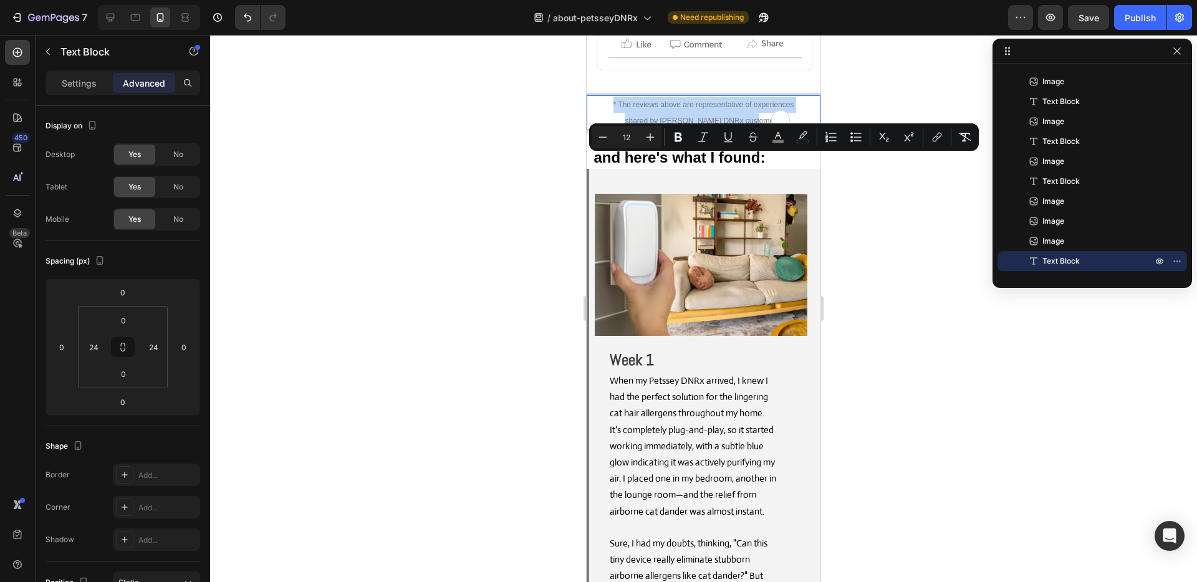
scroll to position [8719, 0]
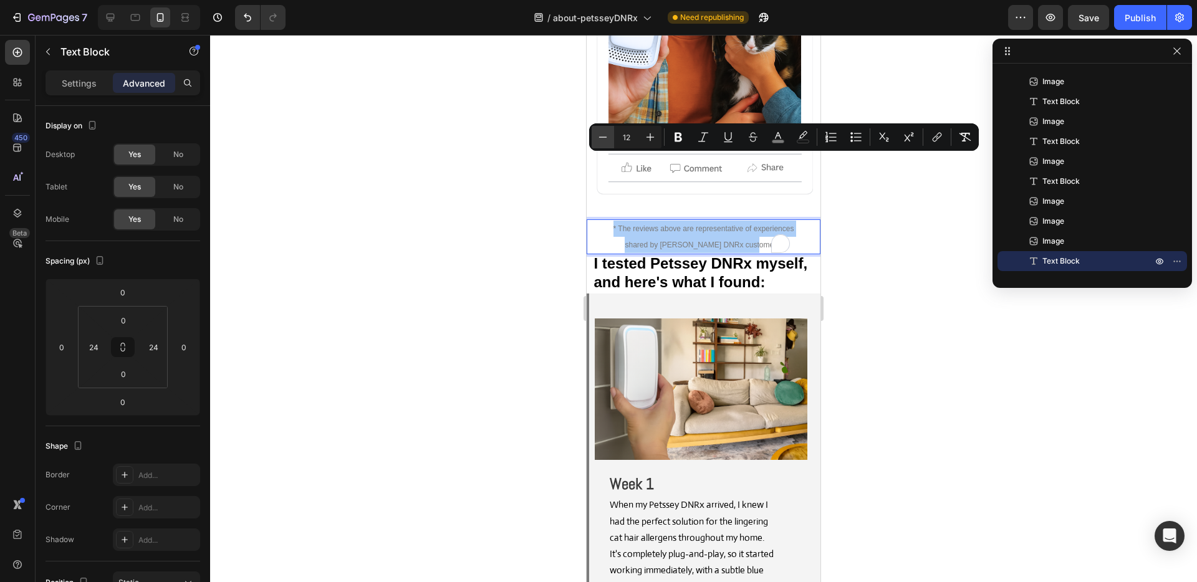
click at [606, 140] on icon "Editor contextual toolbar" at bounding box center [603, 137] width 12 height 12
type input "11"
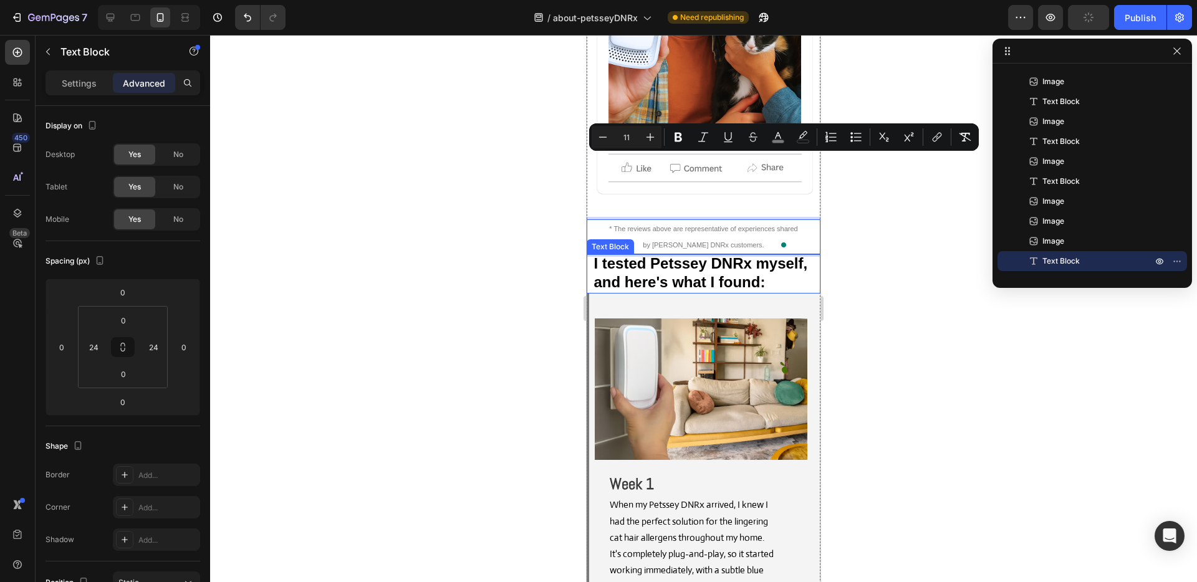
click at [688, 255] on strong "I tested Petssey DNRx myself, and here's what I found:" at bounding box center [700, 272] width 214 height 35
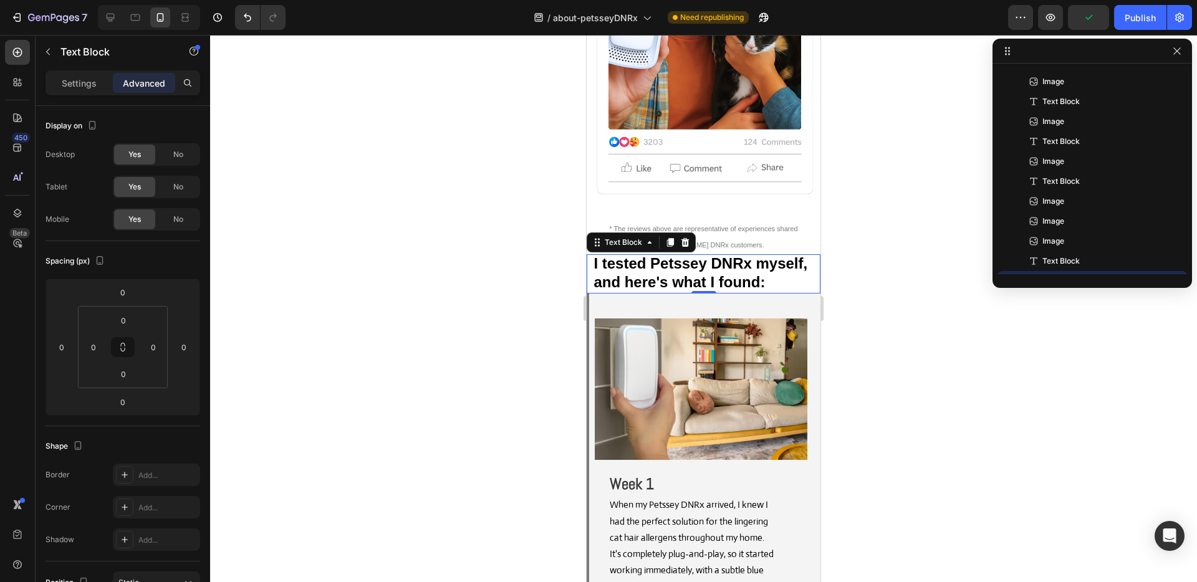
scroll to position [715, 0]
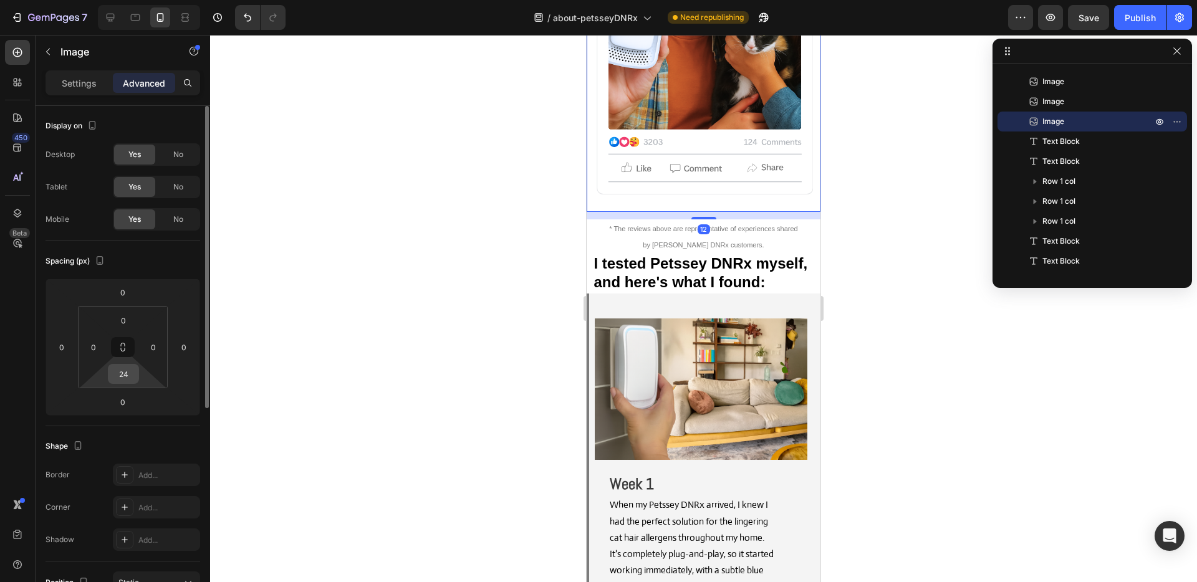
click at [132, 374] on input "24" at bounding box center [123, 374] width 25 height 19
type input "0"
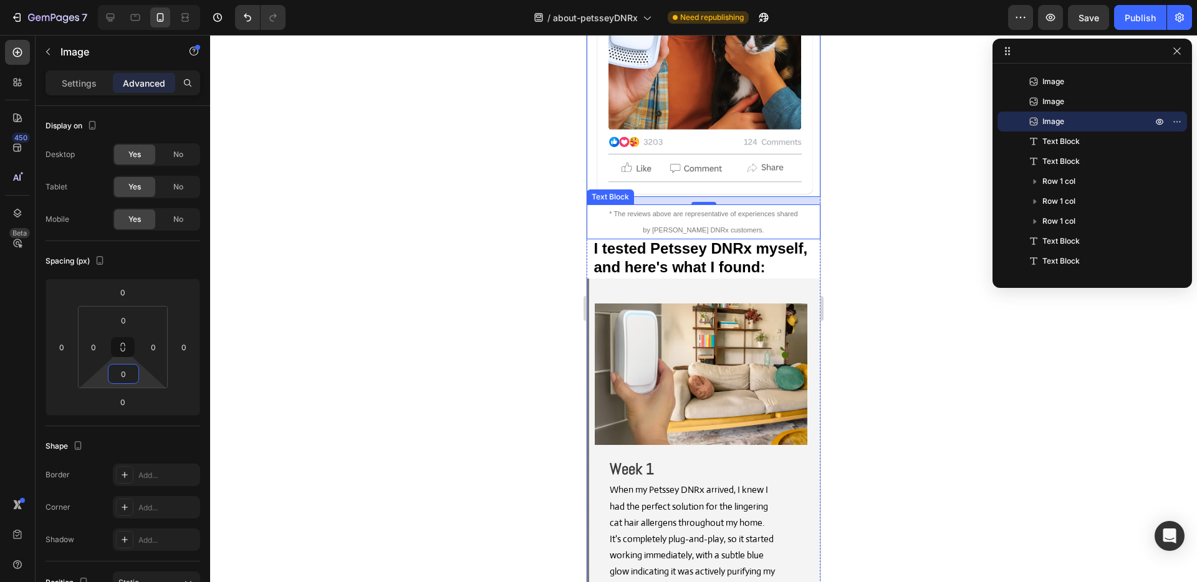
click at [726, 206] on p "* The reviews above are representative of experiences shared by [PERSON_NAME] D…" at bounding box center [703, 222] width 191 height 32
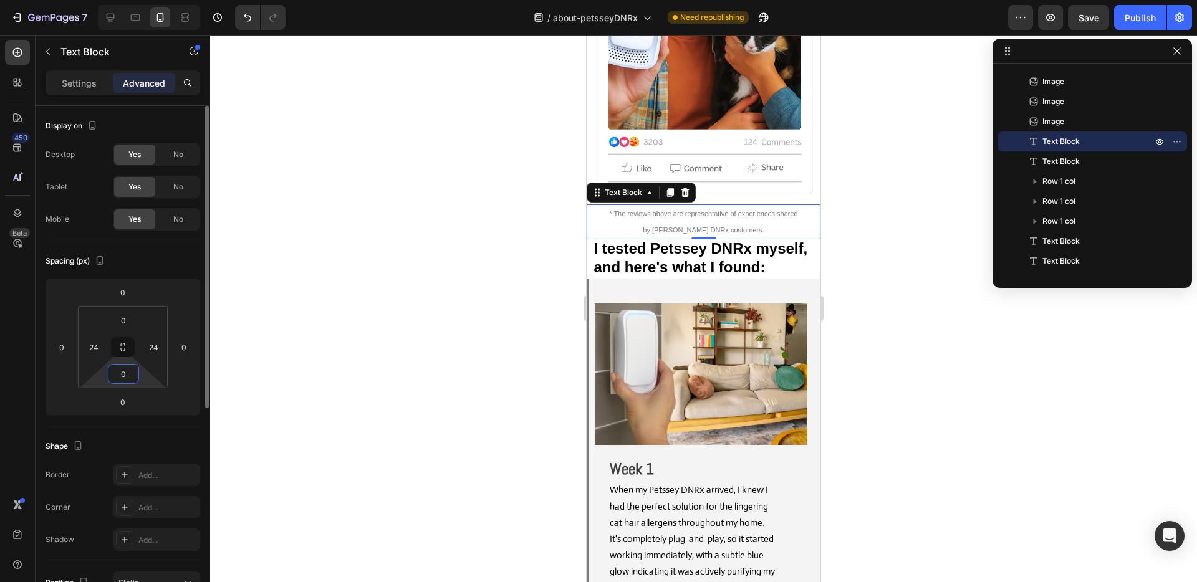
click at [122, 379] on input "0" at bounding box center [123, 374] width 25 height 19
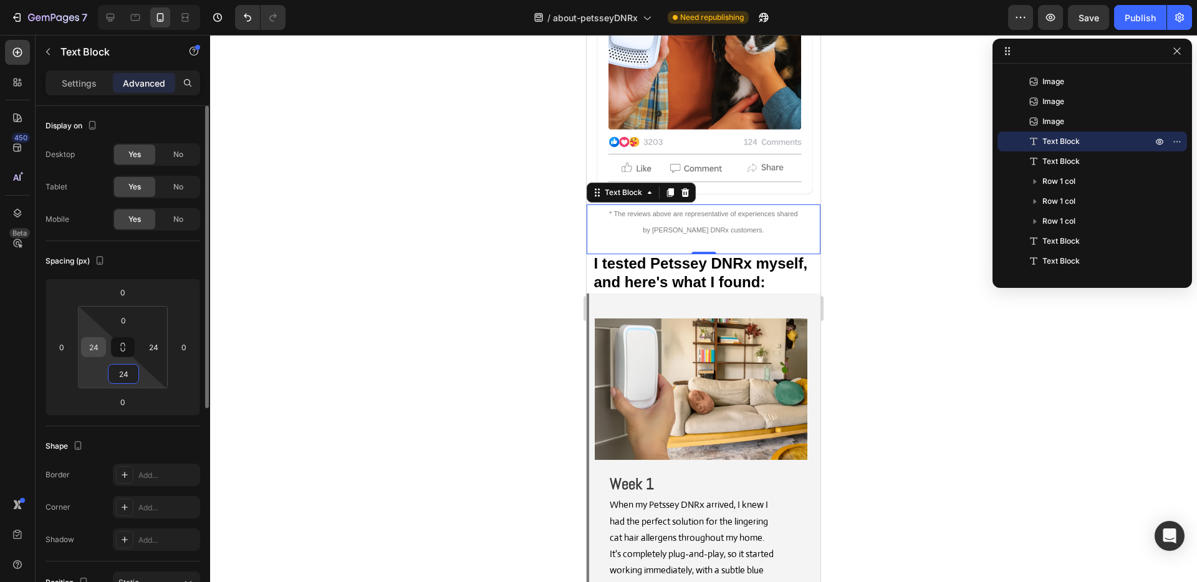
type input "24"
click at [93, 350] on input "24" at bounding box center [93, 347] width 19 height 19
type input "0"
click at [152, 349] on input "24" at bounding box center [153, 347] width 19 height 19
type input "0"
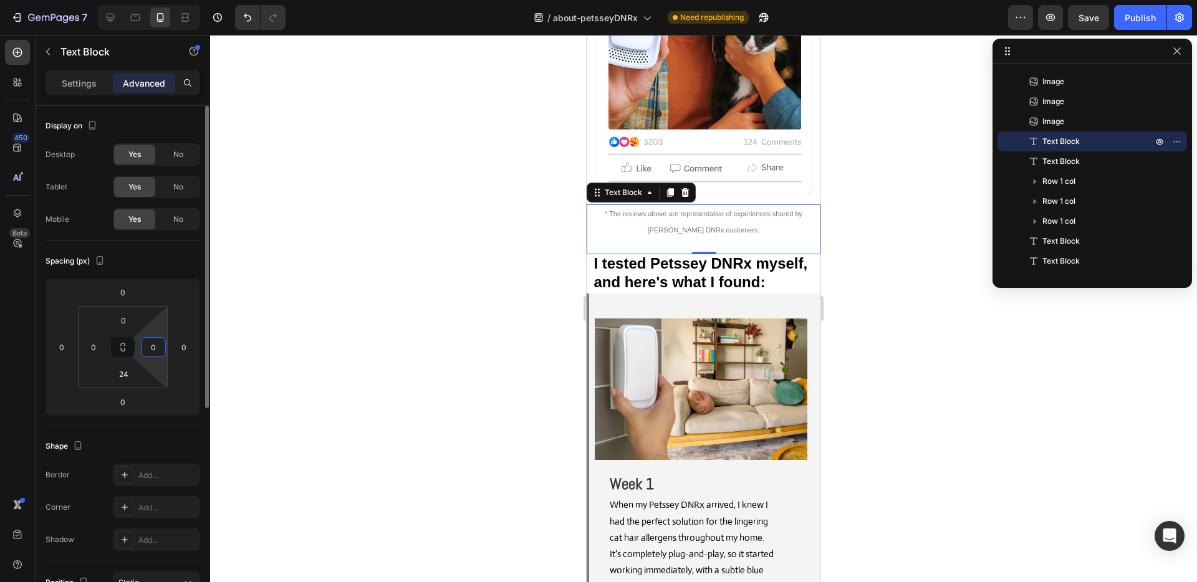
click at [181, 255] on div "Spacing (px)" at bounding box center [123, 261] width 155 height 20
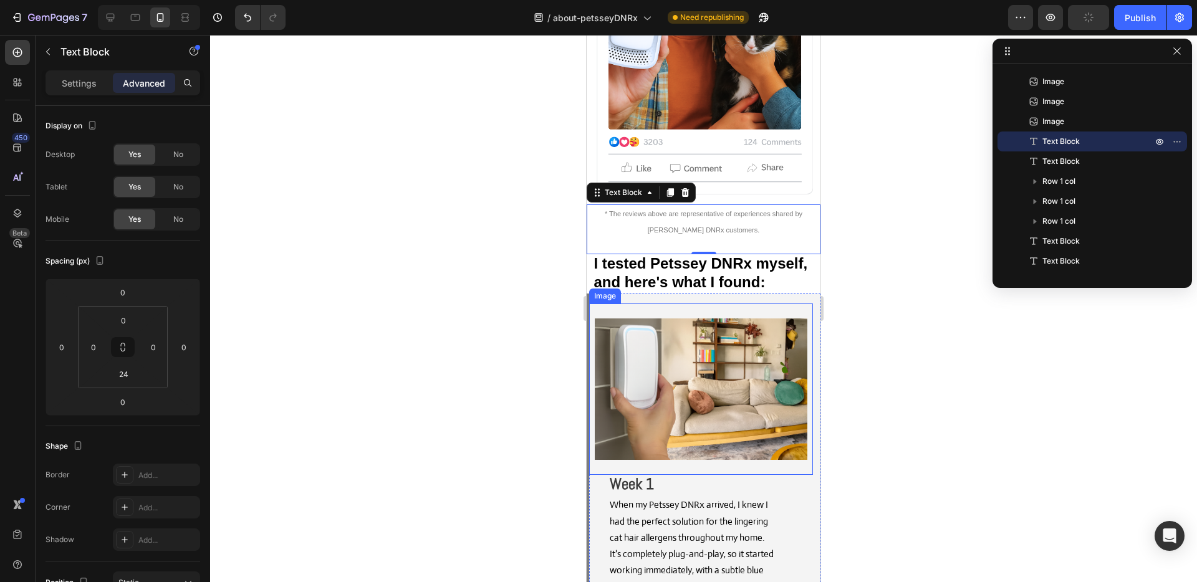
click at [680, 304] on div "Image" at bounding box center [701, 389] width 224 height 171
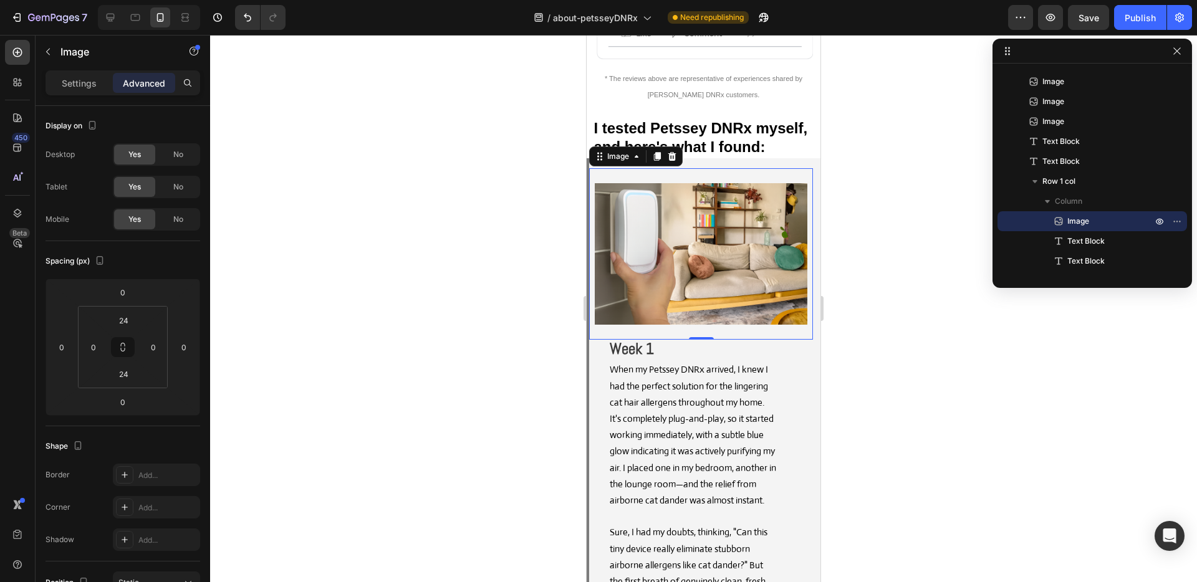
scroll to position [8584, 0]
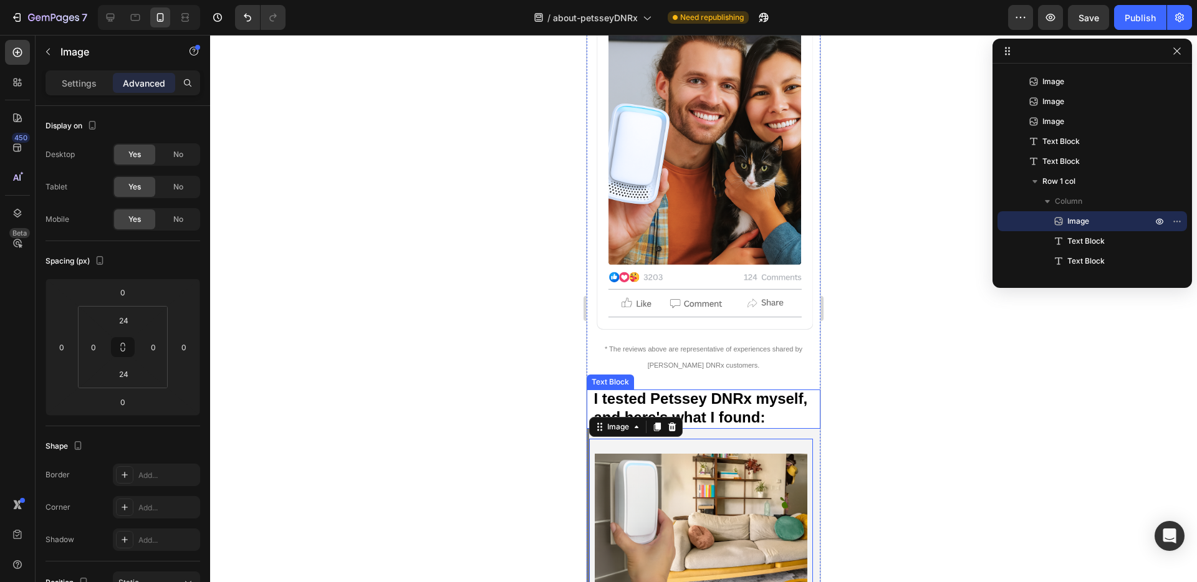
click at [717, 390] on strong "I tested Petssey DNRx myself, and here's what I found:" at bounding box center [700, 407] width 214 height 35
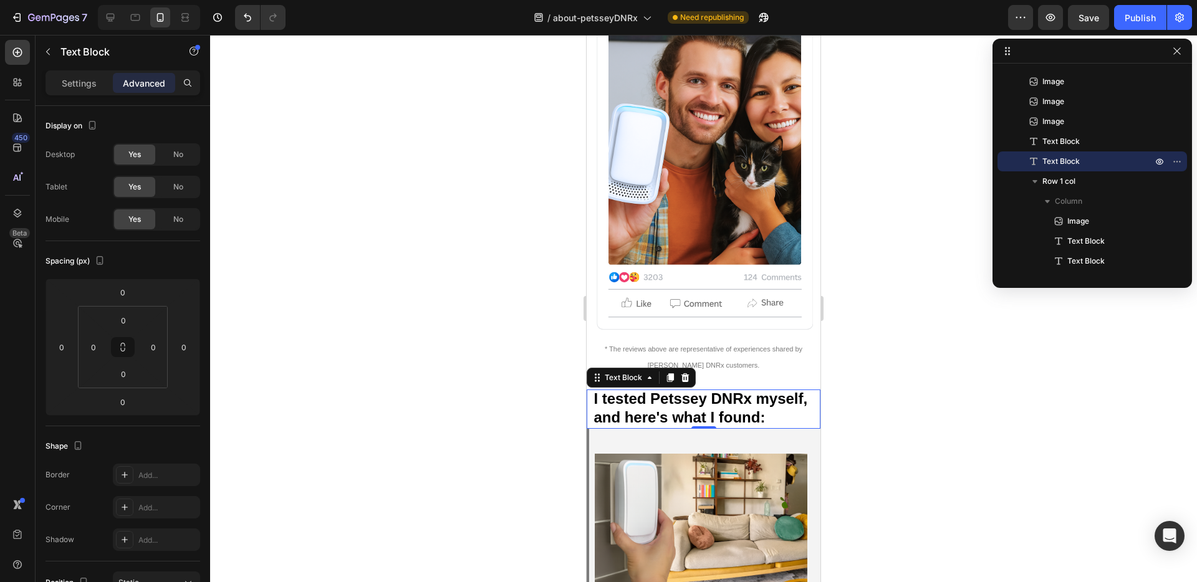
click at [656, 390] on strong "I tested Petssey DNRx myself, and here's what I found:" at bounding box center [700, 407] width 214 height 35
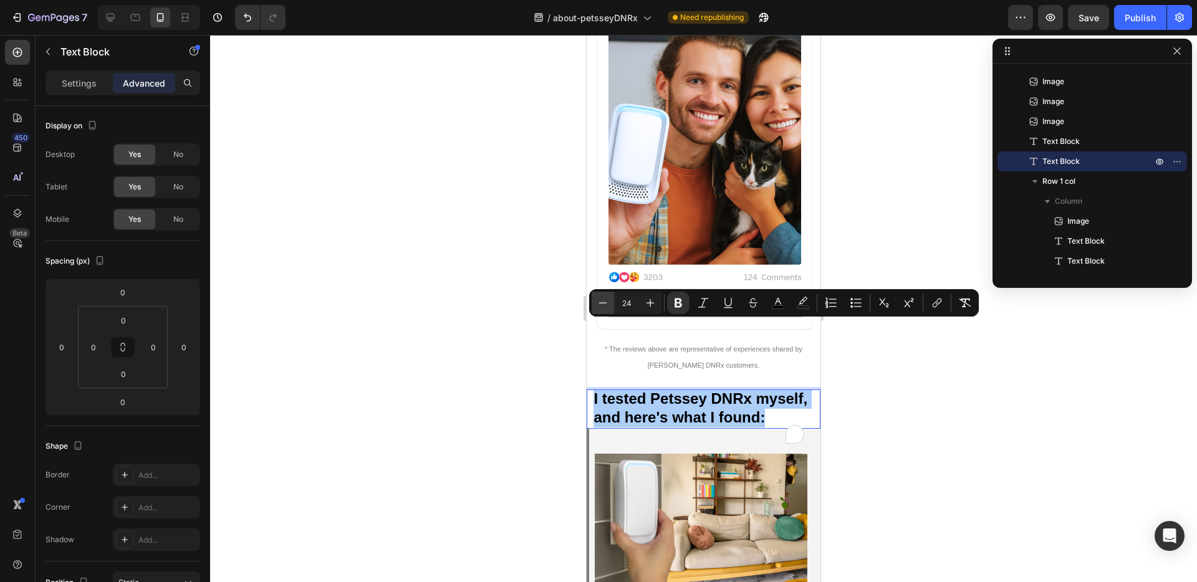
click at [607, 303] on icon "Editor contextual toolbar" at bounding box center [603, 303] width 12 height 12
type input "23"
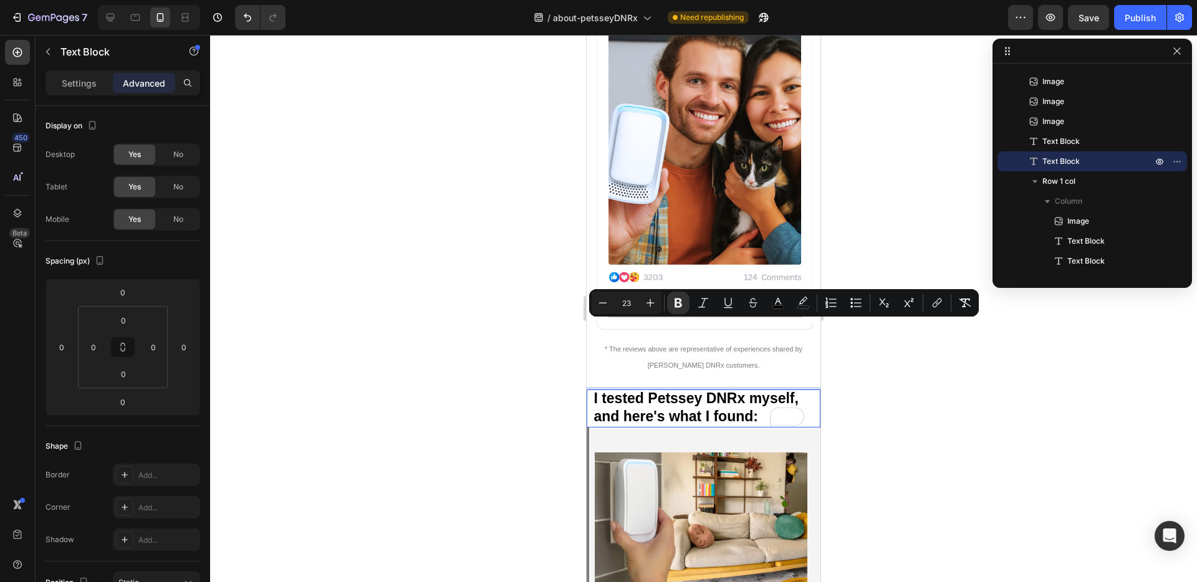
click at [757, 390] on strong "I tested Petssey DNRx myself, and here's what I found:" at bounding box center [695, 407] width 205 height 34
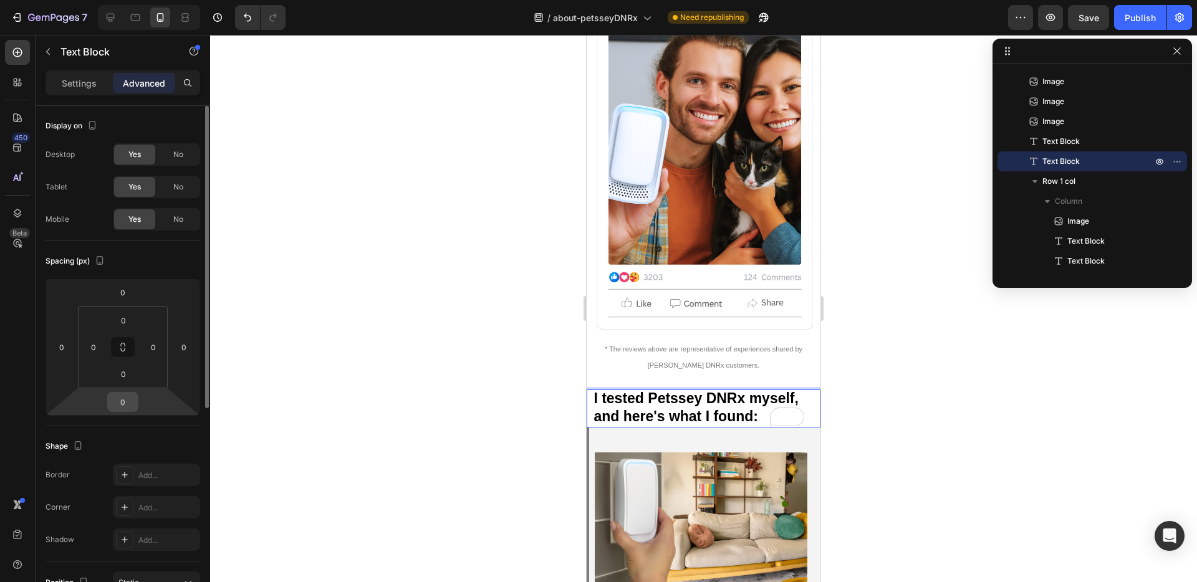
click at [125, 398] on input "0" at bounding box center [122, 402] width 25 height 19
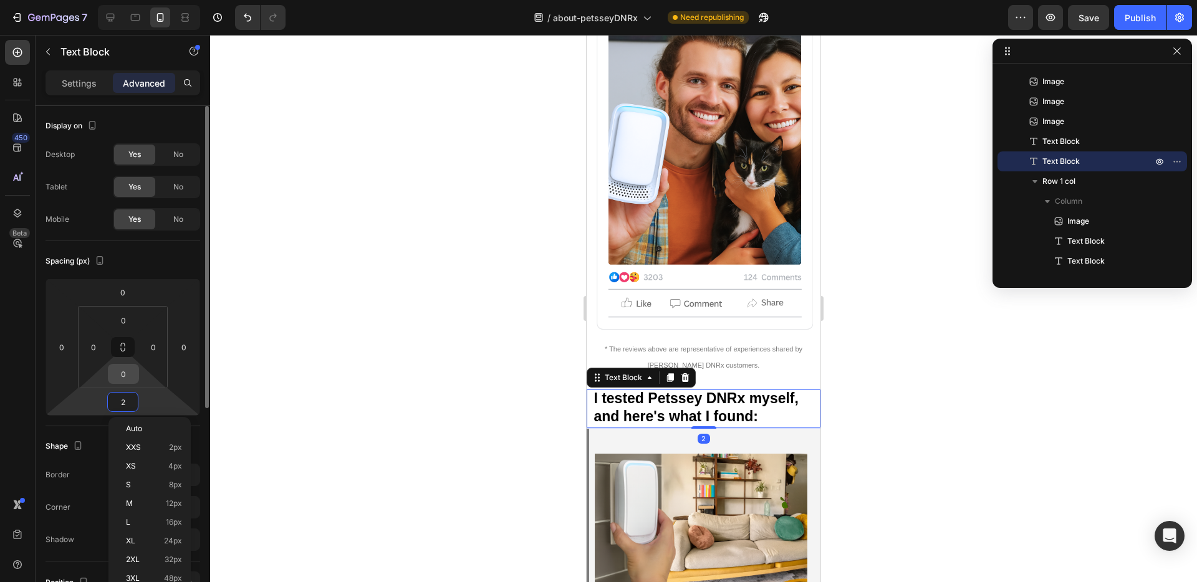
type input "24"
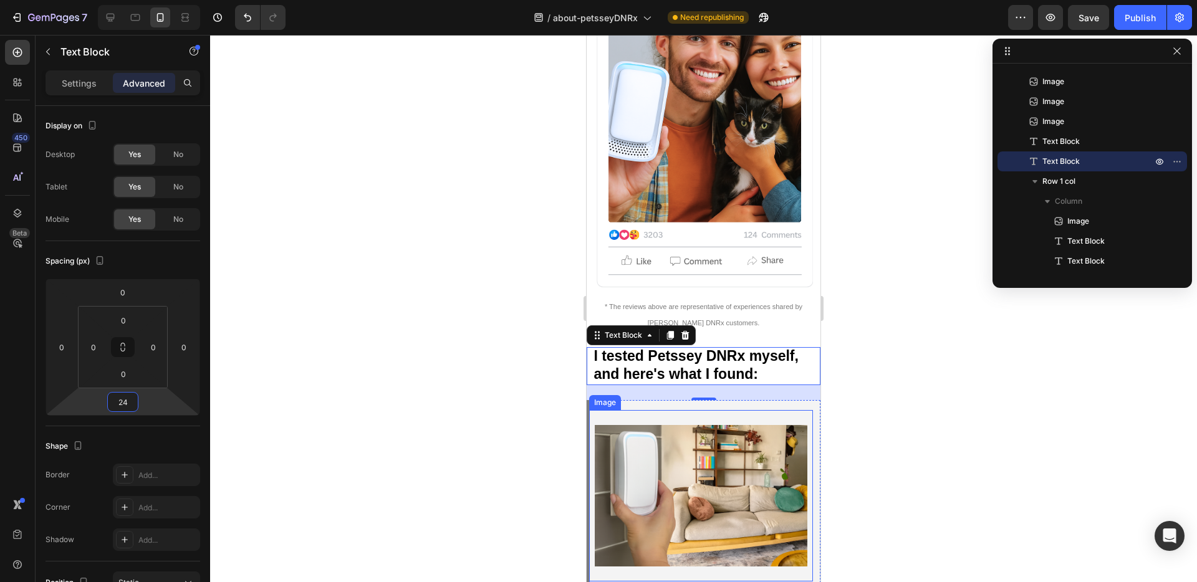
scroll to position [8637, 0]
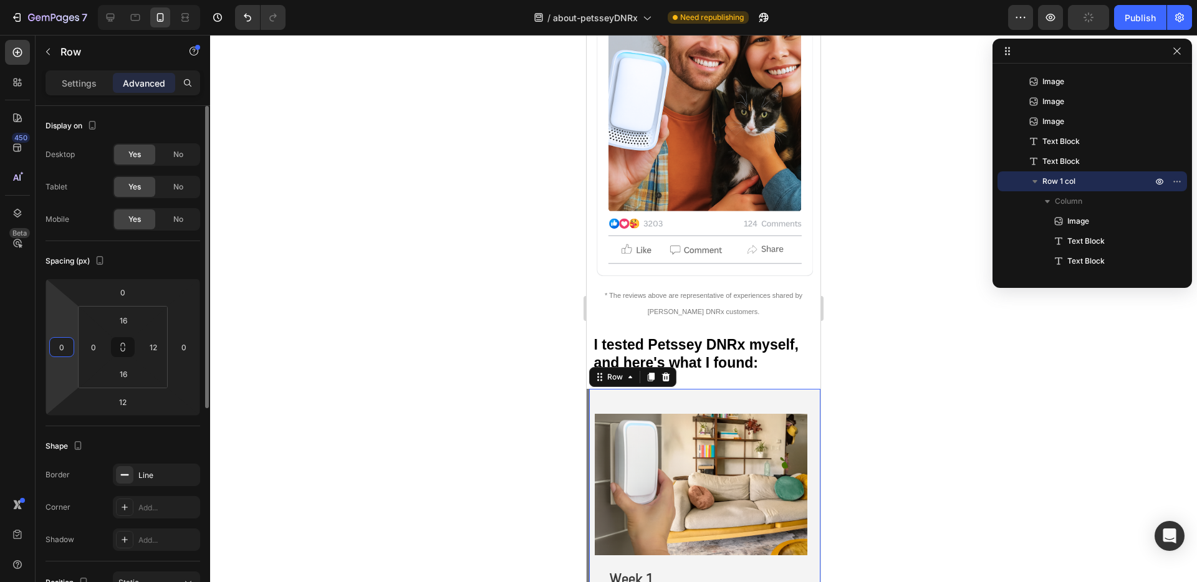
click at [59, 355] on input "0" at bounding box center [61, 347] width 19 height 19
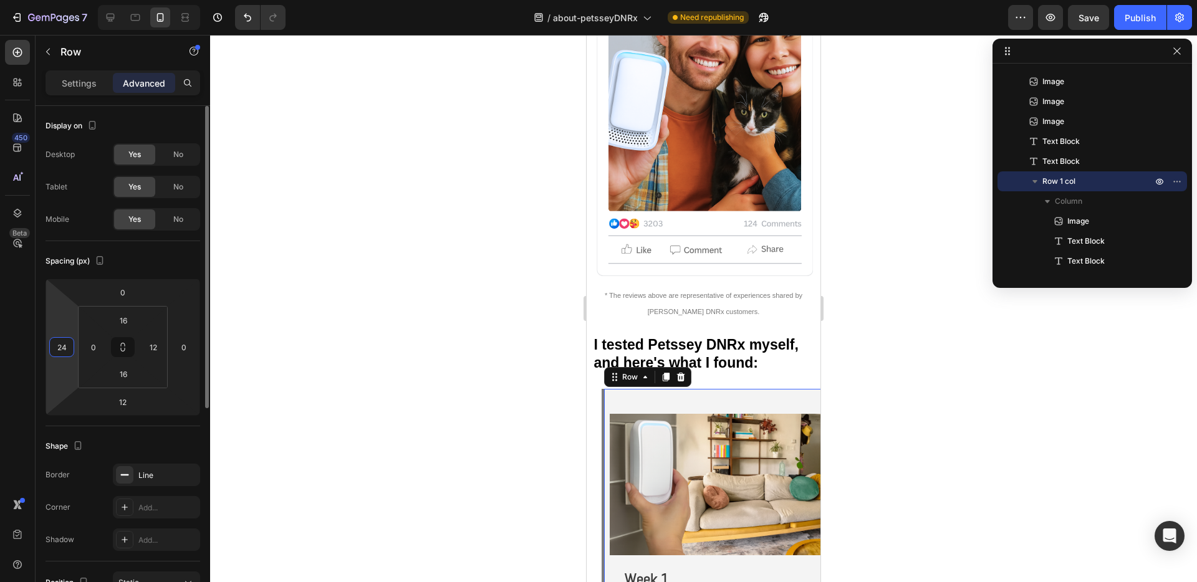
type input "2"
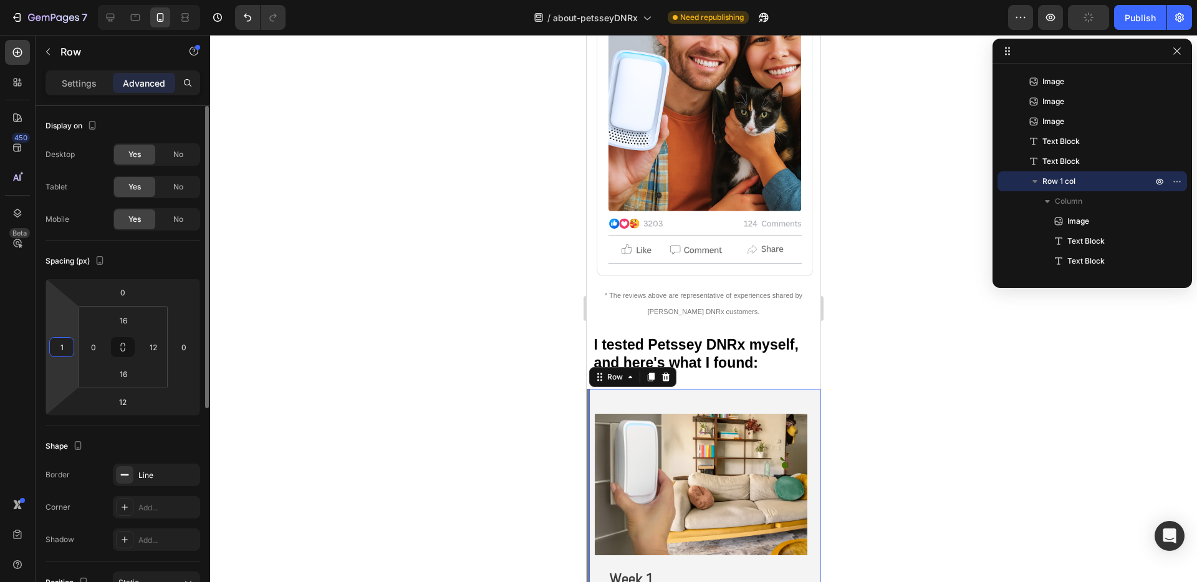
type input "12"
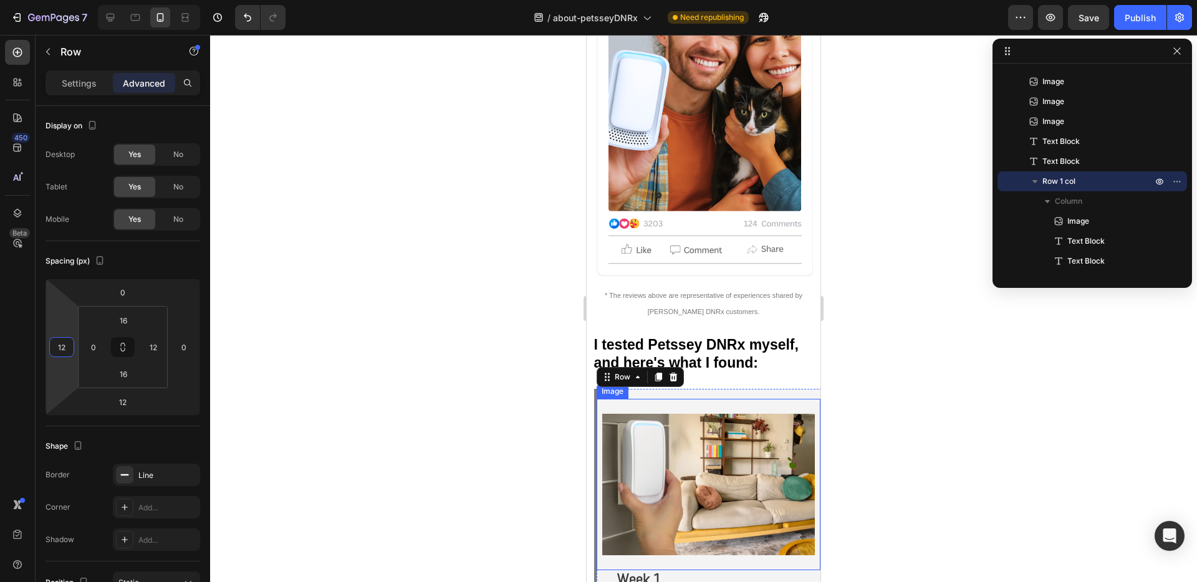
click at [684, 414] on img at bounding box center [708, 485] width 213 height 142
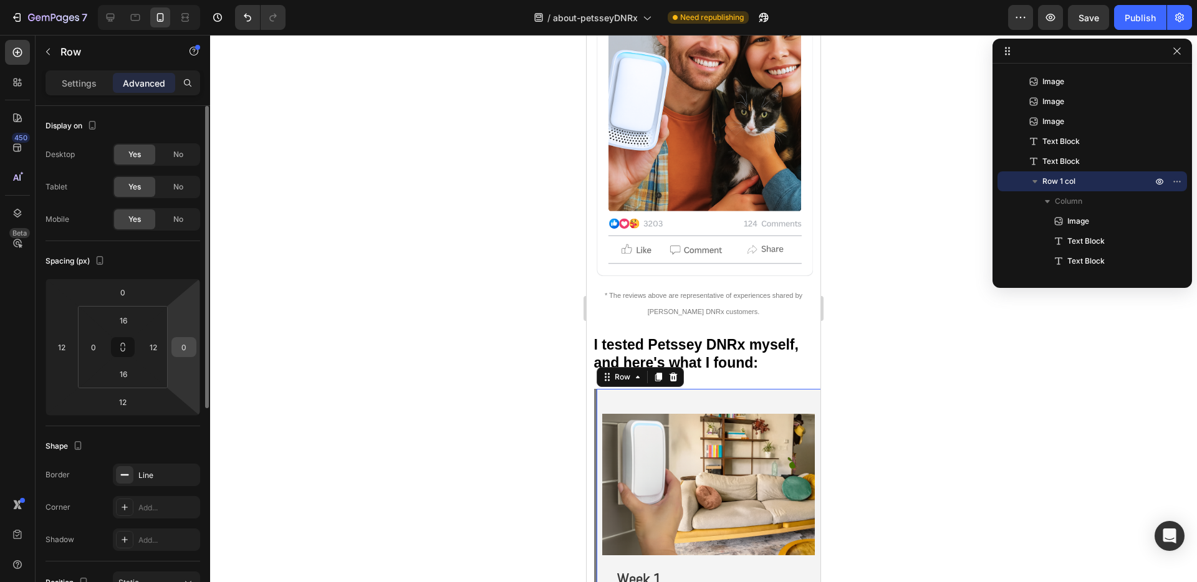
click at [180, 350] on input "0" at bounding box center [184, 347] width 19 height 19
type input "12"
click at [155, 348] on input "12" at bounding box center [153, 347] width 19 height 19
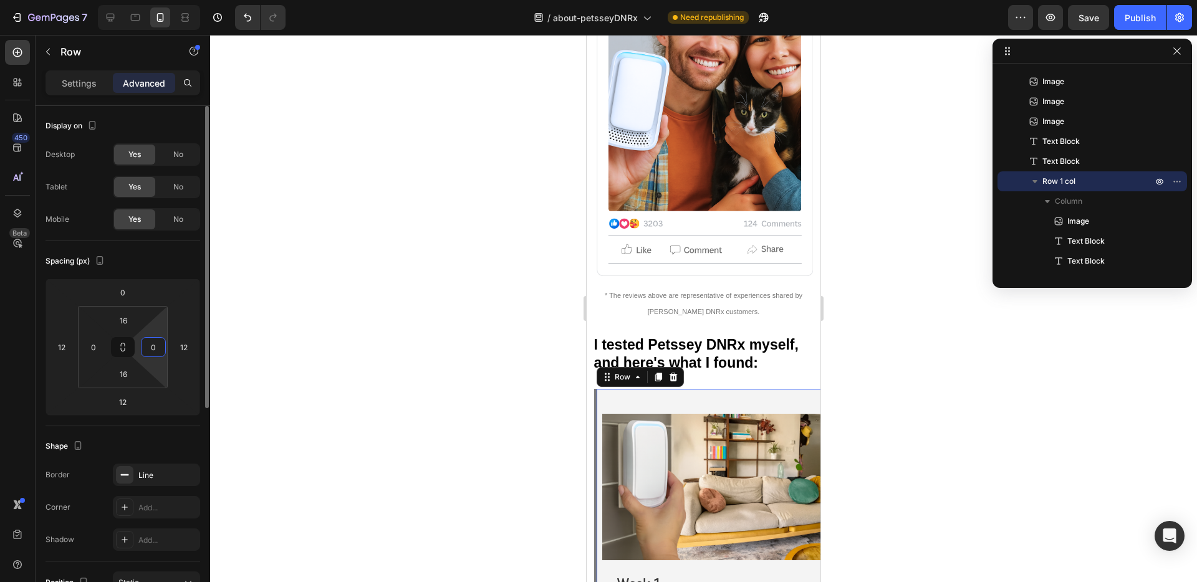
click at [156, 347] on input "0" at bounding box center [153, 347] width 19 height 19
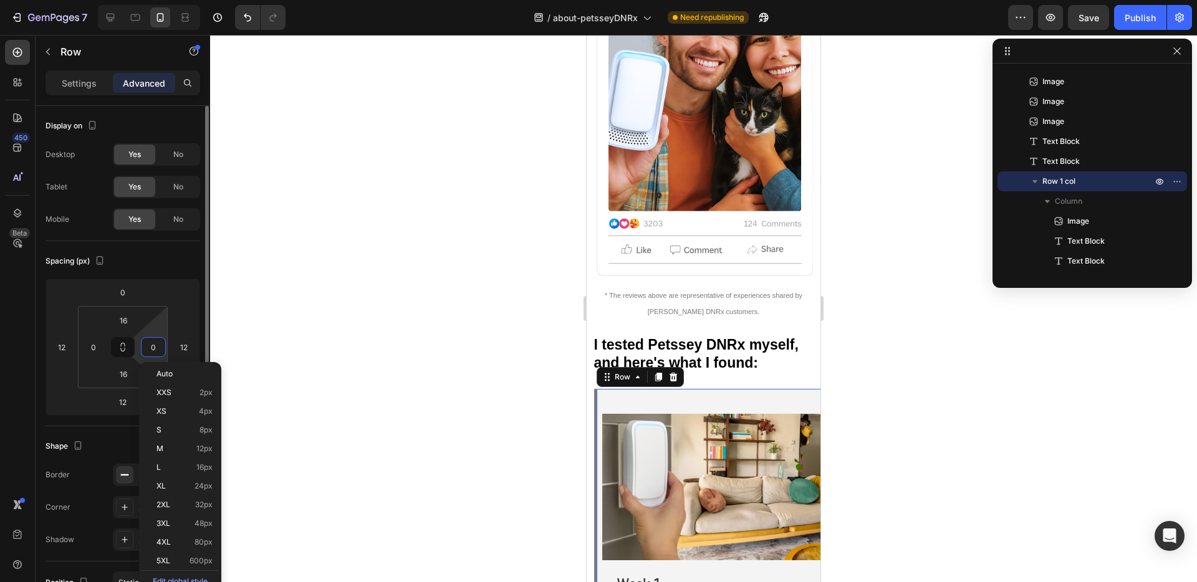
click at [156, 347] on input "0" at bounding box center [153, 347] width 19 height 19
type input "12"
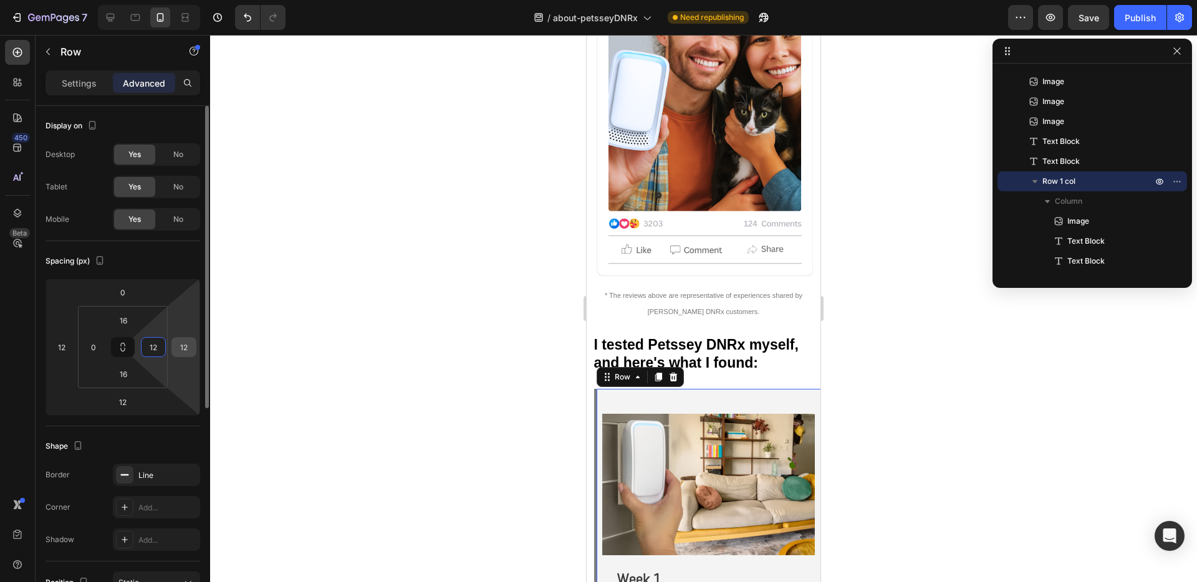
click at [180, 349] on input "12" at bounding box center [184, 347] width 19 height 19
type input "24"
click at [166, 266] on div "Spacing (px)" at bounding box center [123, 261] width 155 height 20
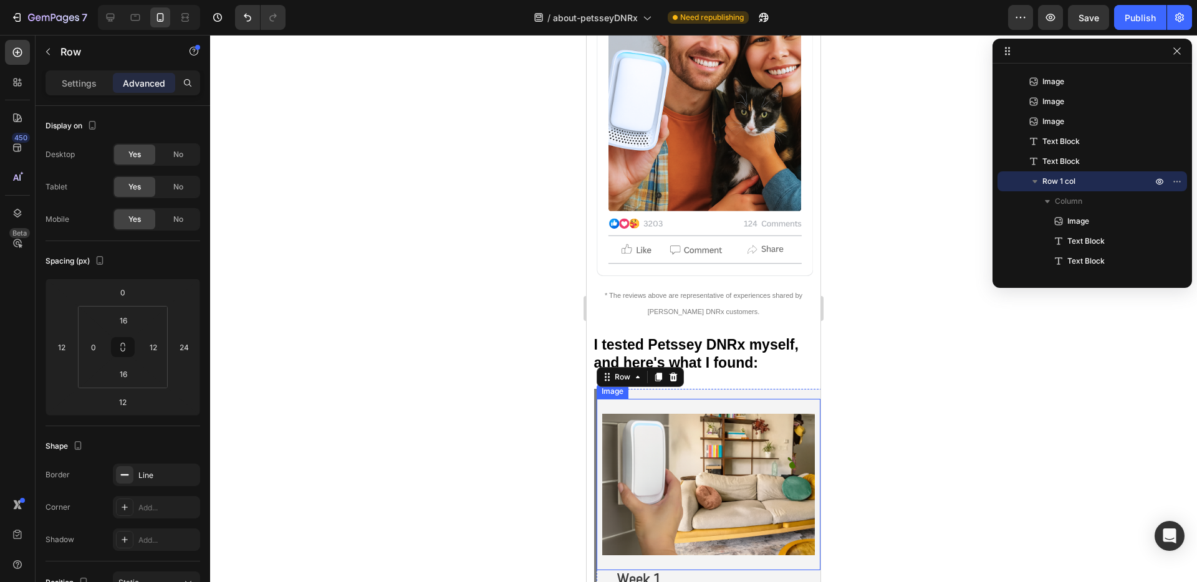
click at [735, 422] on img at bounding box center [708, 485] width 213 height 142
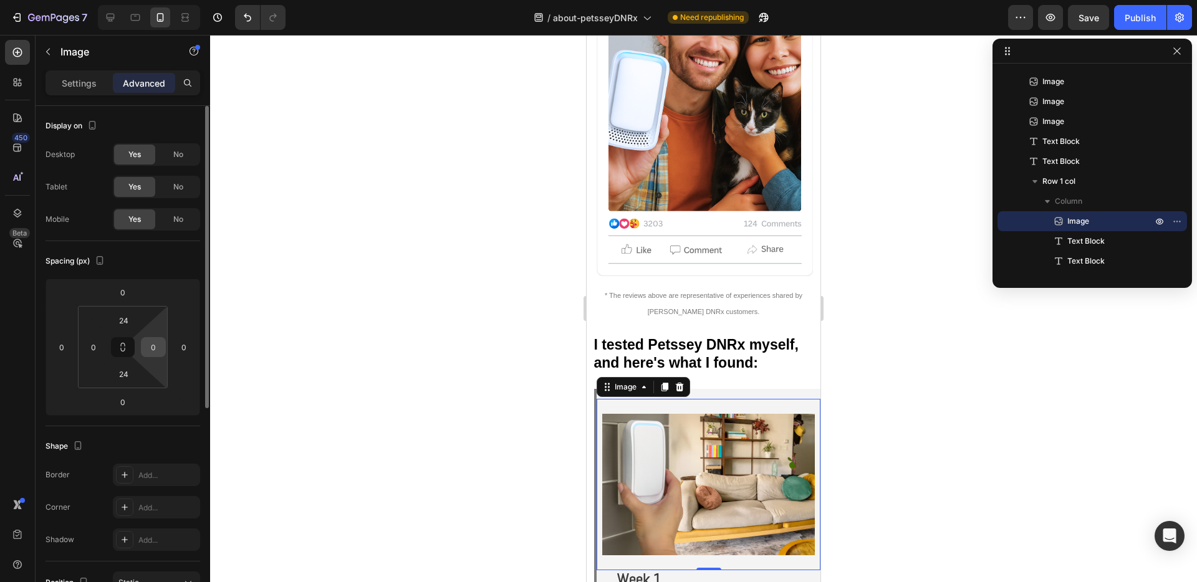
click at [156, 353] on input "0" at bounding box center [153, 347] width 19 height 19
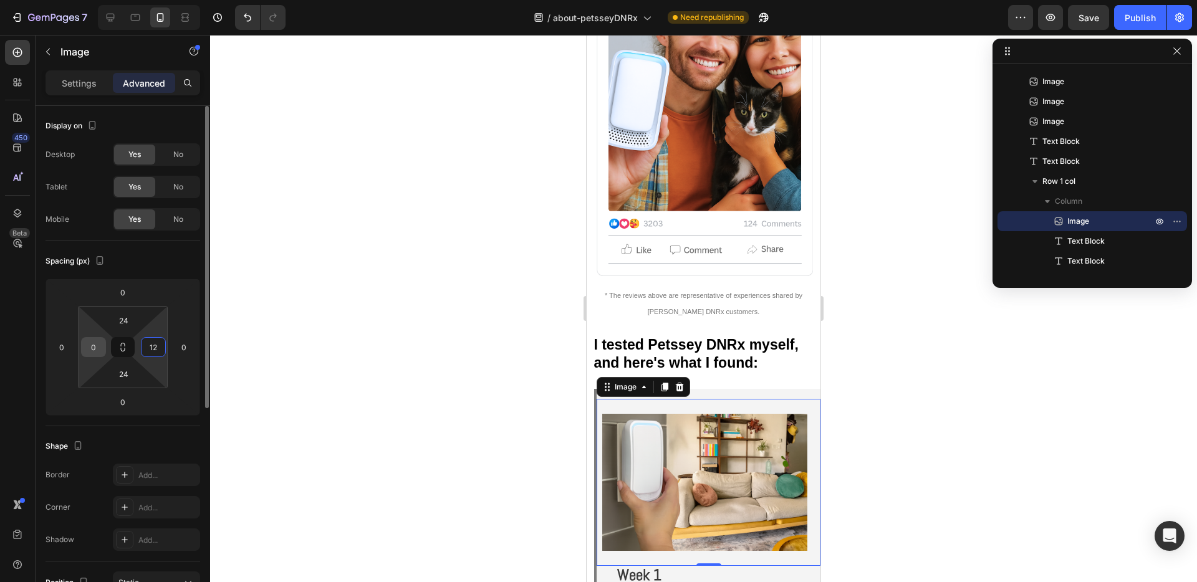
type input "12"
click at [102, 350] on input "0" at bounding box center [93, 347] width 19 height 19
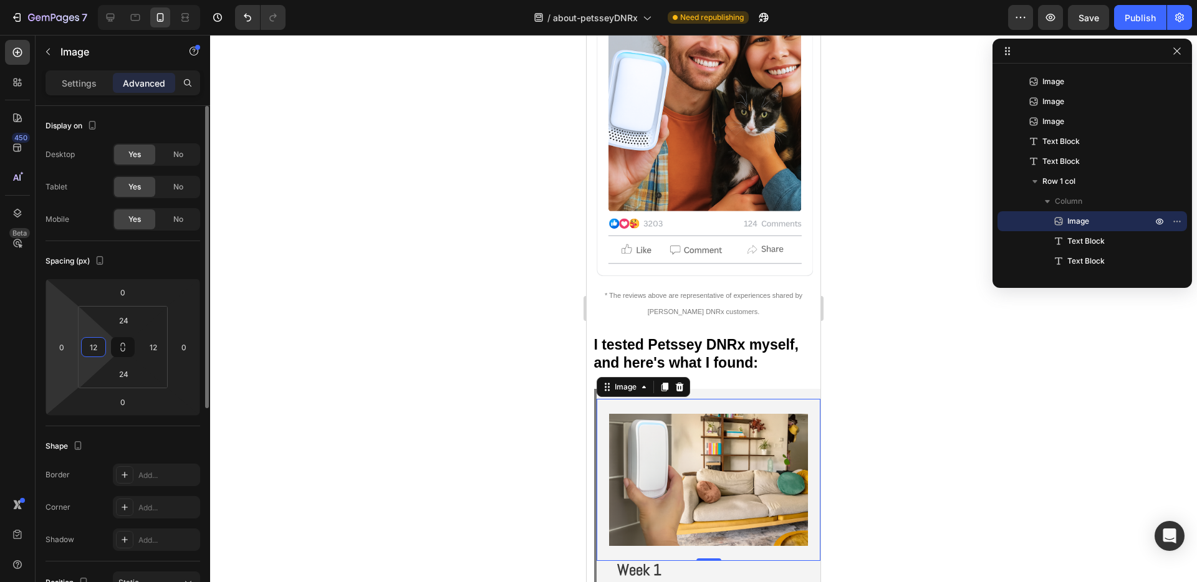
click at [95, 345] on input "12" at bounding box center [93, 347] width 19 height 19
type input "0"
click at [150, 348] on input "12" at bounding box center [153, 347] width 19 height 19
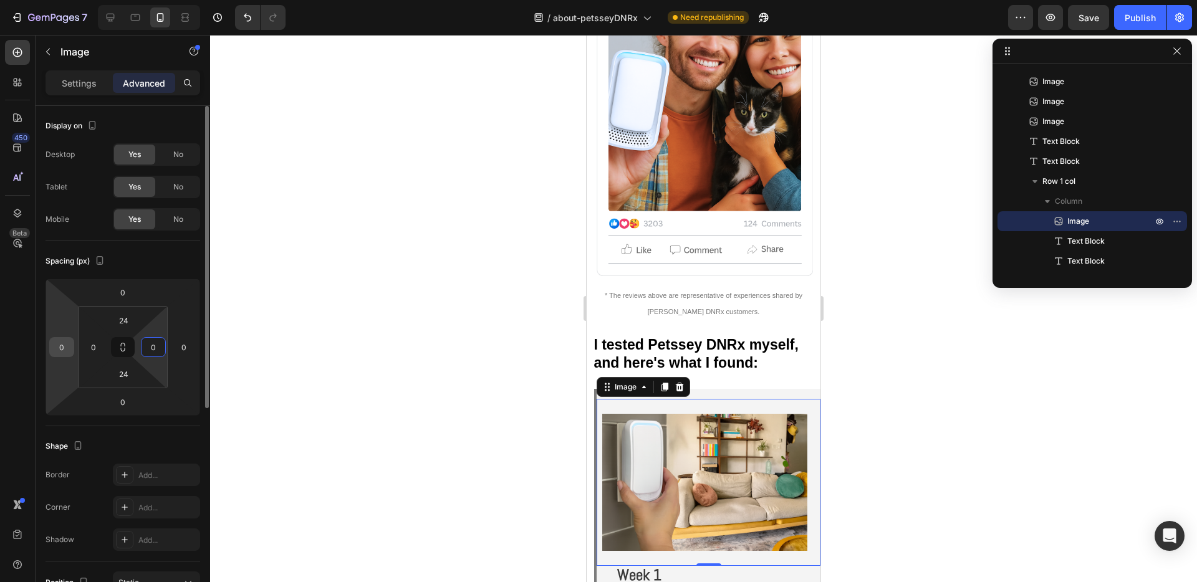
type input "0"
click at [65, 348] on input "0" at bounding box center [61, 347] width 19 height 19
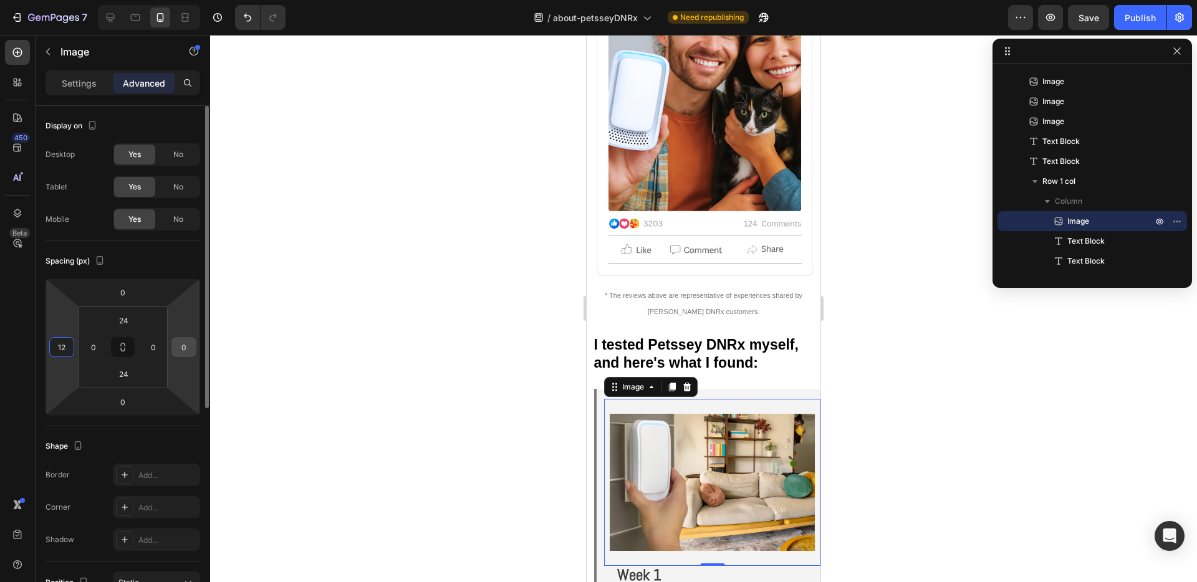
type input "12"
click at [186, 348] on input "0" at bounding box center [184, 347] width 19 height 19
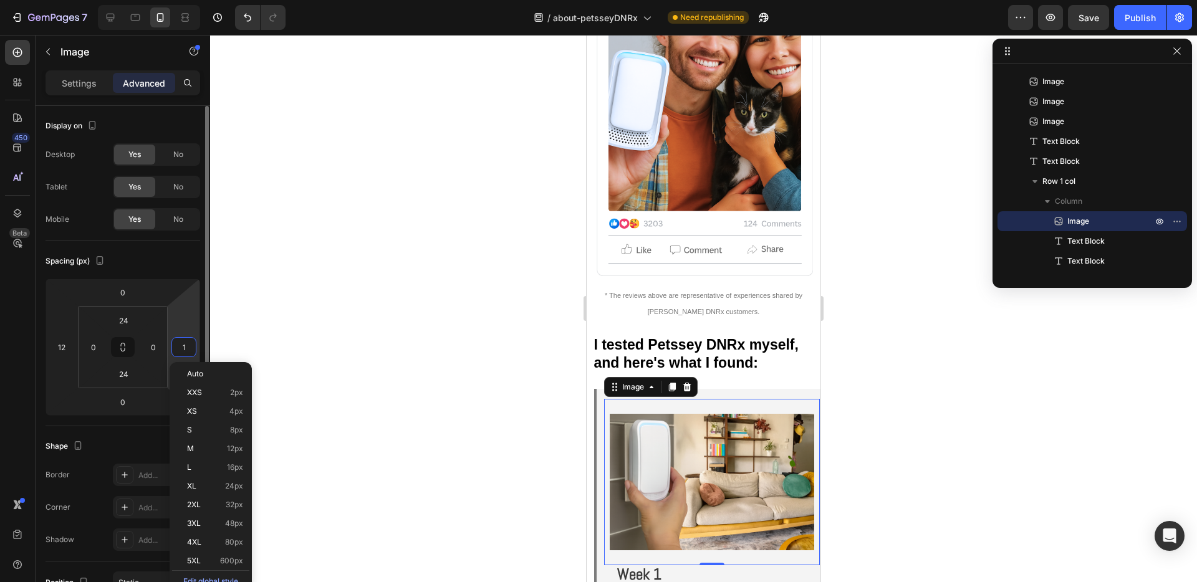
type input "12"
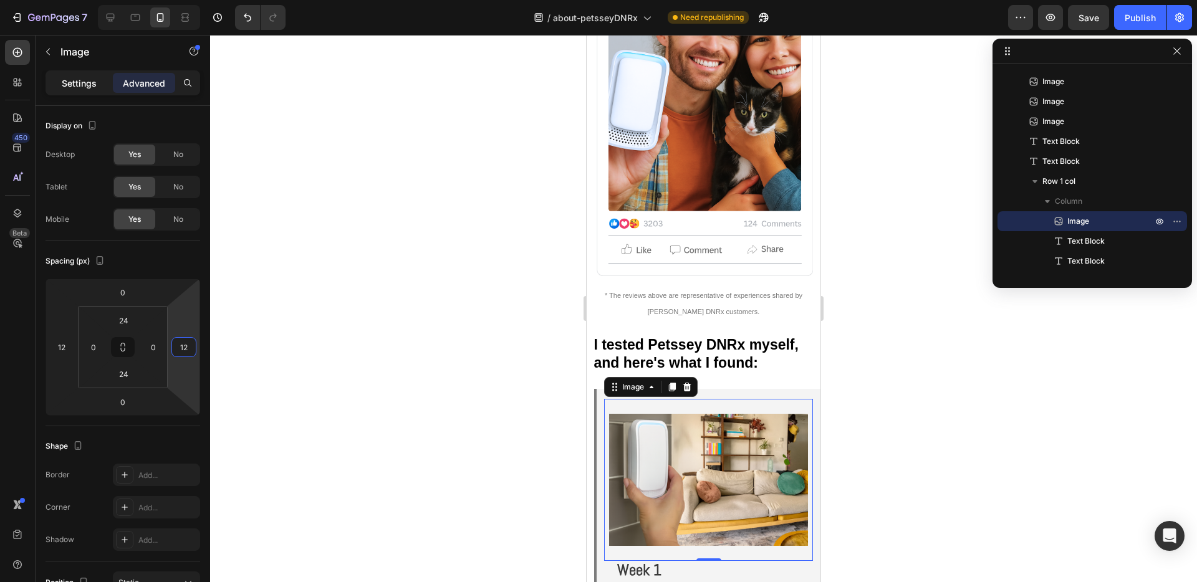
click at [90, 85] on p "Settings" at bounding box center [79, 83] width 35 height 13
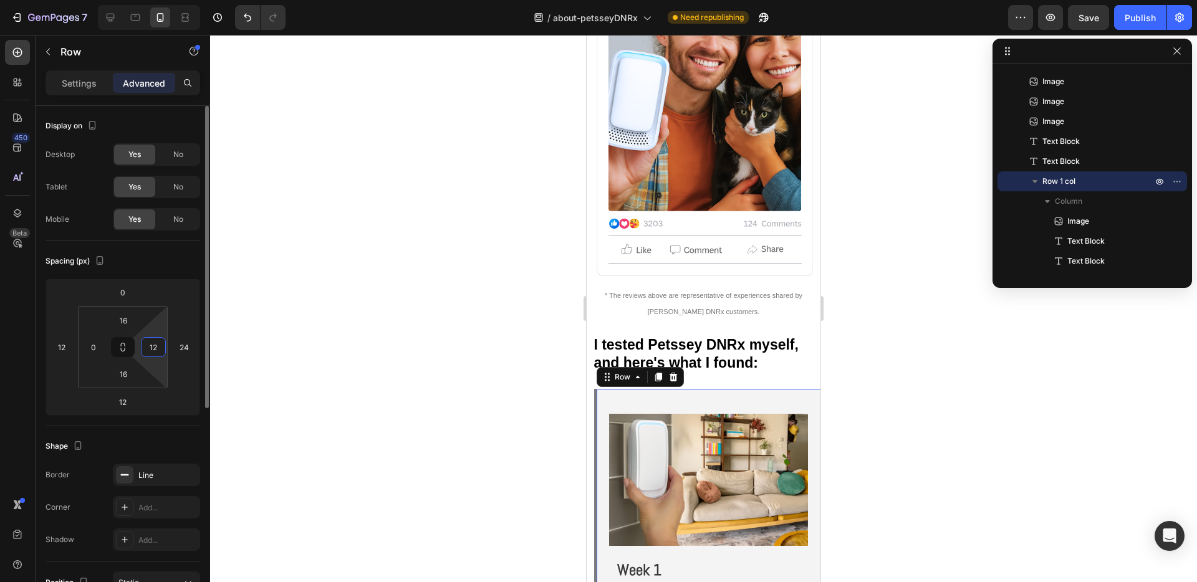
click at [157, 348] on input "12" at bounding box center [153, 347] width 19 height 19
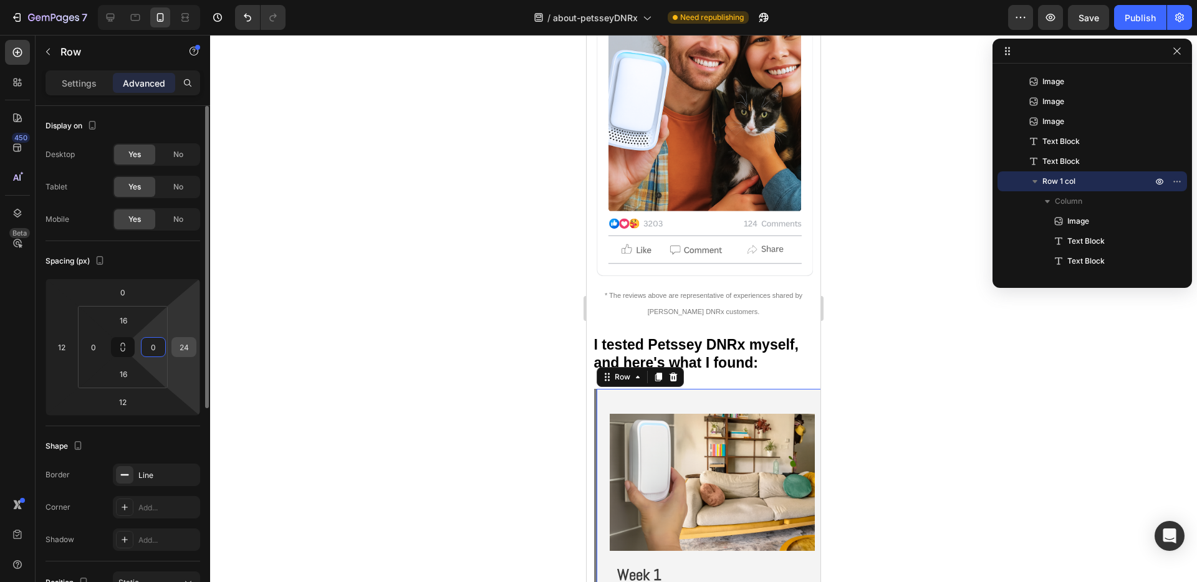
type input "0"
click at [193, 348] on input "24" at bounding box center [184, 347] width 19 height 19
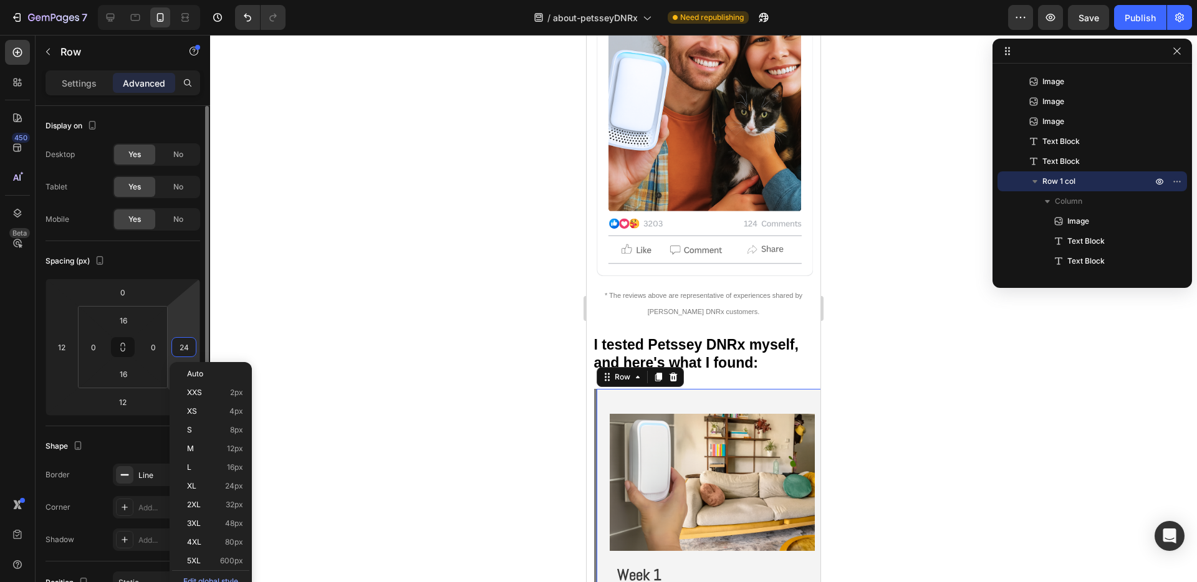
click at [188, 348] on input "24" at bounding box center [184, 347] width 19 height 19
click at [186, 348] on input "24" at bounding box center [184, 347] width 19 height 19
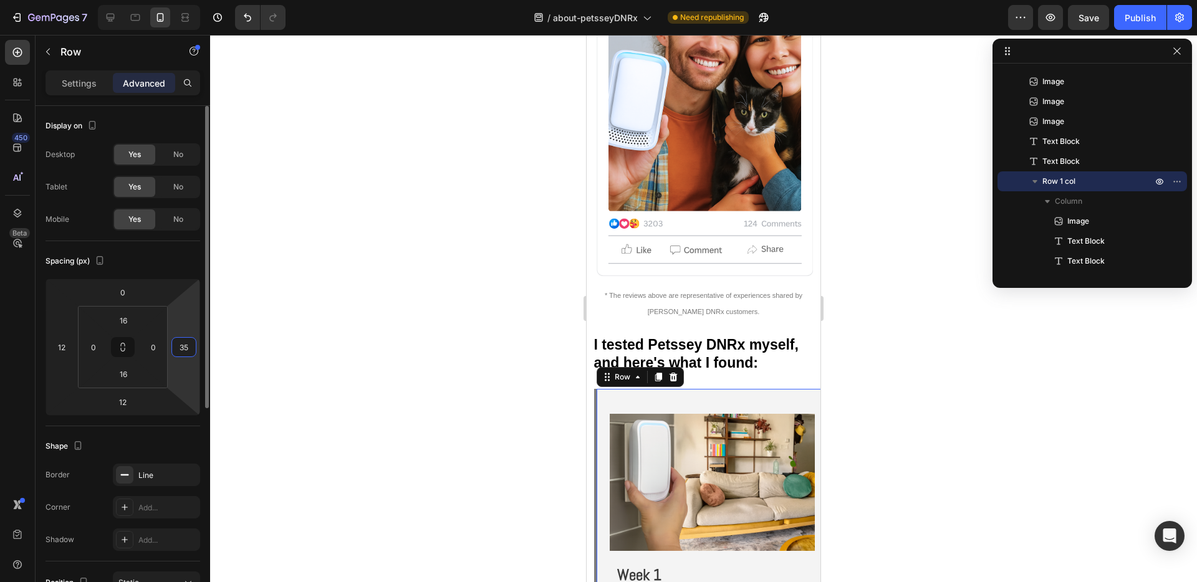
type input "35"
click at [184, 268] on div "Spacing (px)" at bounding box center [123, 261] width 155 height 20
click at [155, 348] on input "0" at bounding box center [153, 347] width 19 height 19
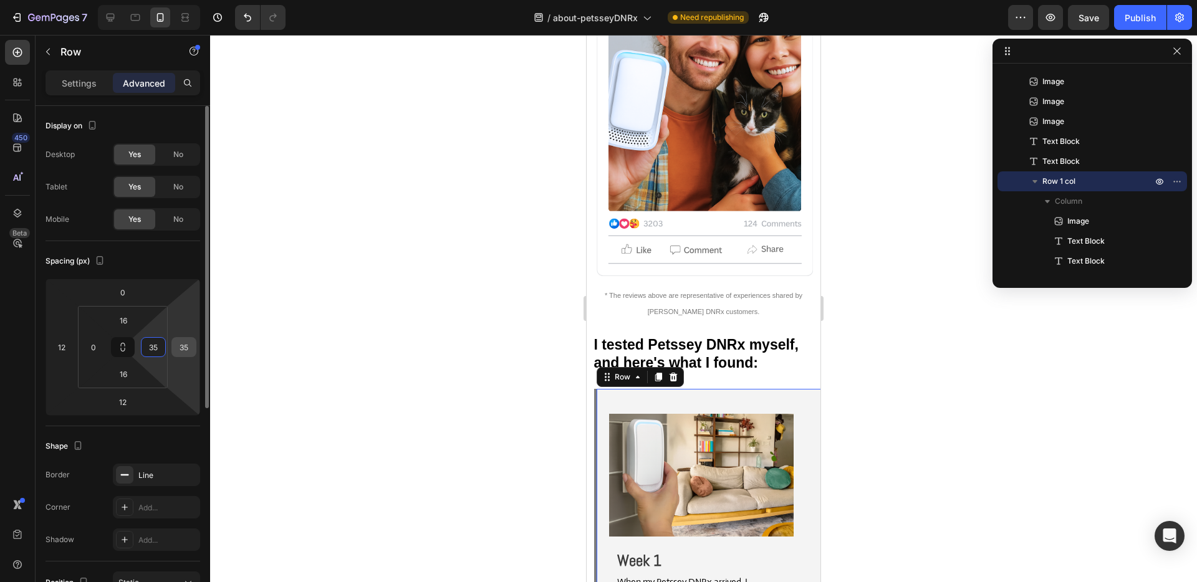
type input "35"
click at [186, 347] on input "35" at bounding box center [184, 347] width 19 height 19
click at [176, 262] on div "Spacing (px)" at bounding box center [123, 261] width 155 height 20
click at [153, 353] on input "35" at bounding box center [153, 347] width 19 height 19
click at [191, 348] on input "100" at bounding box center [184, 347] width 19 height 19
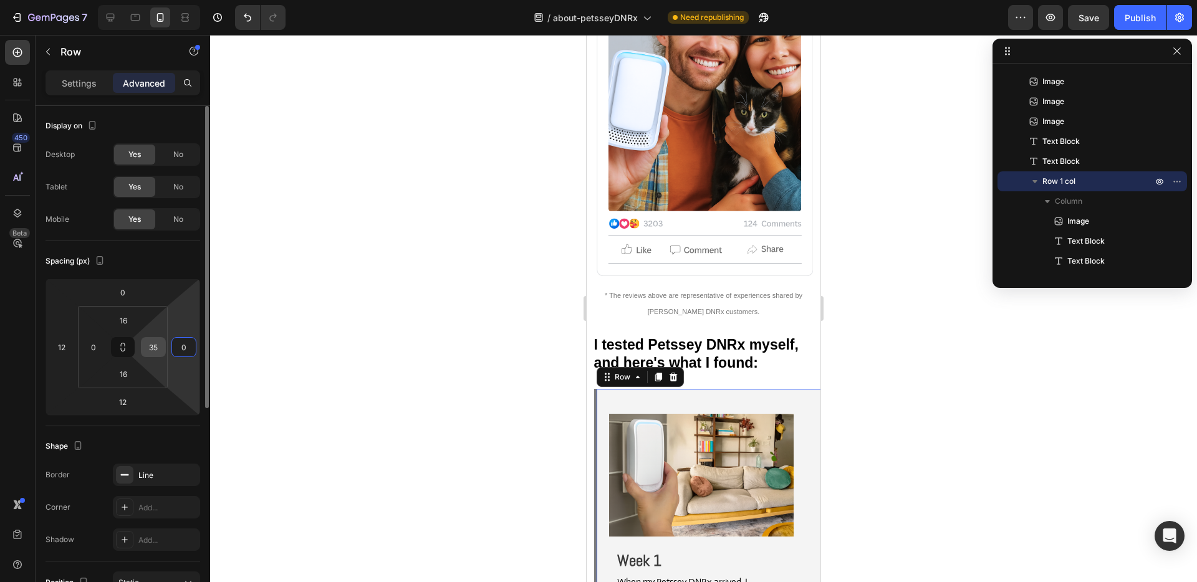
type input "0"
click at [155, 348] on input "35" at bounding box center [153, 347] width 19 height 19
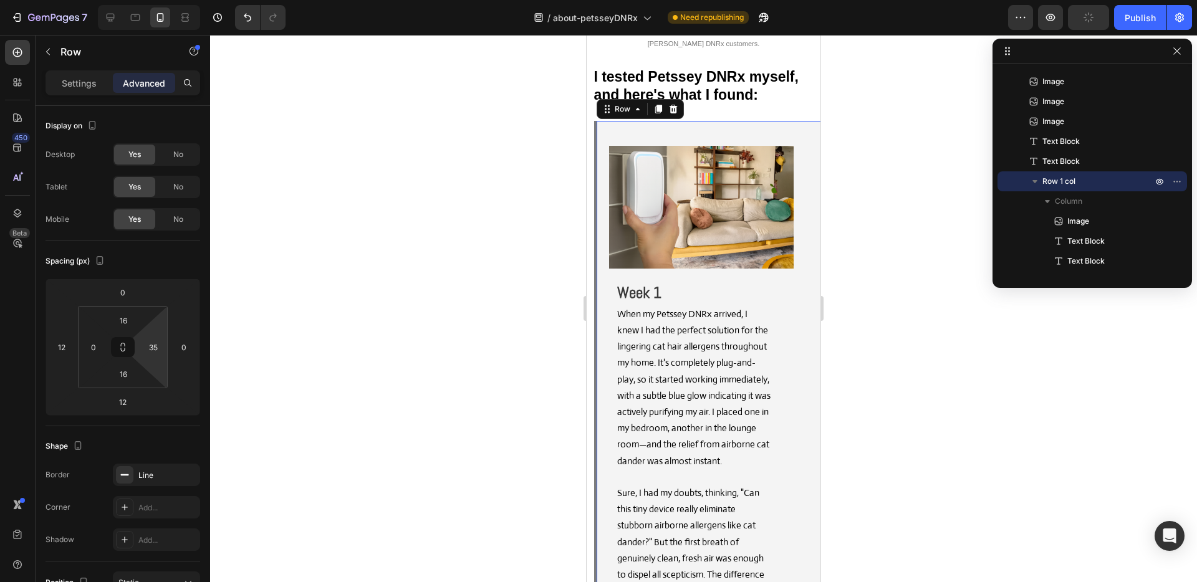
scroll to position [9162, 0]
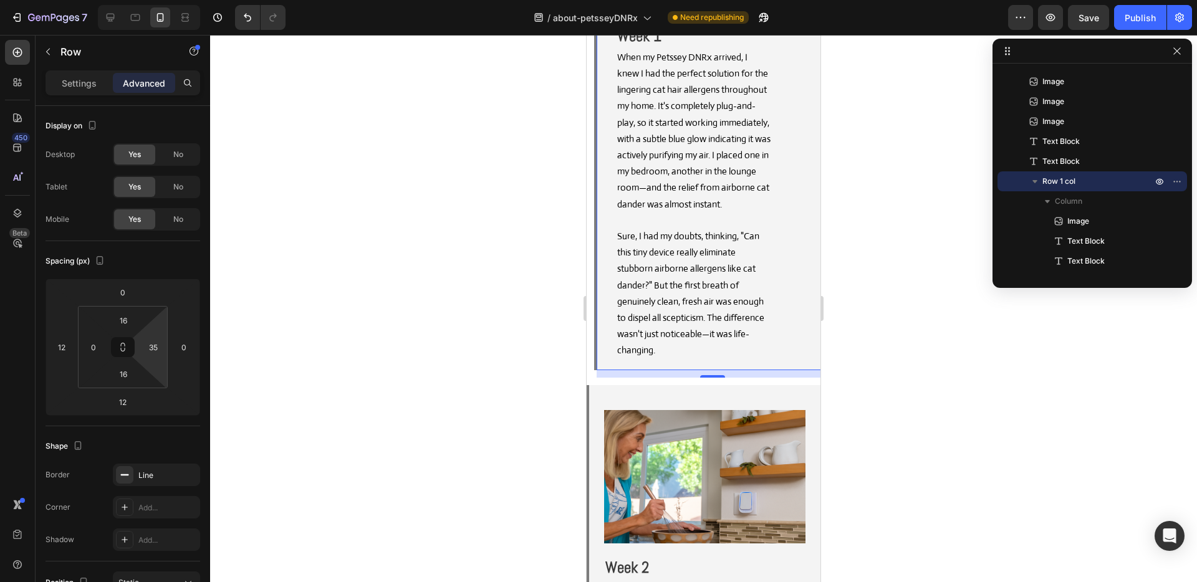
click at [787, 298] on div "Image Week 1 Text Block When my Petssey DNRx arrived, I knew I had the perfect …" at bounding box center [701, 117] width 209 height 486
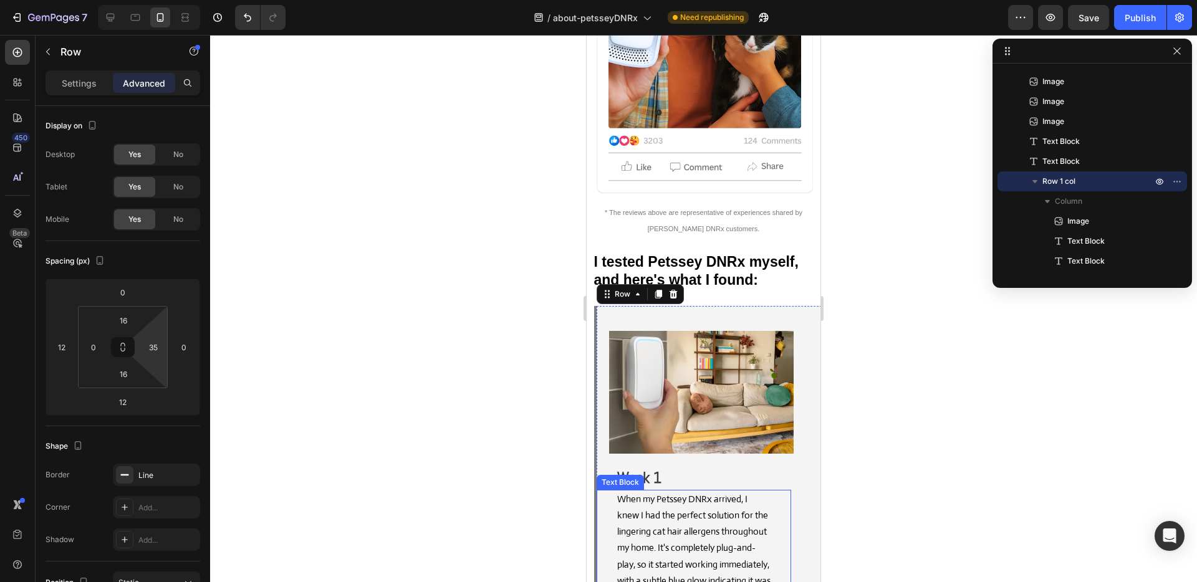
scroll to position [8726, 0]
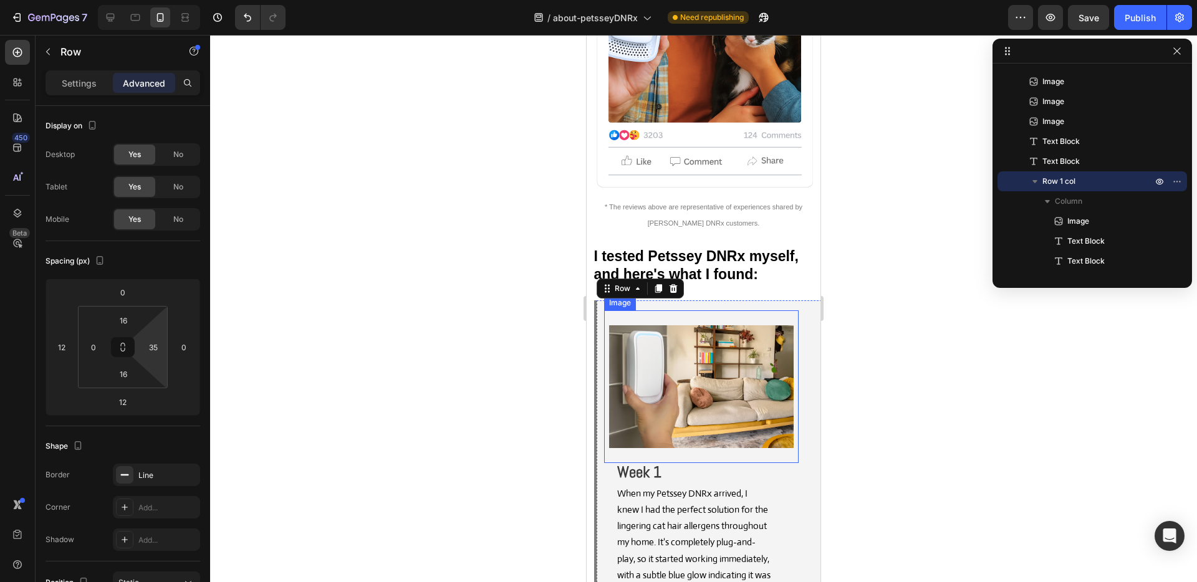
click at [741, 339] on img at bounding box center [701, 386] width 185 height 123
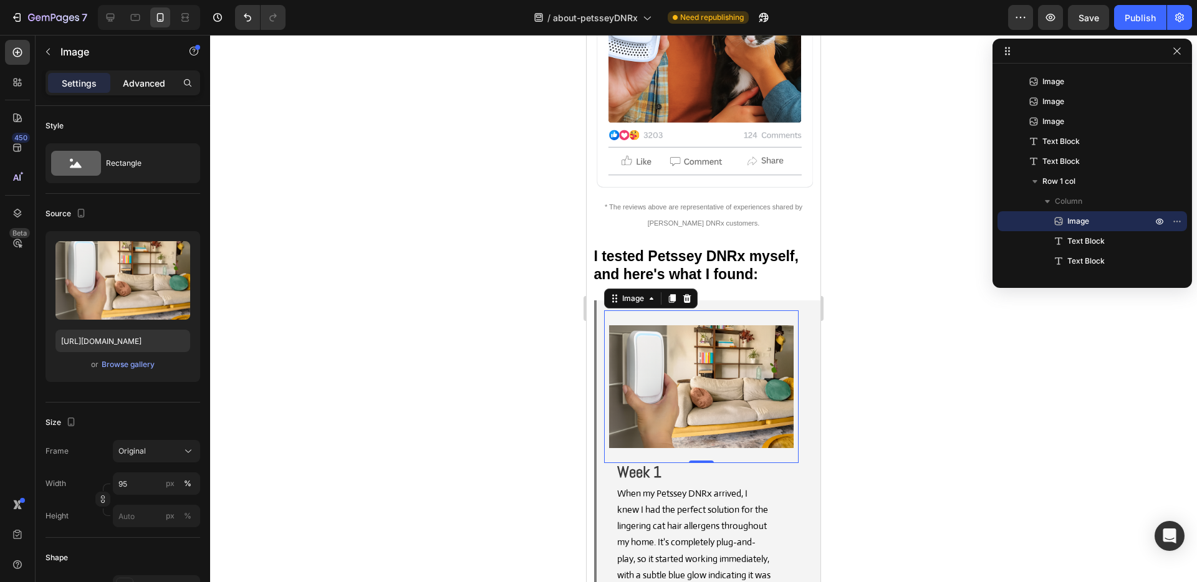
click at [160, 77] on p "Advanced" at bounding box center [144, 83] width 42 height 13
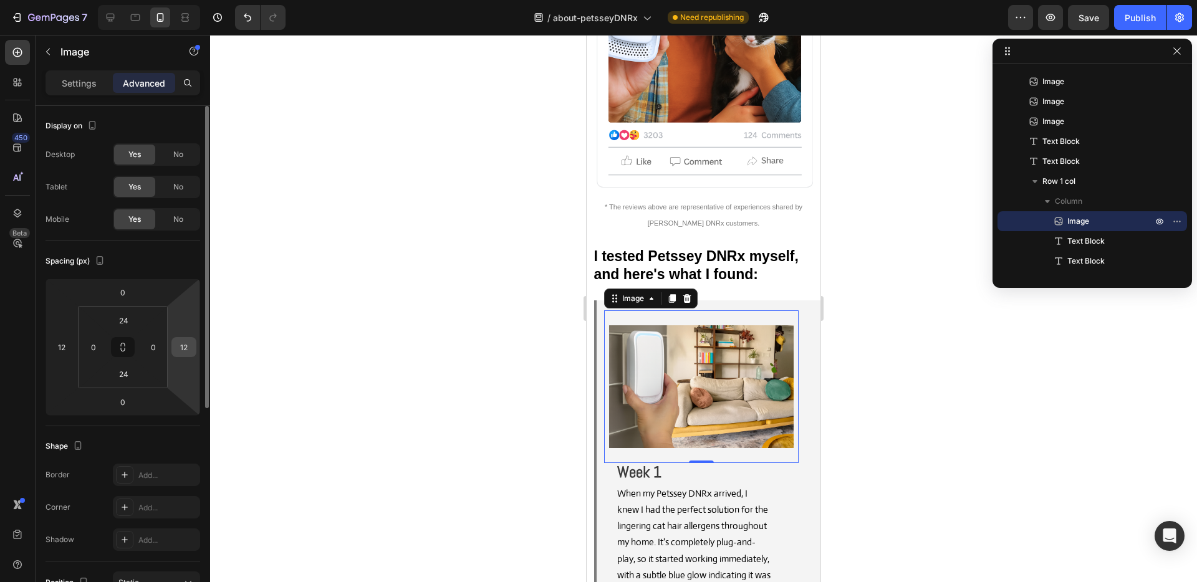
click at [188, 352] on input "12" at bounding box center [184, 347] width 19 height 19
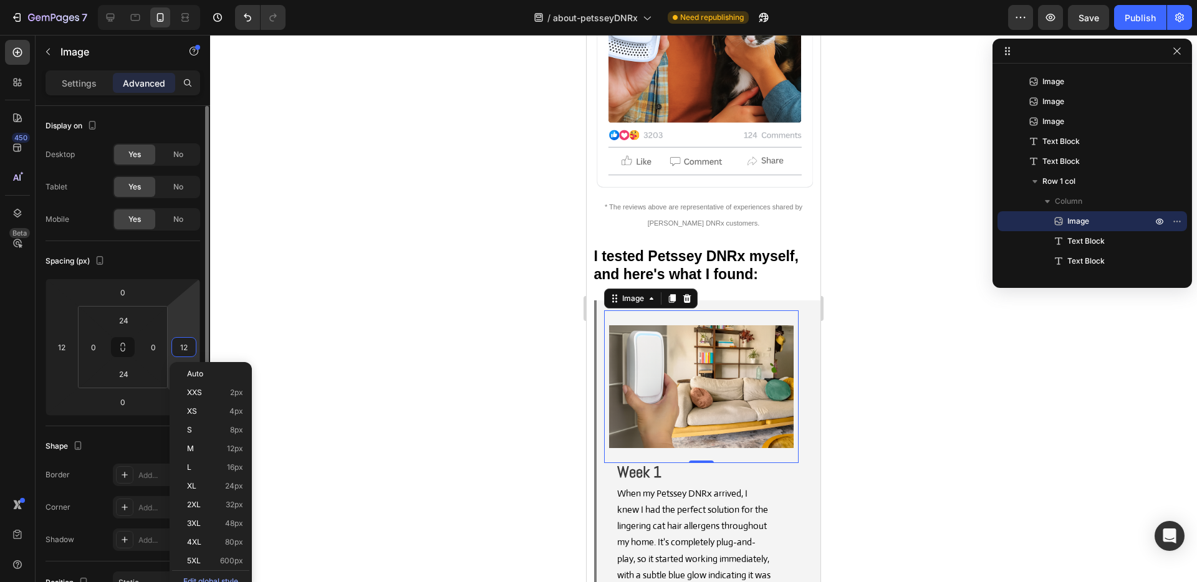
type input "0"
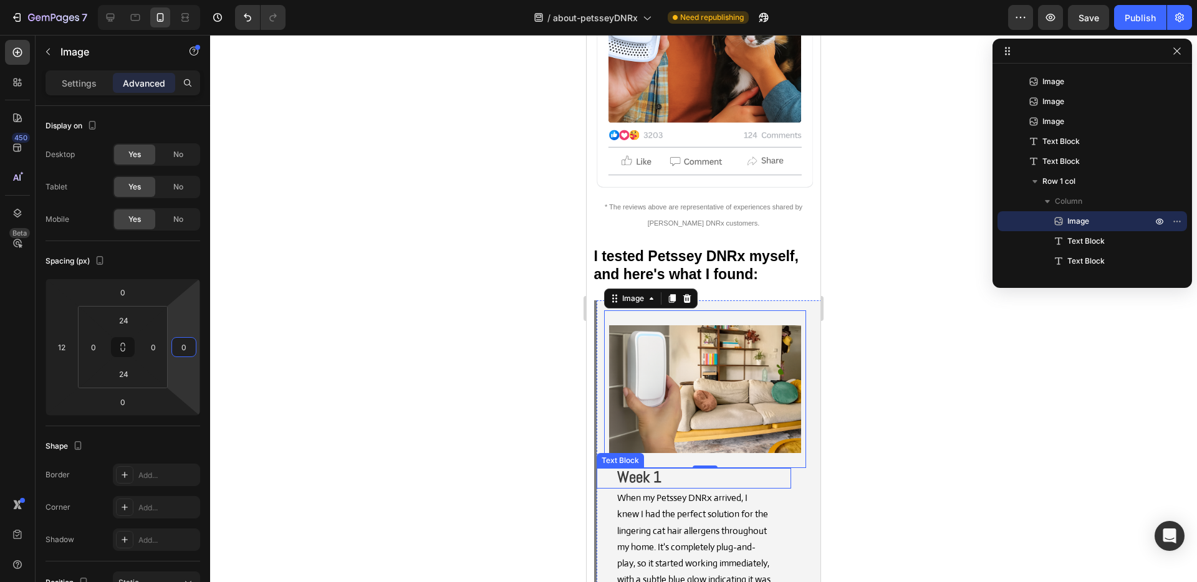
click at [739, 469] on p "Week 1" at bounding box center [694, 478] width 154 height 18
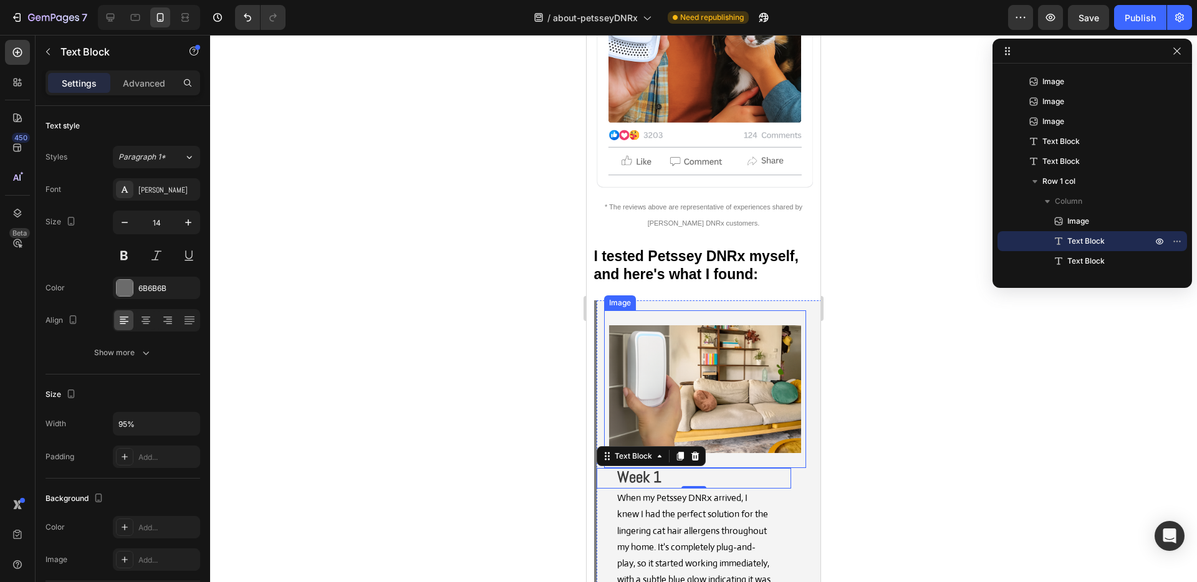
click at [764, 359] on img at bounding box center [705, 389] width 192 height 128
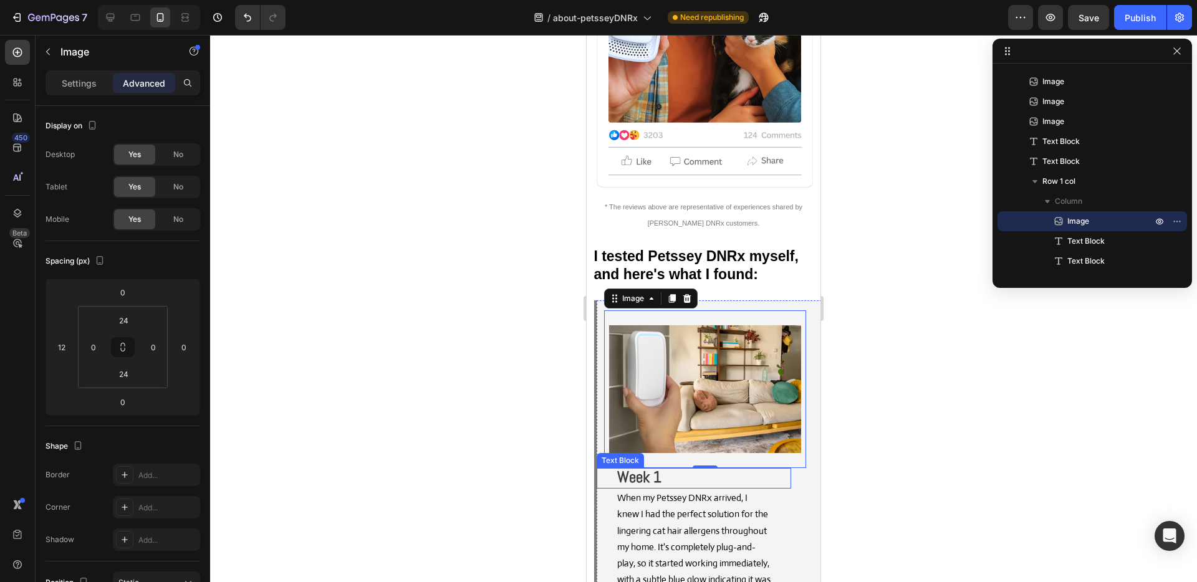
click at [712, 469] on p "Week 1" at bounding box center [694, 478] width 154 height 18
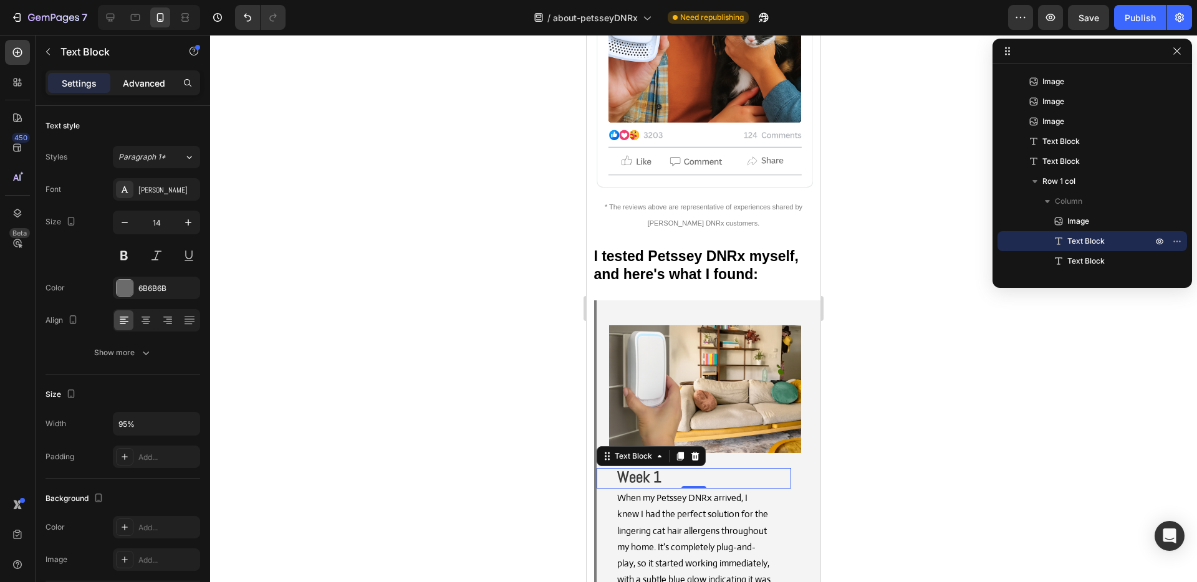
click at [138, 77] on p "Advanced" at bounding box center [144, 83] width 42 height 13
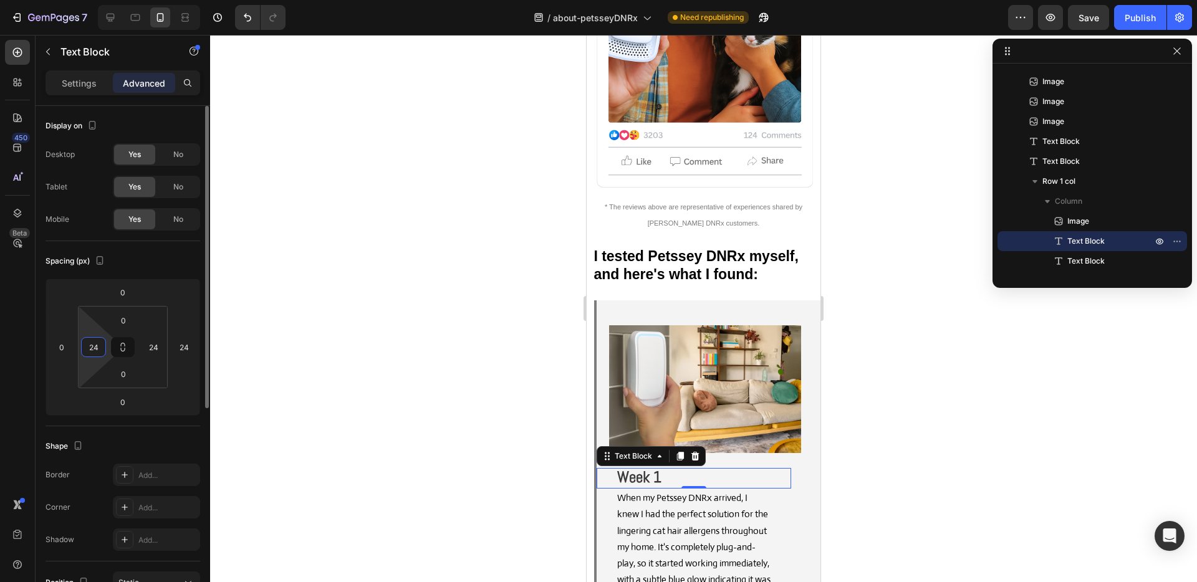
click at [87, 350] on input "24" at bounding box center [93, 347] width 19 height 19
type input "0"
click at [54, 352] on input "0" at bounding box center [61, 347] width 19 height 19
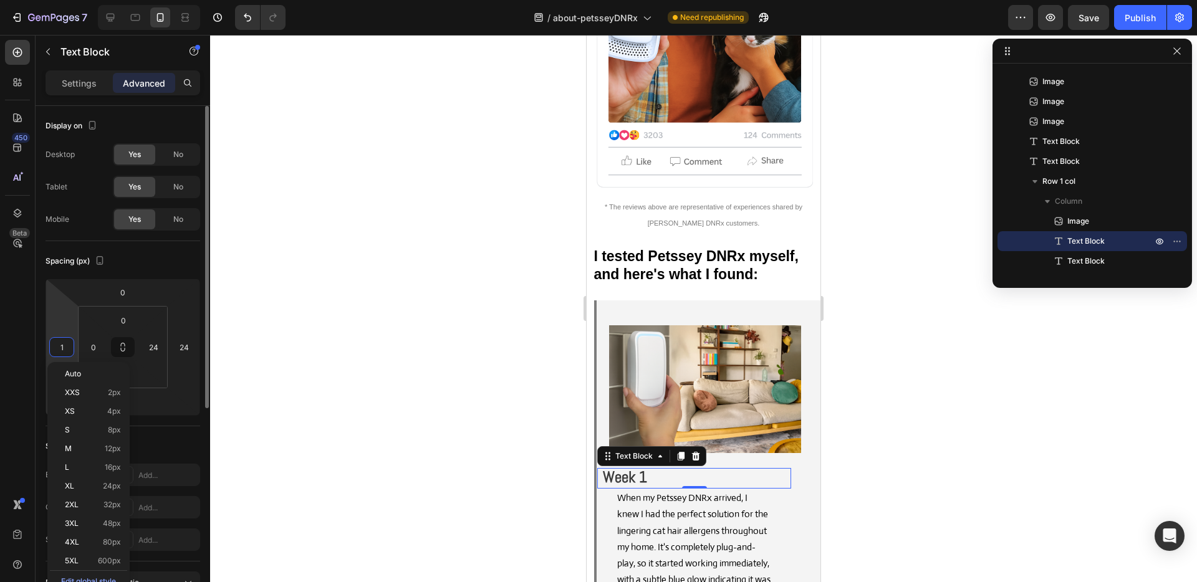
type input "12"
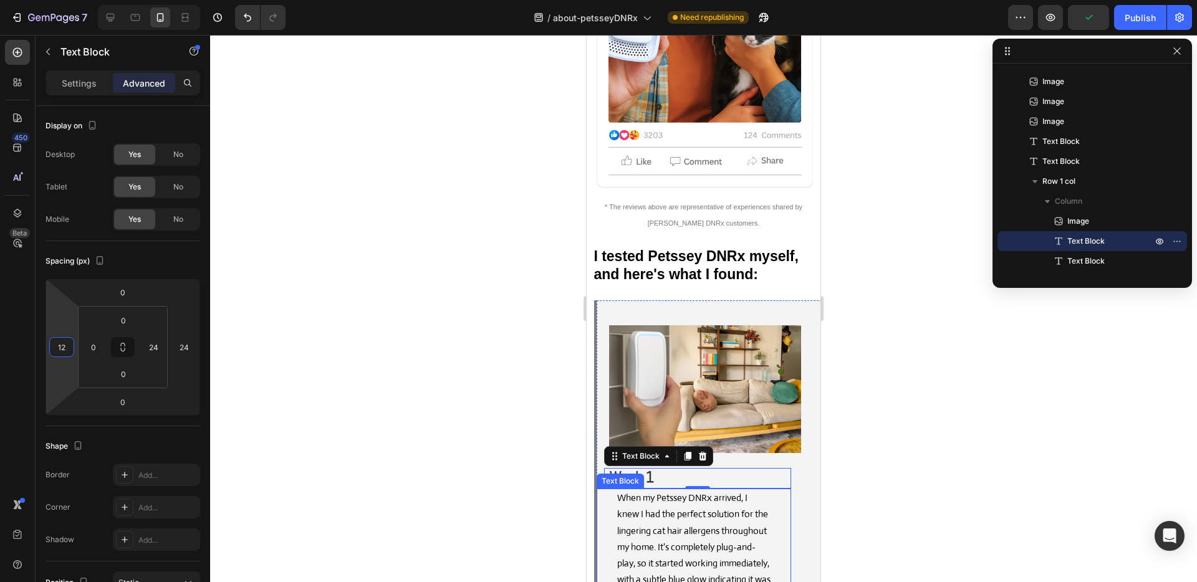
click at [640, 492] on span "When my Petssey DNRx arrived, I knew I had the perfect solution for the lingeri…" at bounding box center [693, 571] width 153 height 159
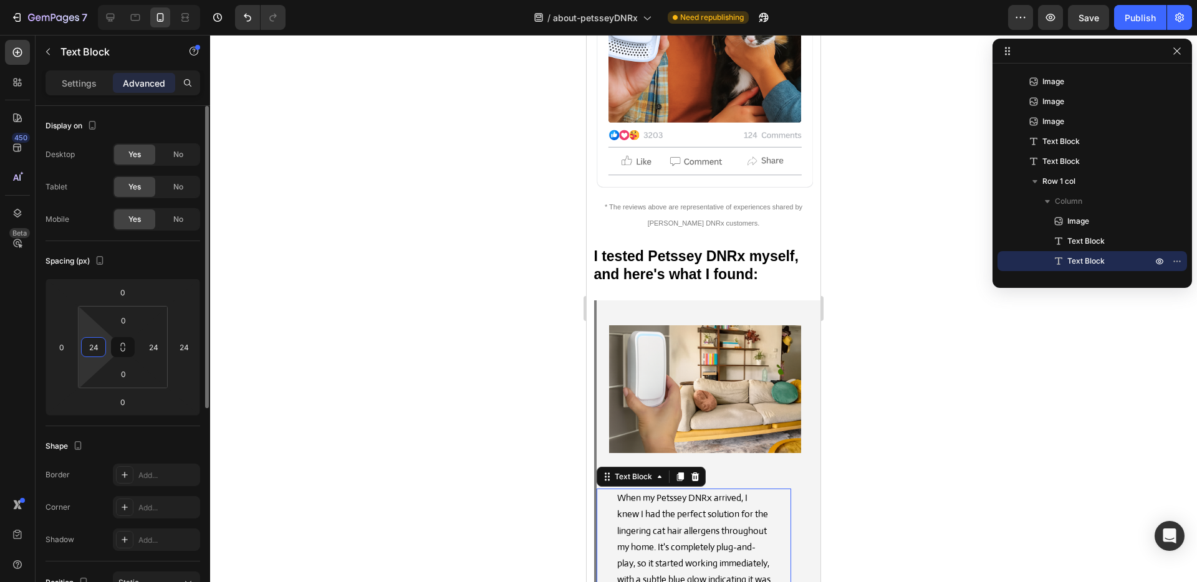
click at [98, 349] on input "24" at bounding box center [93, 347] width 19 height 19
type input "0"
click at [66, 349] on input "0" at bounding box center [61, 347] width 19 height 19
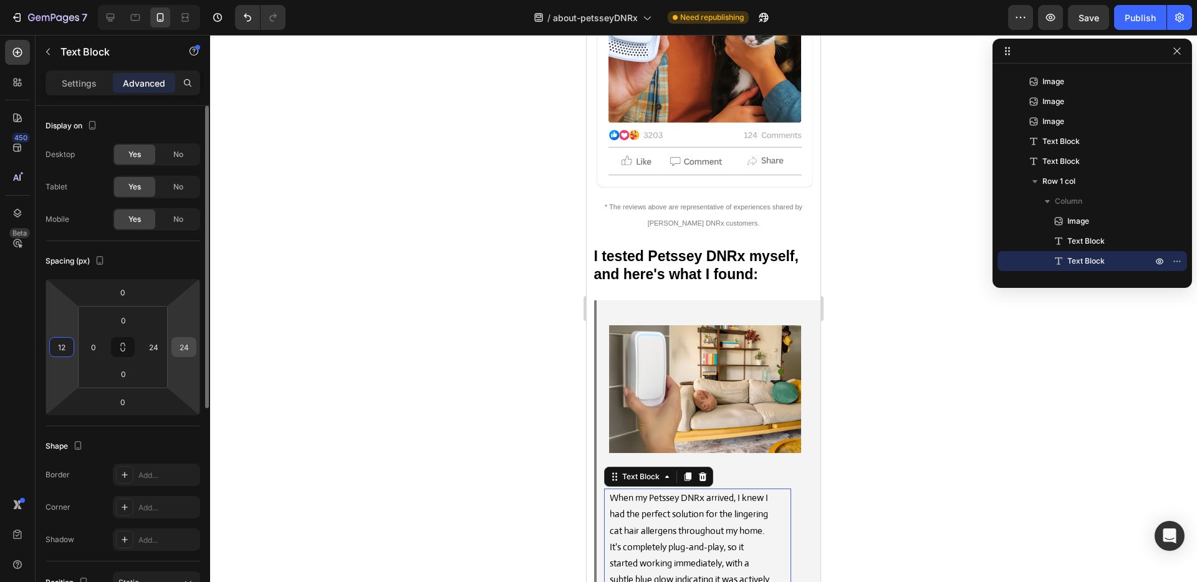
type input "12"
click at [190, 350] on input "24" at bounding box center [184, 347] width 19 height 19
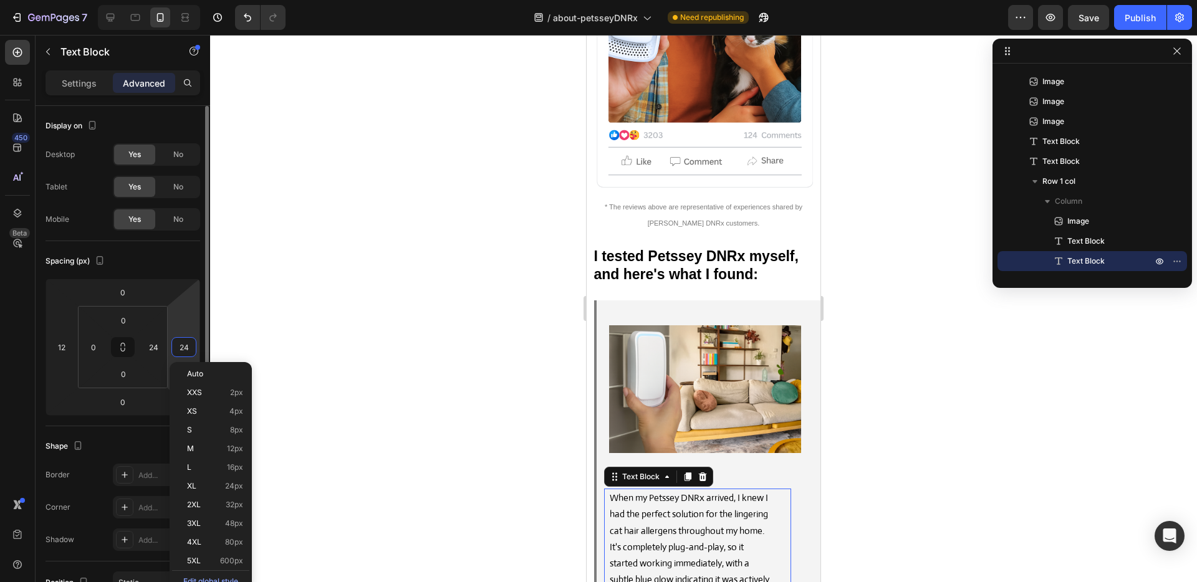
type input "0"
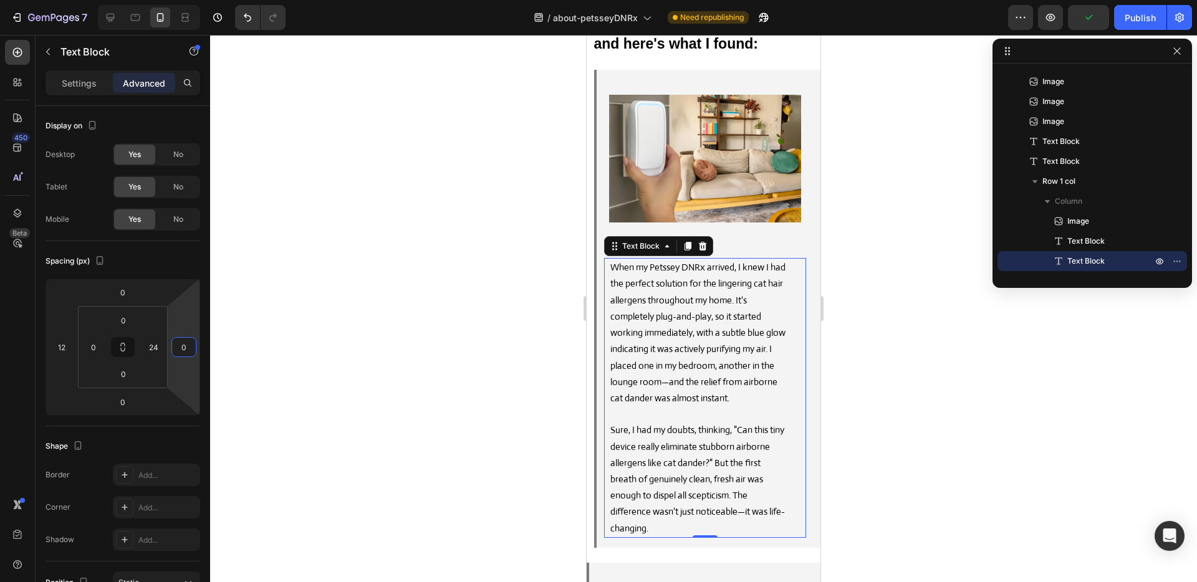
scroll to position [9186, 0]
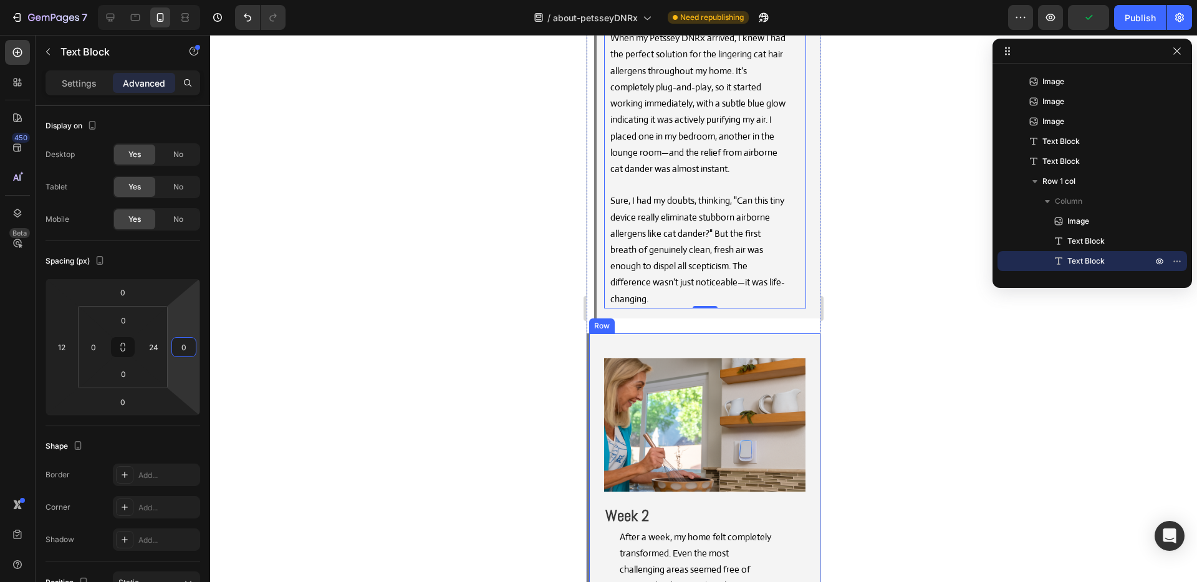
click at [711, 334] on div "Image Week 2 Text Block After a week, my home felt completely transformed. Even…" at bounding box center [704, 527] width 234 height 386
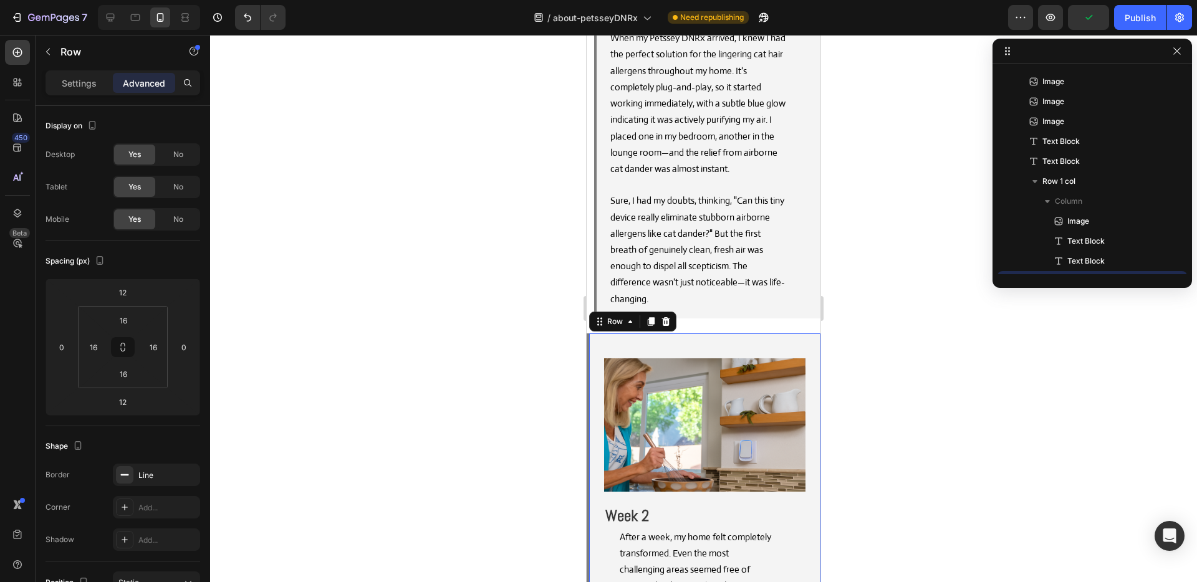
scroll to position [835, 0]
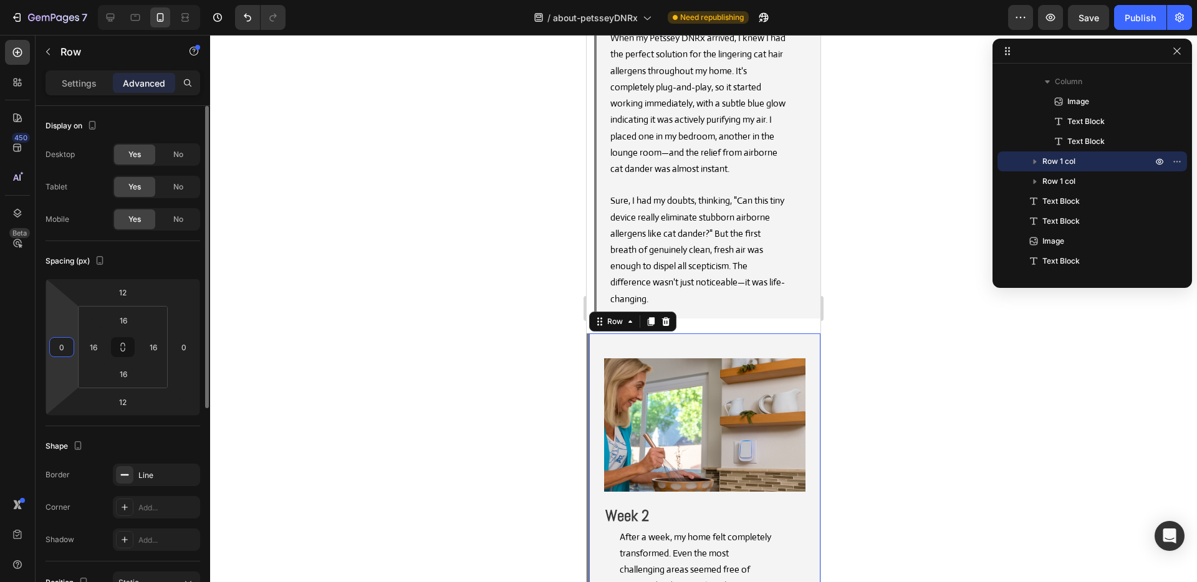
click at [59, 352] on input "0" at bounding box center [61, 347] width 19 height 19
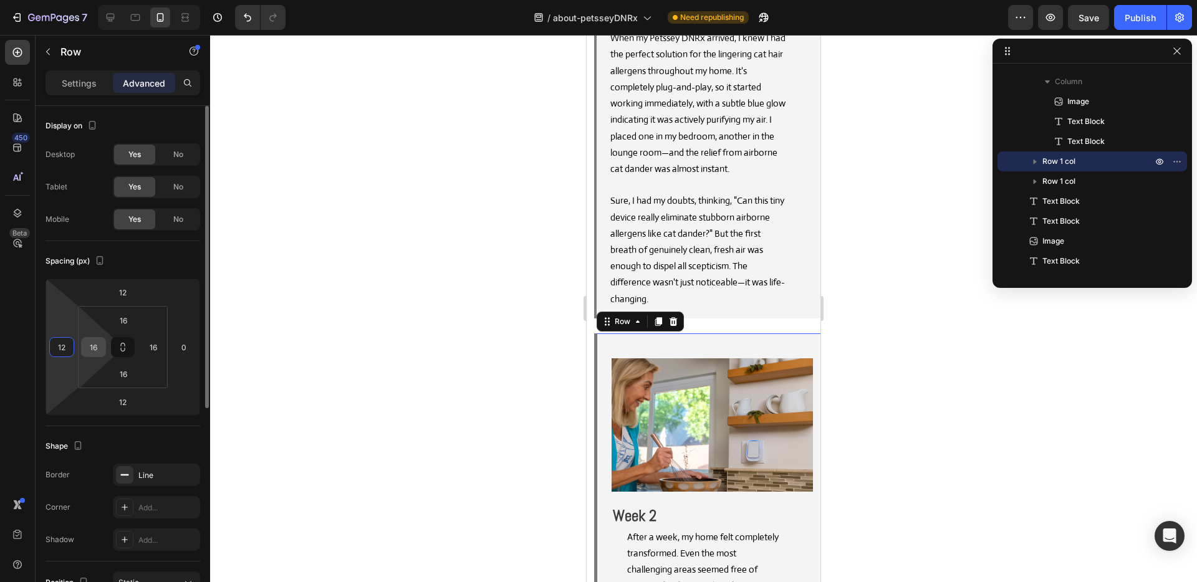
type input "12"
click at [92, 350] on input "16" at bounding box center [93, 347] width 19 height 19
type input "0"
click at [0, 0] on div "Spacing (px) 12 12 12 0 16 0 16 16" at bounding box center [0, 0] width 0 height 0
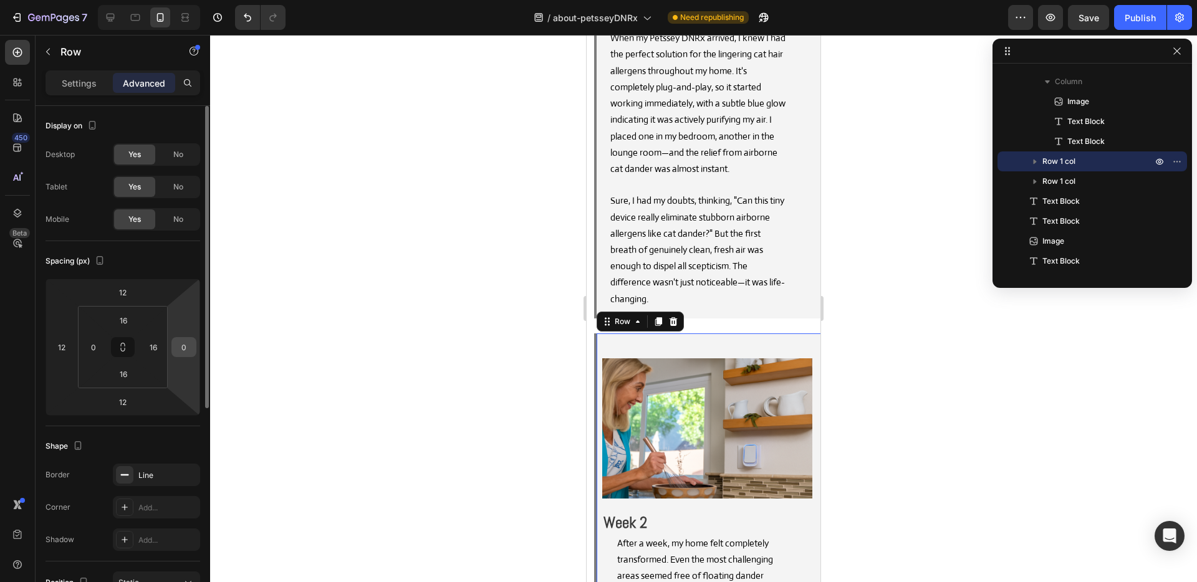
click at [190, 347] on input "0" at bounding box center [184, 347] width 19 height 19
click at [189, 347] on input "12" at bounding box center [184, 347] width 19 height 19
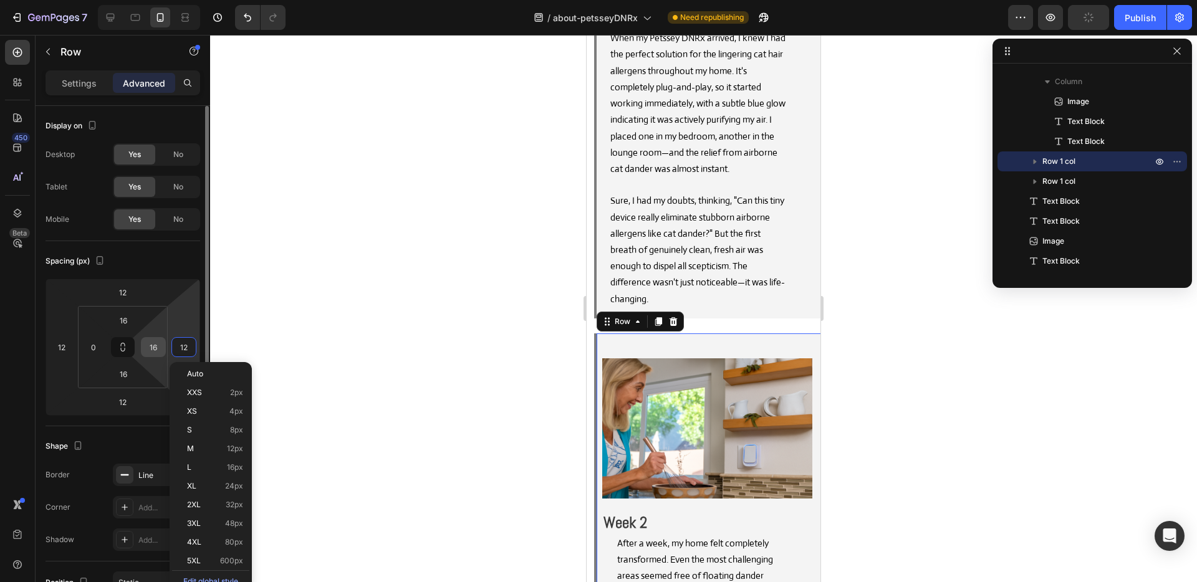
type input "12"
click at [154, 348] on input "16" at bounding box center [153, 347] width 19 height 19
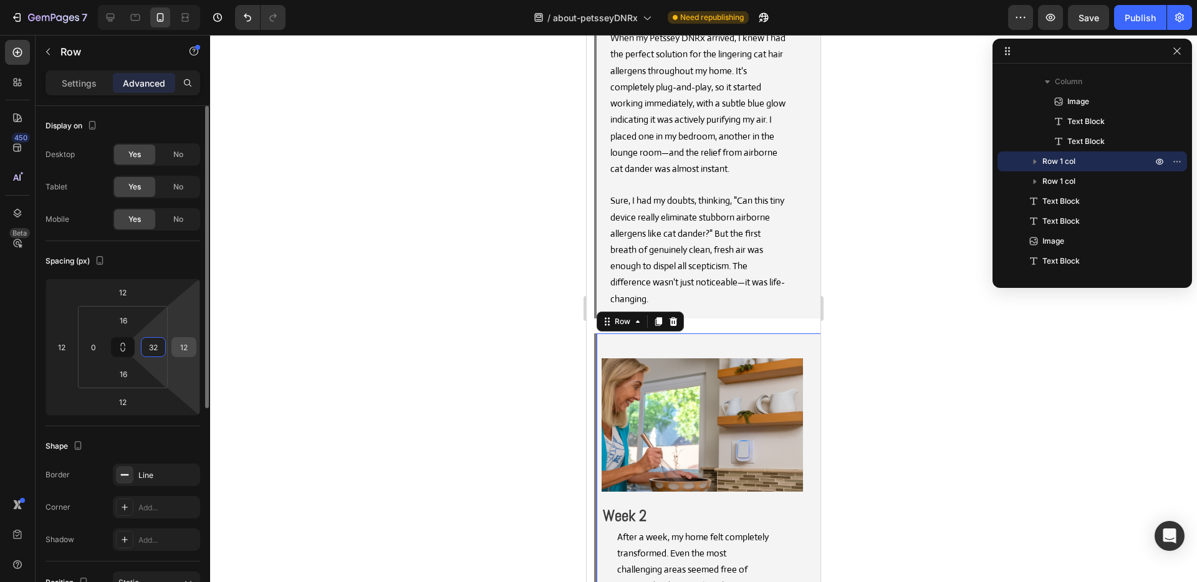
type input "32"
click at [178, 347] on input "12" at bounding box center [184, 347] width 19 height 19
type input "0"
click at [180, 263] on div "Spacing (px)" at bounding box center [123, 261] width 155 height 20
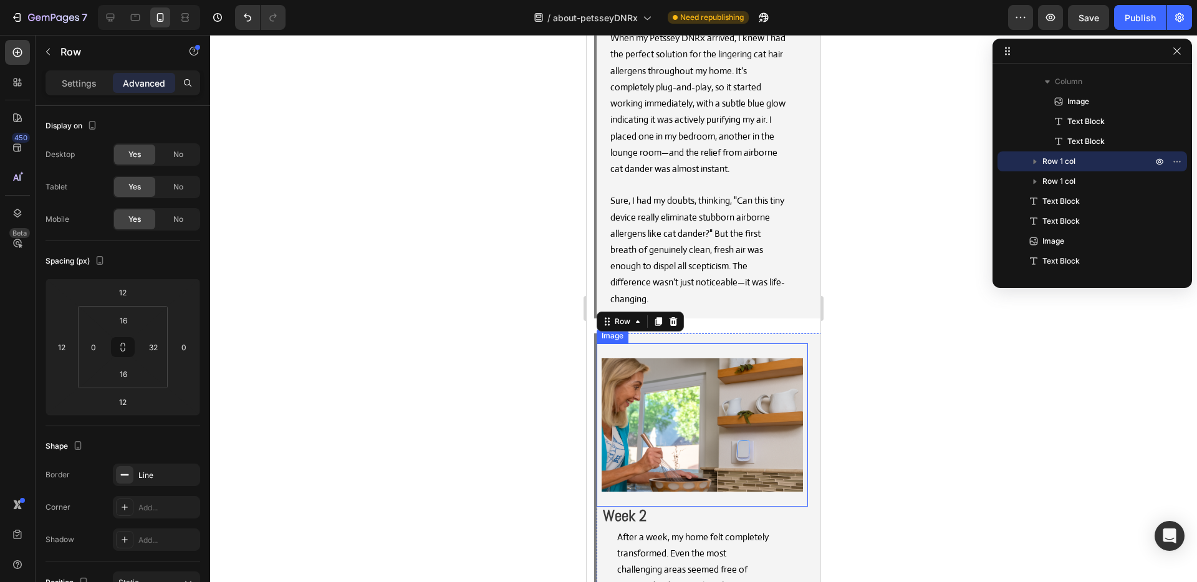
click at [626, 358] on img at bounding box center [702, 425] width 201 height 134
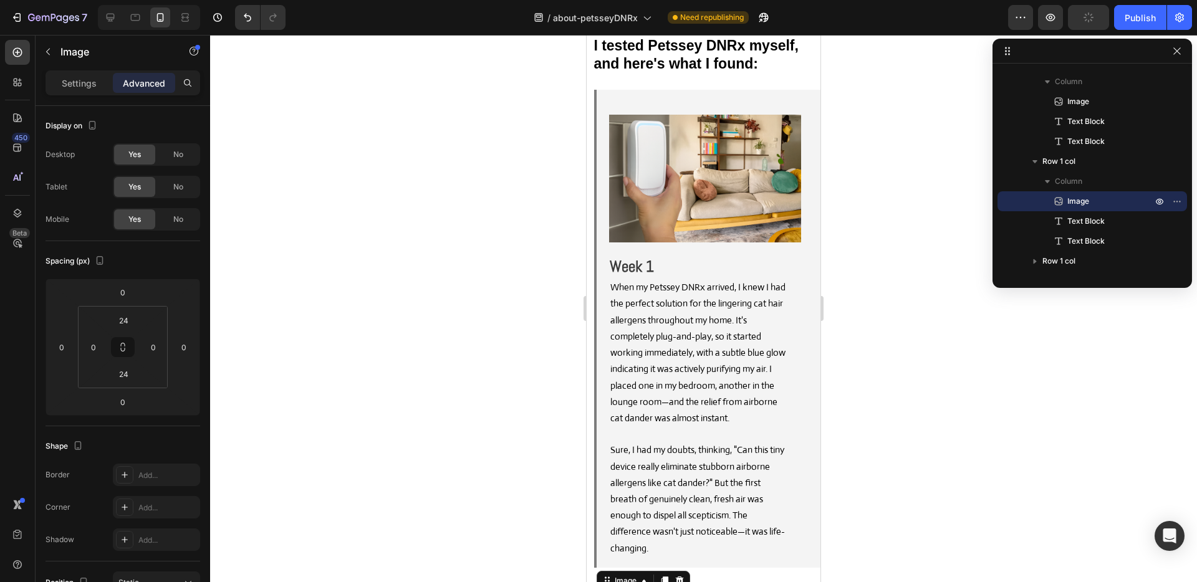
scroll to position [8931, 0]
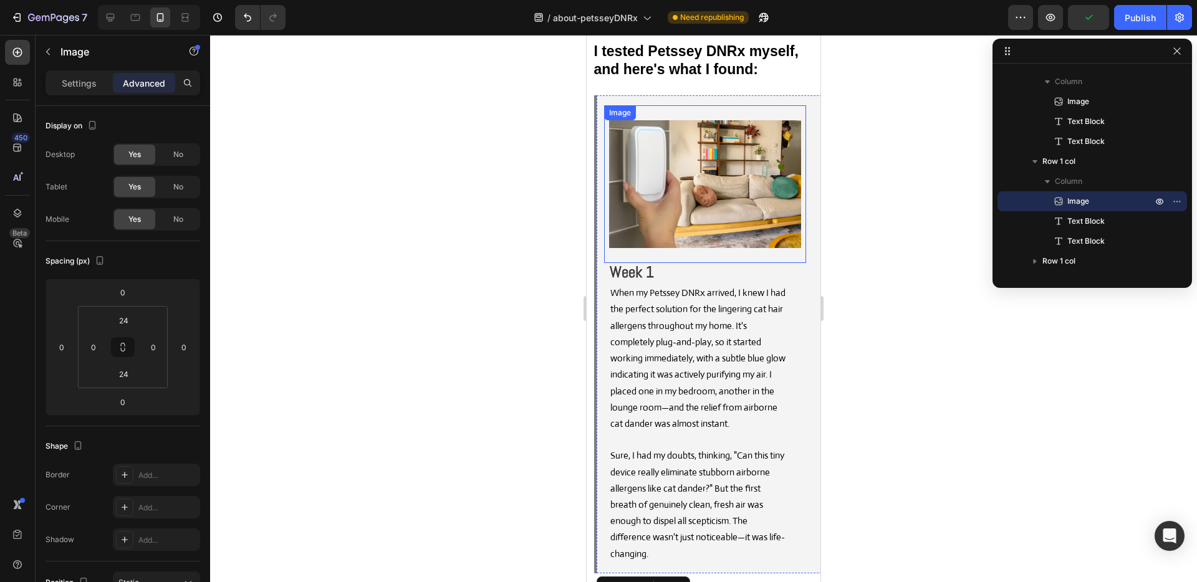
click at [725, 127] on img at bounding box center [705, 184] width 192 height 128
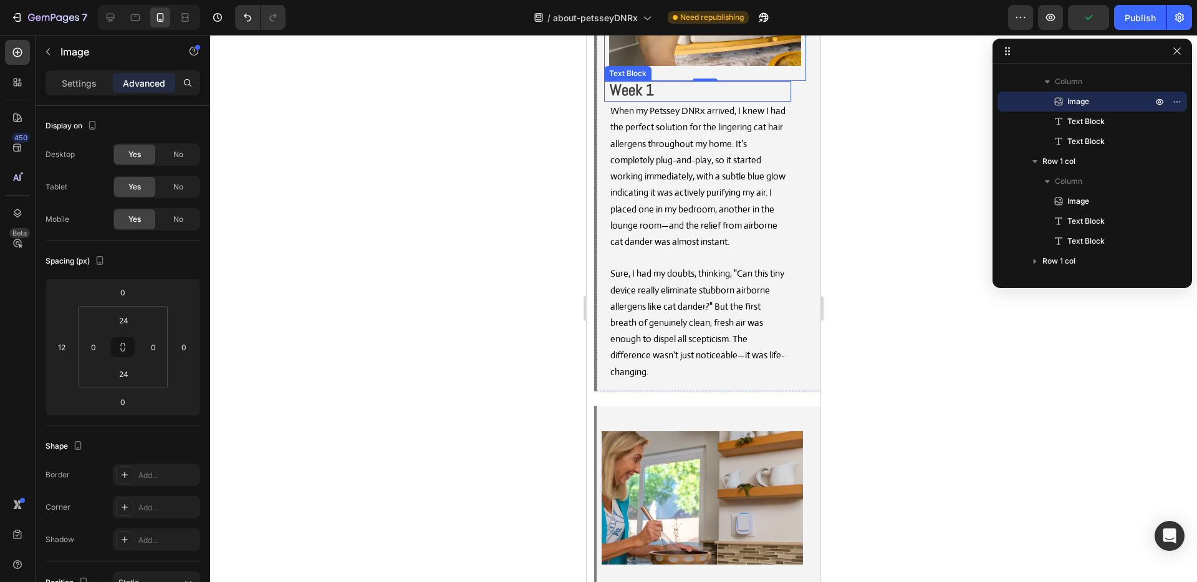
scroll to position [9156, 0]
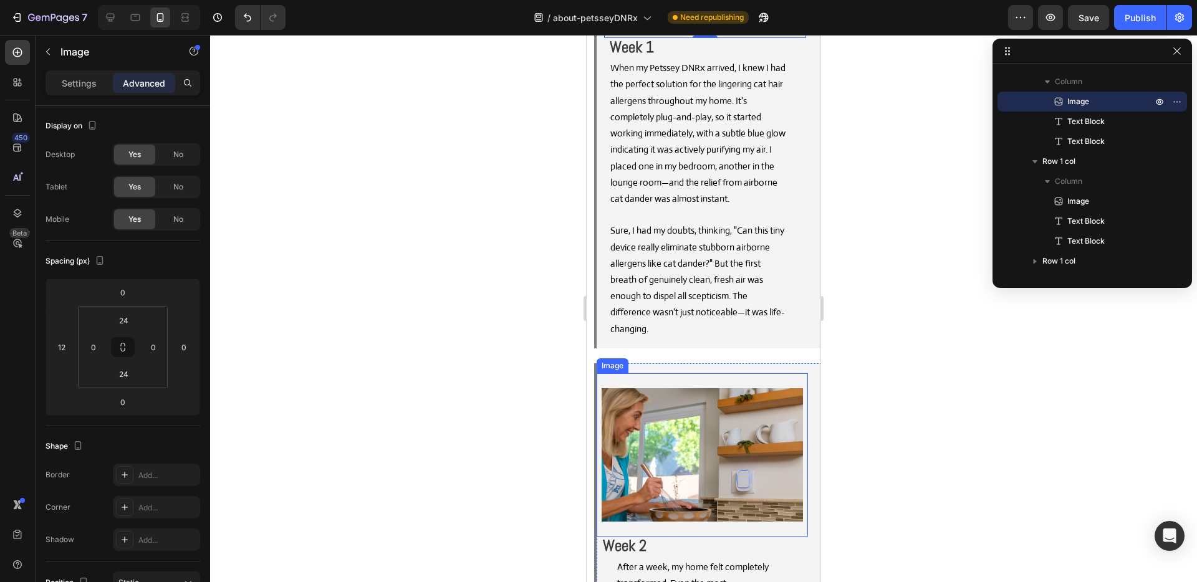
click at [693, 388] on img at bounding box center [702, 455] width 201 height 134
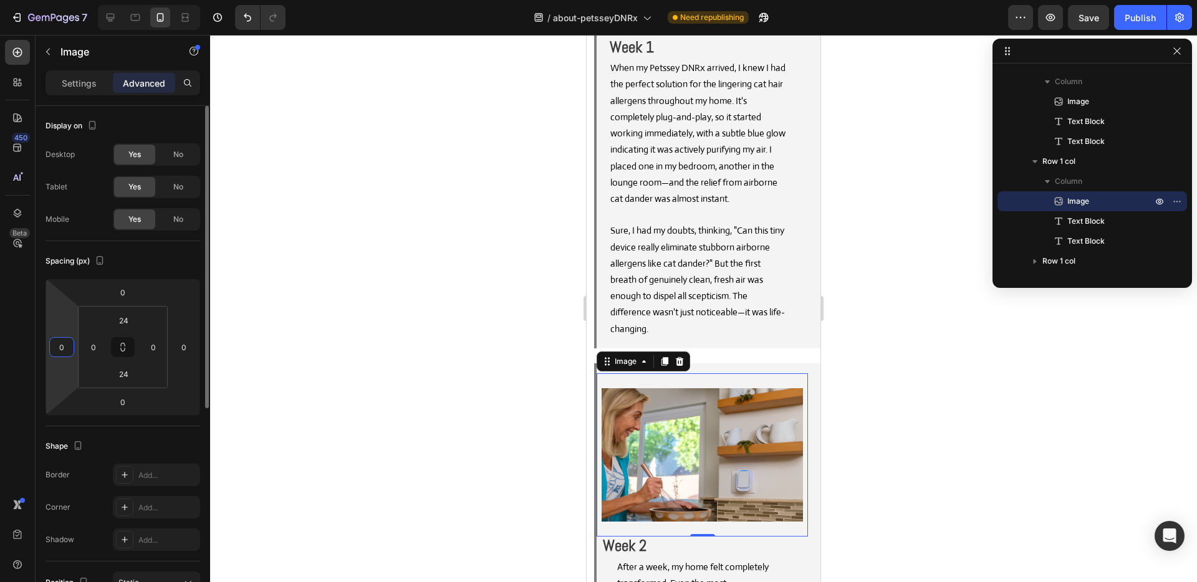
click at [62, 349] on input "0" at bounding box center [61, 347] width 19 height 19
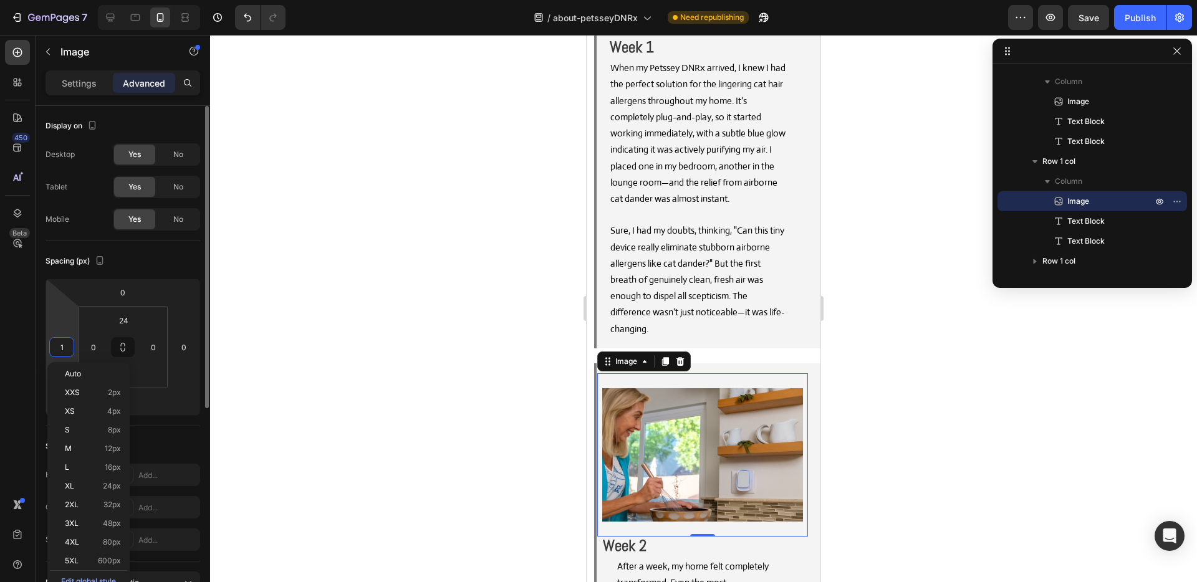
type input "12"
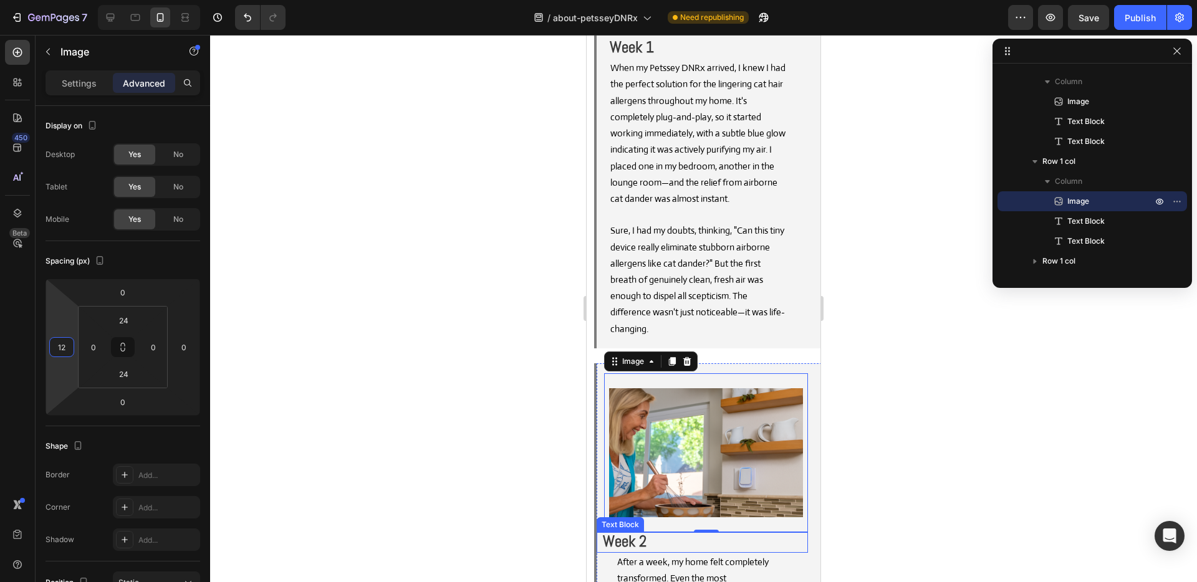
click at [620, 532] on strong "Week 2" at bounding box center [625, 541] width 44 height 19
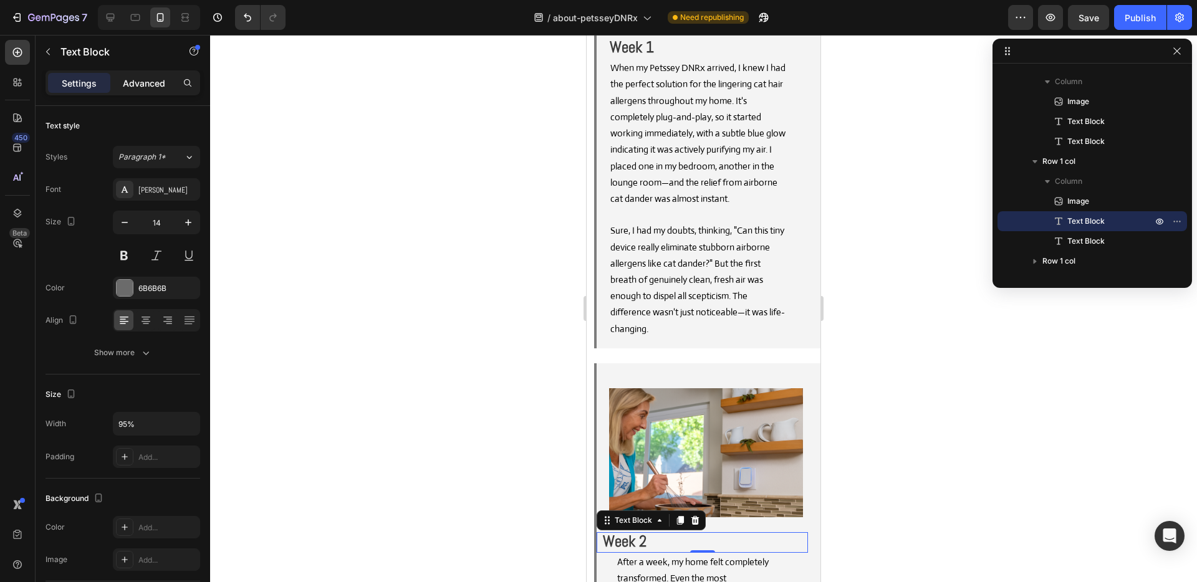
click at [127, 85] on p "Advanced" at bounding box center [144, 83] width 42 height 13
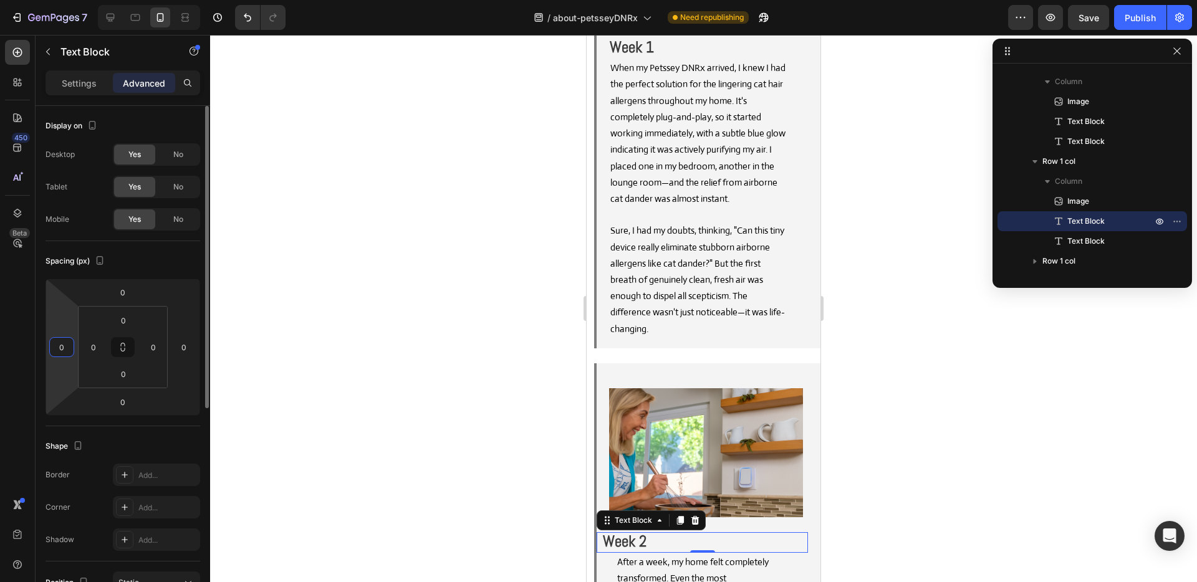
click at [58, 355] on input "0" at bounding box center [61, 347] width 19 height 19
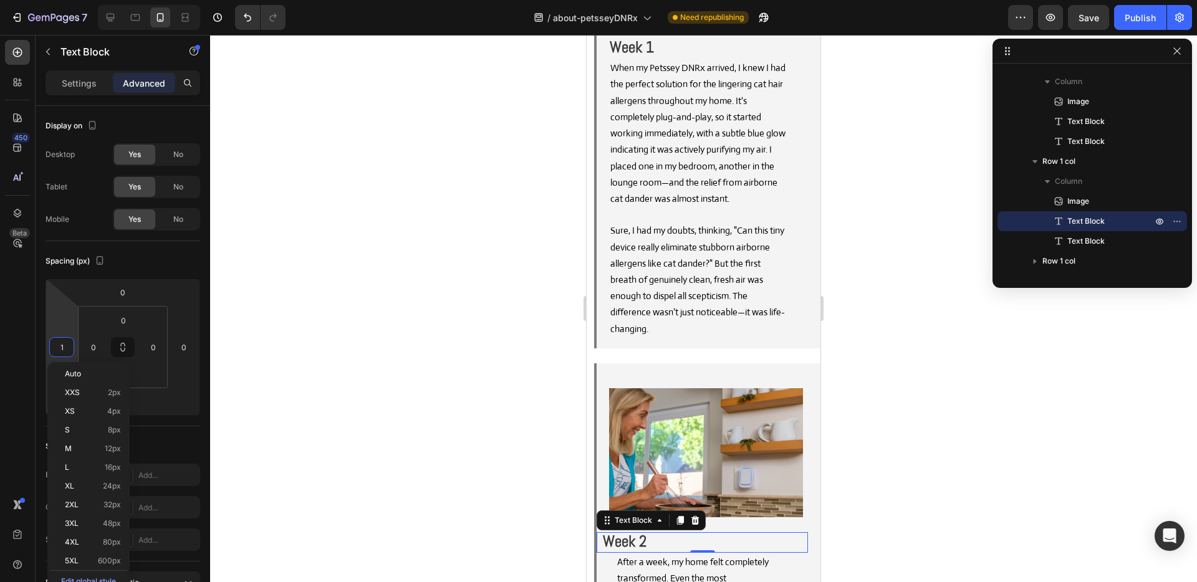
type input "12"
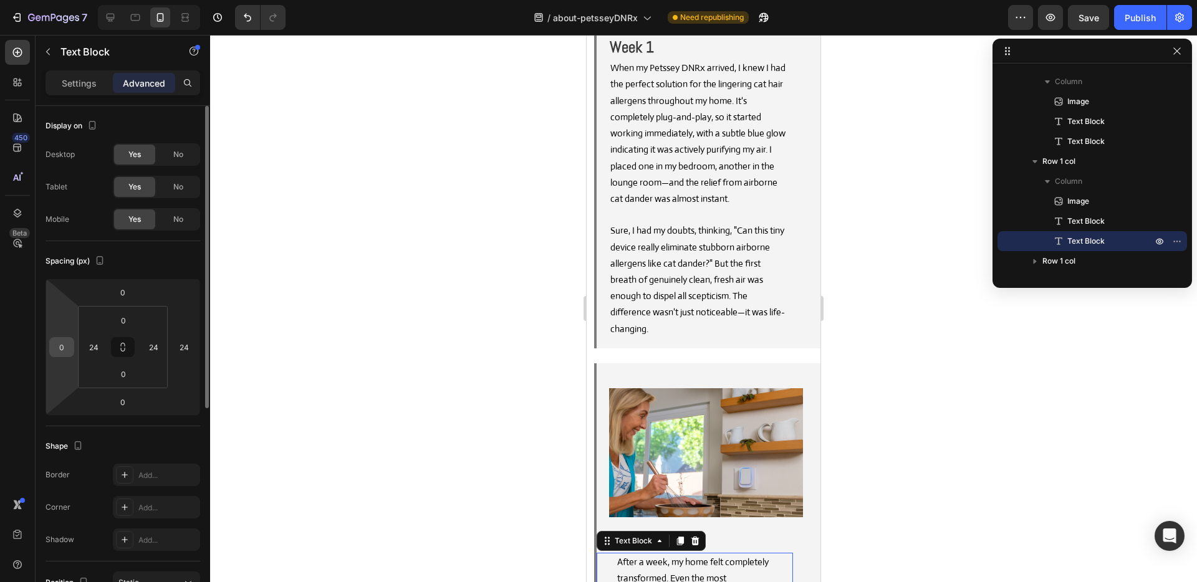
click at [60, 354] on input "0" at bounding box center [61, 347] width 19 height 19
type input "12"
click at [91, 350] on input "24" at bounding box center [93, 347] width 19 height 19
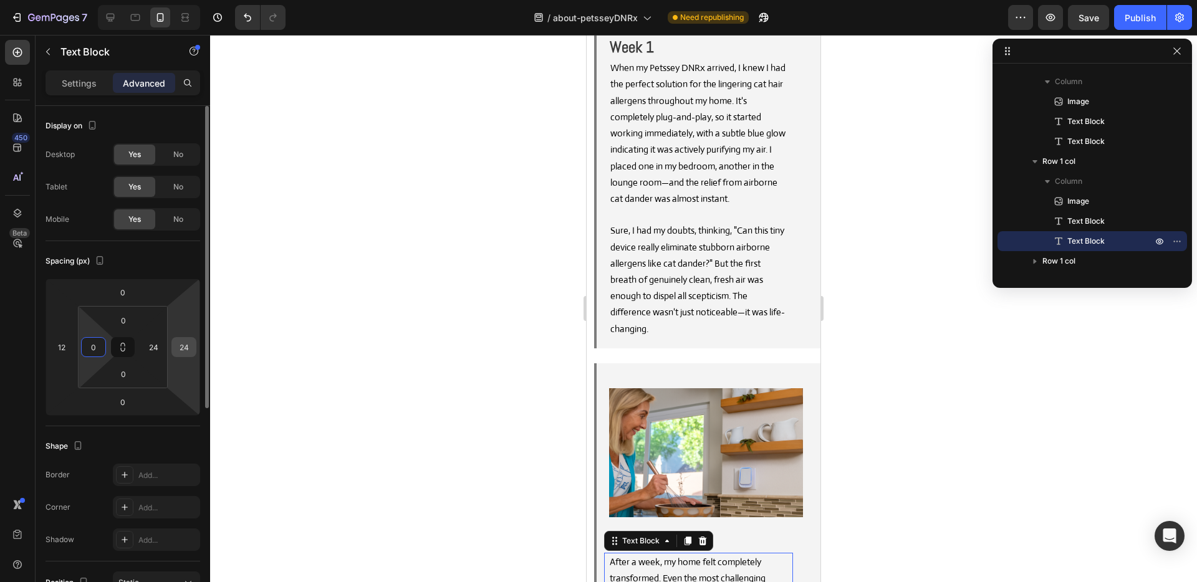
type input "0"
click at [185, 349] on input "24" at bounding box center [184, 347] width 19 height 19
type input "0"
click at [160, 345] on input "24" at bounding box center [153, 344] width 19 height 19
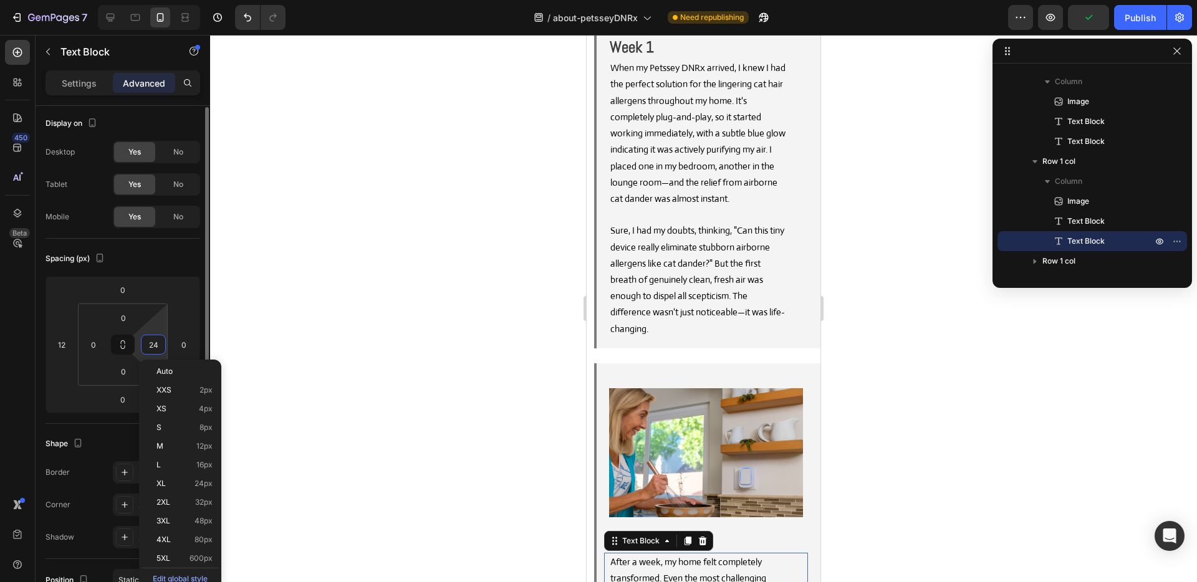
type input "0"
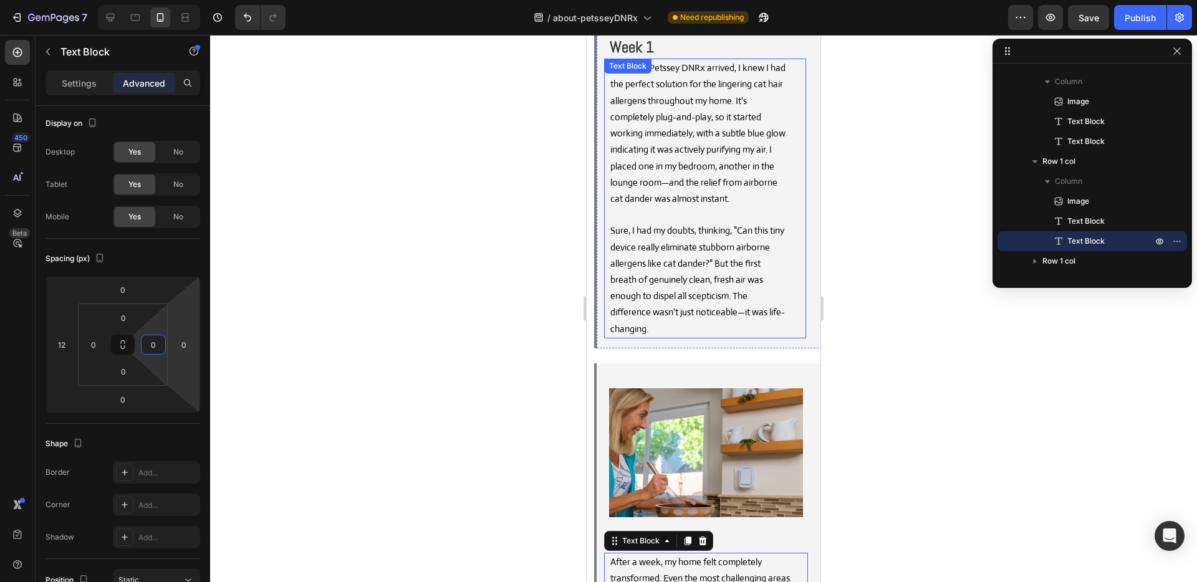
click at [755, 219] on p "Sure, I had my doubts, thinking, "Can this tiny device really eliminate stubbor…" at bounding box center [697, 272] width 175 height 130
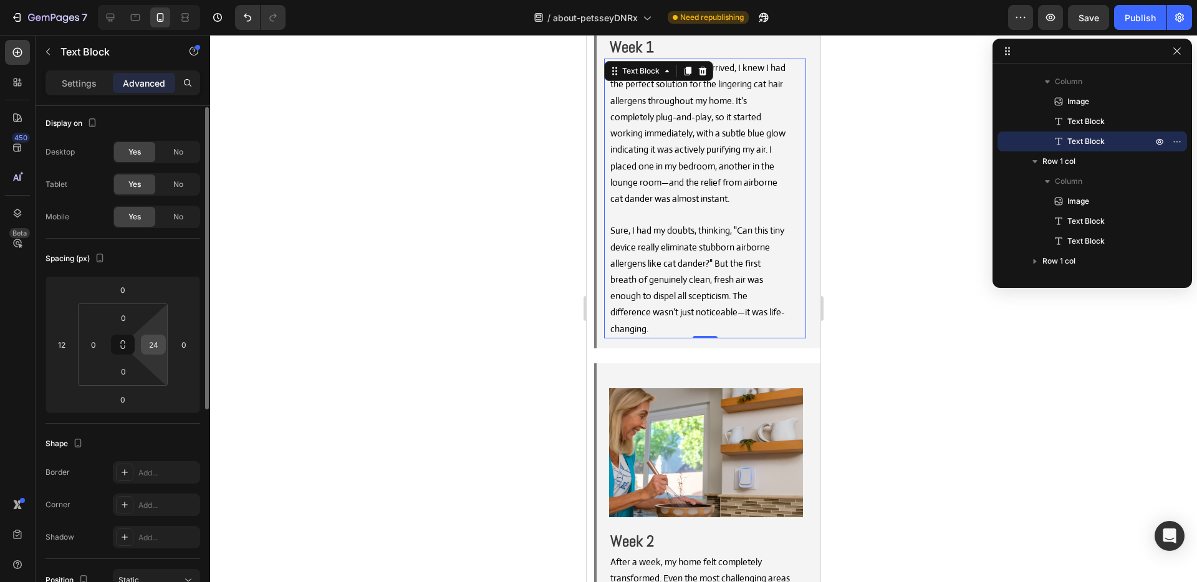
click at [157, 348] on input "24" at bounding box center [153, 344] width 19 height 19
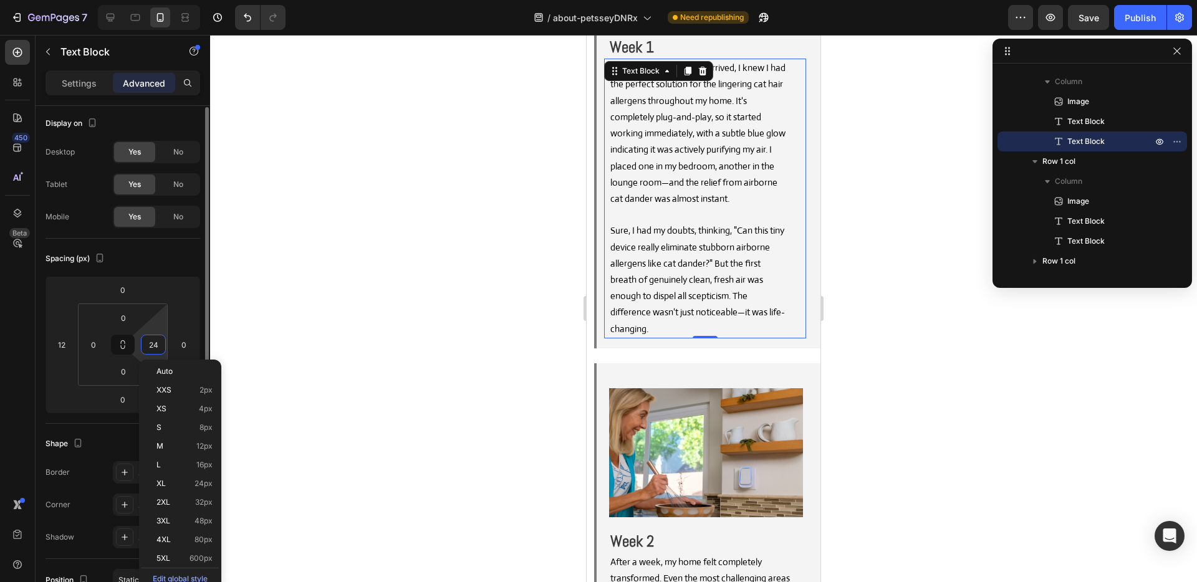
type input "0"
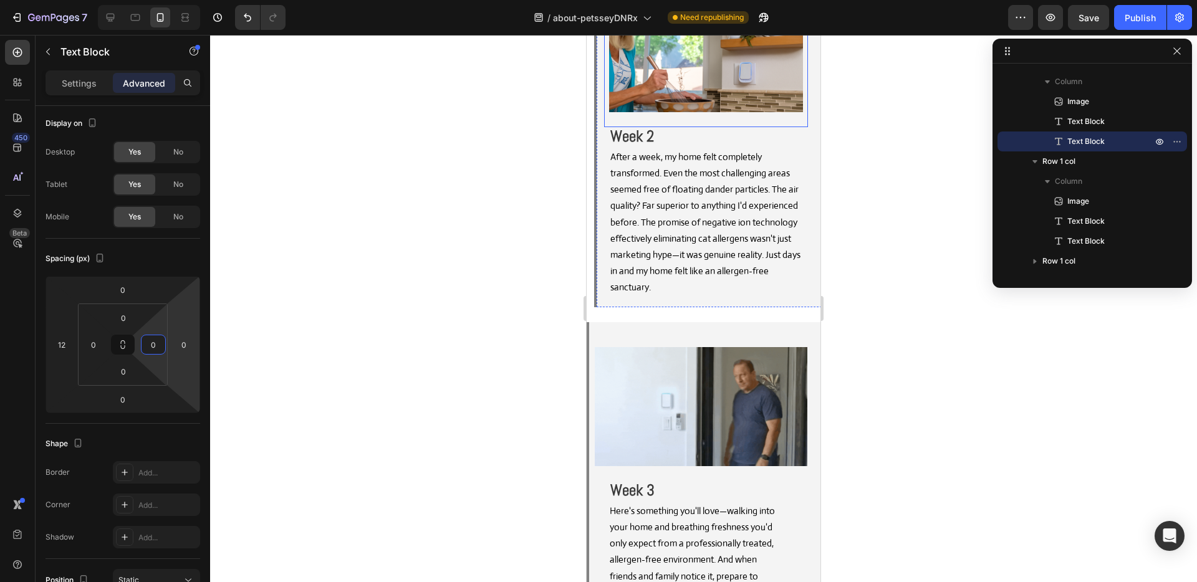
scroll to position [9563, 0]
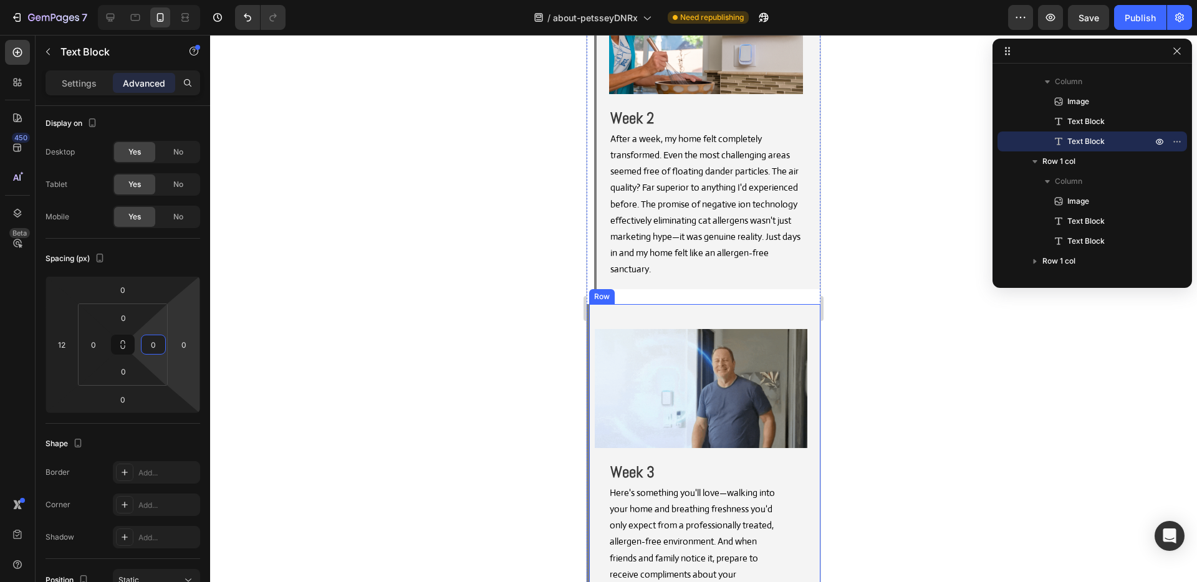
click at [715, 304] on div "Image Week 3 Text Block Here's something you'll love—walking into your home and…" at bounding box center [704, 587] width 234 height 567
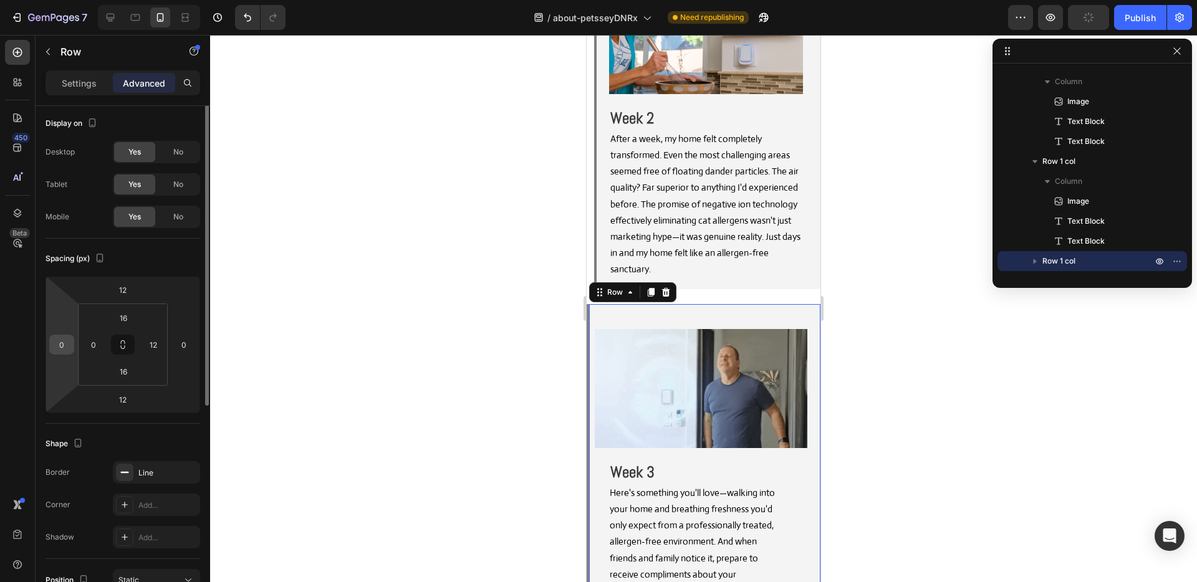
scroll to position [0, 0]
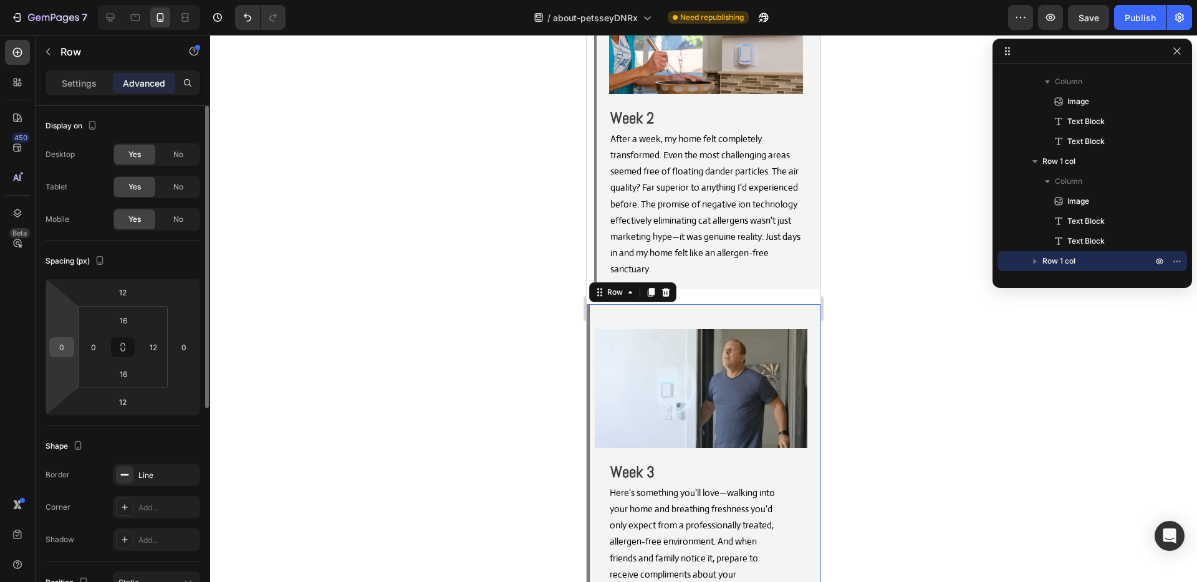
click at [62, 348] on input "0" at bounding box center [61, 347] width 19 height 19
type input "12"
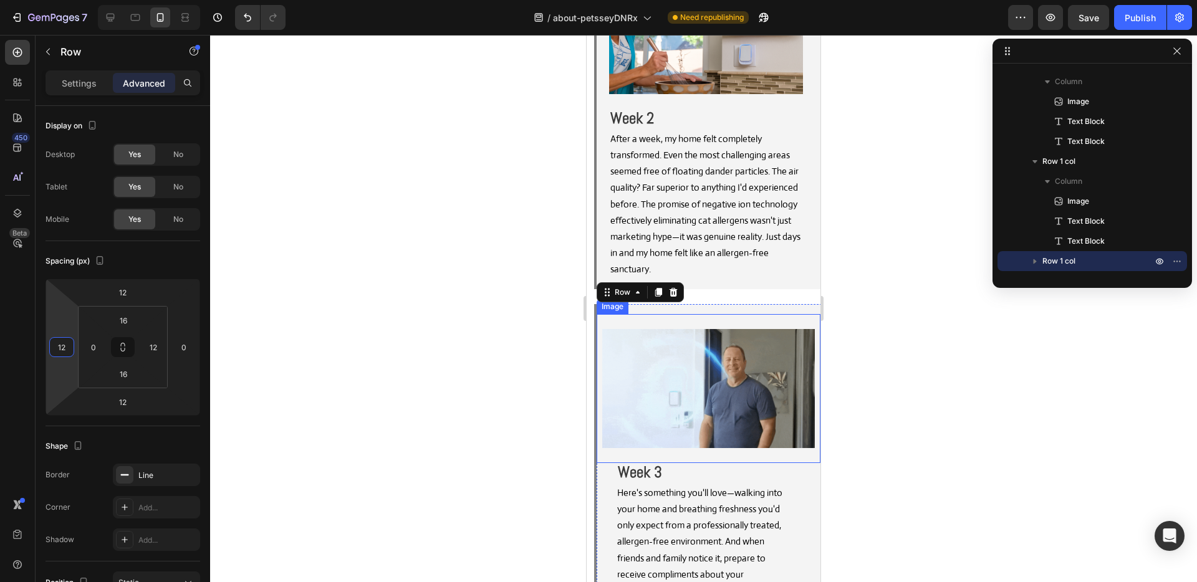
click at [640, 329] on img at bounding box center [708, 388] width 213 height 119
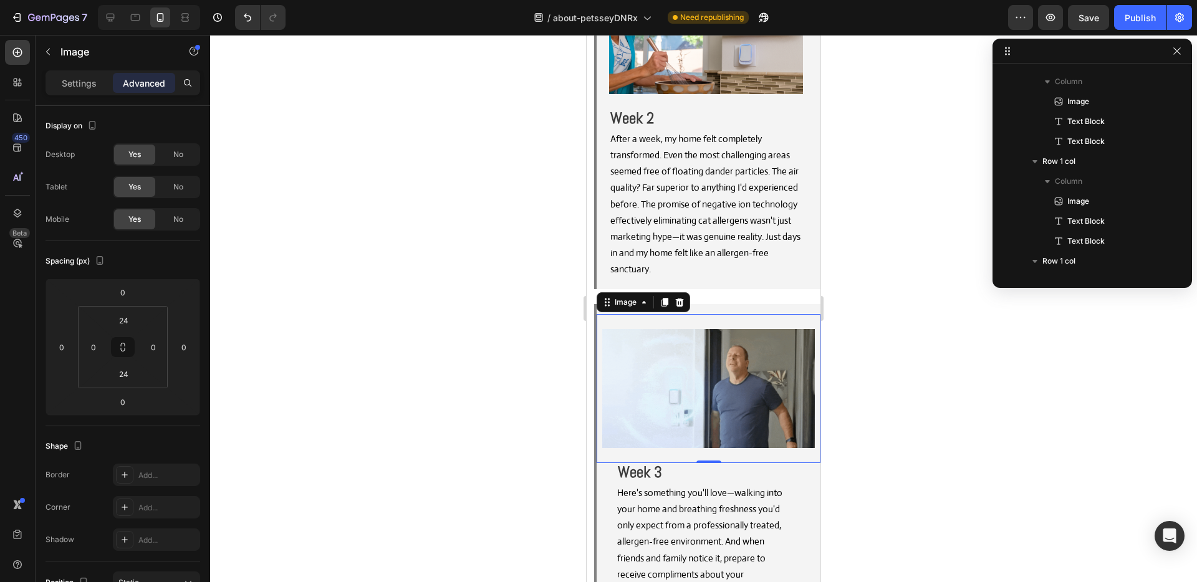
scroll to position [974, 0]
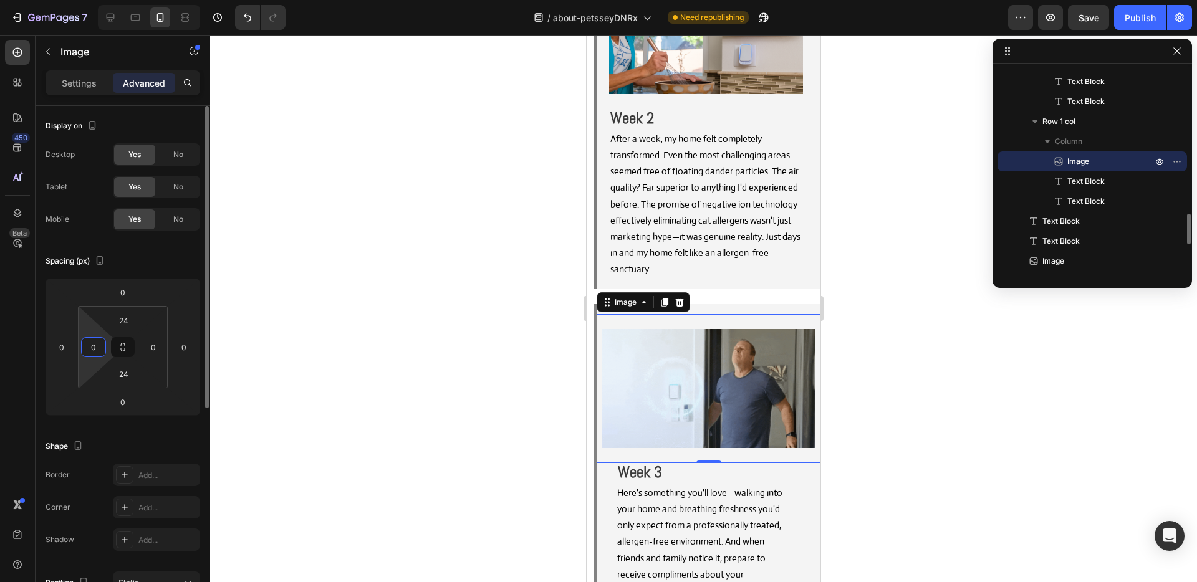
click at [86, 353] on input "0" at bounding box center [93, 347] width 19 height 19
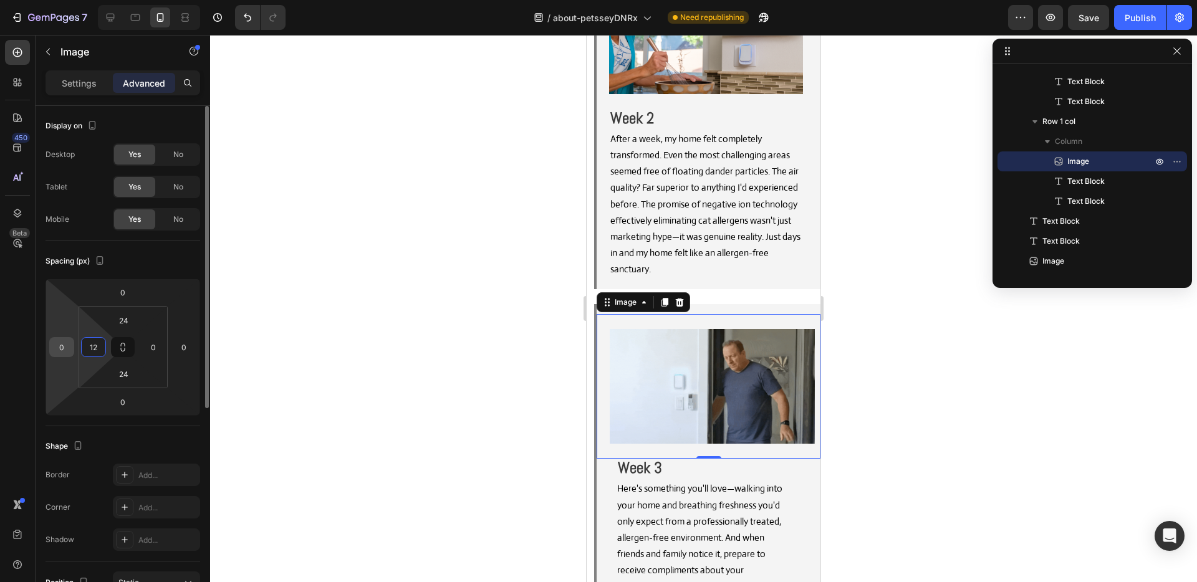
type input "12"
click at [61, 351] on input "0" at bounding box center [61, 347] width 19 height 19
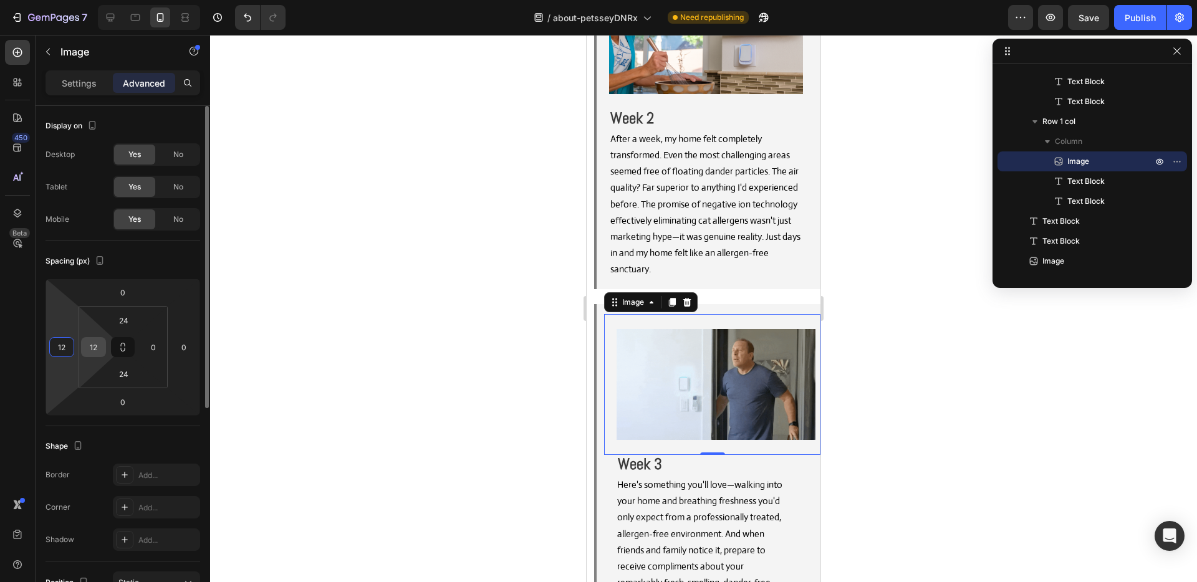
type input "12"
click at [89, 348] on input "12" at bounding box center [93, 347] width 19 height 19
type input "0"
click at [0, 0] on div "Spacing (px) 0 12 0 0 24 0 24 0" at bounding box center [0, 0] width 0 height 0
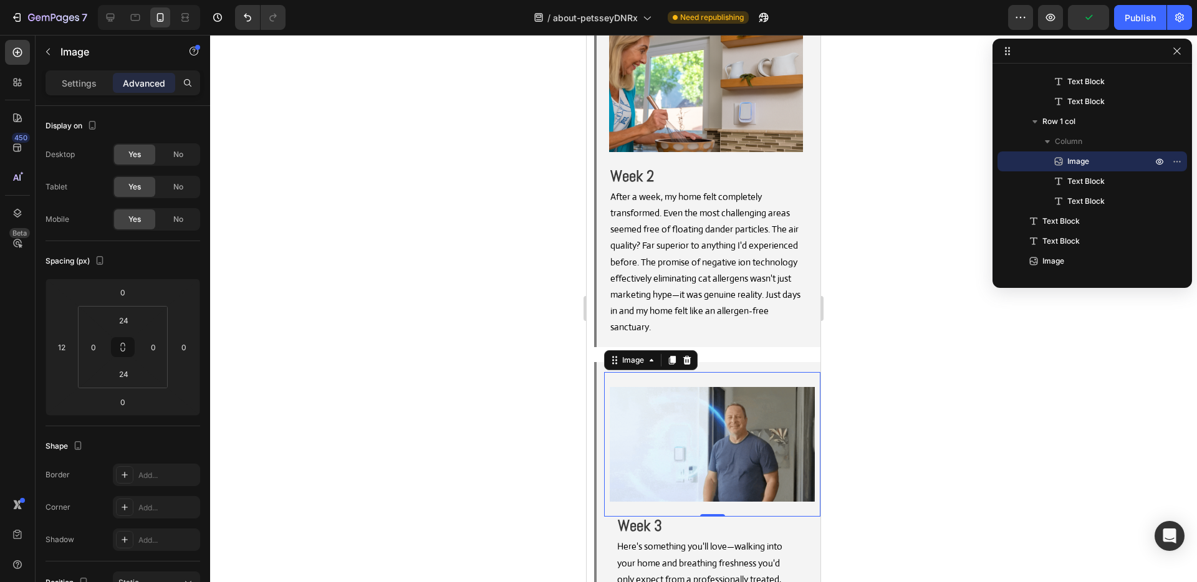
scroll to position [9568, 0]
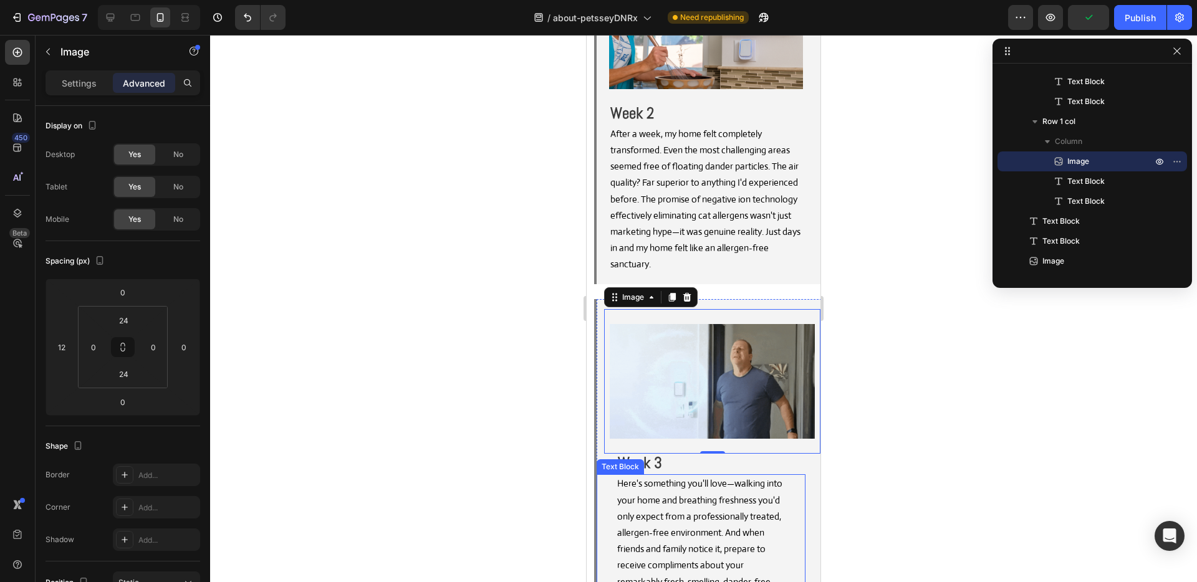
click at [660, 476] on p "Here's something you'll love—walking into your home and breathing freshness you…" at bounding box center [701, 549] width 168 height 147
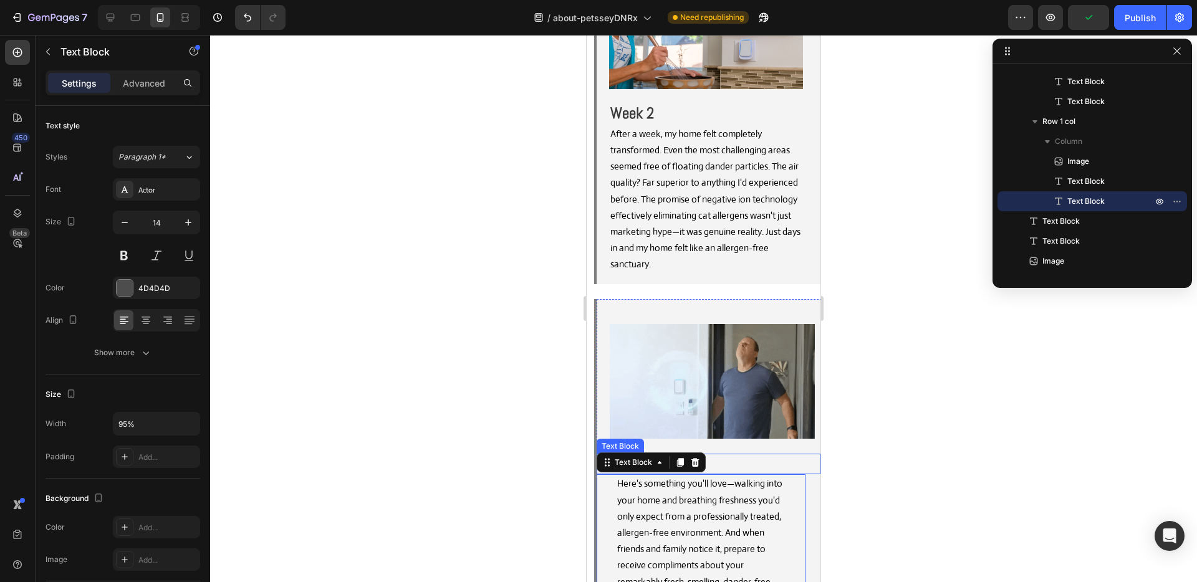
click at [716, 455] on p "Week 3" at bounding box center [716, 464] width 196 height 18
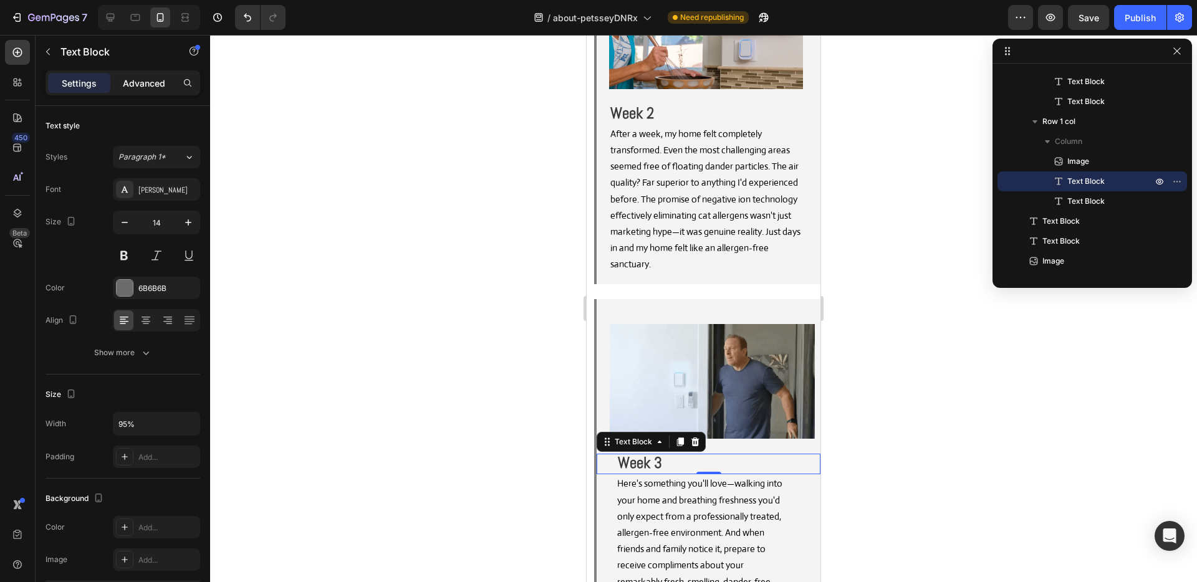
click at [143, 86] on p "Advanced" at bounding box center [144, 83] width 42 height 13
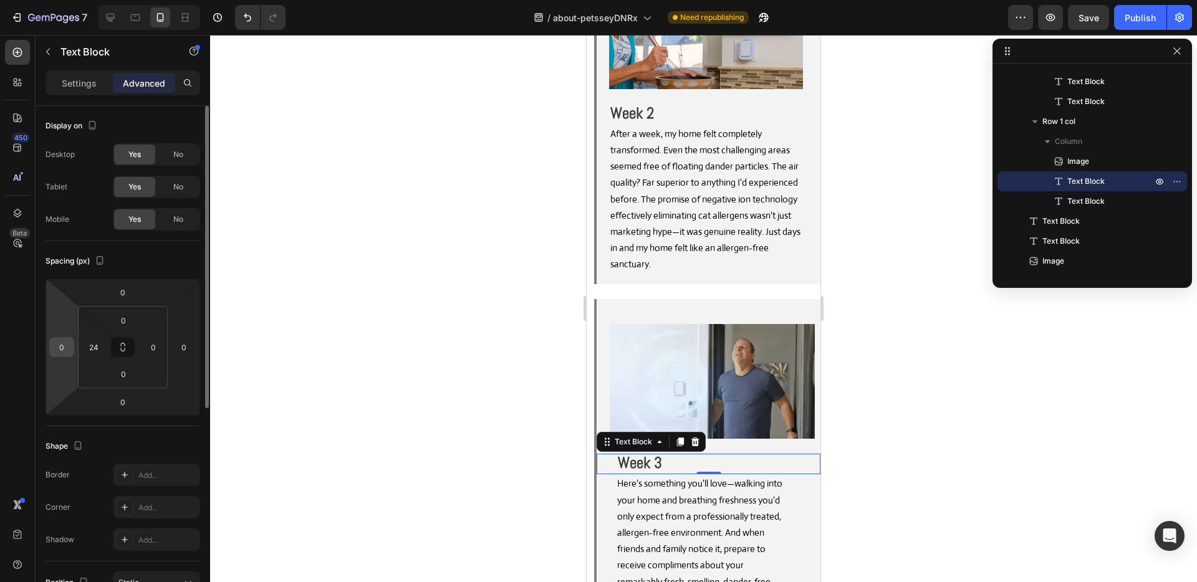
click at [58, 355] on input "0" at bounding box center [61, 347] width 19 height 19
type input "12"
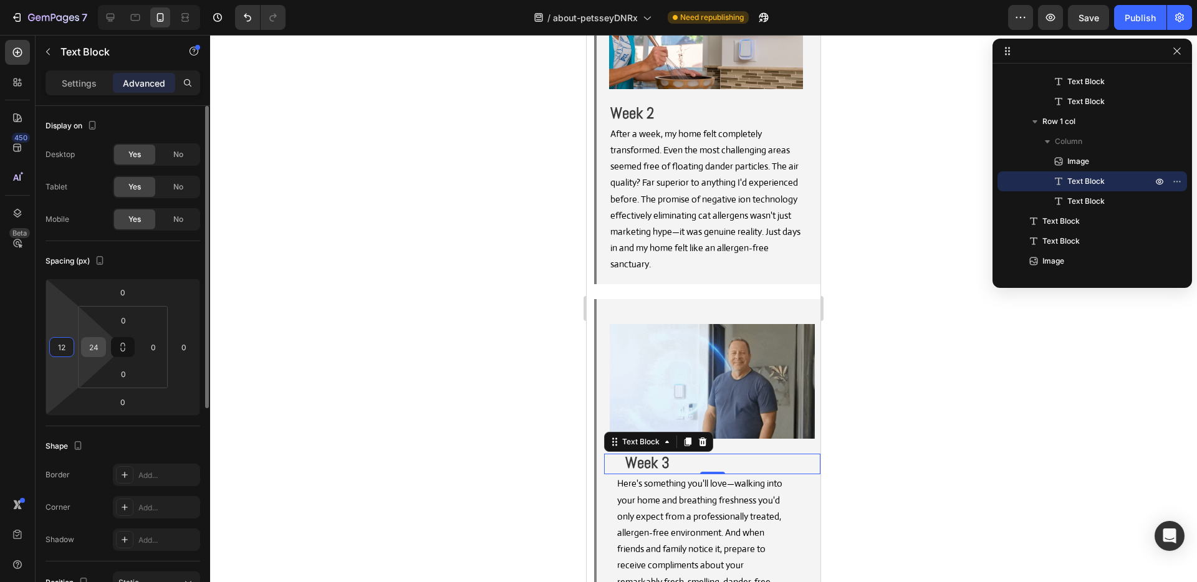
click at [92, 345] on input "24" at bounding box center [93, 347] width 19 height 19
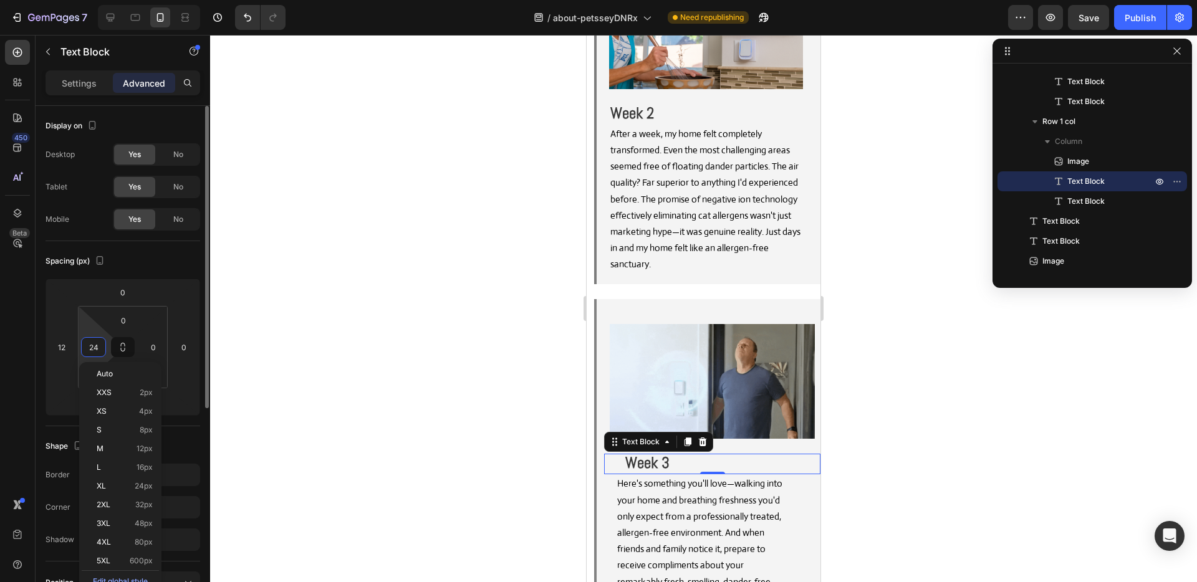
type input "0"
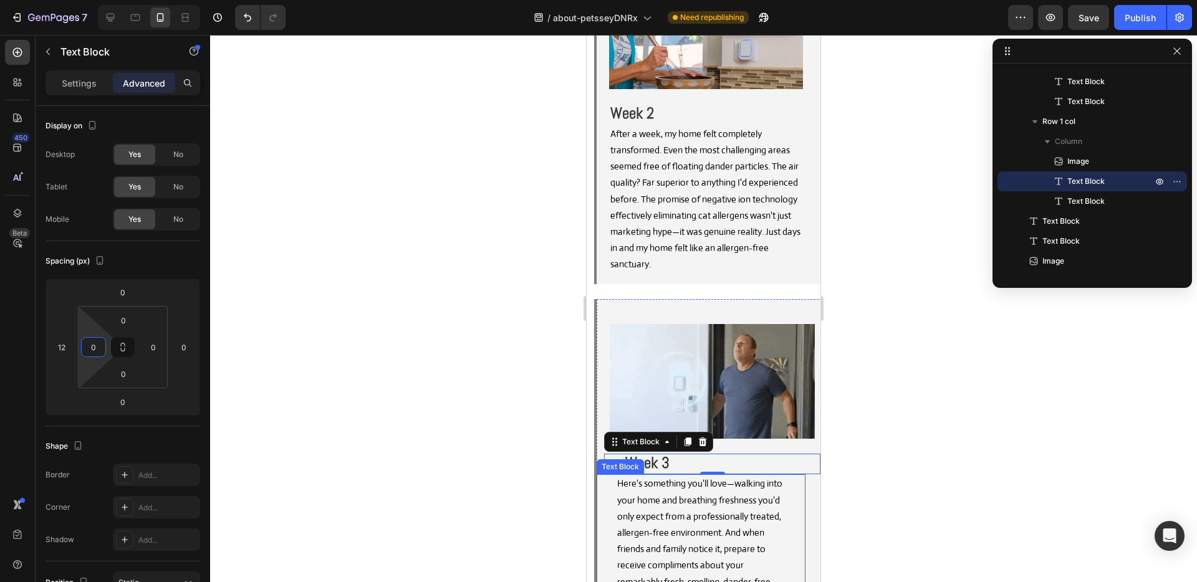
click at [697, 478] on span "Here's something you'll love—walking into your home and breathing freshness you…" at bounding box center [699, 549] width 165 height 143
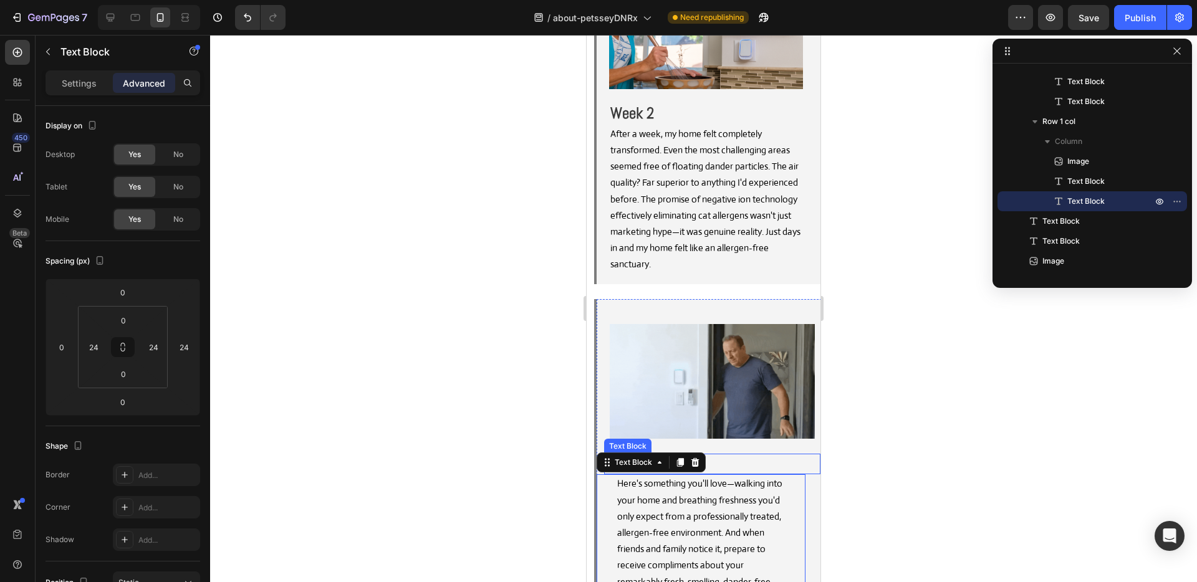
click at [743, 455] on p "Week 3" at bounding box center [712, 464] width 203 height 18
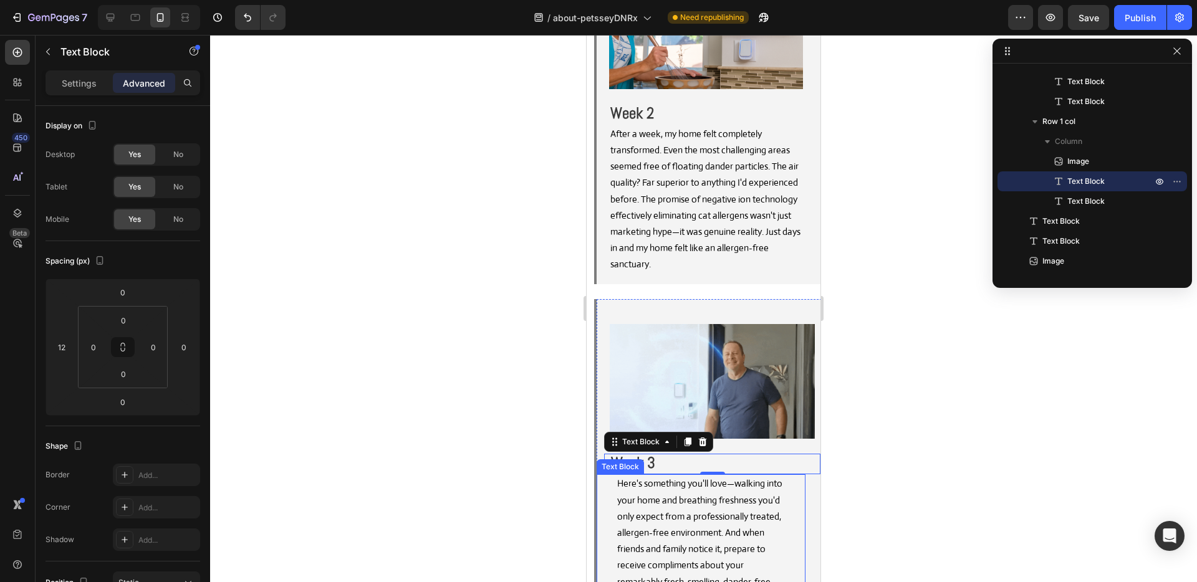
click at [722, 476] on p "Here's something you'll love—walking into your home and breathing freshness you…" at bounding box center [701, 549] width 168 height 147
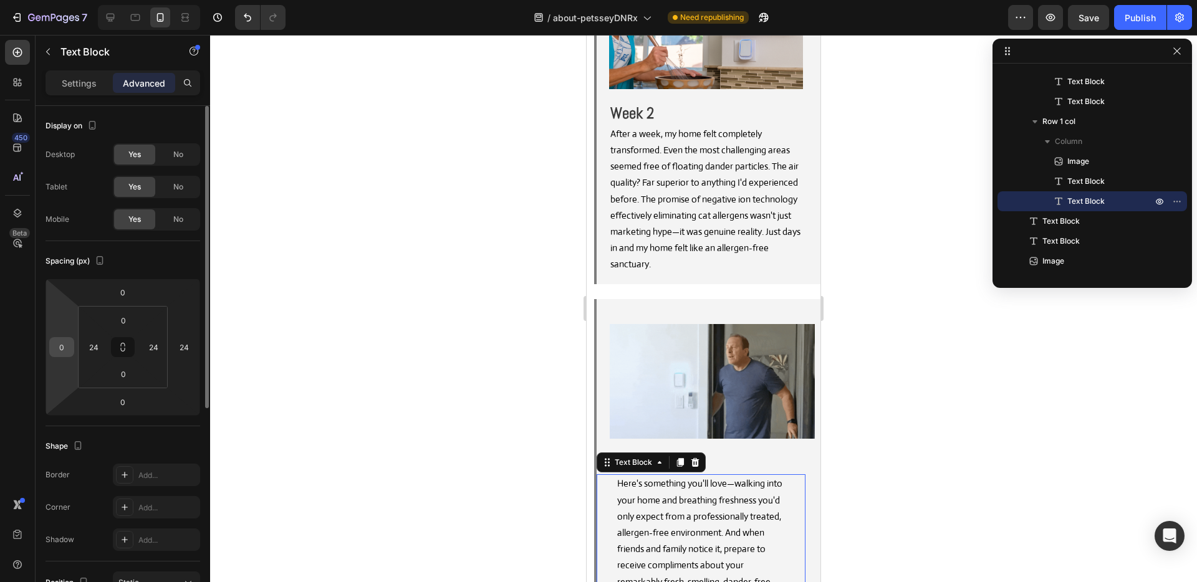
click at [59, 348] on input "0" at bounding box center [61, 347] width 19 height 19
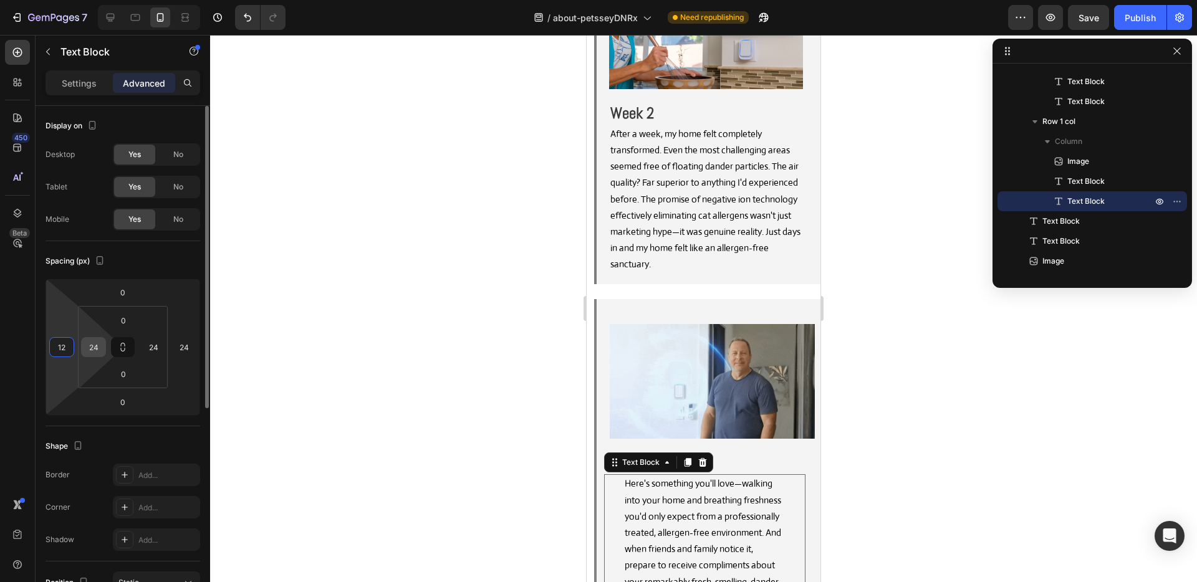
type input "12"
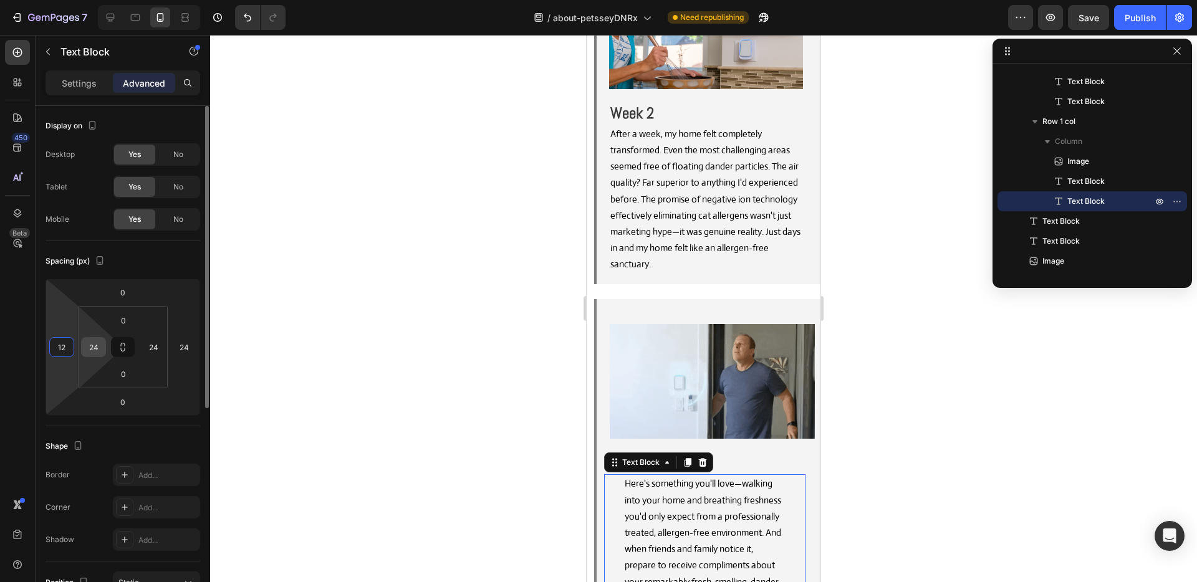
click at [100, 347] on input "24" at bounding box center [93, 347] width 19 height 19
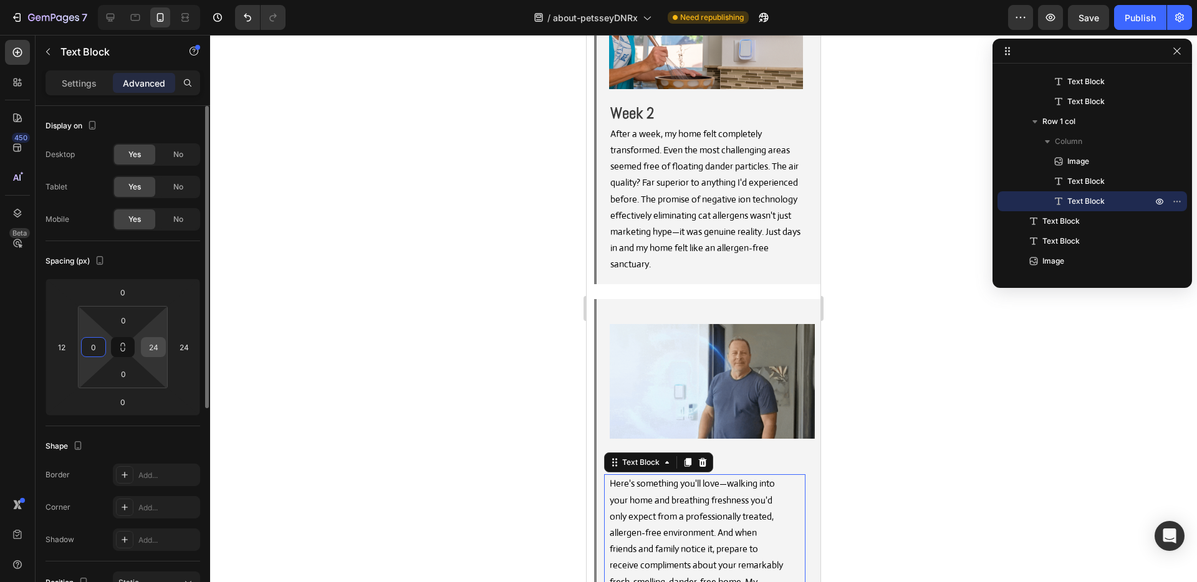
type input "0"
click at [148, 345] on input "24" at bounding box center [153, 347] width 19 height 19
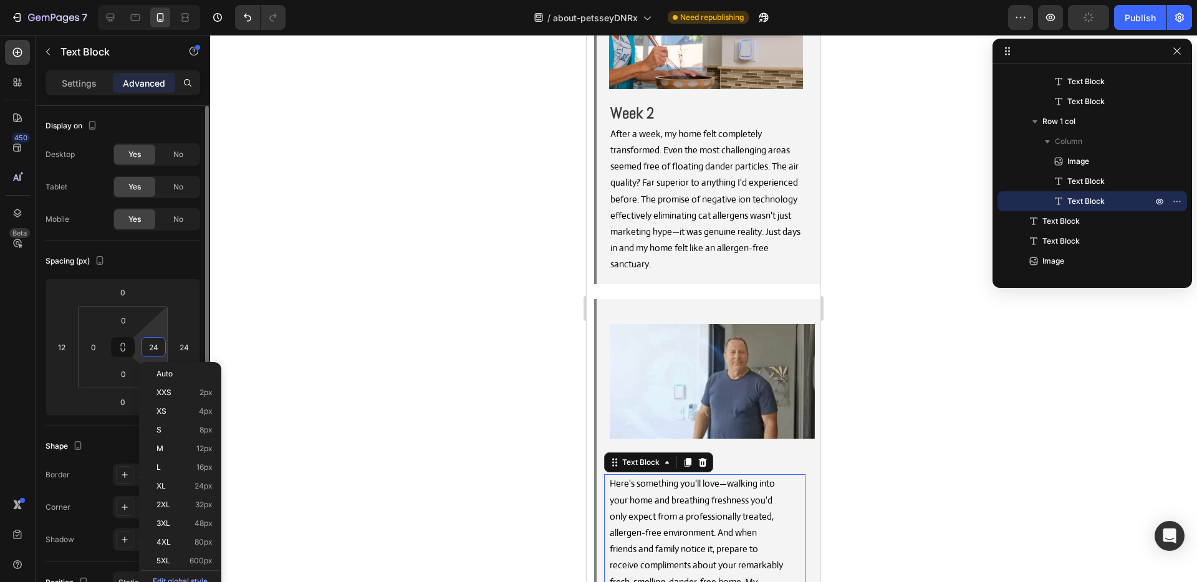
type input "0"
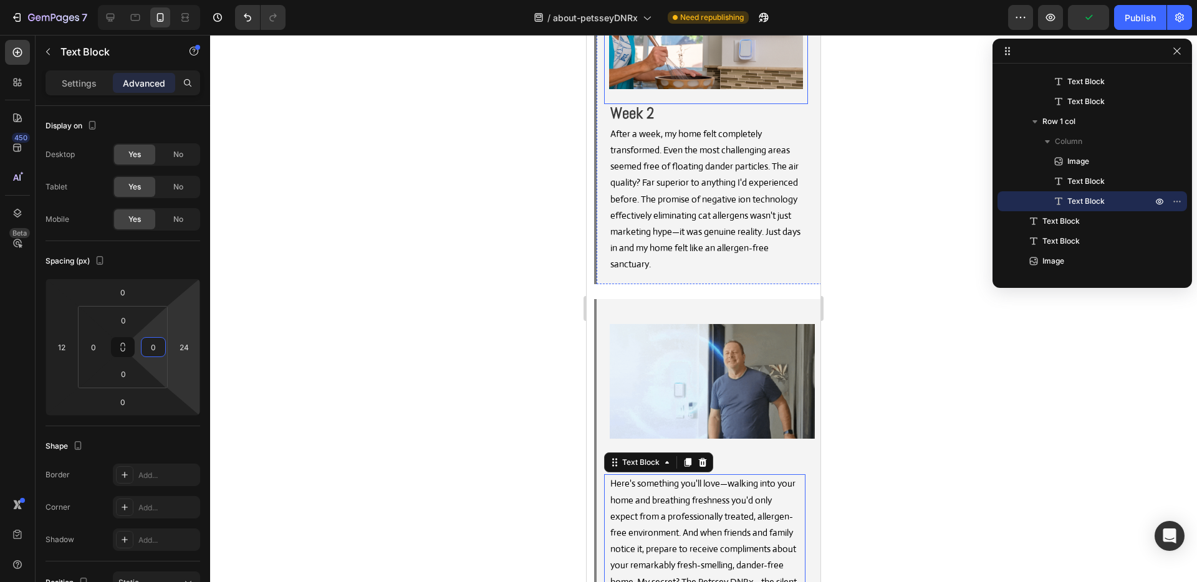
scroll to position [9279, 0]
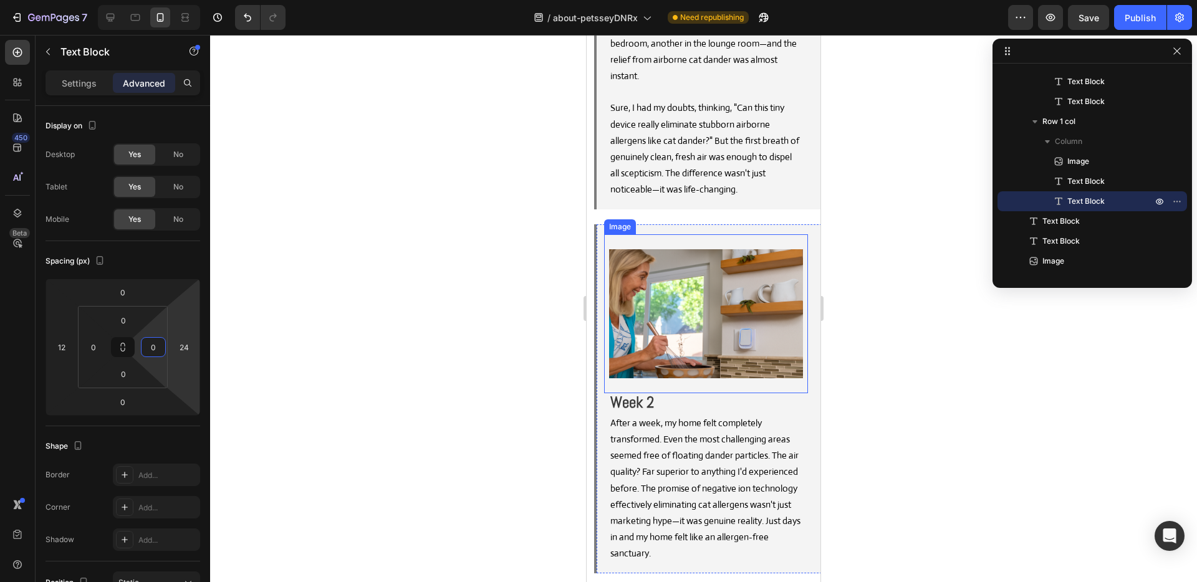
click at [683, 268] on img at bounding box center [706, 313] width 194 height 129
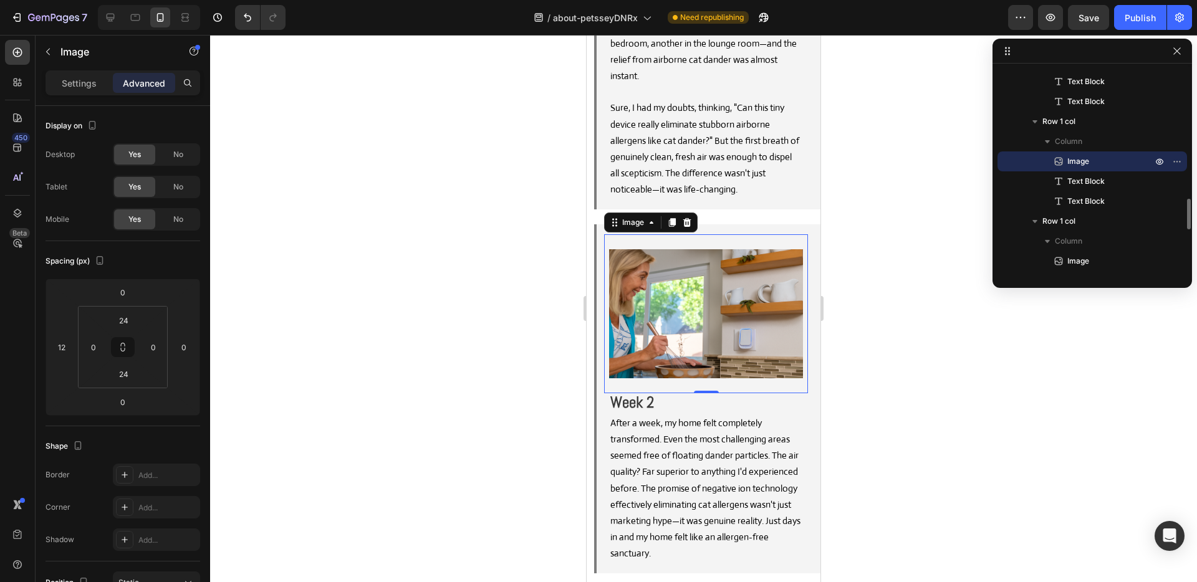
scroll to position [9352, 0]
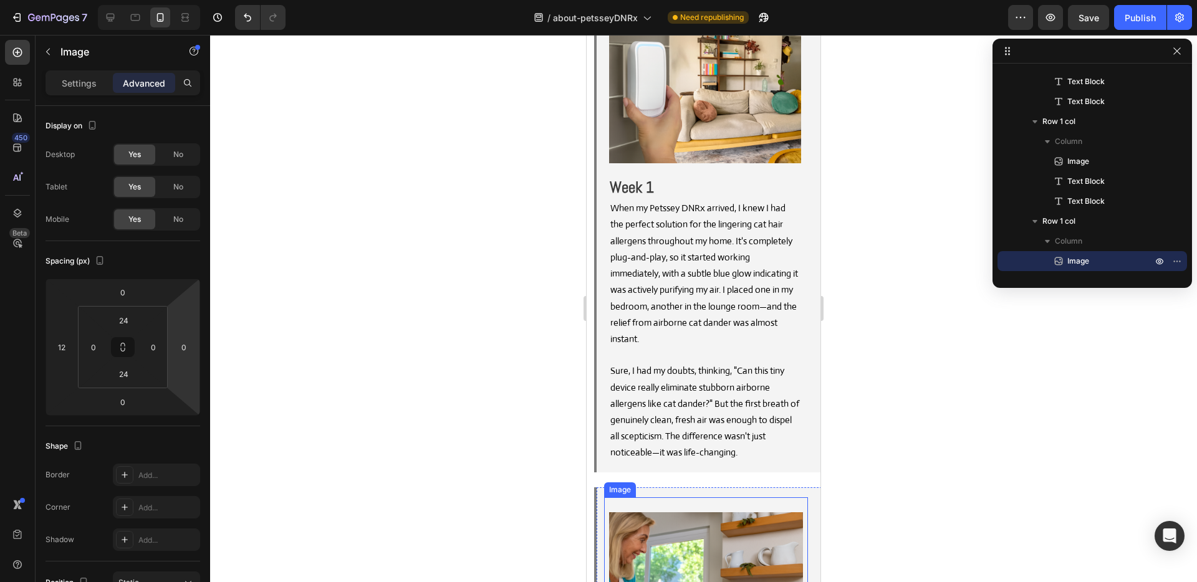
scroll to position [8985, 0]
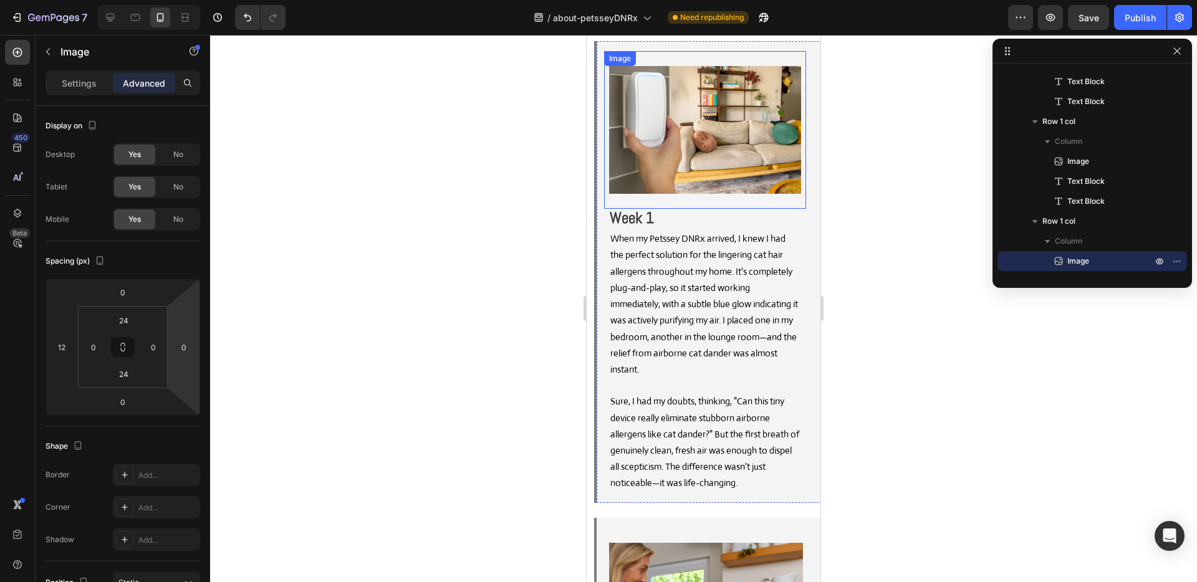
click at [783, 107] on img at bounding box center [705, 130] width 192 height 128
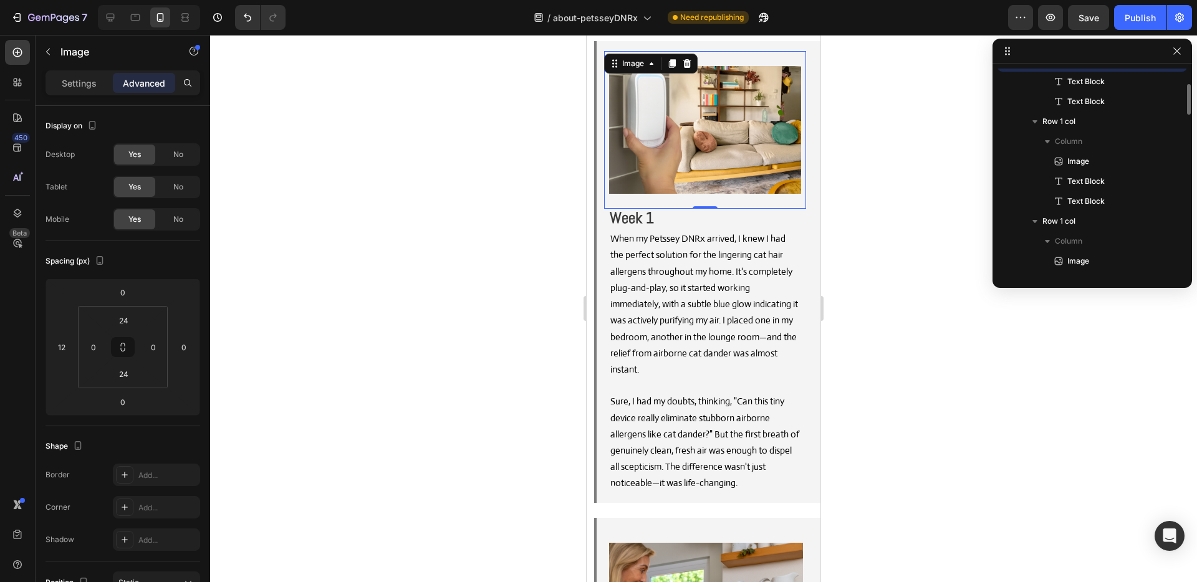
scroll to position [775, 0]
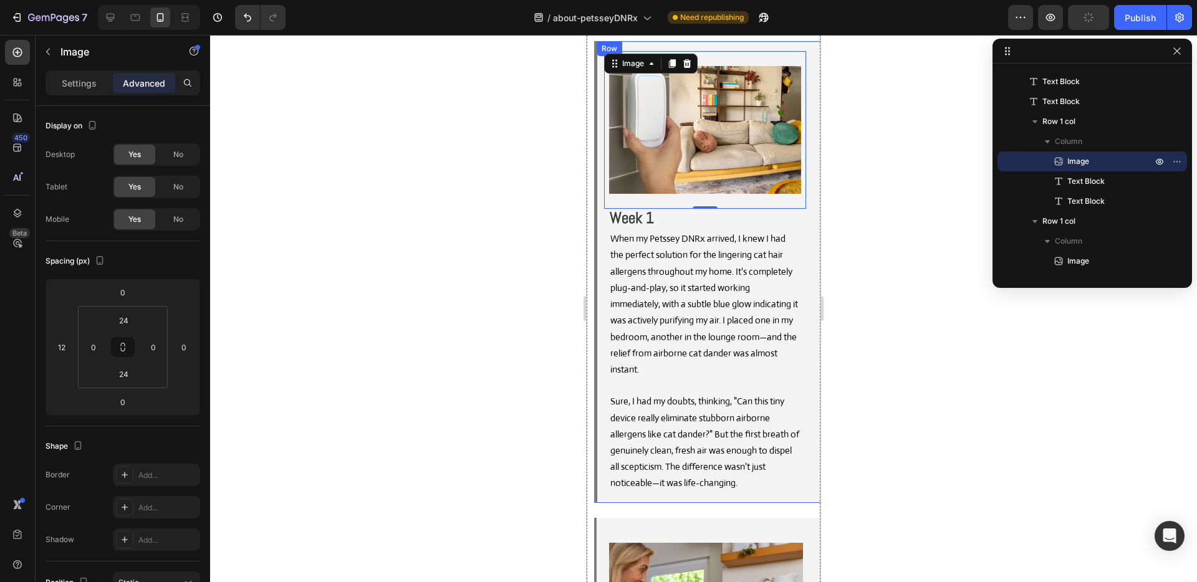
click at [802, 117] on div "Image 0 Week 1 Text Block When my Petssey DNRx arrived, I knew I had the perfec…" at bounding box center [711, 272] width 234 height 462
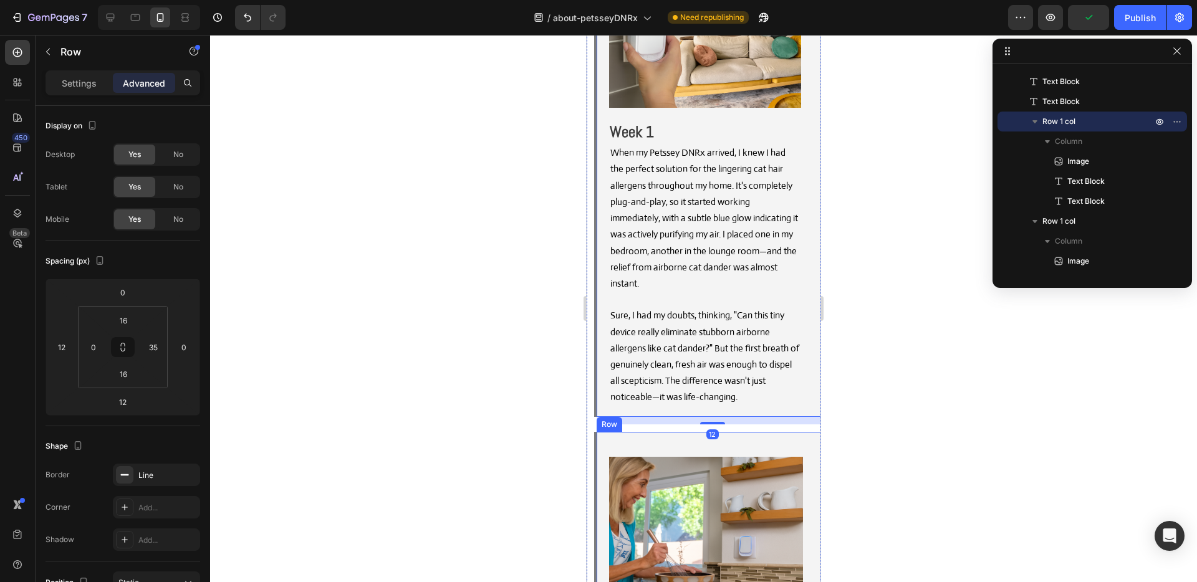
scroll to position [9072, 0]
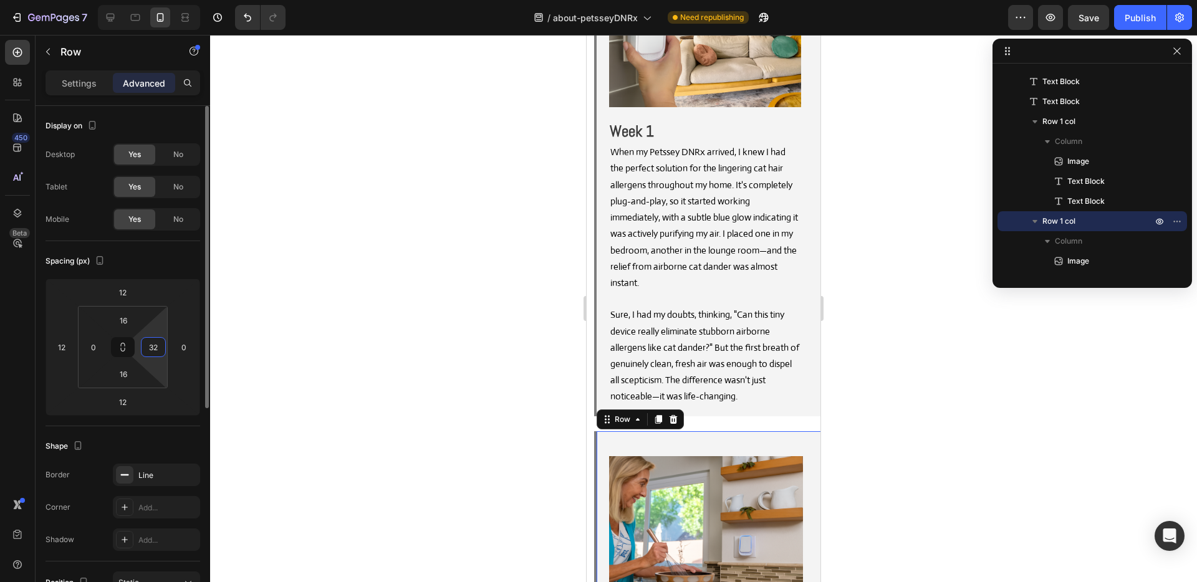
click at [156, 349] on input "32" at bounding box center [153, 347] width 19 height 19
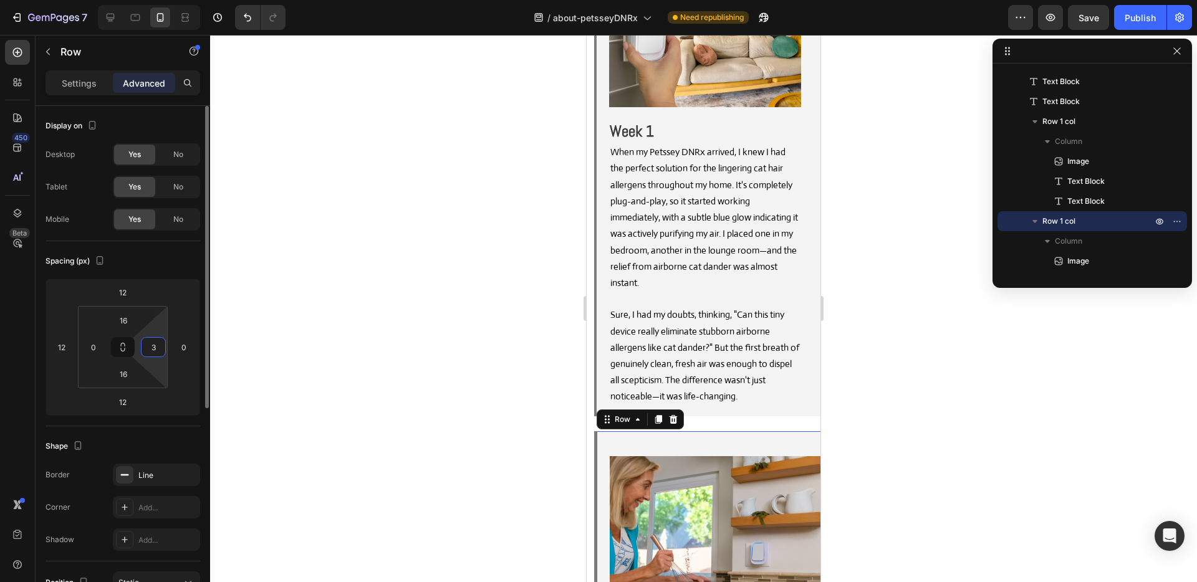
type input "35"
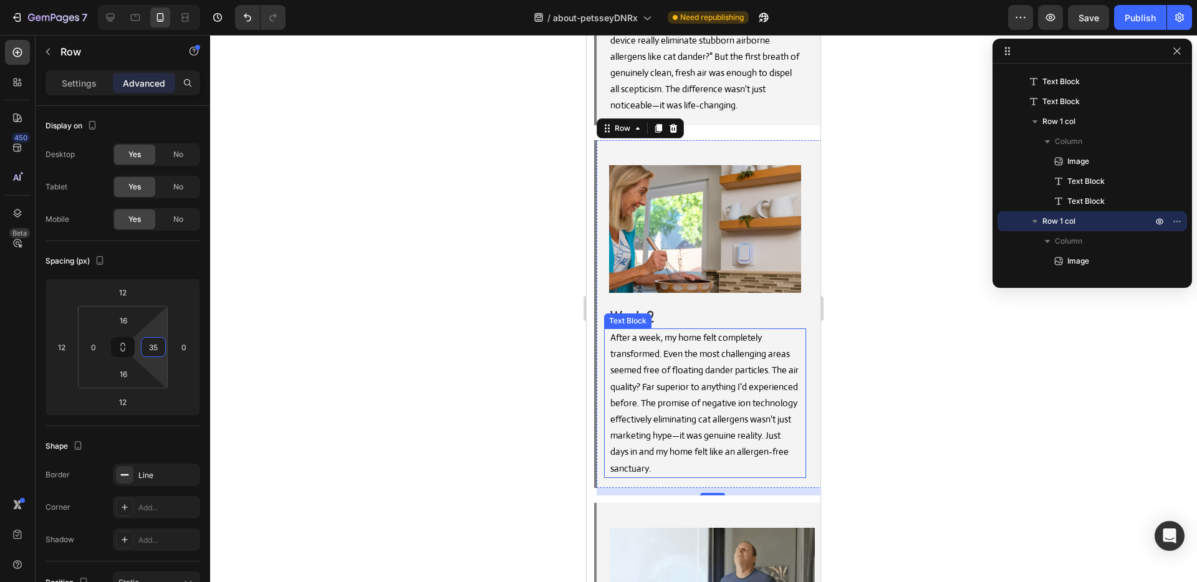
scroll to position [9445, 0]
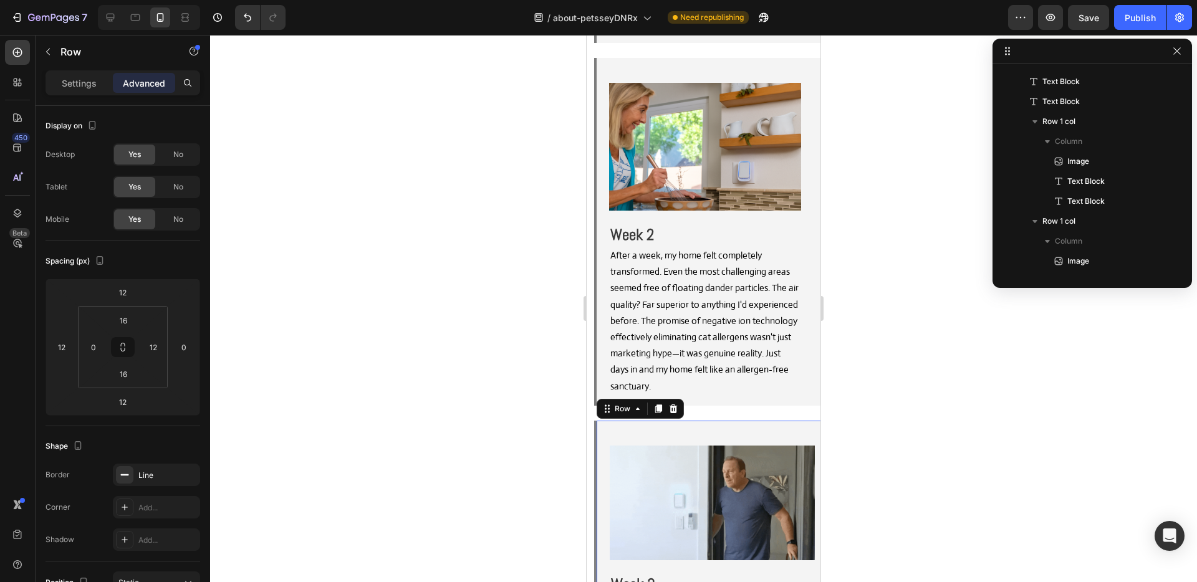
scroll to position [934, 0]
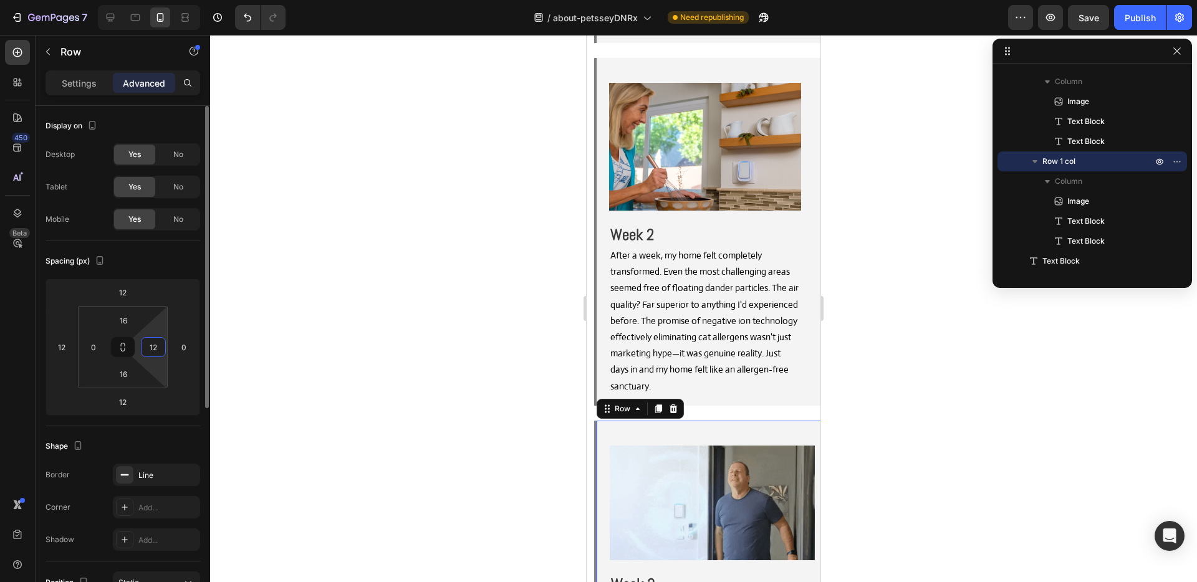
click at [160, 346] on input "12" at bounding box center [153, 347] width 19 height 19
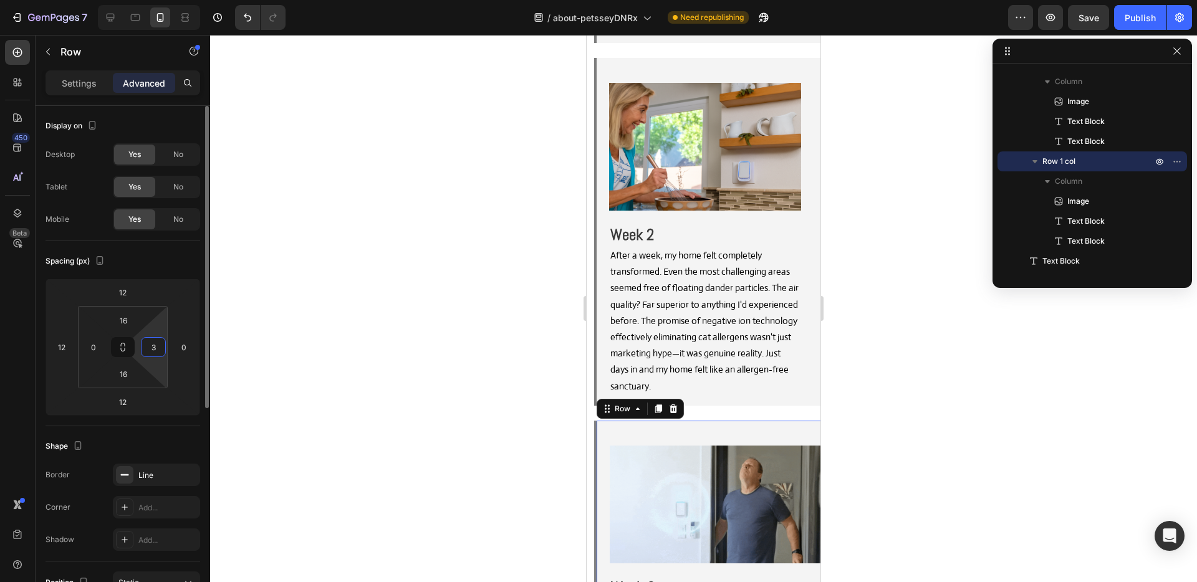
type input "35"
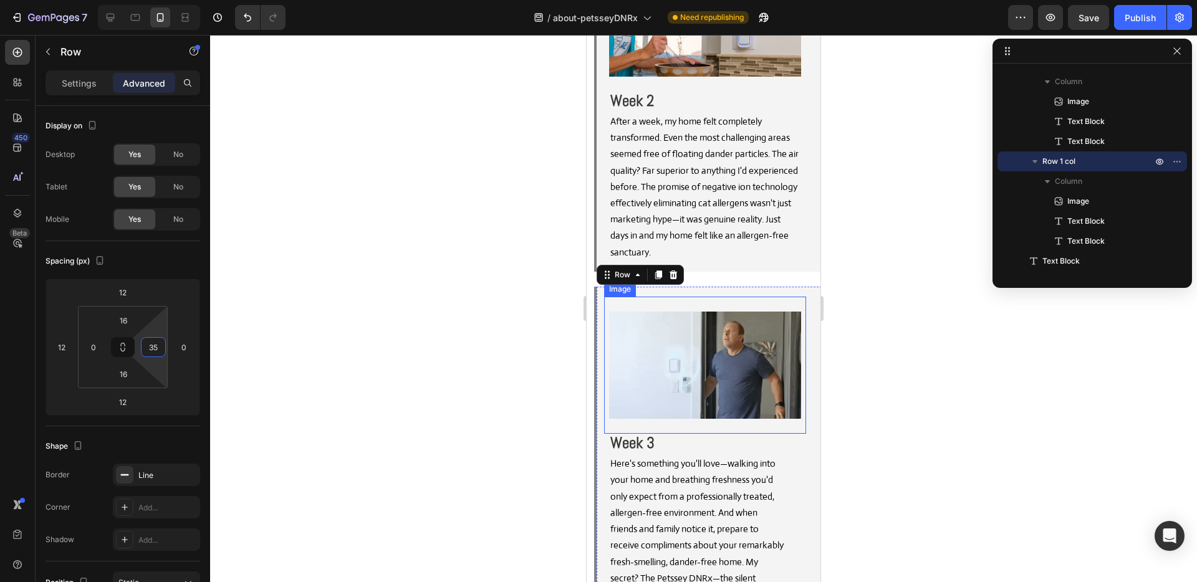
scroll to position [9687, 0]
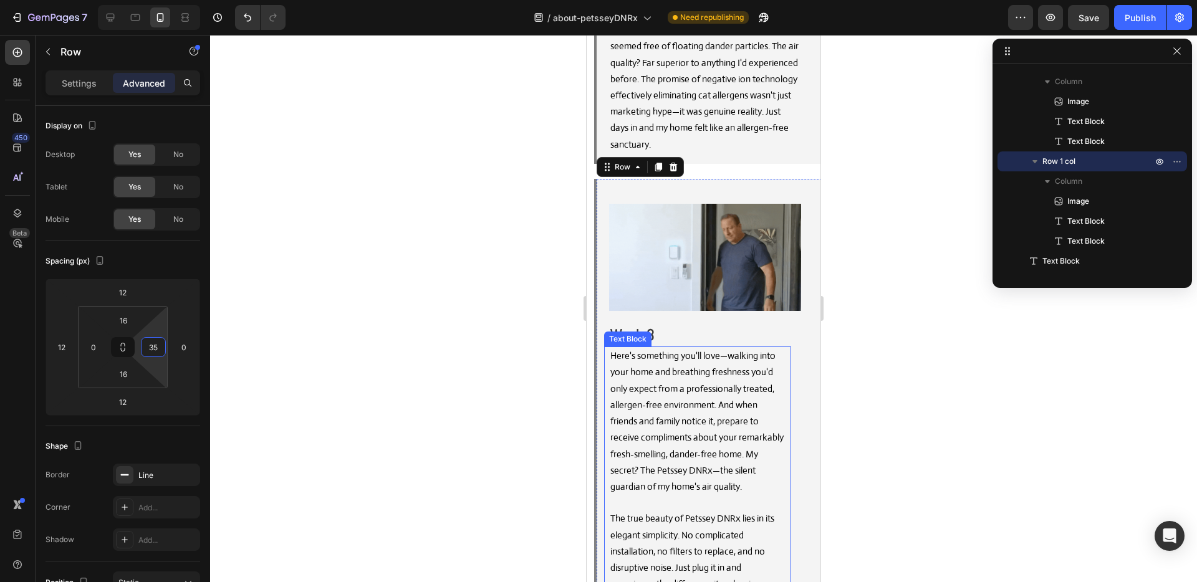
click at [764, 350] on span "Here's something you'll love—walking into your home and breathing freshness you…" at bounding box center [696, 421] width 173 height 143
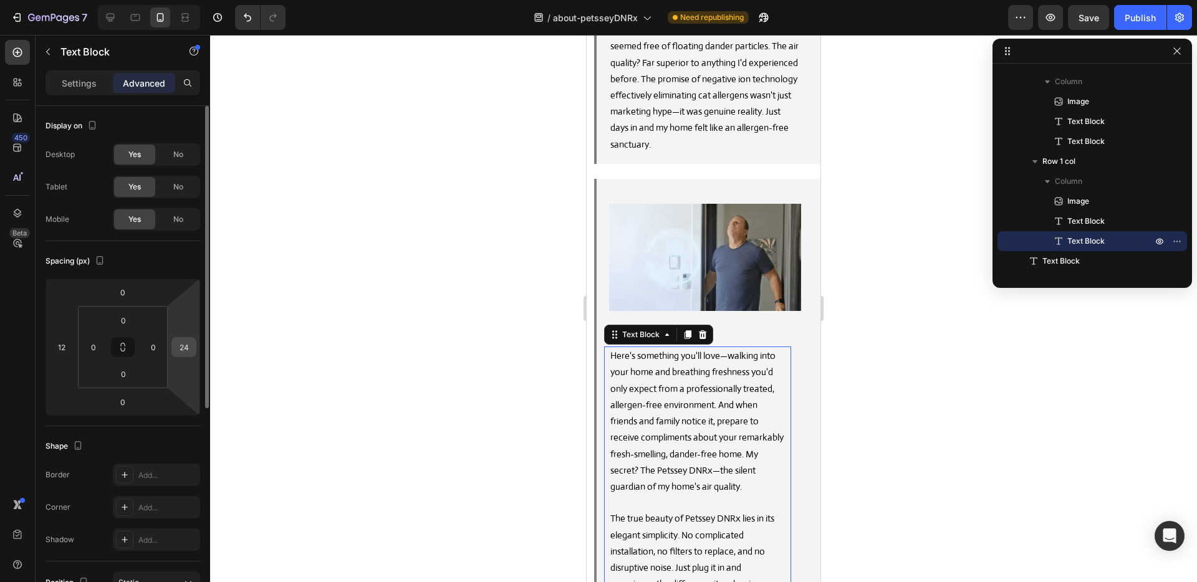
click at [181, 352] on input "24" at bounding box center [184, 347] width 19 height 19
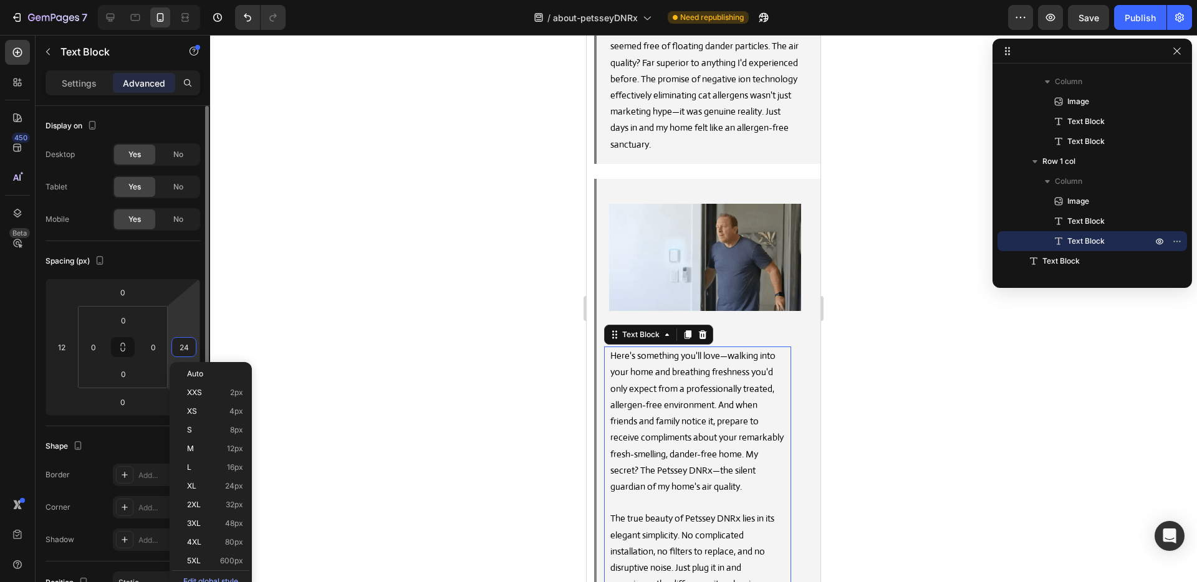
type input "0"
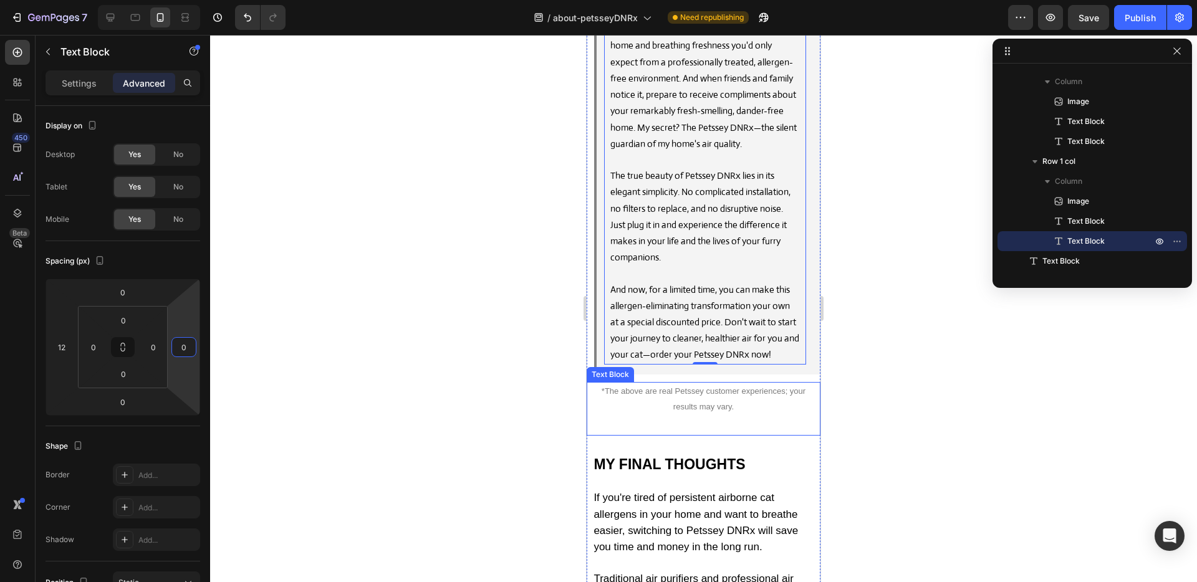
scroll to position [10103, 0]
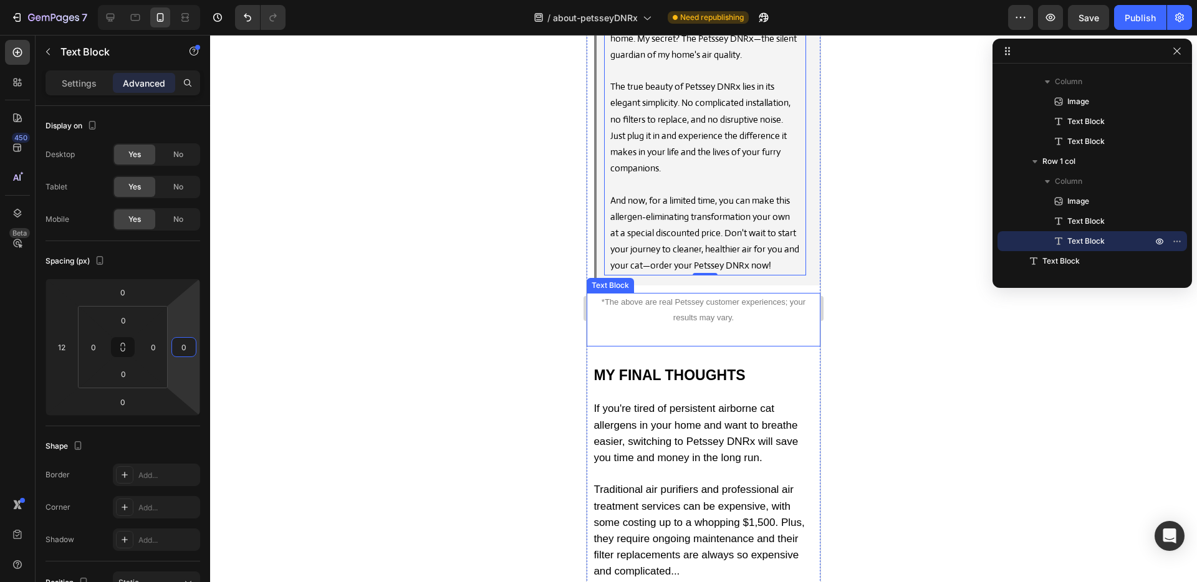
click at [754, 293] on div "*The above are real Petssey customer experiences; your results may vary. Text B…" at bounding box center [704, 320] width 234 height 54
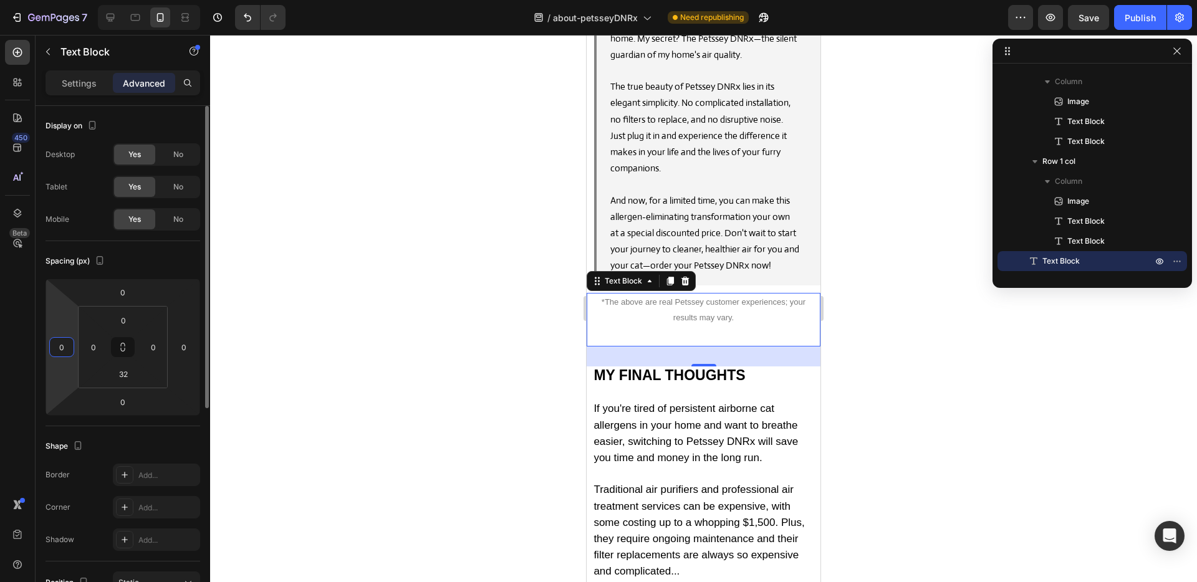
click at [70, 348] on input "0" at bounding box center [61, 347] width 19 height 19
type input "32"
click at [84, 89] on div "Settings" at bounding box center [79, 83] width 62 height 20
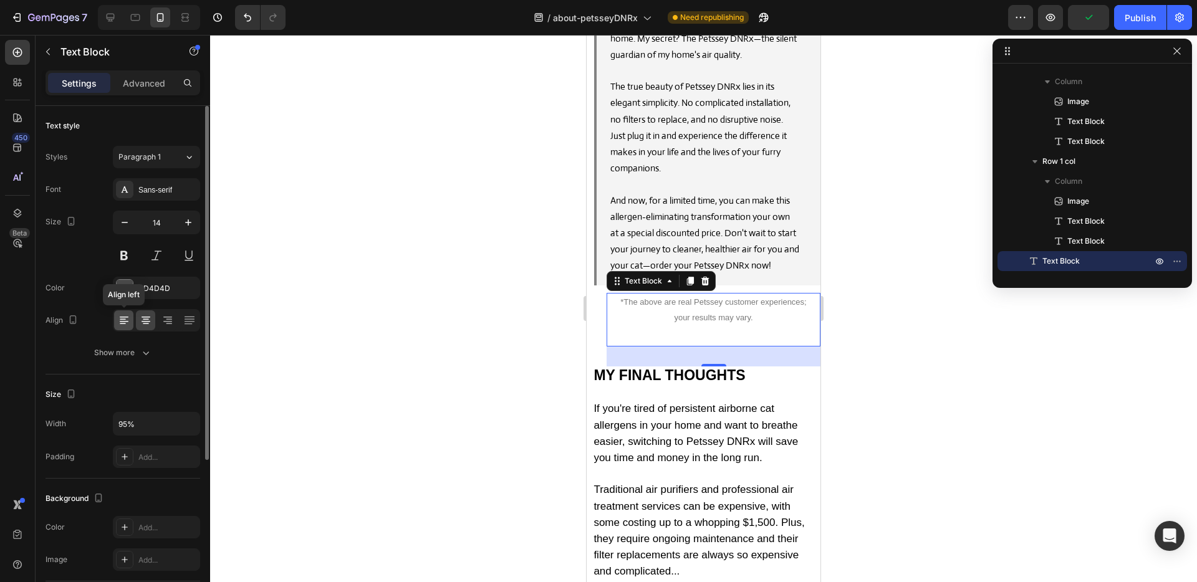
click at [125, 315] on icon at bounding box center [124, 320] width 12 height 12
click at [149, 77] on p "Advanced" at bounding box center [144, 83] width 42 height 13
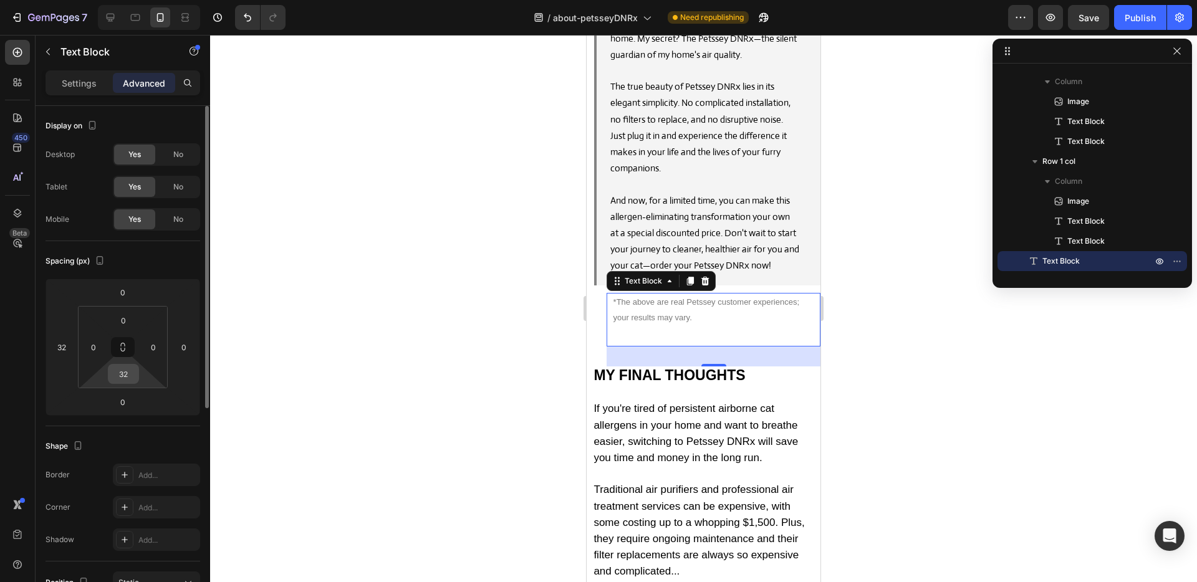
click at [116, 380] on input "32" at bounding box center [123, 374] width 25 height 19
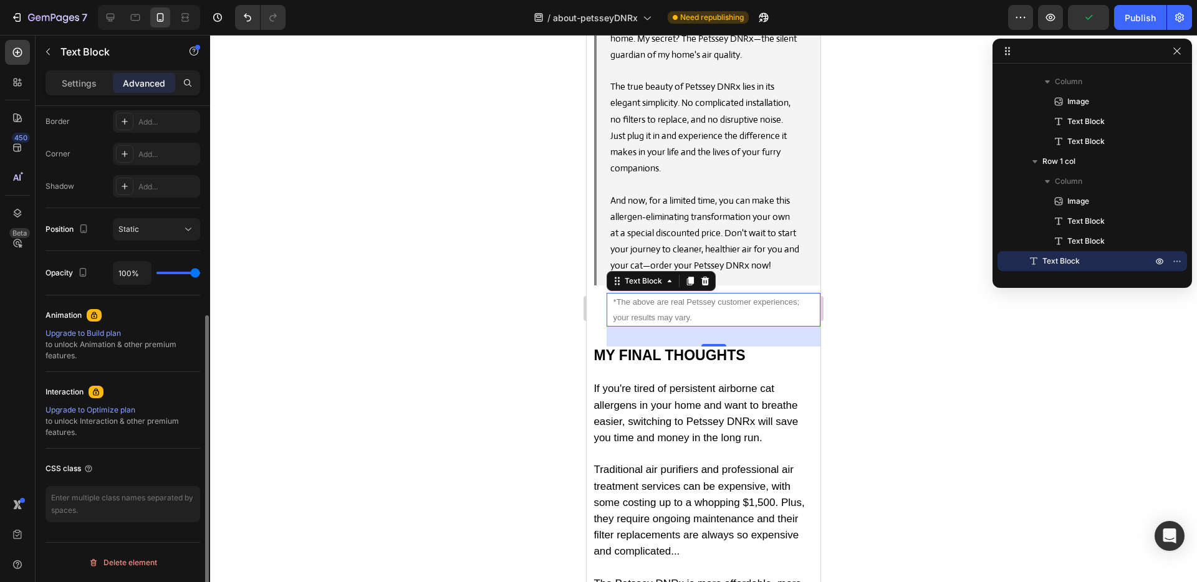
scroll to position [0, 0]
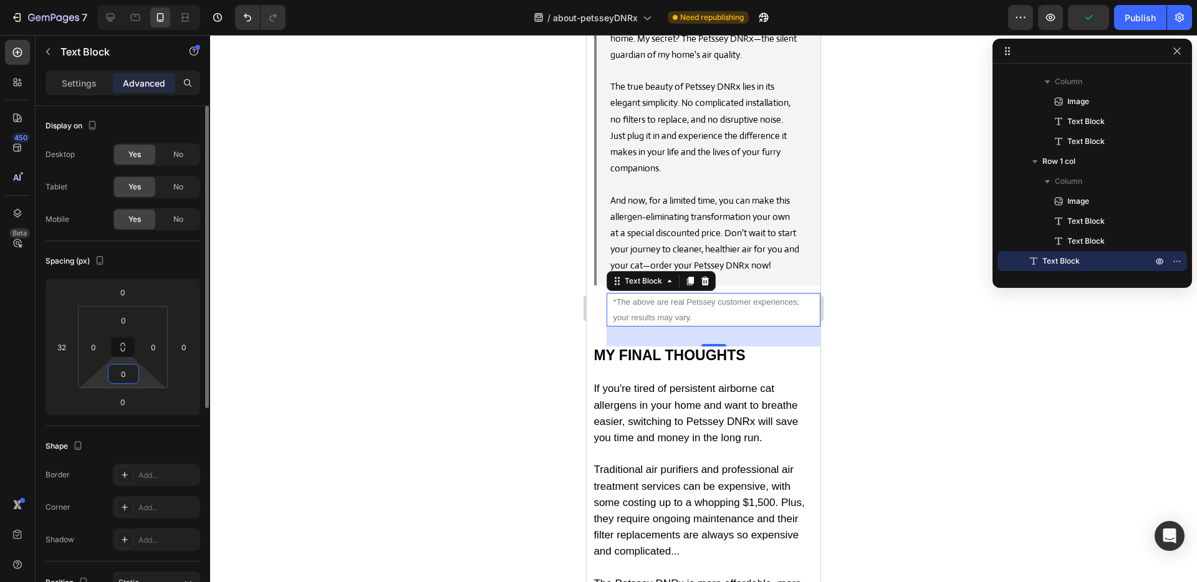
type input "0"
click at [678, 297] on span "*The above are real Petssey customer experiences; your results may vary." at bounding box center [706, 309] width 186 height 25
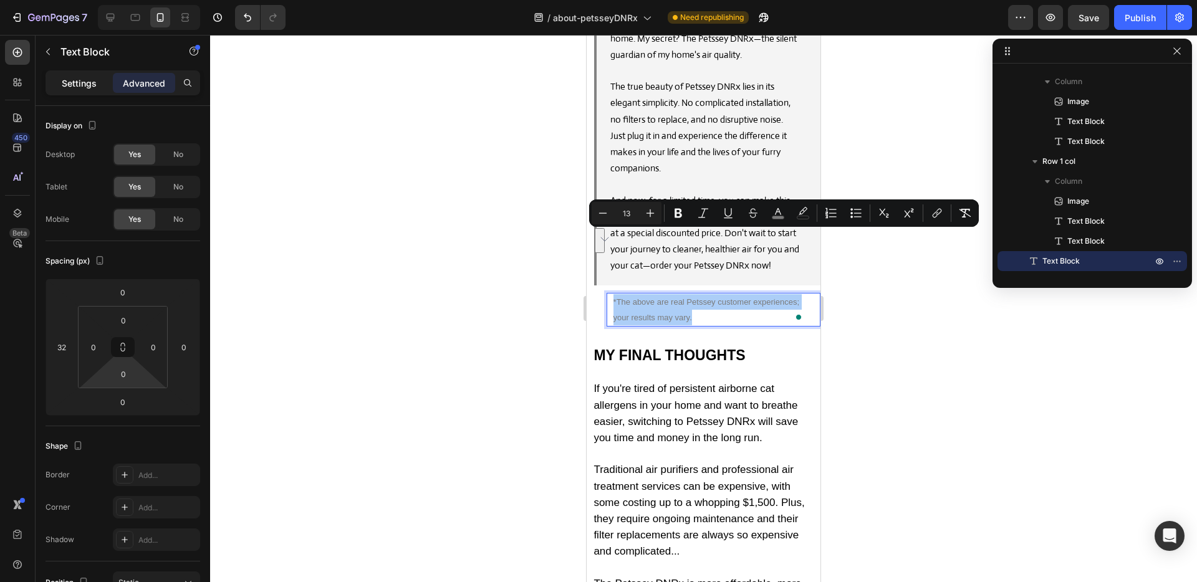
click at [77, 90] on div "Settings" at bounding box center [79, 83] width 62 height 20
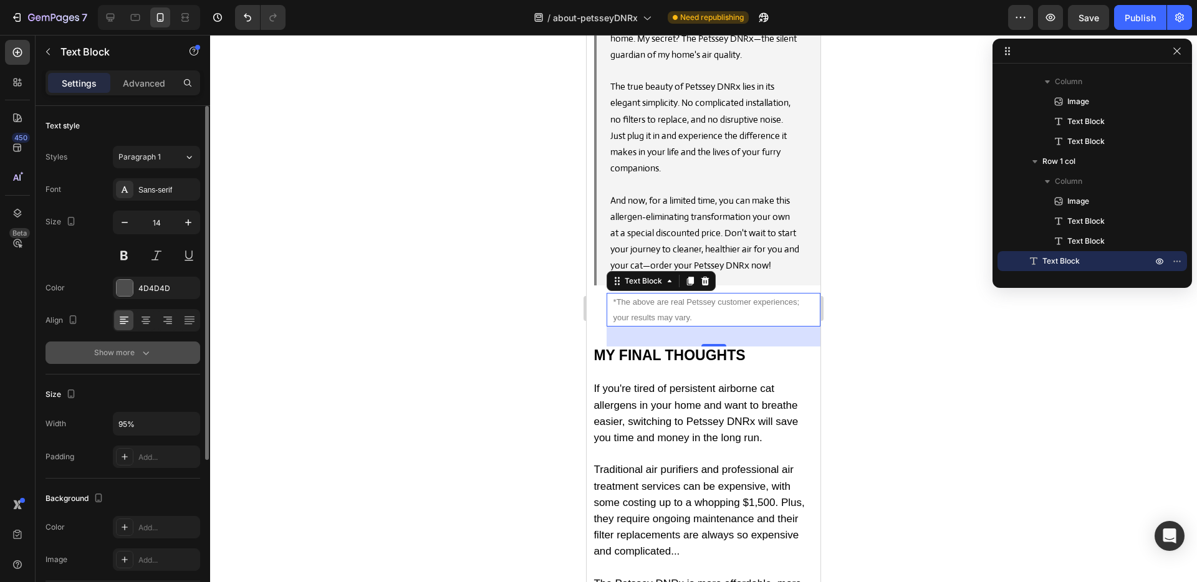
click at [142, 354] on icon "button" at bounding box center [146, 353] width 12 height 12
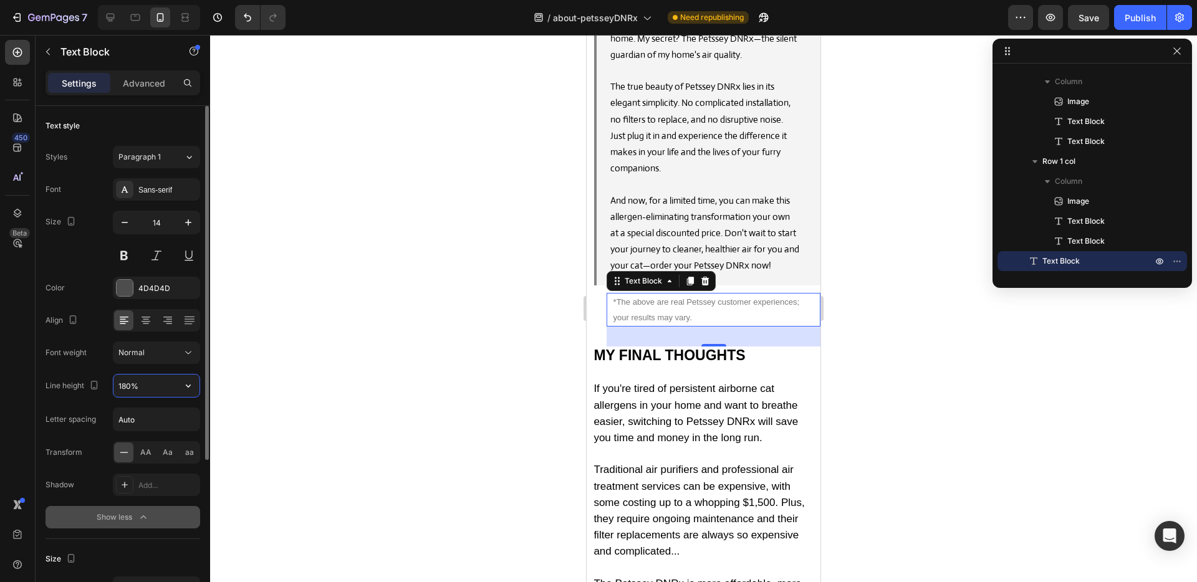
click at [128, 389] on input "180%" at bounding box center [156, 386] width 86 height 22
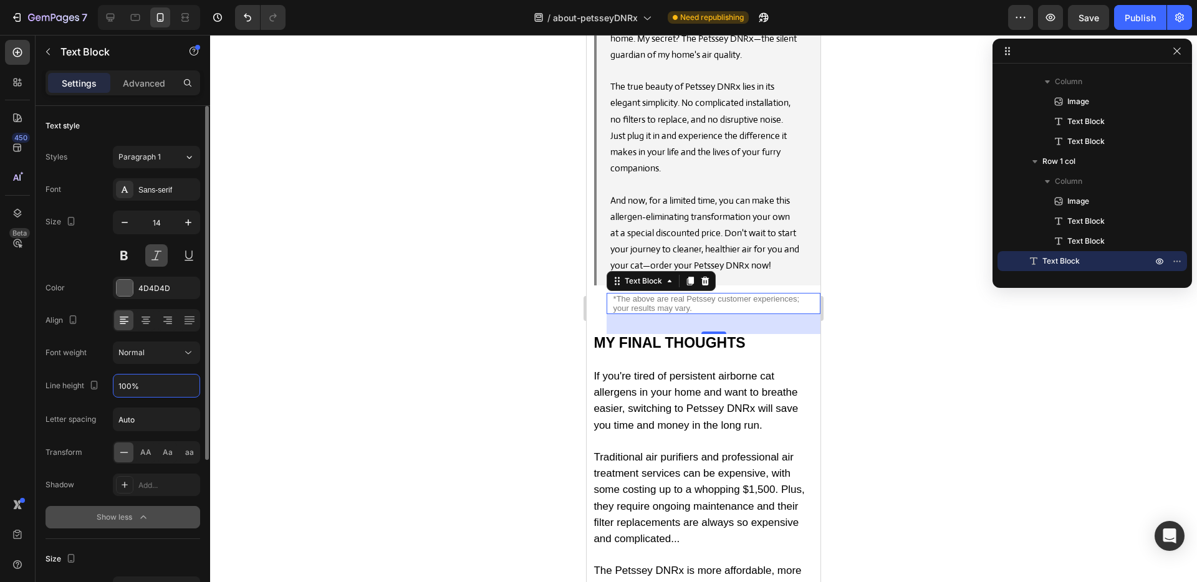
type input "100%"
click at [164, 256] on button at bounding box center [156, 255] width 22 height 22
click at [673, 314] on div "32" at bounding box center [714, 324] width 214 height 20
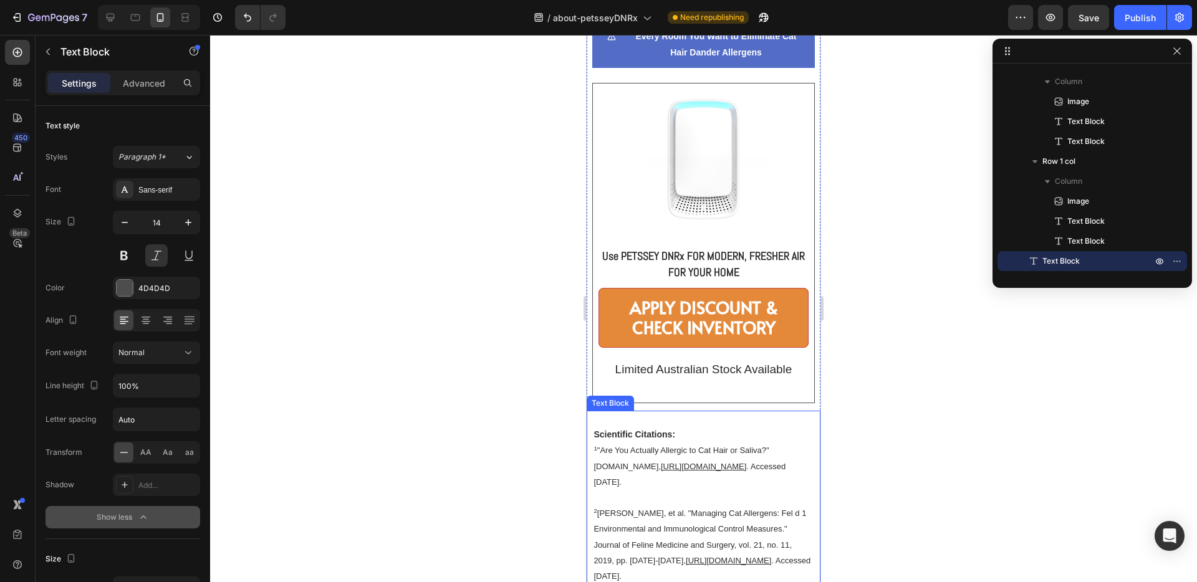
scroll to position [12221, 0]
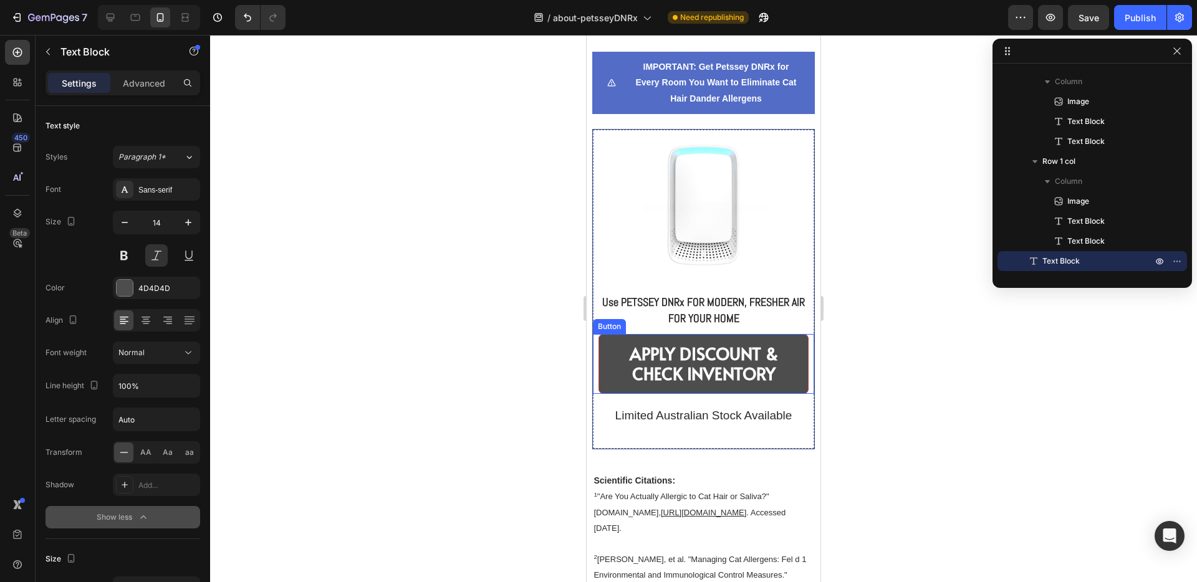
click at [603, 353] on link "APPLY DISCOUNT & CHECK INVENTORY" at bounding box center [703, 364] width 210 height 60
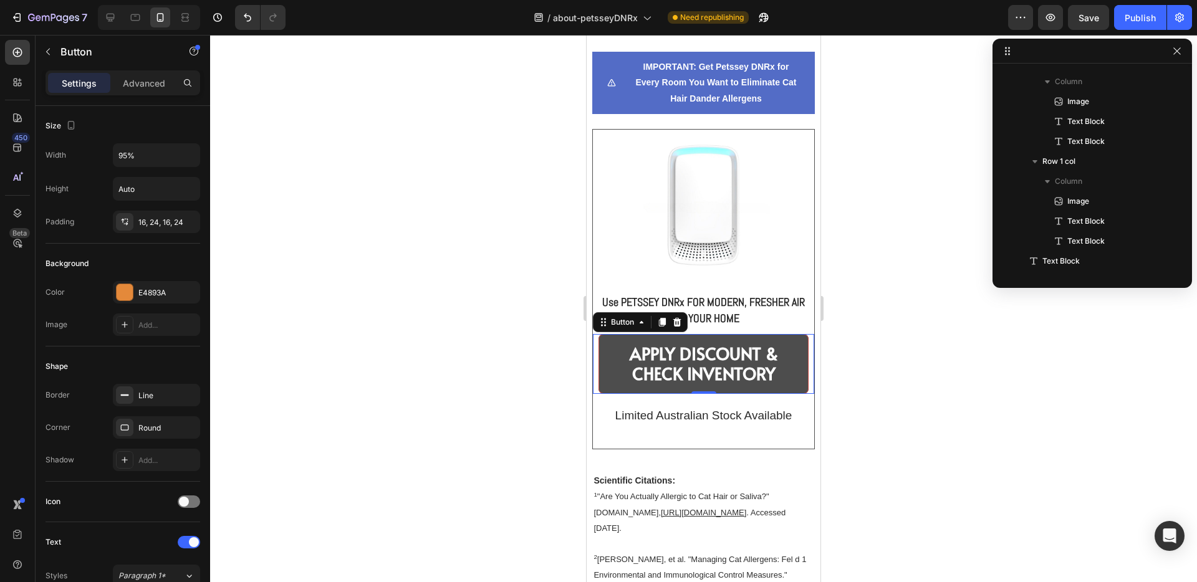
scroll to position [1290, 0]
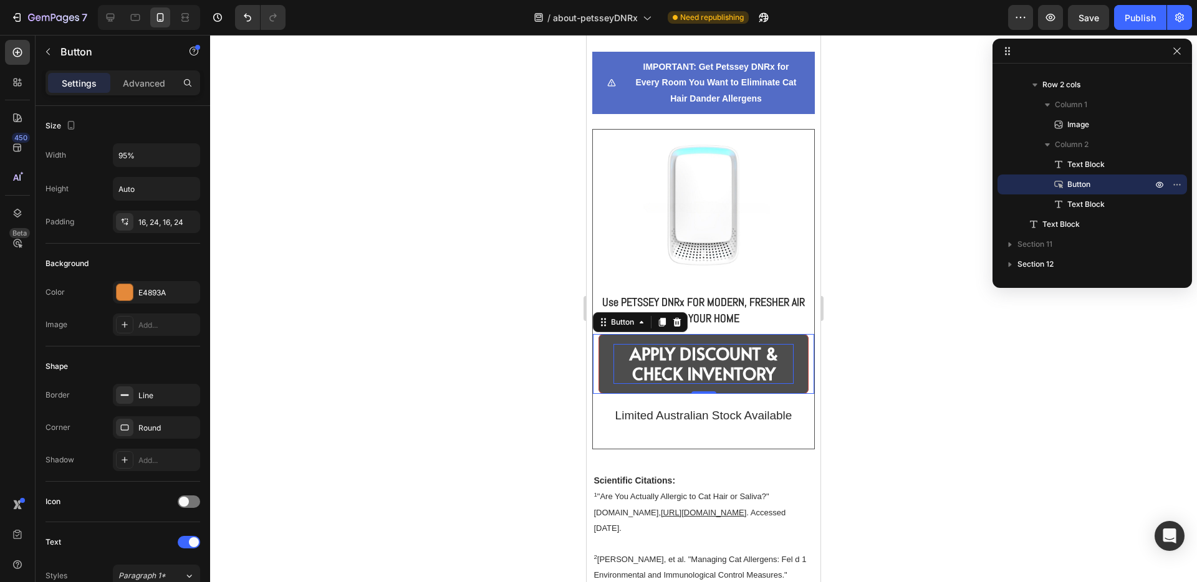
click at [652, 342] on strong "APPLY DISCOUNT & CHECK INVENTORY" at bounding box center [704, 364] width 148 height 44
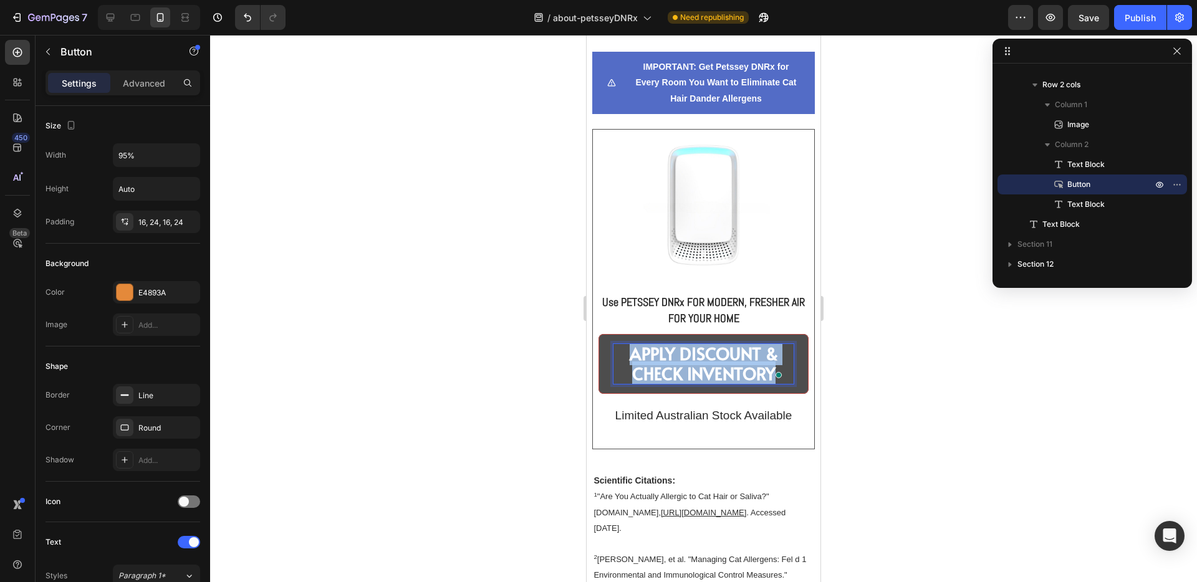
click at [652, 342] on strong "APPLY DISCOUNT & CHECK INVENTORY" at bounding box center [704, 364] width 148 height 44
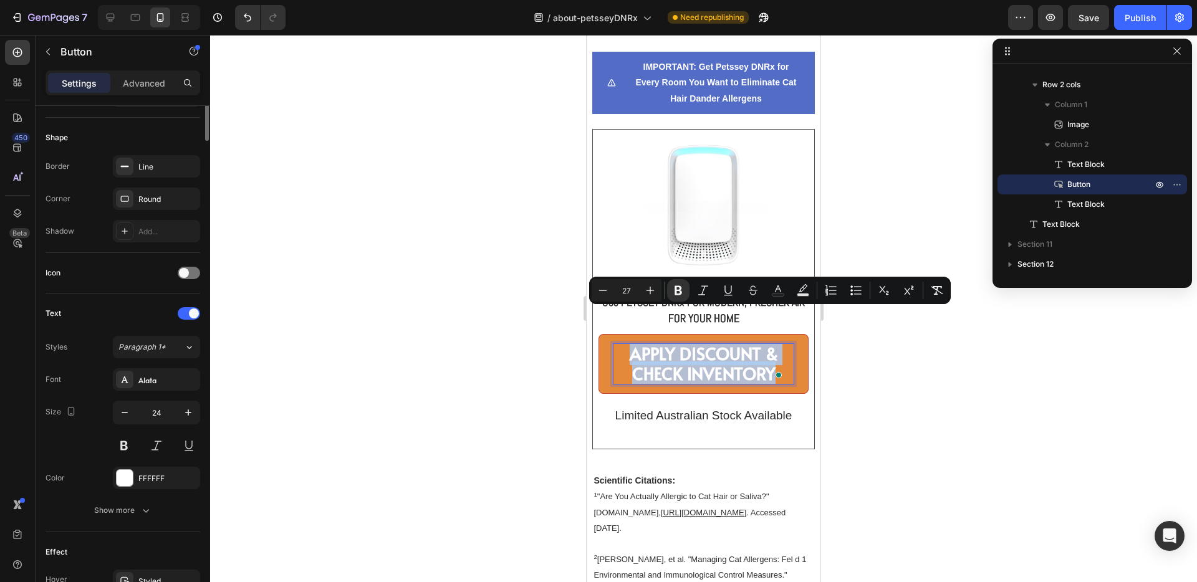
scroll to position [449, 0]
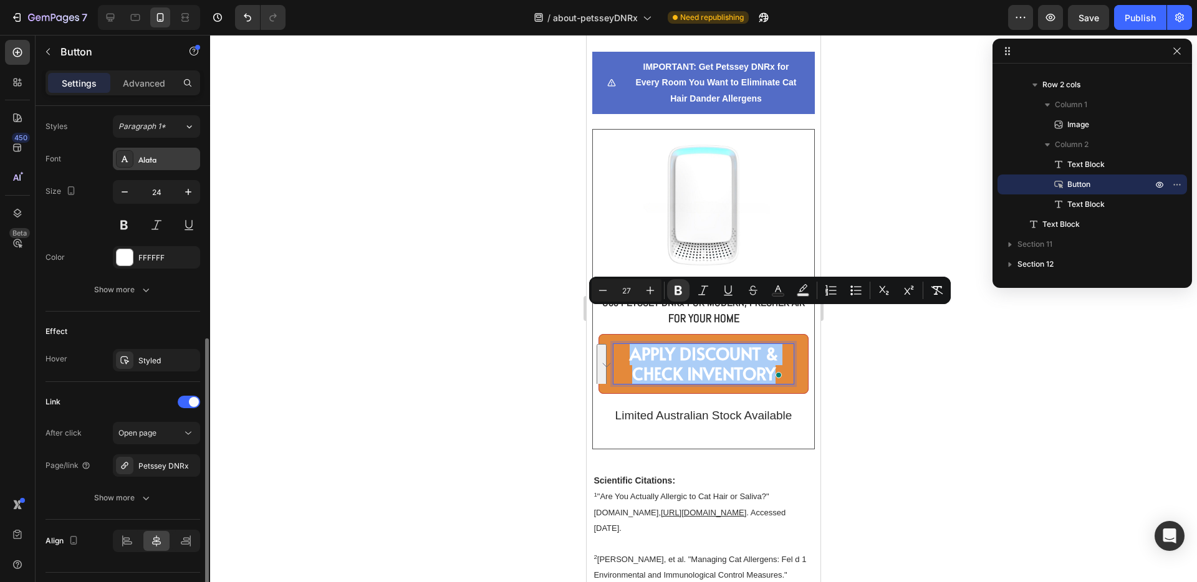
click at [174, 155] on div "Alata" at bounding box center [167, 159] width 59 height 11
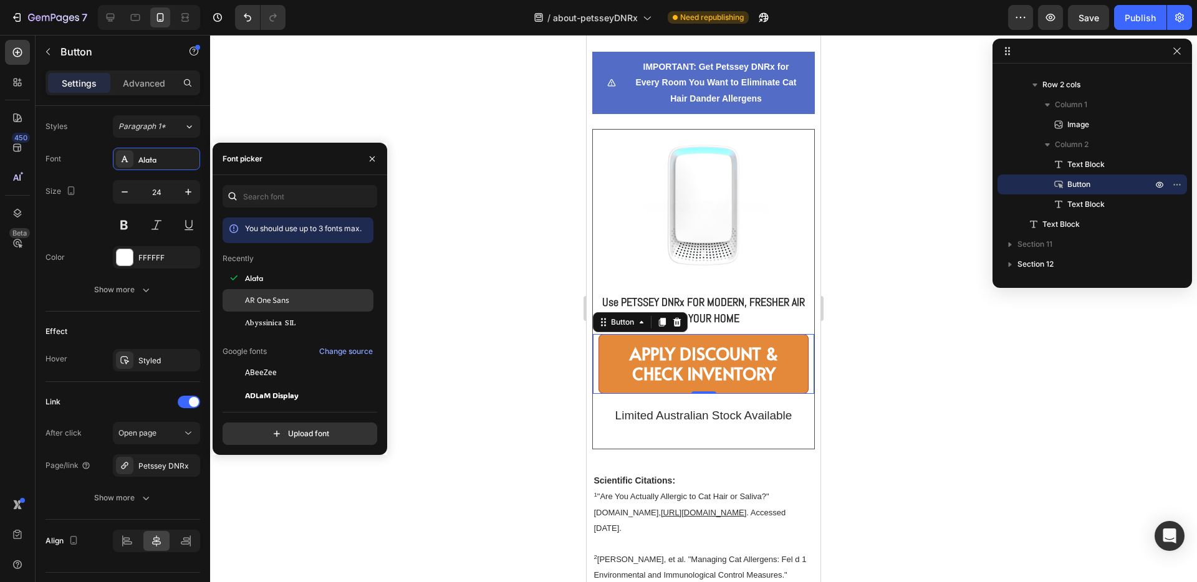
click at [287, 299] on span "AR One Sans" at bounding box center [267, 300] width 44 height 11
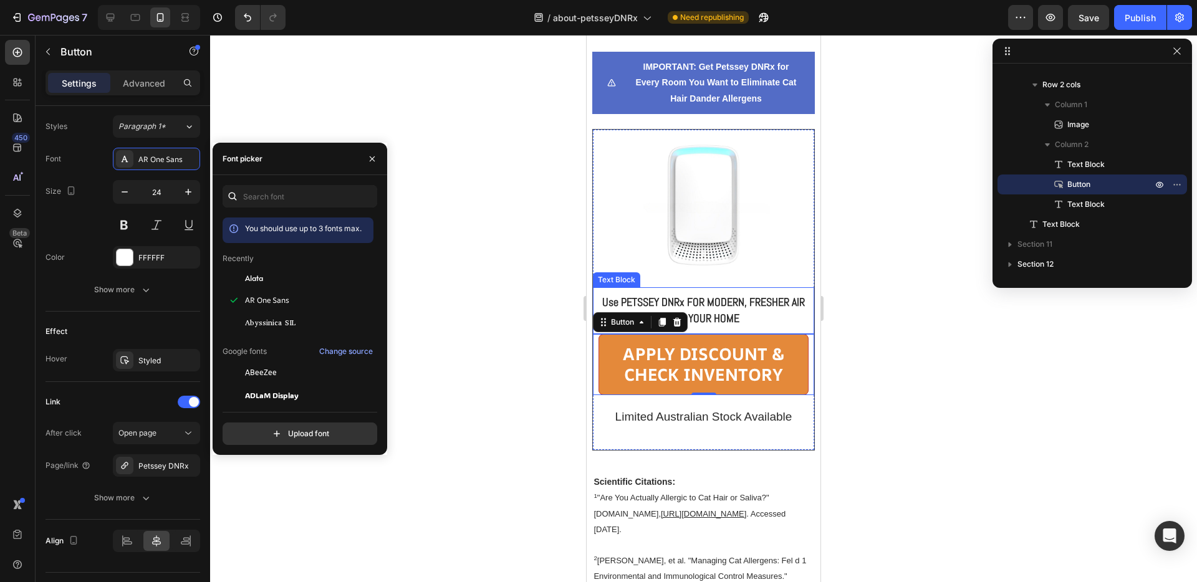
click at [760, 295] on p "Use PETSSEY DNRx FOR MODERN, FRESHER AIR FOR YOUR HOME" at bounding box center [703, 311] width 218 height 32
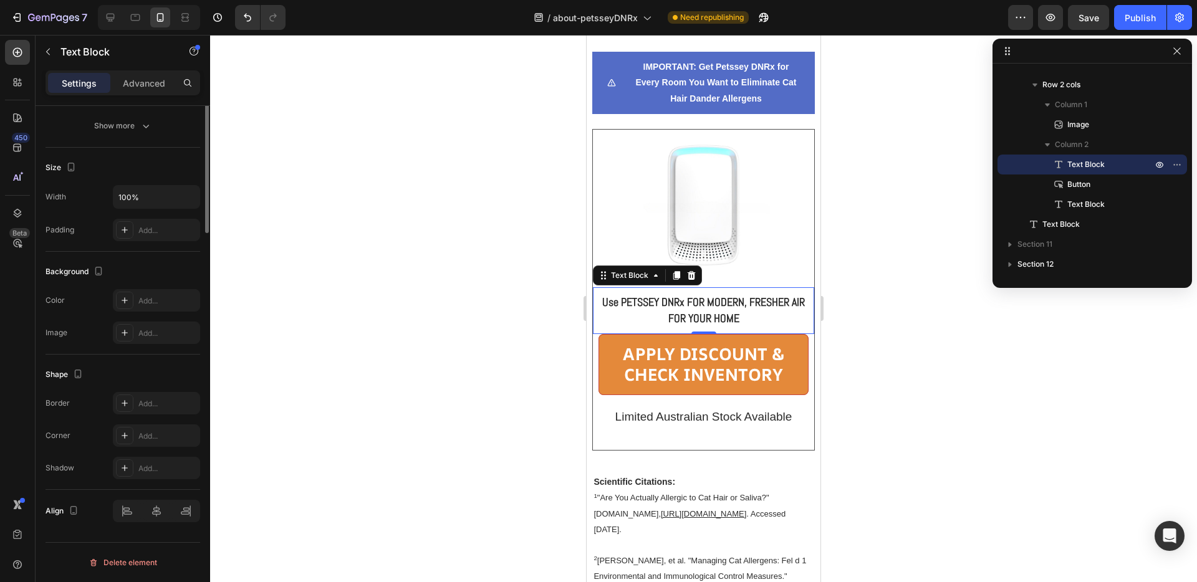
scroll to position [0, 0]
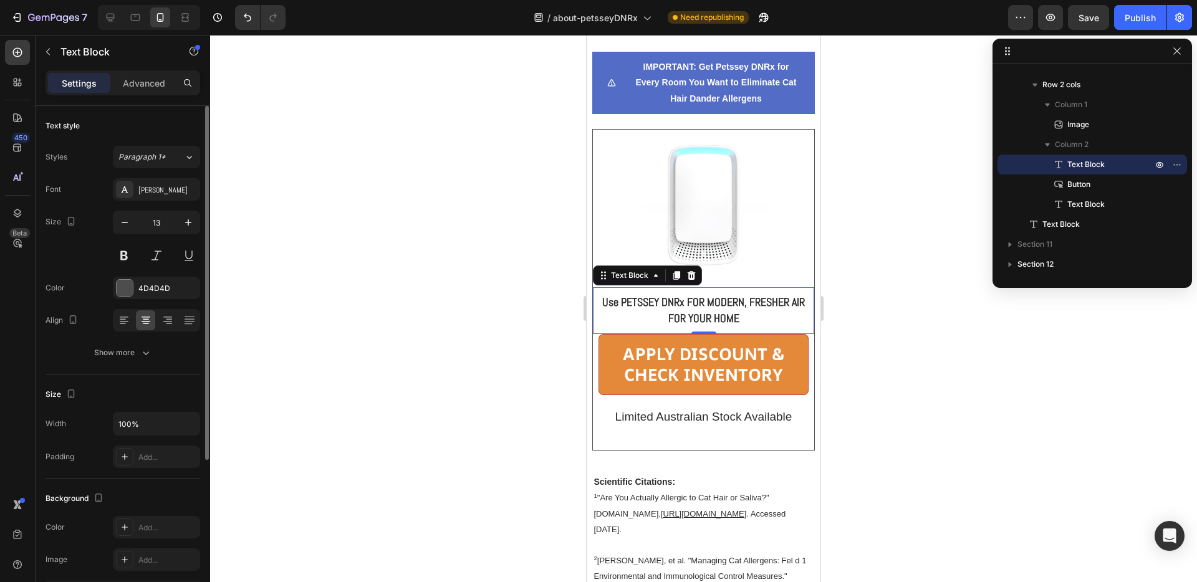
click at [688, 295] on strong "Use PETSSEY DNRx FOR MODERN, FRESHER AIR FOR YOUR HOME" at bounding box center [703, 310] width 203 height 30
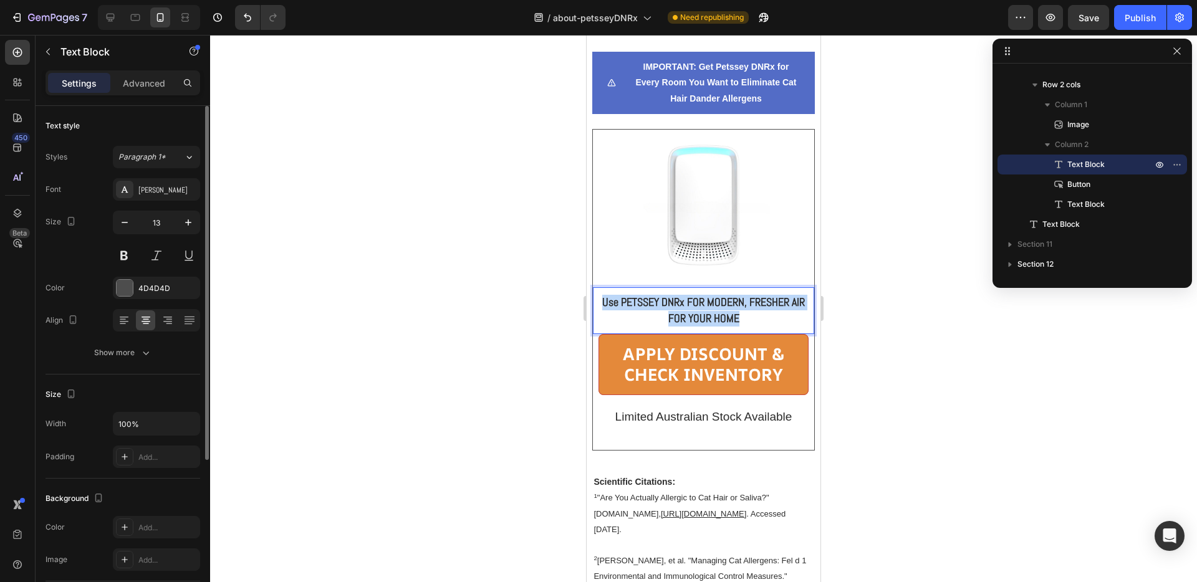
click at [688, 295] on strong "Use PETSSEY DNRx FOR MODERN, FRESHER AIR FOR YOUR HOME" at bounding box center [703, 310] width 203 height 30
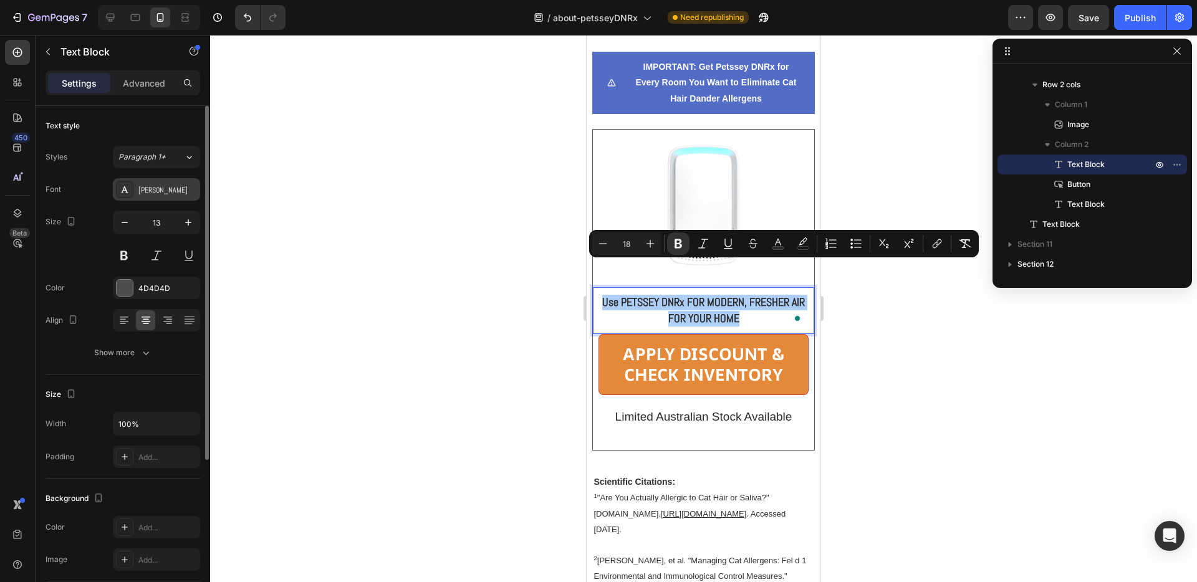
click at [166, 186] on div "[PERSON_NAME]" at bounding box center [167, 190] width 59 height 11
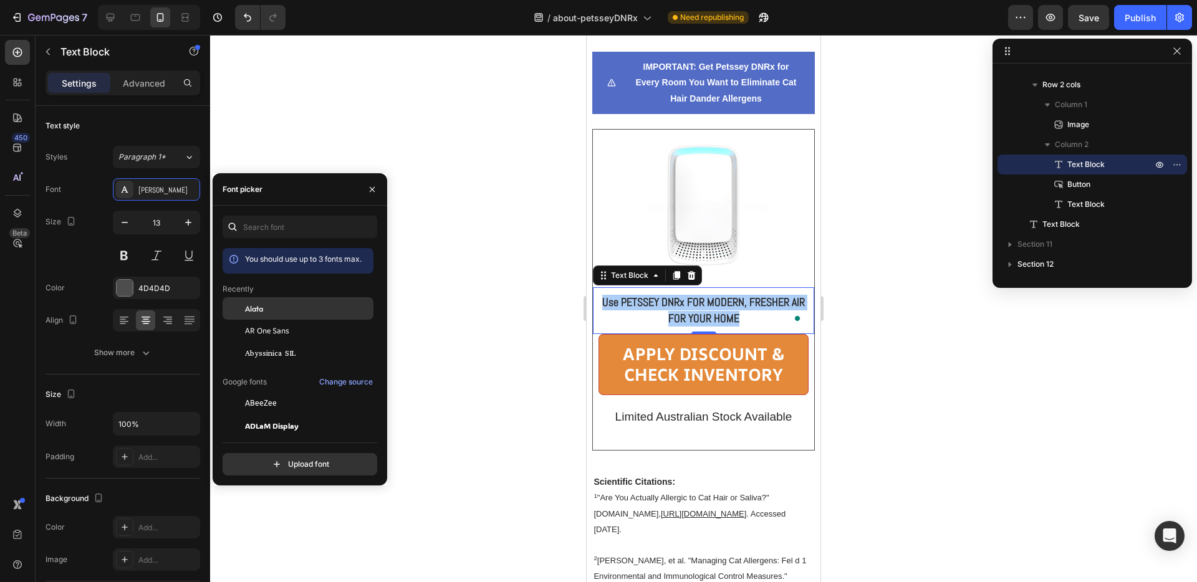
click at [295, 392] on div "Alata" at bounding box center [298, 403] width 151 height 22
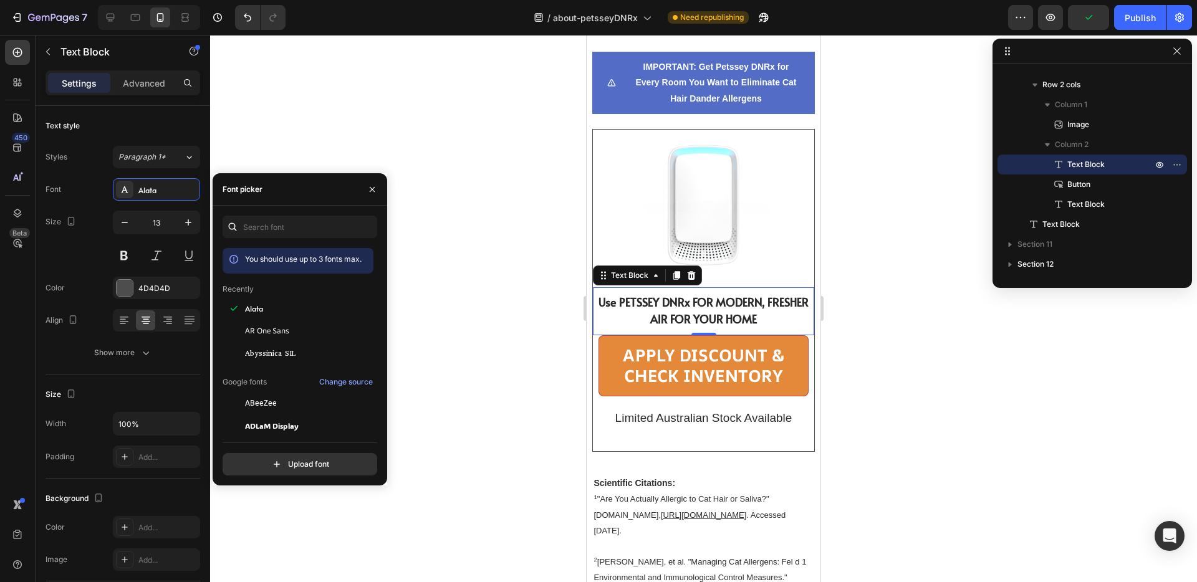
click at [247, 15] on icon "Undo/Redo" at bounding box center [247, 17] width 12 height 12
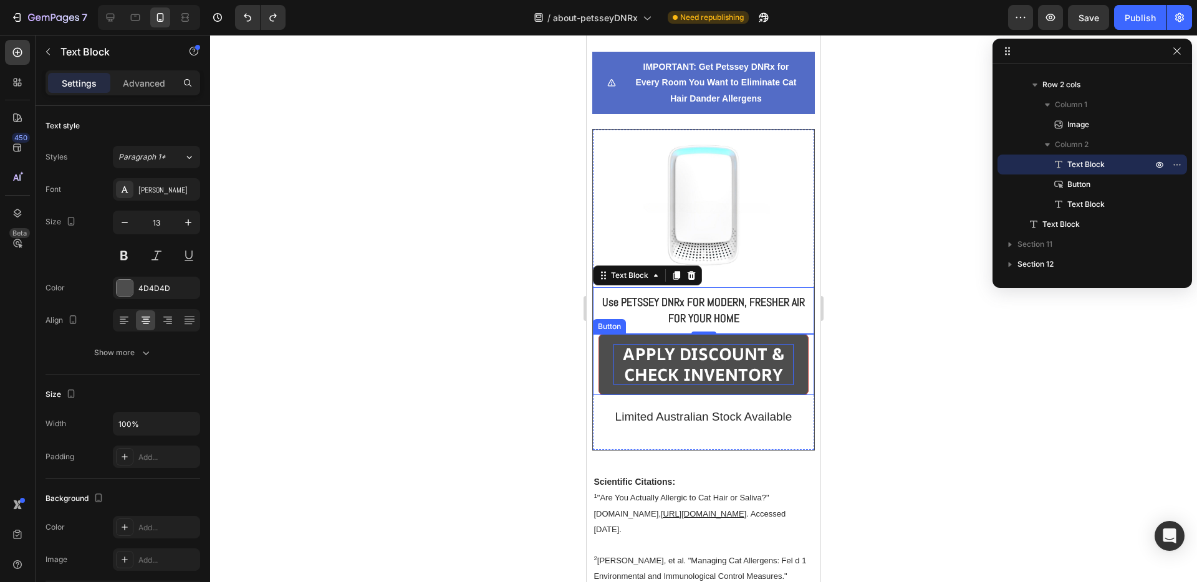
click at [623, 342] on strong "APPLY DISCOUNT & CHECK INVENTORY" at bounding box center [704, 364] width 162 height 44
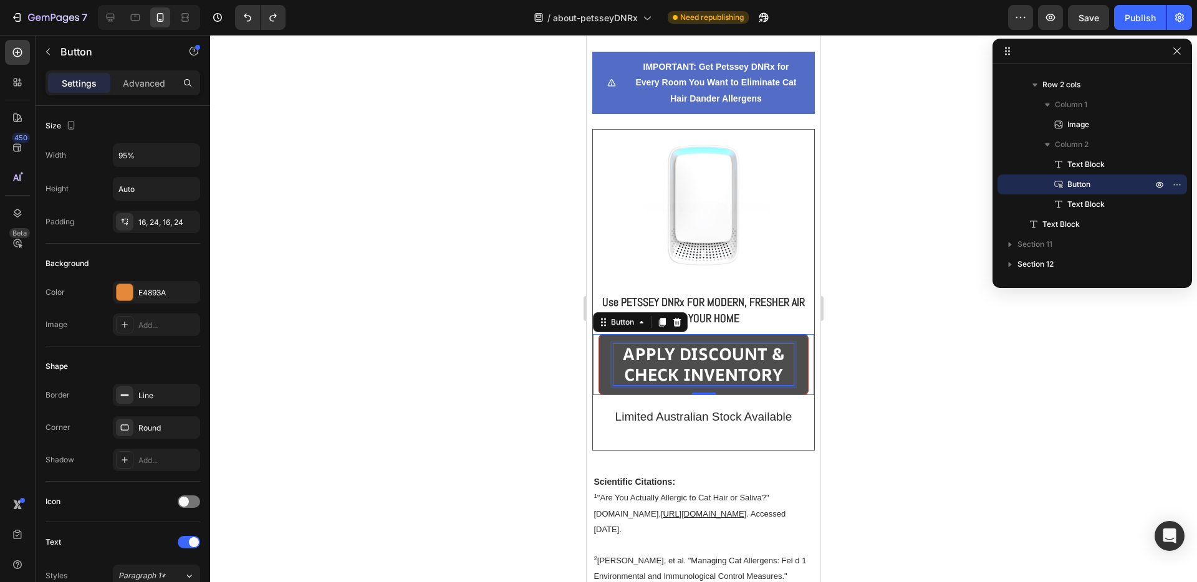
click at [623, 342] on strong "APPLY DISCOUNT & CHECK INVENTORY" at bounding box center [704, 364] width 162 height 44
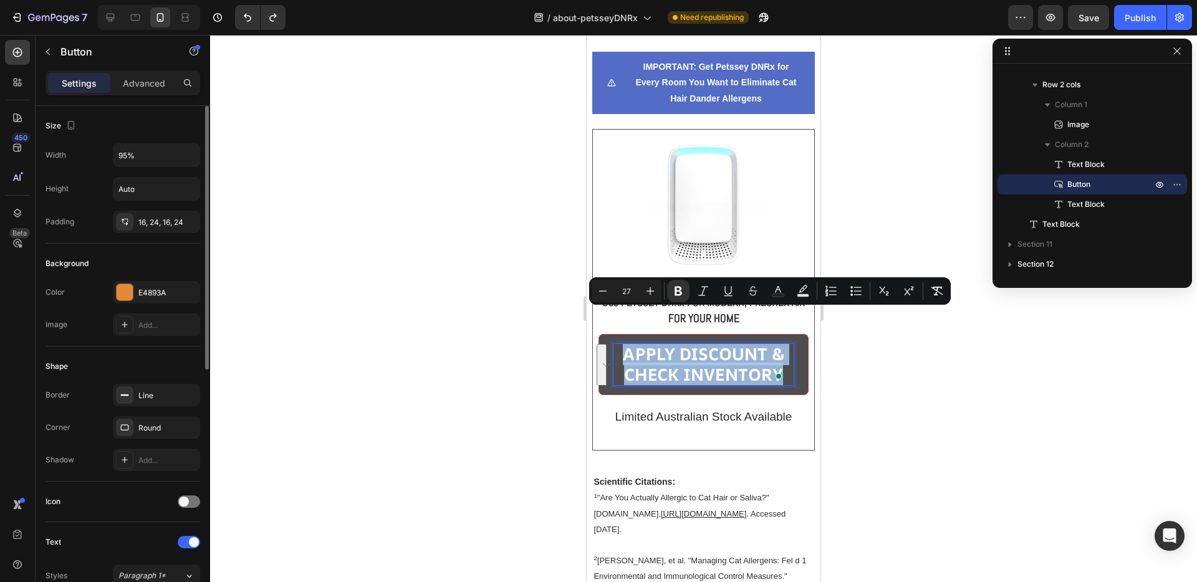
scroll to position [328, 0]
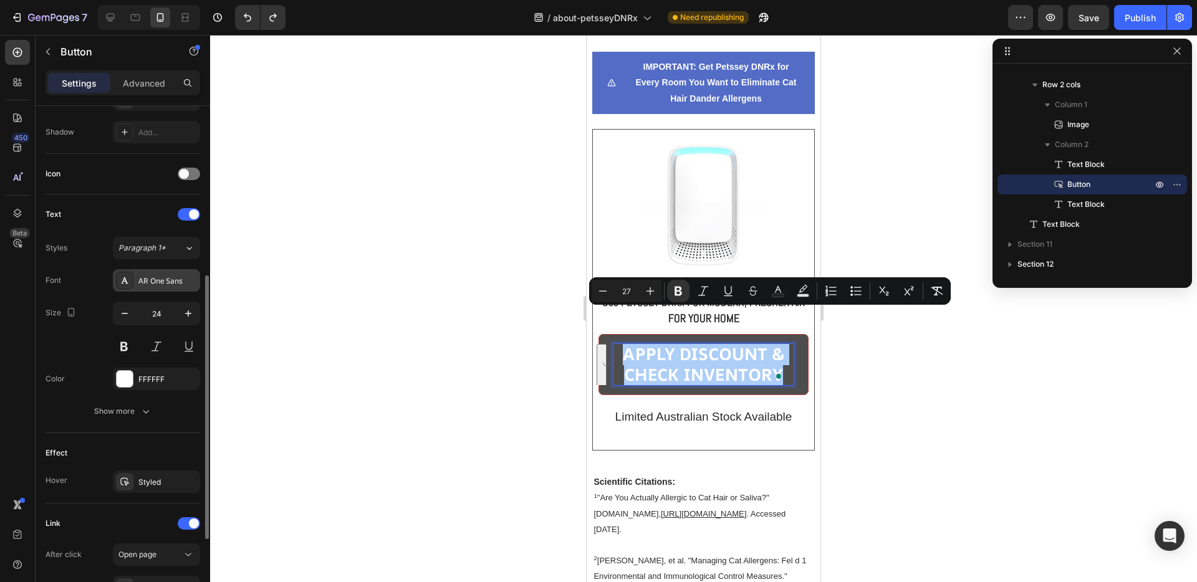
click at [159, 276] on div "AR One Sans" at bounding box center [167, 281] width 59 height 11
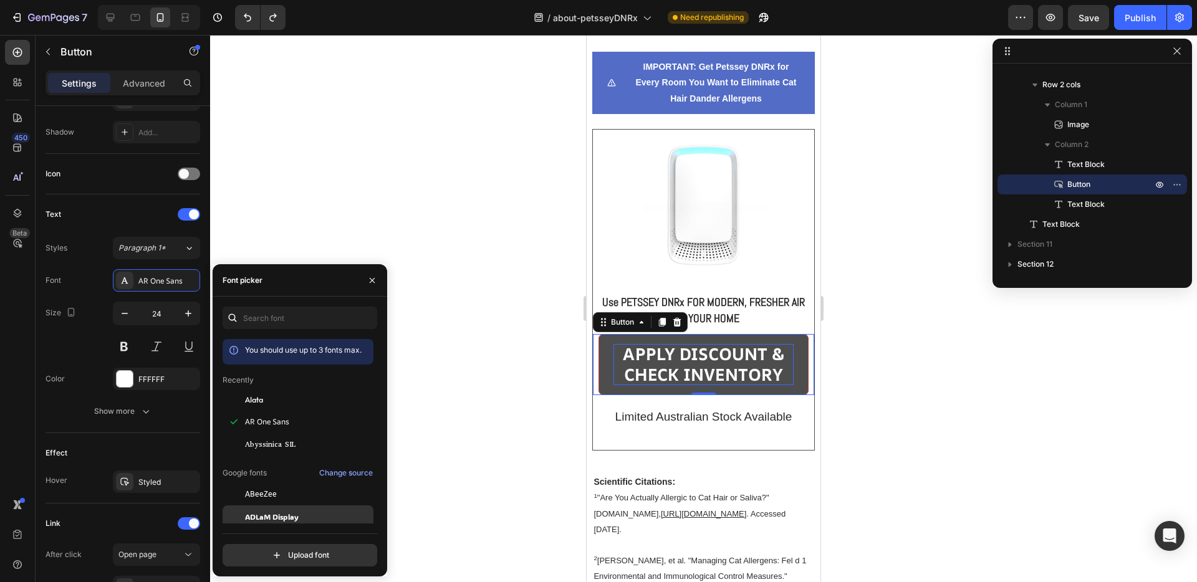
scroll to position [128, 0]
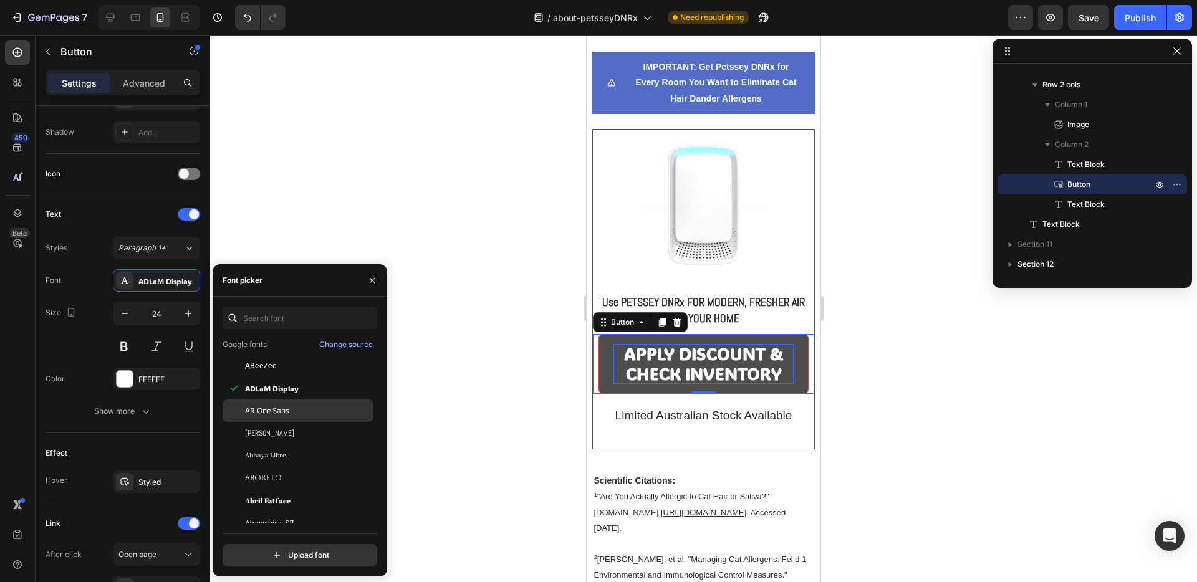
scroll to position [131, 0]
click at [287, 405] on span "AR One Sans" at bounding box center [267, 408] width 44 height 11
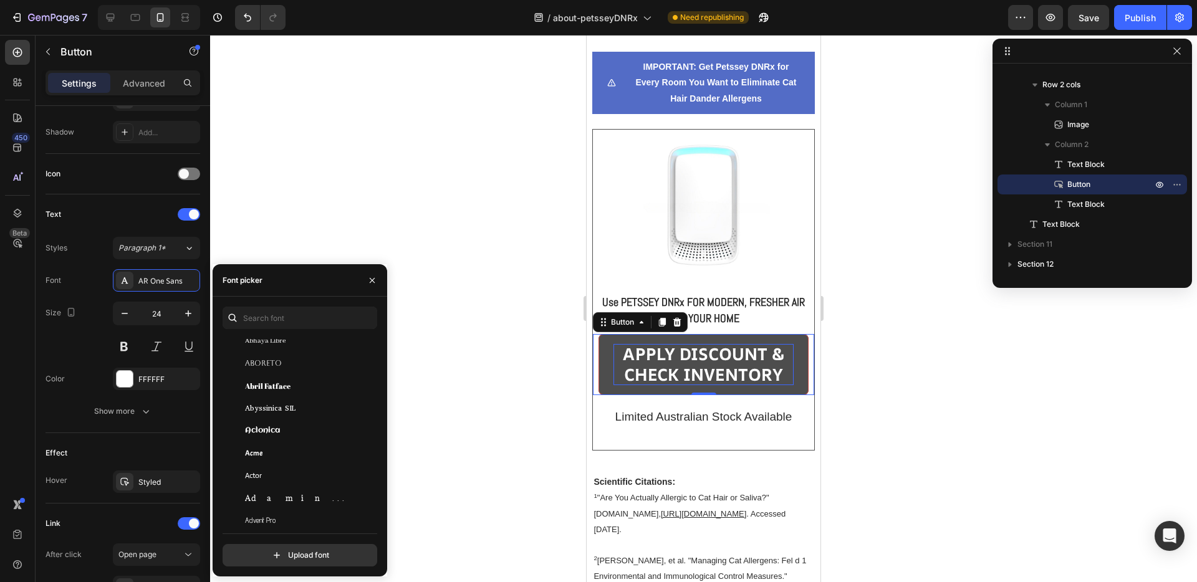
scroll to position [289, 0]
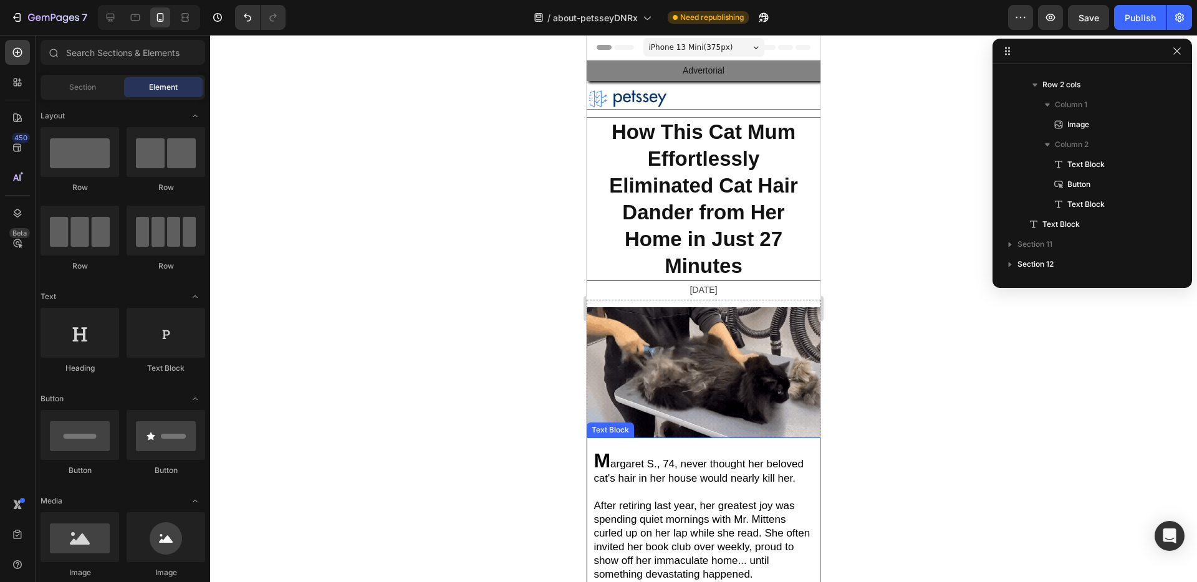
click at [703, 460] on span "argaret S., 74, never thought her beloved cat's hair in her house would nearly …" at bounding box center [698, 471] width 210 height 26
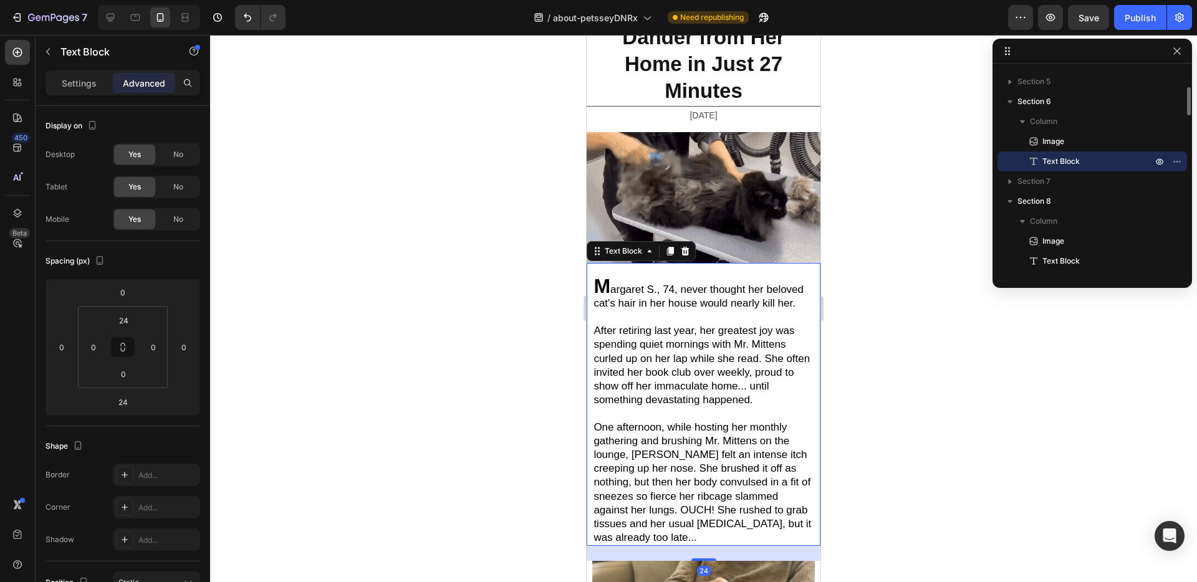
scroll to position [201, 0]
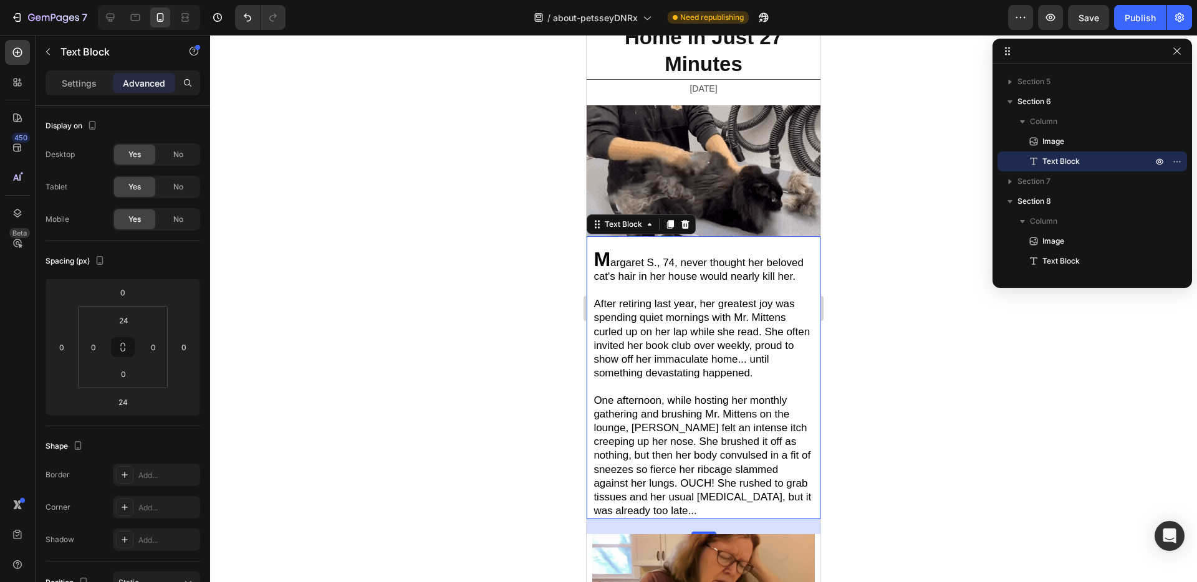
click at [734, 492] on span "One afternoon, while hosting her monthly gathering and brushing Mr. Mittens on …" at bounding box center [702, 456] width 218 height 122
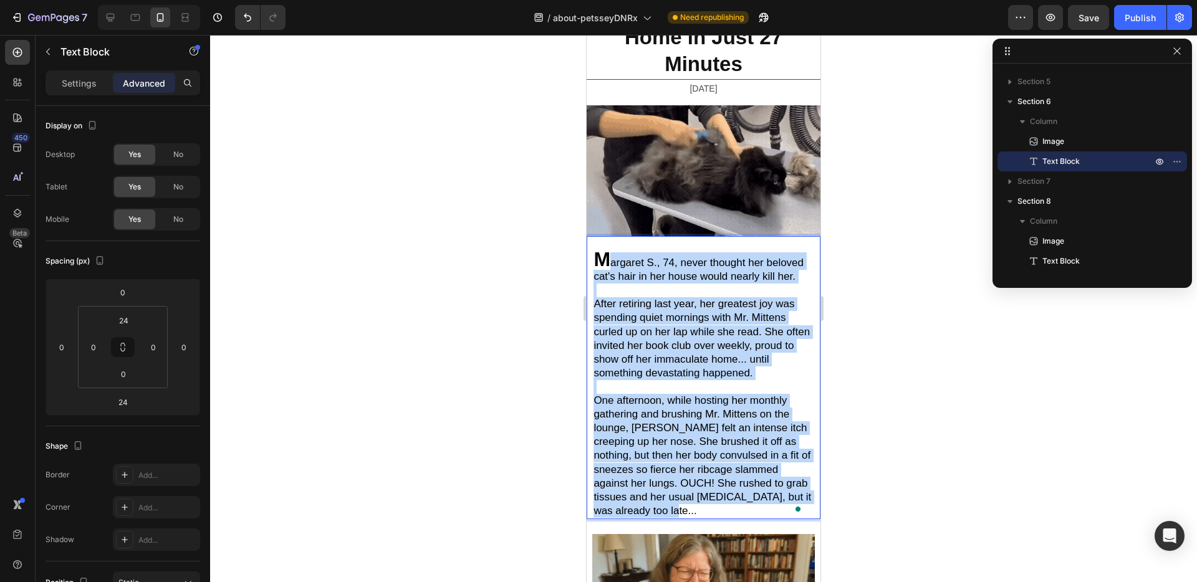
drag, startPoint x: 732, startPoint y: 502, endPoint x: 610, endPoint y: 257, distance: 273.5
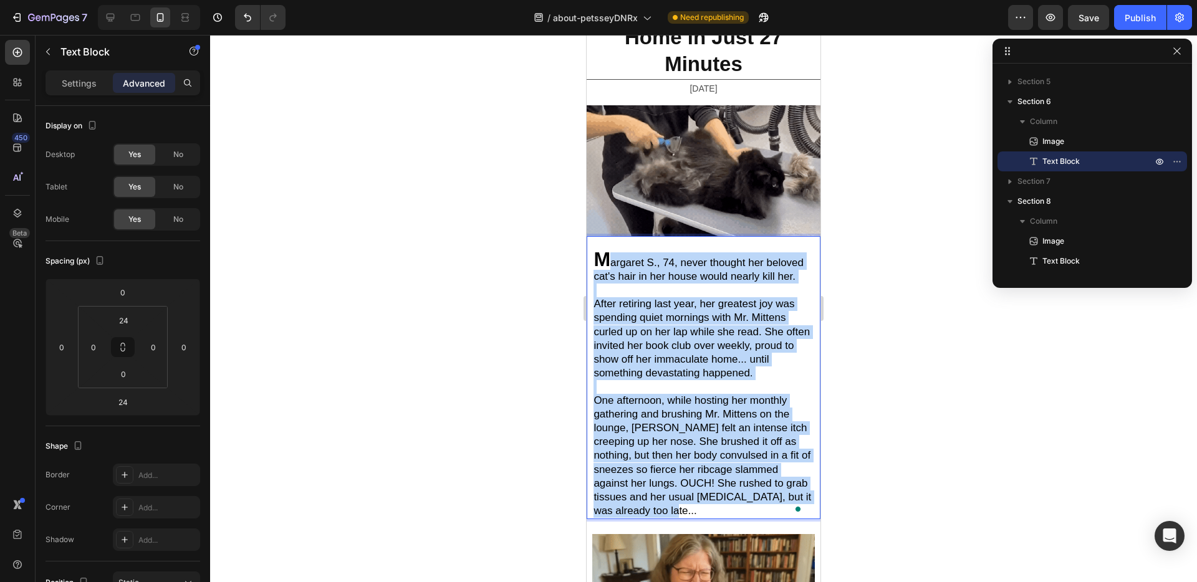
click at [610, 257] on div "M argaret S., 74, never thought her beloved cat's hair in her house would nearl…" at bounding box center [703, 385] width 222 height 268
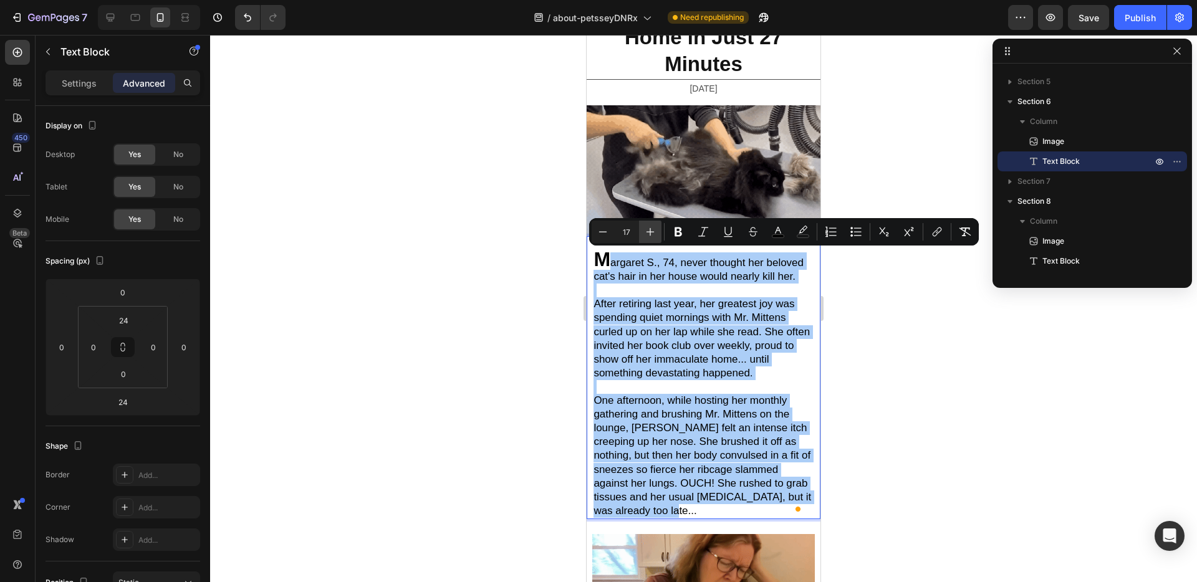
click at [649, 231] on icon "Editor contextual toolbar" at bounding box center [650, 232] width 8 height 8
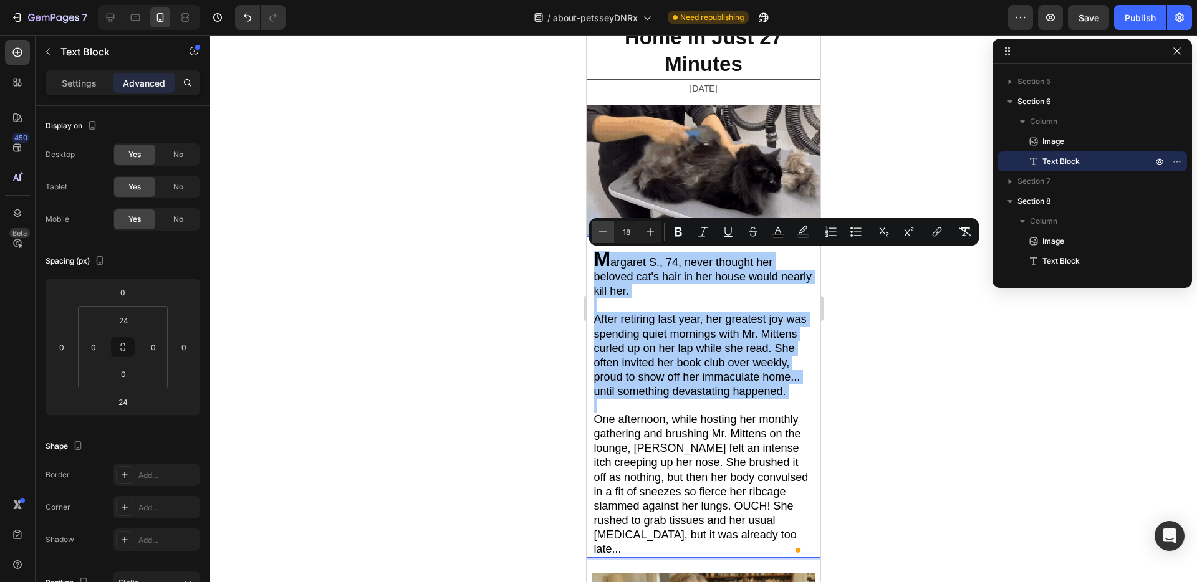
click at [605, 235] on icon "Editor contextual toolbar" at bounding box center [603, 232] width 12 height 12
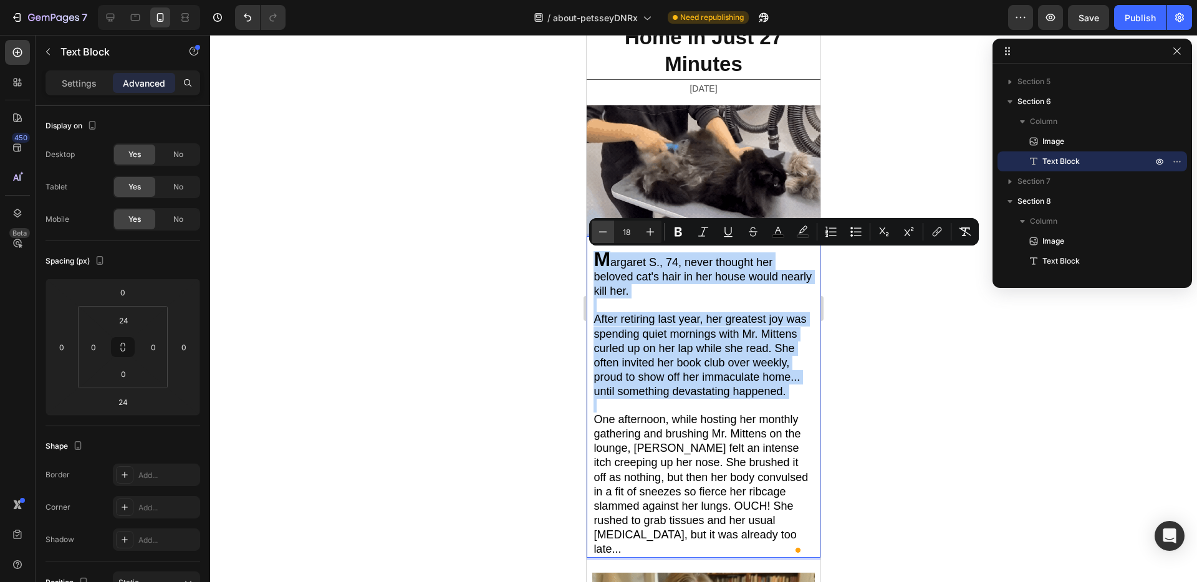
type input "17"
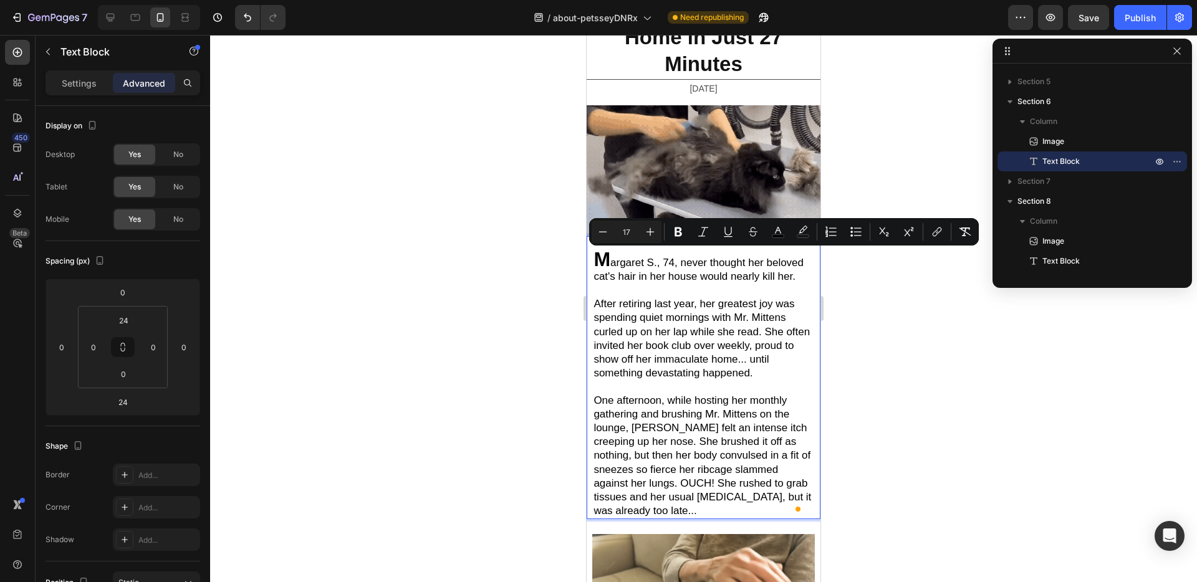
click at [781, 323] on span "After retiring last year, her greatest joy was spending quiet mornings with Mr.…" at bounding box center [701, 338] width 216 height 80
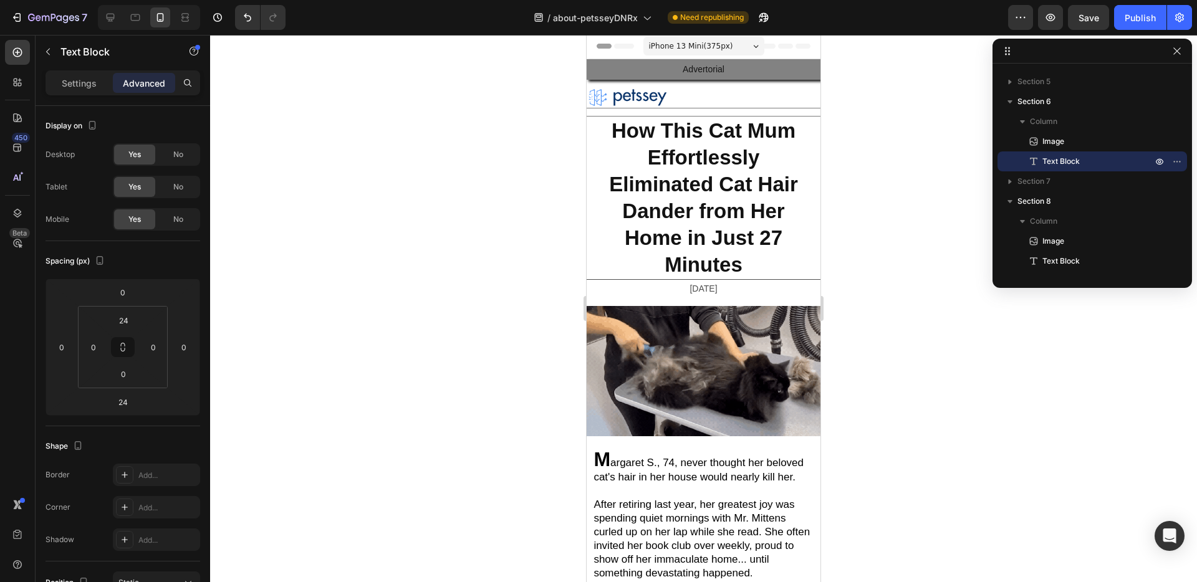
scroll to position [0, 0]
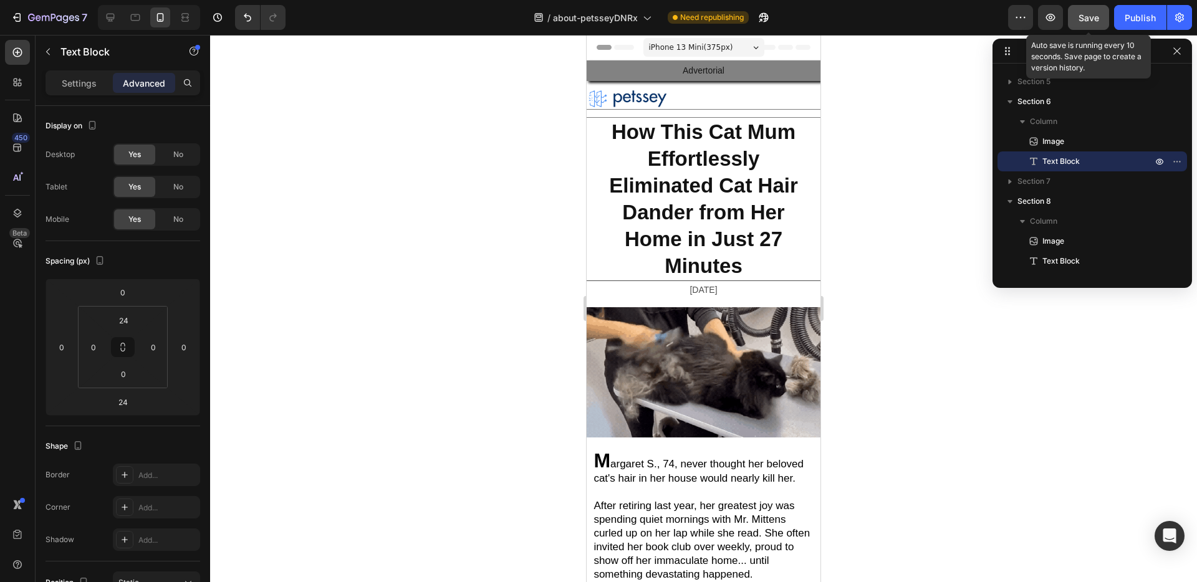
click at [1074, 22] on button "Save" at bounding box center [1088, 17] width 41 height 25
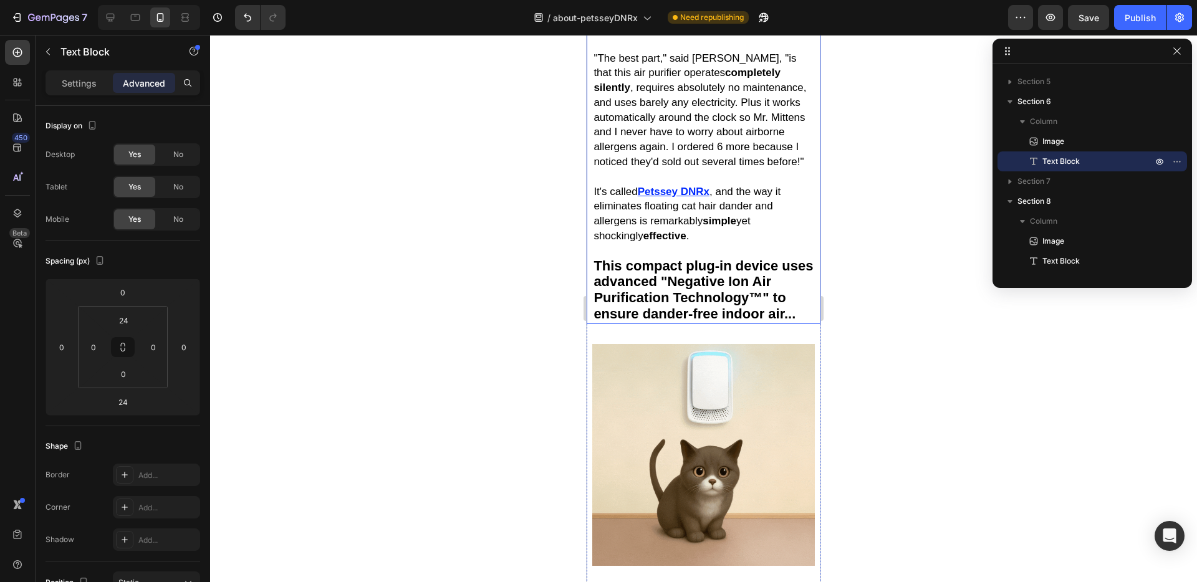
scroll to position [3859, 0]
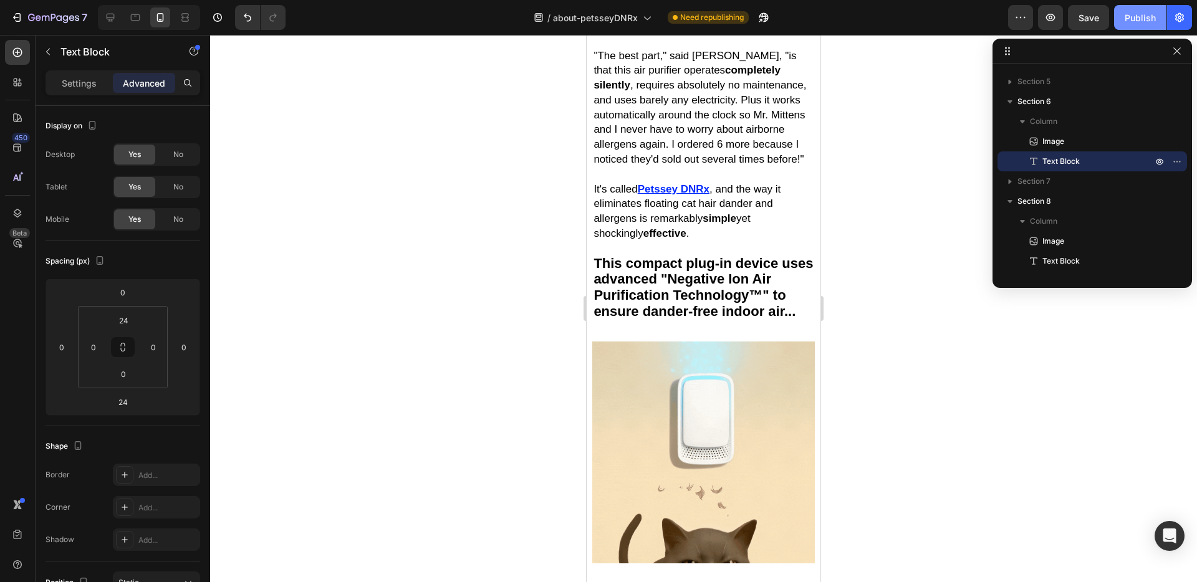
click at [1144, 11] on div "Publish" at bounding box center [1140, 17] width 31 height 13
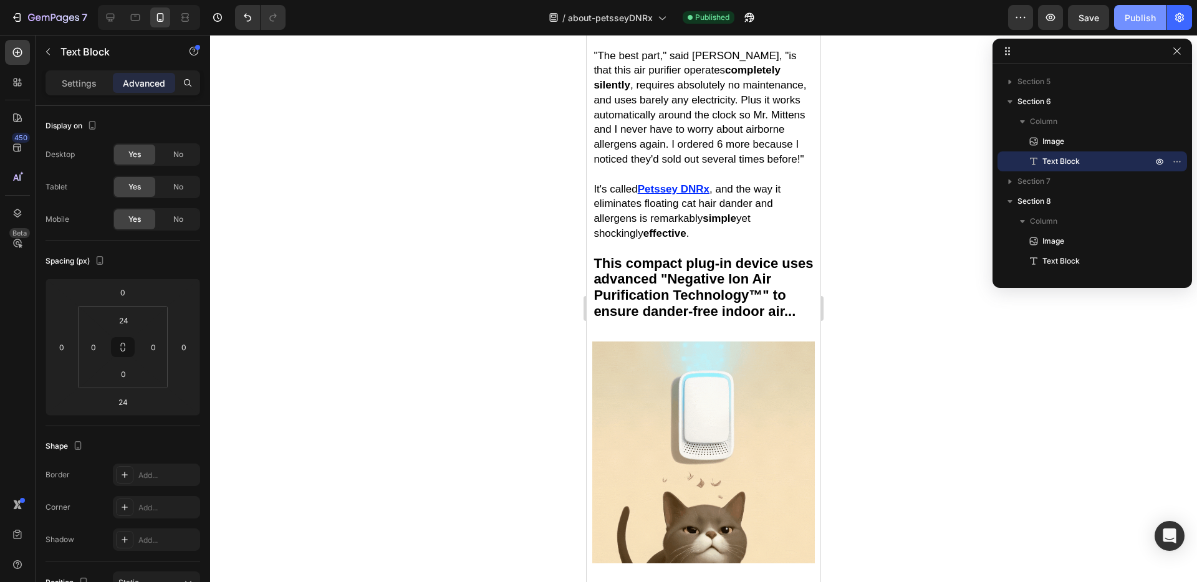
click at [1134, 25] on button "Publish" at bounding box center [1140, 17] width 52 height 25
